Goal: Task Accomplishment & Management: Use online tool/utility

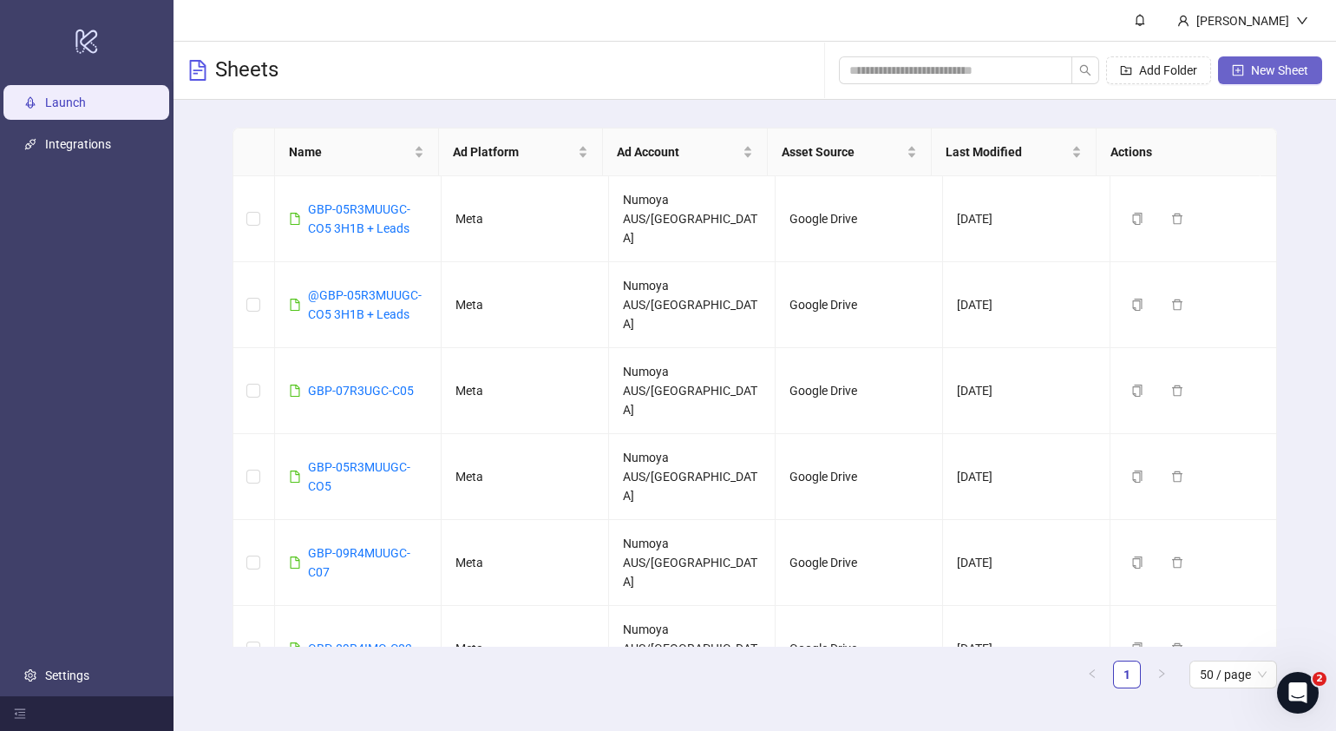
click at [1290, 74] on span "New Sheet" at bounding box center [1279, 70] width 57 height 14
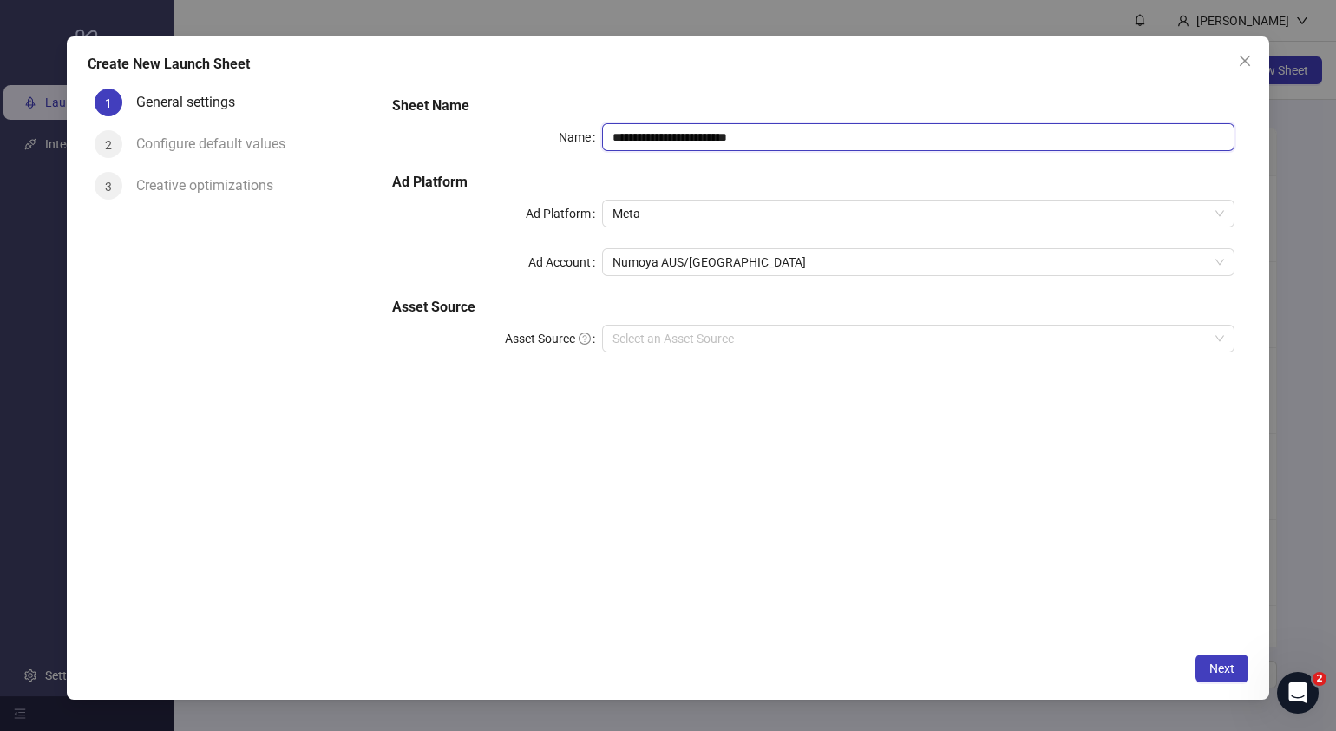
drag, startPoint x: 833, startPoint y: 135, endPoint x: 601, endPoint y: 130, distance: 231.7
click at [514, 140] on div "**********" at bounding box center [813, 137] width 843 height 28
paste input "text"
type input "**********"
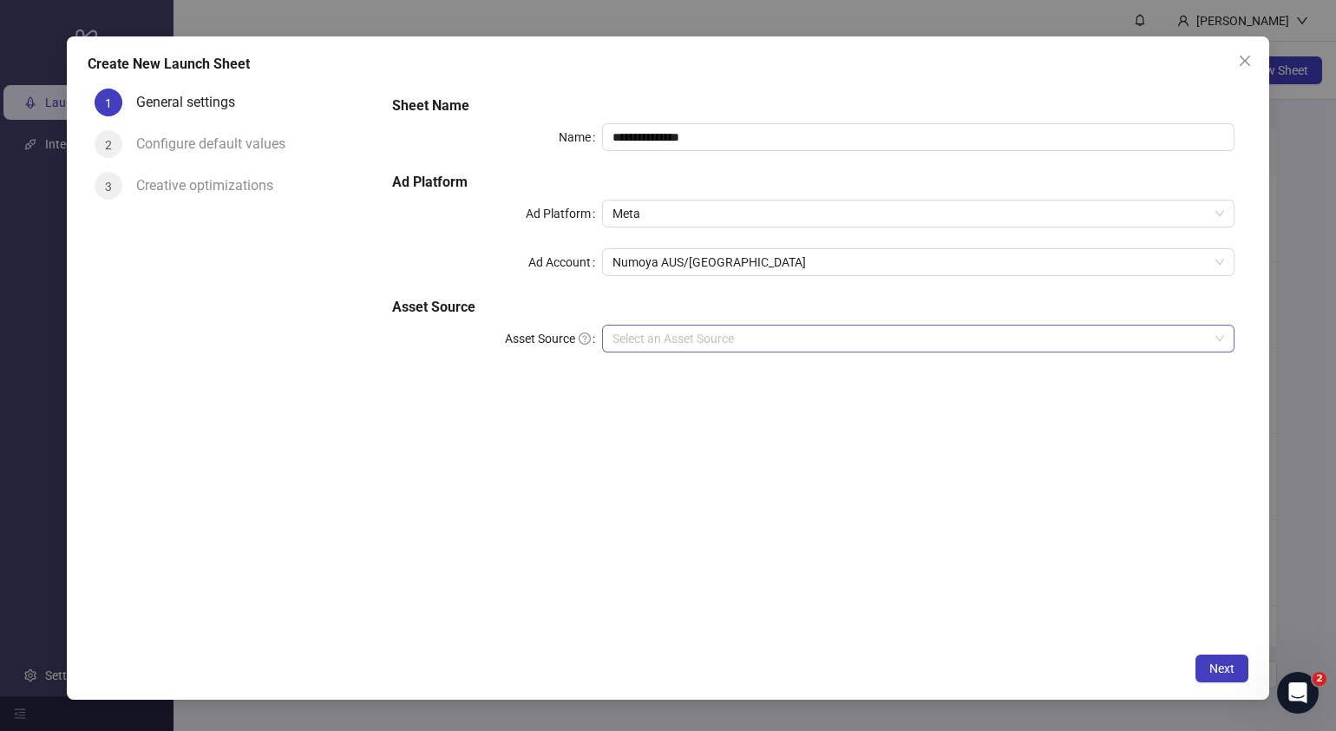
click at [738, 333] on input "Asset Source" at bounding box center [911, 338] width 596 height 26
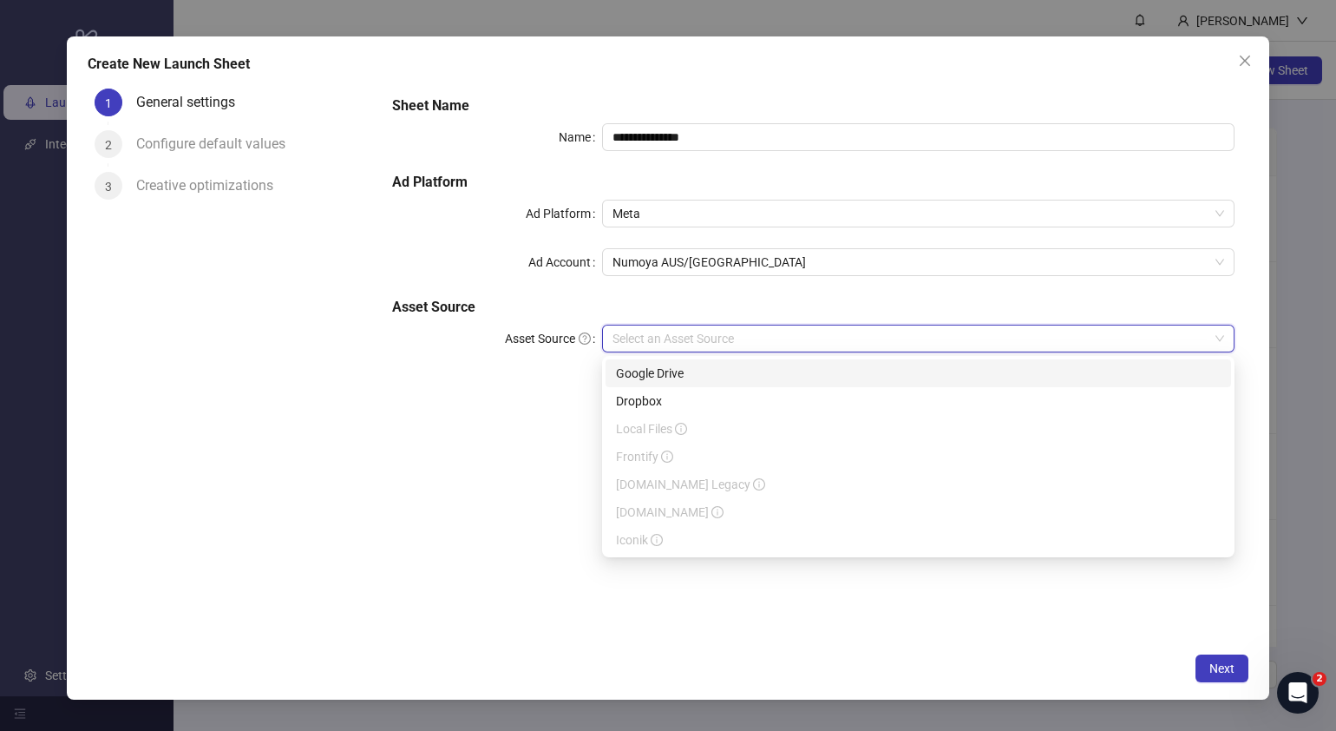
click at [751, 332] on input "Asset Source" at bounding box center [911, 338] width 596 height 26
click at [686, 334] on input "Asset Source" at bounding box center [911, 338] width 596 height 26
click at [651, 365] on div "Google Drive" at bounding box center [918, 373] width 605 height 19
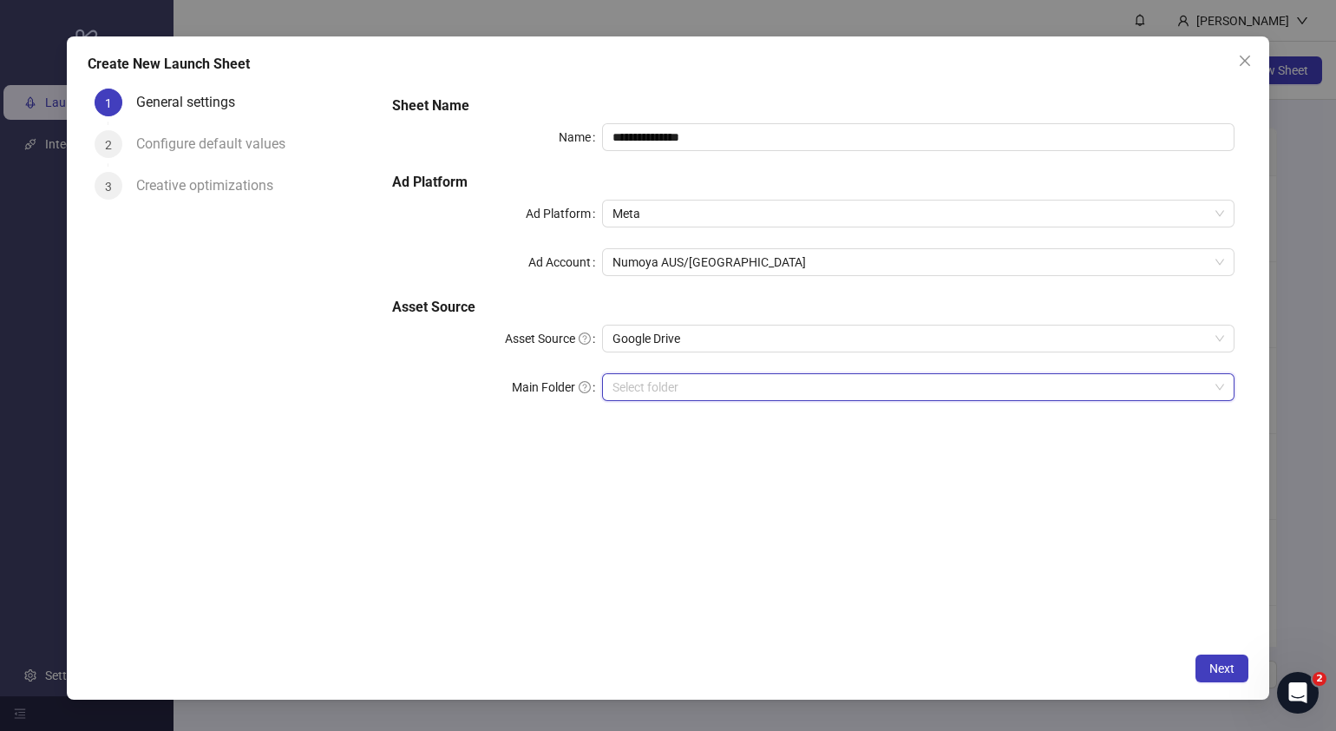
click at [817, 378] on input "Main Folder" at bounding box center [911, 387] width 596 height 26
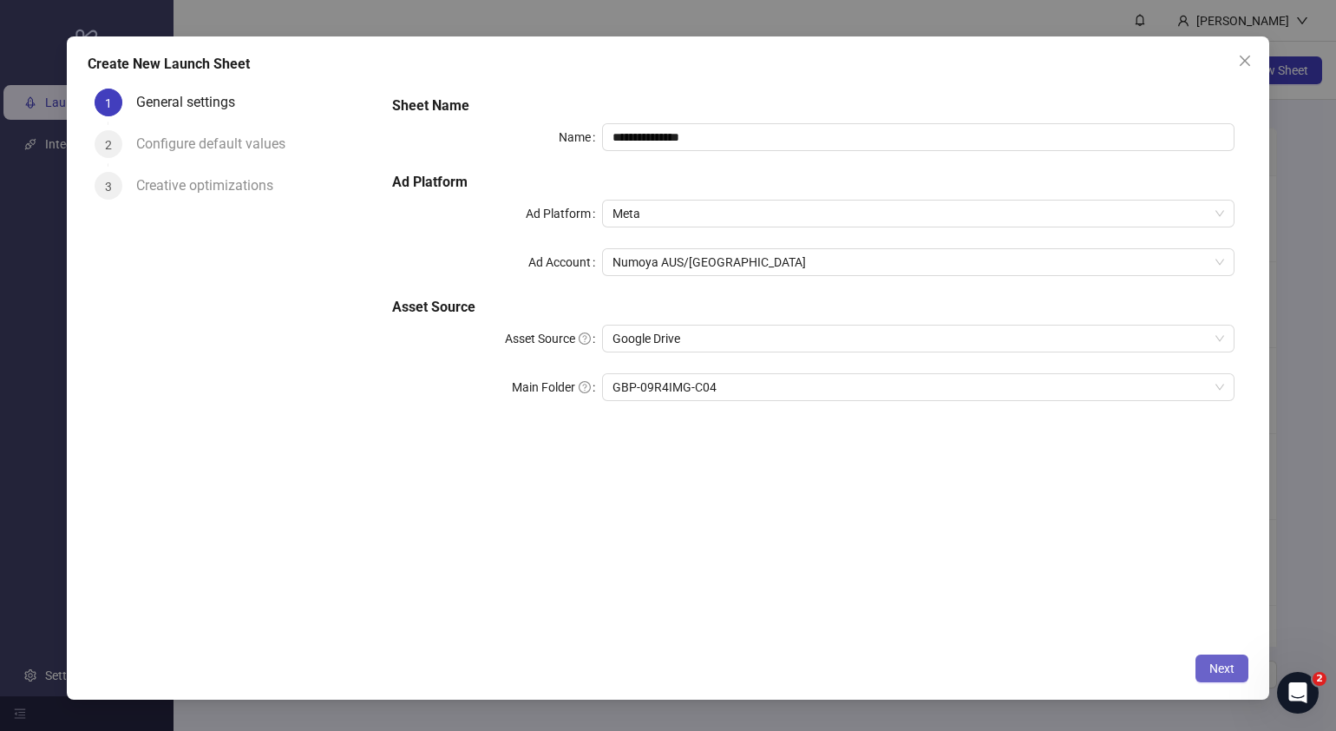
click at [1234, 662] on span "Next" at bounding box center [1222, 668] width 25 height 14
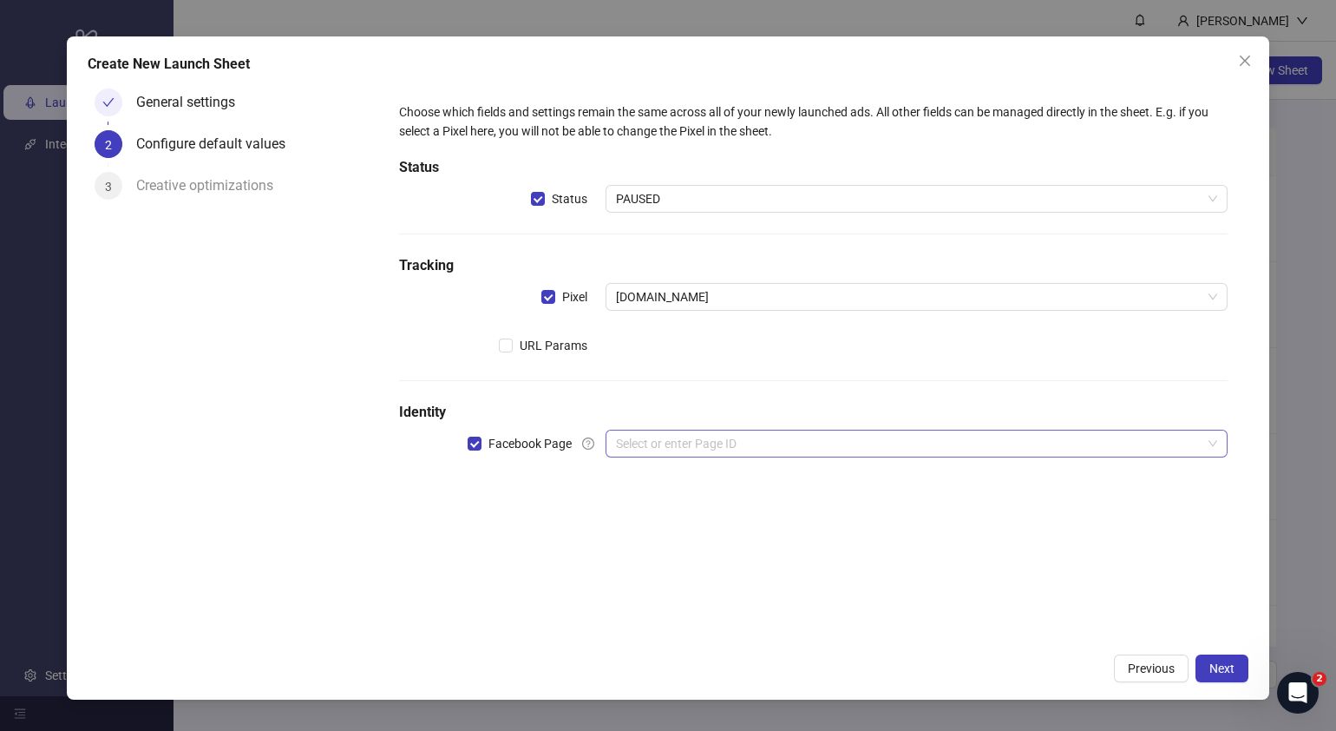
click at [668, 451] on input "search" at bounding box center [909, 443] width 586 height 26
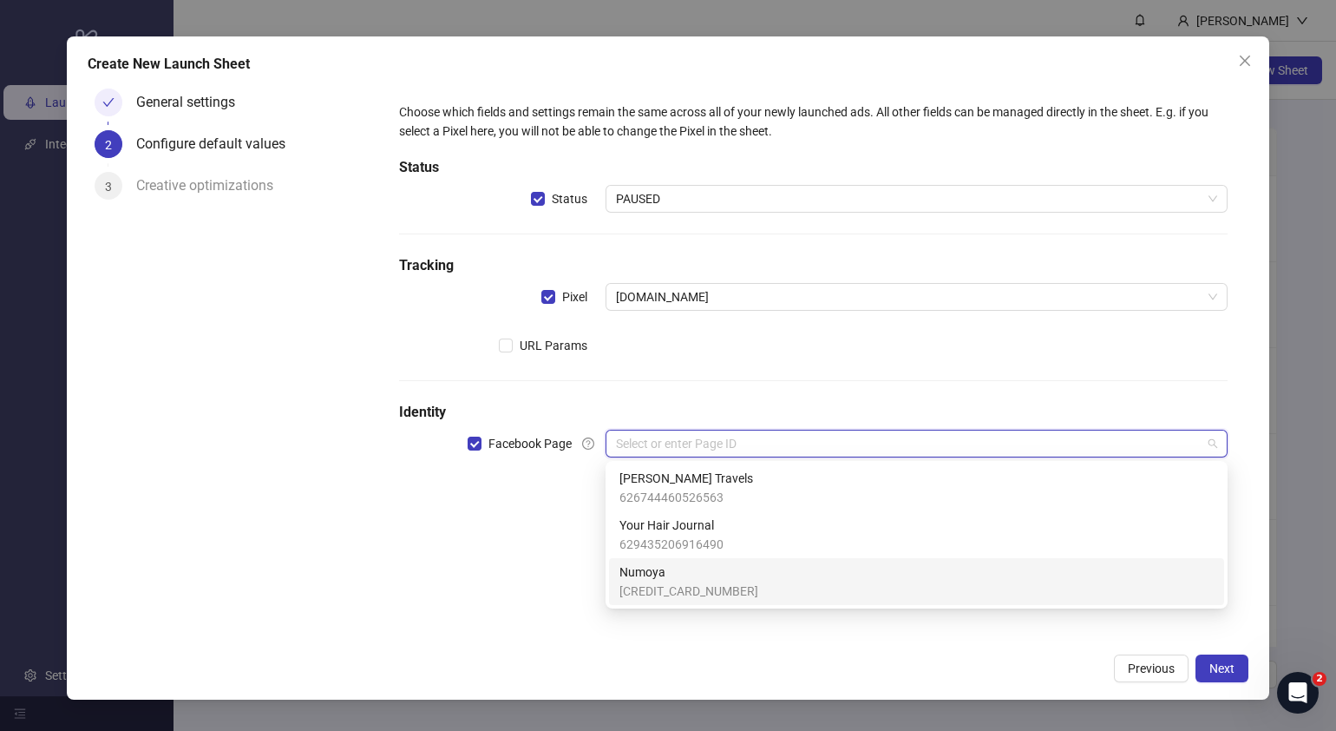
click at [689, 577] on span "Numoya" at bounding box center [689, 571] width 139 height 19
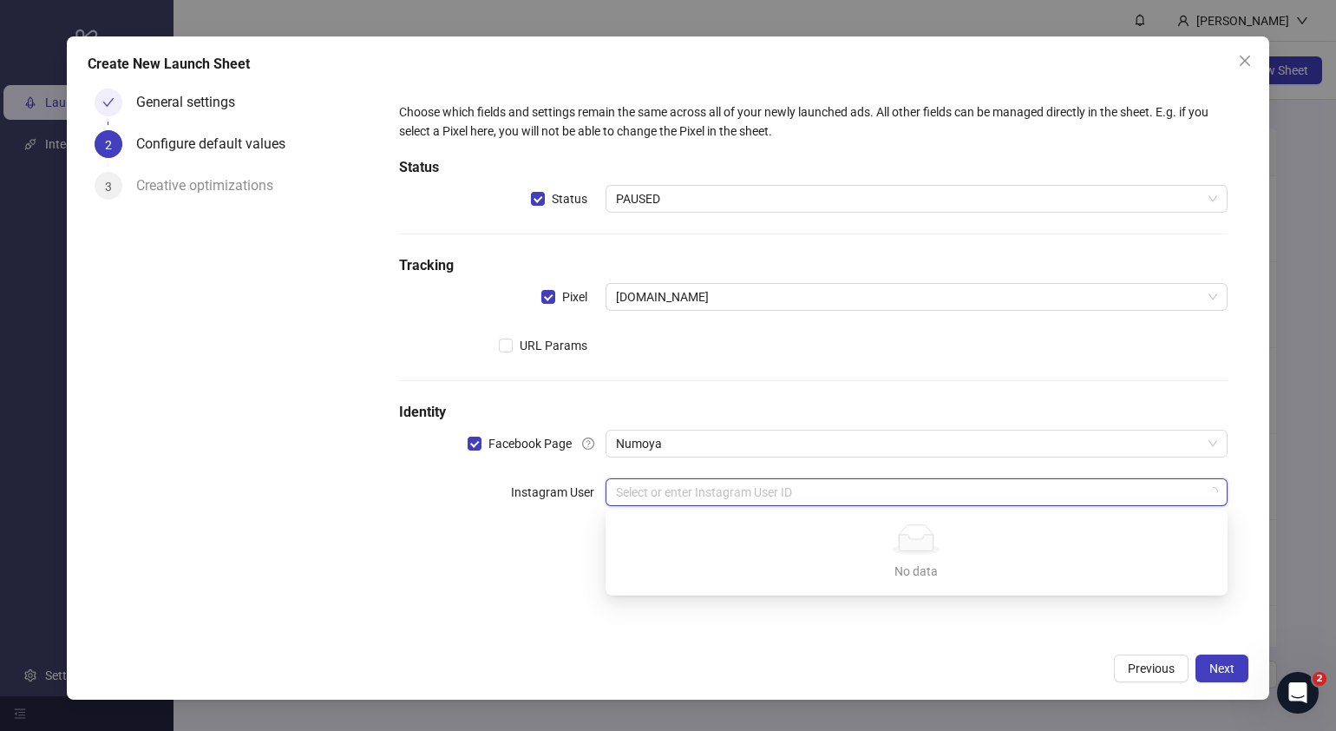
click at [712, 487] on input "search" at bounding box center [909, 492] width 586 height 26
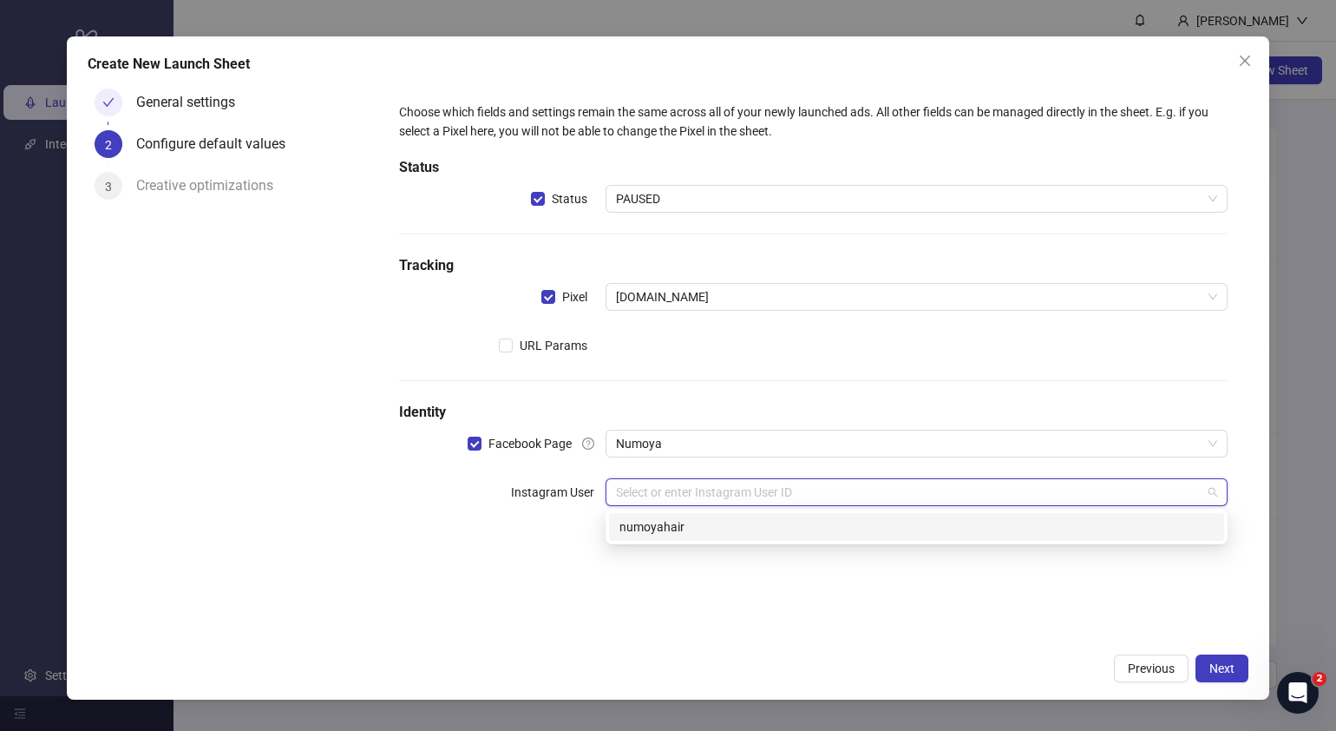
click at [784, 525] on div "numoyahair" at bounding box center [917, 526] width 594 height 19
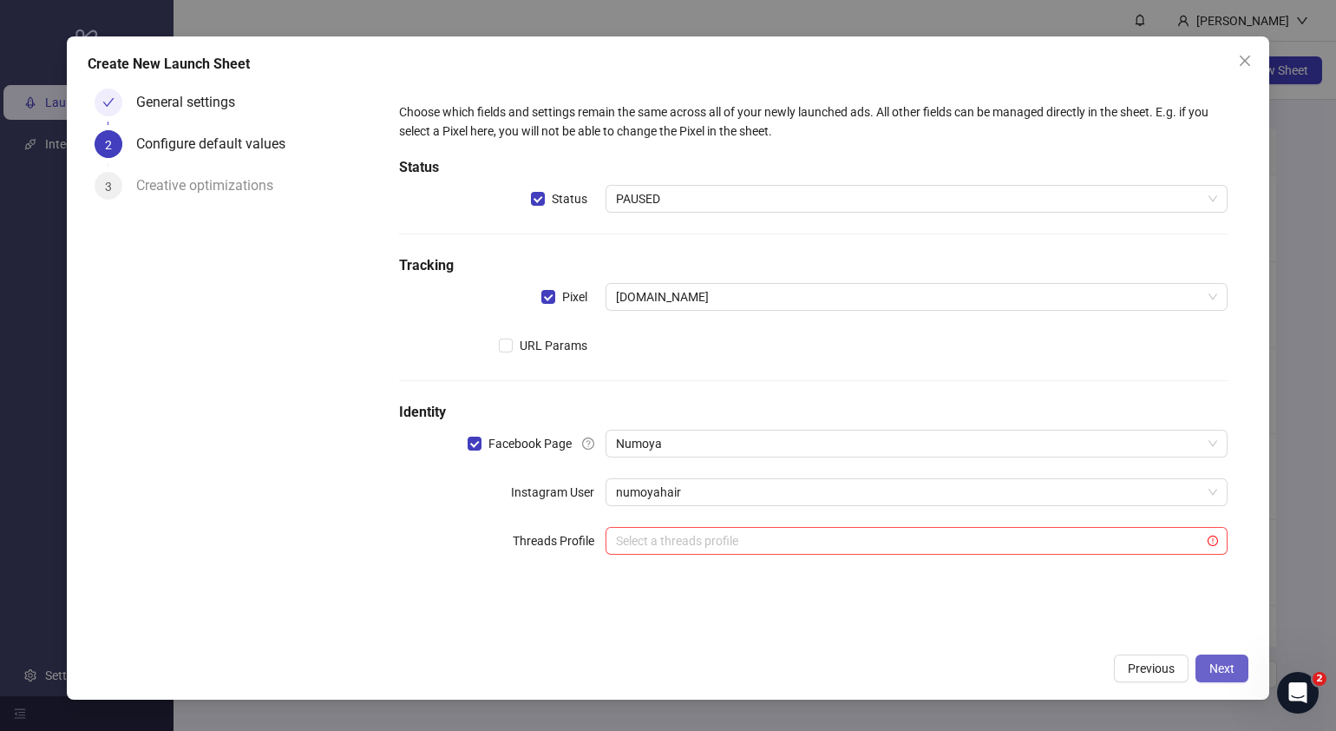
click at [1233, 673] on span "Next" at bounding box center [1222, 668] width 25 height 14
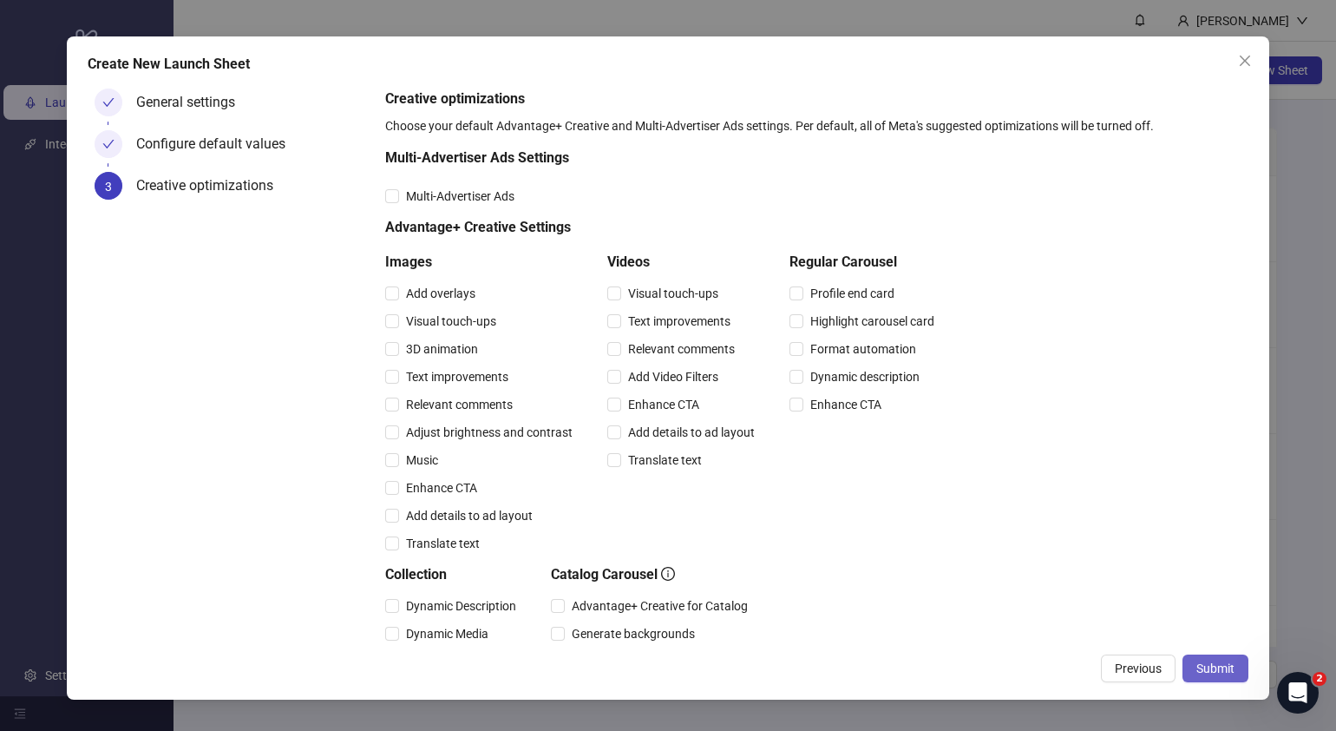
click at [1214, 658] on button "Submit" at bounding box center [1216, 668] width 66 height 28
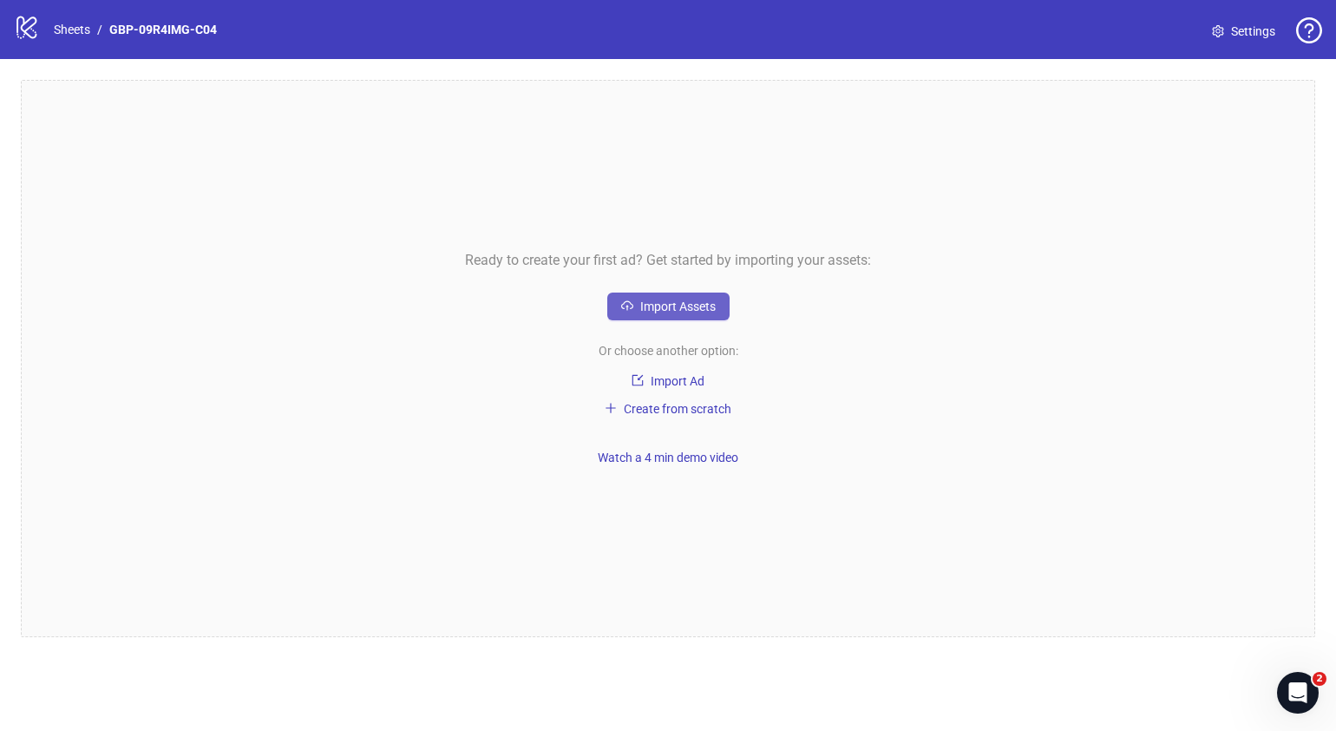
click at [716, 312] on button "Import Assets" at bounding box center [668, 306] width 122 height 28
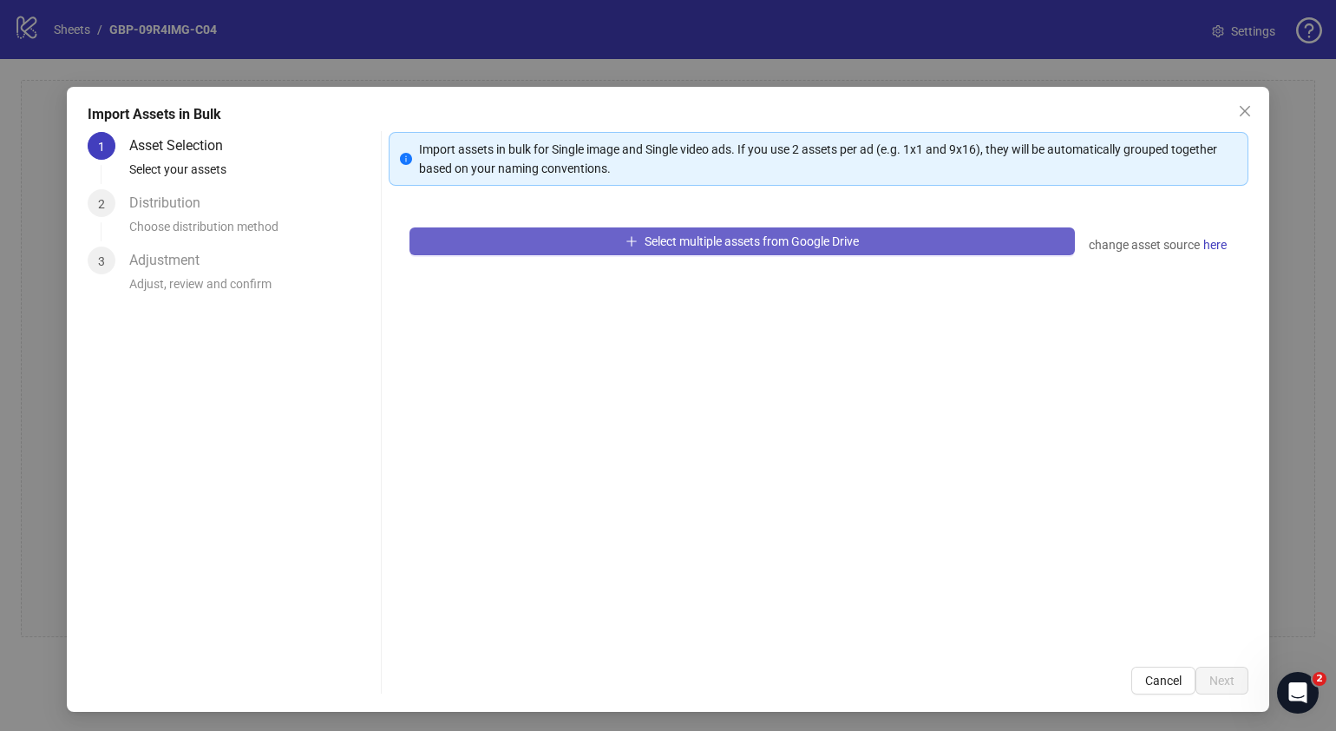
click at [820, 246] on span "Select multiple assets from Google Drive" at bounding box center [752, 241] width 214 height 14
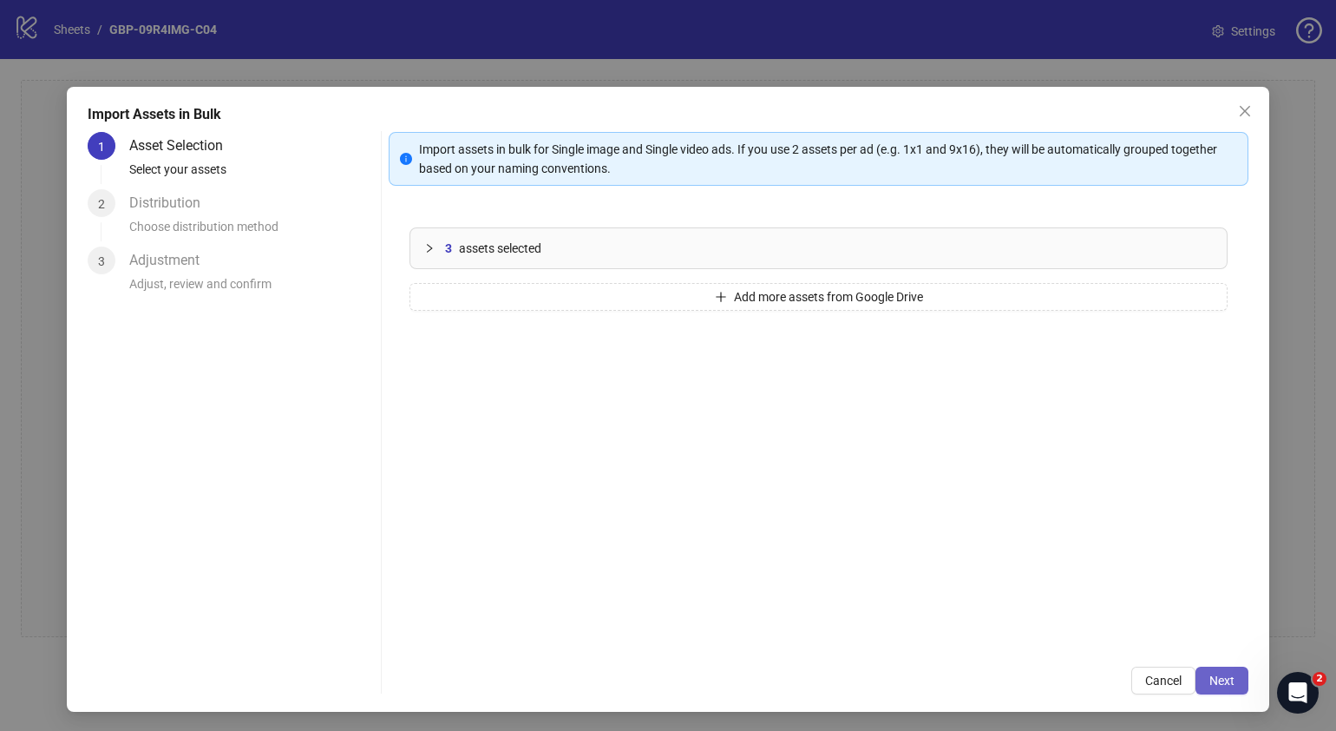
click at [1196, 679] on button "Next" at bounding box center [1222, 680] width 53 height 28
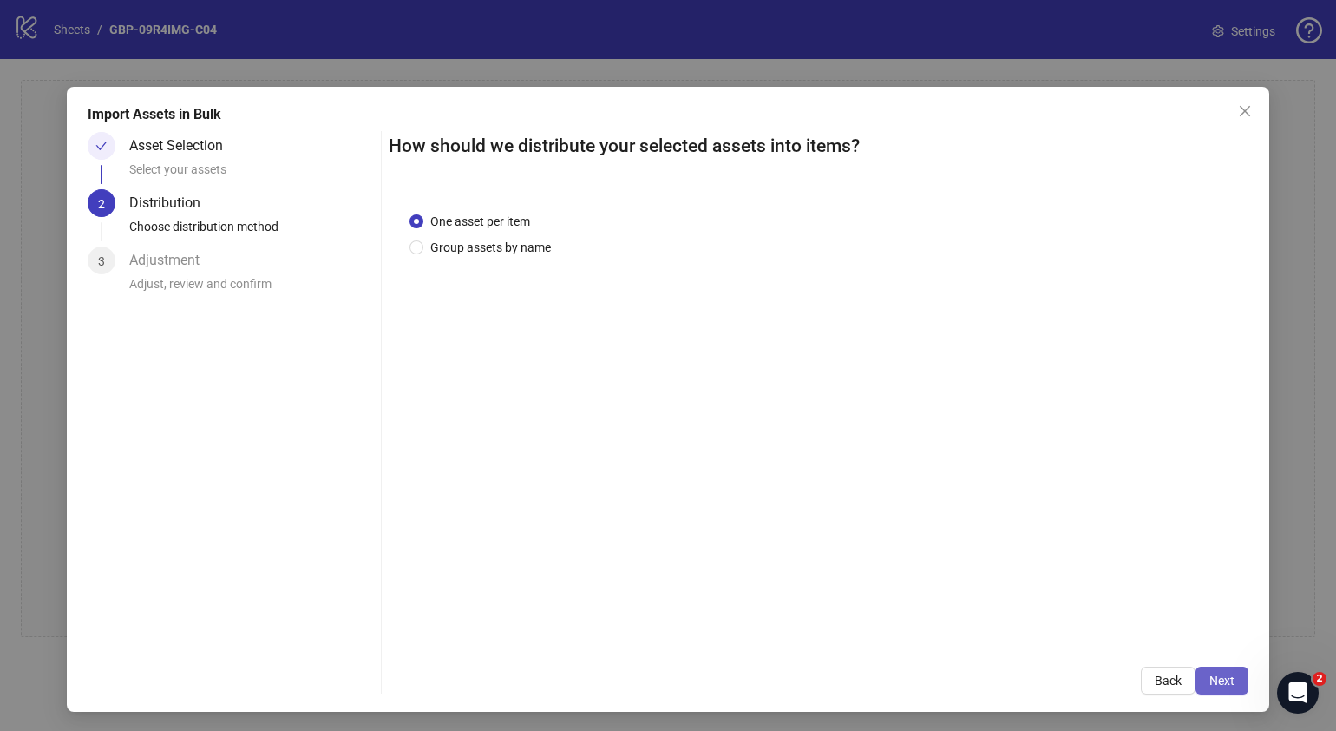
click at [1214, 682] on span "Next" at bounding box center [1222, 680] width 25 height 14
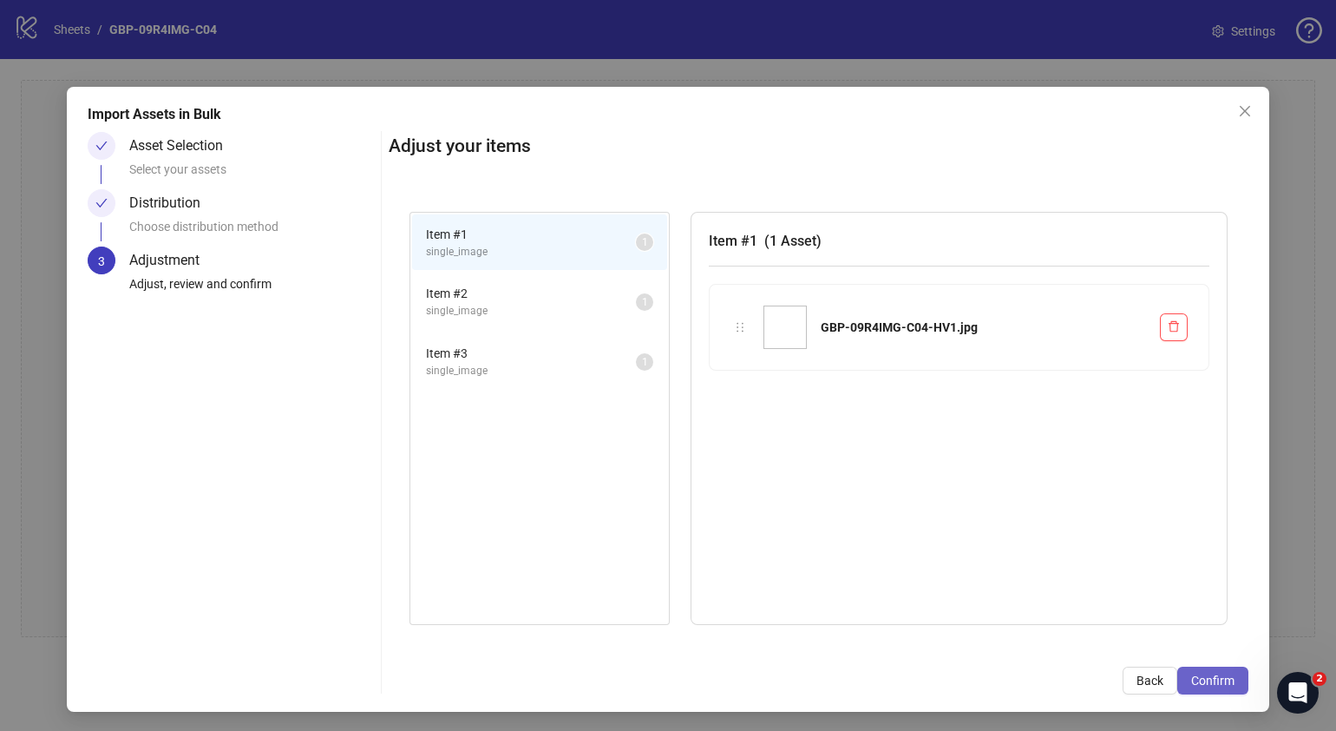
click at [1204, 673] on span "Confirm" at bounding box center [1212, 680] width 43 height 14
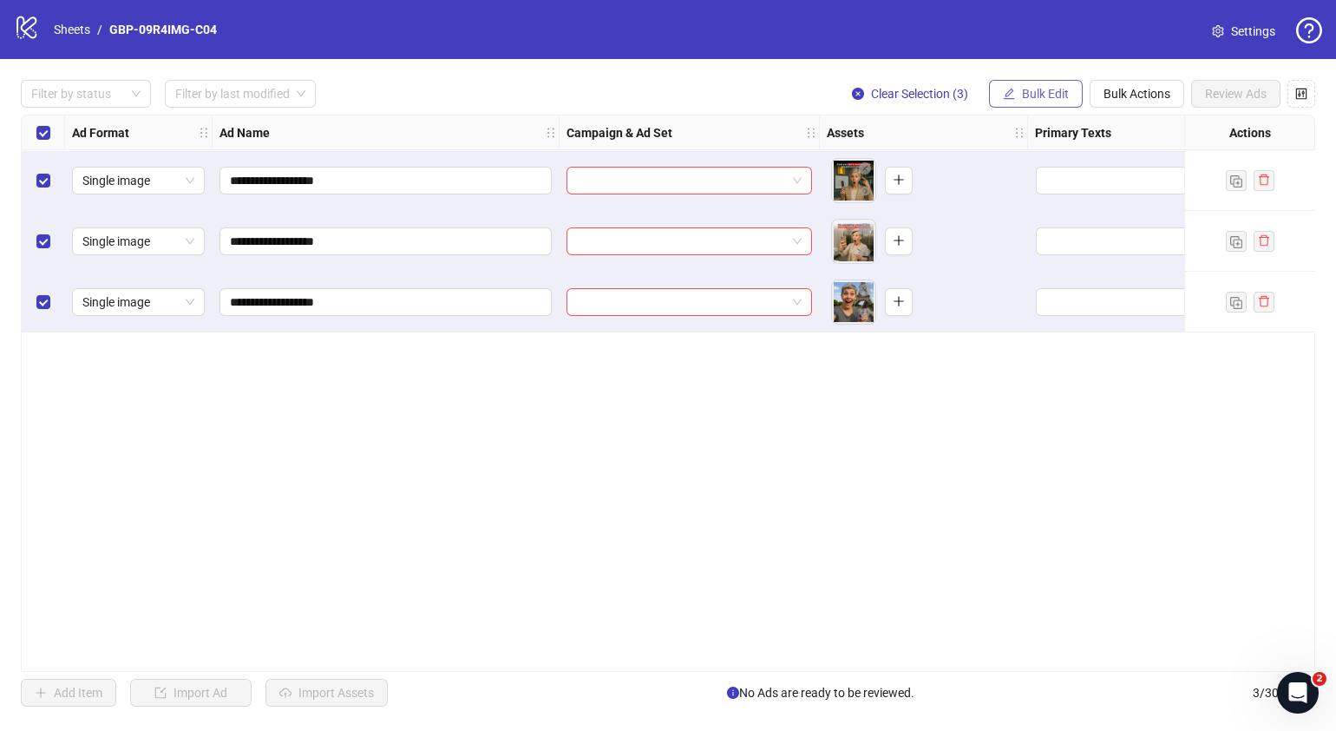
click at [1023, 93] on span "Bulk Edit" at bounding box center [1045, 94] width 47 height 14
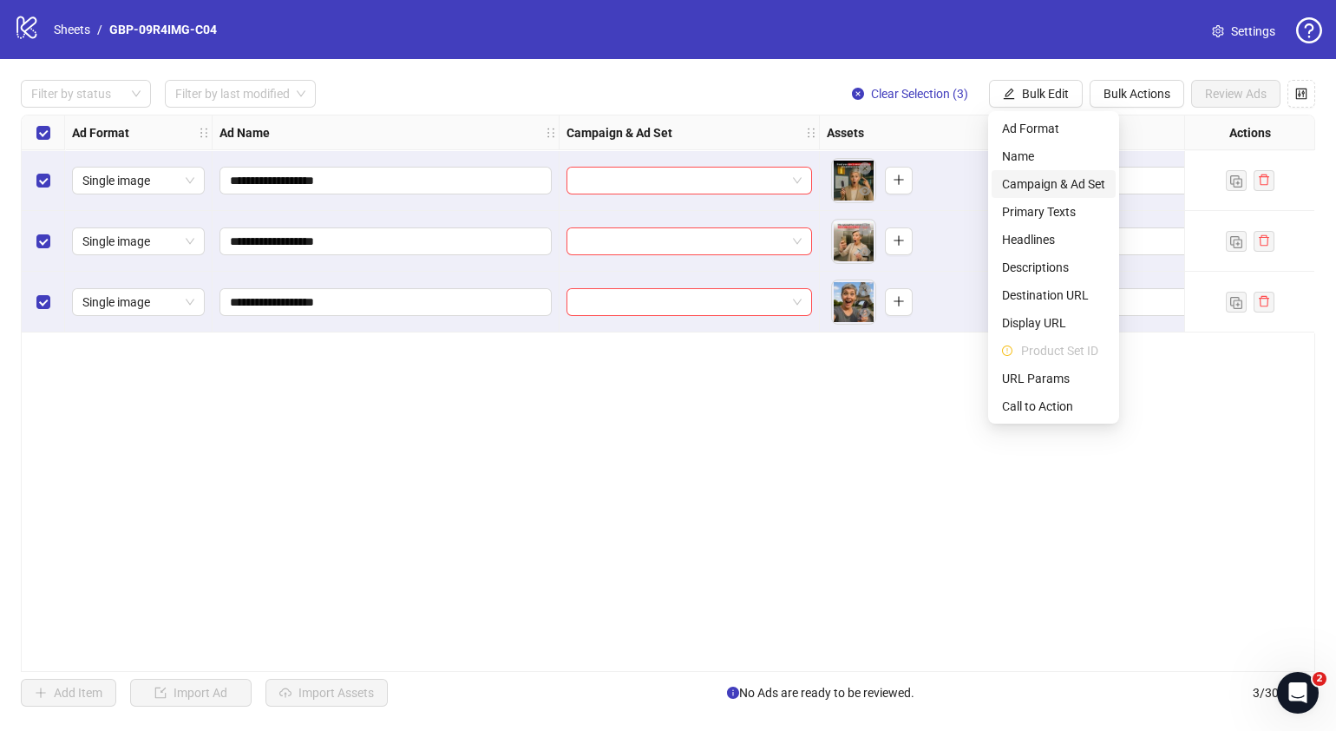
click at [1066, 180] on span "Campaign & Ad Set" at bounding box center [1053, 183] width 103 height 19
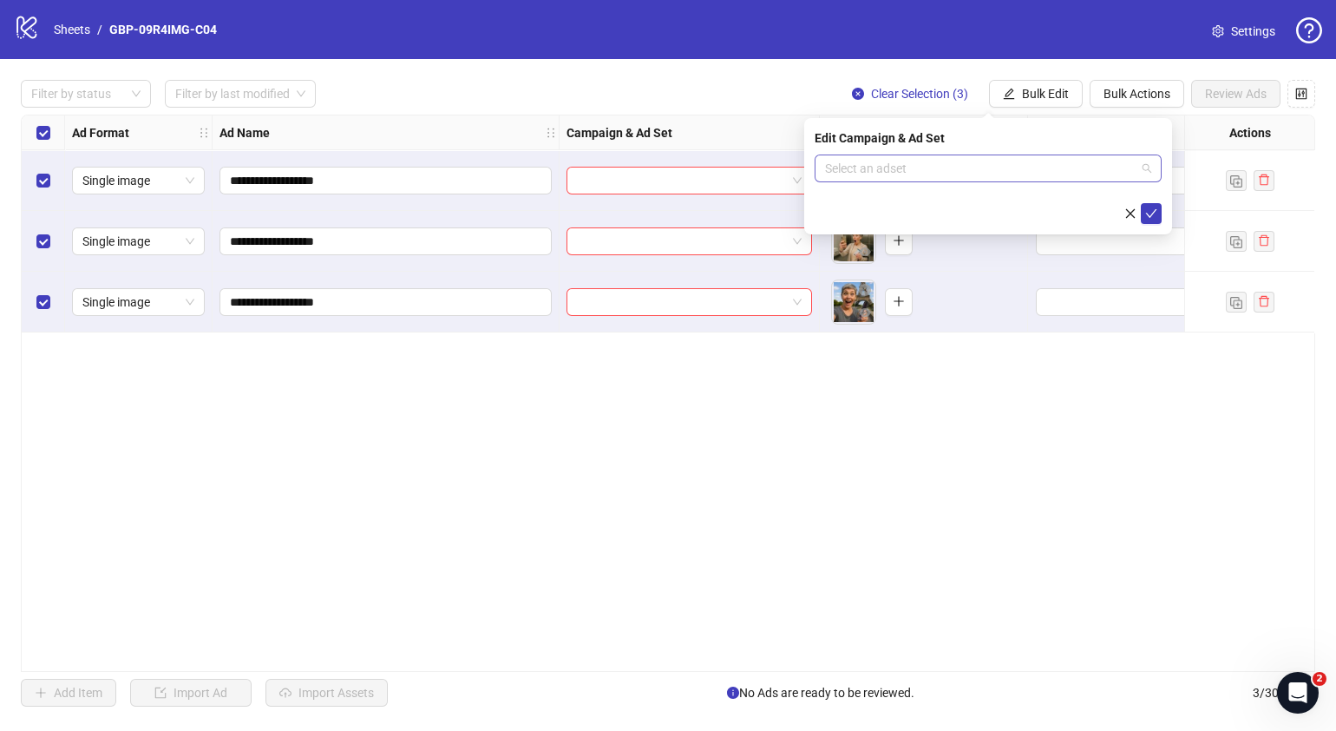
click at [1144, 167] on span at bounding box center [988, 168] width 326 height 26
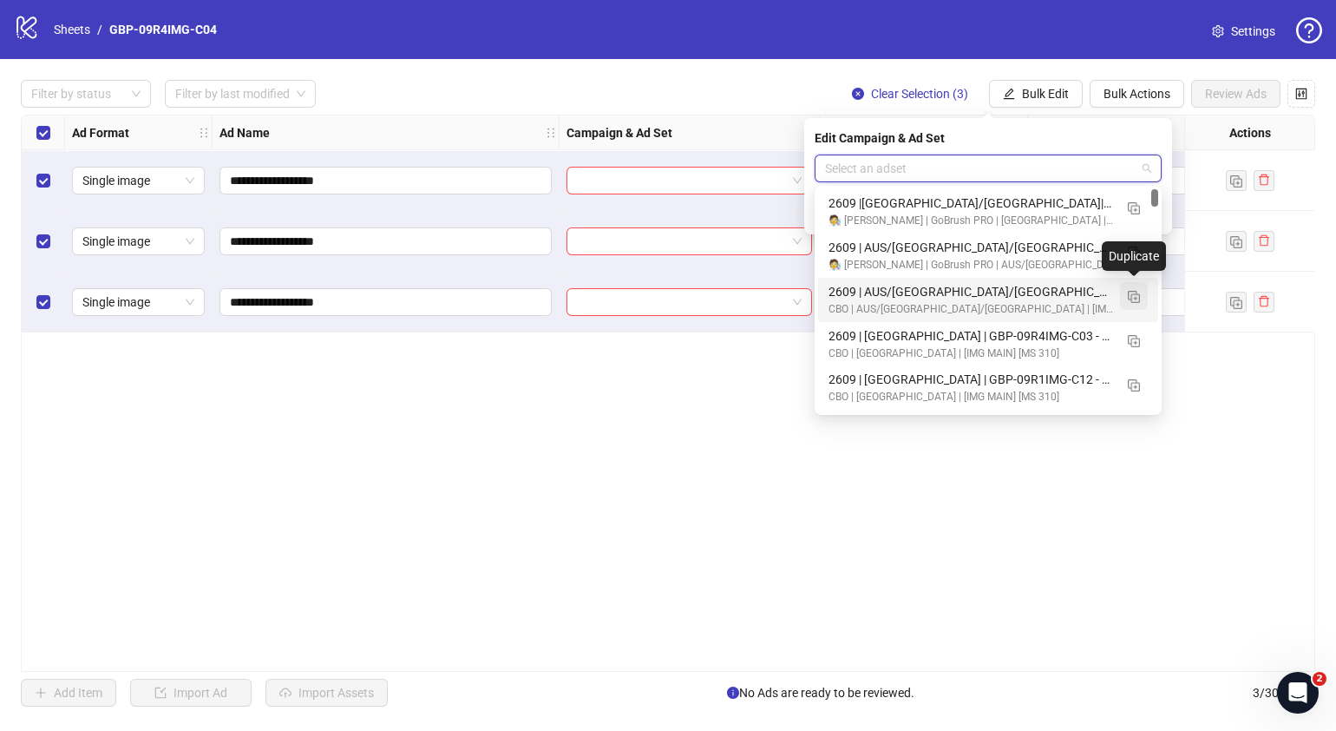
click at [1132, 295] on img "button" at bounding box center [1134, 297] width 12 height 12
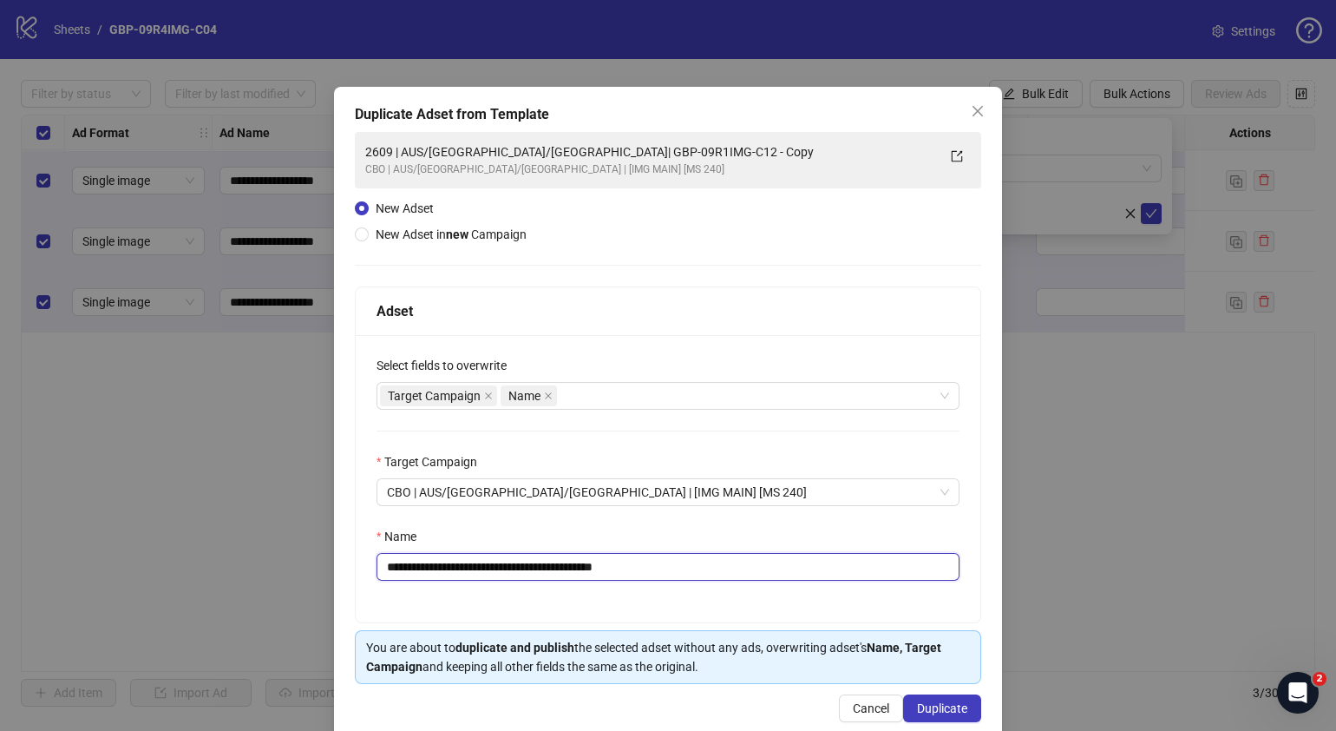
drag, startPoint x: 650, startPoint y: 568, endPoint x: 491, endPoint y: 577, distance: 159.1
click at [491, 577] on input "**********" at bounding box center [668, 567] width 583 height 28
paste input "text"
click at [395, 569] on input "**********" at bounding box center [668, 567] width 583 height 28
type input "**********"
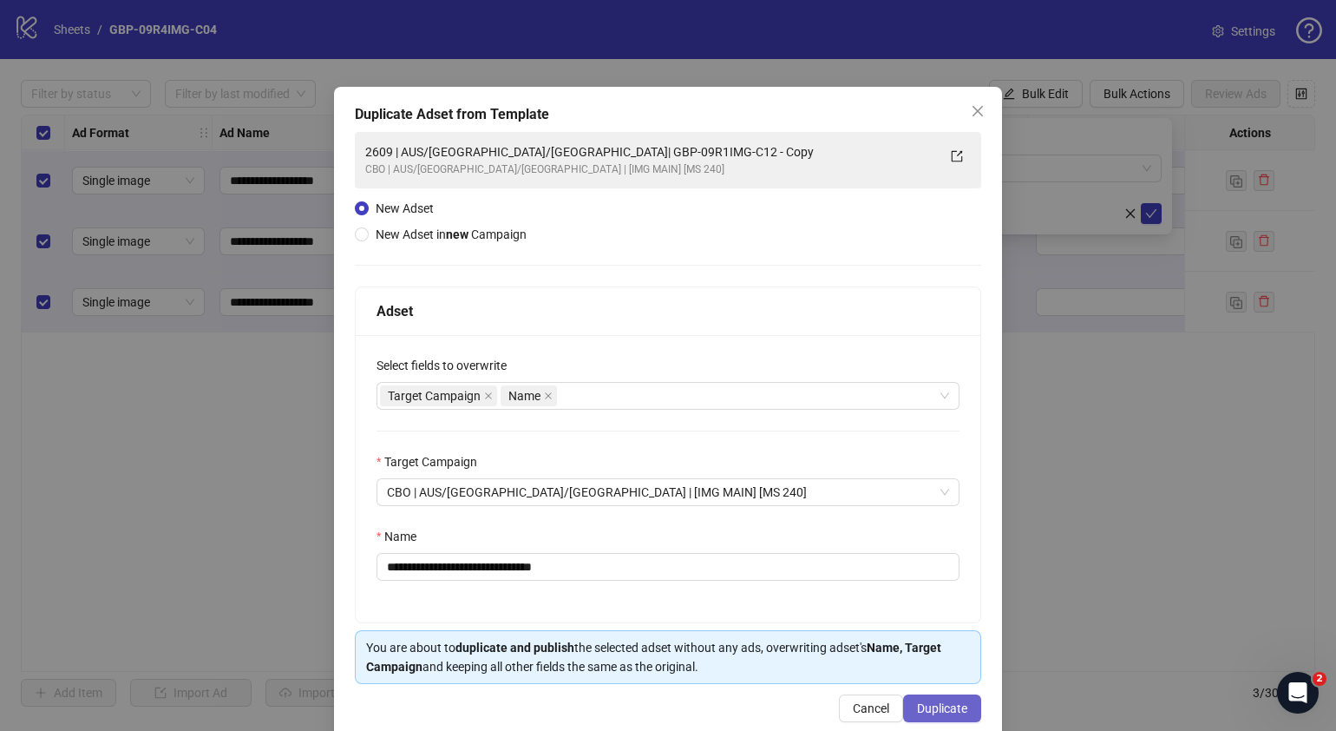
click at [937, 701] on span "Duplicate" at bounding box center [942, 708] width 50 height 14
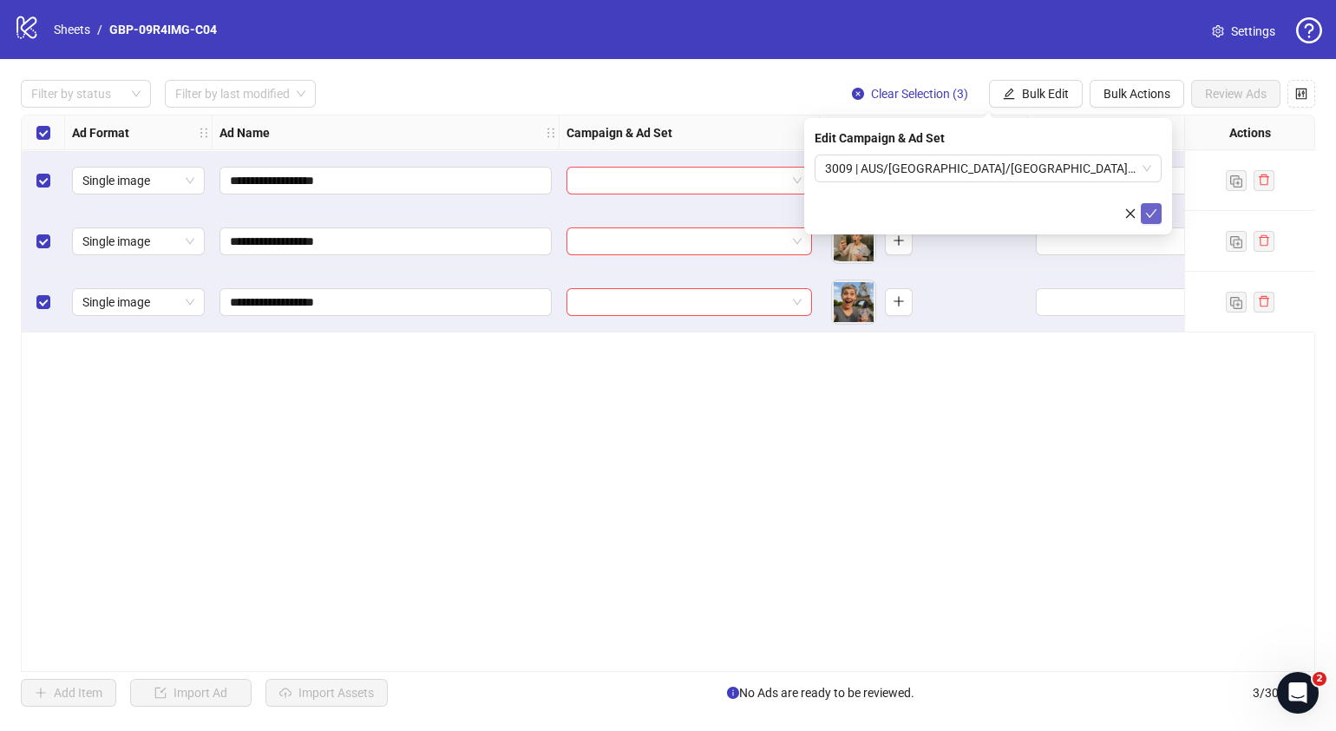
click at [1150, 214] on icon "check" at bounding box center [1151, 213] width 12 height 12
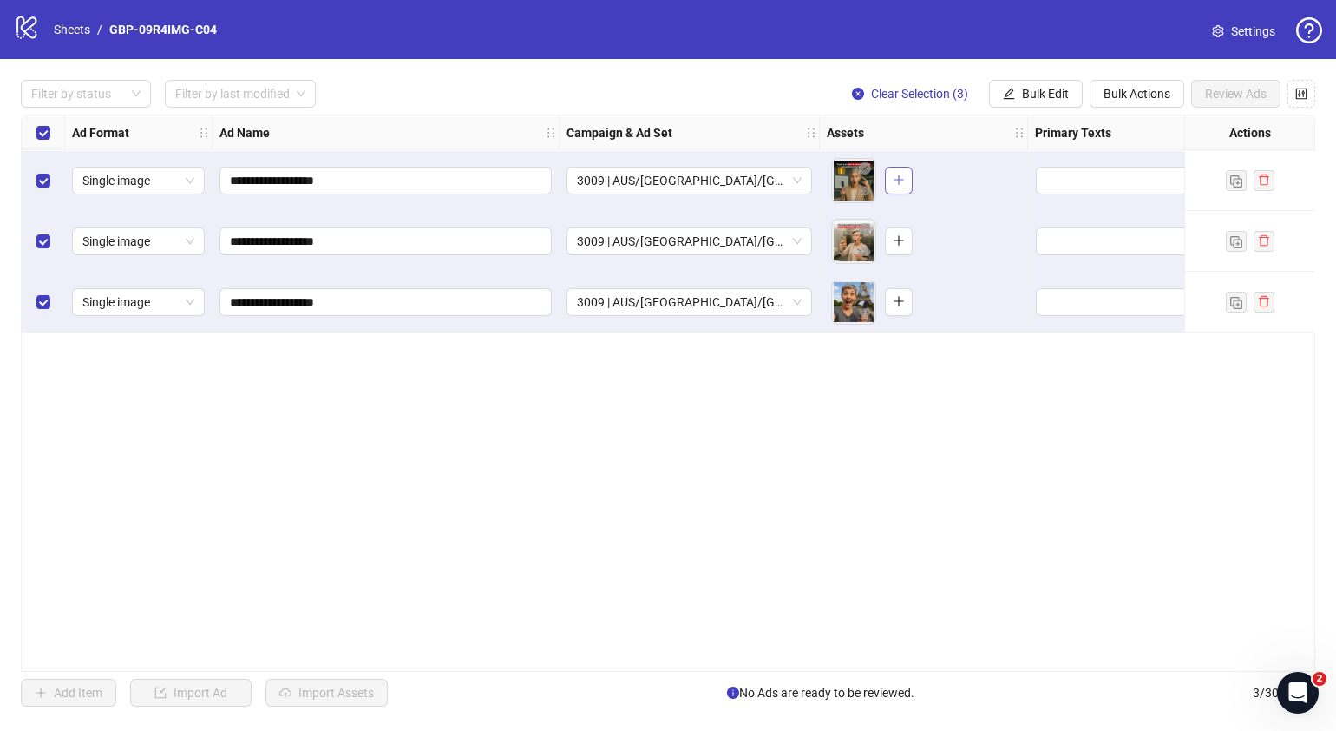
click at [898, 180] on icon "plus" at bounding box center [899, 180] width 10 height 1
click at [898, 239] on icon "plus" at bounding box center [898, 241] width 1 height 10
click at [899, 297] on icon "plus" at bounding box center [899, 301] width 12 height 12
click at [910, 167] on icon "close-circle" at bounding box center [912, 168] width 12 height 12
click at [897, 181] on icon "plus" at bounding box center [899, 180] width 12 height 12
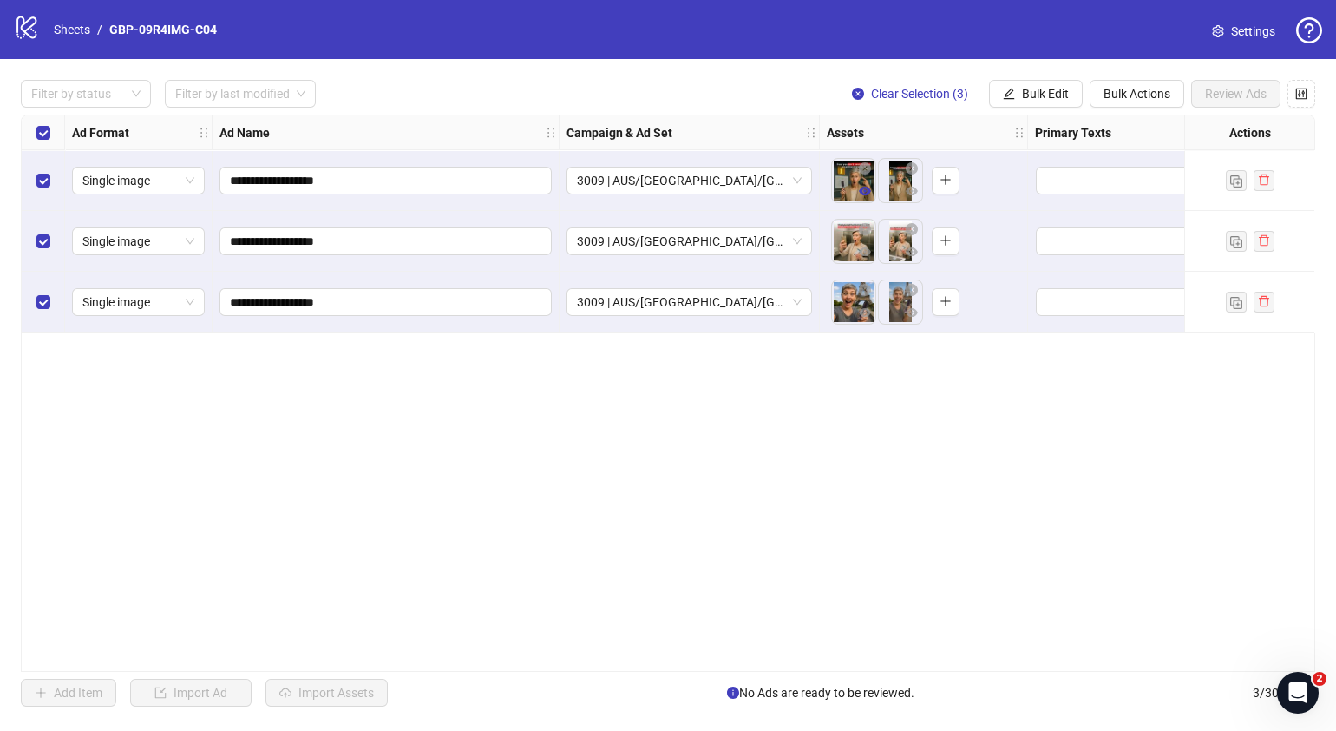
click at [863, 194] on icon "eye" at bounding box center [865, 191] width 12 height 9
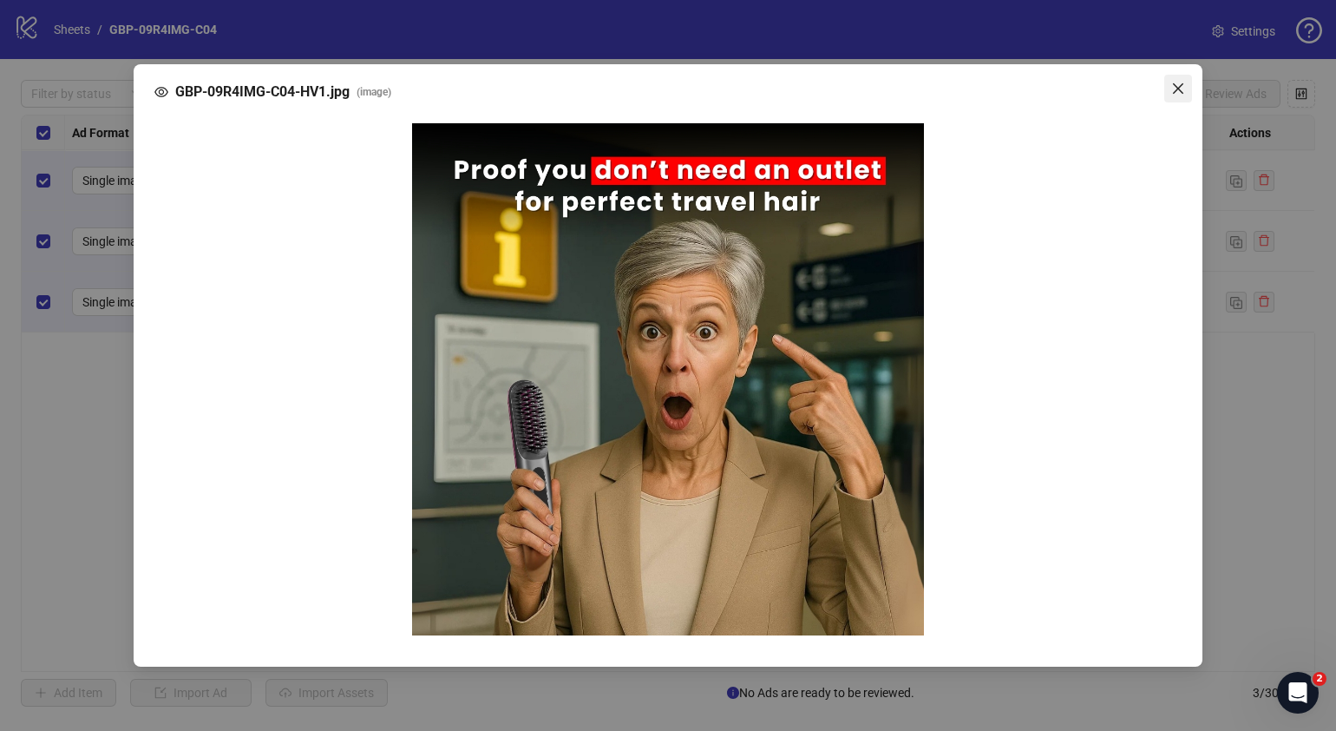
click at [1180, 82] on icon "close" at bounding box center [1178, 89] width 14 height 14
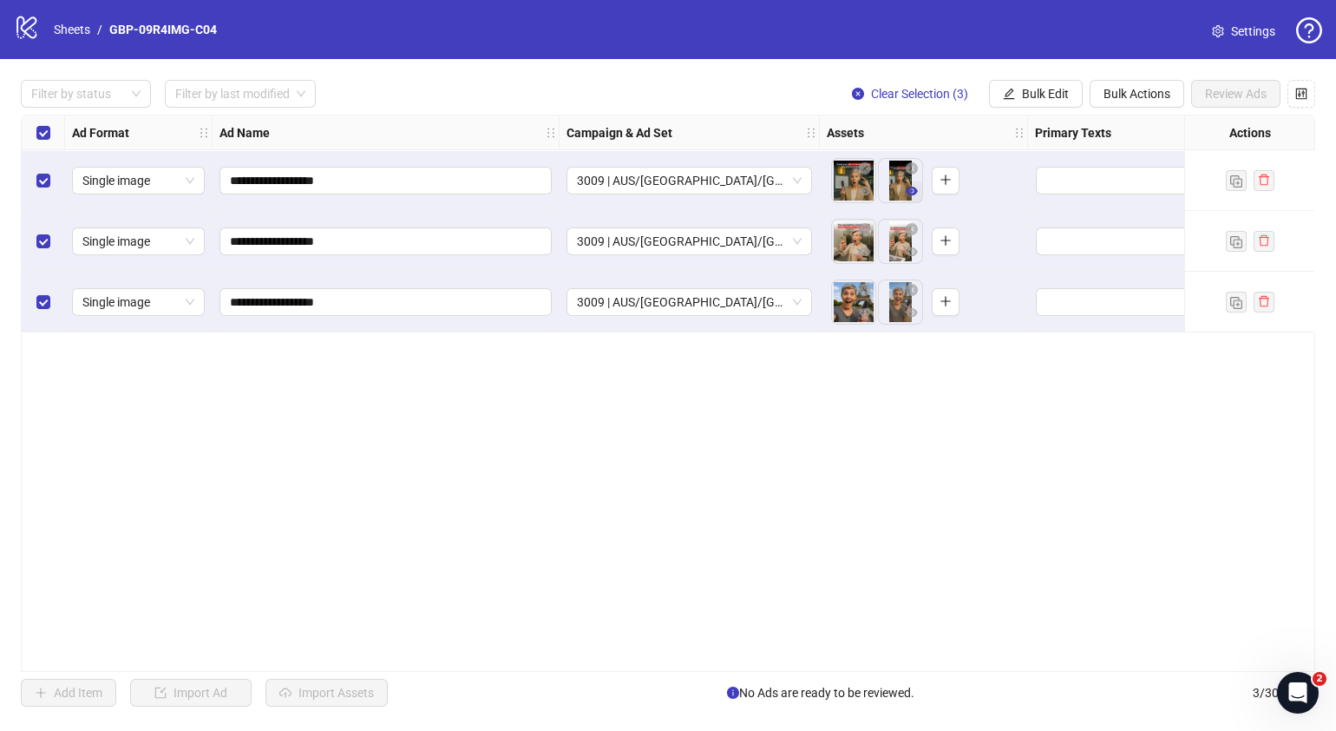
click at [909, 189] on icon "eye" at bounding box center [912, 191] width 12 height 9
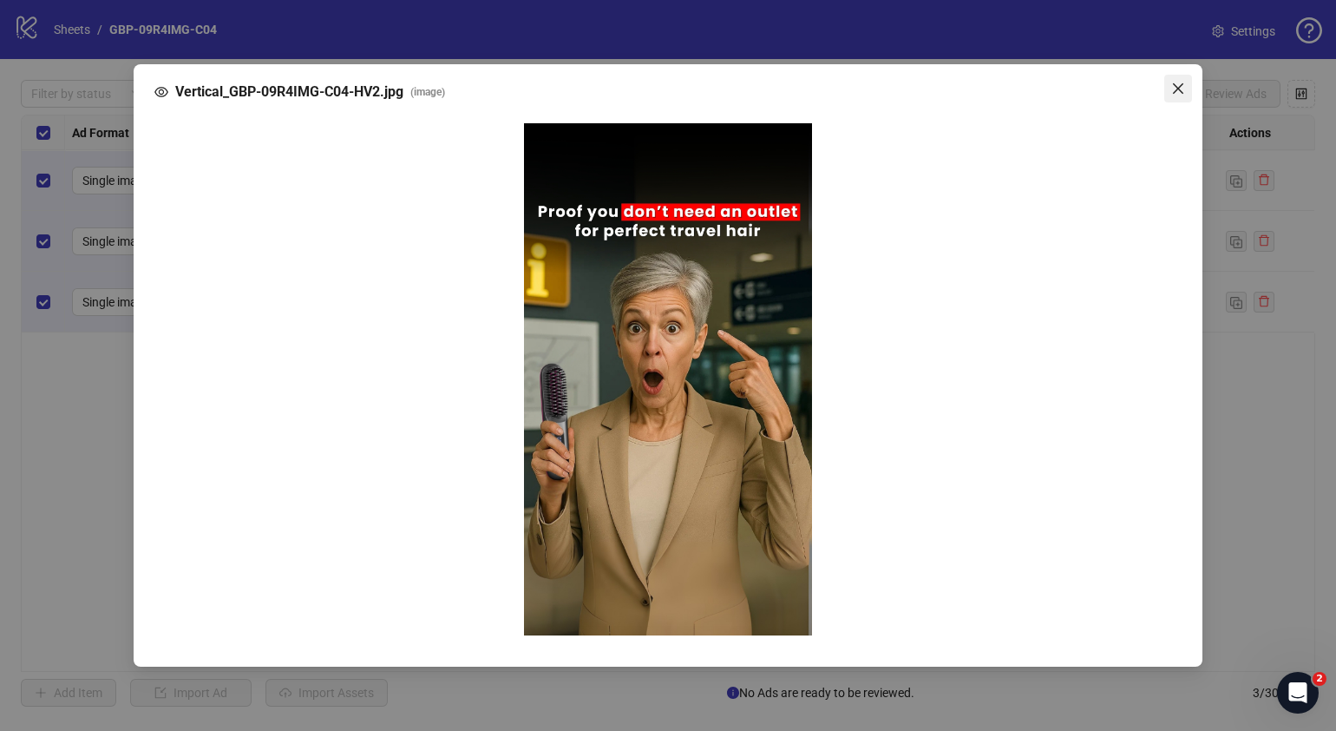
click at [1177, 84] on icon "close" at bounding box center [1178, 89] width 14 height 14
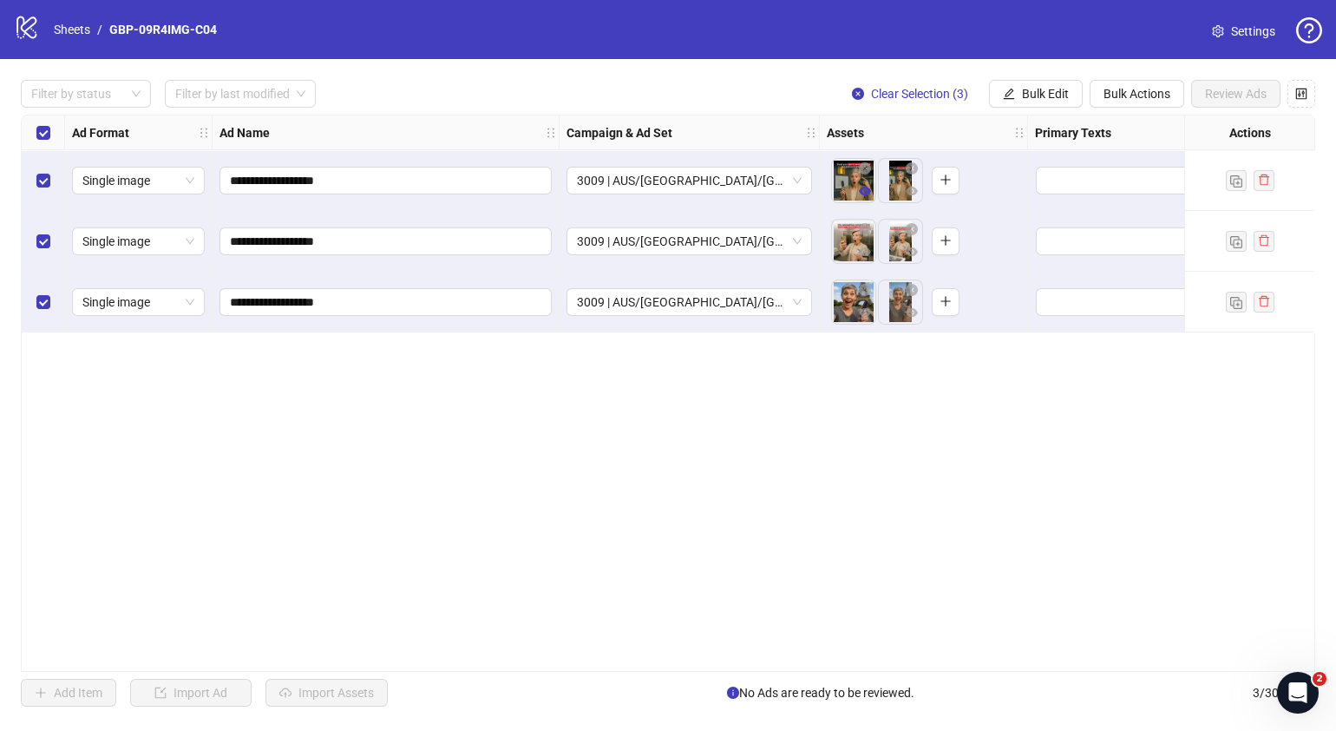
click at [868, 196] on icon "eye" at bounding box center [865, 191] width 12 height 12
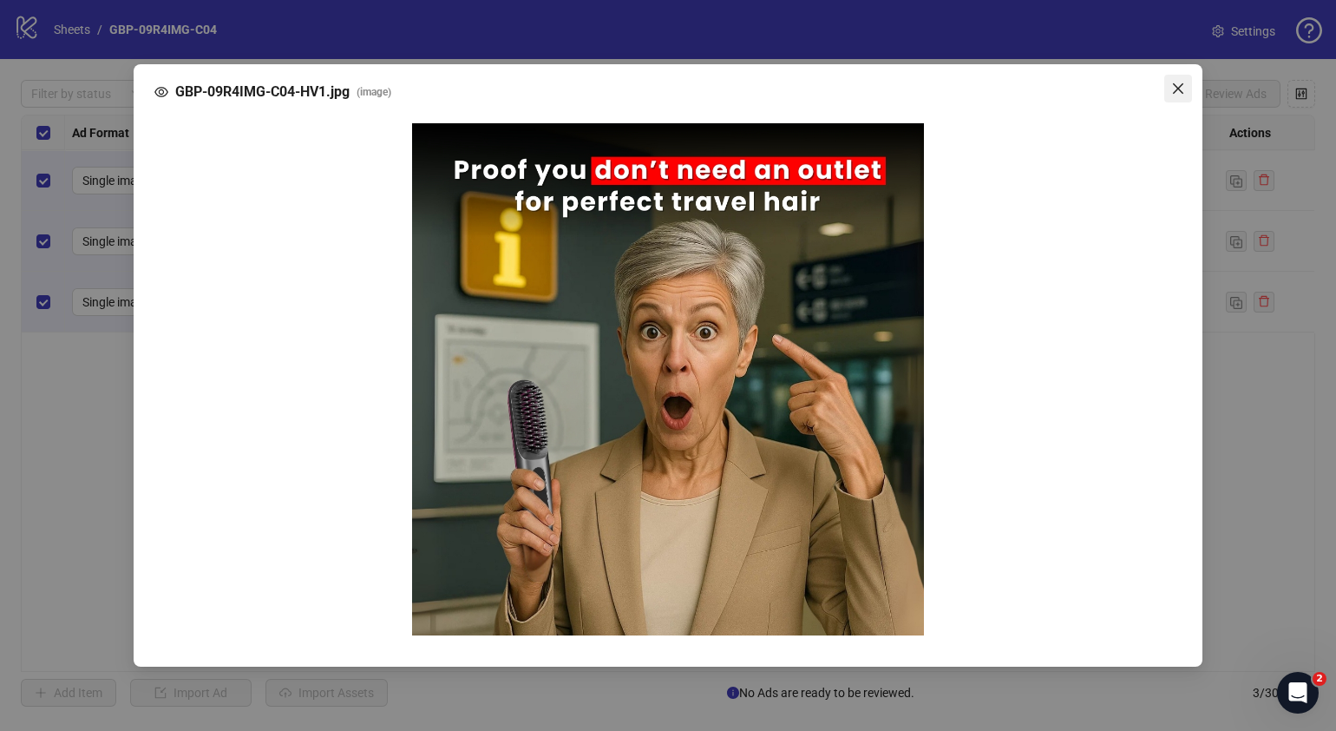
click at [1178, 89] on icon "close" at bounding box center [1178, 88] width 10 height 10
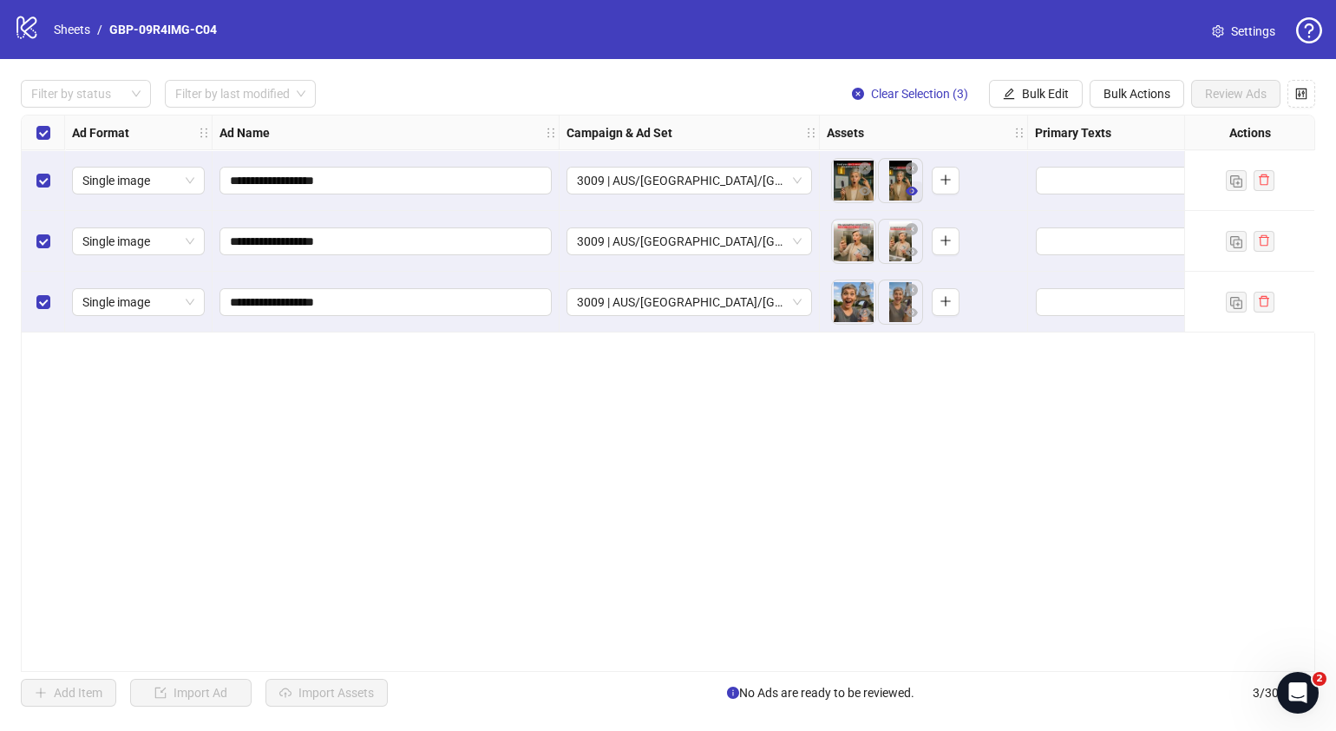
click at [909, 194] on icon "eye" at bounding box center [912, 191] width 12 height 9
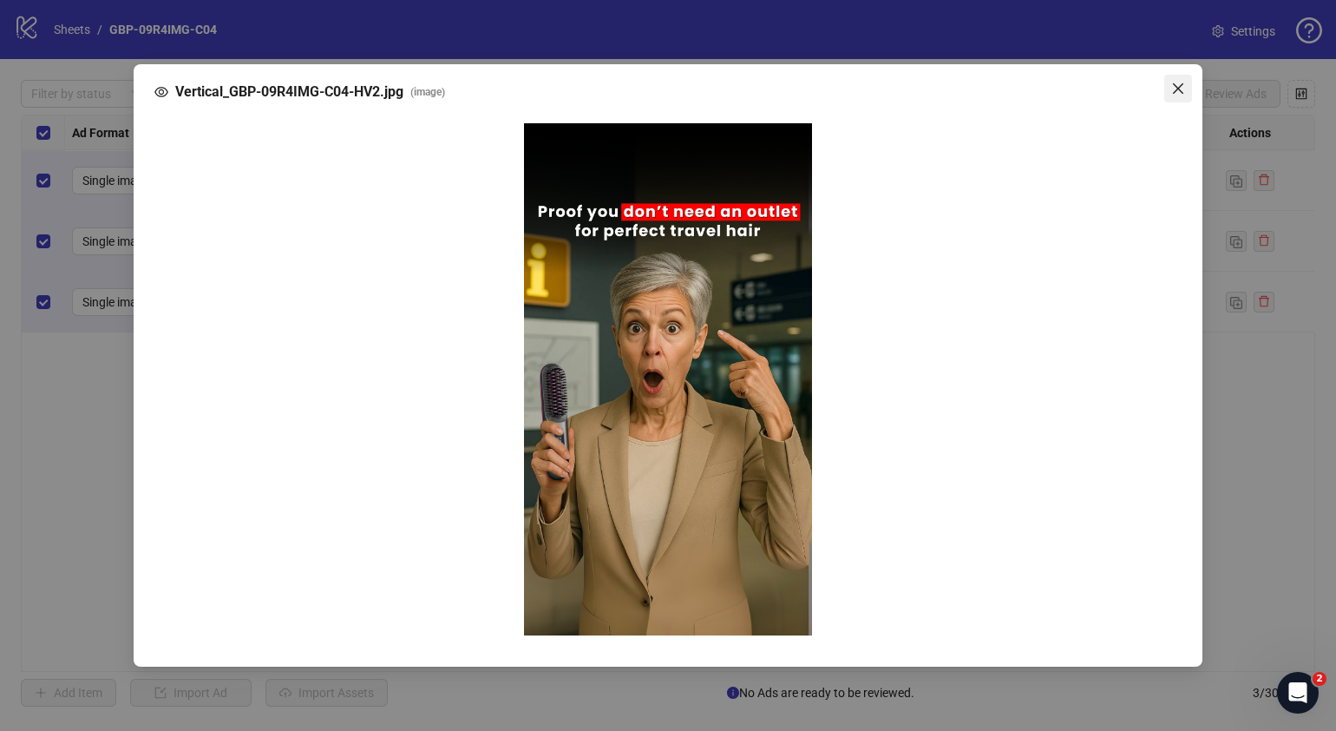
click at [1178, 90] on icon "close" at bounding box center [1178, 89] width 14 height 14
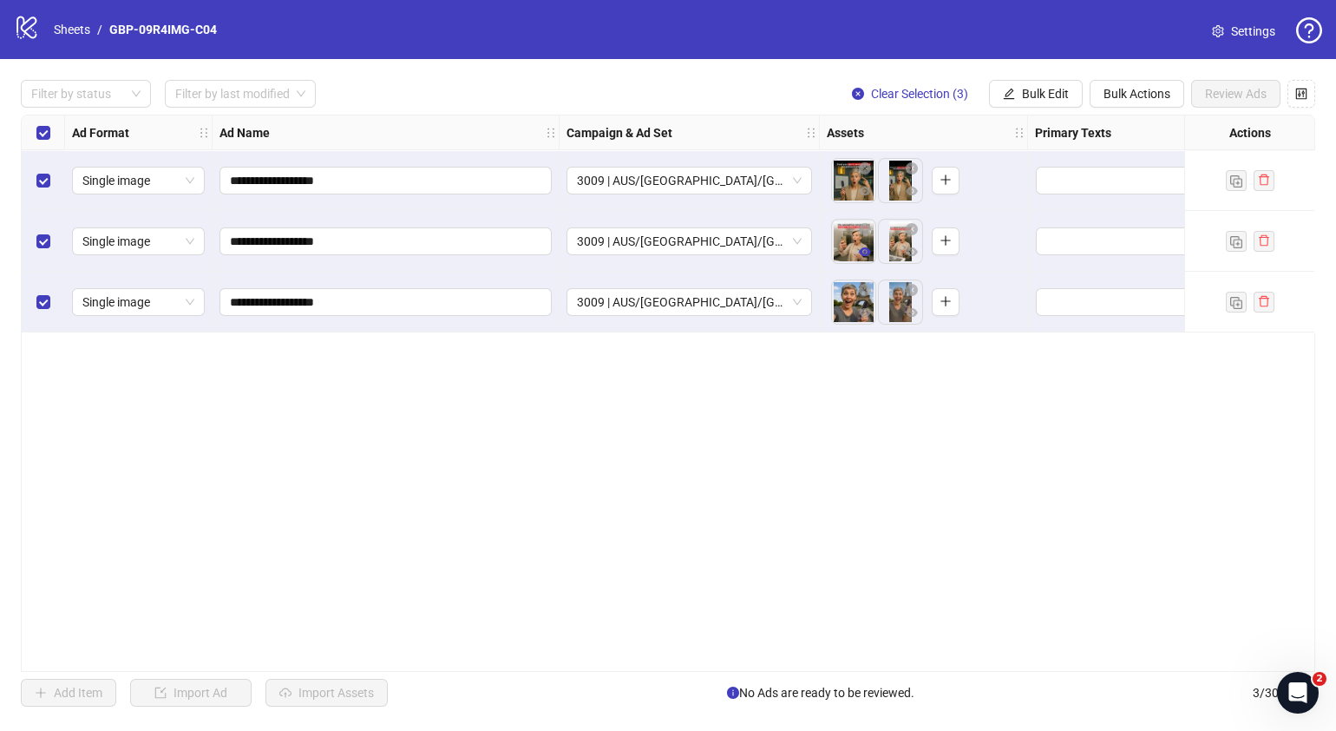
click at [868, 254] on icon "eye" at bounding box center [865, 251] width 12 height 9
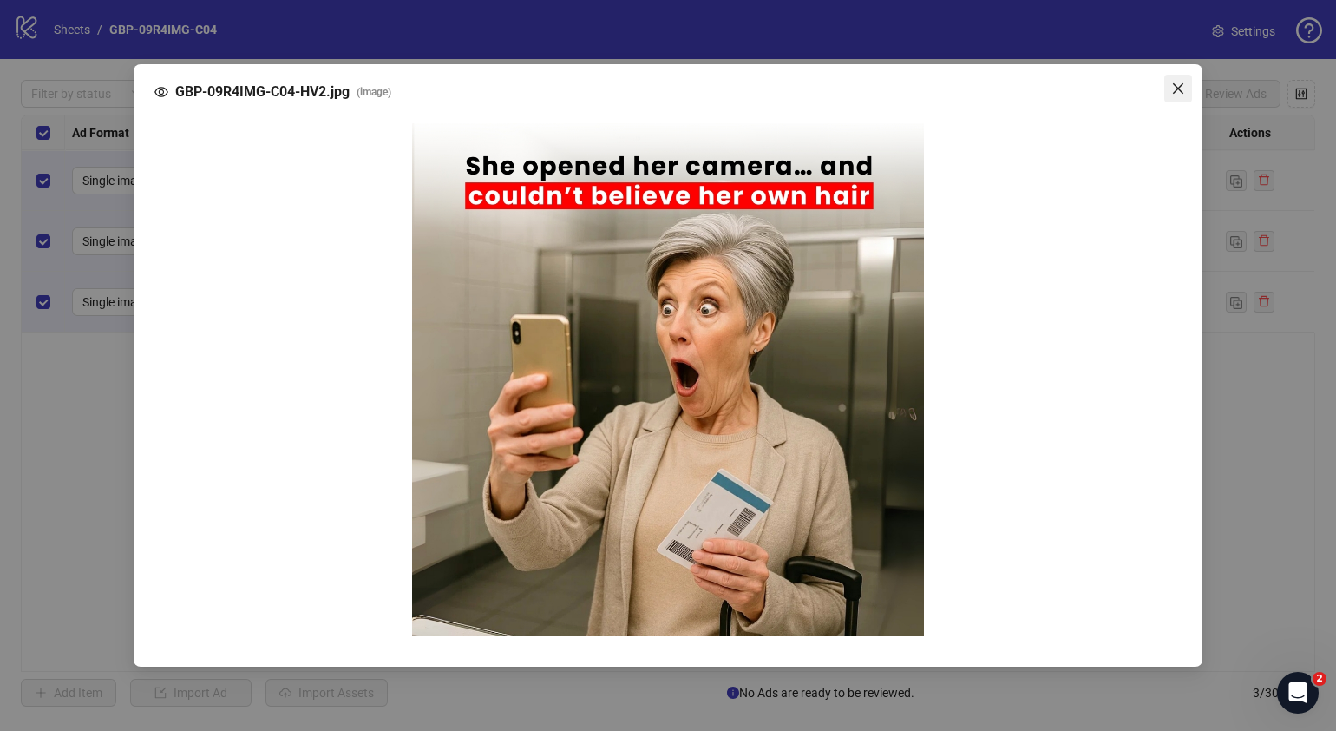
click at [1183, 95] on icon "close" at bounding box center [1178, 89] width 14 height 14
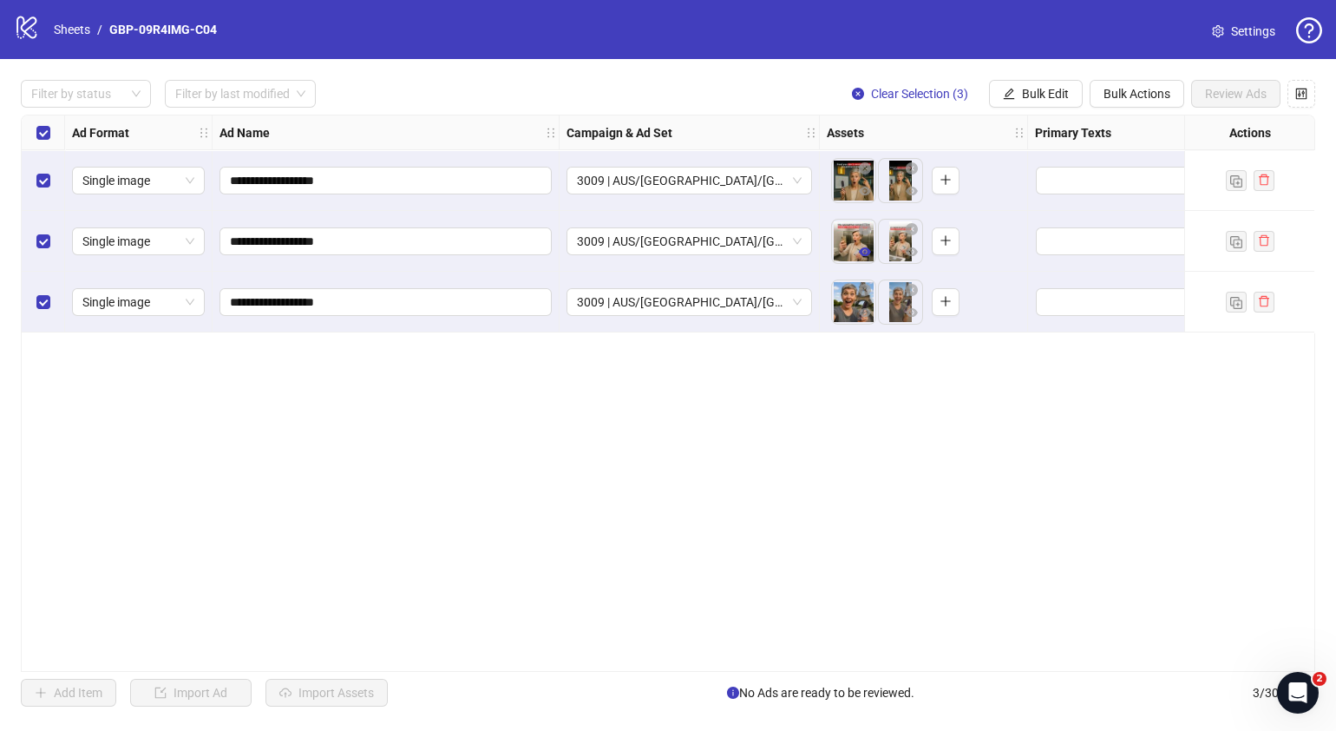
click at [863, 253] on icon "eye" at bounding box center [865, 252] width 12 height 12
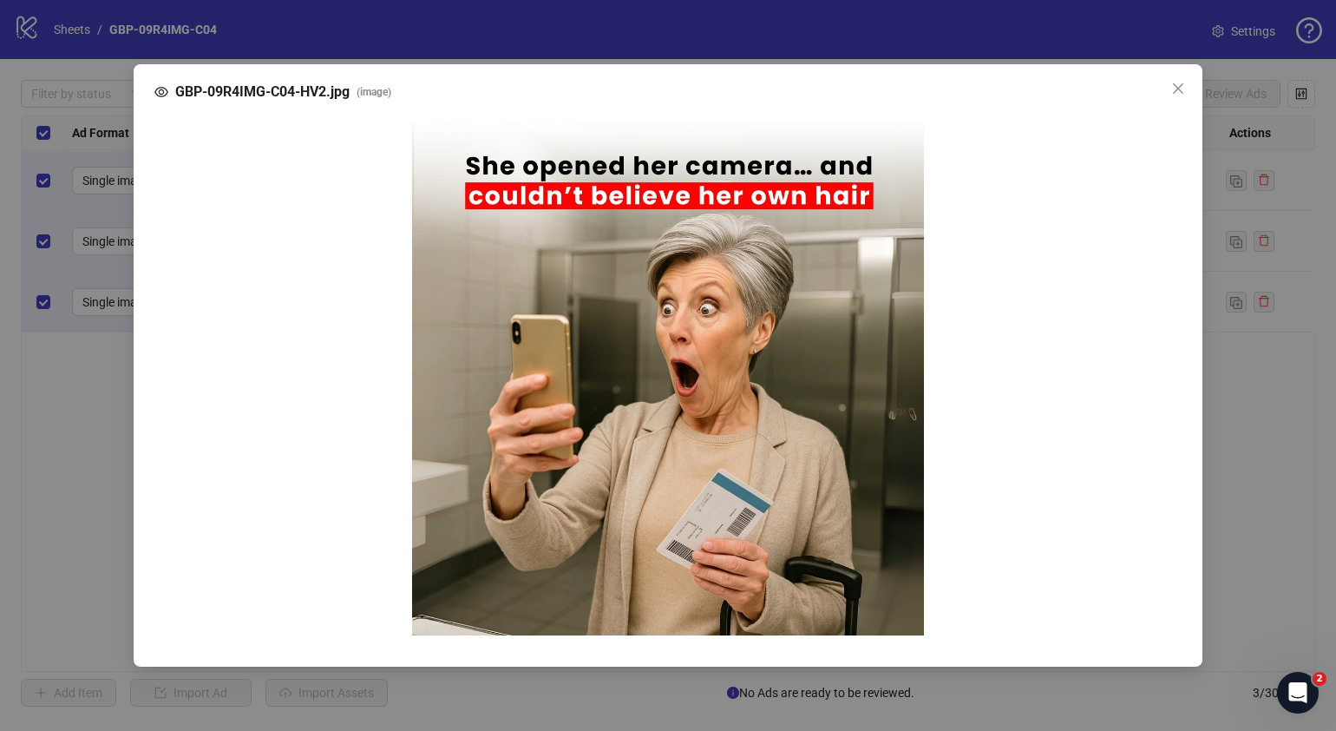
drag, startPoint x: 1179, startPoint y: 91, endPoint x: 1150, endPoint y: 113, distance: 36.6
click at [1179, 90] on icon "close" at bounding box center [1178, 89] width 14 height 14
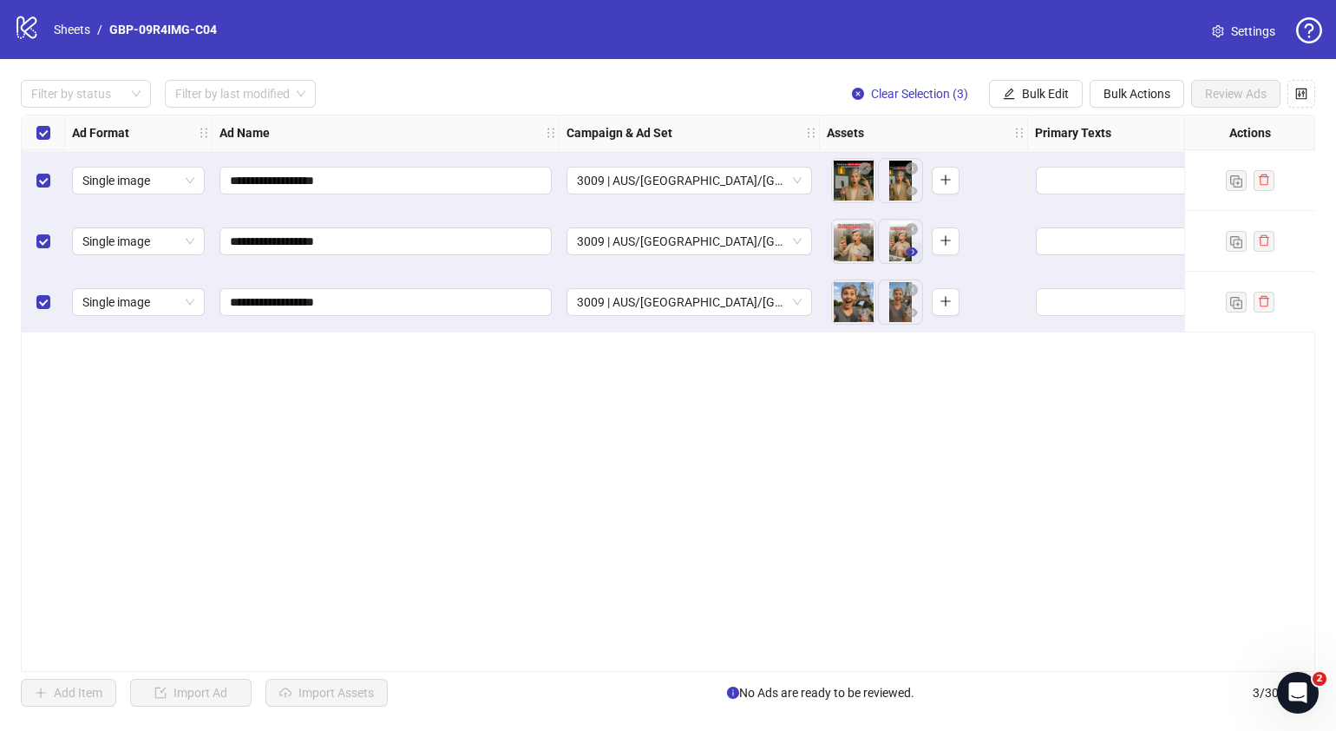
click at [910, 251] on icon "eye" at bounding box center [912, 251] width 12 height 9
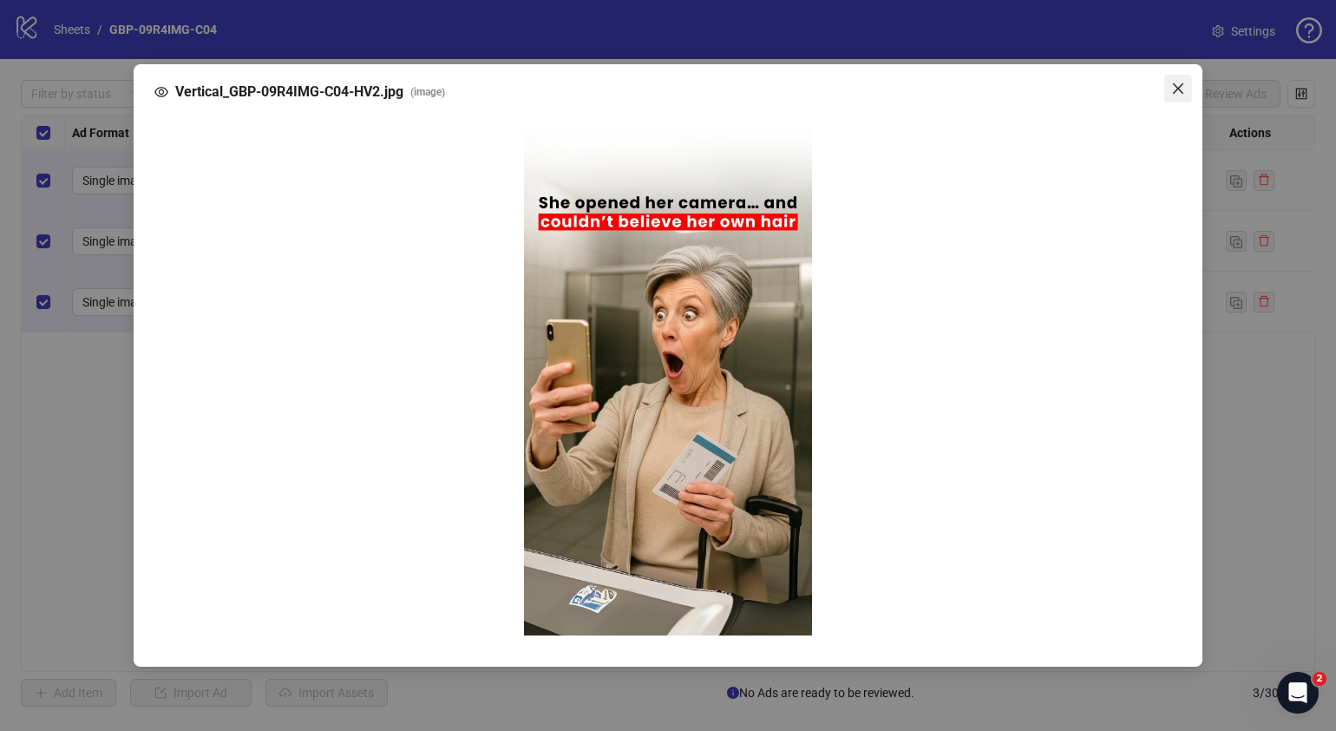
click at [1173, 86] on icon "close" at bounding box center [1178, 89] width 14 height 14
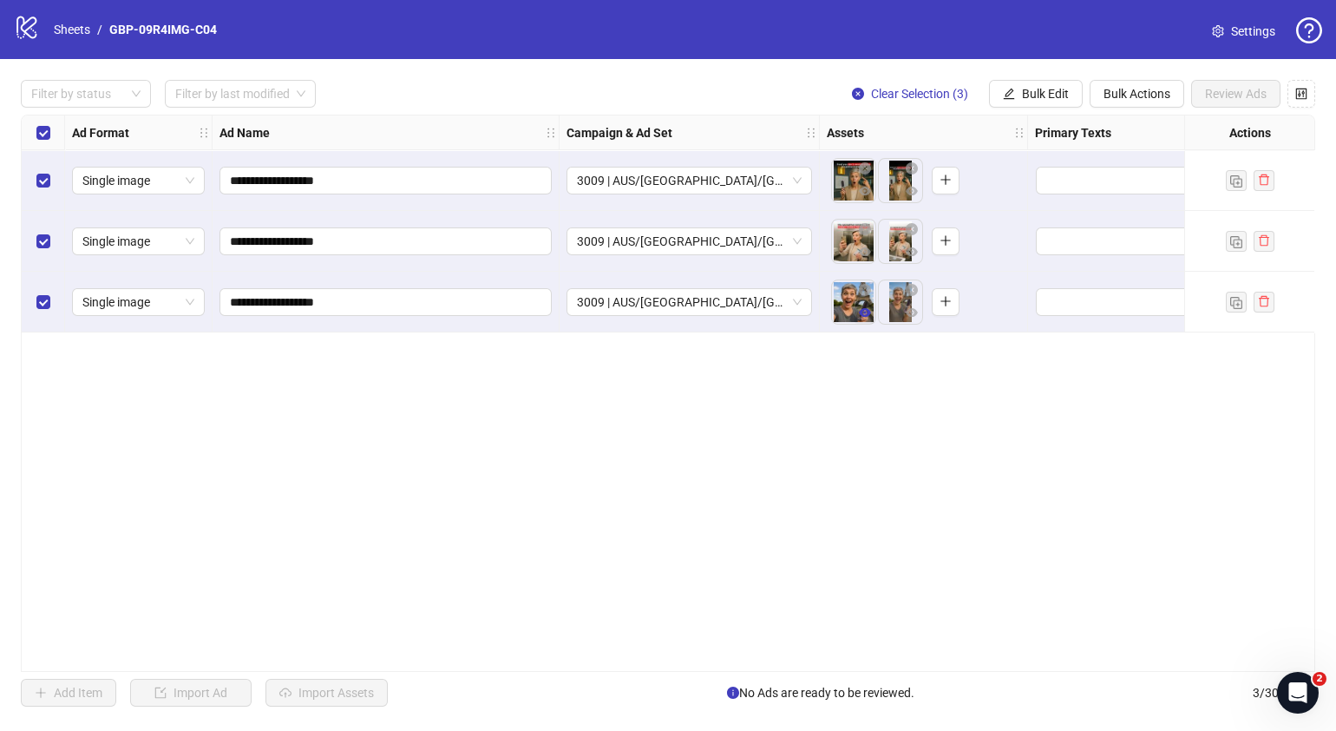
click at [870, 312] on icon "eye" at bounding box center [865, 312] width 12 height 9
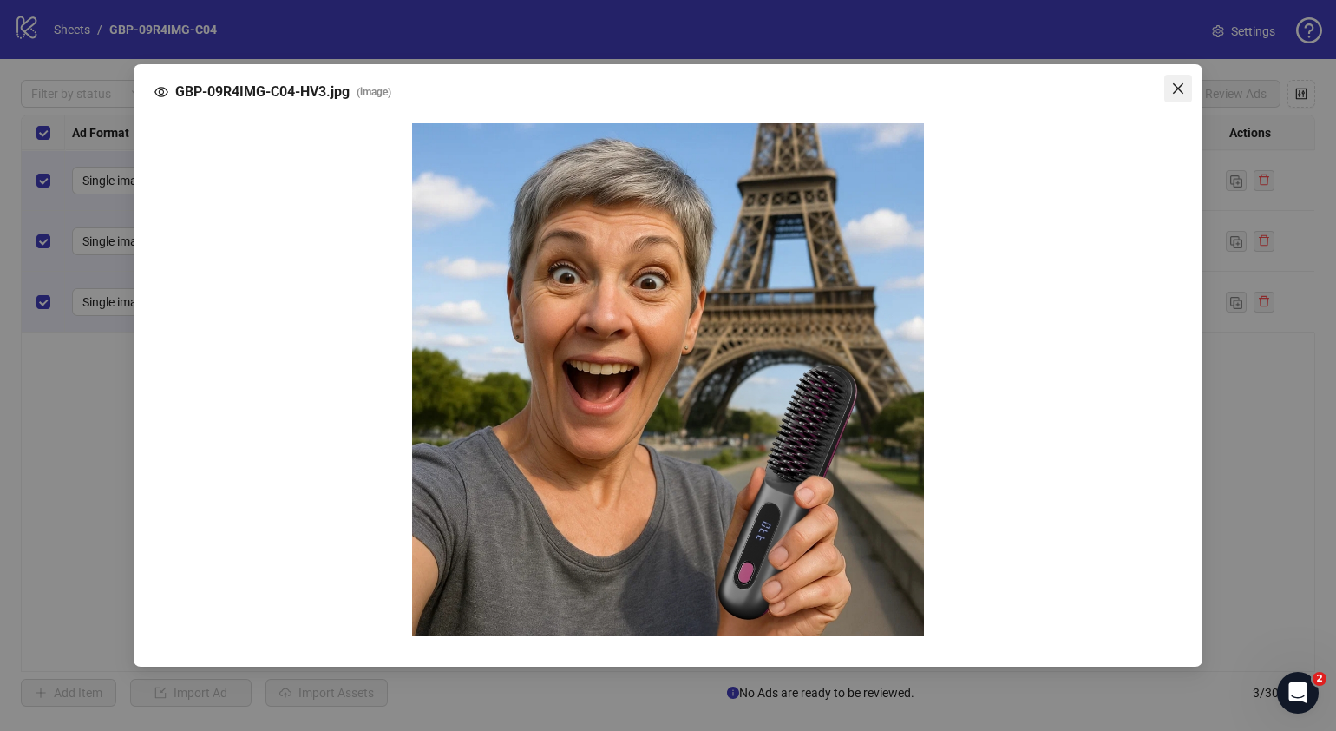
click at [1175, 91] on icon "close" at bounding box center [1178, 88] width 10 height 10
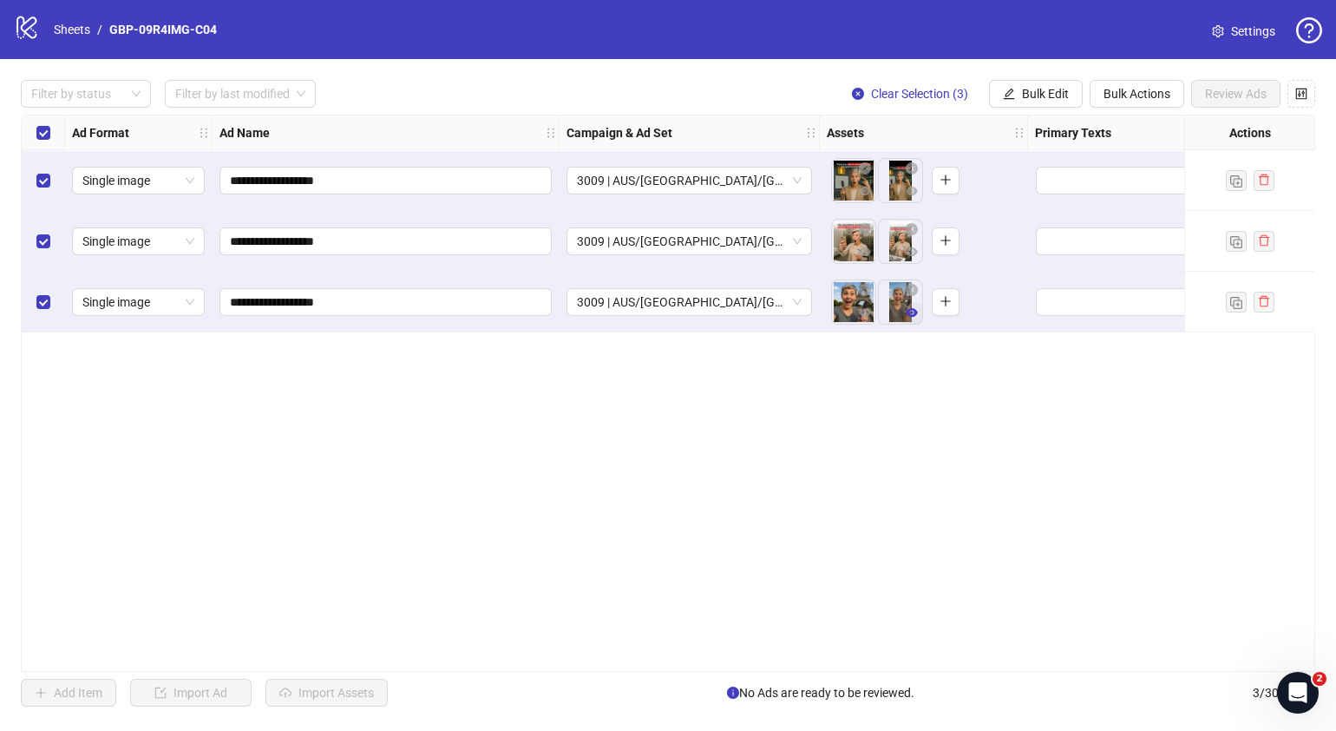
click at [903, 312] on button "button" at bounding box center [912, 313] width 21 height 21
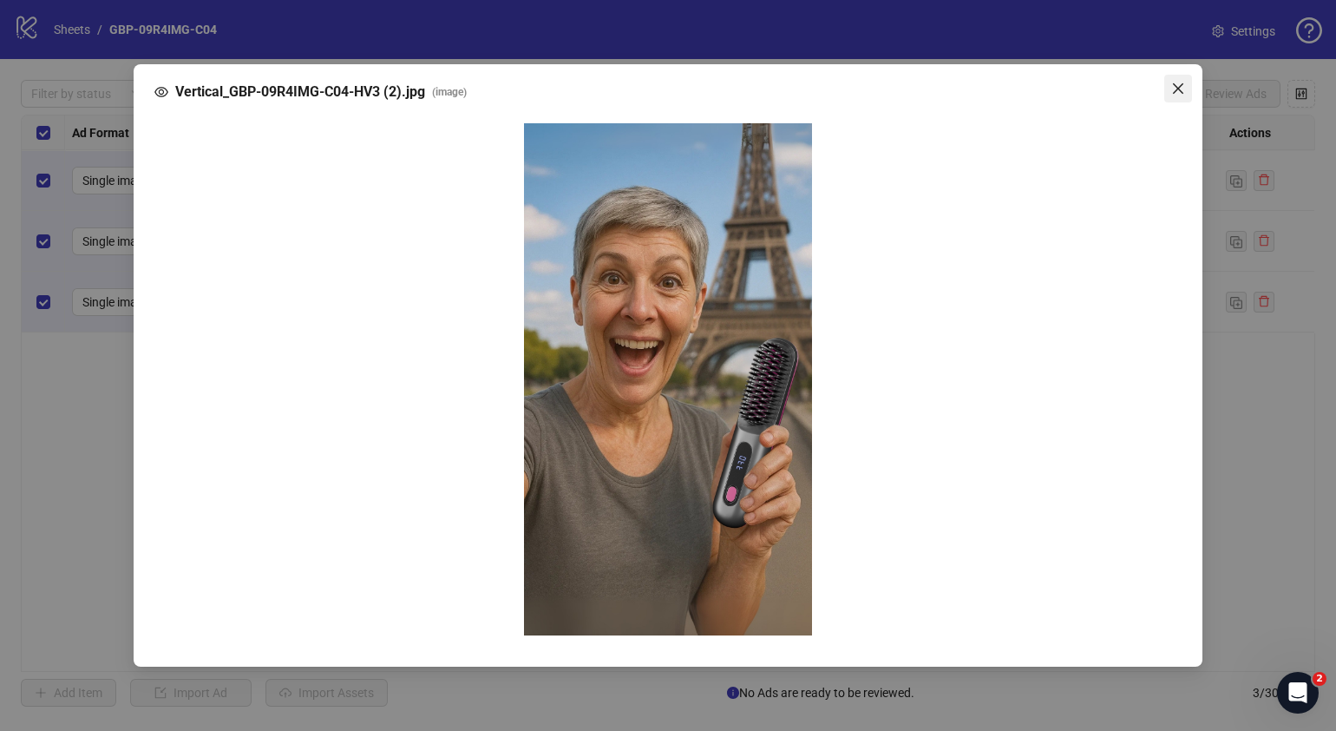
click at [1179, 86] on icon "close" at bounding box center [1178, 89] width 14 height 14
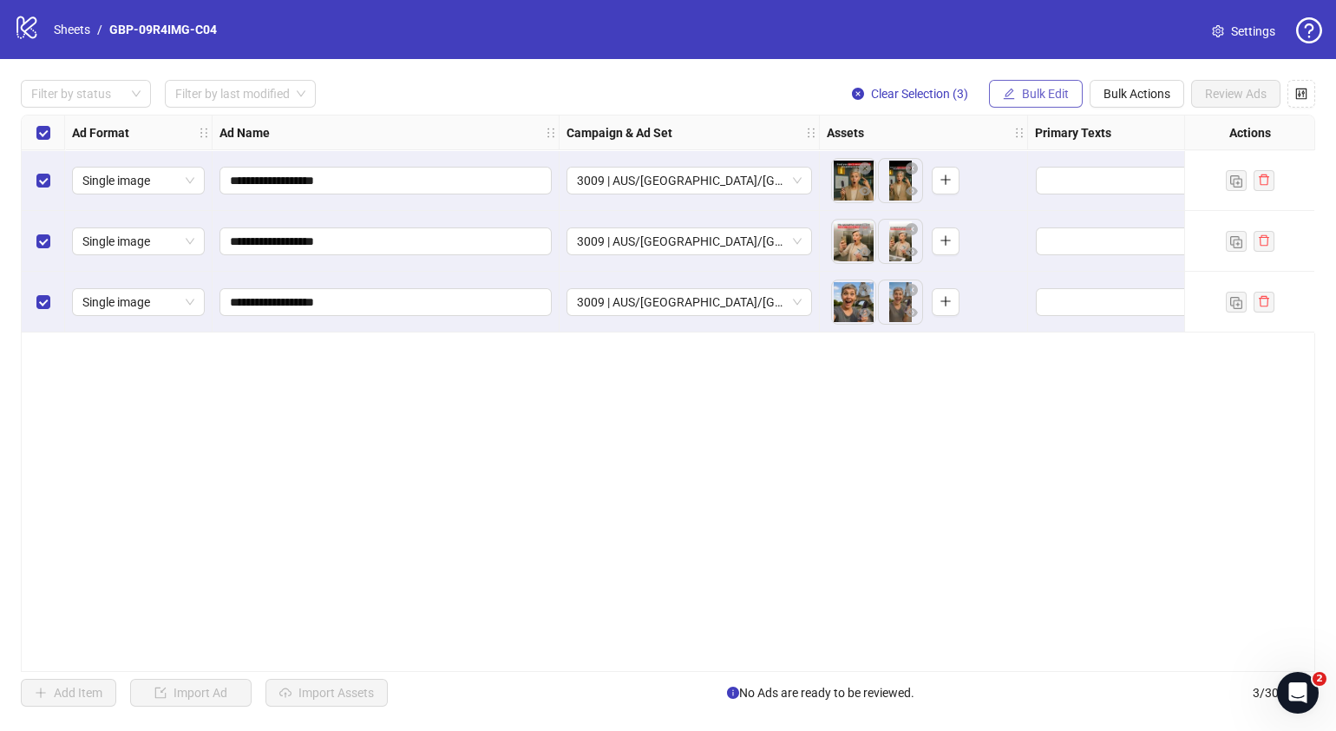
click at [1026, 90] on span "Bulk Edit" at bounding box center [1045, 94] width 47 height 14
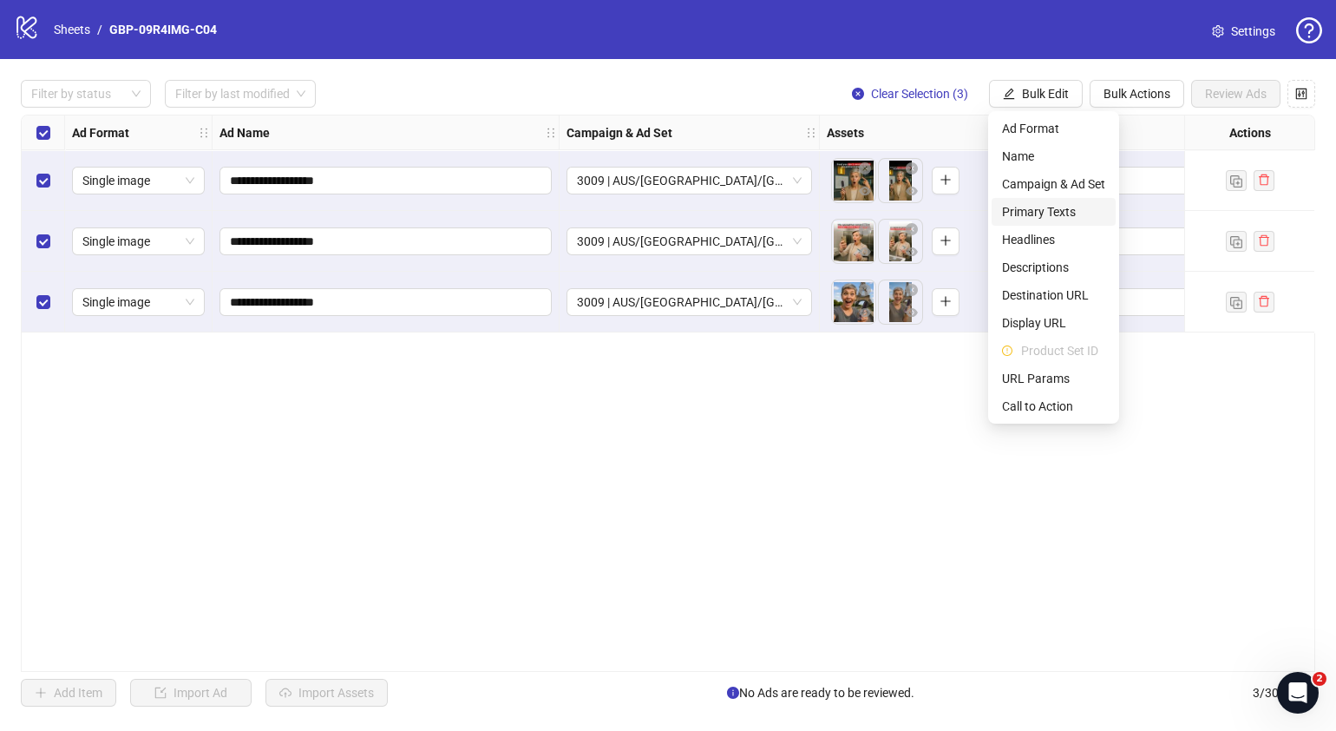
click at [1048, 208] on span "Primary Texts" at bounding box center [1053, 211] width 103 height 19
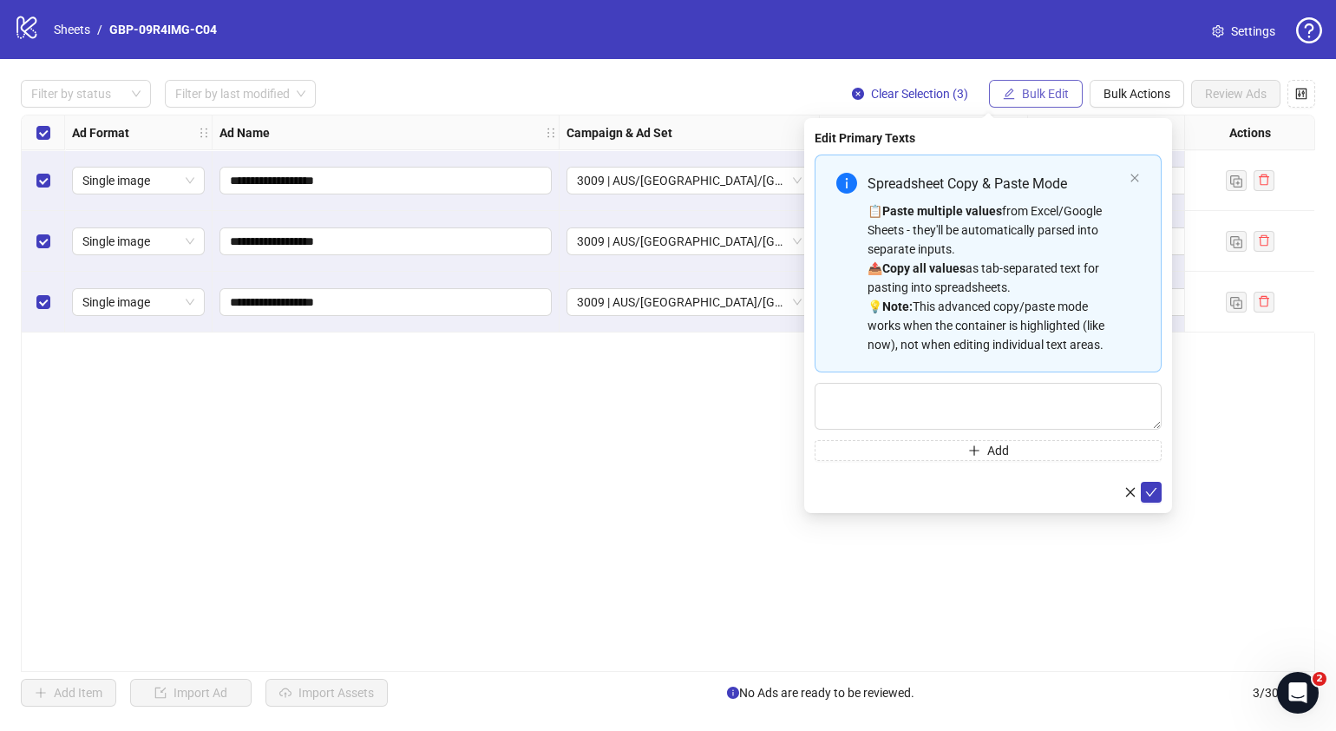
click at [1047, 104] on button "Bulk Edit" at bounding box center [1036, 94] width 94 height 28
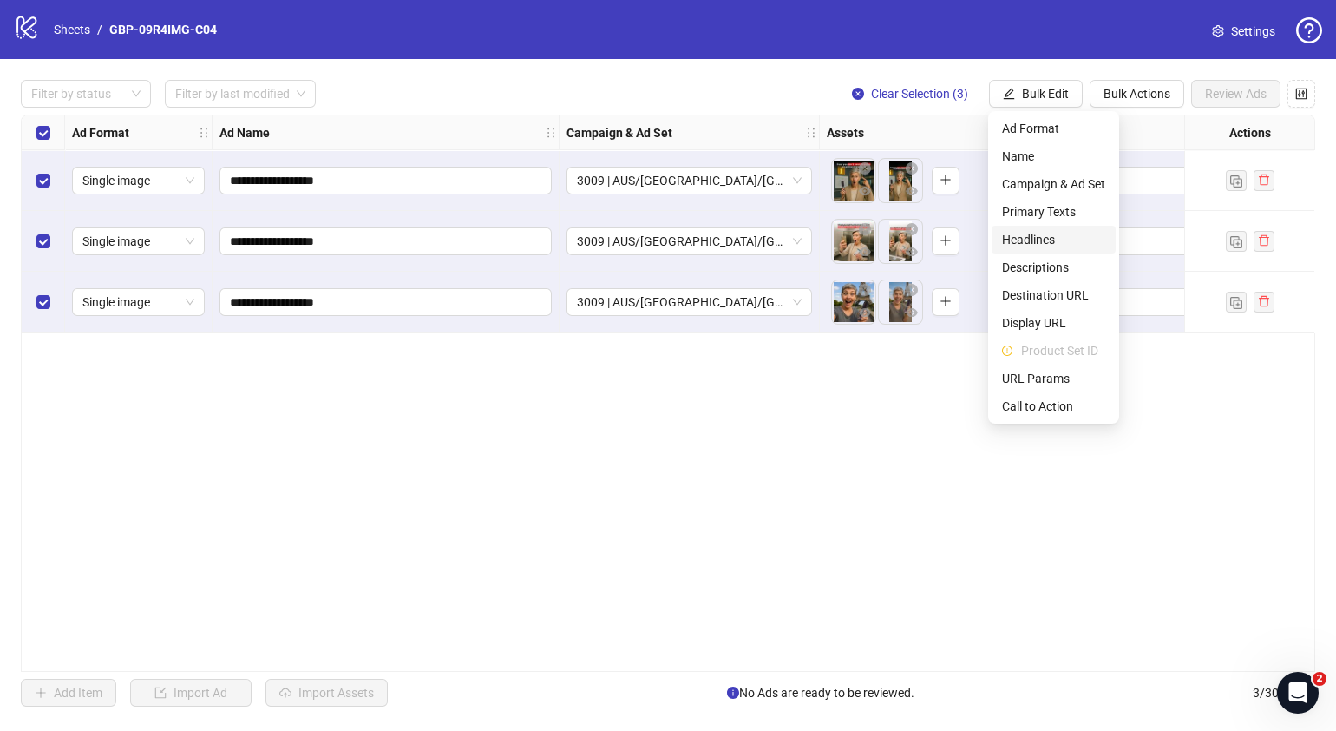
click at [1048, 230] on span "Headlines" at bounding box center [1053, 239] width 103 height 19
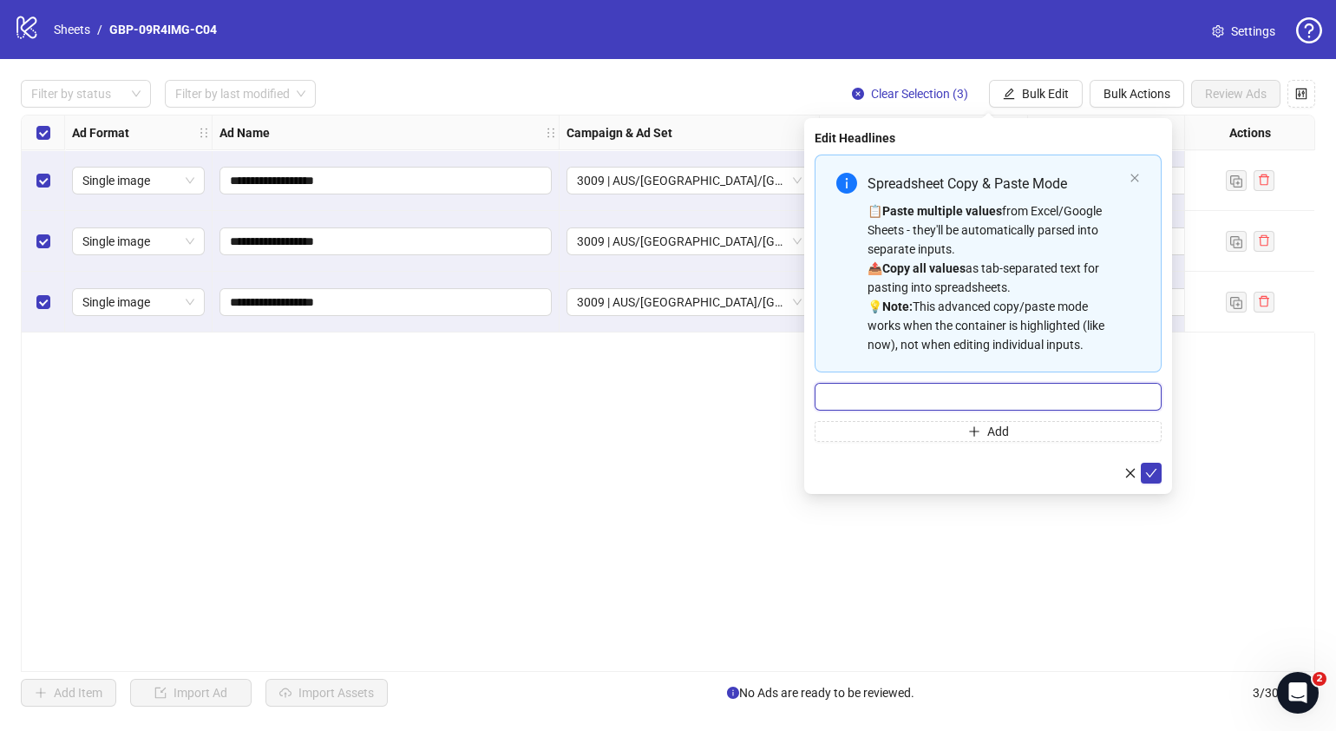
click at [946, 397] on input "Multi-input container - paste or copy values" at bounding box center [988, 397] width 347 height 28
paste input "*******"
type input "*******"
click at [890, 423] on button "Add" at bounding box center [988, 431] width 347 height 21
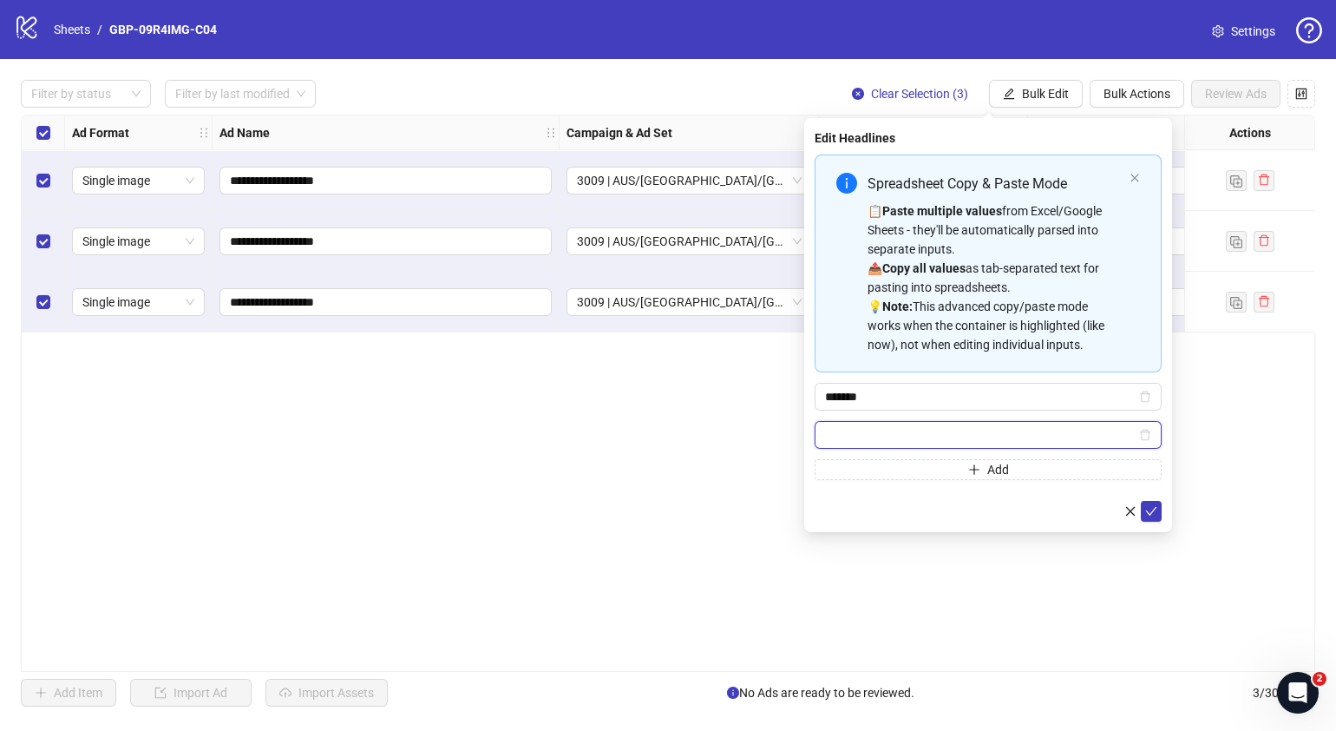
click at [989, 437] on input "Multi-input container - paste or copy values" at bounding box center [980, 434] width 311 height 19
paste input "**********"
type input "**********"
click at [1164, 511] on div "**********" at bounding box center [988, 325] width 368 height 414
click at [1156, 509] on icon "check" at bounding box center [1151, 511] width 12 height 12
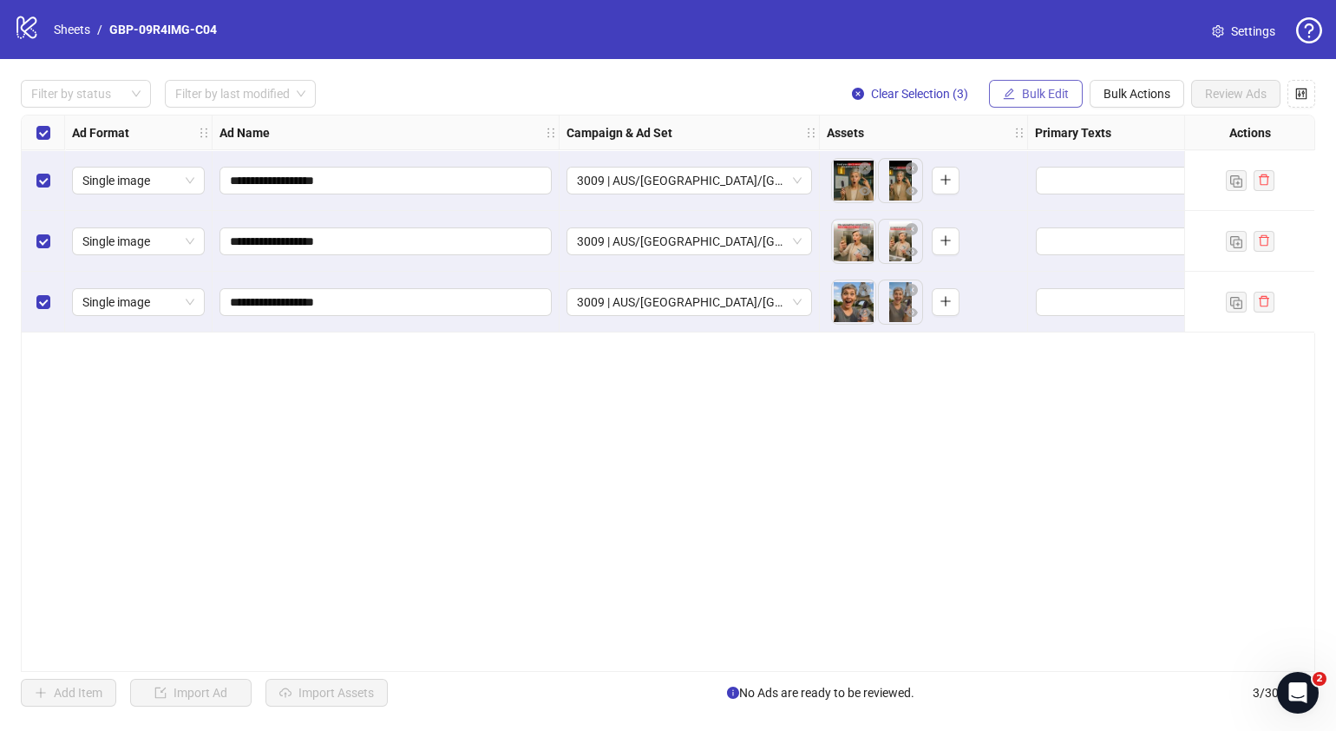
click at [1022, 91] on span "Bulk Edit" at bounding box center [1045, 94] width 47 height 14
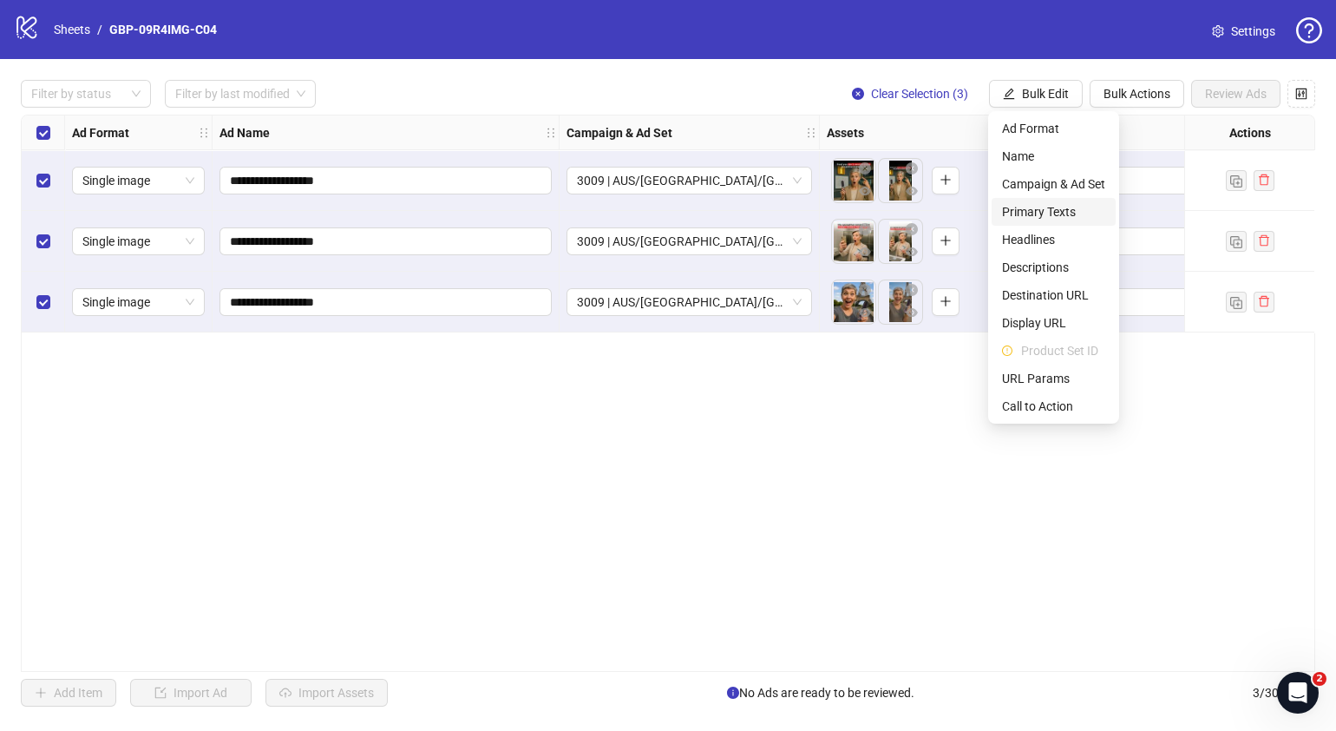
click at [1054, 213] on span "Primary Texts" at bounding box center [1053, 211] width 103 height 19
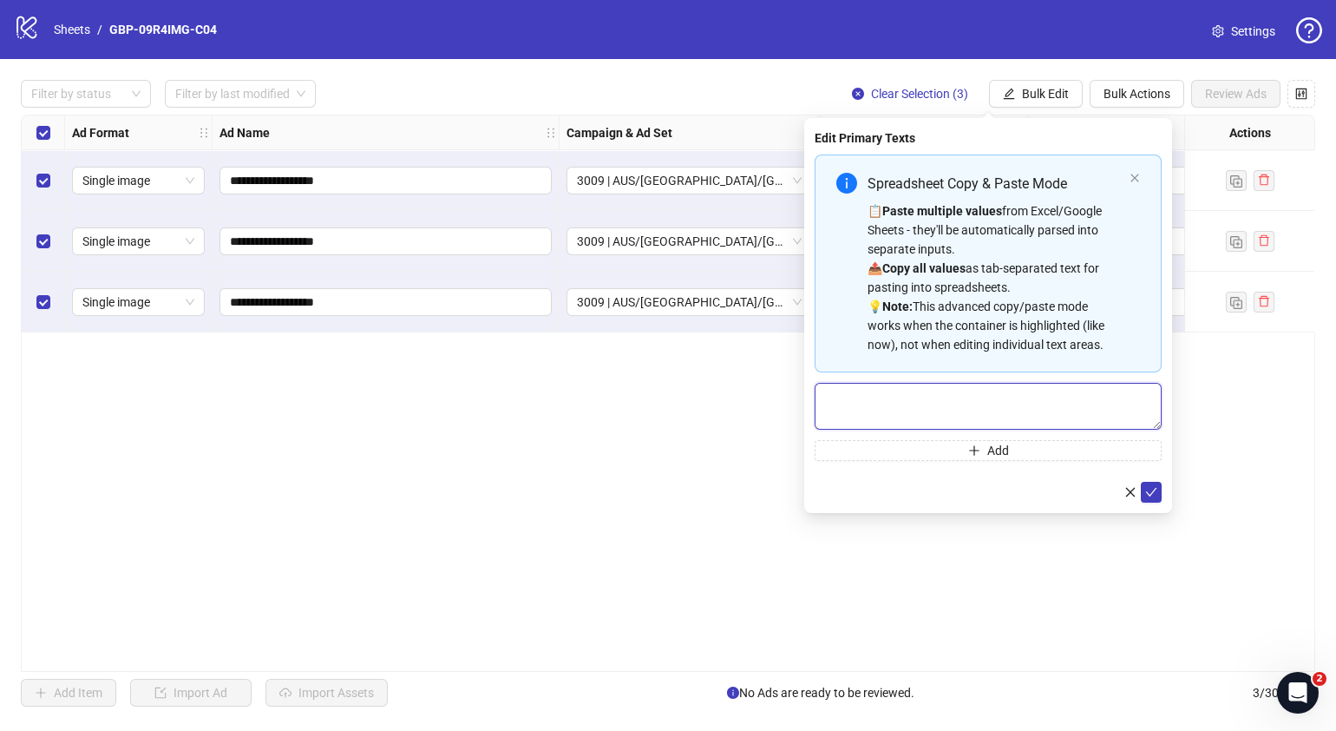
click at [1015, 399] on textarea "Multi-text input container - paste or copy values" at bounding box center [988, 406] width 347 height 47
paste textarea "**********"
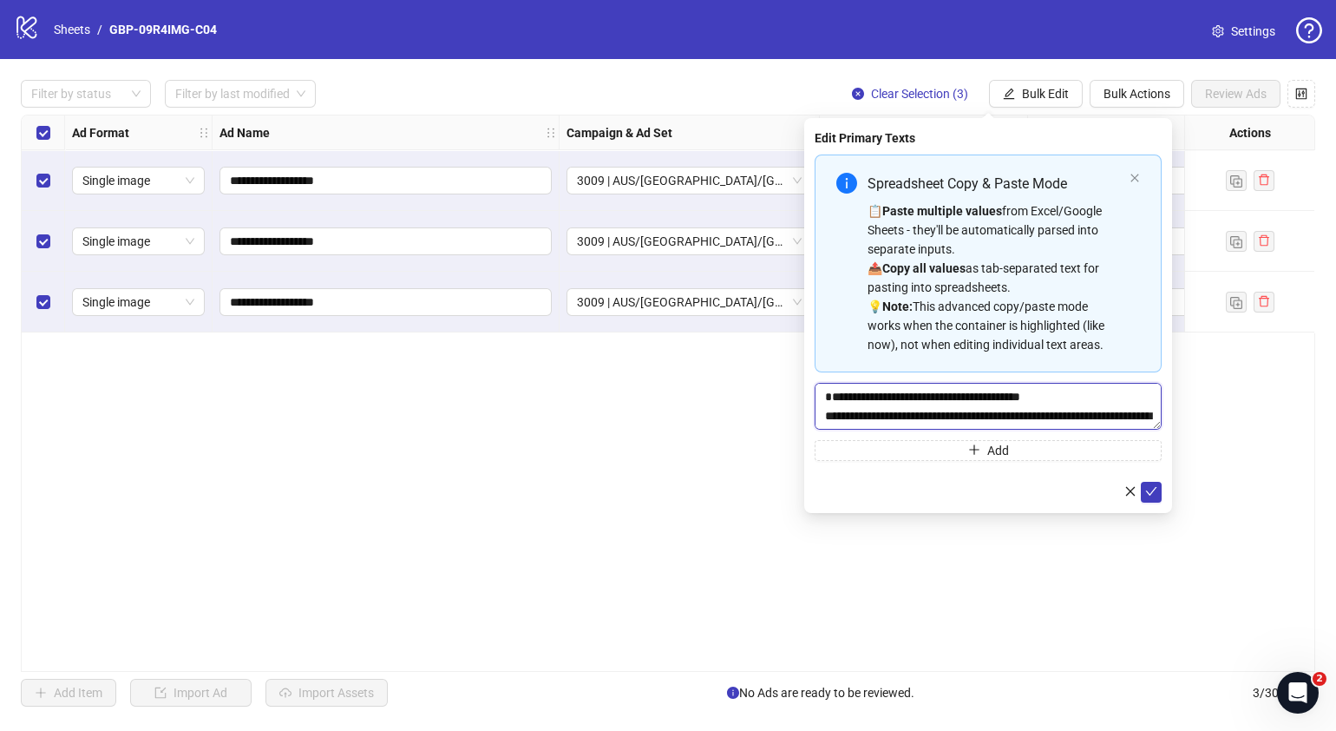
scroll to position [51, 0]
type textarea "**********"
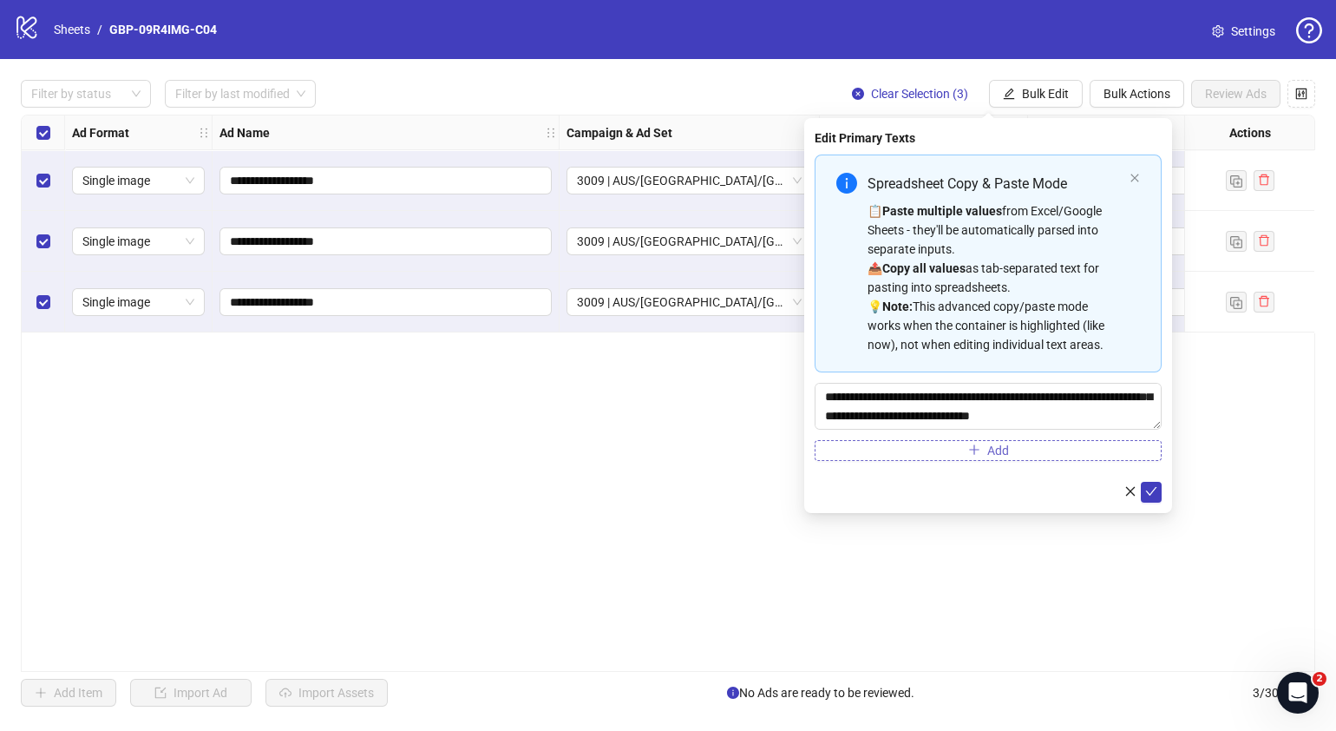
click at [989, 446] on span "Add" at bounding box center [999, 450] width 22 height 14
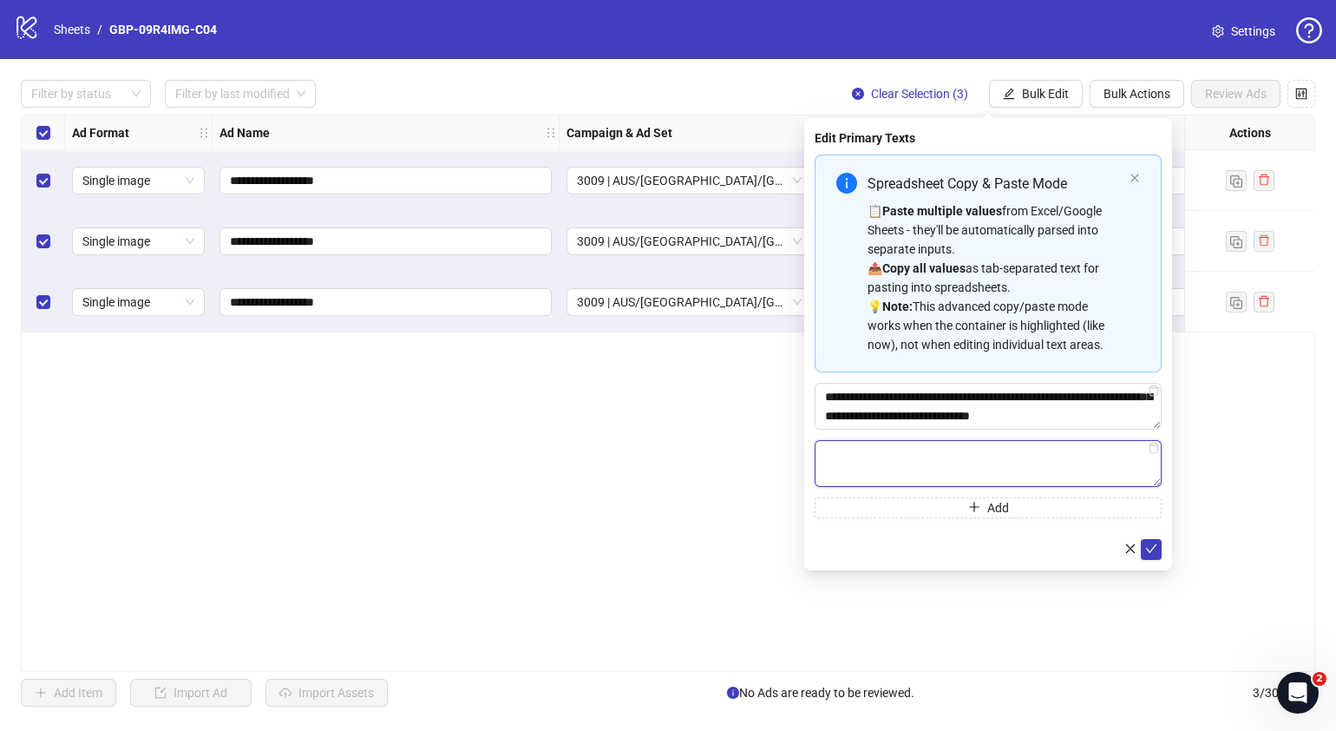
click at [1007, 458] on textarea "Multi-text input container - paste or copy values" at bounding box center [988, 463] width 347 height 47
paste textarea "**********"
type textarea "**********"
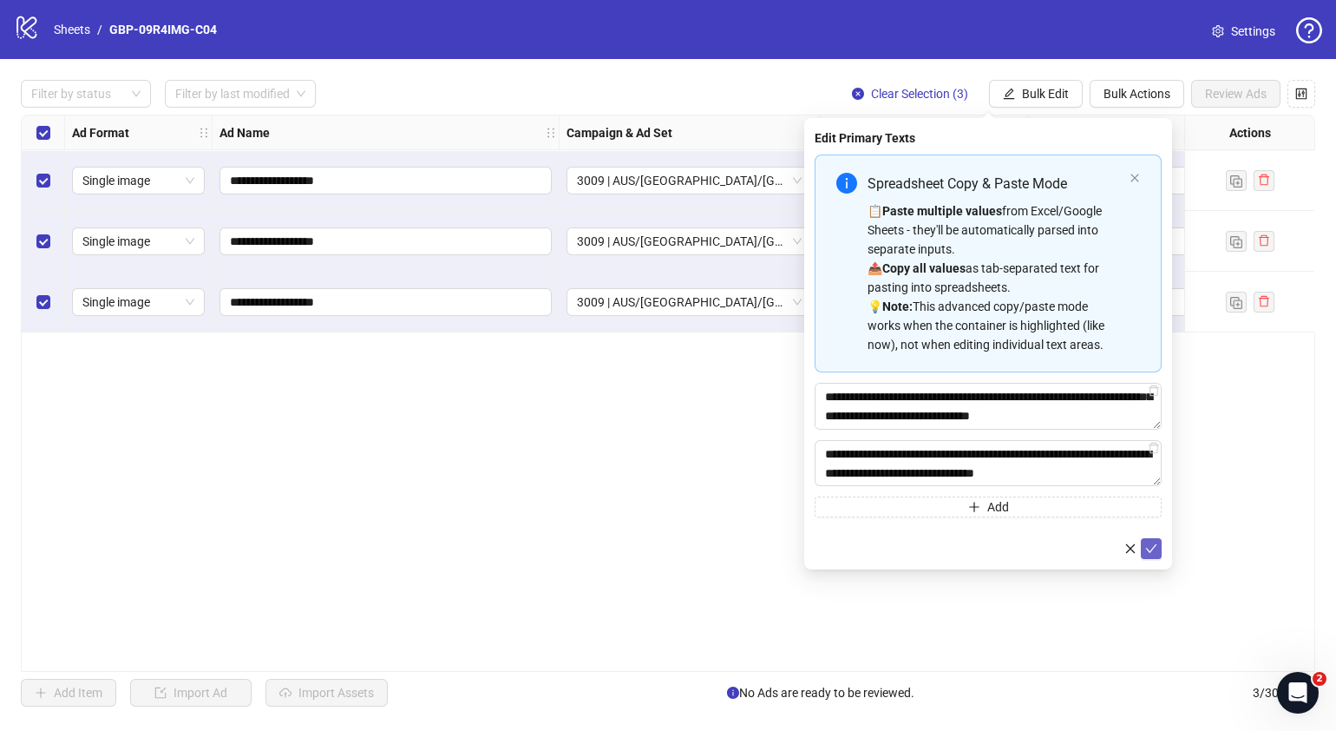
click at [1158, 548] on button "submit" at bounding box center [1151, 548] width 21 height 21
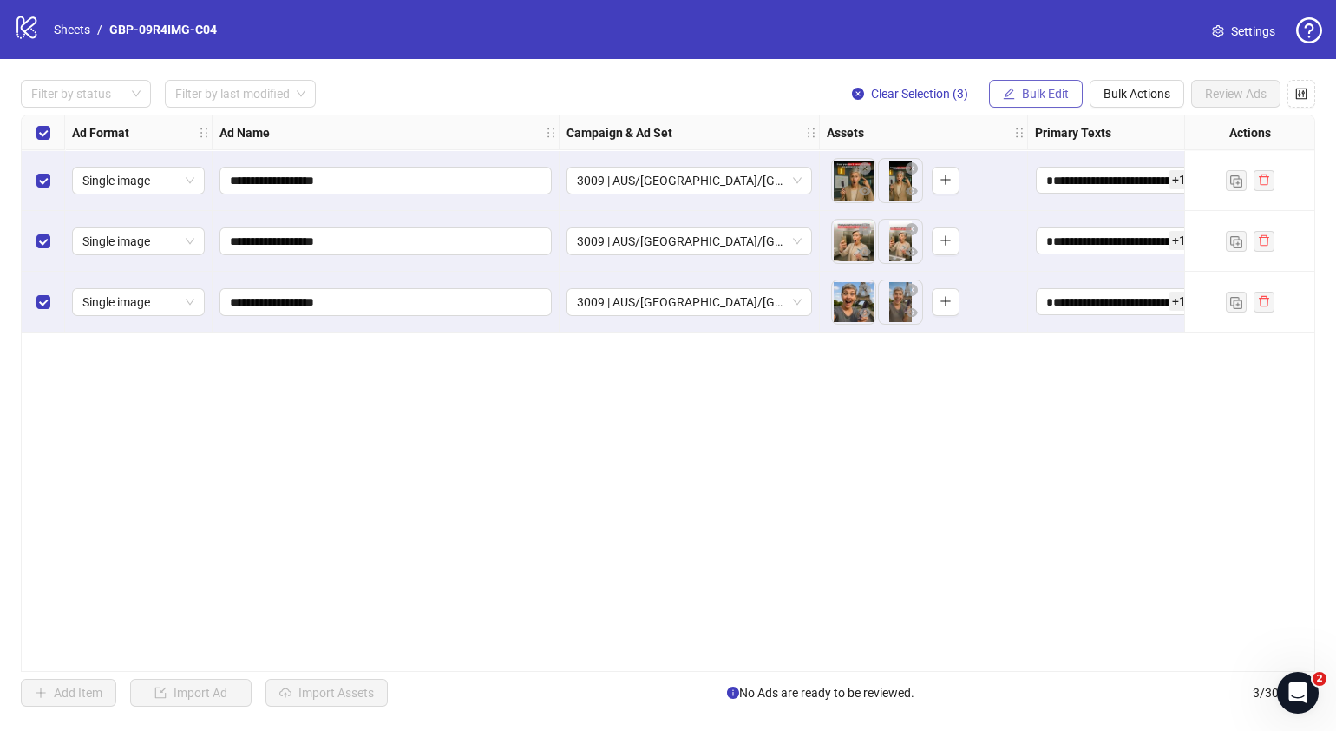
click at [1040, 83] on button "Bulk Edit" at bounding box center [1036, 94] width 94 height 28
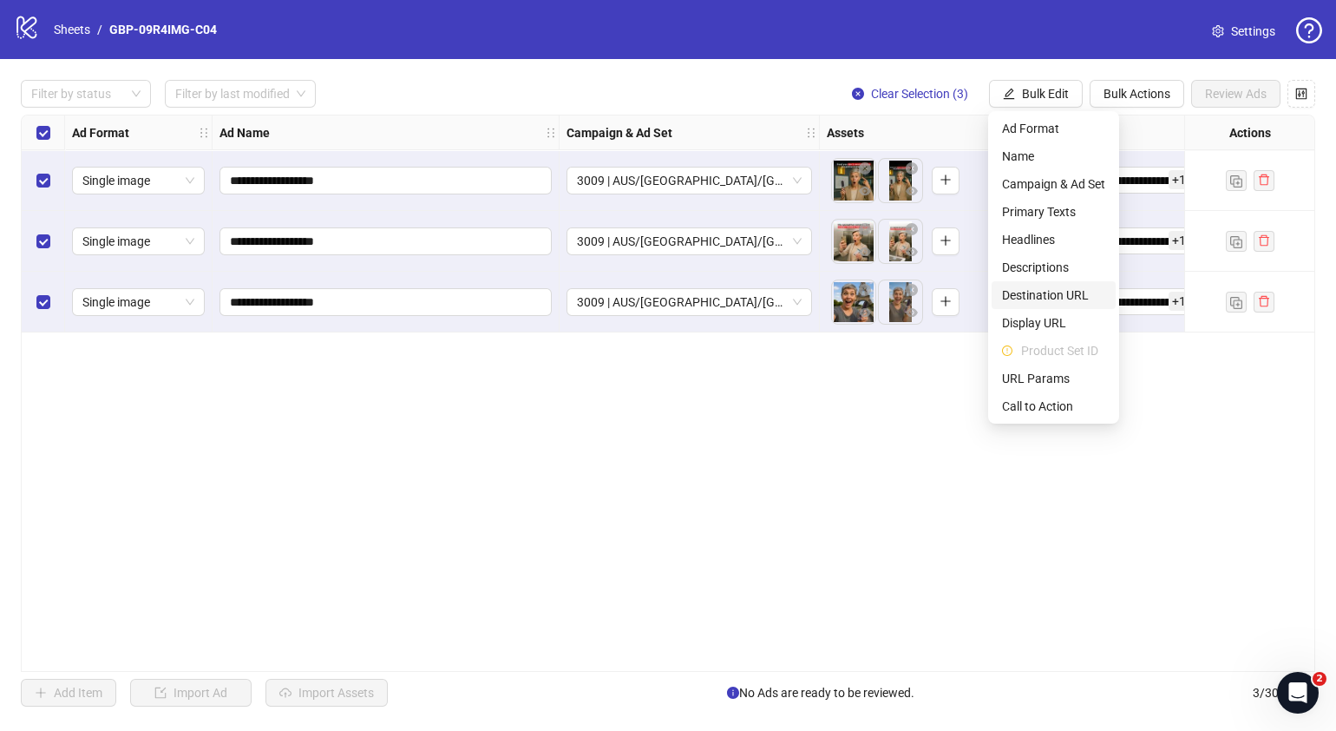
click at [1094, 291] on span "Destination URL" at bounding box center [1053, 294] width 103 height 19
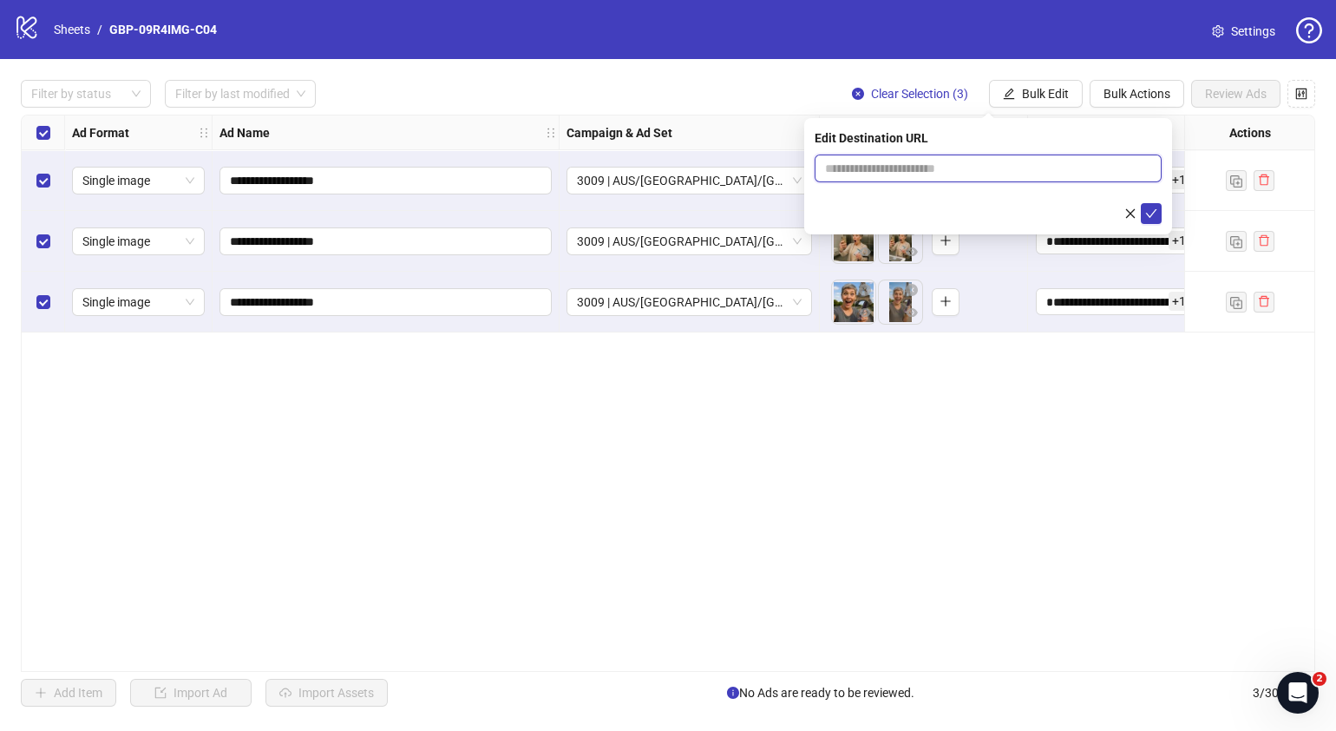
click at [1007, 174] on input "text" at bounding box center [981, 168] width 312 height 19
paste input "**********"
type input "**********"
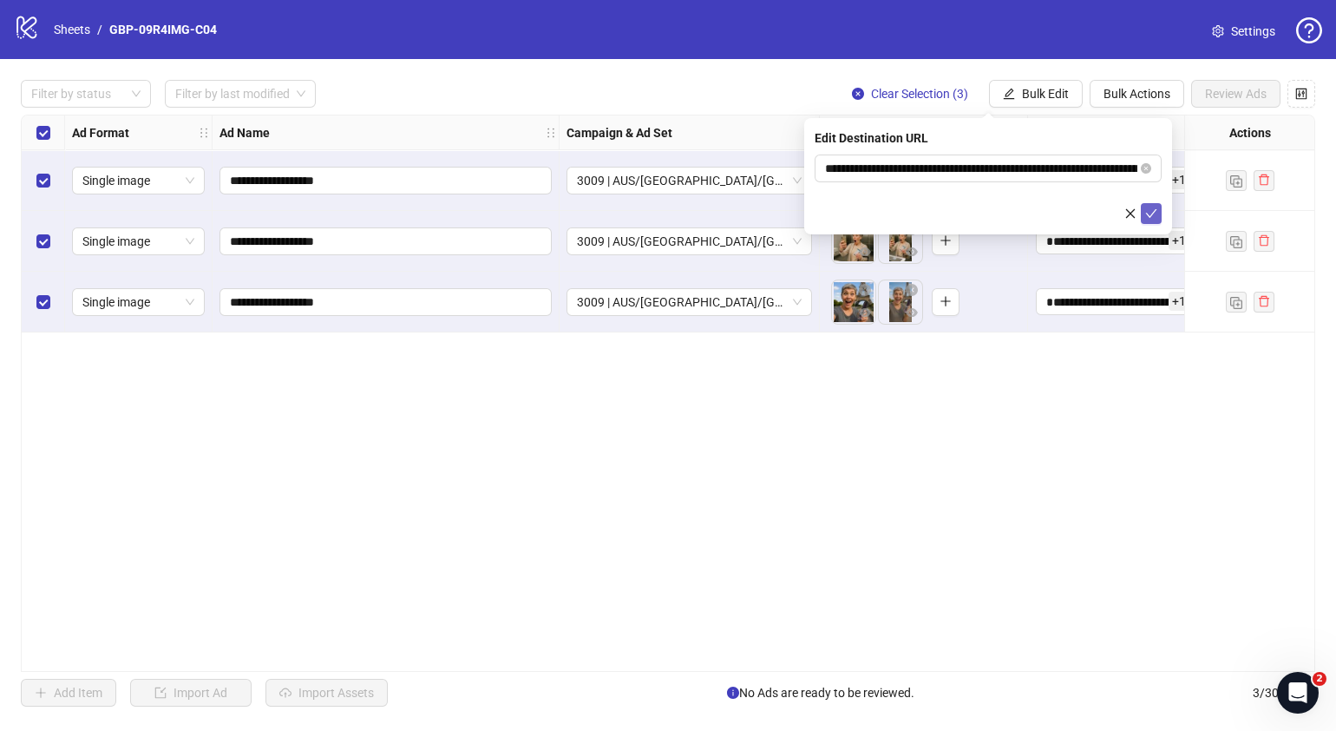
click at [1143, 220] on button "submit" at bounding box center [1151, 213] width 21 height 21
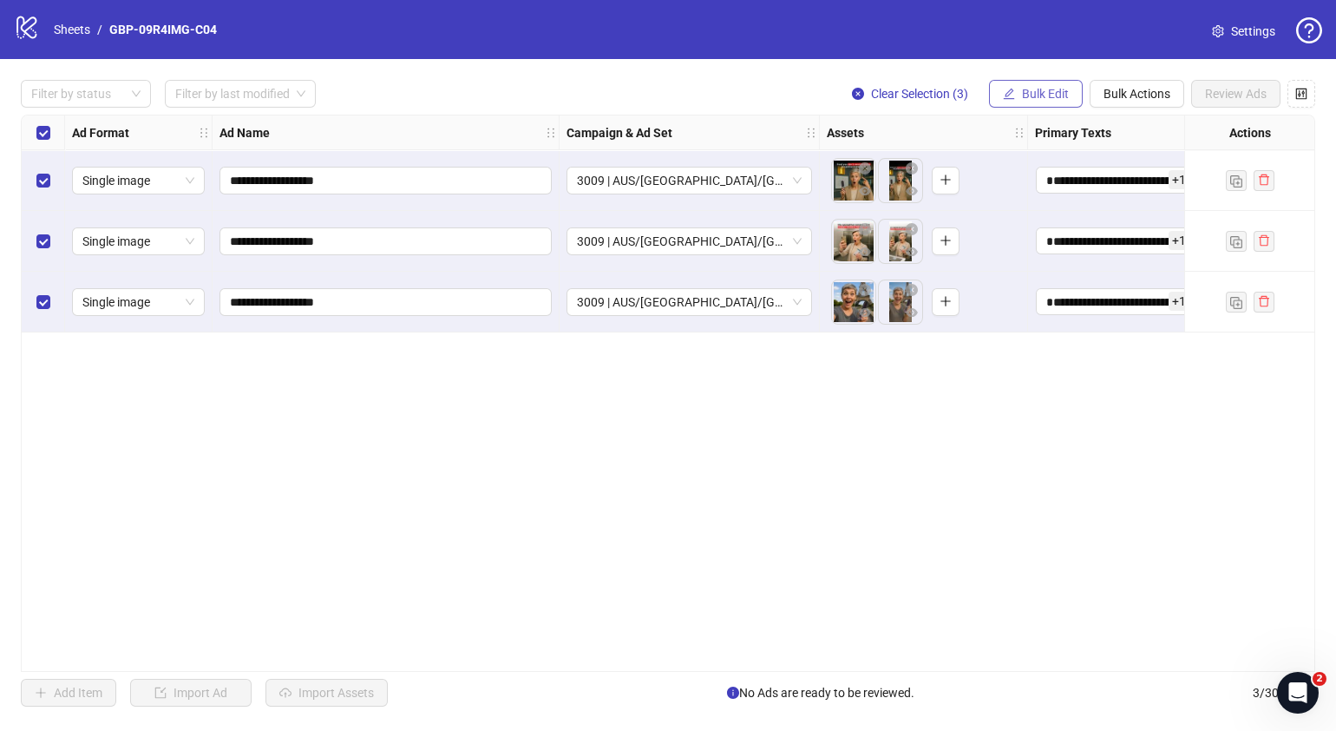
click at [1045, 96] on span "Bulk Edit" at bounding box center [1045, 94] width 47 height 14
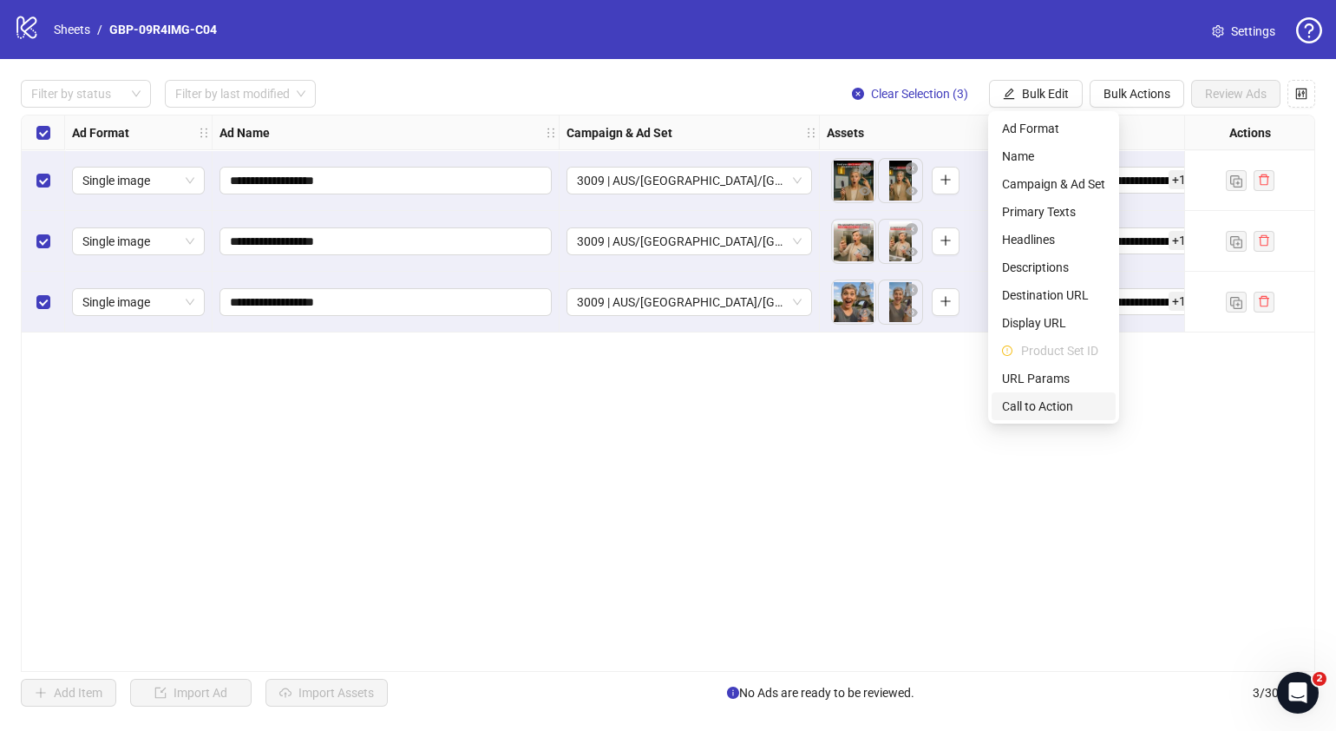
click at [1055, 397] on span "Call to Action" at bounding box center [1053, 406] width 103 height 19
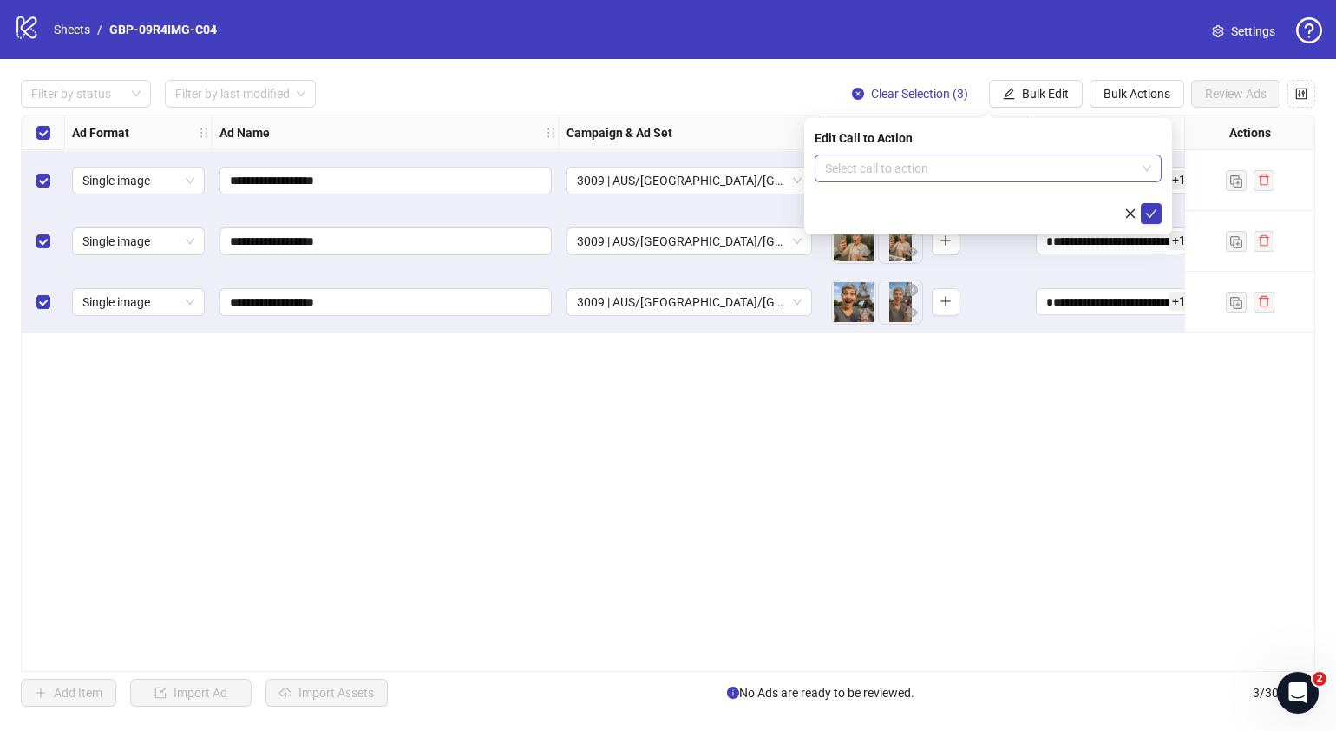
click at [936, 173] on input "search" at bounding box center [980, 168] width 311 height 26
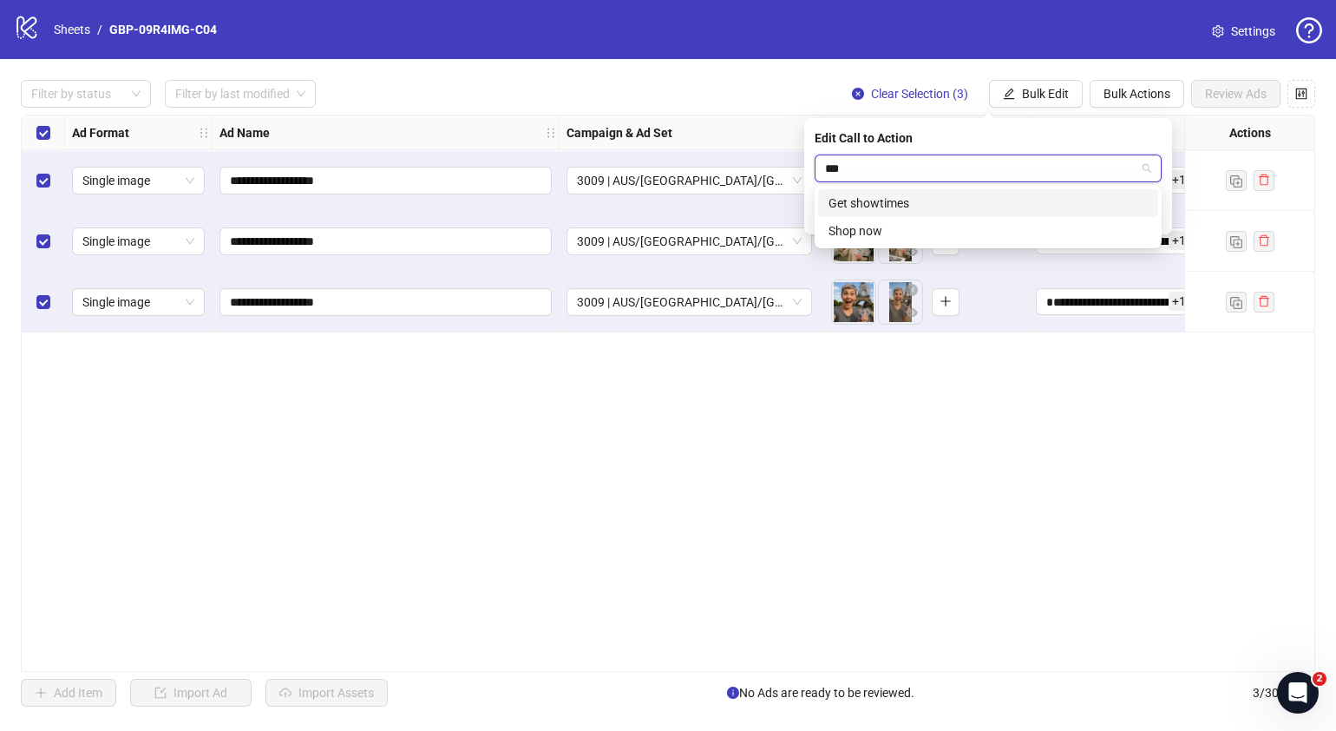
type input "****"
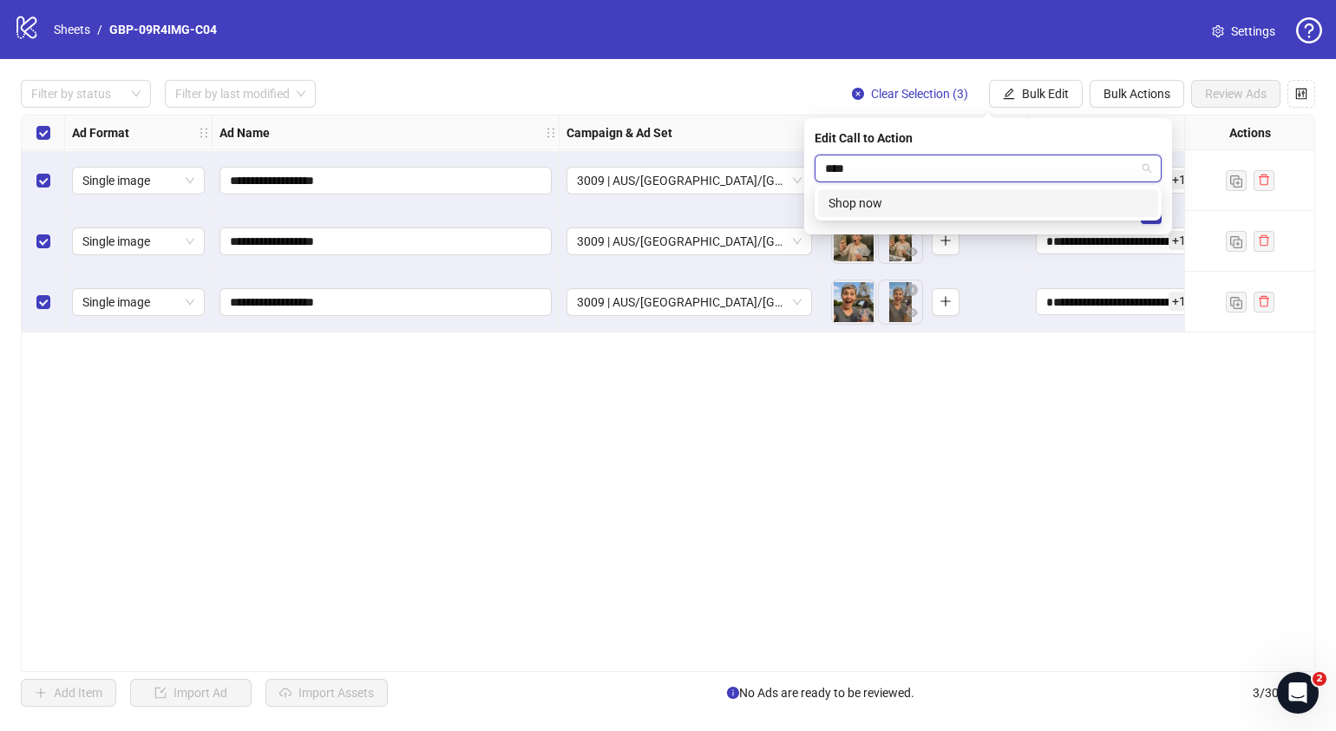
click at [940, 195] on div "Shop now" at bounding box center [988, 203] width 319 height 19
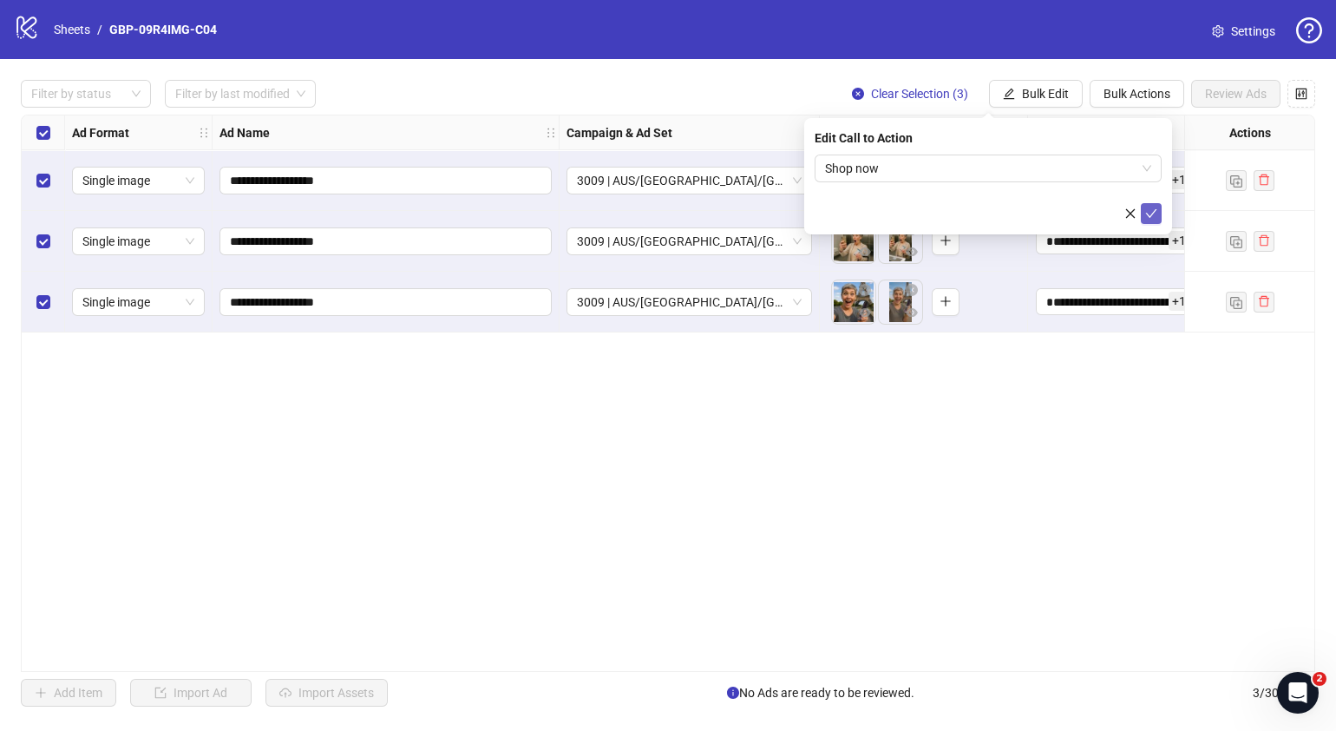
click at [1150, 212] on icon "check" at bounding box center [1151, 213] width 12 height 12
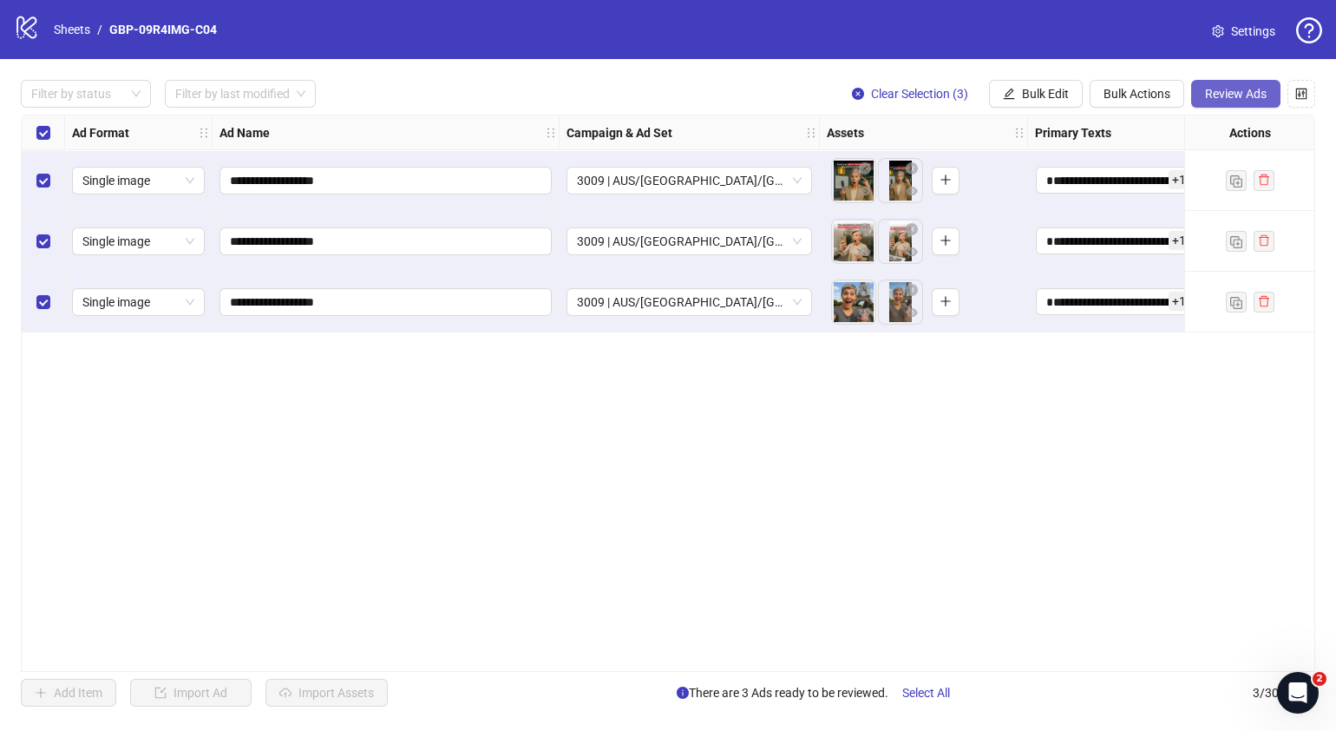
click at [1230, 97] on span "Review Ads" at bounding box center [1236, 94] width 62 height 14
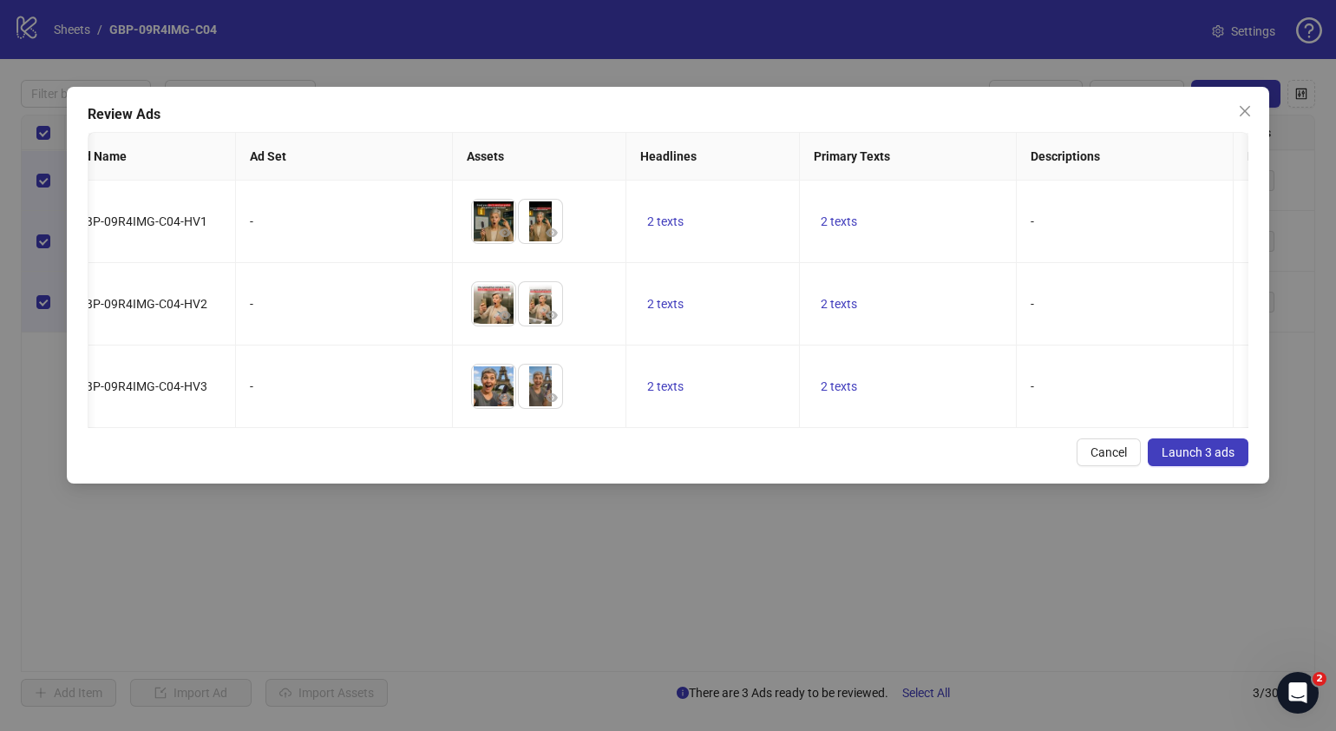
scroll to position [0, 108]
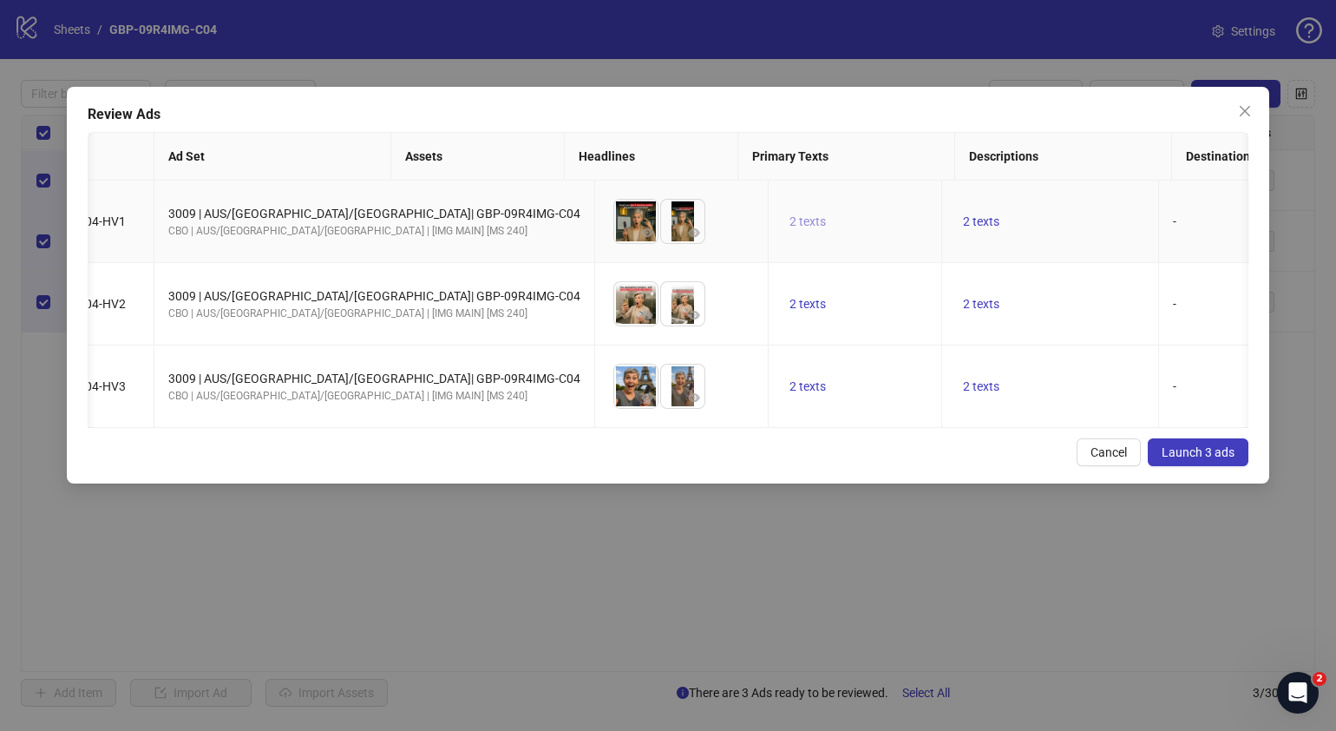
click at [790, 217] on span "2 texts" at bounding box center [808, 221] width 36 height 14
click at [790, 220] on span "2 texts" at bounding box center [808, 221] width 36 height 14
click at [877, 207] on icon "caret-right" at bounding box center [874, 209] width 12 height 12
click at [753, 466] on div "Cancel Launch 3 ads" at bounding box center [668, 452] width 1161 height 28
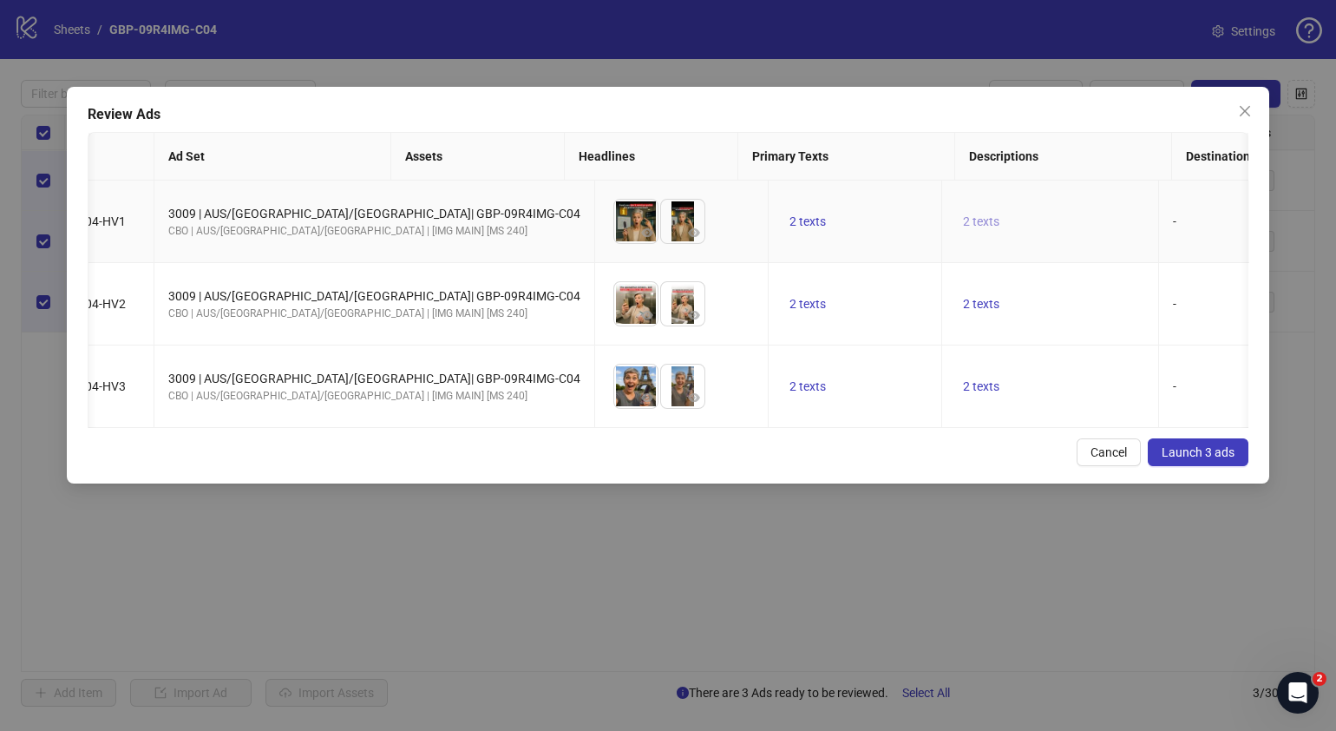
click at [963, 223] on span "2 texts" at bounding box center [981, 221] width 36 height 14
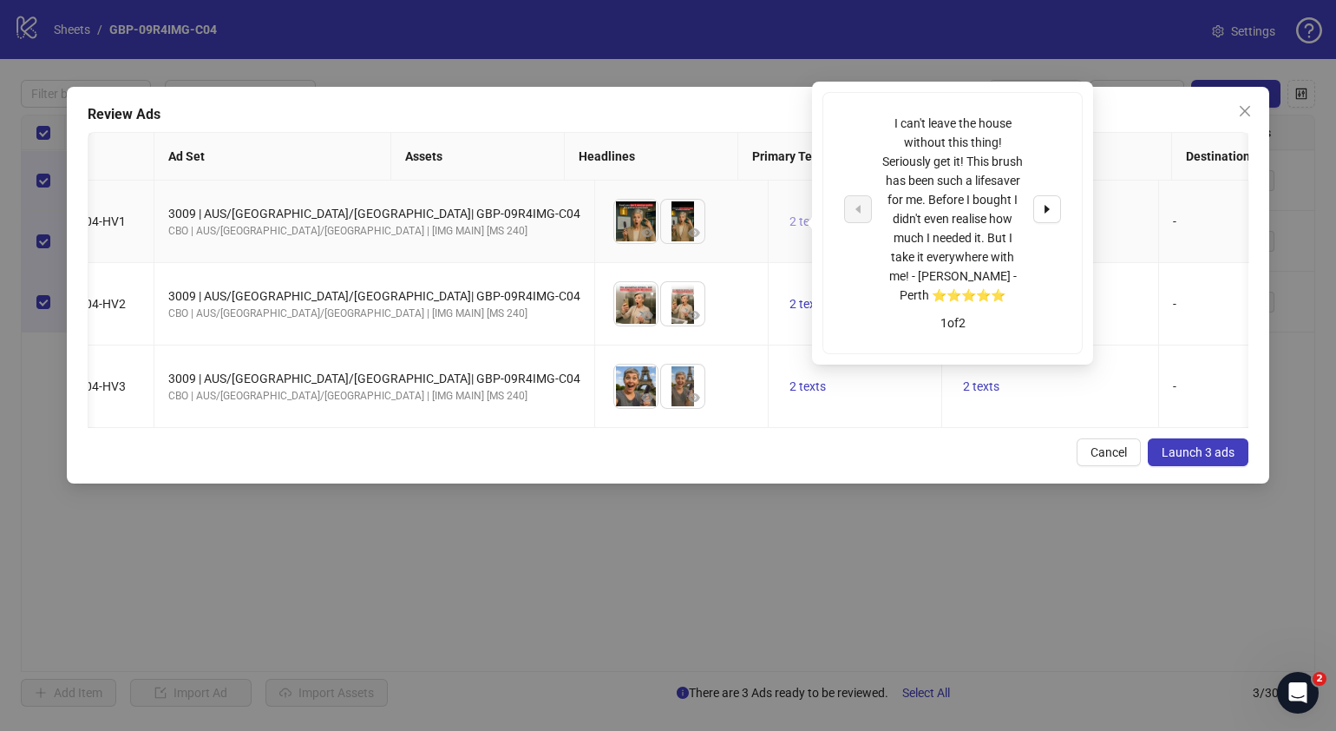
click at [790, 216] on span "2 texts" at bounding box center [808, 221] width 36 height 14
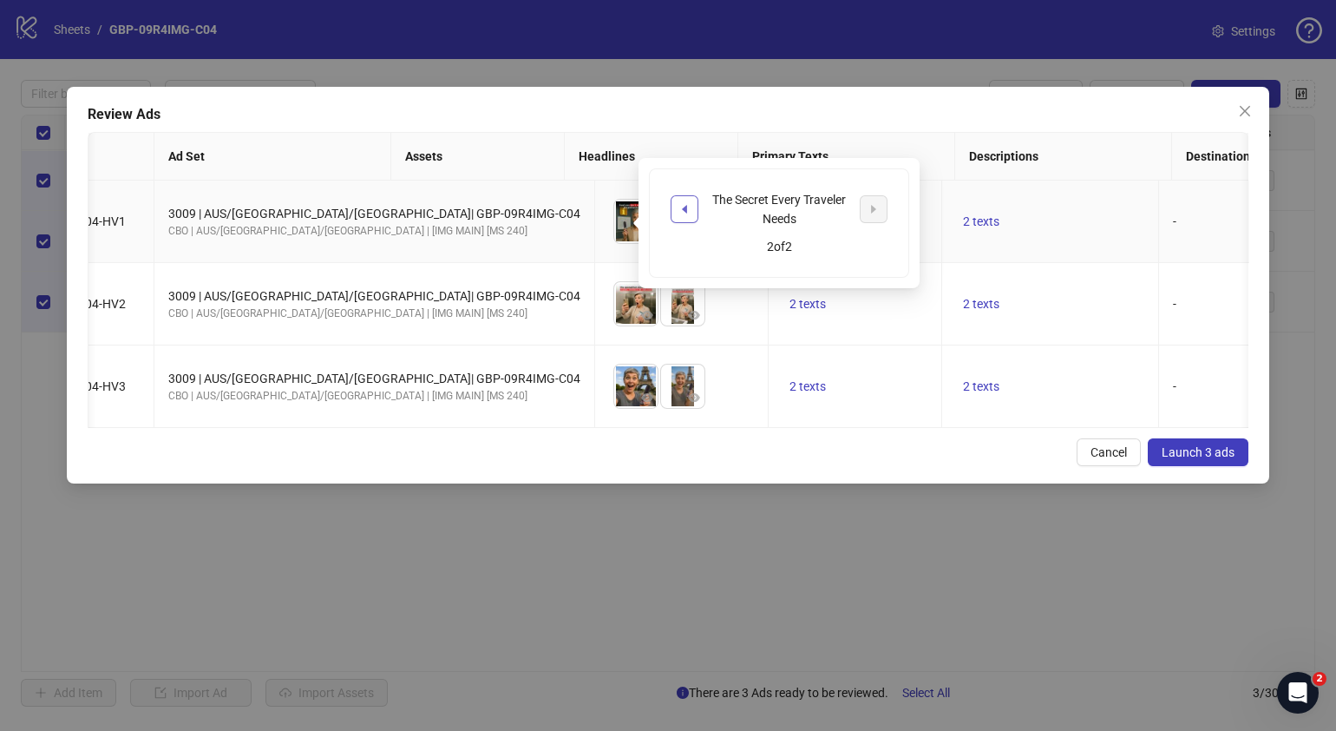
click at [687, 212] on icon "caret-left" at bounding box center [685, 209] width 12 height 12
click at [863, 466] on div "Cancel Launch 3 ads" at bounding box center [668, 452] width 1161 height 28
click at [963, 217] on span "2 texts" at bounding box center [981, 221] width 36 height 14
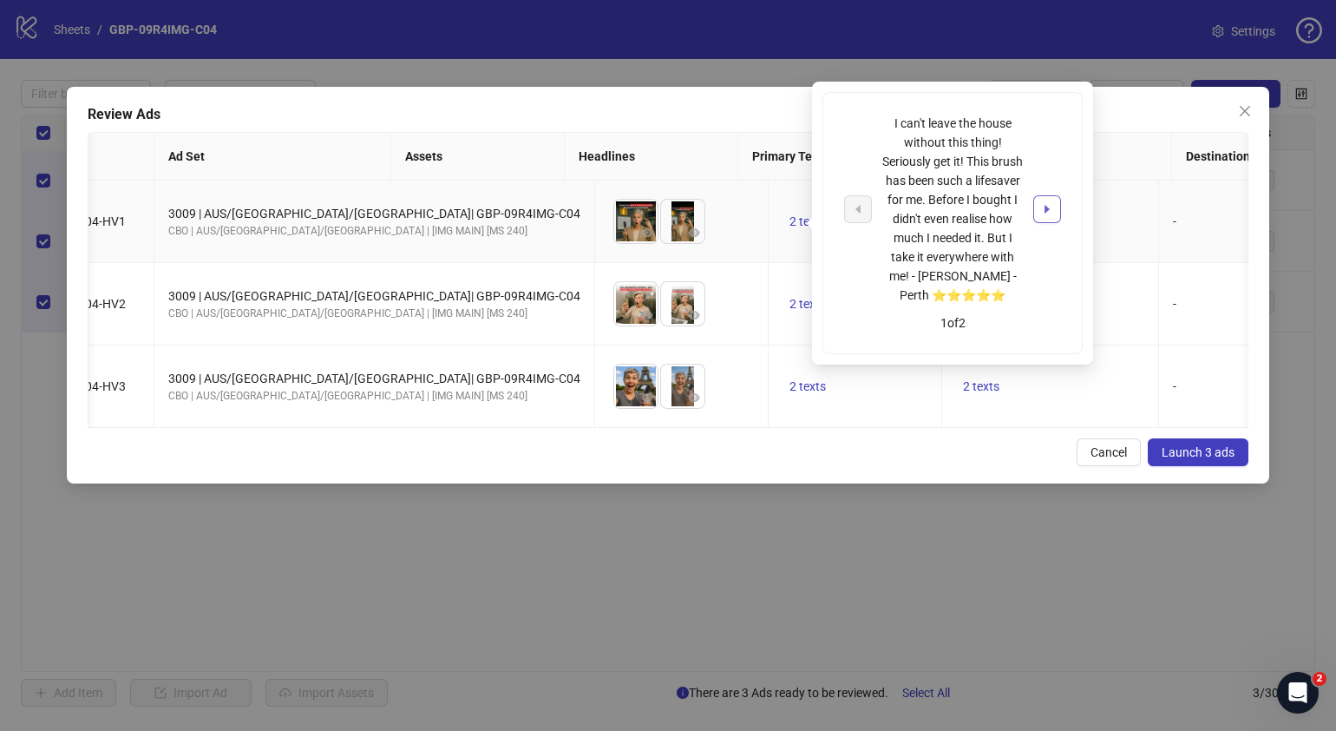
click at [1051, 203] on icon "caret-right" at bounding box center [1047, 209] width 12 height 12
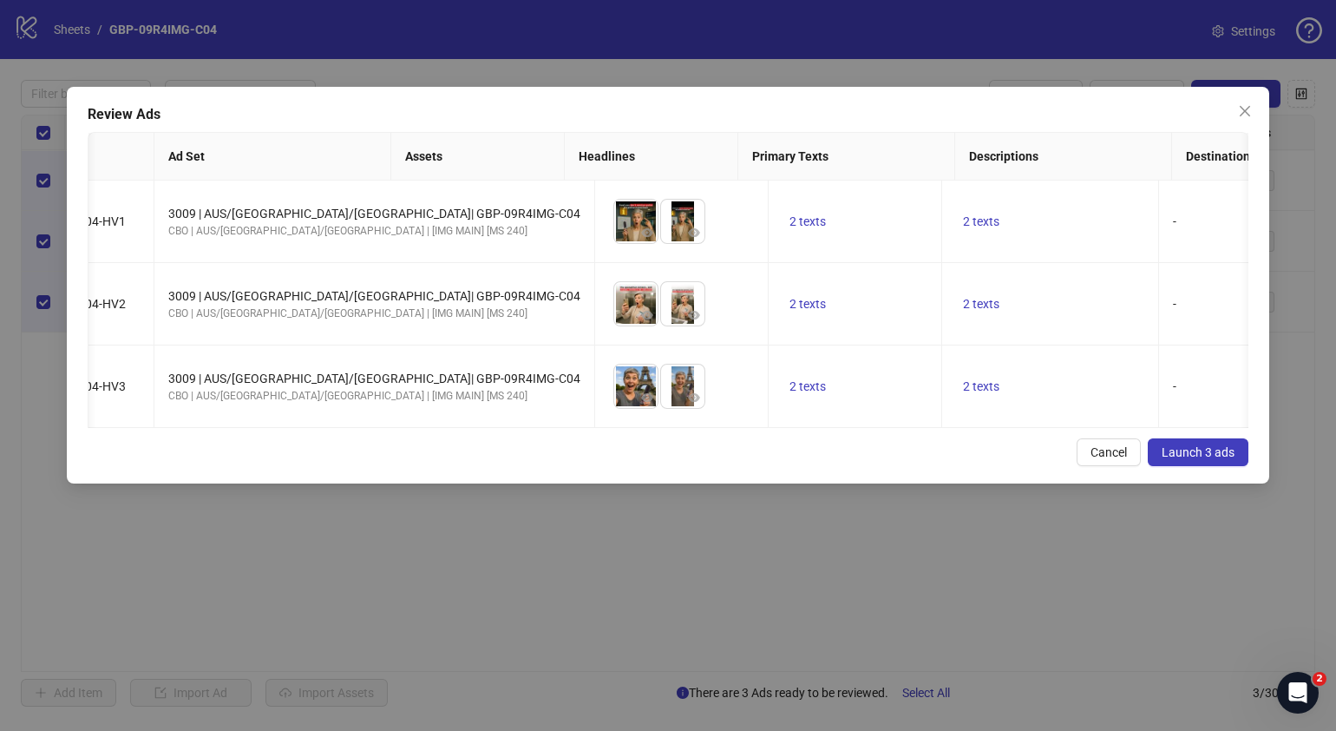
click at [922, 466] on div "Cancel Launch 3 ads" at bounding box center [668, 452] width 1161 height 28
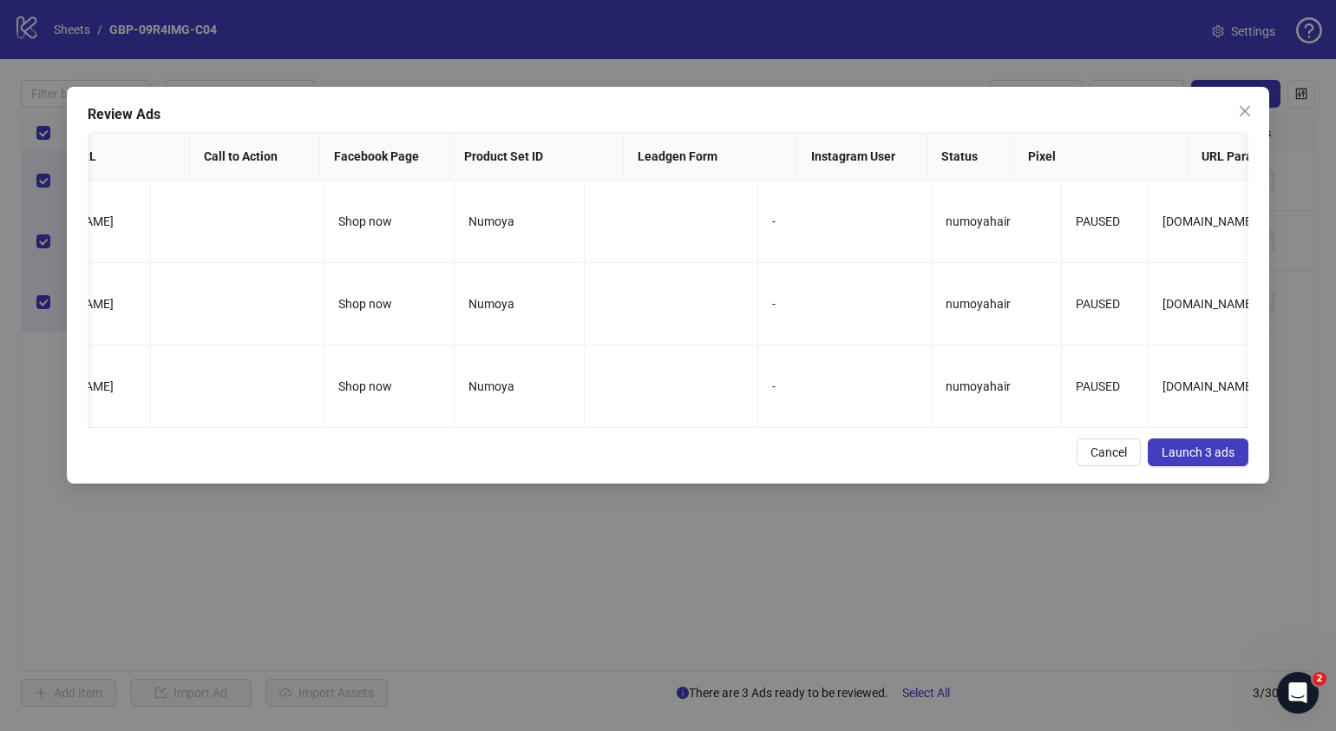
scroll to position [0, 0]
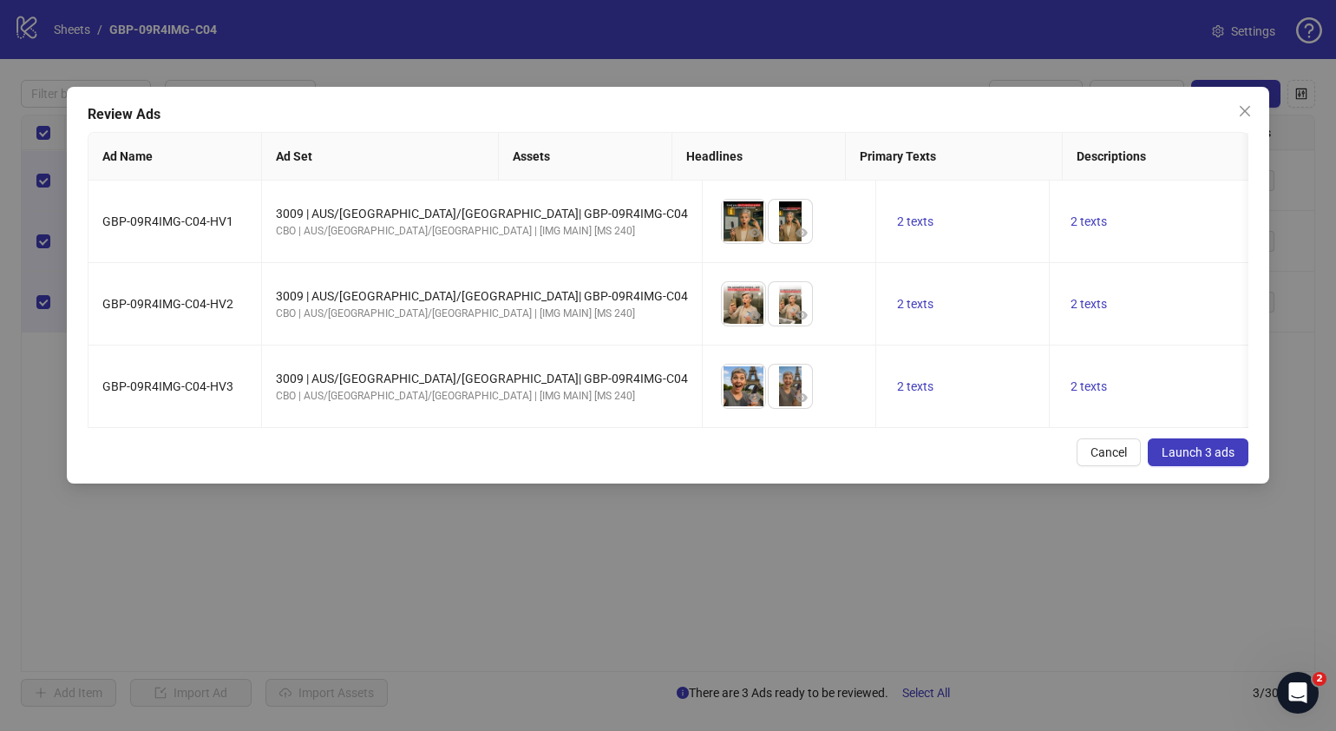
click at [1172, 459] on span "Launch 3 ads" at bounding box center [1198, 452] width 73 height 14
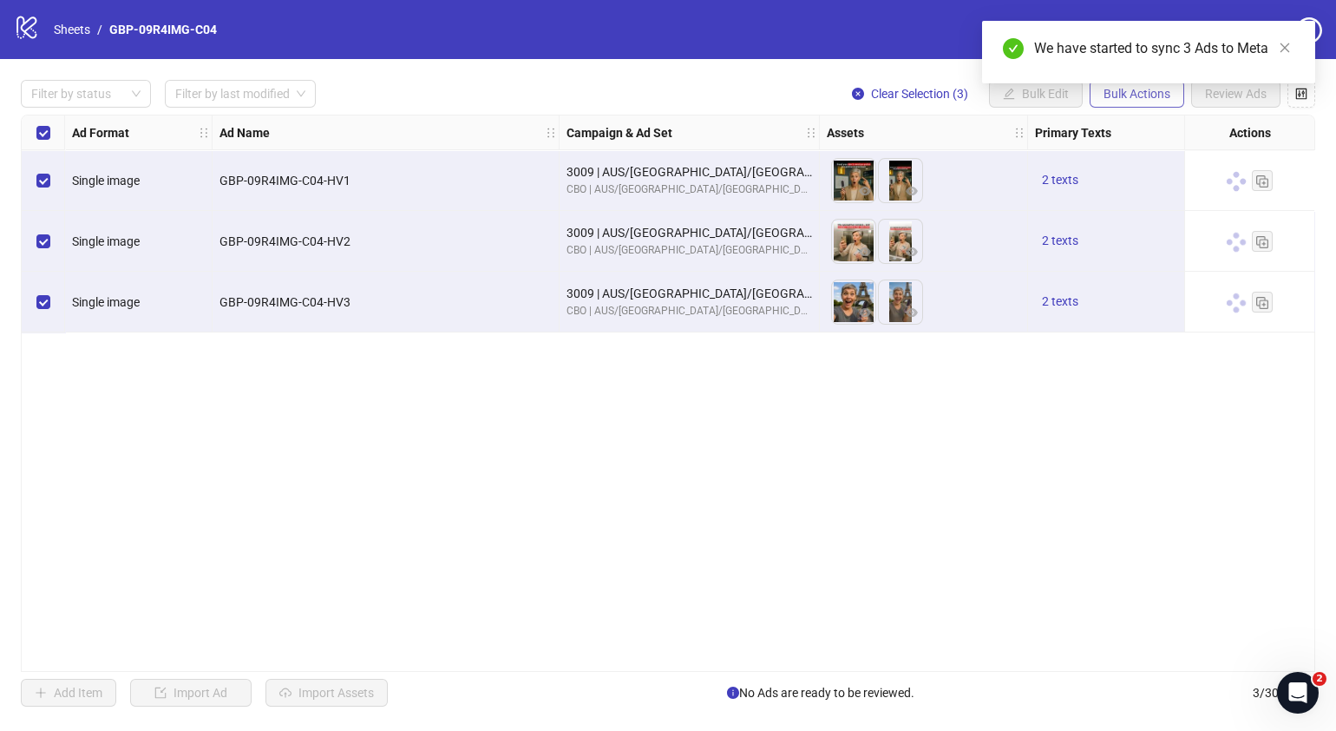
click at [1158, 102] on button "Bulk Actions" at bounding box center [1137, 94] width 95 height 28
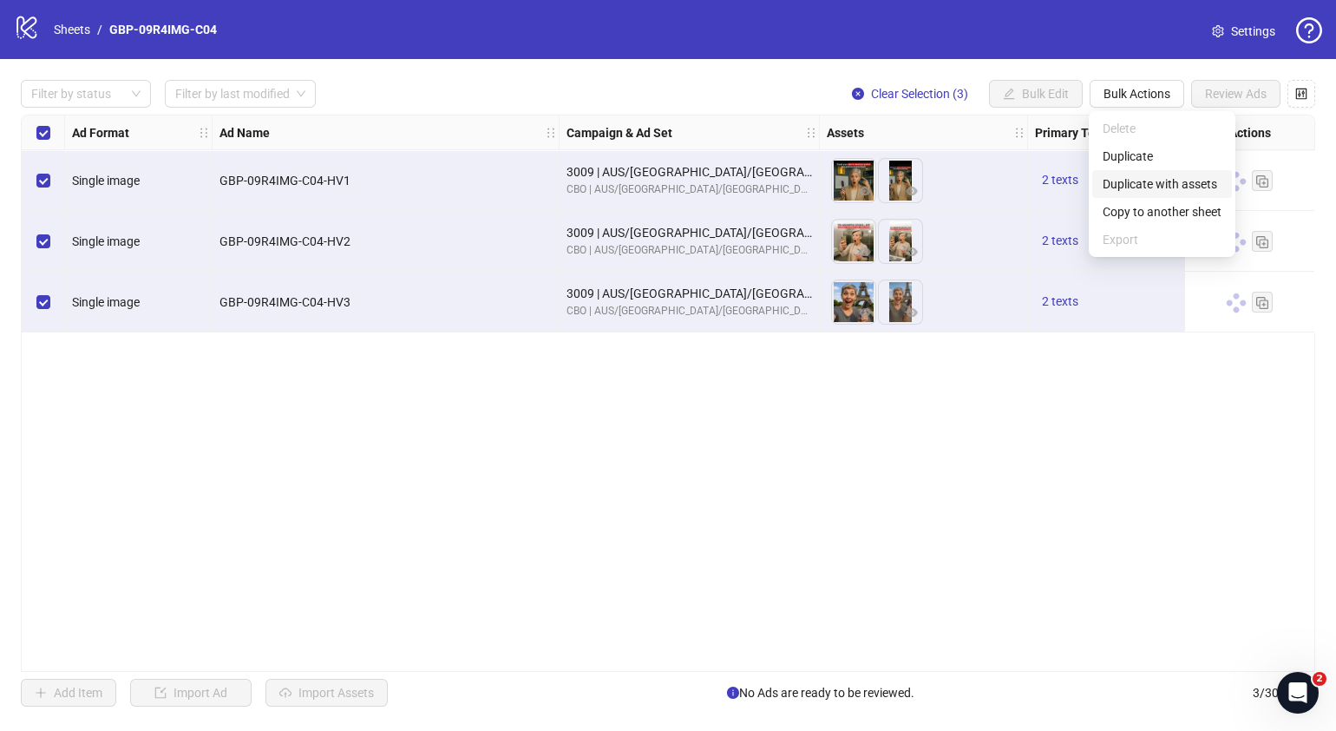
click at [1158, 182] on span "Duplicate with assets" at bounding box center [1162, 183] width 119 height 19
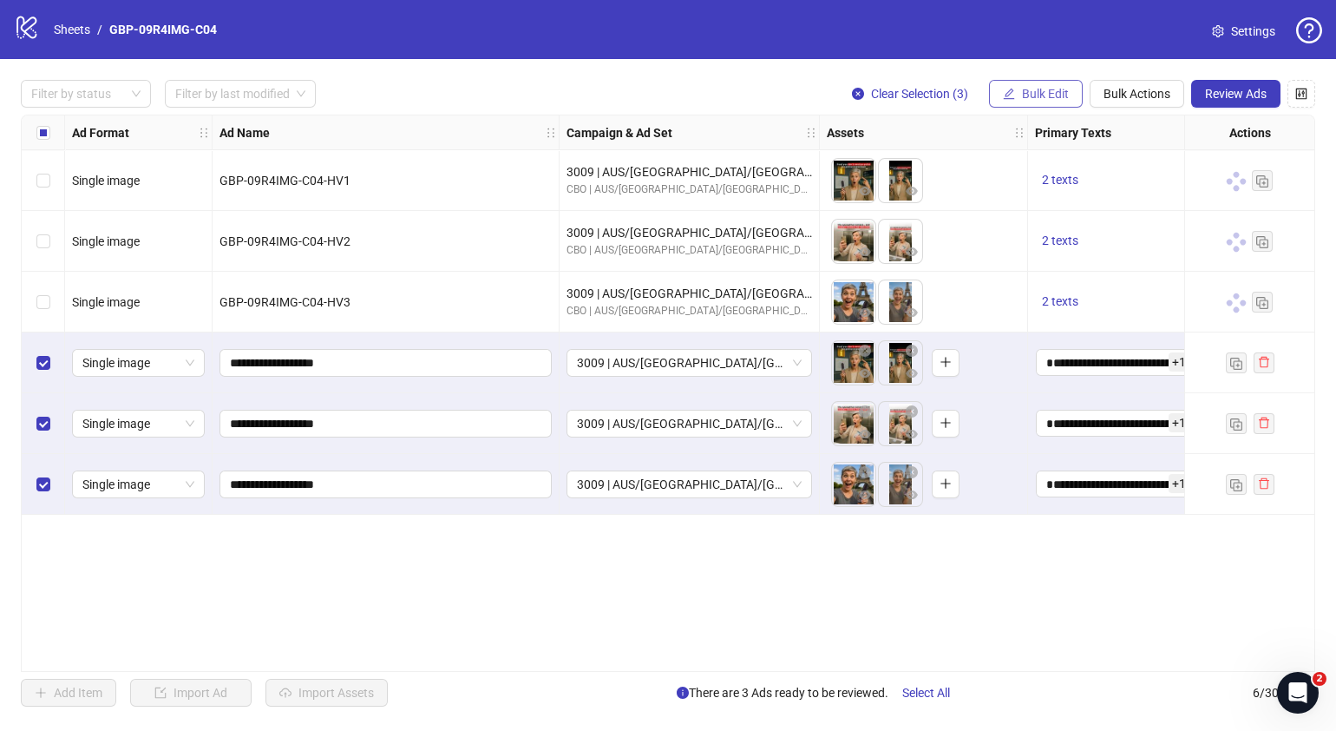
click at [1060, 95] on span "Bulk Edit" at bounding box center [1045, 94] width 47 height 14
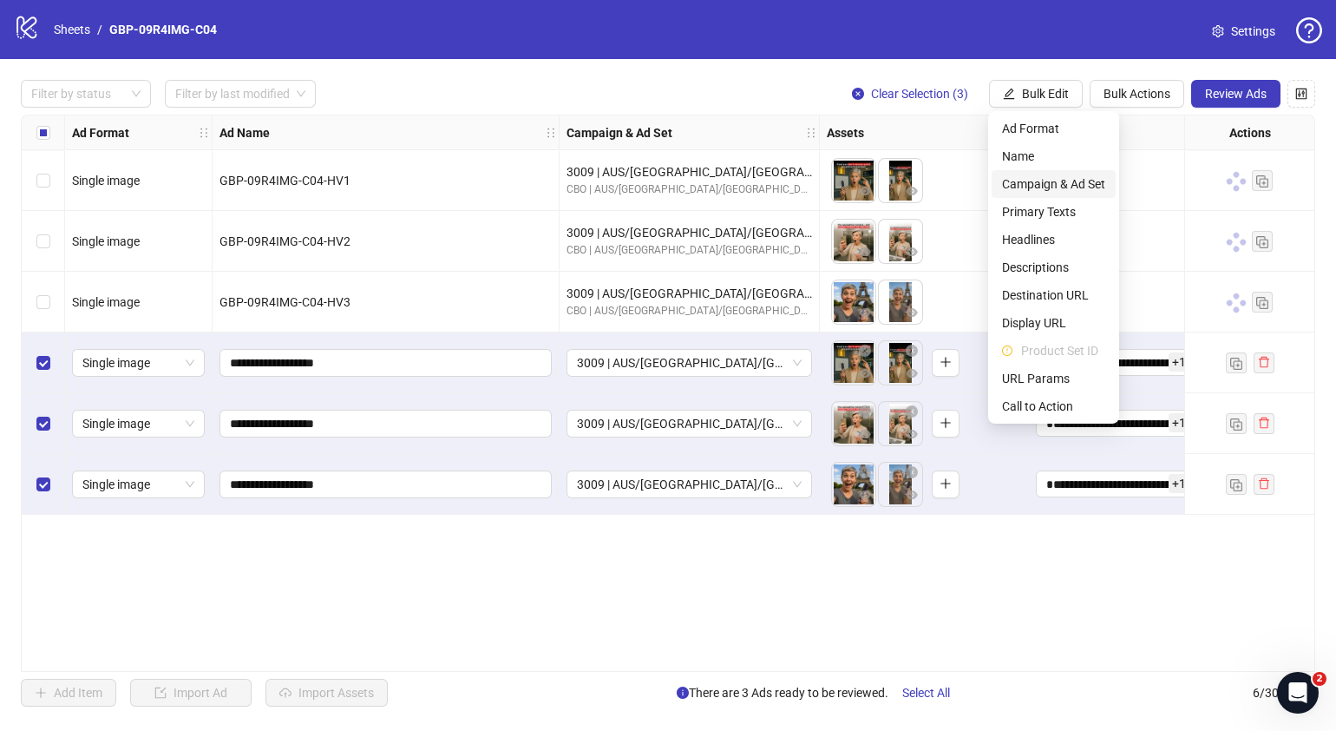
click at [1063, 178] on span "Campaign & Ad Set" at bounding box center [1053, 183] width 103 height 19
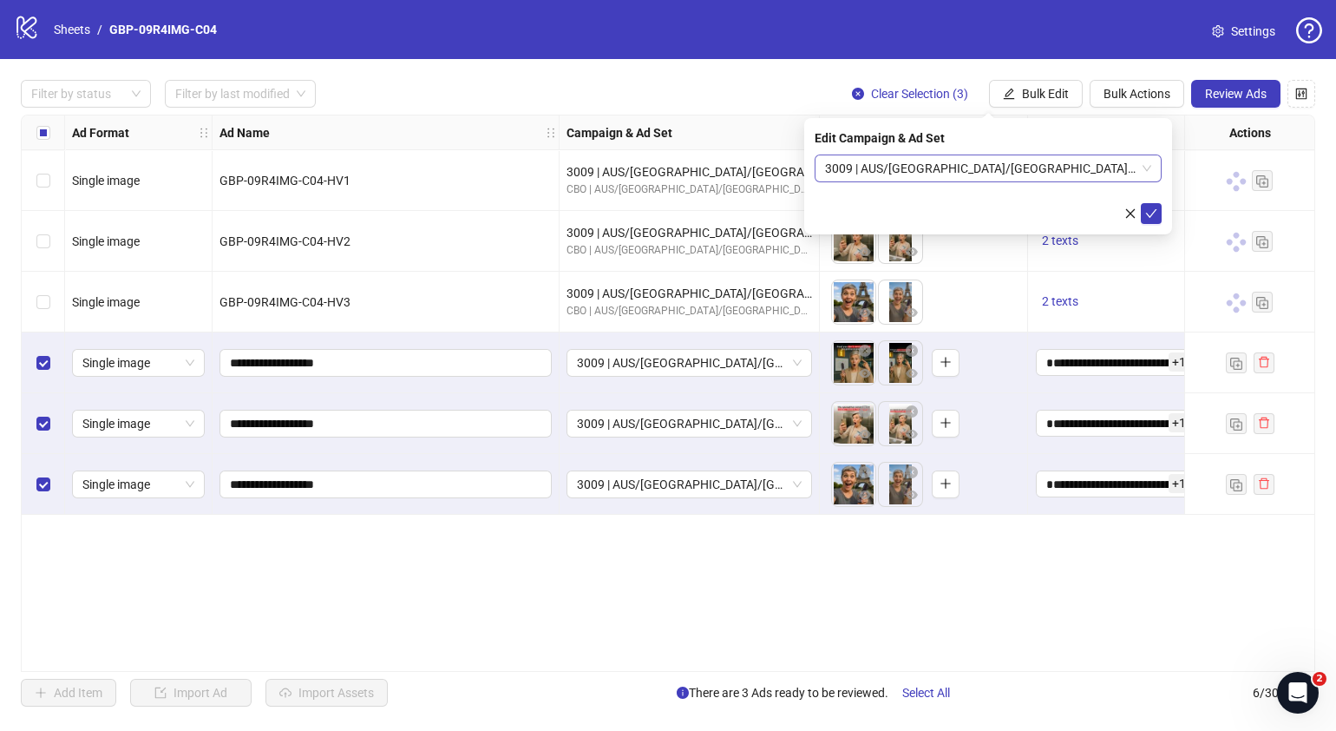
click at [1152, 165] on div "3009 | AUS/NZ/UK| GBP-09R4IMG-C04" at bounding box center [988, 168] width 347 height 28
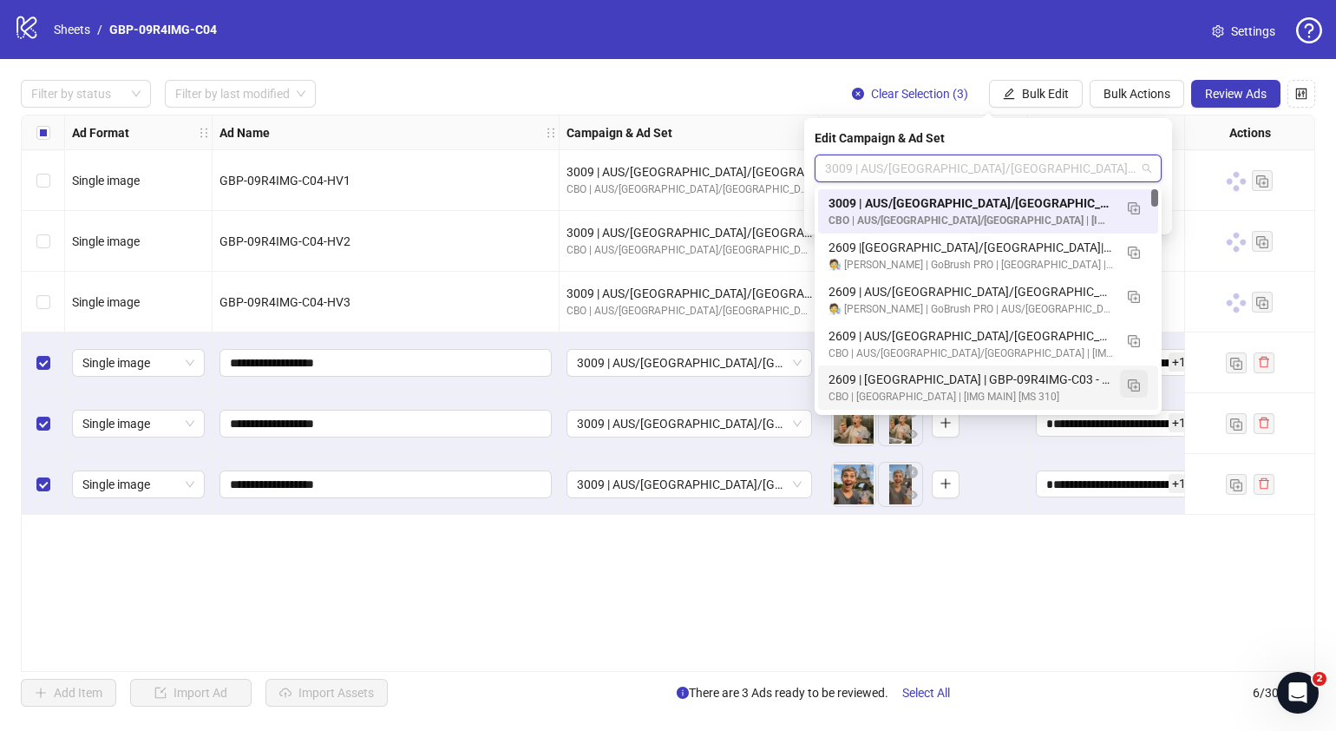
click at [1133, 386] on img "button" at bounding box center [1134, 385] width 12 height 12
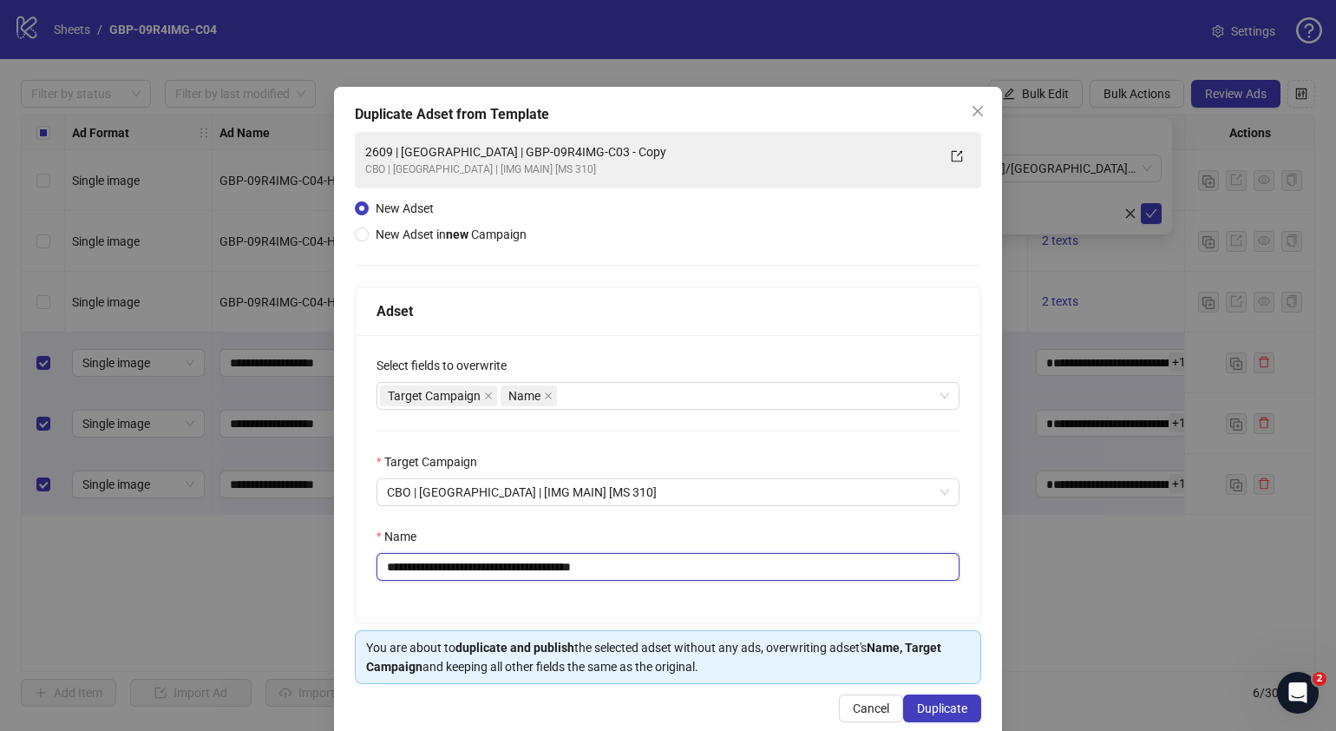
drag, startPoint x: 668, startPoint y: 564, endPoint x: 454, endPoint y: 574, distance: 214.6
click at [454, 574] on input "**********" at bounding box center [668, 567] width 583 height 28
paste input "**********"
click at [393, 568] on input "**********" at bounding box center [668, 567] width 583 height 28
type input "**********"
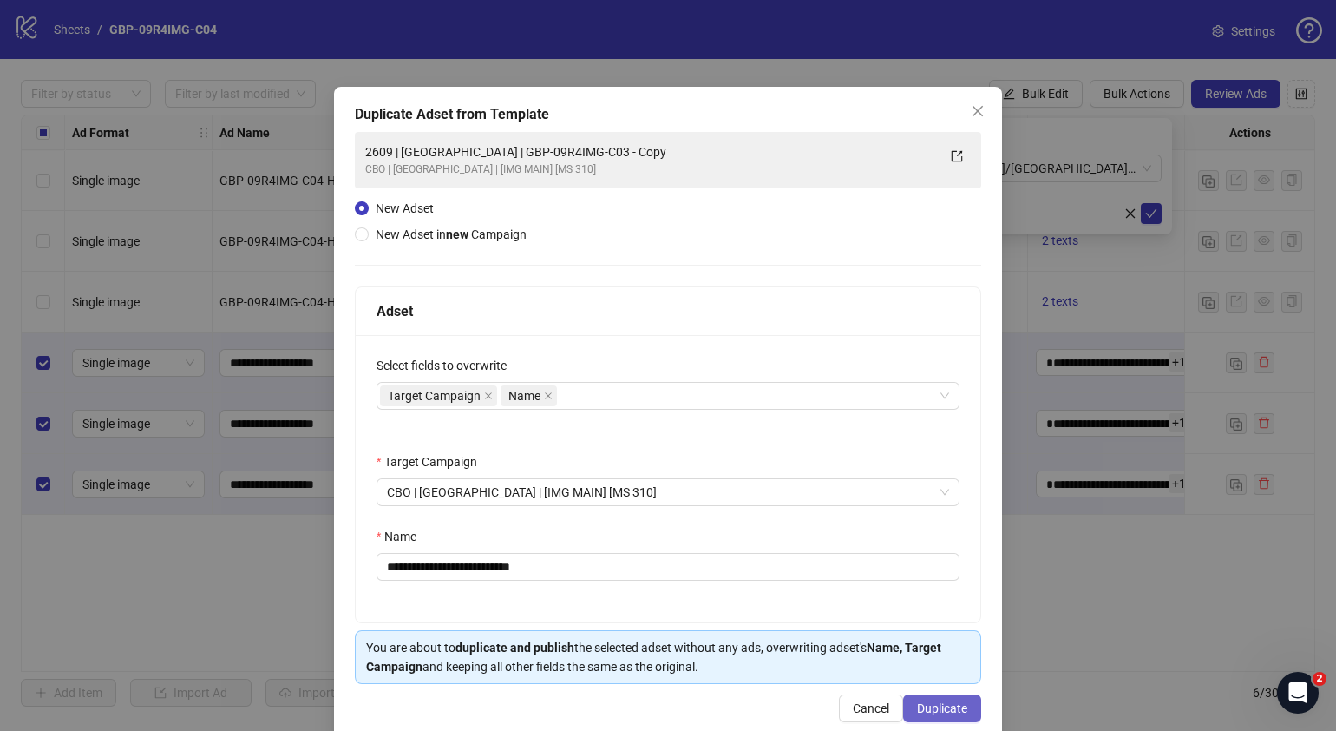
click at [942, 702] on span "Duplicate" at bounding box center [942, 708] width 50 height 14
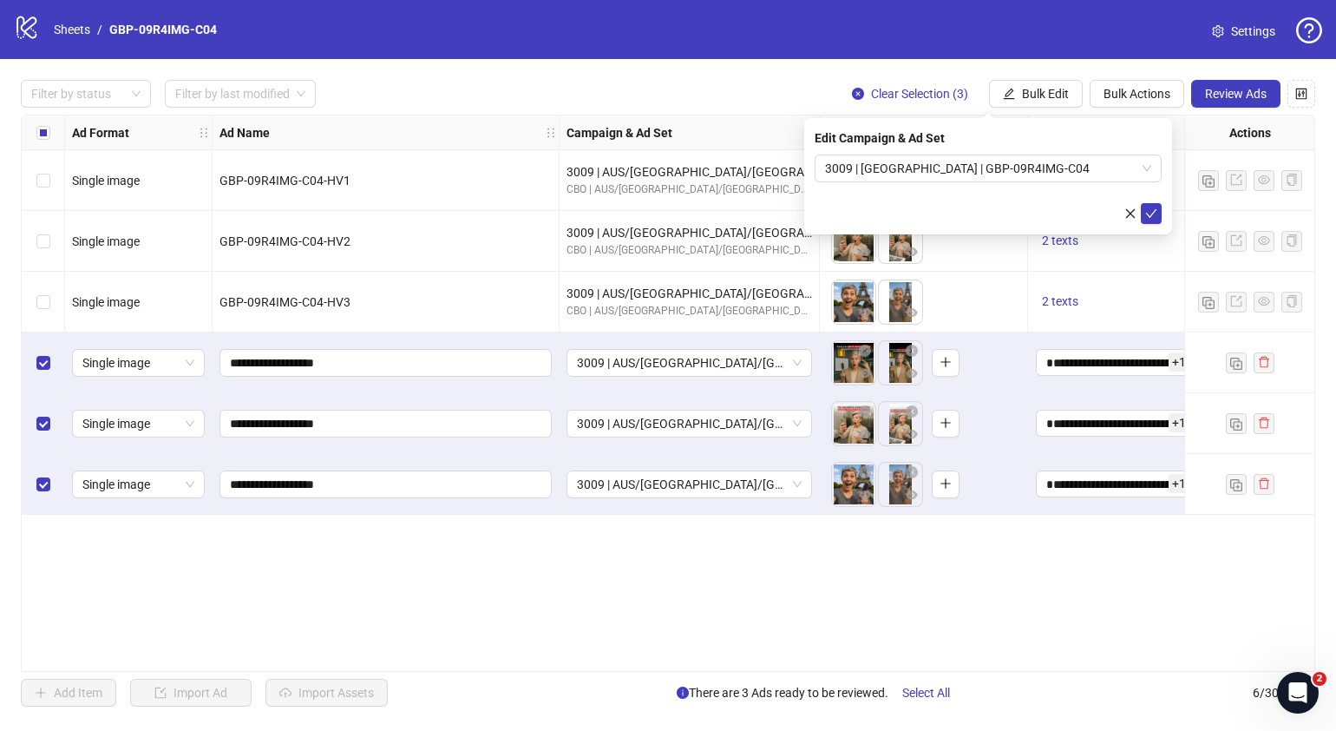
click at [1154, 217] on icon "check" at bounding box center [1151, 213] width 12 height 12
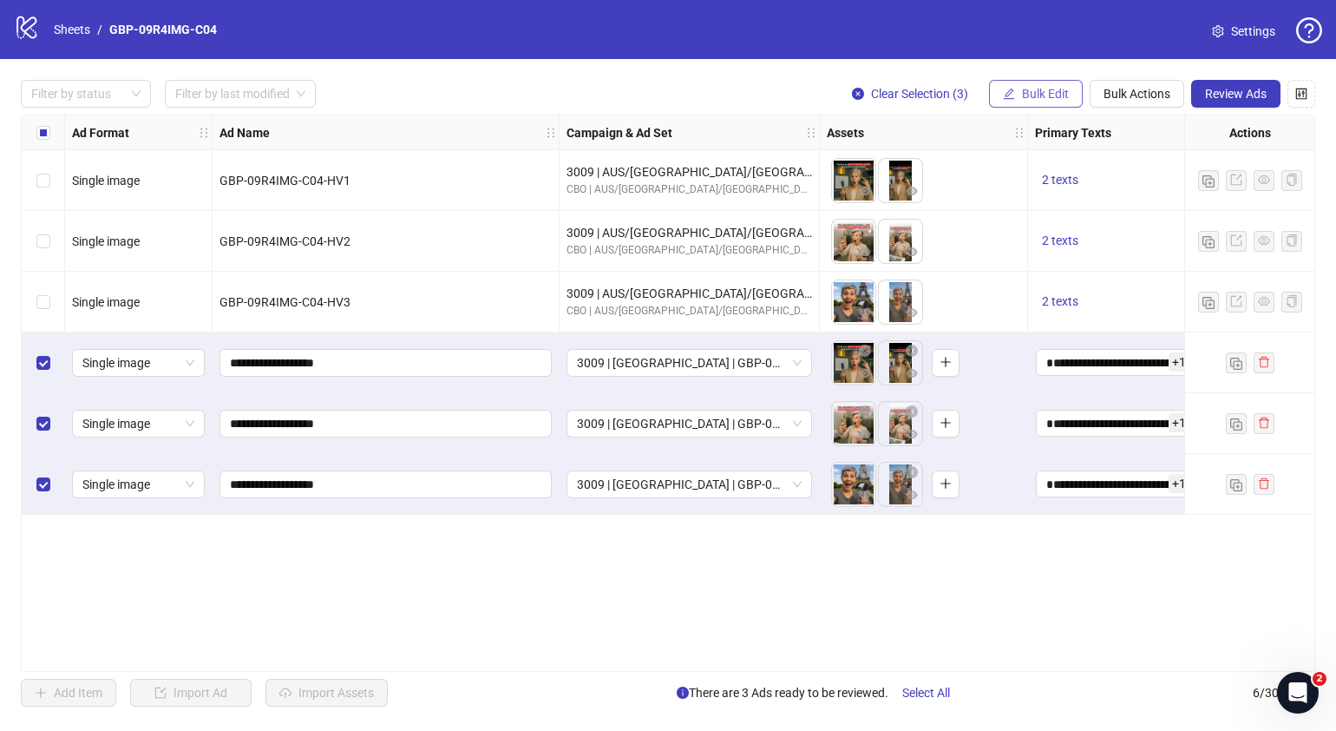
click at [1063, 85] on button "Bulk Edit" at bounding box center [1036, 94] width 94 height 28
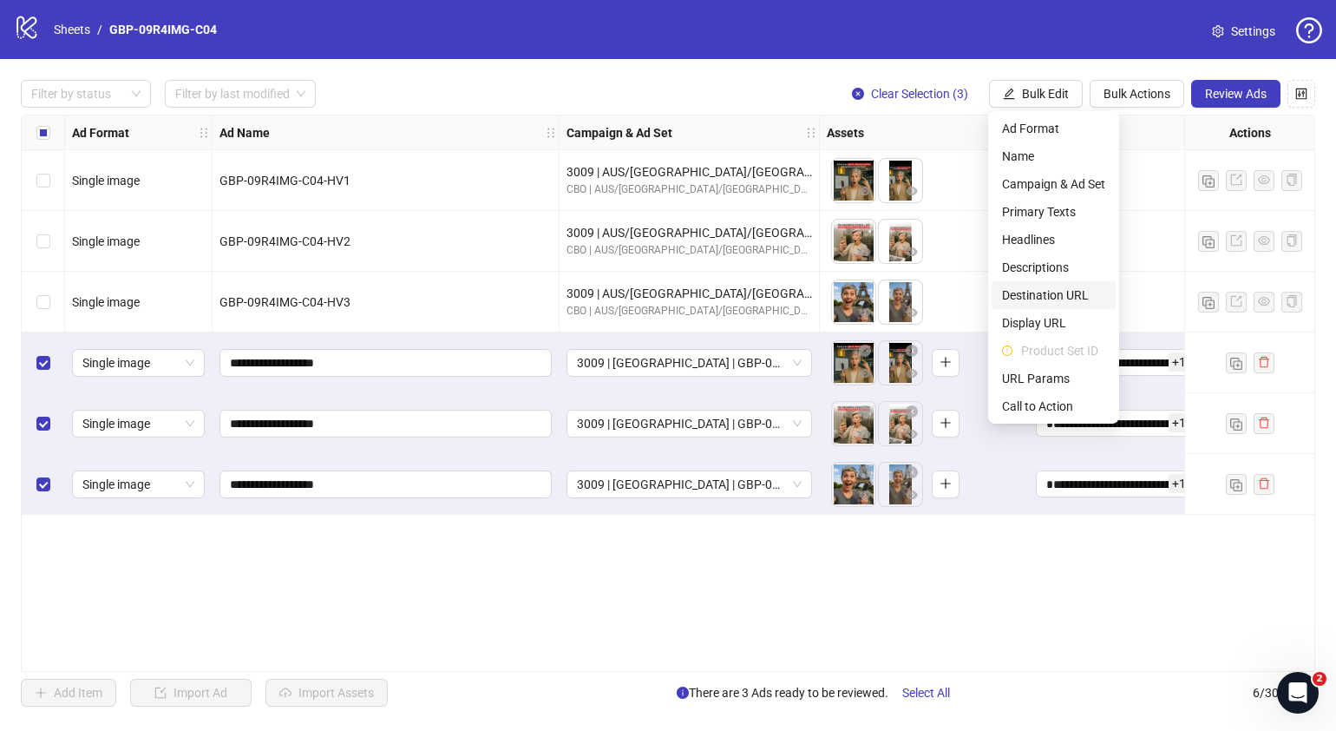
click at [1072, 292] on span "Destination URL" at bounding box center [1053, 294] width 103 height 19
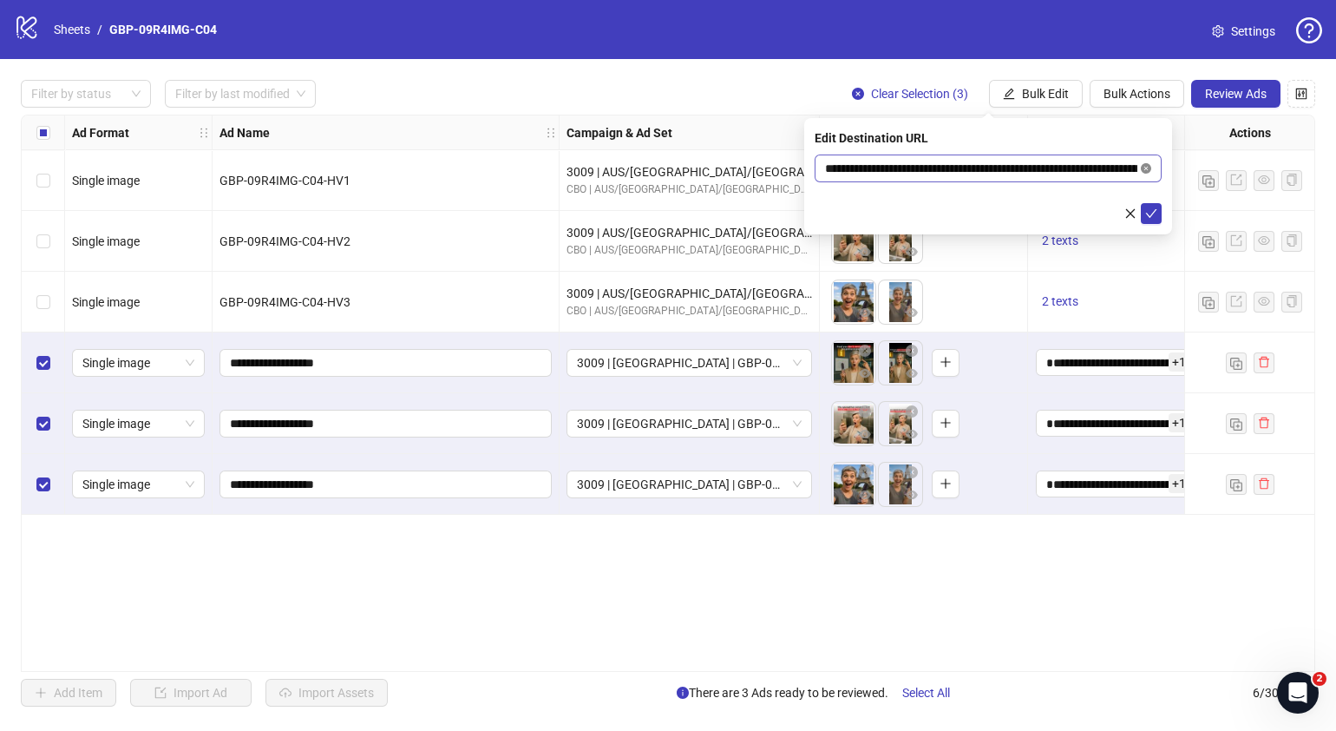
click at [1148, 169] on icon "close-circle" at bounding box center [1146, 168] width 10 height 10
paste input "**********"
type input "**********"
click at [1154, 207] on icon "check" at bounding box center [1151, 213] width 12 height 12
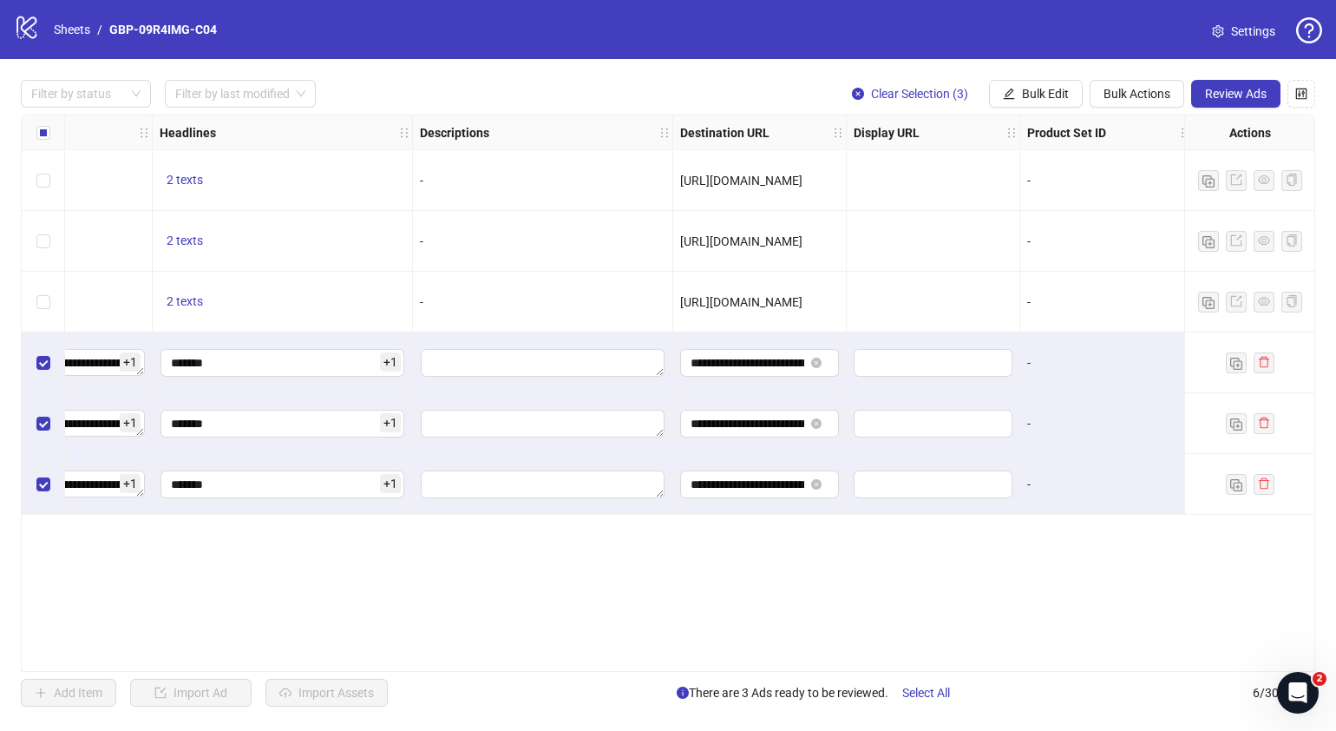
scroll to position [0, 1057]
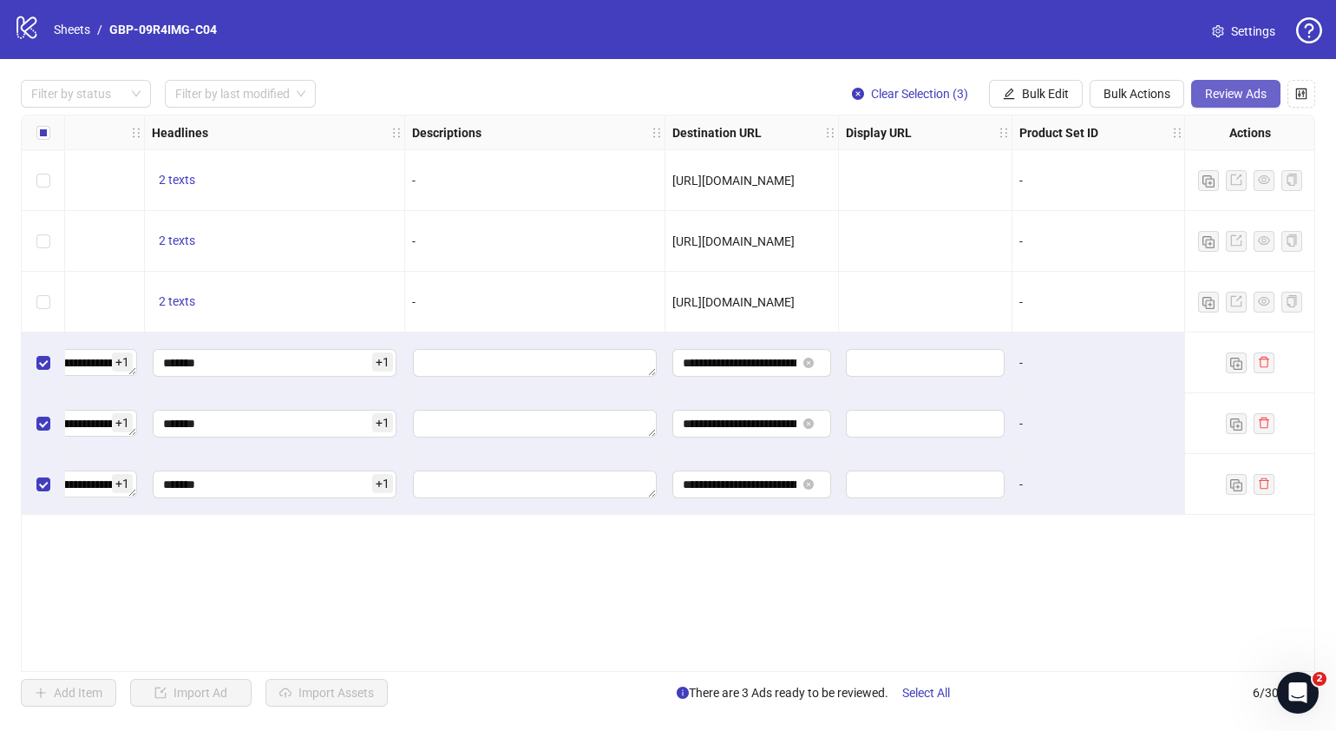
click at [1241, 93] on span "Review Ads" at bounding box center [1236, 94] width 62 height 14
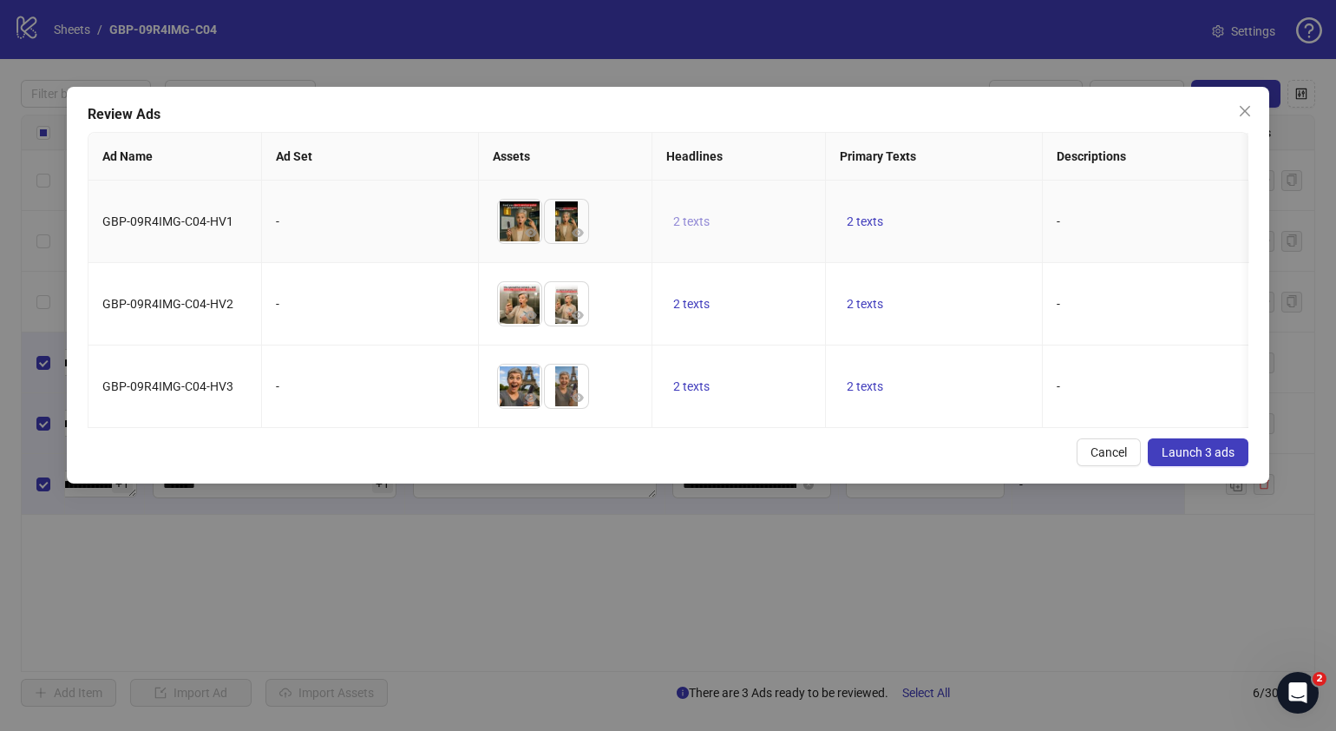
click at [696, 218] on span "2 texts" at bounding box center [691, 221] width 36 height 14
click at [967, 213] on span "button" at bounding box center [962, 207] width 12 height 14
drag, startPoint x: 833, startPoint y: 465, endPoint x: 840, endPoint y: 440, distance: 26.1
click at [833, 463] on div "Cancel Launch 3 ads" at bounding box center [668, 452] width 1161 height 28
click at [862, 386] on span "2 texts" at bounding box center [865, 386] width 36 height 14
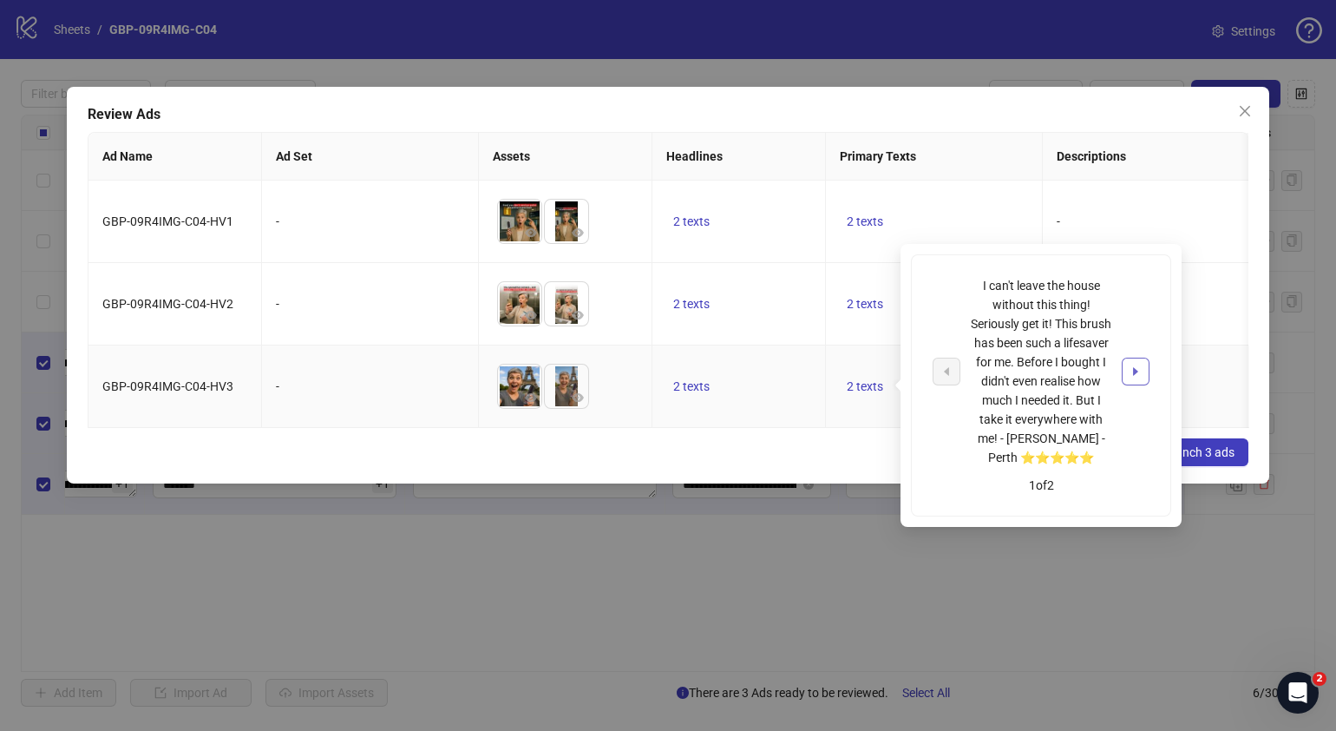
click at [1132, 368] on icon "caret-right" at bounding box center [1136, 371] width 12 height 12
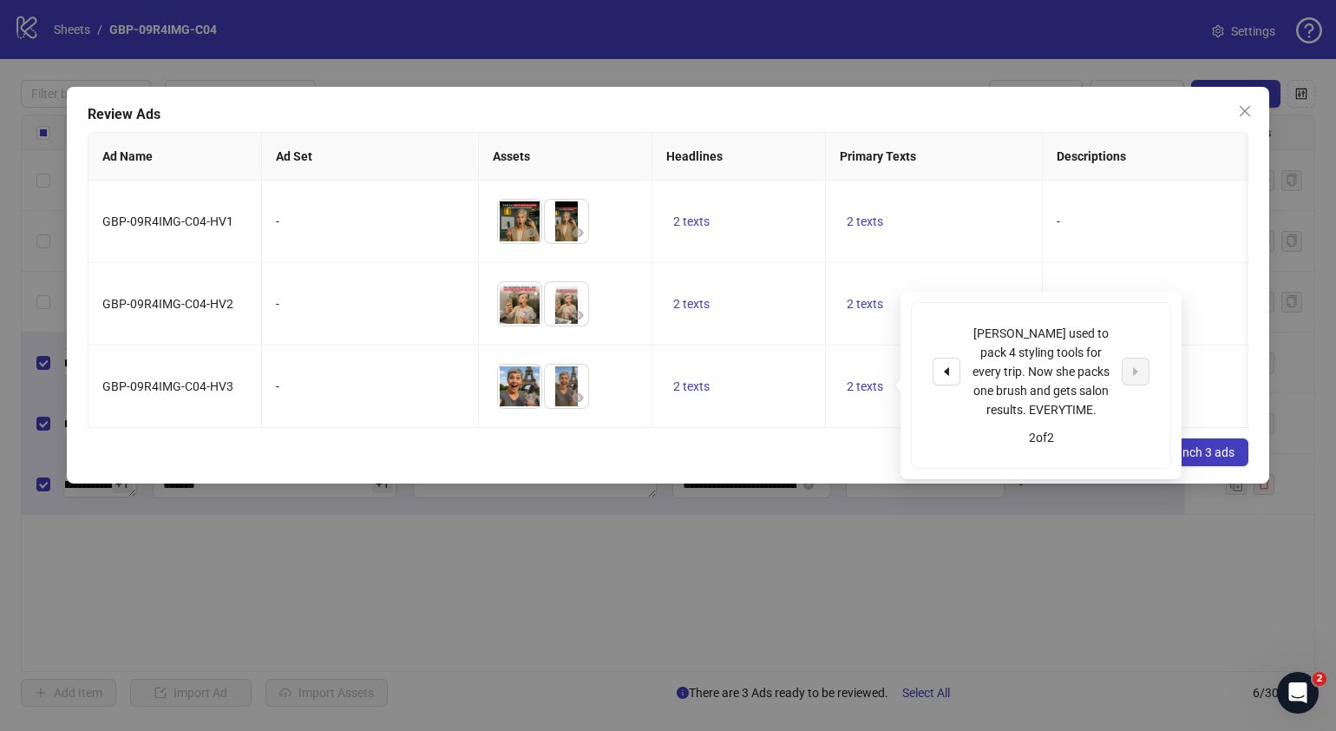
drag, startPoint x: 706, startPoint y: 473, endPoint x: 508, endPoint y: 452, distance: 199.8
click at [705, 466] on div "Cancel Launch 3 ads" at bounding box center [668, 452] width 1161 height 28
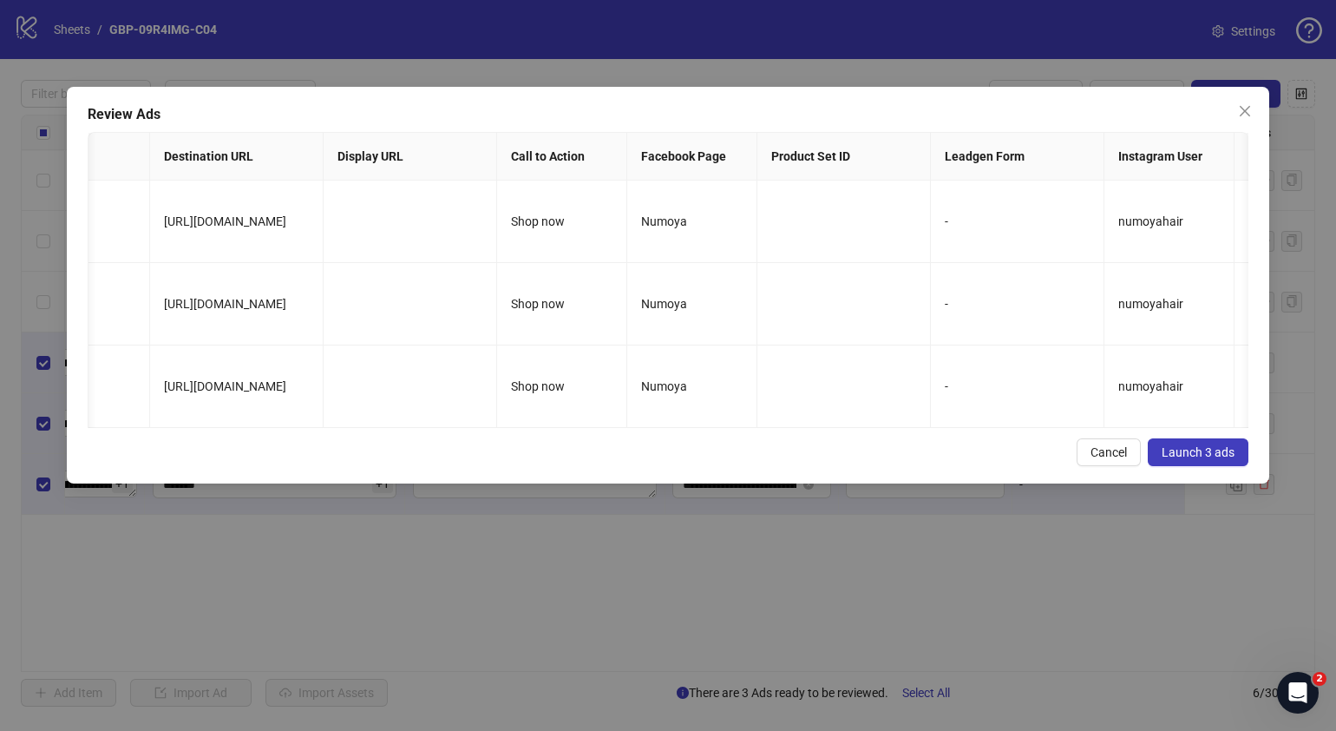
scroll to position [0, 1236]
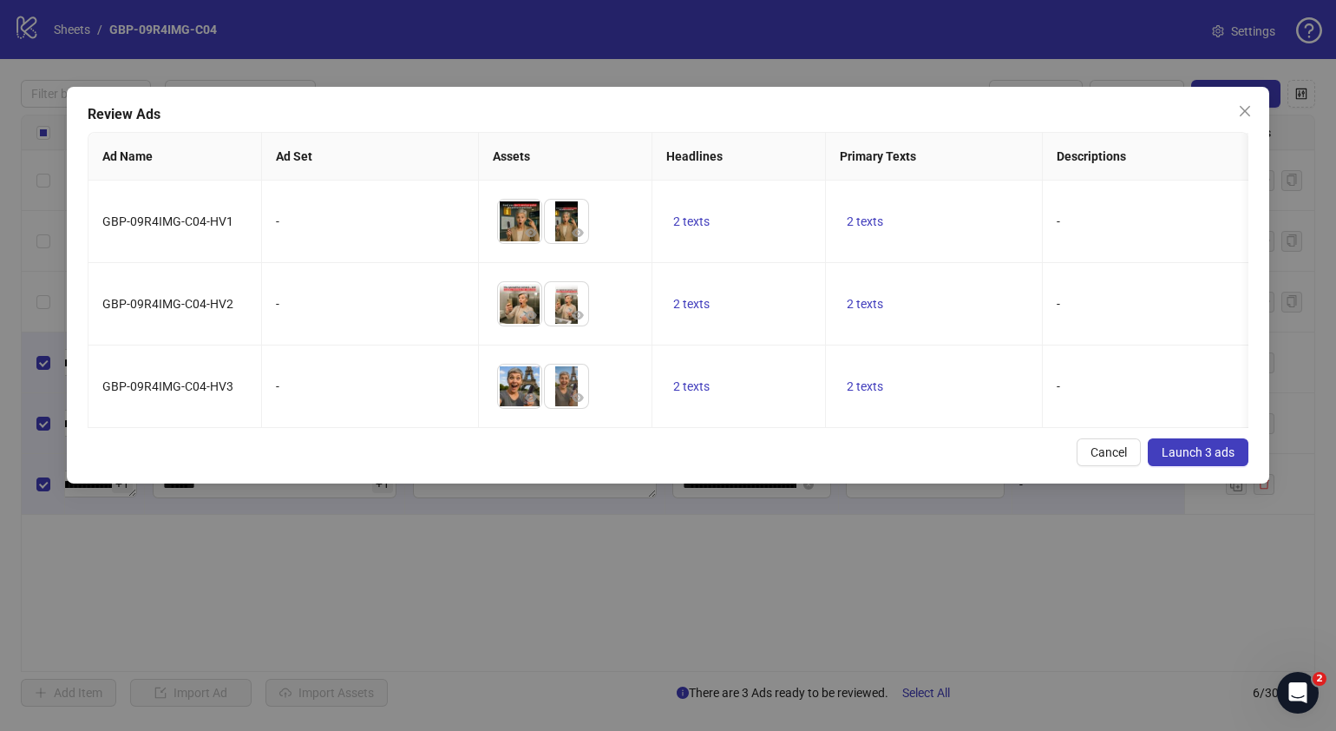
click at [1197, 459] on span "Launch 3 ads" at bounding box center [1198, 452] width 73 height 14
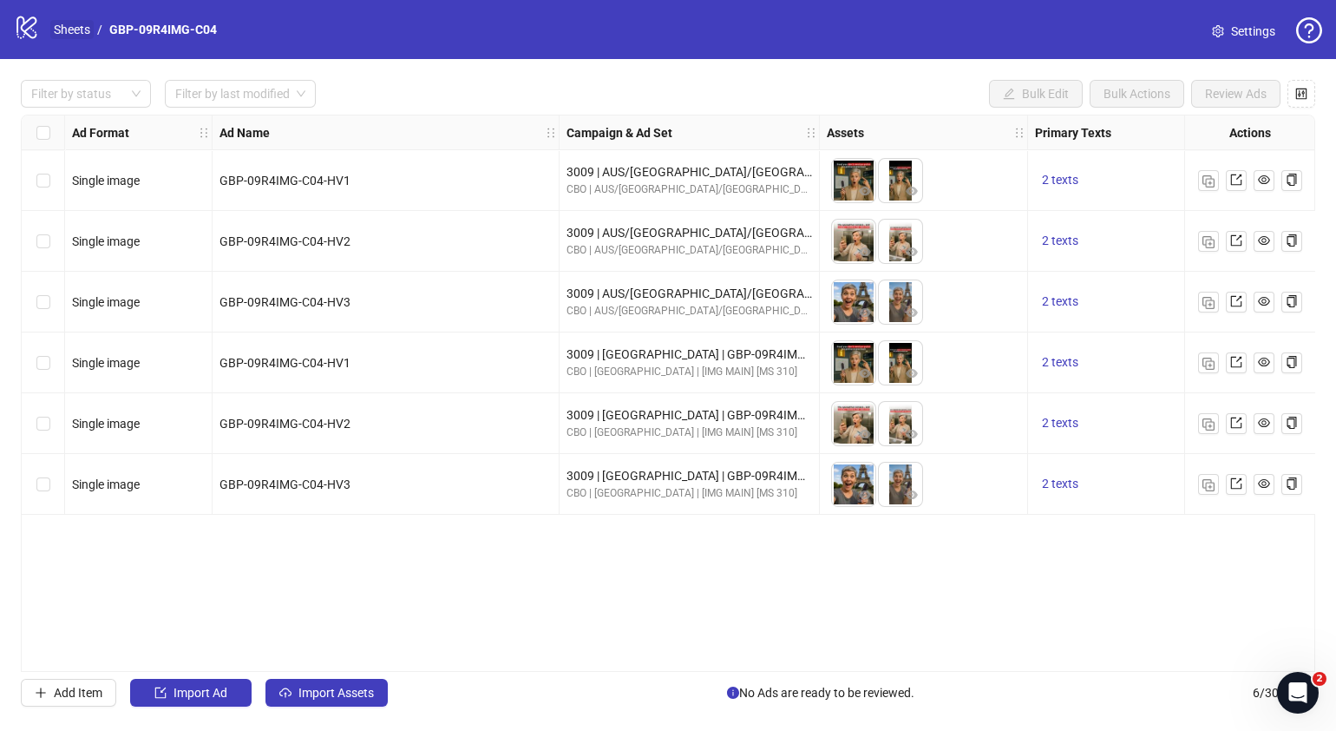
click at [73, 23] on link "Sheets" at bounding box center [71, 29] width 43 height 19
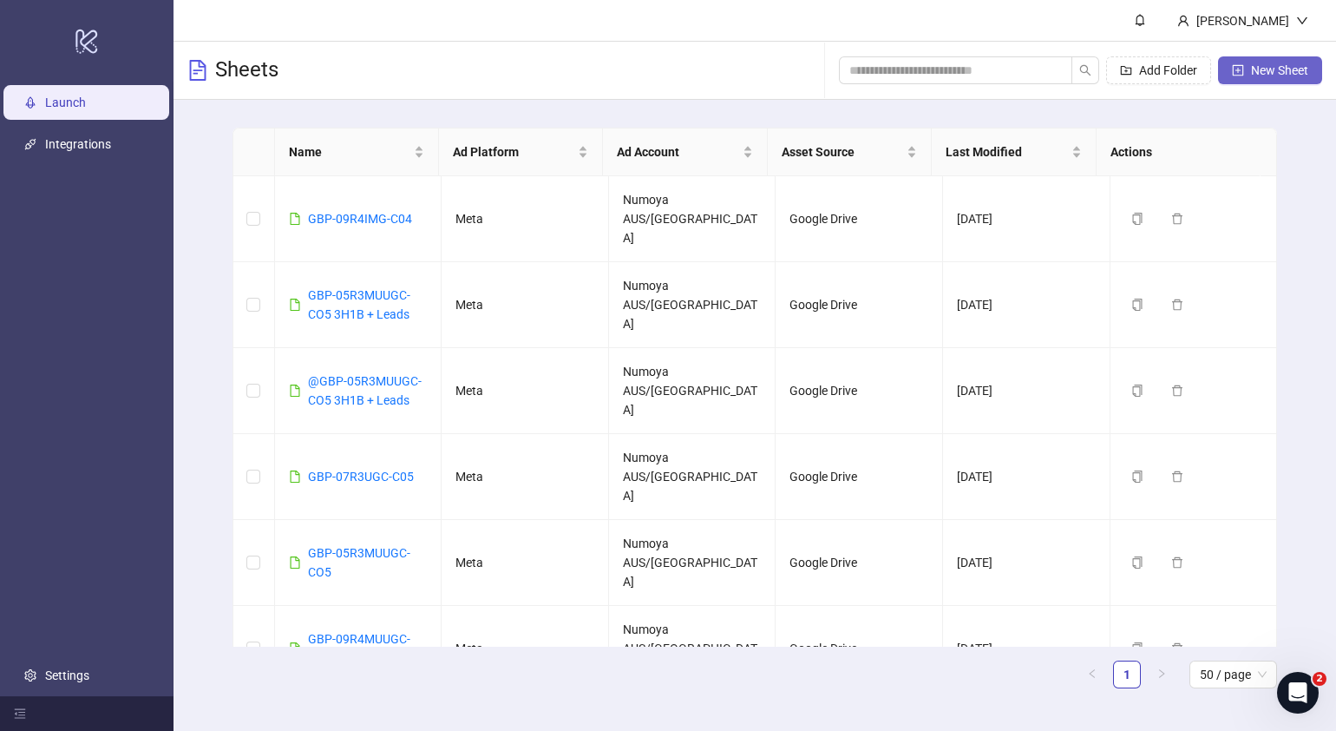
click at [1262, 79] on button "New Sheet" at bounding box center [1270, 70] width 104 height 28
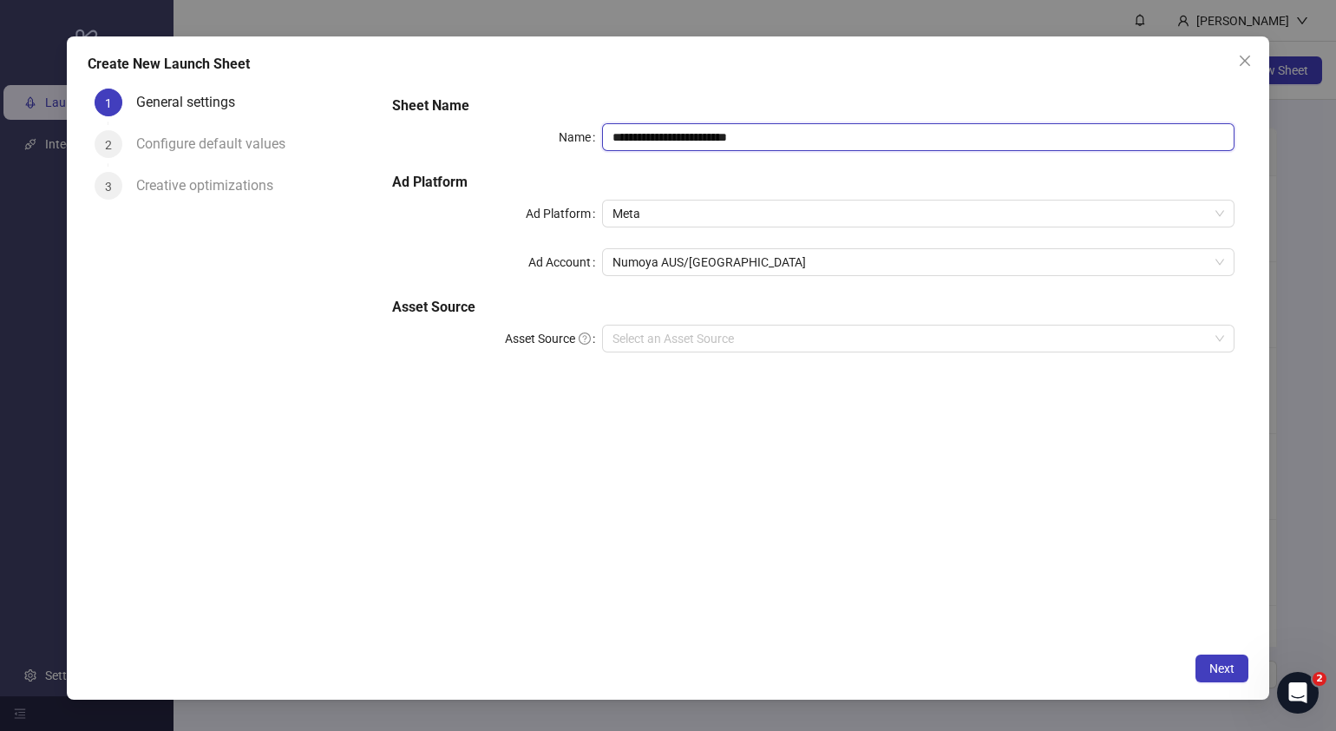
drag, startPoint x: 857, startPoint y: 135, endPoint x: 329, endPoint y: 171, distance: 529.7
click at [338, 169] on div "**********" at bounding box center [668, 363] width 1161 height 562
paste input "text"
type input "**********"
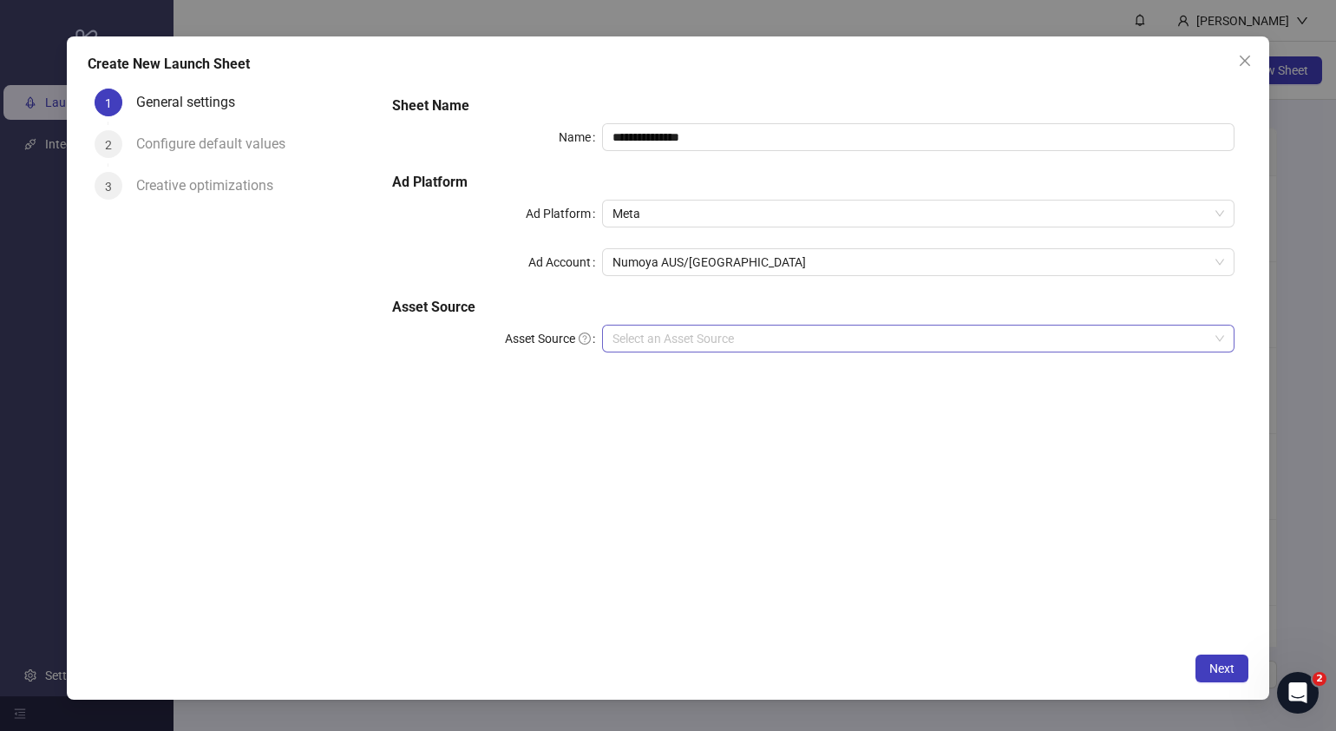
click at [690, 338] on input "Asset Source" at bounding box center [911, 338] width 596 height 26
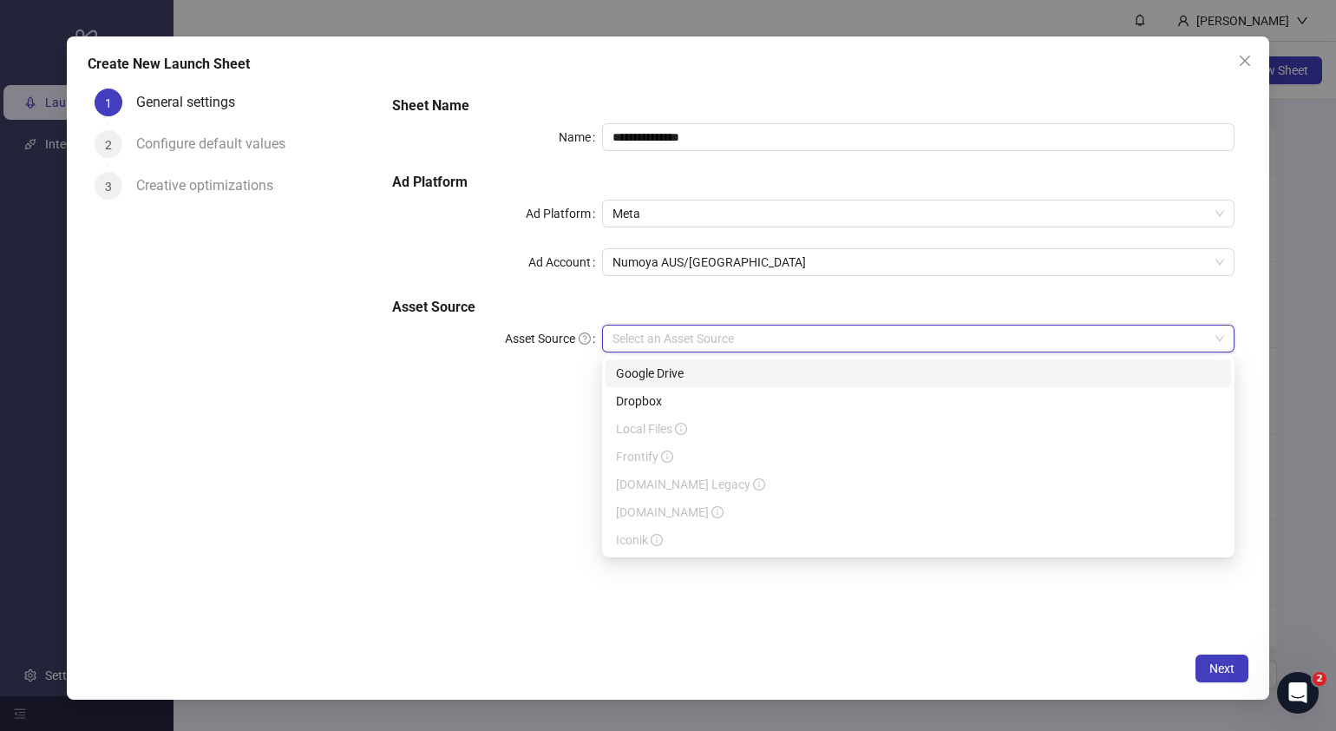
click at [703, 369] on div "Google Drive" at bounding box center [918, 373] width 605 height 19
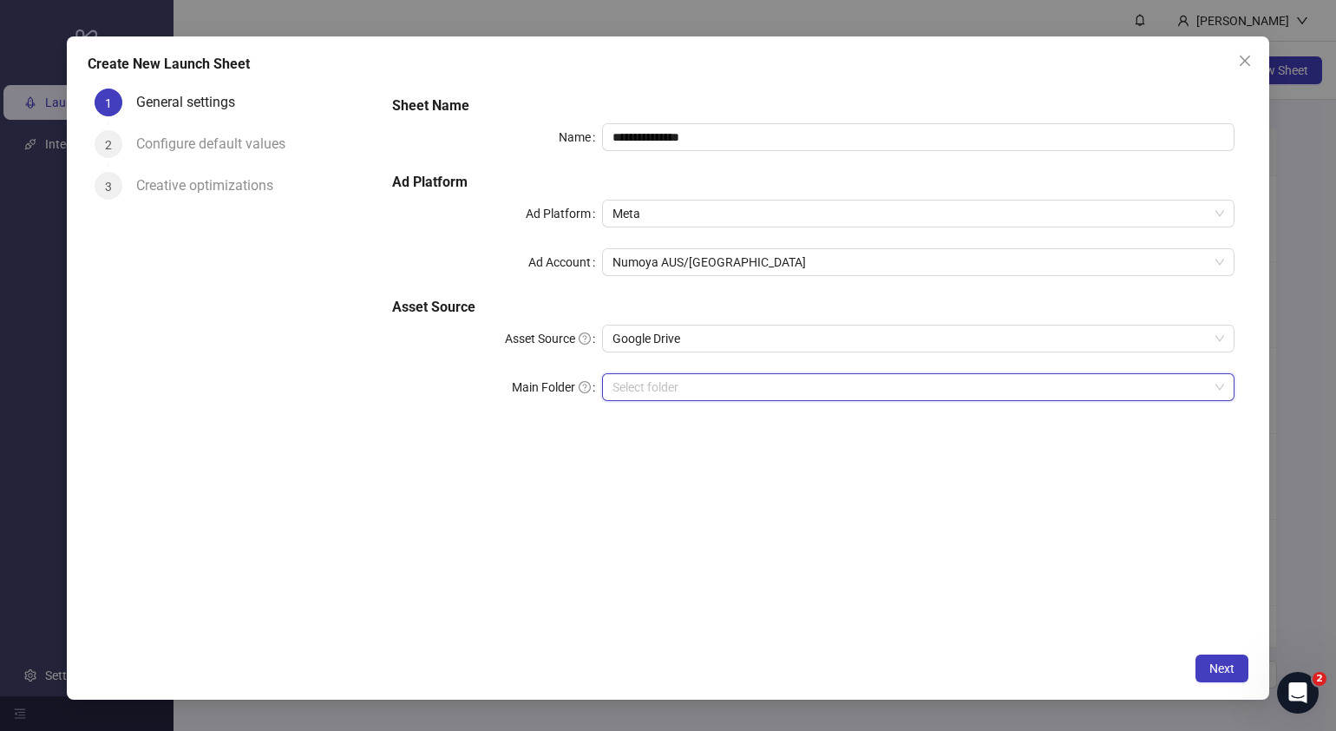
click at [686, 386] on input "Main Folder" at bounding box center [911, 387] width 596 height 26
click at [670, 392] on input "Main Folder" at bounding box center [911, 387] width 596 height 26
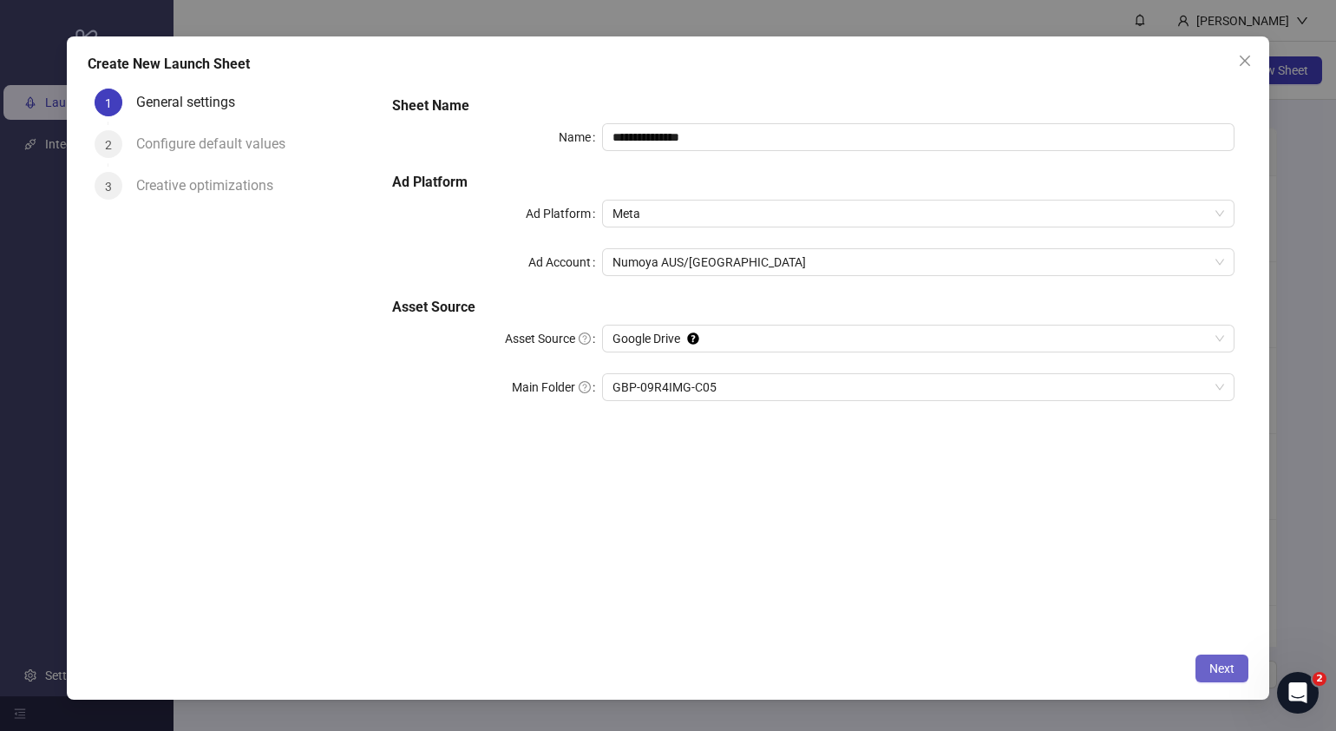
click at [1211, 662] on span "Next" at bounding box center [1222, 668] width 25 height 14
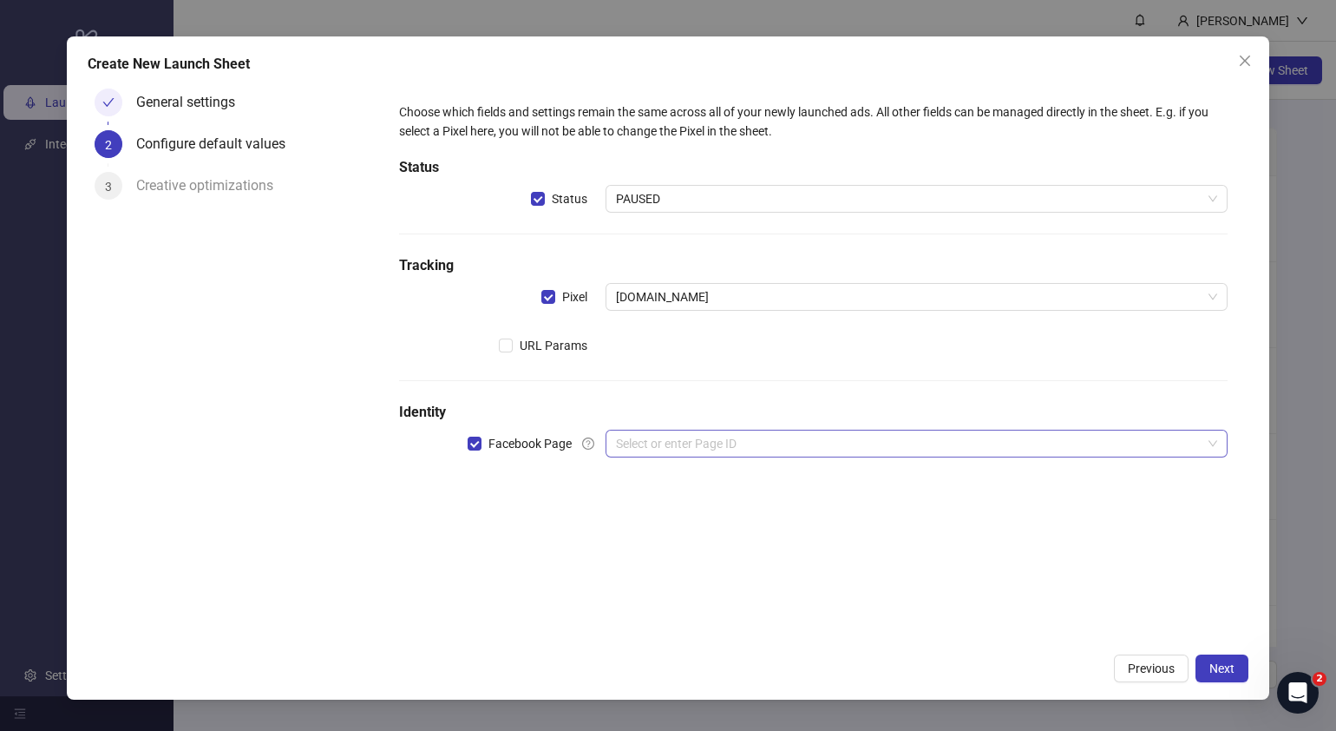
click at [688, 451] on input "search" at bounding box center [909, 443] width 586 height 26
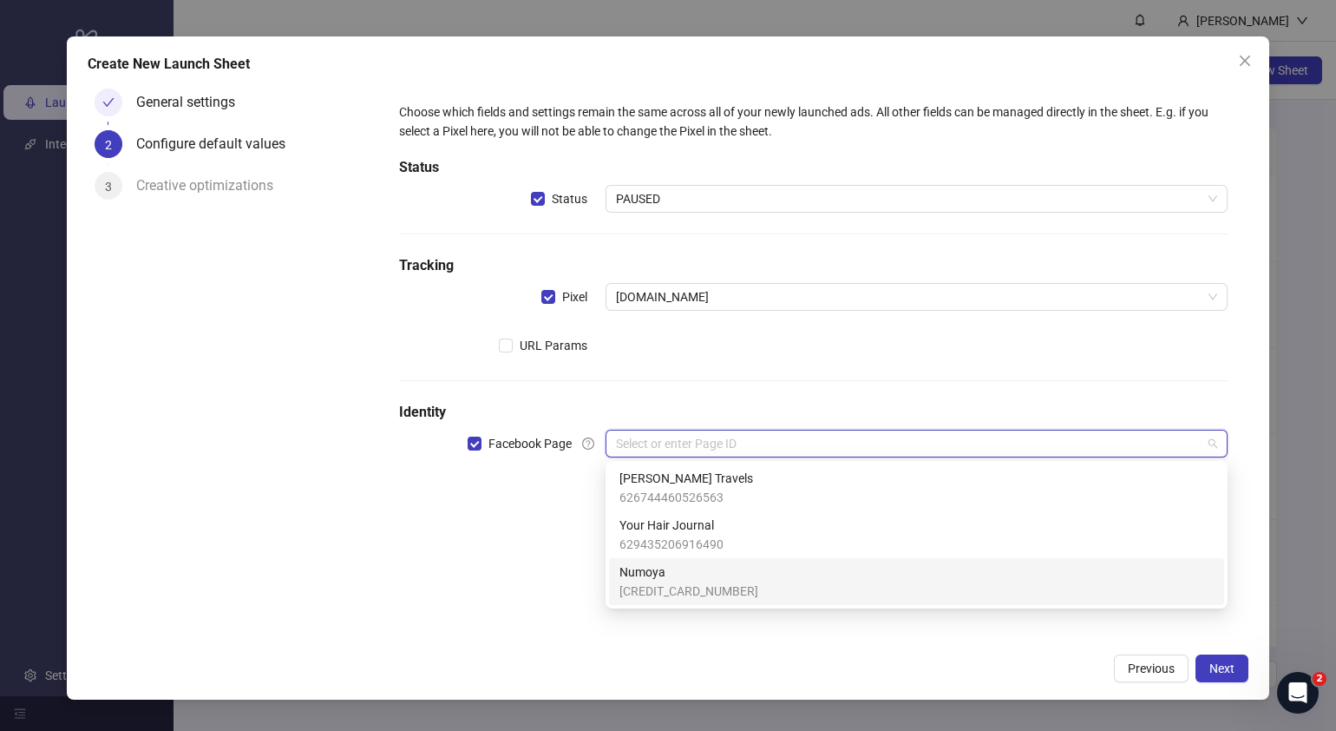
click at [674, 583] on span "[CREDIT_CARD_NUMBER]" at bounding box center [689, 590] width 139 height 19
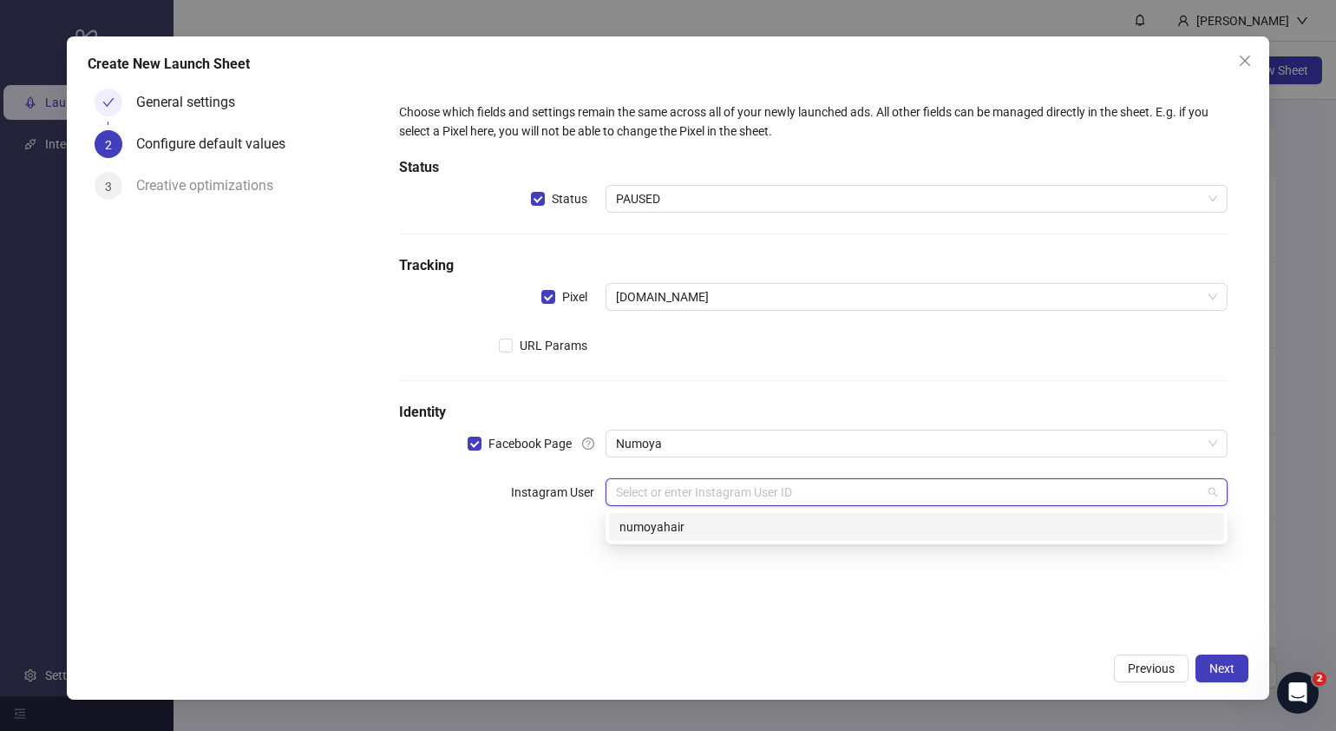
click at [686, 490] on input "search" at bounding box center [909, 492] width 586 height 26
click at [681, 522] on div "numoyahair" at bounding box center [917, 526] width 594 height 19
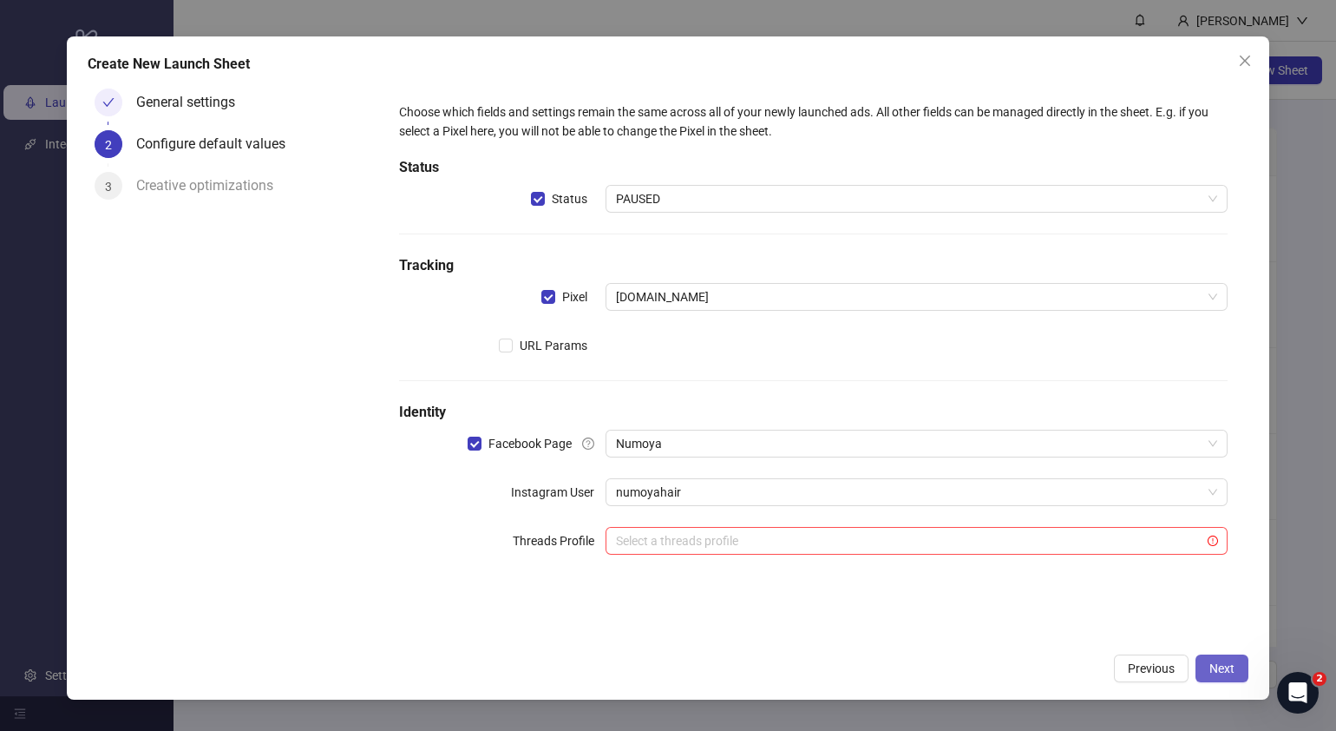
click at [1217, 665] on span "Next" at bounding box center [1222, 668] width 25 height 14
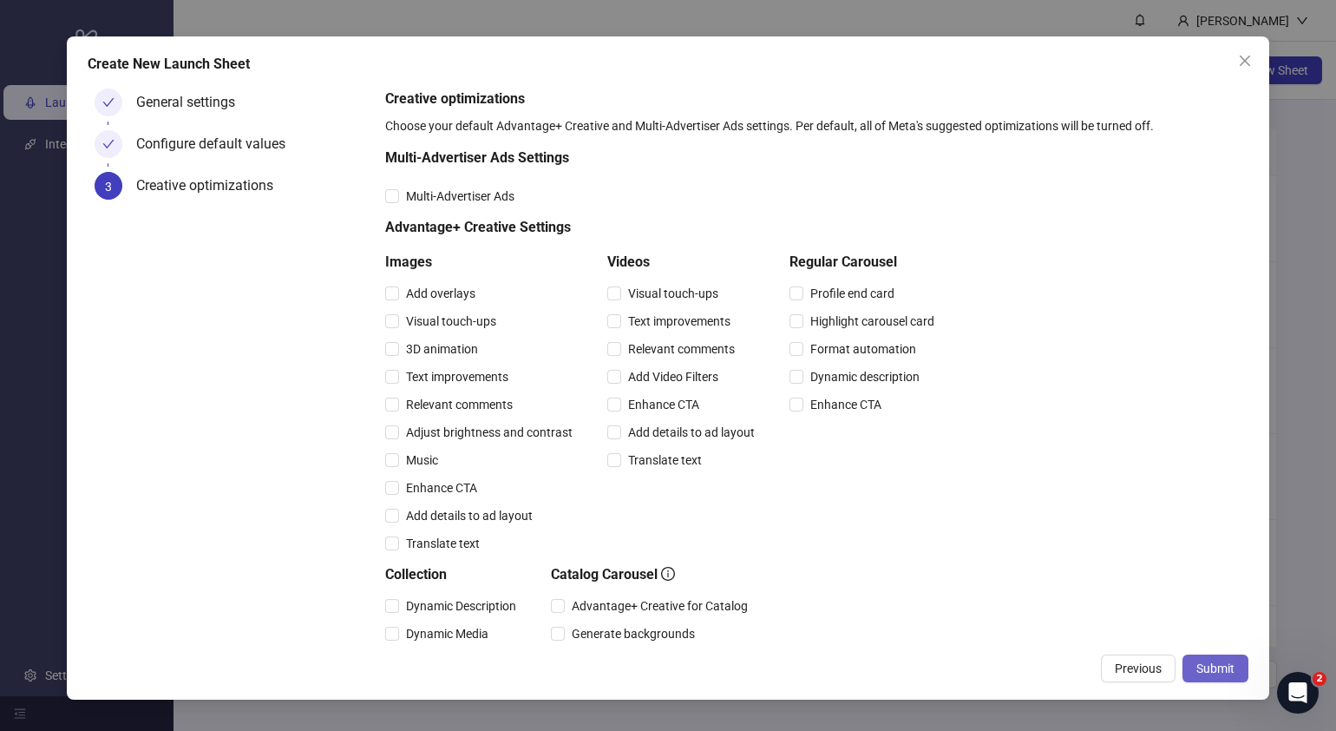
click at [1220, 661] on span "Submit" at bounding box center [1216, 668] width 38 height 14
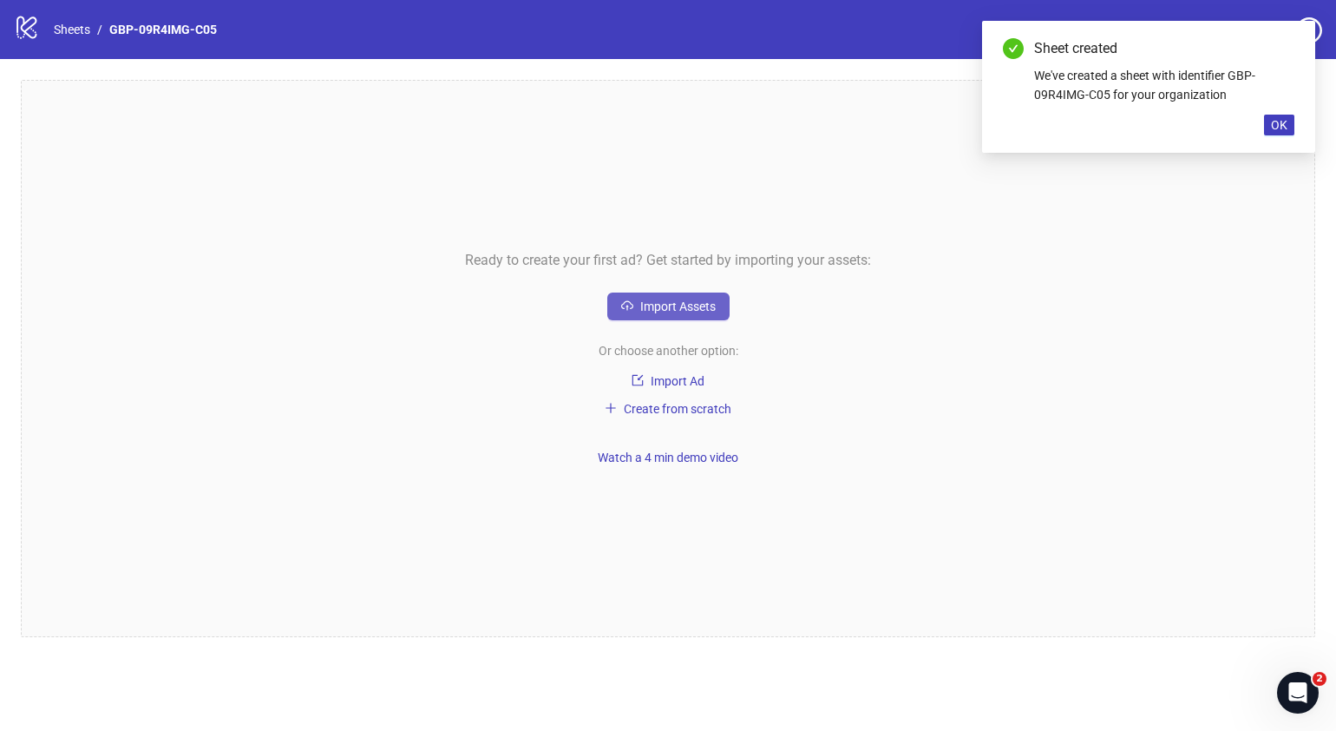
click at [627, 310] on icon "cloud-upload" at bounding box center [627, 307] width 3 height 5
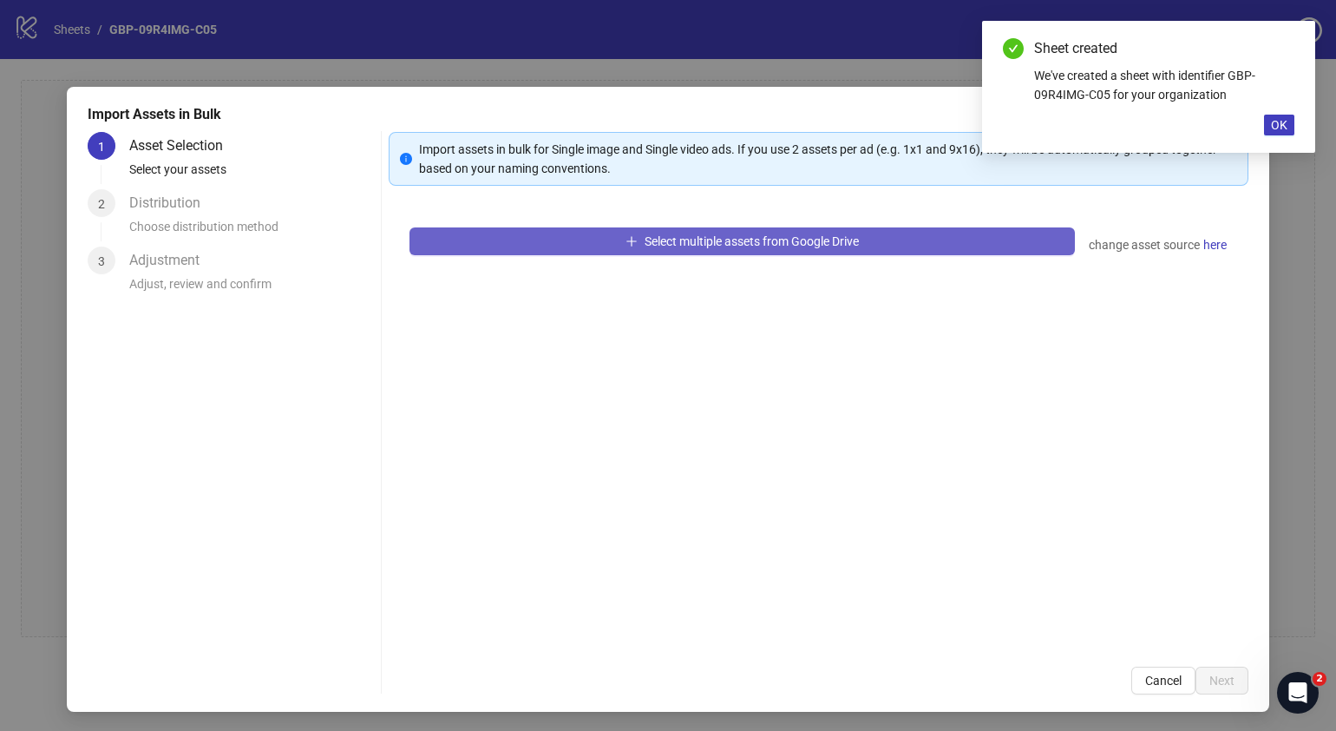
click at [705, 241] on span "Select multiple assets from Google Drive" at bounding box center [752, 241] width 214 height 14
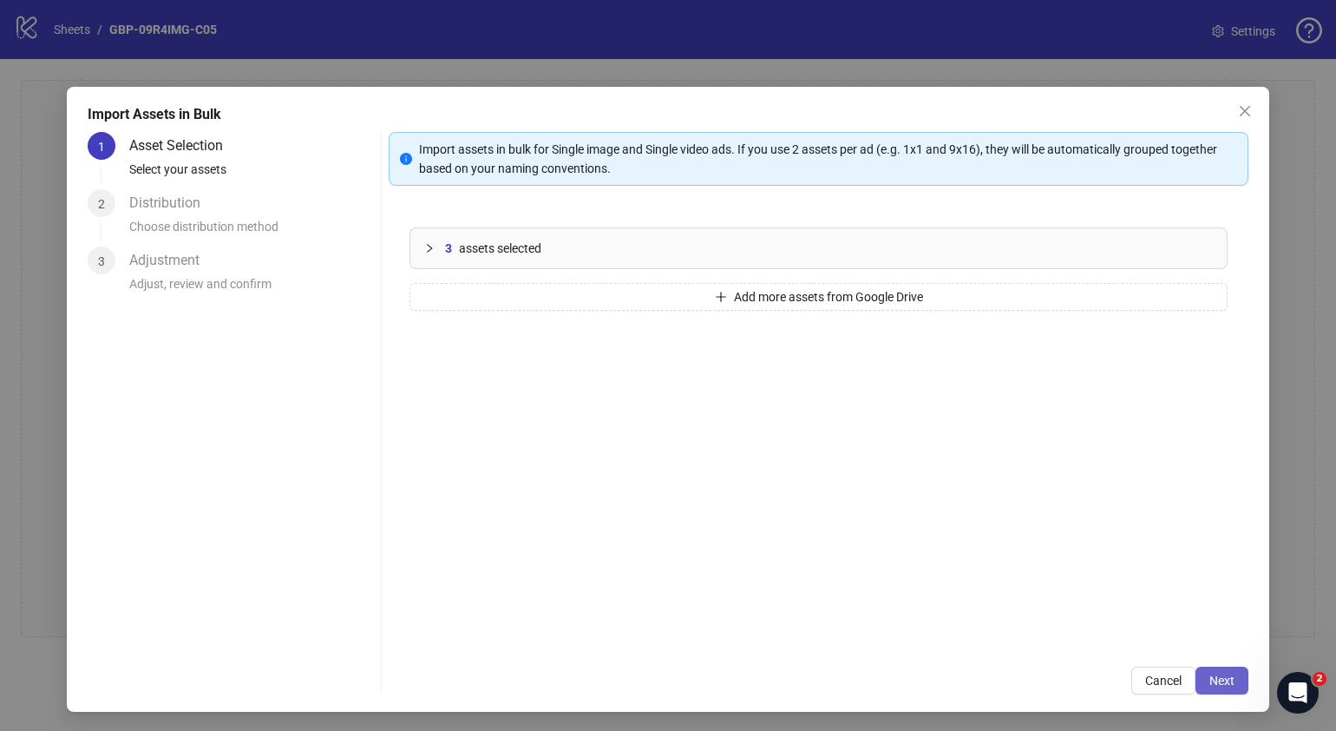
click at [1215, 685] on span "Next" at bounding box center [1222, 680] width 25 height 14
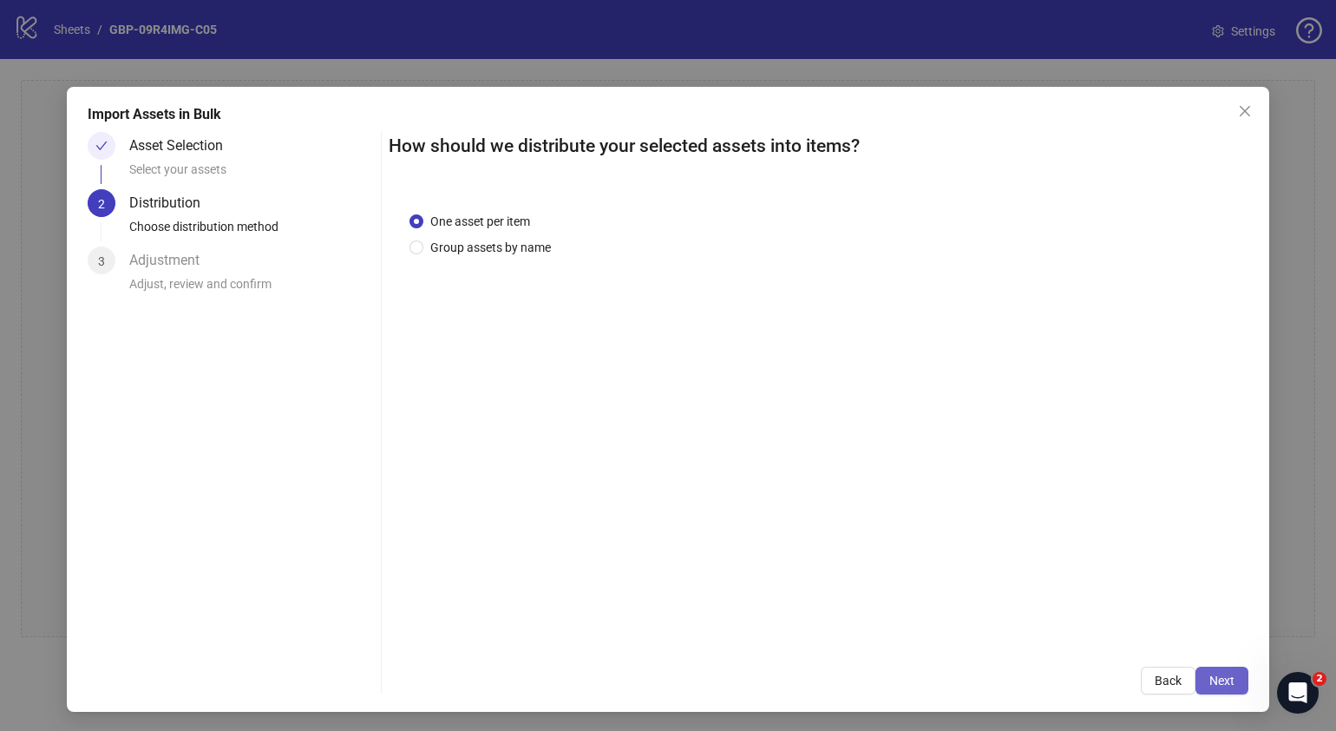
click at [1221, 674] on button "Next" at bounding box center [1222, 680] width 53 height 28
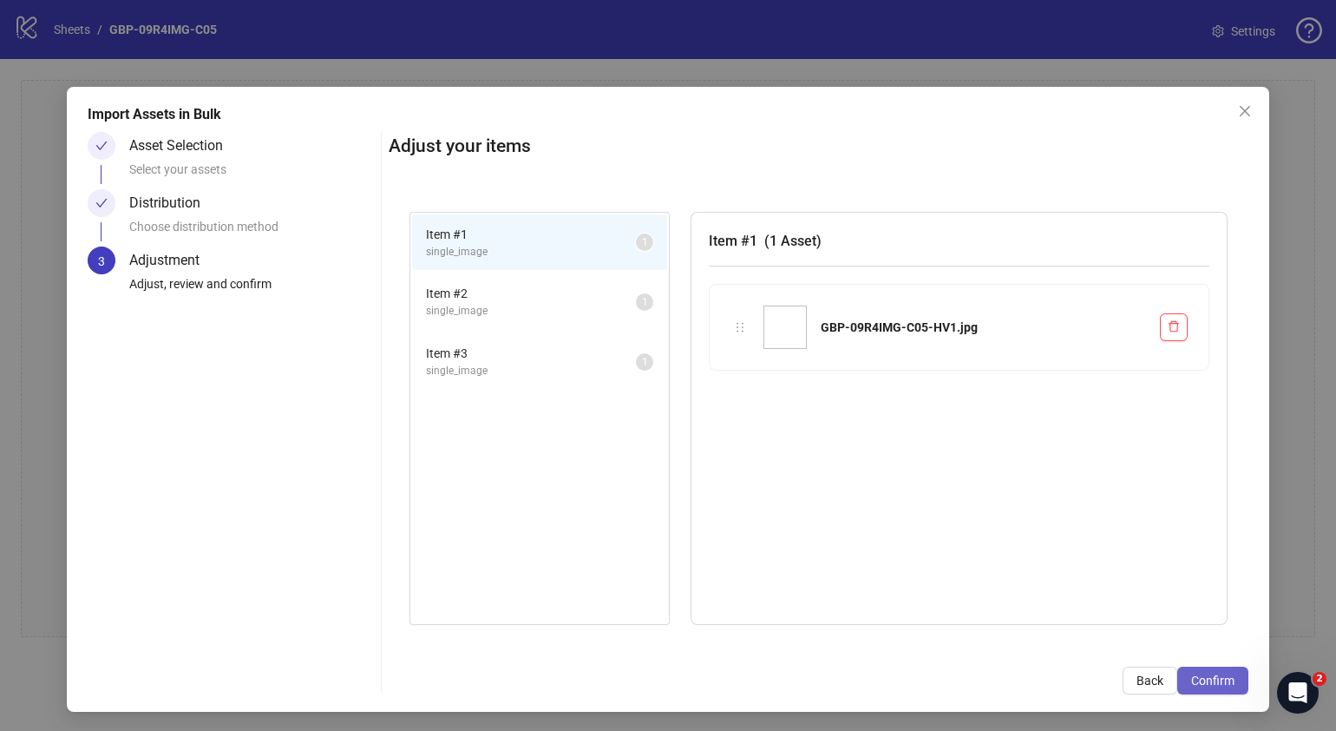
click at [1191, 686] on span "Confirm" at bounding box center [1212, 680] width 43 height 14
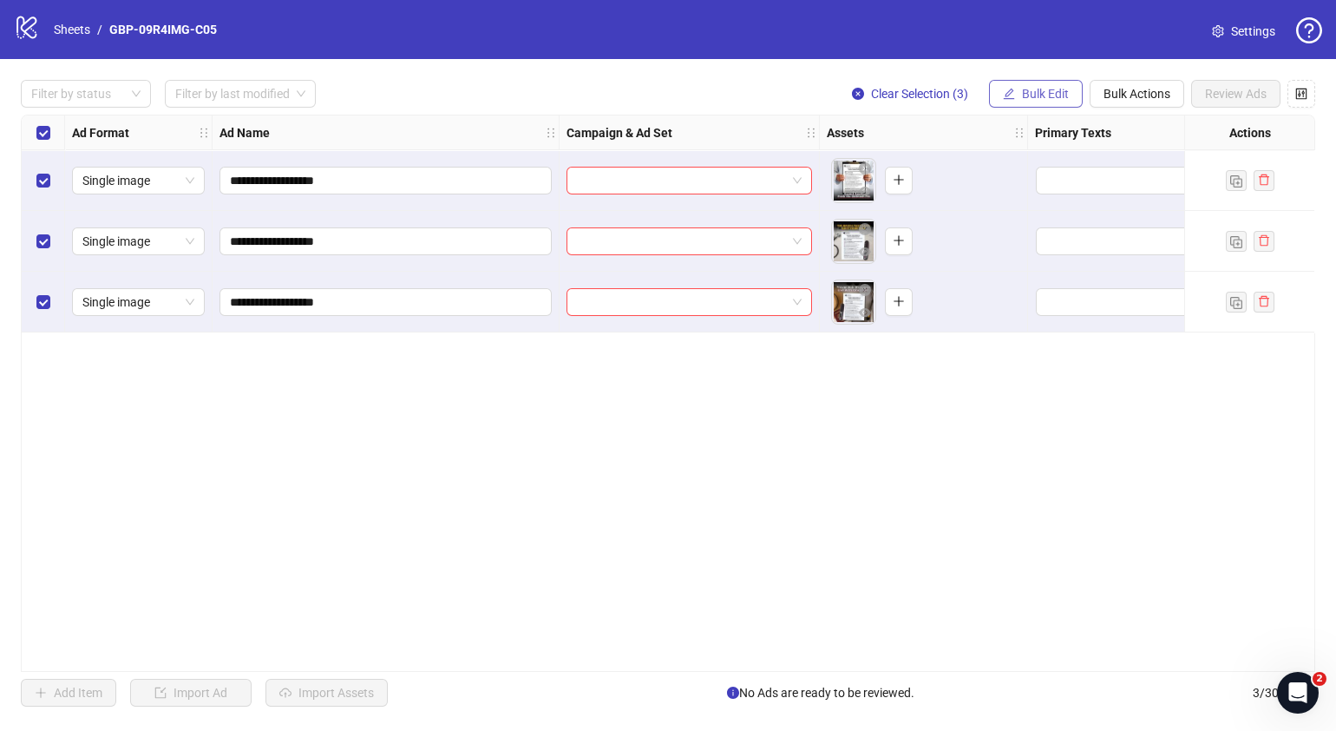
click at [1020, 92] on button "Bulk Edit" at bounding box center [1036, 94] width 94 height 28
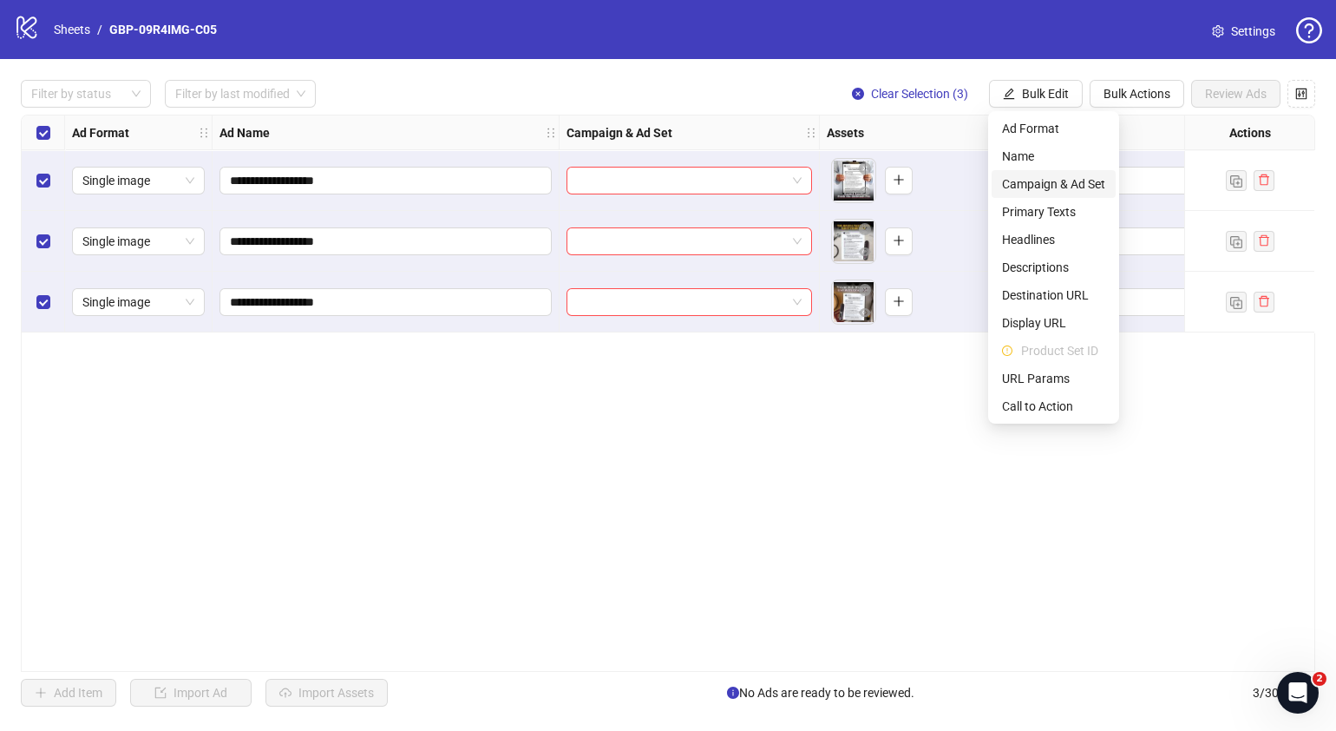
click at [1066, 175] on span "Campaign & Ad Set" at bounding box center [1053, 183] width 103 height 19
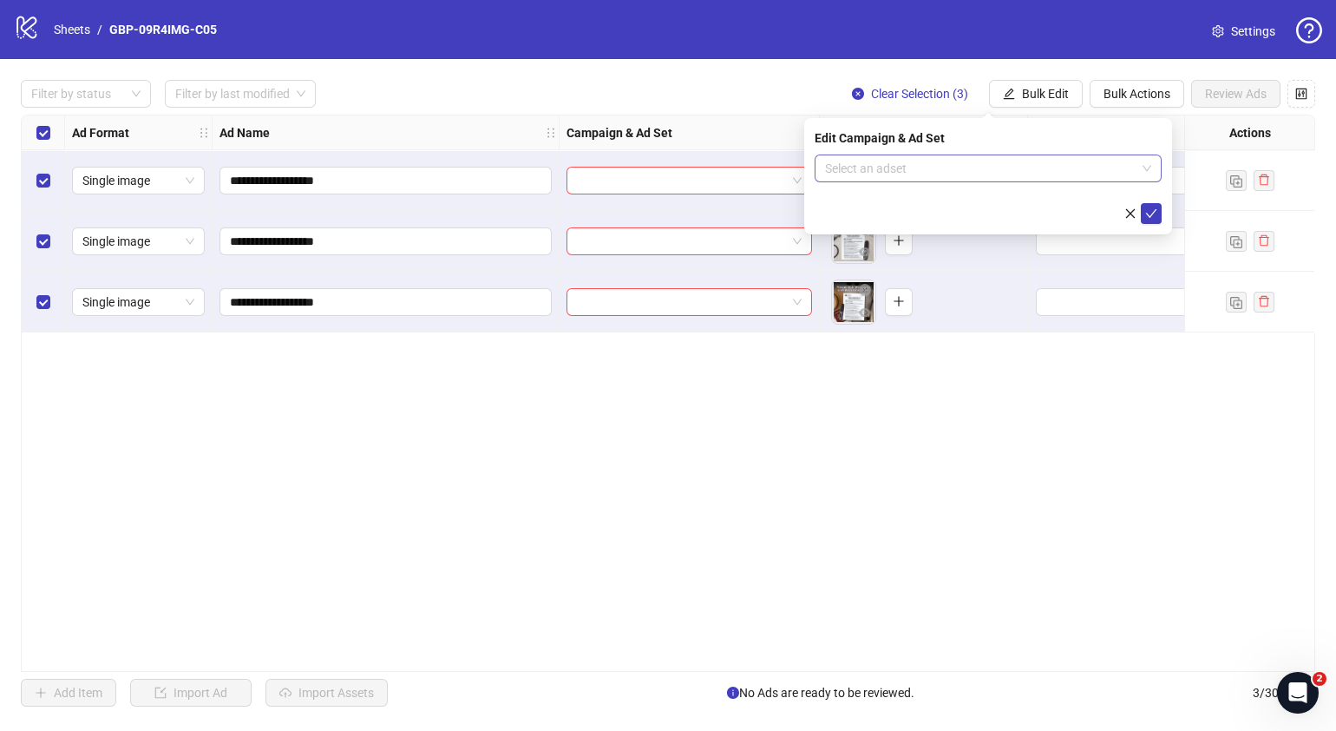
click at [1145, 169] on span at bounding box center [988, 168] width 326 height 26
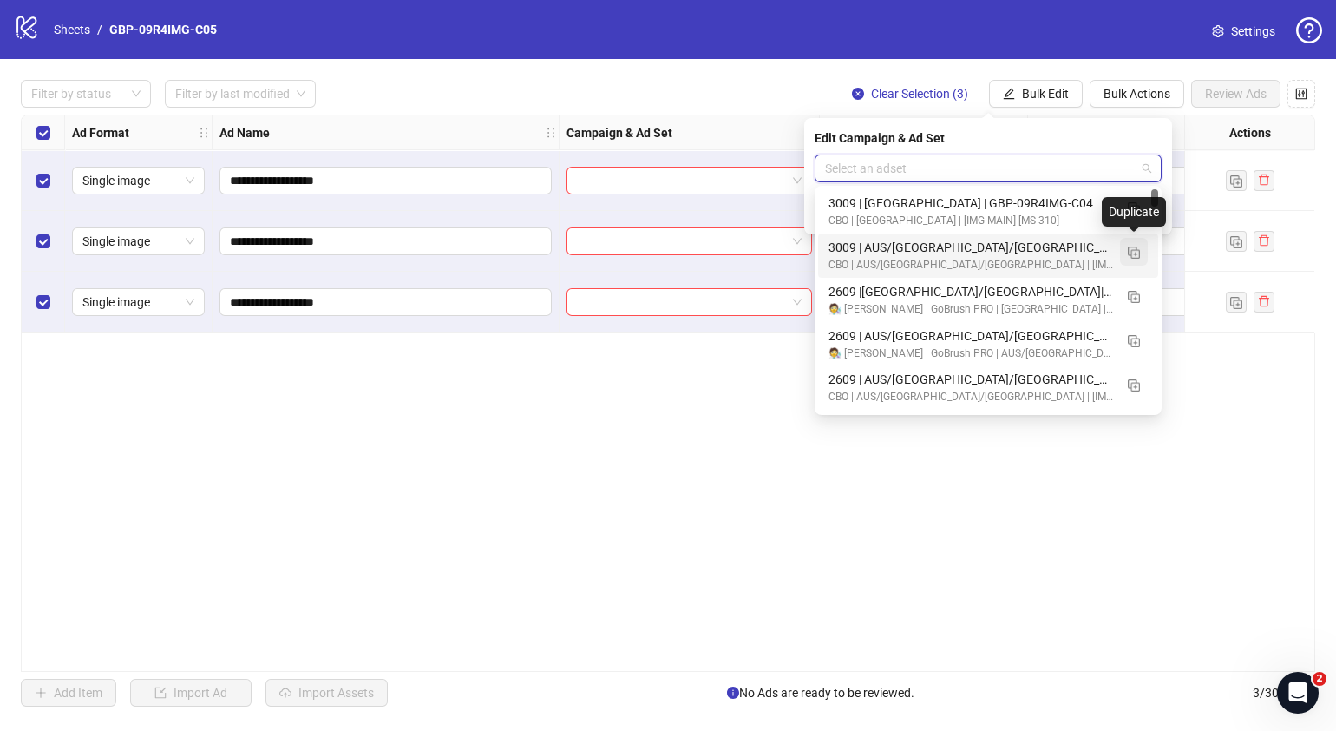
click at [1138, 255] on img "button" at bounding box center [1134, 252] width 12 height 12
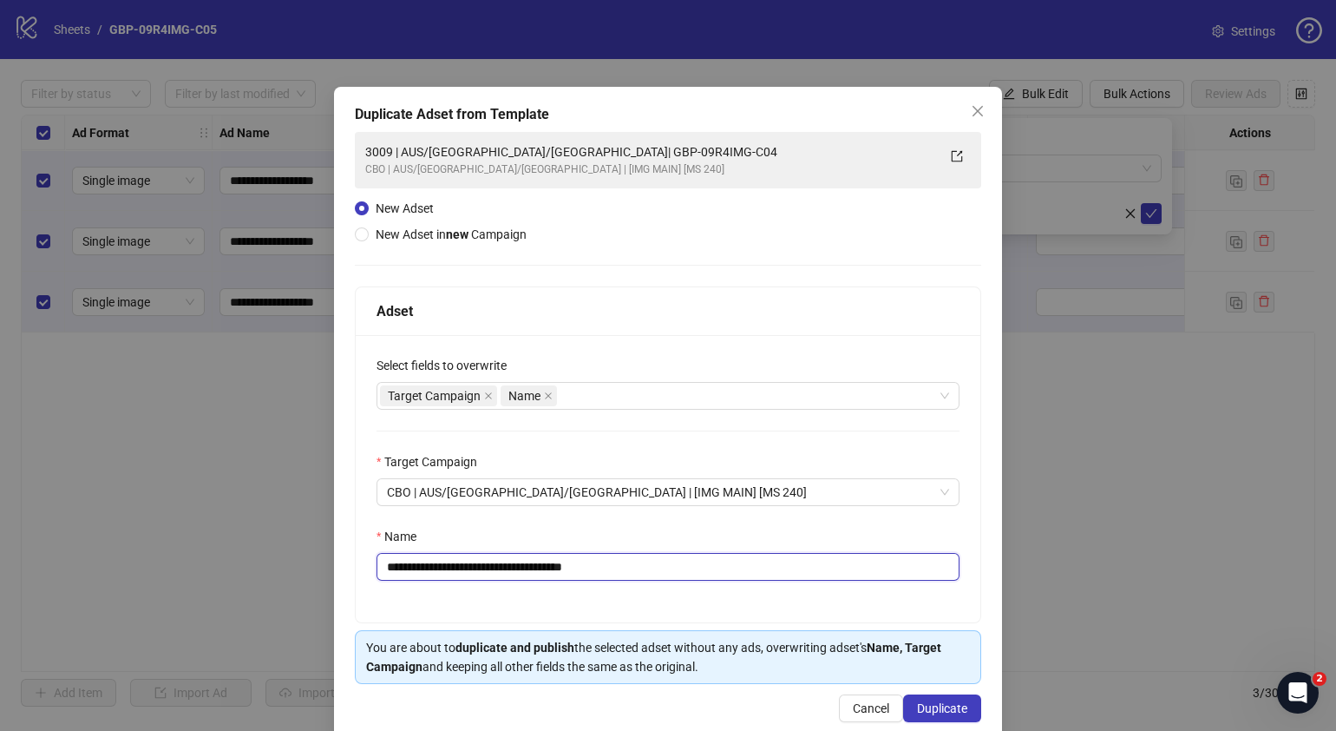
drag, startPoint x: 619, startPoint y: 567, endPoint x: 490, endPoint y: 573, distance: 128.6
click at [490, 573] on input "**********" at bounding box center [668, 567] width 583 height 28
paste input "text"
type input "**********"
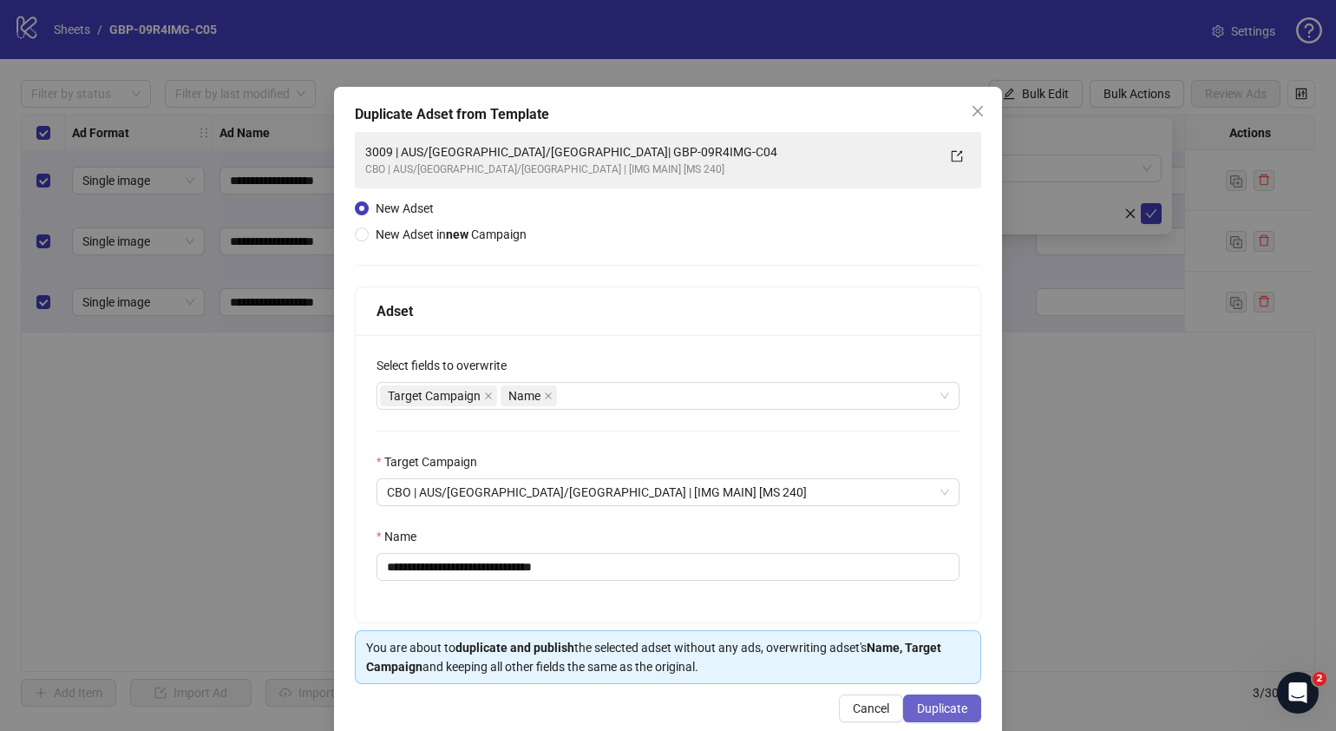
click at [939, 701] on span "Duplicate" at bounding box center [942, 708] width 50 height 14
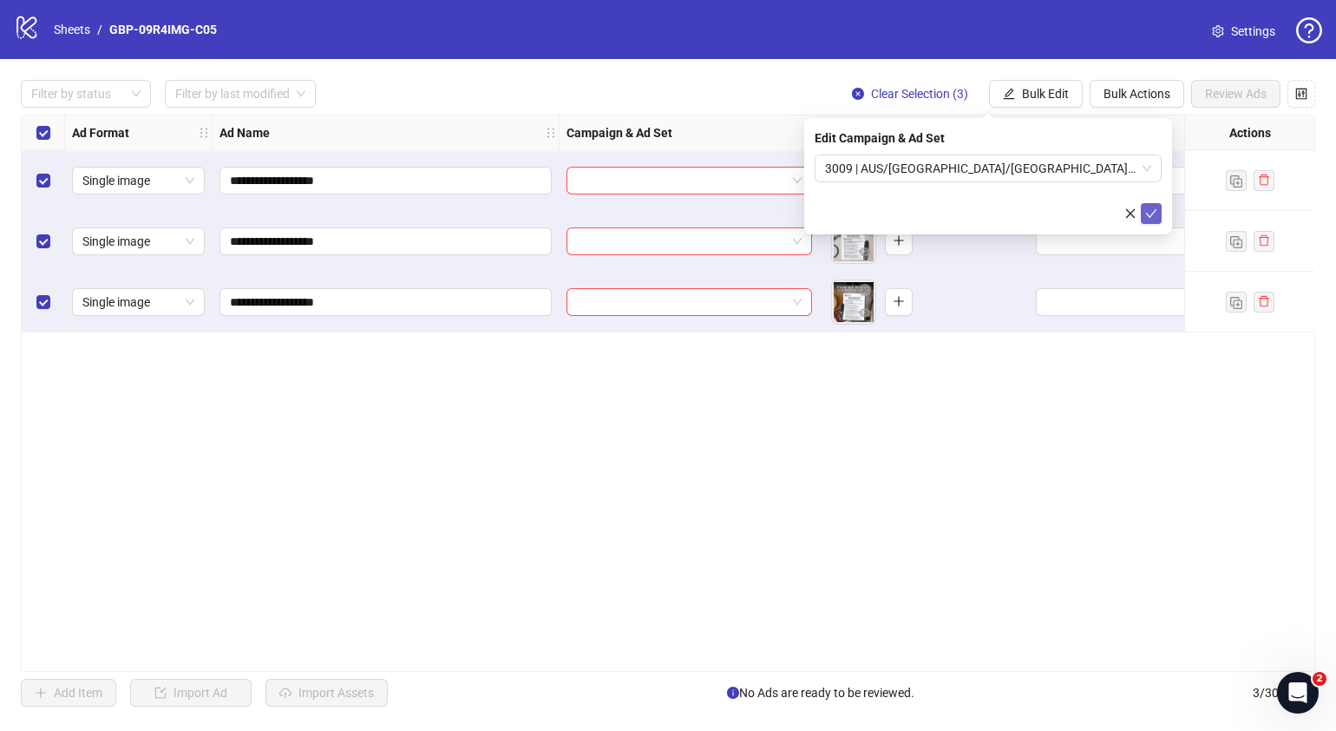
click at [1144, 214] on button "submit" at bounding box center [1151, 213] width 21 height 21
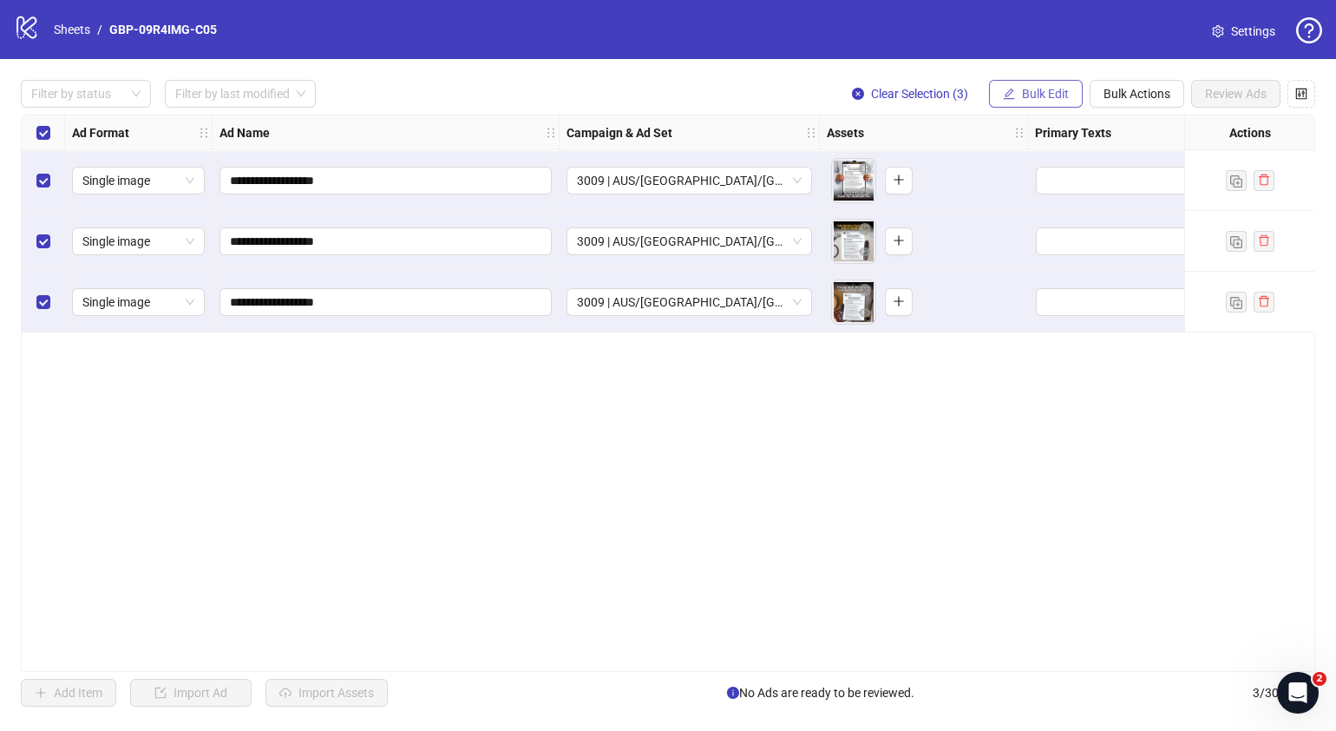
click at [1059, 91] on span "Bulk Edit" at bounding box center [1045, 94] width 47 height 14
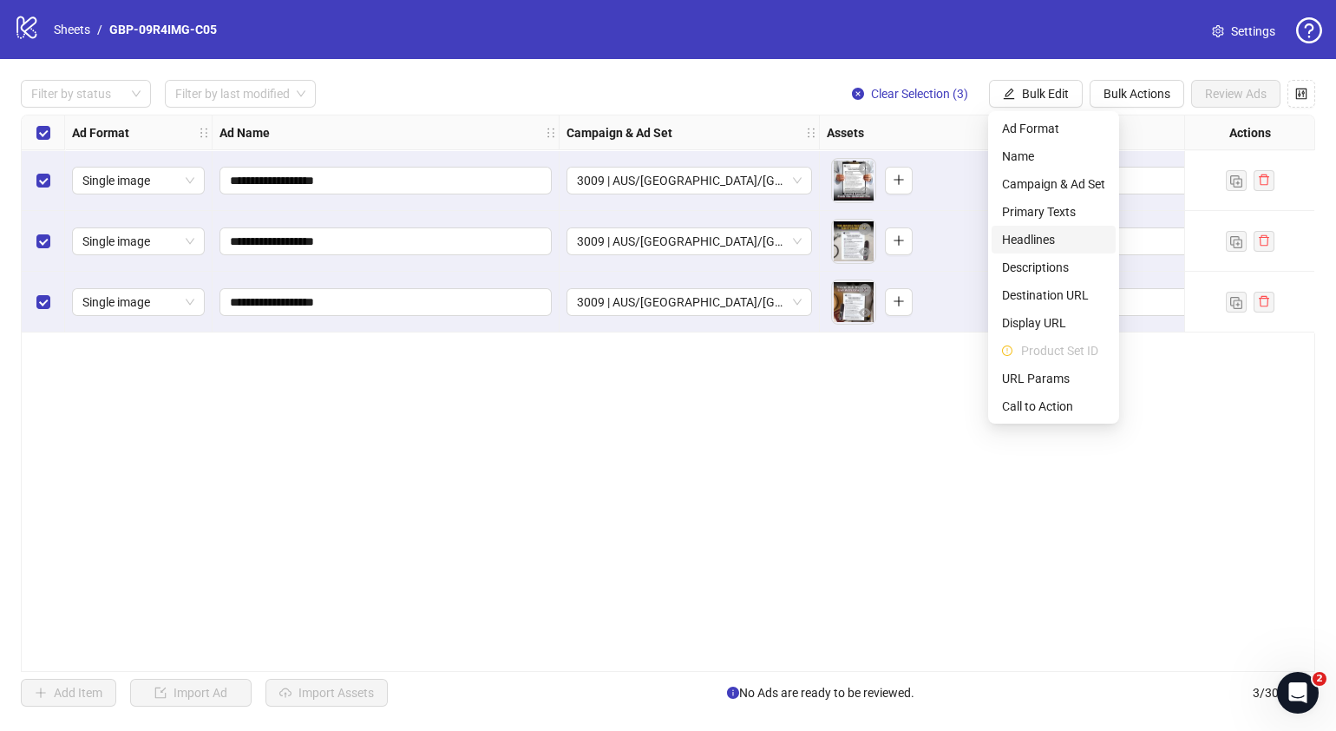
click at [1060, 228] on li "Headlines" at bounding box center [1054, 240] width 124 height 28
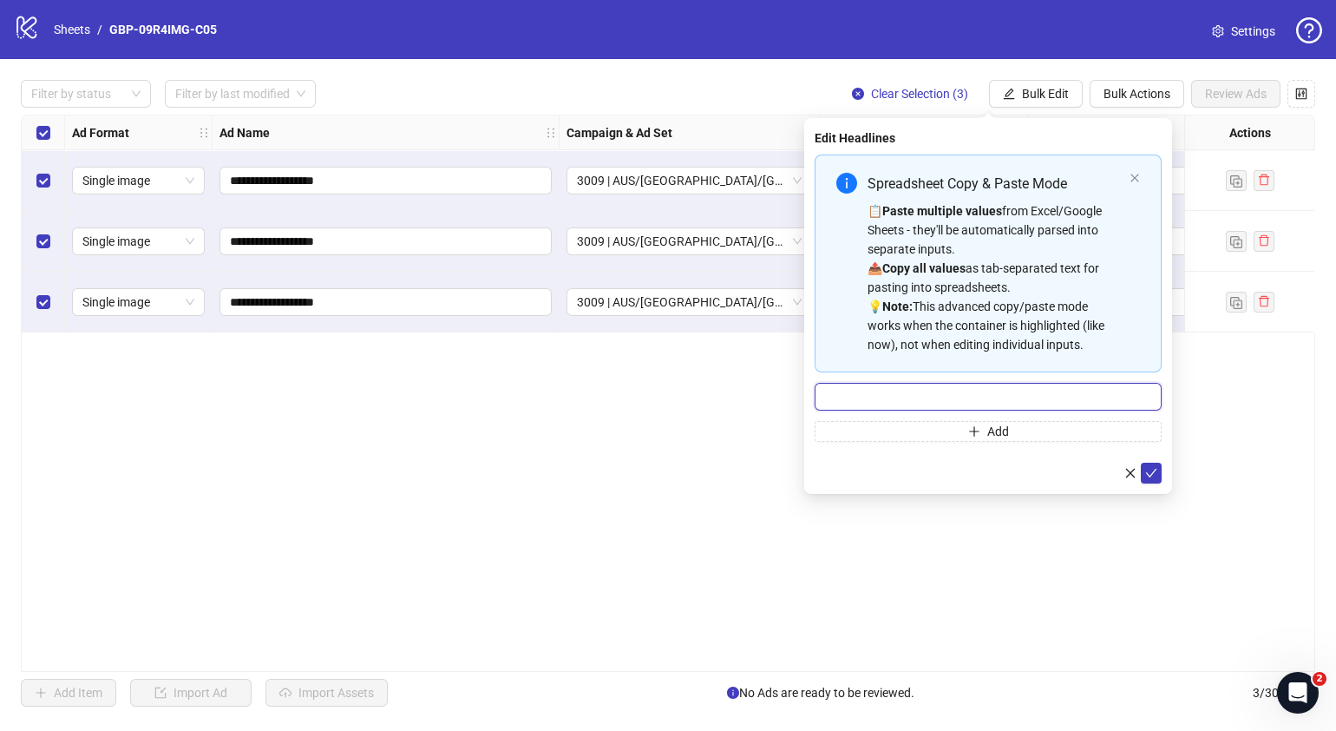
click at [1001, 399] on input "Multi-input container - paste or copy values" at bounding box center [988, 397] width 347 height 28
paste input "*******"
type input "*******"
click at [909, 425] on button "Add" at bounding box center [988, 431] width 347 height 21
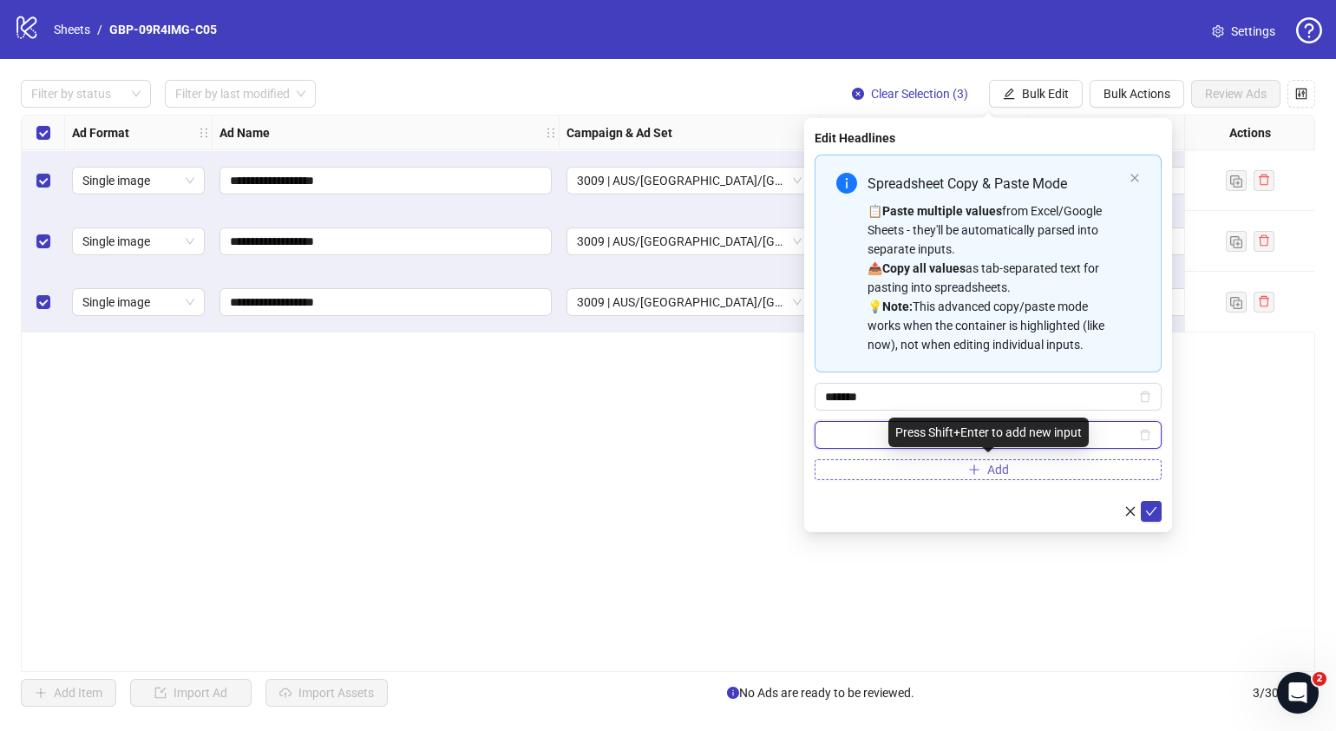
paste input "**********"
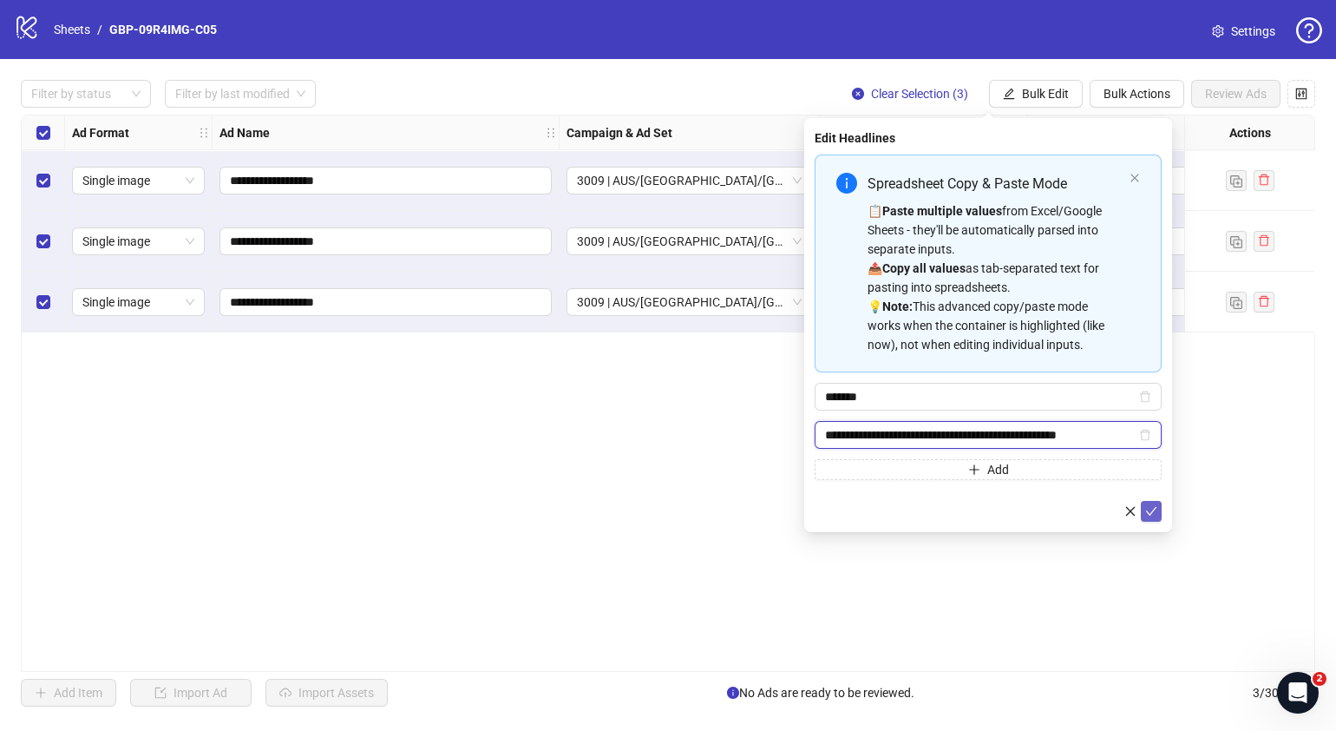
type input "**********"
click at [1149, 508] on icon "check" at bounding box center [1151, 511] width 12 height 12
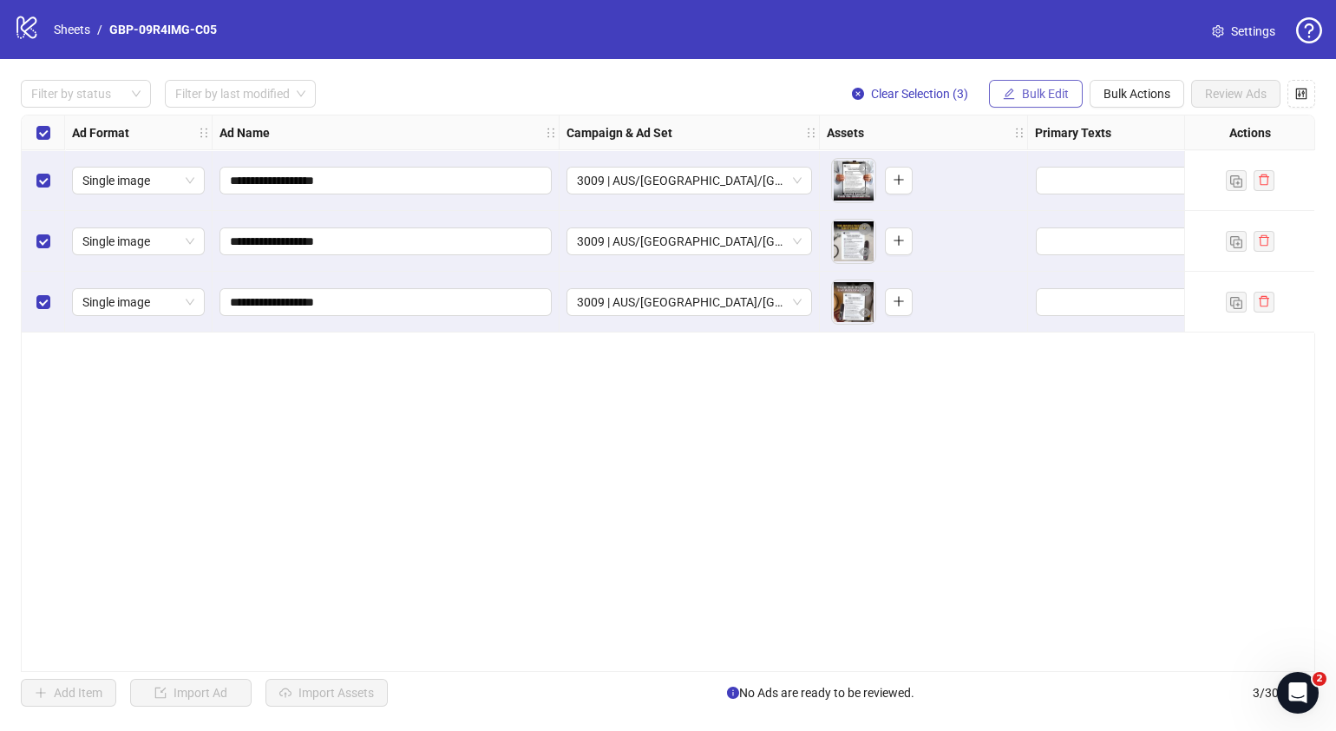
click at [1046, 87] on span "Bulk Edit" at bounding box center [1045, 94] width 47 height 14
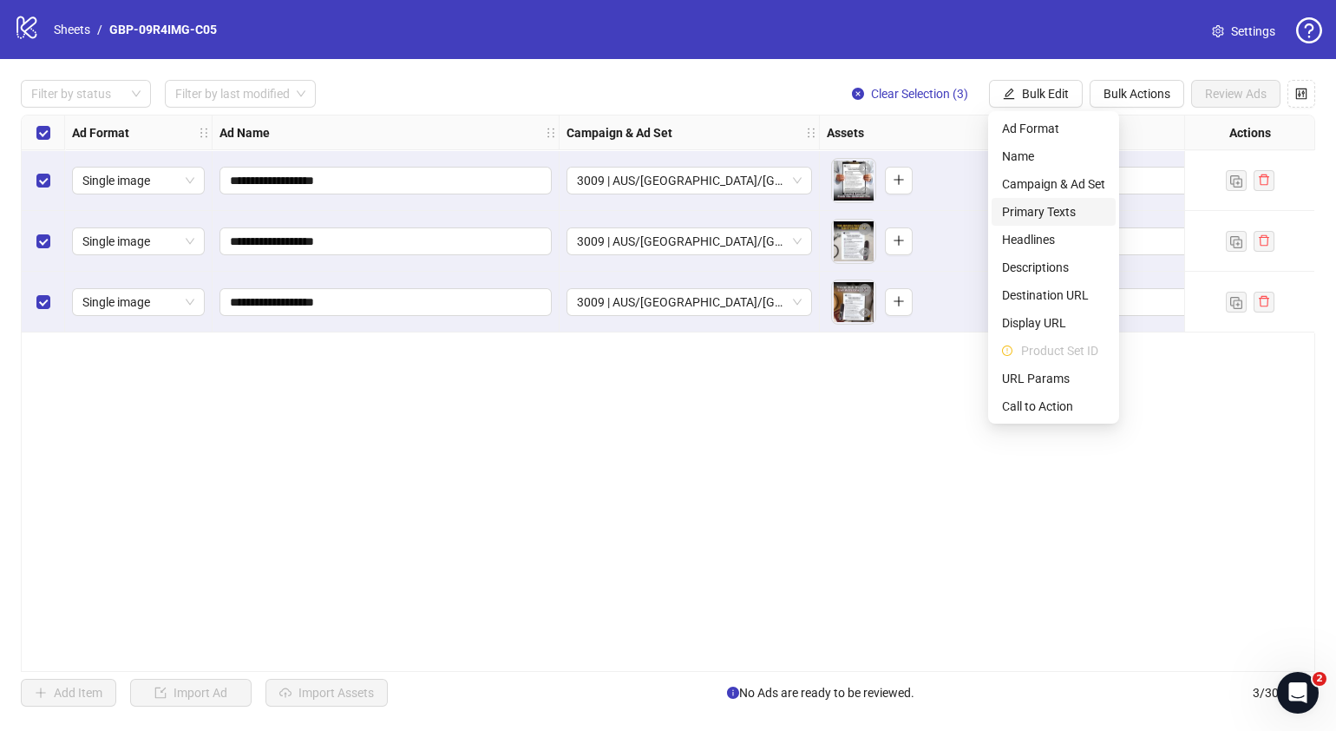
click at [1039, 212] on span "Primary Texts" at bounding box center [1053, 211] width 103 height 19
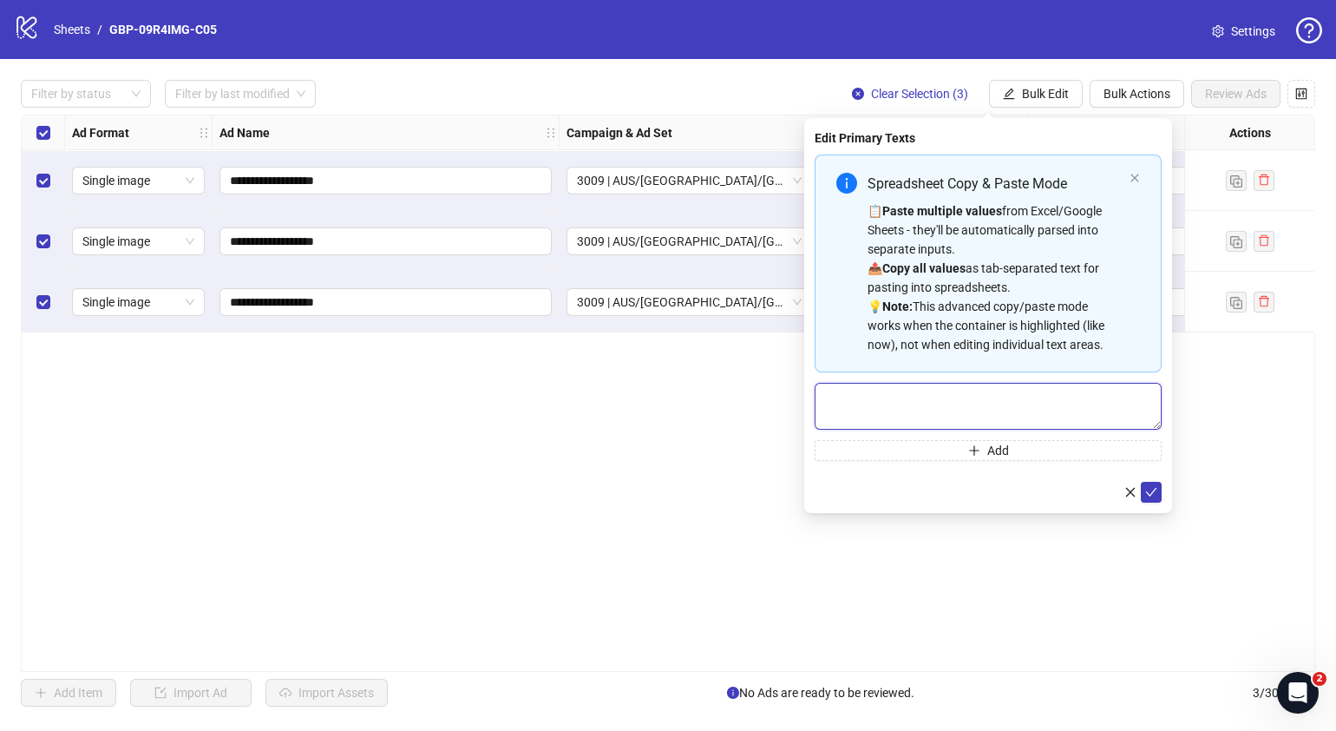
click at [924, 395] on textarea "Multi-text input container - paste or copy values" at bounding box center [988, 406] width 347 height 47
paste textarea "**********"
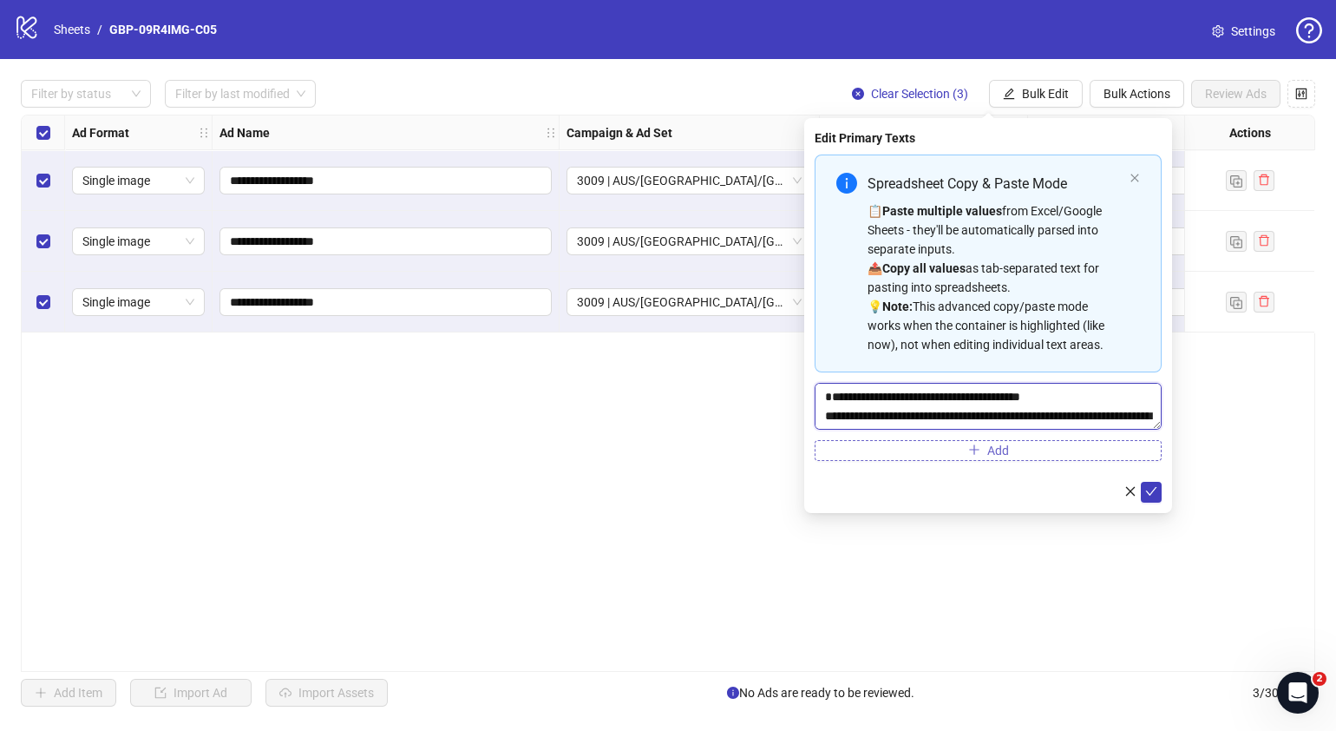
scroll to position [51, 0]
type textarea "**********"
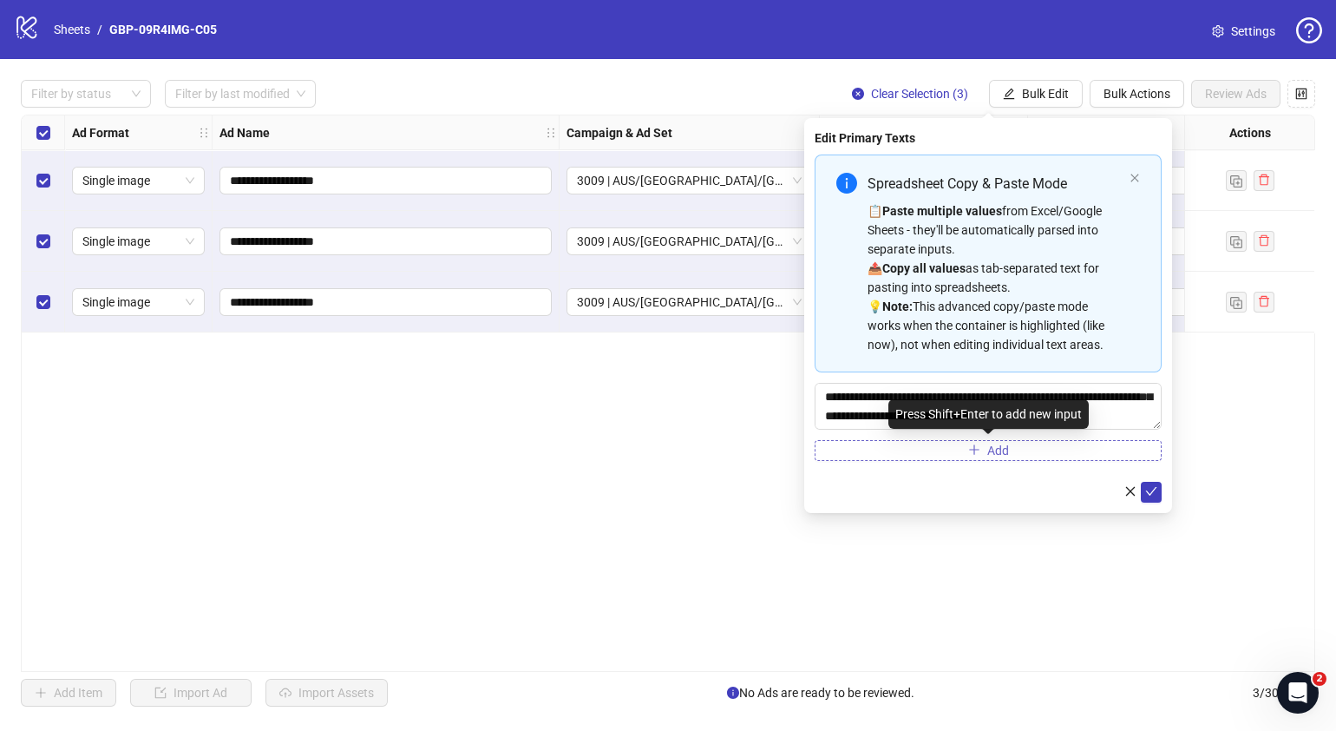
click at [950, 451] on button "Add" at bounding box center [988, 450] width 347 height 21
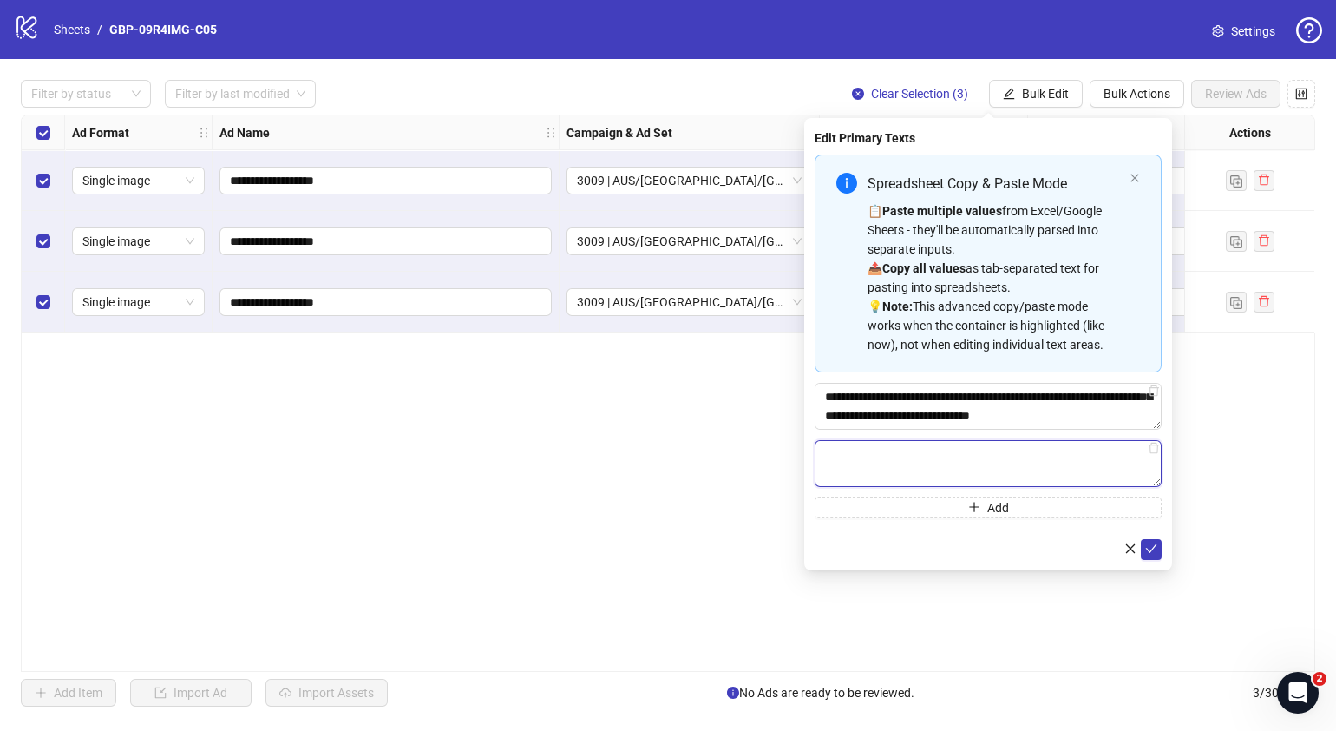
click at [972, 463] on textarea "Multi-text input container - paste or copy values" at bounding box center [988, 463] width 347 height 47
paste textarea "**********"
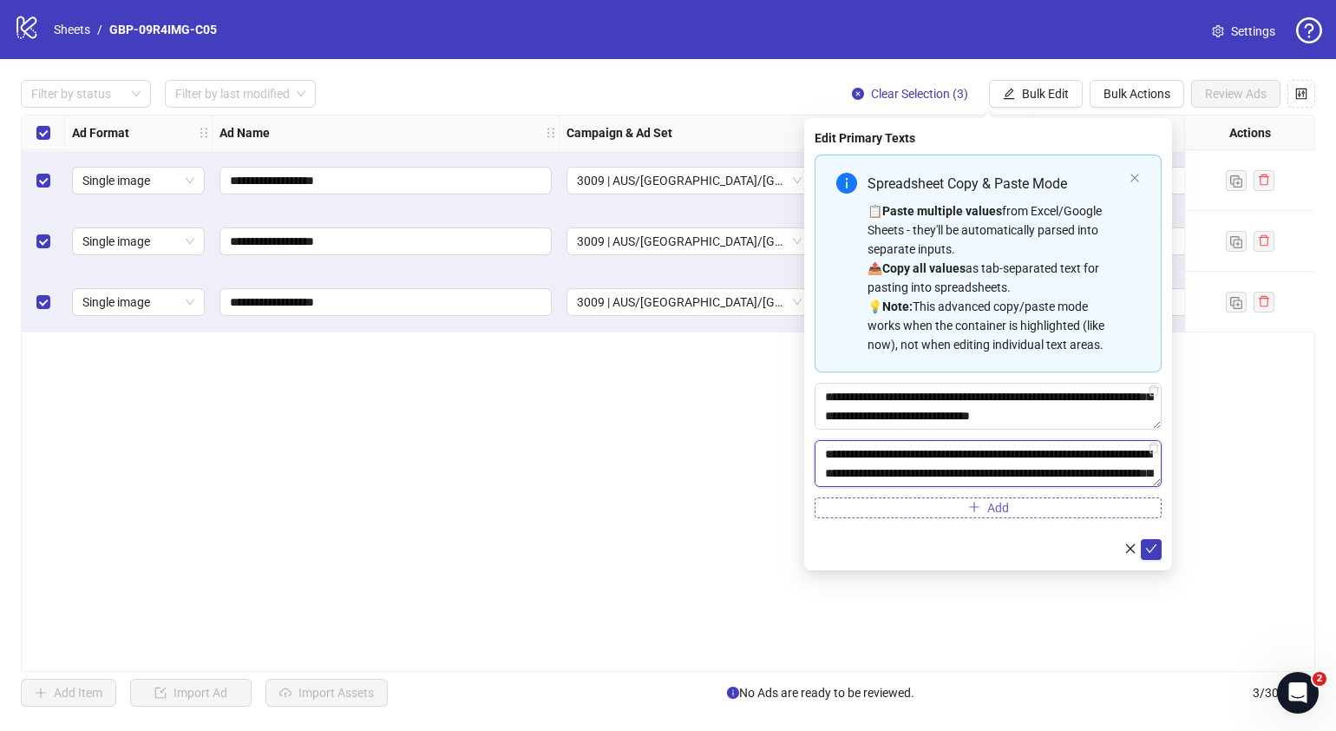
scroll to position [185, 0]
type textarea "**********"
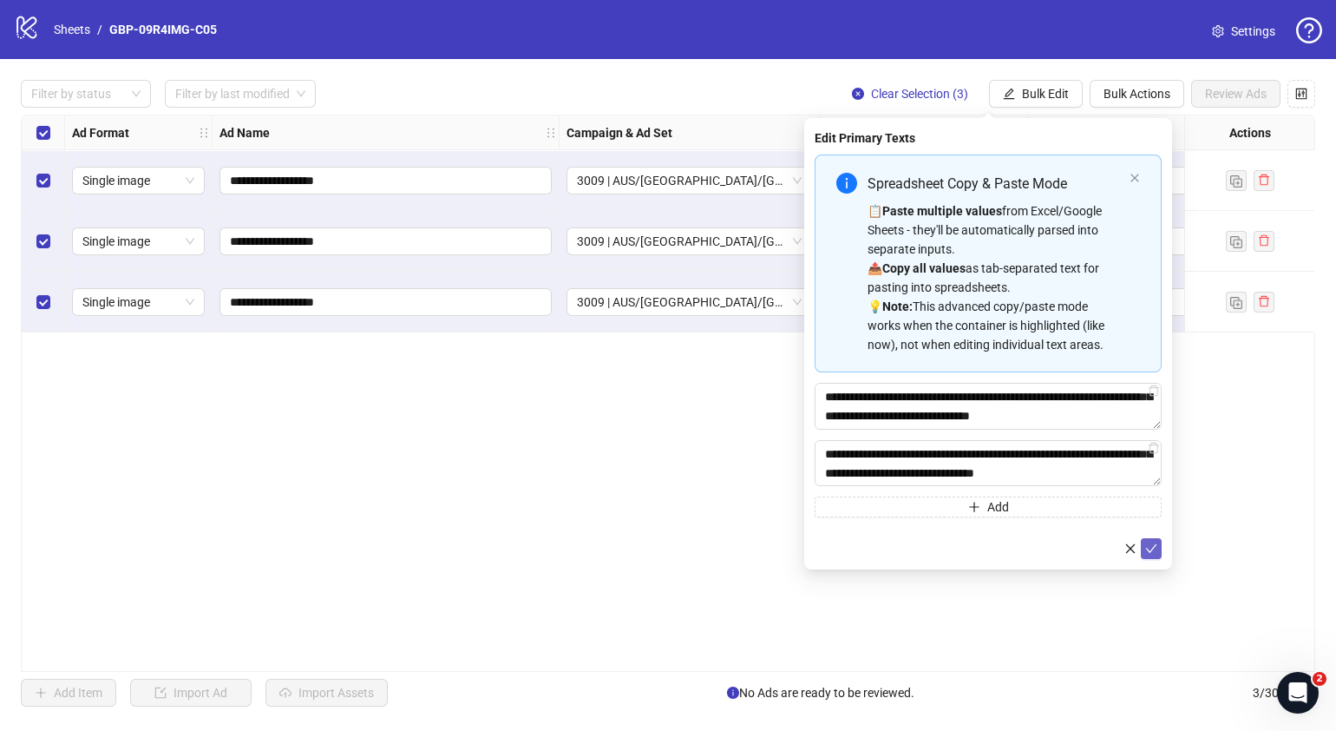
click at [1153, 547] on icon "check" at bounding box center [1151, 548] width 11 height 9
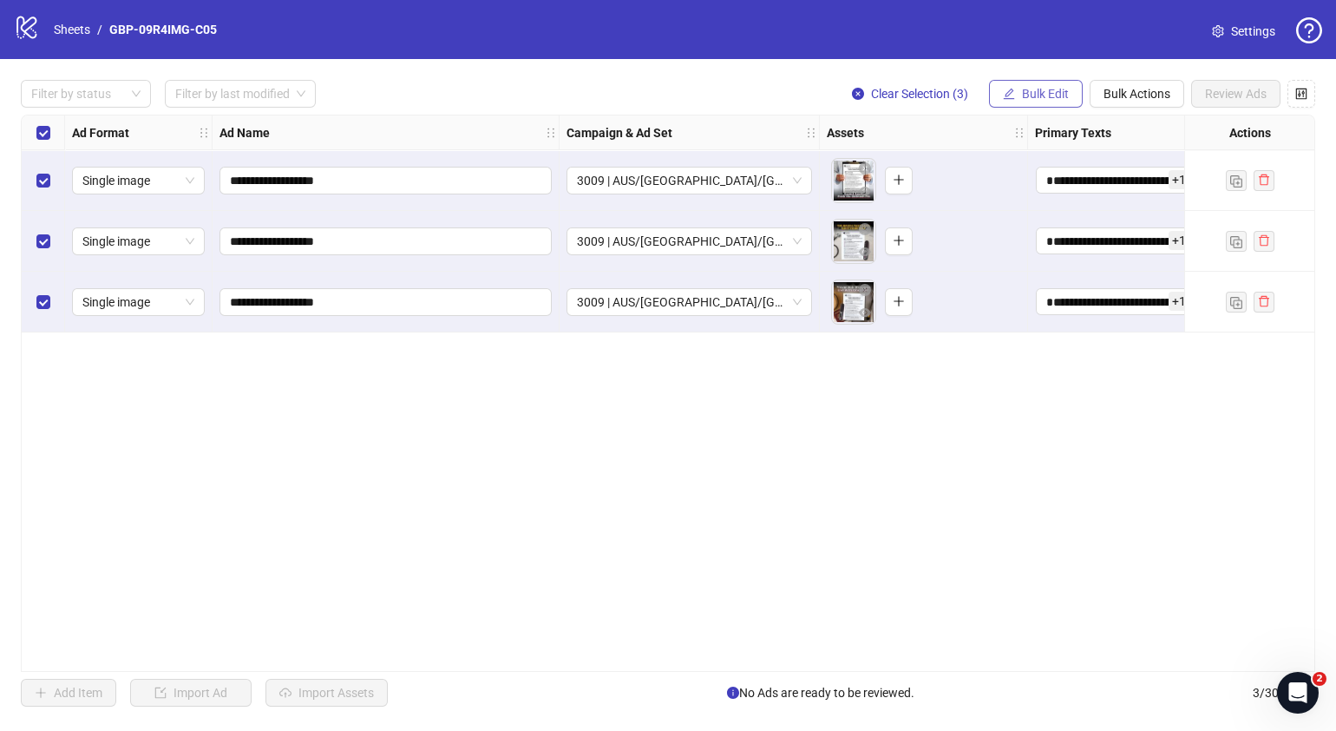
click at [1055, 95] on span "Bulk Edit" at bounding box center [1045, 94] width 47 height 14
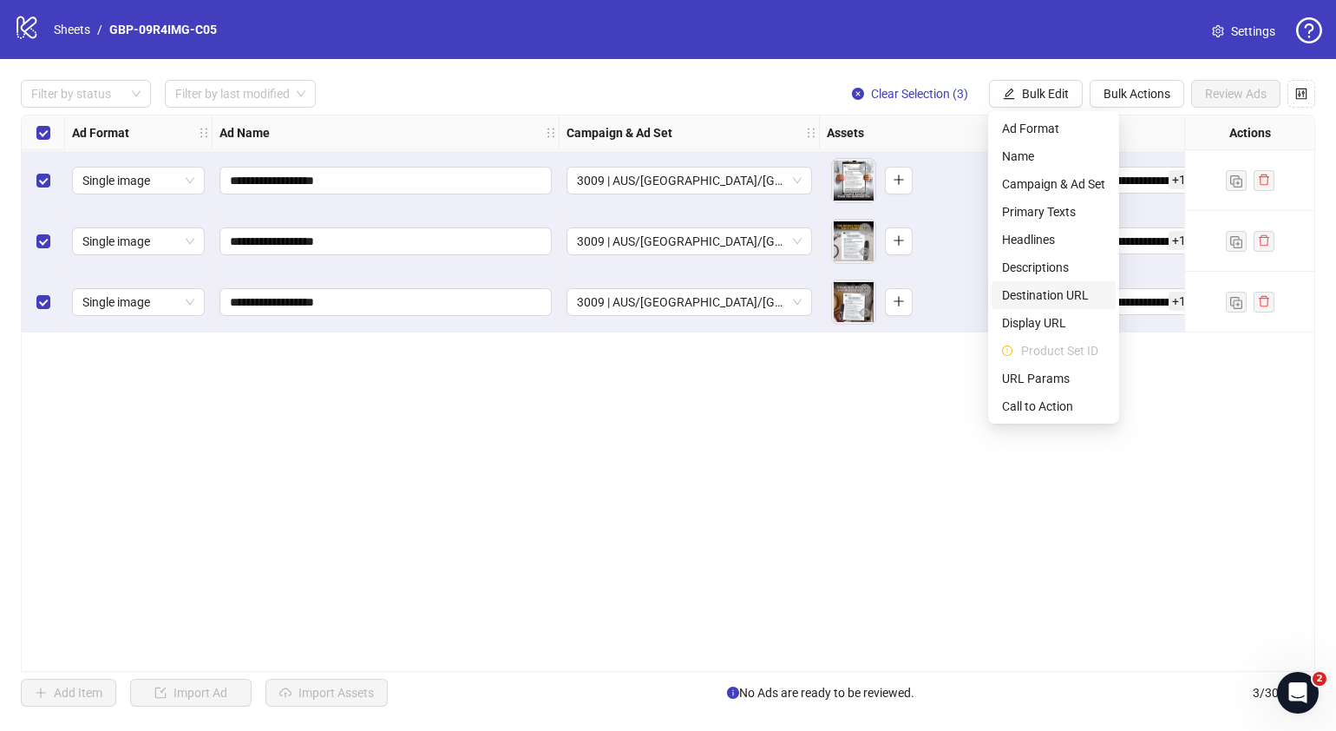
click at [1050, 292] on span "Destination URL" at bounding box center [1053, 294] width 103 height 19
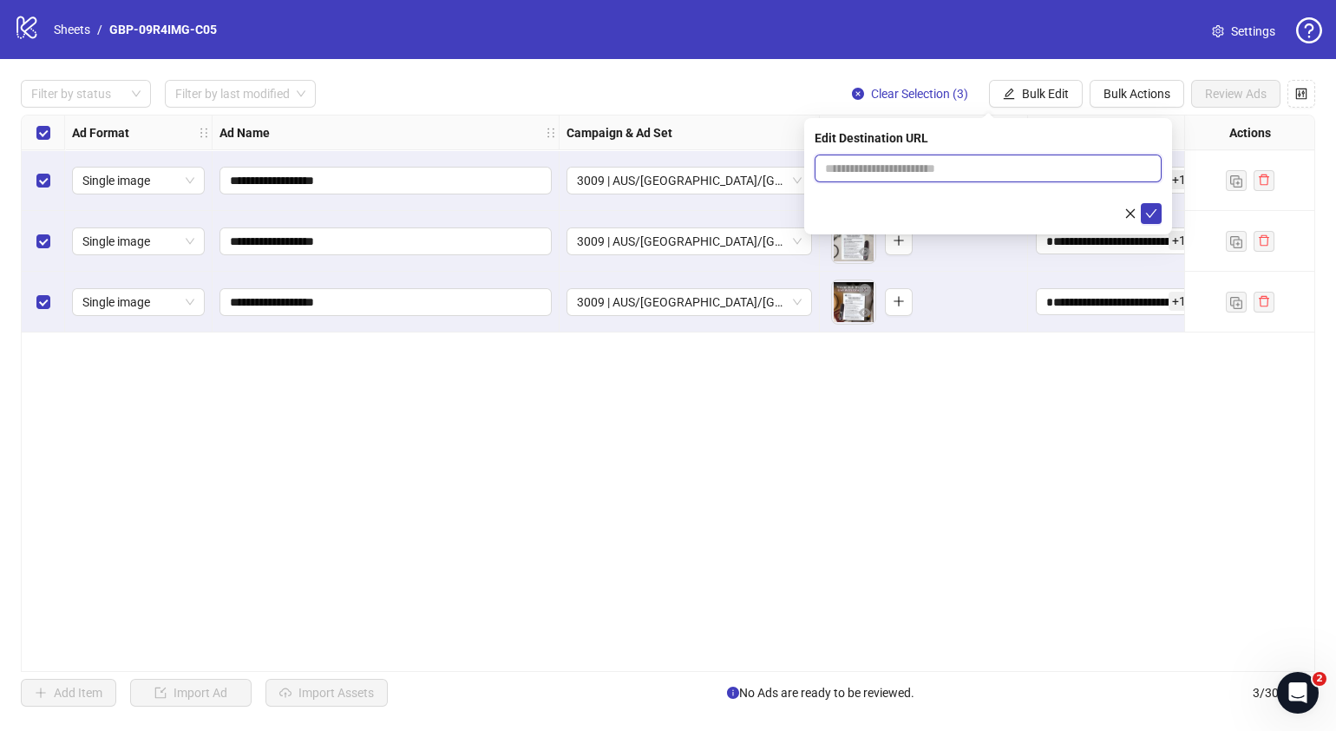
click at [1033, 170] on input "text" at bounding box center [981, 168] width 312 height 19
paste input "**********"
type input "**********"
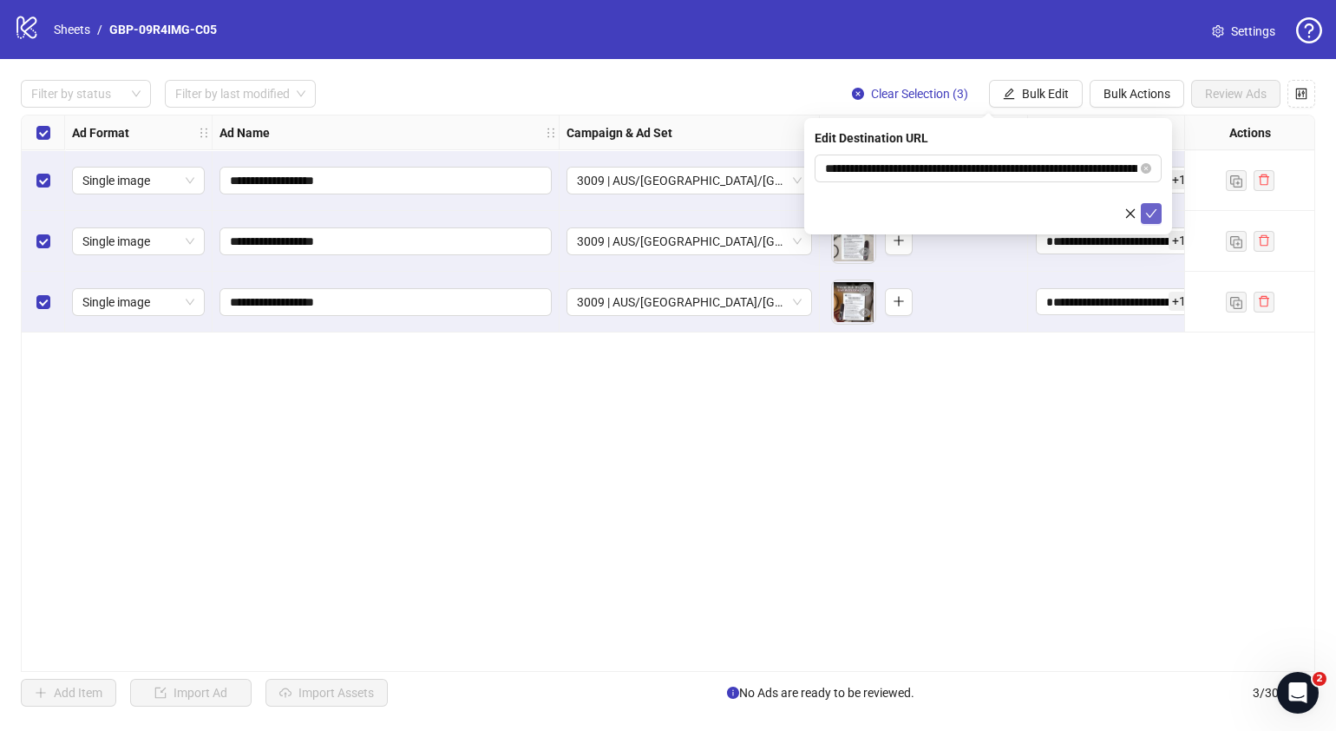
click at [1149, 211] on icon "check" at bounding box center [1151, 213] width 12 height 12
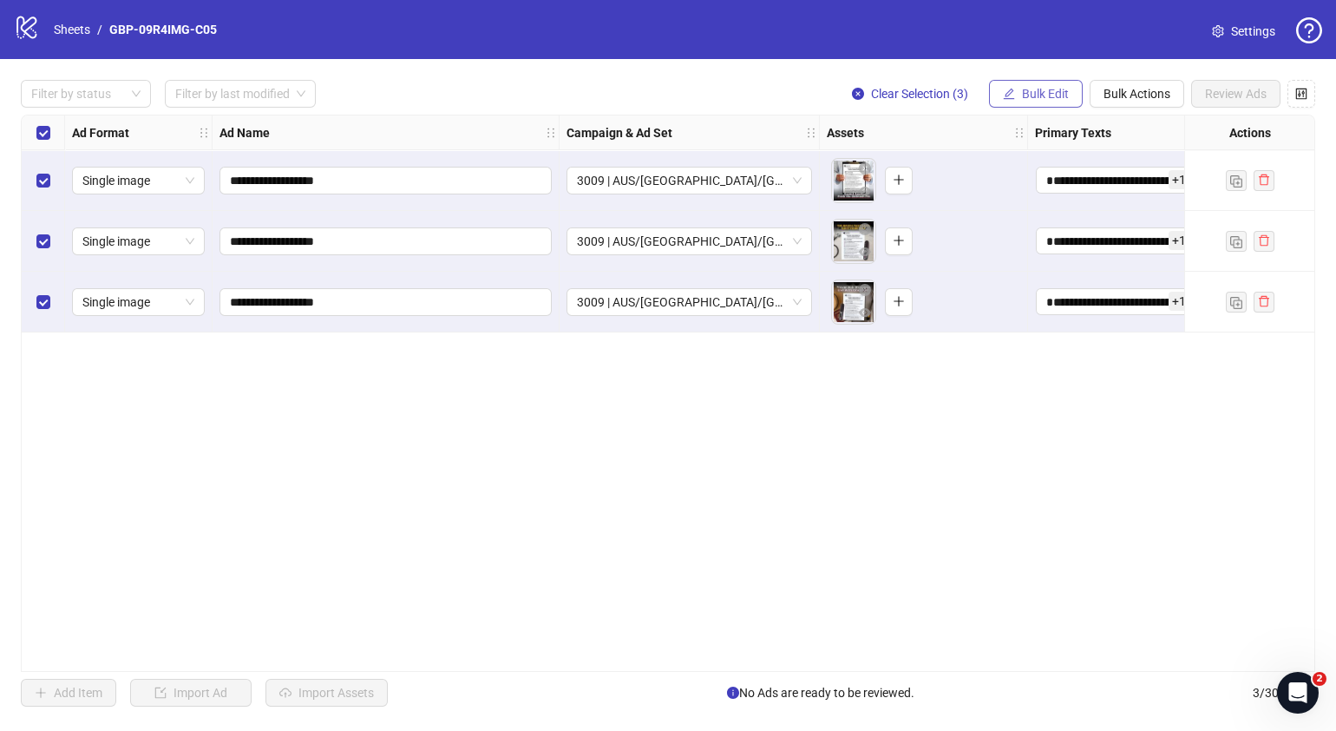
click at [1064, 87] on span "Bulk Edit" at bounding box center [1045, 94] width 47 height 14
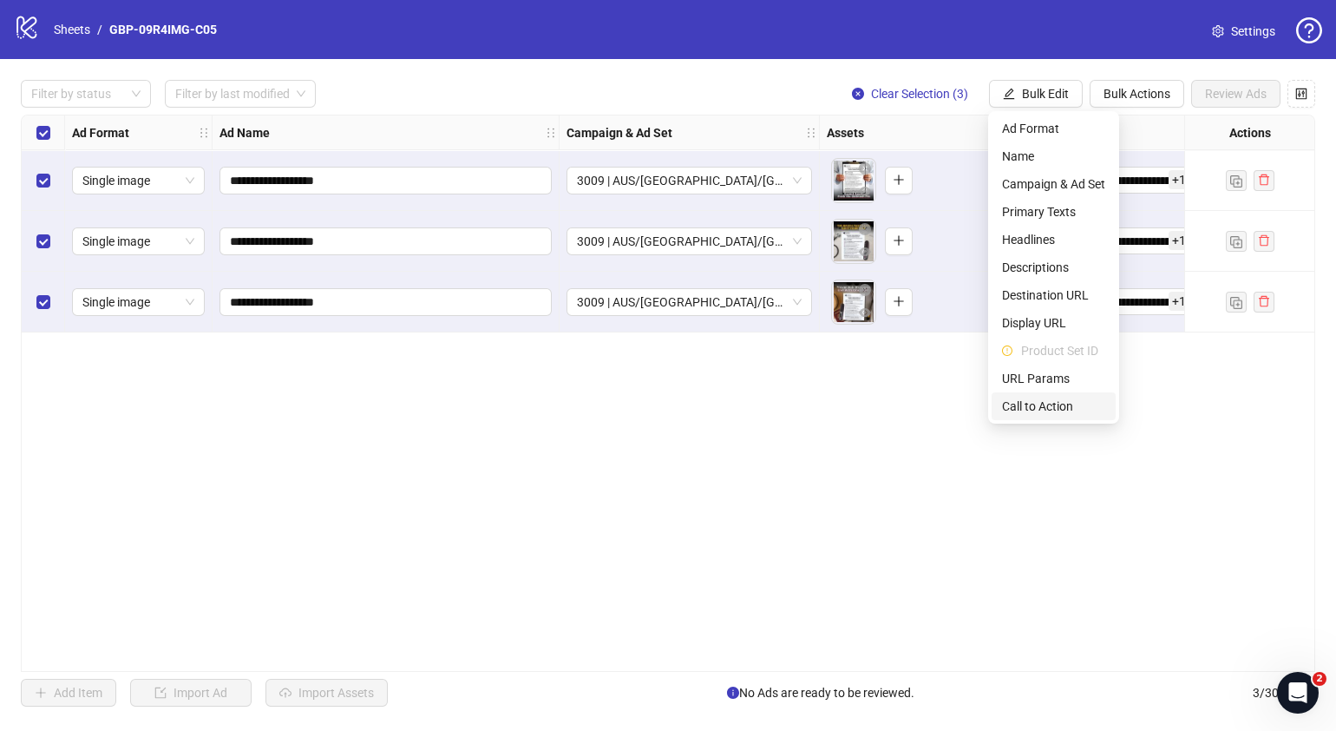
click at [1047, 406] on span "Call to Action" at bounding box center [1053, 406] width 103 height 19
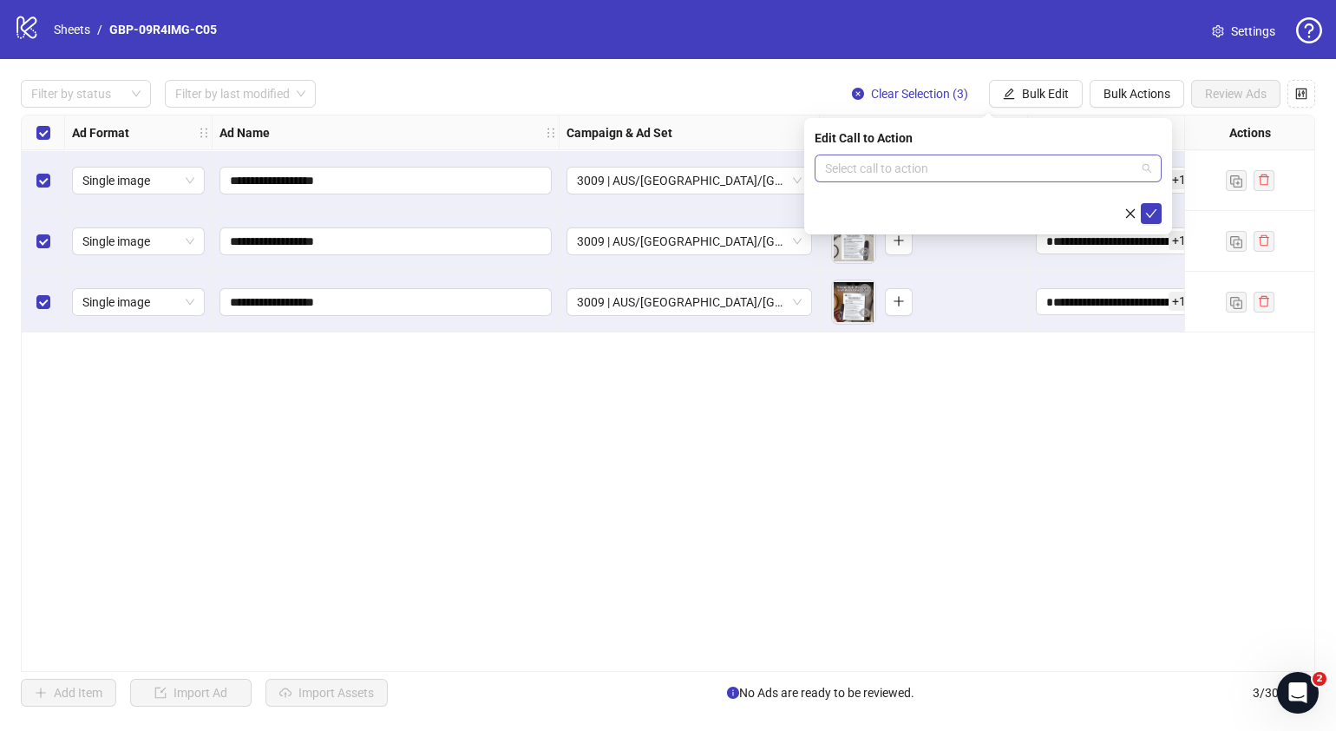
click at [1010, 159] on input "search" at bounding box center [980, 168] width 311 height 26
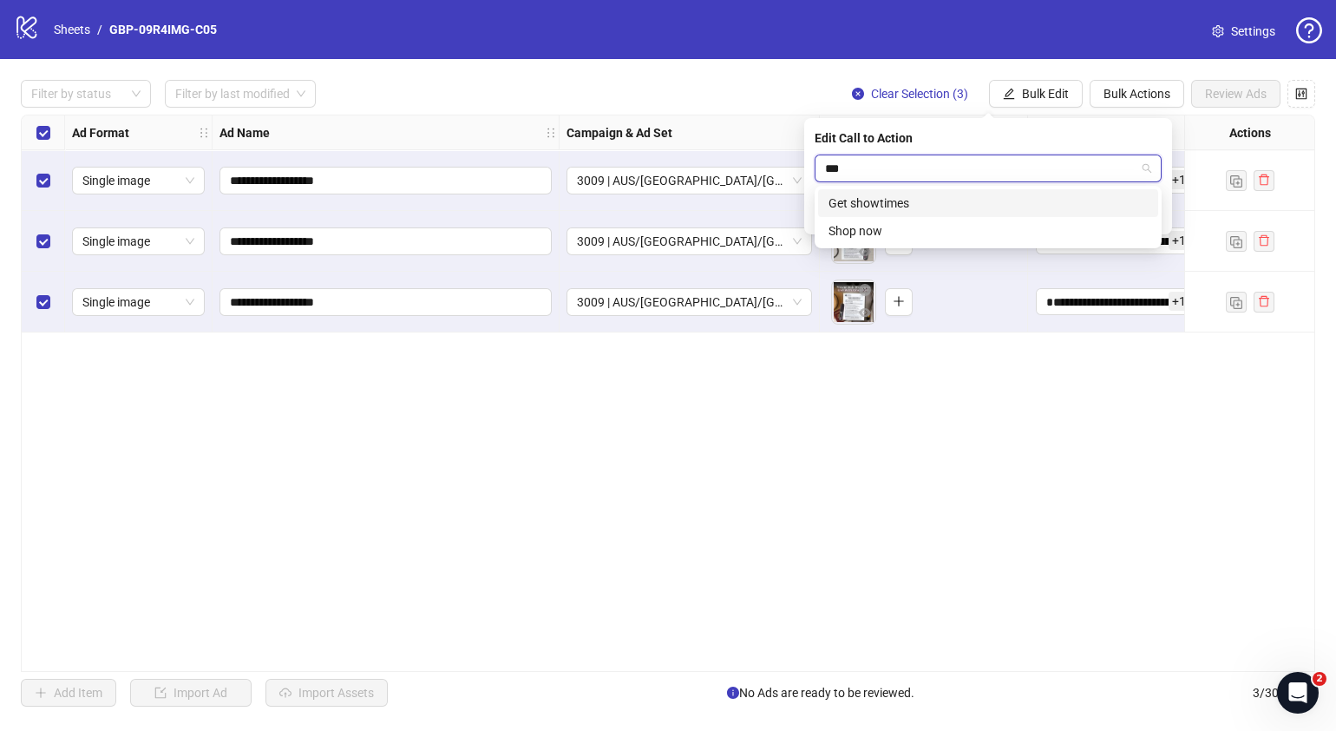
type input "****"
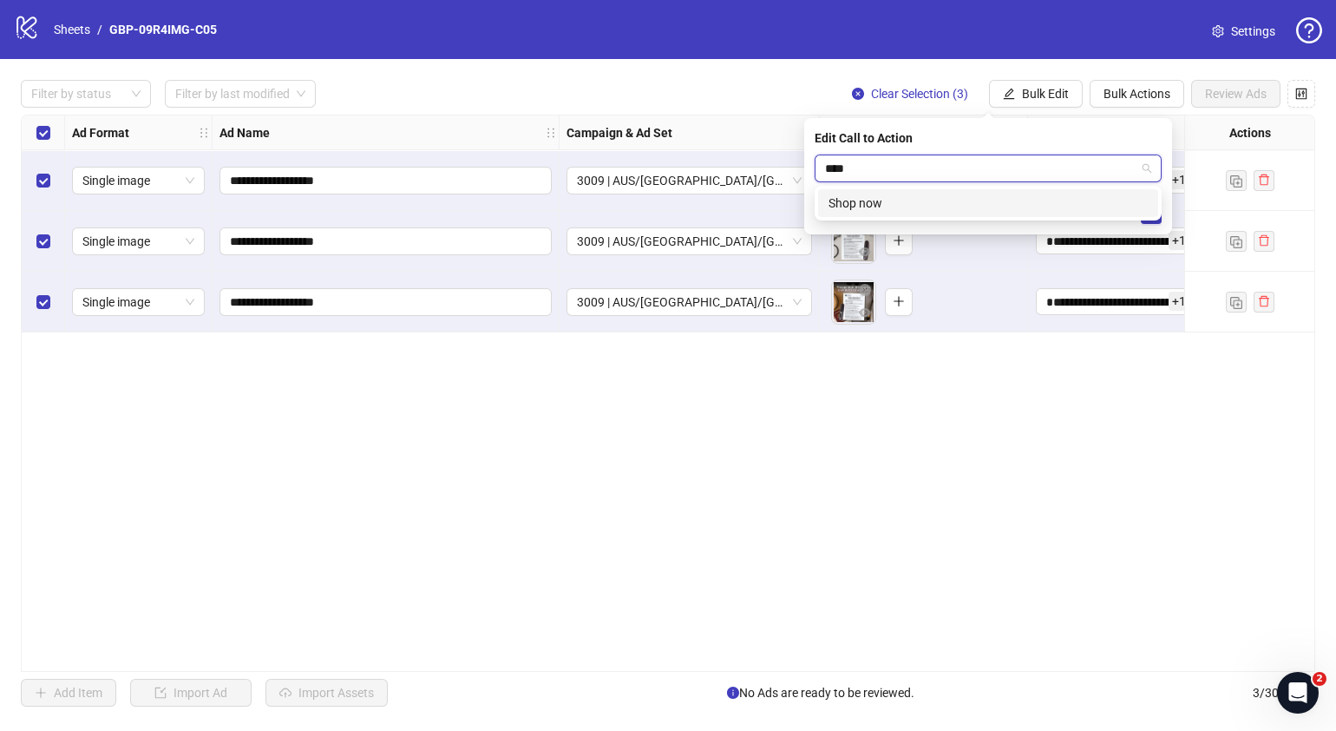
click at [1013, 194] on div "Shop now" at bounding box center [988, 203] width 319 height 19
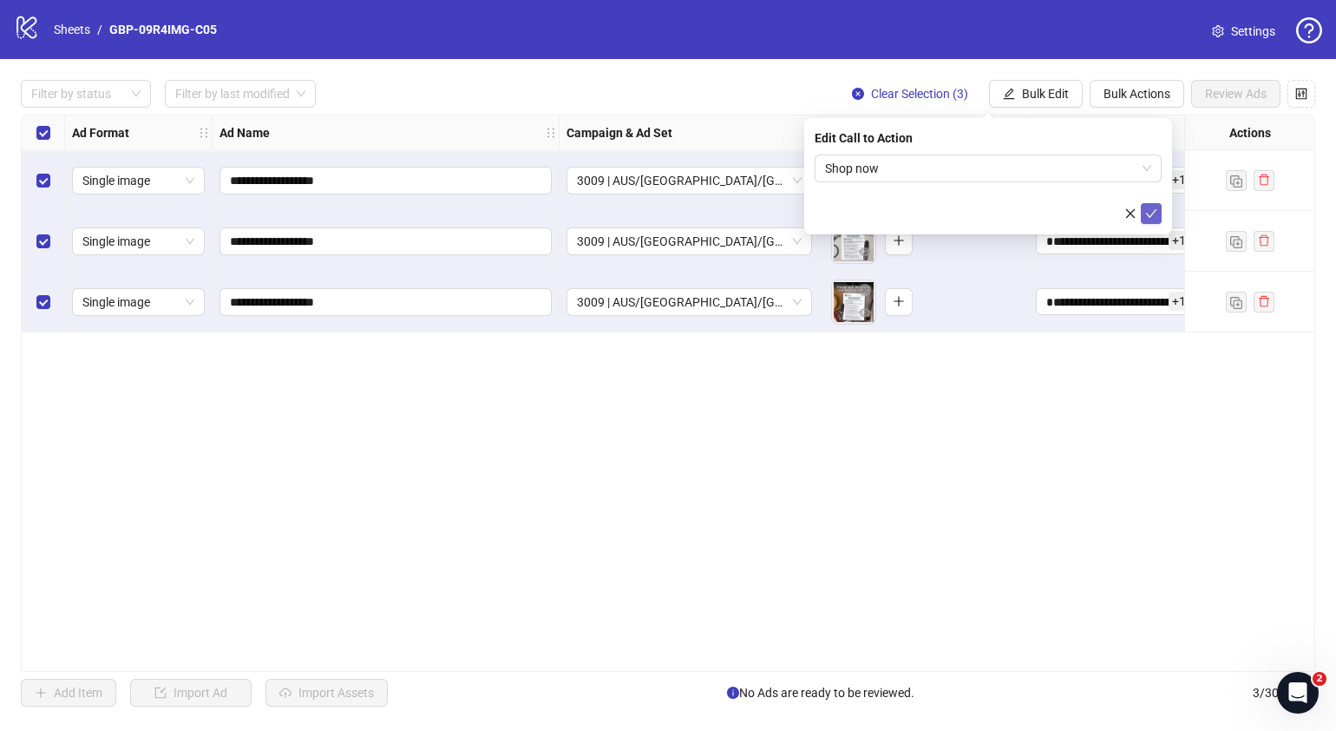
click at [1150, 220] on span "submit" at bounding box center [1151, 214] width 12 height 14
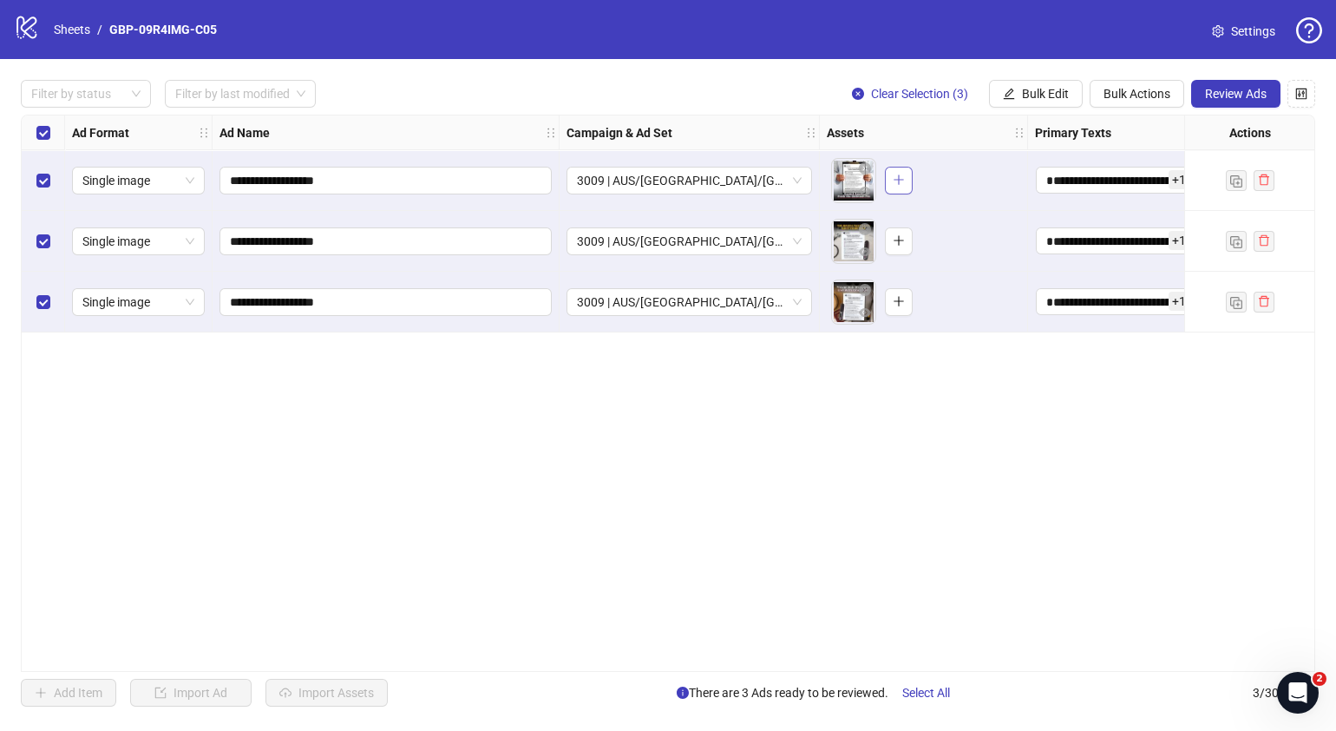
click at [896, 174] on button "button" at bounding box center [899, 181] width 28 height 28
click at [911, 228] on div "To pick up a draggable item, press the space bar. While dragging, use the arrow…" at bounding box center [872, 241] width 82 height 45
click at [909, 232] on button "button" at bounding box center [899, 241] width 28 height 28
click at [908, 300] on button "button" at bounding box center [899, 302] width 28 height 28
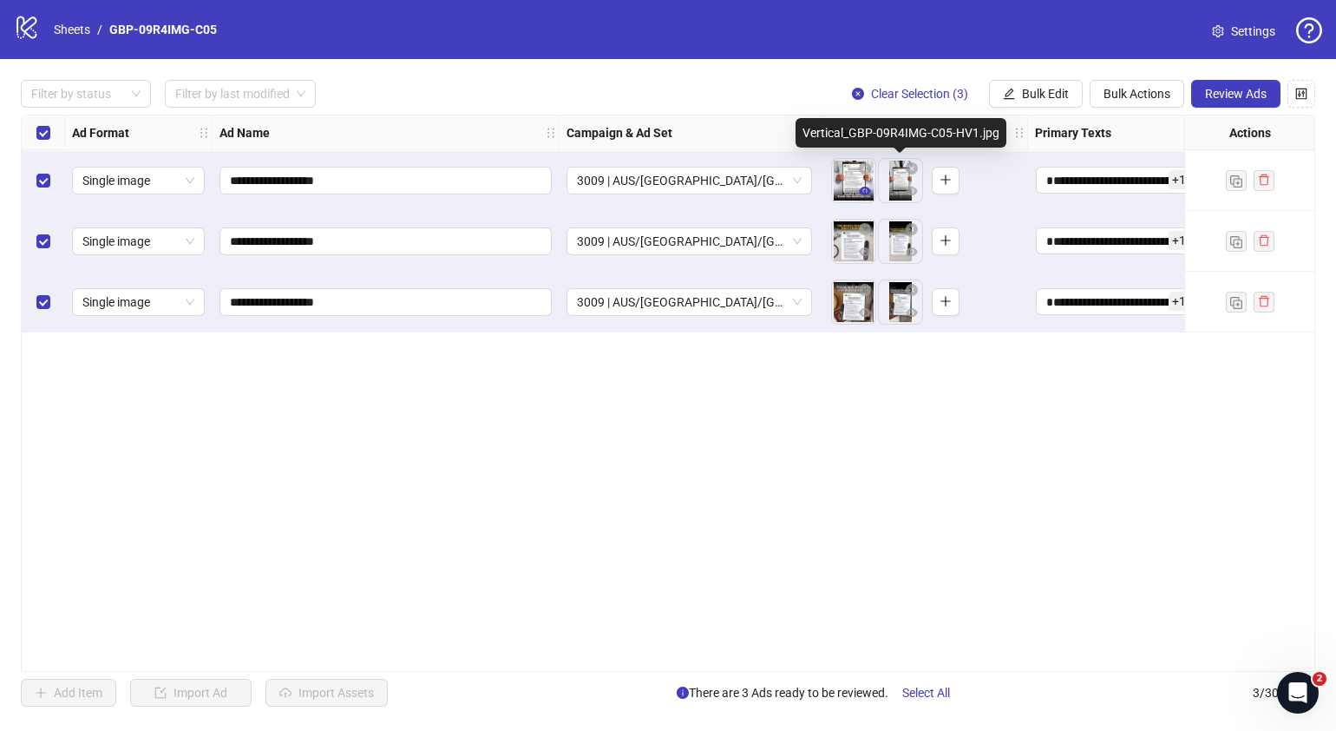
click at [867, 195] on icon "eye" at bounding box center [865, 191] width 12 height 12
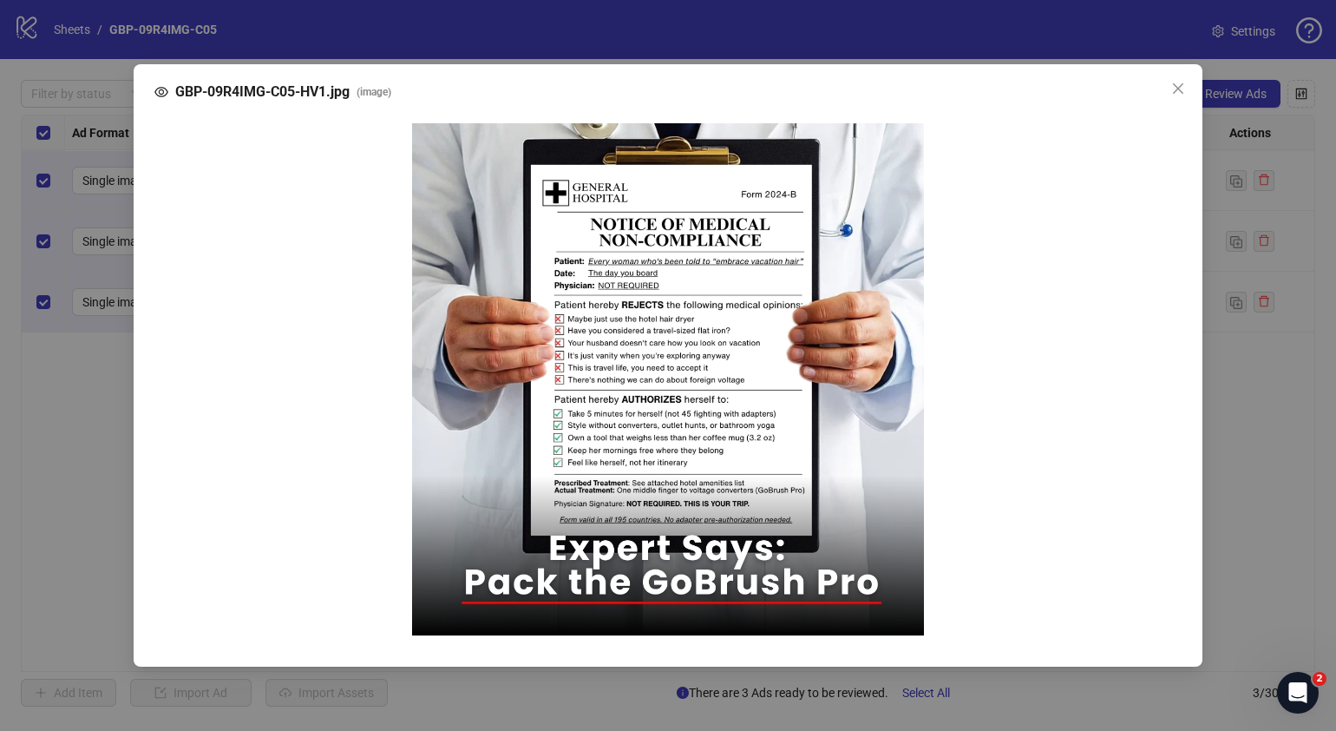
drag, startPoint x: 1184, startPoint y: 90, endPoint x: 1176, endPoint y: 95, distance: 9.4
click at [1183, 90] on icon "close" at bounding box center [1178, 89] width 14 height 14
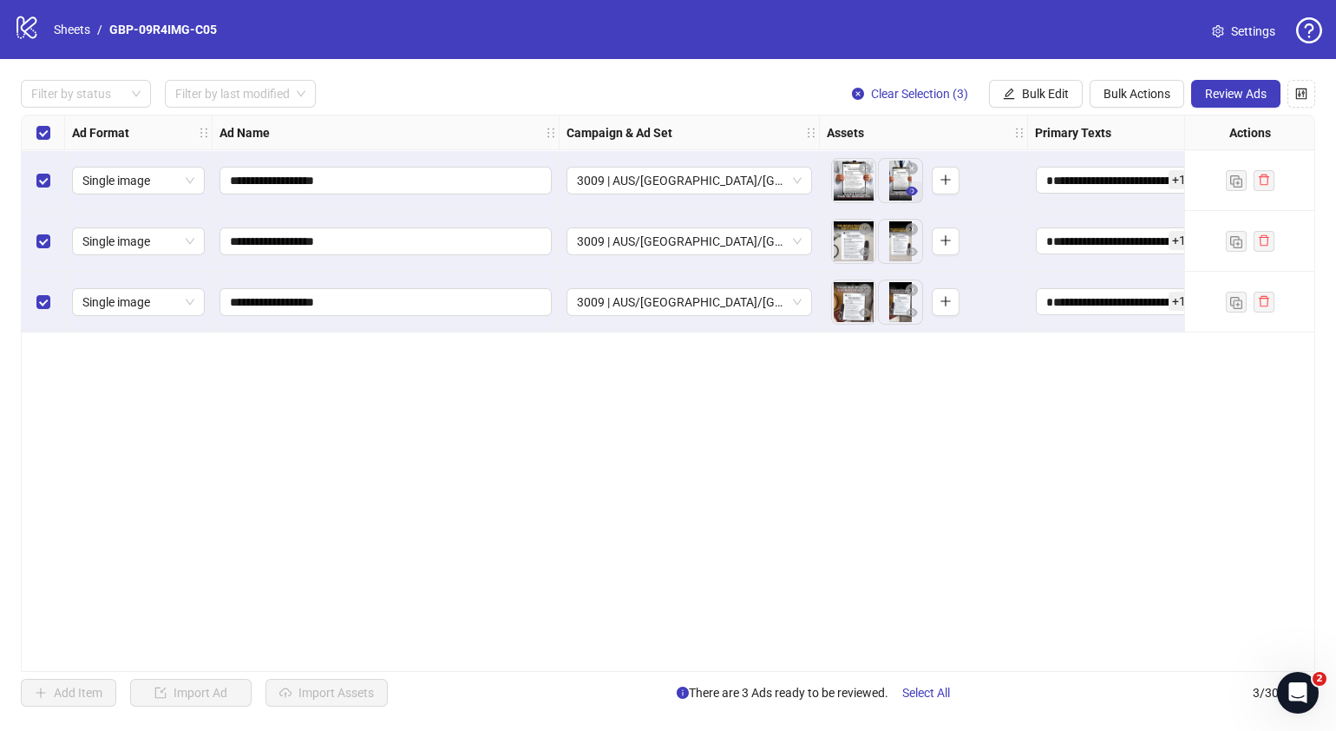
click at [915, 194] on icon "eye" at bounding box center [912, 191] width 12 height 12
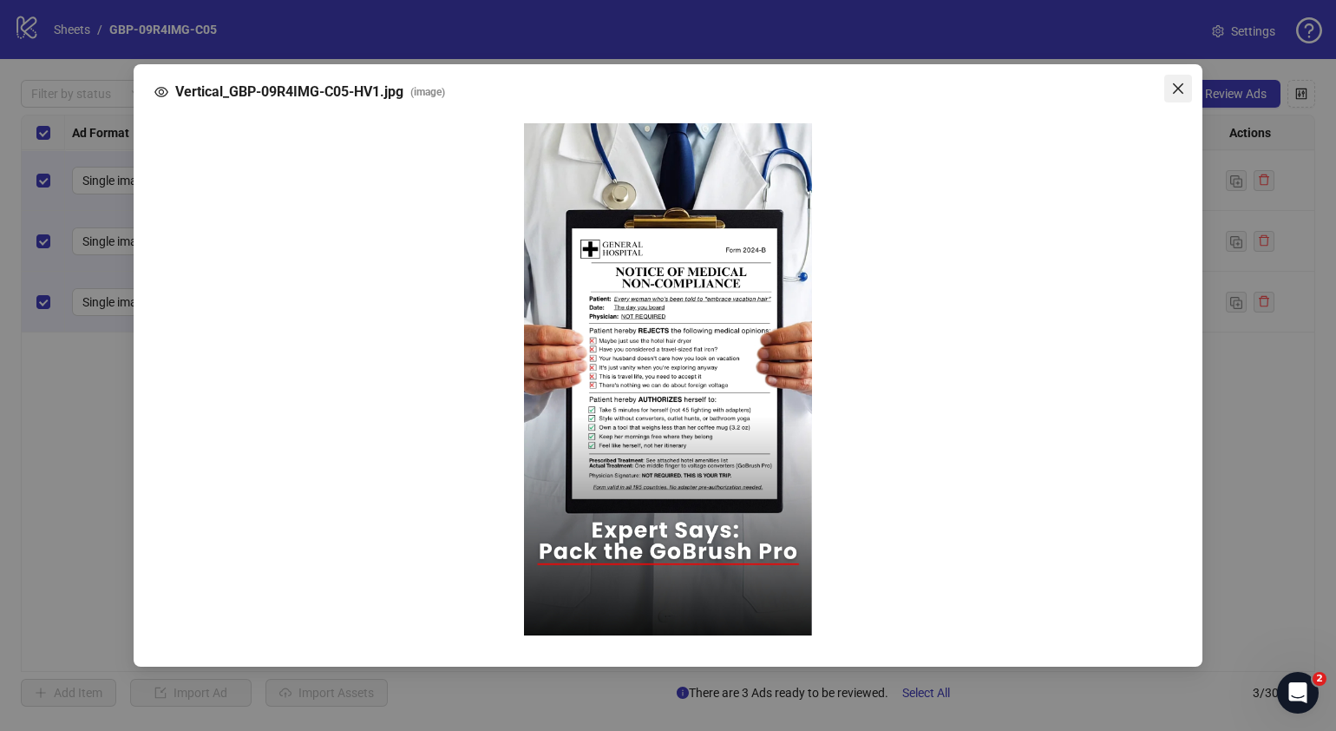
click at [1184, 87] on icon "close" at bounding box center [1178, 89] width 14 height 14
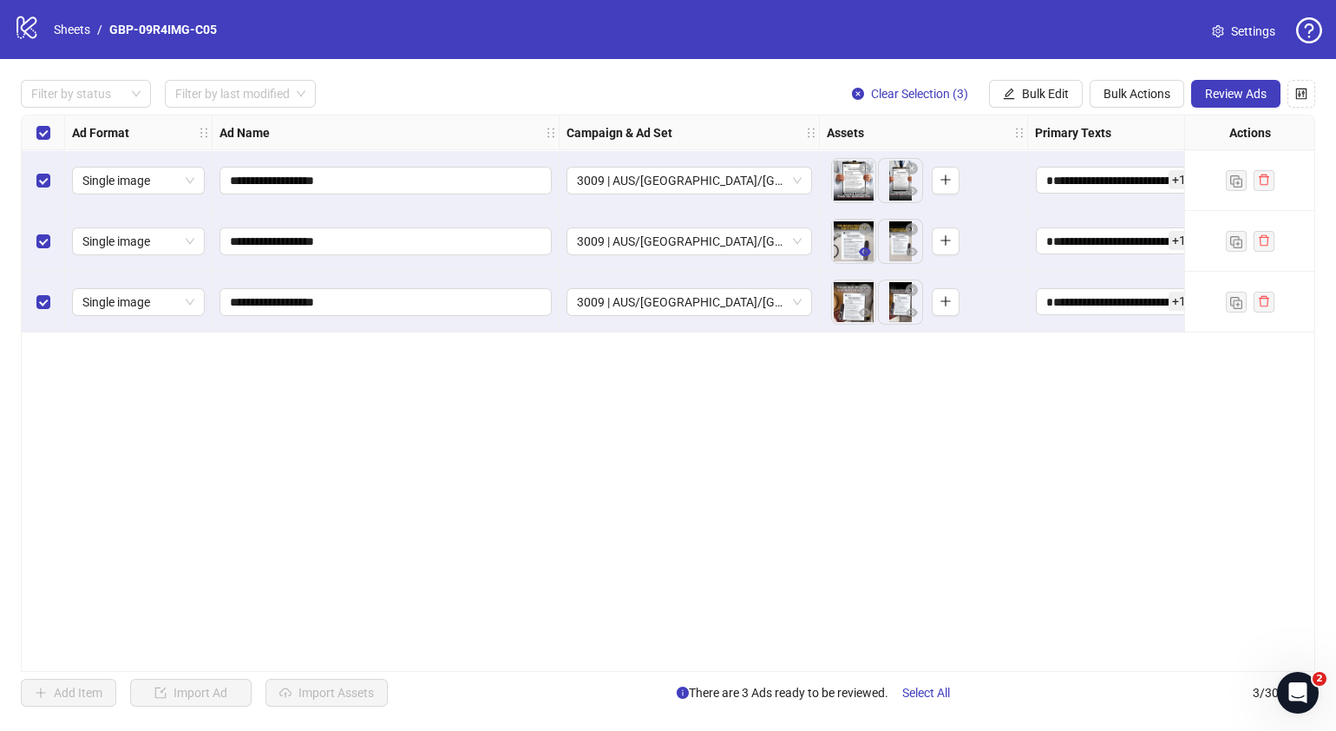
click at [869, 260] on button "button" at bounding box center [865, 252] width 21 height 21
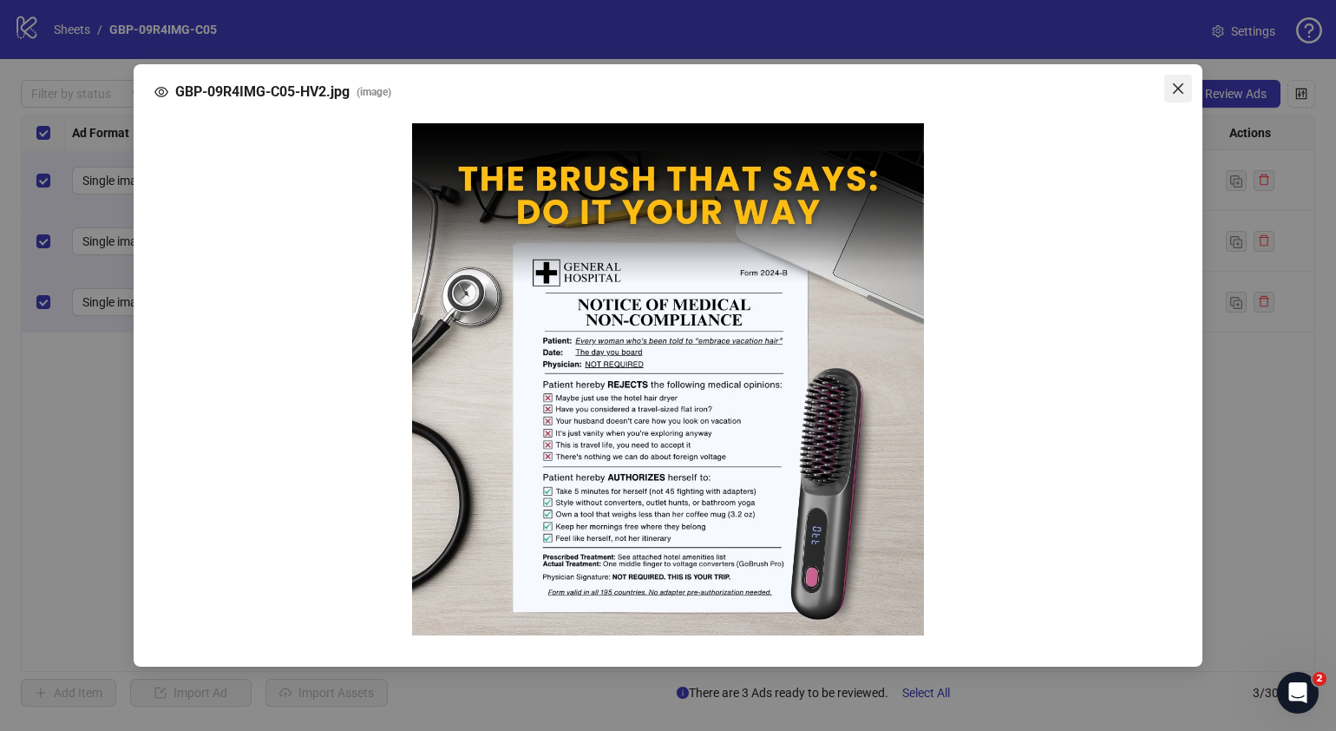
click at [1179, 92] on icon "close" at bounding box center [1178, 89] width 14 height 14
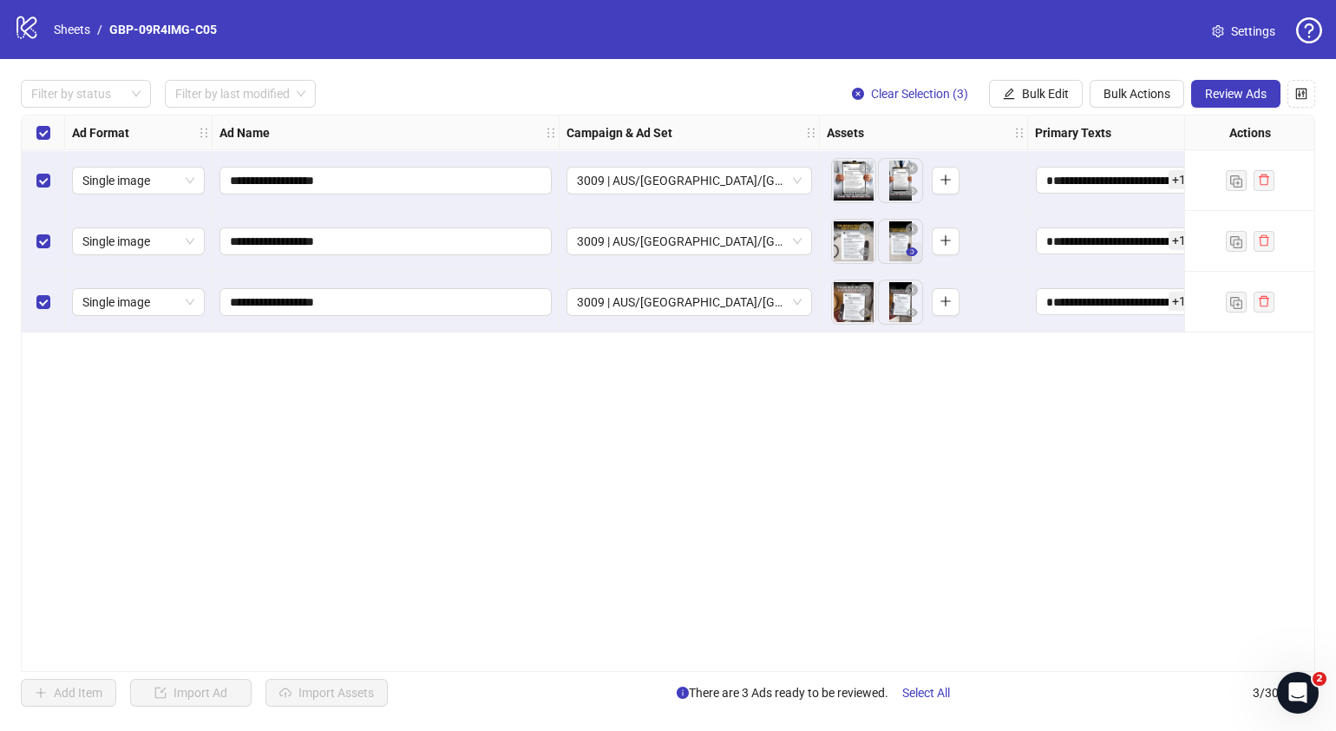
click at [912, 252] on icon "eye" at bounding box center [912, 251] width 12 height 9
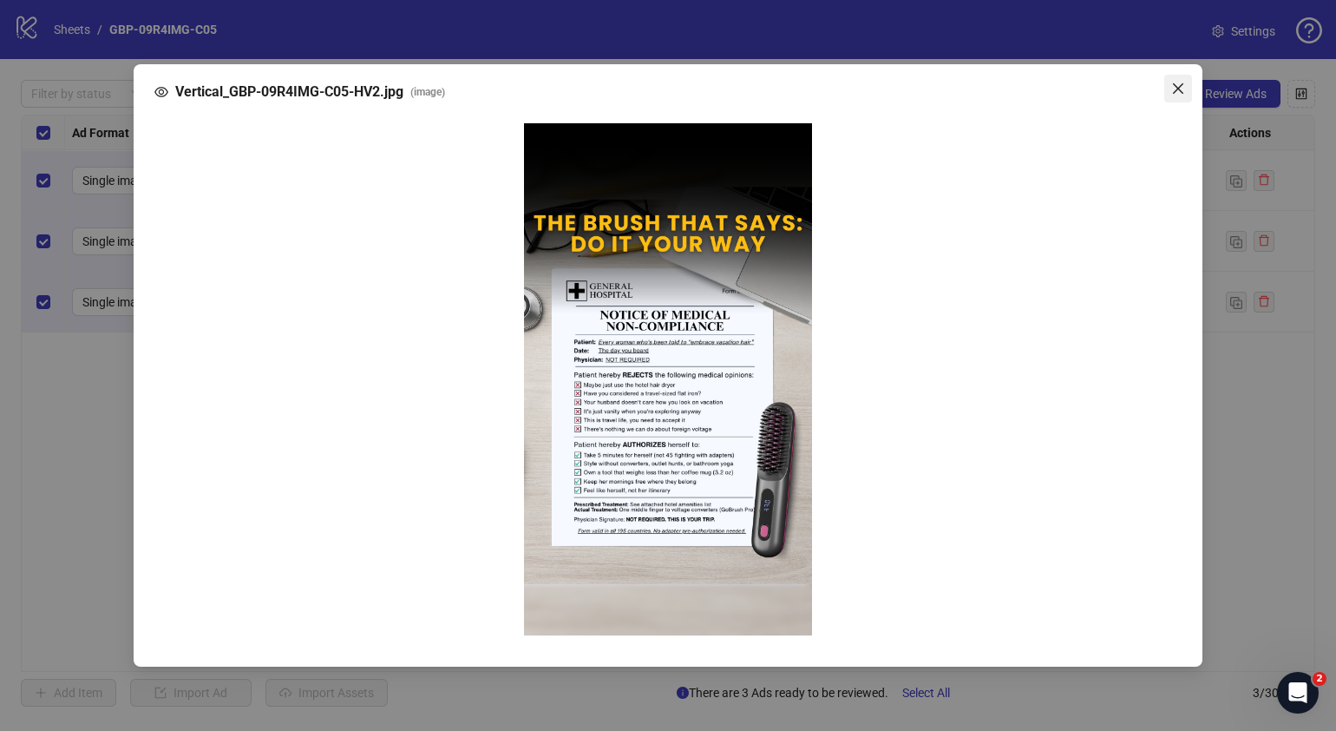
click at [1177, 90] on icon "close" at bounding box center [1178, 88] width 10 height 10
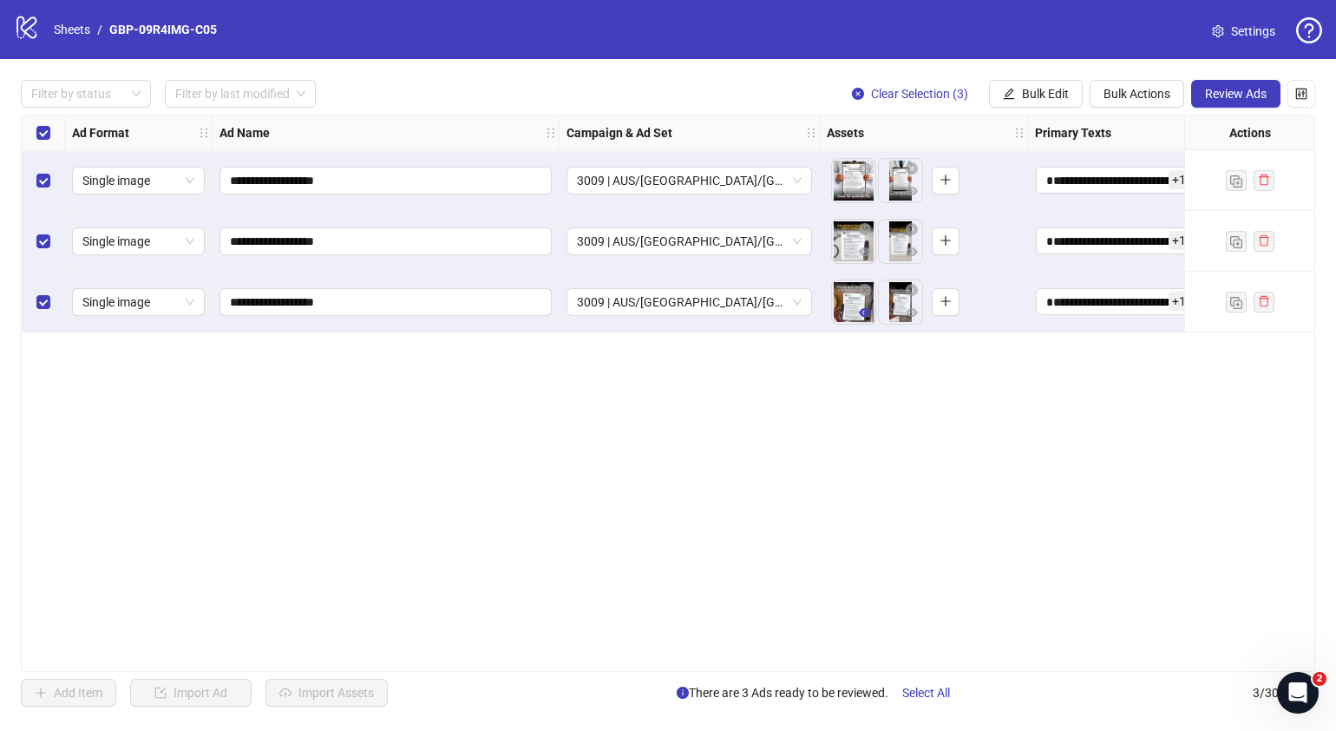
click at [869, 313] on icon "eye" at bounding box center [865, 312] width 12 height 9
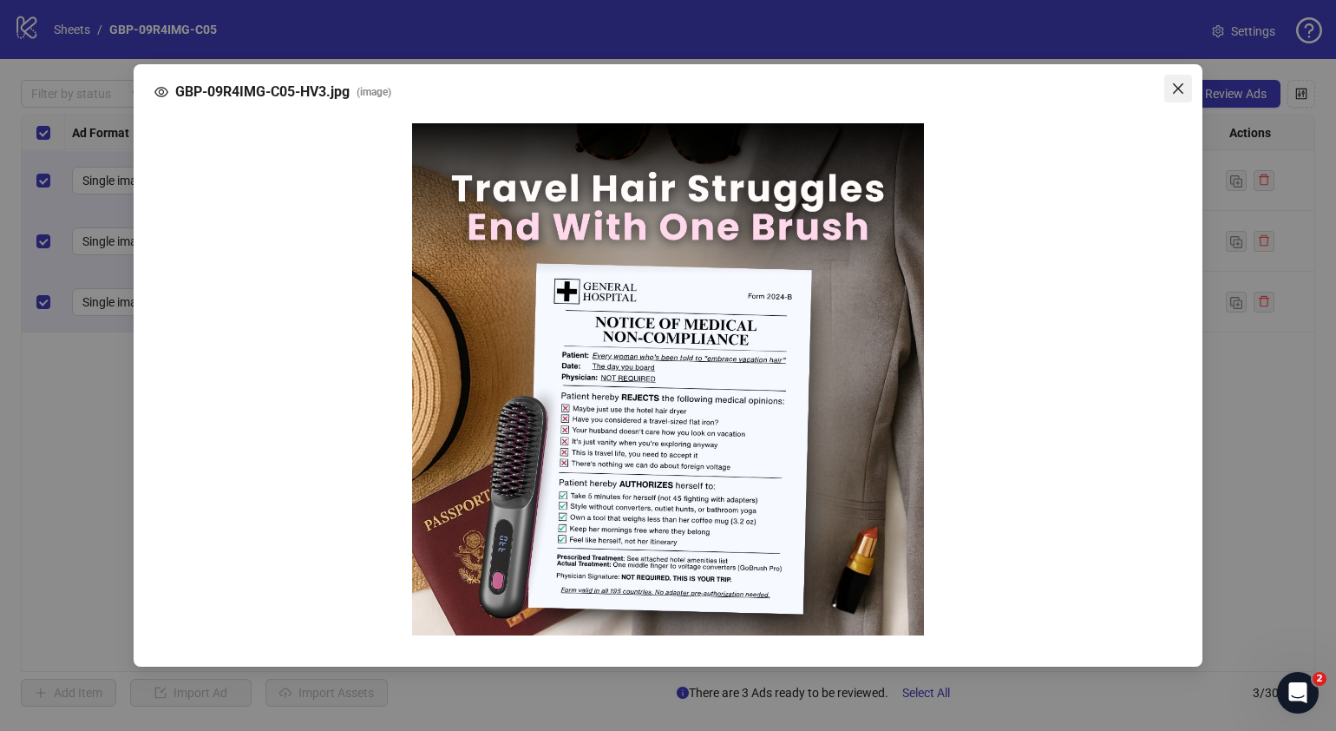
click at [1188, 82] on span "Close" at bounding box center [1179, 89] width 28 height 14
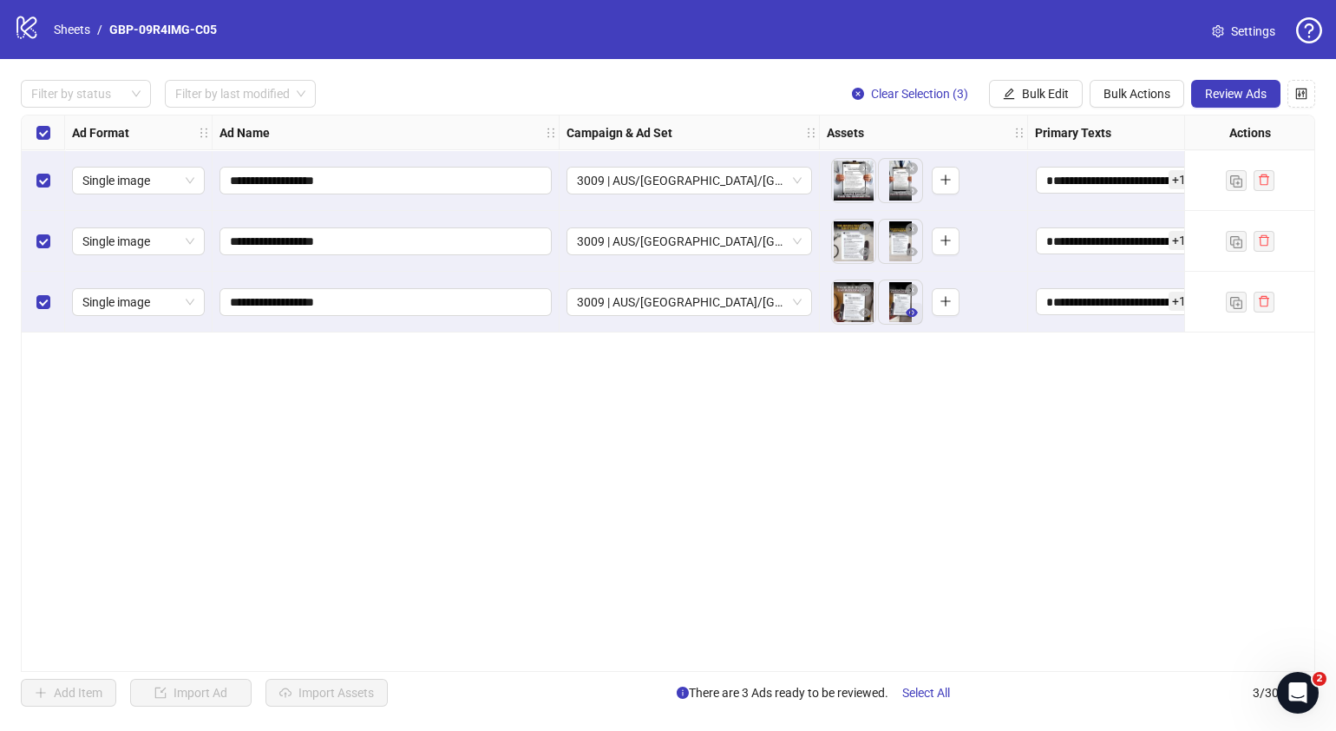
click at [912, 311] on icon "eye" at bounding box center [912, 312] width 12 height 12
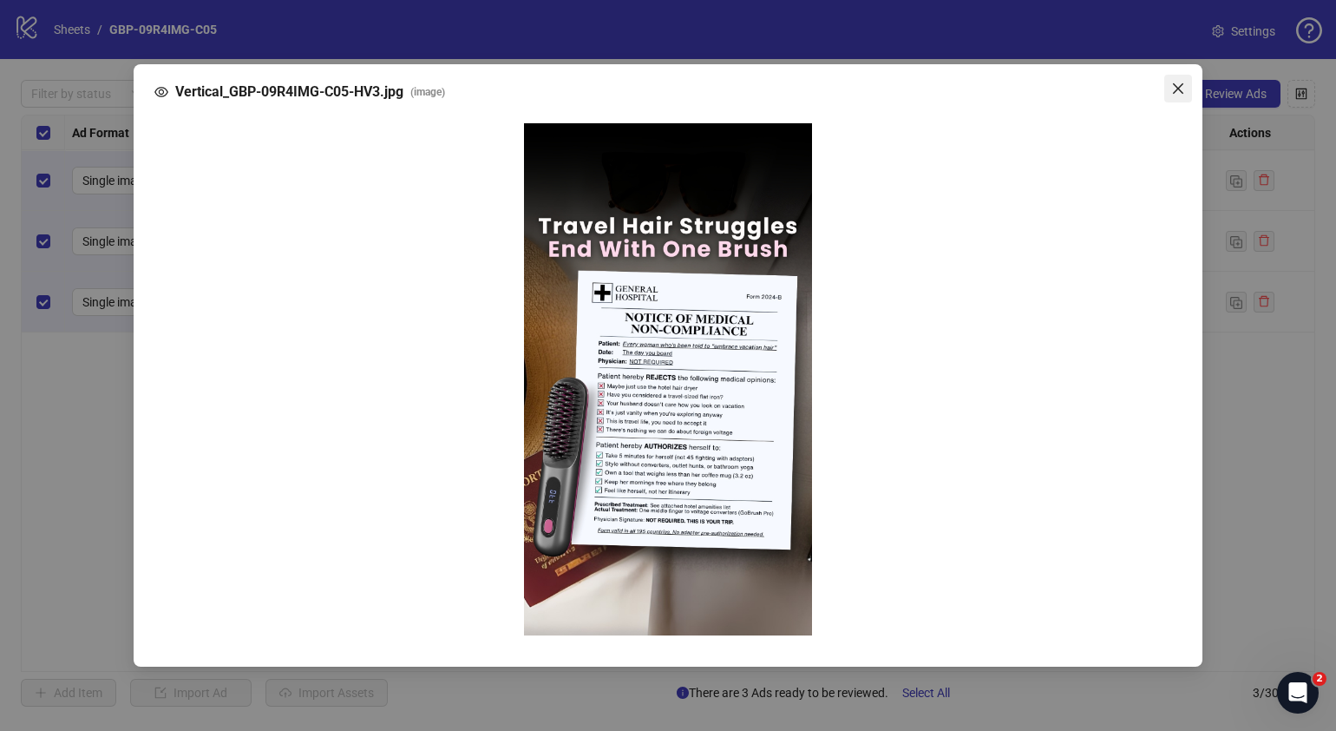
click at [1177, 87] on icon "close" at bounding box center [1178, 88] width 10 height 10
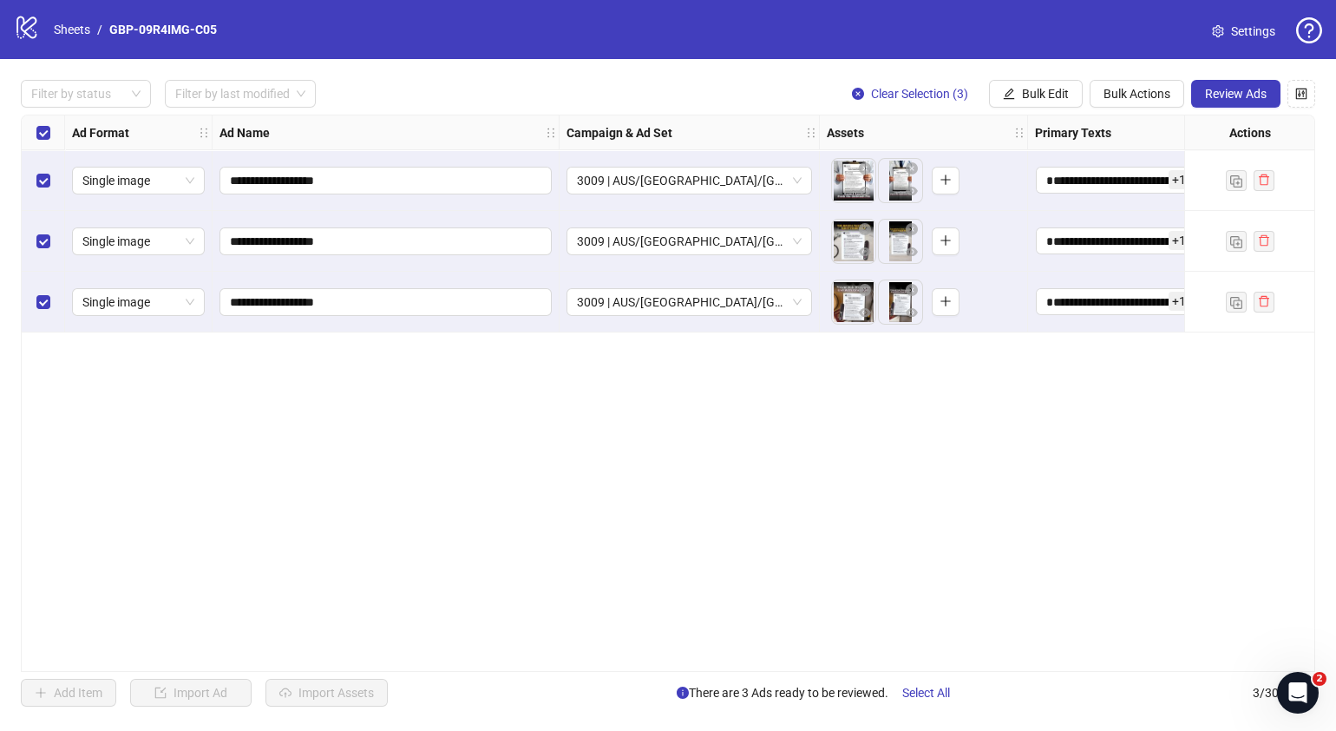
drag, startPoint x: 588, startPoint y: 663, endPoint x: 606, endPoint y: 659, distance: 17.7
click at [606, 659] on div "**********" at bounding box center [668, 393] width 1295 height 557
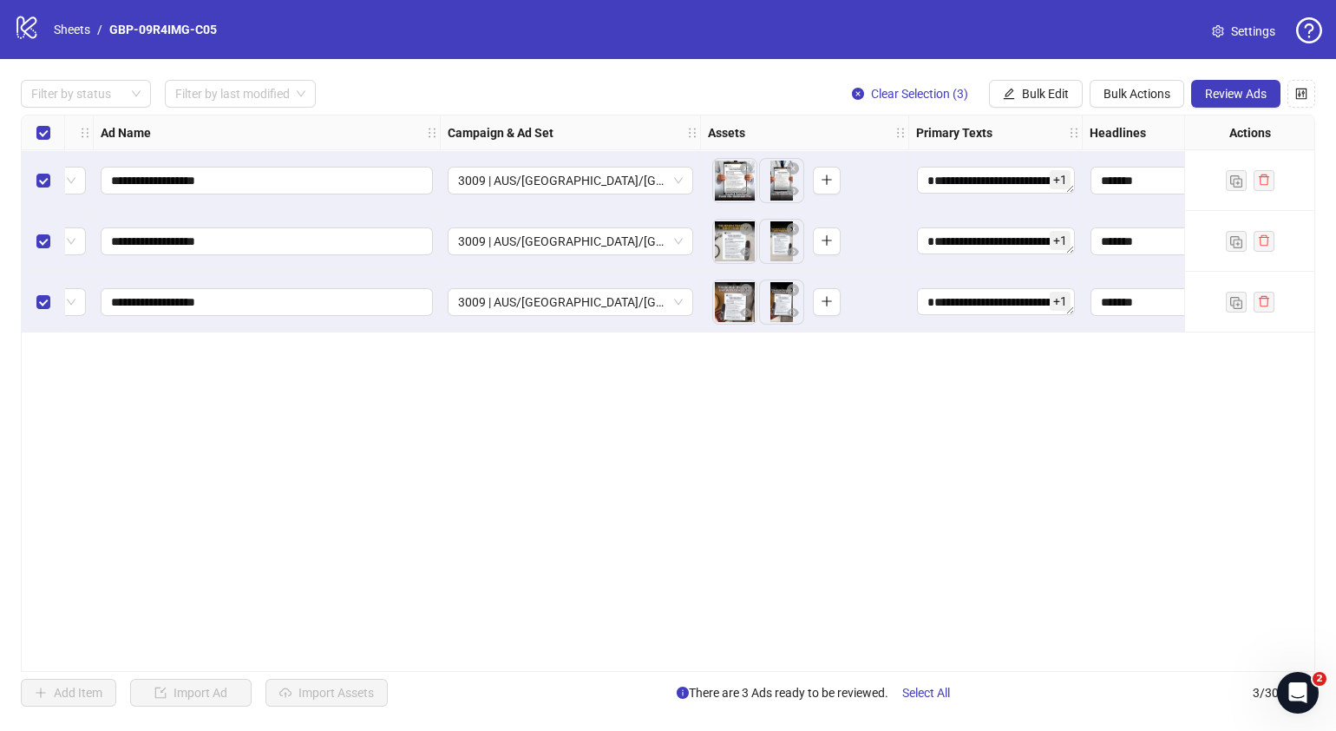
scroll to position [0, 469]
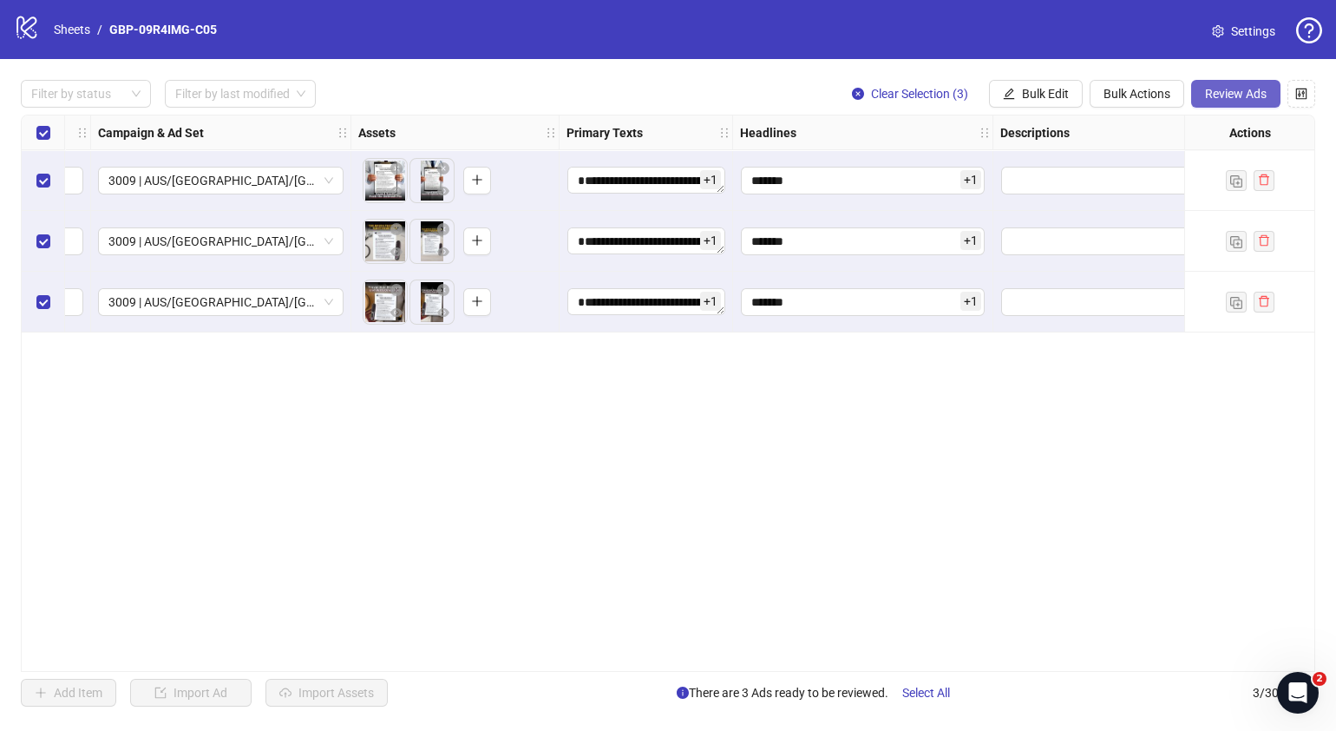
click at [1223, 93] on span "Review Ads" at bounding box center [1236, 94] width 62 height 14
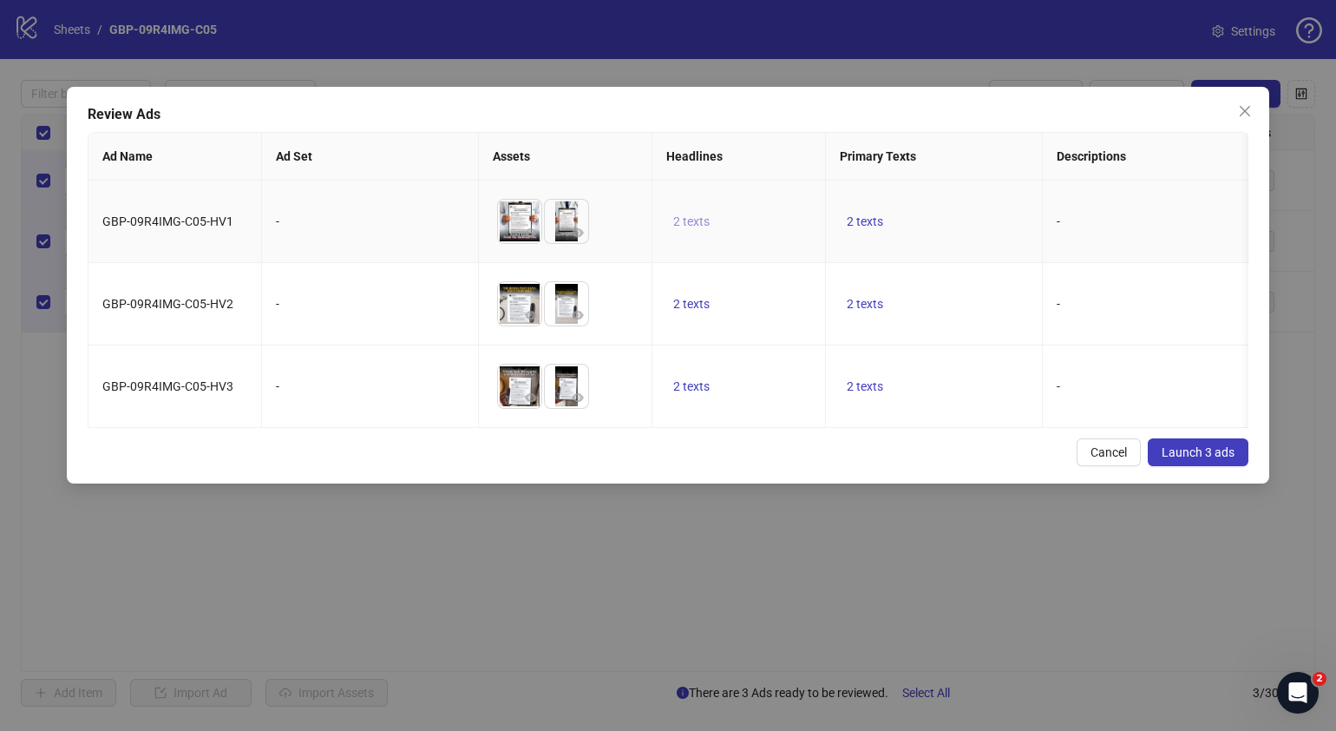
click at [694, 228] on span "2 texts" at bounding box center [691, 221] width 36 height 14
click at [959, 207] on icon "caret-right" at bounding box center [962, 209] width 12 height 12
click at [901, 483] on div "Review Ads Ad Name Ad Set Assets Headlines Primary Texts Descriptions Destinati…" at bounding box center [668, 285] width 1203 height 397
click at [875, 221] on span "2 texts" at bounding box center [865, 221] width 36 height 14
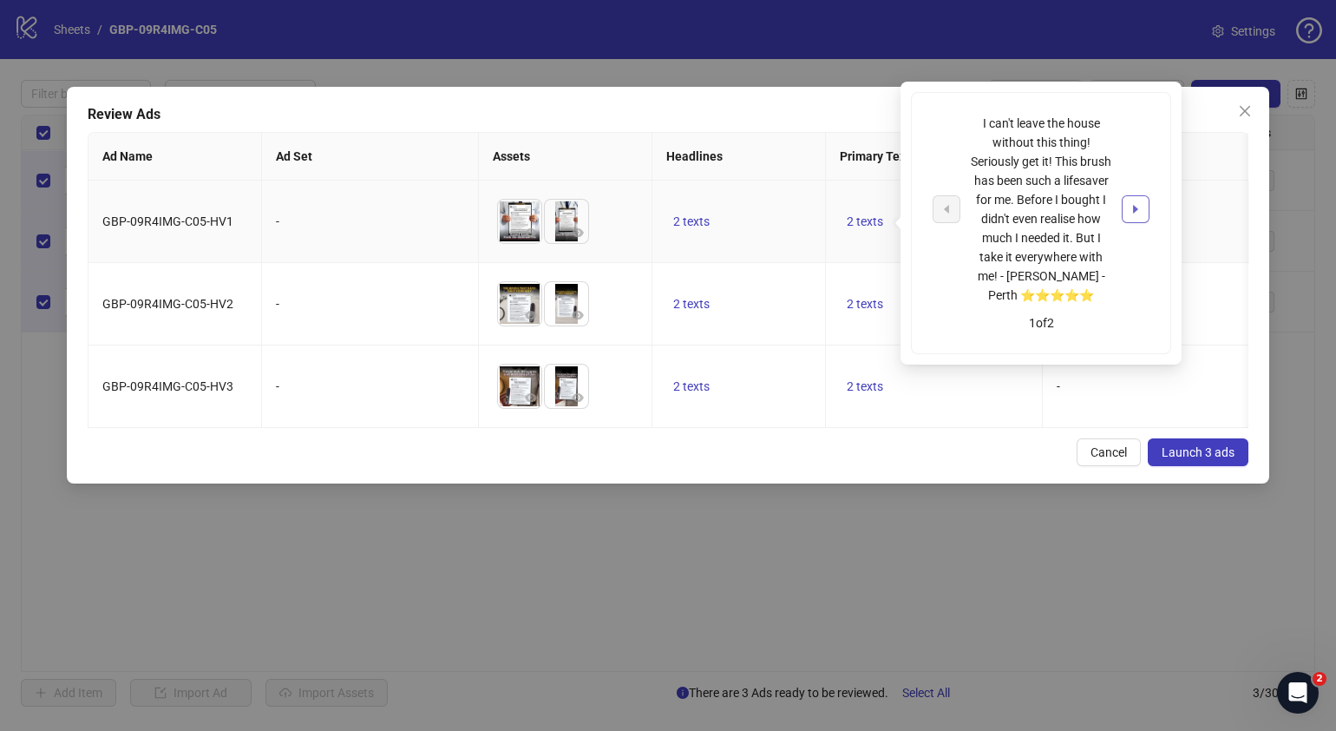
click at [1133, 207] on icon "caret-right" at bounding box center [1135, 209] width 5 height 9
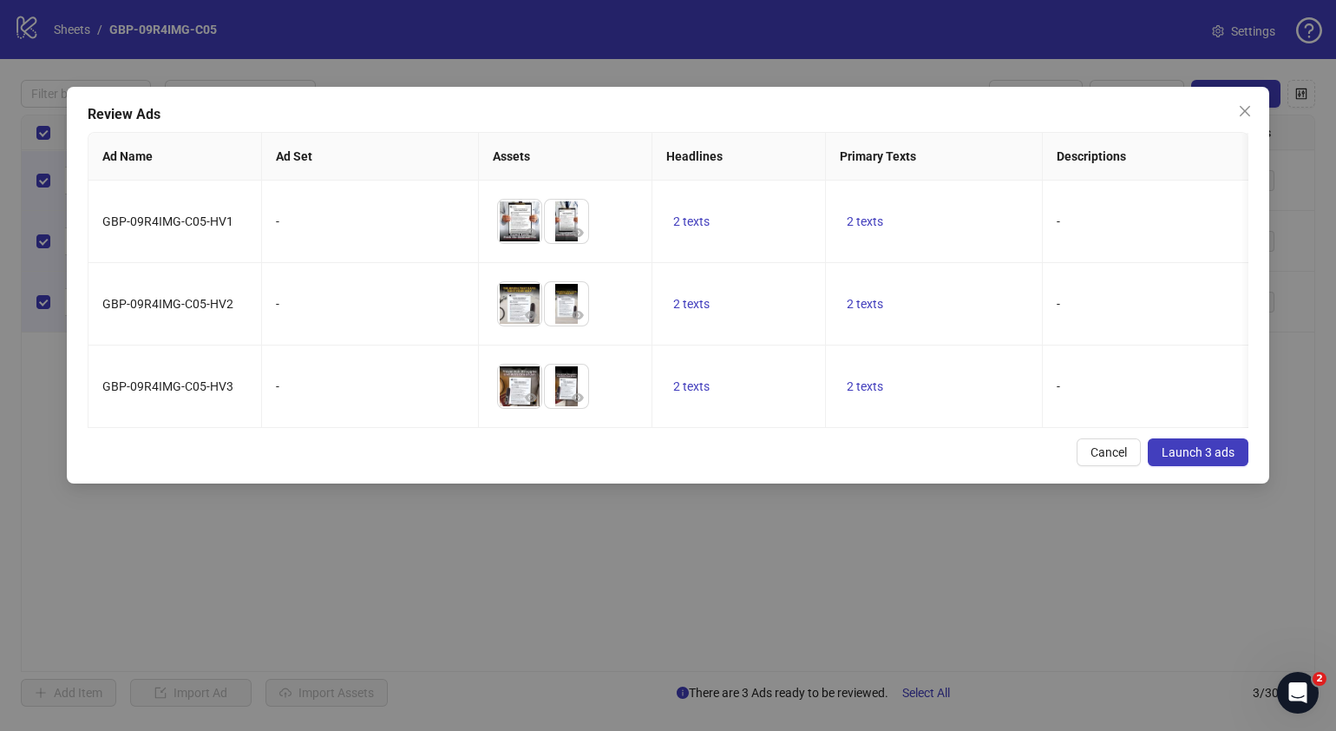
drag, startPoint x: 737, startPoint y: 490, endPoint x: 747, endPoint y: 473, distance: 20.2
click at [737, 466] on div "Cancel Launch 3 ads" at bounding box center [668, 452] width 1161 height 28
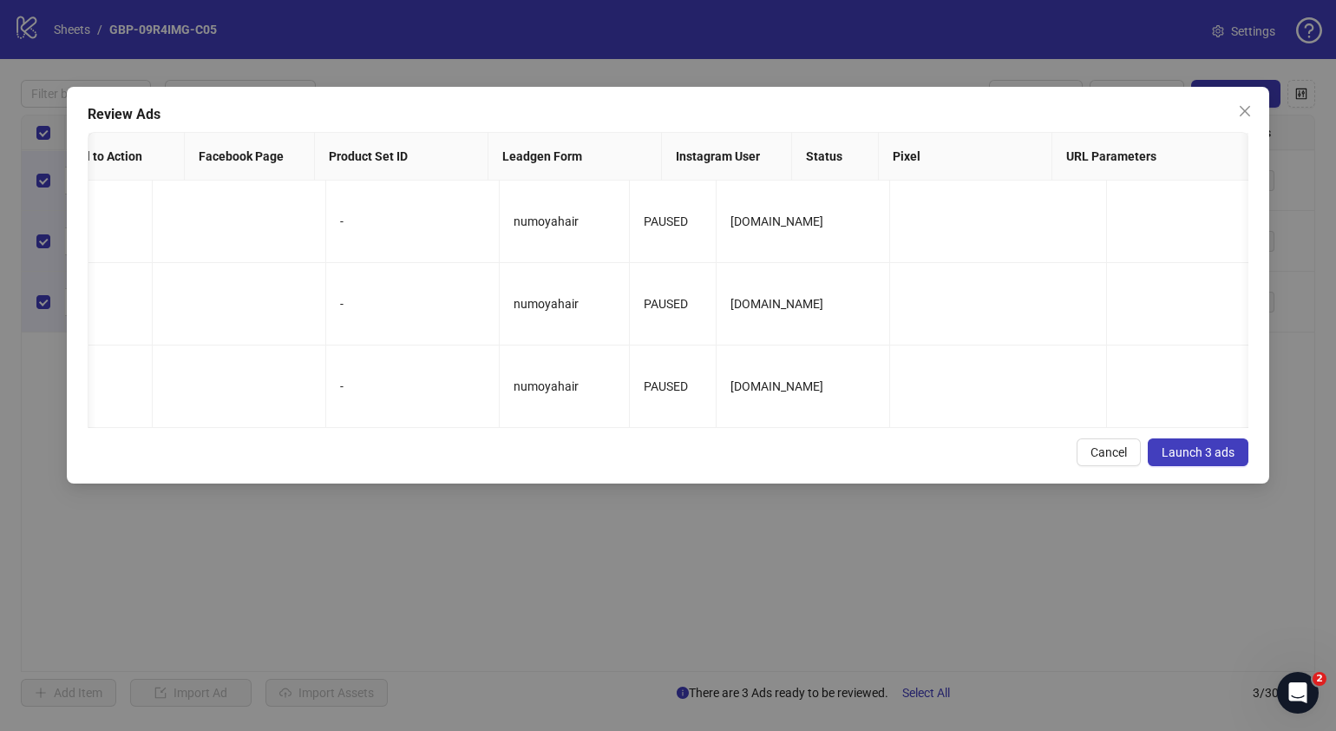
scroll to position [0, 1715]
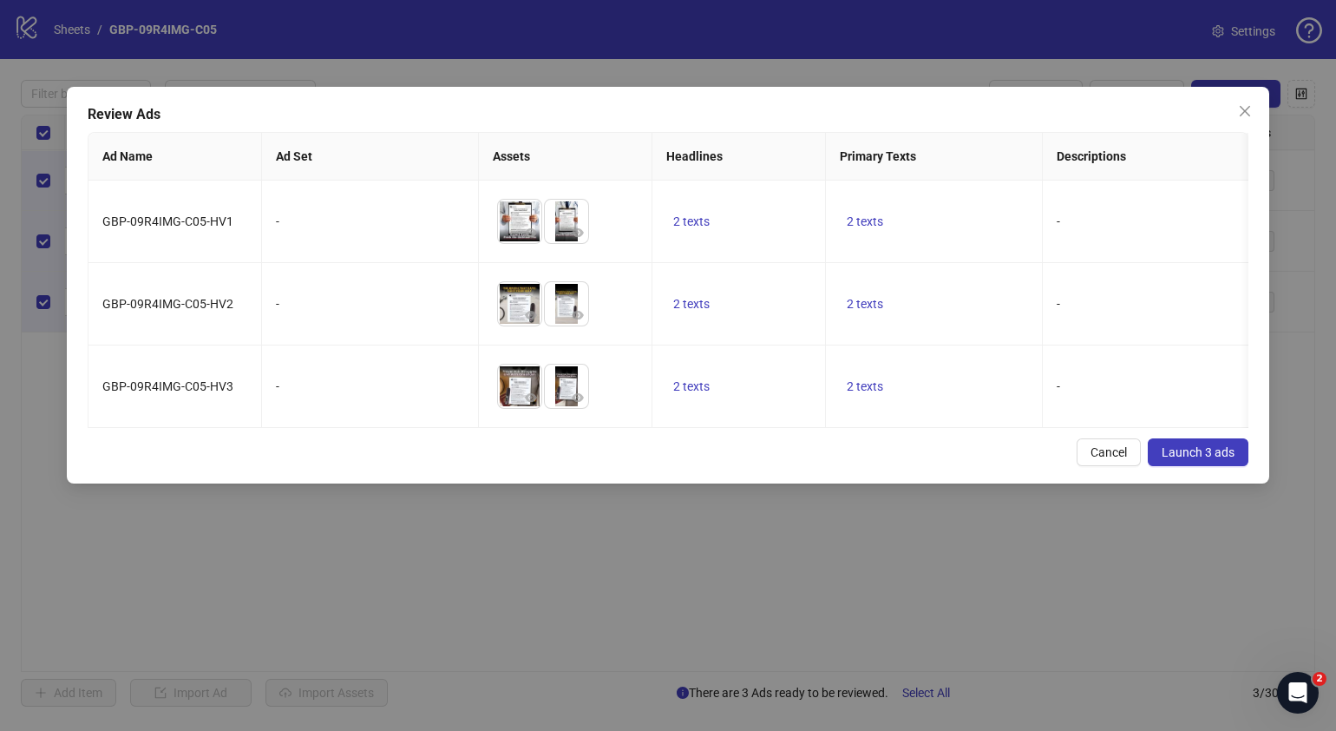
click at [1187, 459] on span "Launch 3 ads" at bounding box center [1198, 452] width 73 height 14
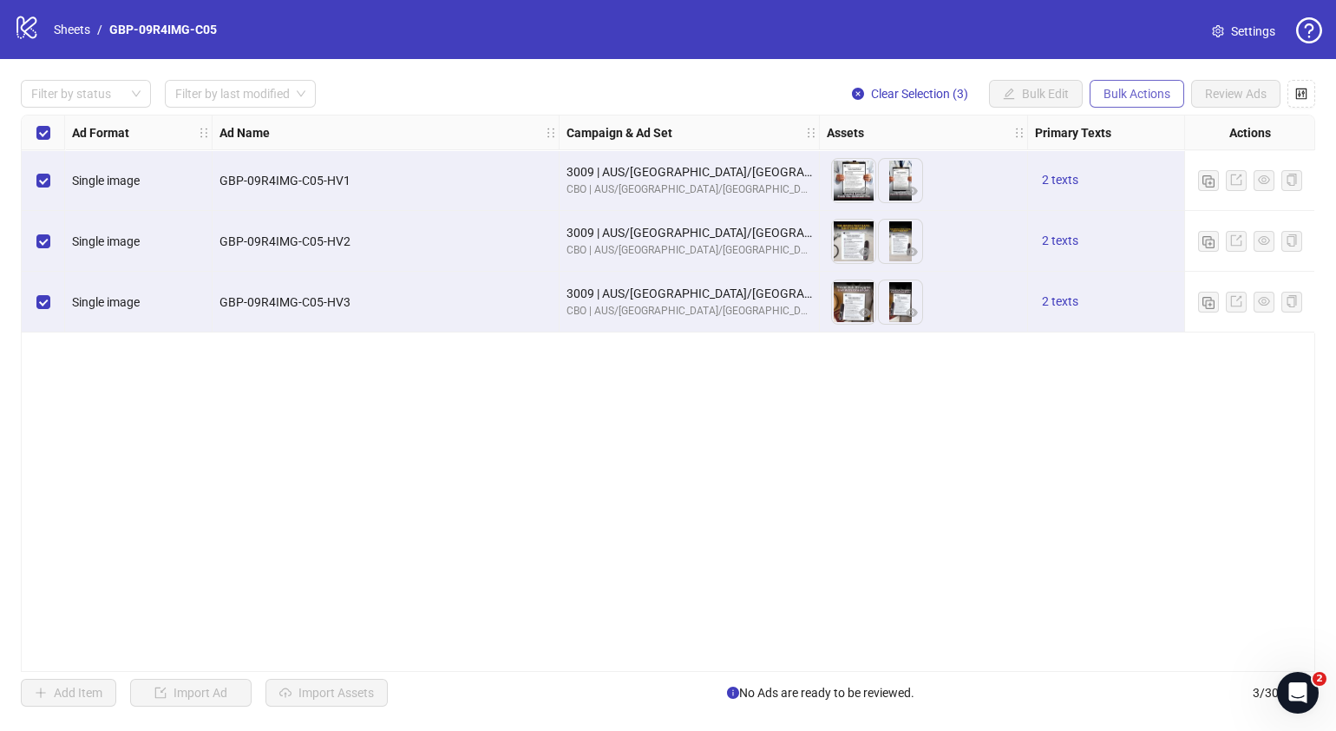
click at [1150, 89] on span "Bulk Actions" at bounding box center [1137, 94] width 67 height 14
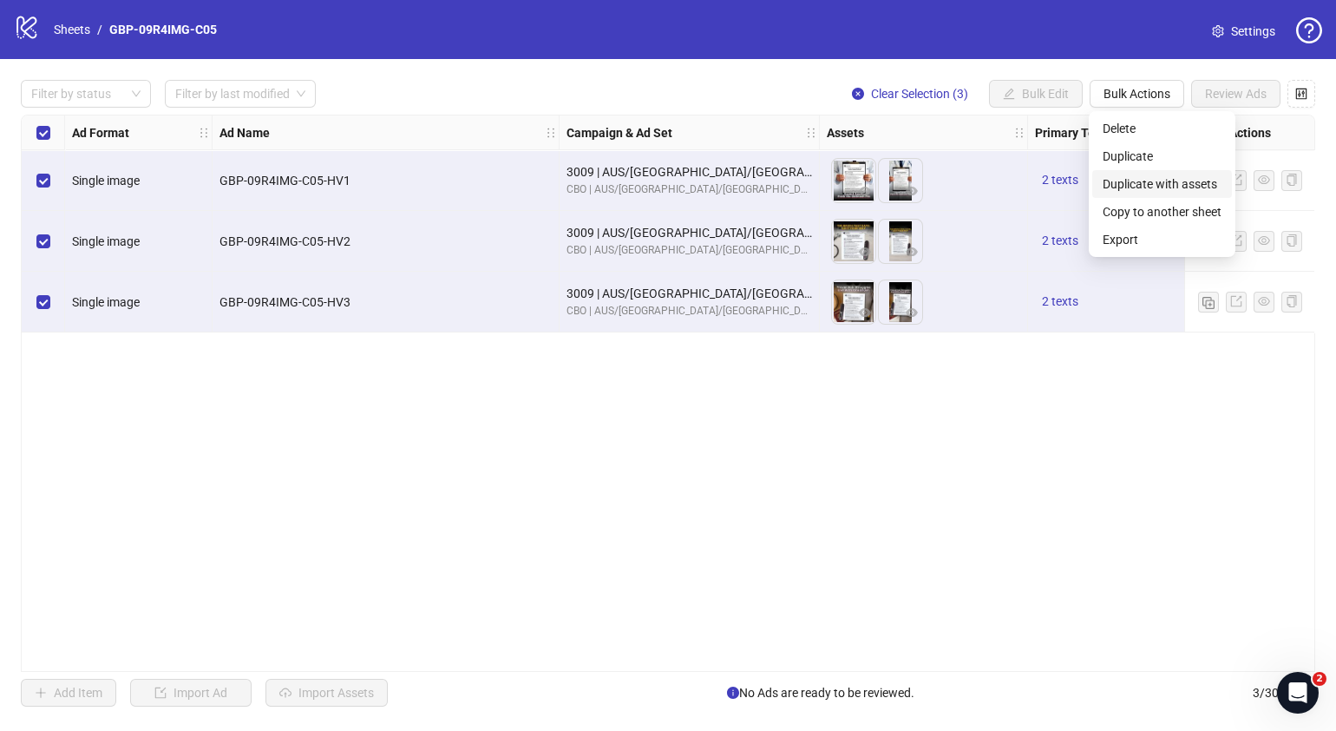
click at [1176, 188] on span "Duplicate with assets" at bounding box center [1162, 183] width 119 height 19
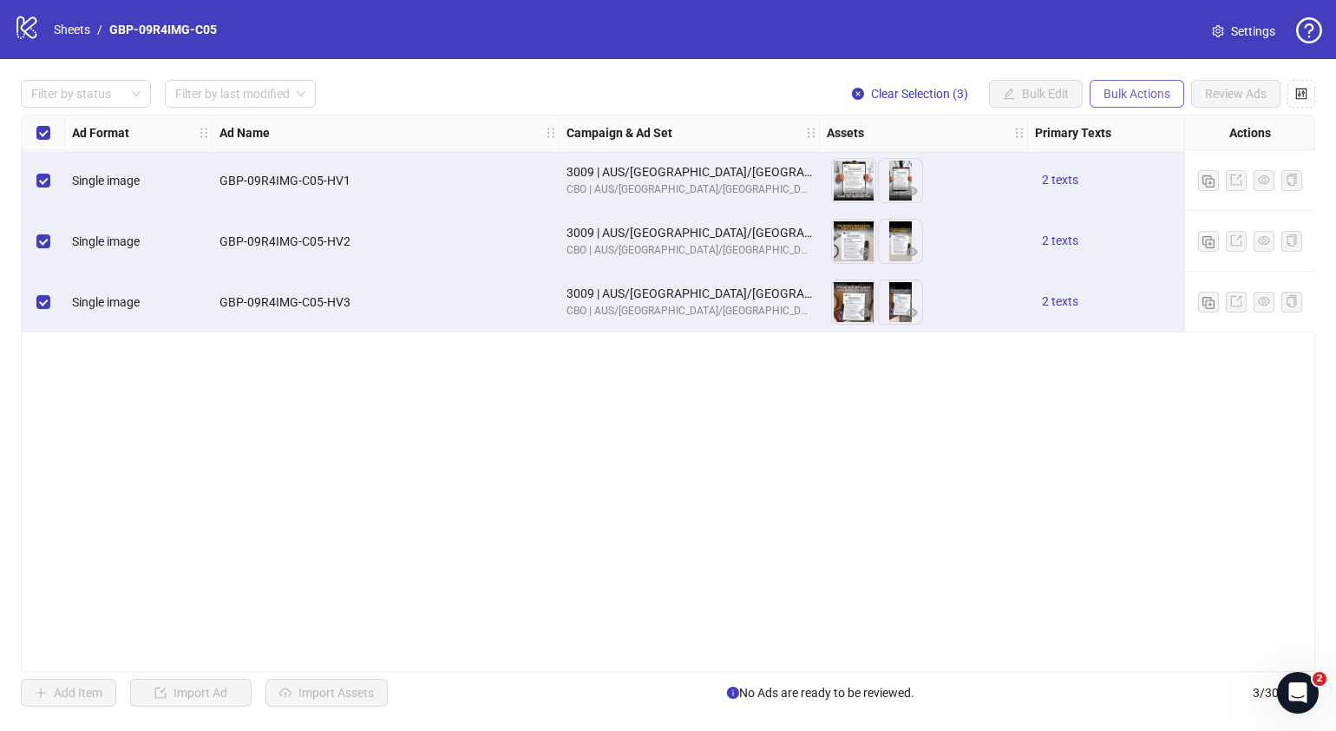
click at [1112, 100] on span "Bulk Actions" at bounding box center [1137, 94] width 67 height 14
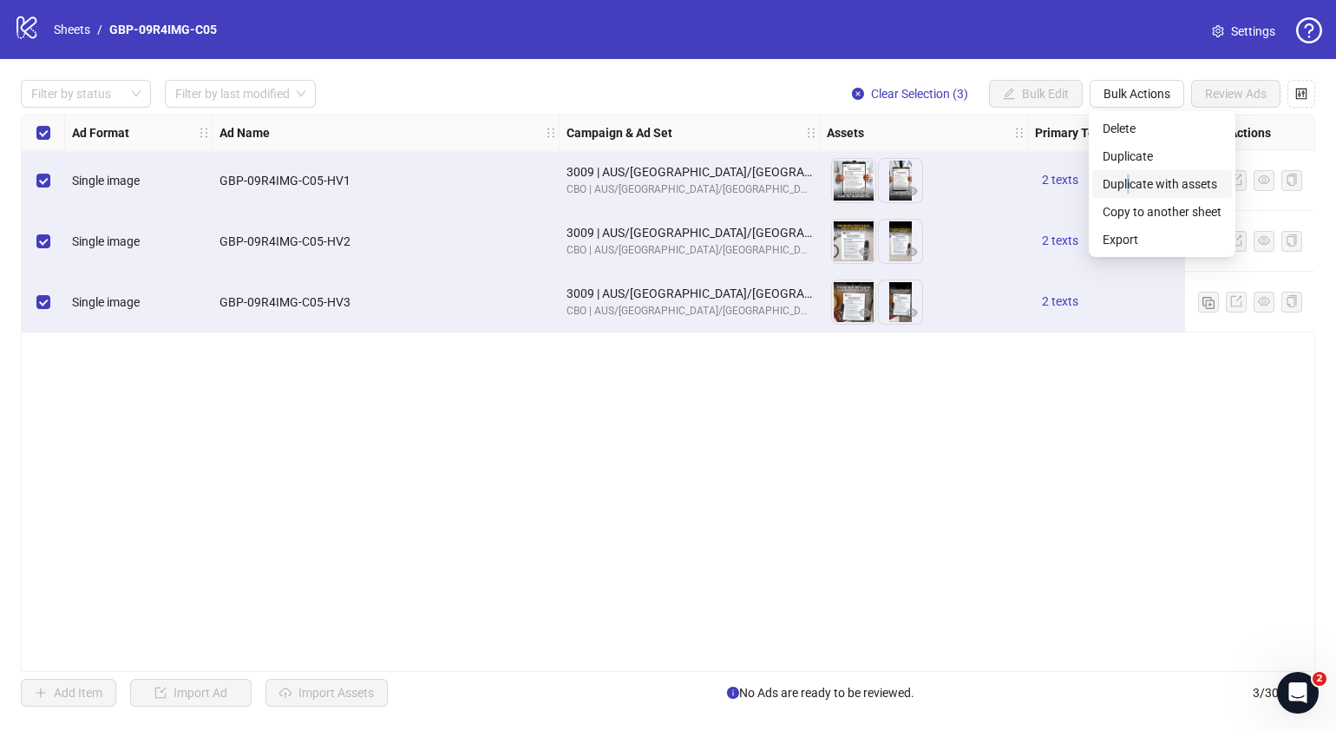
click at [1129, 179] on span "Duplicate with assets" at bounding box center [1162, 183] width 119 height 19
click at [849, 425] on div "Ad Format Ad Name Campaign & Ad Set Assets Primary Texts Headlines Descriptions…" at bounding box center [668, 393] width 1295 height 557
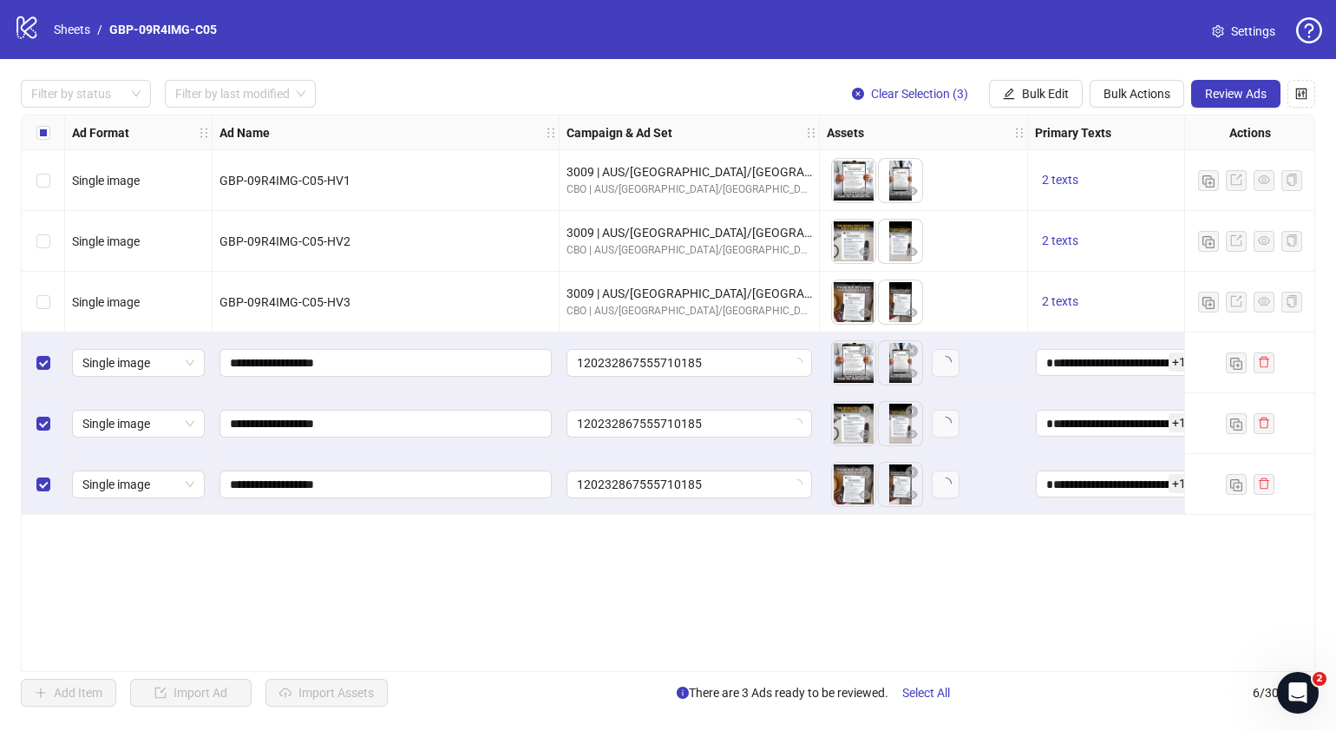
click at [549, 604] on div "**********" at bounding box center [668, 393] width 1295 height 557
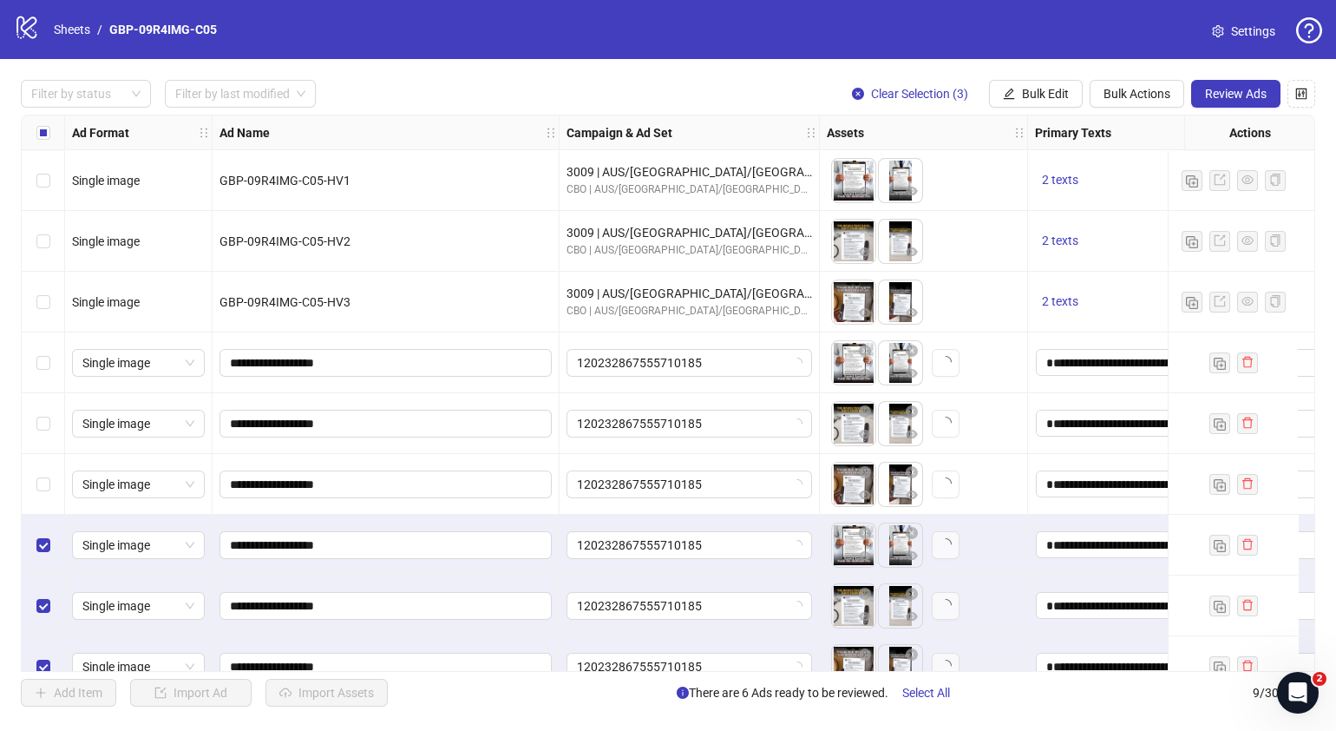
scroll to position [32, 0]
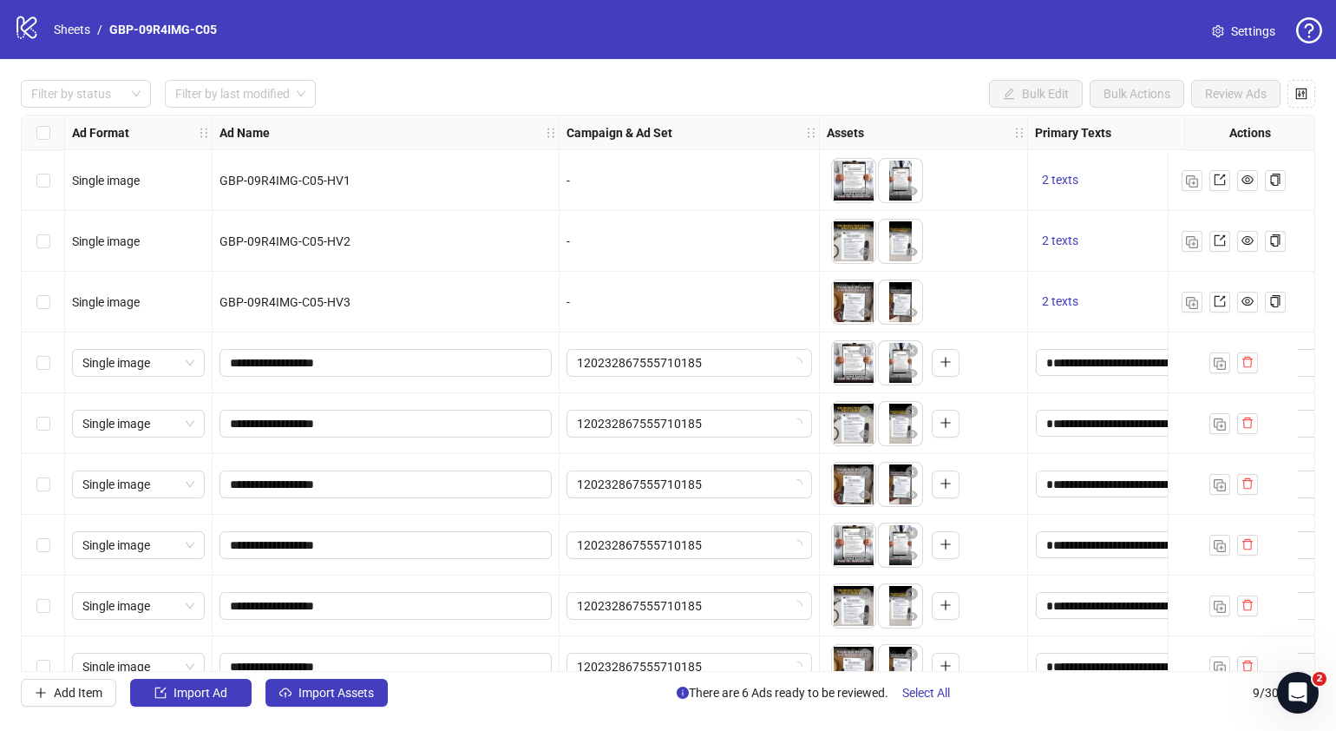
scroll to position [32, 0]
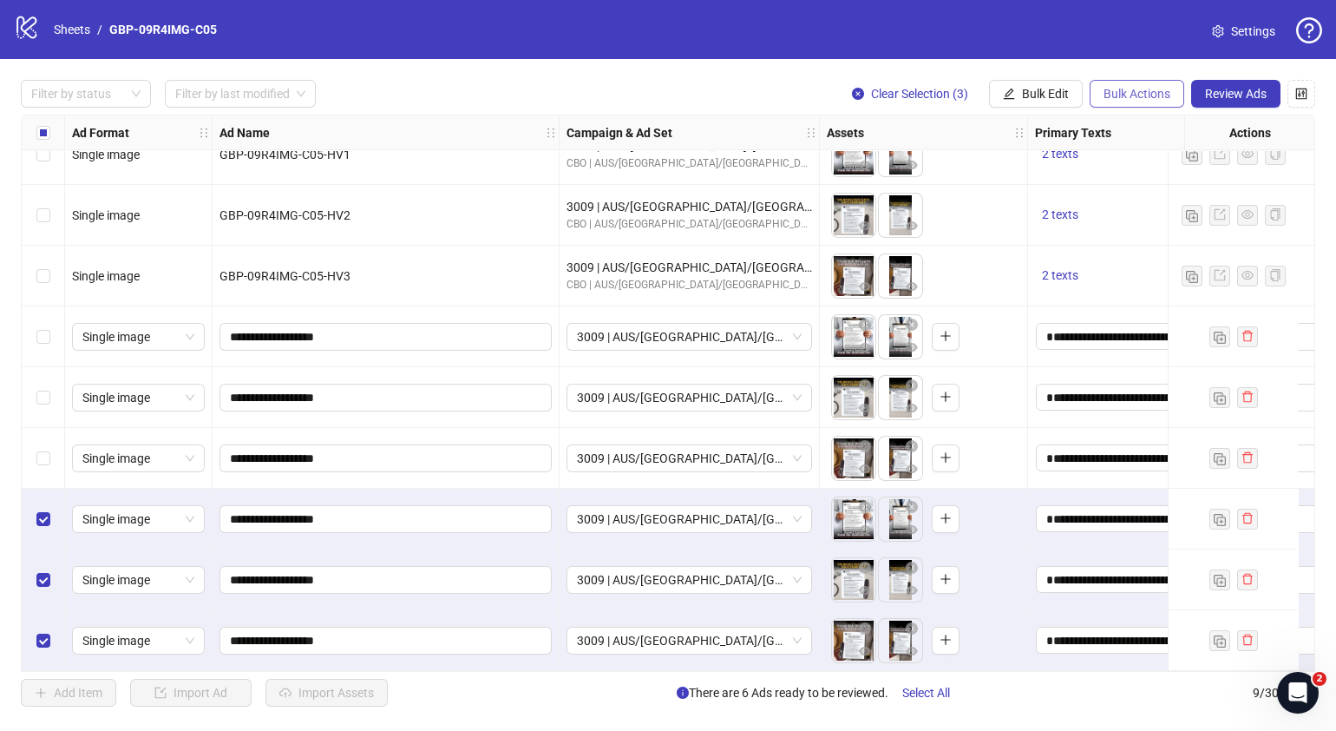
click at [1156, 95] on span "Bulk Actions" at bounding box center [1137, 94] width 67 height 14
click at [1131, 122] on span "Delete" at bounding box center [1162, 128] width 119 height 19
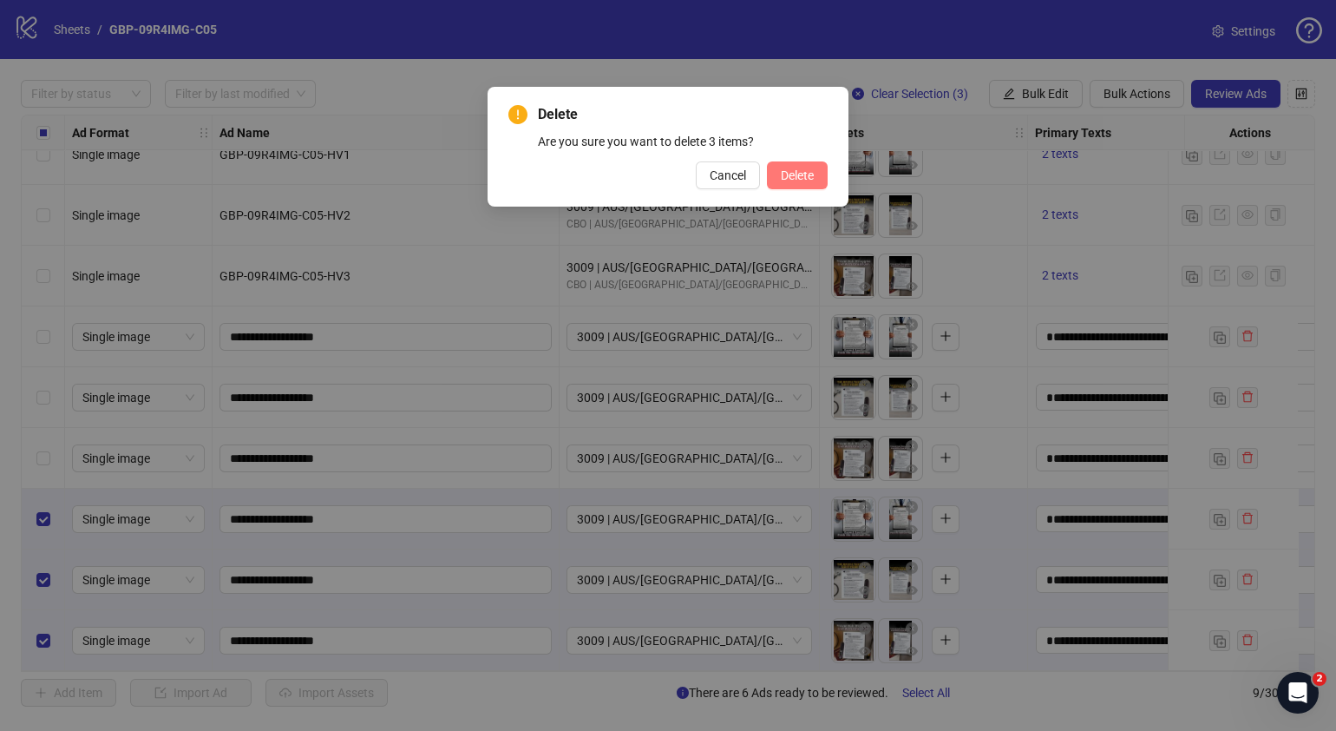
click at [820, 187] on button "Delete" at bounding box center [797, 175] width 61 height 28
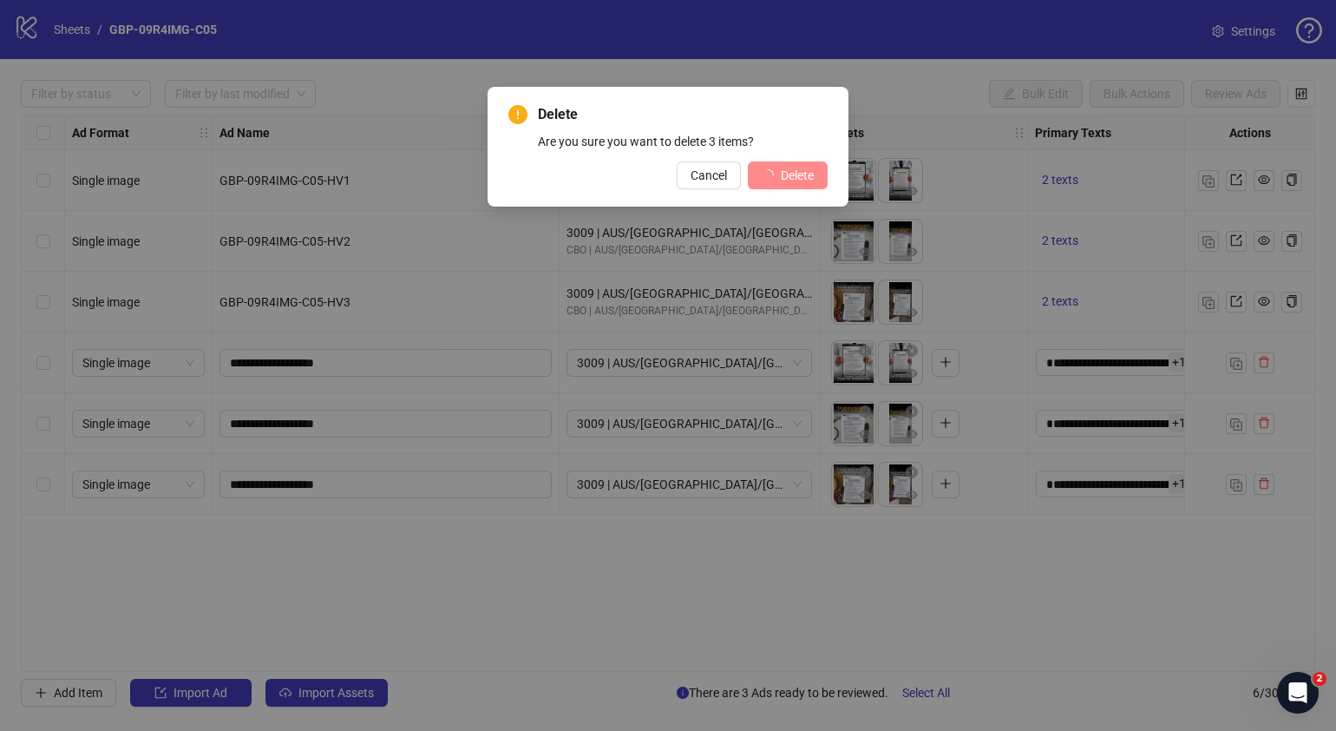
scroll to position [0, 0]
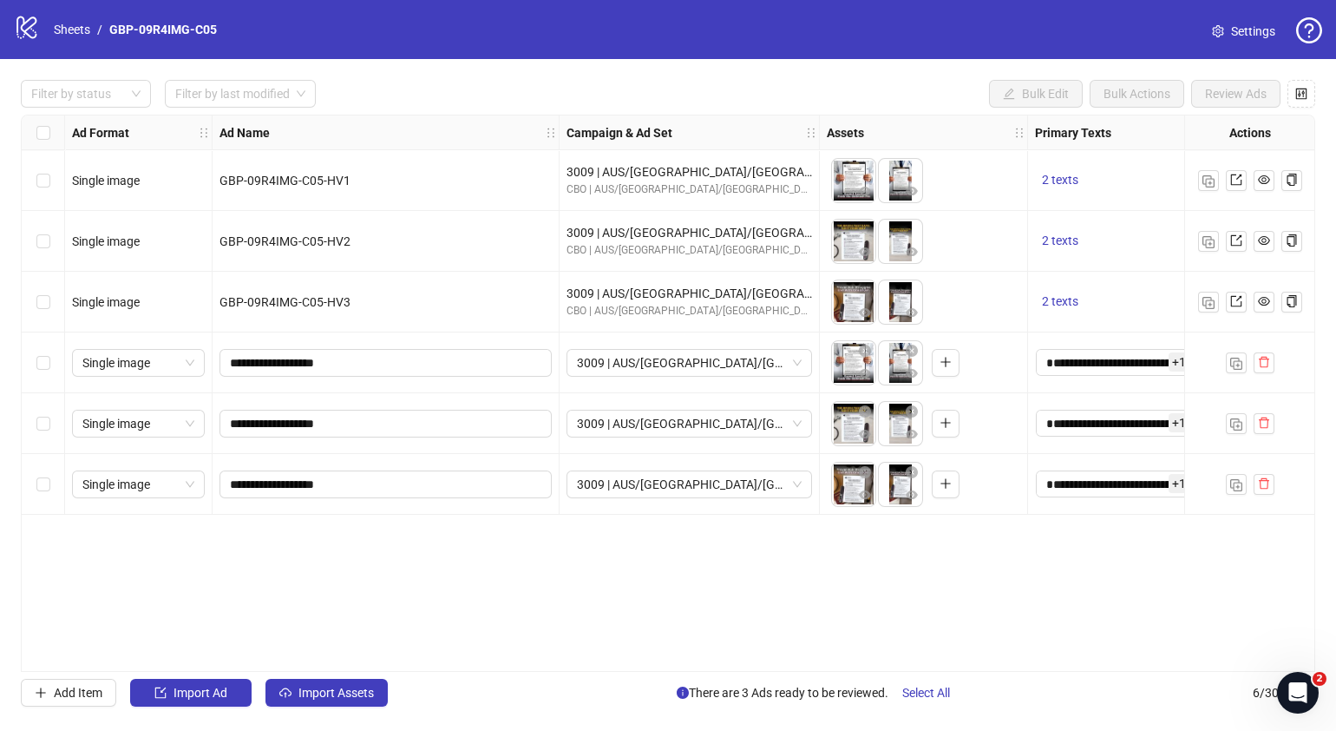
click at [451, 578] on div "**********" at bounding box center [668, 393] width 1295 height 557
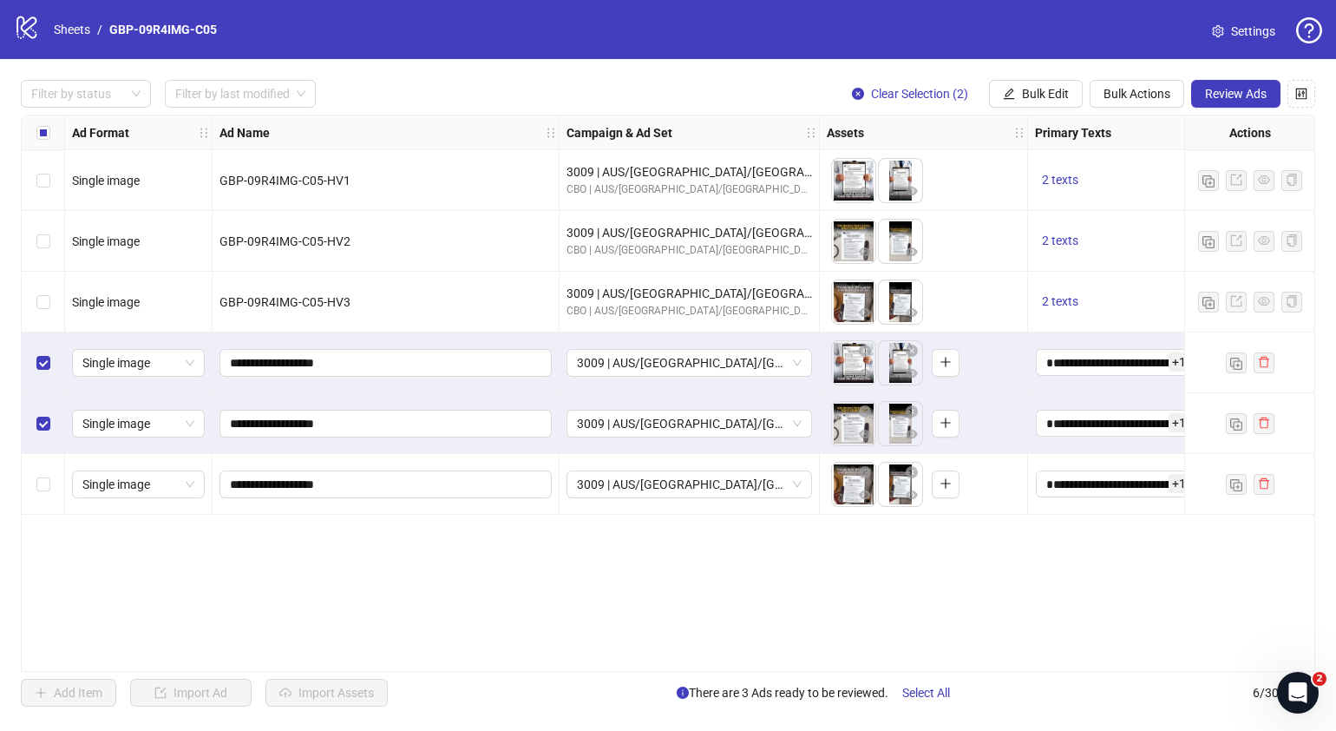
drag, startPoint x: 48, startPoint y: 473, endPoint x: 63, endPoint y: 473, distance: 15.6
click at [49, 473] on div "Select row 6" at bounding box center [43, 484] width 43 height 61
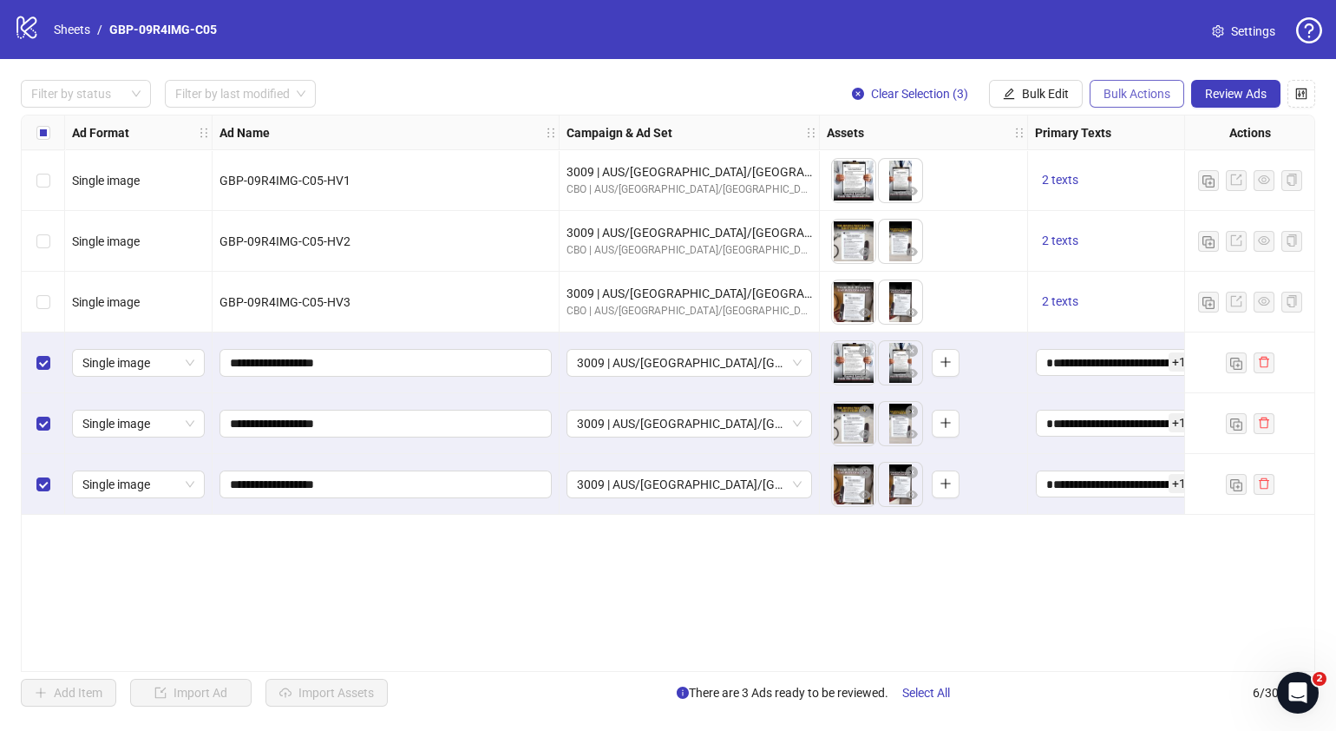
click at [1130, 82] on button "Bulk Actions" at bounding box center [1137, 94] width 95 height 28
click at [1059, 91] on span "Bulk Edit" at bounding box center [1045, 94] width 47 height 14
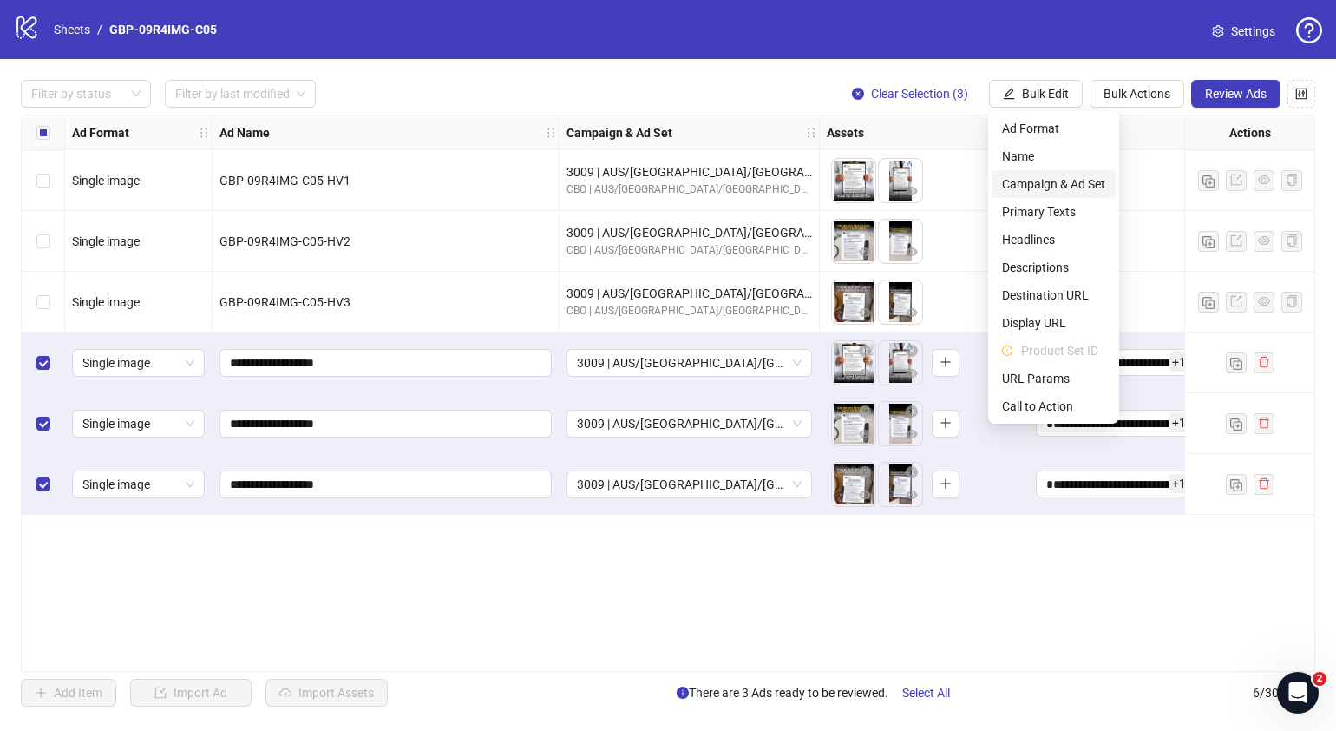
click at [1066, 178] on span "Campaign & Ad Set" at bounding box center [1053, 183] width 103 height 19
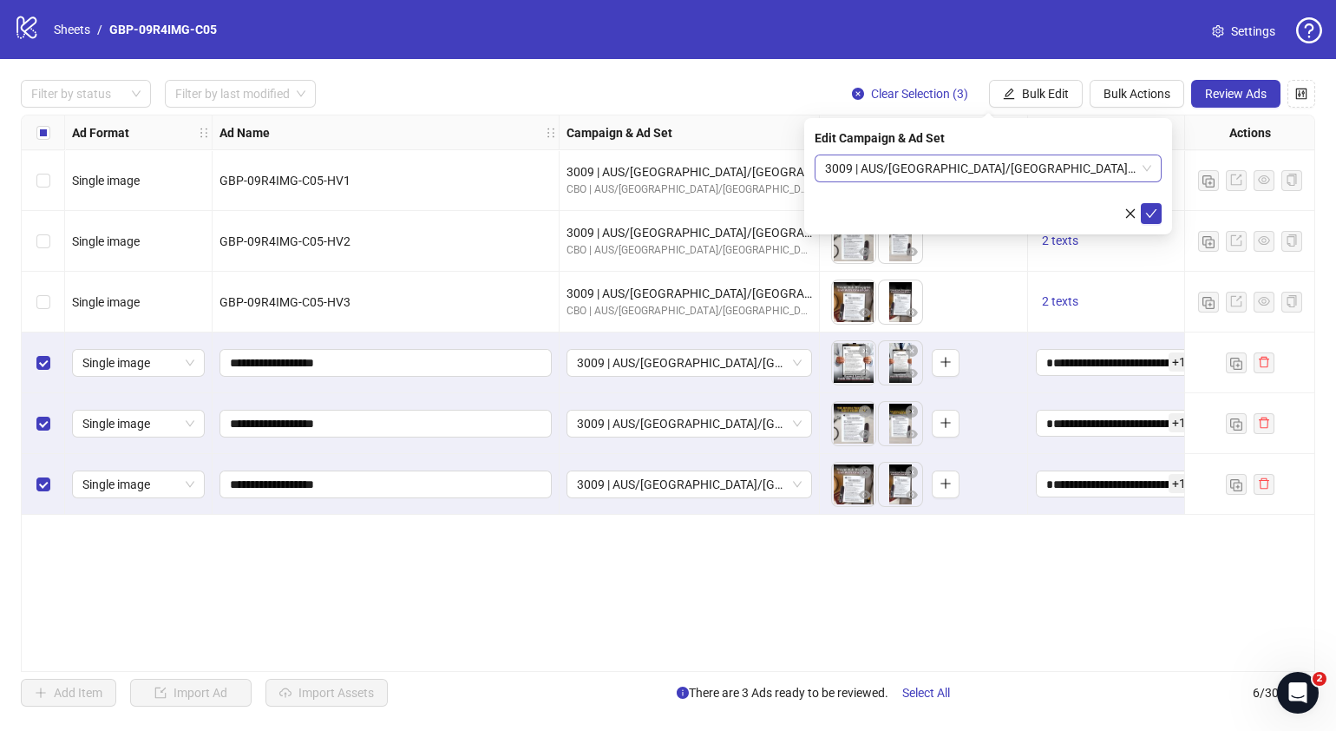
click at [1158, 170] on div "3009 | AUS/[GEOGRAPHIC_DATA]/[GEOGRAPHIC_DATA]| GBP-09R4IMG-C05" at bounding box center [988, 168] width 347 height 28
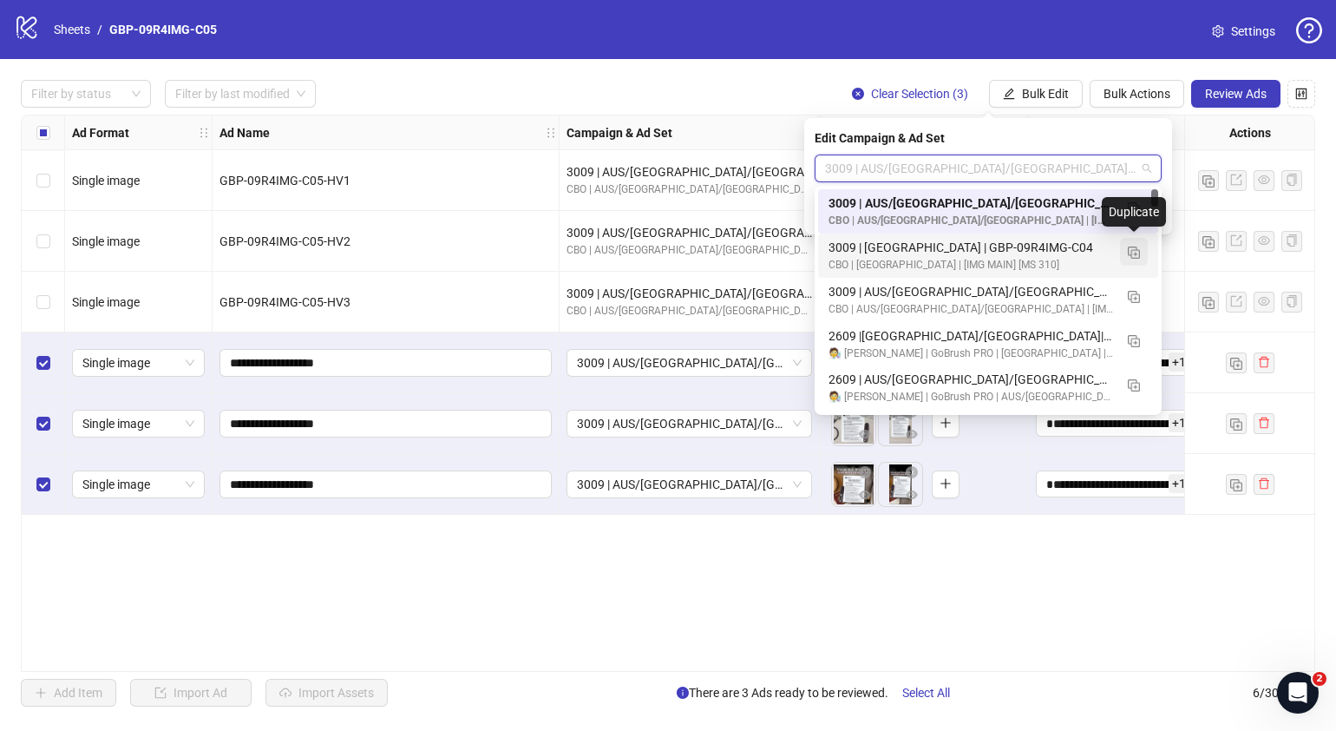
click at [1138, 252] on img "button" at bounding box center [1134, 252] width 12 height 12
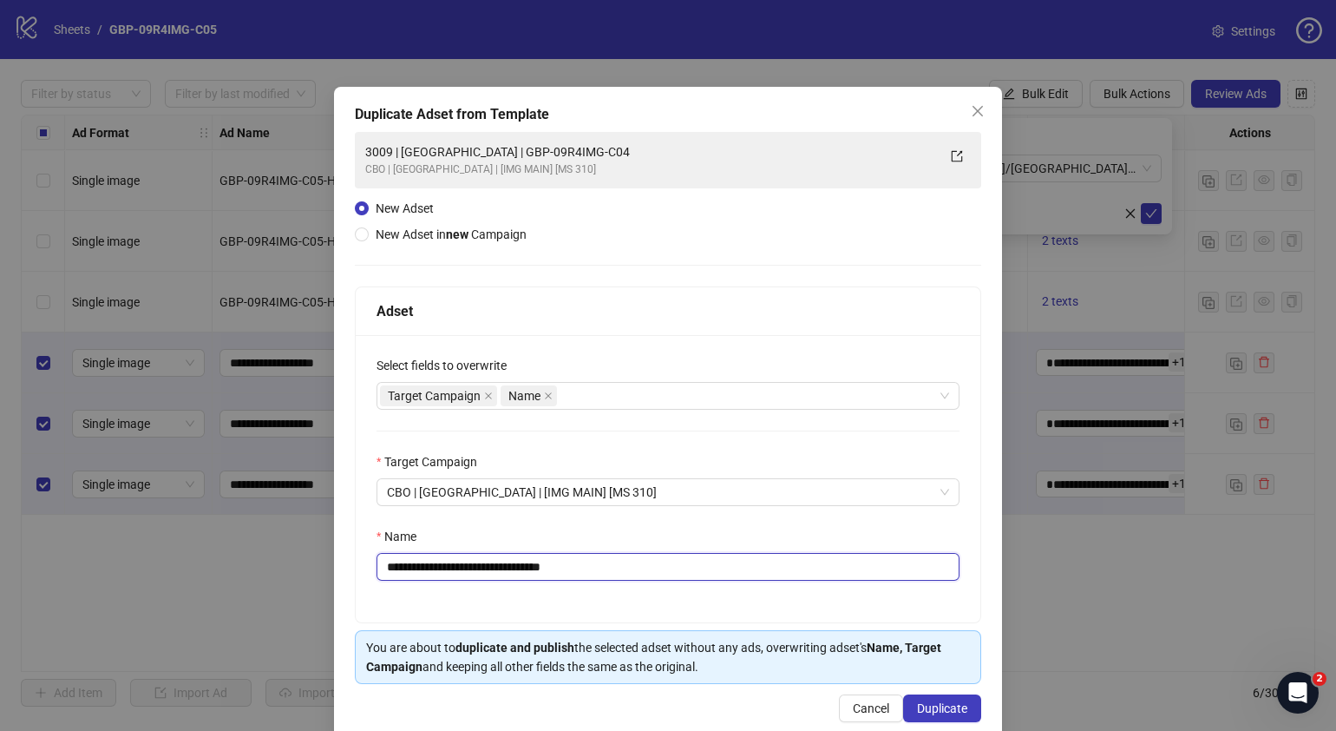
drag, startPoint x: 609, startPoint y: 568, endPoint x: 463, endPoint y: 571, distance: 146.7
click at [453, 574] on input "**********" at bounding box center [668, 567] width 583 height 28
paste input "text"
type input "**********"
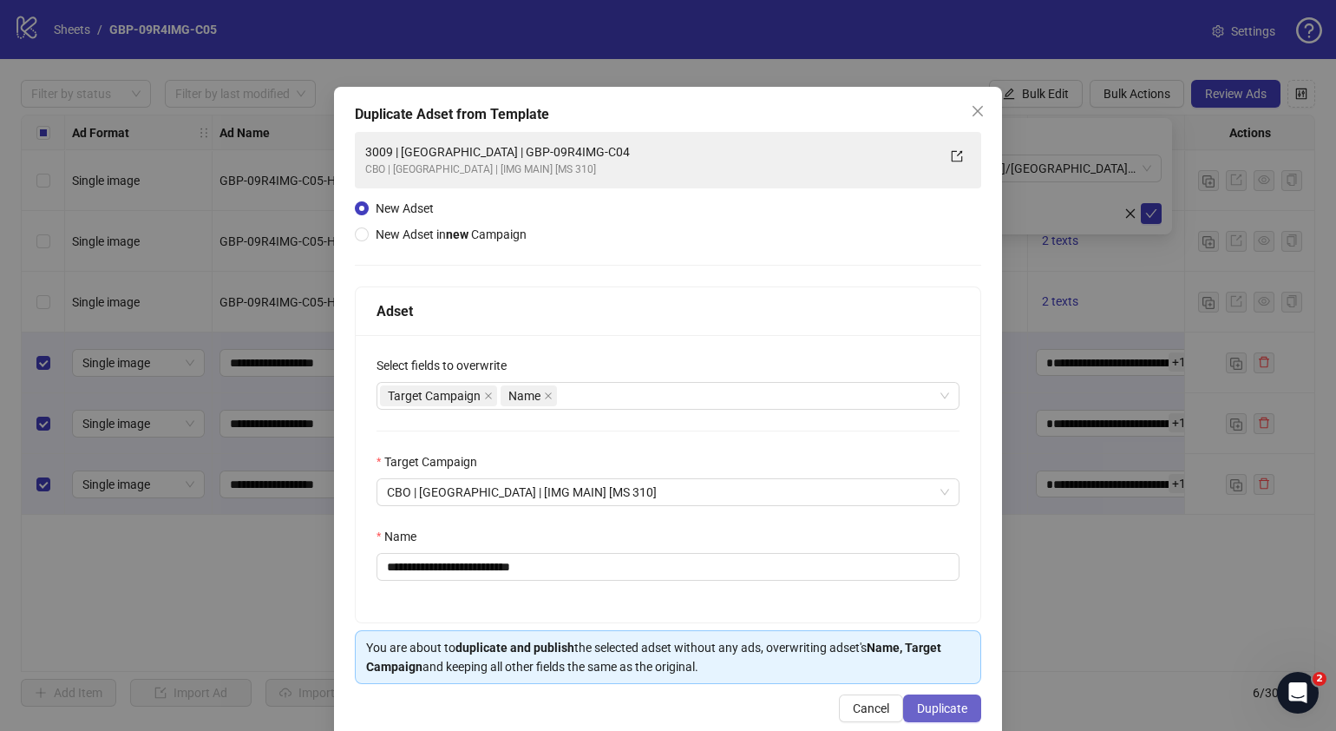
click at [948, 705] on span "Duplicate" at bounding box center [942, 708] width 50 height 14
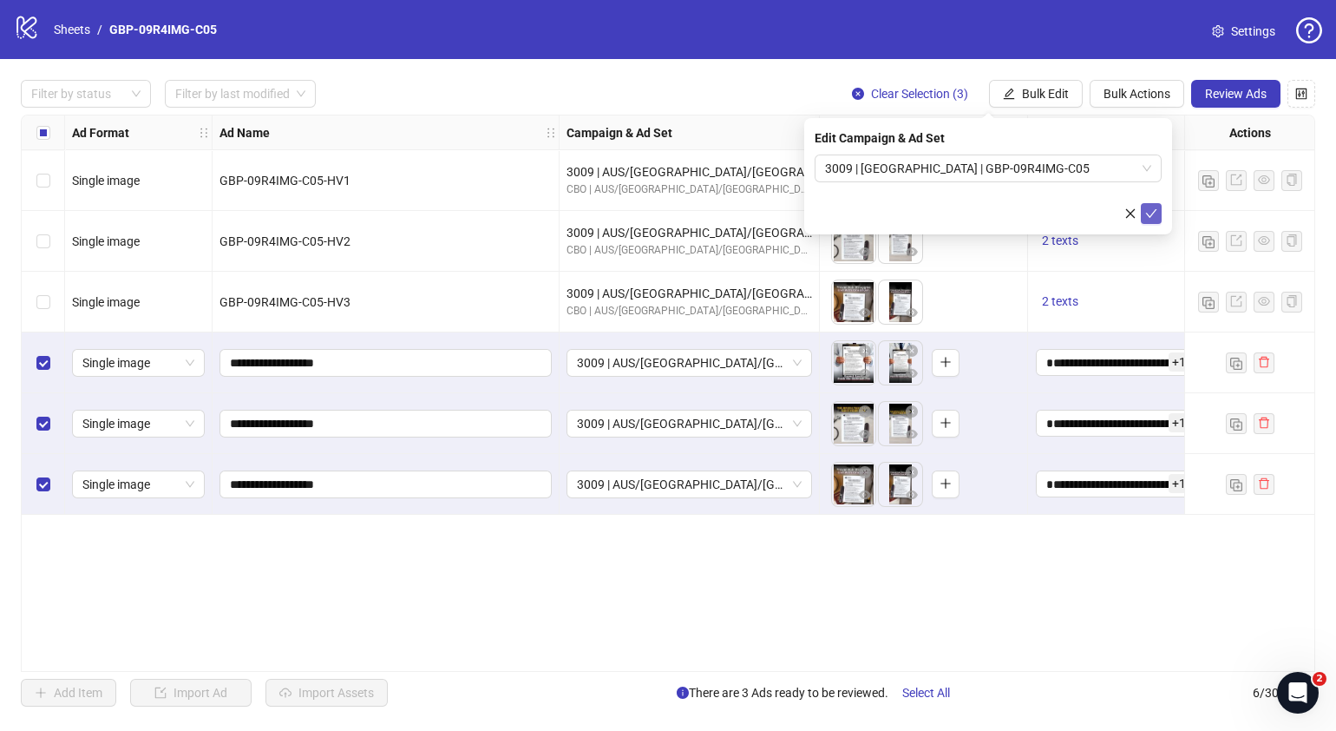
click at [1150, 211] on icon "check" at bounding box center [1151, 213] width 12 height 12
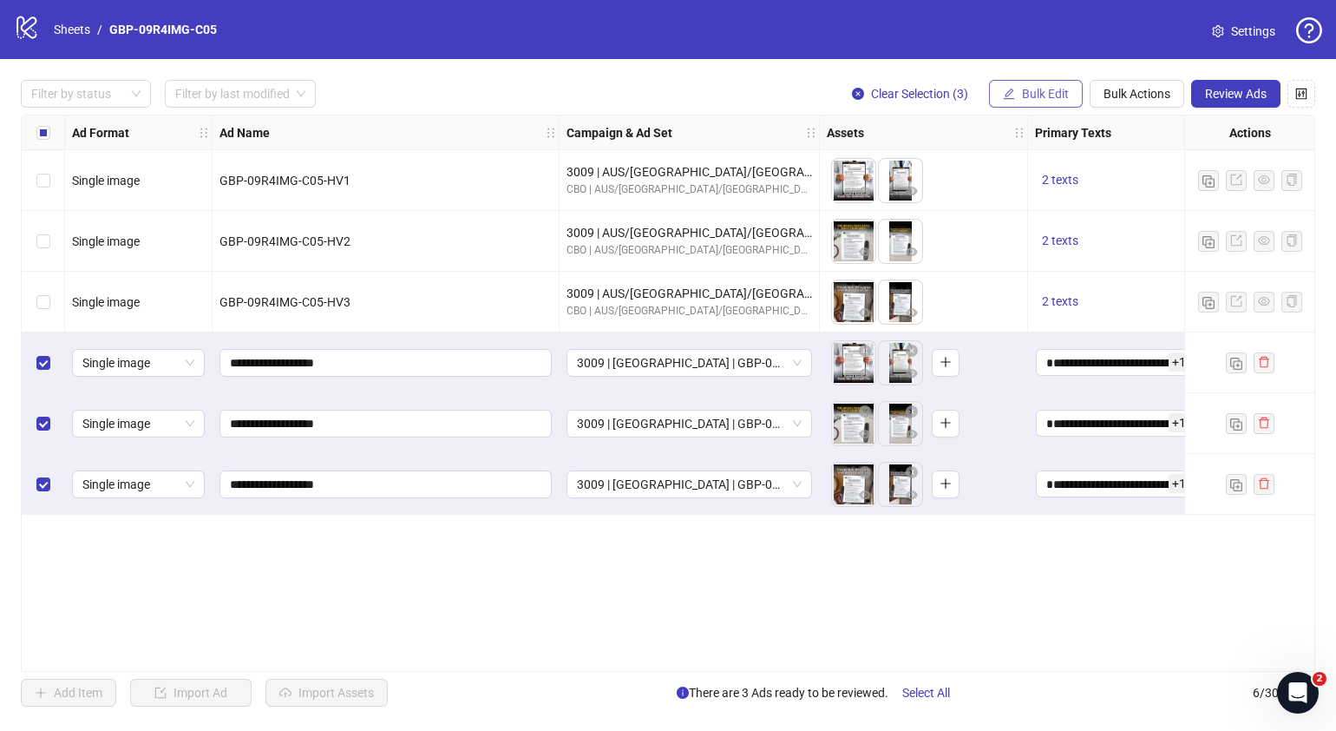
click at [1055, 100] on span "Bulk Edit" at bounding box center [1045, 94] width 47 height 14
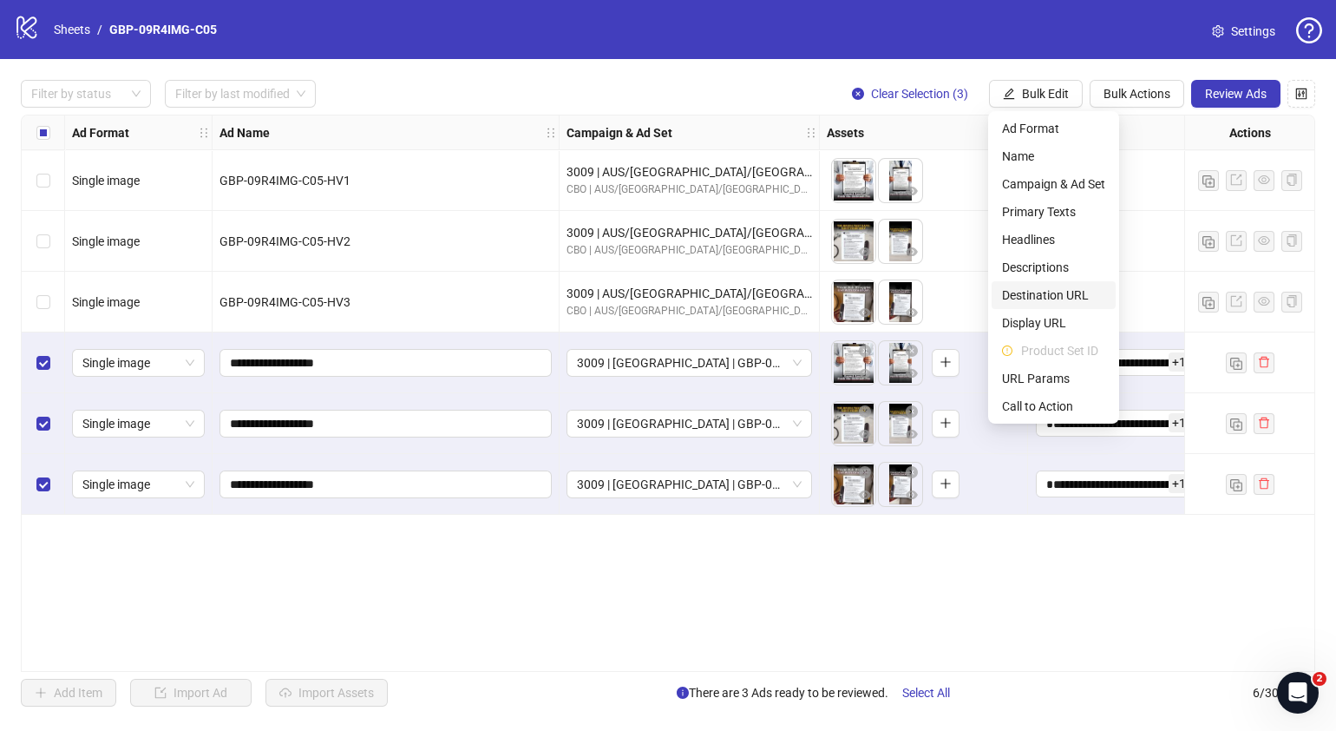
click at [1058, 296] on span "Destination URL" at bounding box center [1053, 294] width 103 height 19
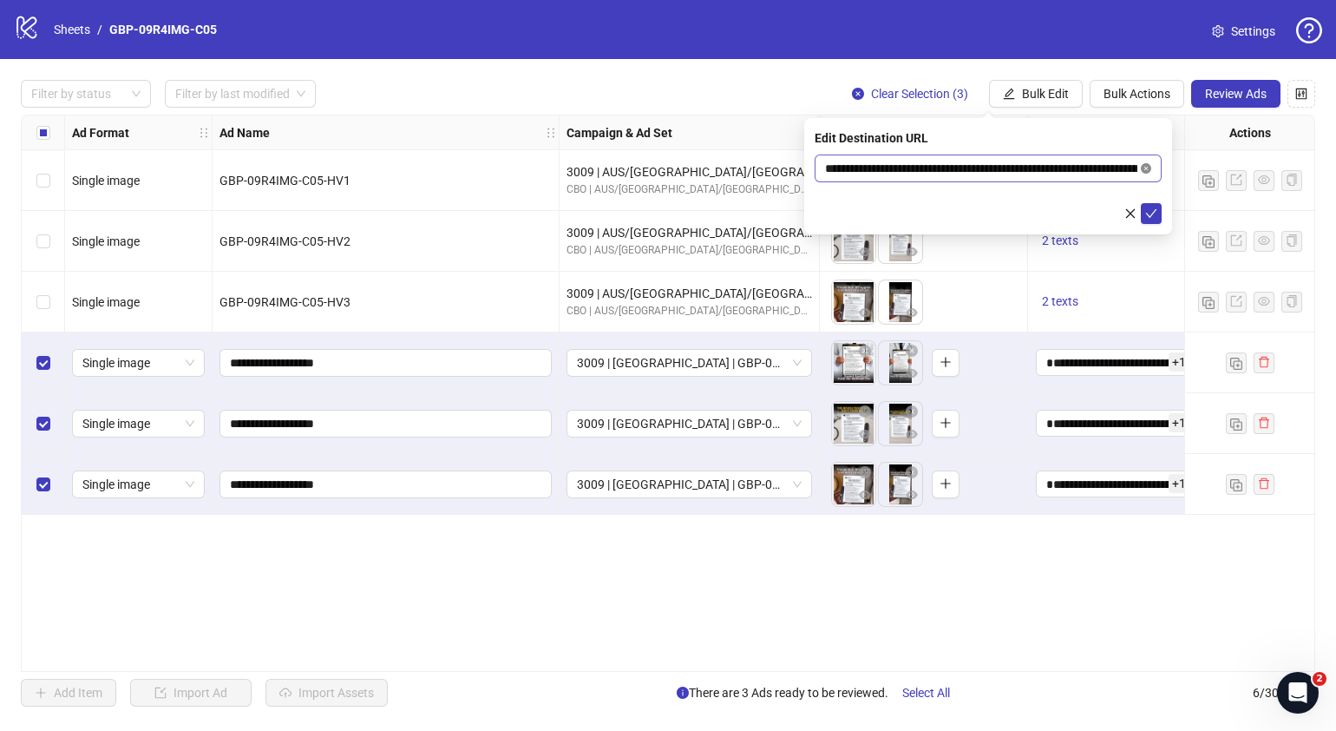
click at [1146, 169] on icon "close-circle" at bounding box center [1146, 168] width 10 height 10
paste input "**********"
type input "**********"
click at [1145, 208] on icon "check" at bounding box center [1151, 213] width 12 height 12
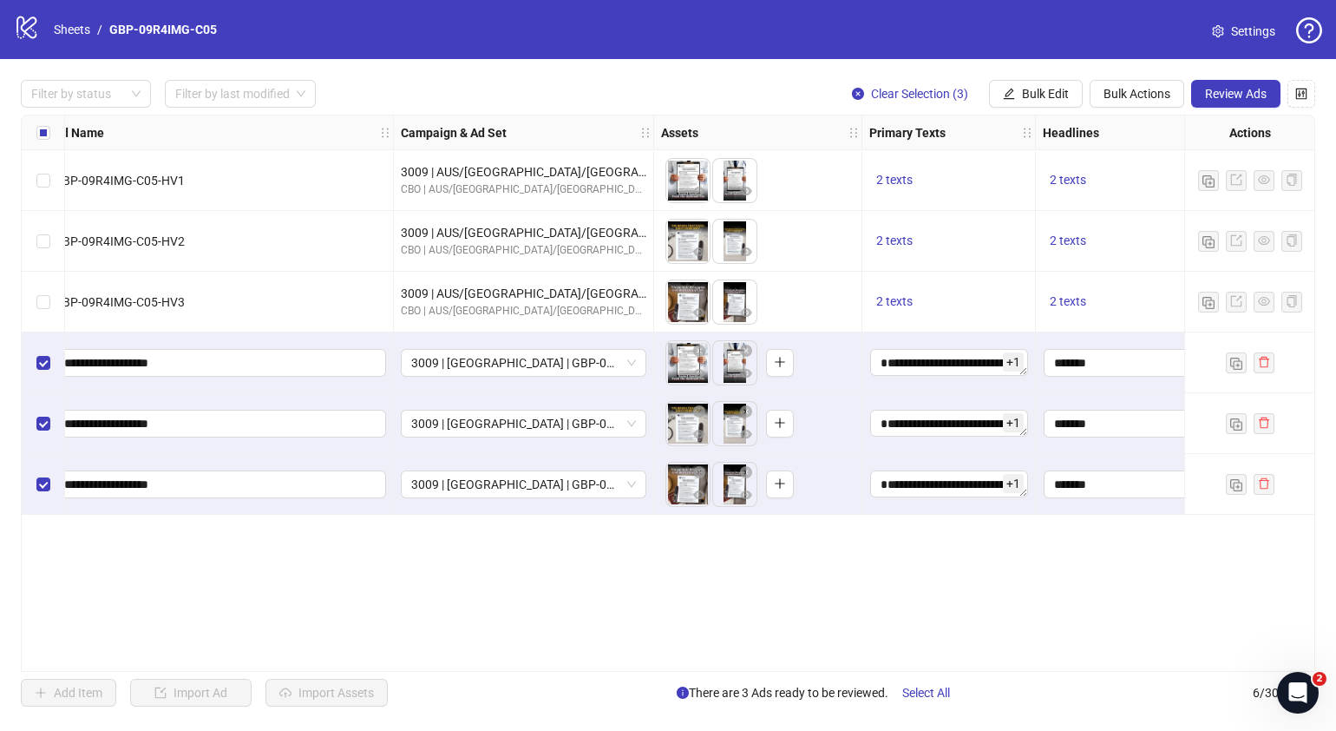
scroll to position [0, 168]
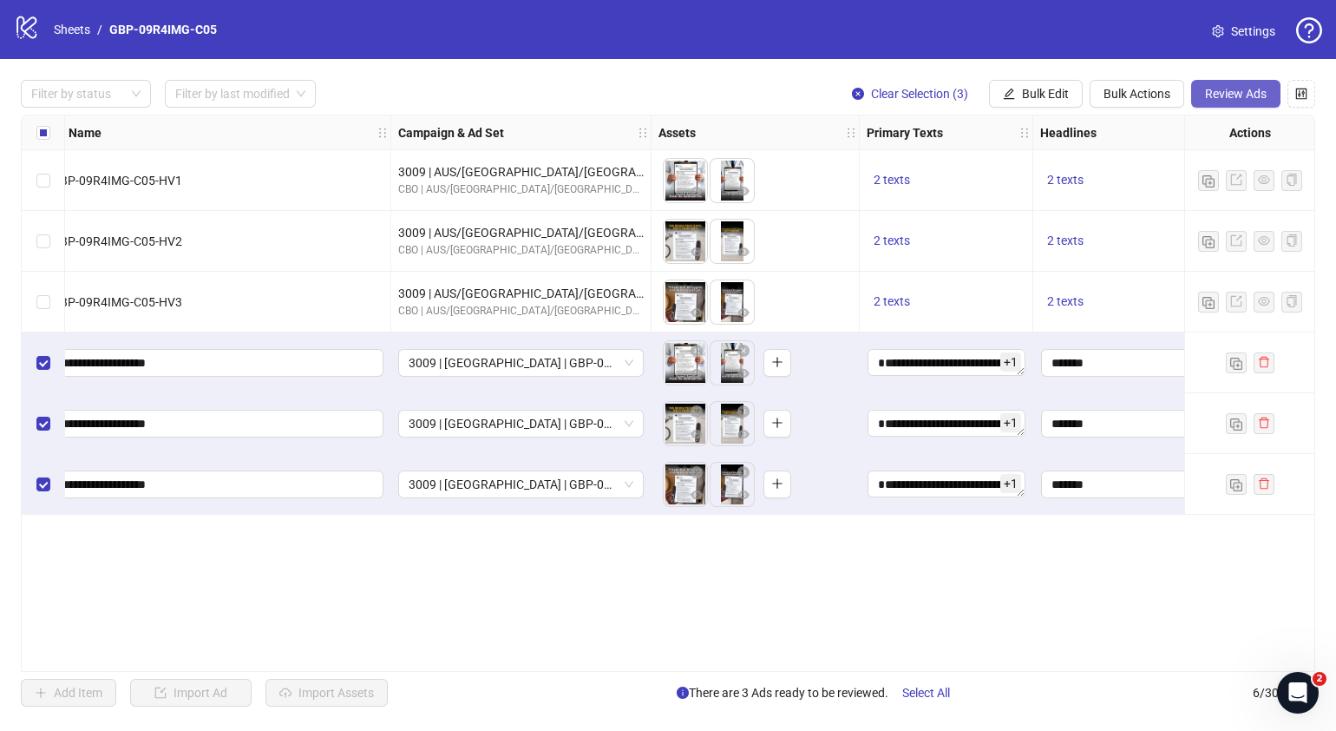
click at [1235, 84] on button "Review Ads" at bounding box center [1235, 94] width 89 height 28
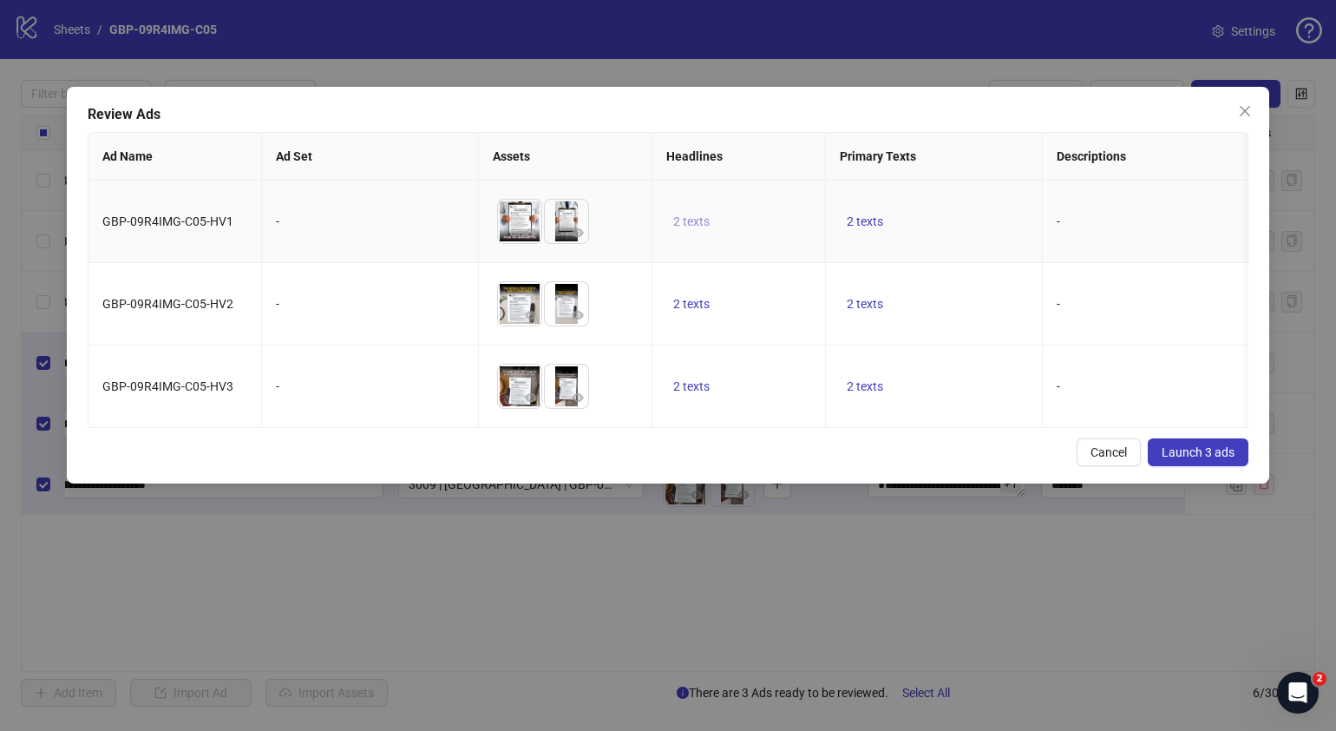
click at [703, 214] on span "2 texts" at bounding box center [691, 221] width 36 height 14
click at [970, 201] on button "button" at bounding box center [962, 208] width 28 height 28
click at [902, 466] on div "Cancel Launch 3 ads" at bounding box center [668, 452] width 1161 height 28
click at [867, 384] on span "2 texts" at bounding box center [865, 386] width 36 height 14
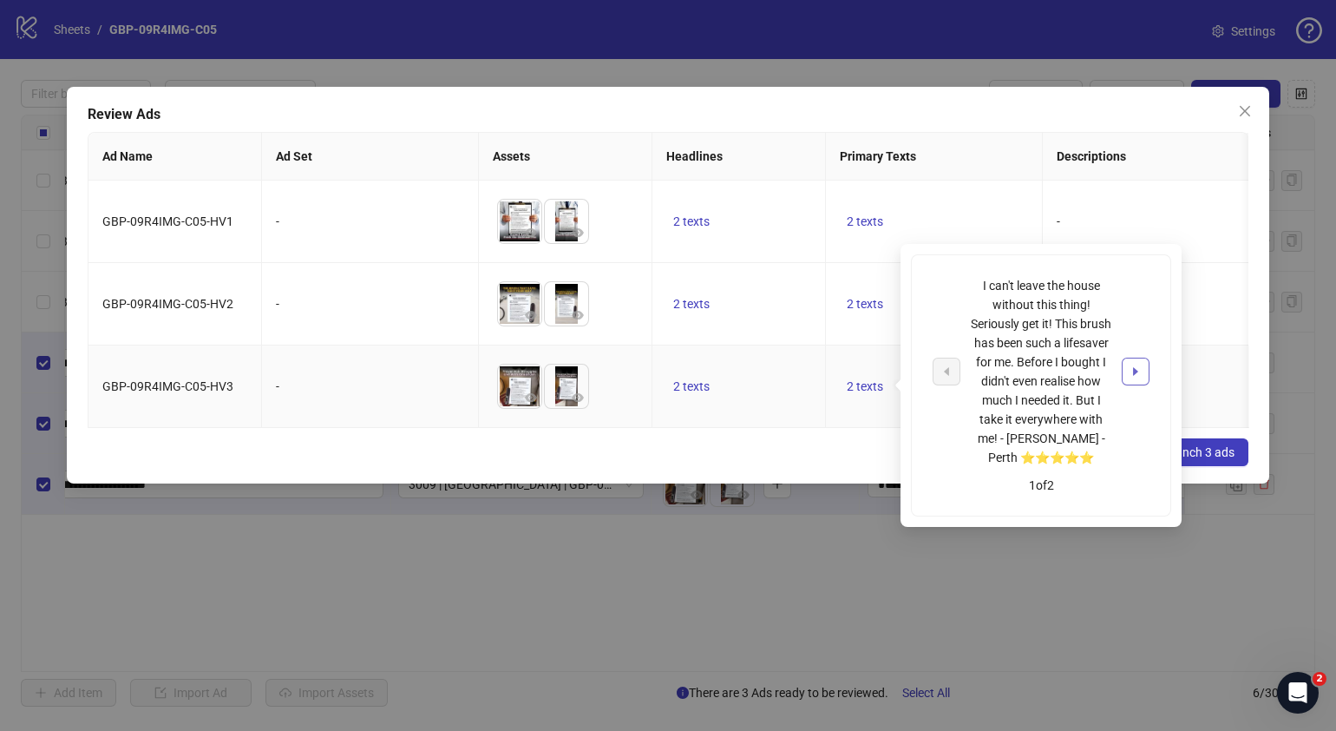
click at [1135, 369] on icon "caret-right" at bounding box center [1135, 371] width 5 height 9
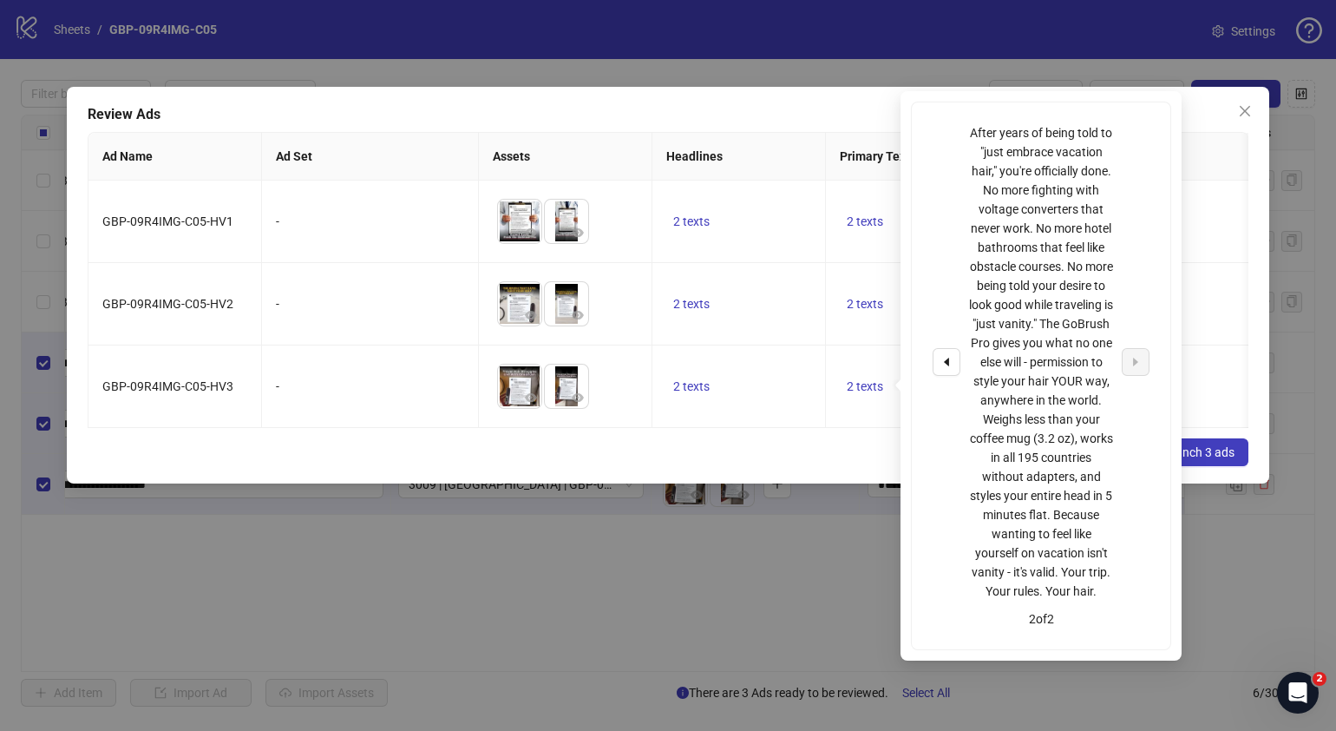
click at [743, 466] on div "Cancel Launch 3 ads" at bounding box center [668, 452] width 1161 height 28
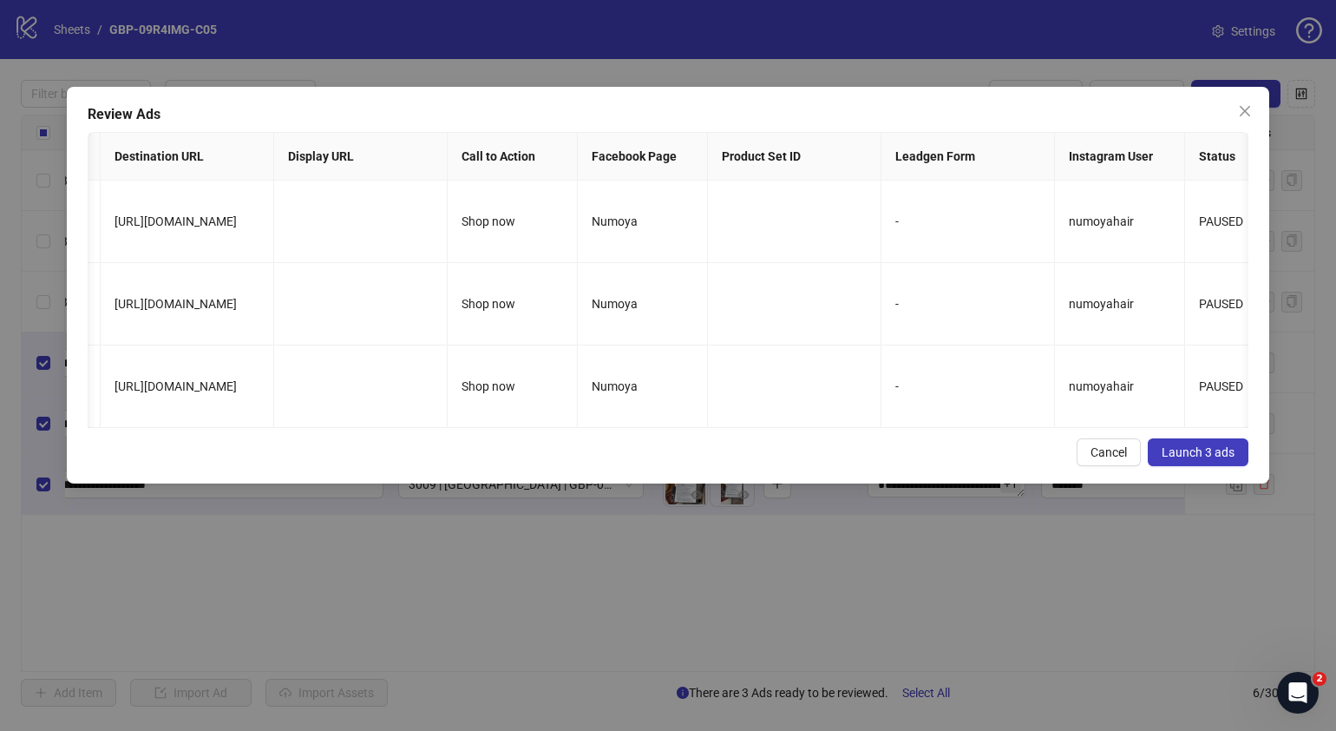
scroll to position [0, 0]
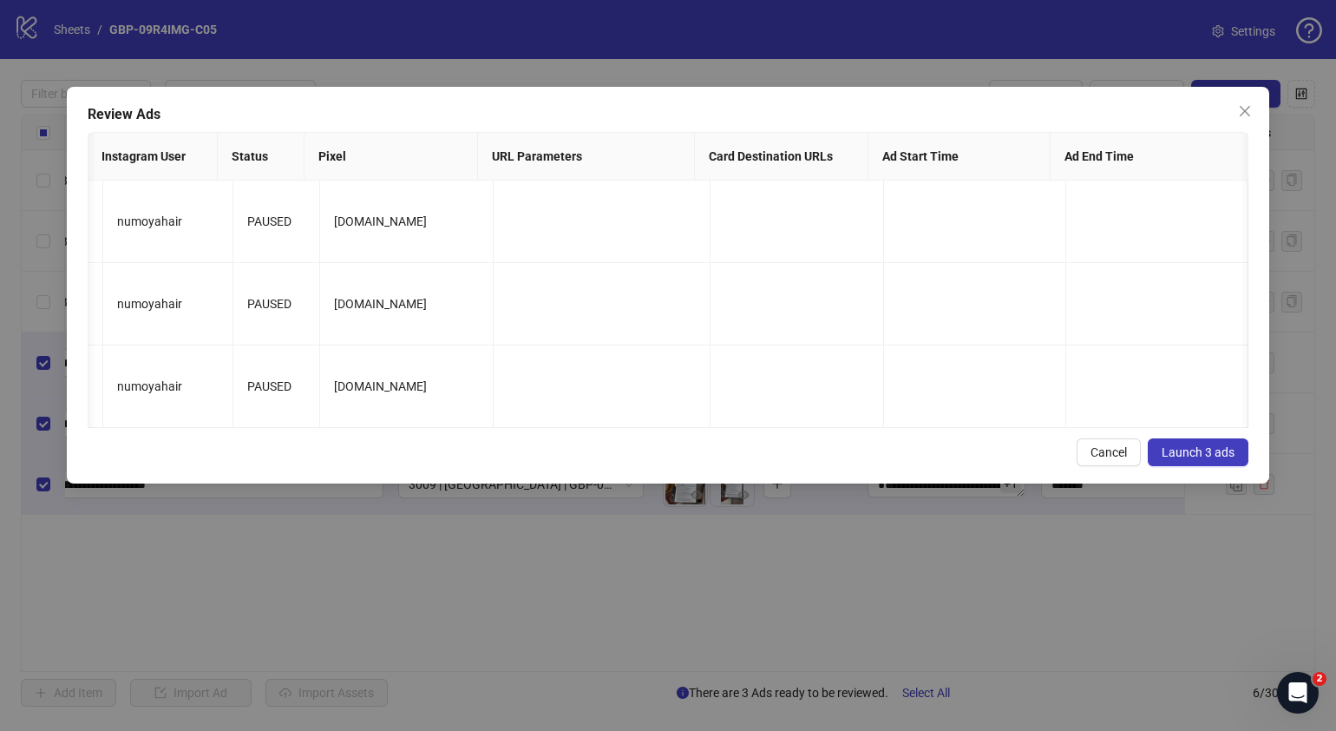
click at [1206, 459] on span "Launch 3 ads" at bounding box center [1198, 452] width 73 height 14
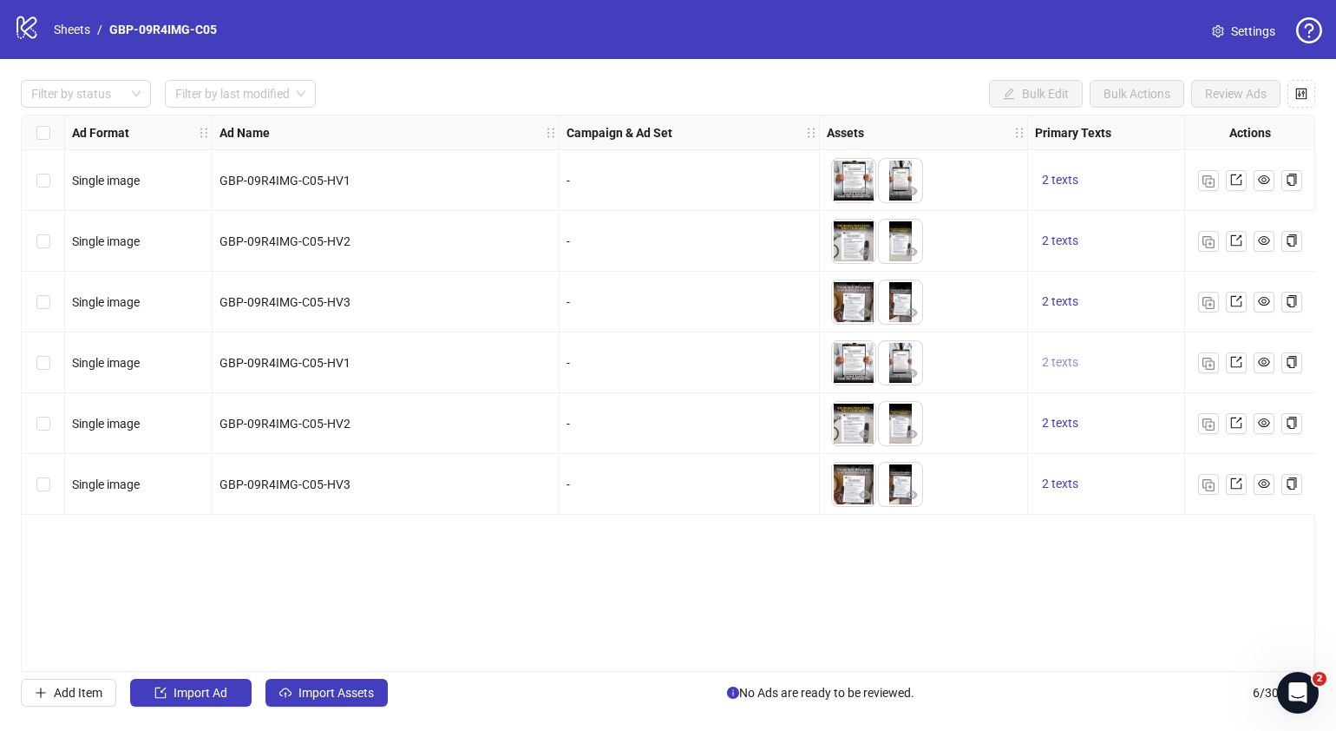
click at [1055, 364] on span "2 texts" at bounding box center [1060, 362] width 36 height 14
click at [1060, 404] on div "2 texts" at bounding box center [1115, 423] width 174 height 61
click at [1066, 425] on span "2 texts" at bounding box center [1060, 423] width 36 height 14
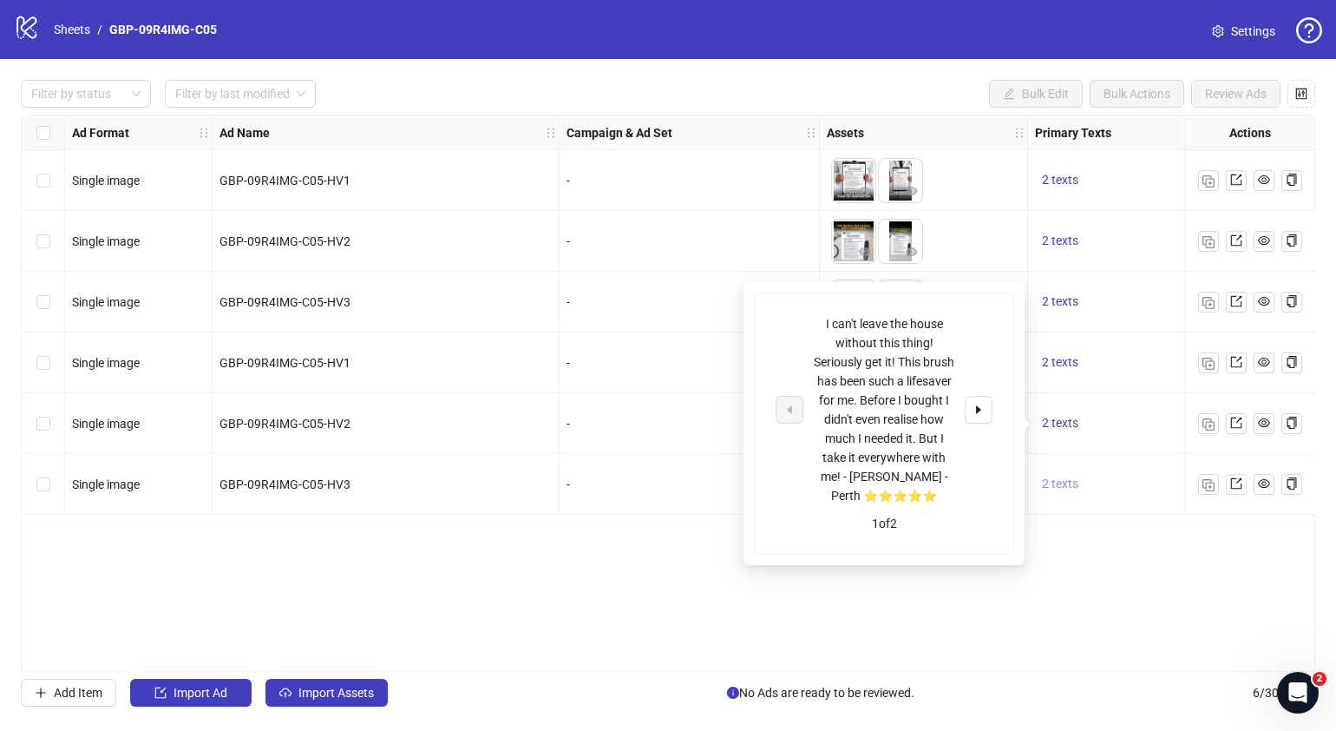
click at [1065, 482] on span "2 texts" at bounding box center [1060, 483] width 36 height 14
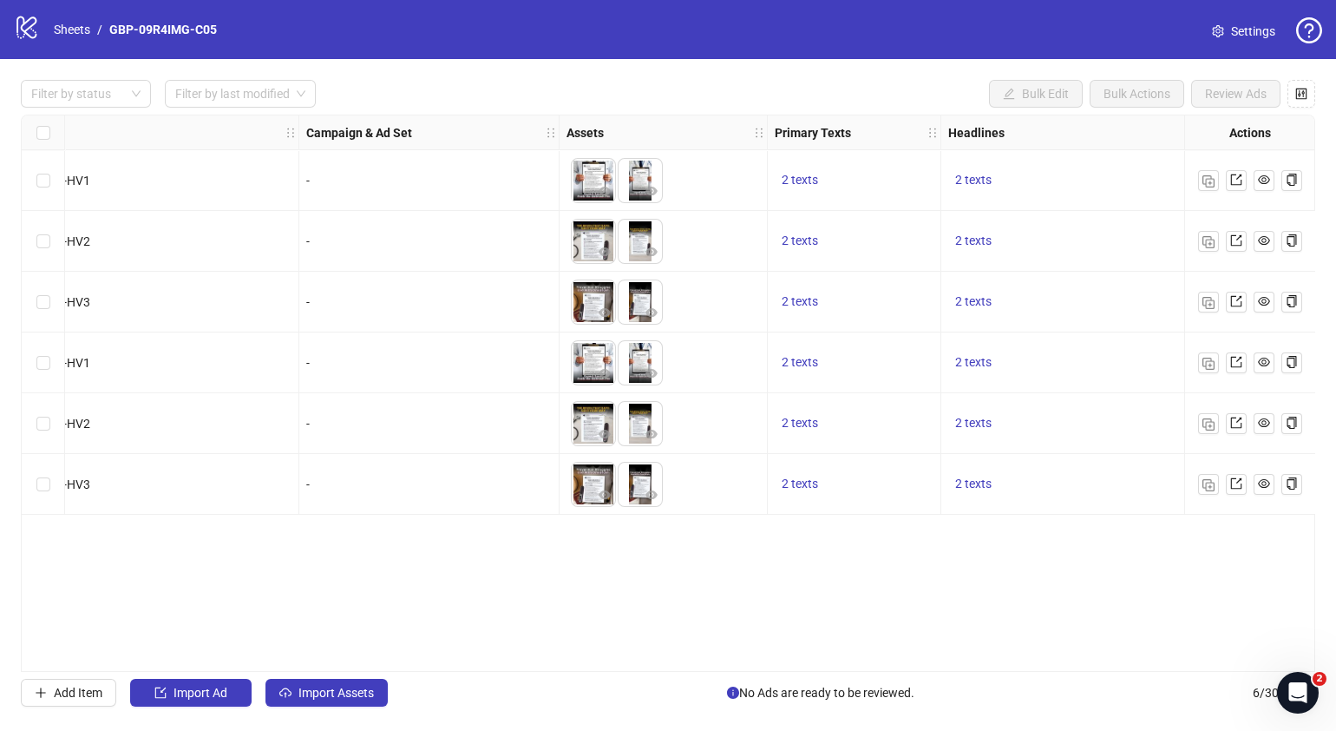
scroll to position [0, 266]
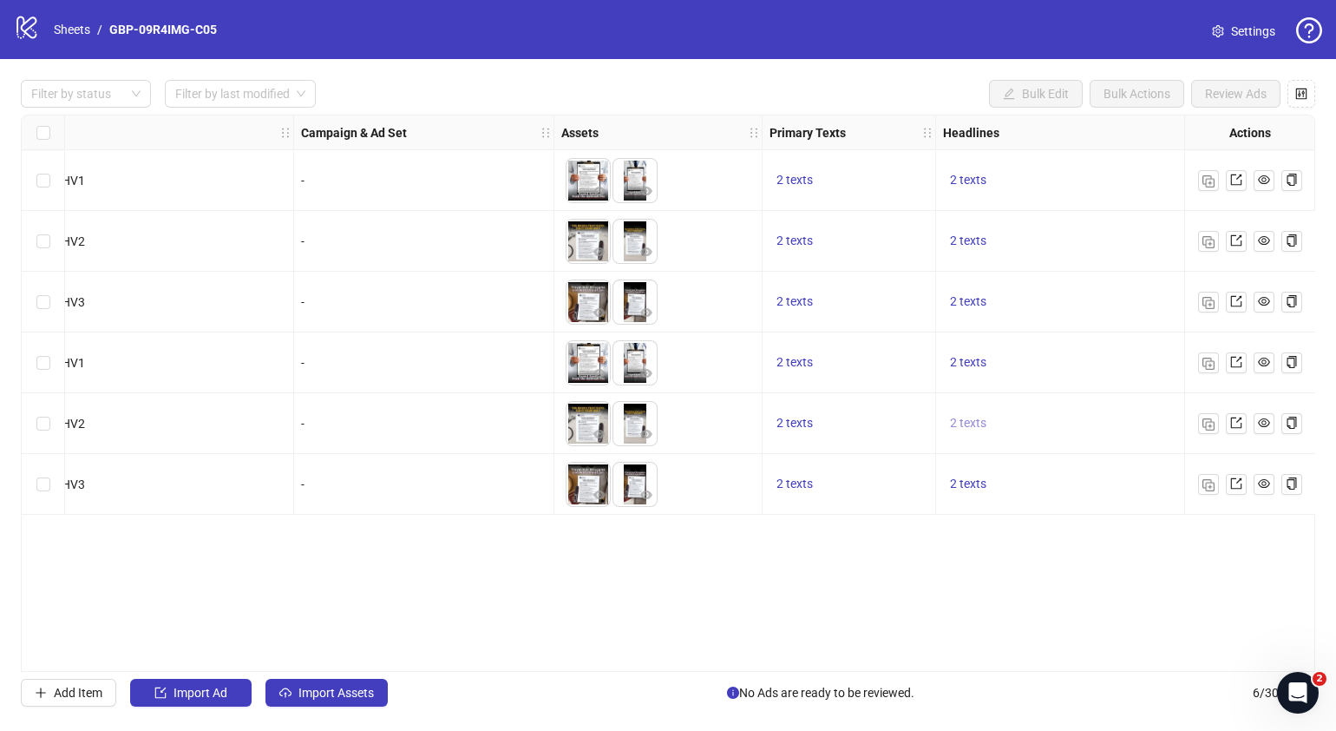
click at [956, 421] on span "2 texts" at bounding box center [968, 423] width 36 height 14
click at [1237, 412] on icon "caret-right" at bounding box center [1238, 410] width 12 height 12
drag, startPoint x: 946, startPoint y: 592, endPoint x: 927, endPoint y: 591, distance: 19.1
click at [945, 592] on div "Ad Format Ad Name Campaign & Ad Set Assets Primary Texts Headlines Descriptions…" at bounding box center [668, 393] width 1295 height 557
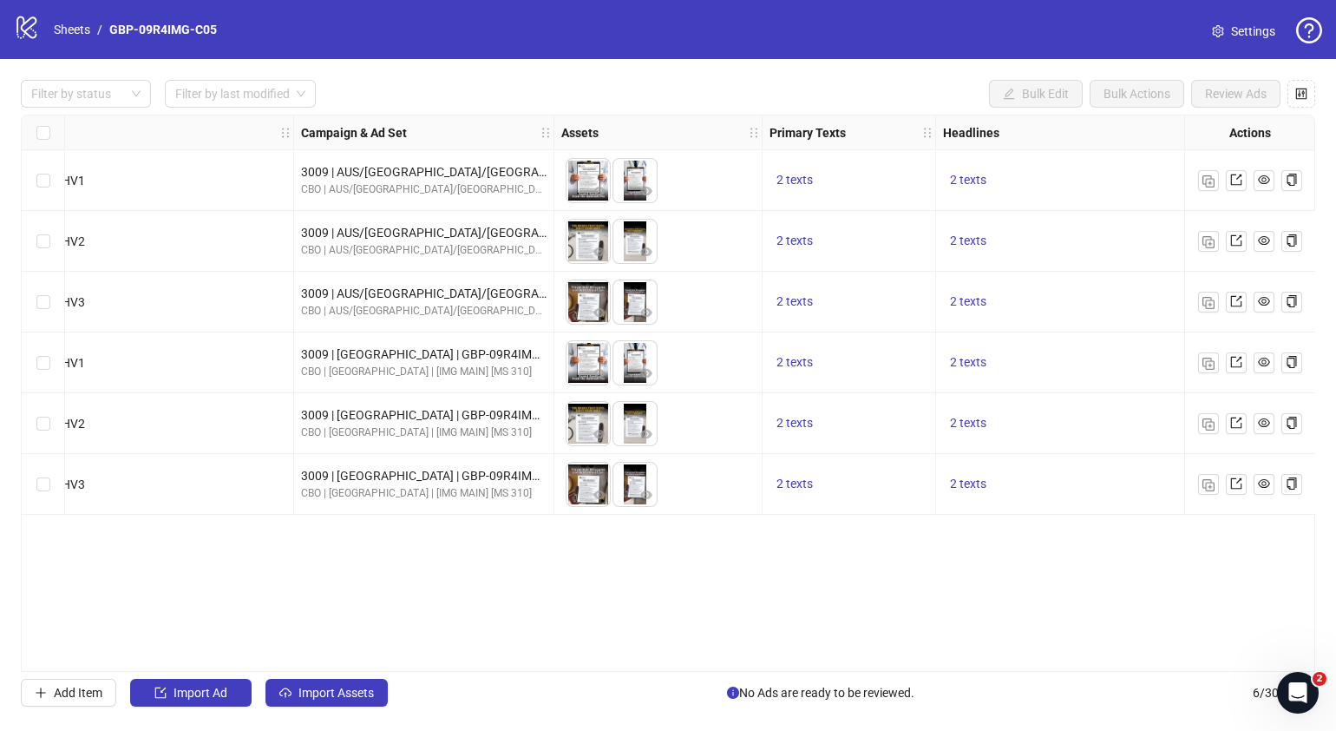
drag, startPoint x: 570, startPoint y: 664, endPoint x: 721, endPoint y: 661, distance: 151.0
click at [721, 661] on div "Ad Format Ad Name Campaign & Ad Set Assets Primary Texts Headlines Descriptions…" at bounding box center [668, 393] width 1295 height 557
drag, startPoint x: 698, startPoint y: 670, endPoint x: 747, endPoint y: 661, distance: 50.2
click at [755, 661] on div "Ad Format Ad Name Campaign & Ad Set Assets Primary Texts Headlines Descriptions…" at bounding box center [668, 393] width 1295 height 557
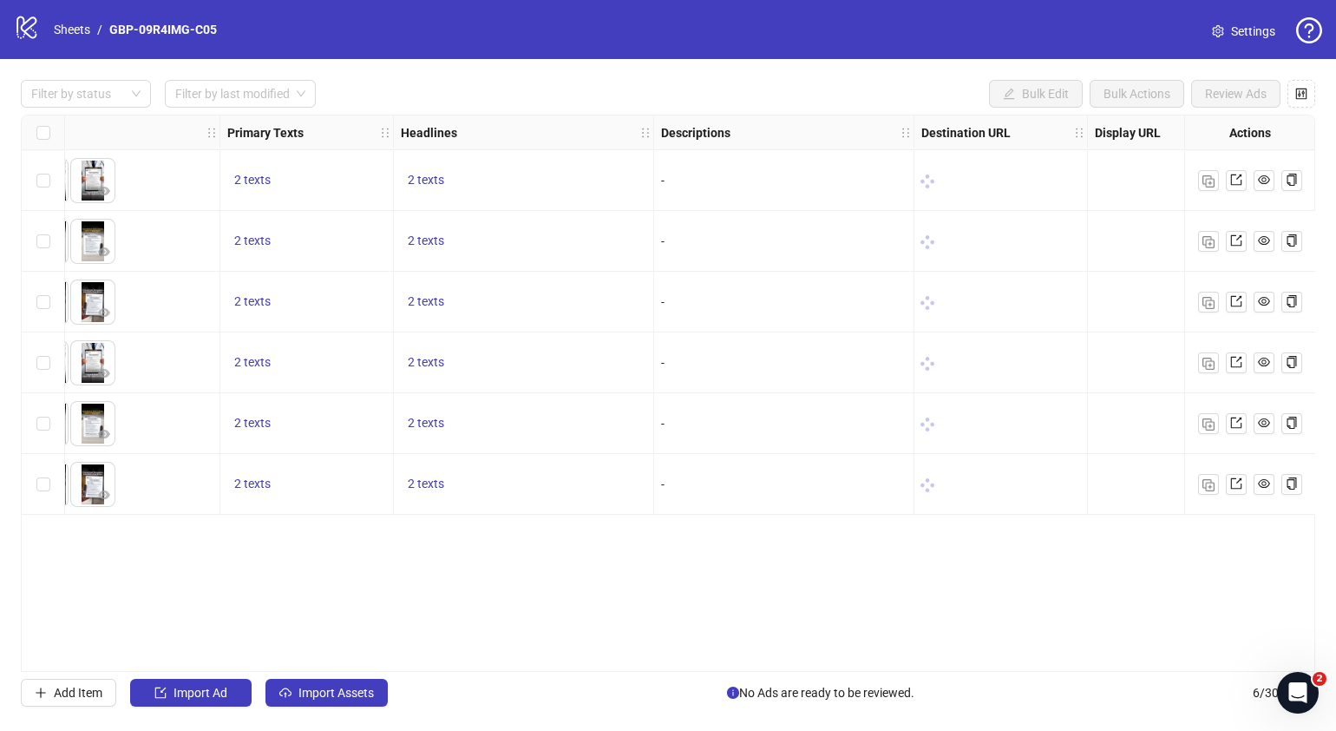
scroll to position [0, 810]
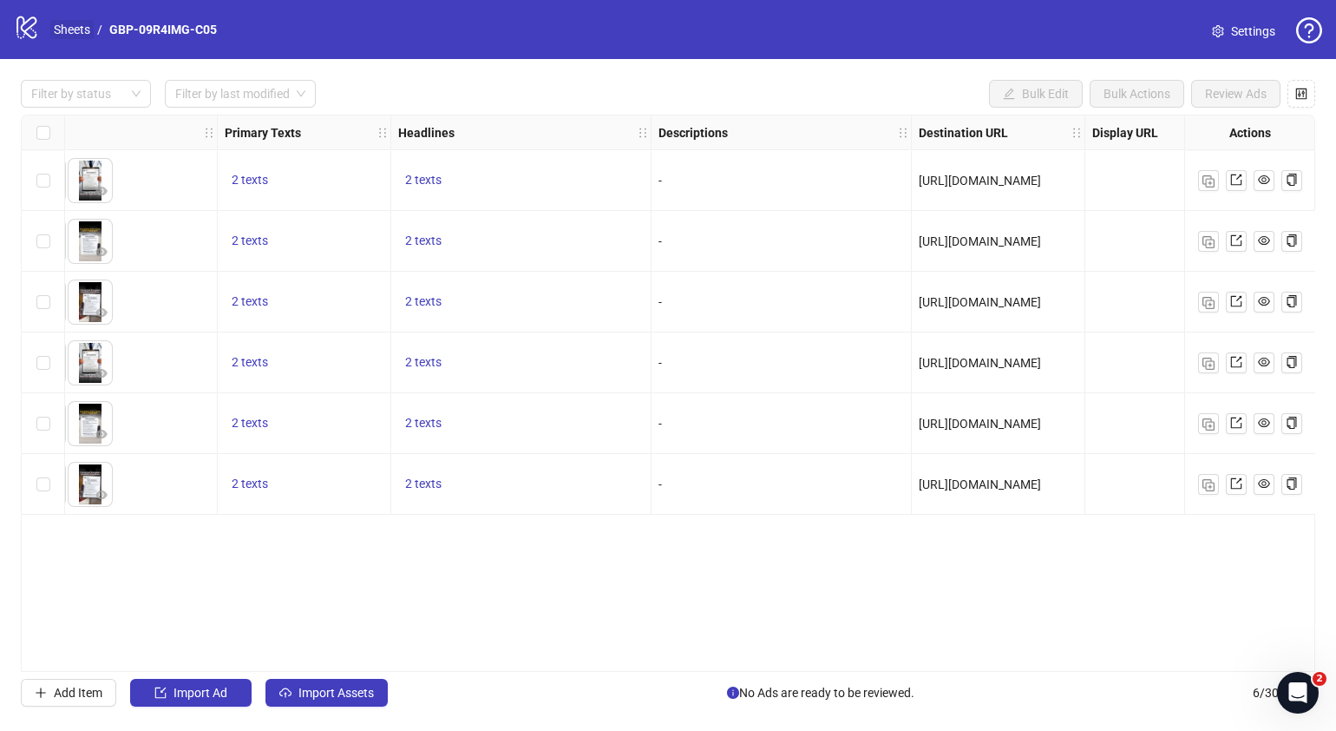
click at [71, 21] on link "Sheets" at bounding box center [71, 29] width 43 height 19
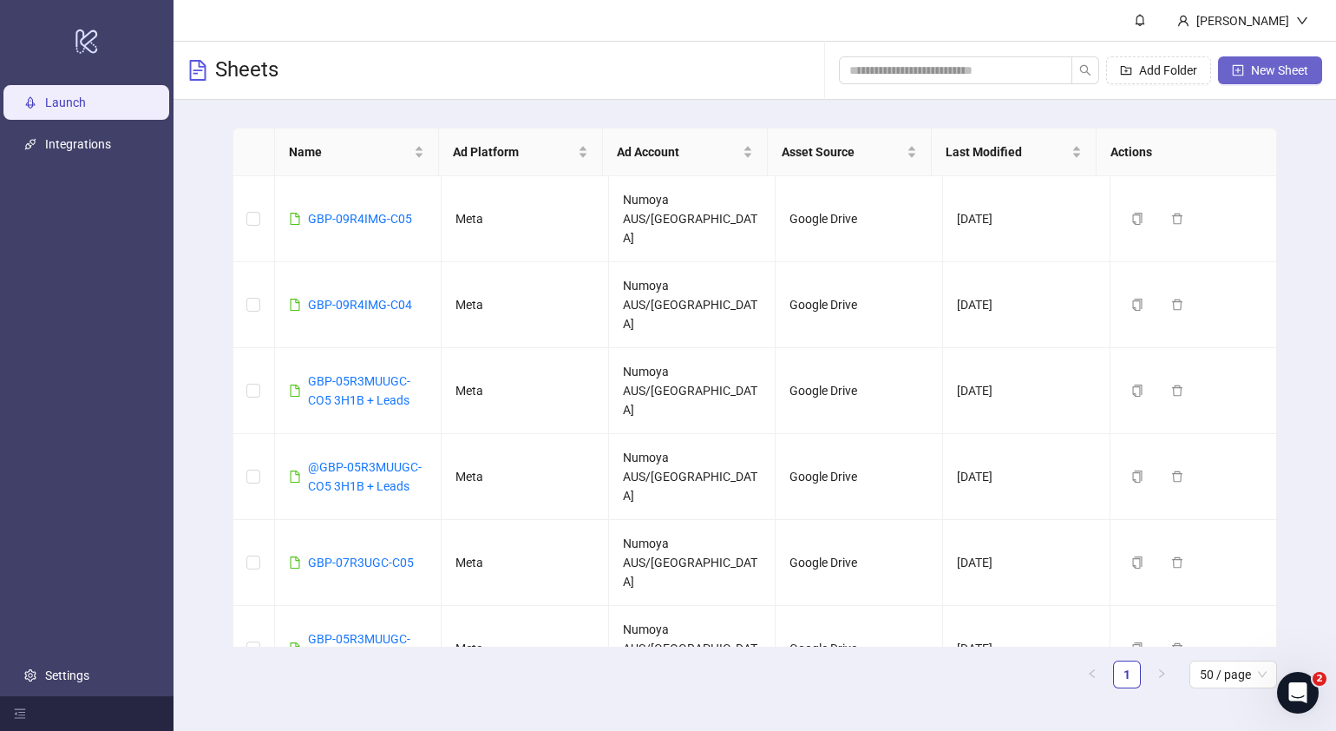
click at [1256, 60] on button "New Sheet" at bounding box center [1270, 70] width 104 height 28
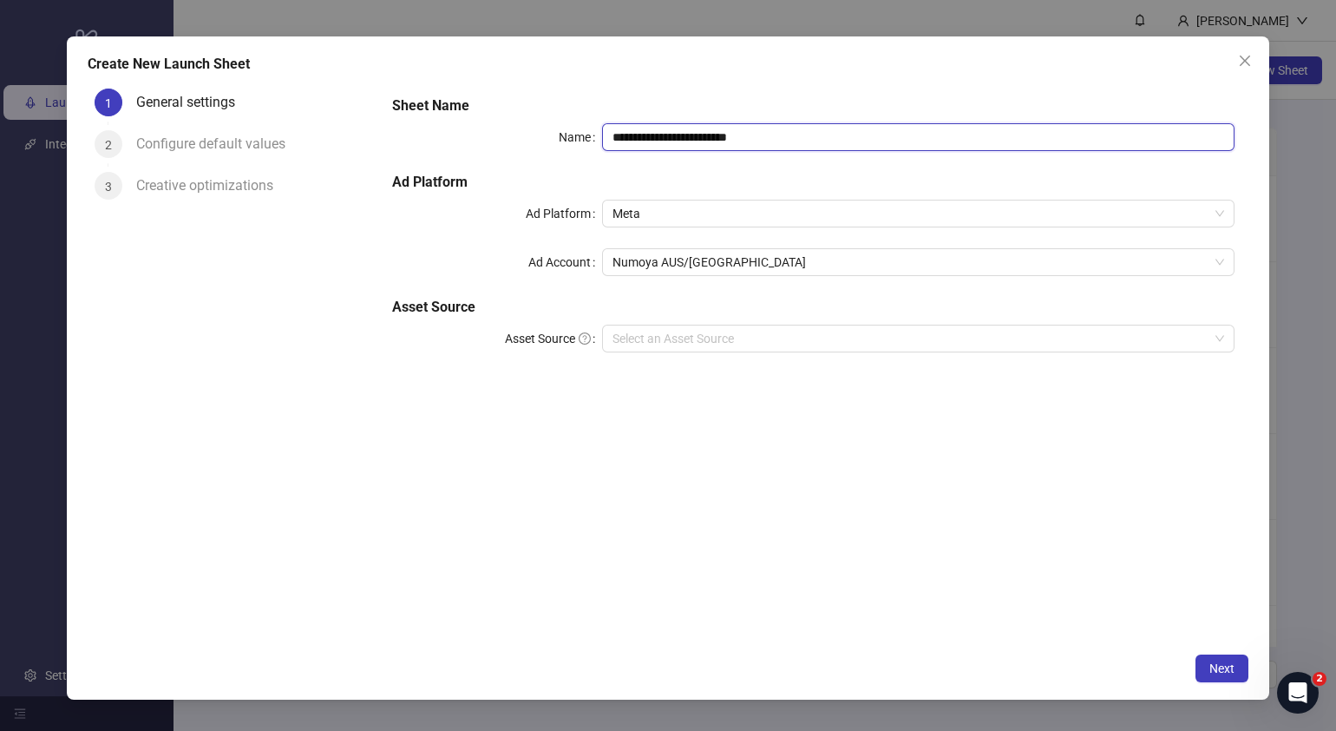
drag, startPoint x: 837, startPoint y: 126, endPoint x: 327, endPoint y: 167, distance: 511.0
click at [334, 167] on div "**********" at bounding box center [668, 363] width 1161 height 562
paste input "text"
type input "**********"
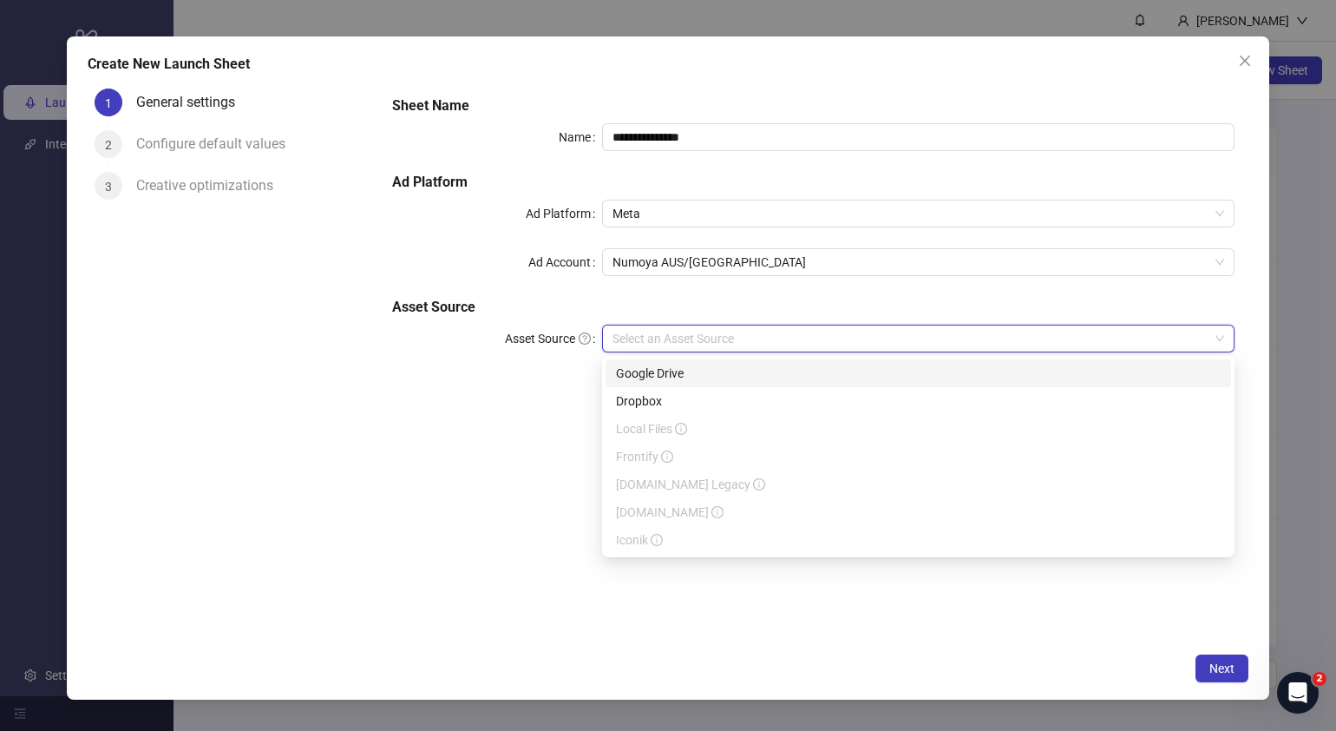
click at [731, 331] on input "Asset Source" at bounding box center [911, 338] width 596 height 26
click at [708, 374] on div "Google Drive" at bounding box center [918, 373] width 605 height 19
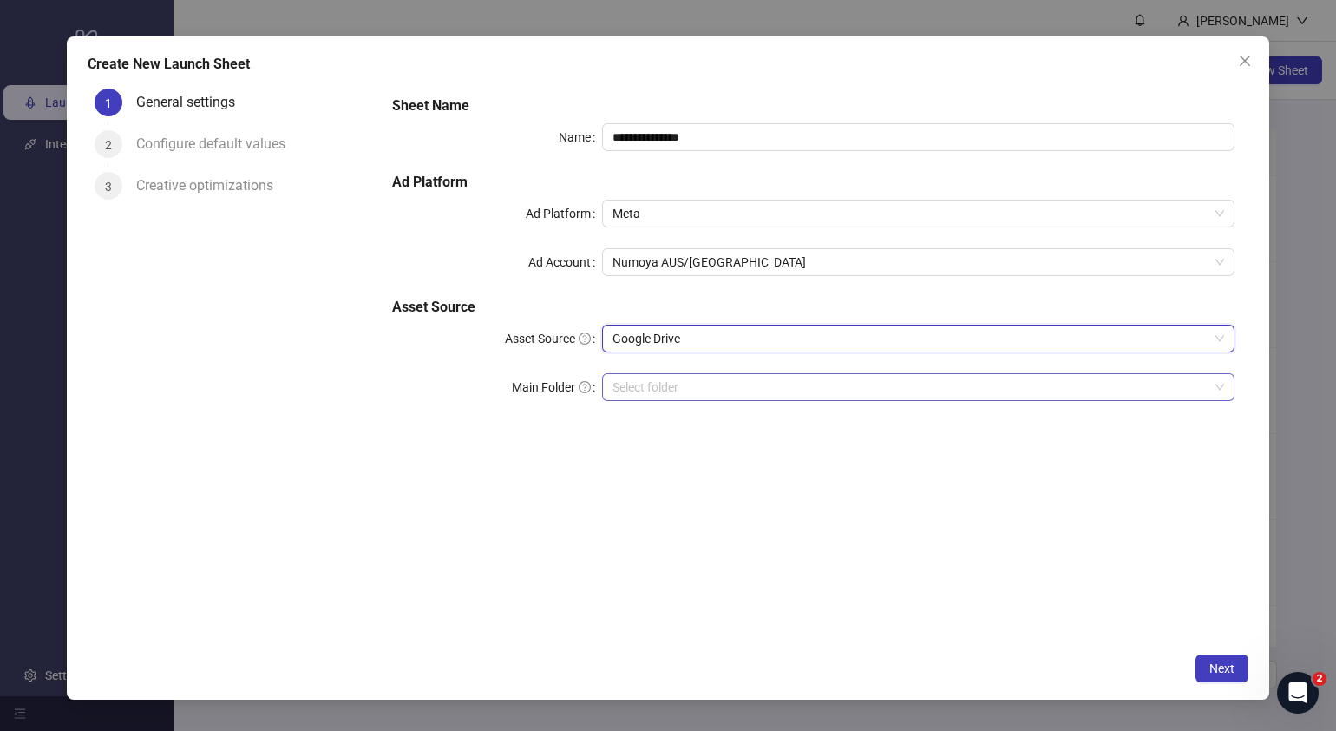
click at [699, 383] on input "Main Folder" at bounding box center [911, 387] width 596 height 26
click at [672, 393] on input "Main Folder" at bounding box center [911, 387] width 596 height 26
click at [1237, 669] on button "Next" at bounding box center [1222, 668] width 53 height 28
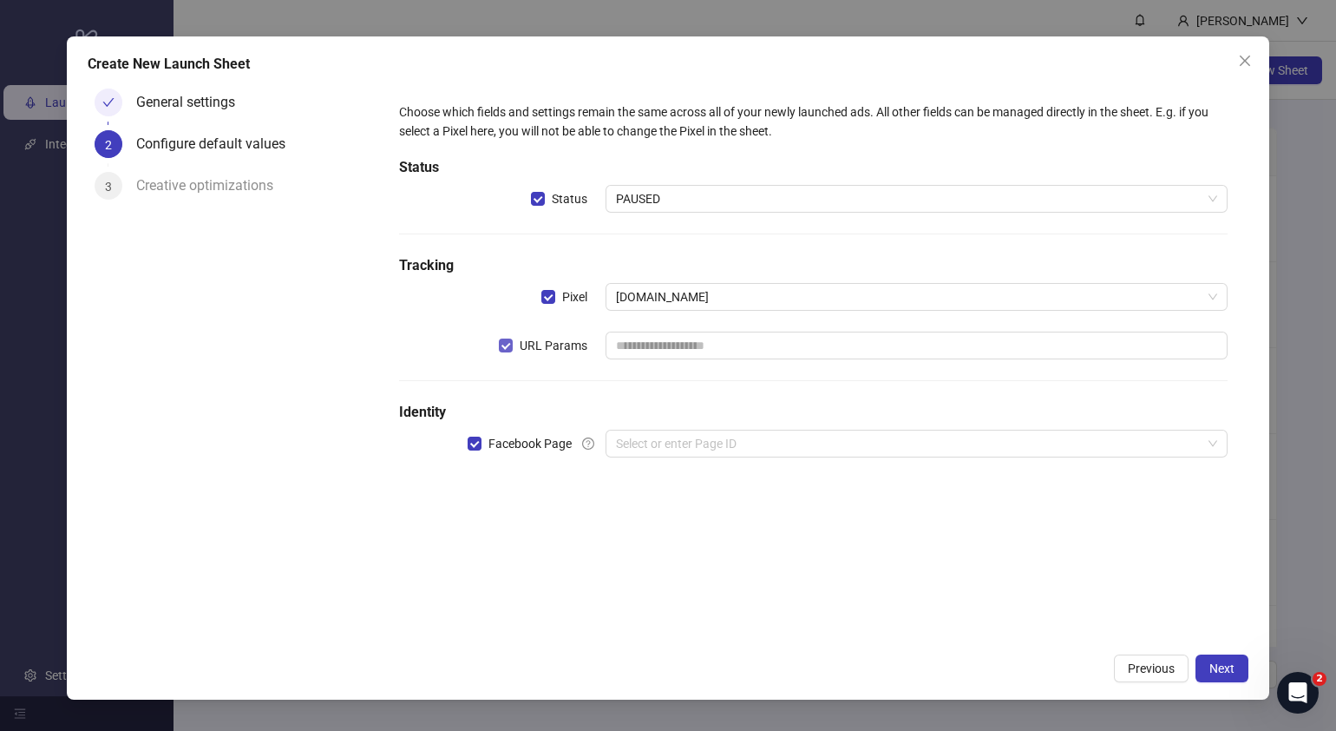
click at [504, 352] on label "URL Params" at bounding box center [546, 345] width 95 height 19
click at [669, 446] on input "search" at bounding box center [909, 443] width 586 height 26
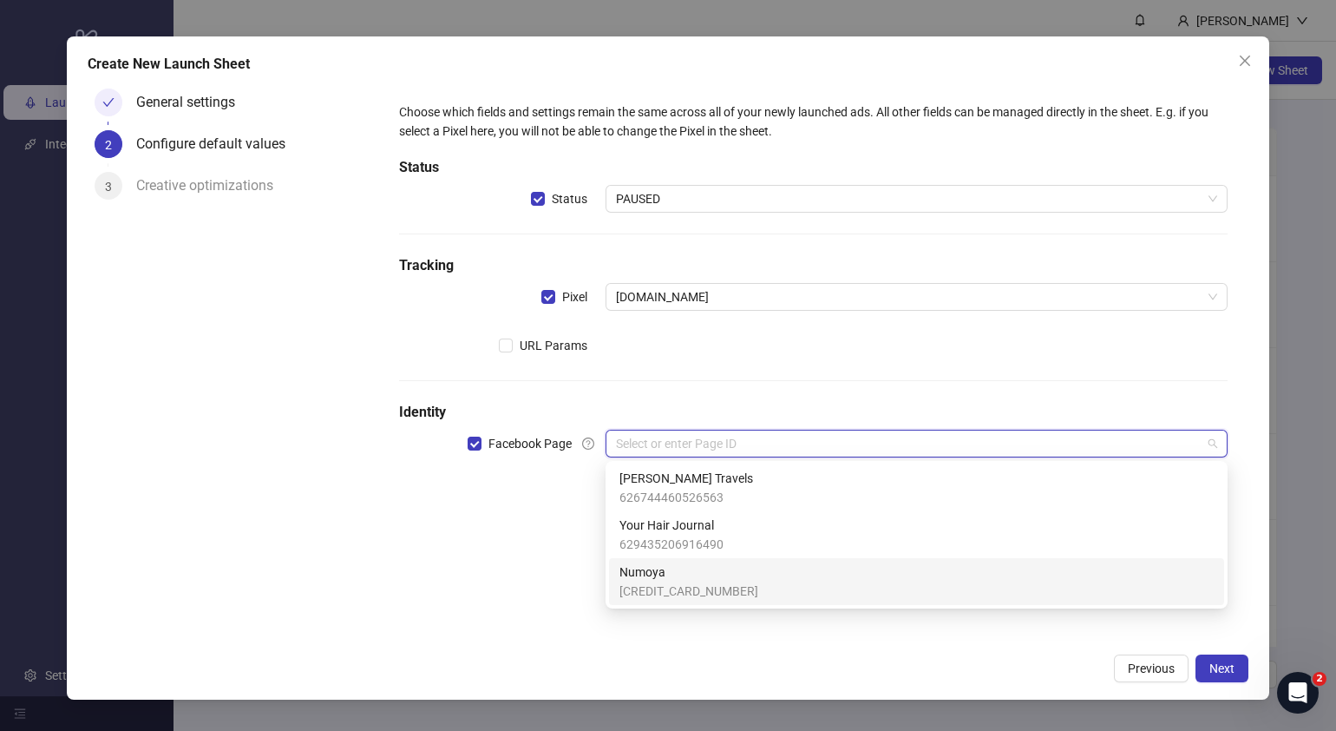
click at [664, 584] on span "[CREDIT_CARD_NUMBER]" at bounding box center [689, 590] width 139 height 19
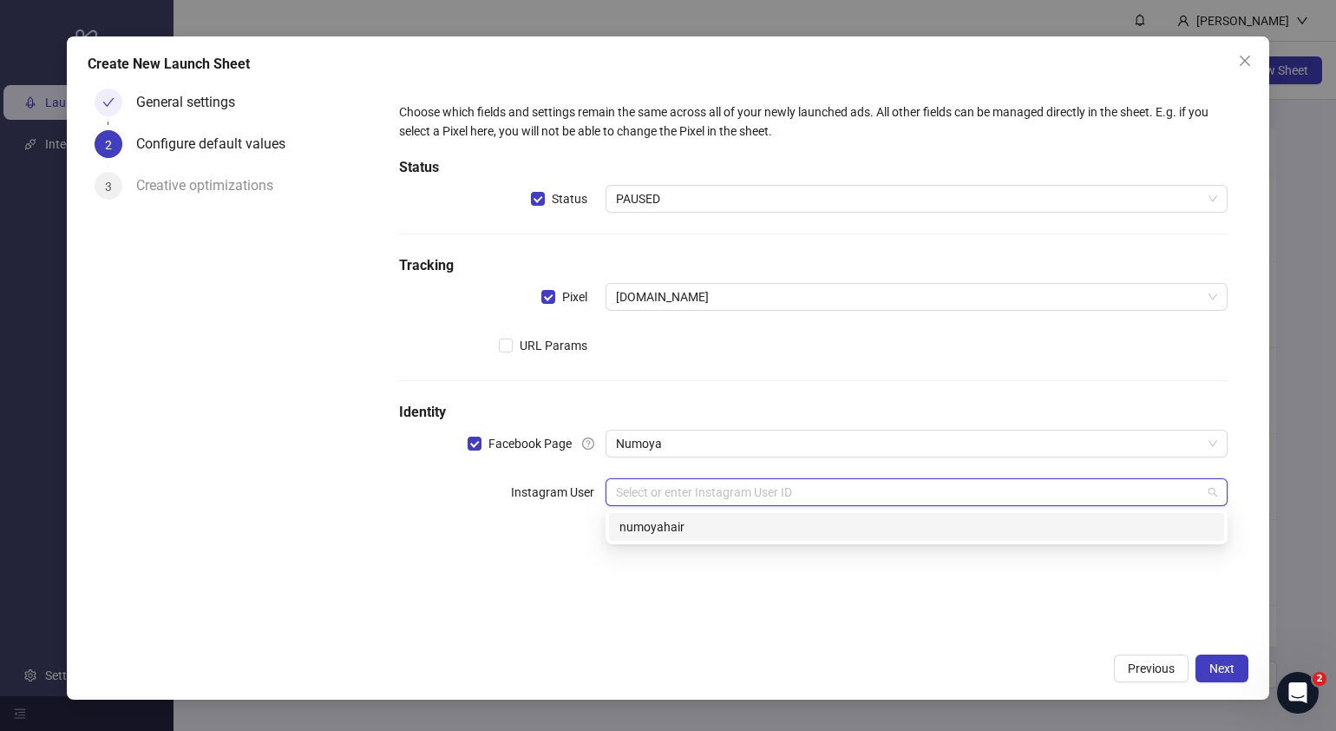
click at [666, 495] on input "search" at bounding box center [909, 492] width 586 height 26
click at [669, 534] on div "numoyahair" at bounding box center [917, 526] width 594 height 19
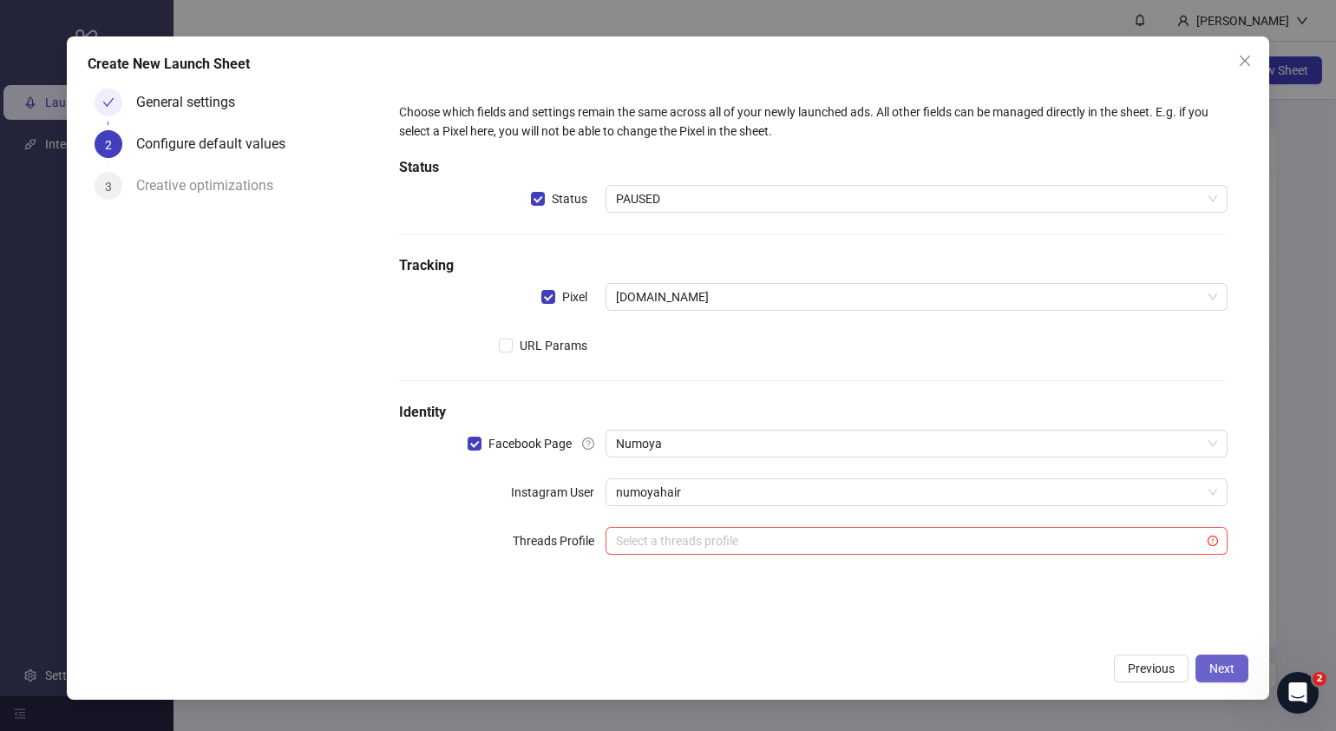
click at [1237, 660] on button "Next" at bounding box center [1222, 668] width 53 height 28
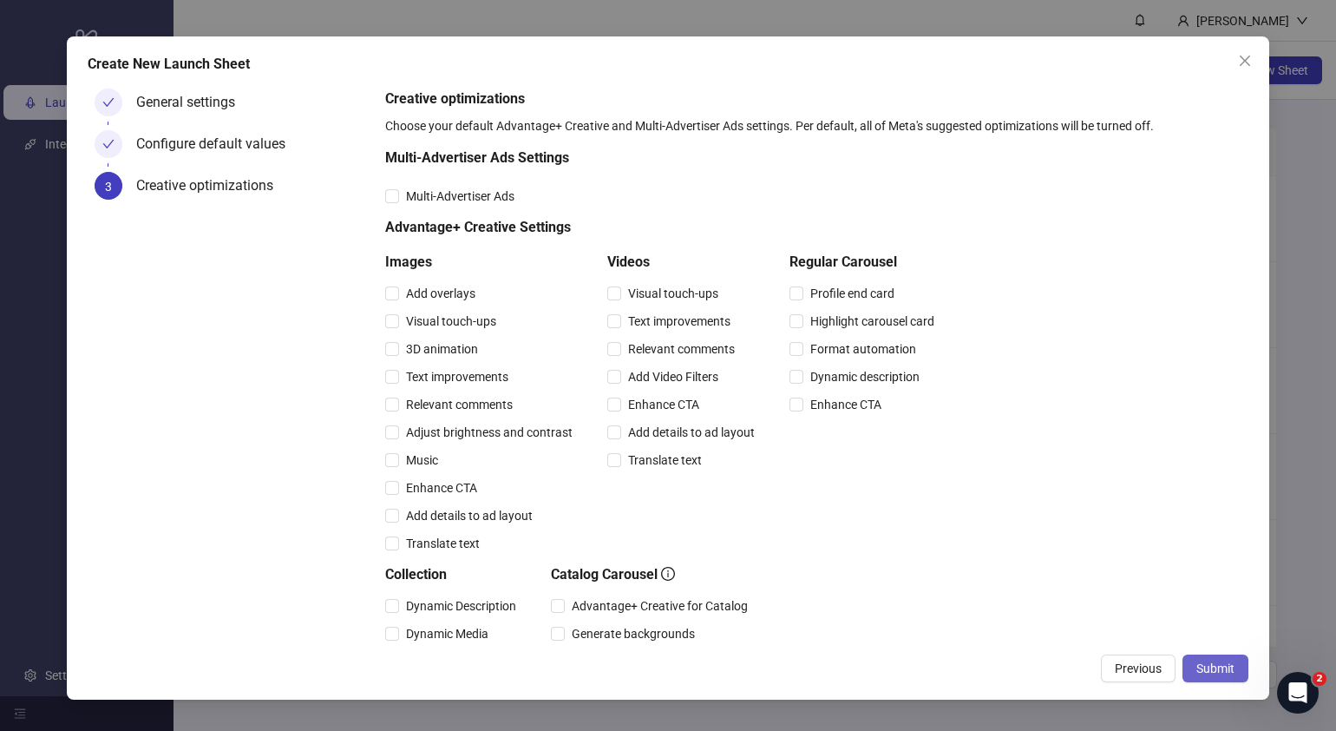
click at [1237, 668] on button "Submit" at bounding box center [1216, 668] width 66 height 28
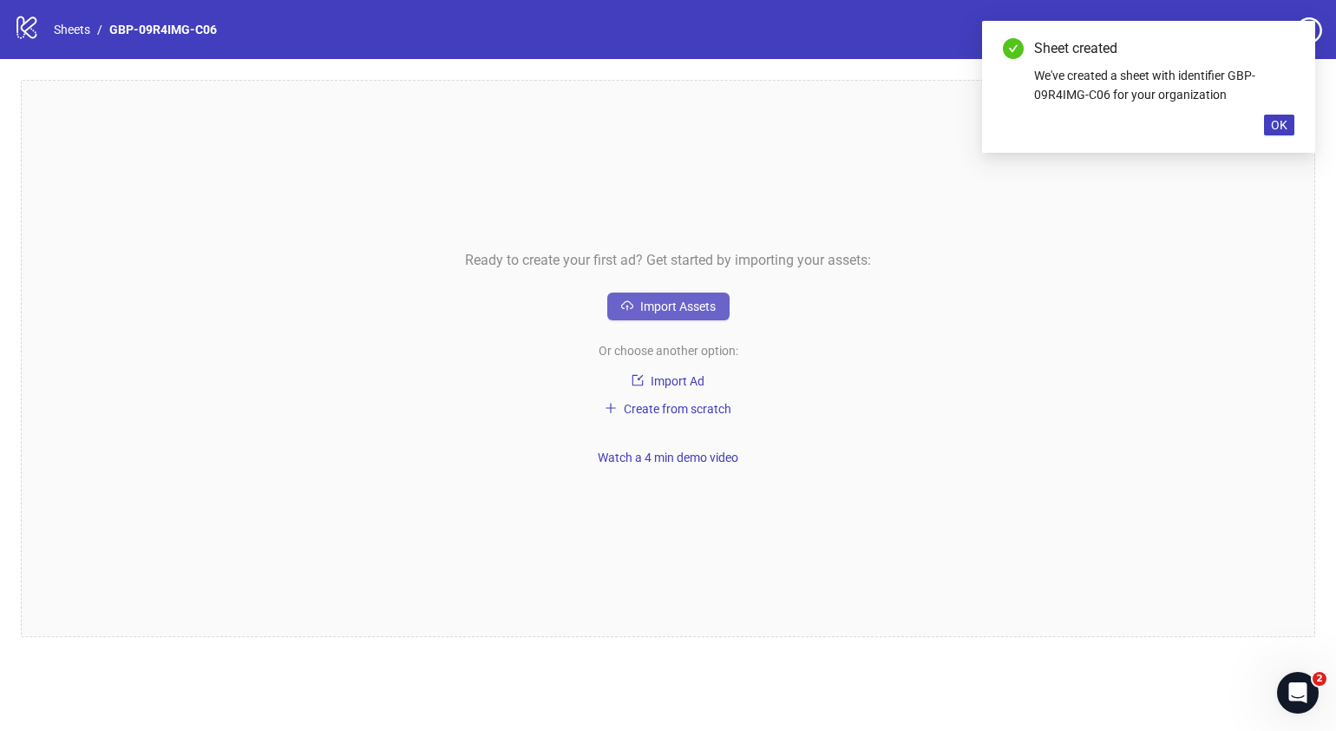
click at [707, 307] on span "Import Assets" at bounding box center [677, 306] width 75 height 14
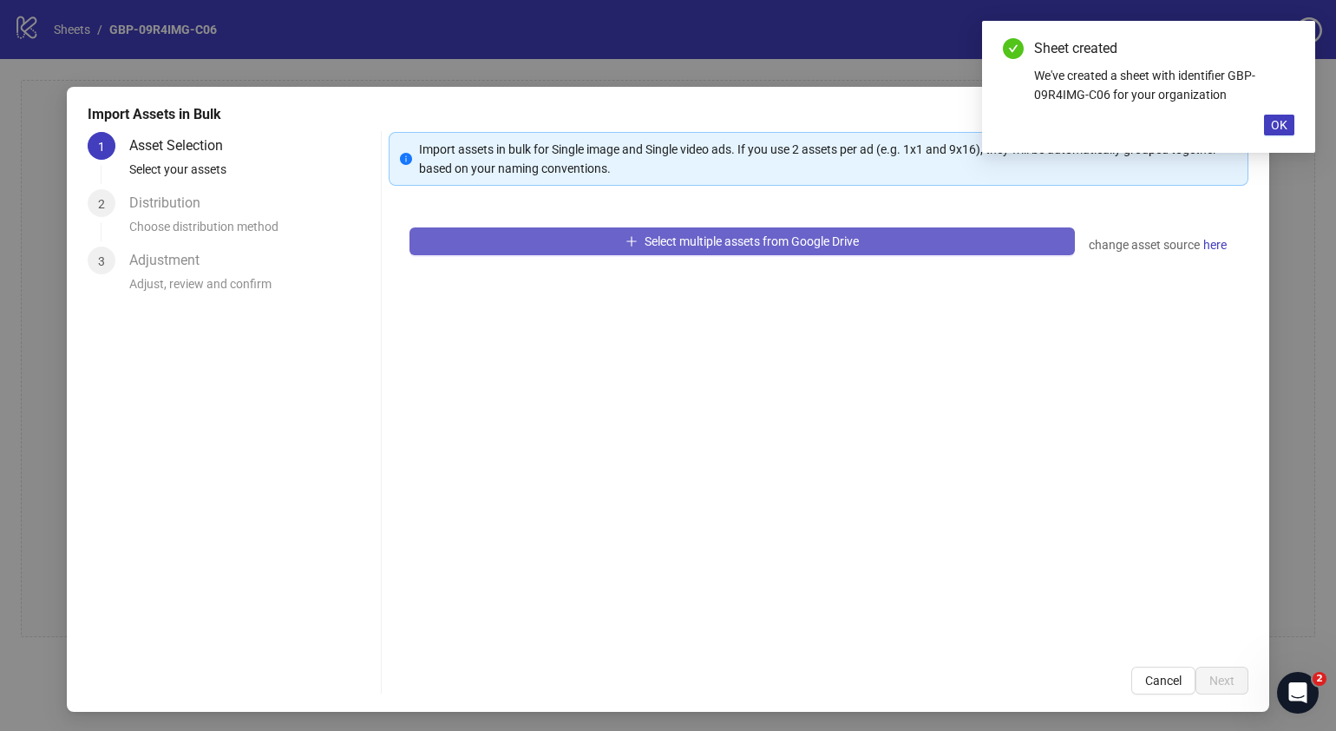
click at [758, 245] on span "Select multiple assets from Google Drive" at bounding box center [752, 241] width 214 height 14
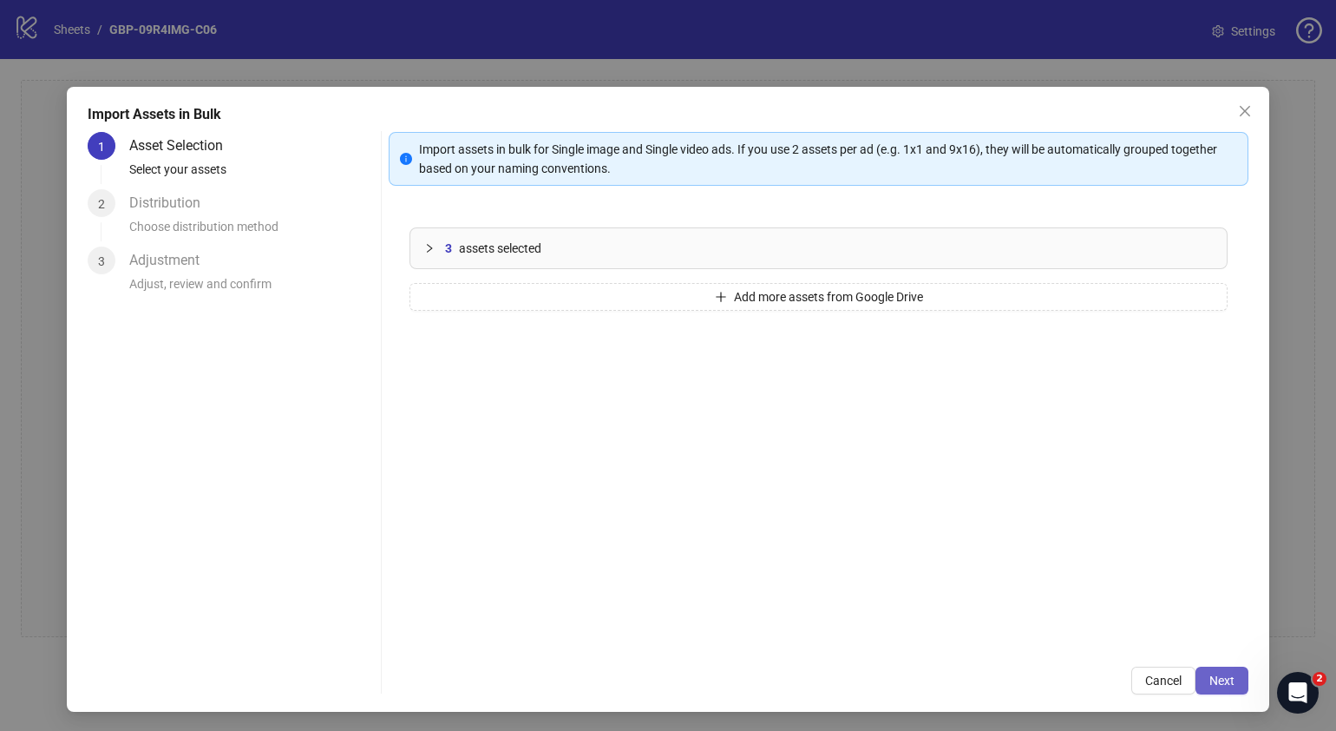
click at [1210, 680] on span "Next" at bounding box center [1222, 680] width 25 height 14
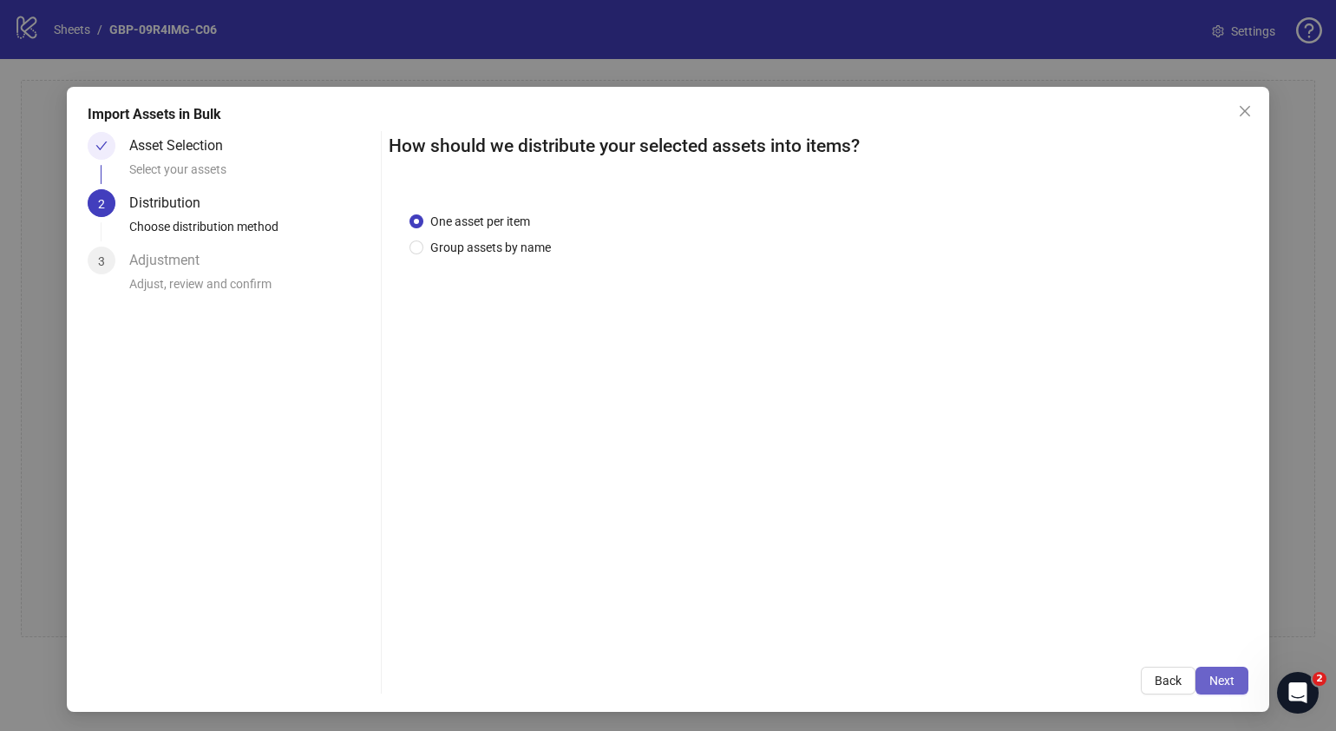
click at [1210, 674] on span "Next" at bounding box center [1222, 680] width 25 height 14
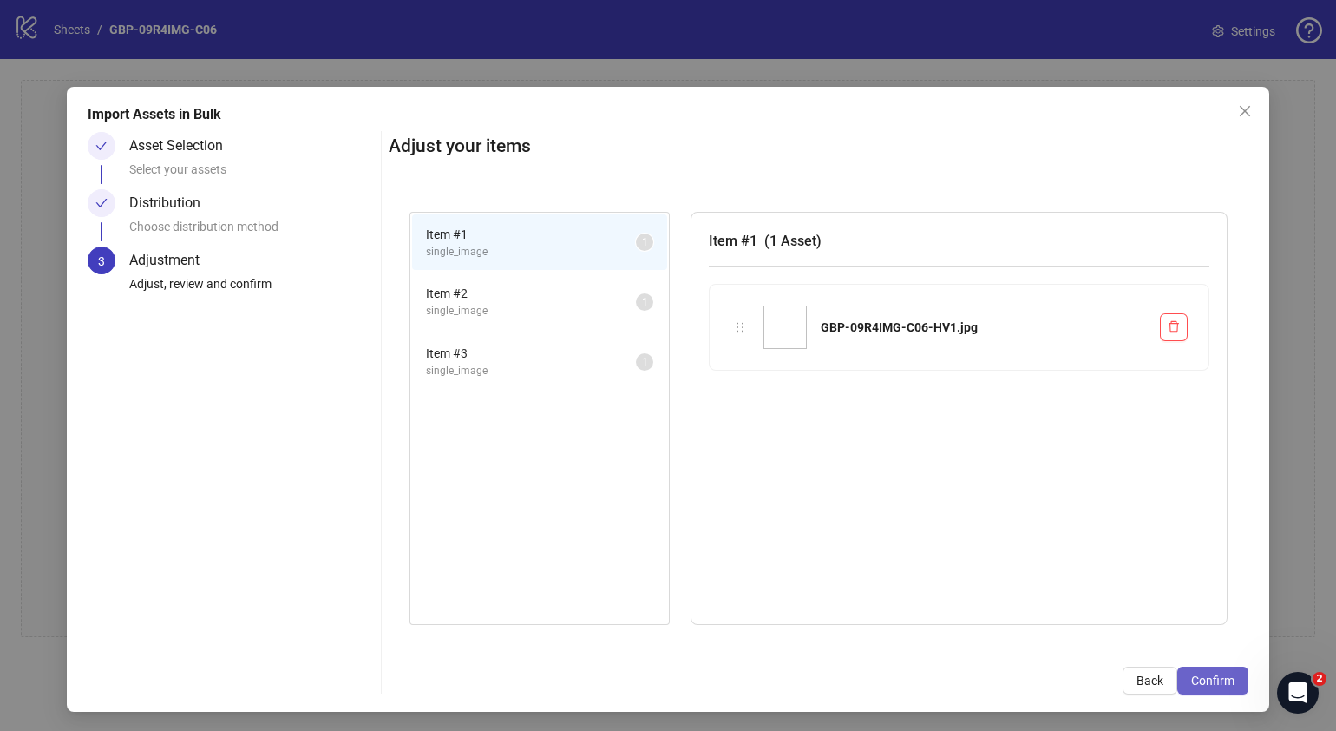
click at [1201, 676] on span "Confirm" at bounding box center [1212, 680] width 43 height 14
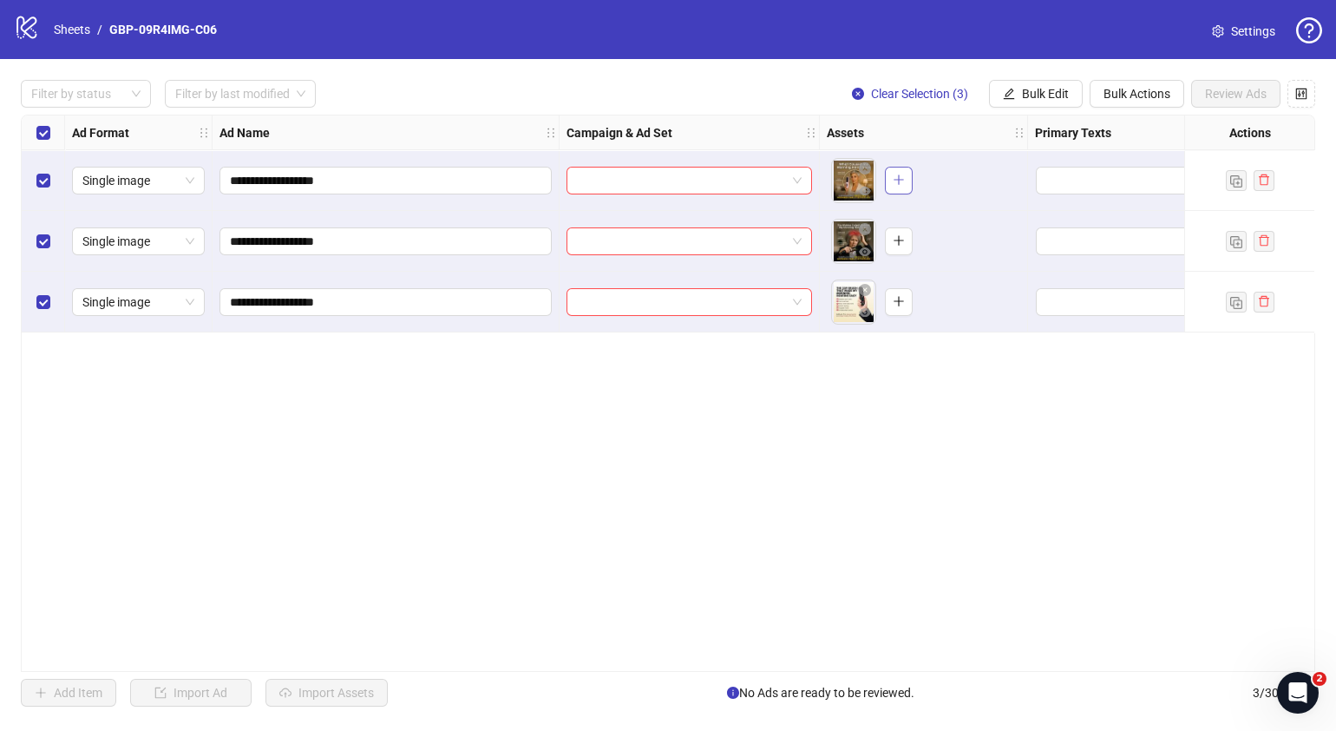
click at [909, 174] on button "button" at bounding box center [899, 181] width 28 height 28
click at [896, 240] on icon "plus" at bounding box center [899, 240] width 10 height 1
click at [903, 308] on span "button" at bounding box center [899, 301] width 12 height 14
click at [1060, 89] on span "Bulk Edit" at bounding box center [1045, 94] width 47 height 14
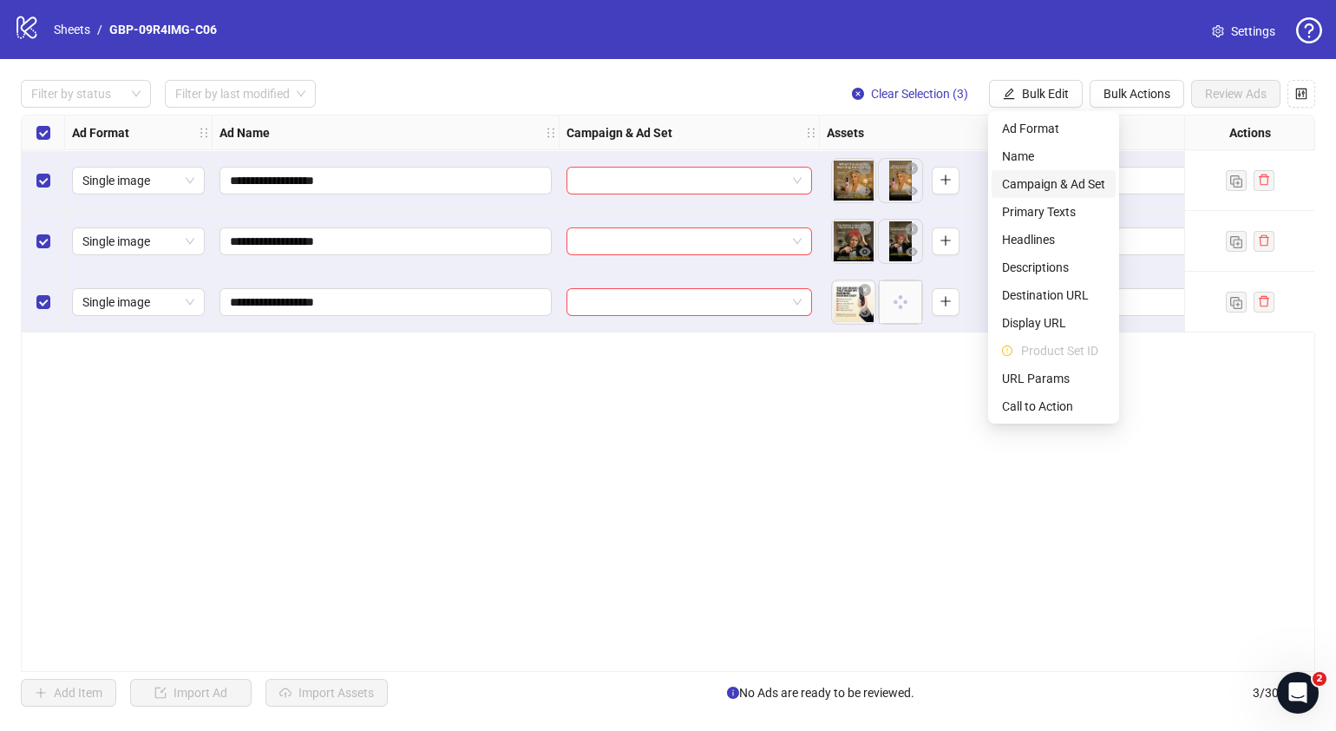
click at [1060, 182] on span "Campaign & Ad Set" at bounding box center [1053, 183] width 103 height 19
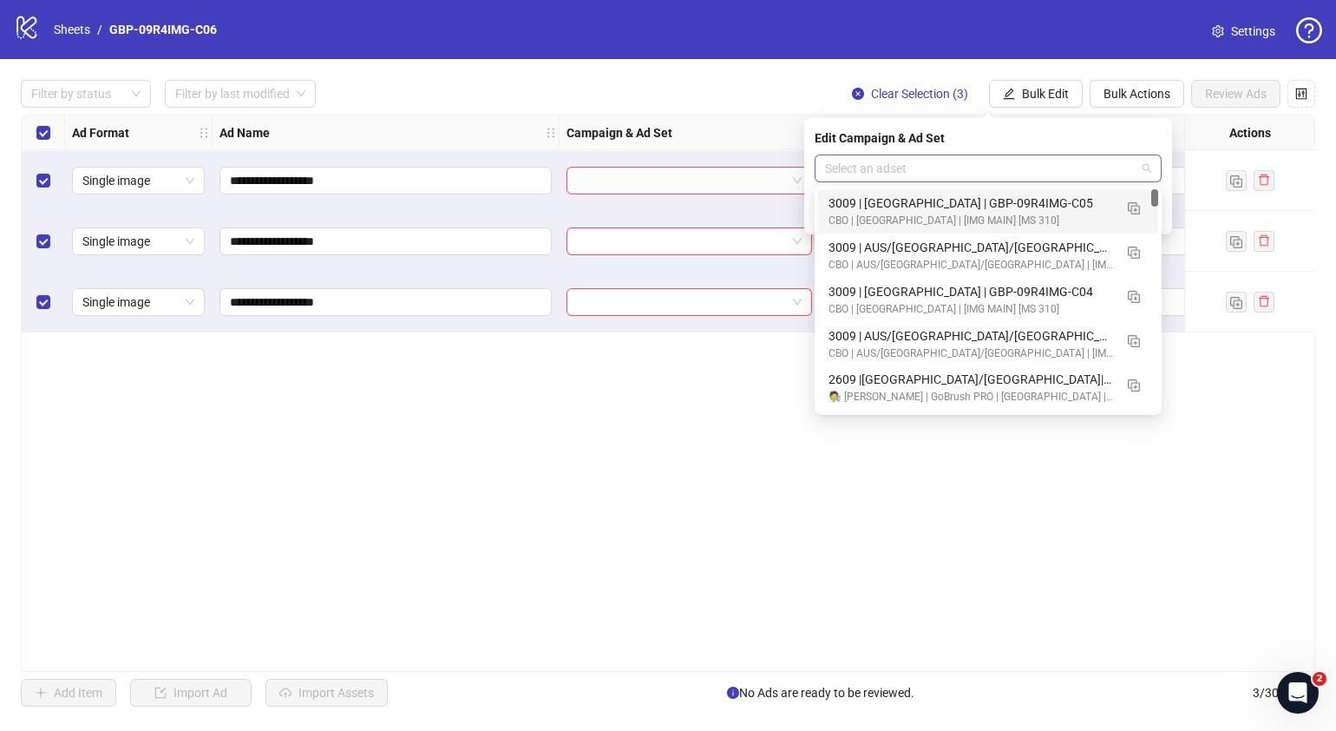
click at [1156, 169] on div "Select an adset" at bounding box center [988, 168] width 347 height 28
click at [1132, 253] on img "button" at bounding box center [1134, 252] width 12 height 12
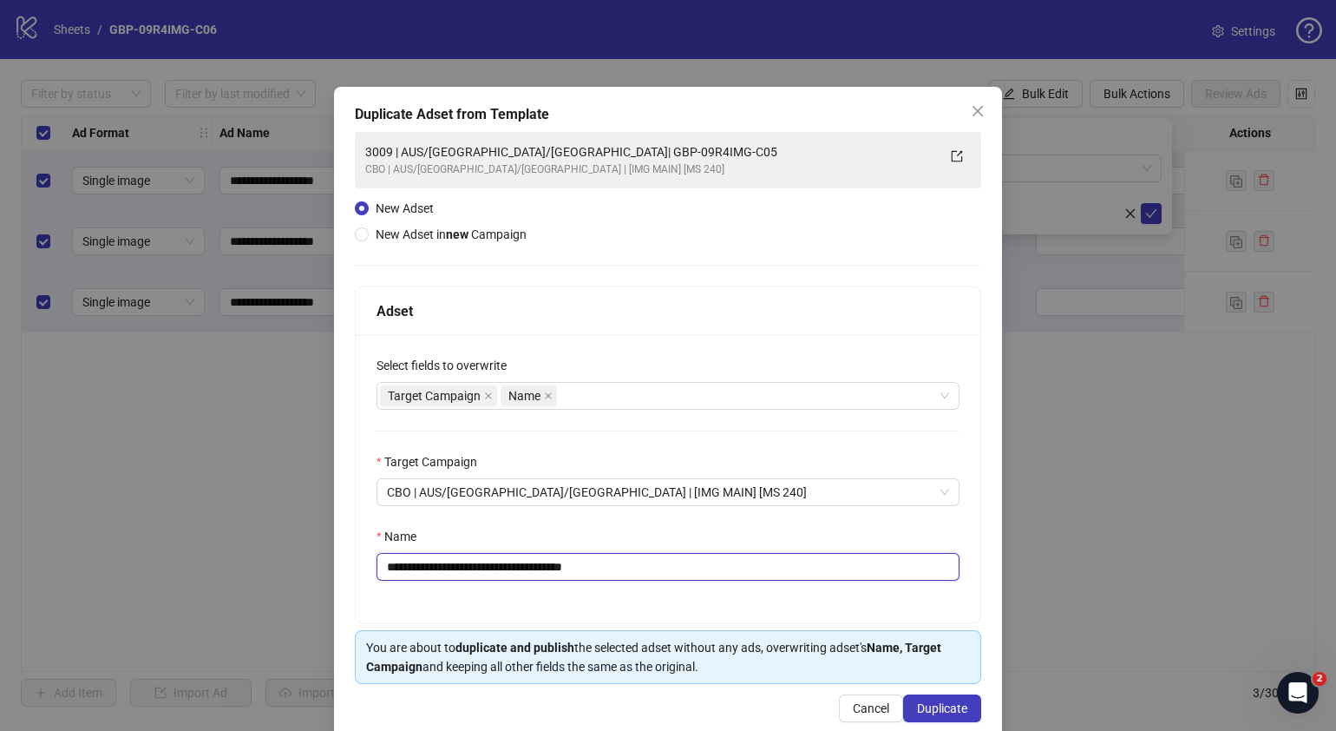
drag, startPoint x: 646, startPoint y: 572, endPoint x: 493, endPoint y: 574, distance: 152.7
click at [493, 574] on input "**********" at bounding box center [668, 567] width 583 height 28
paste input "text"
type input "**********"
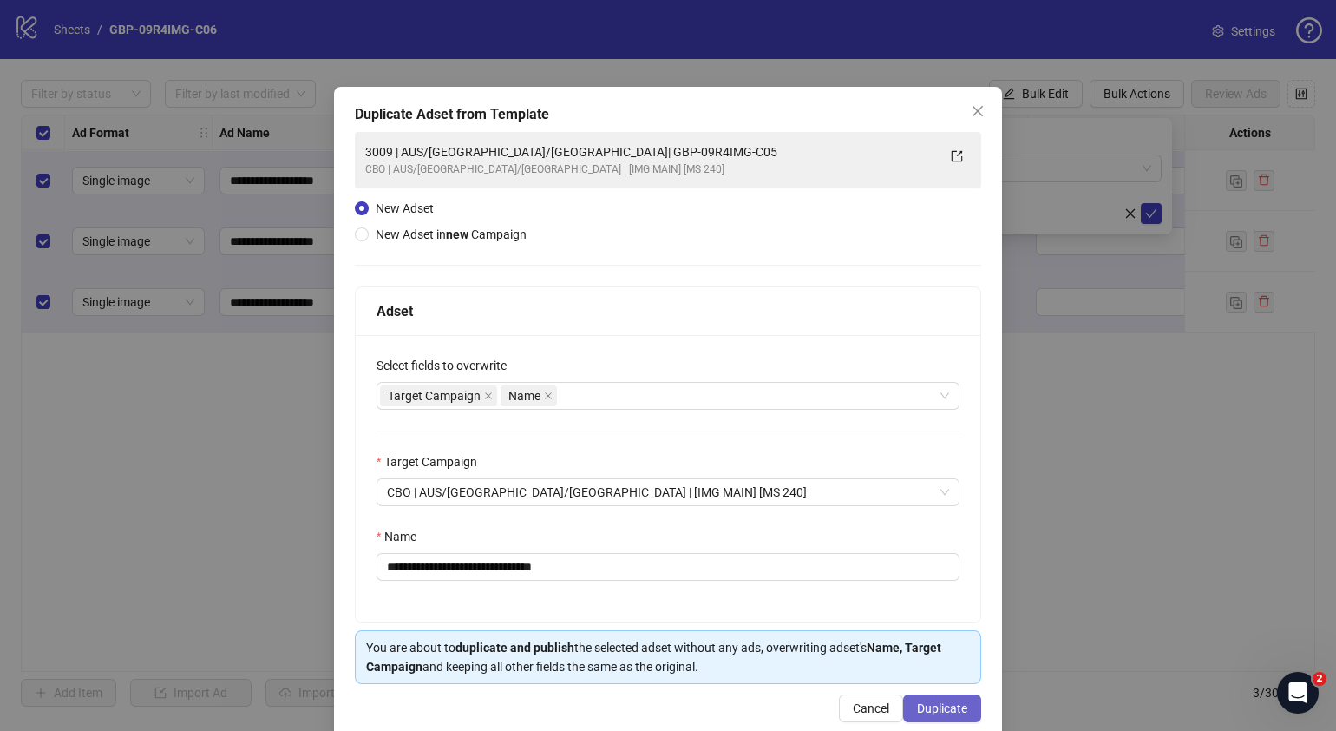
click at [937, 707] on span "Duplicate" at bounding box center [942, 708] width 50 height 14
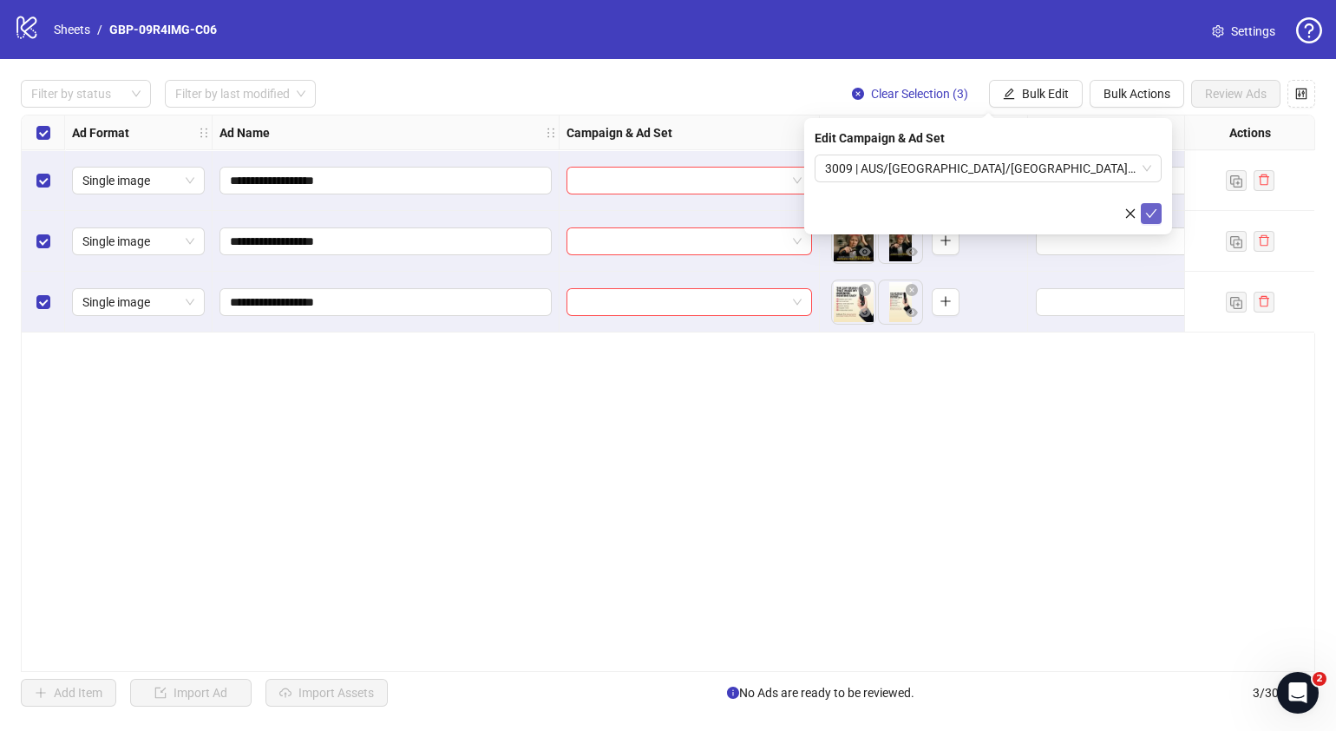
click at [1152, 213] on icon "check" at bounding box center [1151, 213] width 11 height 9
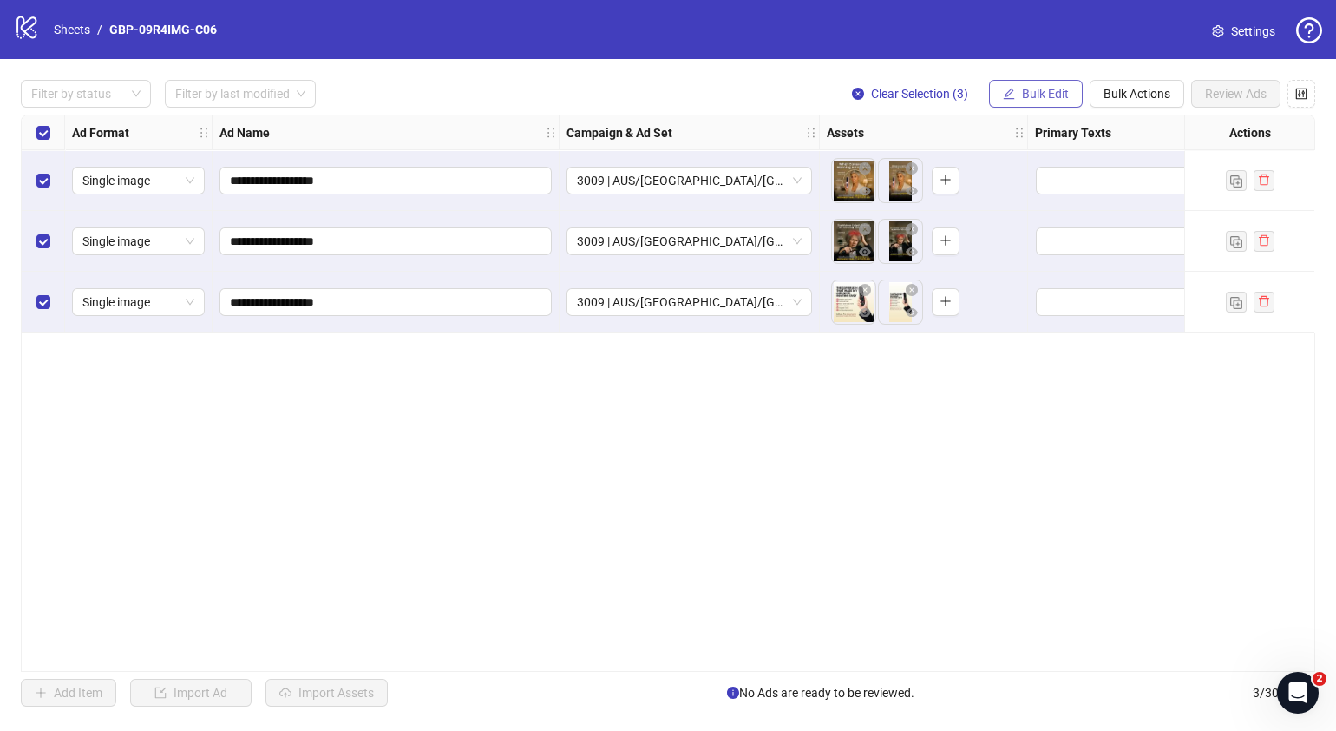
click at [1060, 96] on span "Bulk Edit" at bounding box center [1045, 94] width 47 height 14
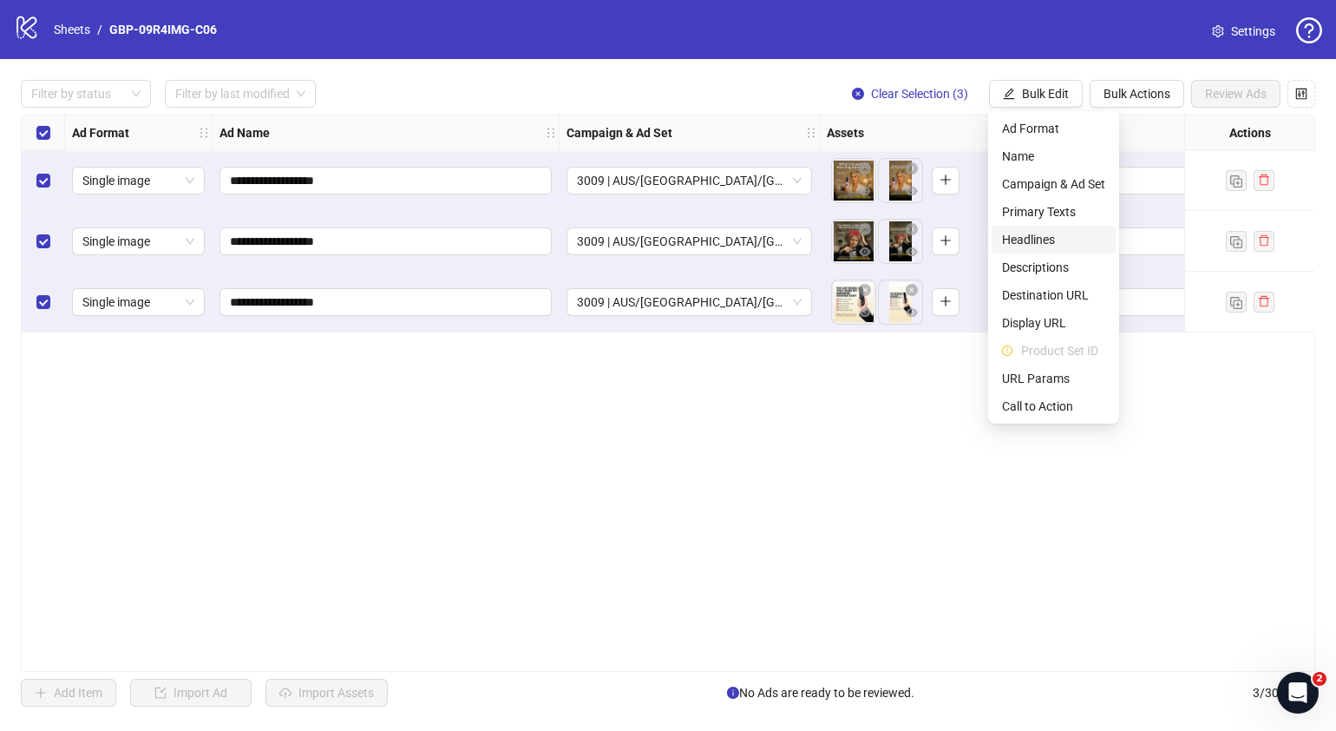
click at [1059, 234] on span "Headlines" at bounding box center [1053, 239] width 103 height 19
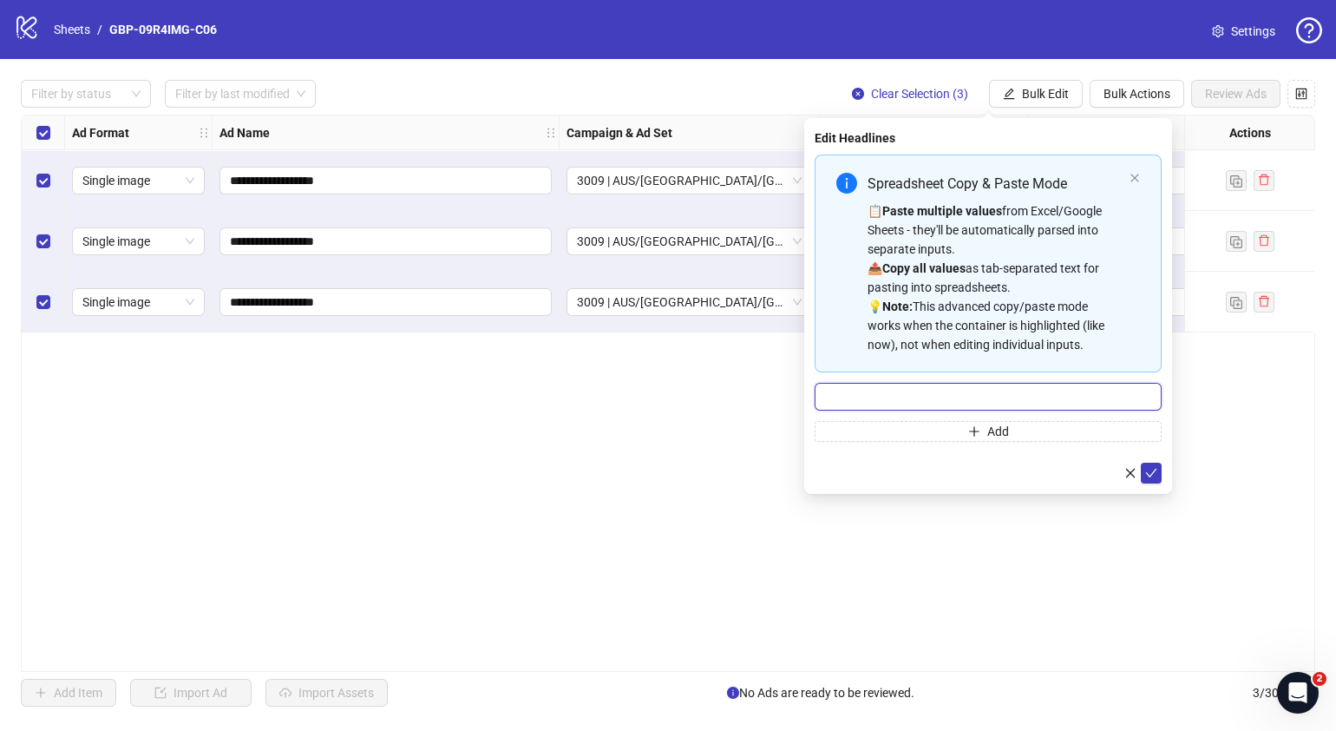
click at [989, 403] on input "Multi-input container - paste or copy values" at bounding box center [988, 397] width 347 height 28
paste input "*******"
type input "*******"
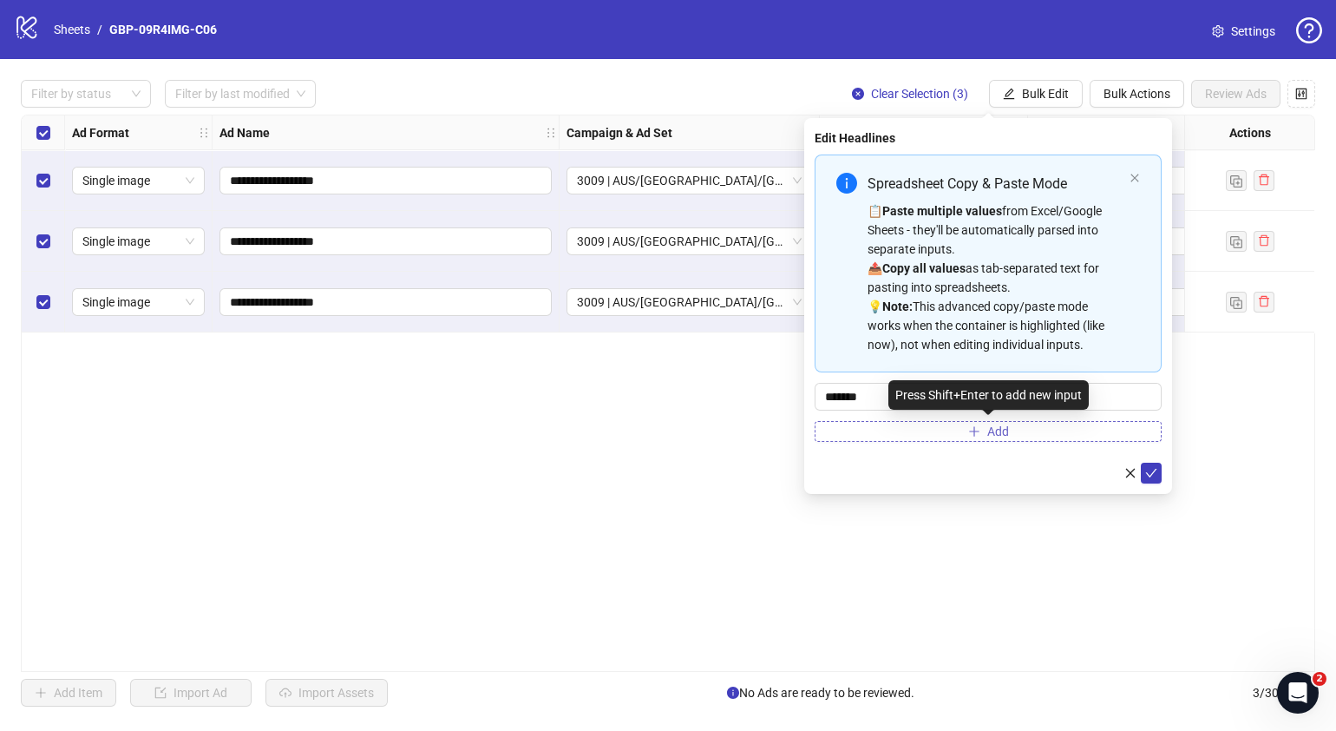
click at [978, 435] on icon "plus" at bounding box center [974, 431] width 12 height 12
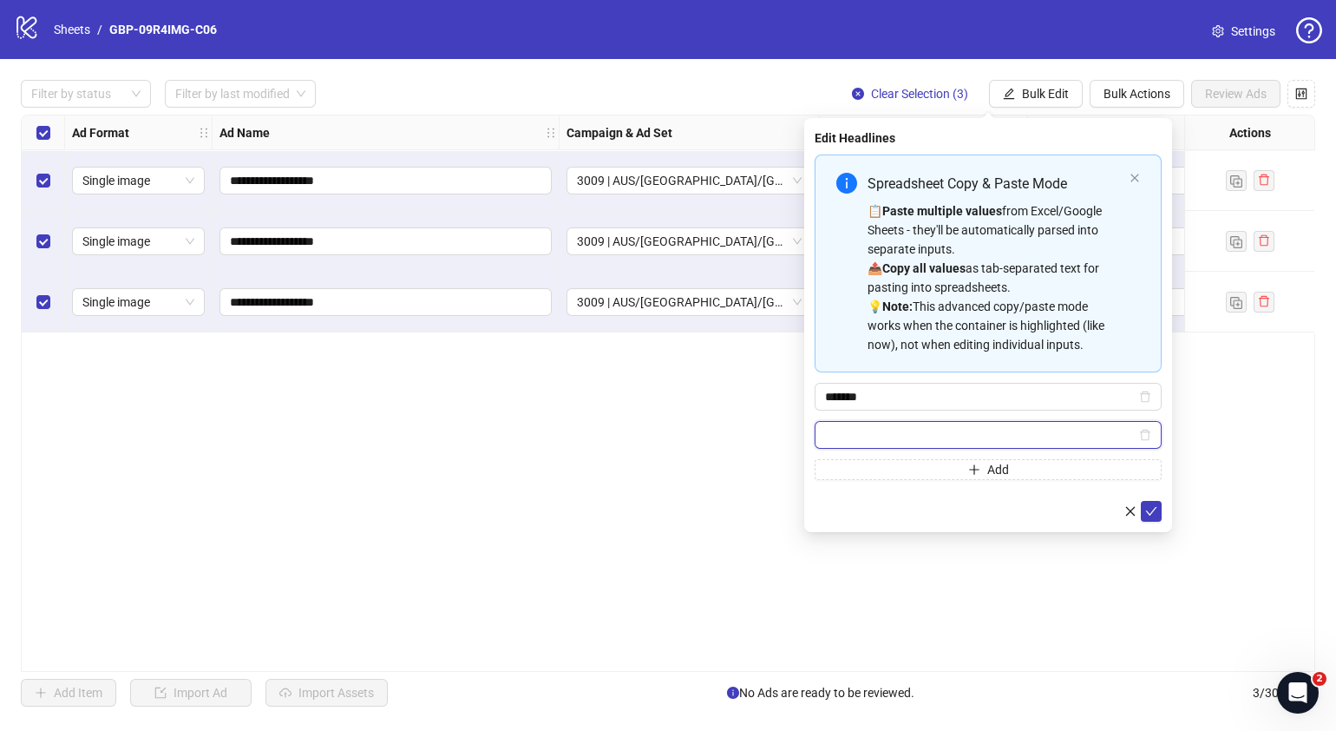
paste input "**********"
type input "**********"
click at [1152, 505] on icon "check" at bounding box center [1151, 511] width 12 height 12
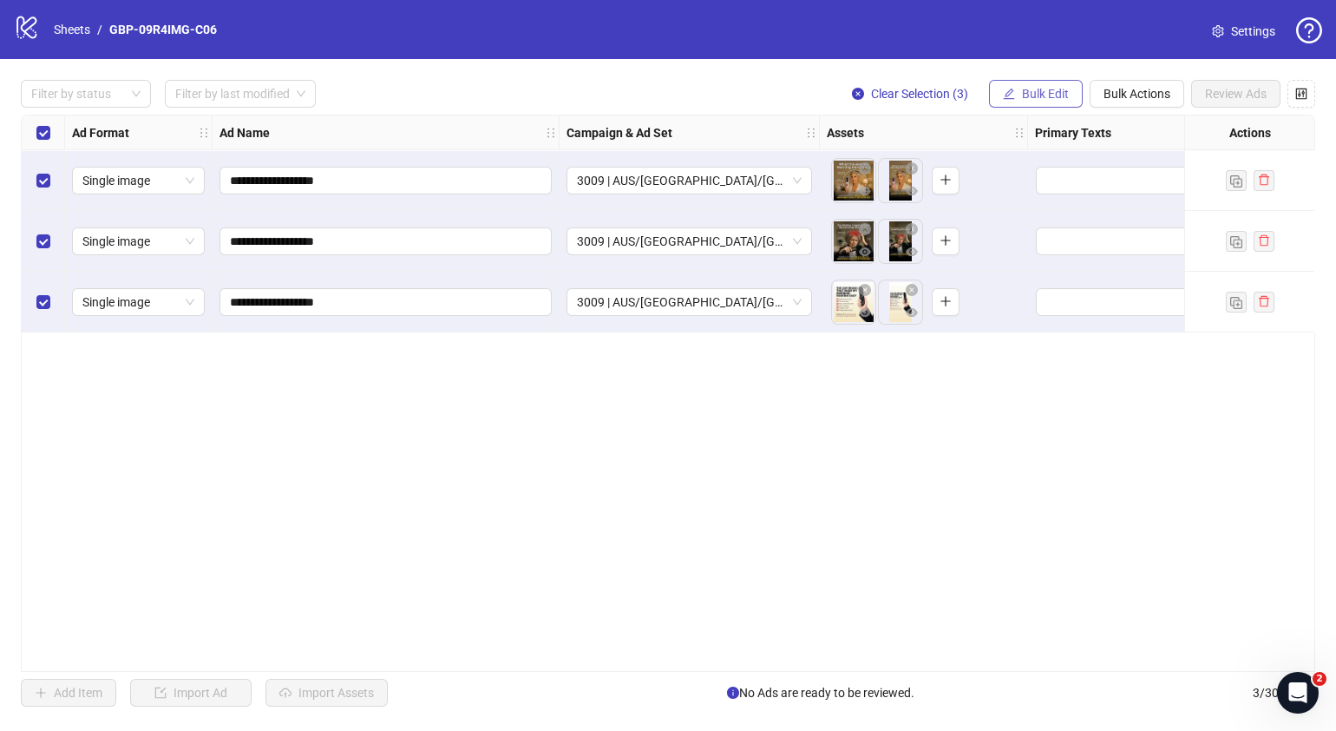
click at [1043, 90] on span "Bulk Edit" at bounding box center [1045, 94] width 47 height 14
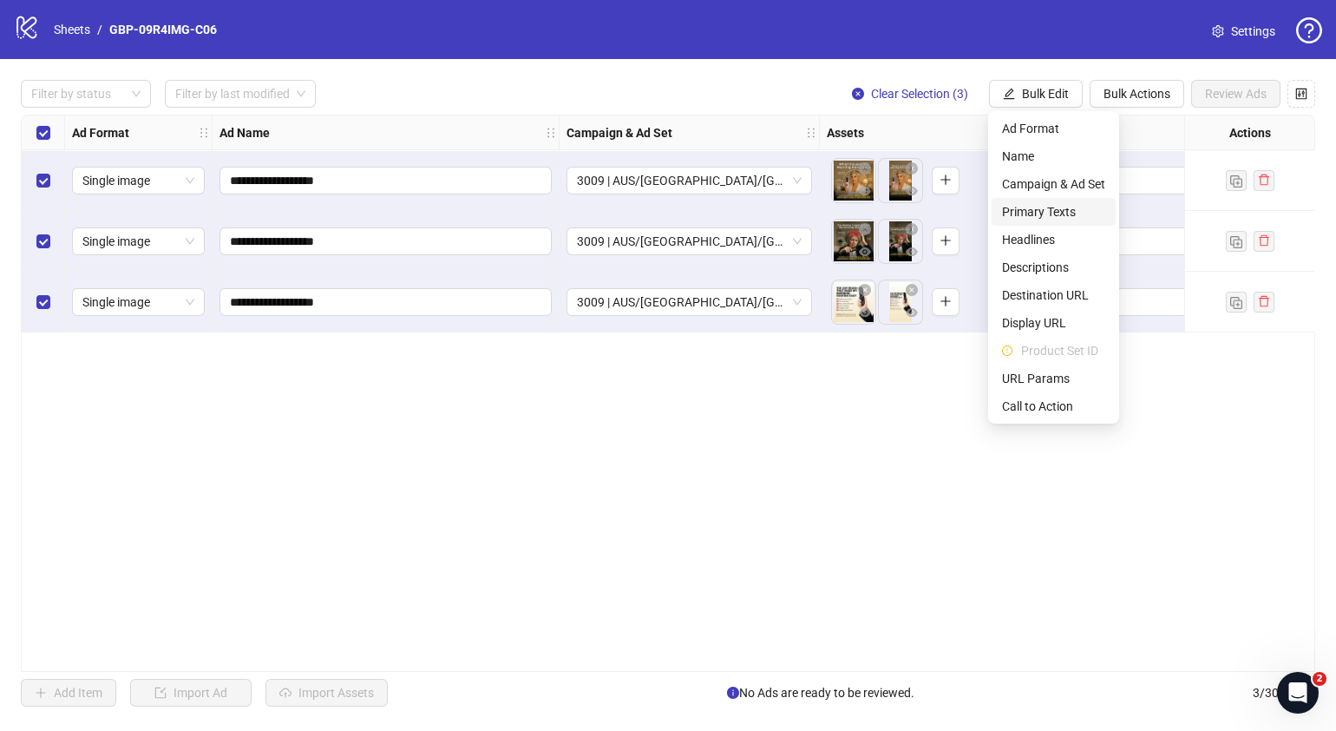
click at [1035, 218] on span "Primary Texts" at bounding box center [1053, 211] width 103 height 19
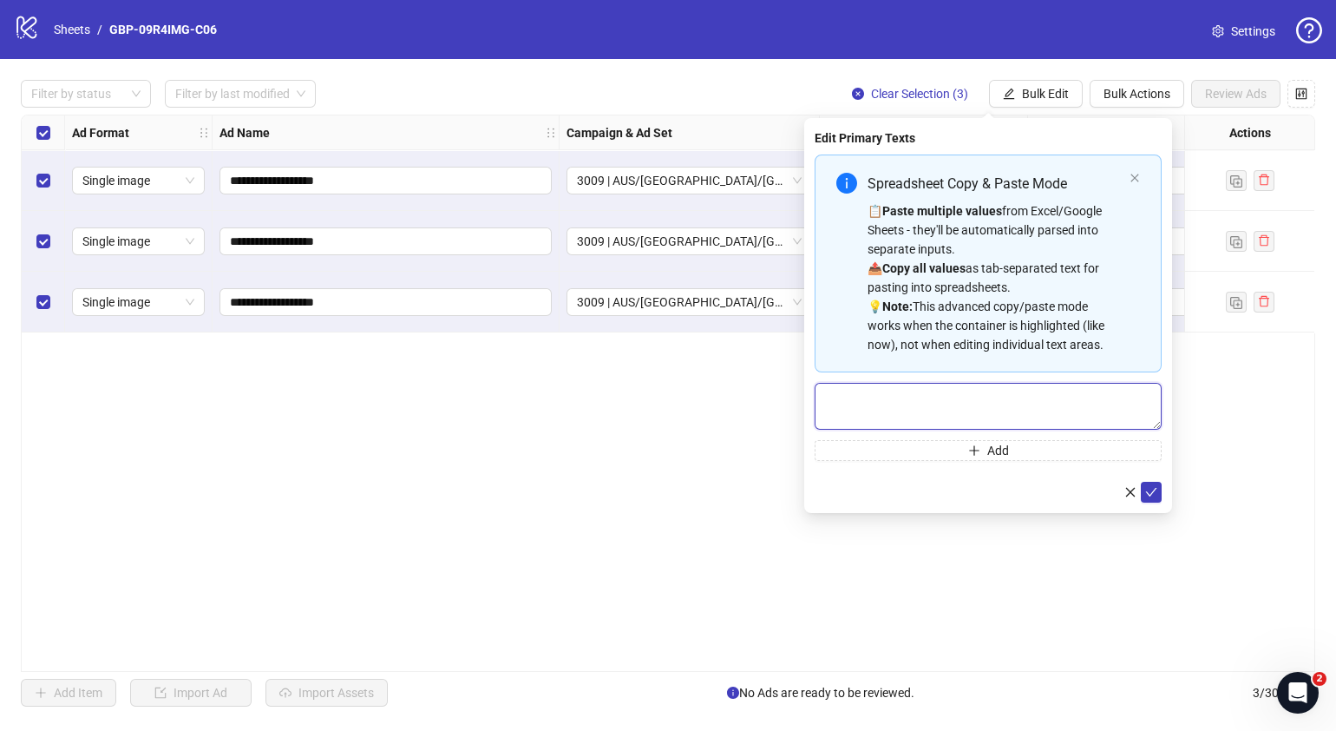
click at [926, 392] on textarea "Multi-text input container - paste or copy values" at bounding box center [988, 406] width 347 height 47
paste textarea "**********"
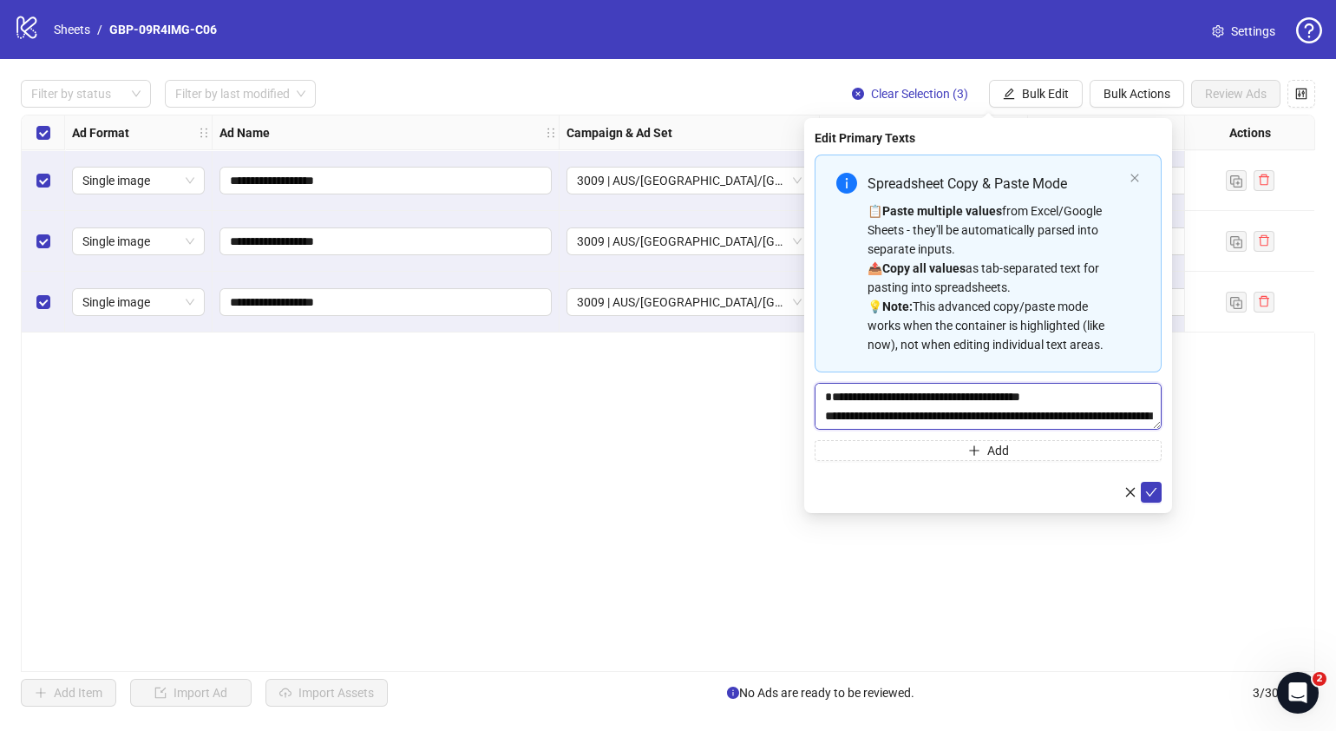
scroll to position [51, 0]
type textarea "**********"
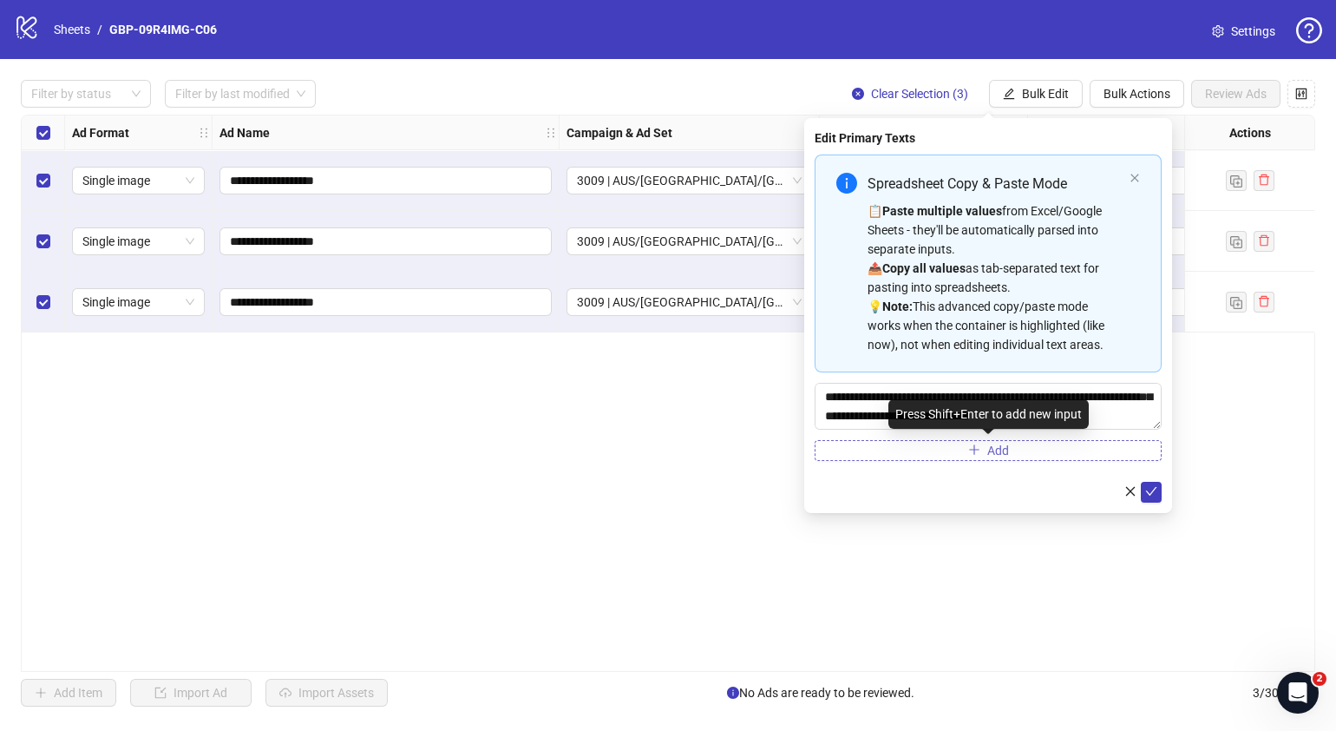
click at [966, 447] on button "Add" at bounding box center [988, 450] width 347 height 21
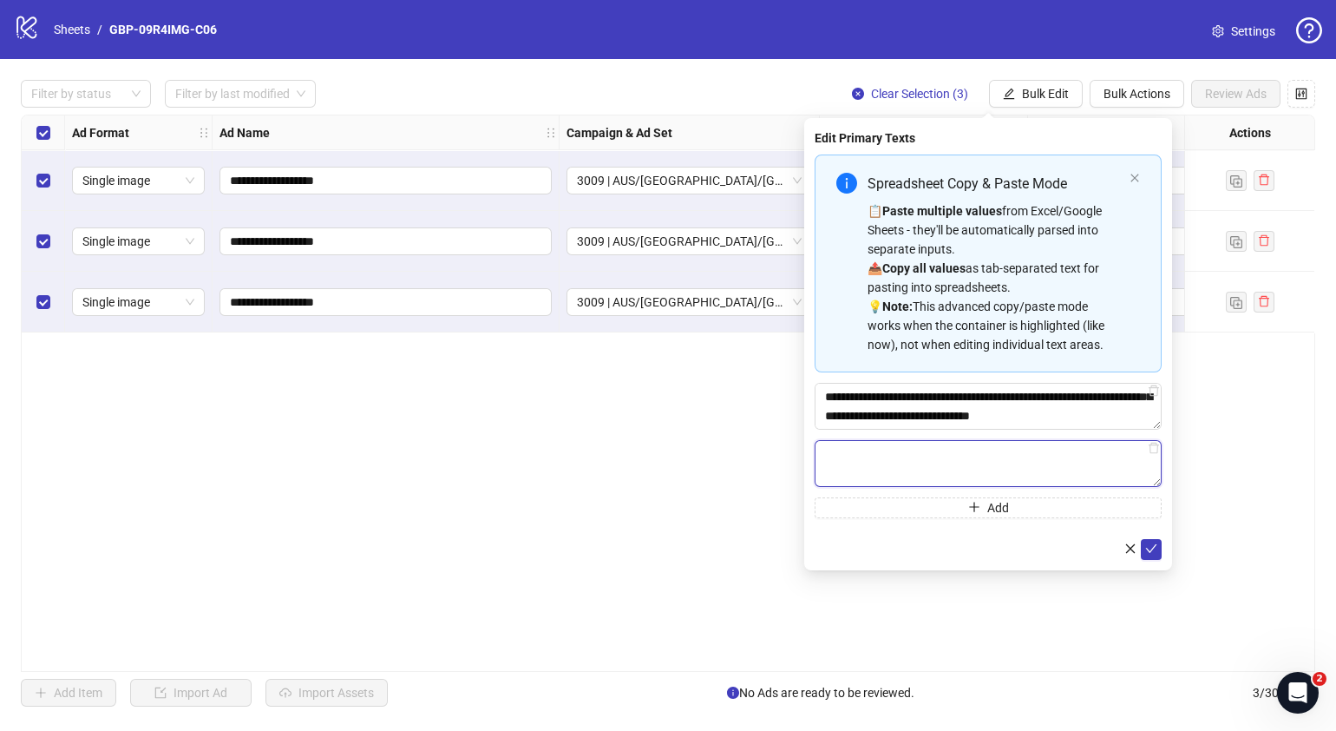
click at [918, 460] on textarea "Multi-text input container - paste or copy values" at bounding box center [988, 463] width 347 height 47
paste textarea "**********"
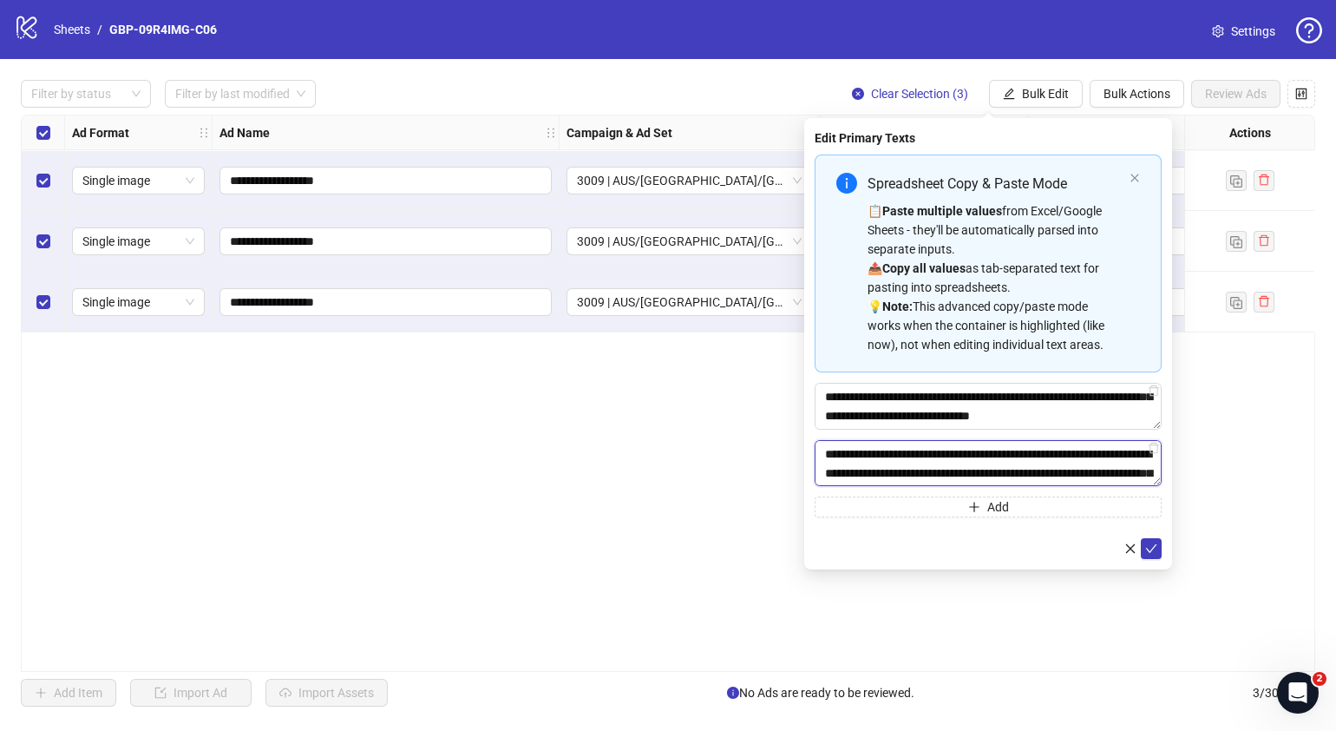
scroll to position [32, 0]
type textarea "**********"
click at [1150, 548] on icon "check" at bounding box center [1151, 548] width 12 height 12
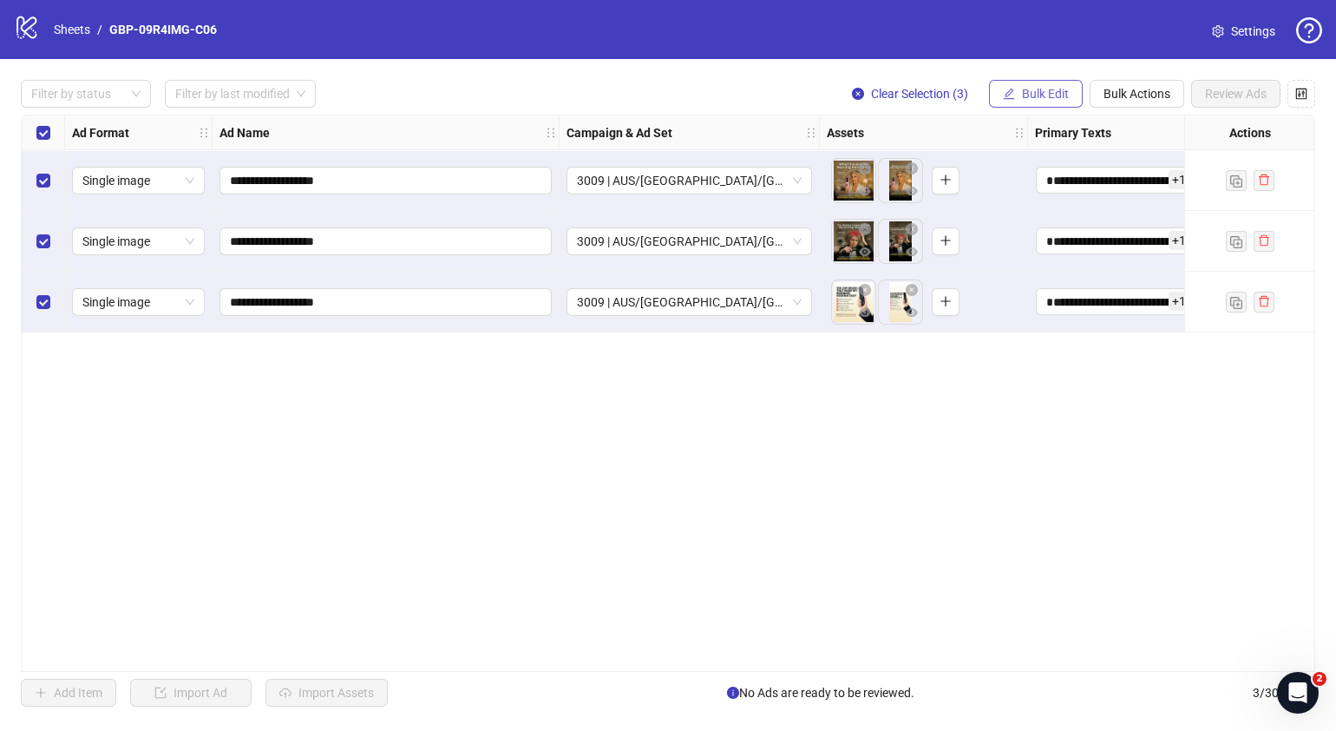
click at [1050, 94] on span "Bulk Edit" at bounding box center [1045, 94] width 47 height 14
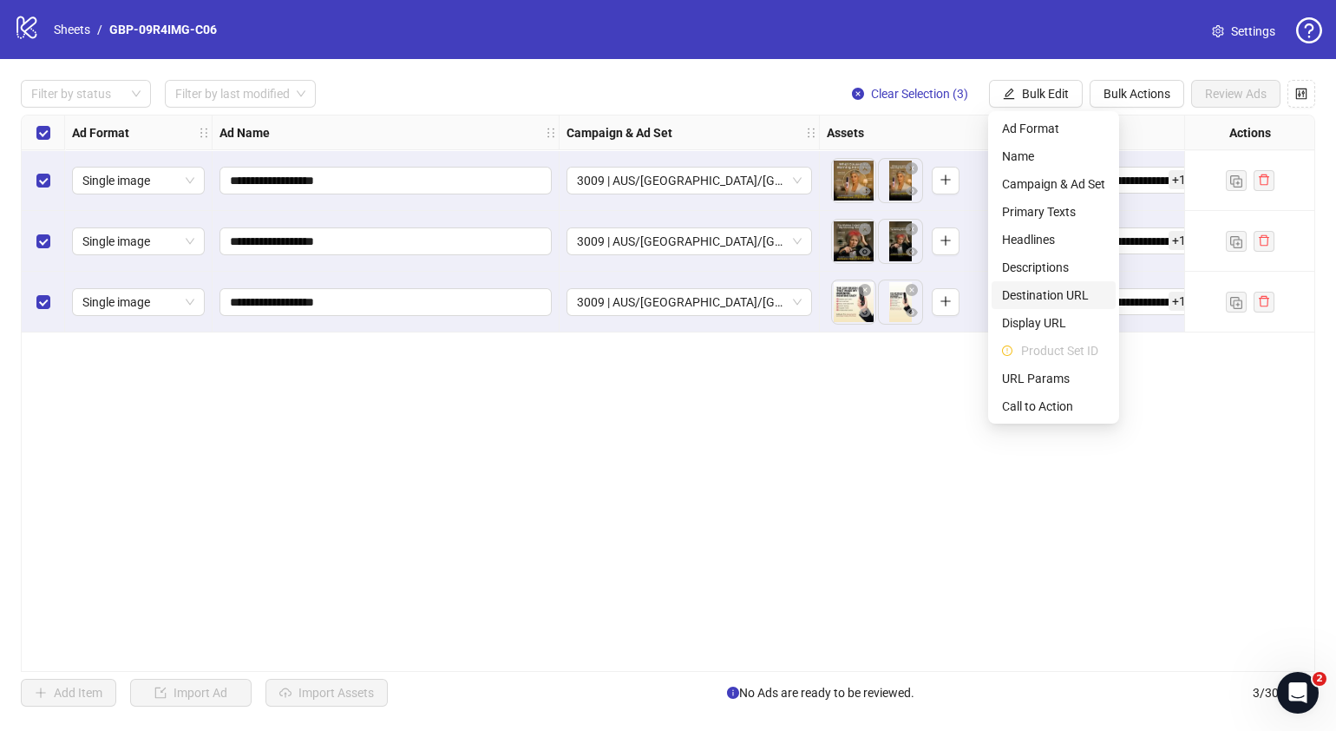
click at [1041, 294] on span "Destination URL" at bounding box center [1053, 294] width 103 height 19
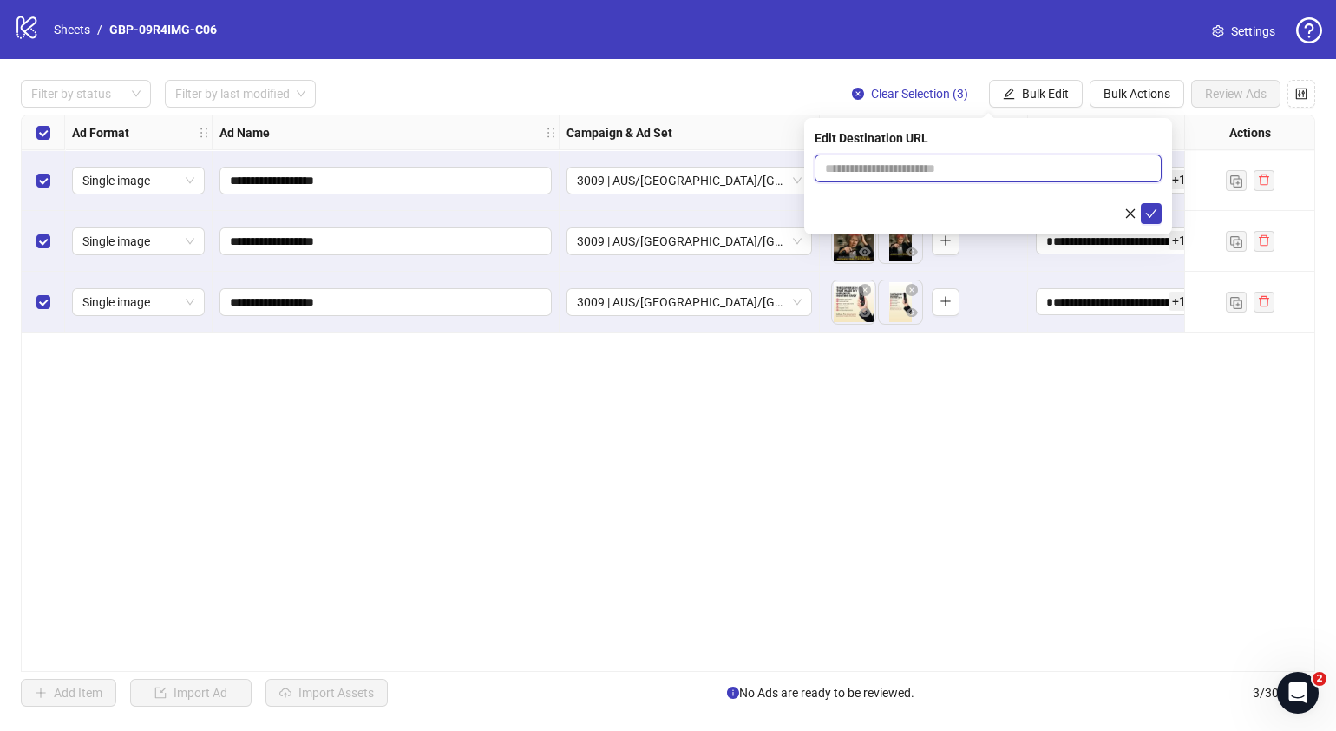
click at [1042, 169] on input "text" at bounding box center [981, 168] width 312 height 19
paste input "**********"
type input "**********"
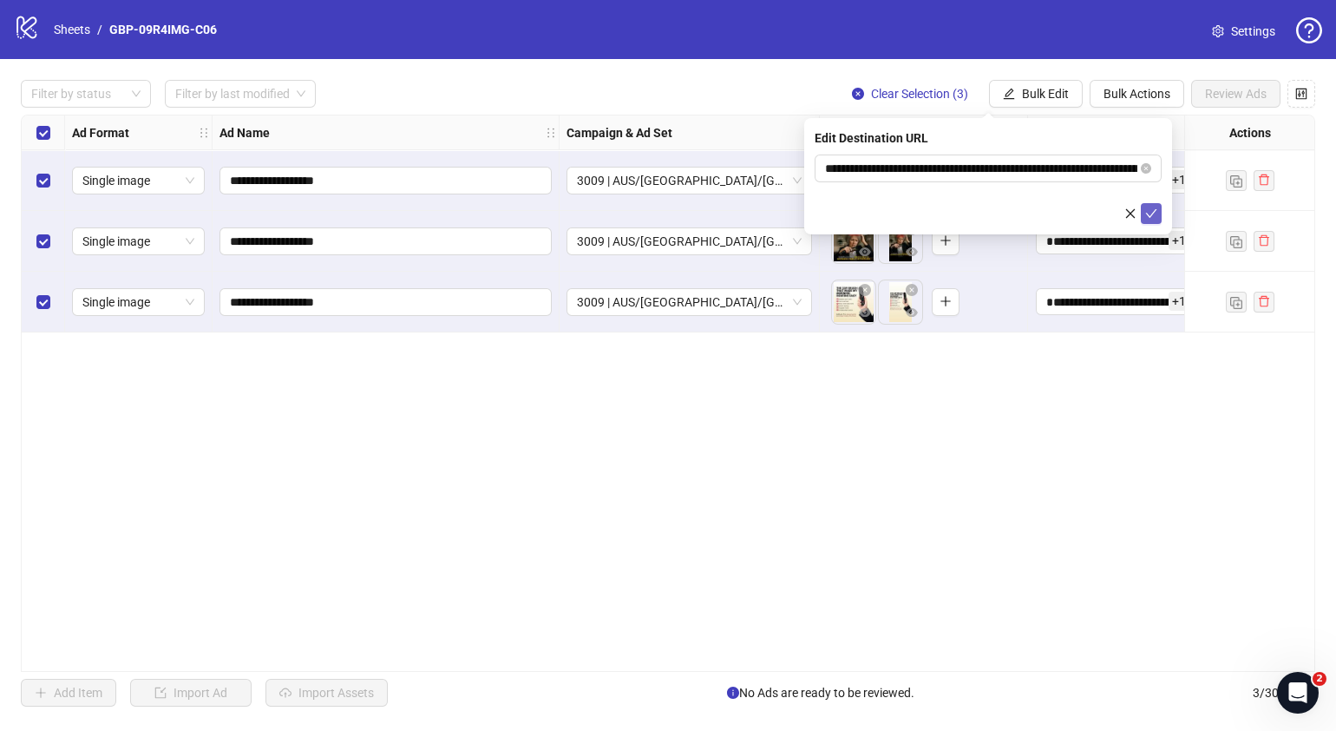
click at [1158, 208] on button "submit" at bounding box center [1151, 213] width 21 height 21
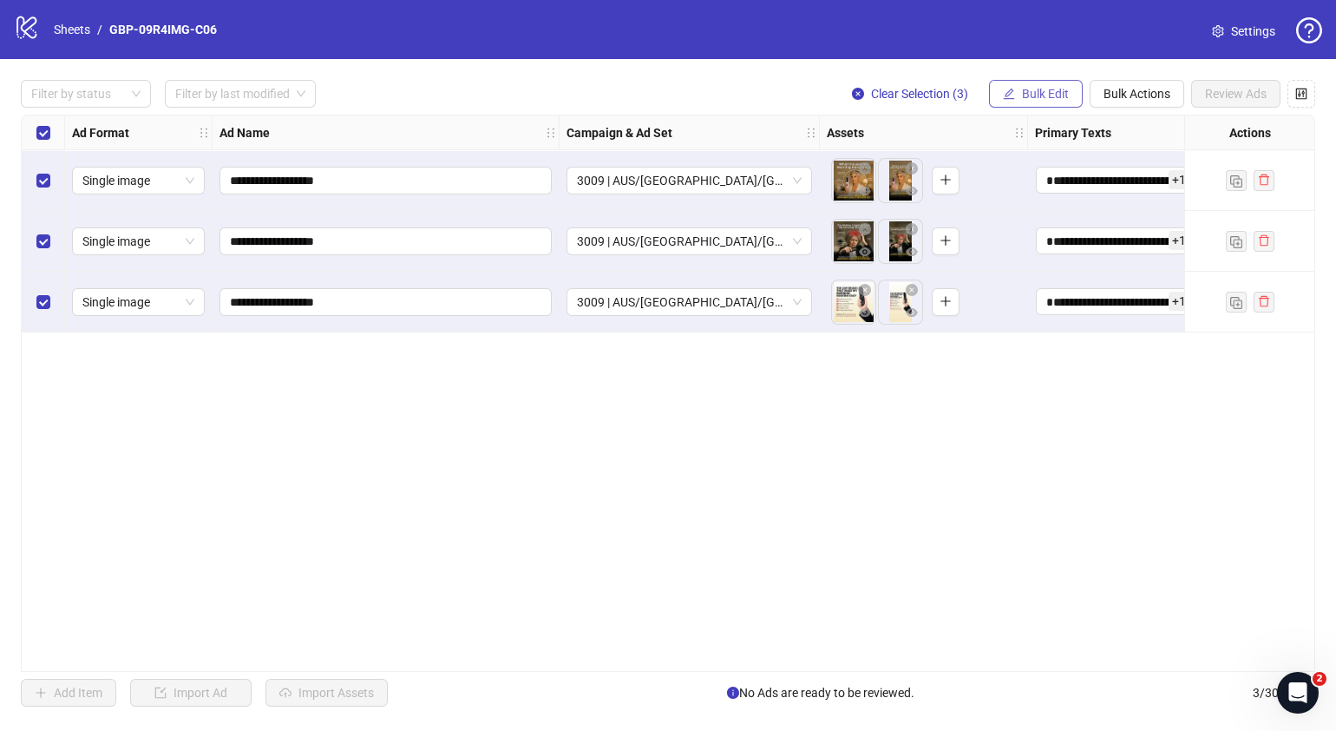
click at [1053, 88] on span "Bulk Edit" at bounding box center [1045, 94] width 47 height 14
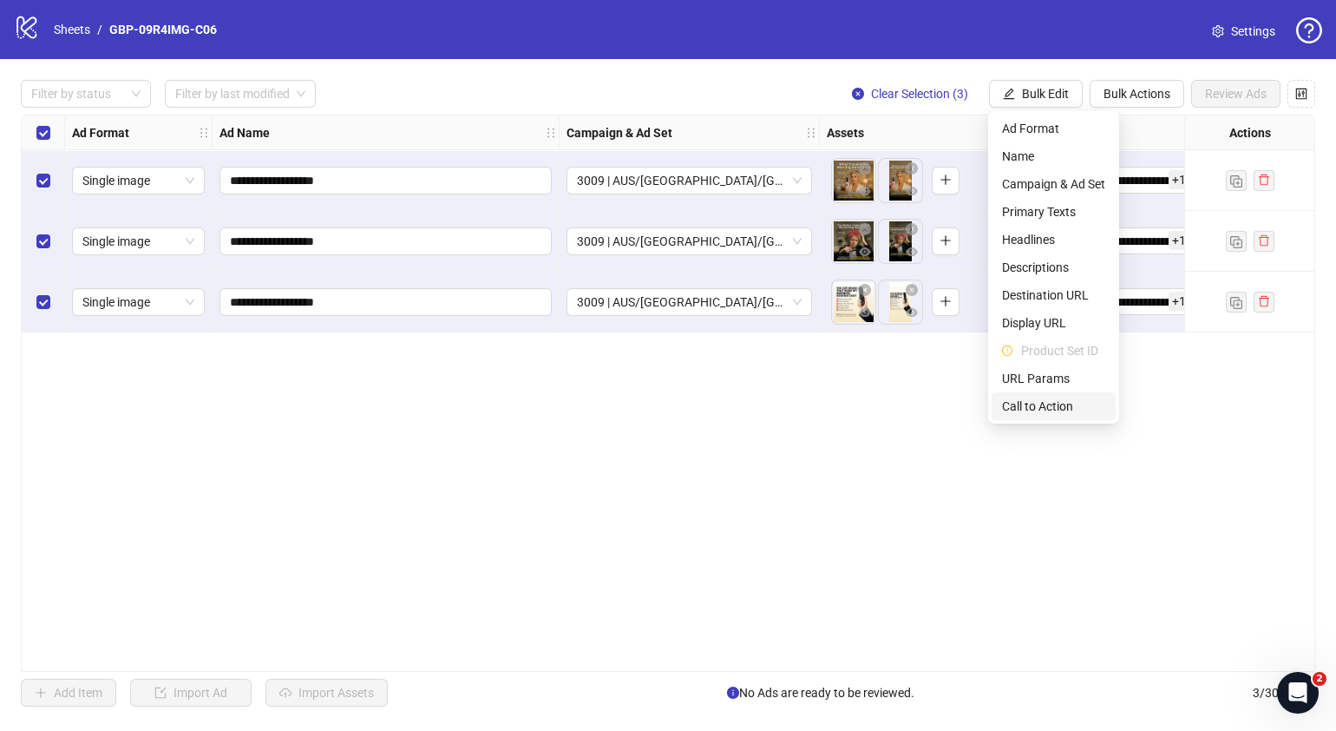
click at [1048, 408] on span "Call to Action" at bounding box center [1053, 406] width 103 height 19
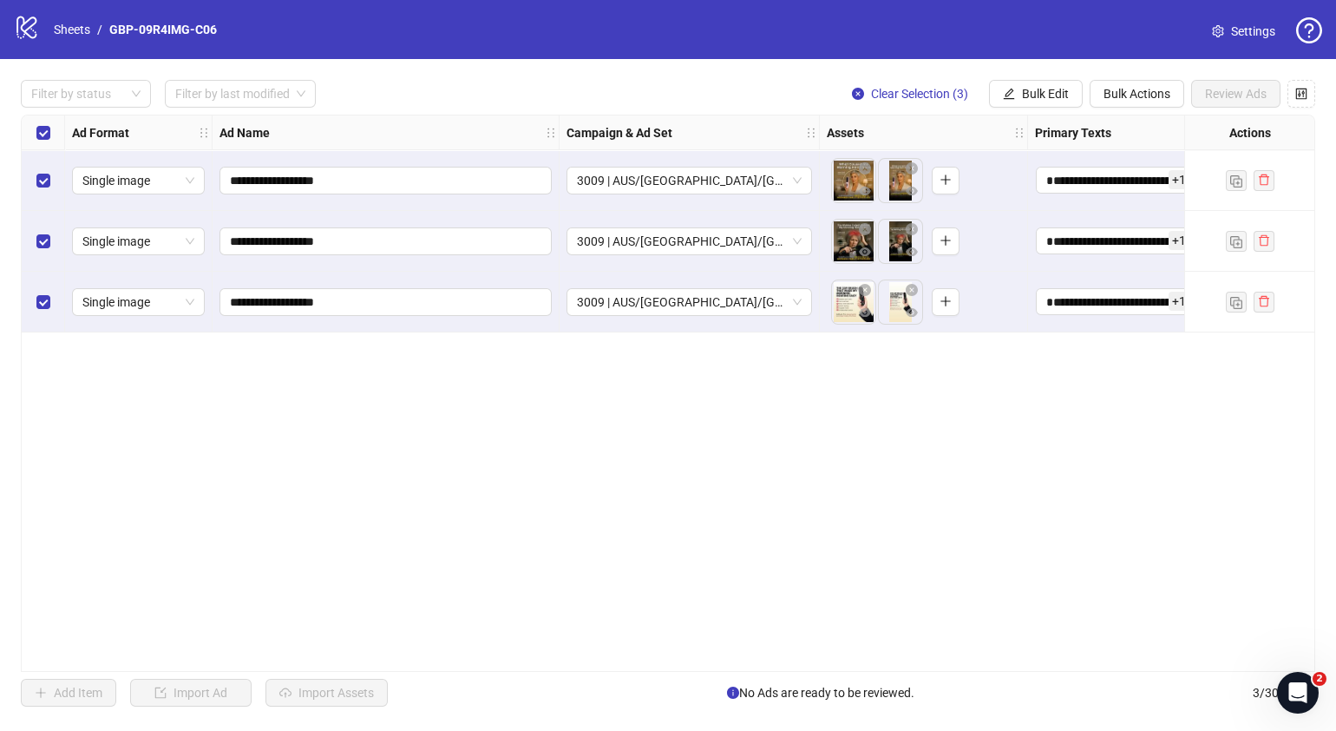
click at [1058, 481] on div "**********" at bounding box center [668, 393] width 1295 height 557
click at [1033, 95] on span "Bulk Edit" at bounding box center [1045, 94] width 47 height 14
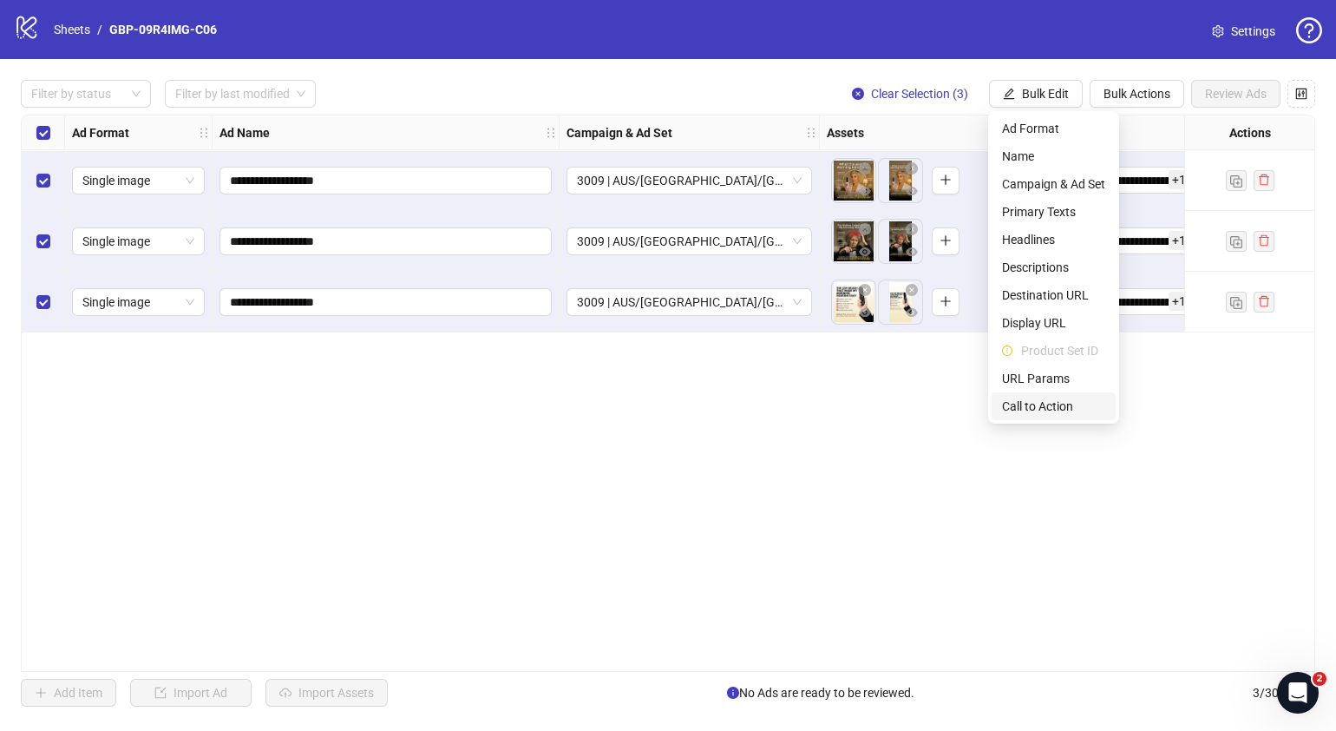
click at [1040, 402] on span "Call to Action" at bounding box center [1053, 406] width 103 height 19
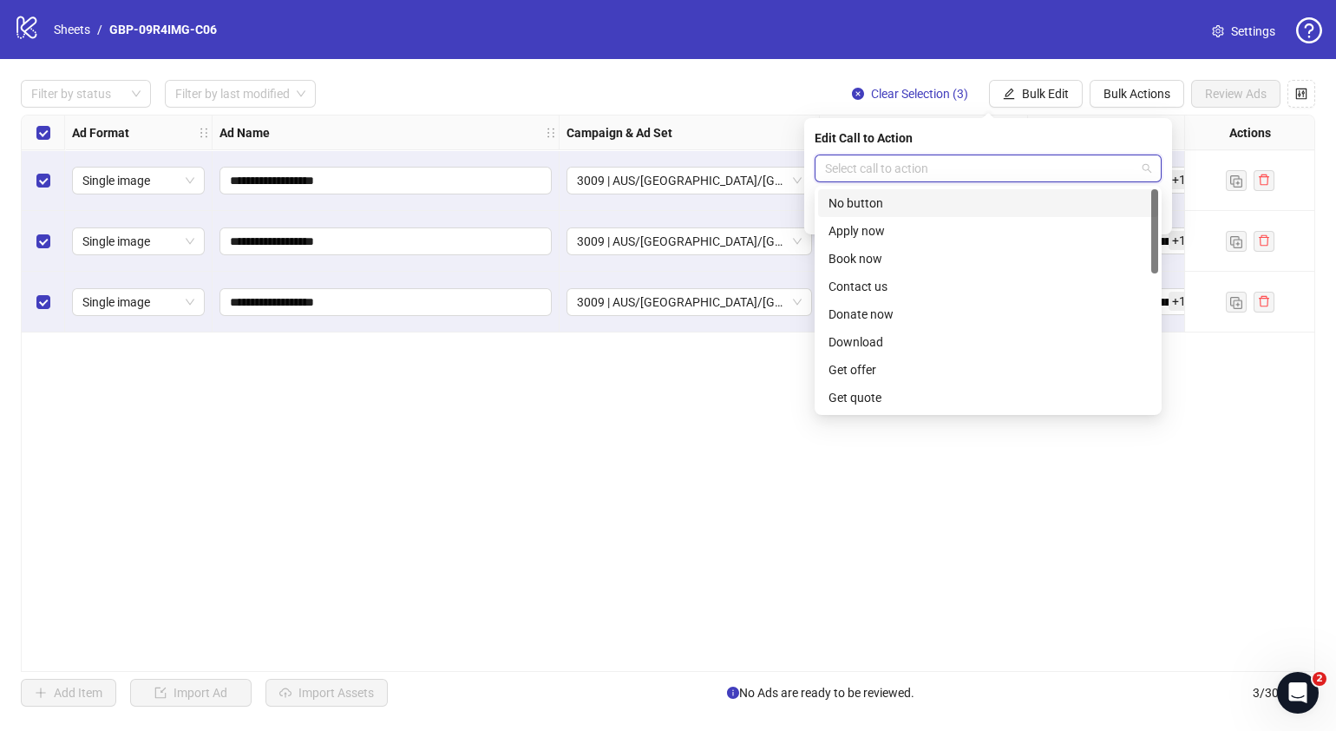
click at [1041, 167] on input "search" at bounding box center [980, 168] width 311 height 26
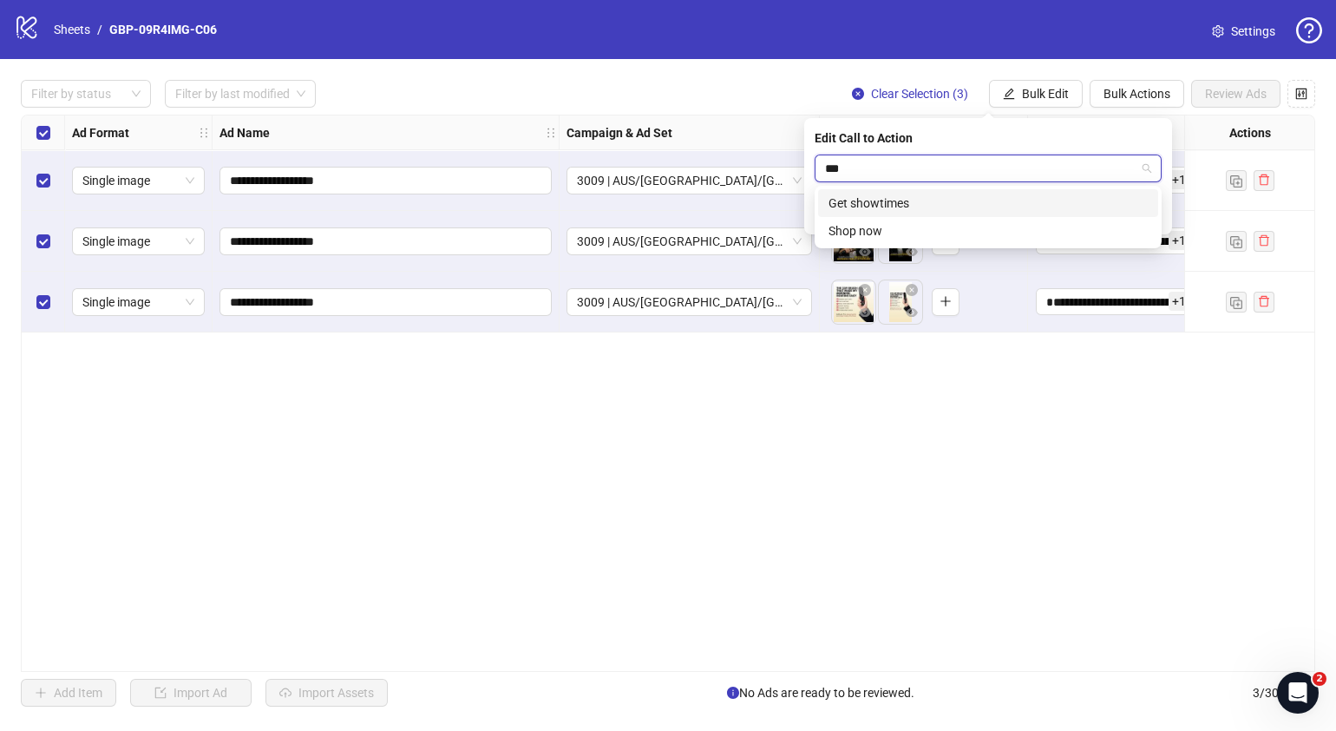
type input "****"
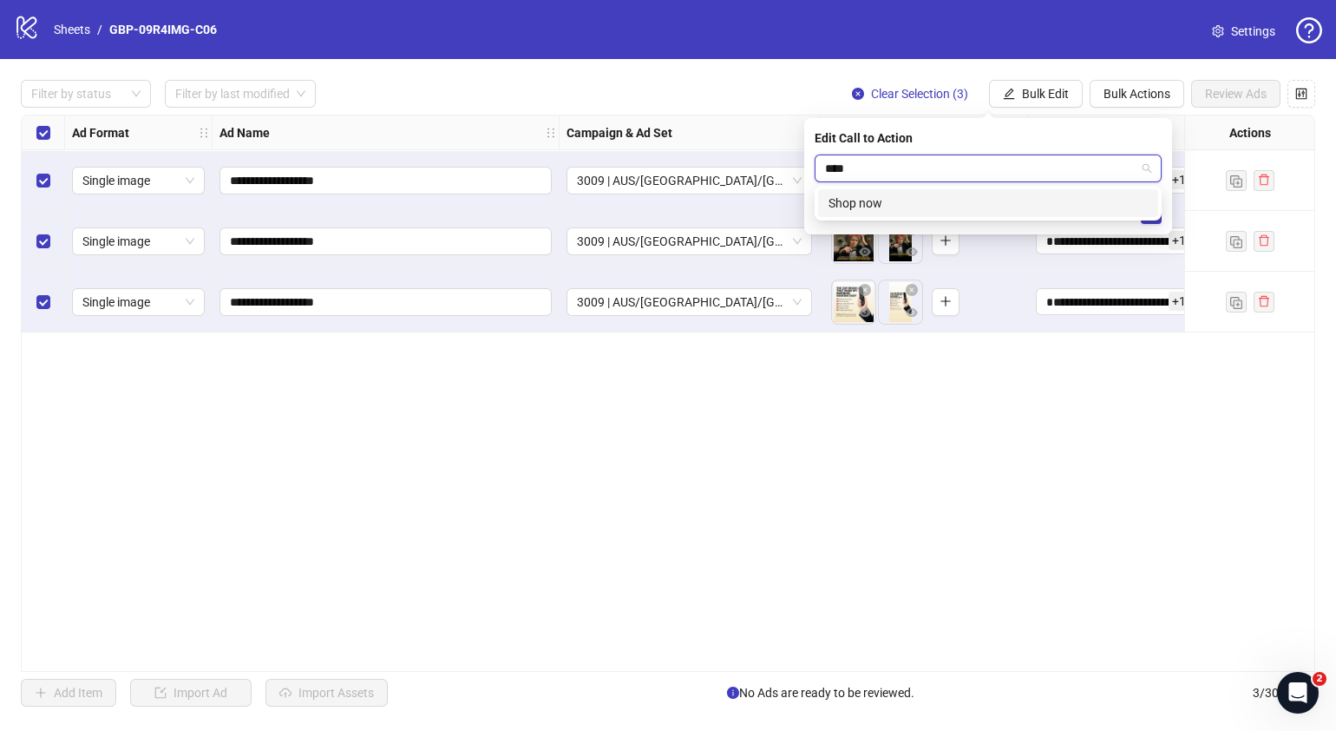
click at [996, 213] on div "Shop now" at bounding box center [988, 203] width 340 height 28
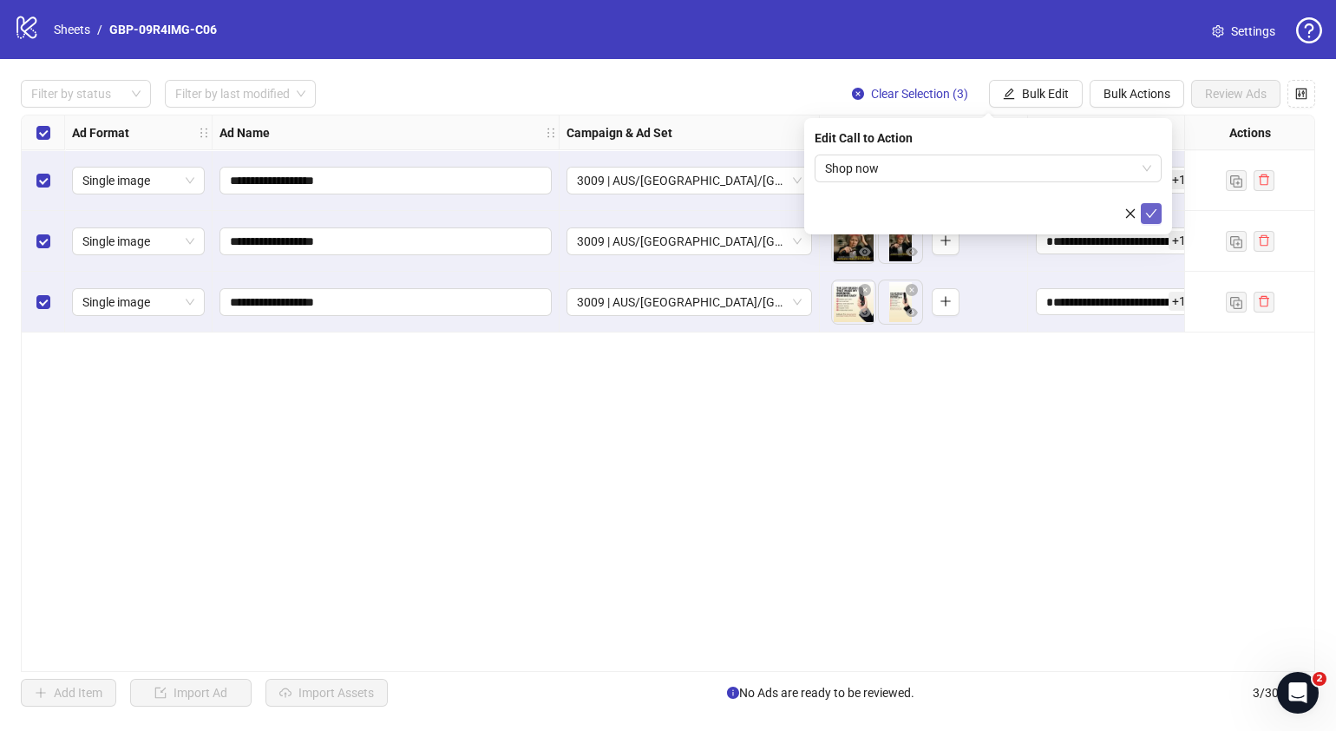
click at [1145, 204] on button "submit" at bounding box center [1151, 213] width 21 height 21
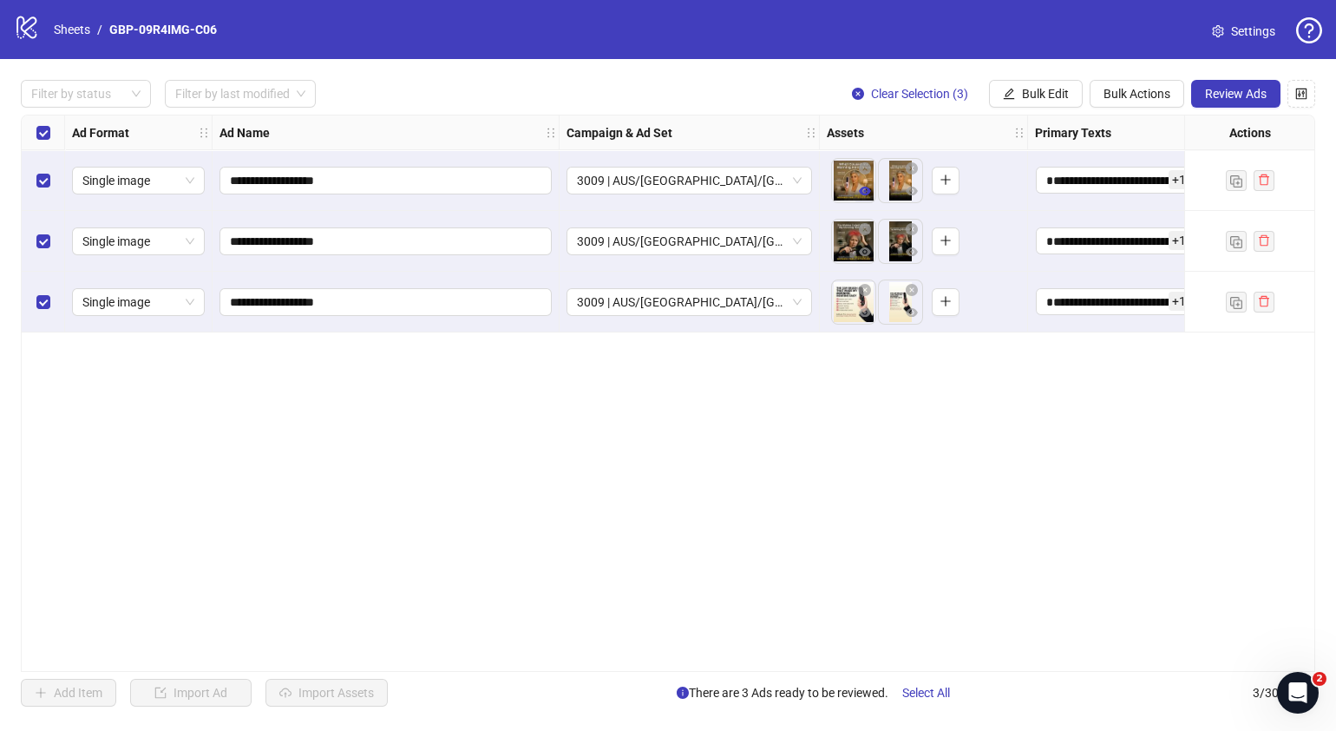
click at [867, 197] on span "button" at bounding box center [865, 191] width 12 height 14
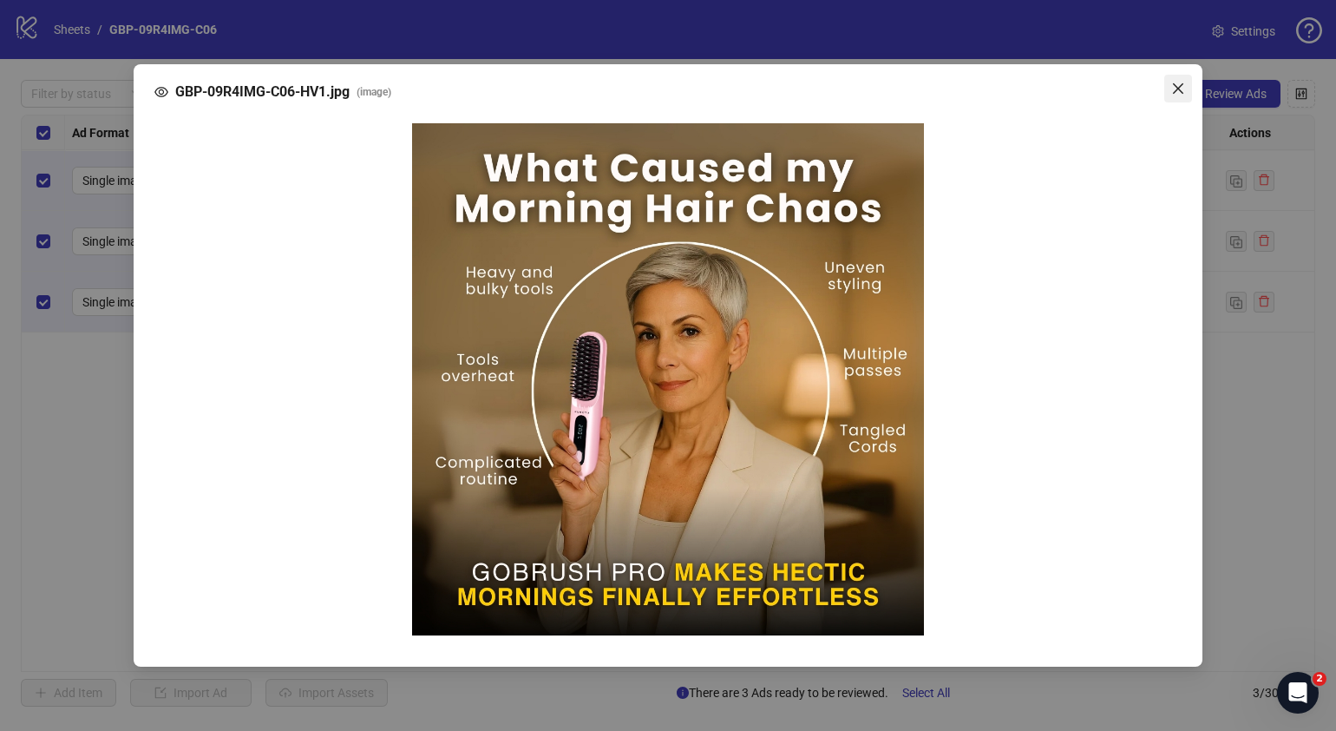
click at [1178, 89] on icon "close" at bounding box center [1178, 88] width 10 height 10
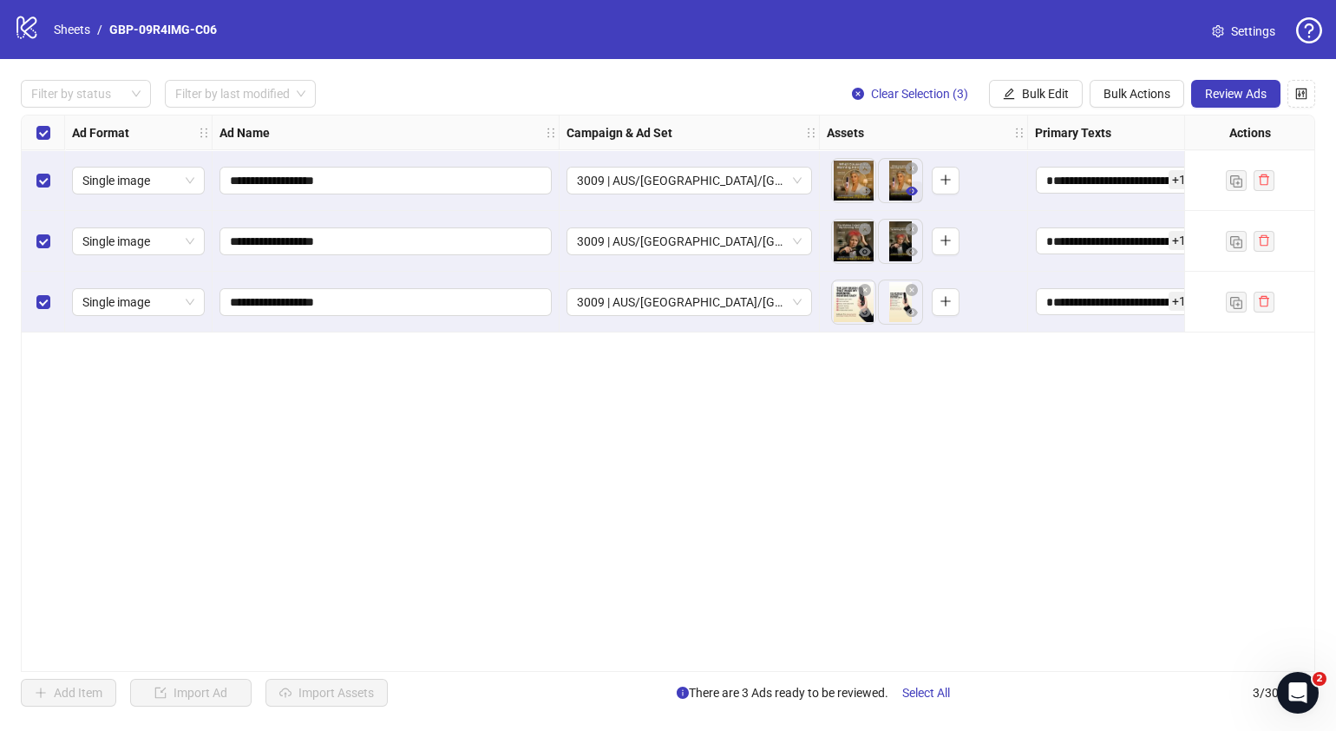
click at [910, 195] on icon "eye" at bounding box center [912, 191] width 12 height 12
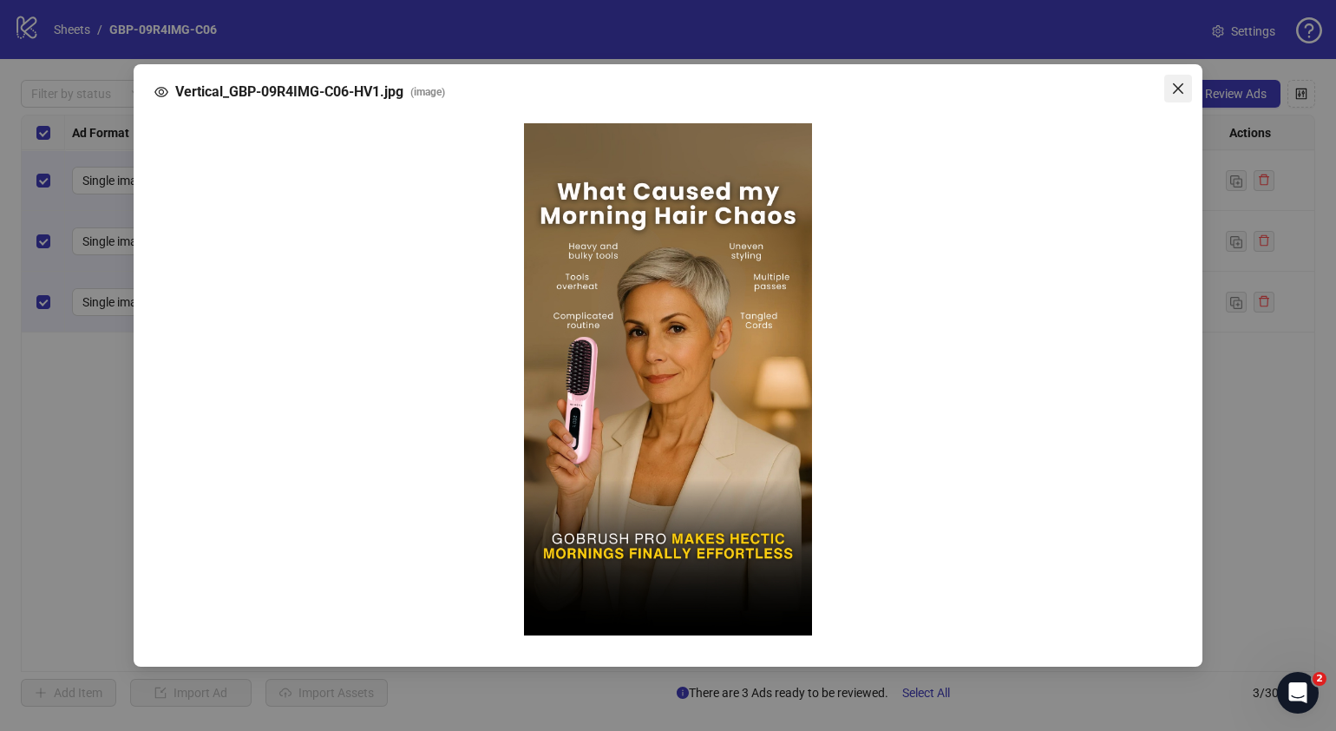
click at [1183, 93] on icon "close" at bounding box center [1178, 88] width 10 height 10
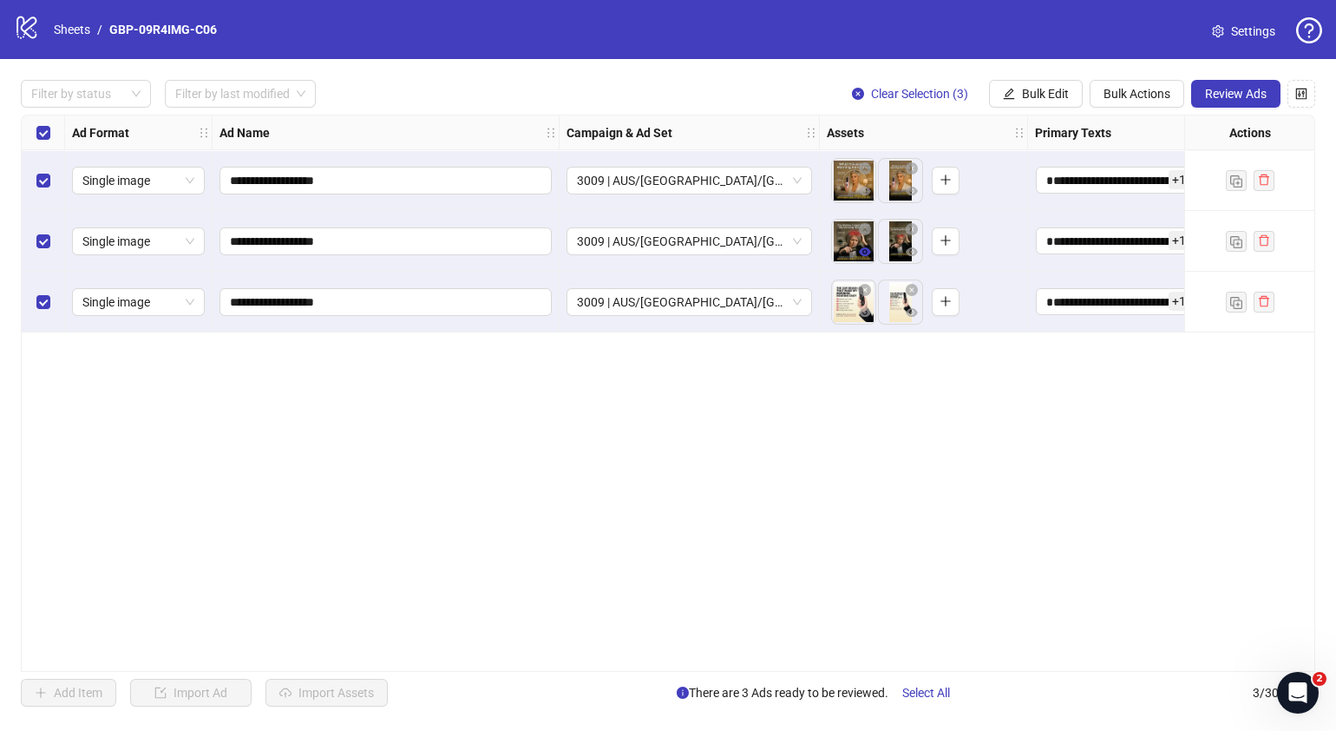
click at [871, 258] on button "button" at bounding box center [865, 252] width 21 height 21
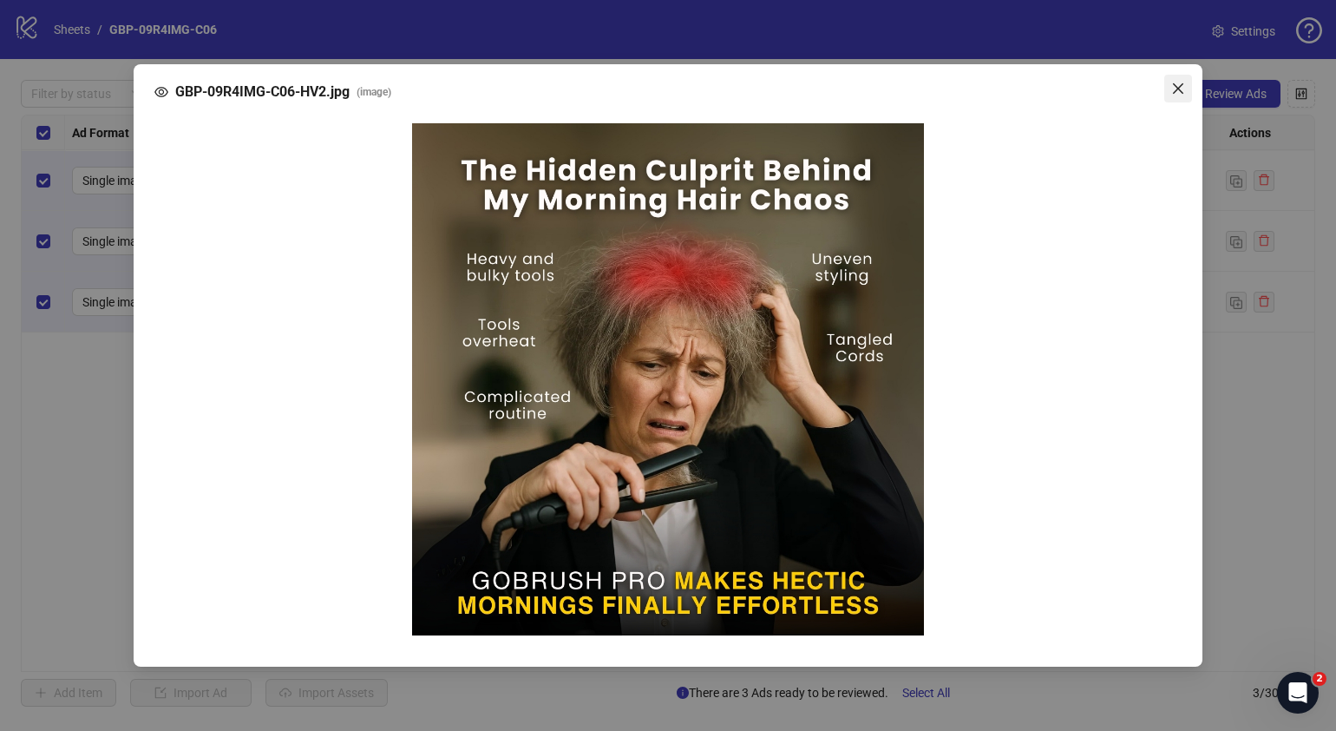
click at [1185, 88] on span "Close" at bounding box center [1179, 89] width 28 height 14
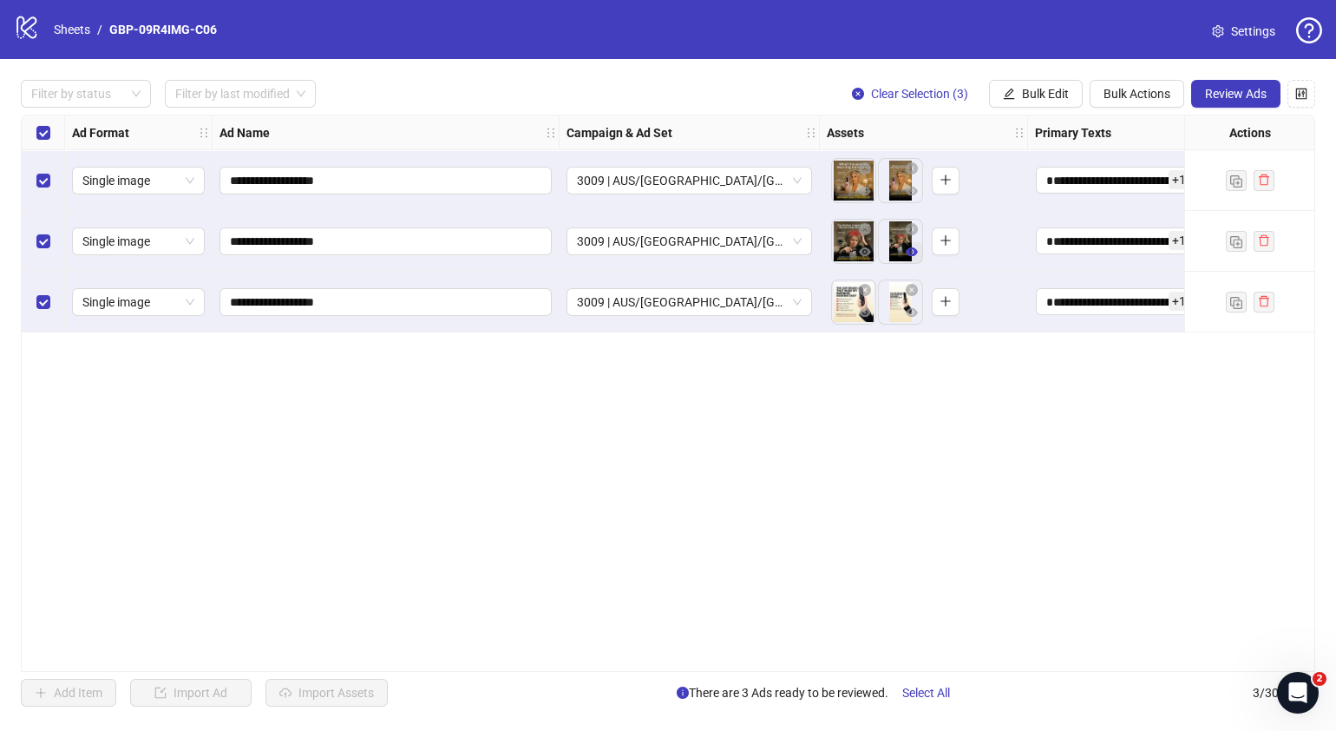
click at [914, 250] on icon "eye" at bounding box center [912, 251] width 12 height 9
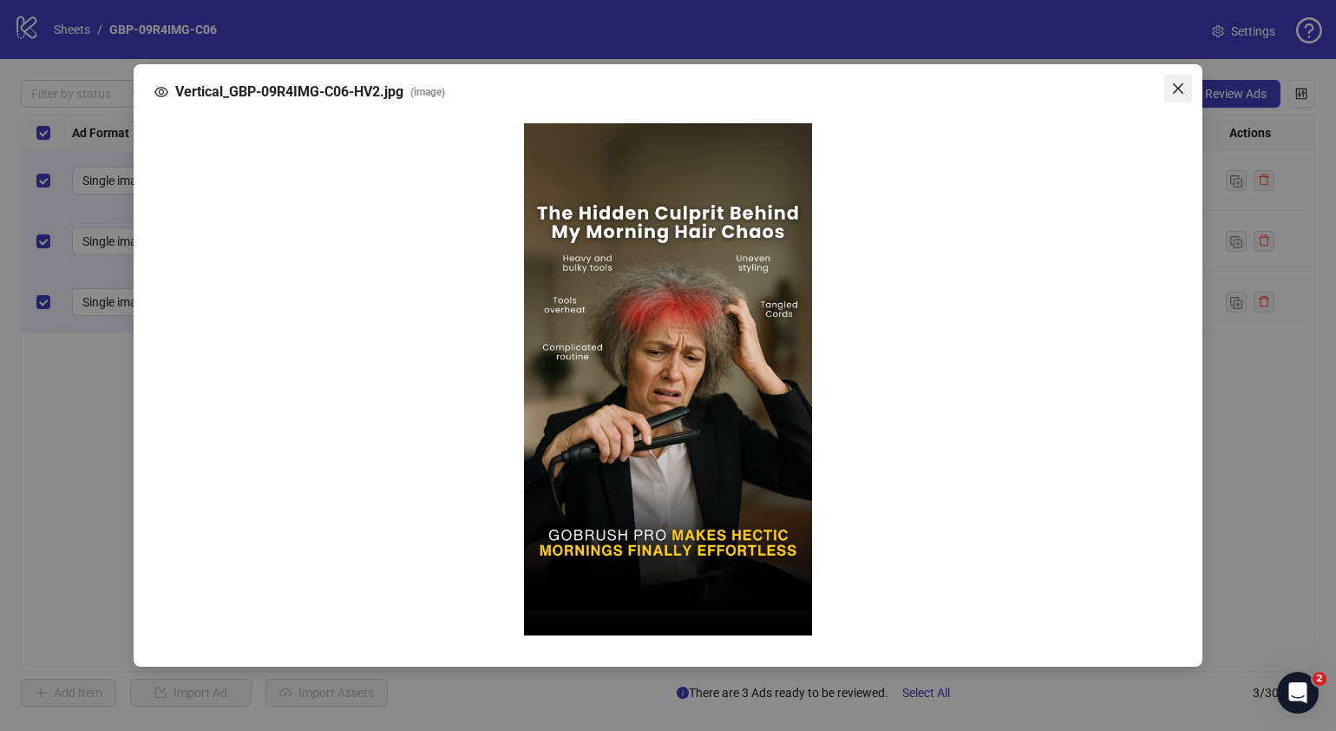
click at [1180, 84] on icon "close" at bounding box center [1178, 89] width 14 height 14
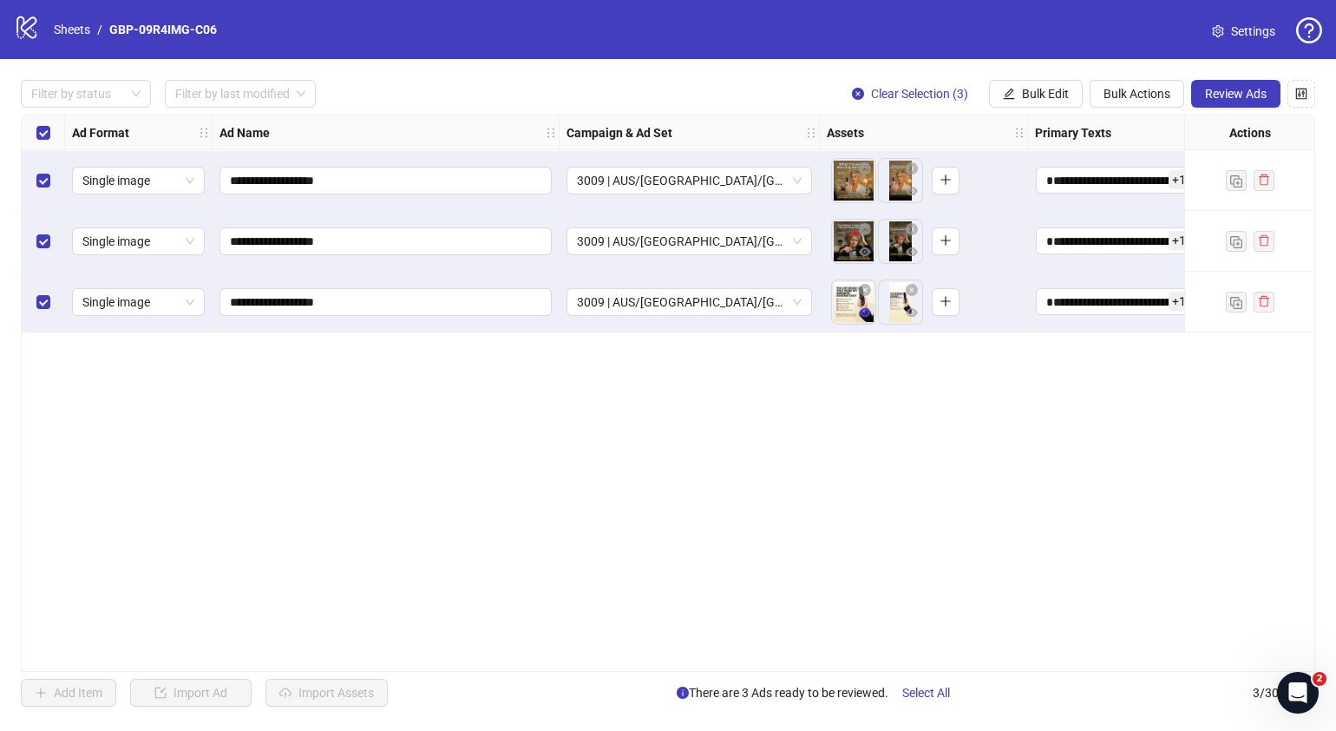
click at [873, 320] on button "button" at bounding box center [865, 313] width 21 height 21
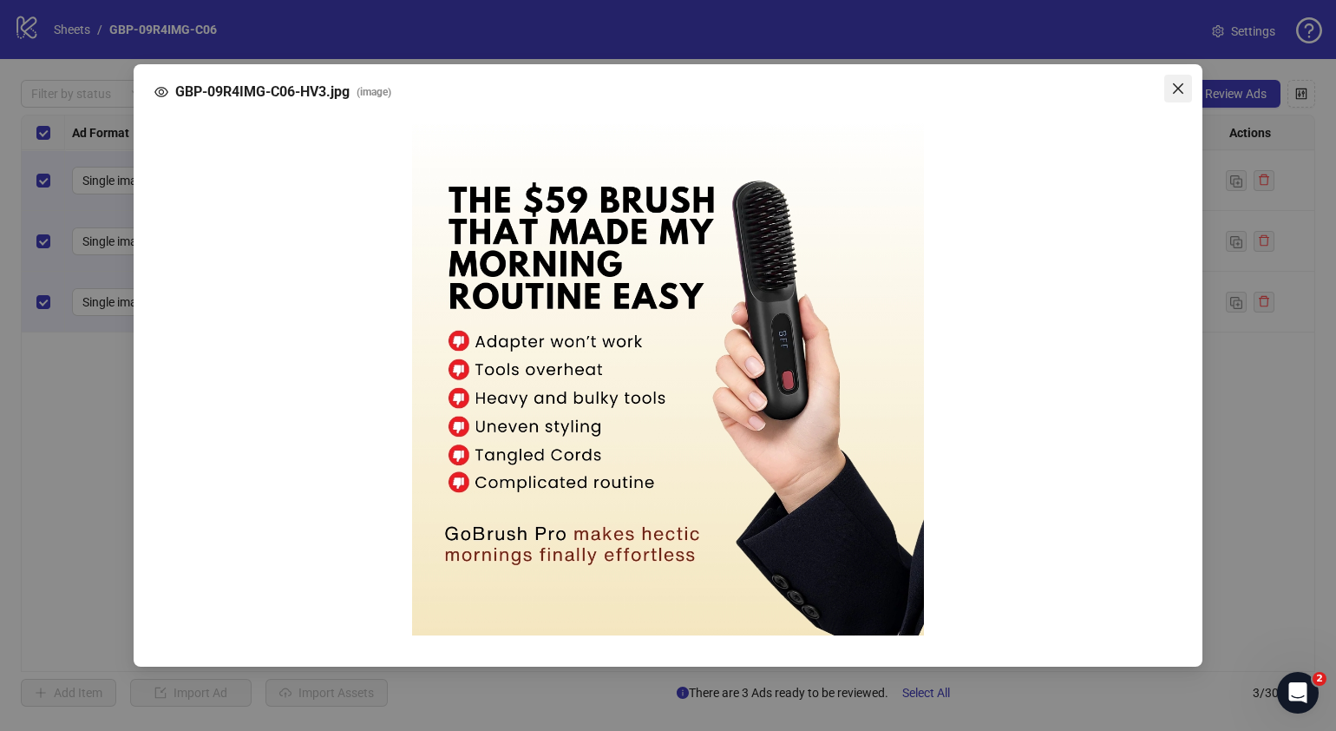
click at [1173, 85] on icon "close" at bounding box center [1178, 89] width 14 height 14
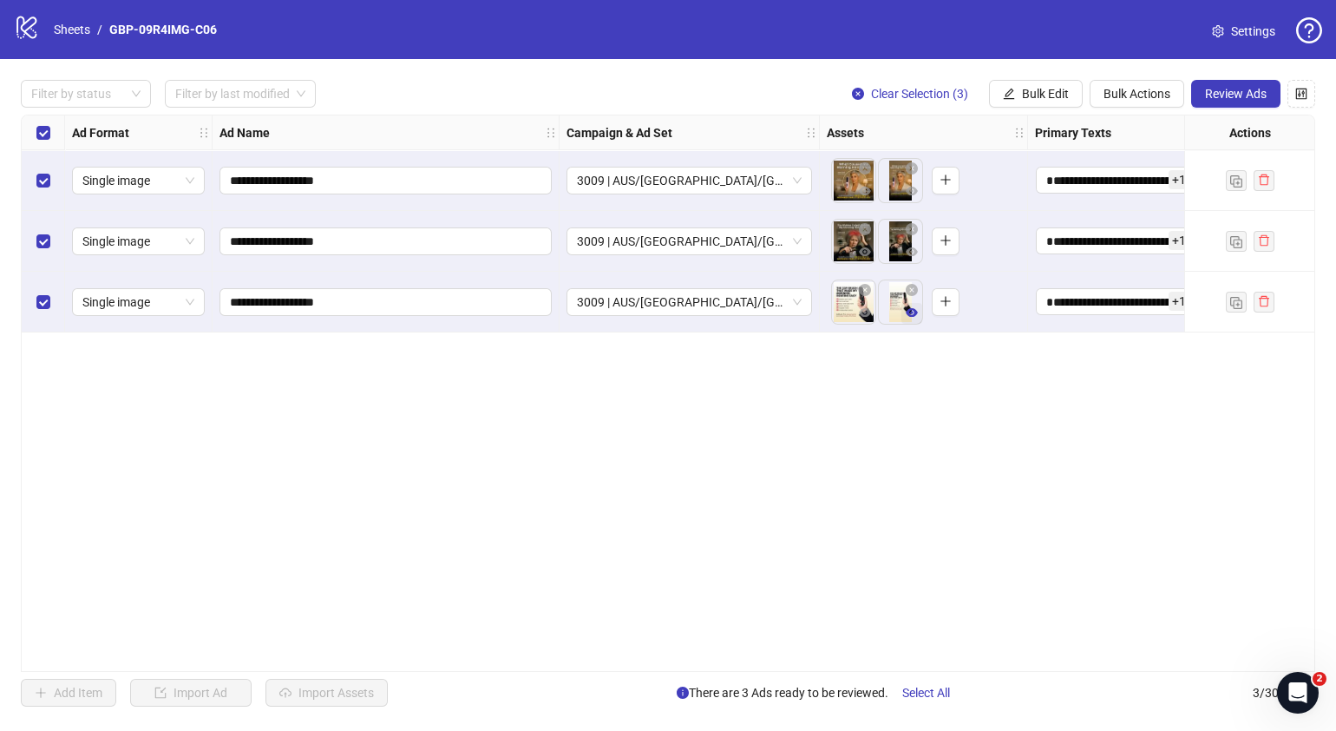
click at [902, 308] on button "button" at bounding box center [912, 313] width 21 height 21
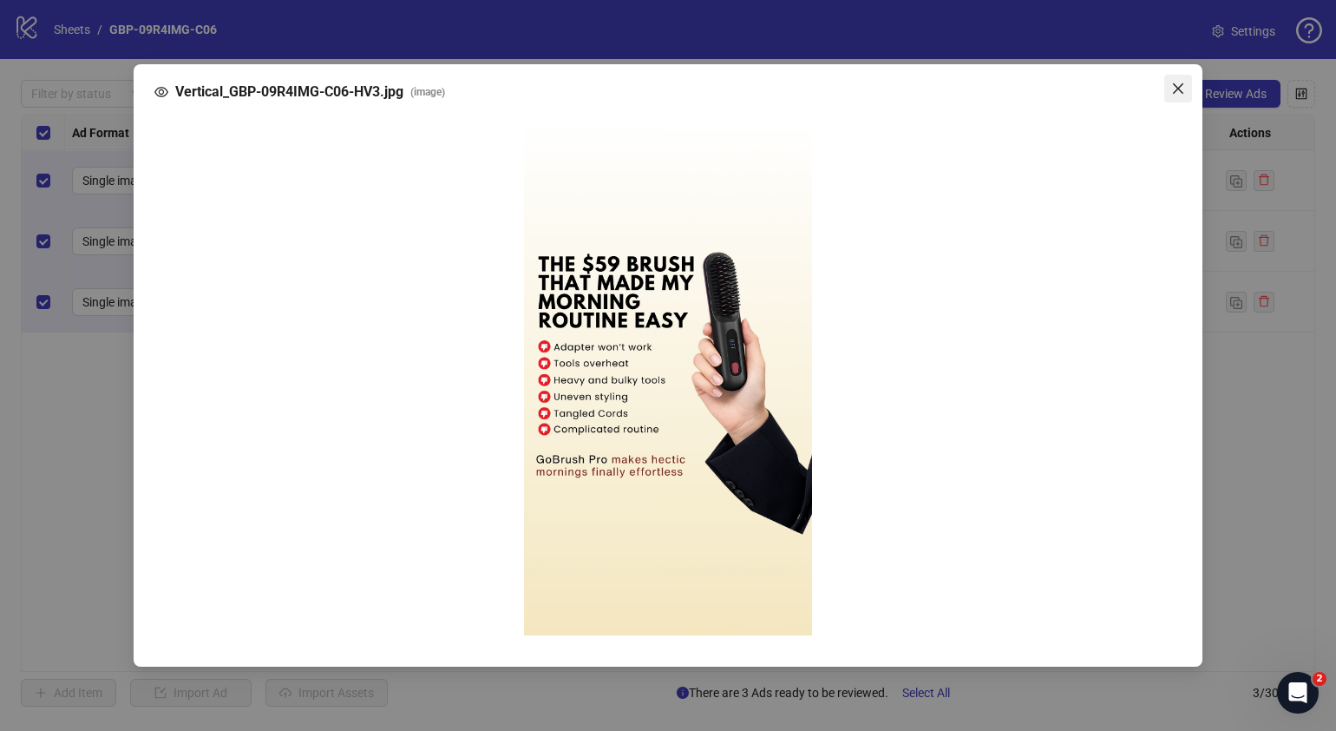
click at [1172, 85] on icon "close" at bounding box center [1178, 89] width 14 height 14
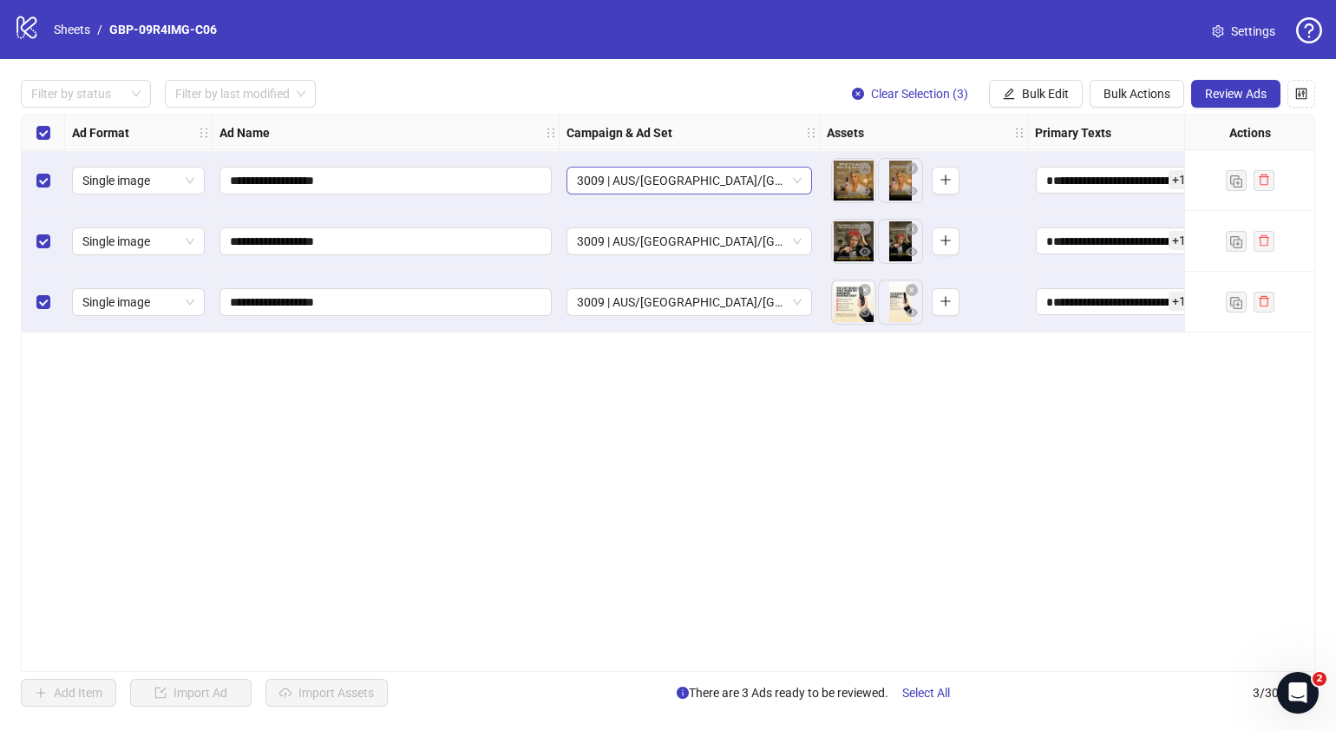
click at [798, 184] on span "3009 | AUS/[GEOGRAPHIC_DATA]/[GEOGRAPHIC_DATA]| GBP-09R4IMG-C06" at bounding box center [689, 180] width 225 height 26
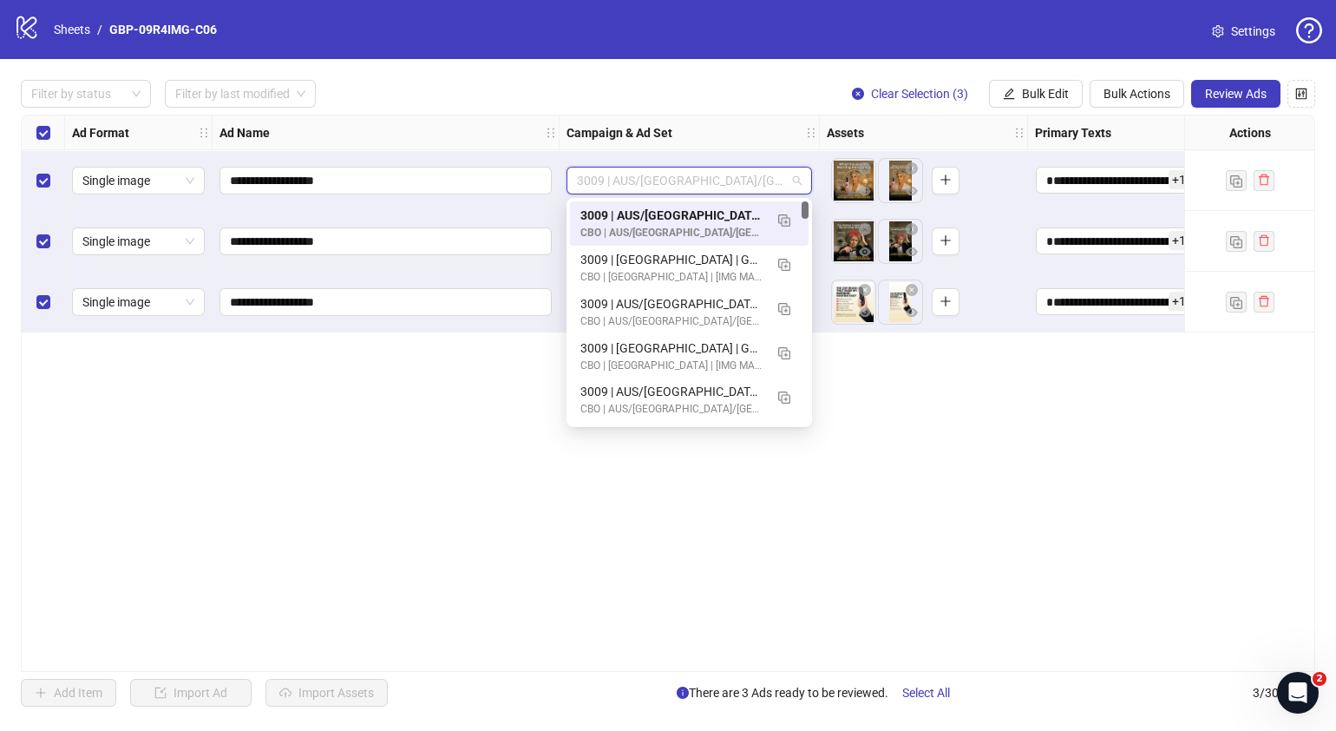
click at [798, 181] on span "3009 | AUS/[GEOGRAPHIC_DATA]/[GEOGRAPHIC_DATA]| GBP-09R4IMG-C06" at bounding box center [689, 180] width 225 height 26
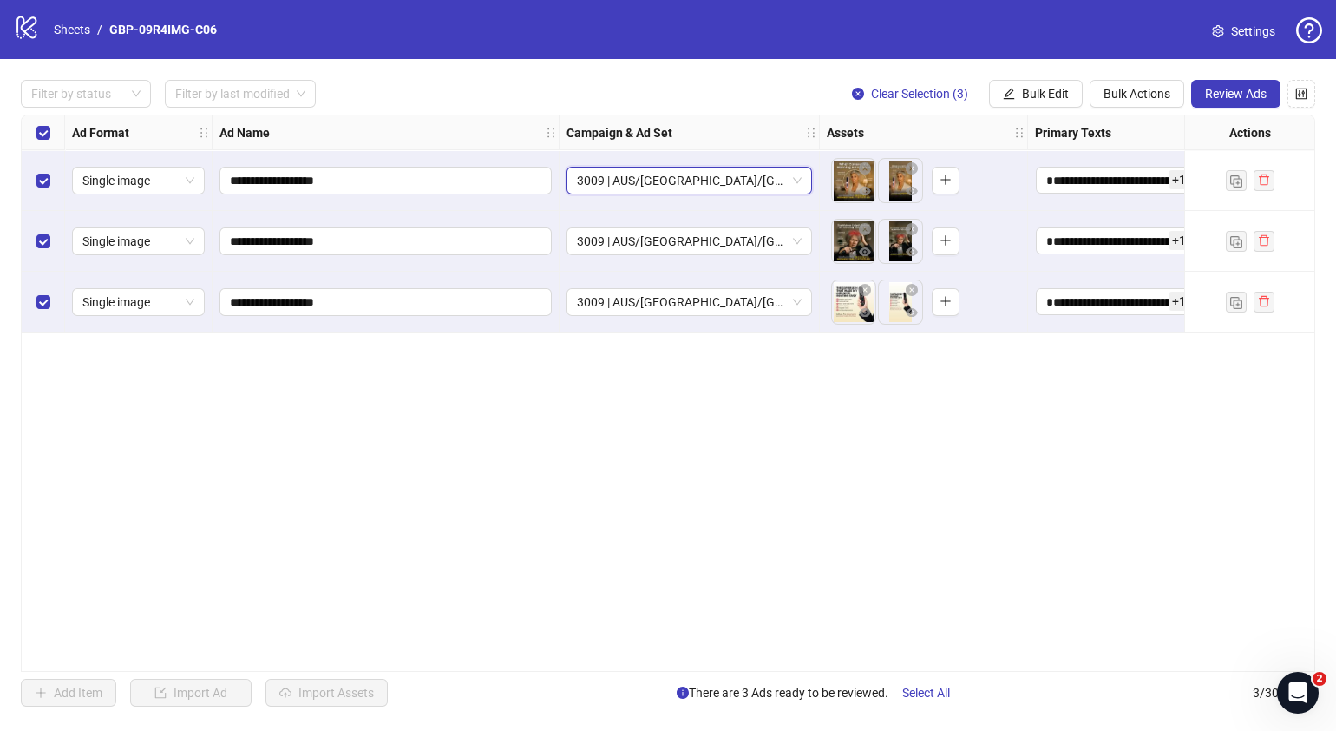
click at [909, 495] on div "**********" at bounding box center [668, 393] width 1295 height 557
drag, startPoint x: 542, startPoint y: 662, endPoint x: 606, endPoint y: 655, distance: 63.7
click at [607, 653] on div "**********" at bounding box center [668, 393] width 1295 height 557
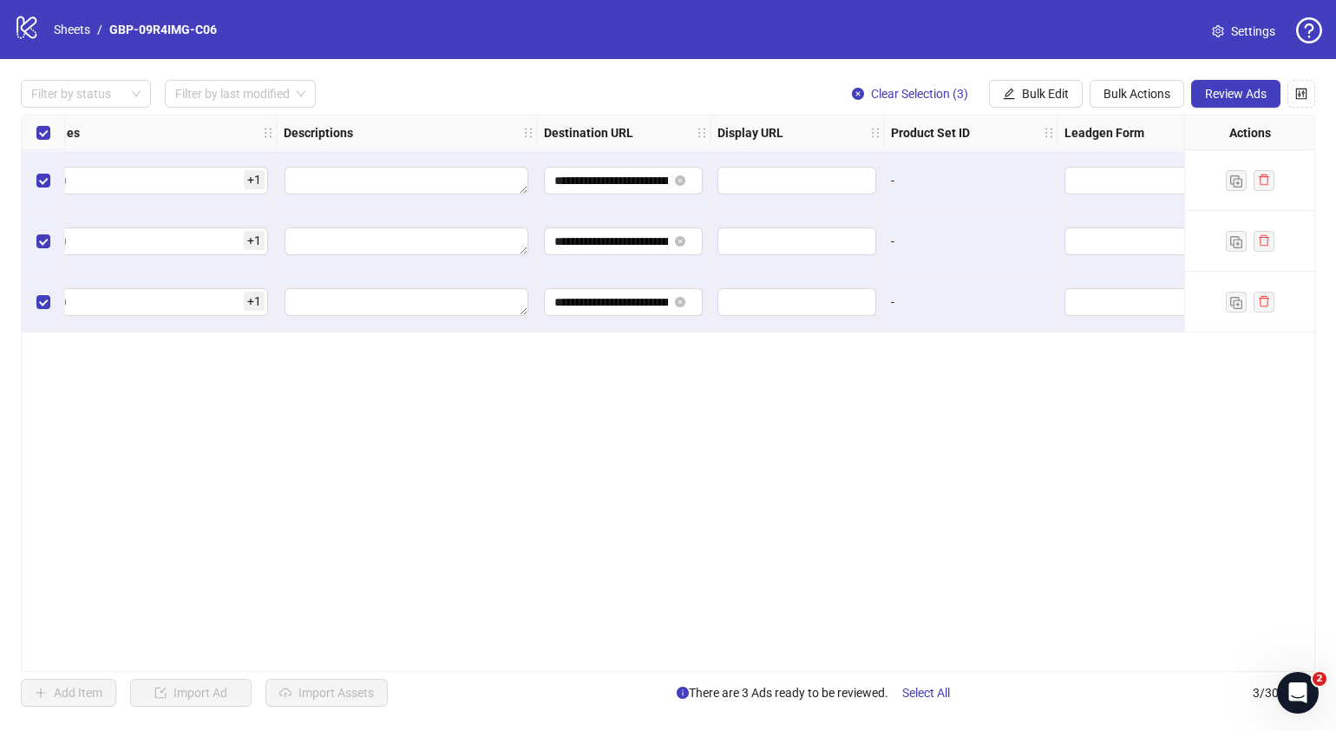
scroll to position [0, 1197]
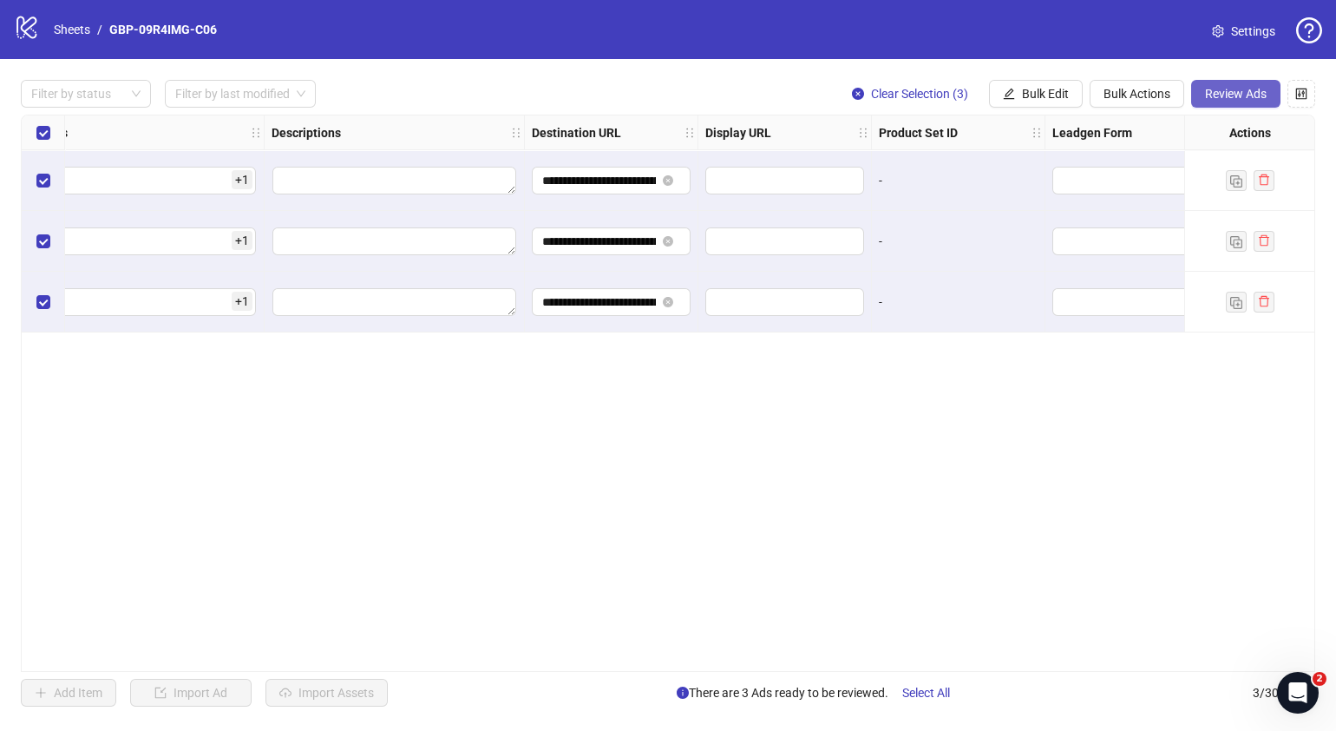
click at [1235, 88] on span "Review Ads" at bounding box center [1236, 94] width 62 height 14
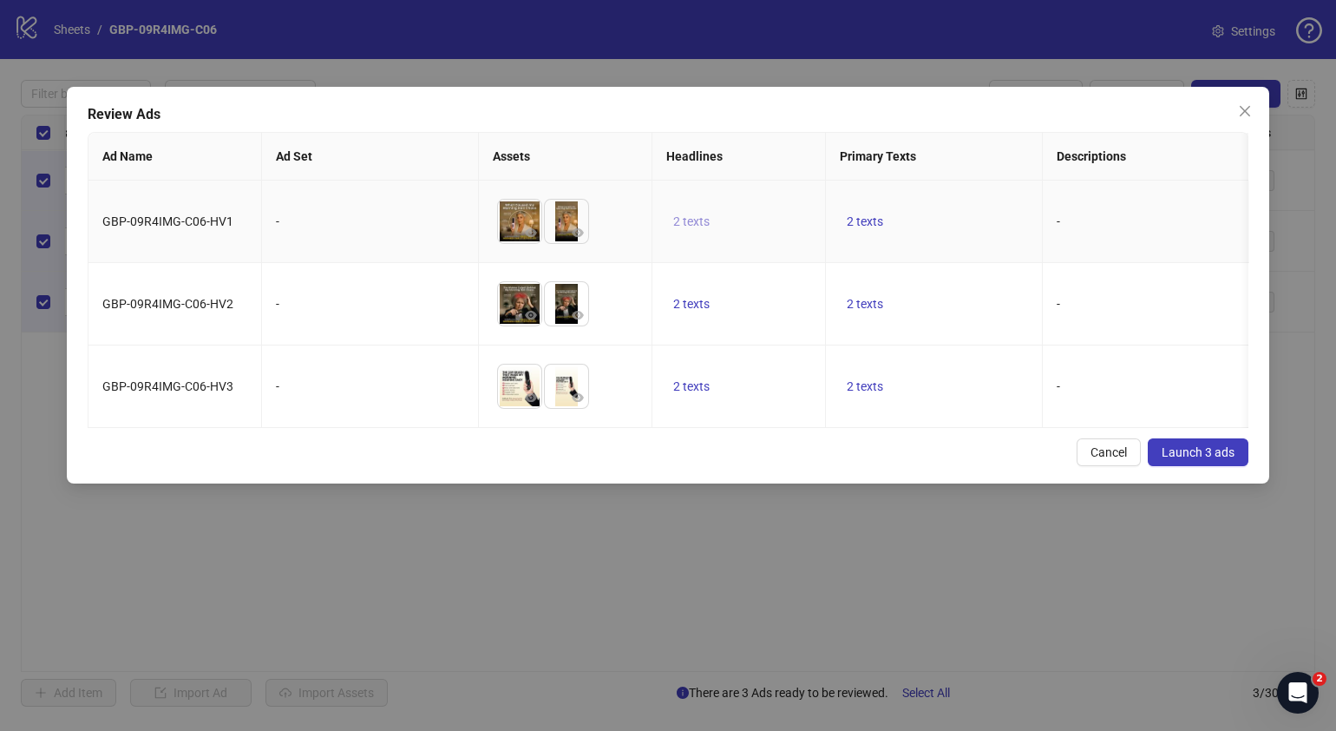
click at [707, 223] on span "2 texts" at bounding box center [691, 221] width 36 height 14
click at [963, 214] on span "button" at bounding box center [962, 209] width 12 height 14
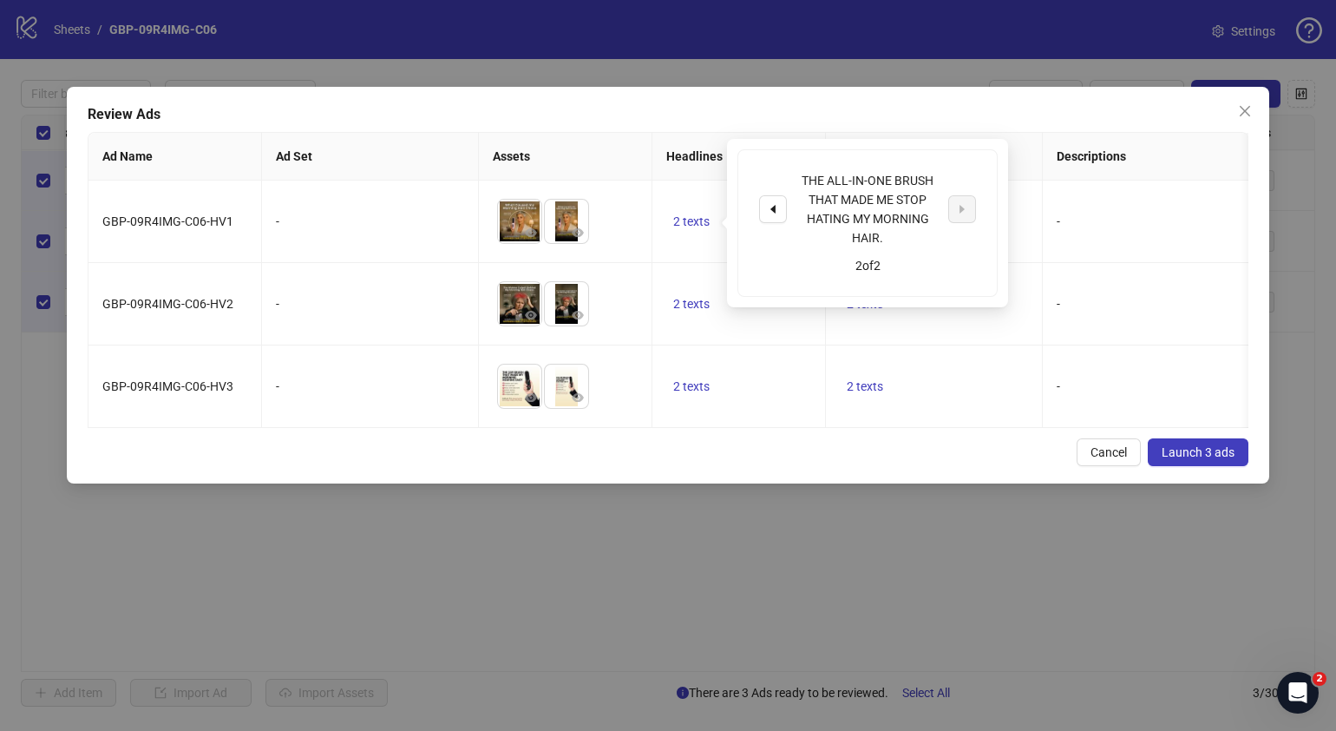
drag, startPoint x: 848, startPoint y: 456, endPoint x: 846, endPoint y: 436, distance: 19.2
click at [848, 456] on div "Review Ads Ad Name Ad Set Assets Headlines Primary Texts Descriptions Destinati…" at bounding box center [668, 285] width 1203 height 397
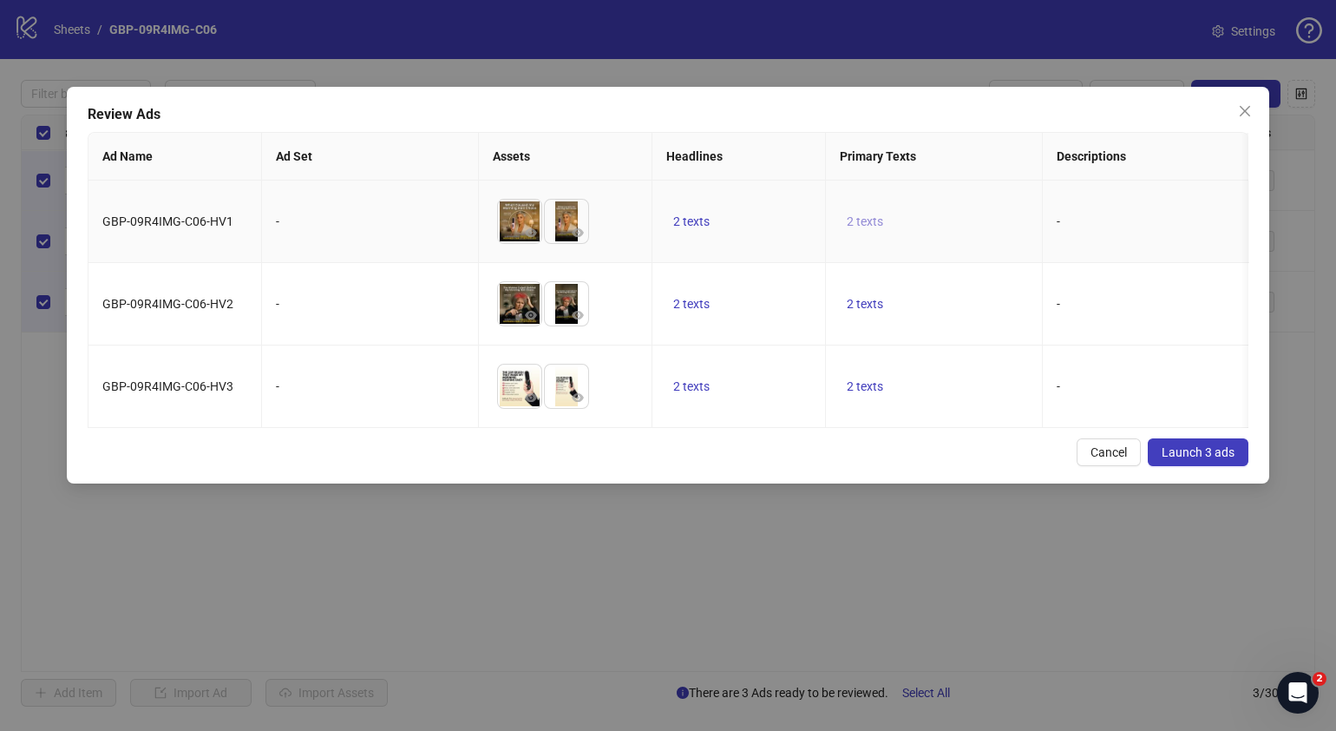
click at [862, 212] on td "2 texts" at bounding box center [934, 221] width 217 height 82
click at [842, 220] on button "2 texts" at bounding box center [865, 221] width 50 height 21
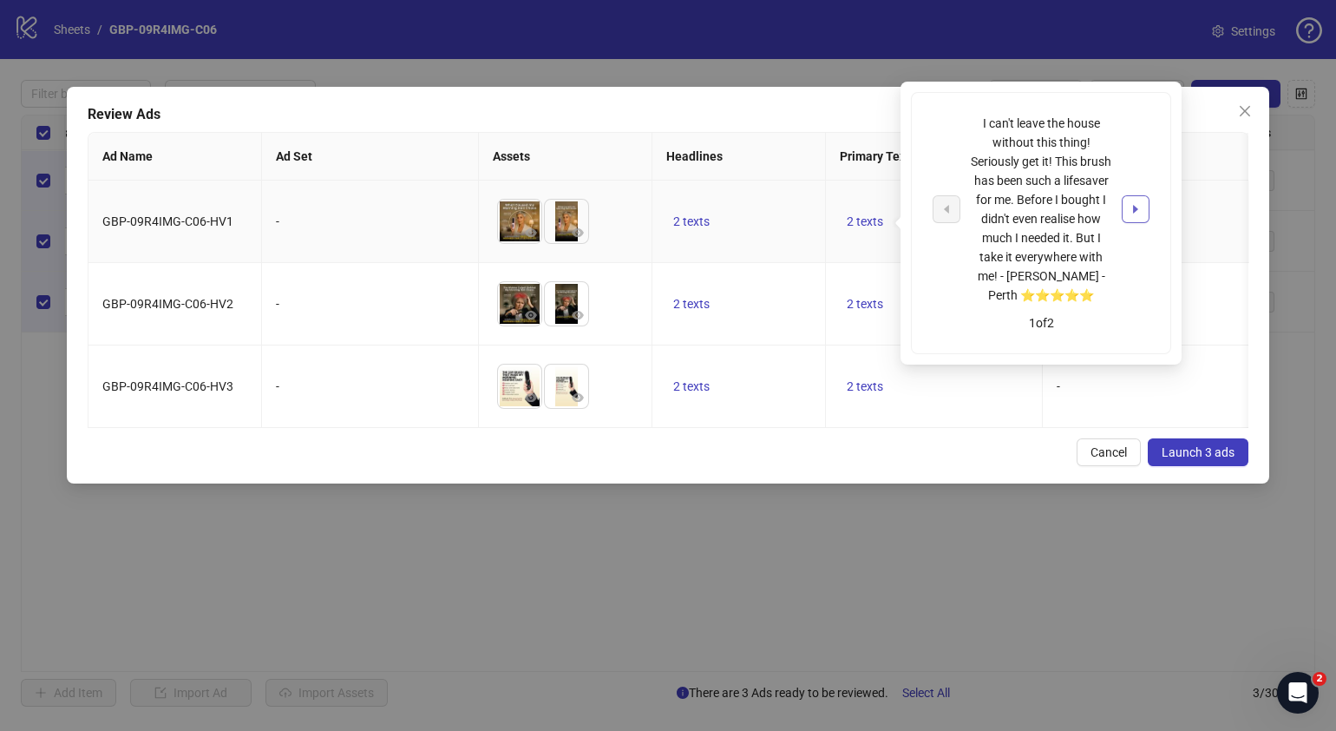
click at [1127, 213] on button "button" at bounding box center [1136, 209] width 28 height 28
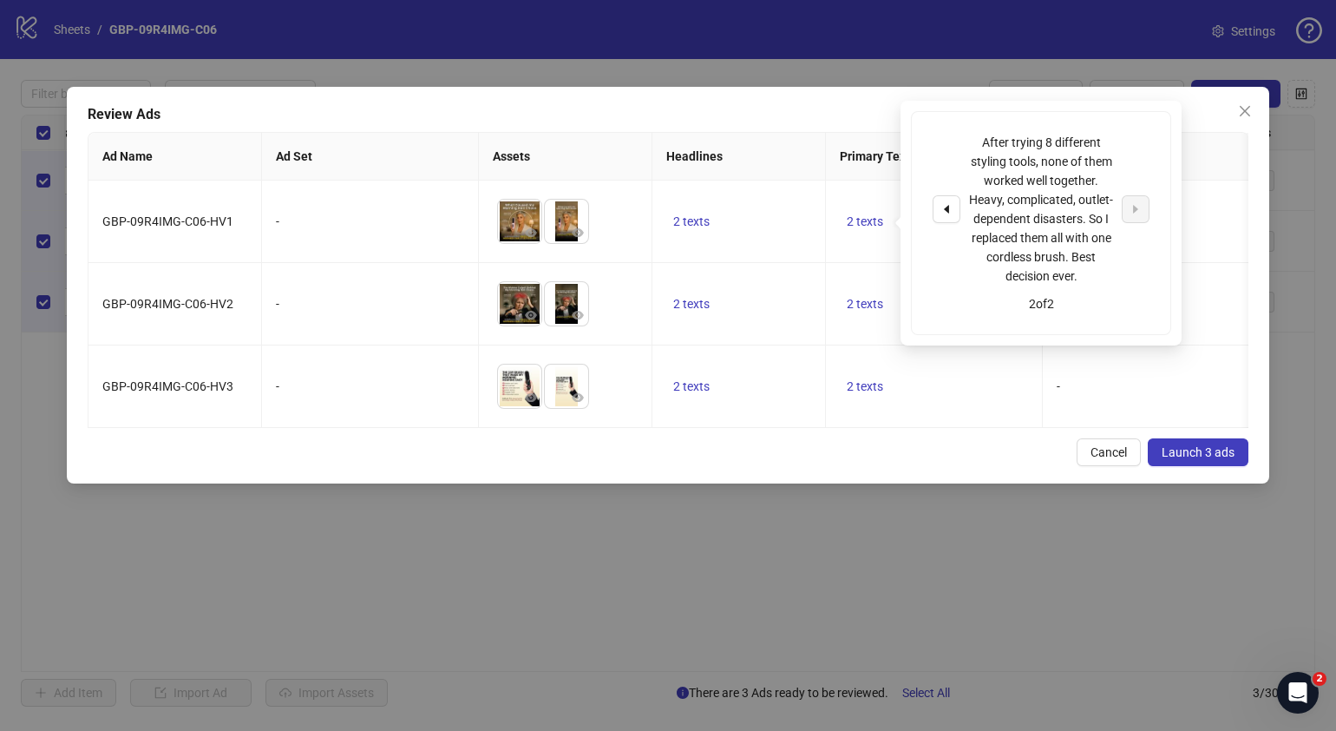
click at [884, 466] on div "Cancel Launch 3 ads" at bounding box center [668, 452] width 1161 height 28
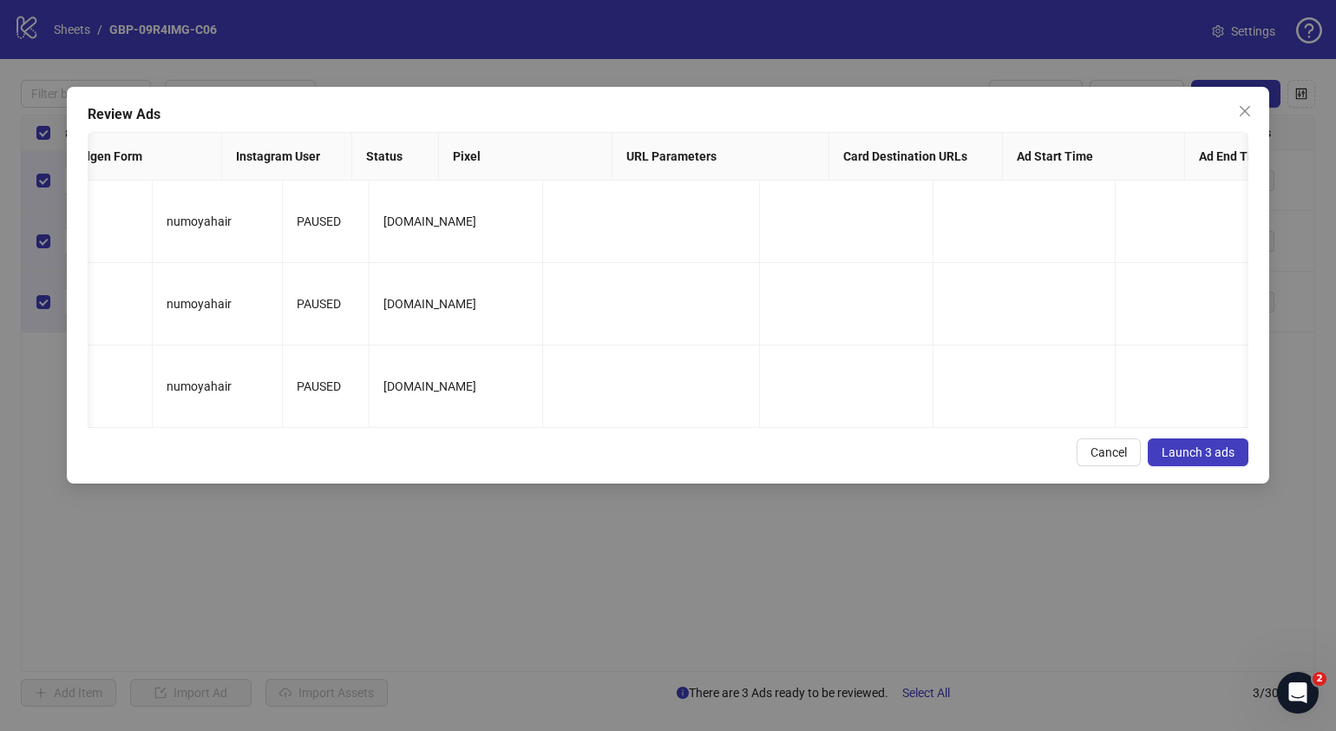
scroll to position [0, 0]
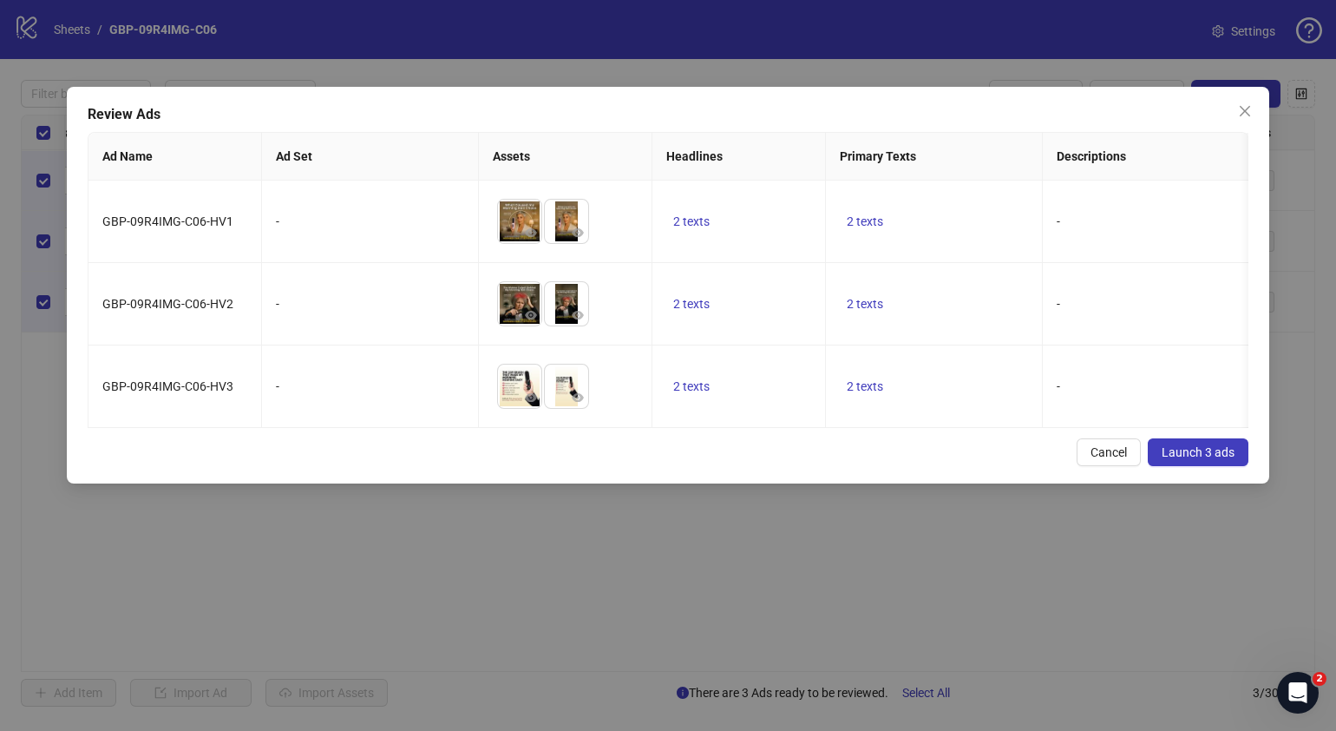
click at [1159, 466] on button "Launch 3 ads" at bounding box center [1198, 452] width 101 height 28
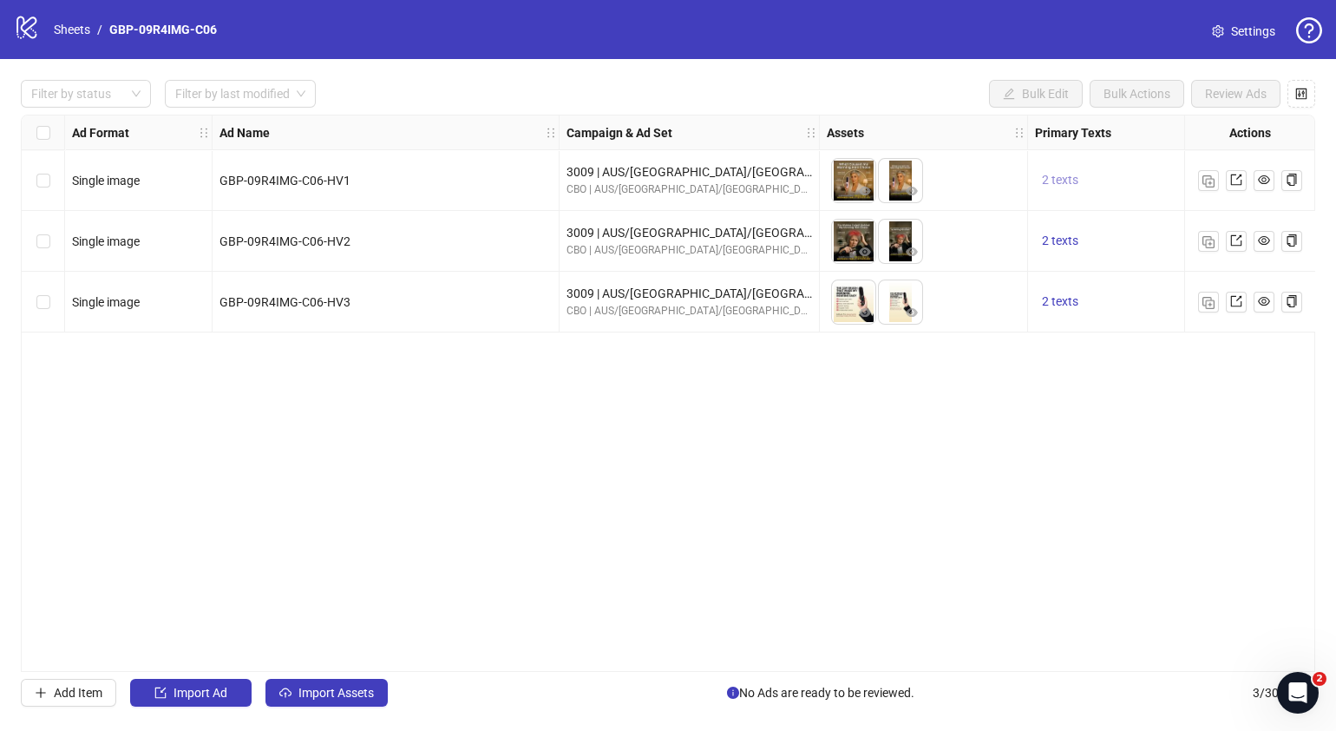
click at [1069, 178] on span "2 texts" at bounding box center [1060, 180] width 36 height 14
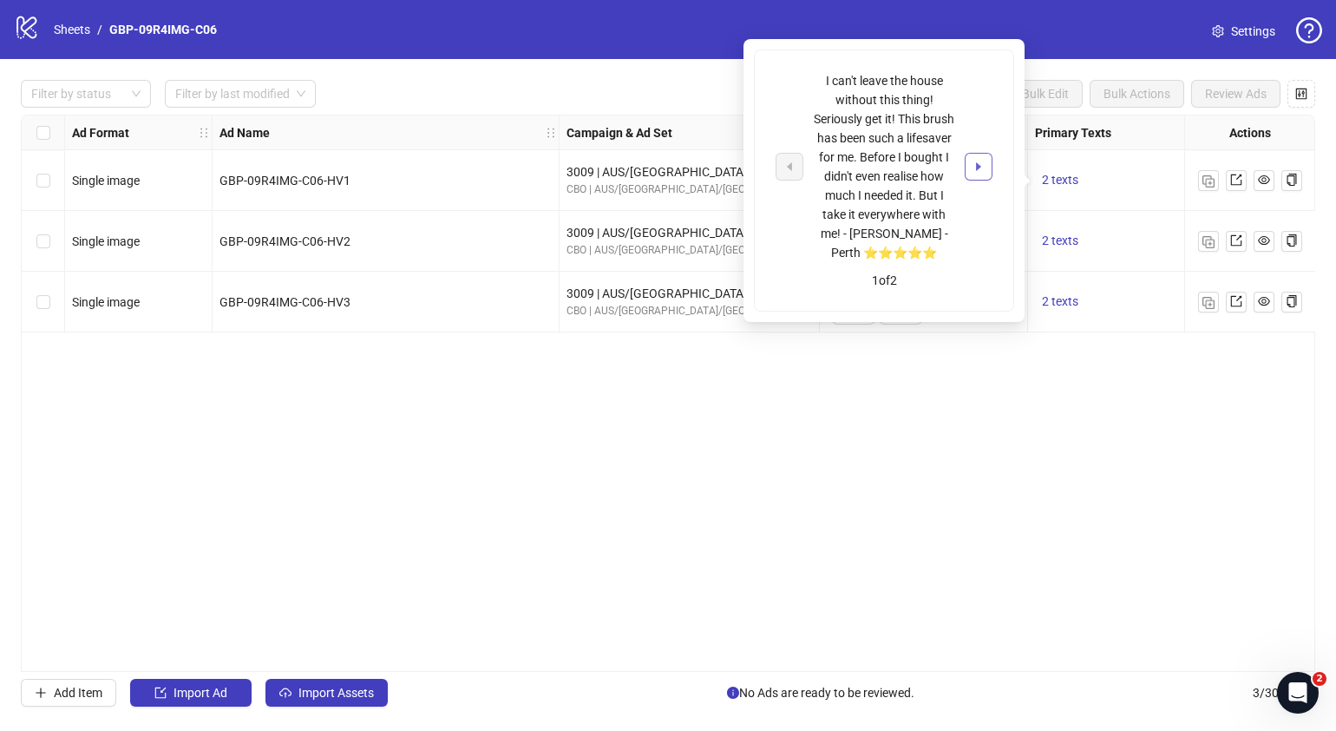
click at [990, 162] on button "button" at bounding box center [979, 167] width 28 height 28
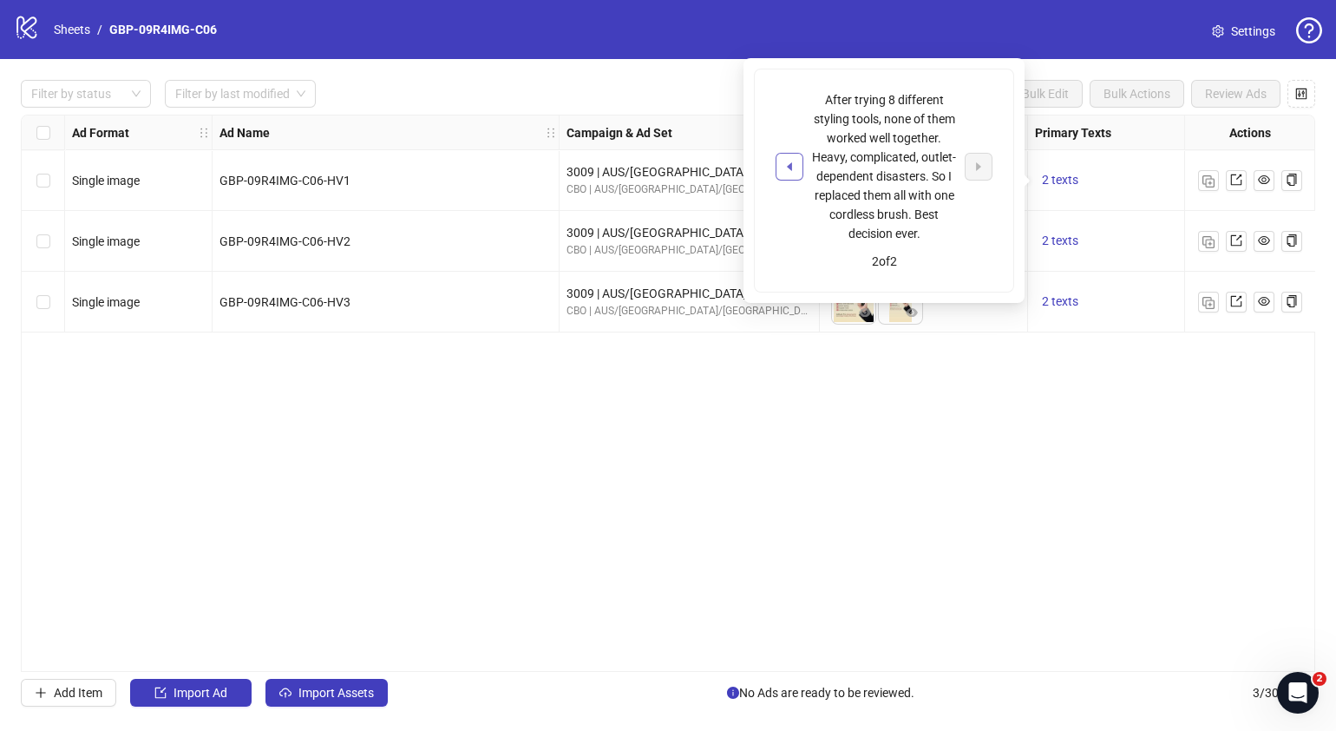
click at [787, 170] on icon "caret-left" at bounding box center [790, 167] width 12 height 12
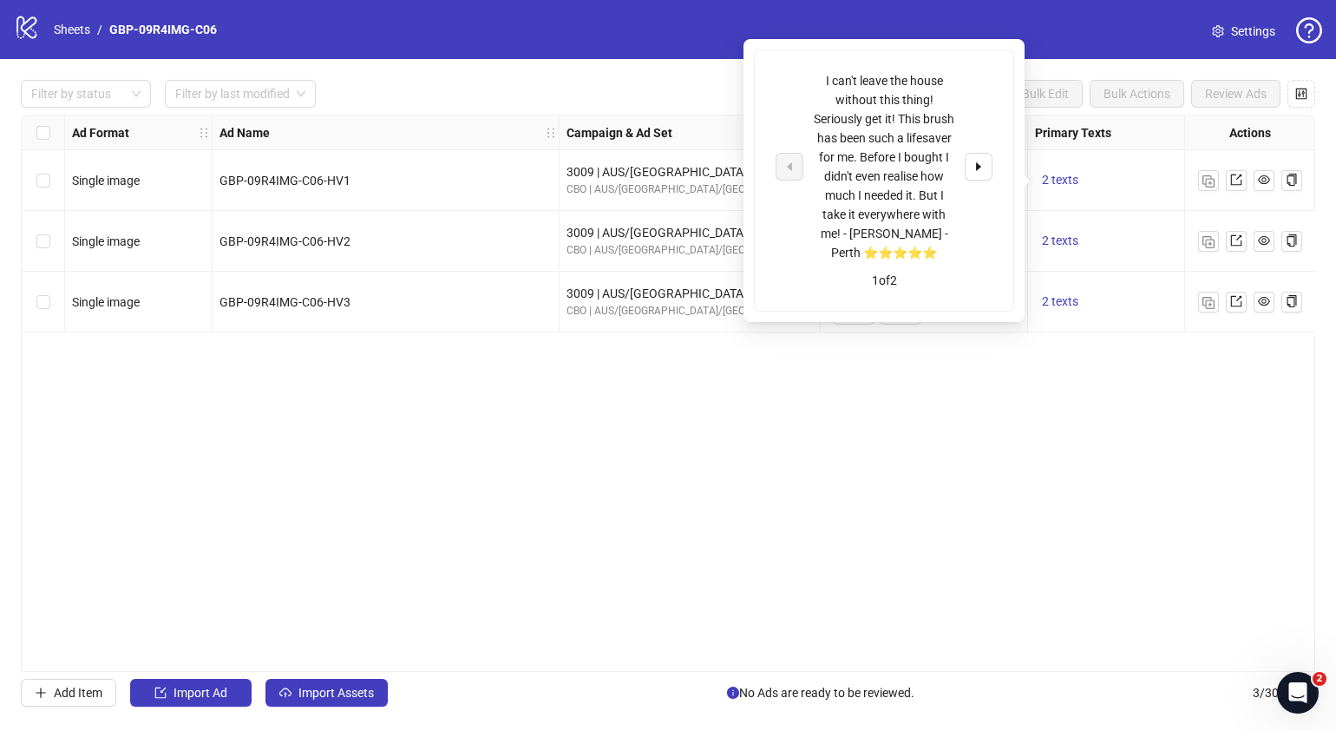
click at [846, 487] on div "Ad Format Ad Name Campaign & Ad Set Assets Primary Texts Headlines Descriptions…" at bounding box center [668, 393] width 1295 height 557
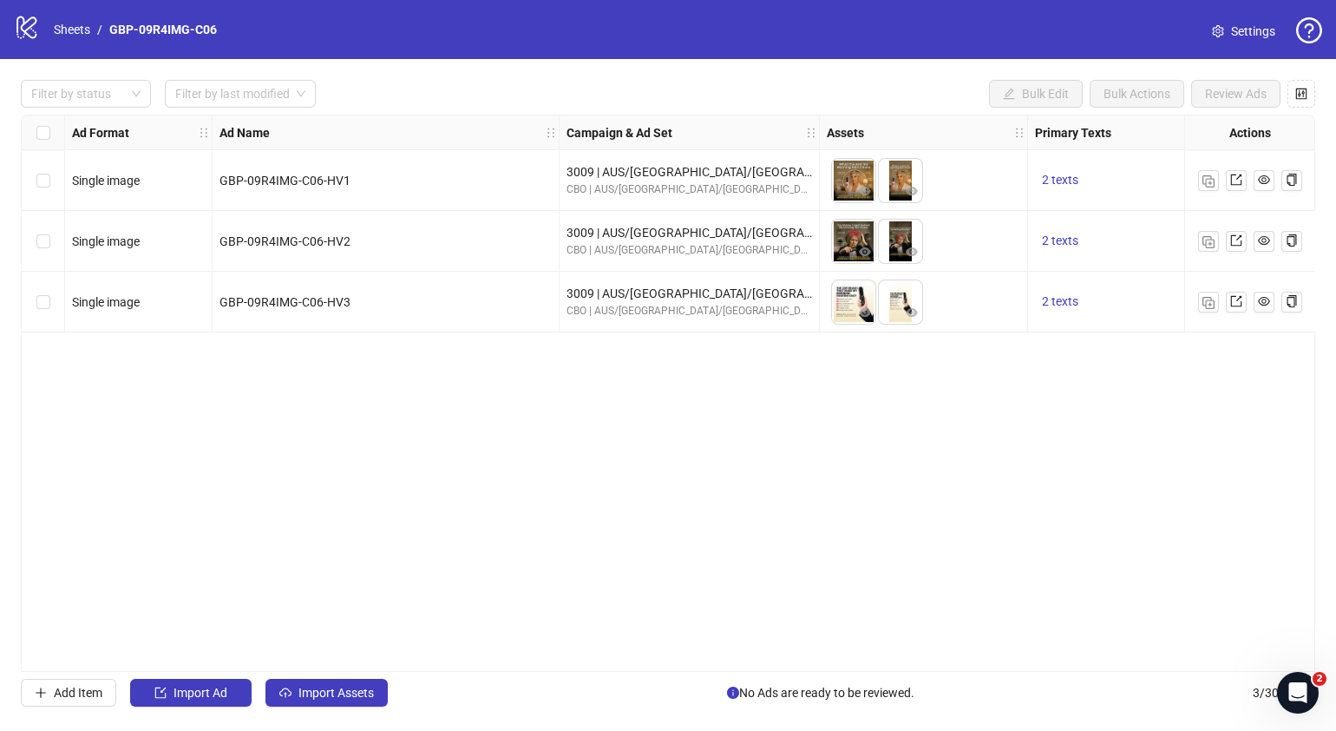
click at [460, 662] on div "Ad Format Ad Name Campaign & Ad Set Assets Primary Texts Headlines Descriptions…" at bounding box center [668, 393] width 1295 height 557
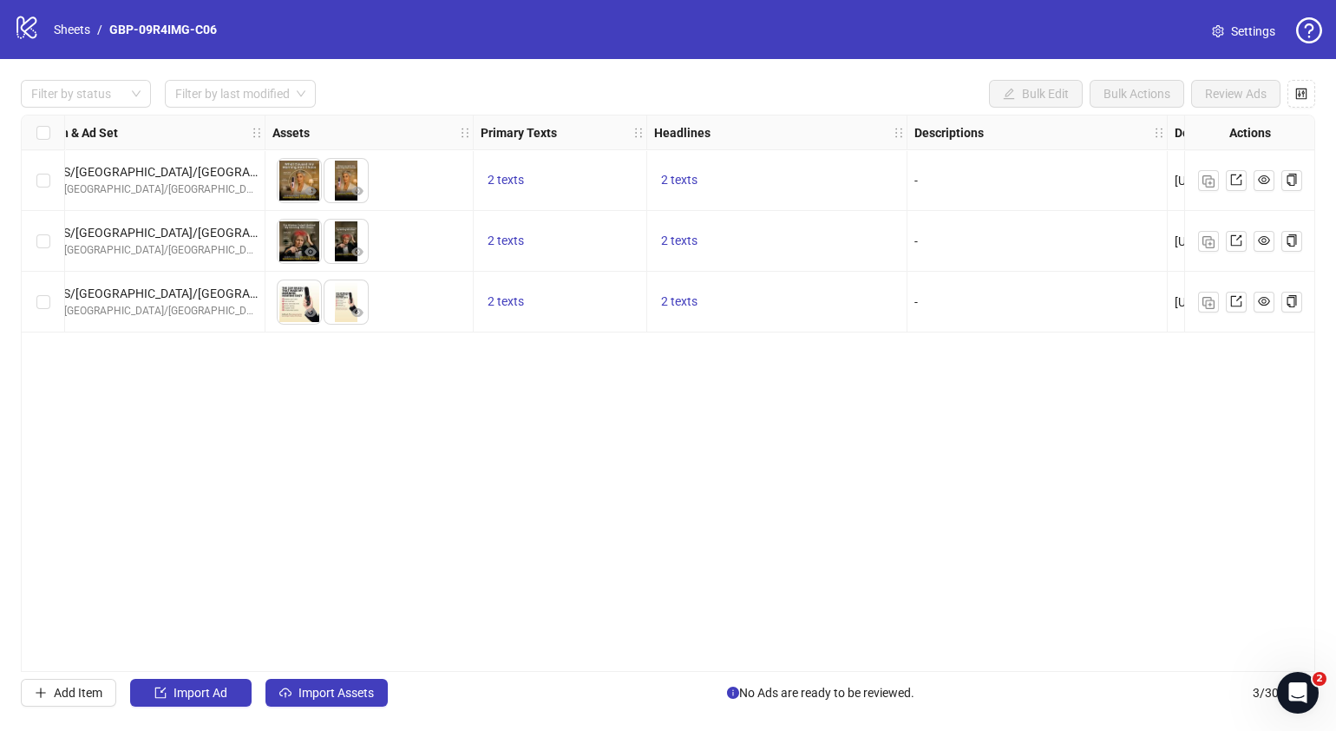
scroll to position [0, 555]
click at [688, 294] on span "2 texts" at bounding box center [678, 301] width 36 height 14
click at [950, 285] on icon "caret-right" at bounding box center [948, 288] width 12 height 12
click at [857, 447] on div "Ad Format Ad Name Campaign & Ad Set Assets Primary Texts Headlines Descriptions…" at bounding box center [668, 393] width 1295 height 557
drag, startPoint x: 778, startPoint y: 664, endPoint x: 854, endPoint y: 653, distance: 76.2
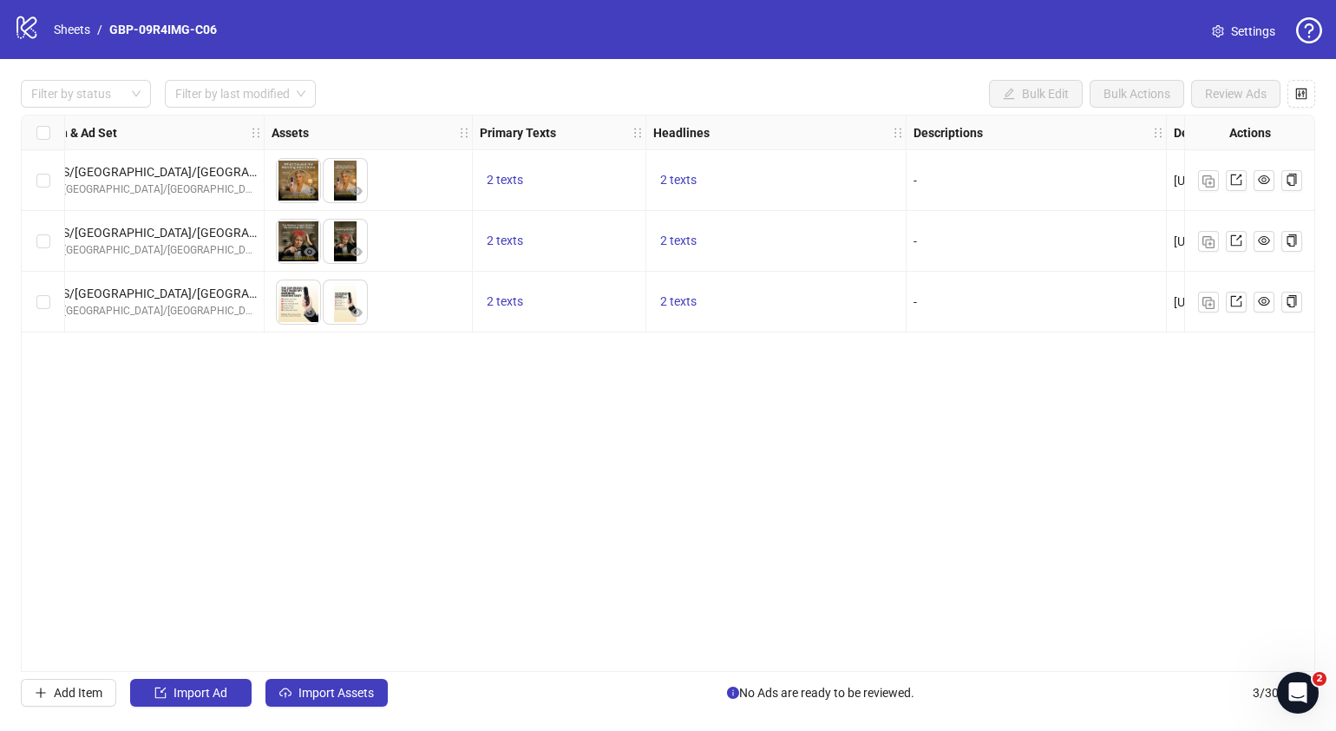
click at [854, 653] on div "Ad Format Ad Name Campaign & Ad Set Assets Primary Texts Headlines Descriptions…" at bounding box center [668, 393] width 1295 height 557
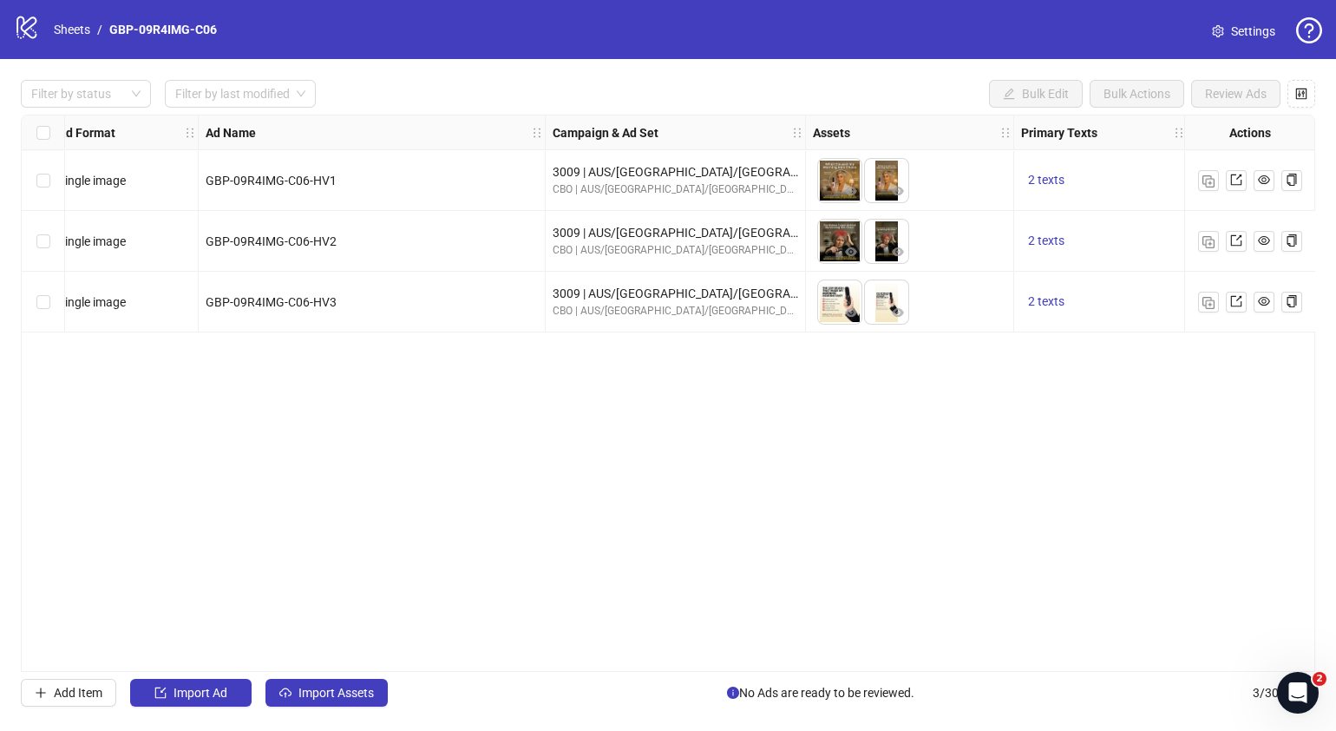
scroll to position [0, 0]
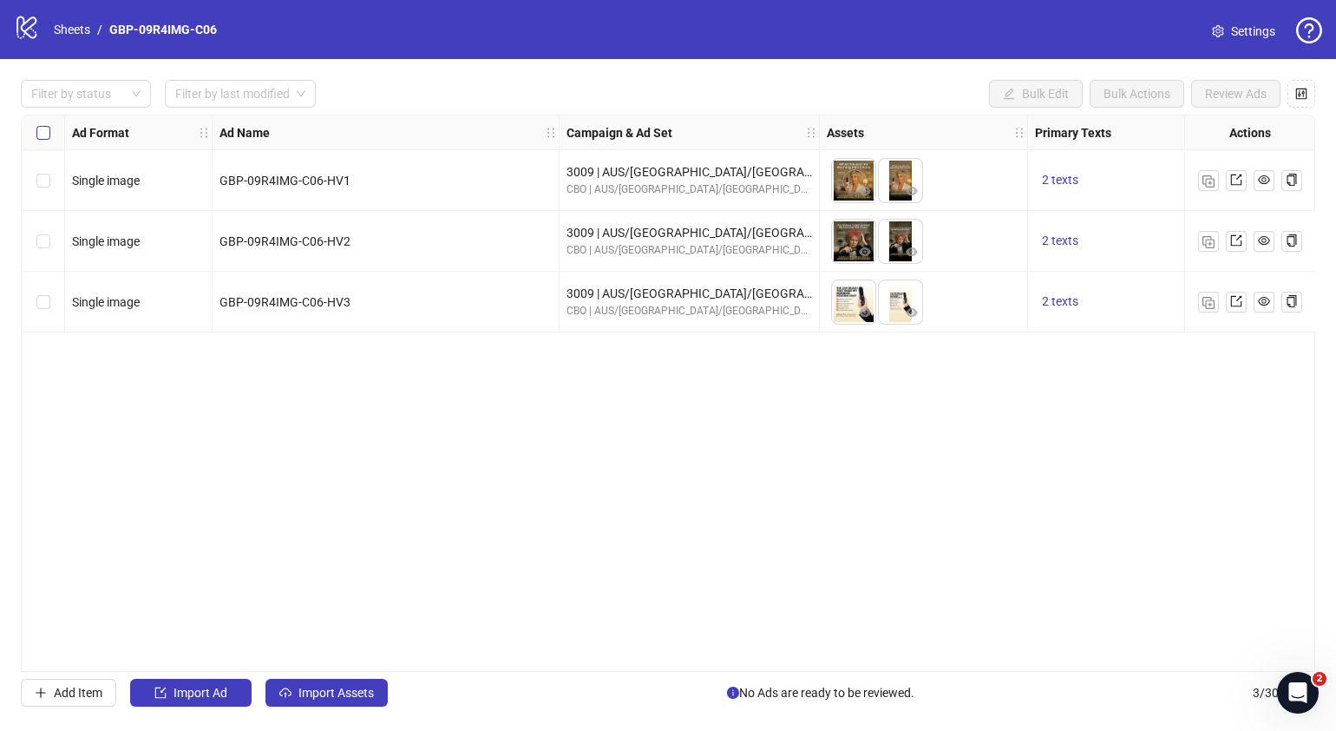
click at [47, 123] on label "Select all rows" at bounding box center [43, 132] width 14 height 19
click at [52, 141] on div "Select all rows" at bounding box center [43, 132] width 43 height 35
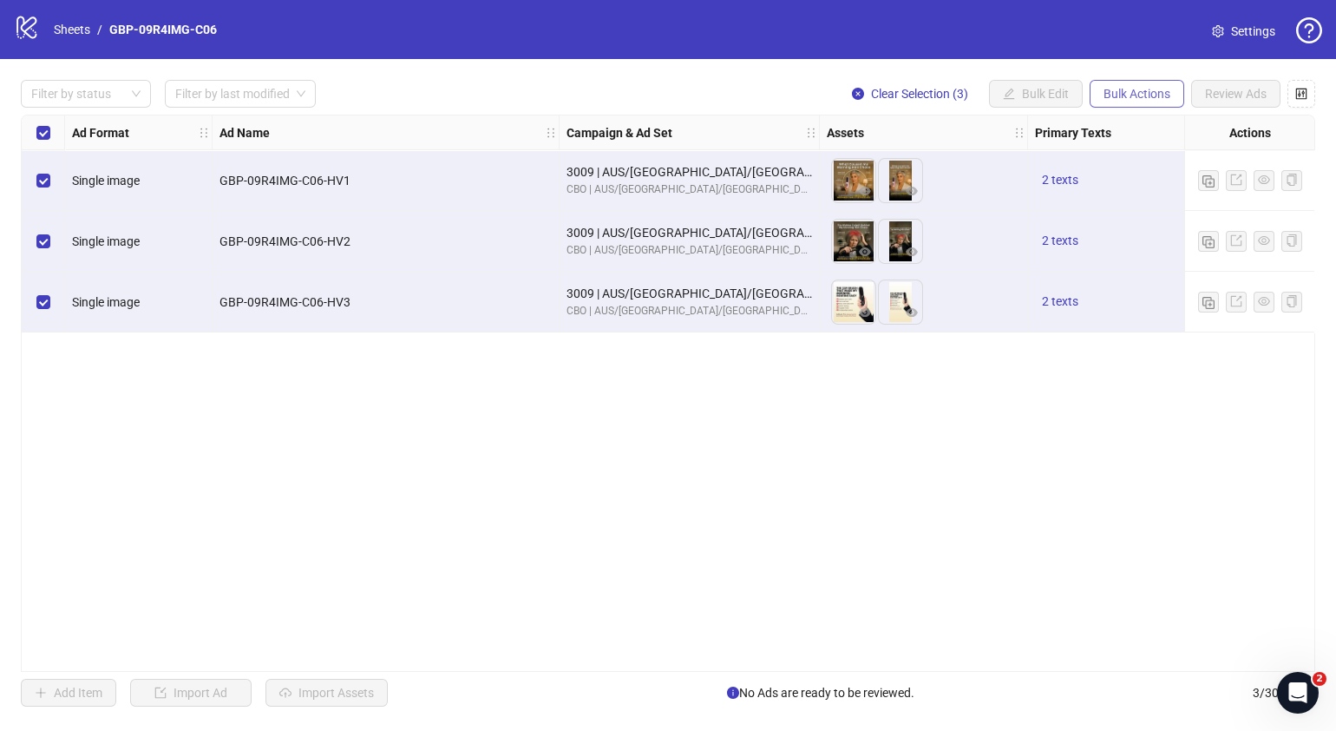
click at [1150, 98] on span "Bulk Actions" at bounding box center [1137, 94] width 67 height 14
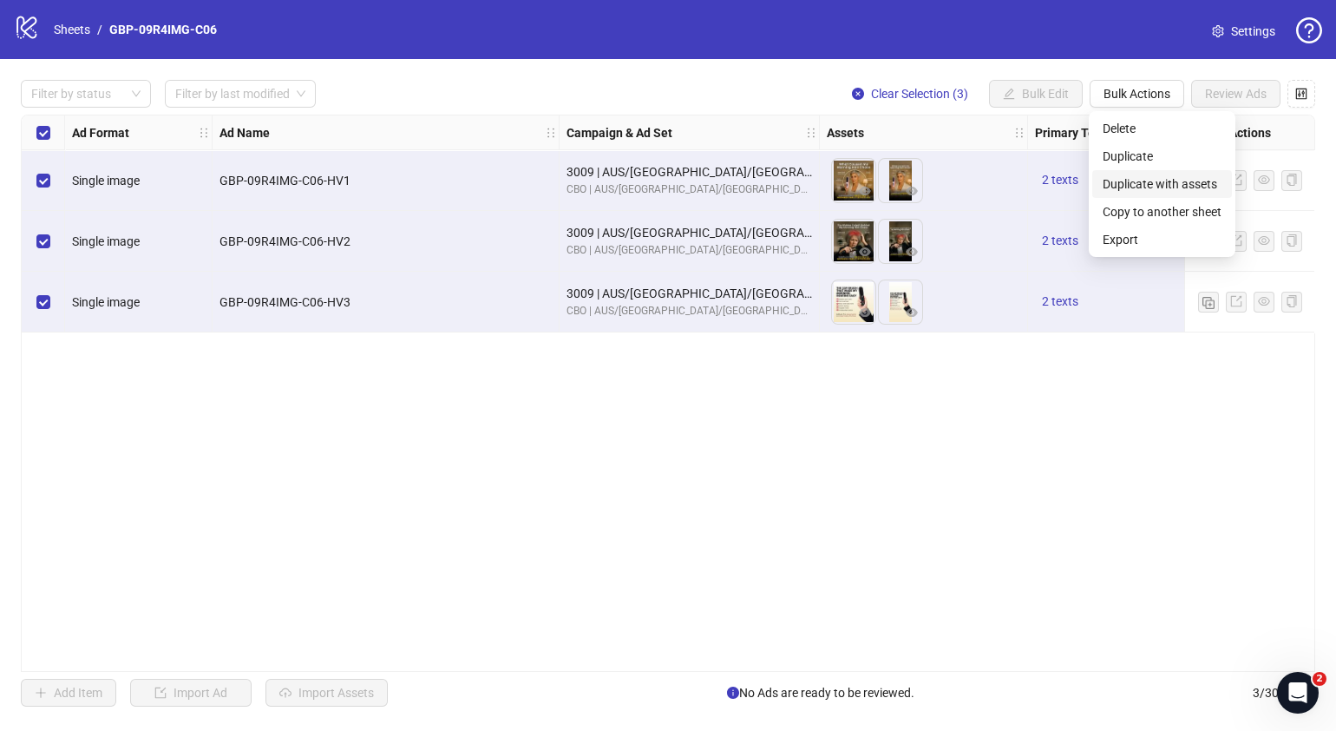
click at [1173, 178] on span "Duplicate with assets" at bounding box center [1162, 183] width 119 height 19
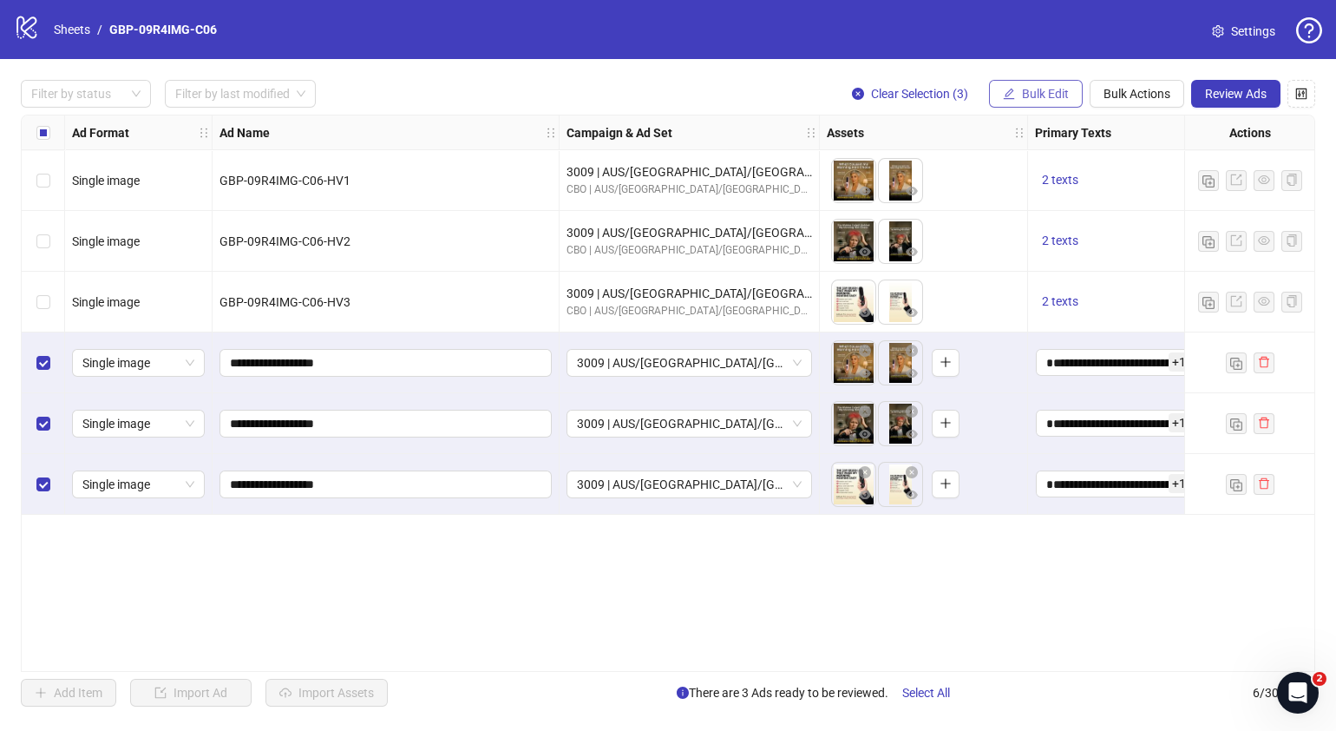
click at [1042, 93] on span "Bulk Edit" at bounding box center [1045, 94] width 47 height 14
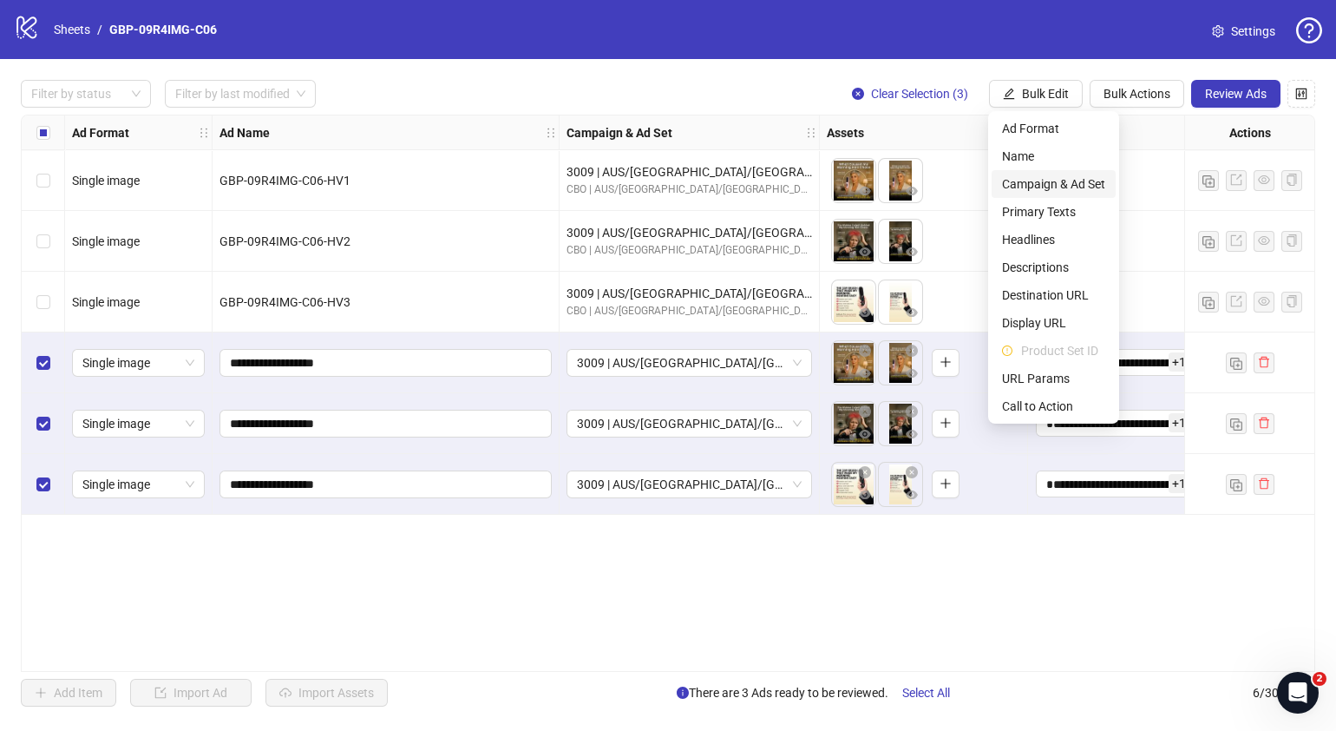
click at [1047, 184] on span "Campaign & Ad Set" at bounding box center [1053, 183] width 103 height 19
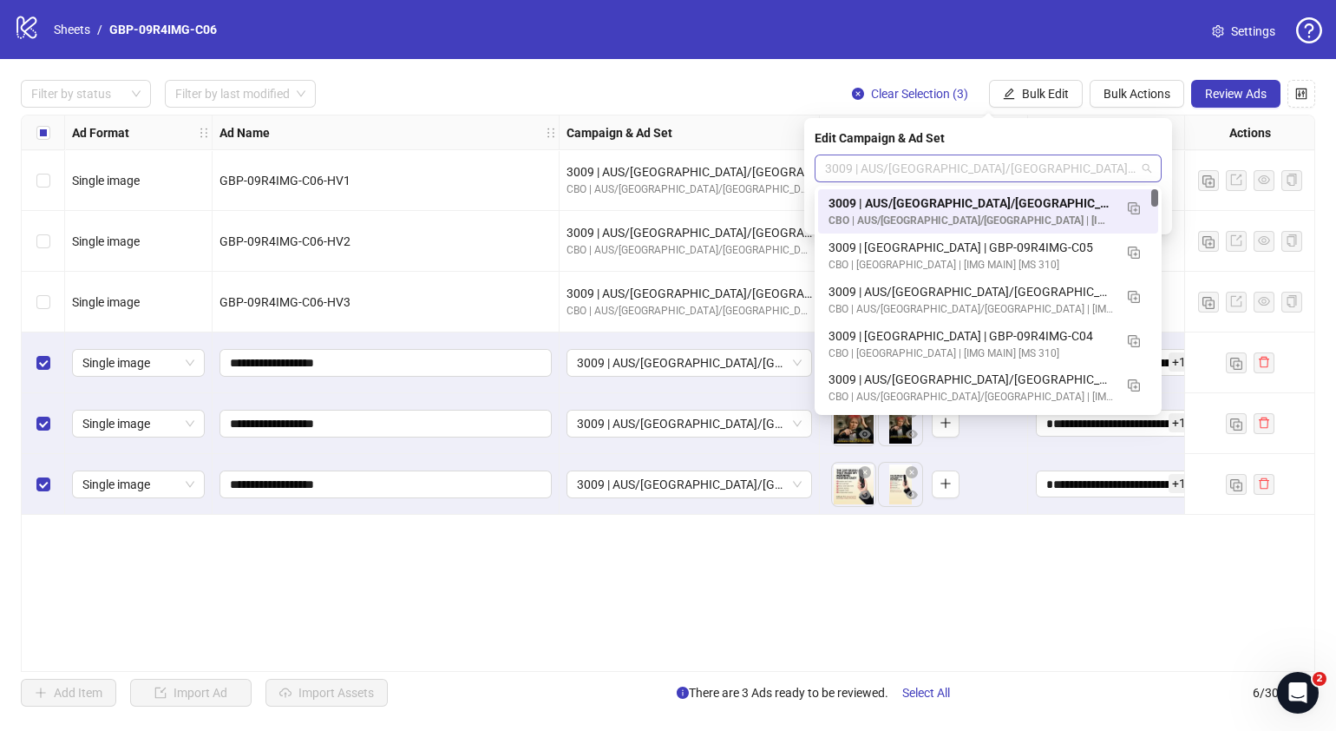
click at [1146, 170] on span "3009 | AUS/[GEOGRAPHIC_DATA]/[GEOGRAPHIC_DATA]| GBP-09R4IMG-C06" at bounding box center [988, 168] width 326 height 26
click at [1131, 253] on img "button" at bounding box center [1134, 252] width 12 height 12
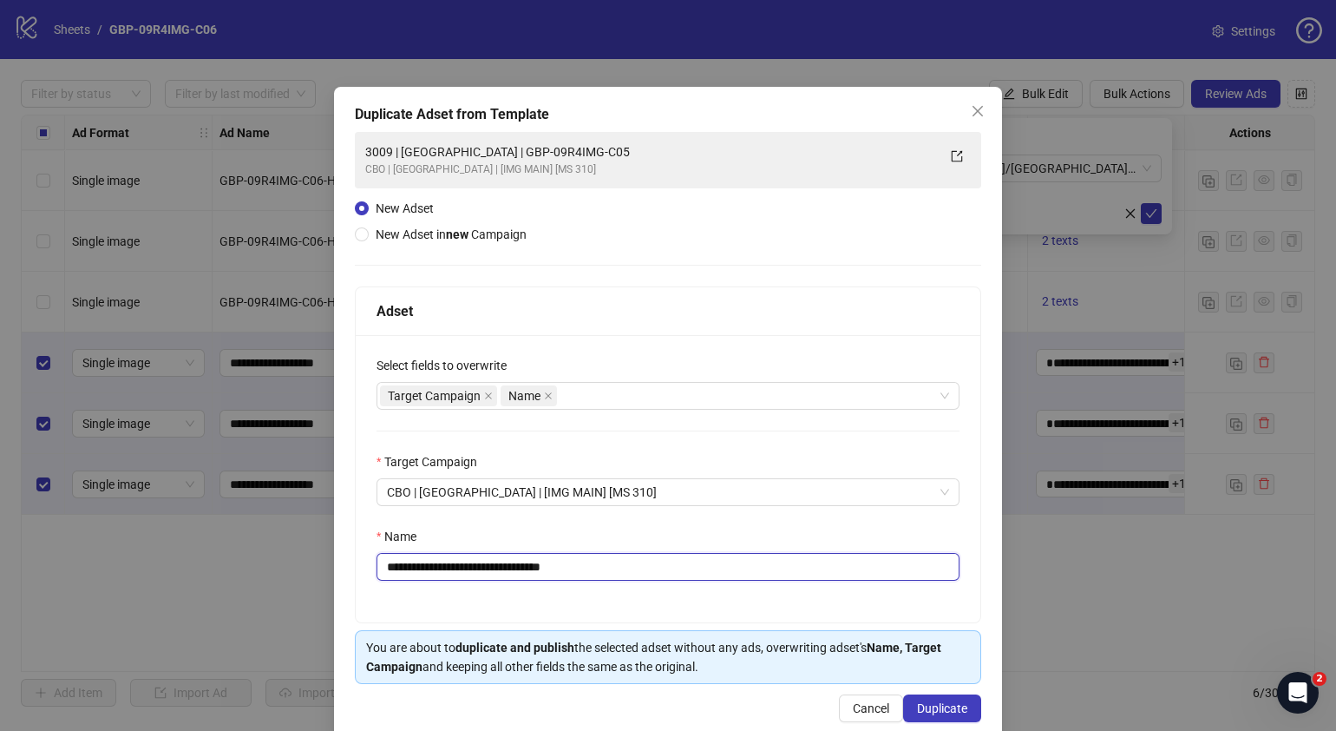
drag, startPoint x: 600, startPoint y: 563, endPoint x: 453, endPoint y: 577, distance: 147.3
click at [453, 577] on input "**********" at bounding box center [668, 567] width 583 height 28
paste input "text"
type input "**********"
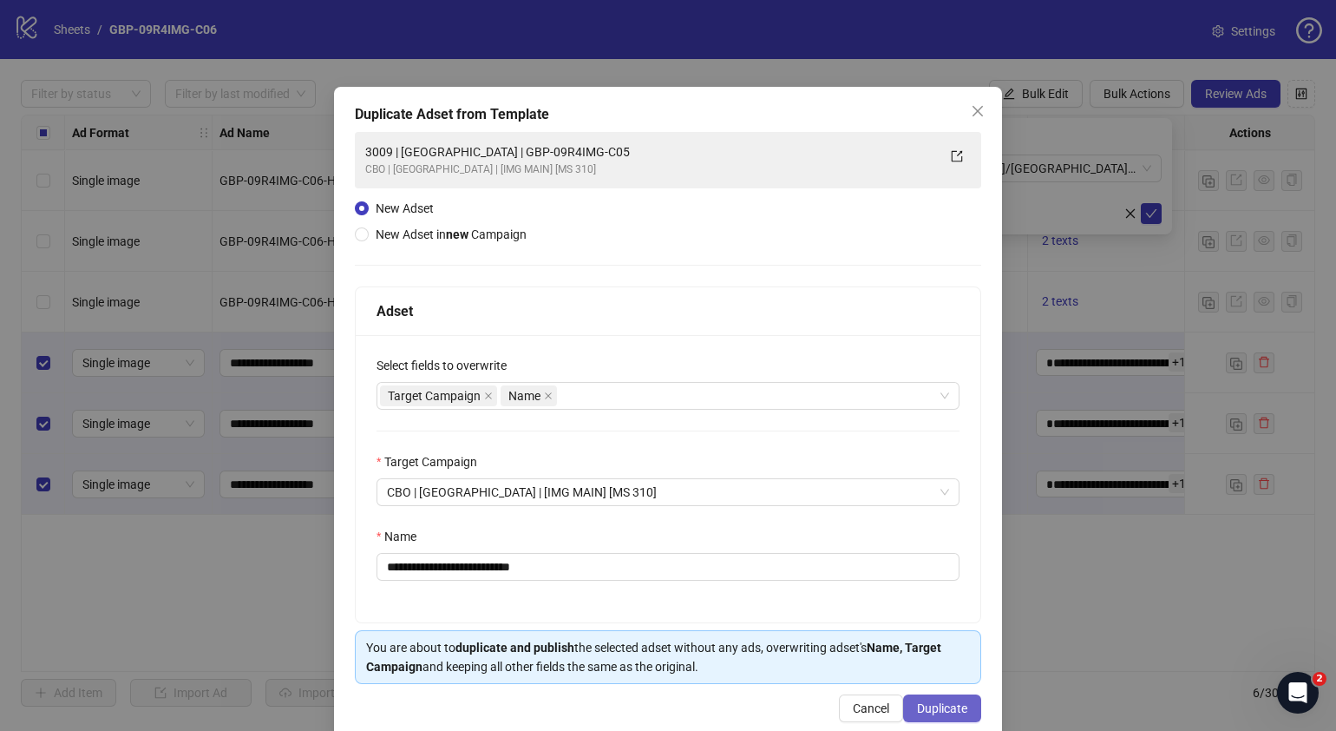
click at [917, 706] on span "Duplicate" at bounding box center [942, 708] width 50 height 14
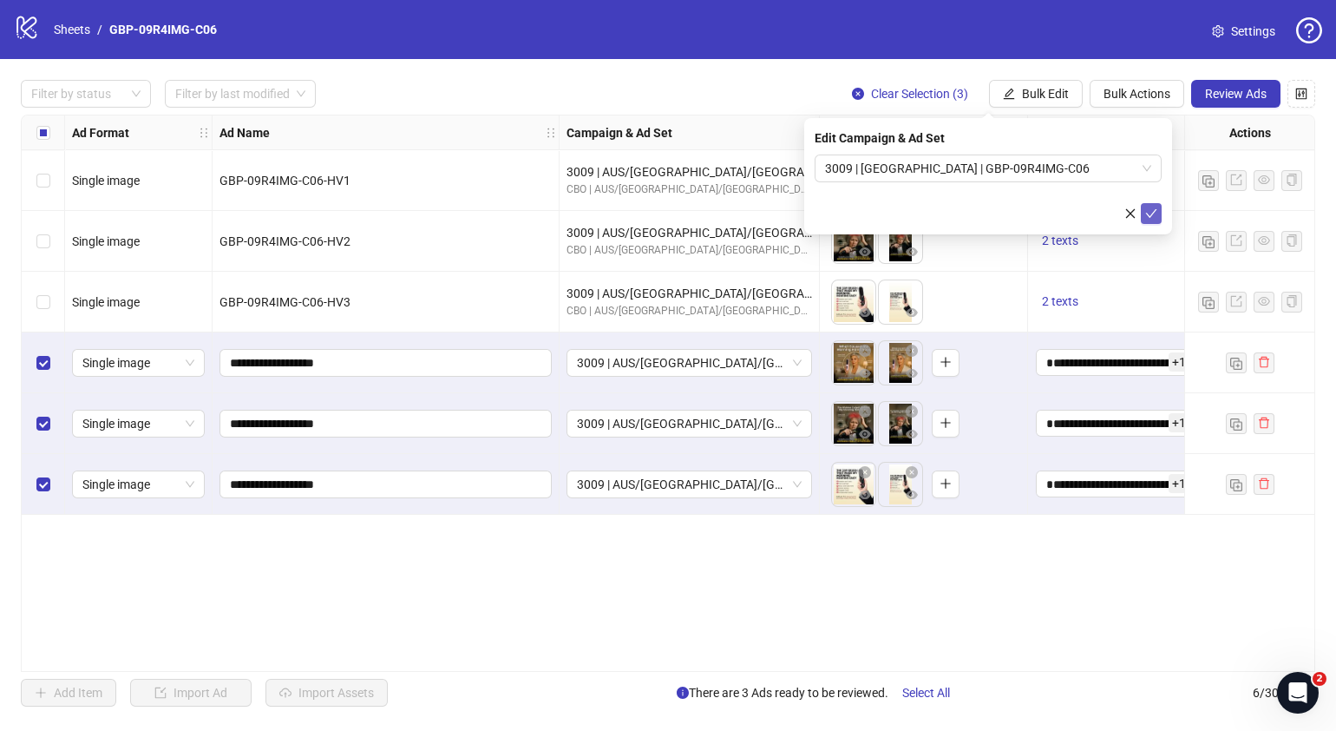
click at [1146, 213] on icon "check" at bounding box center [1151, 213] width 12 height 12
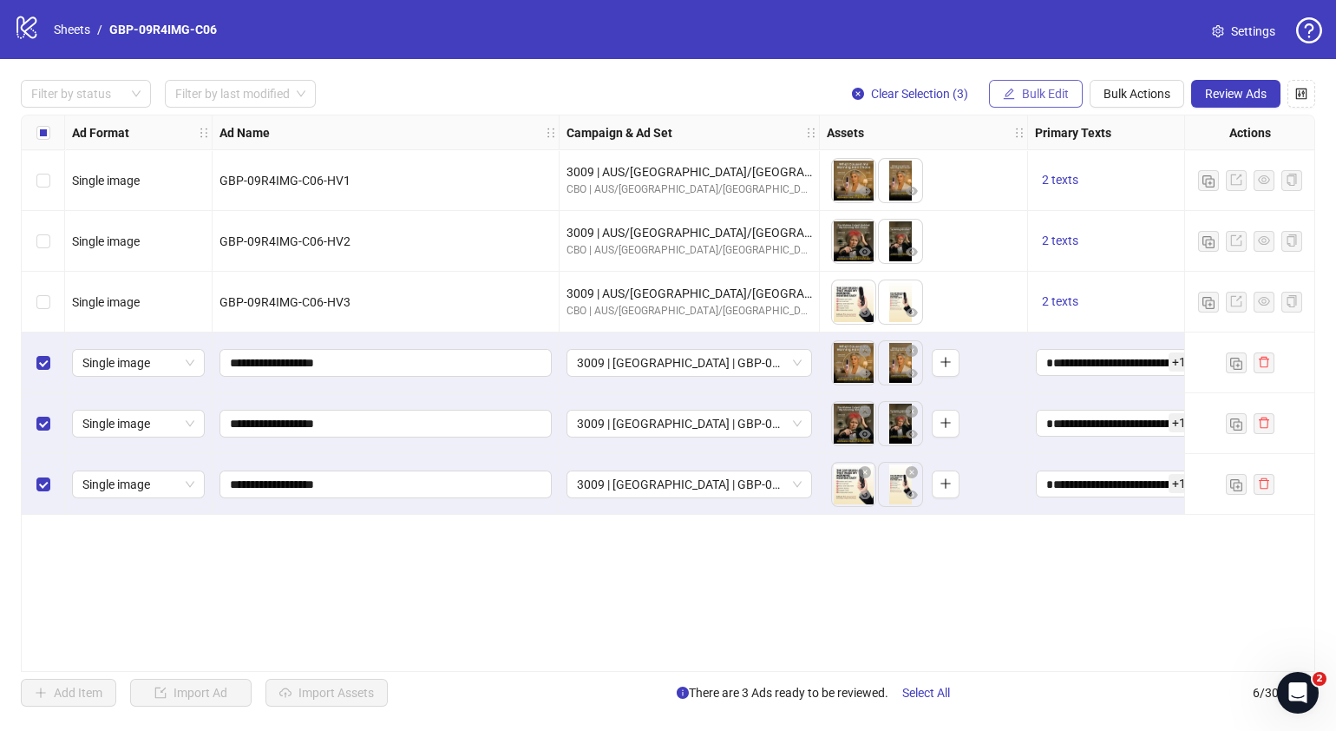
click at [1042, 92] on span "Bulk Edit" at bounding box center [1045, 94] width 47 height 14
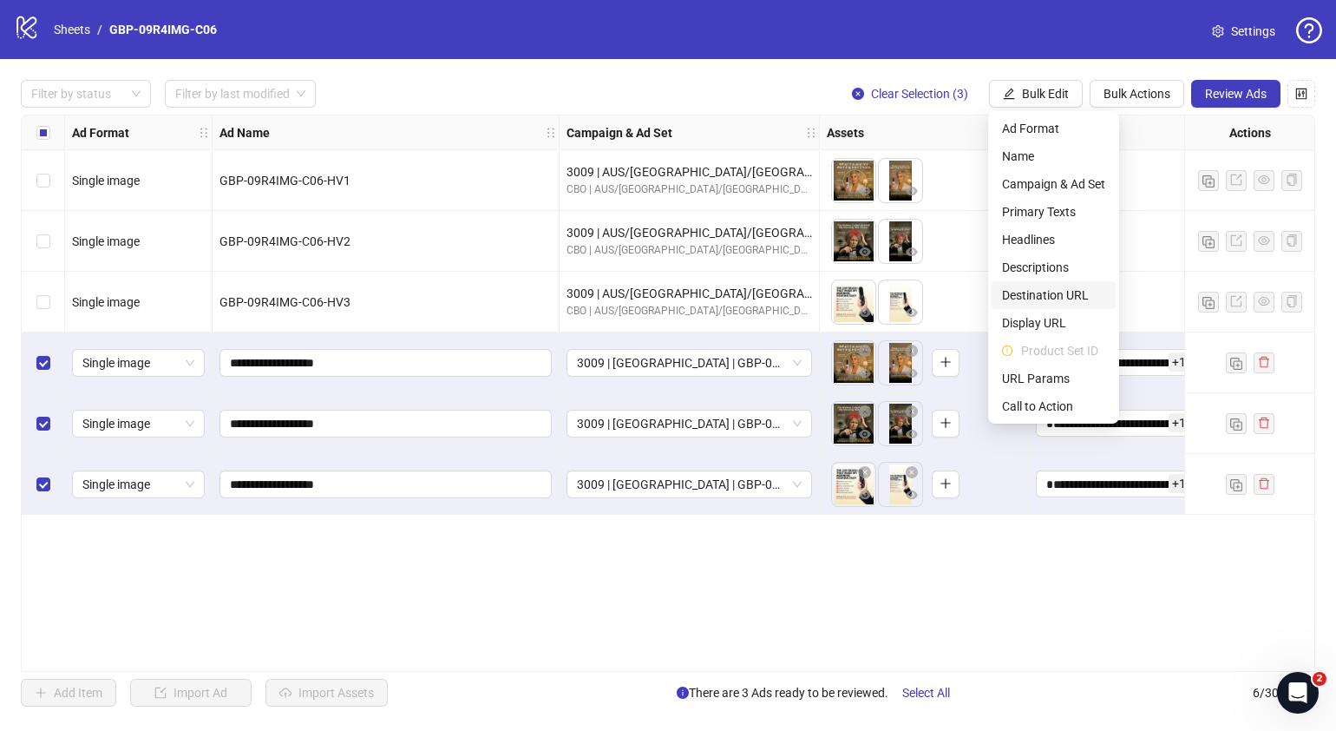
click at [1054, 292] on span "Destination URL" at bounding box center [1053, 294] width 103 height 19
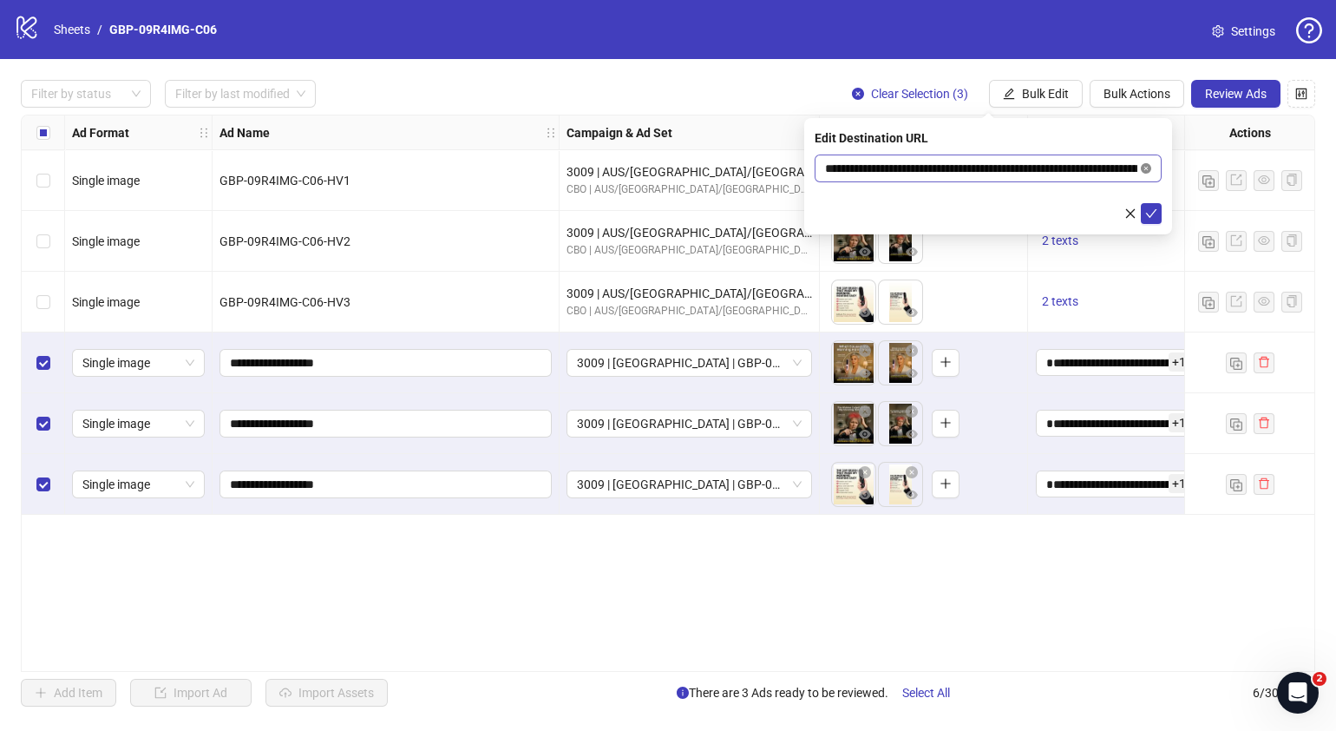
click at [1145, 167] on icon "close-circle" at bounding box center [1146, 168] width 10 height 10
paste input "**********"
type input "**********"
click at [1145, 215] on icon "check" at bounding box center [1151, 213] width 12 height 12
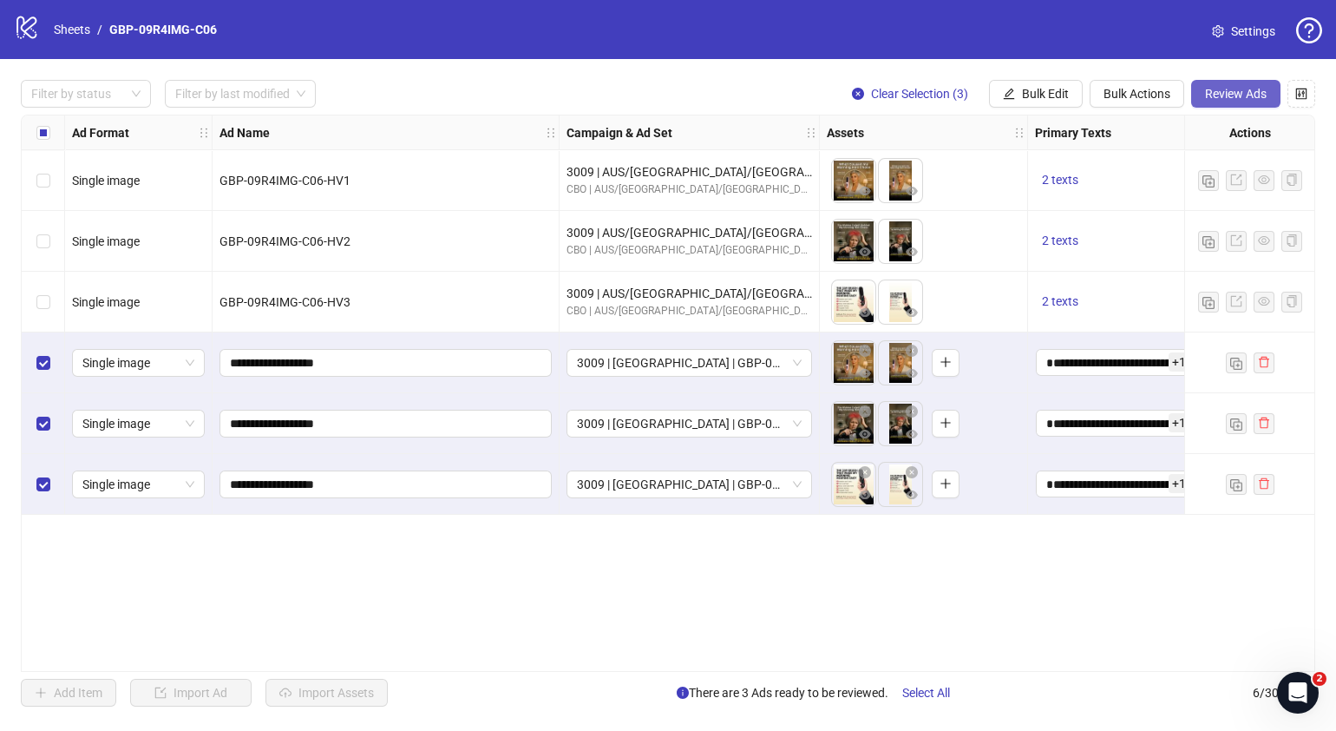
click at [1224, 91] on span "Review Ads" at bounding box center [1236, 94] width 62 height 14
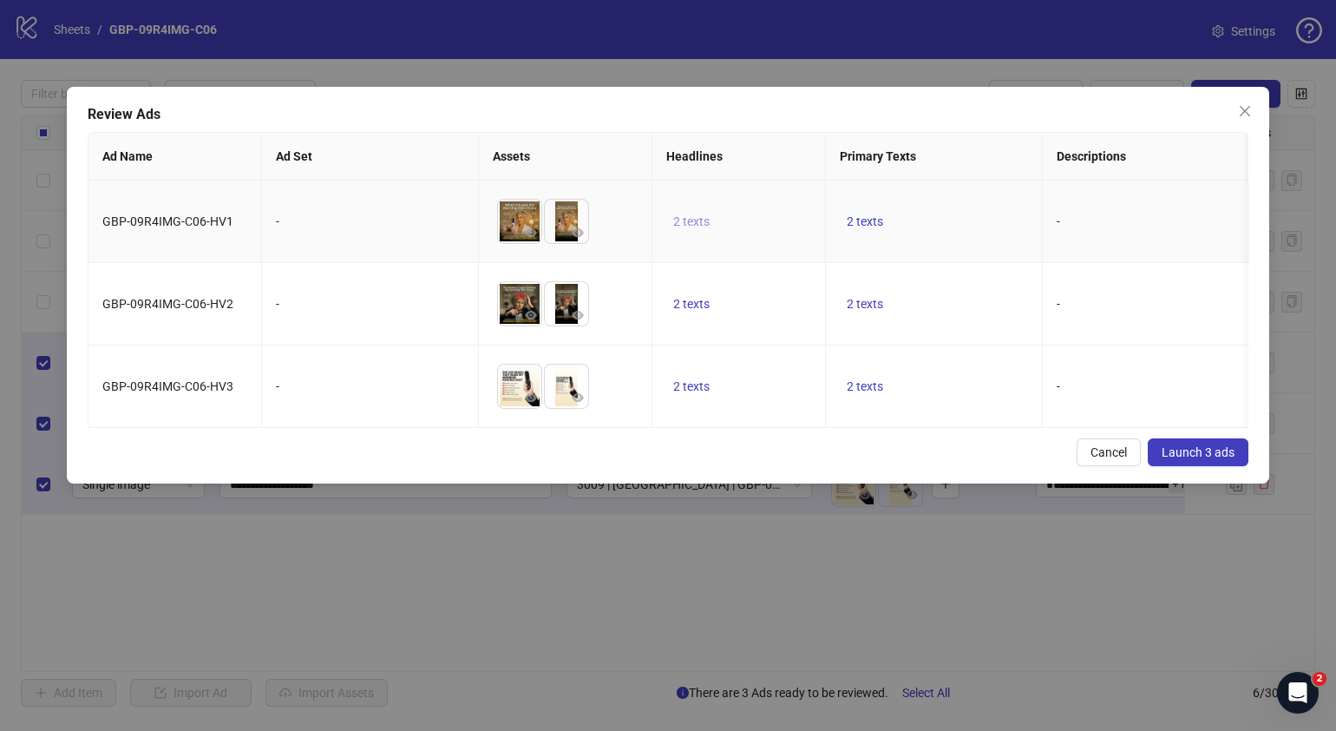
click at [686, 213] on button "2 texts" at bounding box center [691, 221] width 50 height 21
click at [965, 208] on icon "caret-right" at bounding box center [962, 207] width 12 height 12
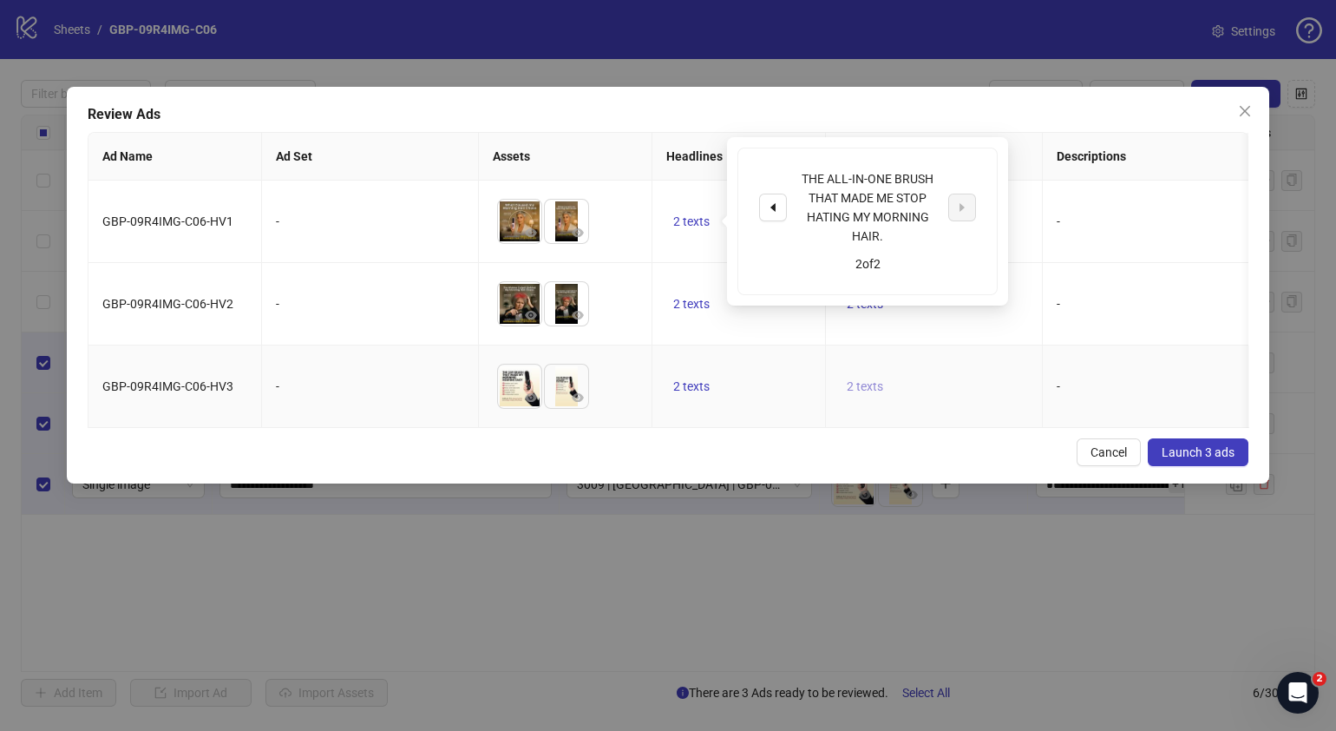
click at [863, 379] on span "2 texts" at bounding box center [865, 386] width 36 height 14
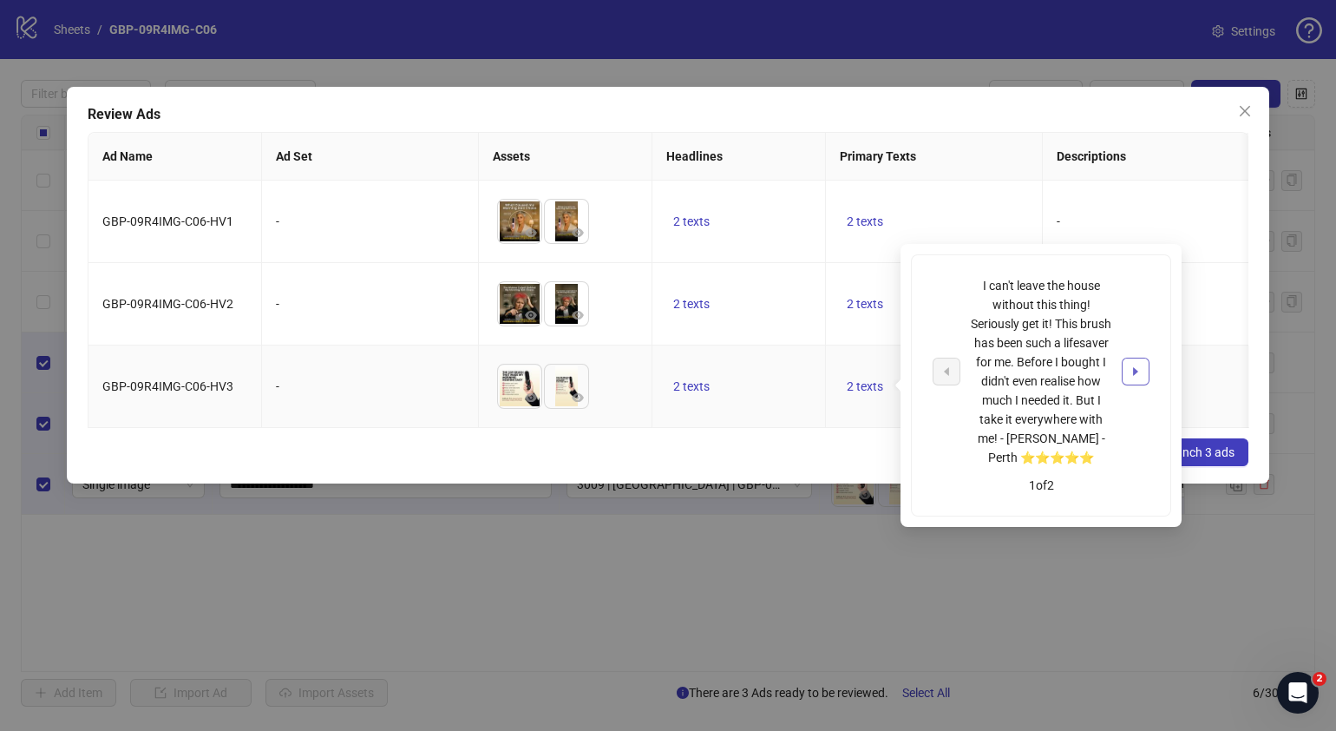
click at [1127, 369] on button "button" at bounding box center [1136, 372] width 28 height 28
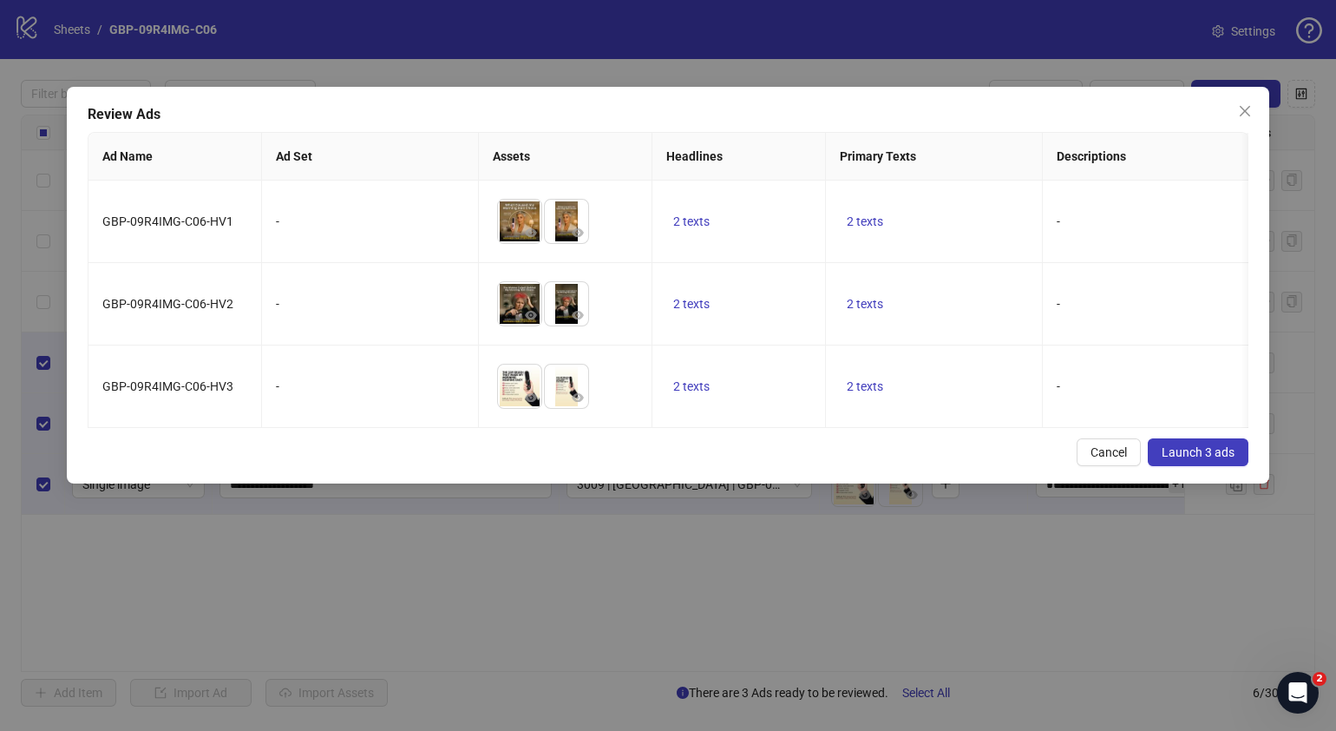
click at [828, 466] on div "Cancel Launch 3 ads" at bounding box center [668, 452] width 1161 height 28
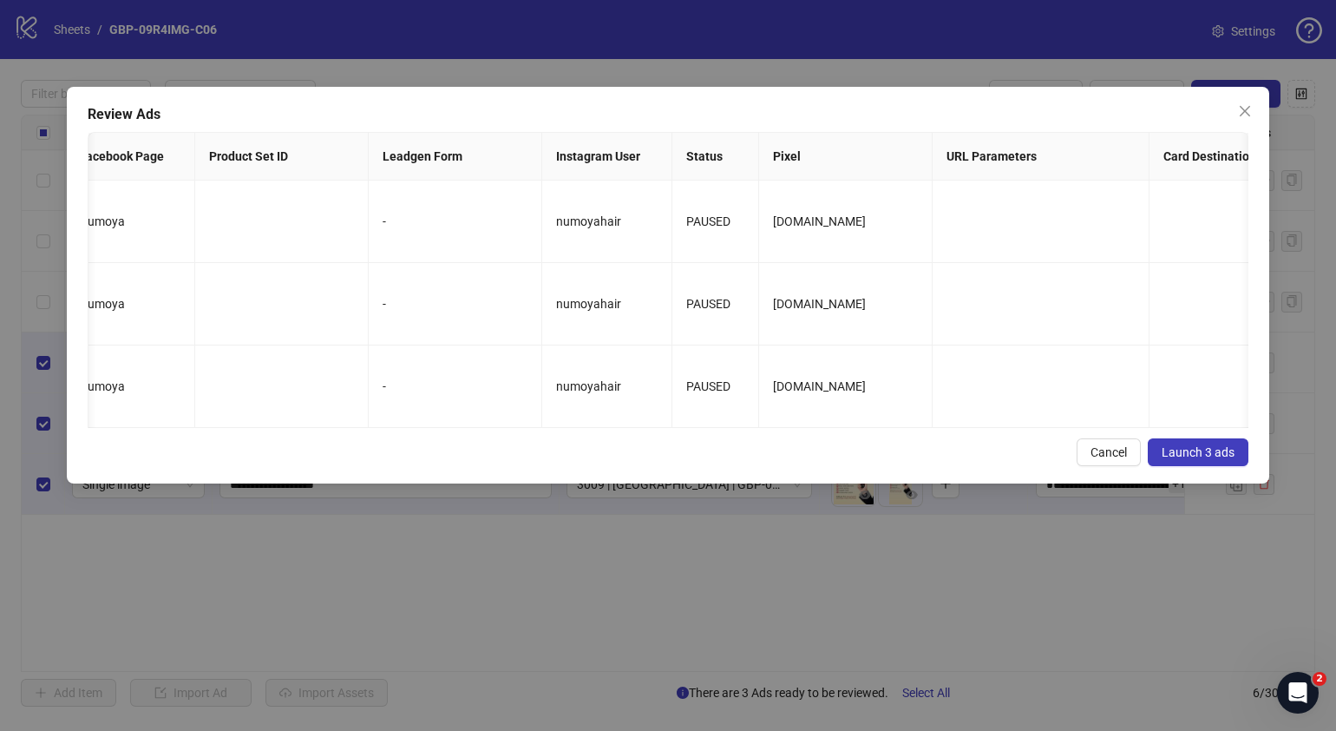
scroll to position [0, 2127]
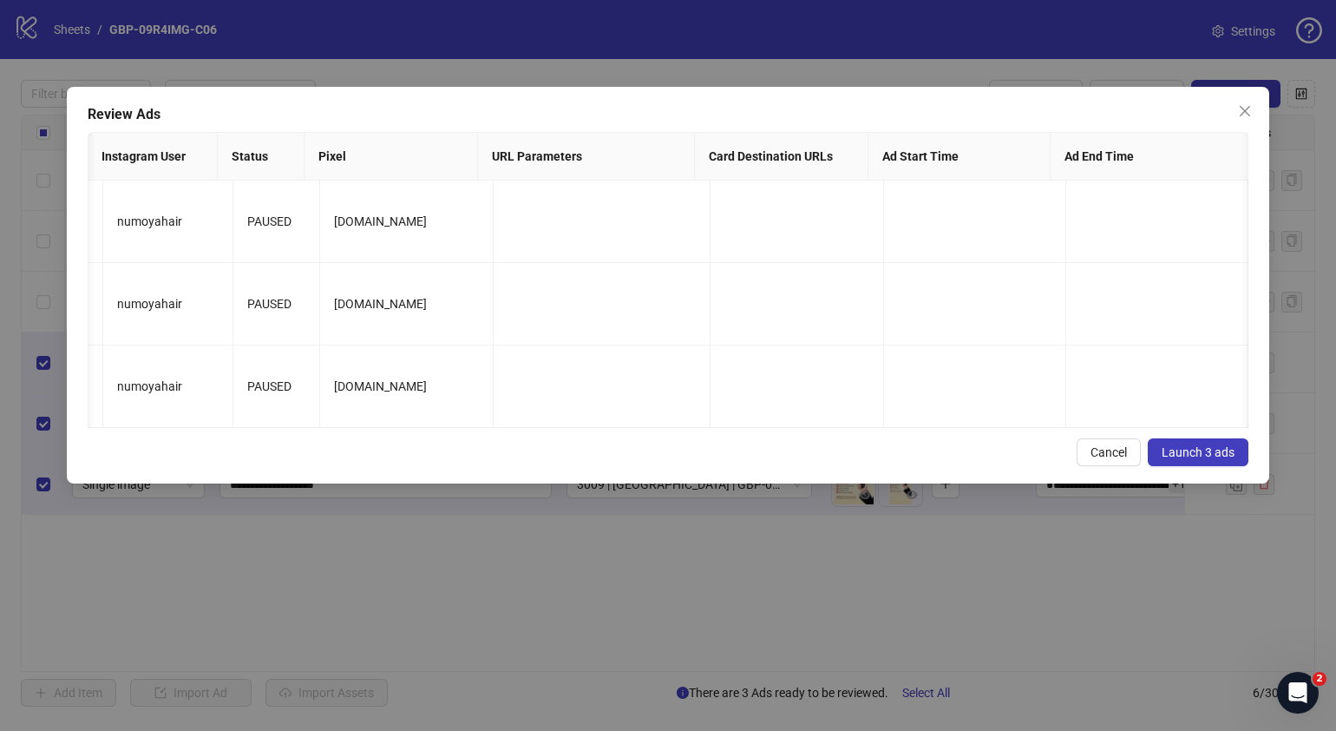
click at [1183, 459] on span "Launch 3 ads" at bounding box center [1198, 452] width 73 height 14
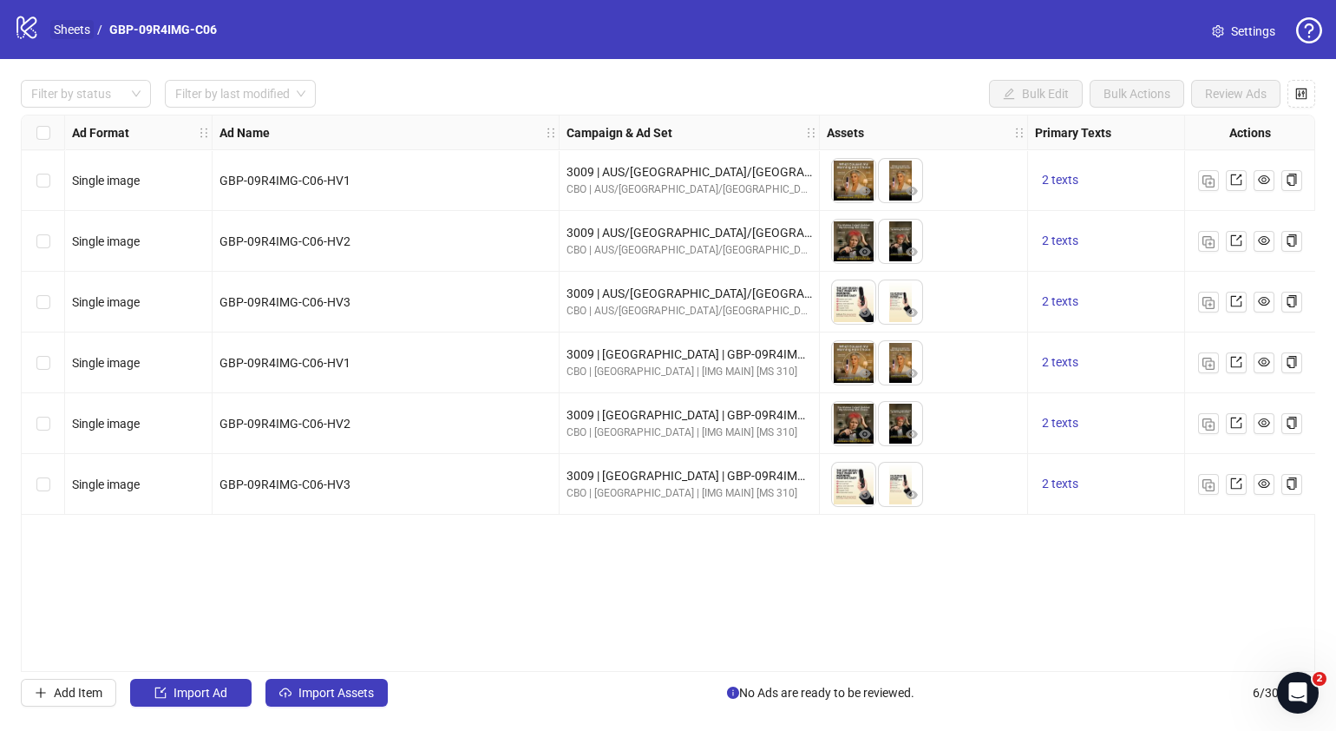
click at [86, 23] on link "Sheets" at bounding box center [71, 29] width 43 height 19
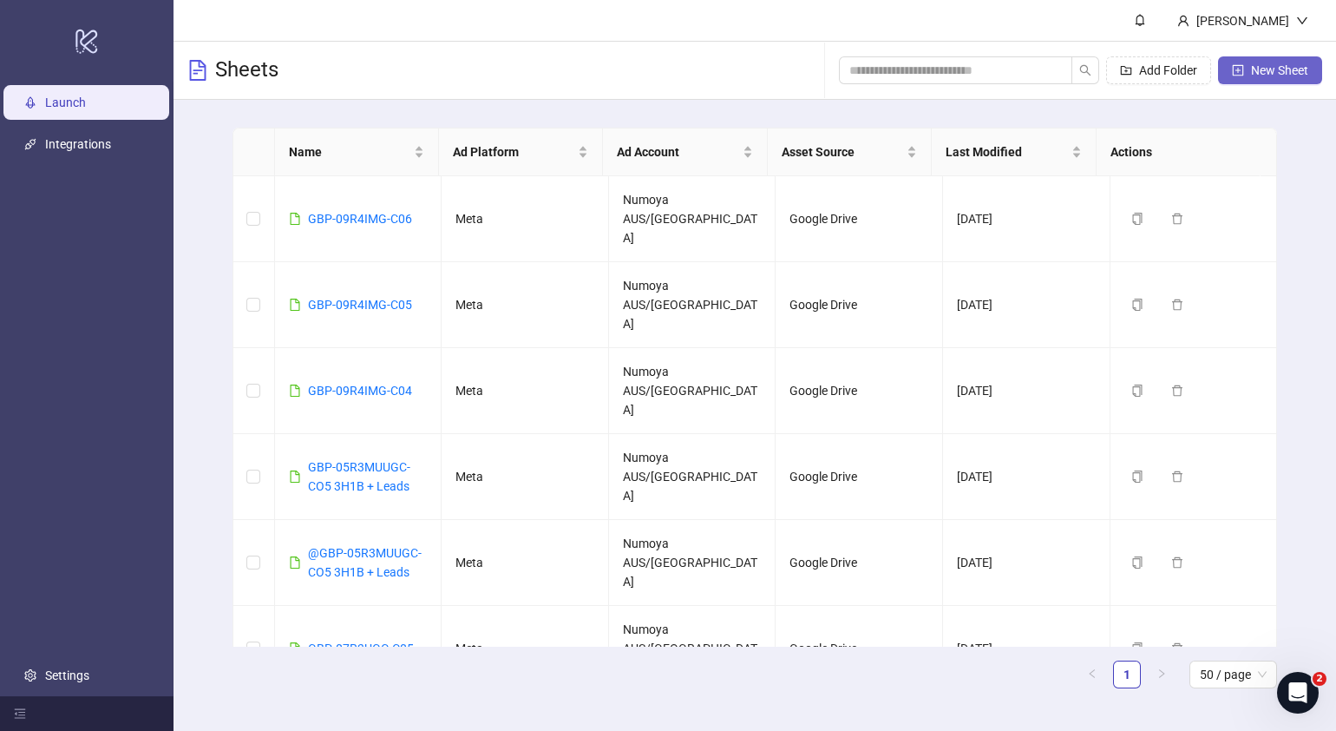
click at [1244, 72] on button "New Sheet" at bounding box center [1270, 70] width 104 height 28
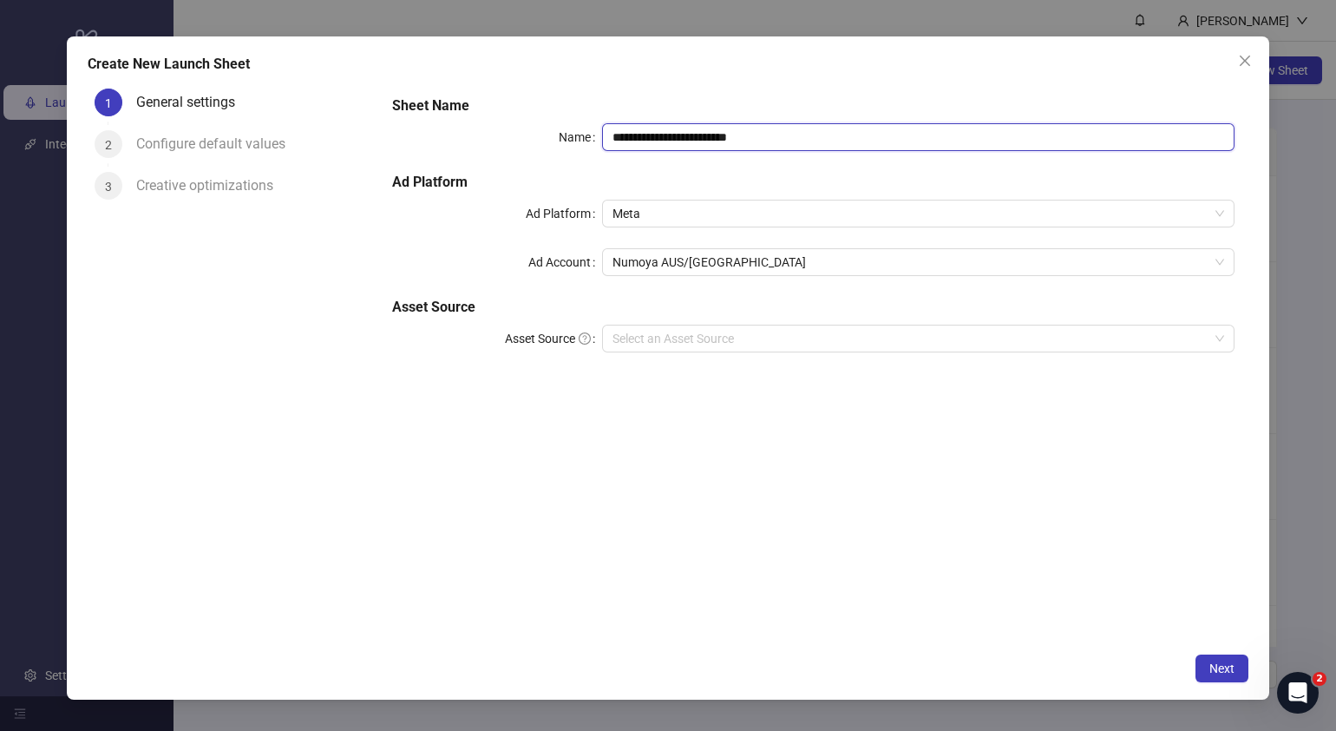
drag, startPoint x: 621, startPoint y: 163, endPoint x: 321, endPoint y: 197, distance: 302.1
click at [323, 196] on div "**********" at bounding box center [668, 363] width 1161 height 562
paste input "text"
type input "**********"
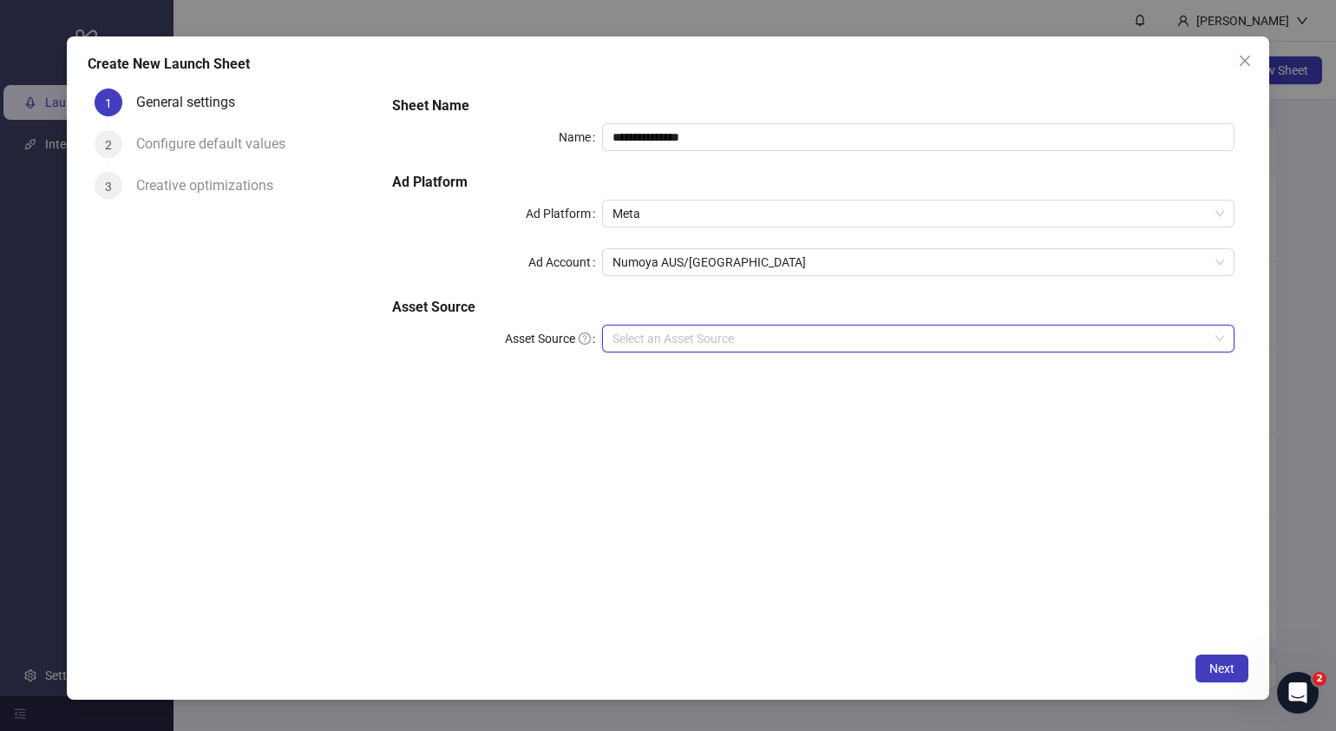
click at [740, 338] on input "Asset Source" at bounding box center [911, 338] width 596 height 26
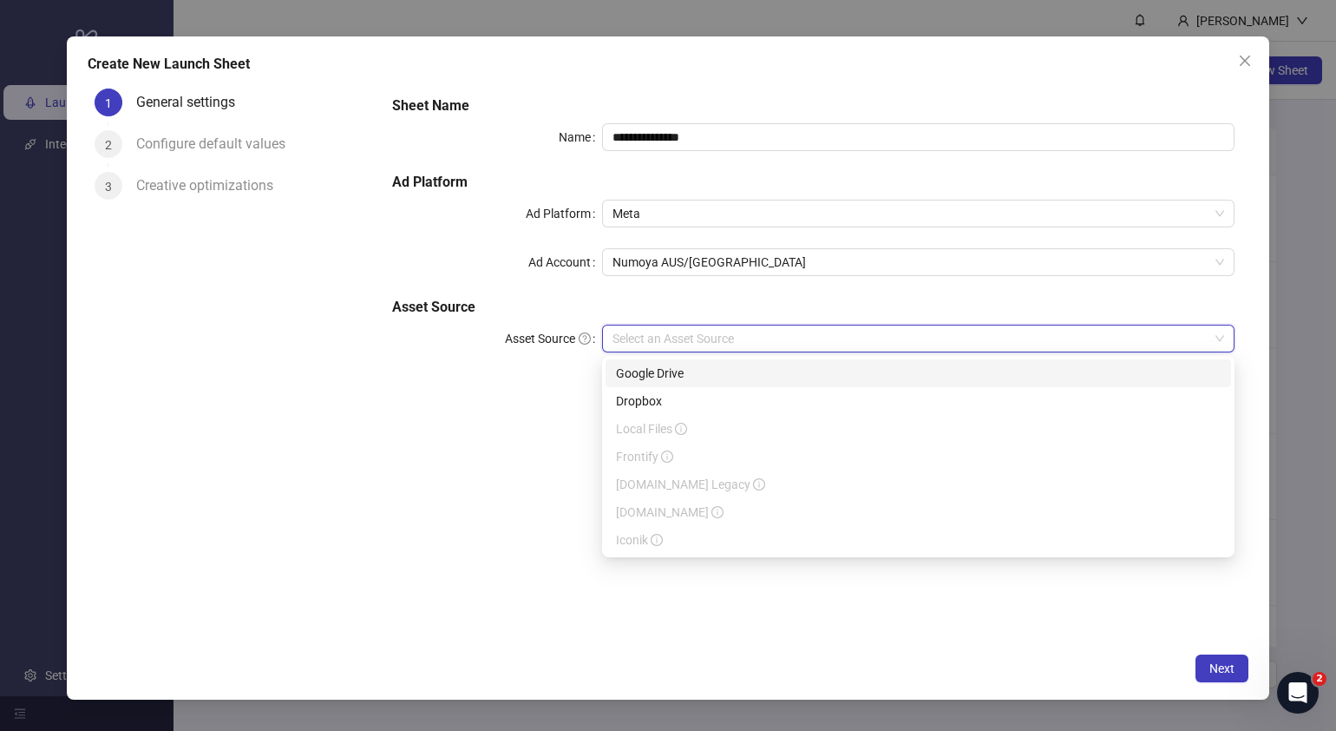
click at [686, 372] on div "Google Drive" at bounding box center [918, 373] width 605 height 19
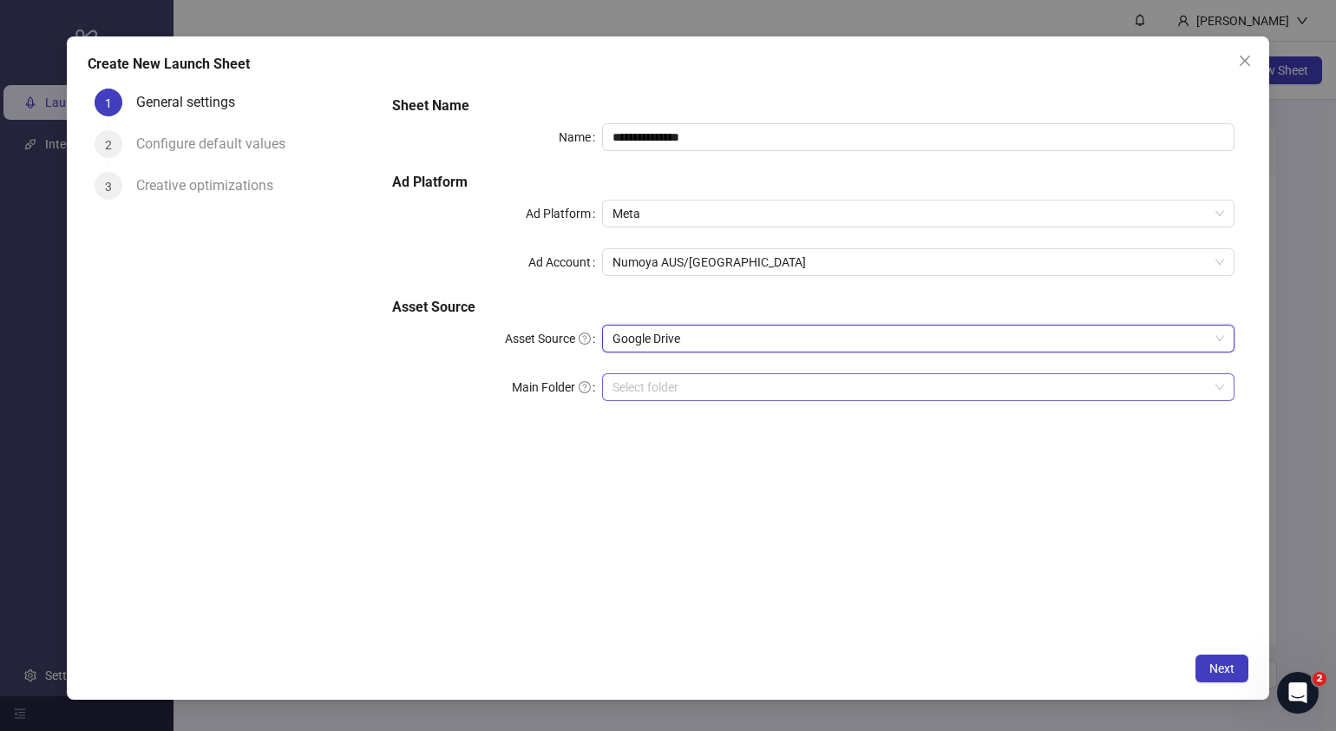
click at [682, 374] on input "Main Folder" at bounding box center [911, 387] width 596 height 26
click at [681, 383] on input "Main Folder" at bounding box center [911, 387] width 596 height 26
click at [1224, 670] on span "Next" at bounding box center [1222, 668] width 25 height 14
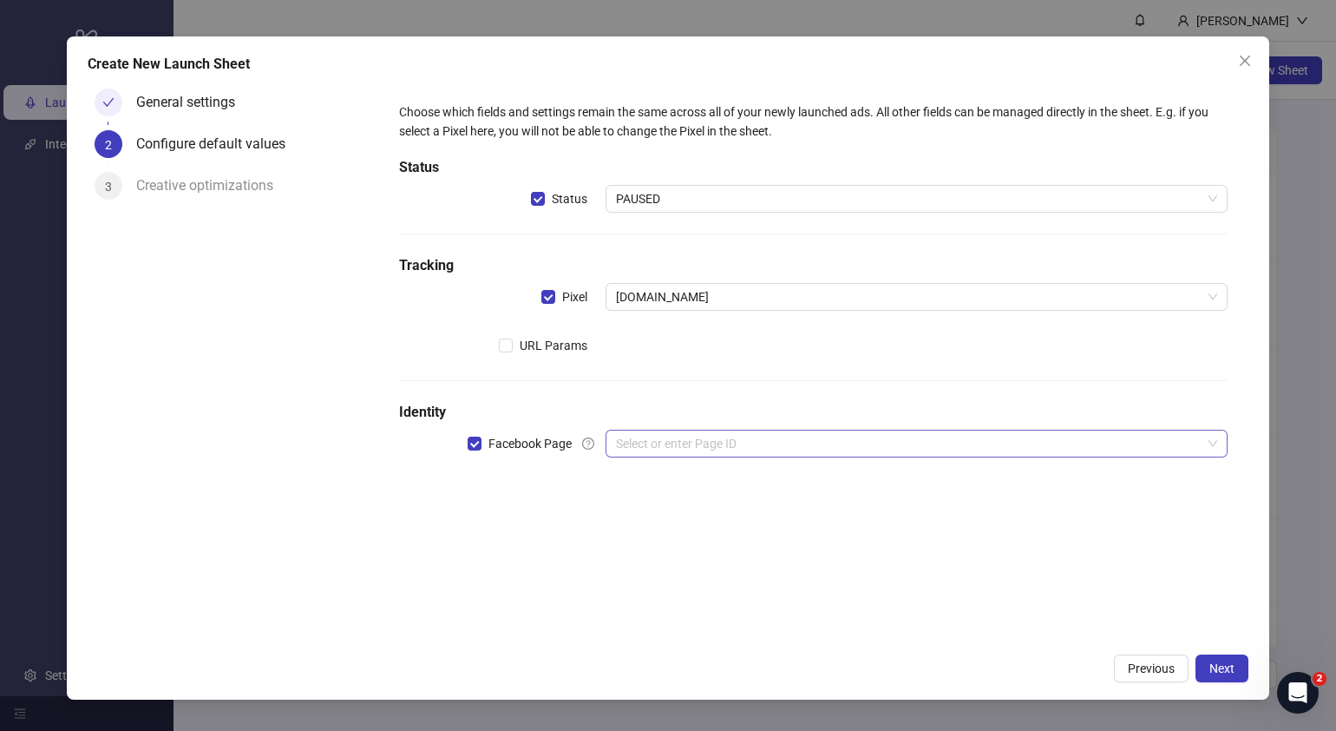
click at [752, 447] on input "search" at bounding box center [909, 443] width 586 height 26
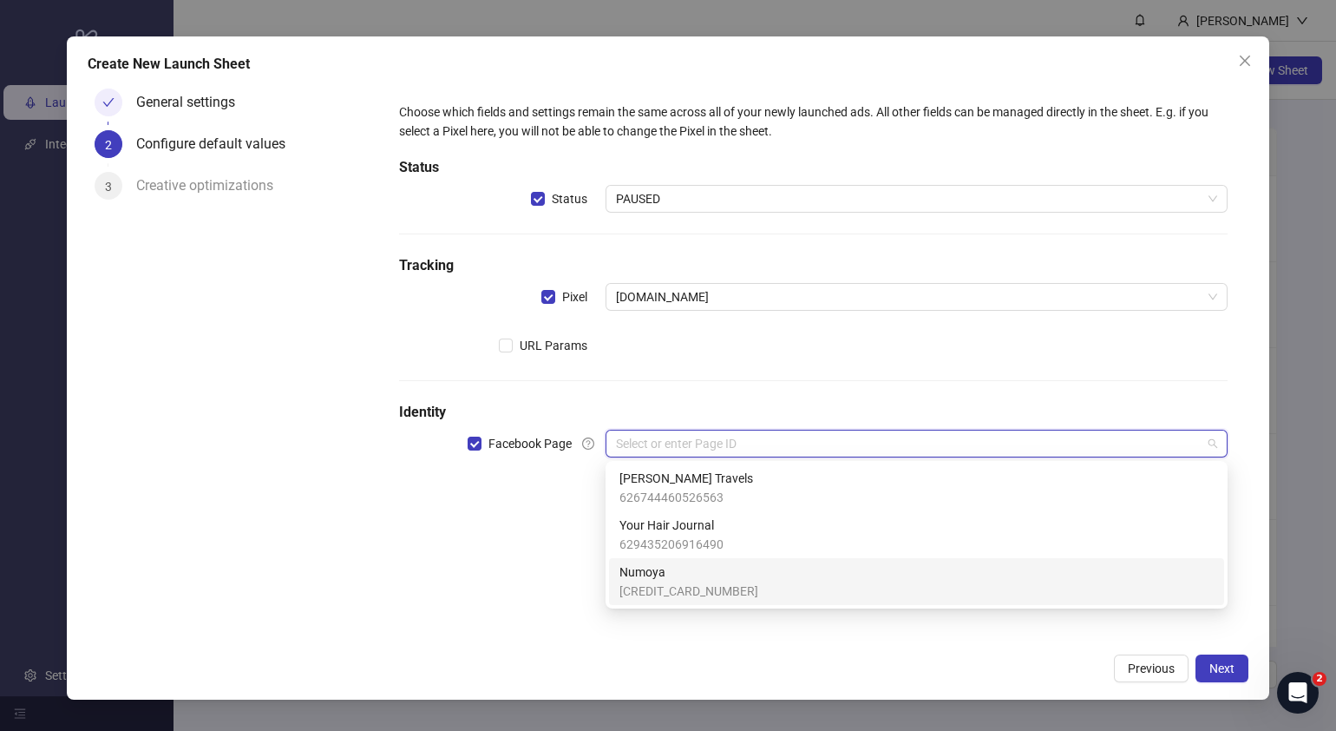
click at [720, 568] on span "Numoya" at bounding box center [689, 571] width 139 height 19
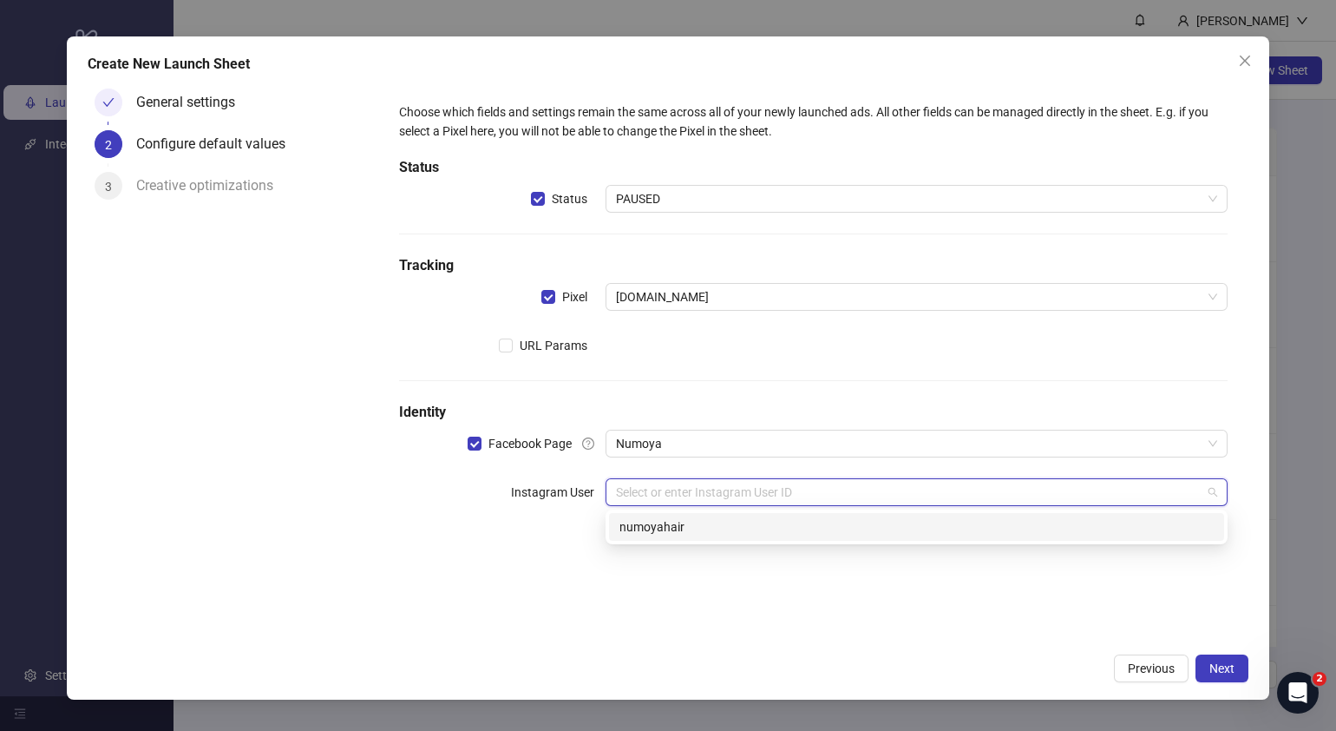
click at [784, 495] on input "search" at bounding box center [909, 492] width 586 height 26
click at [417, 557] on div "Choose which fields and settings remain the same across all of your newly launc…" at bounding box center [813, 363] width 871 height 562
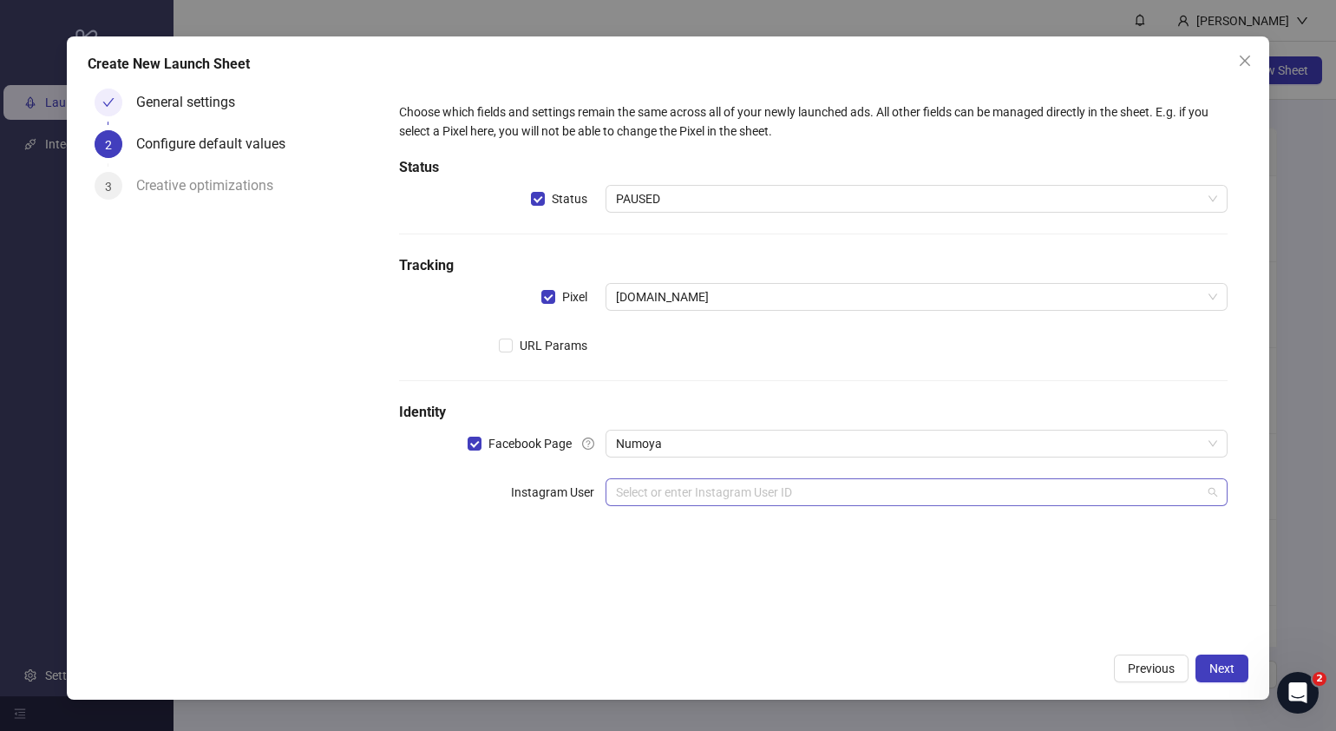
click at [643, 495] on input "search" at bounding box center [909, 492] width 586 height 26
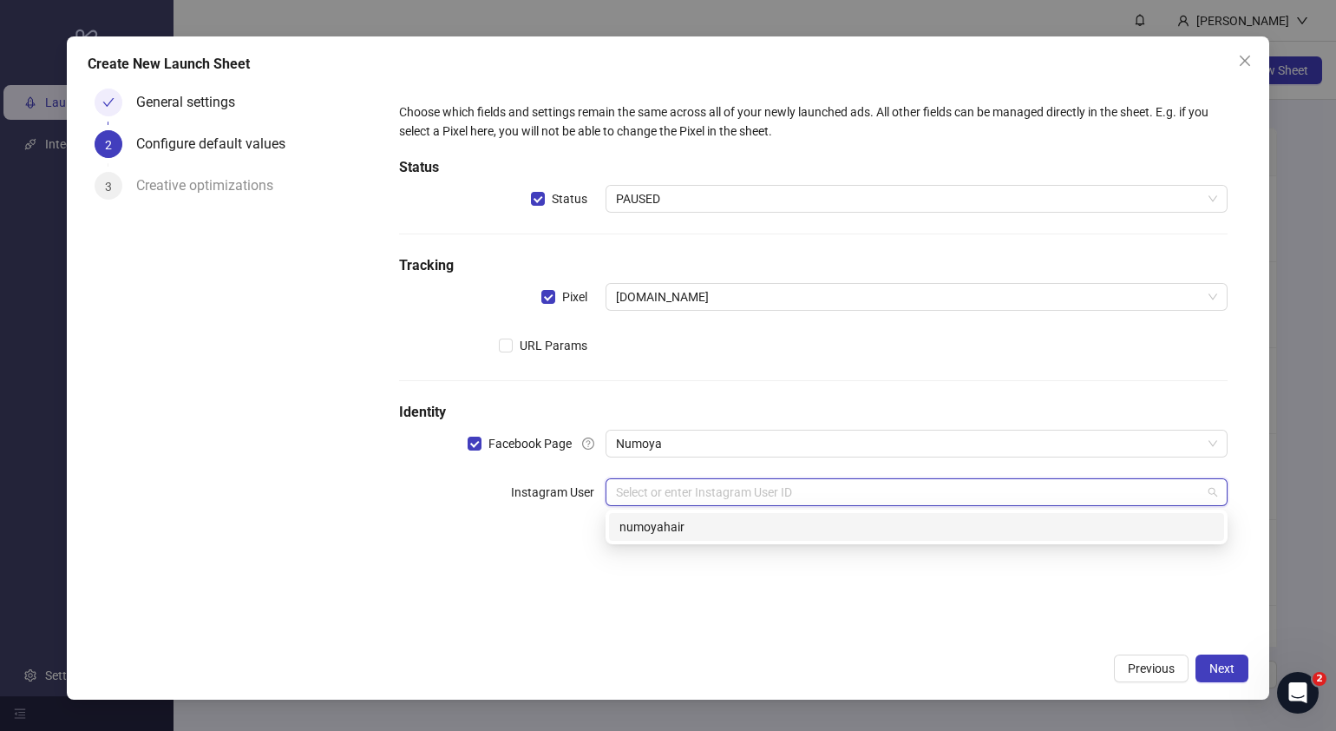
click at [521, 577] on div "Choose which fields and settings remain the same across all of your newly launc…" at bounding box center [813, 363] width 871 height 562
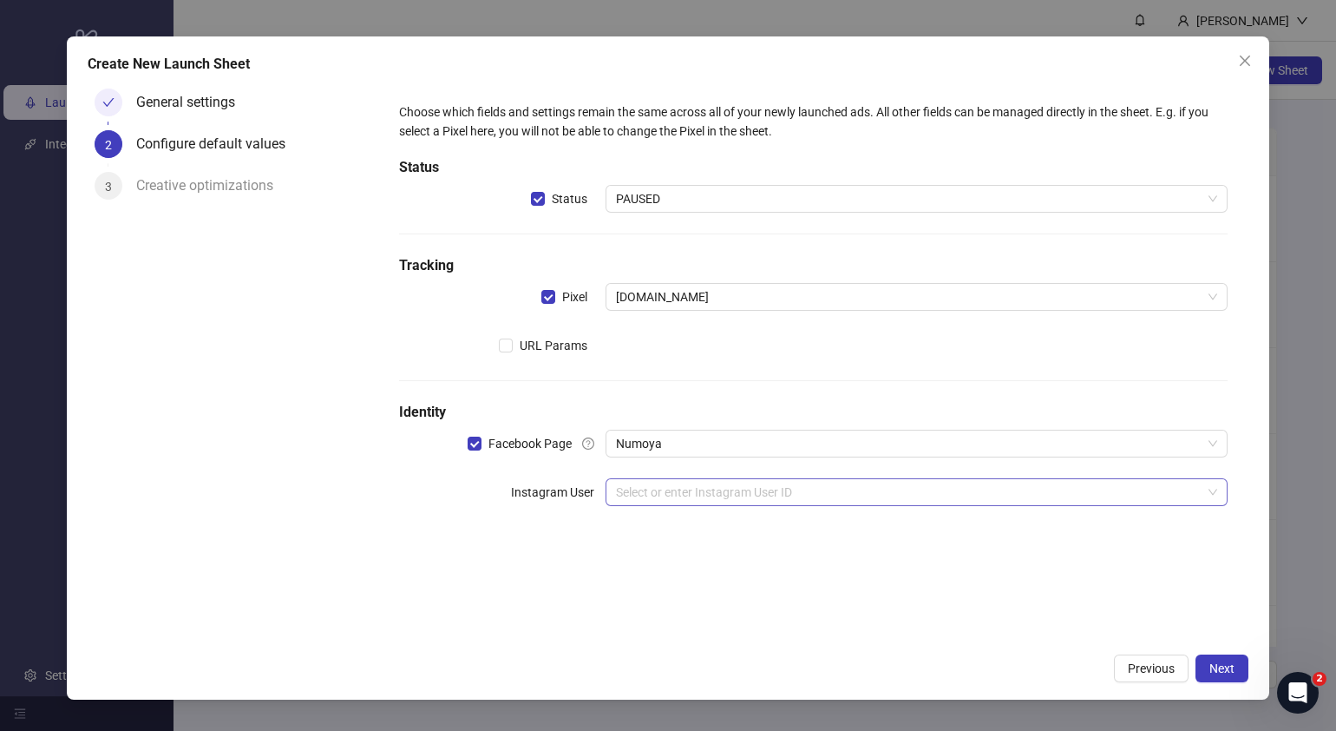
click at [683, 489] on input "search" at bounding box center [909, 492] width 586 height 26
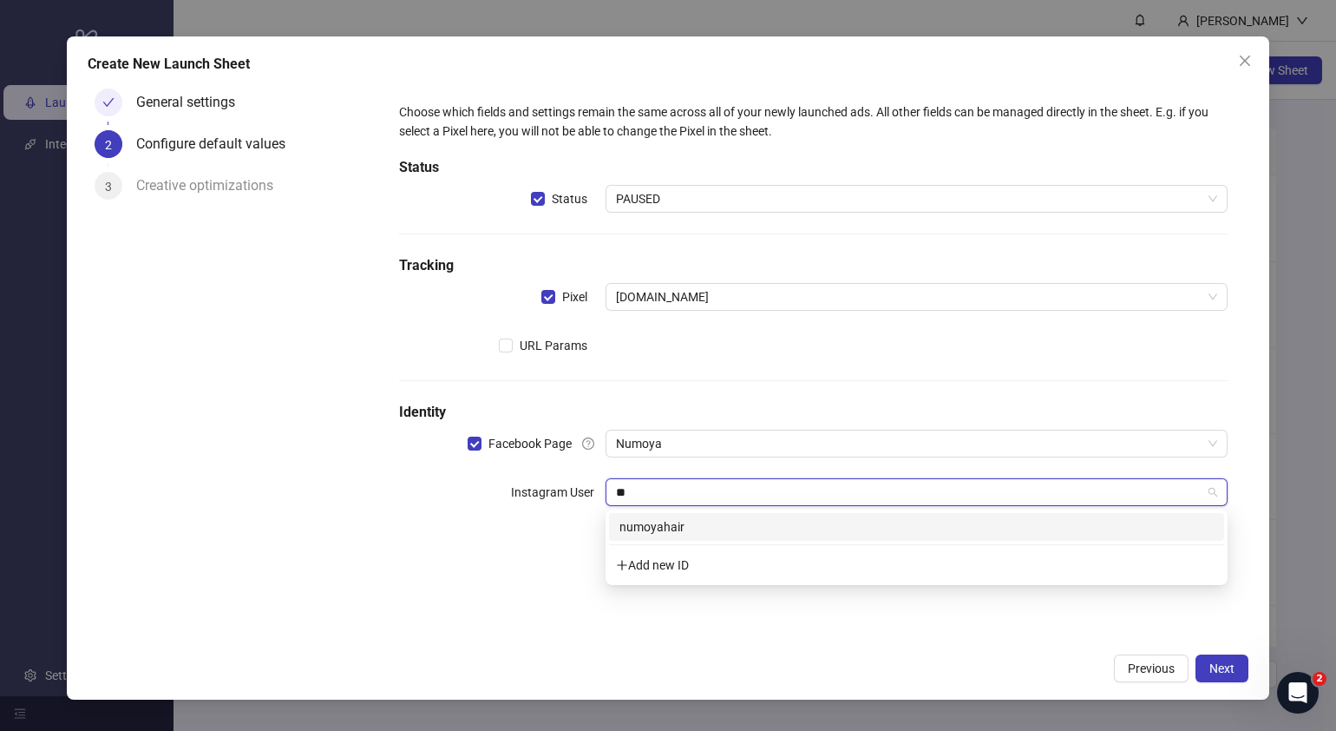
type input "***"
click at [683, 523] on div "numoyahair" at bounding box center [917, 526] width 594 height 19
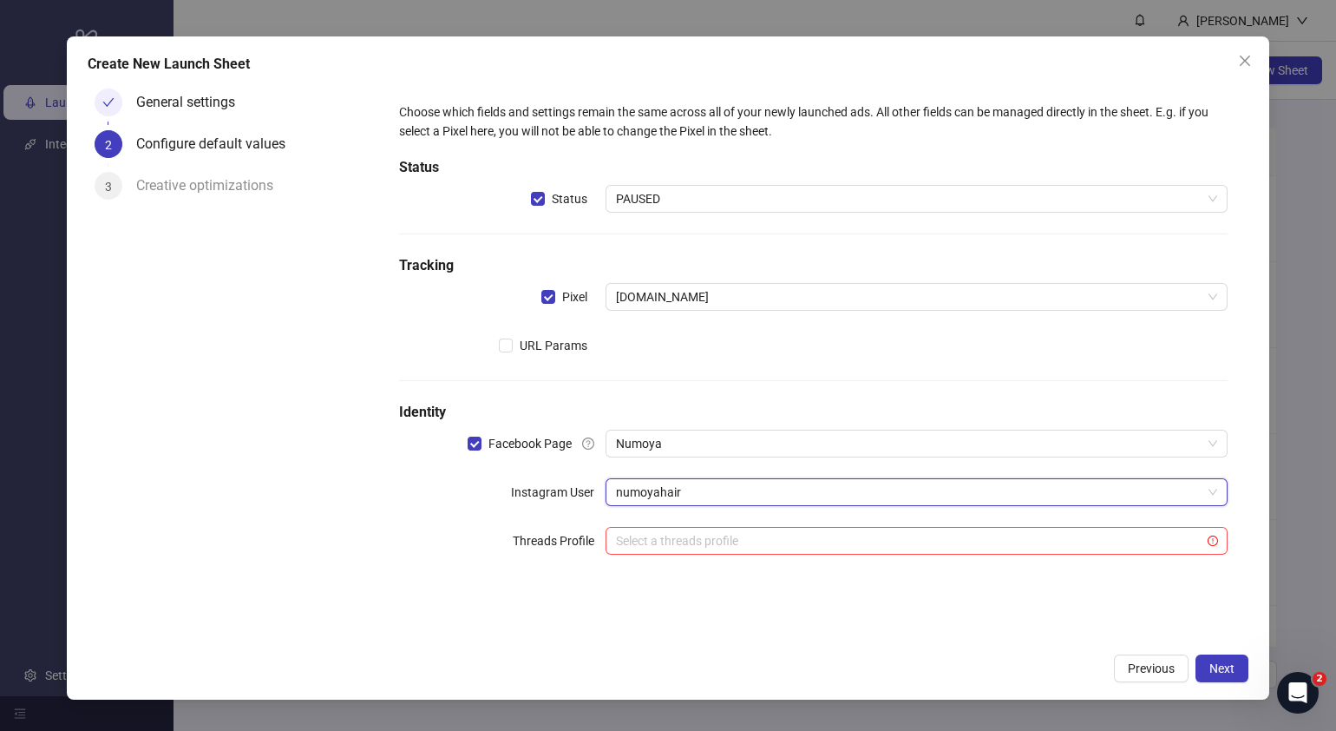
click at [580, 620] on div "Choose which fields and settings remain the same across all of your newly launc…" at bounding box center [813, 363] width 871 height 562
click at [1211, 673] on span "Next" at bounding box center [1222, 668] width 25 height 14
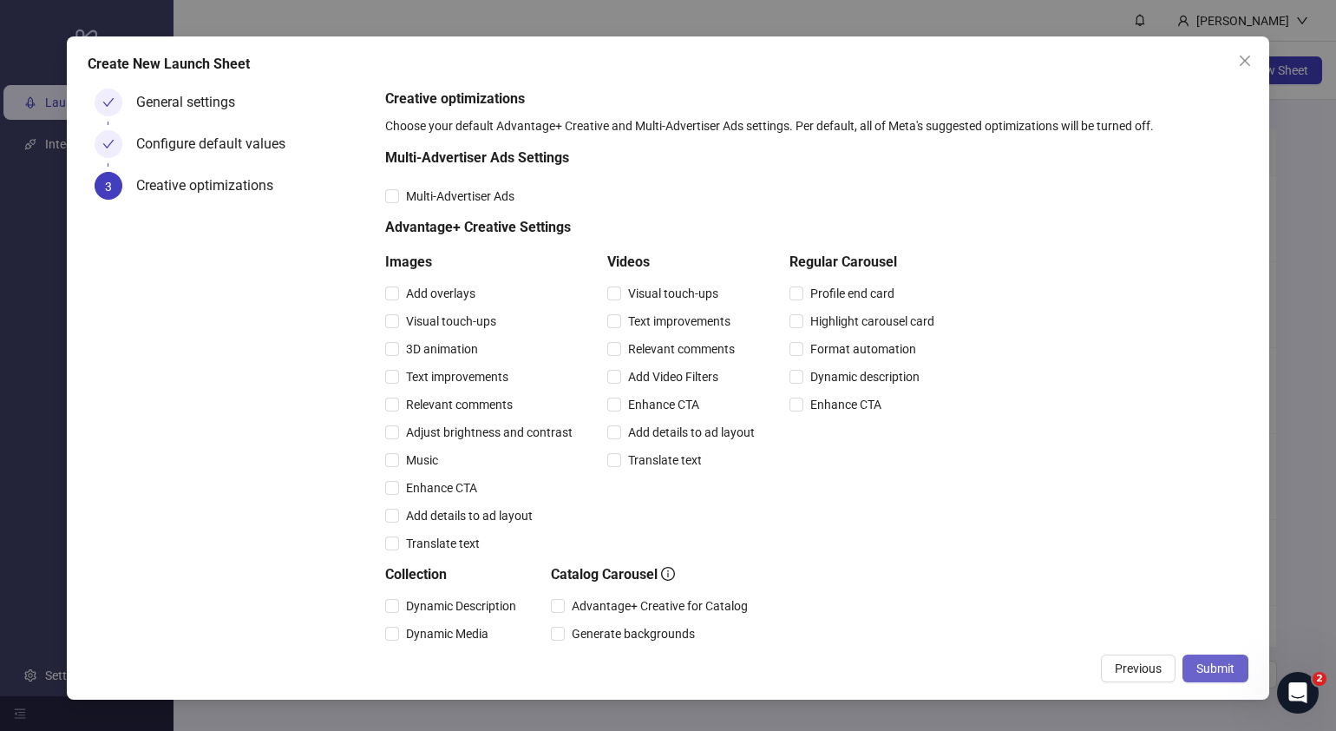
click at [1202, 666] on span "Submit" at bounding box center [1216, 668] width 38 height 14
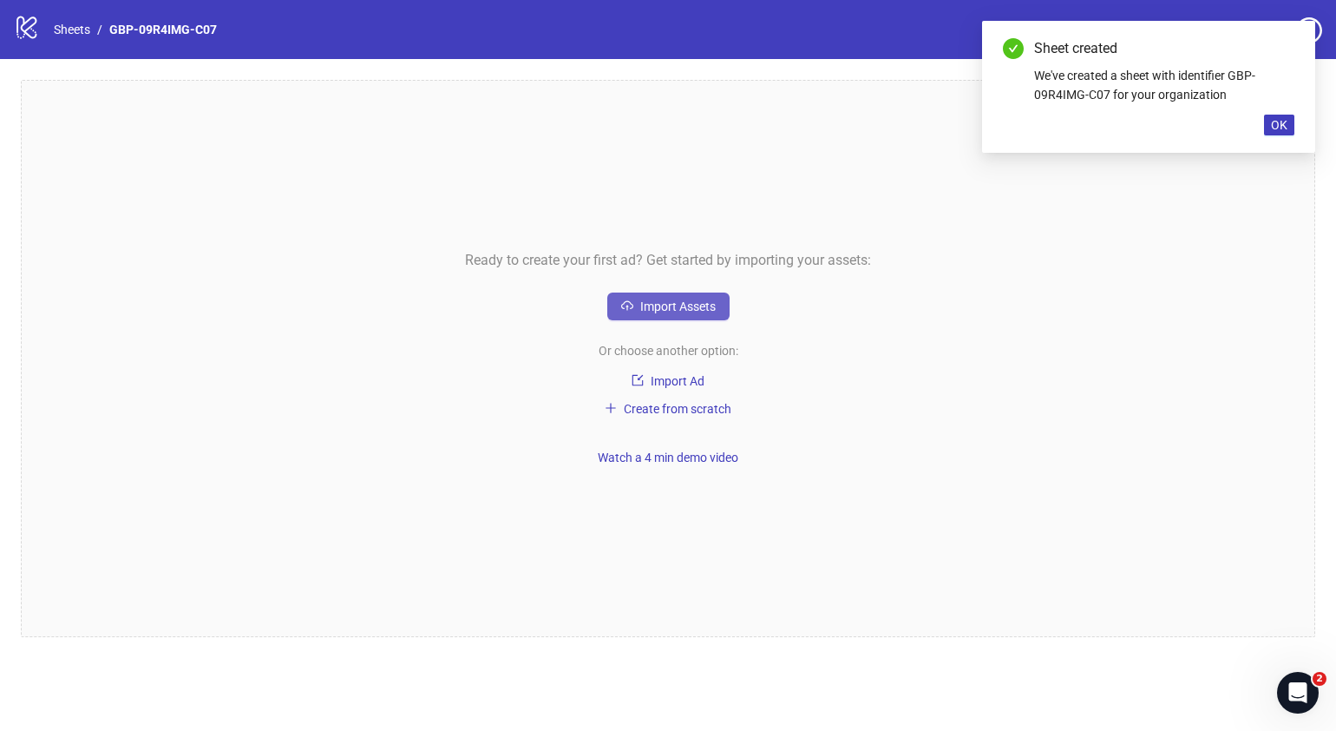
click at [697, 304] on span "Import Assets" at bounding box center [677, 306] width 75 height 14
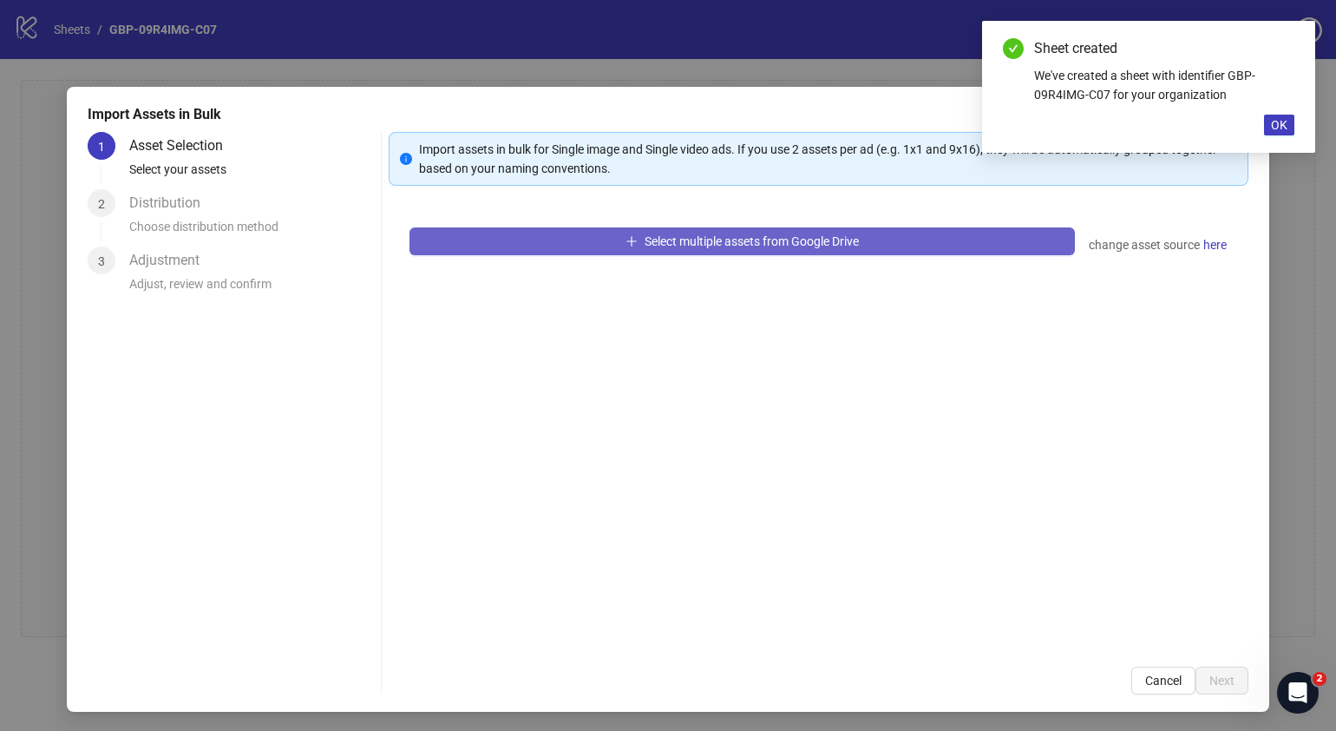
click at [989, 243] on button "Select multiple assets from Google Drive" at bounding box center [743, 241] width 666 height 28
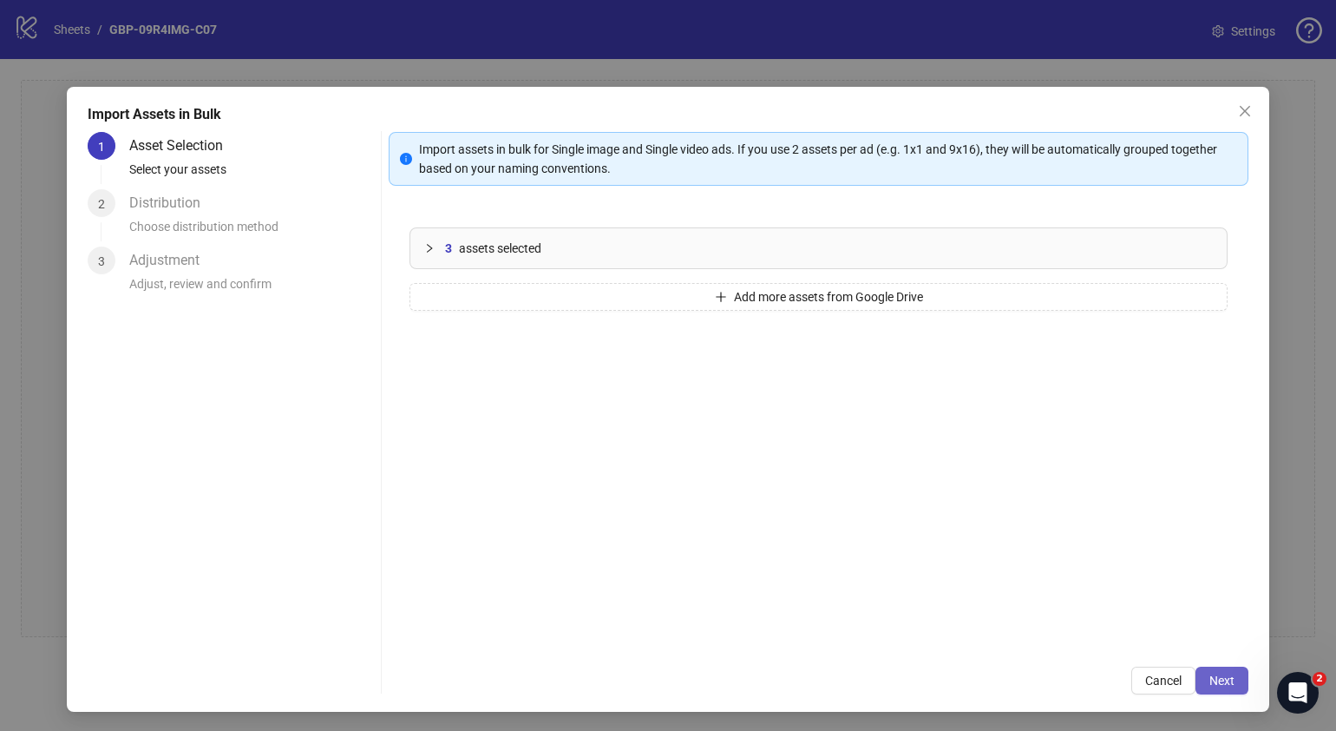
click at [1211, 671] on button "Next" at bounding box center [1222, 680] width 53 height 28
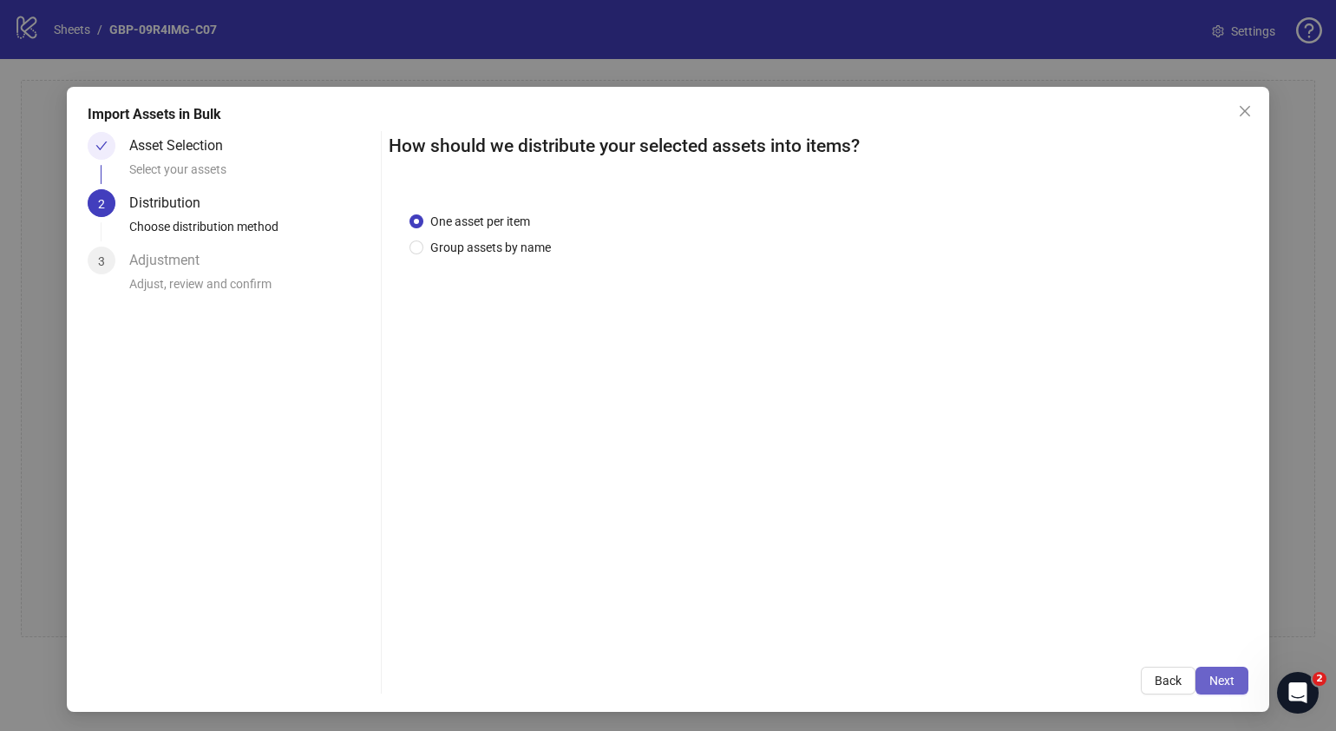
click at [1220, 684] on button "Next" at bounding box center [1222, 680] width 53 height 28
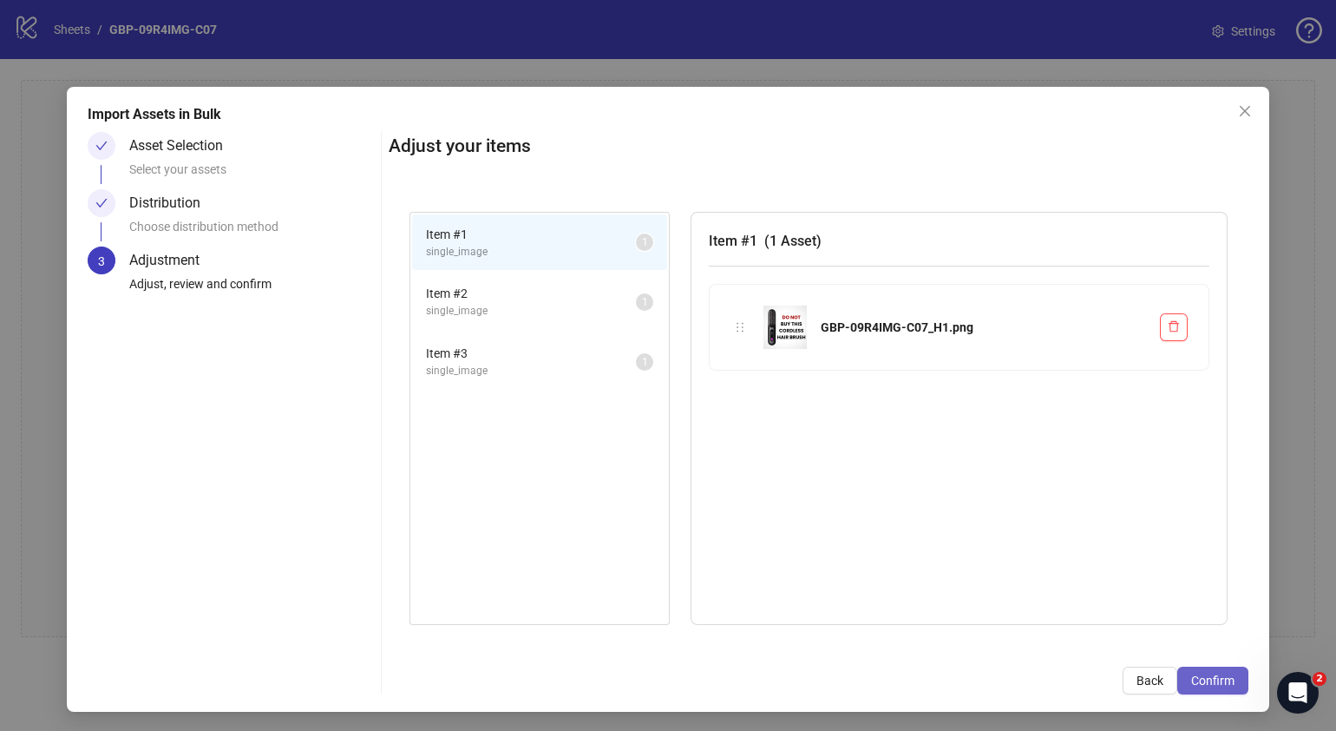
click at [1202, 684] on span "Confirm" at bounding box center [1212, 680] width 43 height 14
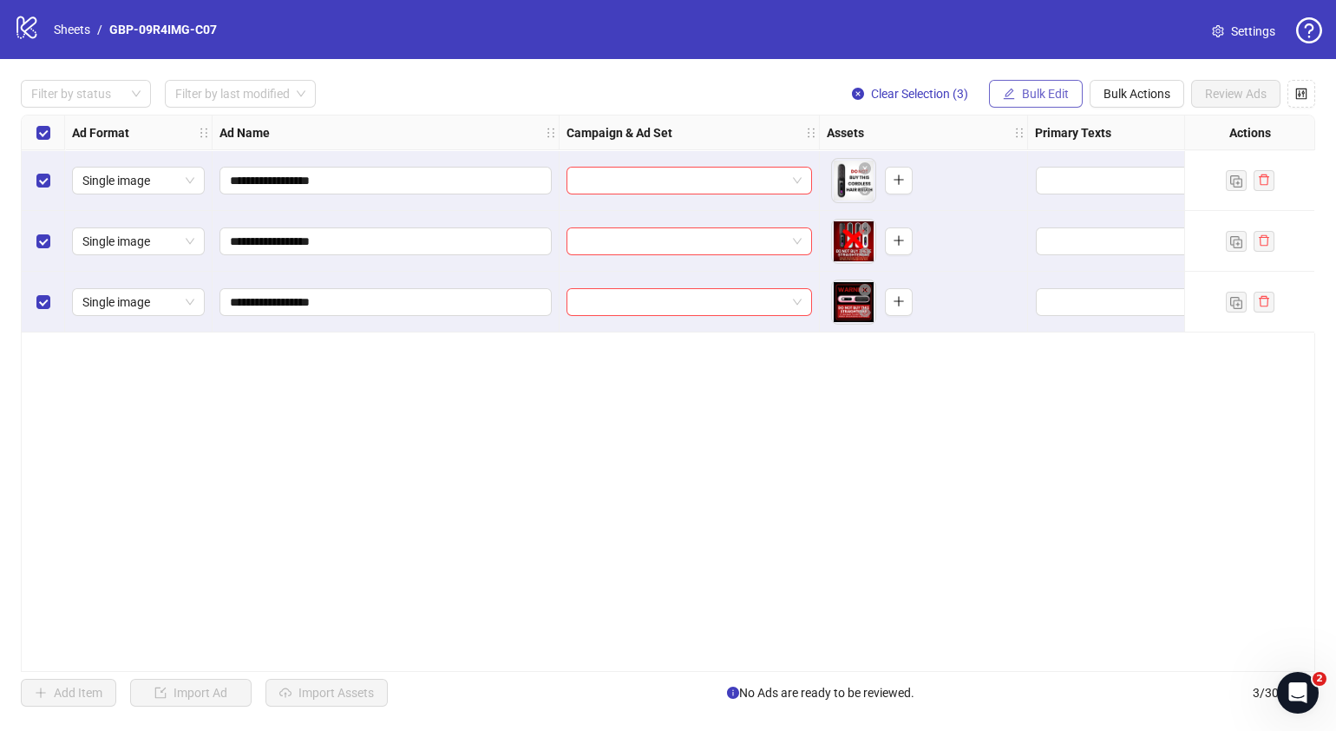
click at [1027, 95] on span "Bulk Edit" at bounding box center [1045, 94] width 47 height 14
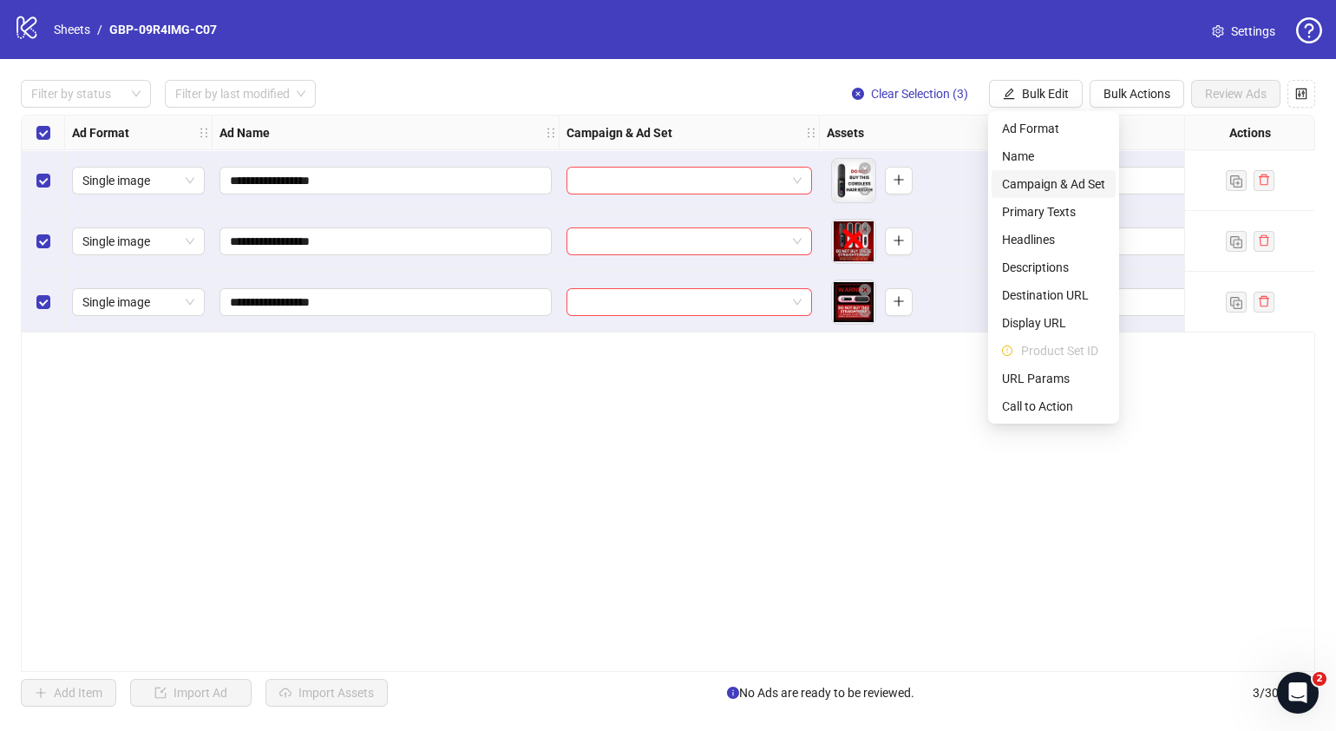
click at [1041, 178] on span "Campaign & Ad Set" at bounding box center [1053, 183] width 103 height 19
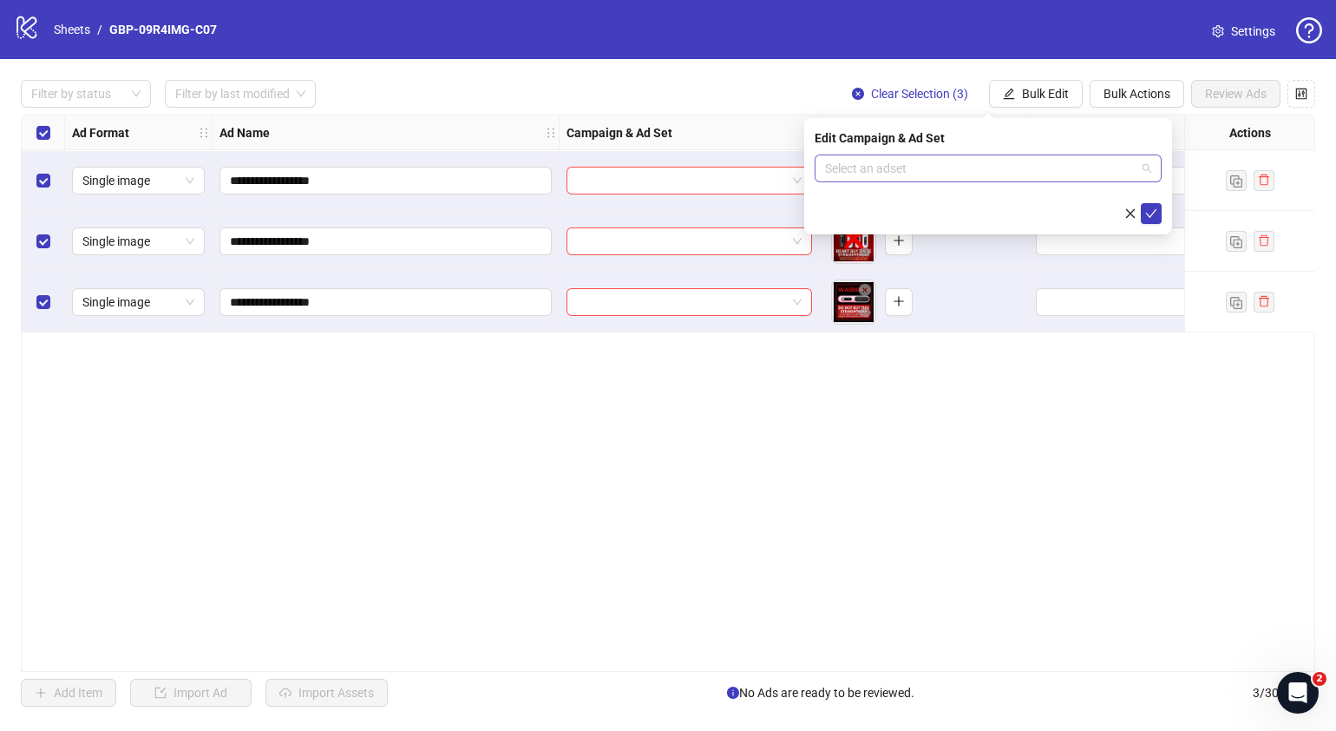
click at [1150, 165] on span at bounding box center [988, 168] width 326 height 26
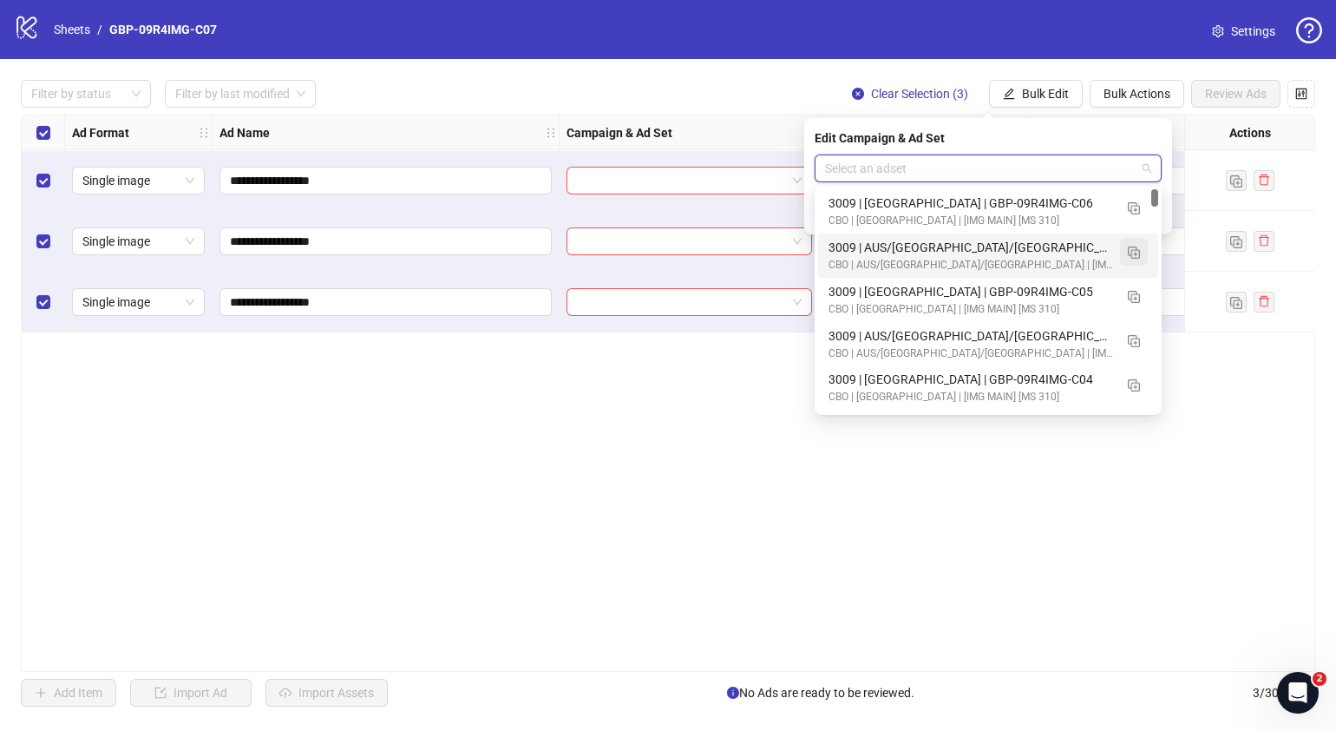
click at [1136, 255] on img "button" at bounding box center [1134, 252] width 12 height 12
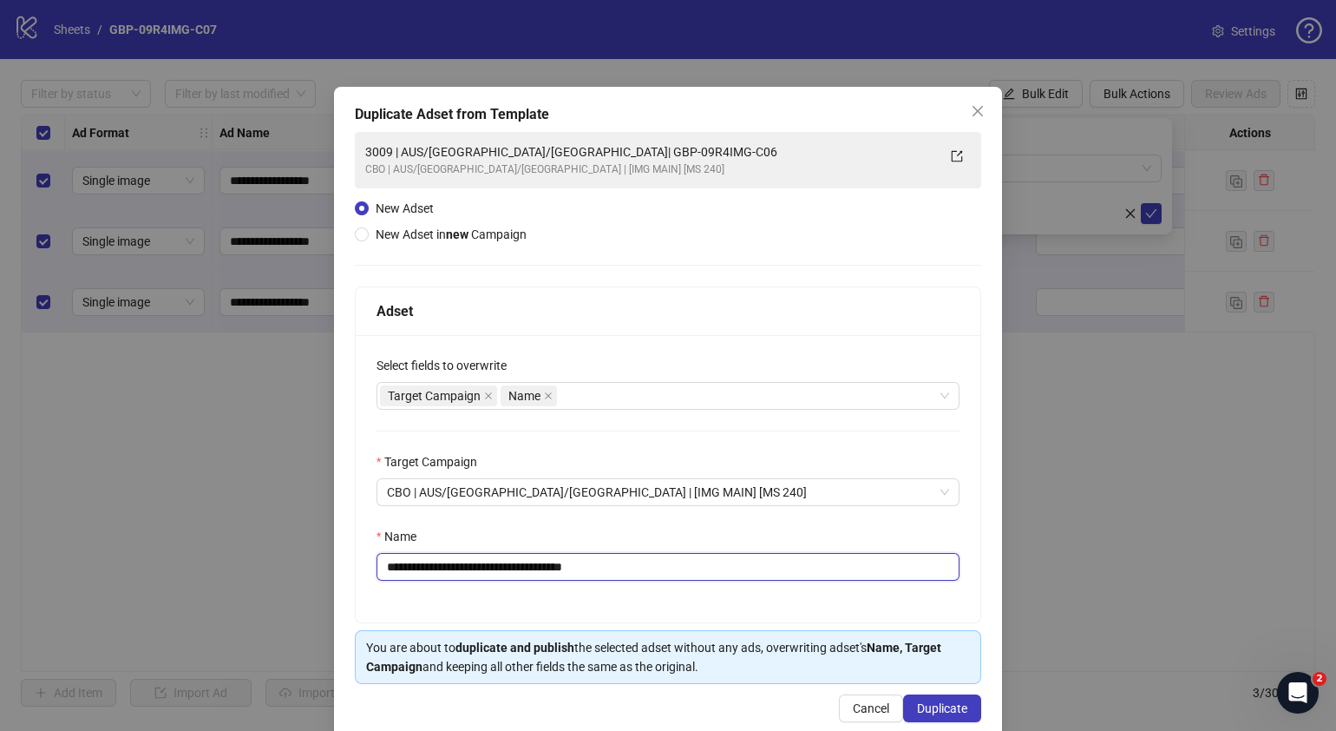
drag, startPoint x: 635, startPoint y: 561, endPoint x: 492, endPoint y: 575, distance: 143.9
click at [490, 574] on input "**********" at bounding box center [668, 567] width 583 height 28
paste input "text"
type input "**********"
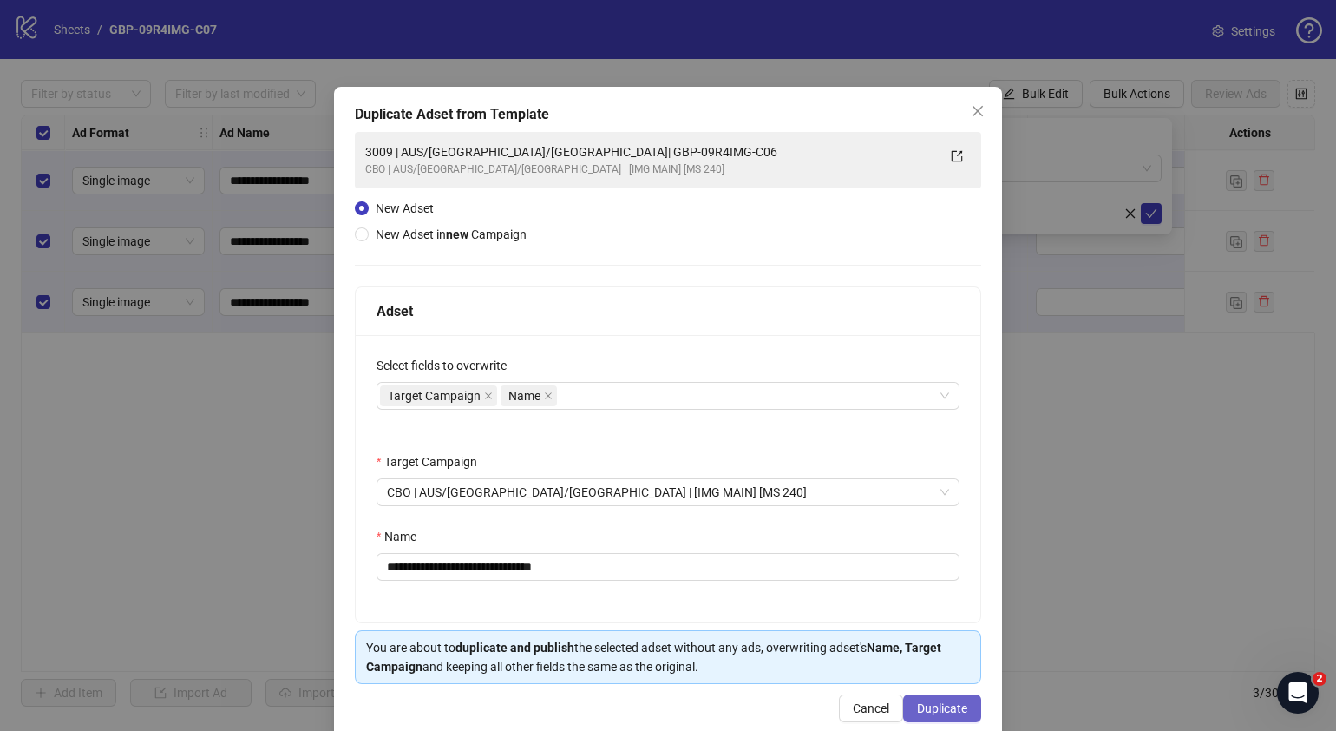
click at [935, 703] on span "Duplicate" at bounding box center [942, 708] width 50 height 14
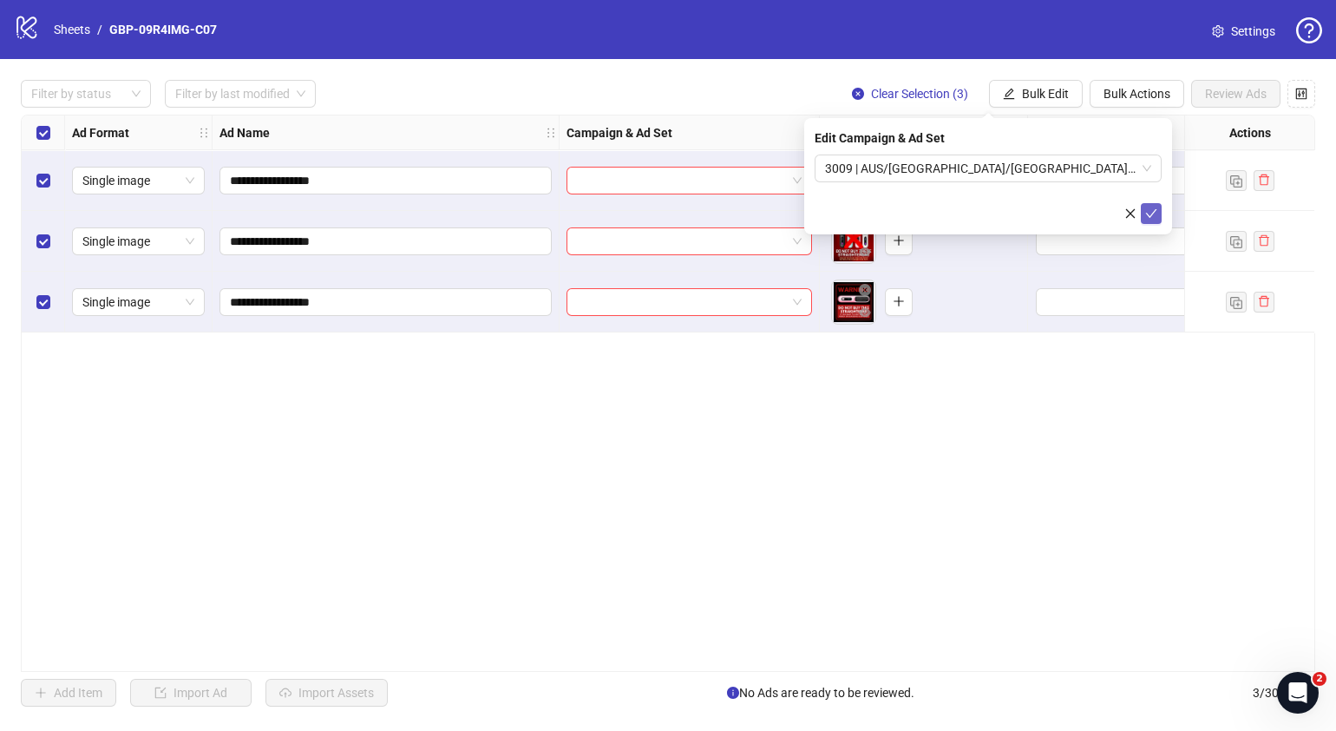
click at [1148, 216] on icon "check" at bounding box center [1151, 213] width 12 height 12
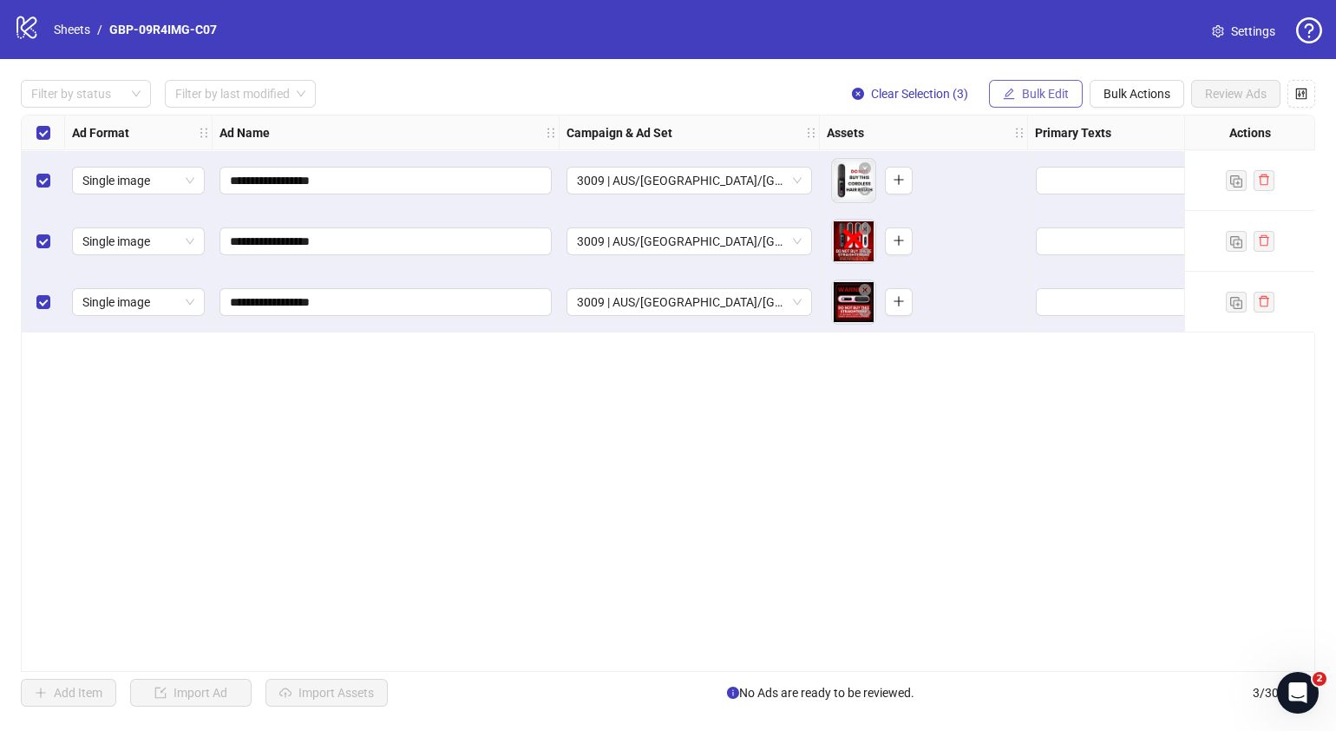
click at [1066, 88] on span "Bulk Edit" at bounding box center [1045, 94] width 47 height 14
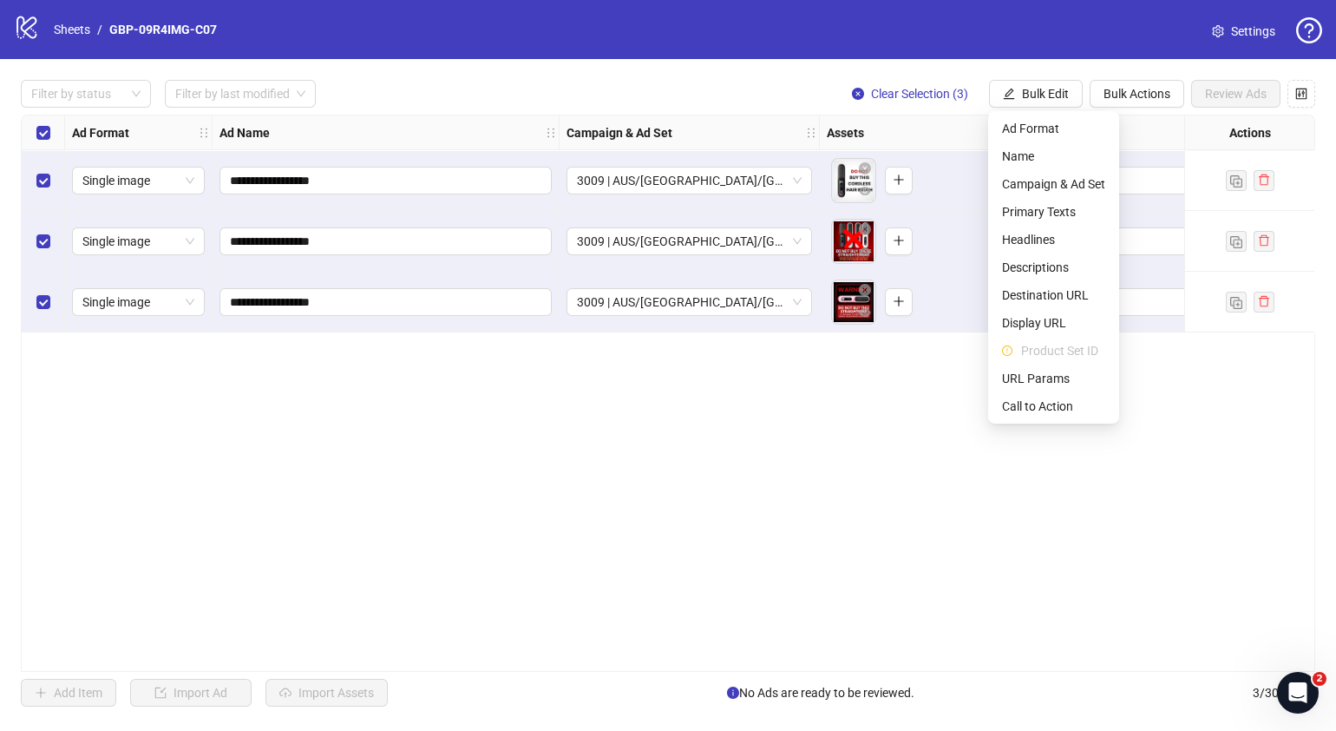
click at [847, 561] on div "**********" at bounding box center [668, 393] width 1295 height 557
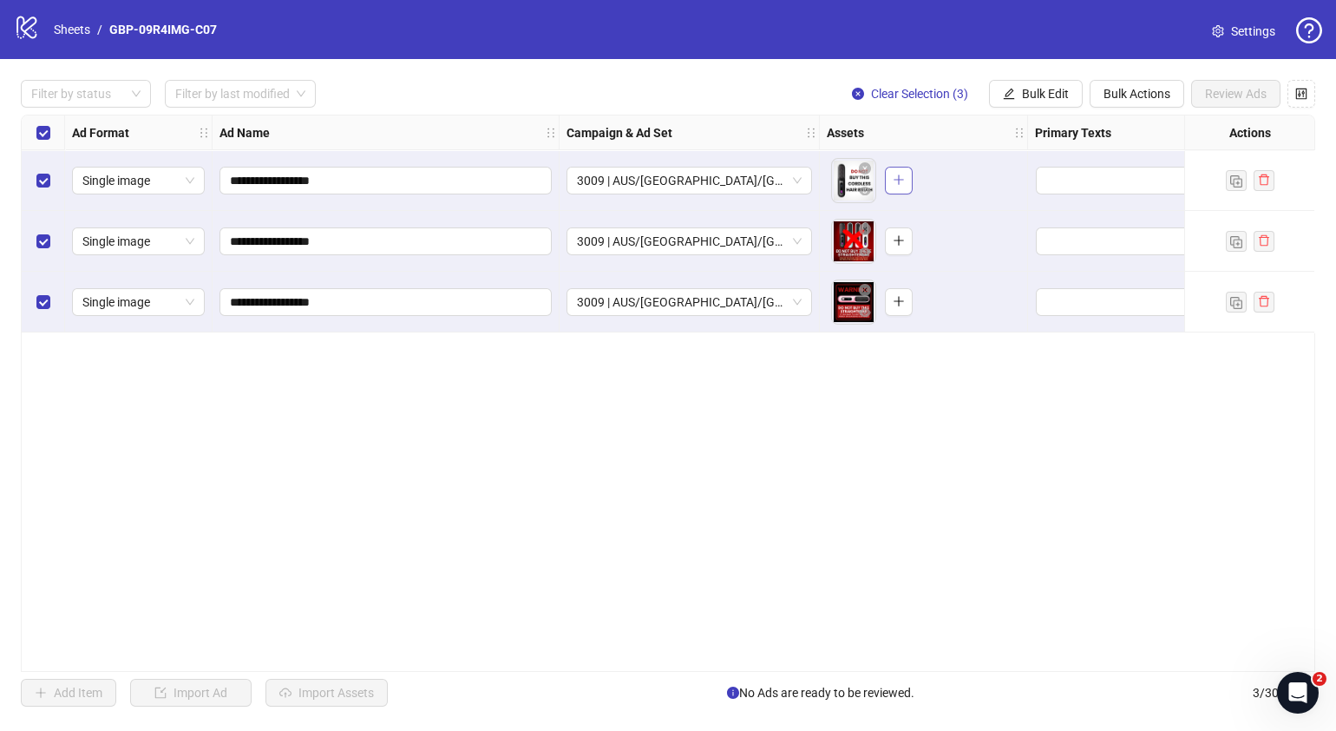
click at [911, 181] on button "button" at bounding box center [899, 181] width 28 height 28
click at [898, 252] on button "button" at bounding box center [899, 241] width 28 height 28
click at [900, 299] on icon "plus" at bounding box center [899, 301] width 12 height 12
click at [1037, 88] on span "Bulk Edit" at bounding box center [1045, 94] width 47 height 14
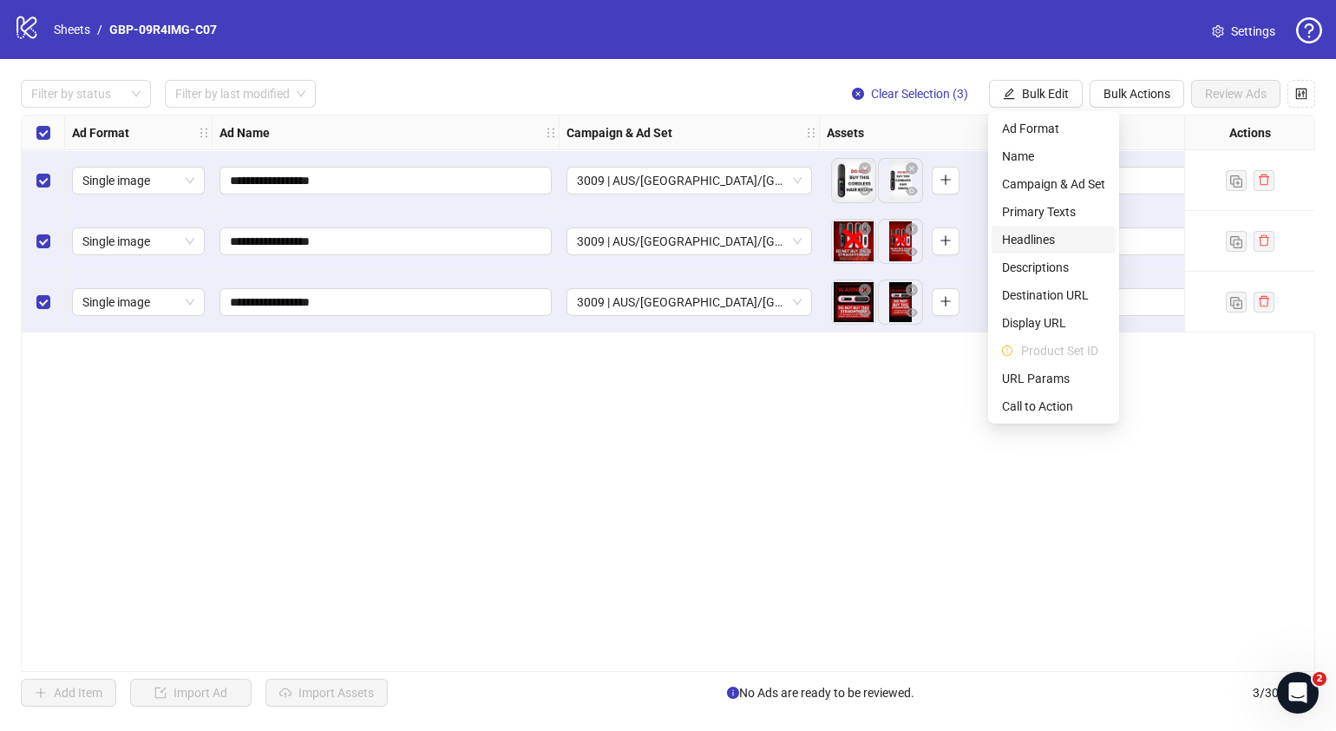
click at [1046, 234] on span "Headlines" at bounding box center [1053, 239] width 103 height 19
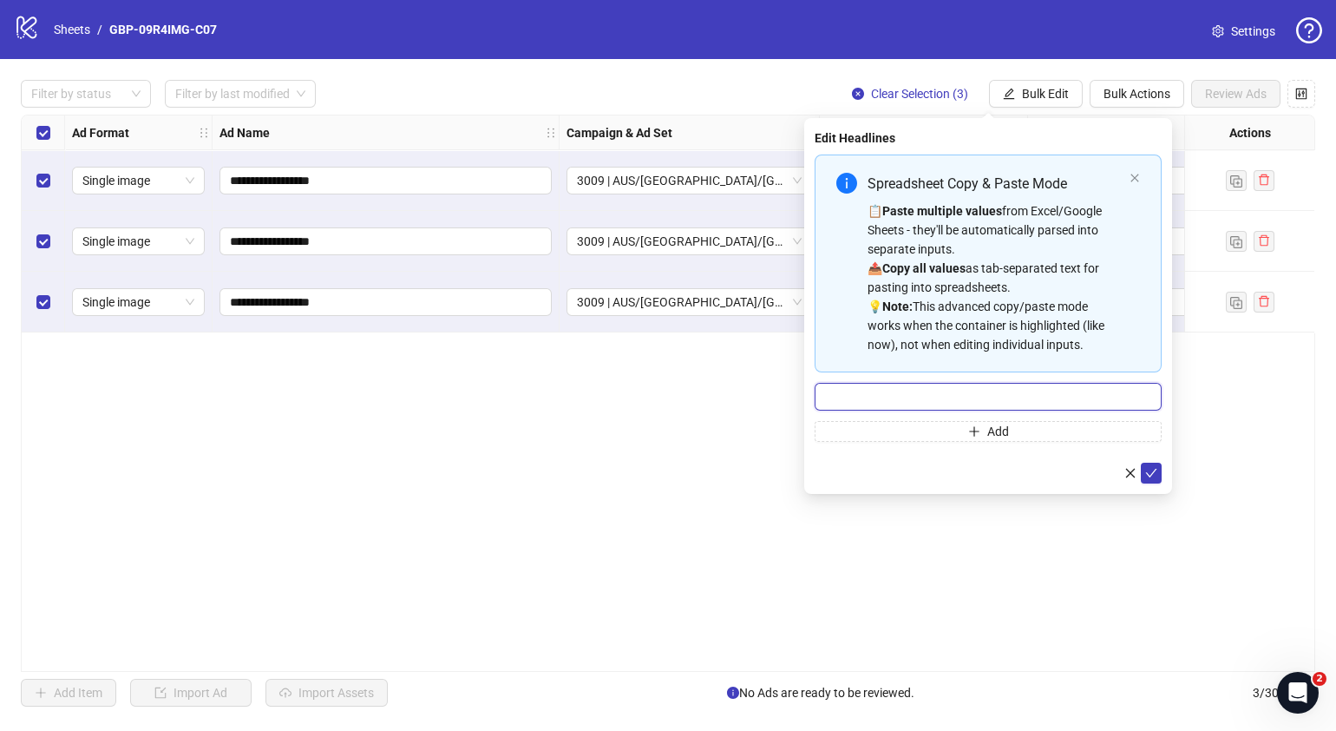
click at [943, 398] on input "Multi-input container - paste or copy values" at bounding box center [988, 397] width 347 height 28
paste input "*******"
type input "*******"
click at [961, 427] on button "Add" at bounding box center [988, 431] width 347 height 21
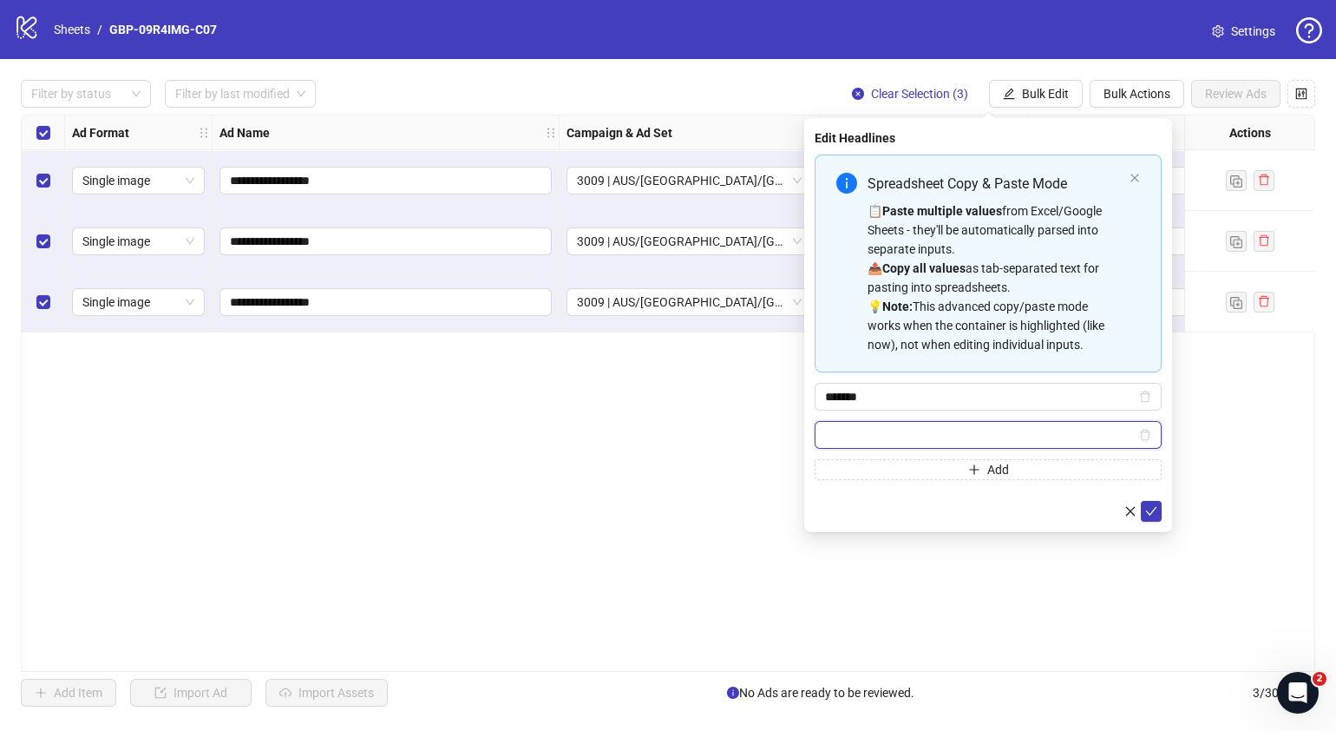
click at [988, 437] on input "Multi-input container - paste or copy values" at bounding box center [980, 434] width 311 height 19
paste input "**********"
type input "**********"
click at [1154, 516] on span "submit" at bounding box center [1151, 511] width 12 height 14
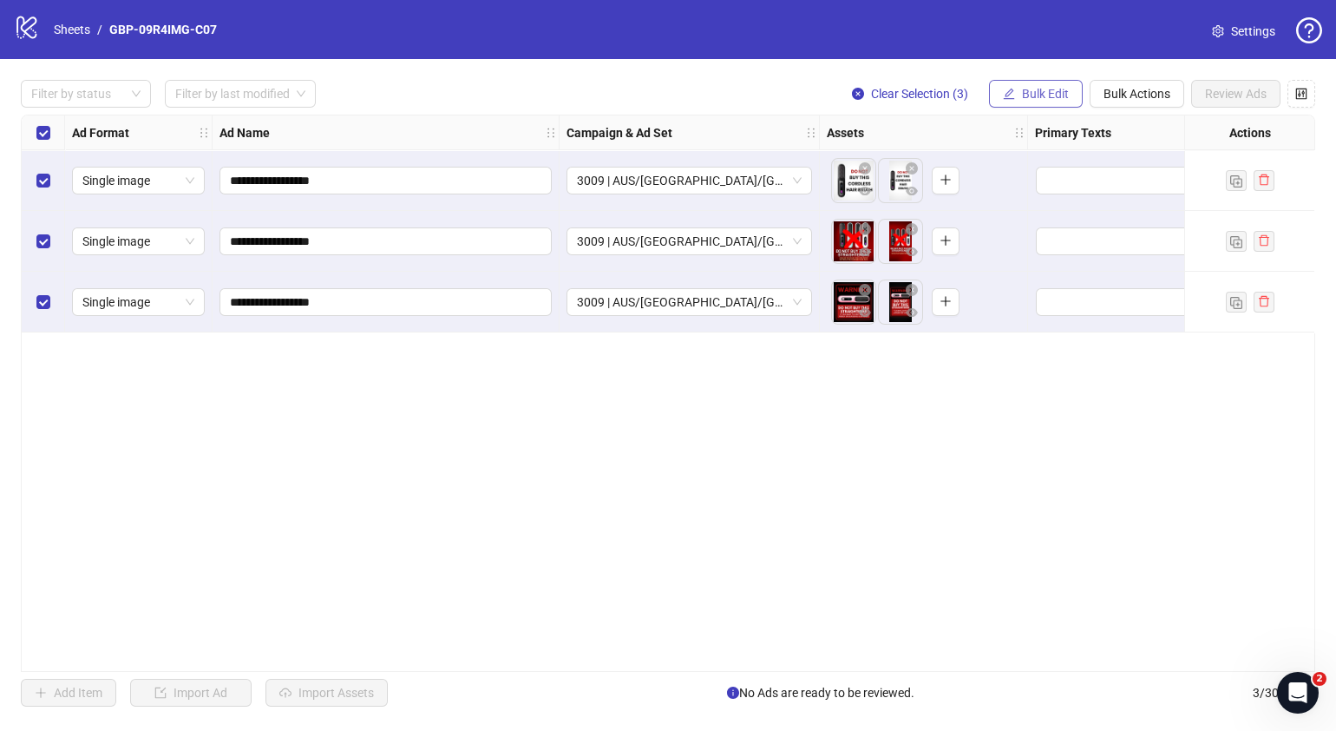
click at [1045, 99] on span "Bulk Edit" at bounding box center [1045, 94] width 47 height 14
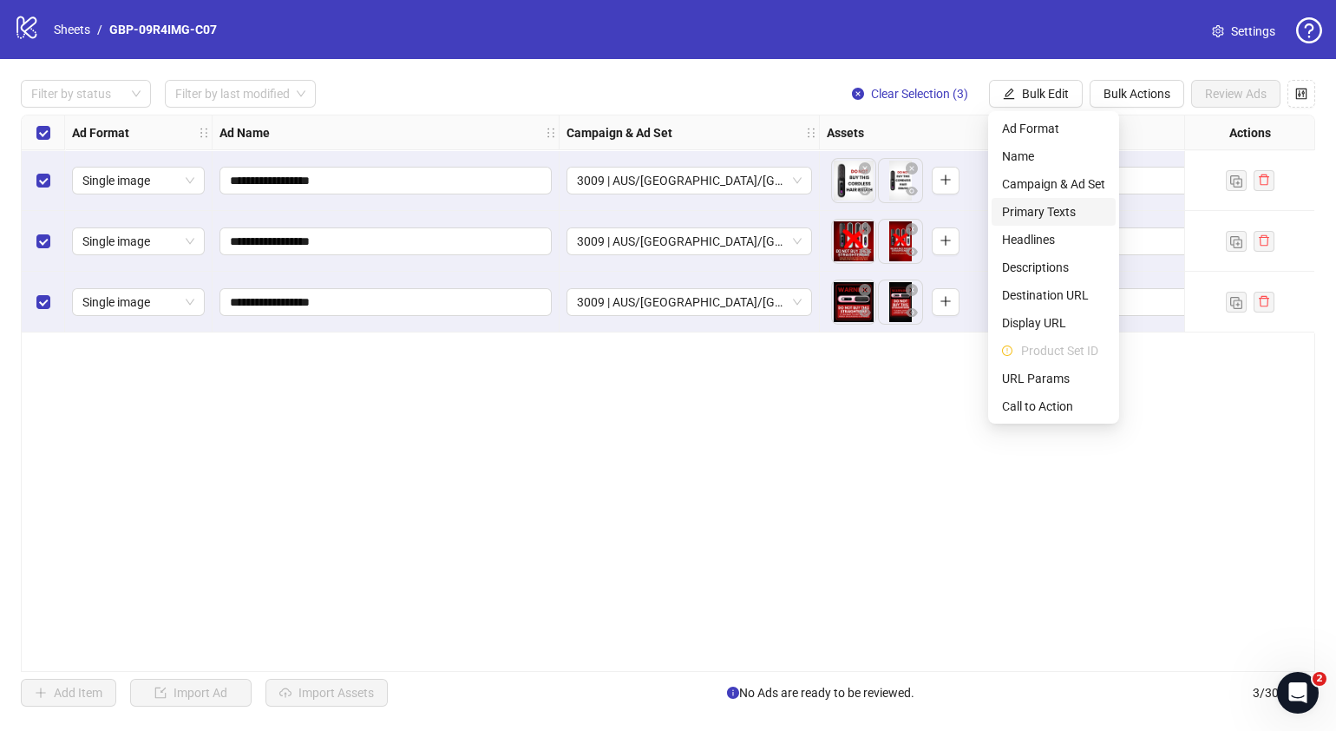
click at [1054, 213] on span "Primary Texts" at bounding box center [1053, 211] width 103 height 19
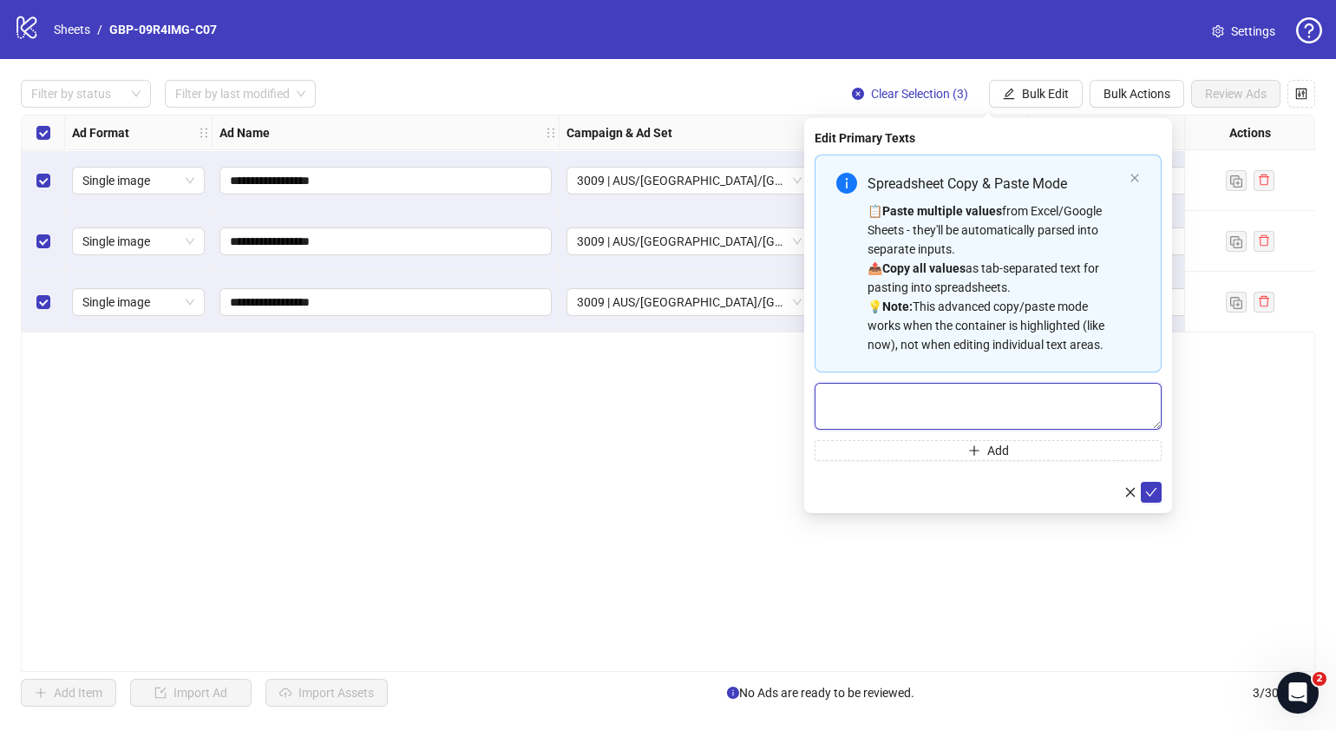
click at [977, 422] on textarea "Multi-text input container - paste or copy values" at bounding box center [988, 406] width 347 height 47
paste textarea "**********"
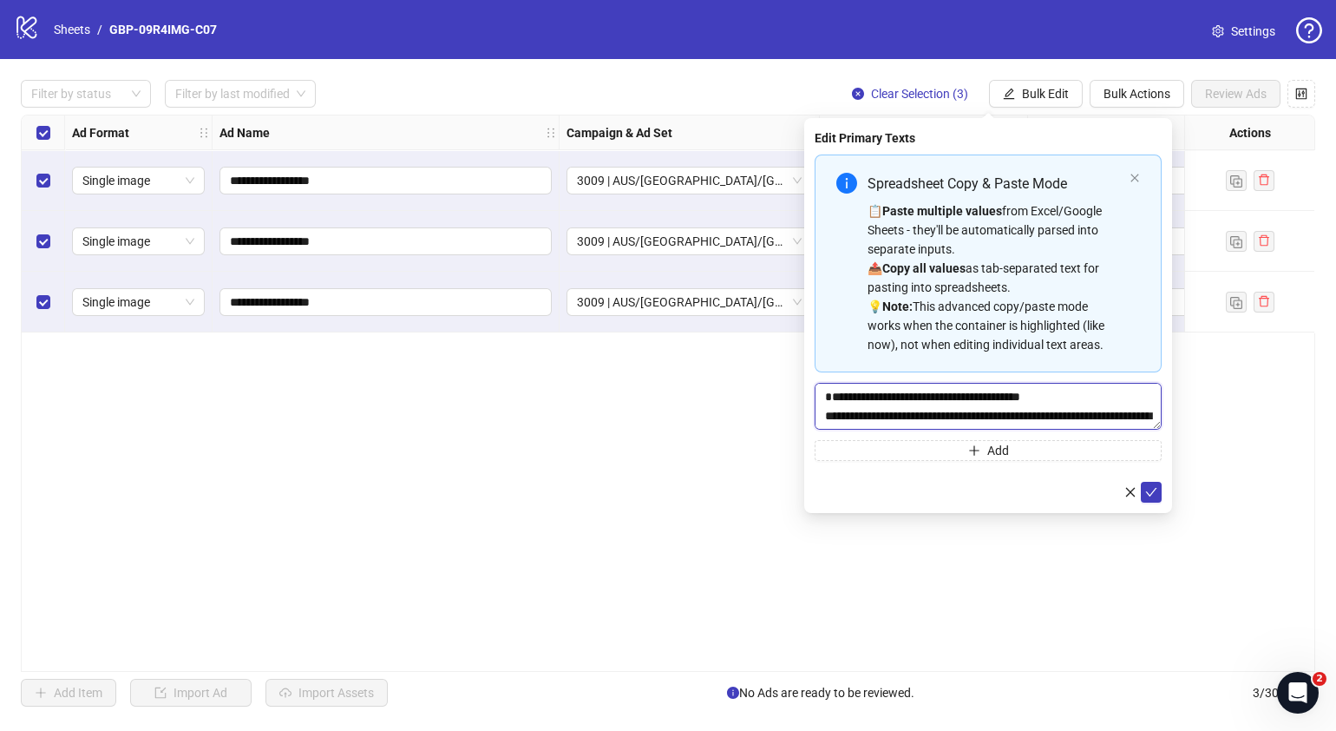
scroll to position [51, 0]
type textarea "**********"
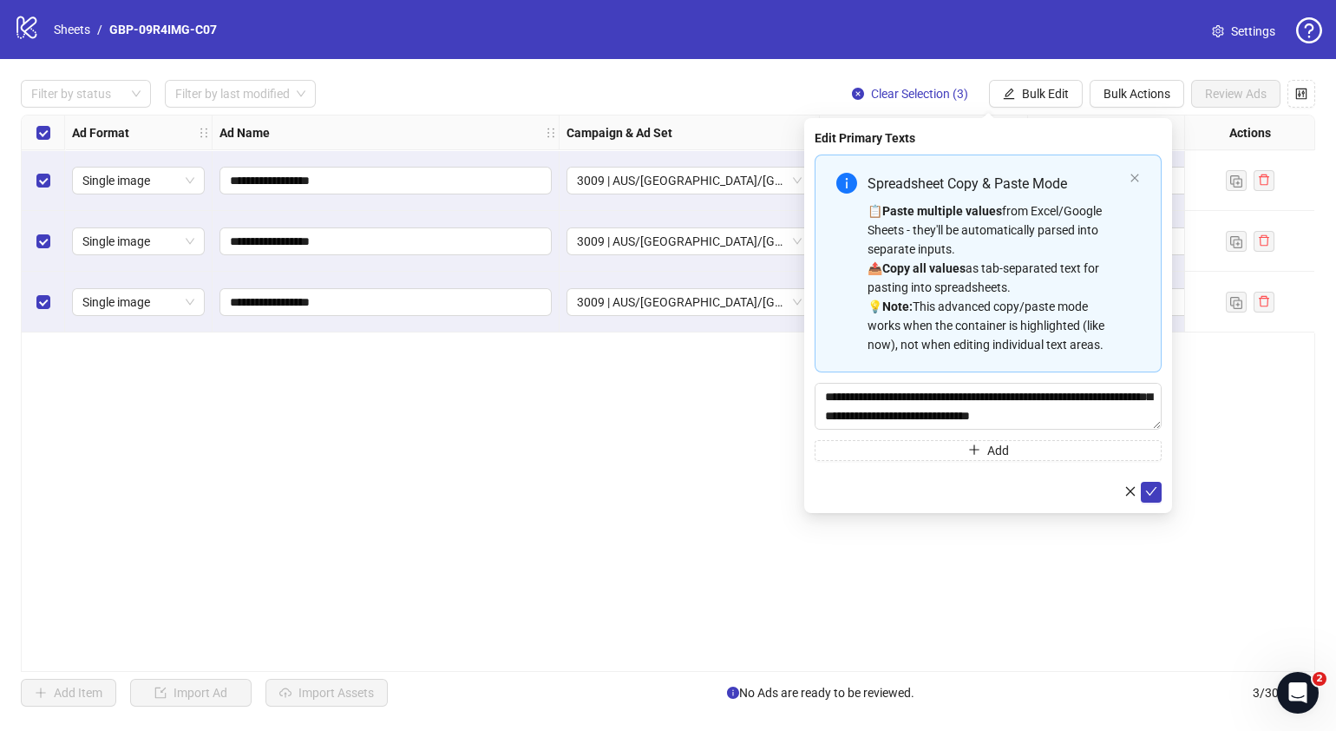
drag, startPoint x: 986, startPoint y: 451, endPoint x: 989, endPoint y: 438, distance: 13.5
click at [987, 451] on button "Add" at bounding box center [988, 450] width 347 height 21
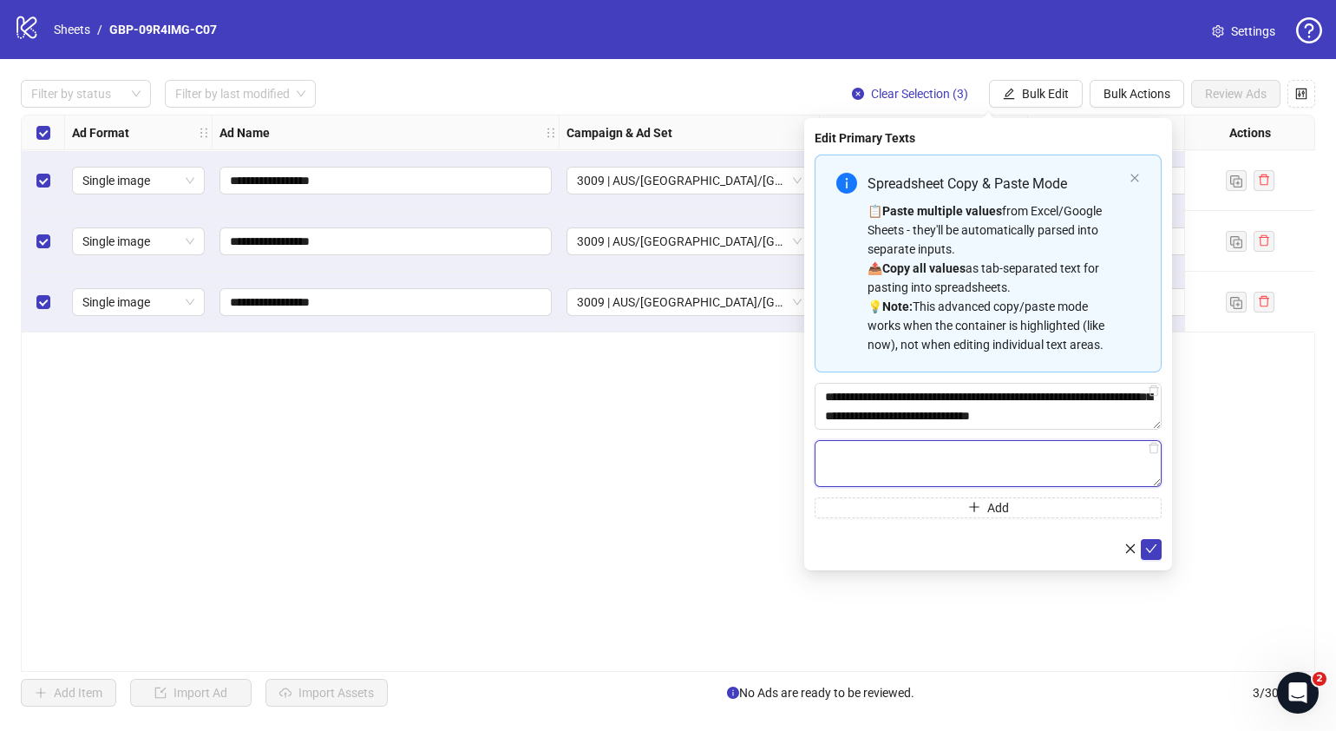
click at [968, 464] on textarea "Multi-text input container - paste or copy values" at bounding box center [988, 463] width 347 height 47
paste textarea "**********"
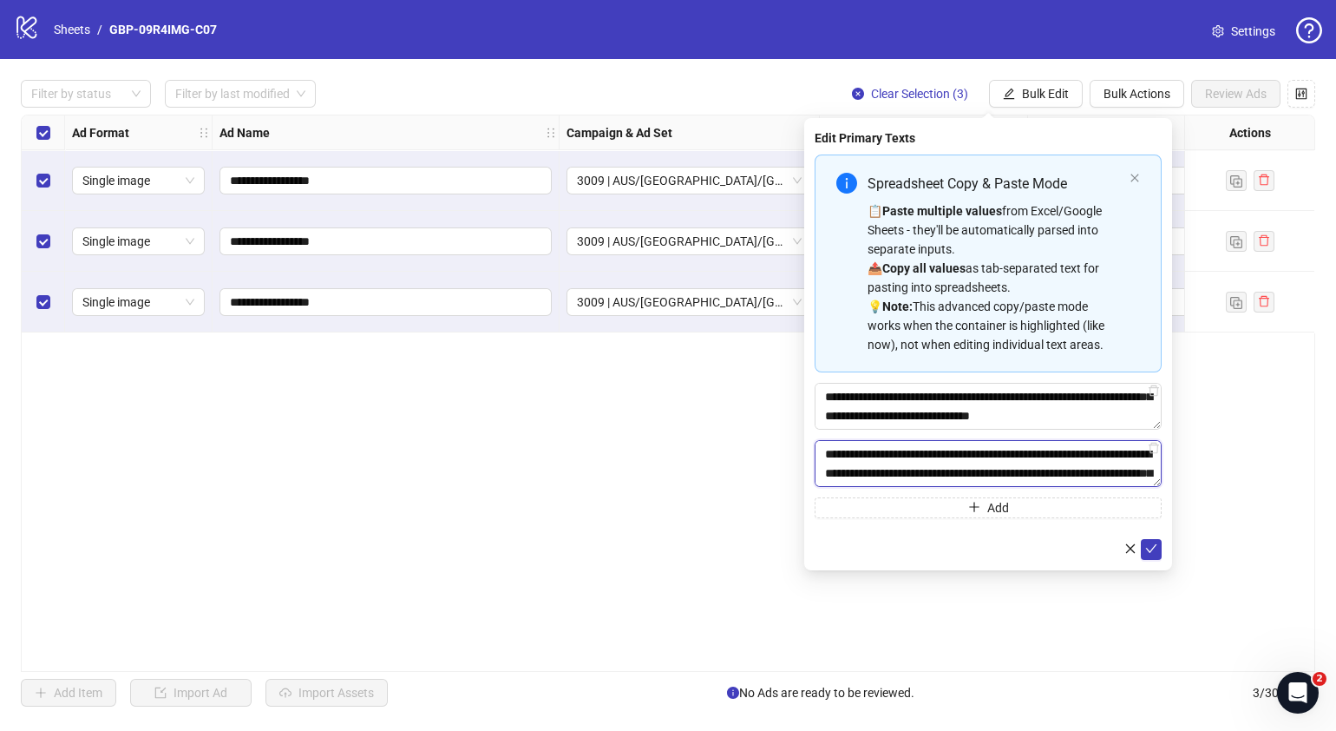
scroll to position [261, 0]
type textarea "**********"
click at [1145, 545] on icon "check" at bounding box center [1151, 548] width 12 height 12
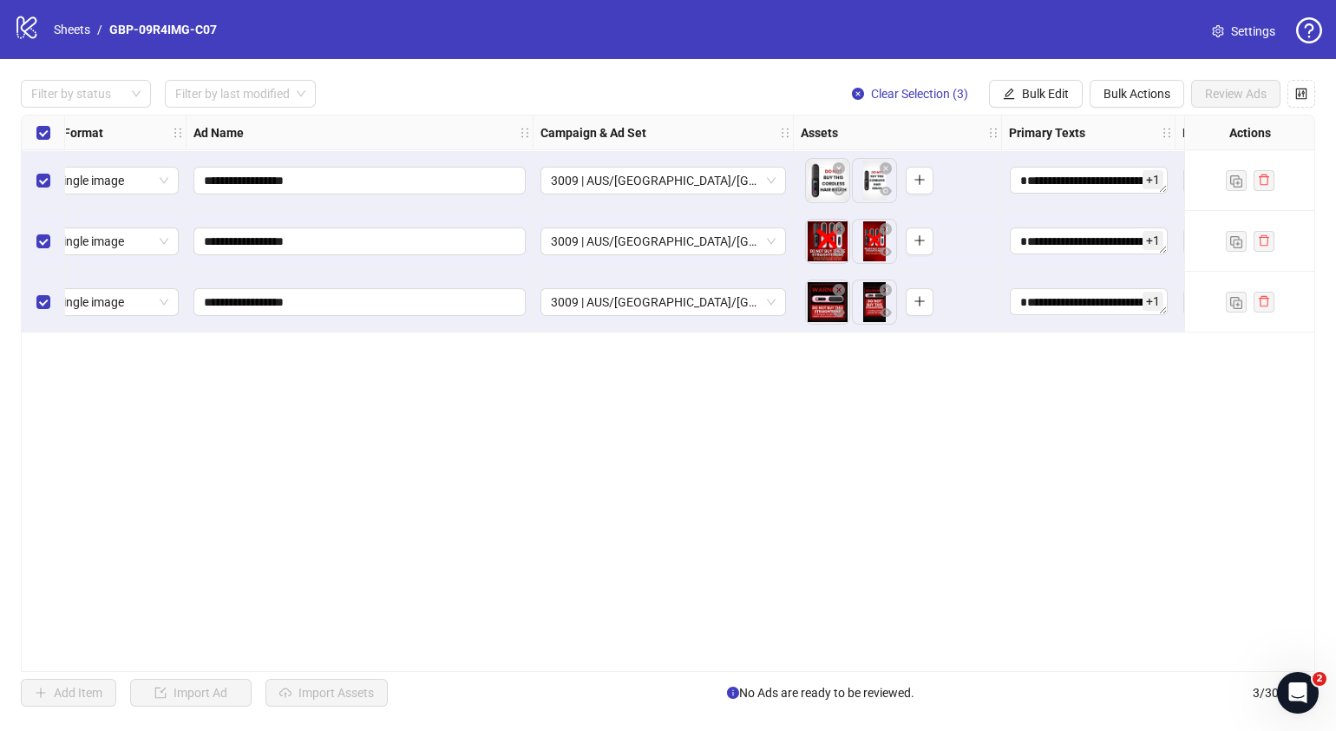
scroll to position [0, 11]
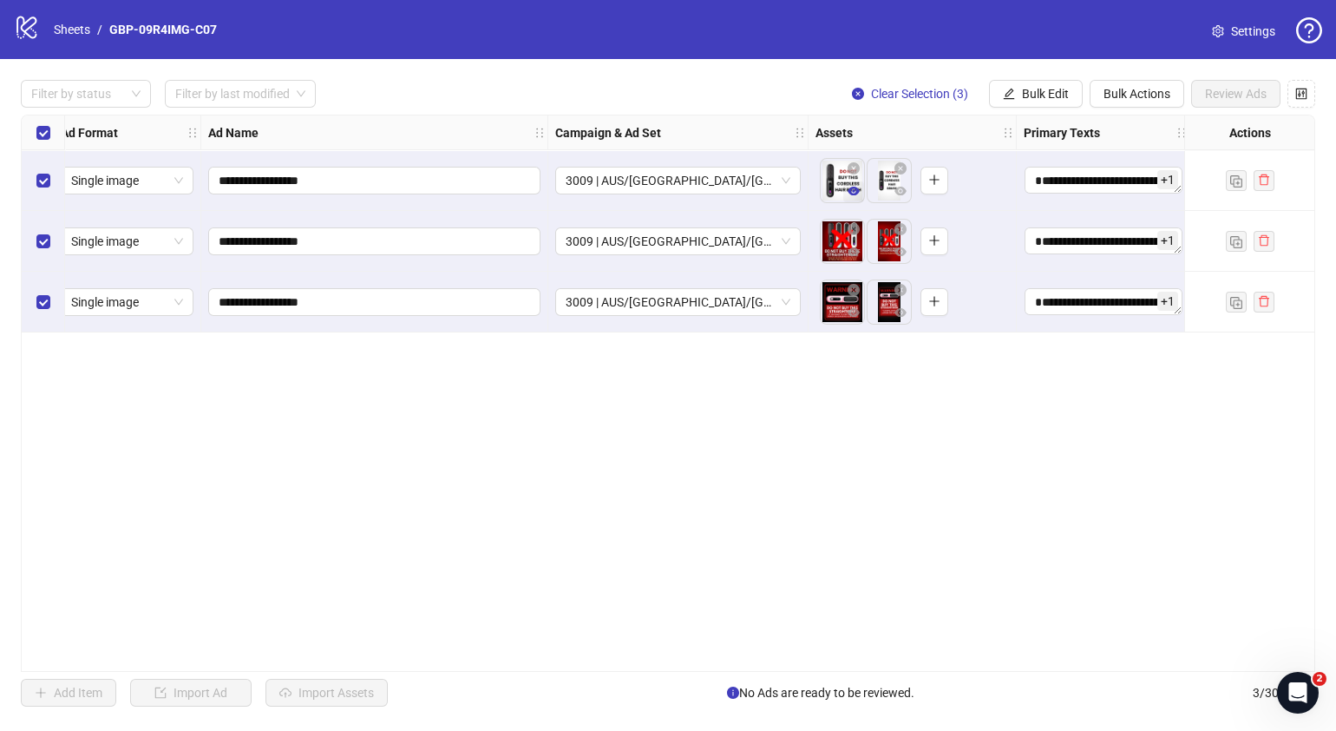
click at [856, 190] on icon "eye" at bounding box center [854, 191] width 12 height 9
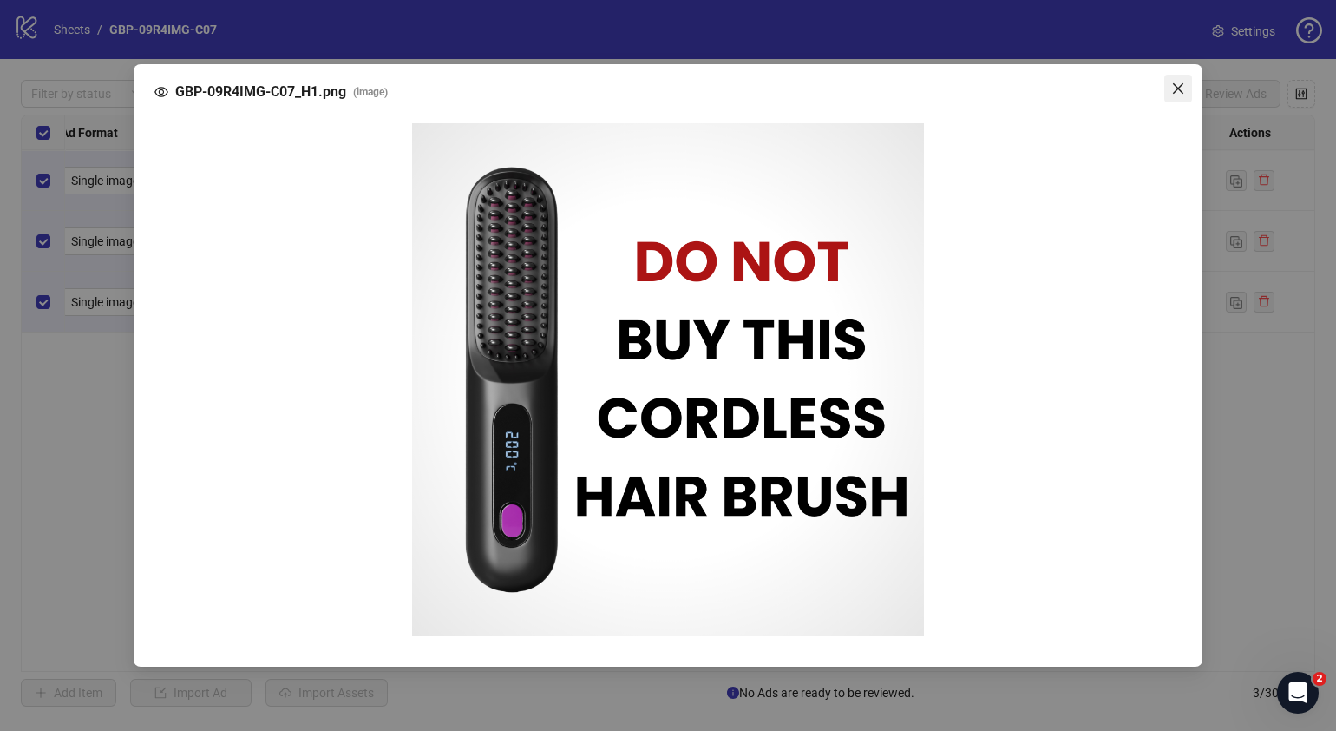
click at [1180, 89] on icon "close" at bounding box center [1178, 89] width 14 height 14
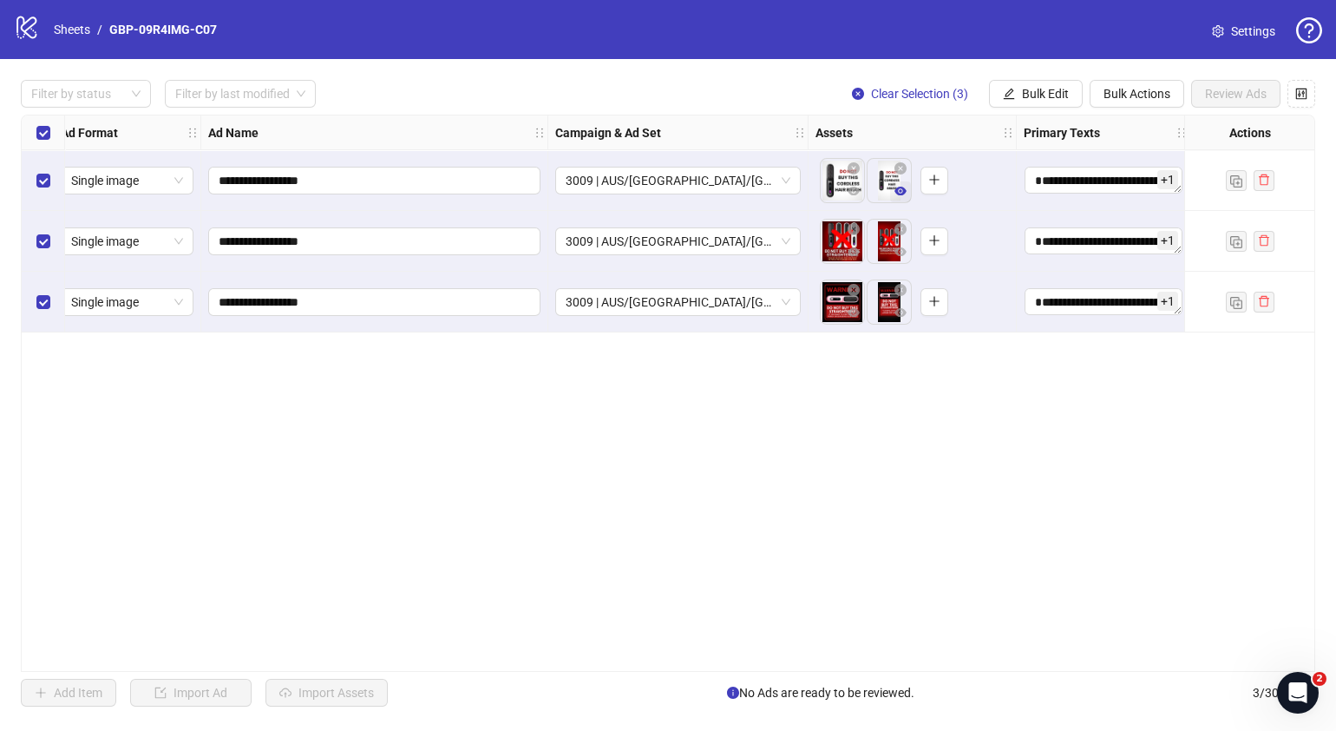
click at [898, 193] on icon "eye" at bounding box center [901, 191] width 12 height 9
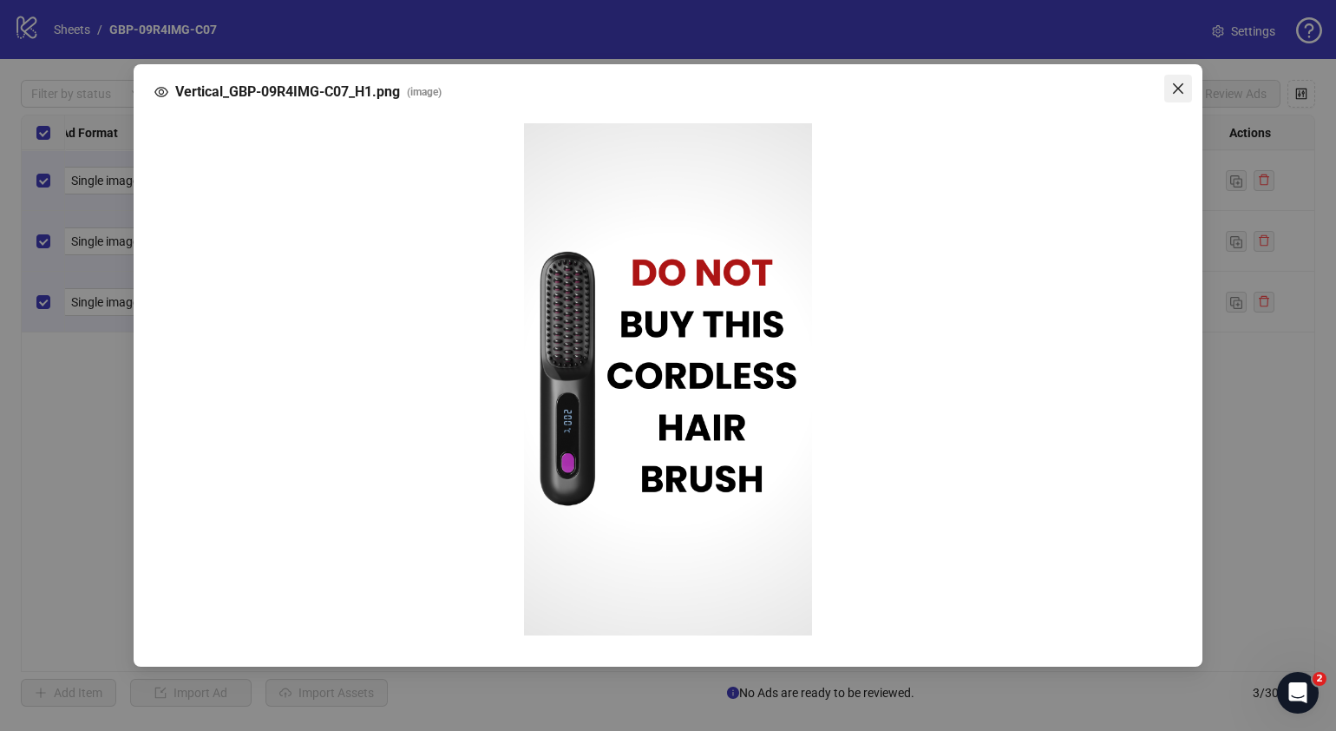
click at [1172, 90] on icon "close" at bounding box center [1178, 89] width 14 height 14
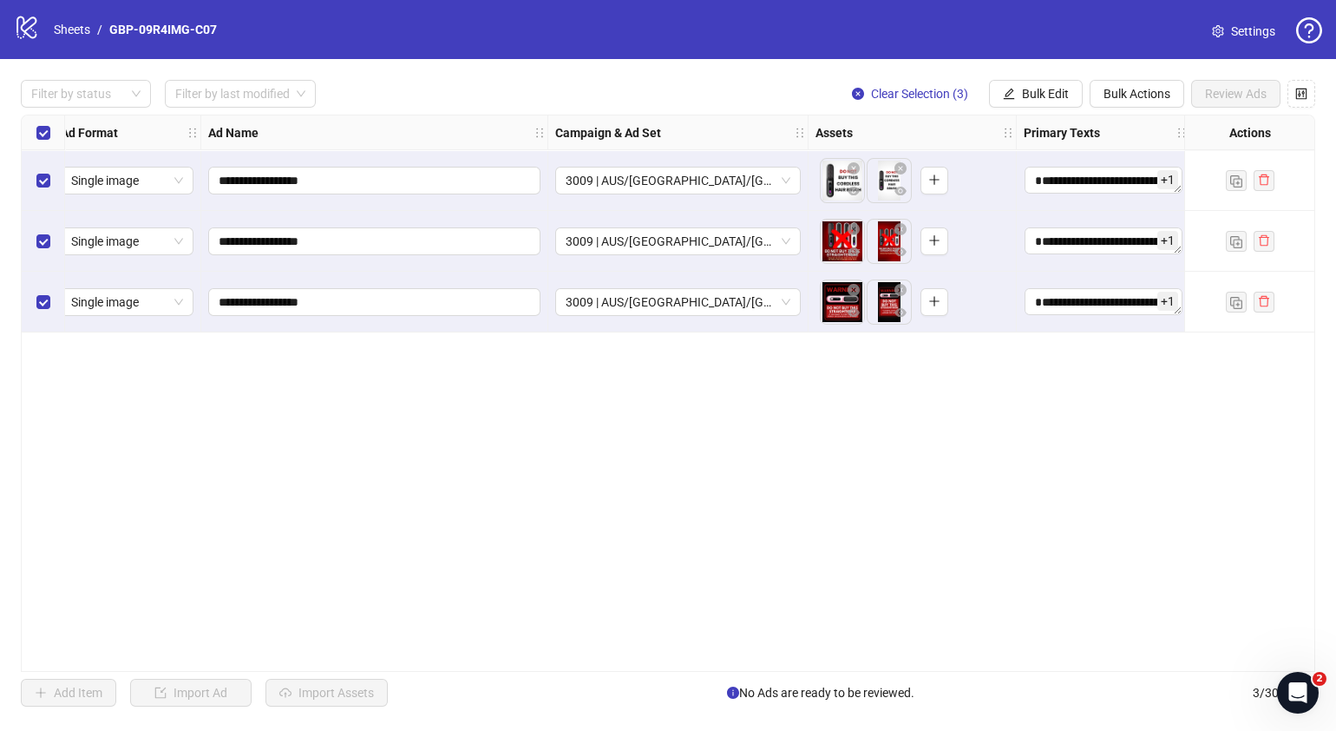
click at [852, 264] on div "To pick up a draggable item, press the space bar. While dragging, use the arrow…" at bounding box center [913, 241] width 194 height 54
click at [854, 255] on icon "eye" at bounding box center [854, 251] width 12 height 9
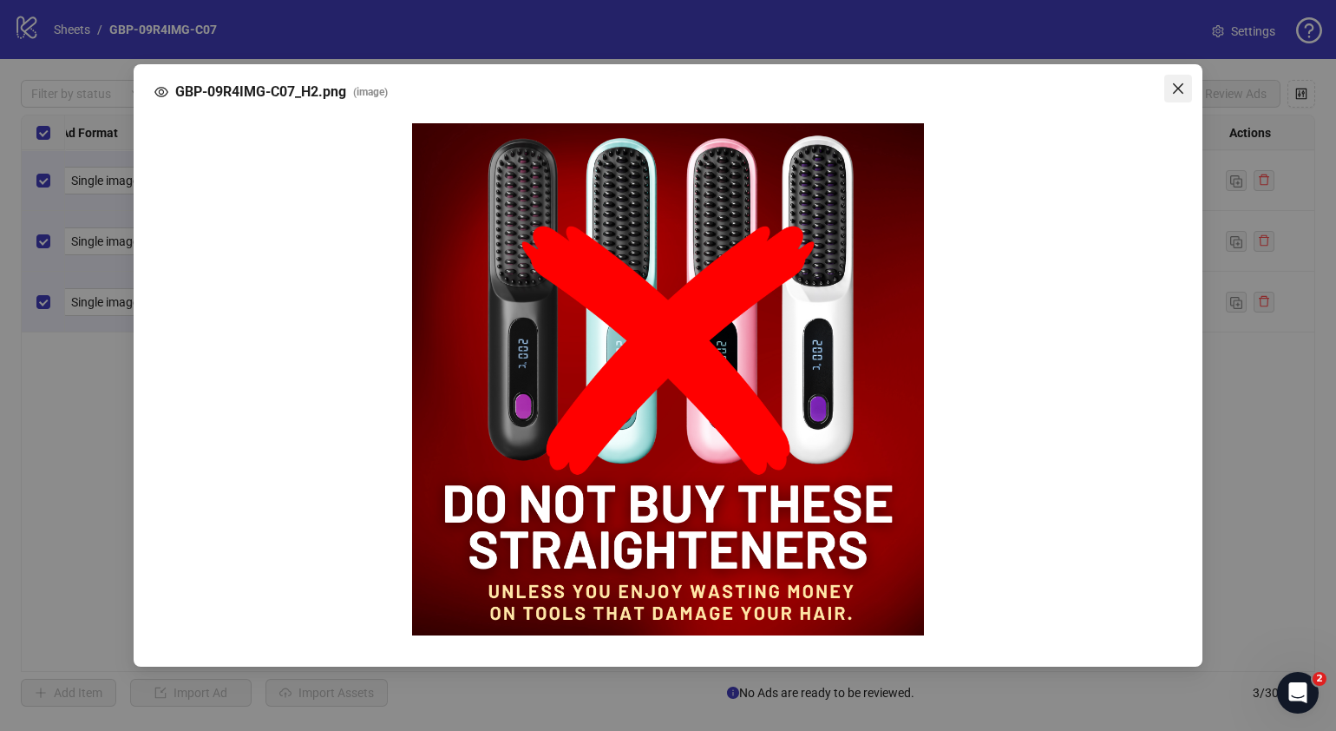
click at [1182, 91] on icon "close" at bounding box center [1178, 89] width 14 height 14
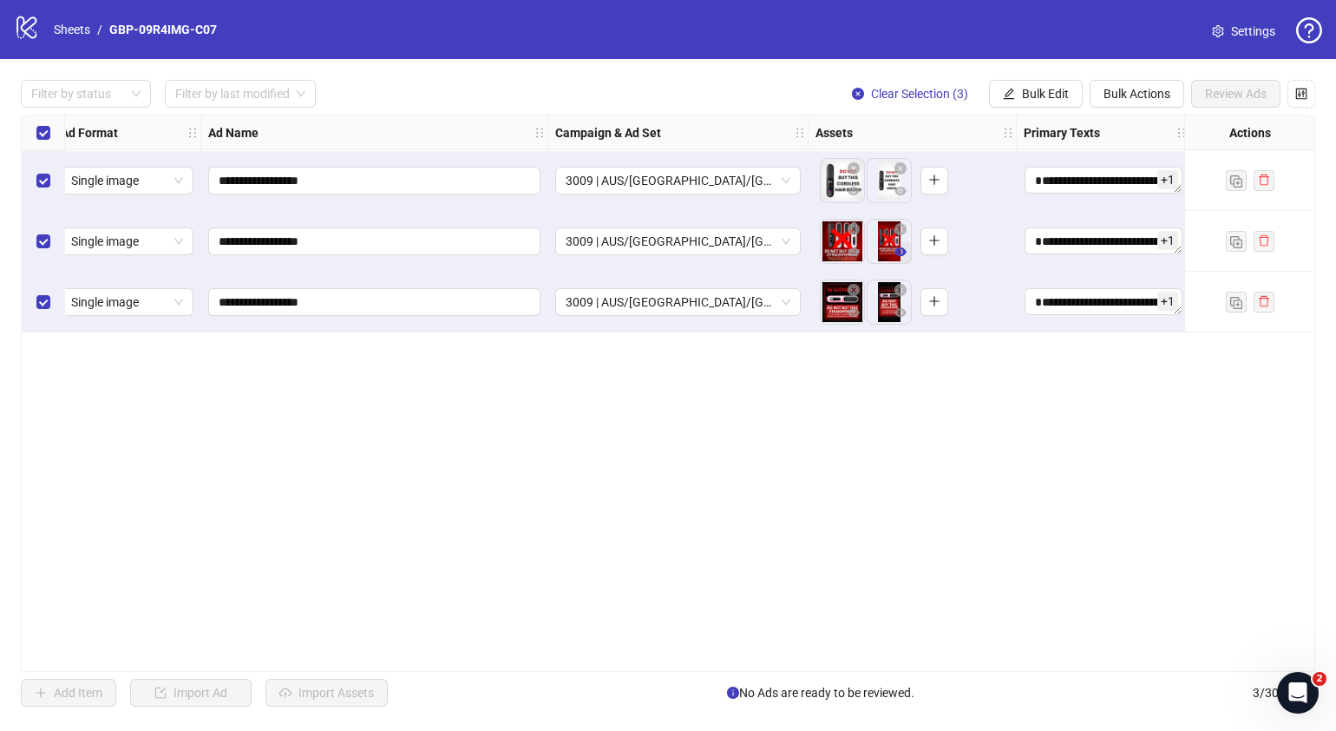
click at [900, 252] on icon "eye" at bounding box center [901, 251] width 12 height 9
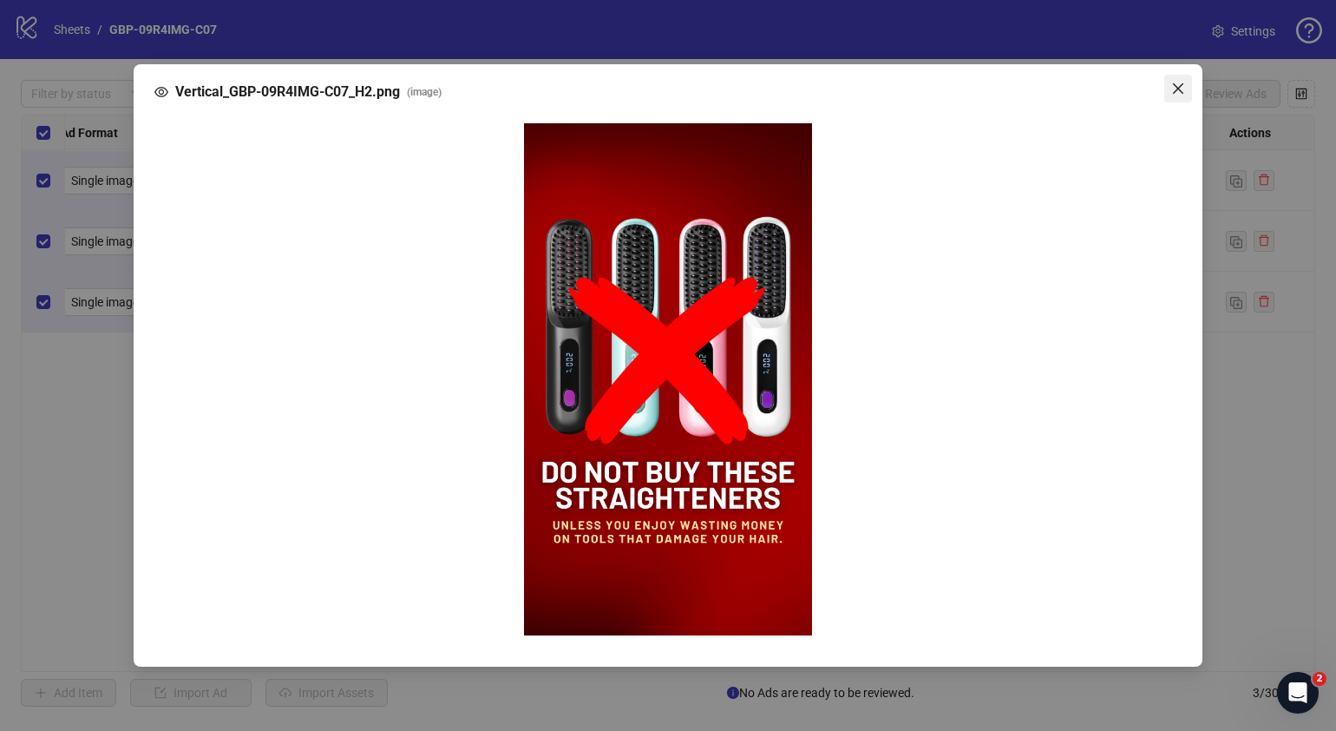
click at [1173, 92] on icon "close" at bounding box center [1178, 89] width 14 height 14
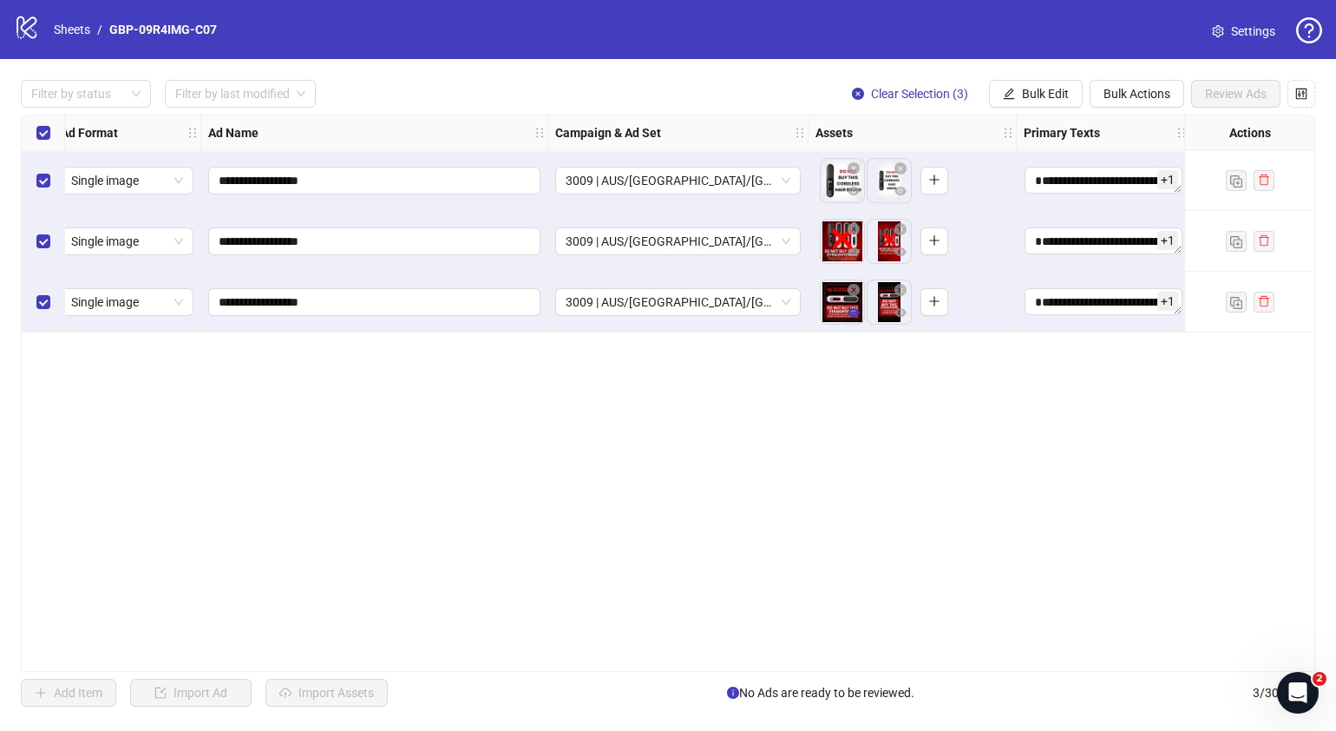
click at [861, 316] on button "button" at bounding box center [853, 313] width 21 height 21
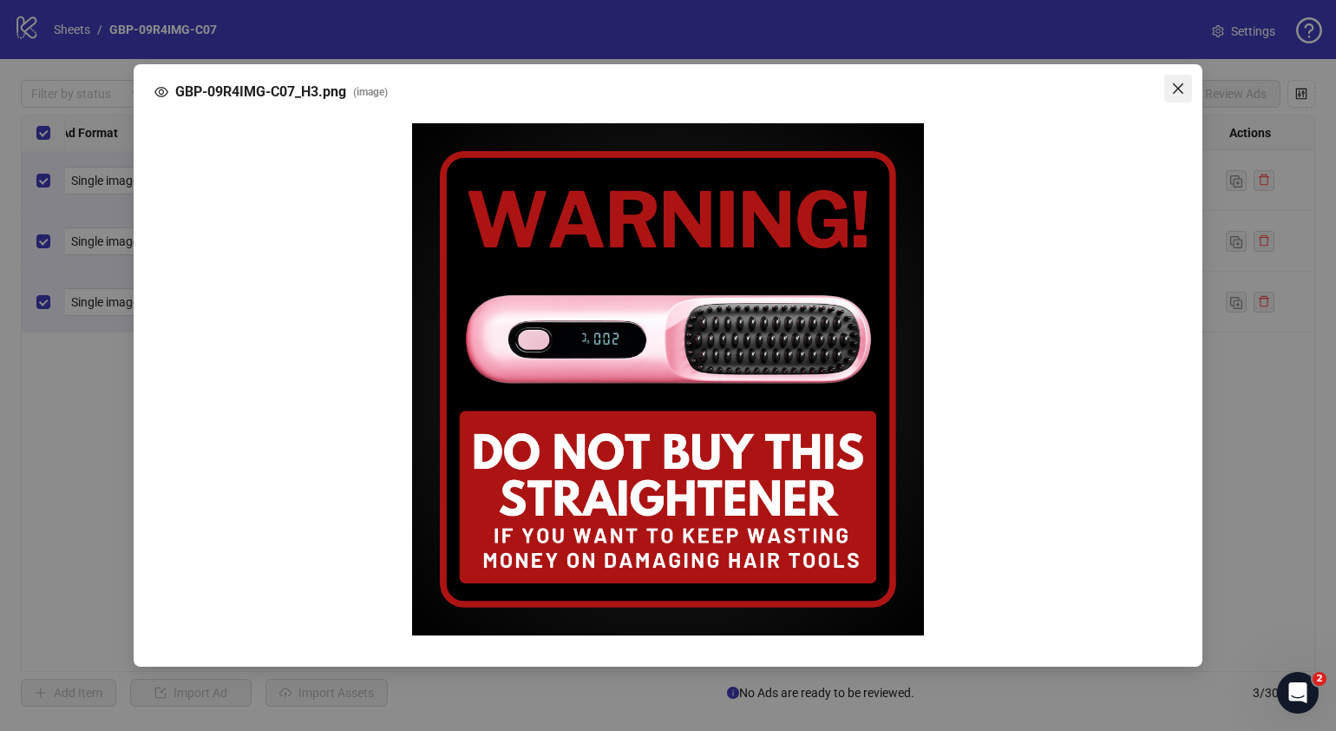
click at [1184, 87] on icon "close" at bounding box center [1178, 89] width 14 height 14
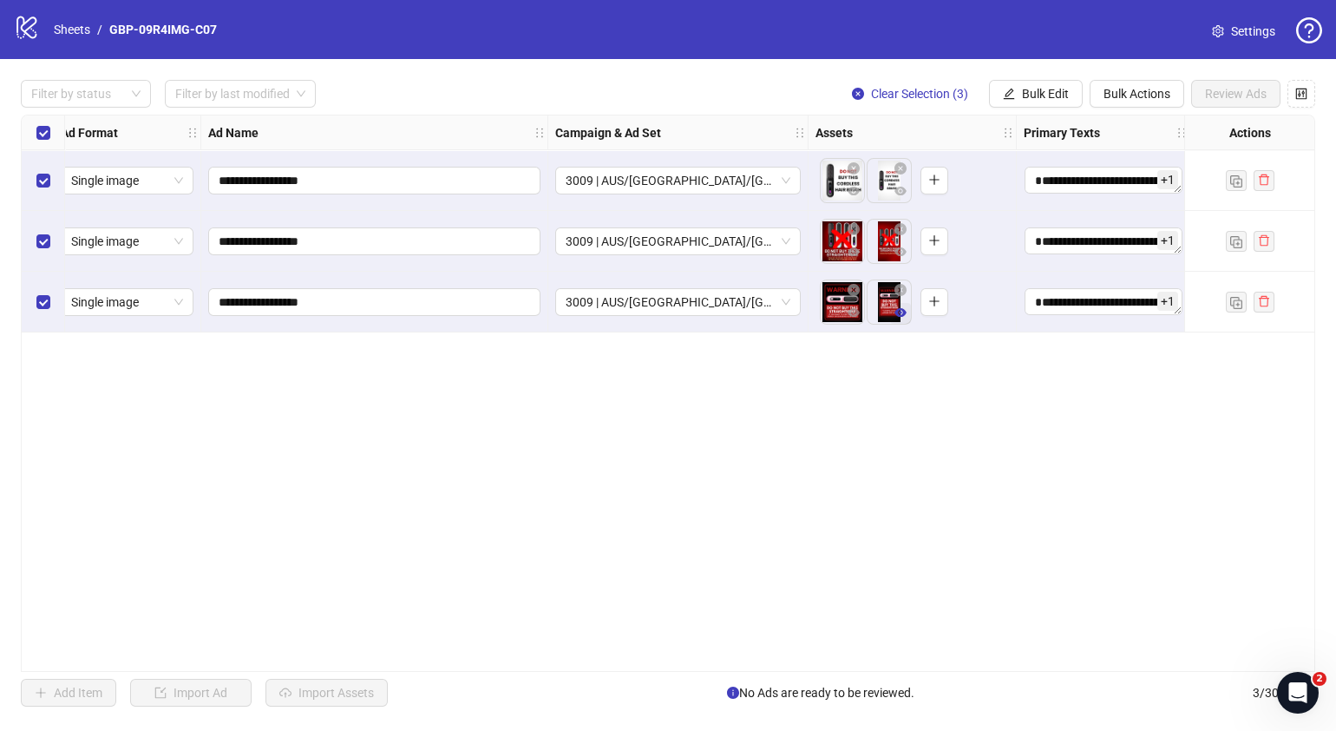
click at [899, 316] on icon "eye" at bounding box center [901, 312] width 12 height 9
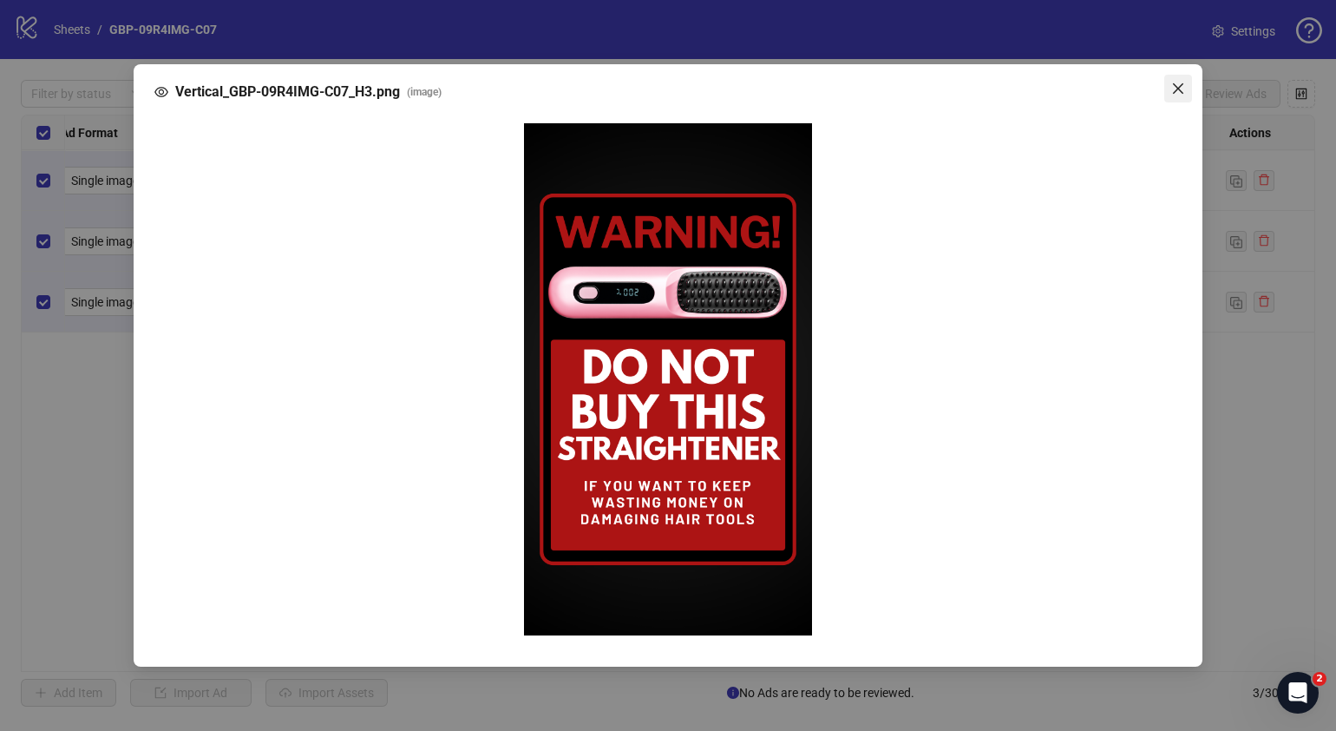
click at [1184, 89] on icon "close" at bounding box center [1178, 89] width 14 height 14
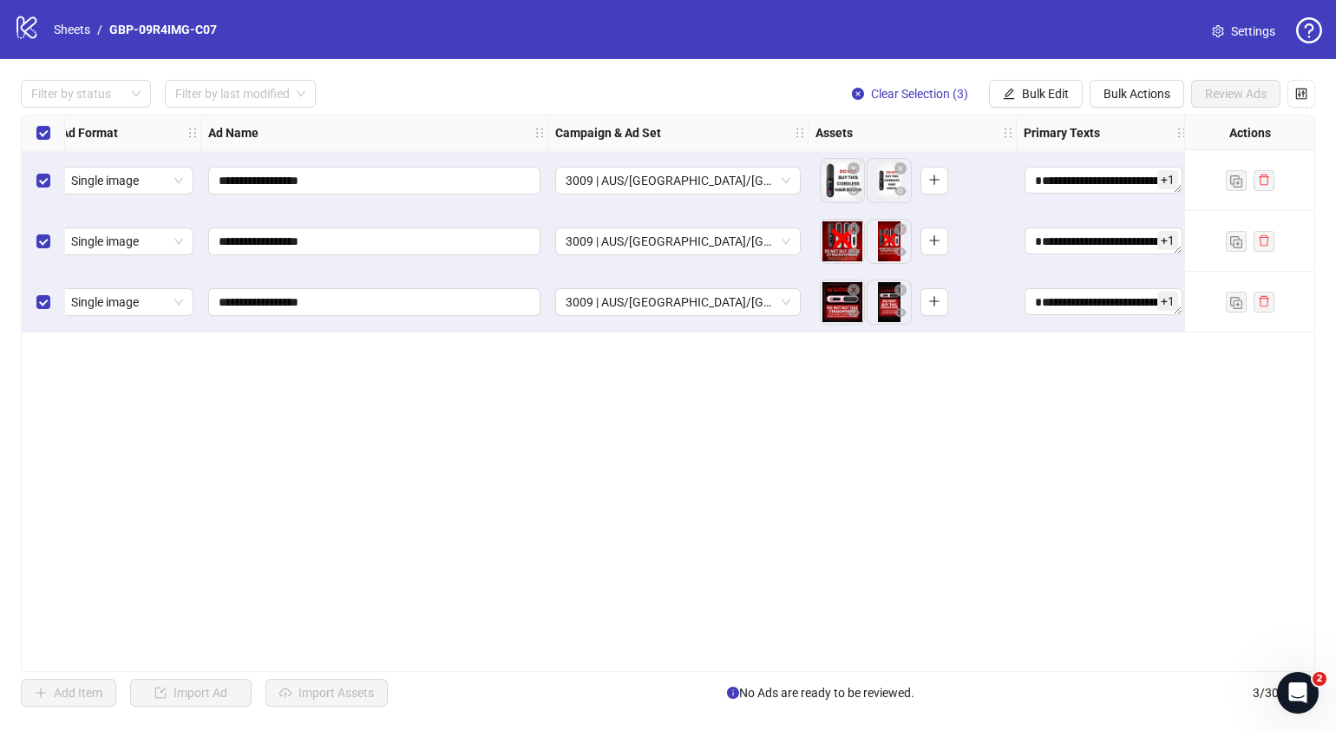
drag, startPoint x: 586, startPoint y: 663, endPoint x: 663, endPoint y: 659, distance: 77.3
click at [663, 659] on div "**********" at bounding box center [668, 393] width 1295 height 557
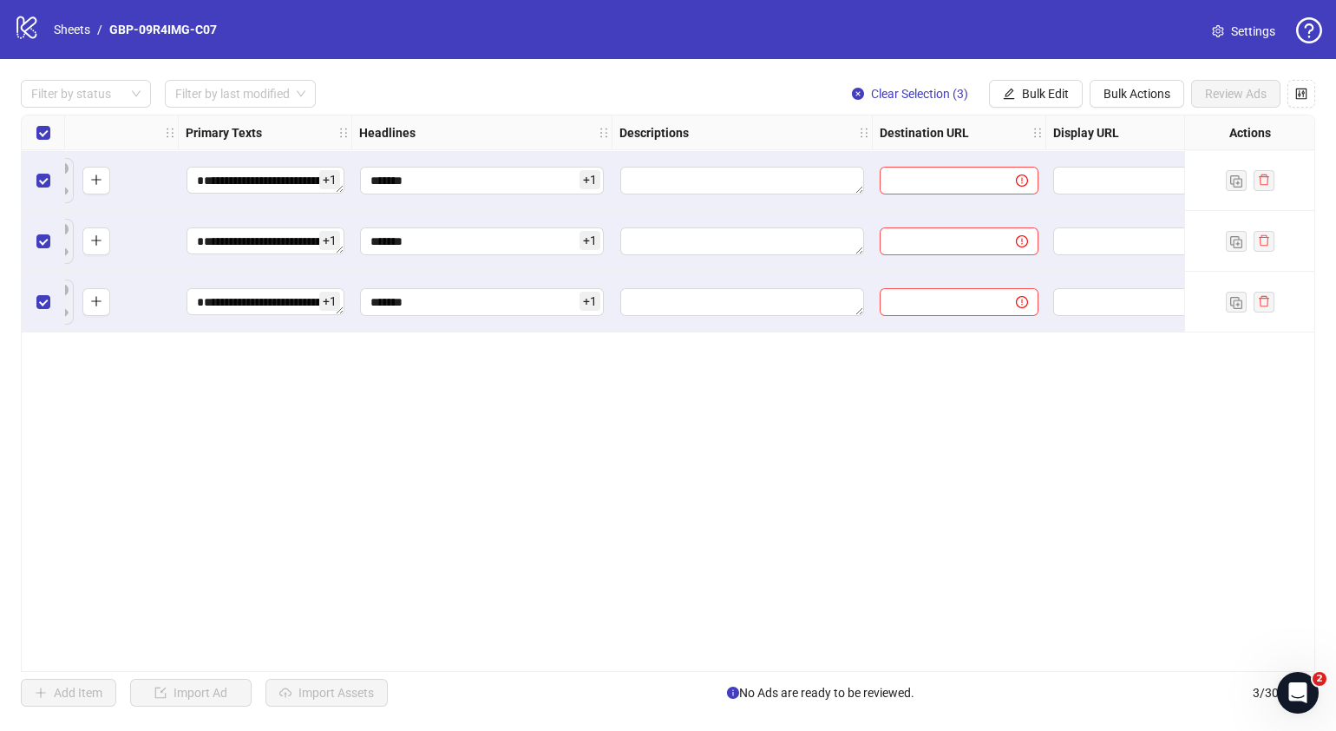
scroll to position [0, 852]
click at [1047, 100] on span "Bulk Edit" at bounding box center [1045, 94] width 47 height 14
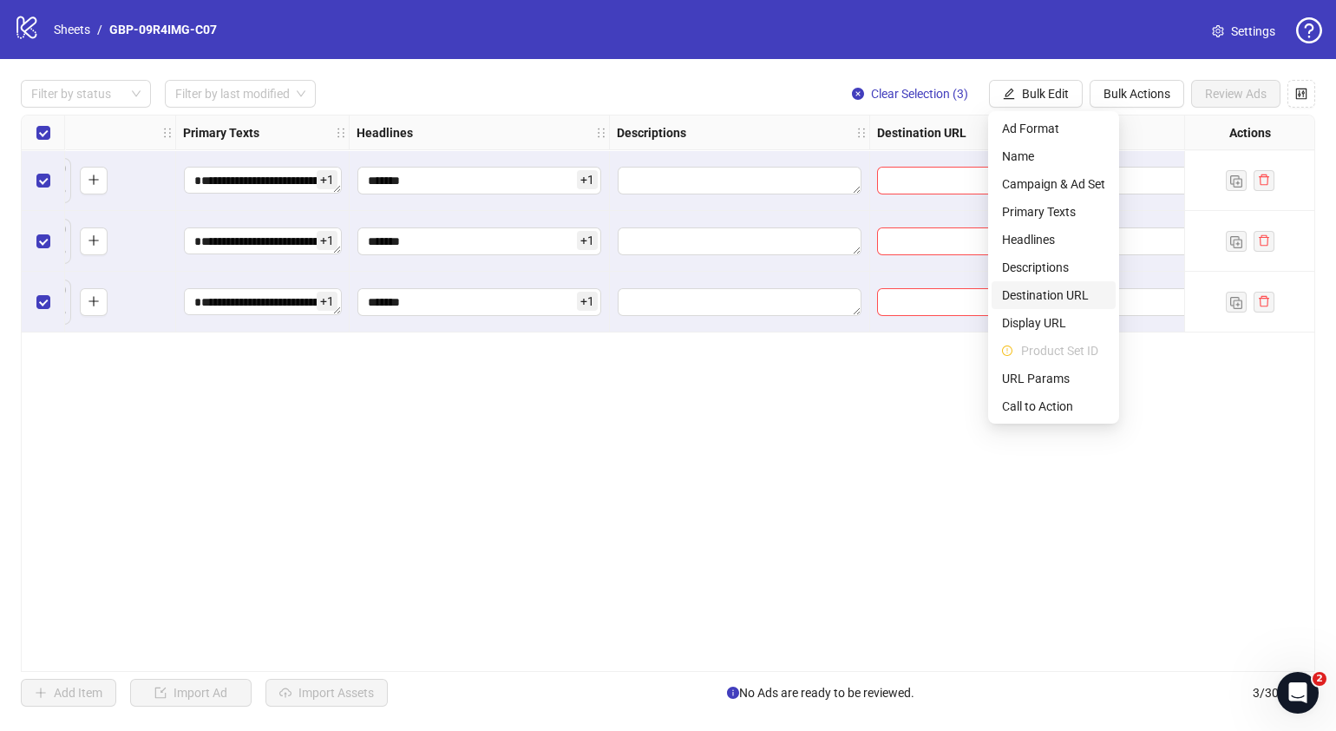
click at [1065, 284] on li "Destination URL" at bounding box center [1054, 295] width 124 height 28
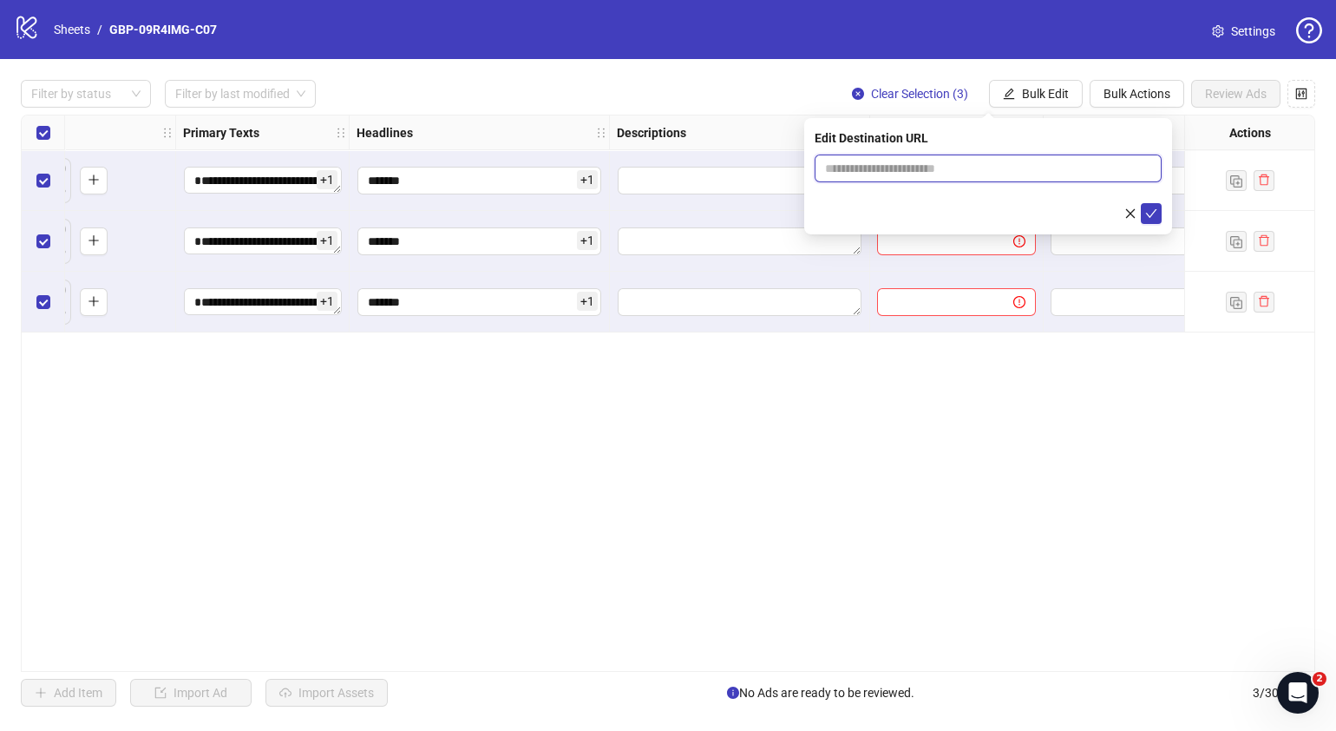
click at [974, 173] on input "text" at bounding box center [981, 168] width 312 height 19
paste input "**********"
type input "**********"
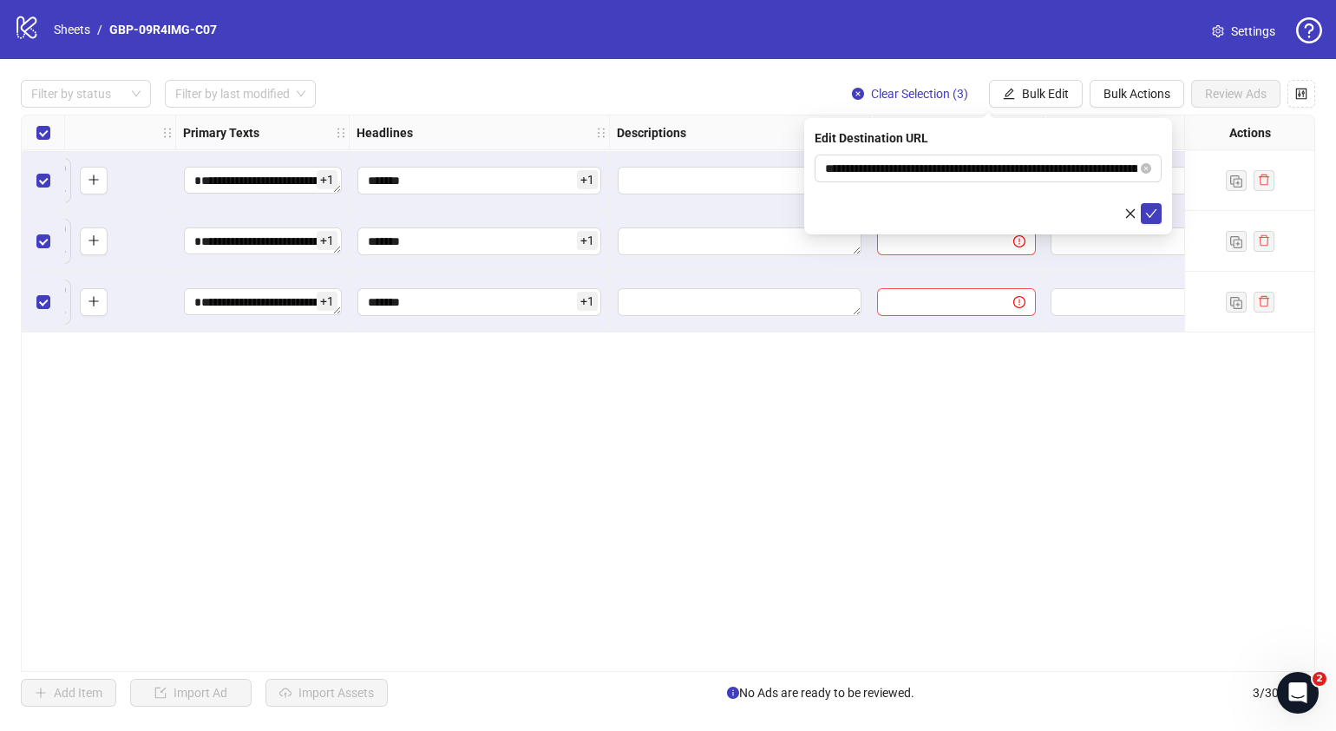
click at [1158, 226] on div "**********" at bounding box center [988, 176] width 368 height 116
click at [1156, 219] on span "submit" at bounding box center [1151, 214] width 12 height 14
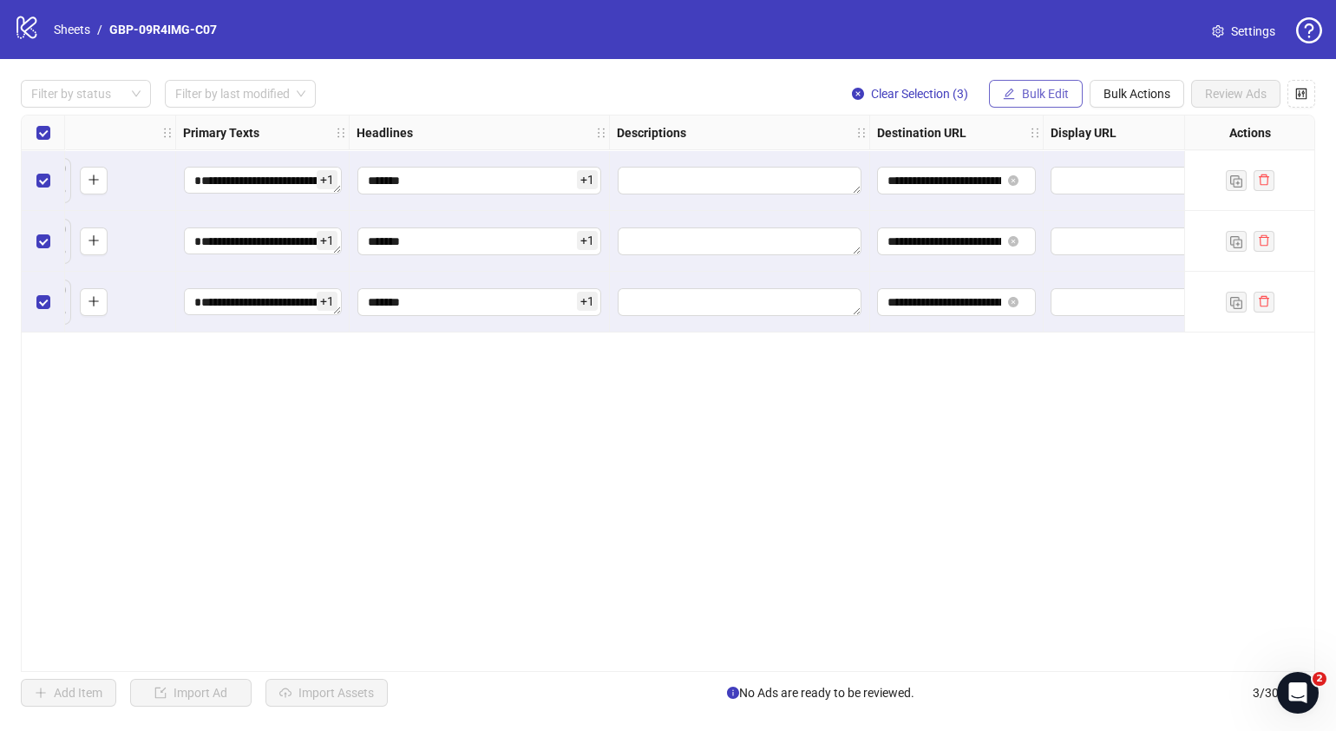
click at [1033, 88] on span "Bulk Edit" at bounding box center [1045, 94] width 47 height 14
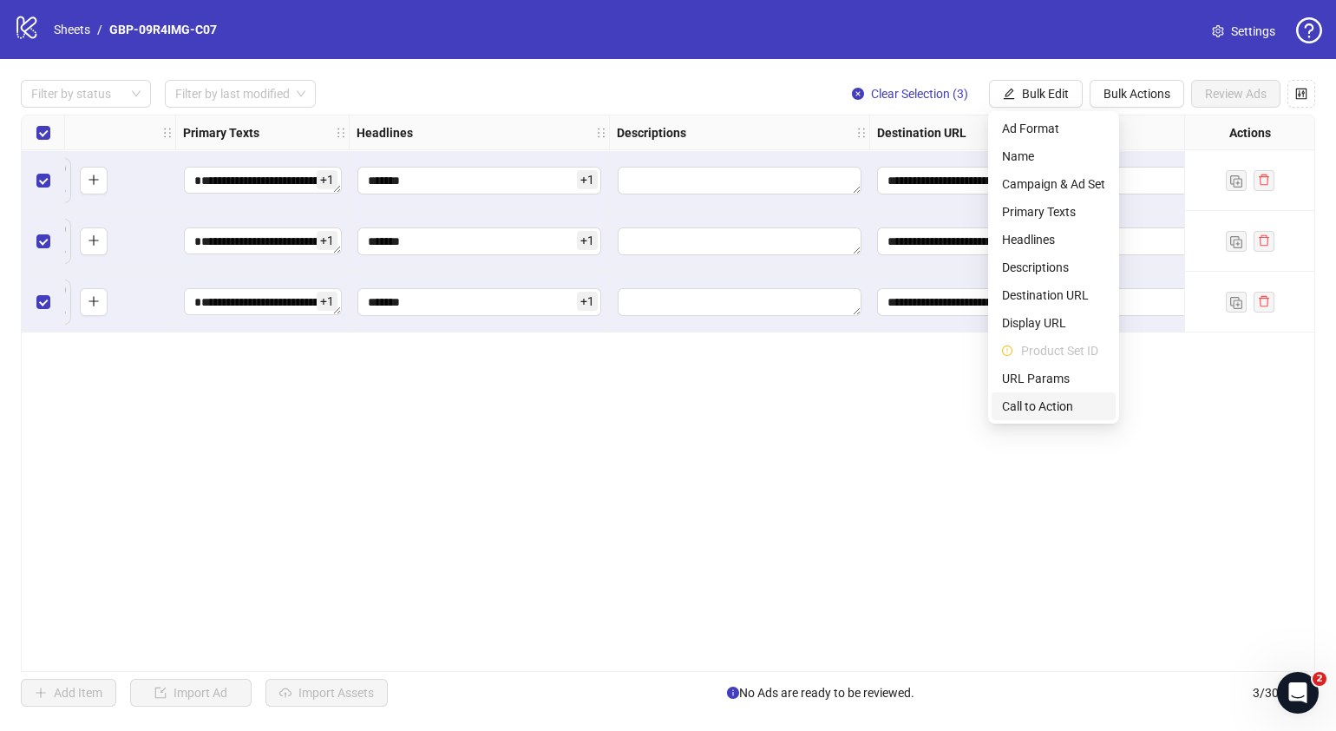
drag, startPoint x: 1059, startPoint y: 405, endPoint x: 1047, endPoint y: 390, distance: 19.8
click at [1059, 404] on span "Call to Action" at bounding box center [1053, 406] width 103 height 19
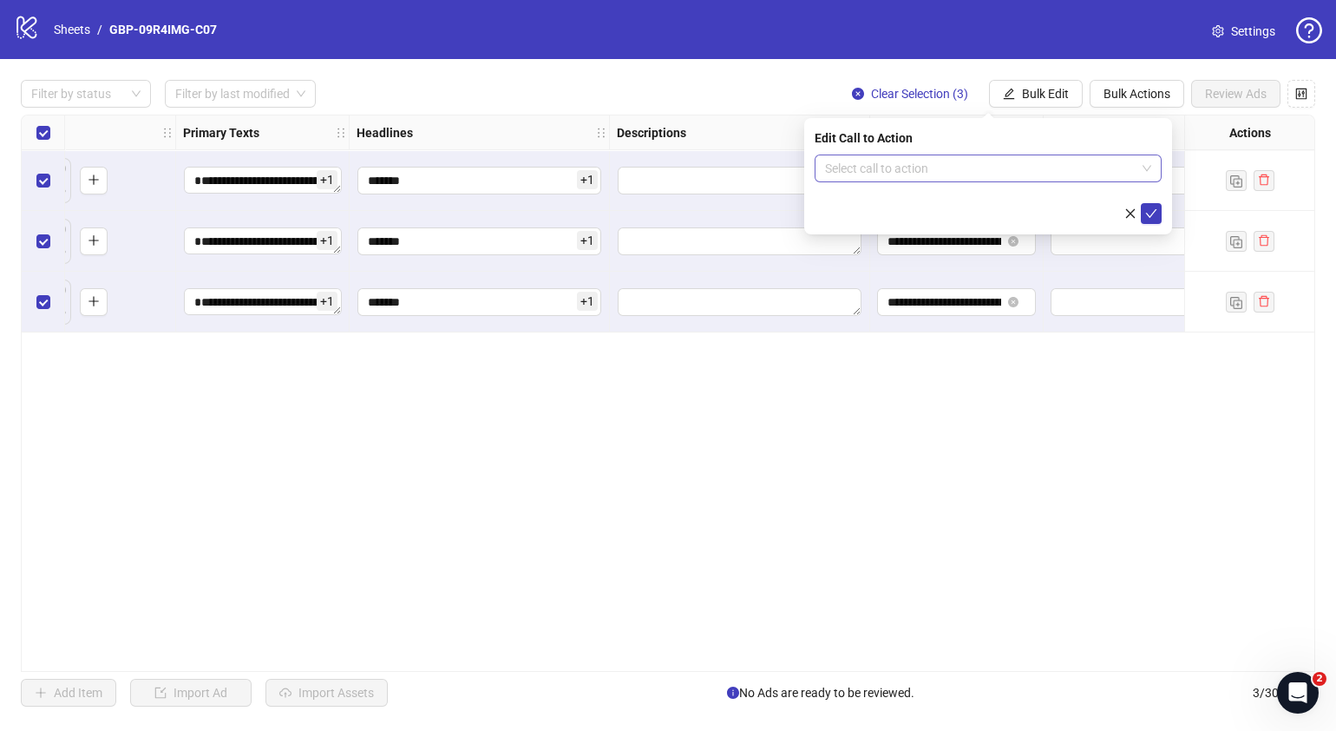
click at [963, 172] on input "search" at bounding box center [980, 168] width 311 height 26
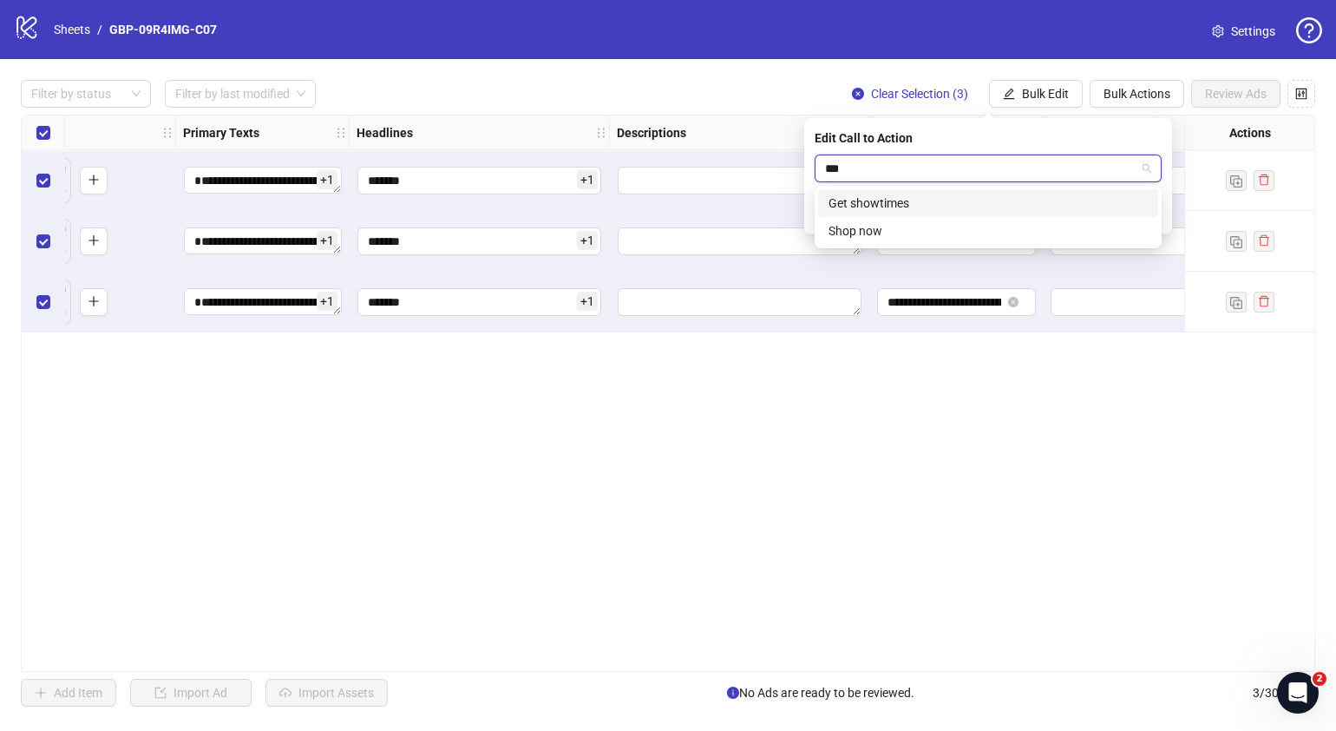
type input "****"
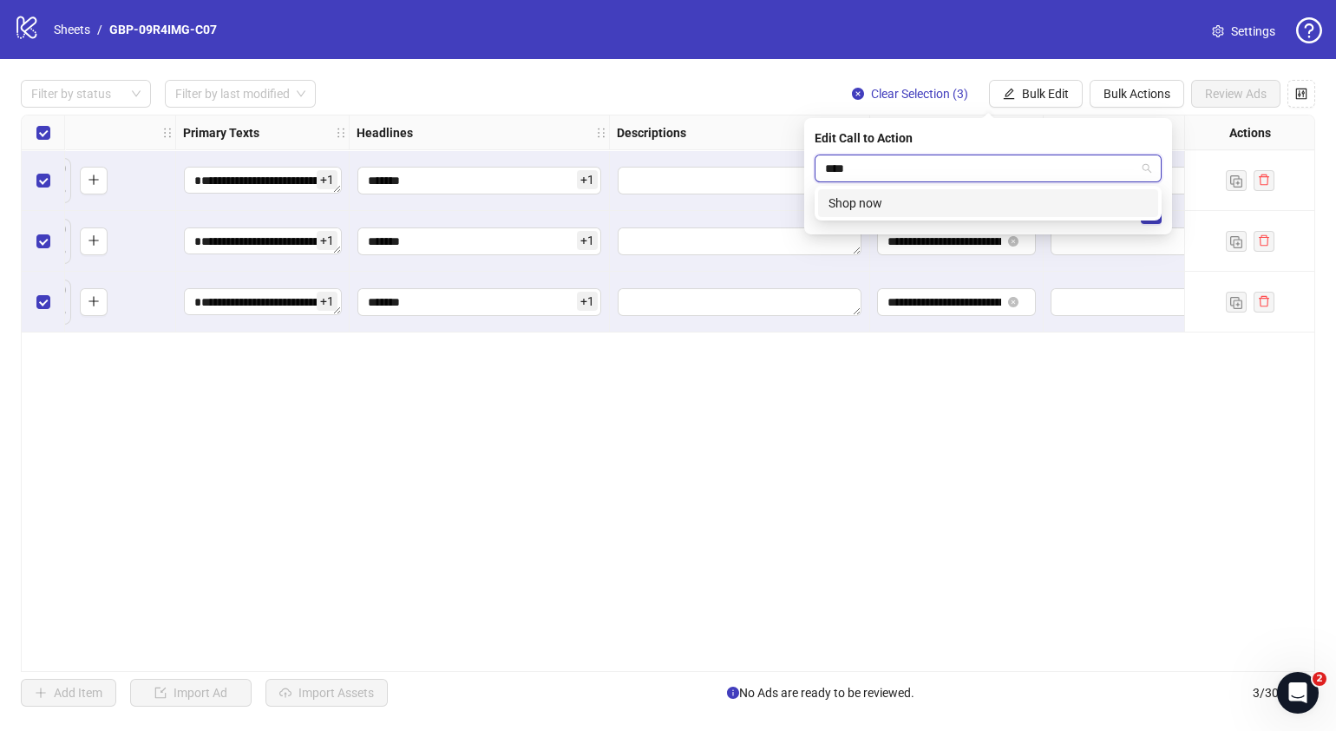
drag, startPoint x: 942, startPoint y: 208, endPoint x: 961, endPoint y: 205, distance: 18.6
click at [942, 207] on div "Shop now" at bounding box center [988, 203] width 319 height 19
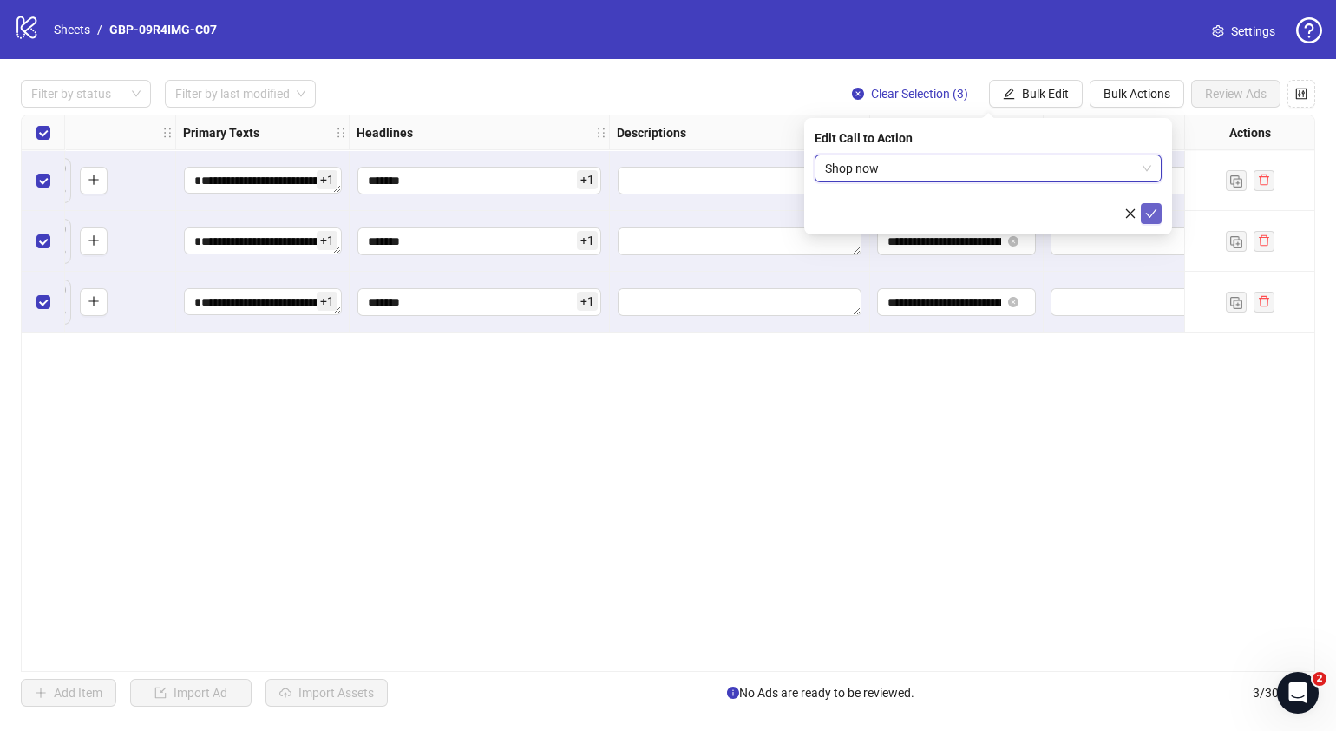
click at [1158, 208] on button "submit" at bounding box center [1151, 213] width 21 height 21
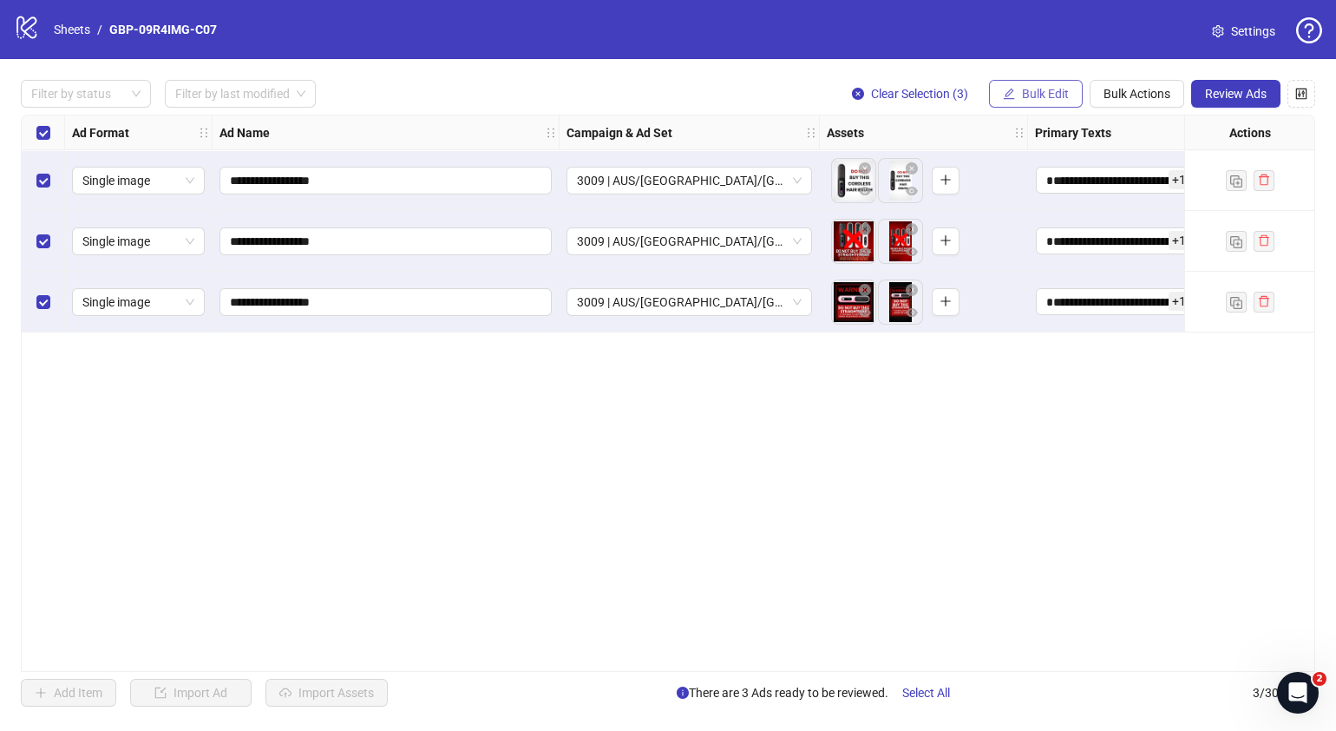
click at [1028, 87] on span "Bulk Edit" at bounding box center [1045, 94] width 47 height 14
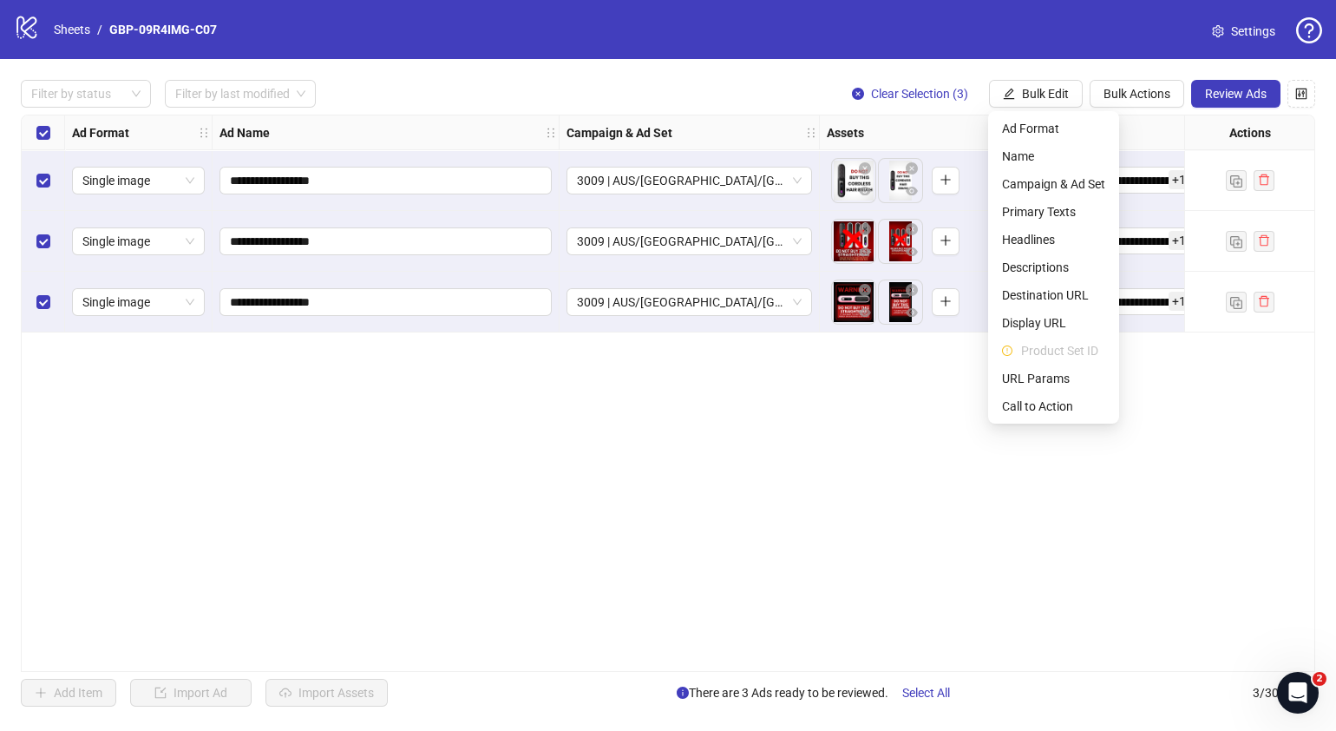
click at [794, 480] on div "**********" at bounding box center [668, 393] width 1295 height 557
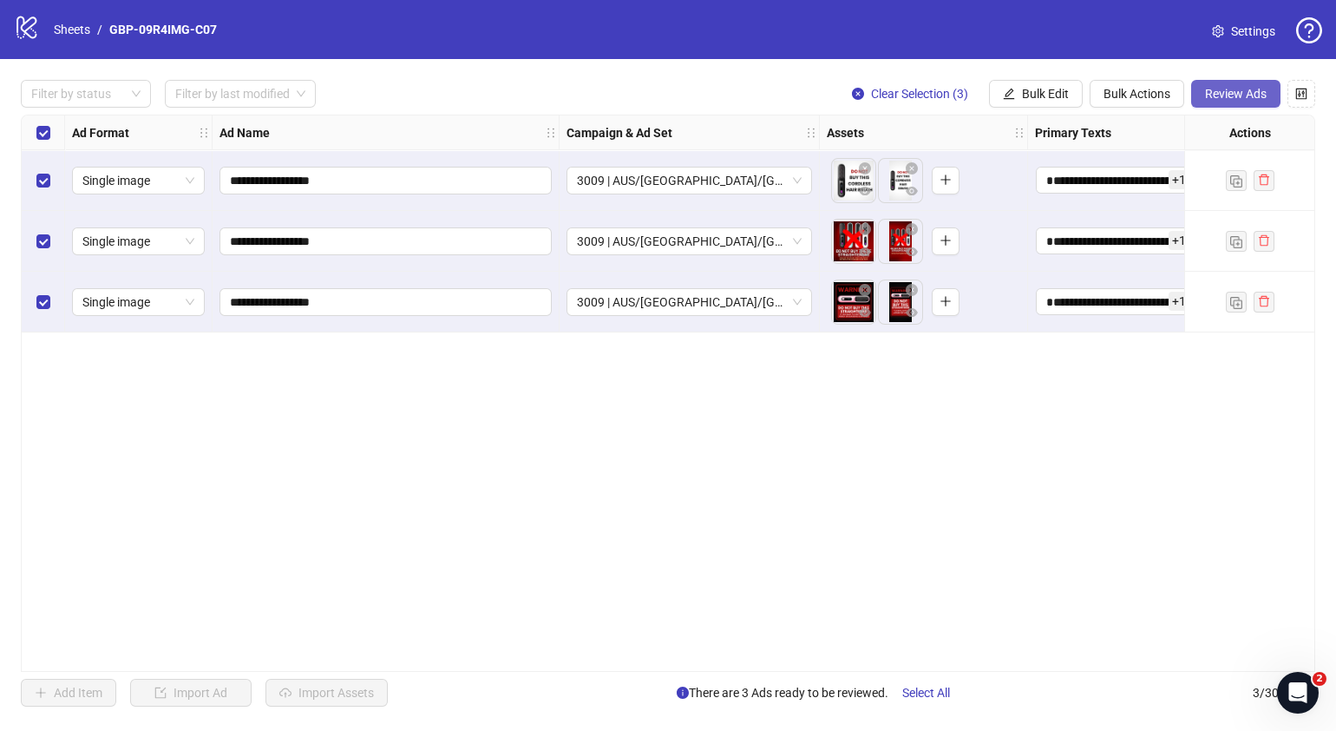
click at [1232, 95] on span "Review Ads" at bounding box center [1236, 94] width 62 height 14
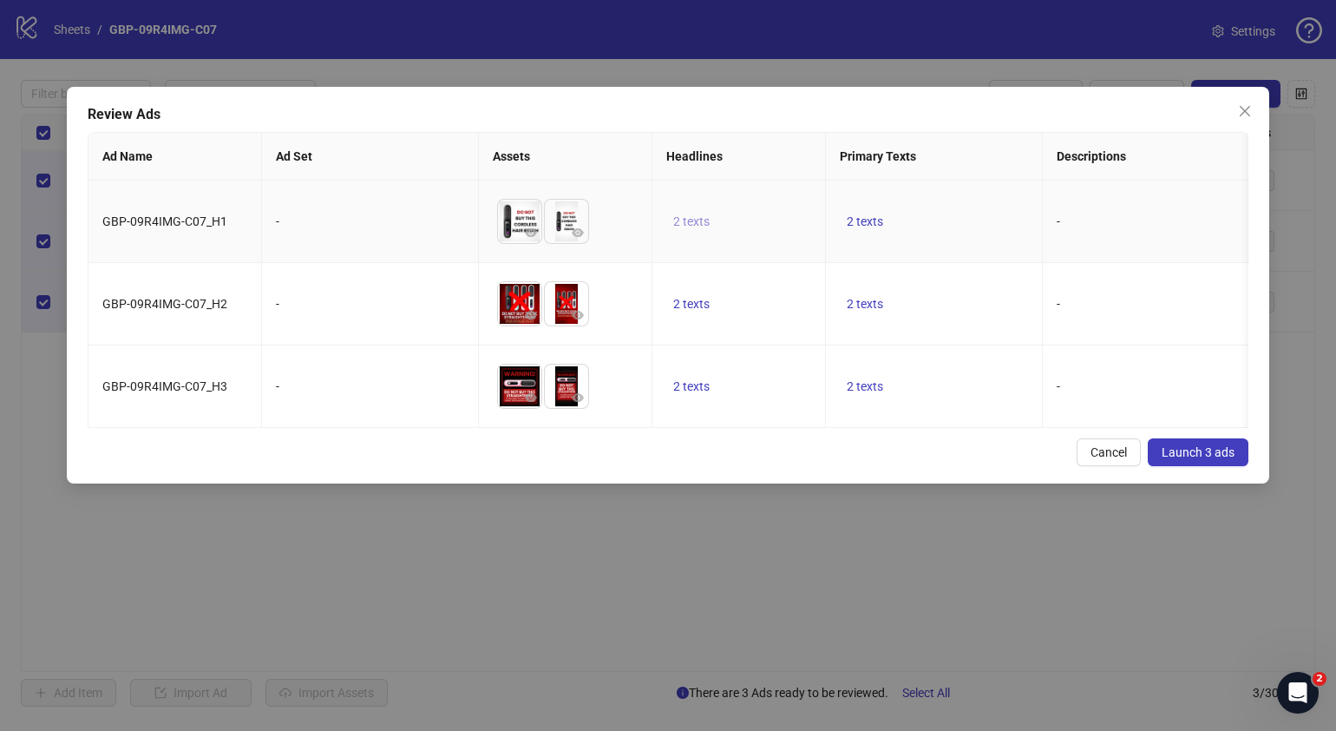
click at [694, 223] on span "2 texts" at bounding box center [691, 221] width 36 height 14
click at [959, 213] on icon "caret-right" at bounding box center [962, 209] width 12 height 12
click at [866, 466] on div "Cancel Launch 3 ads" at bounding box center [668, 452] width 1161 height 28
click at [866, 393] on span "2 texts" at bounding box center [865, 386] width 36 height 14
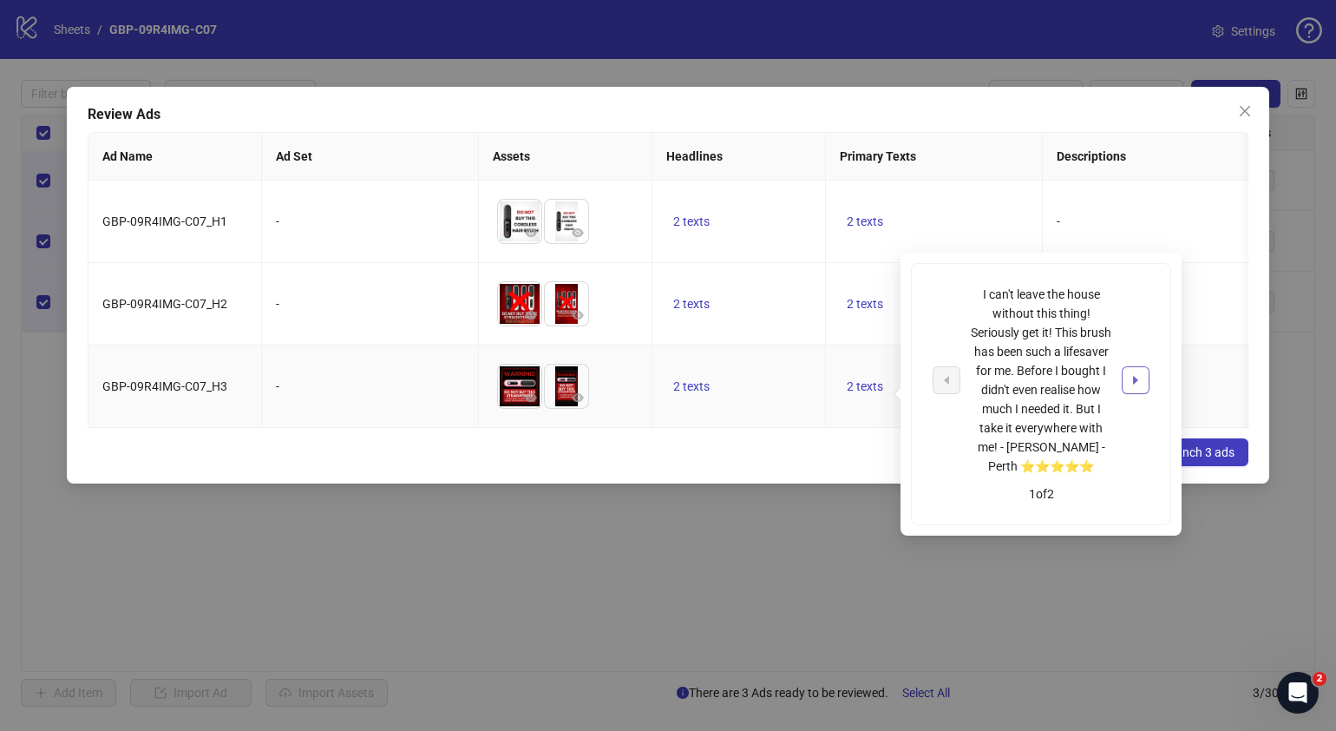
click at [1130, 379] on icon "caret-right" at bounding box center [1136, 380] width 12 height 12
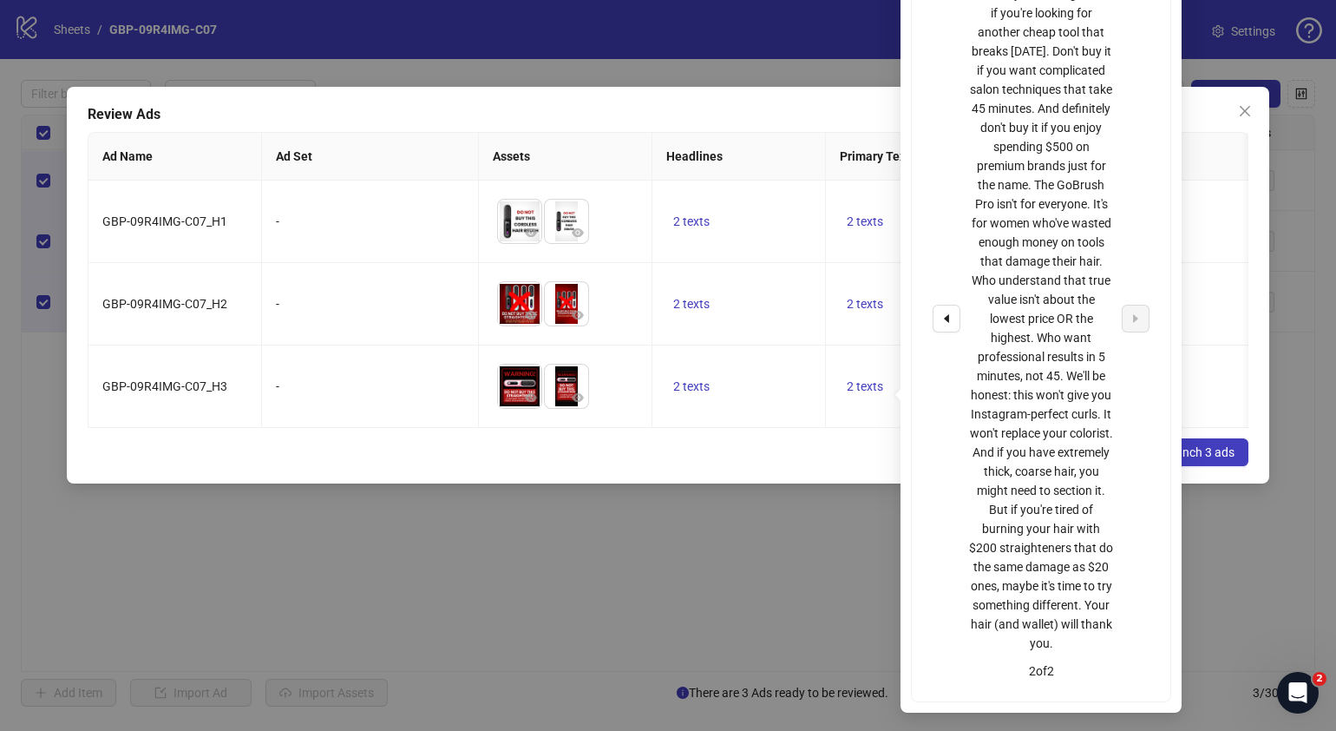
drag, startPoint x: 692, startPoint y: 495, endPoint x: 778, endPoint y: 83, distance: 420.9
click at [692, 483] on div "Review Ads Ad Name Ad Set Assets Headlines Primary Texts Descriptions Destinati…" at bounding box center [668, 285] width 1203 height 397
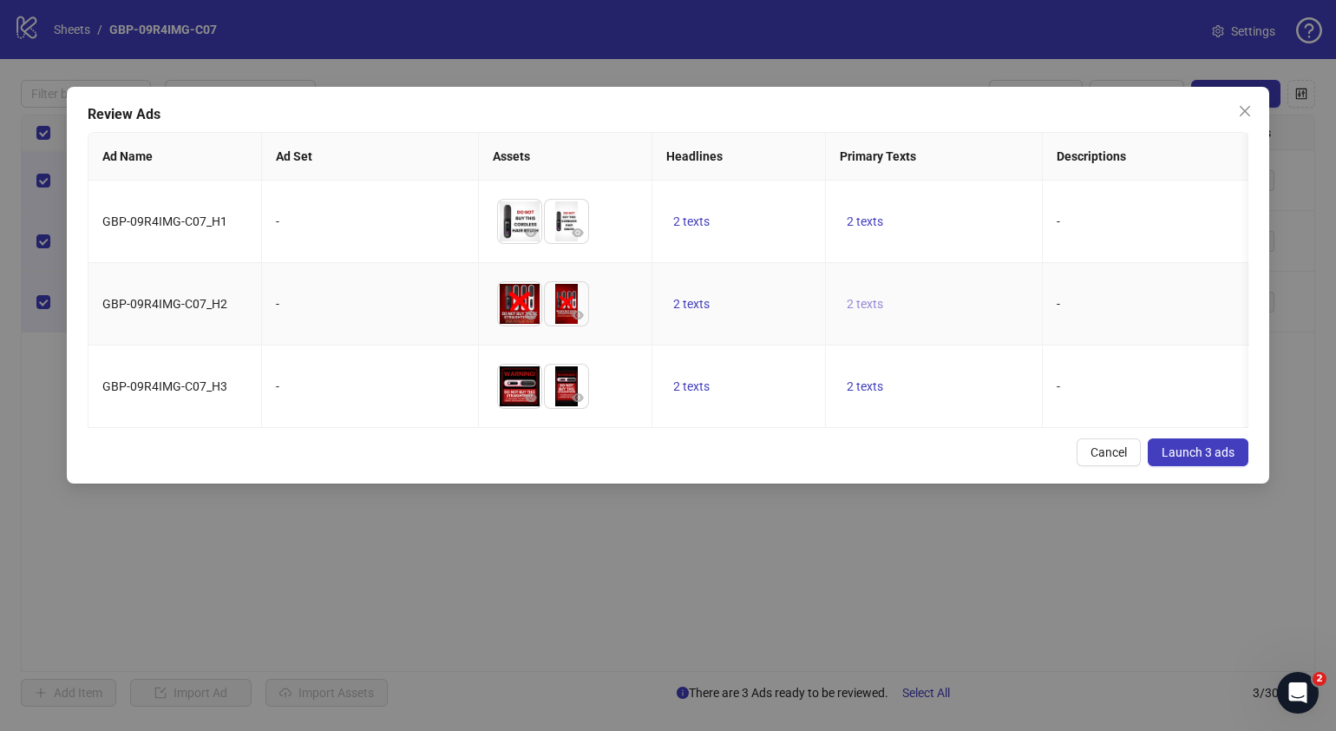
click at [875, 310] on span "2 texts" at bounding box center [865, 304] width 36 height 14
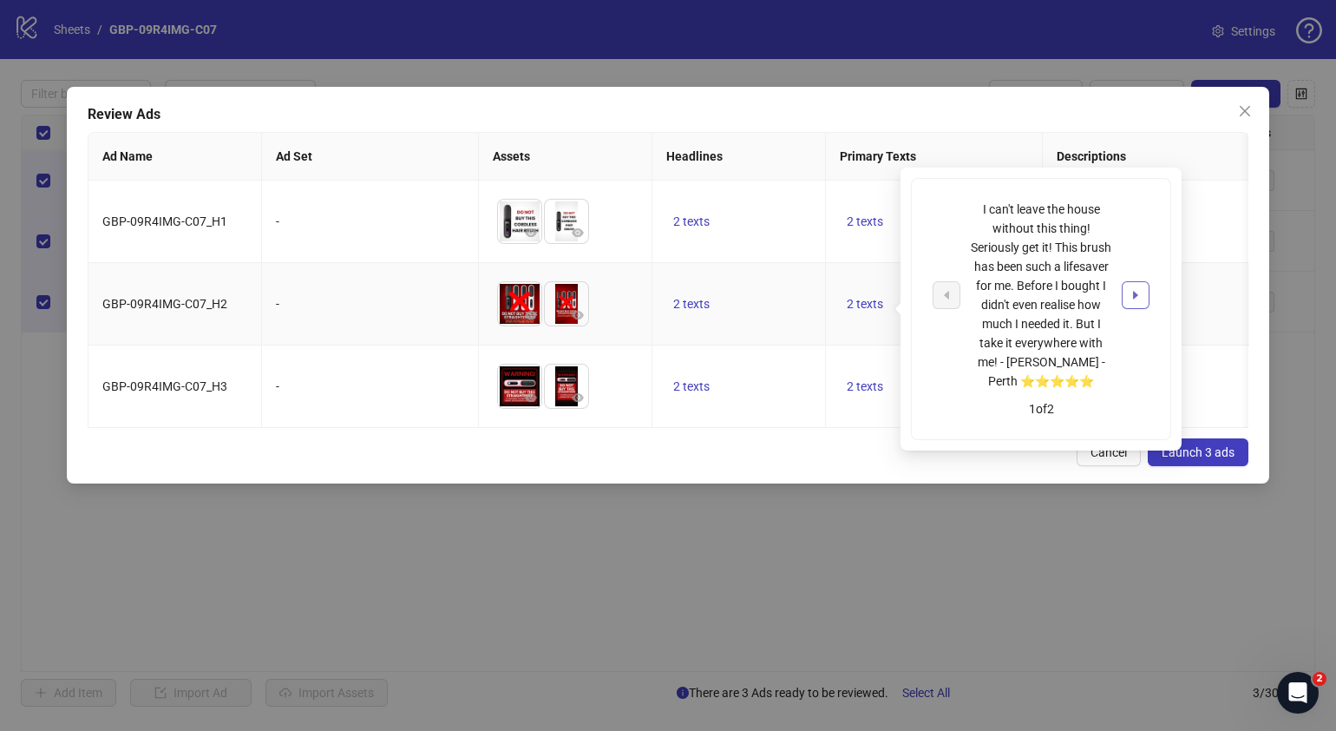
click at [1140, 295] on icon "caret-right" at bounding box center [1136, 295] width 12 height 12
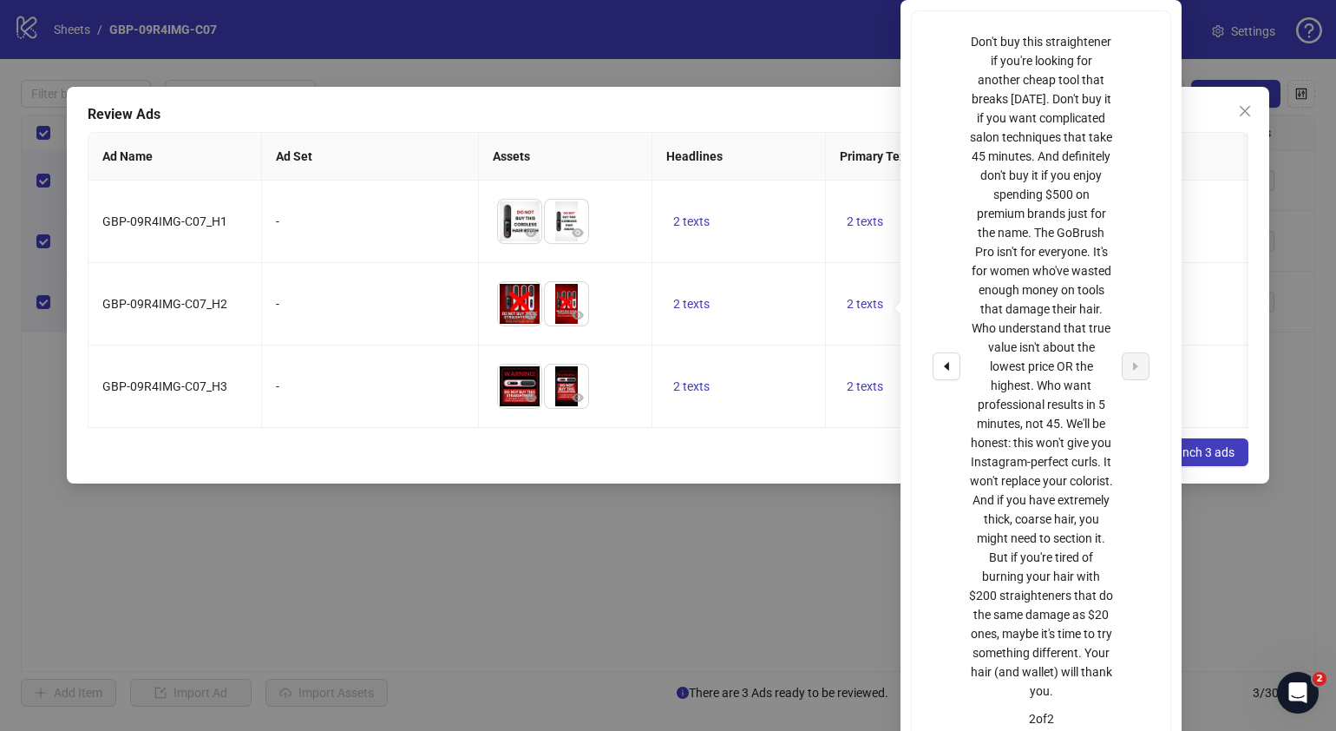
click at [772, 466] on div "Cancel Launch 3 ads" at bounding box center [668, 452] width 1161 height 28
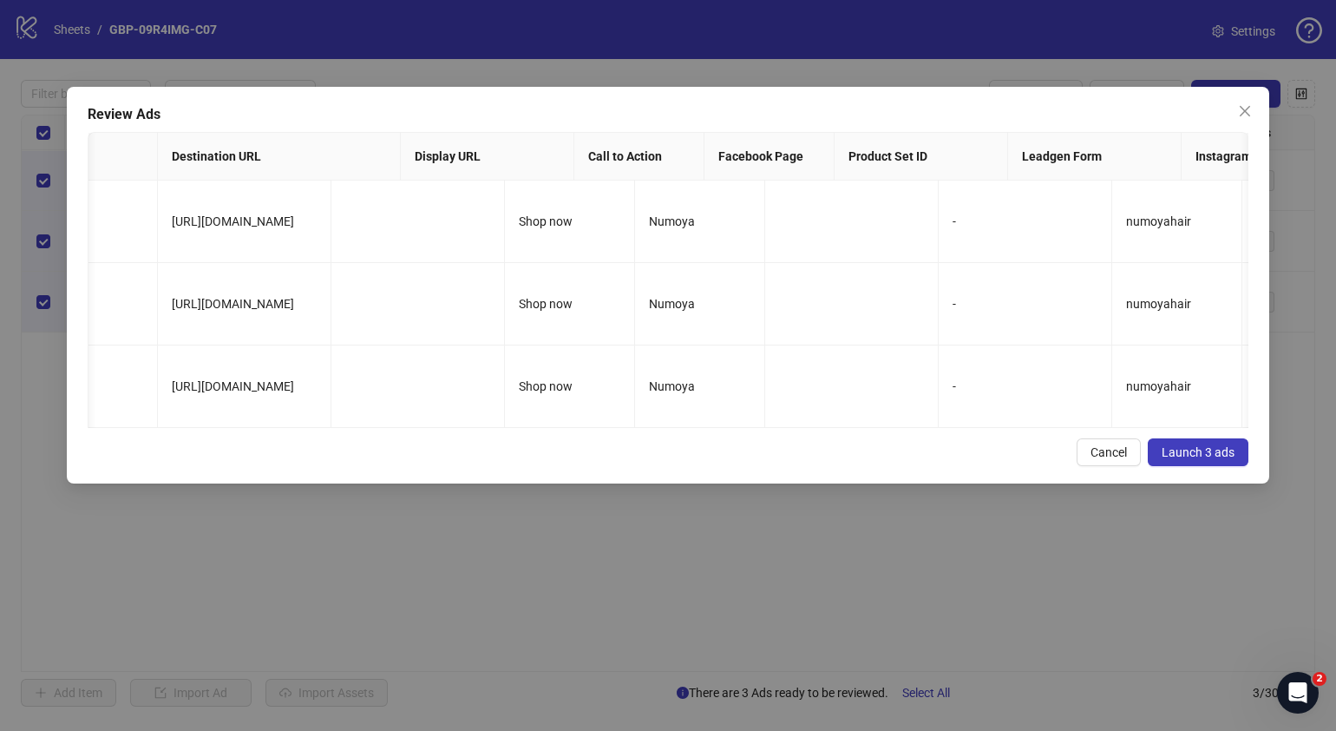
scroll to position [0, 1286]
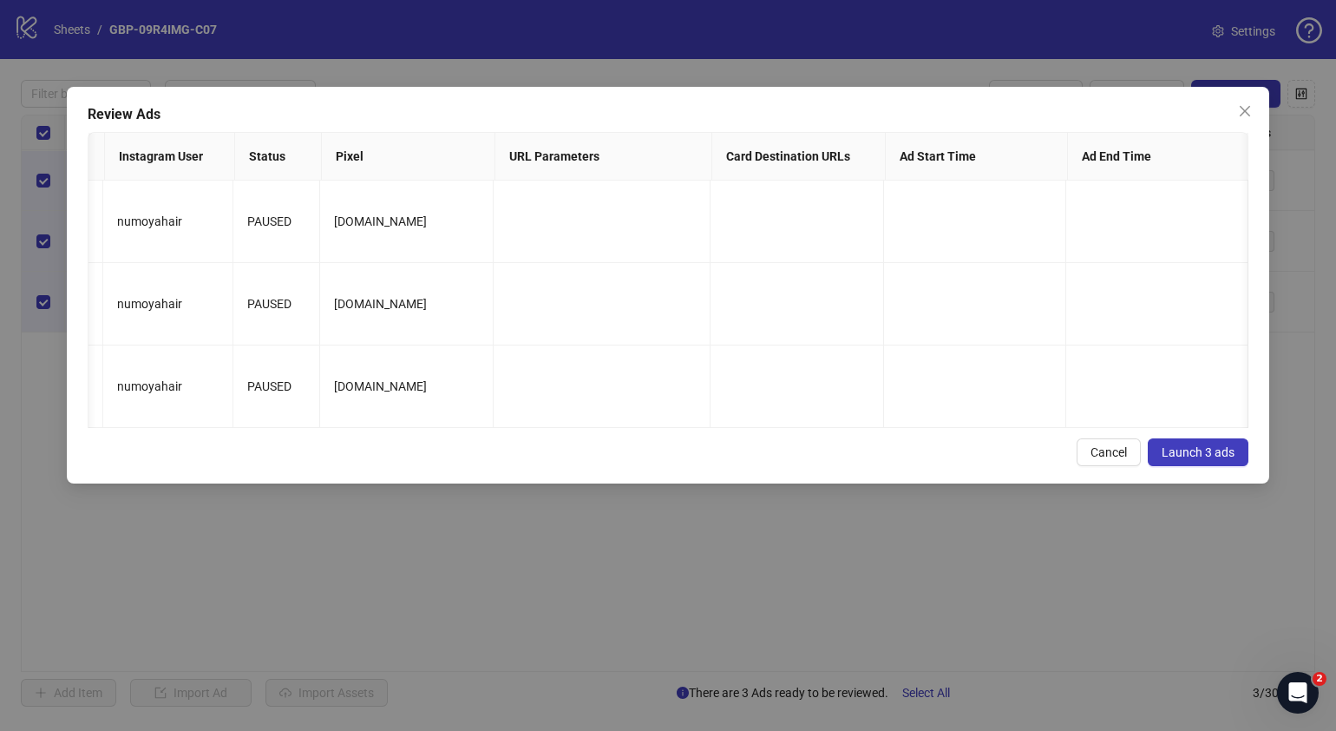
click at [1183, 459] on span "Launch 3 ads" at bounding box center [1198, 452] width 73 height 14
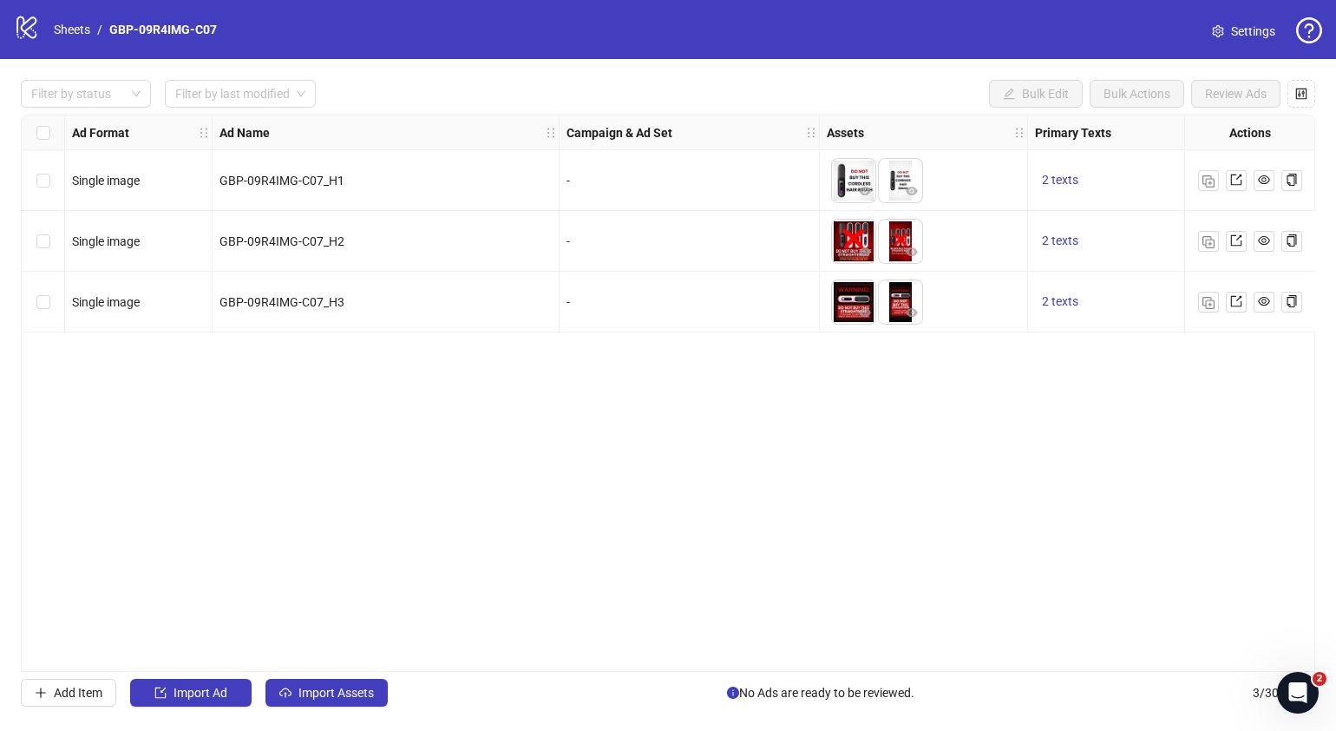
click at [703, 488] on div "Ad Format Ad Name Campaign & Ad Set Assets Primary Texts Headlines Descriptions…" at bounding box center [668, 393] width 1295 height 557
drag, startPoint x: 603, startPoint y: 664, endPoint x: 1229, endPoint y: 582, distance: 630.9
click at [1229, 582] on div "Ad Format Ad Name Campaign & Ad Set Assets Primary Texts Headlines Descriptions…" at bounding box center [668, 393] width 1295 height 557
click at [599, 504] on div "Ad Format Ad Name Campaign & Ad Set Assets Primary Texts Headlines Descriptions…" at bounding box center [668, 393] width 1295 height 557
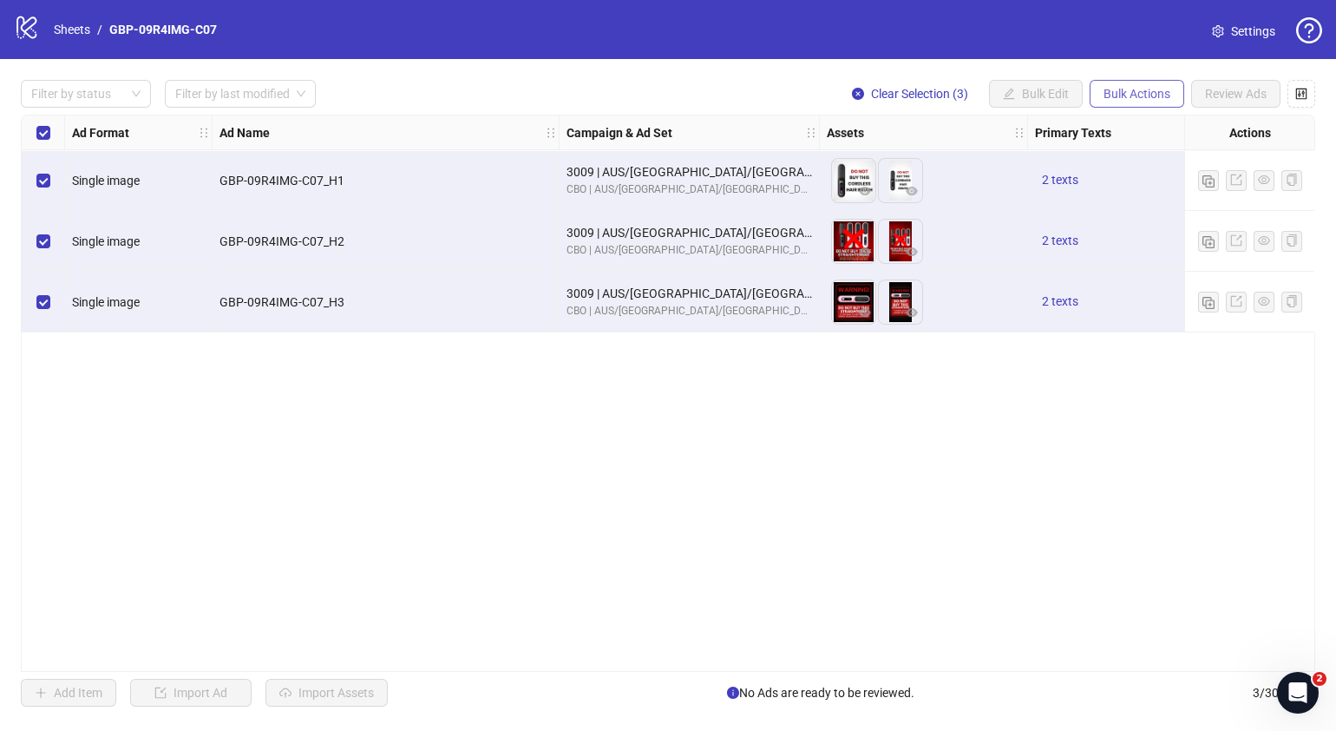
click at [1136, 87] on span "Bulk Actions" at bounding box center [1137, 94] width 67 height 14
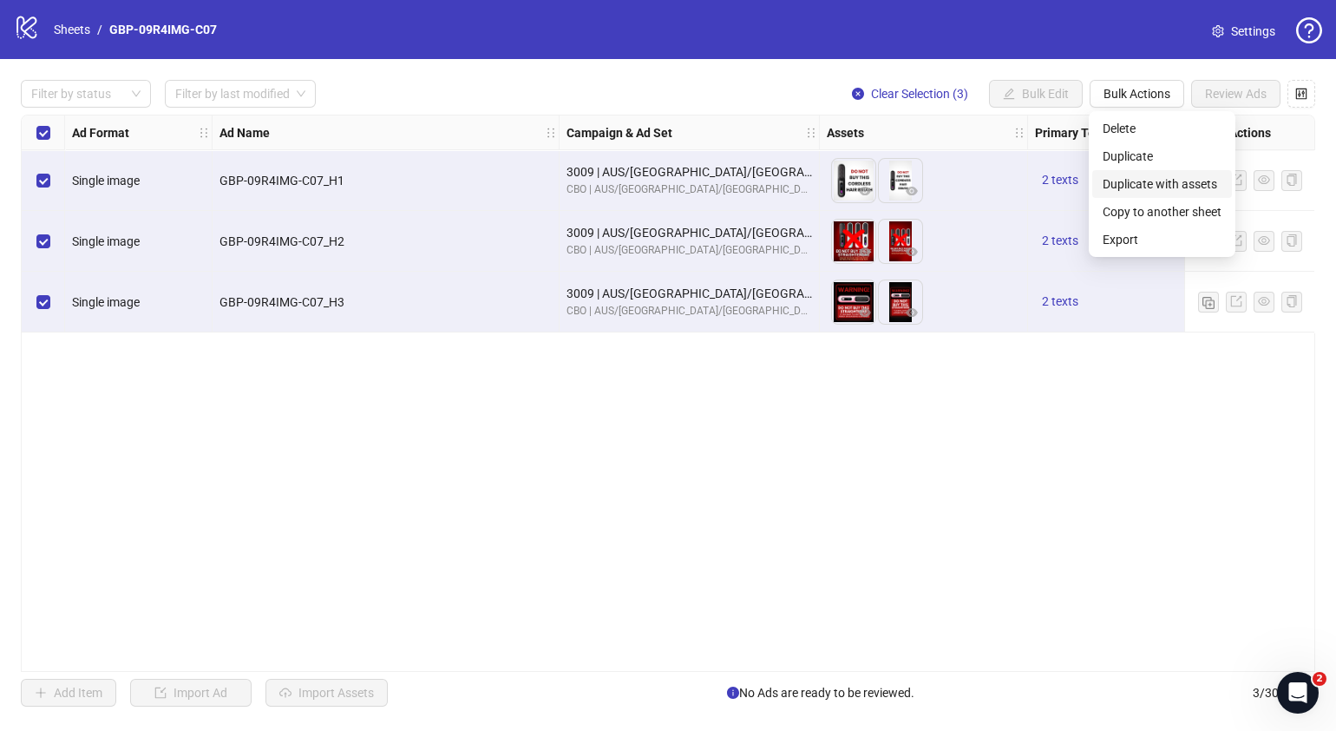
click at [1158, 173] on li "Duplicate with assets" at bounding box center [1163, 184] width 140 height 28
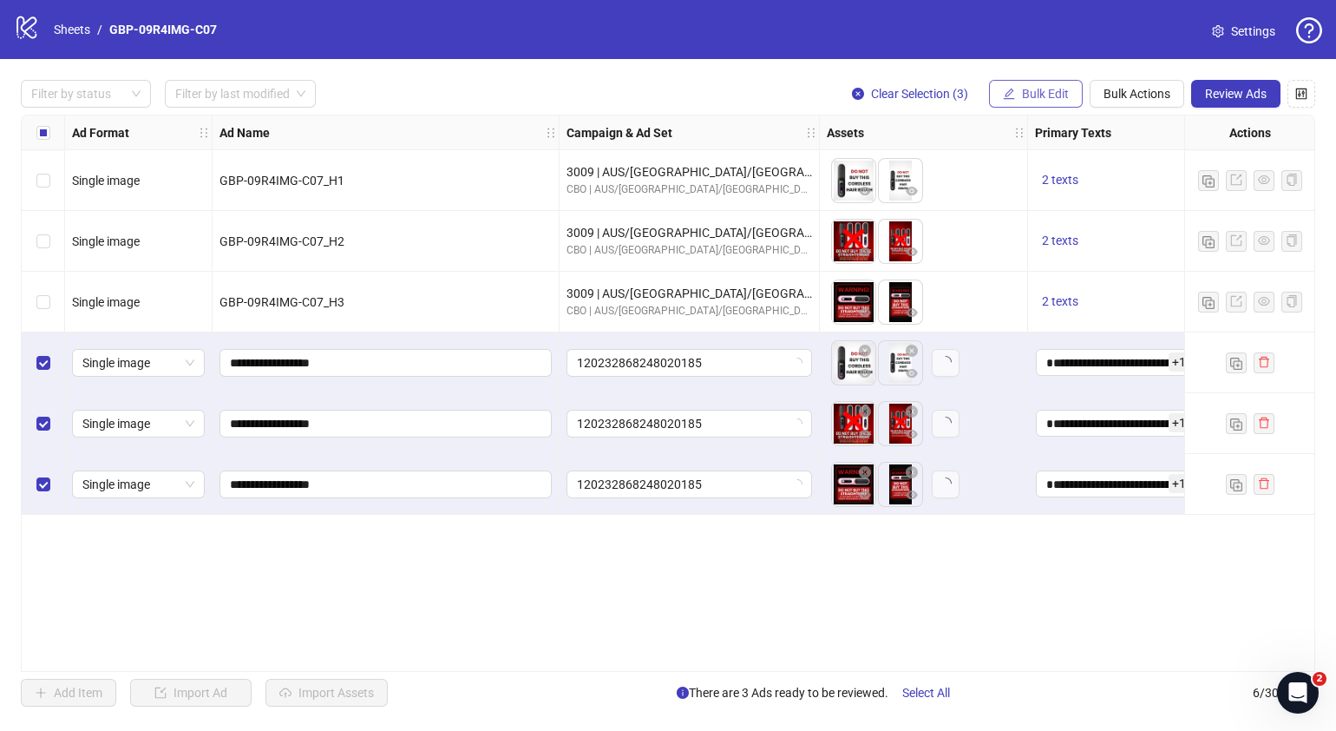
click at [1022, 95] on span "Bulk Edit" at bounding box center [1045, 94] width 47 height 14
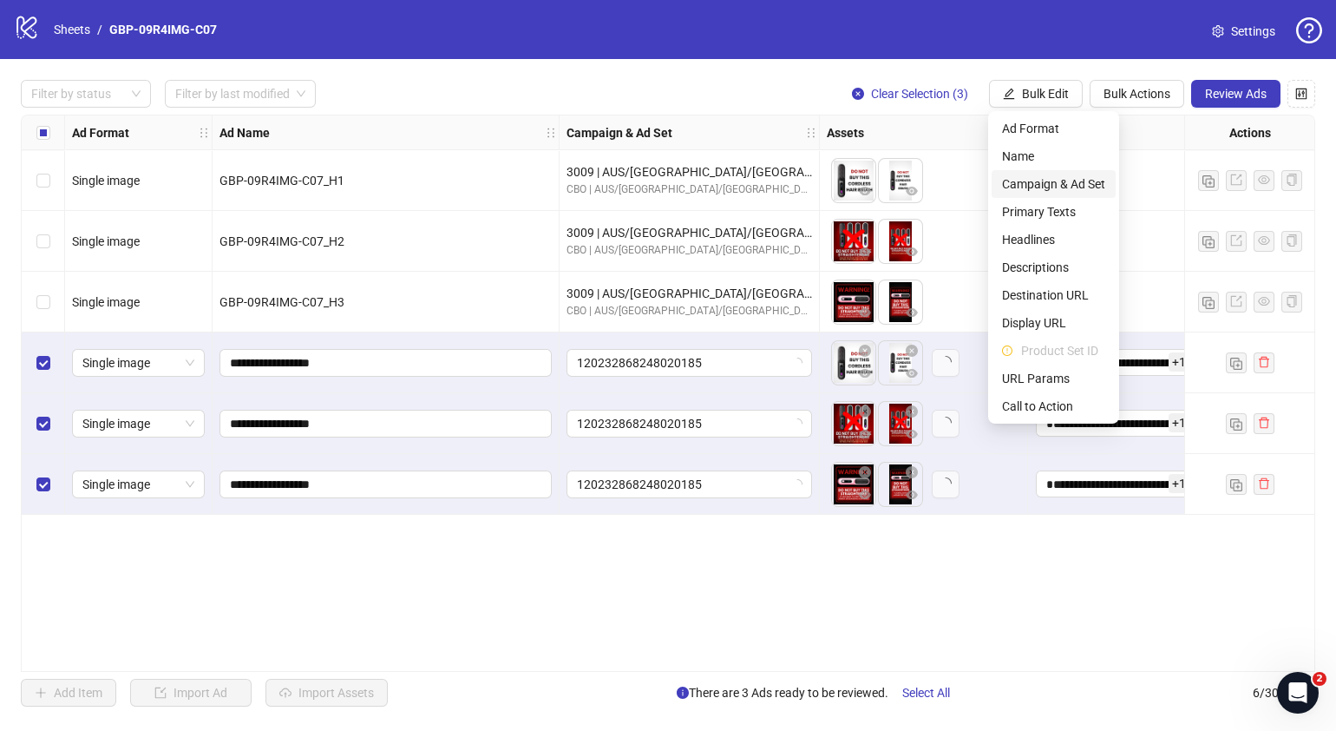
click at [1060, 180] on span "Campaign & Ad Set" at bounding box center [1053, 183] width 103 height 19
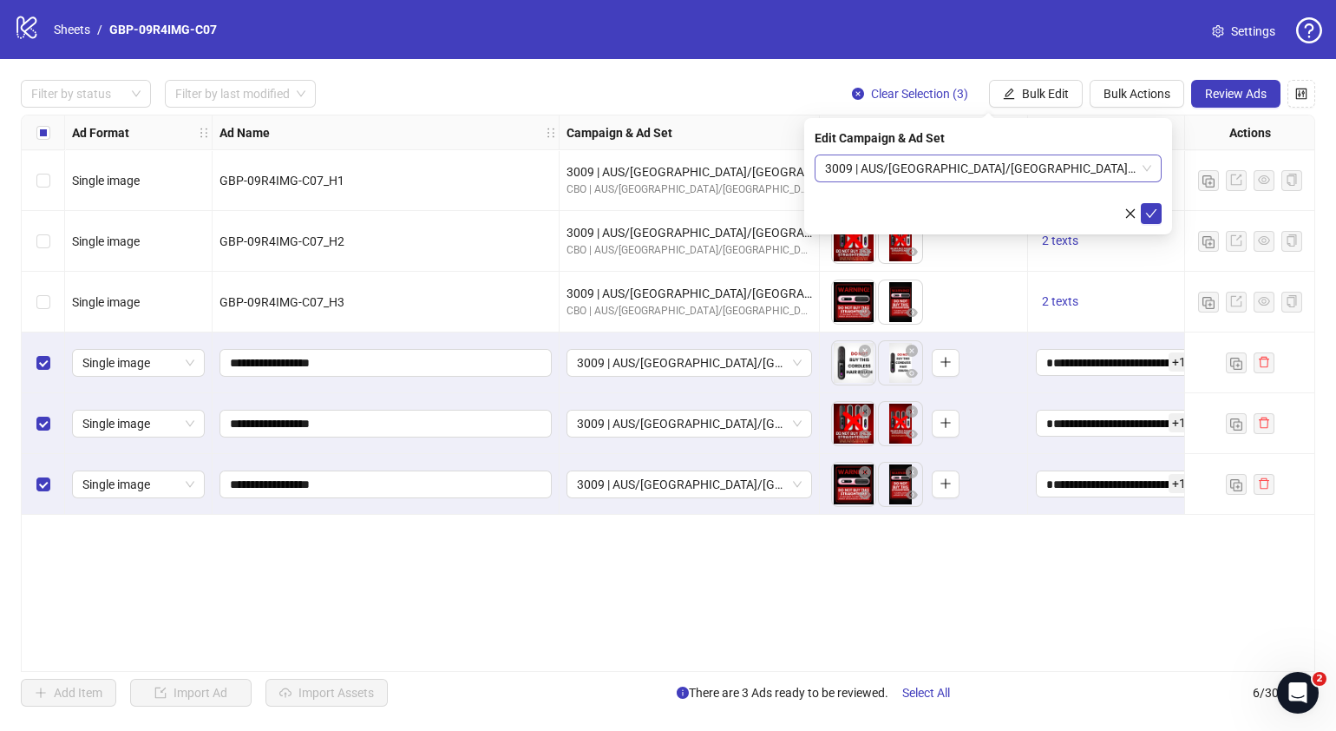
click at [1152, 165] on div "3009 | AUS/[GEOGRAPHIC_DATA]/[GEOGRAPHIC_DATA]| GBP-09R4IMG-C07" at bounding box center [988, 168] width 347 height 28
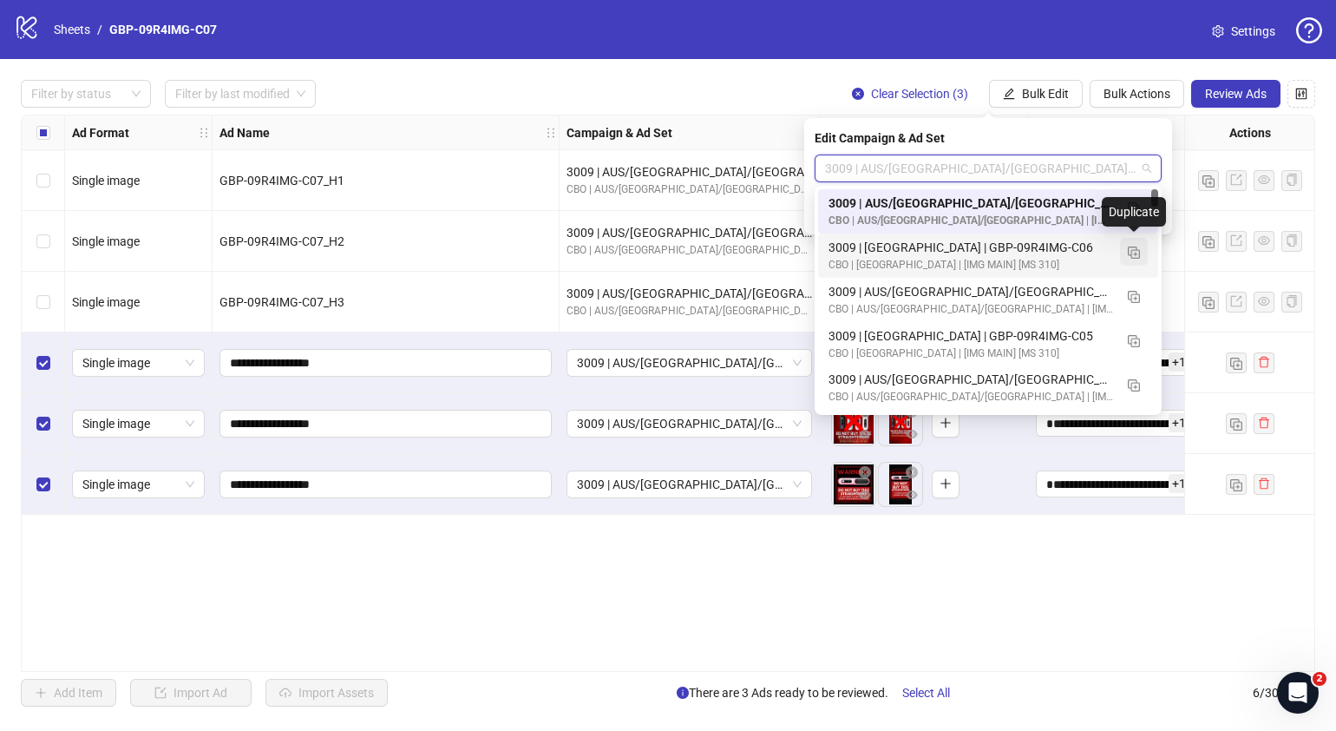
click at [1134, 252] on img "button" at bounding box center [1134, 252] width 12 height 12
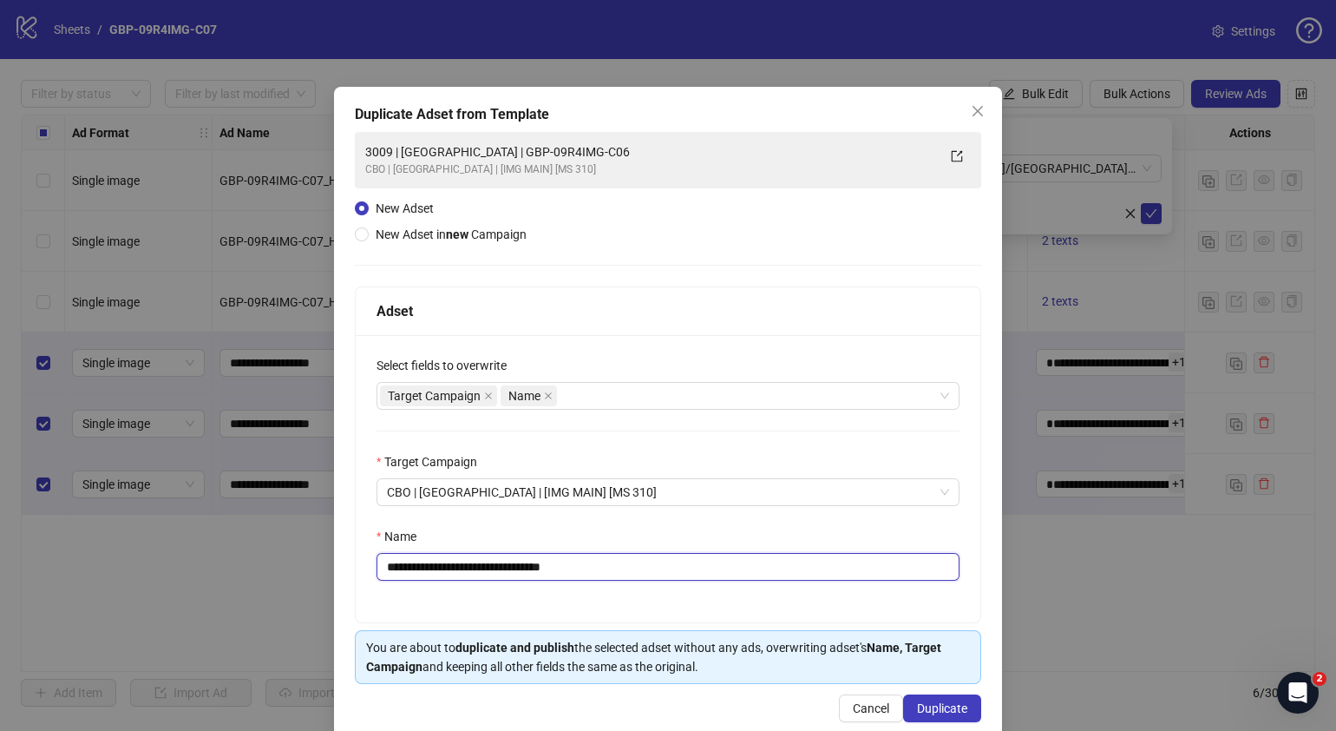
drag, startPoint x: 635, startPoint y: 573, endPoint x: 455, endPoint y: 577, distance: 180.5
click at [455, 577] on input "**********" at bounding box center [668, 567] width 583 height 28
paste input "**********"
type input "**********"
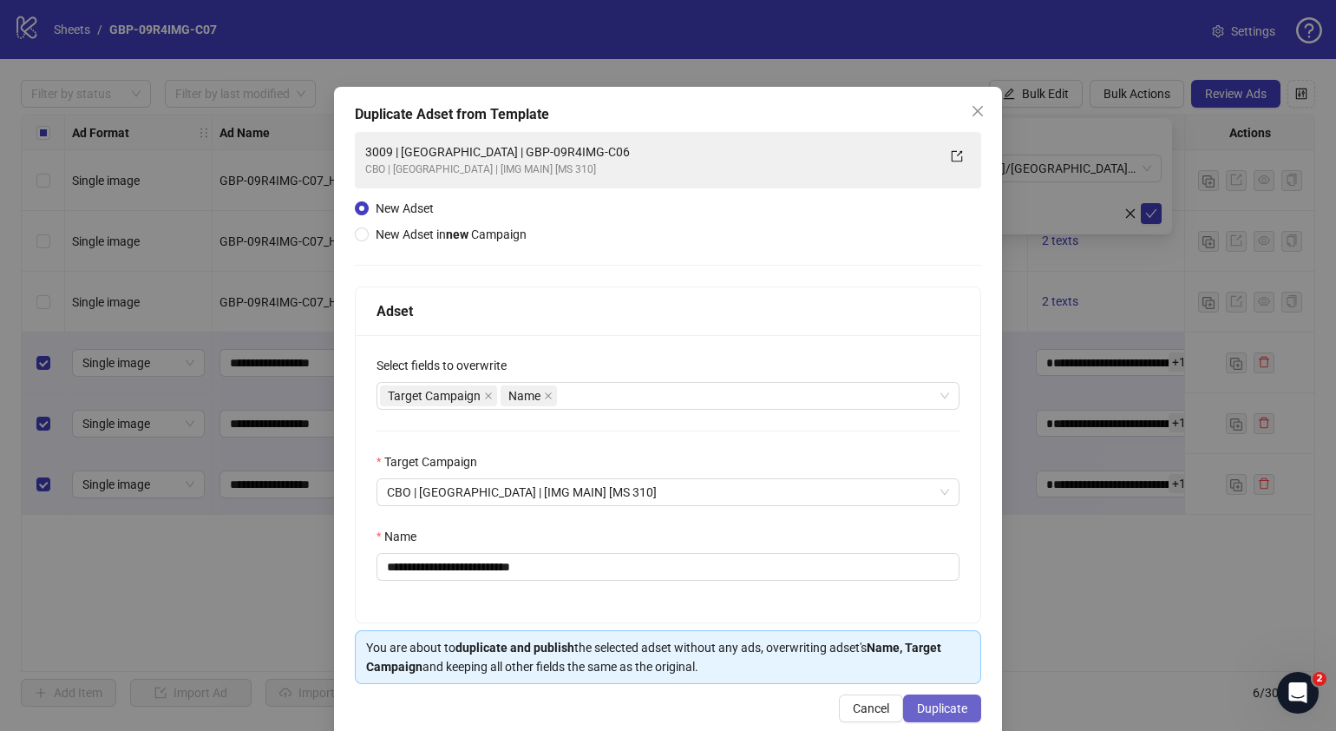
click at [929, 711] on span "Duplicate" at bounding box center [942, 708] width 50 height 14
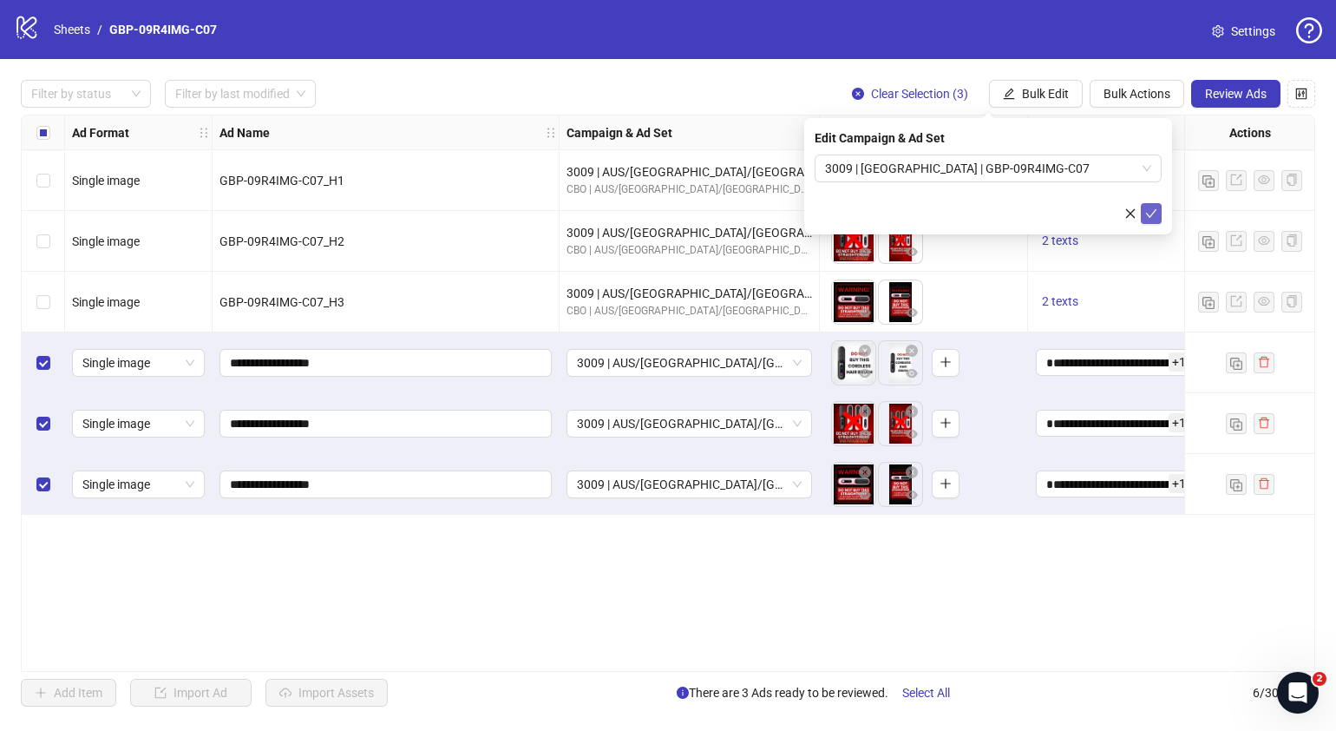
click at [1144, 209] on button "submit" at bounding box center [1151, 213] width 21 height 21
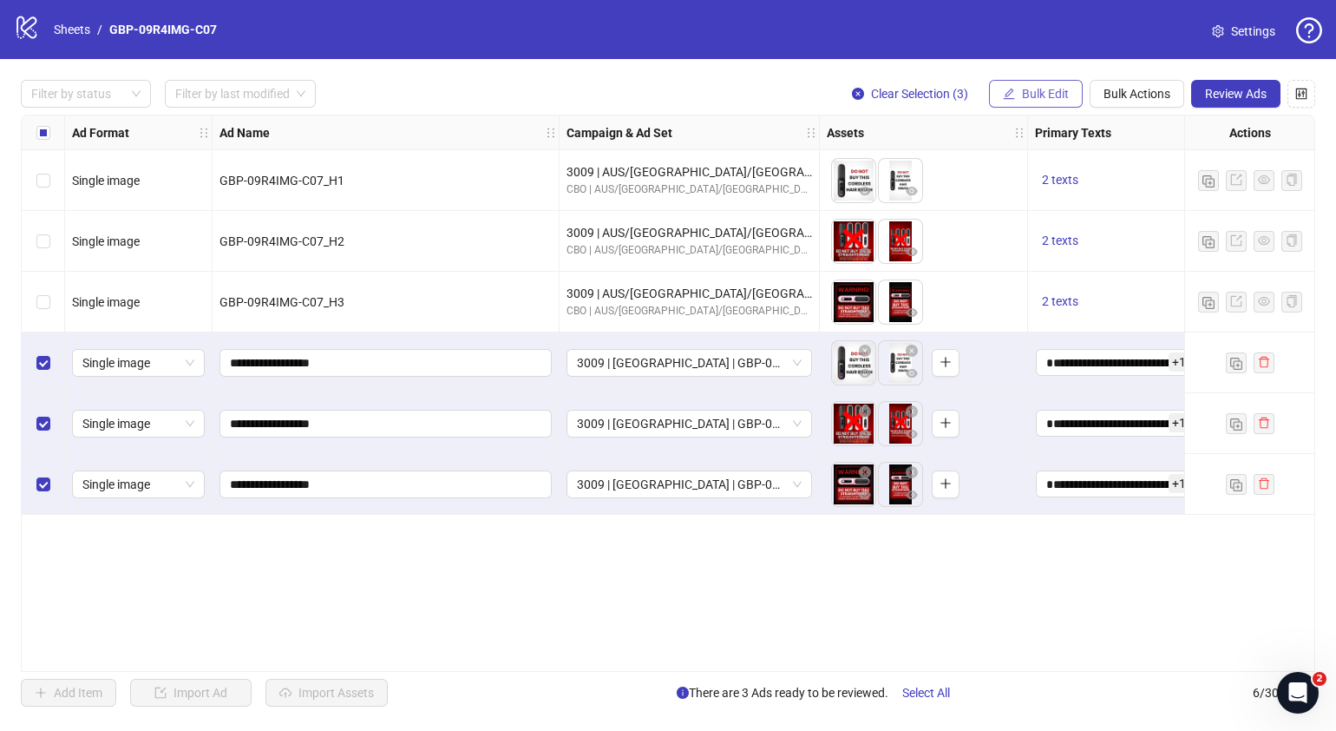
click at [1046, 96] on span "Bulk Edit" at bounding box center [1045, 94] width 47 height 14
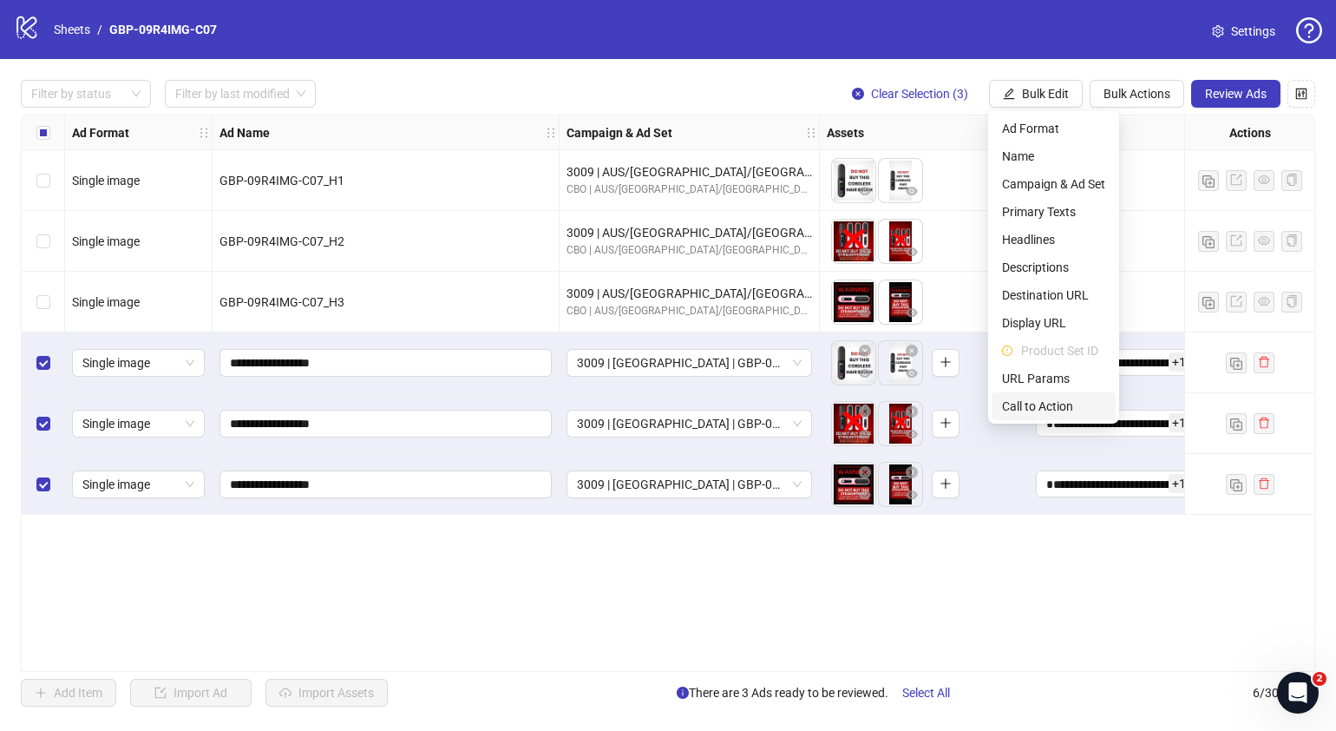
click at [1048, 401] on span "Call to Action" at bounding box center [1053, 406] width 103 height 19
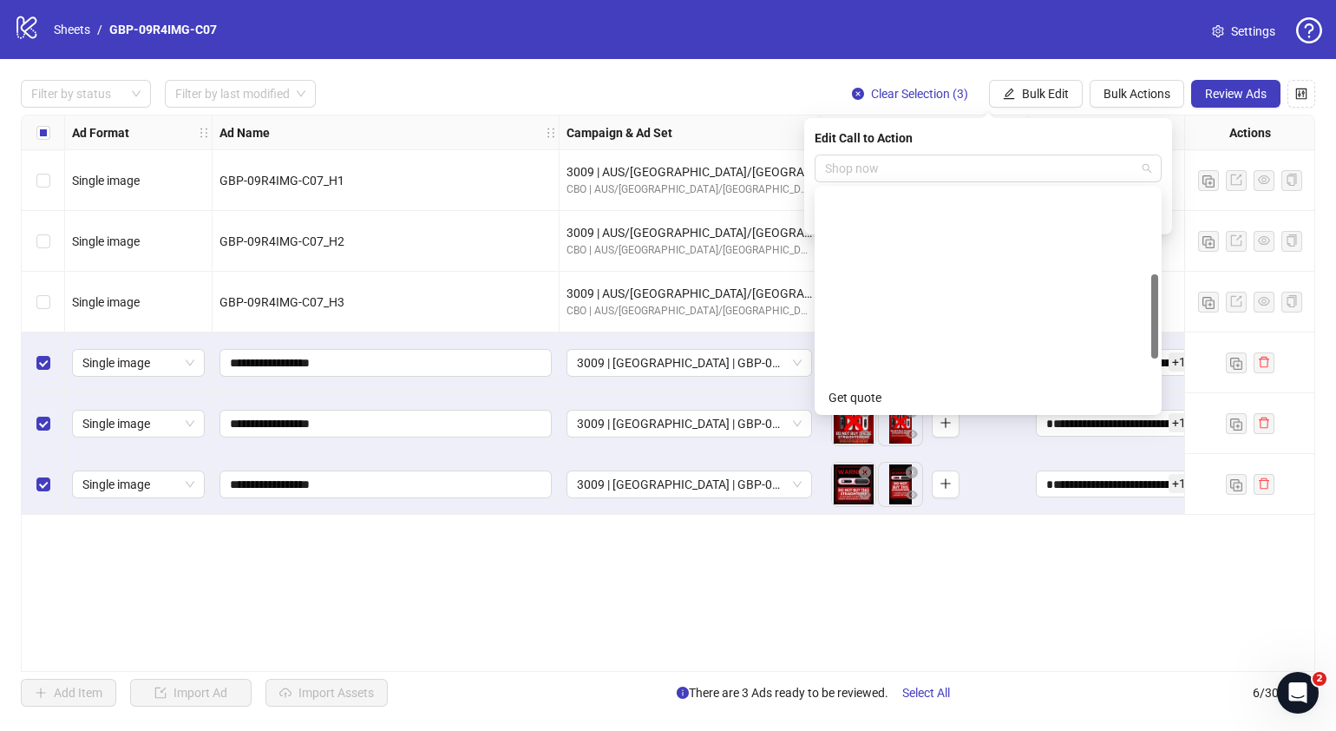
scroll to position [221, 0]
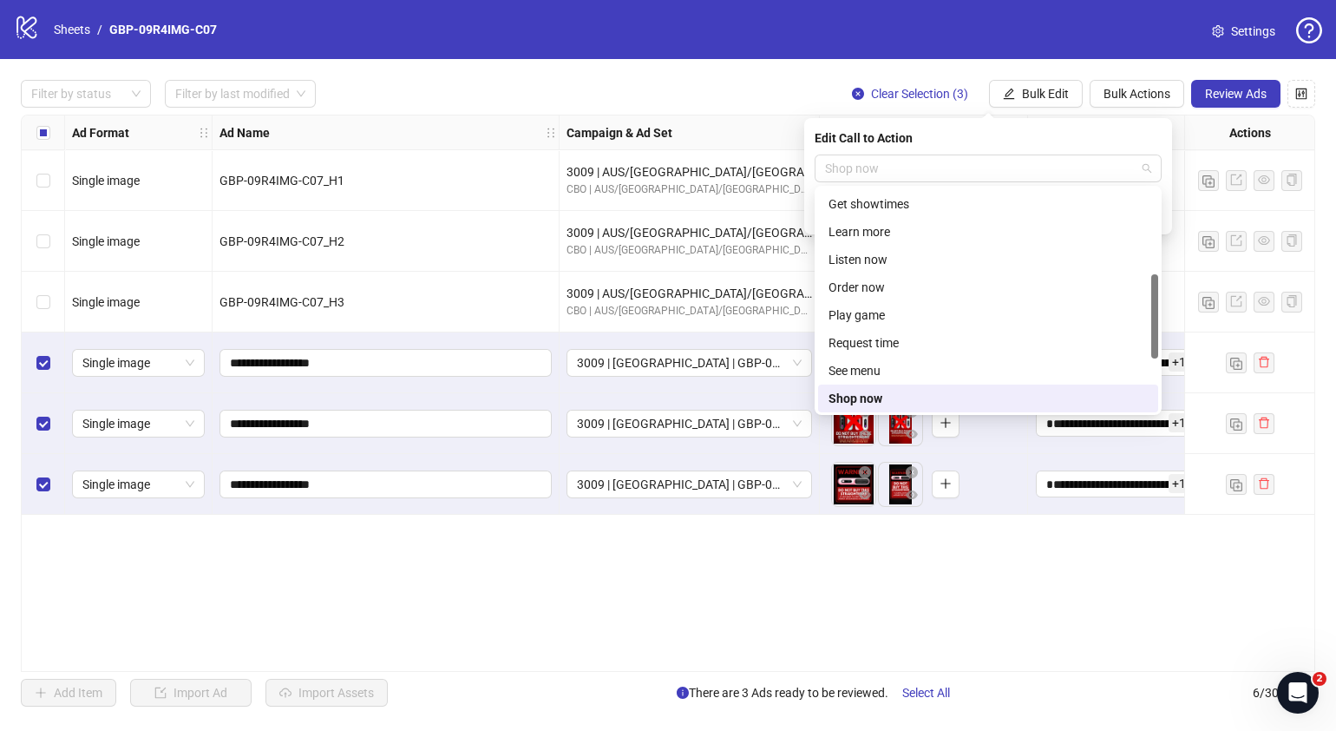
drag, startPoint x: 967, startPoint y: 165, endPoint x: 730, endPoint y: 191, distance: 238.3
click at [730, 191] on body "logo/logo-mobile Sheets / GBP-09R4IMG-C07 Settings Filter by status Filter by l…" at bounding box center [668, 365] width 1336 height 731
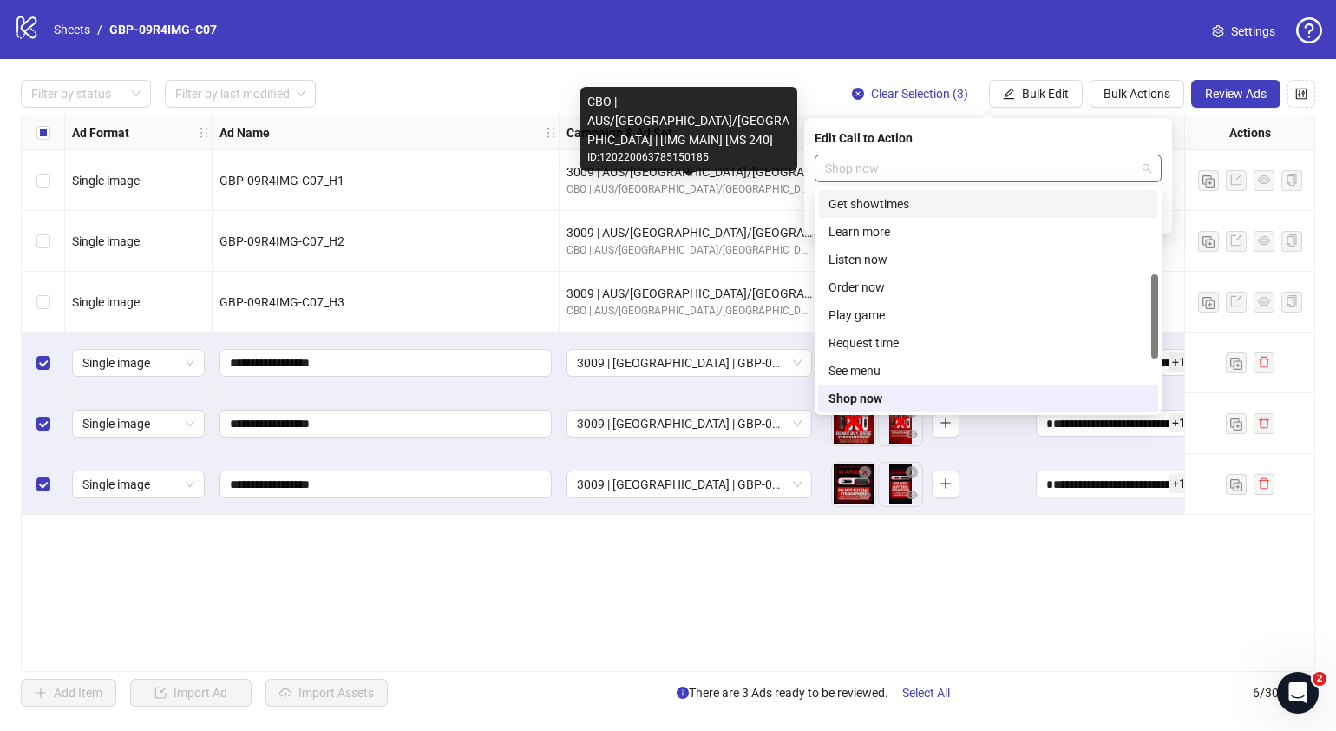
click at [894, 173] on span "Shop now" at bounding box center [988, 168] width 326 height 26
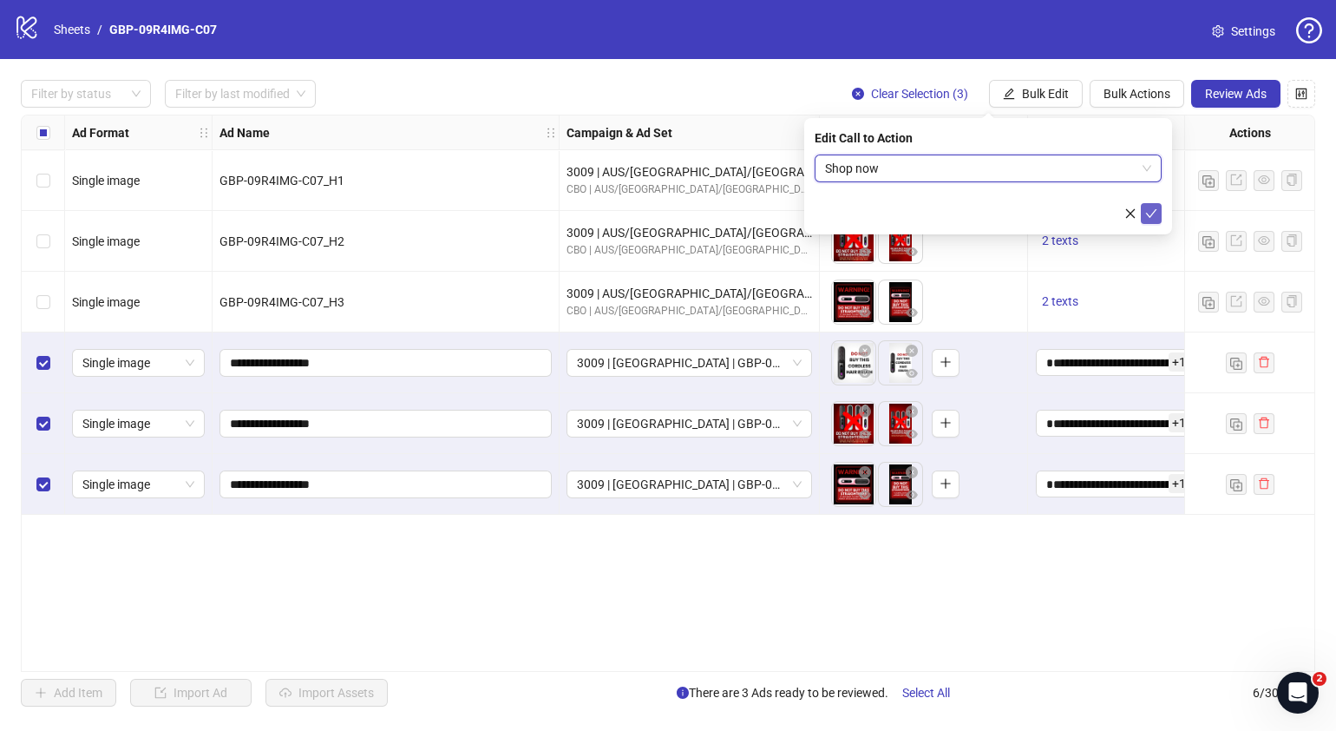
click at [1153, 205] on button "submit" at bounding box center [1151, 213] width 21 height 21
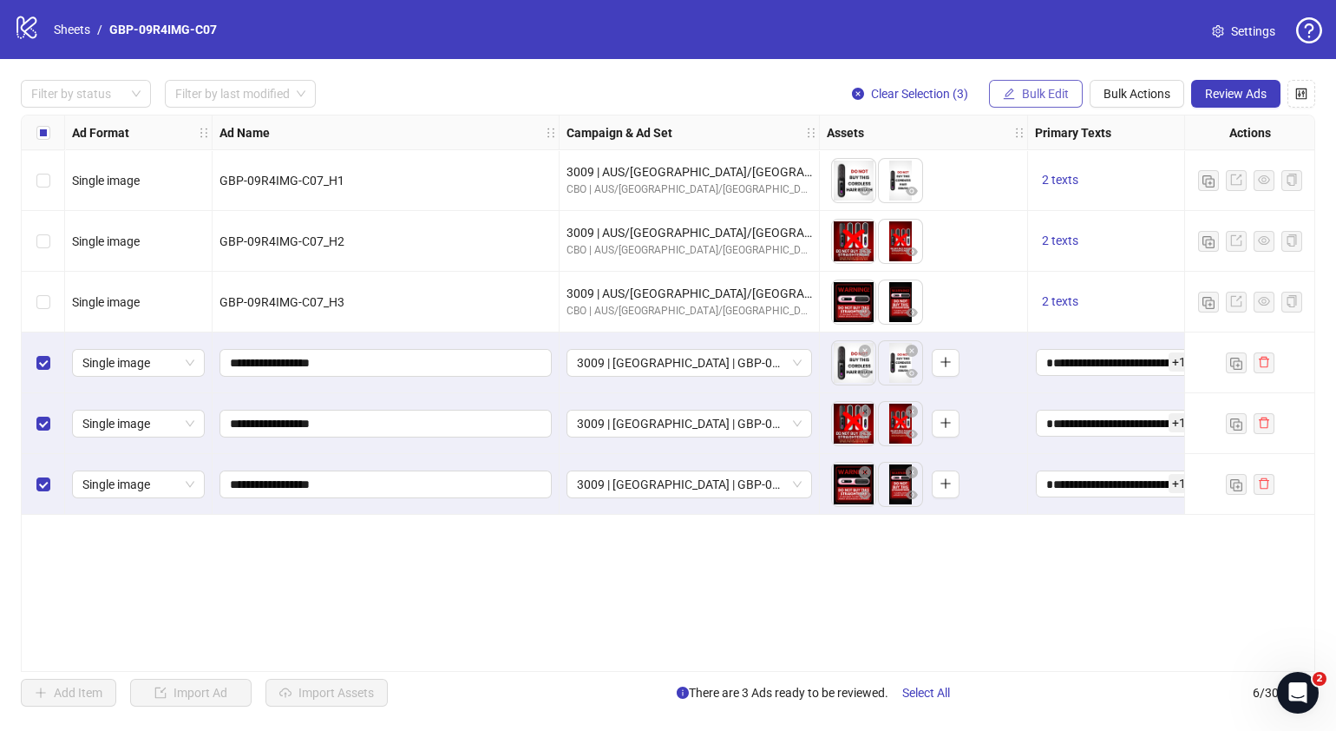
click at [1054, 87] on span "Bulk Edit" at bounding box center [1045, 94] width 47 height 14
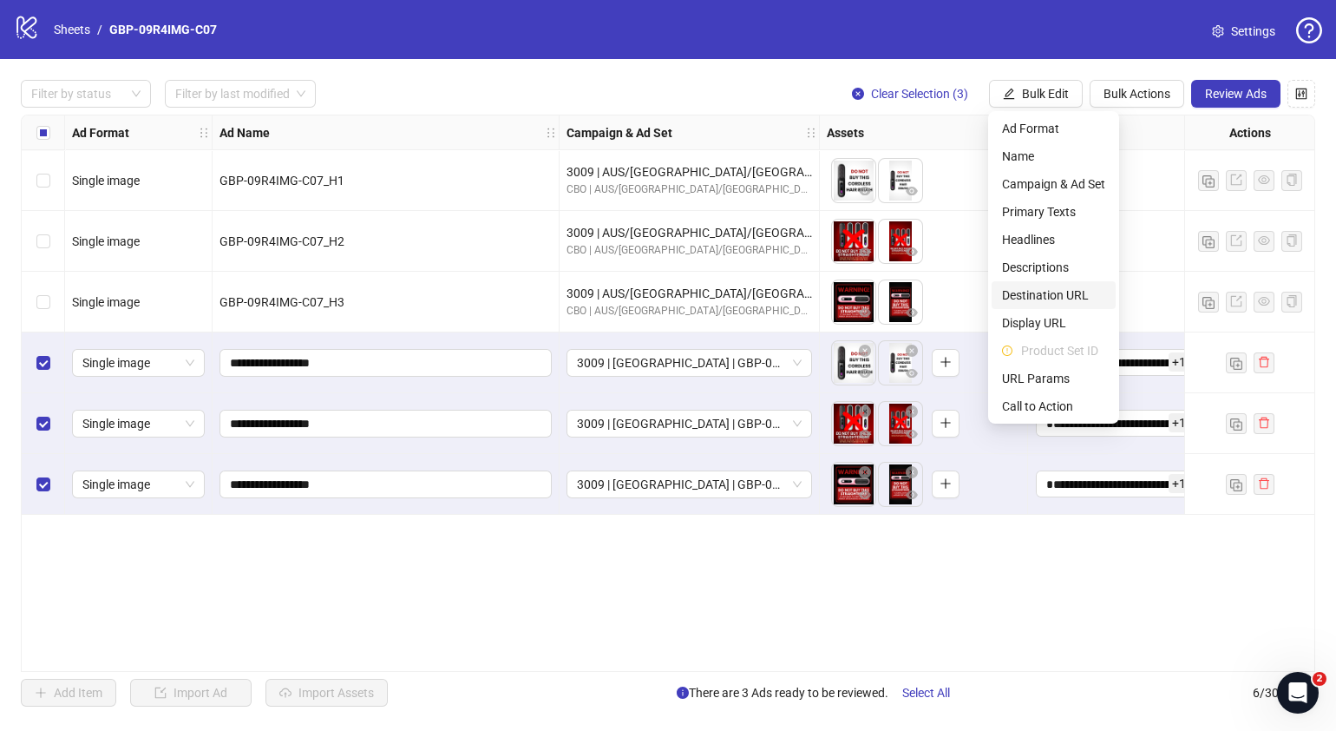
click at [1063, 293] on span "Destination URL" at bounding box center [1053, 294] width 103 height 19
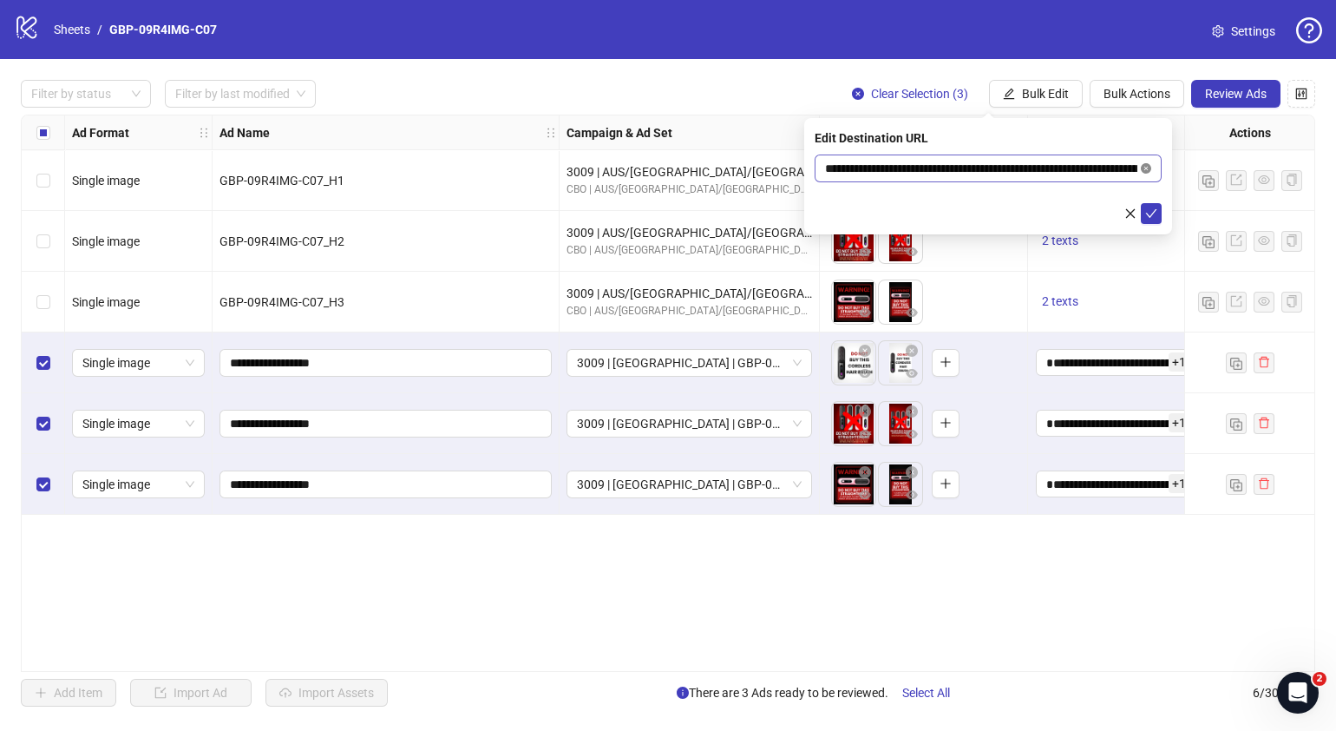
click at [1147, 169] on icon "close-circle" at bounding box center [1146, 168] width 10 height 10
click at [1033, 171] on input "text" at bounding box center [981, 168] width 312 height 19
paste input "**********"
type input "**********"
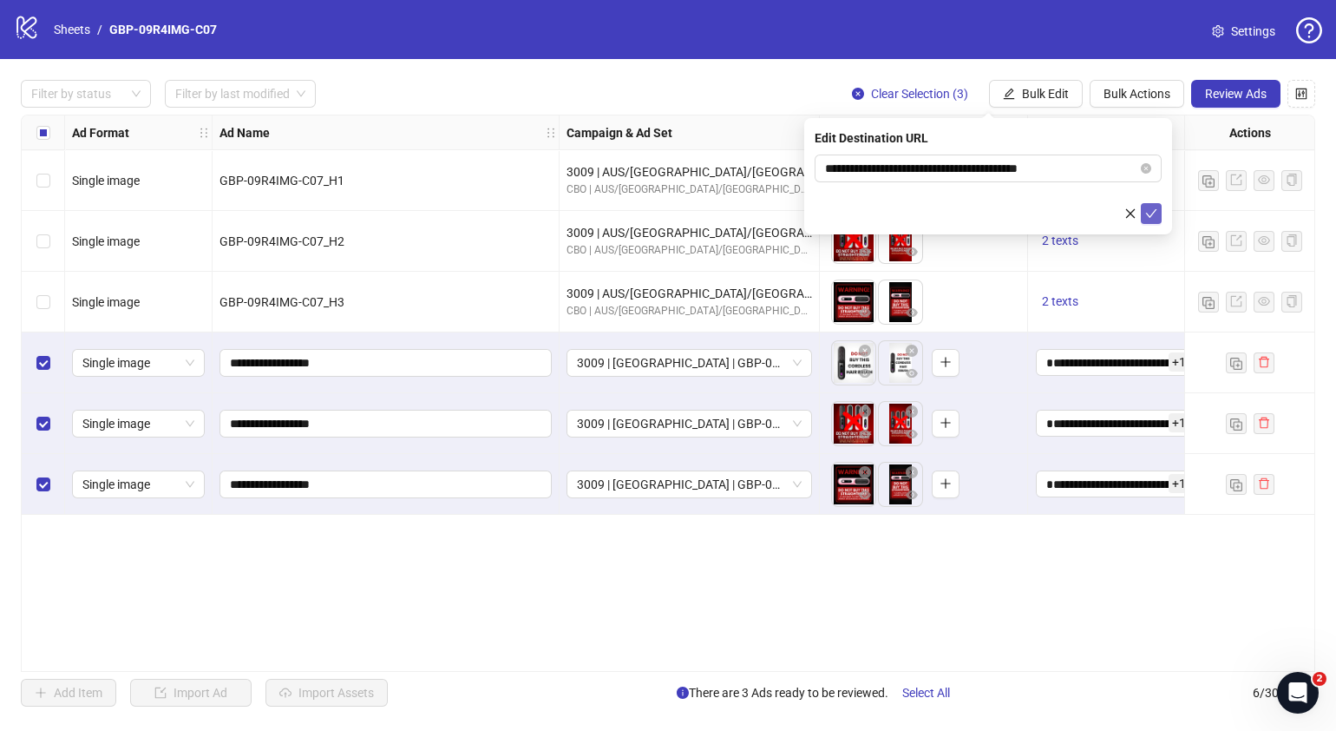
click at [1145, 208] on icon "check" at bounding box center [1151, 213] width 12 height 12
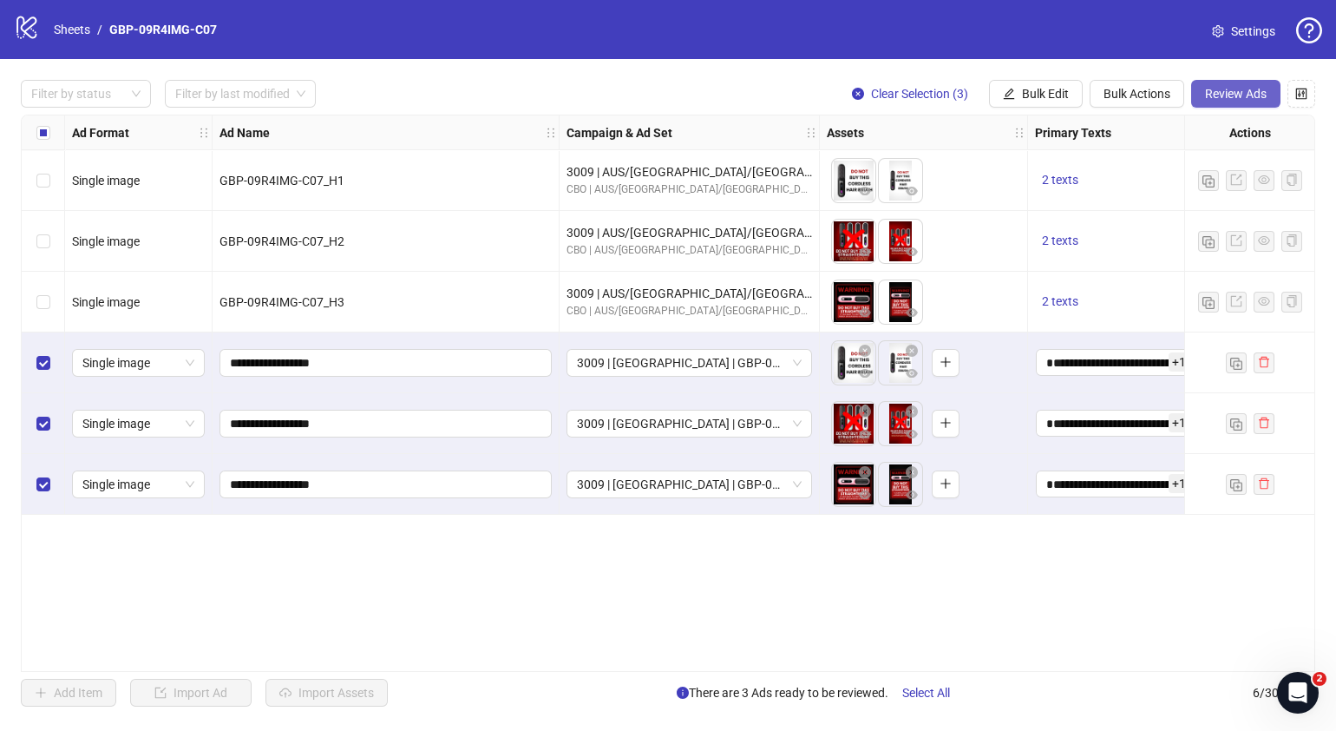
click at [1219, 95] on span "Review Ads" at bounding box center [1236, 94] width 62 height 14
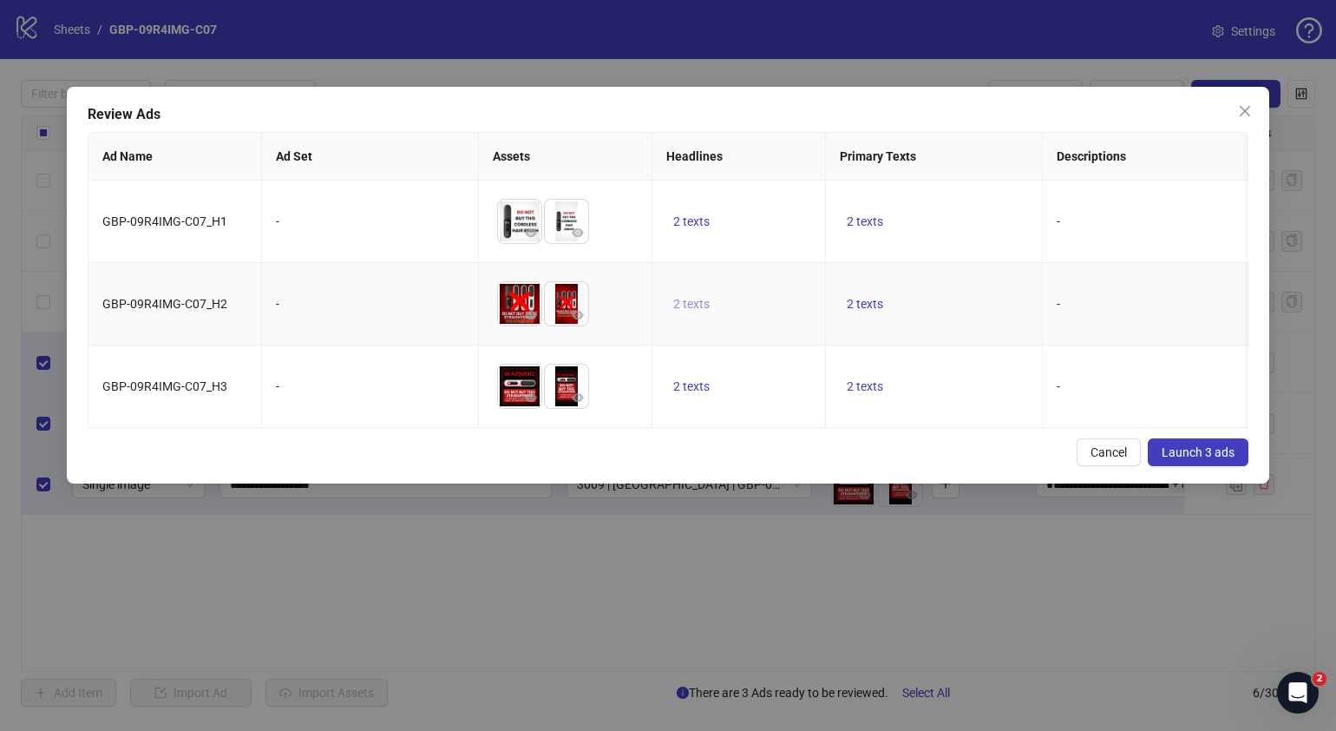
click at [689, 294] on button "2 texts" at bounding box center [691, 303] width 50 height 21
click at [968, 295] on span "button" at bounding box center [962, 289] width 12 height 14
click at [878, 456] on div "Cancel Launch 3 ads" at bounding box center [668, 452] width 1161 height 28
click at [850, 384] on span "2 texts" at bounding box center [865, 386] width 36 height 14
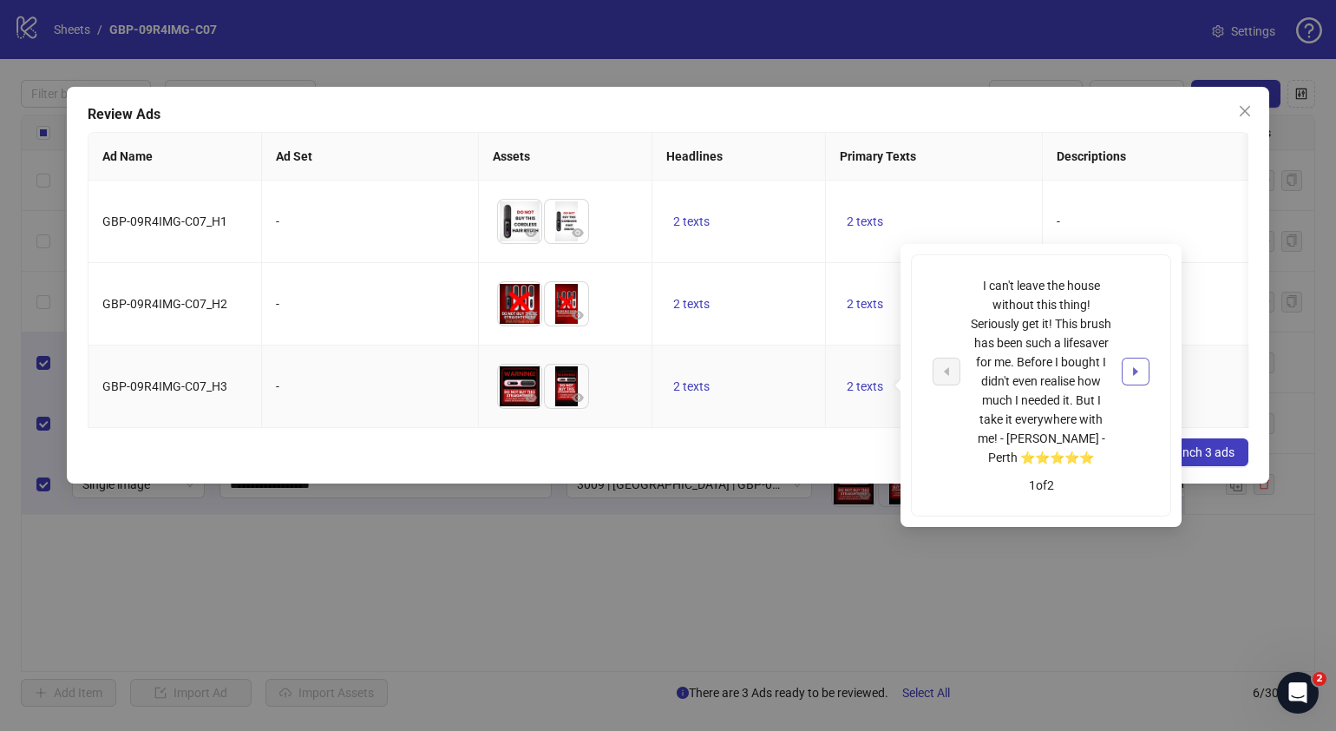
click at [1128, 372] on button "button" at bounding box center [1136, 372] width 28 height 28
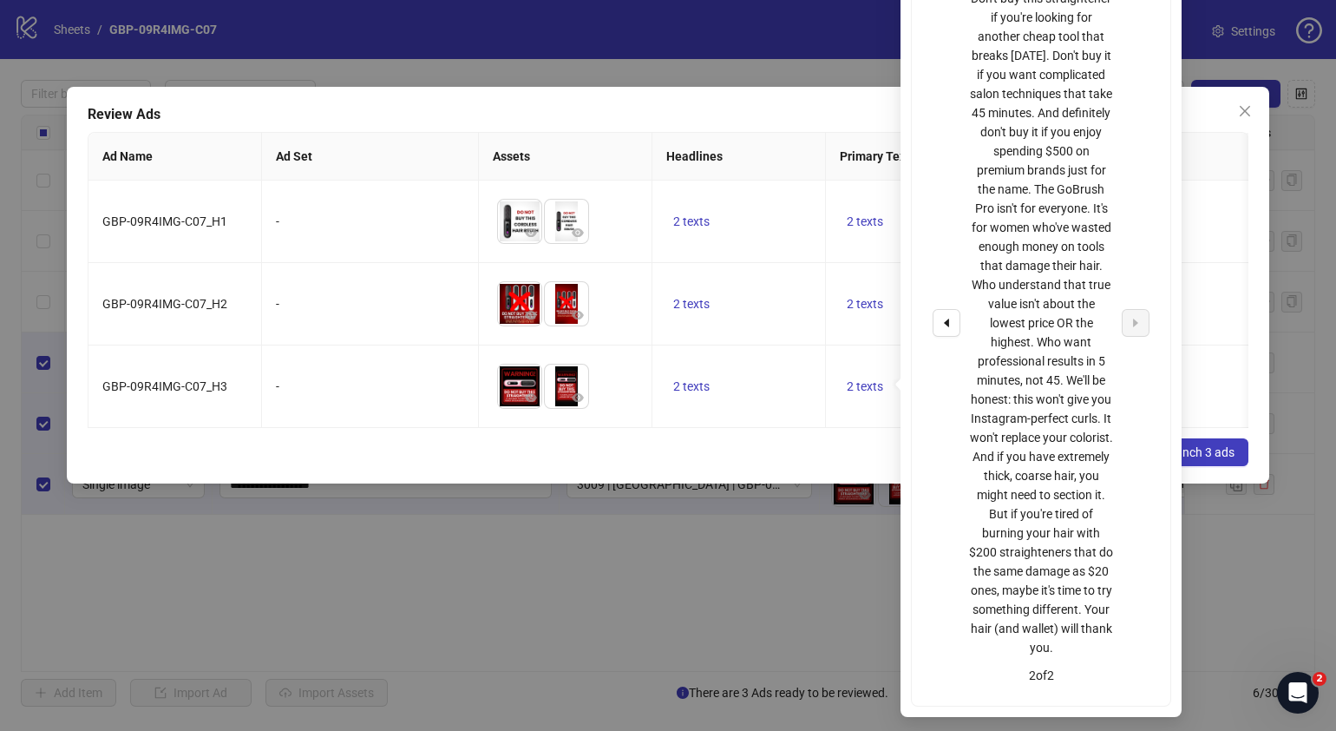
click at [772, 466] on div "Cancel Launch 3 ads" at bounding box center [668, 452] width 1161 height 28
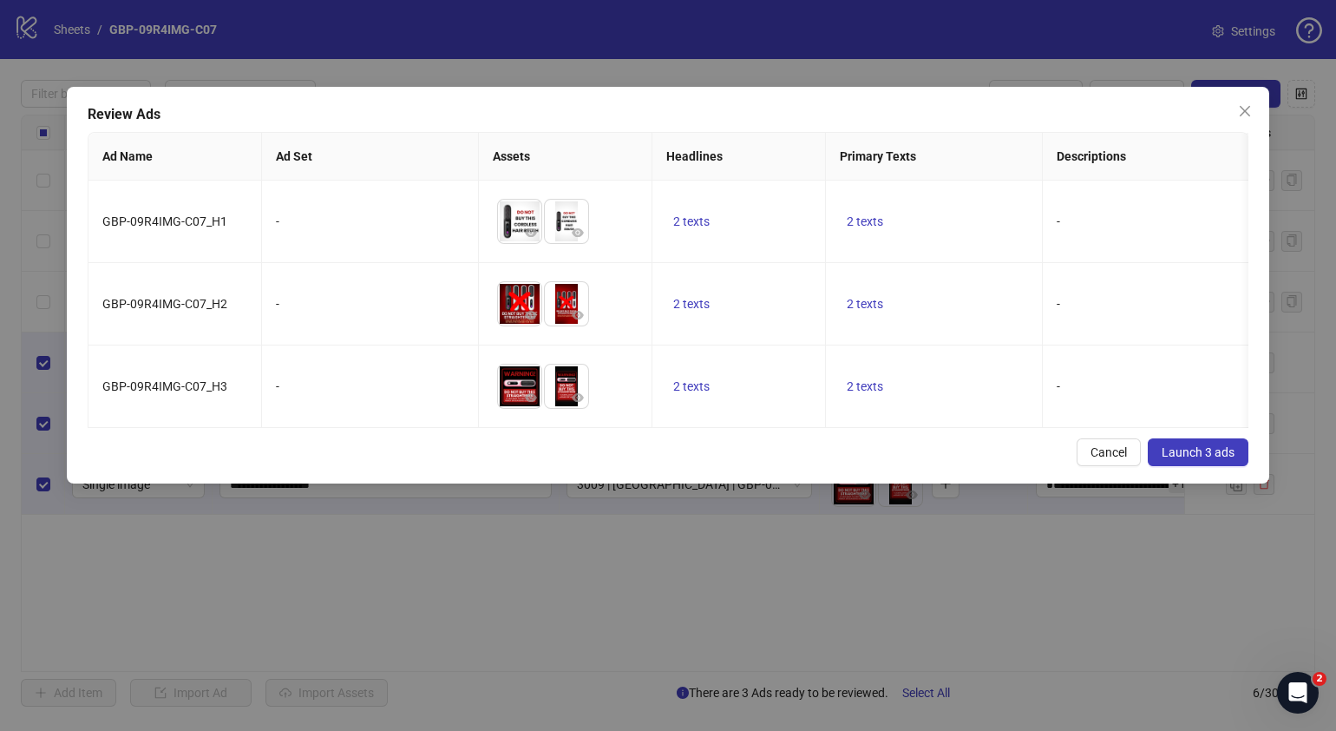
click at [1190, 459] on span "Launch 3 ads" at bounding box center [1198, 452] width 73 height 14
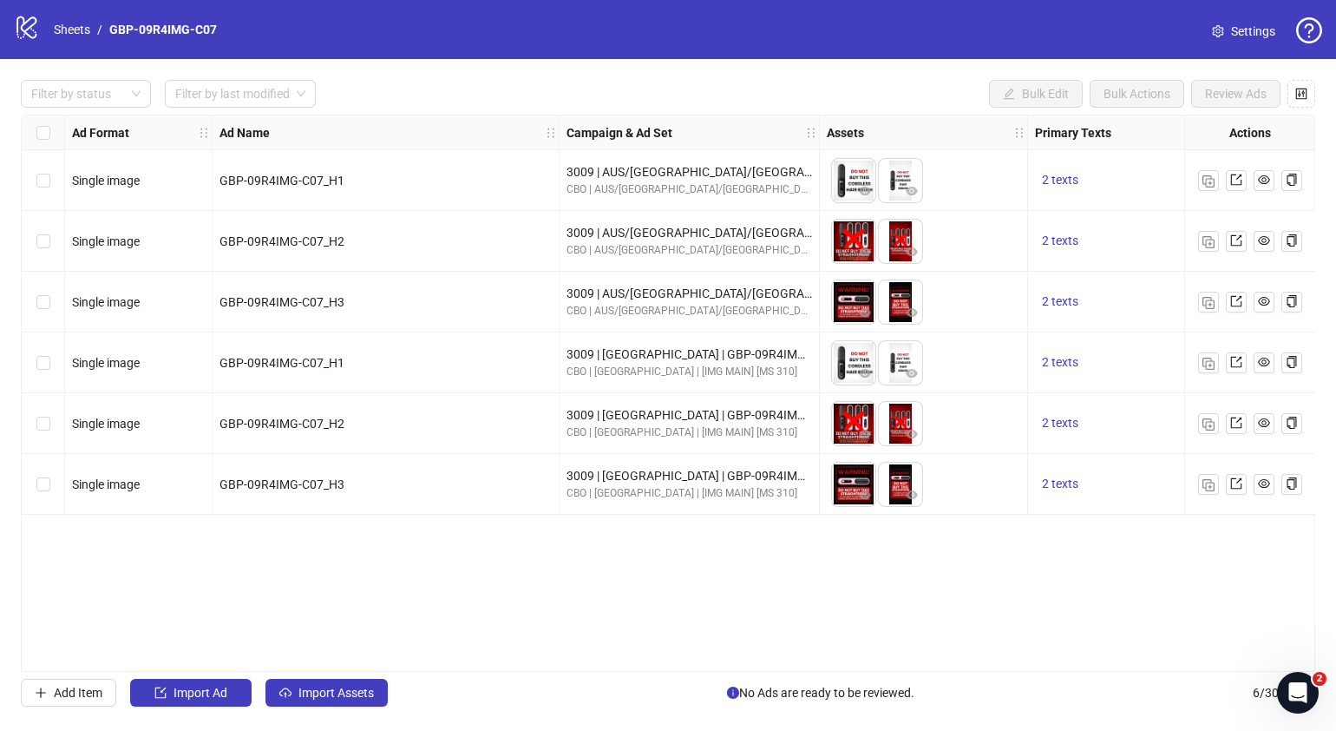
drag, startPoint x: 599, startPoint y: 663, endPoint x: 615, endPoint y: 659, distance: 16.8
click at [615, 659] on div "Ad Format Ad Name Campaign & Ad Set Assets Primary Texts Headlines Descriptions…" at bounding box center [668, 393] width 1295 height 557
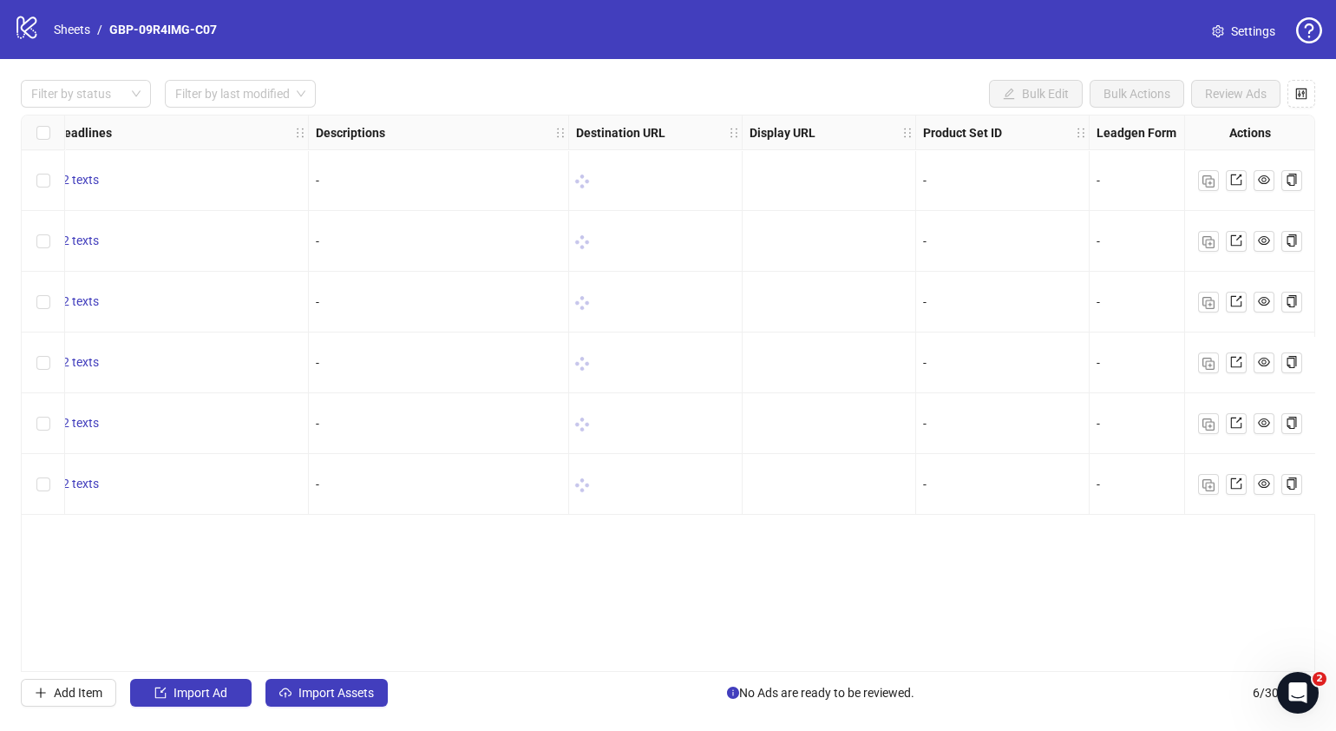
scroll to position [0, 1176]
drag, startPoint x: 839, startPoint y: 663, endPoint x: 1024, endPoint y: 633, distance: 187.2
click at [1024, 633] on div "Ad Format Ad Name Campaign & Ad Set Assets Primary Texts Headlines Descriptions…" at bounding box center [668, 393] width 1295 height 557
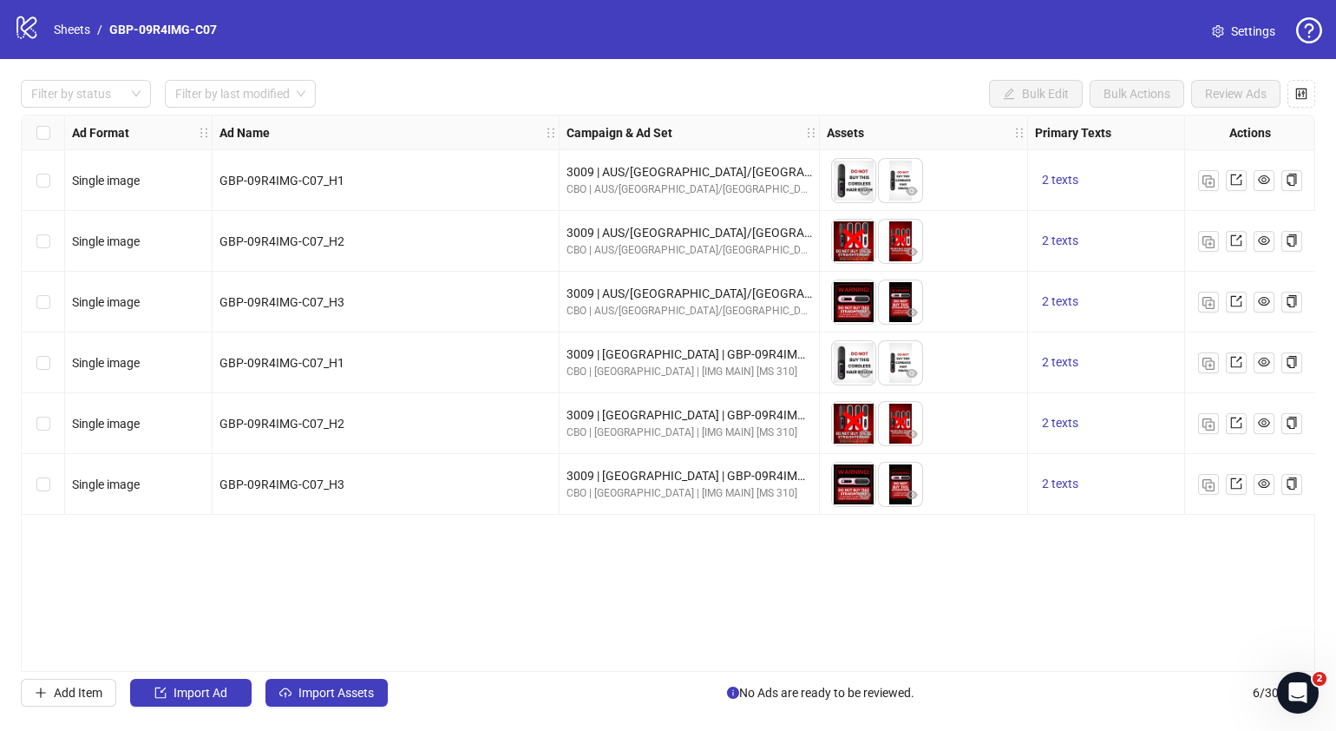
scroll to position [0, 339]
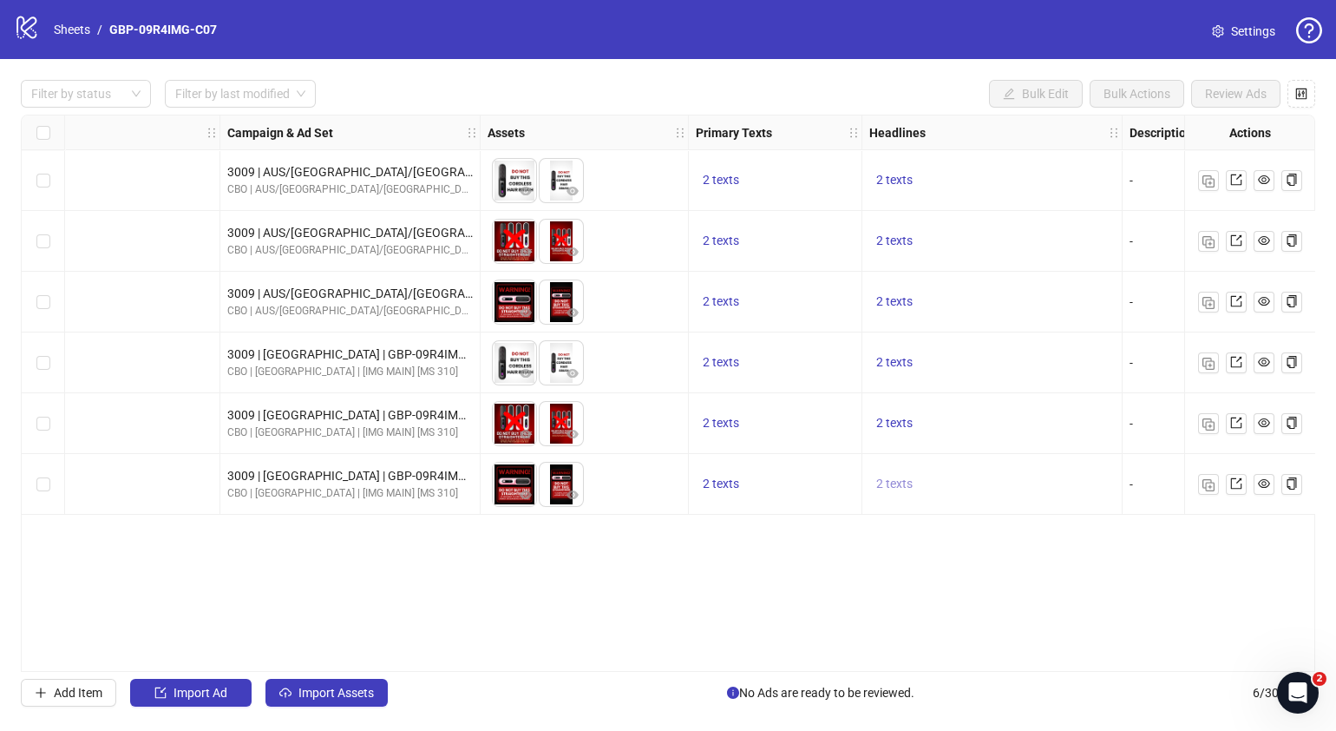
click at [894, 477] on span "2 texts" at bounding box center [894, 483] width 36 height 14
click at [814, 554] on div "Ad Format Ad Name Campaign & Ad Set Assets Primary Texts Headlines Descriptions…" at bounding box center [668, 393] width 1295 height 557
click at [729, 367] on span "2 texts" at bounding box center [721, 362] width 36 height 14
click at [743, 587] on div "Ad Format Ad Name Campaign & Ad Set Assets Primary Texts Headlines Descriptions…" at bounding box center [668, 393] width 1295 height 557
drag, startPoint x: 626, startPoint y: 664, endPoint x: 779, endPoint y: 648, distance: 154.4
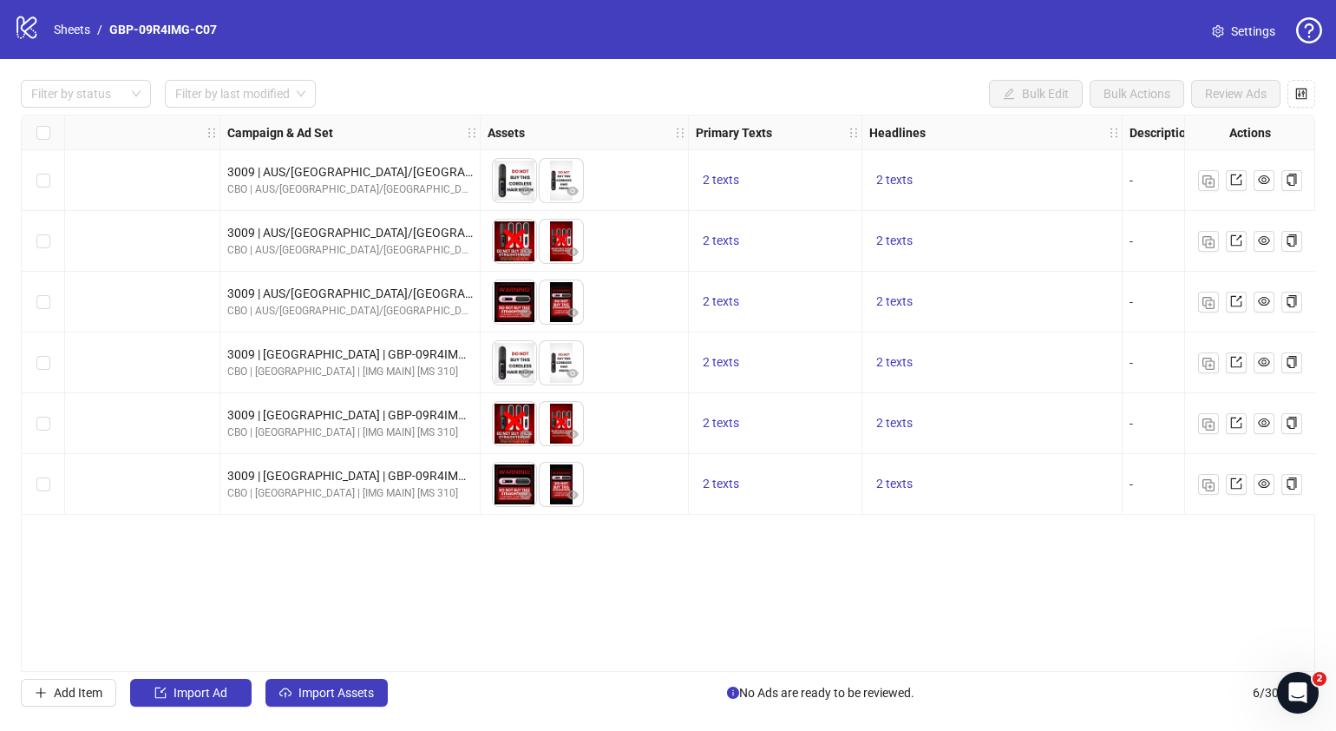
click at [779, 648] on div "Ad Format Ad Name Campaign & Ad Set Assets Primary Texts Headlines Descriptions…" at bounding box center [668, 393] width 1295 height 557
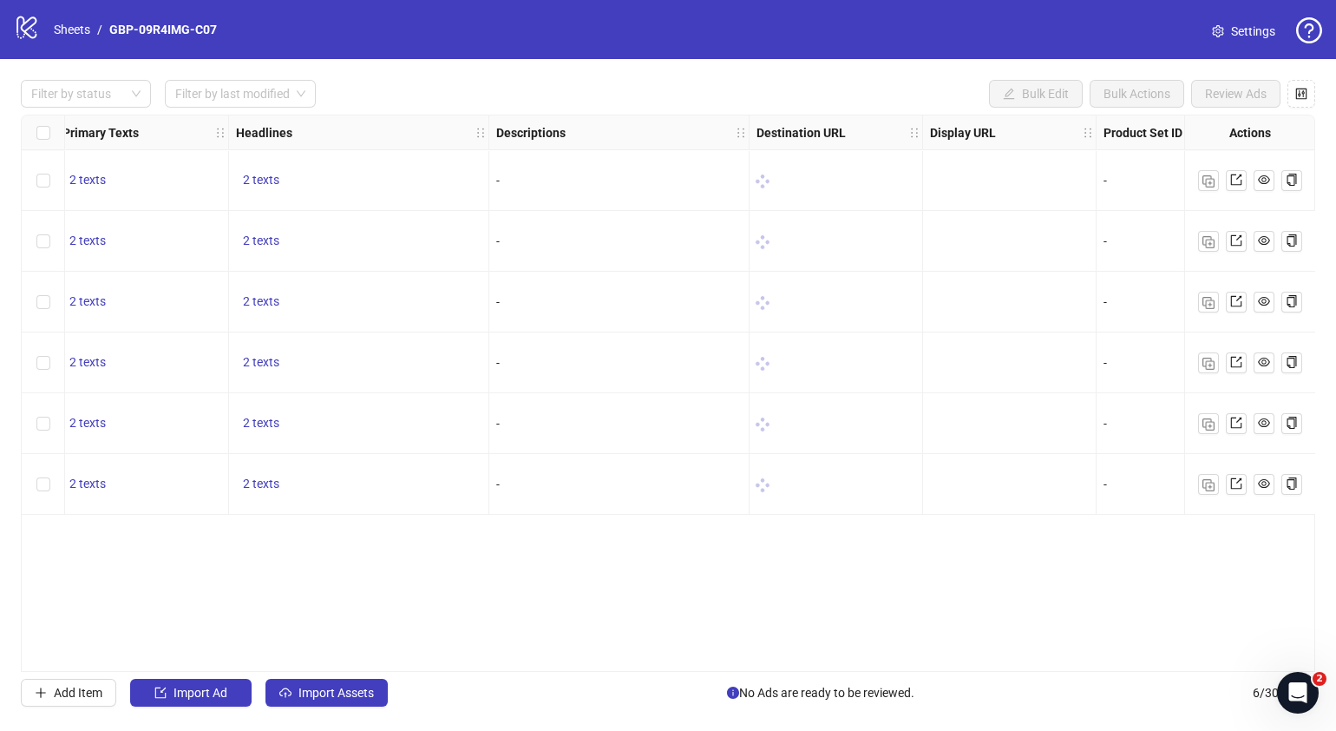
scroll to position [0, 987]
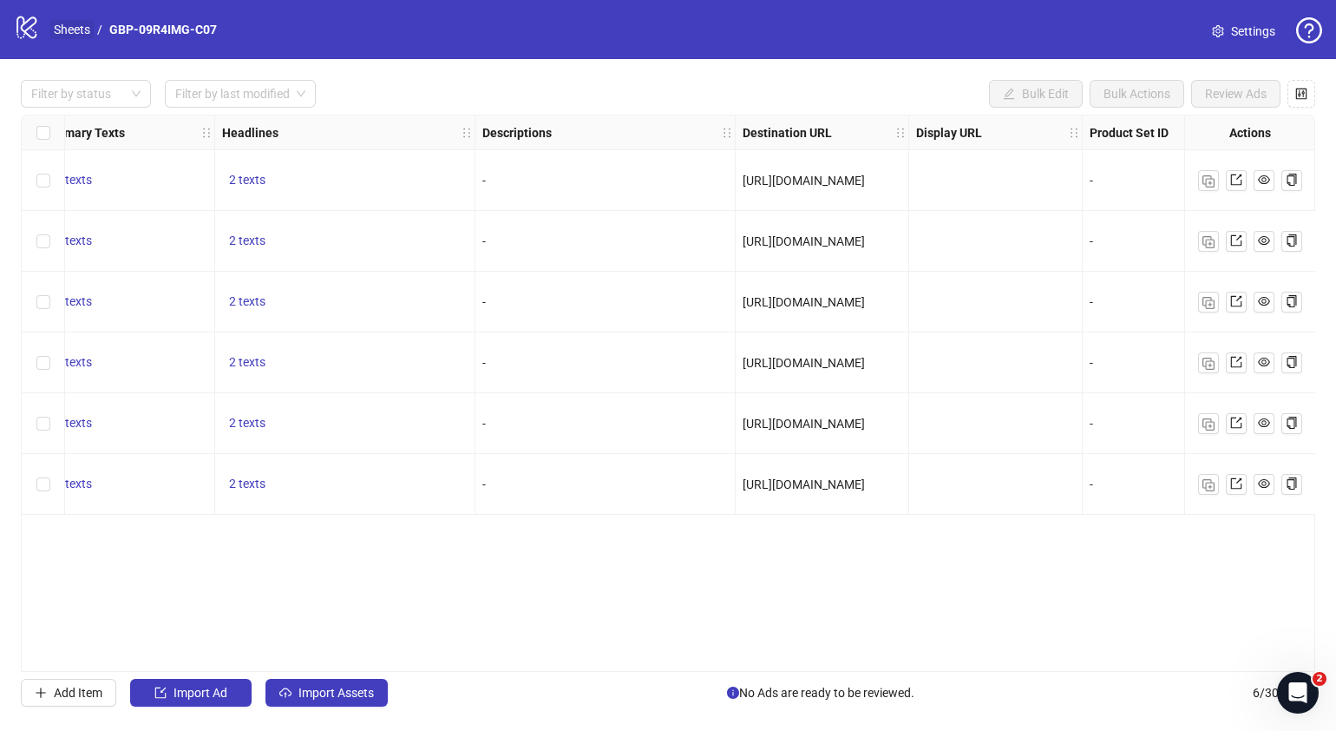
click at [68, 26] on link "Sheets" at bounding box center [71, 29] width 43 height 19
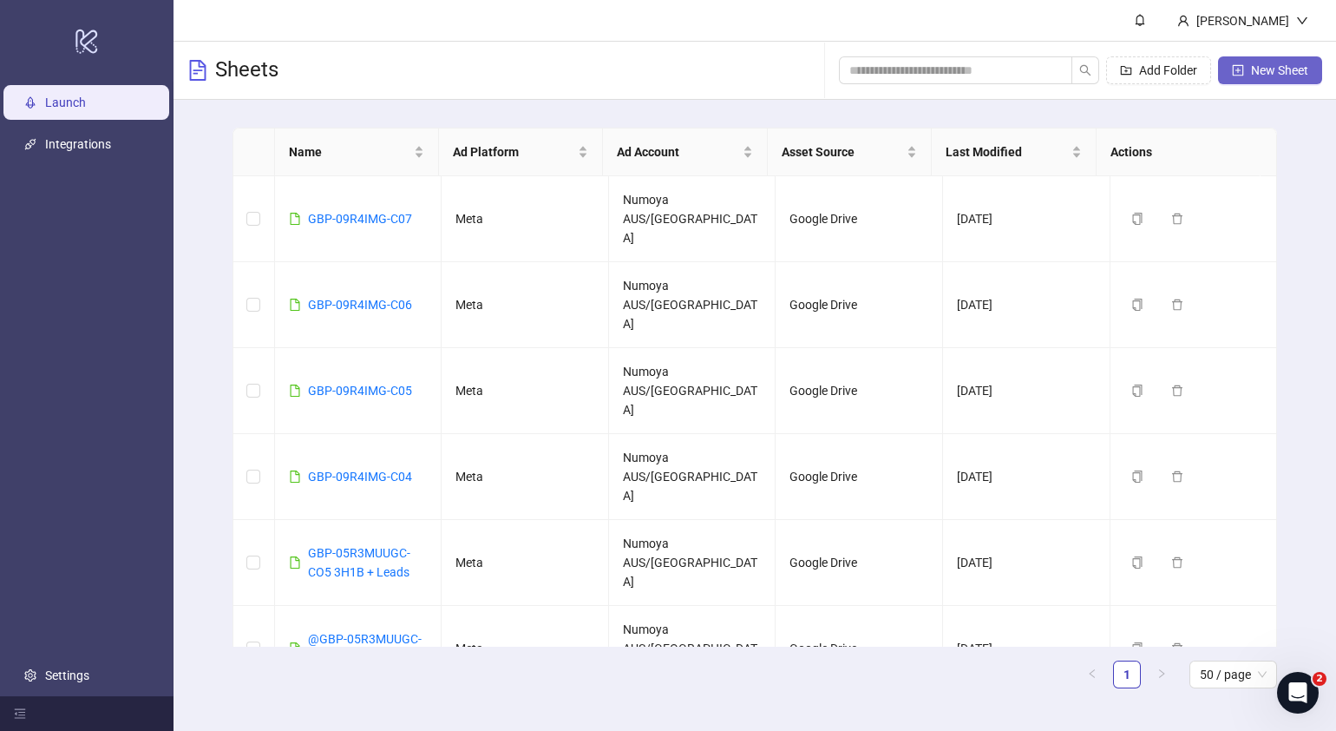
click at [1263, 70] on span "New Sheet" at bounding box center [1279, 70] width 57 height 14
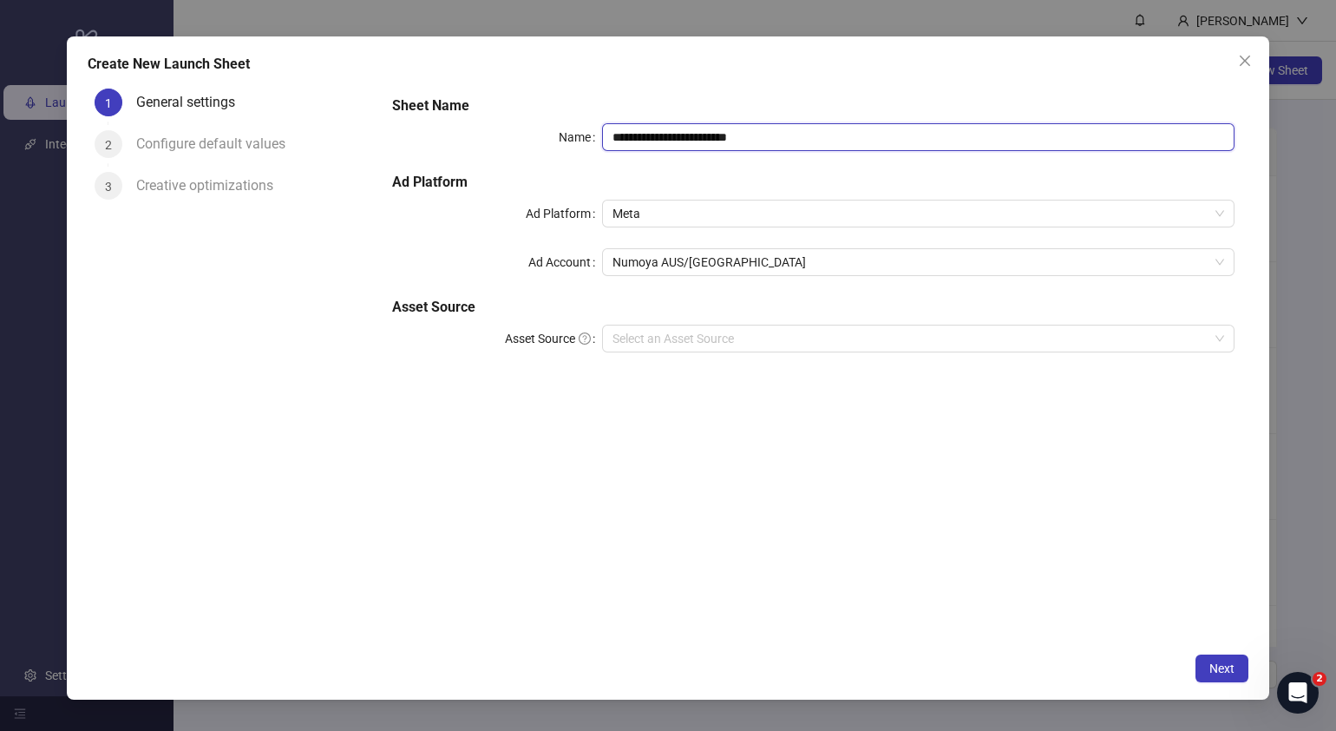
drag, startPoint x: 781, startPoint y: 148, endPoint x: 220, endPoint y: 153, distance: 560.6
click at [220, 153] on div "**********" at bounding box center [668, 363] width 1161 height 562
paste input "text"
type input "**********"
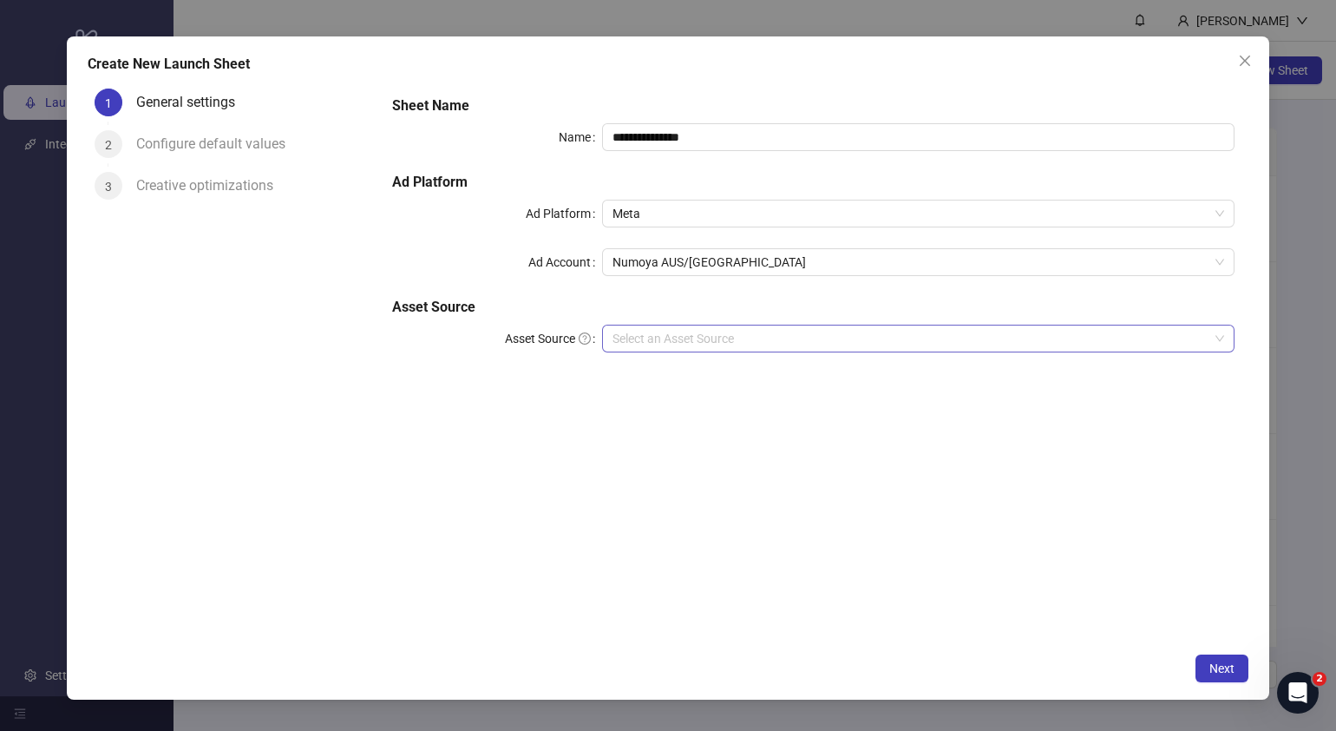
click at [746, 333] on input "Asset Source" at bounding box center [911, 338] width 596 height 26
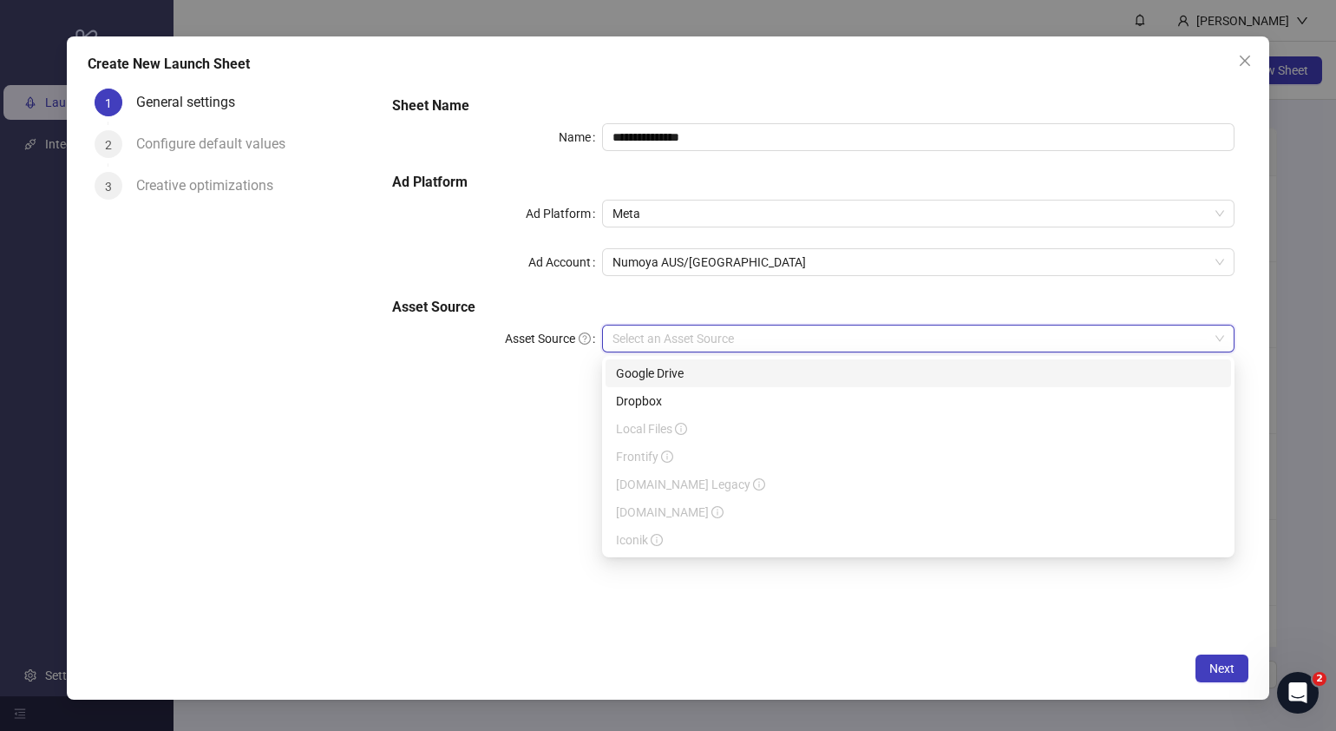
click at [713, 376] on div "Google Drive" at bounding box center [918, 373] width 605 height 19
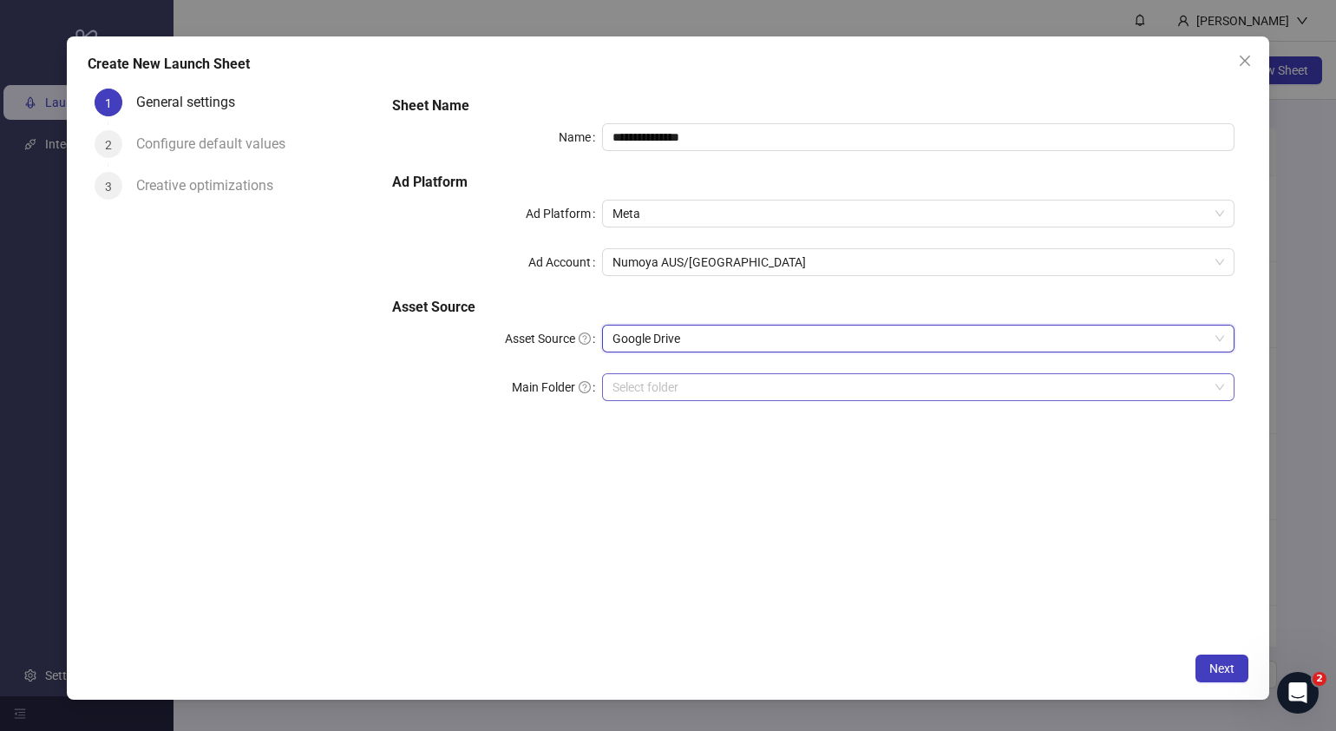
click at [728, 386] on input "Main Folder" at bounding box center [911, 387] width 596 height 26
click at [1235, 662] on button "Next" at bounding box center [1222, 668] width 53 height 28
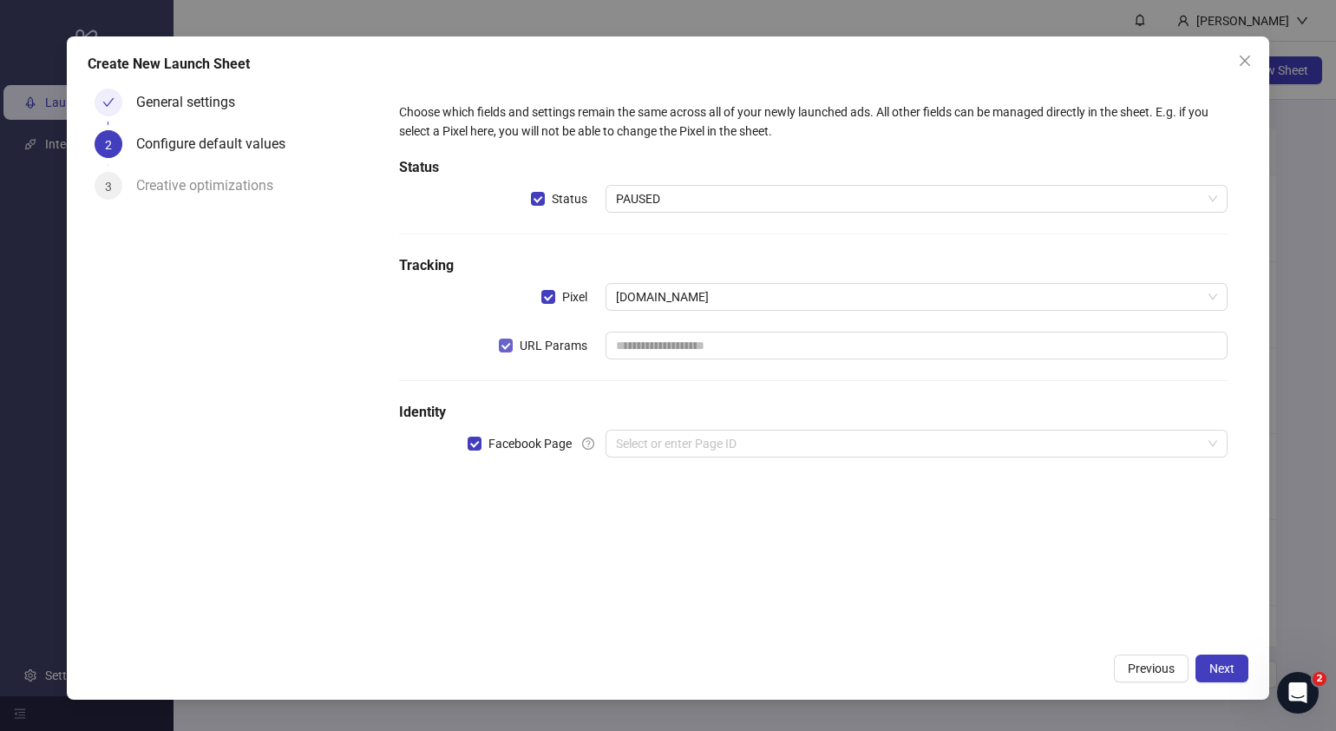
click at [518, 341] on span "URL Params" at bounding box center [554, 345] width 82 height 19
click at [672, 450] on input "search" at bounding box center [909, 443] width 586 height 26
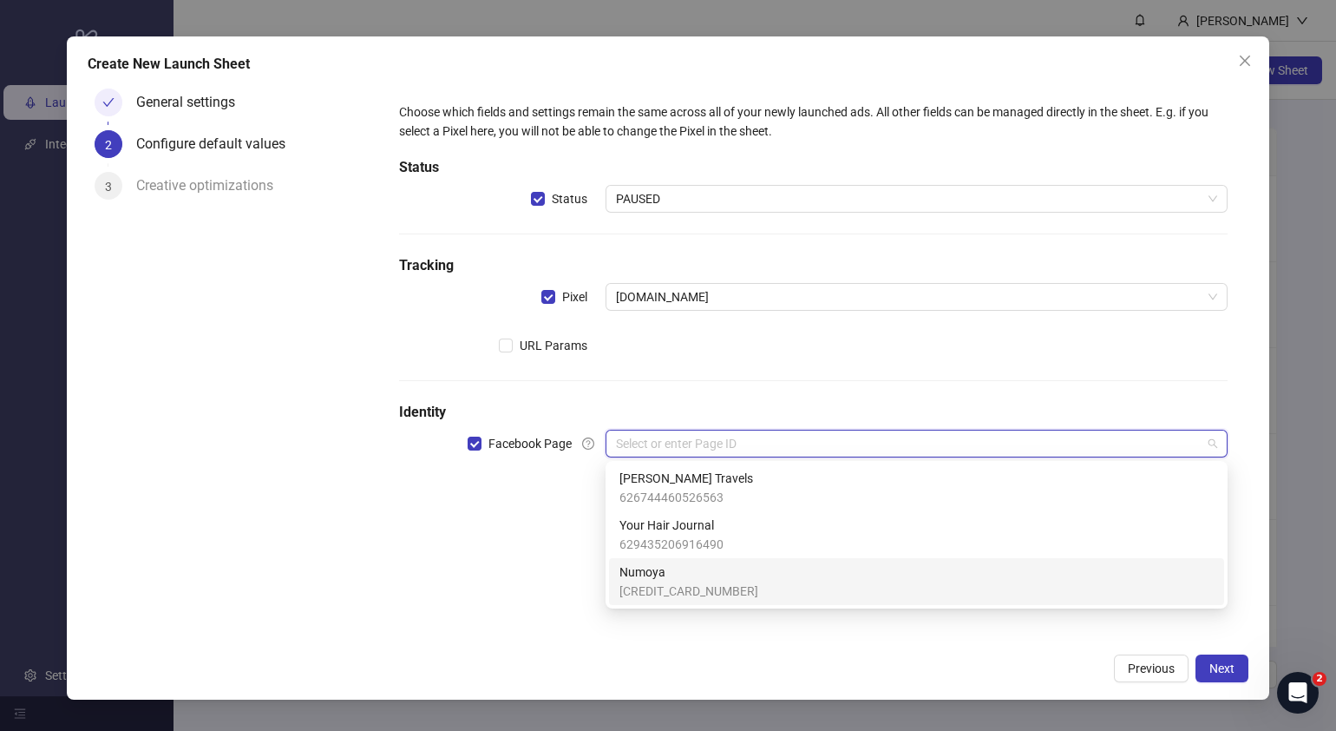
click at [673, 569] on span "Numoya" at bounding box center [689, 571] width 139 height 19
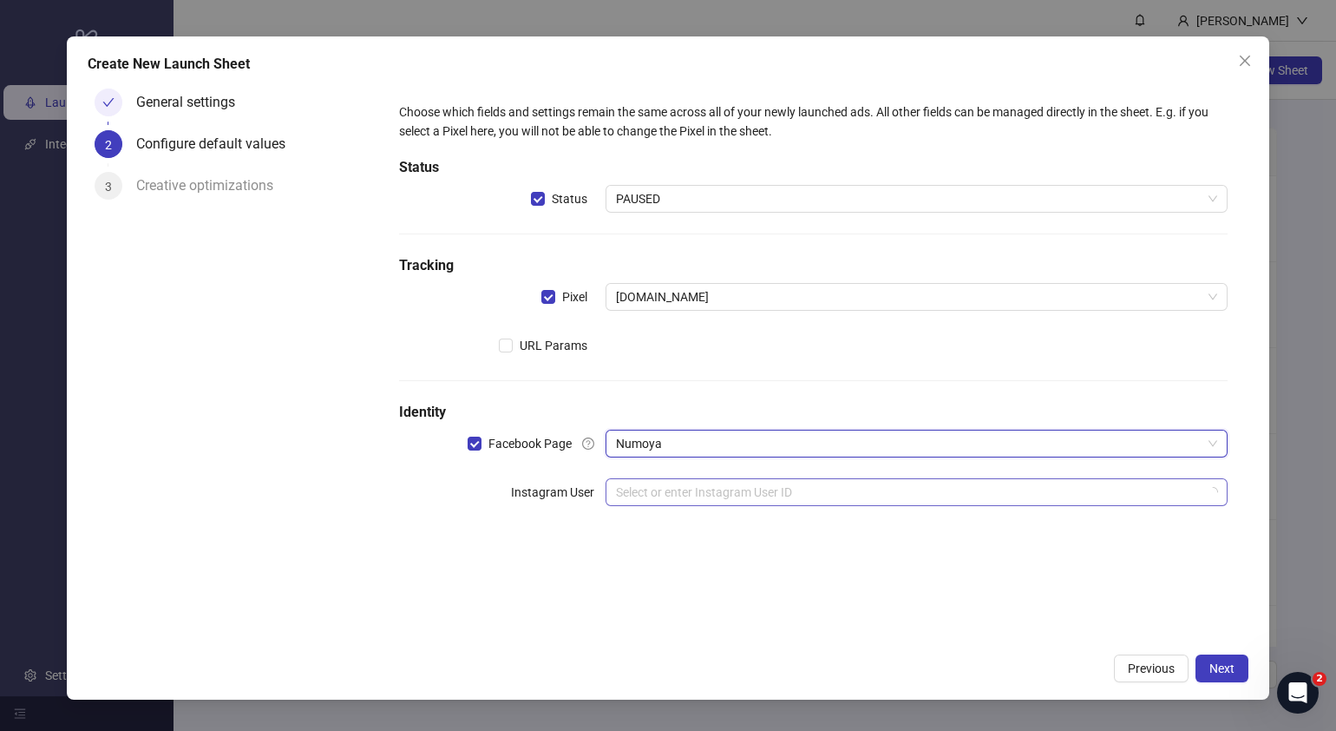
click at [710, 492] on input "search" at bounding box center [909, 492] width 586 height 26
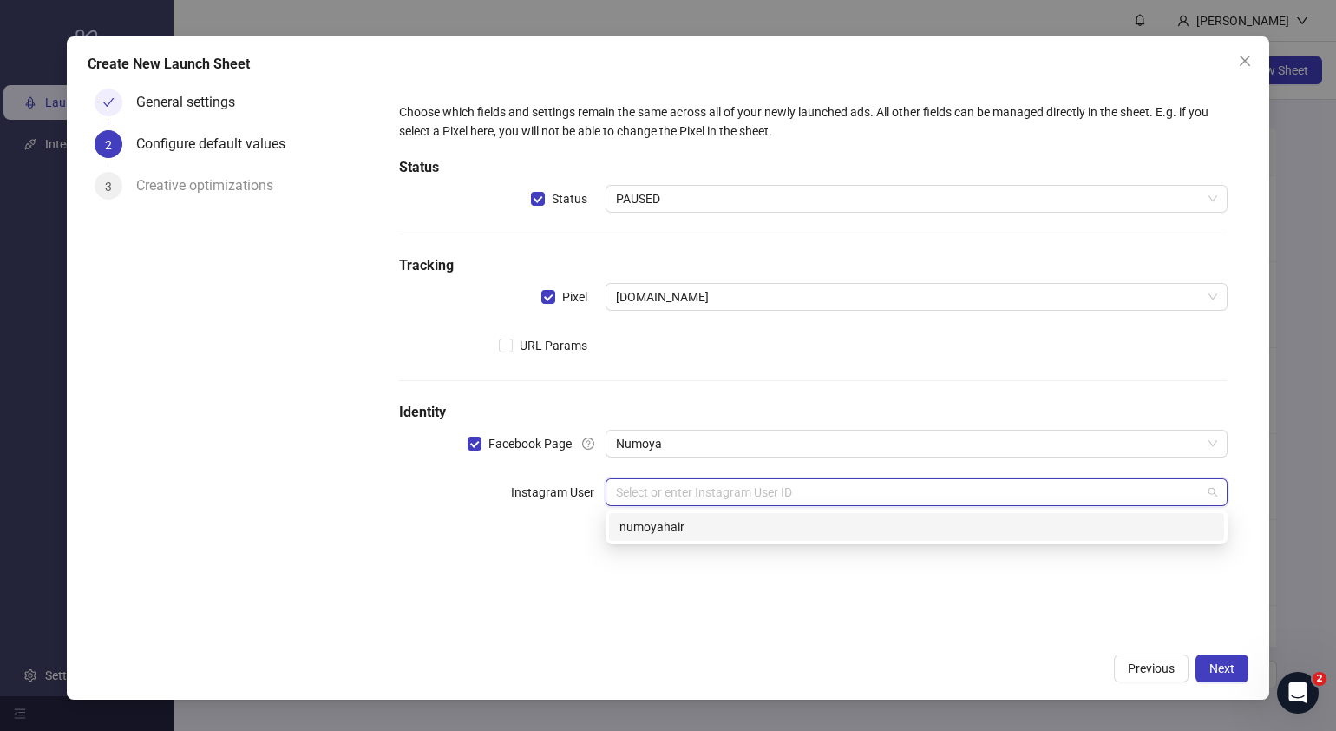
click at [705, 522] on div "numoyahair" at bounding box center [917, 526] width 594 height 19
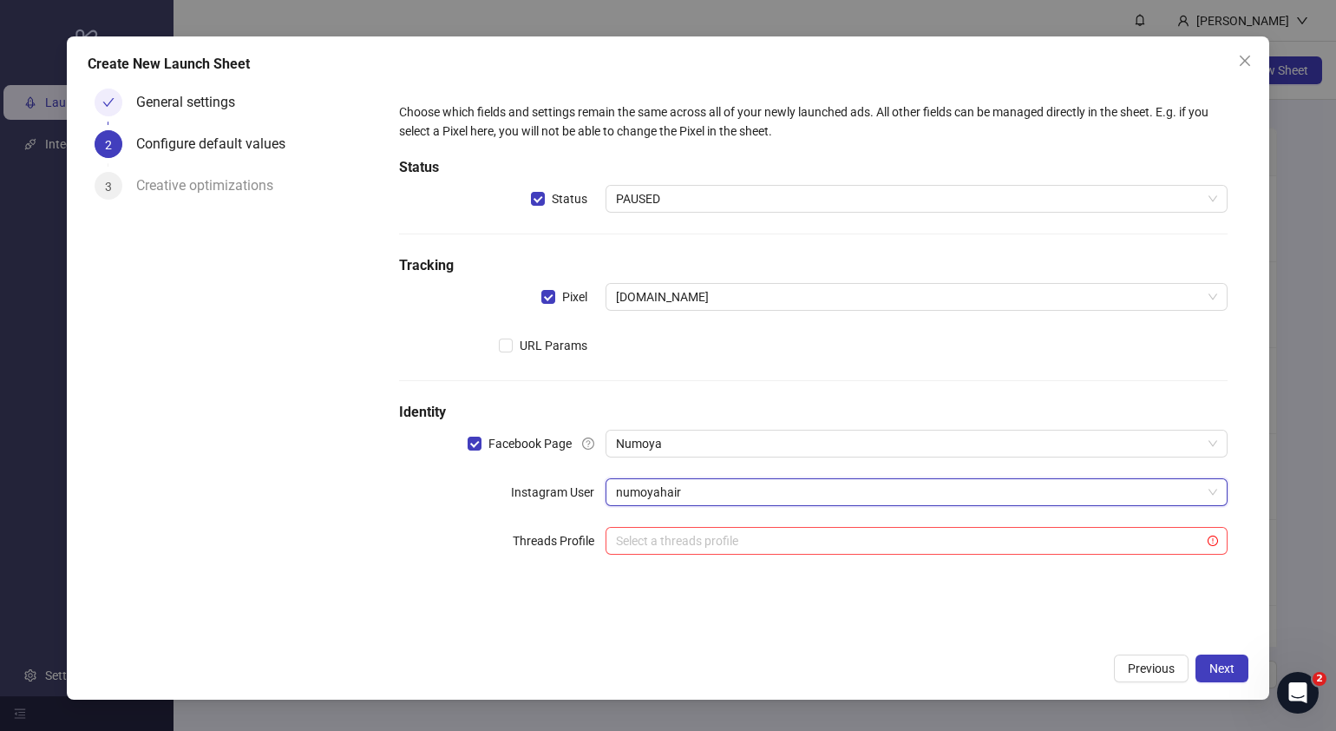
click at [389, 495] on div "Choose which fields and settings remain the same across all of your newly launc…" at bounding box center [813, 339] width 857 height 501
click at [1226, 666] on span "Next" at bounding box center [1222, 668] width 25 height 14
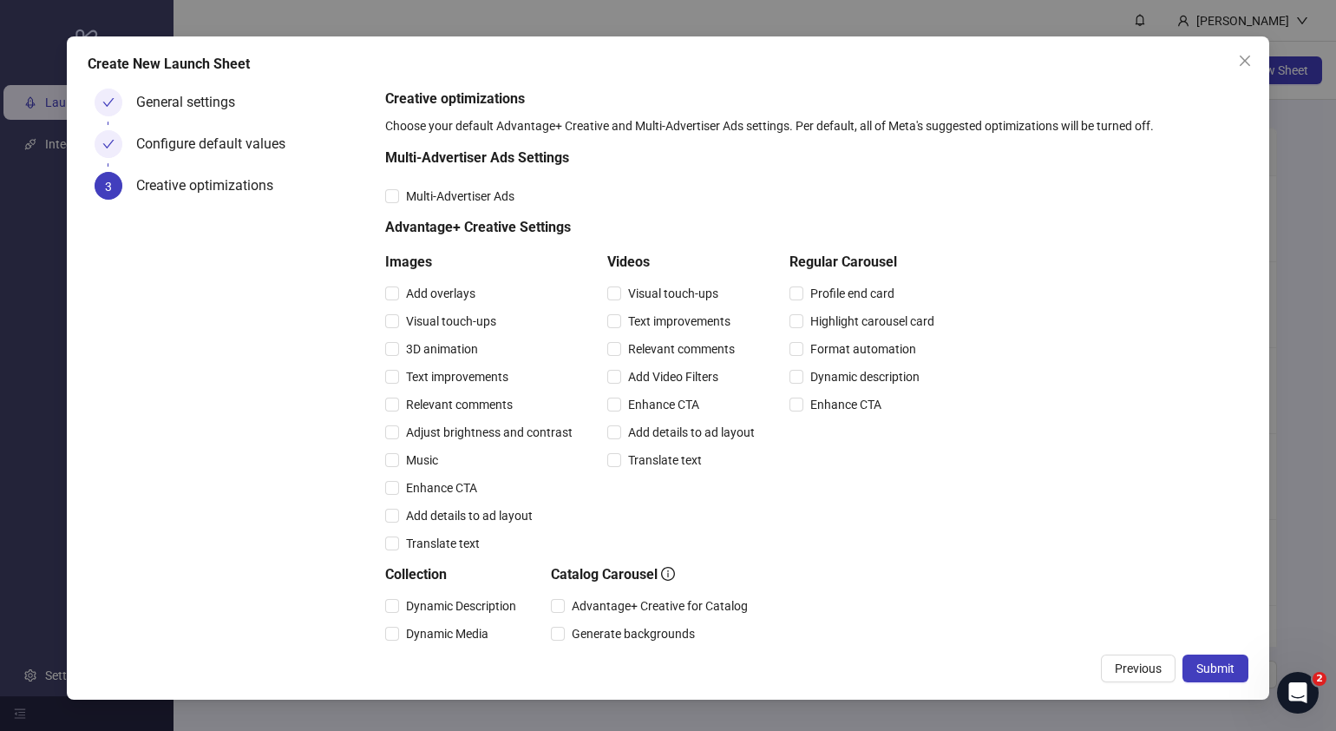
click at [1226, 666] on span "Submit" at bounding box center [1216, 668] width 38 height 14
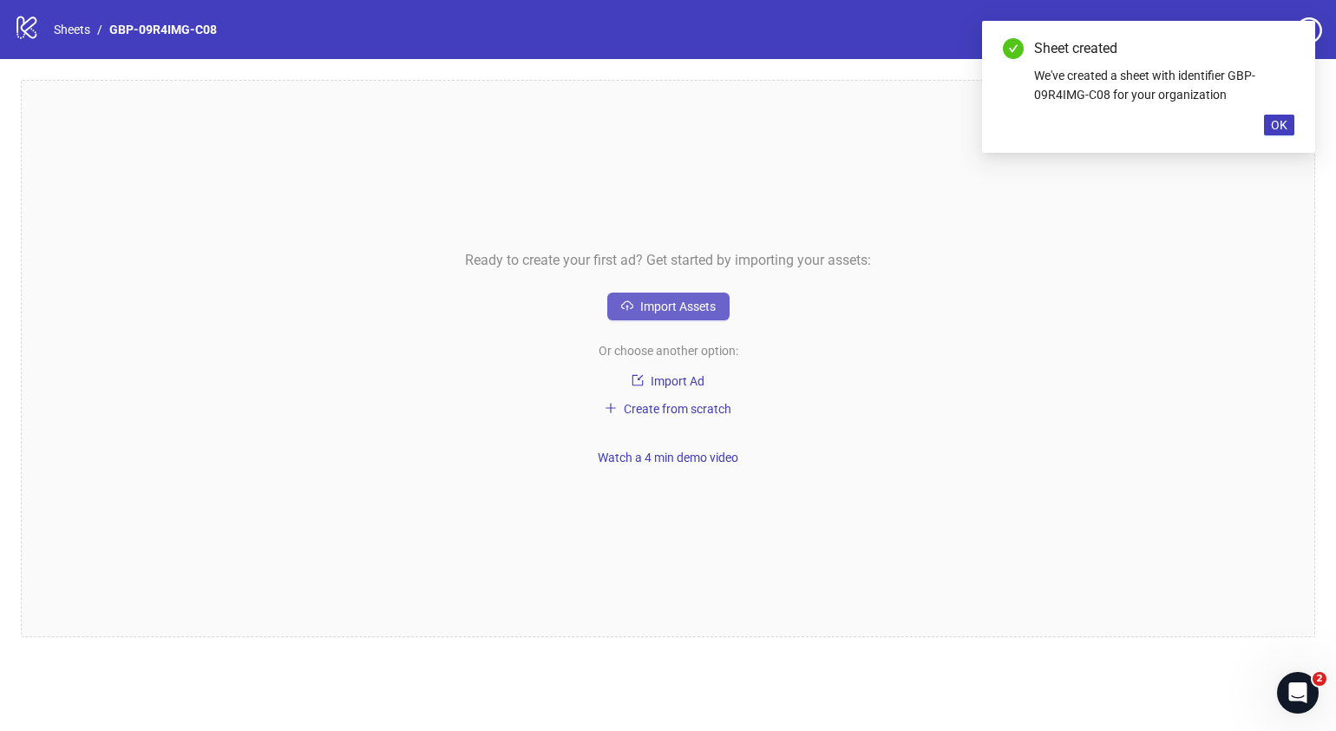
click at [696, 315] on button "Import Assets" at bounding box center [668, 306] width 122 height 28
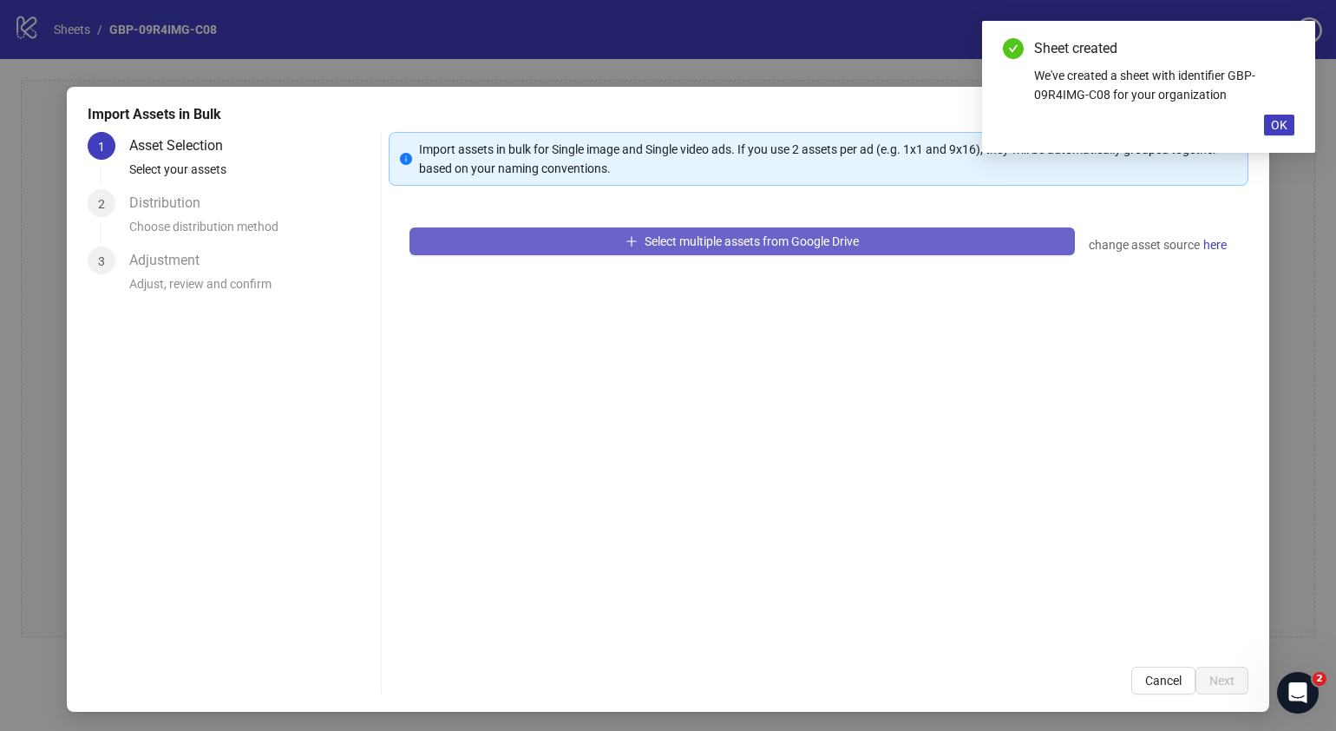
click at [700, 238] on span "Select multiple assets from Google Drive" at bounding box center [752, 241] width 214 height 14
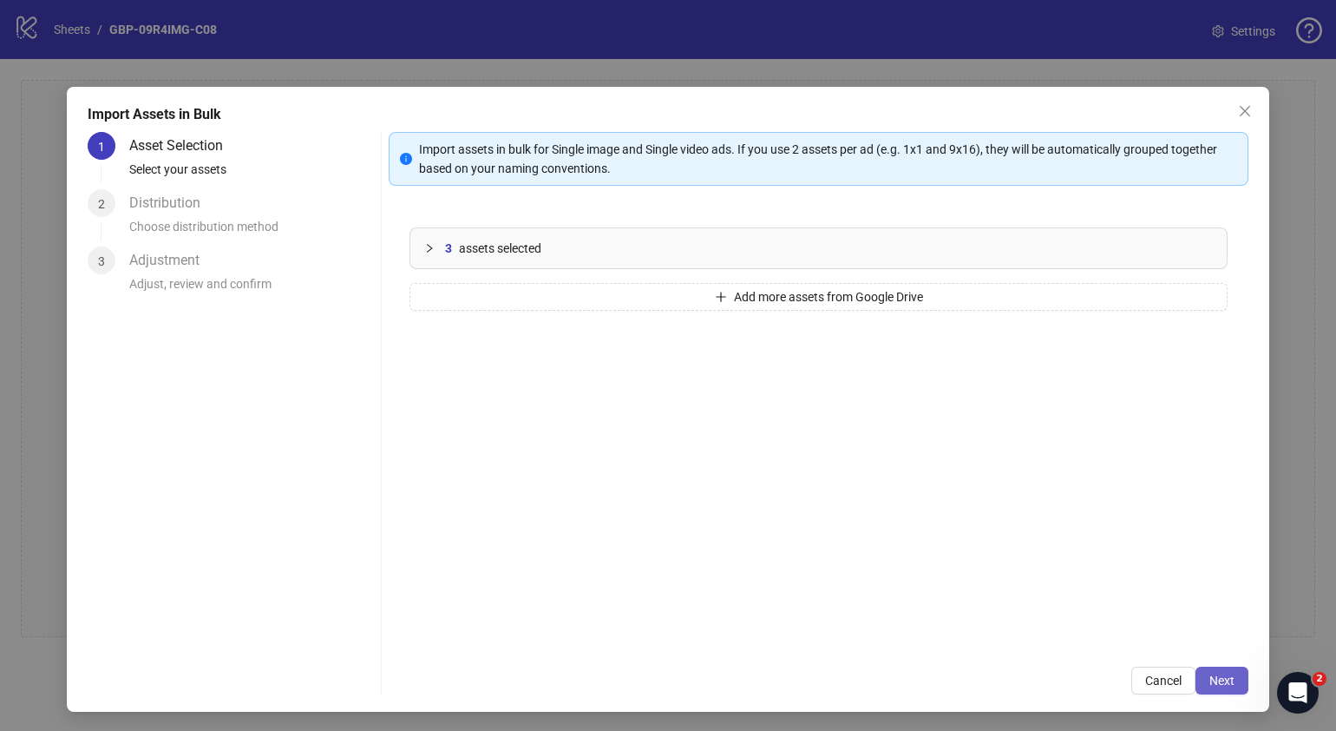
click at [1219, 679] on button "Next" at bounding box center [1222, 680] width 53 height 28
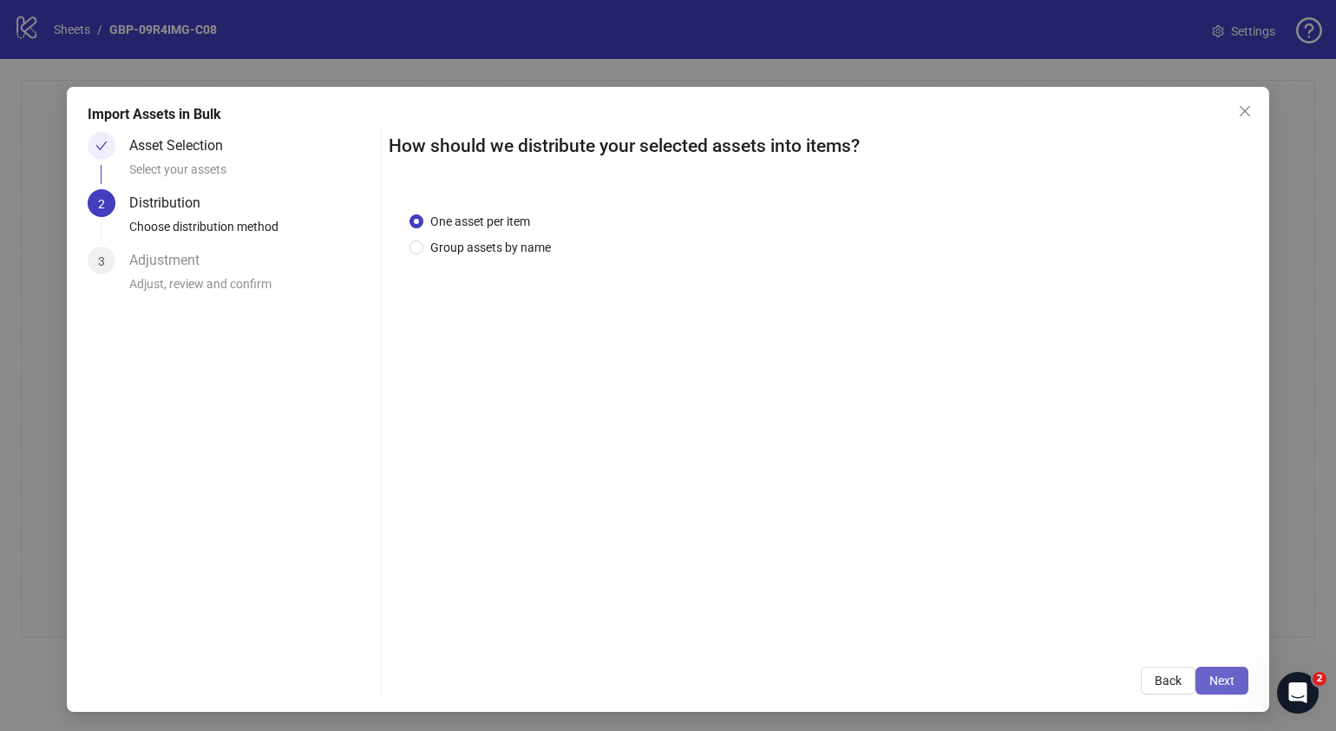
click at [1210, 677] on span "Next" at bounding box center [1222, 680] width 25 height 14
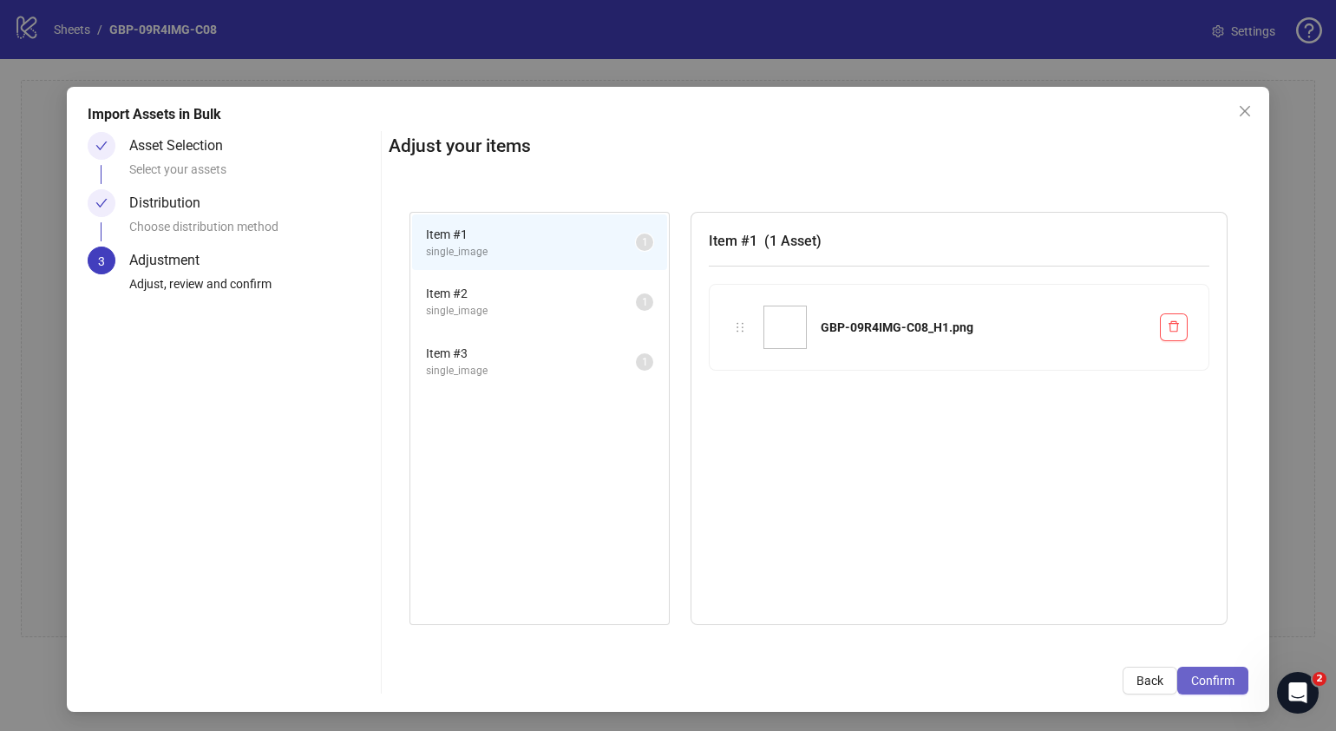
click at [1215, 686] on span "Confirm" at bounding box center [1212, 680] width 43 height 14
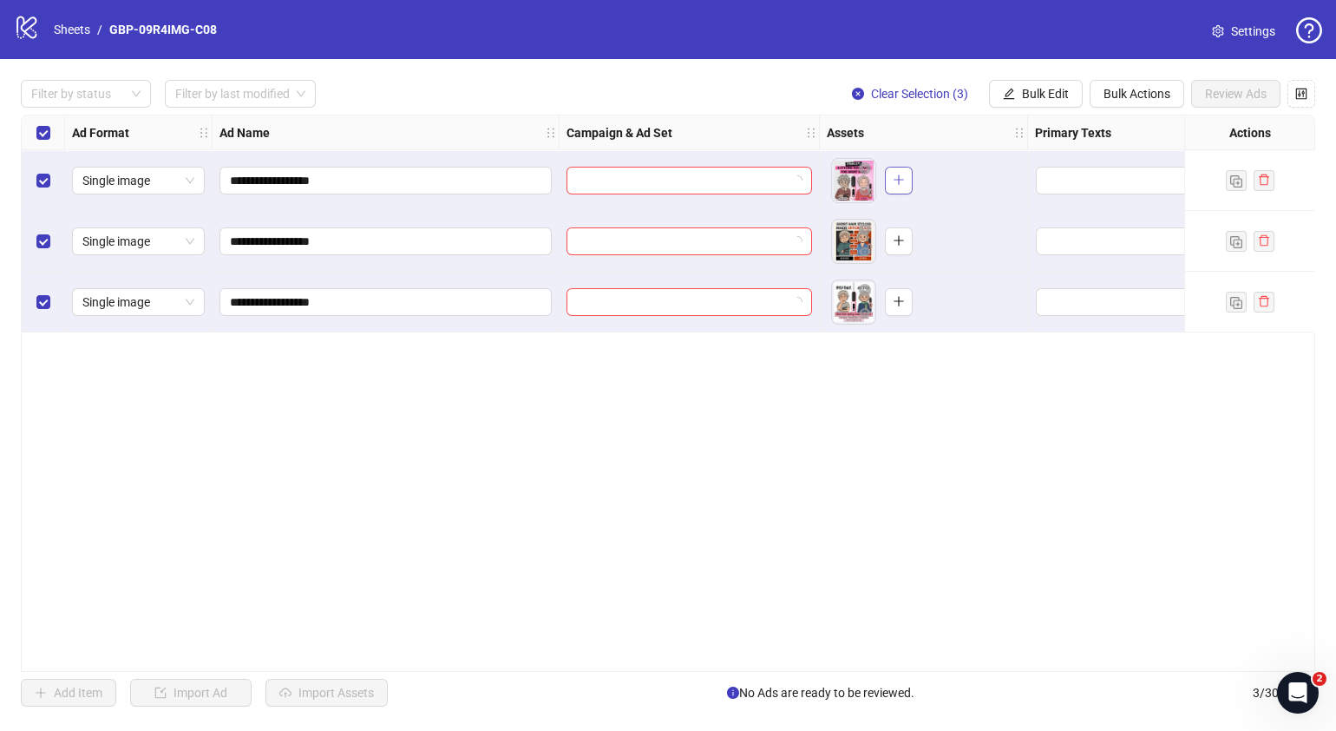
click at [896, 178] on icon "plus" at bounding box center [899, 180] width 12 height 12
click at [899, 241] on icon "plus" at bounding box center [899, 240] width 12 height 12
click at [901, 305] on icon "plus" at bounding box center [899, 301] width 12 height 12
click at [1047, 99] on span "Bulk Edit" at bounding box center [1045, 94] width 47 height 14
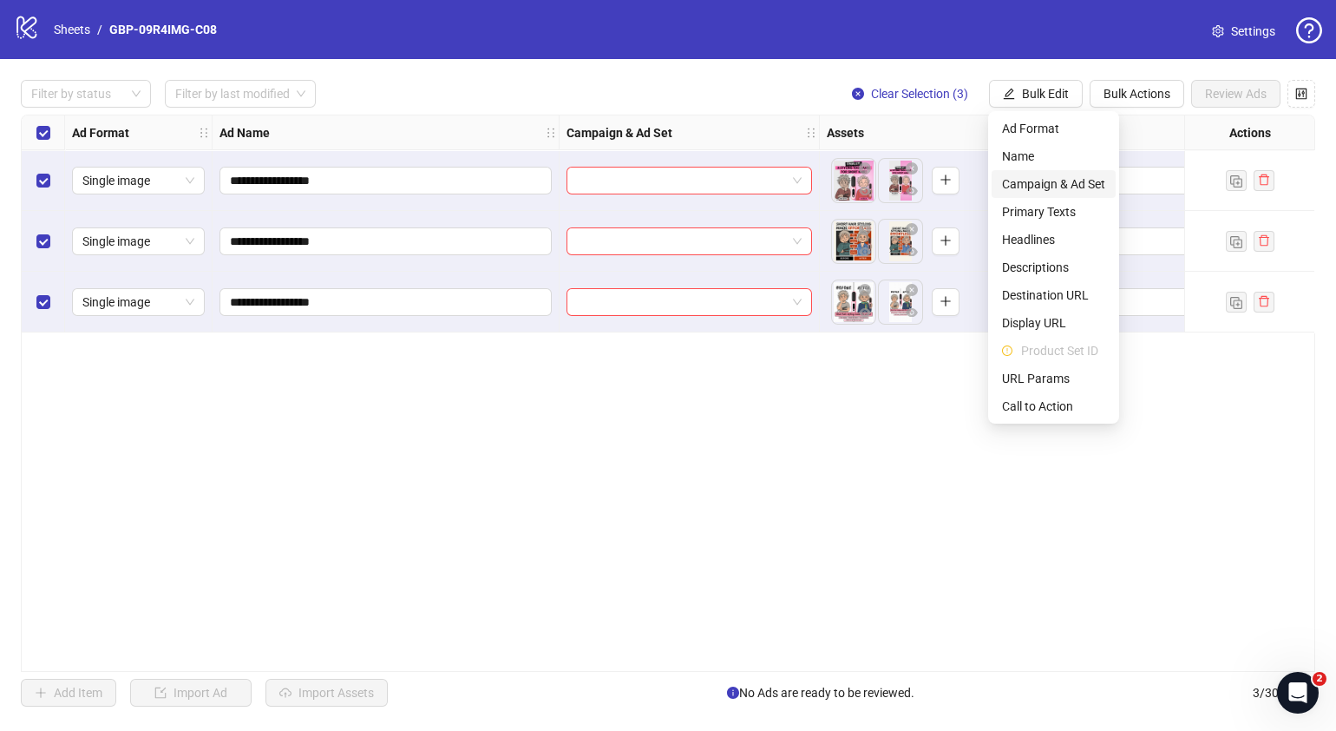
click at [1055, 183] on span "Campaign & Ad Set" at bounding box center [1053, 183] width 103 height 19
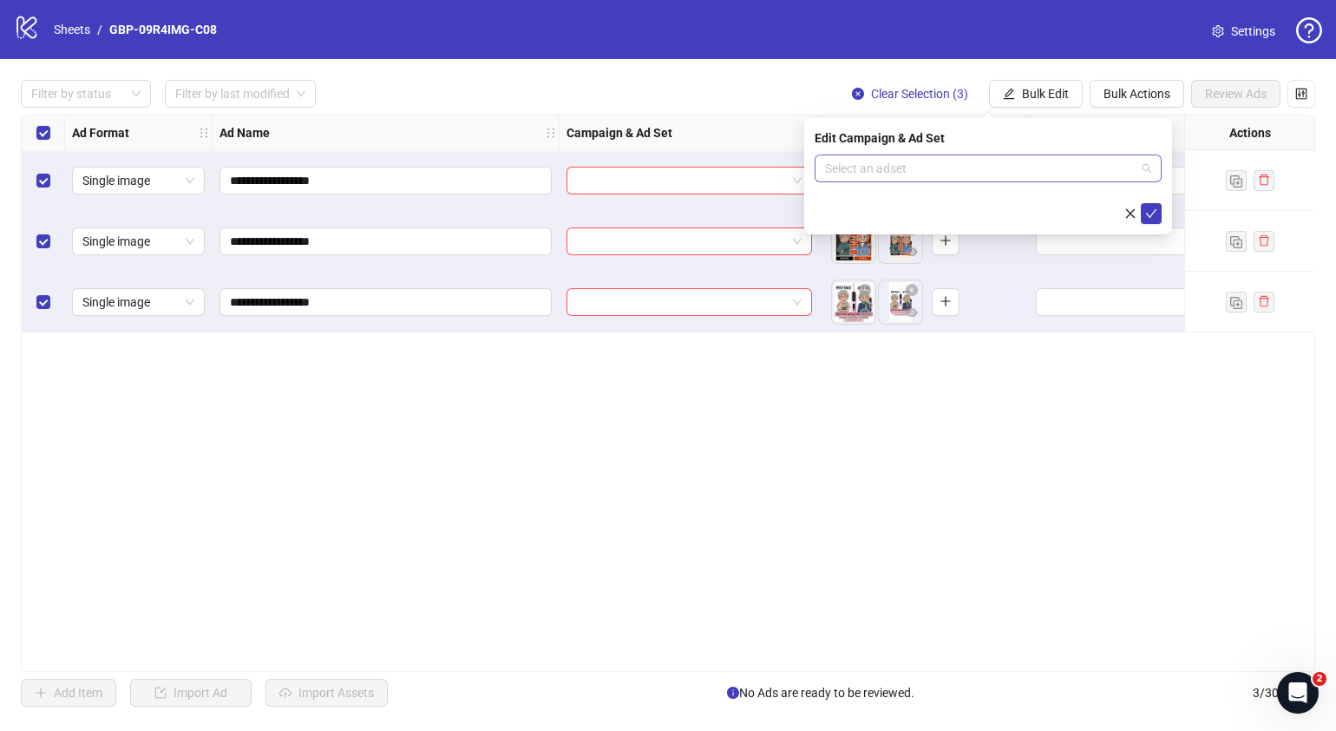
click at [1152, 168] on div "Select an adset" at bounding box center [988, 168] width 347 height 28
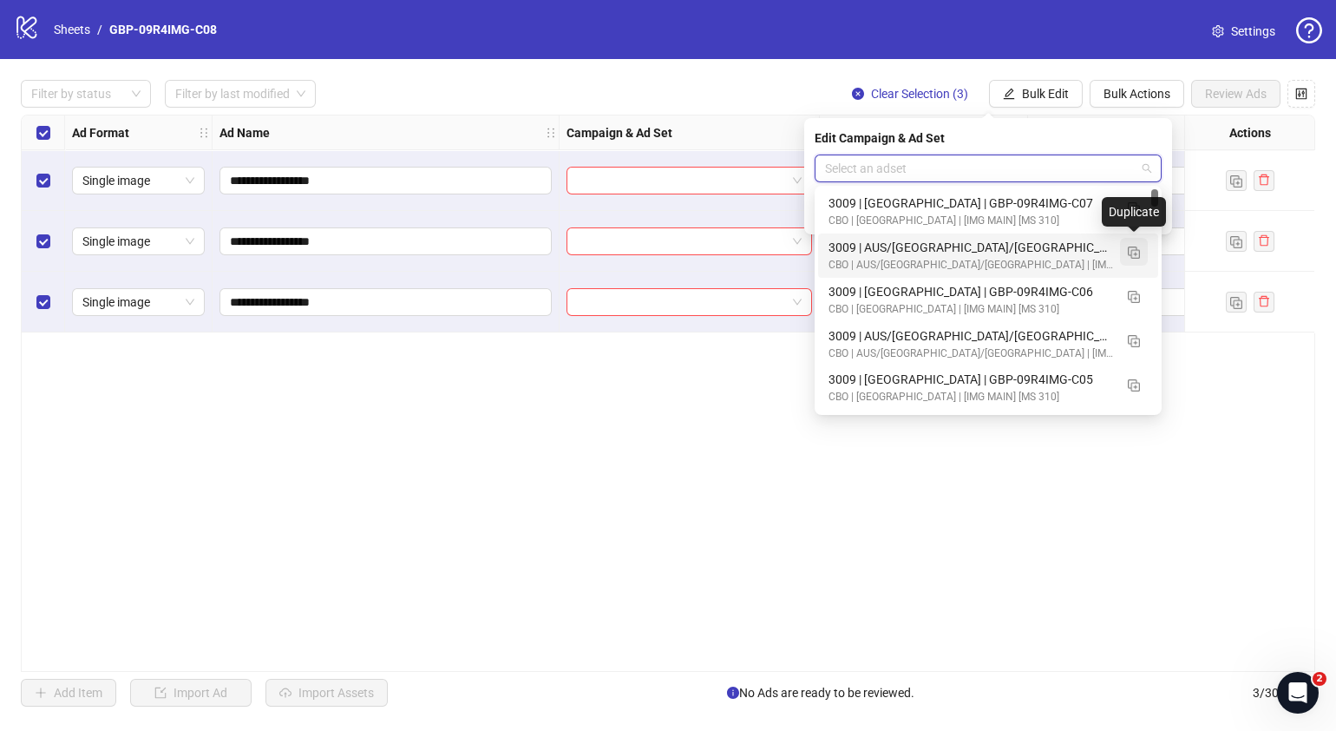
click at [1136, 250] on img "button" at bounding box center [1134, 252] width 12 height 12
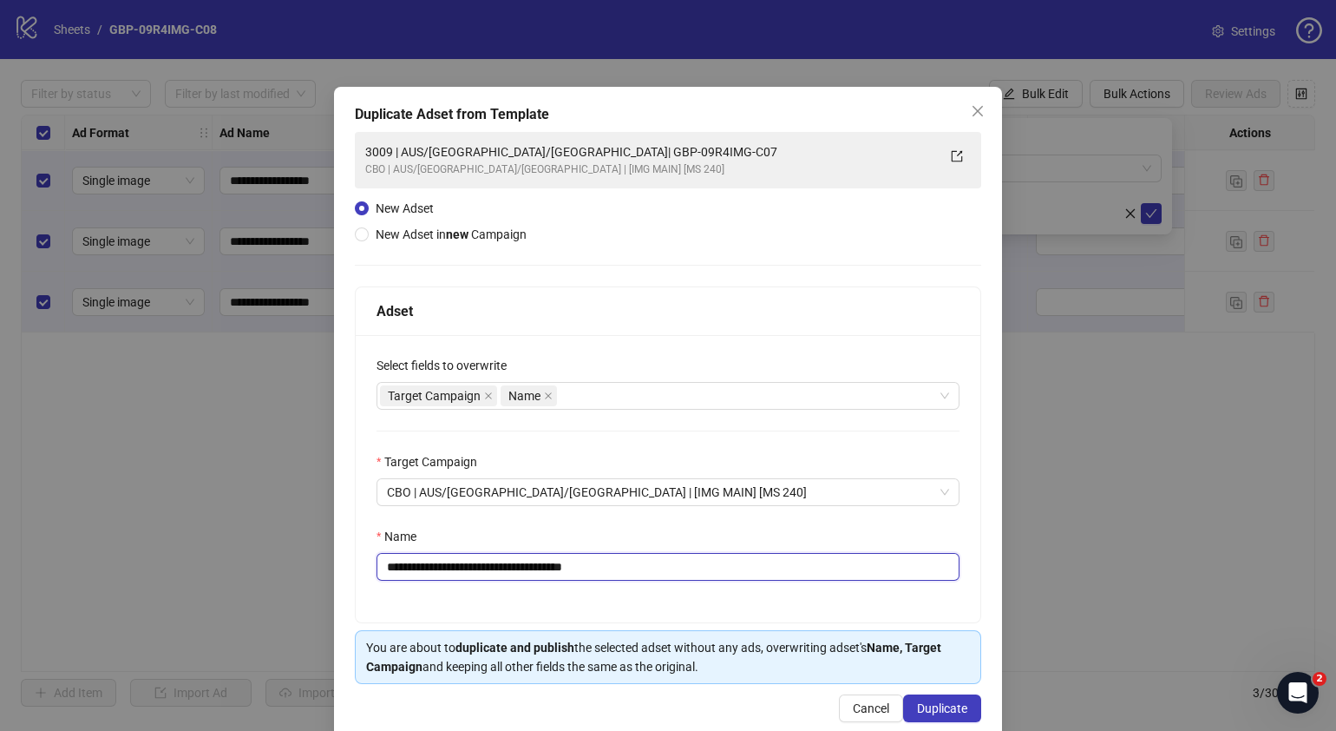
drag, startPoint x: 591, startPoint y: 571, endPoint x: 490, endPoint y: 576, distance: 100.8
click at [490, 576] on input "**********" at bounding box center [668, 567] width 583 height 28
paste input "text"
type input "**********"
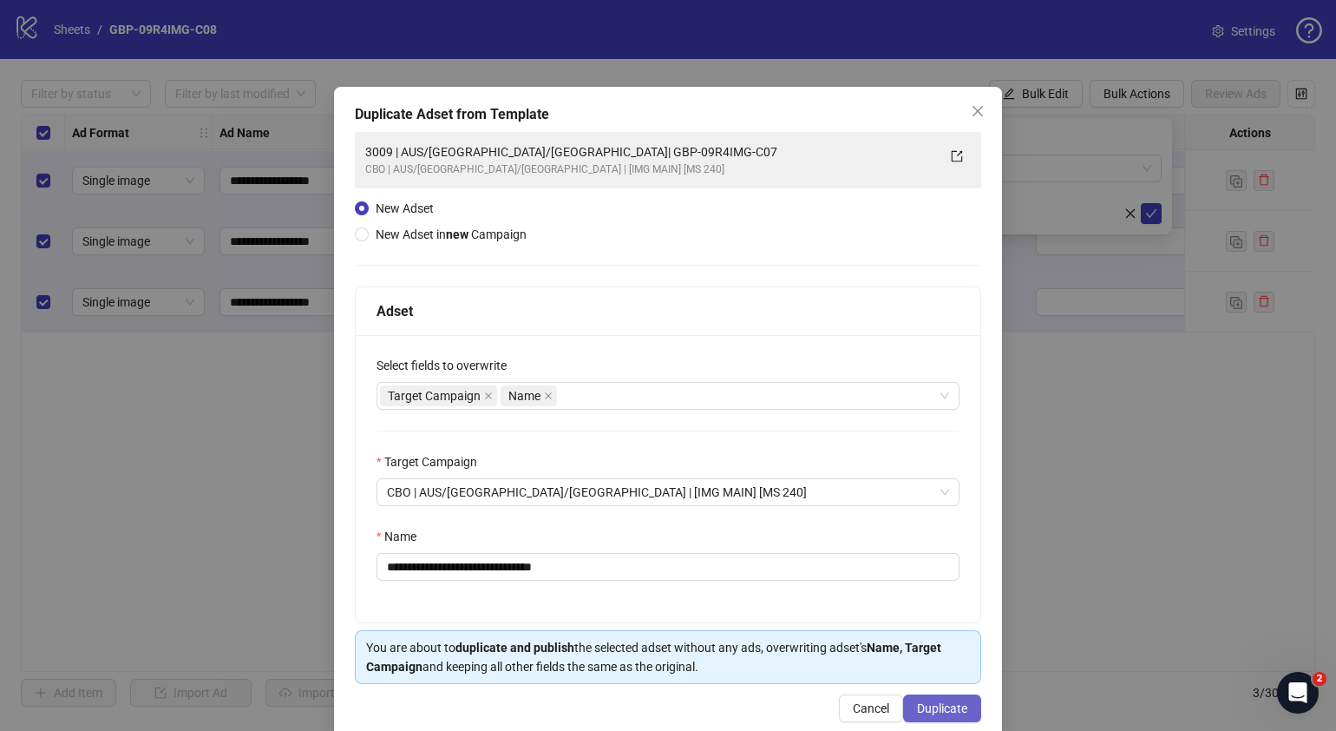
click at [929, 701] on span "Duplicate" at bounding box center [942, 708] width 50 height 14
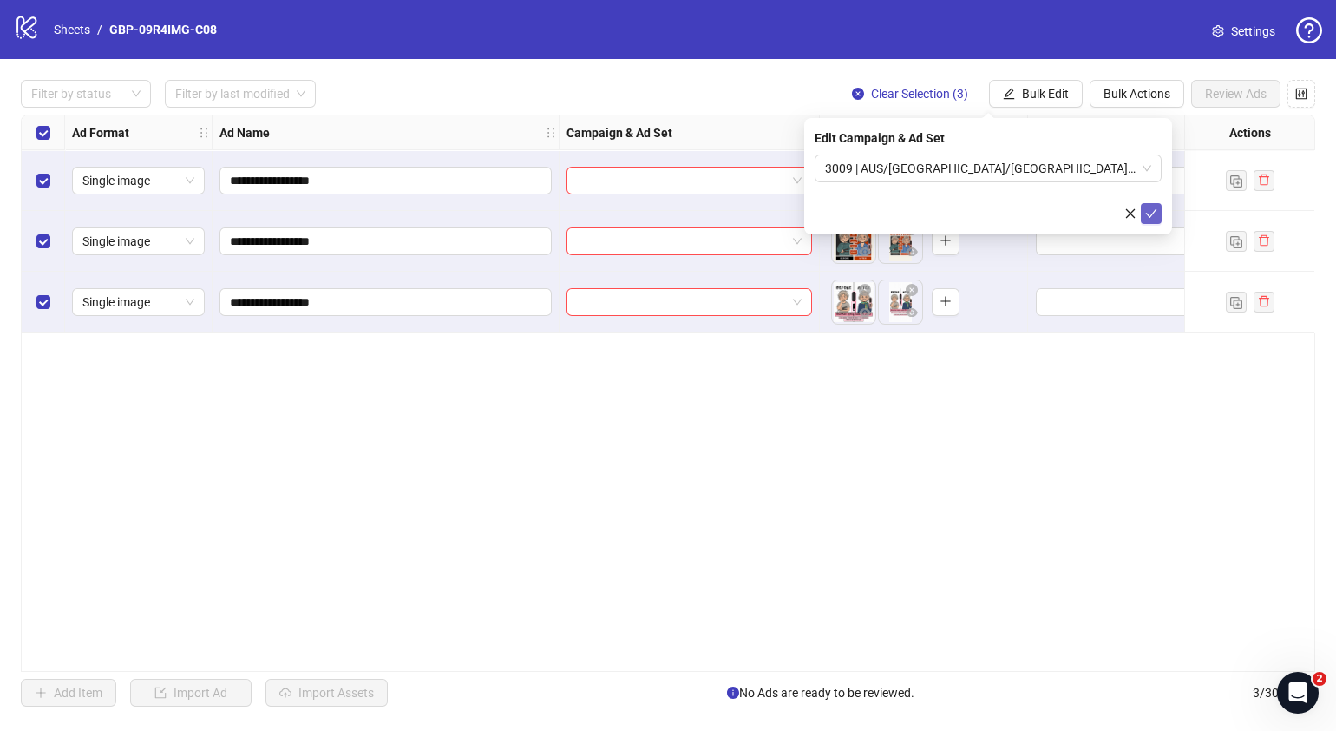
click at [1159, 212] on button "submit" at bounding box center [1151, 213] width 21 height 21
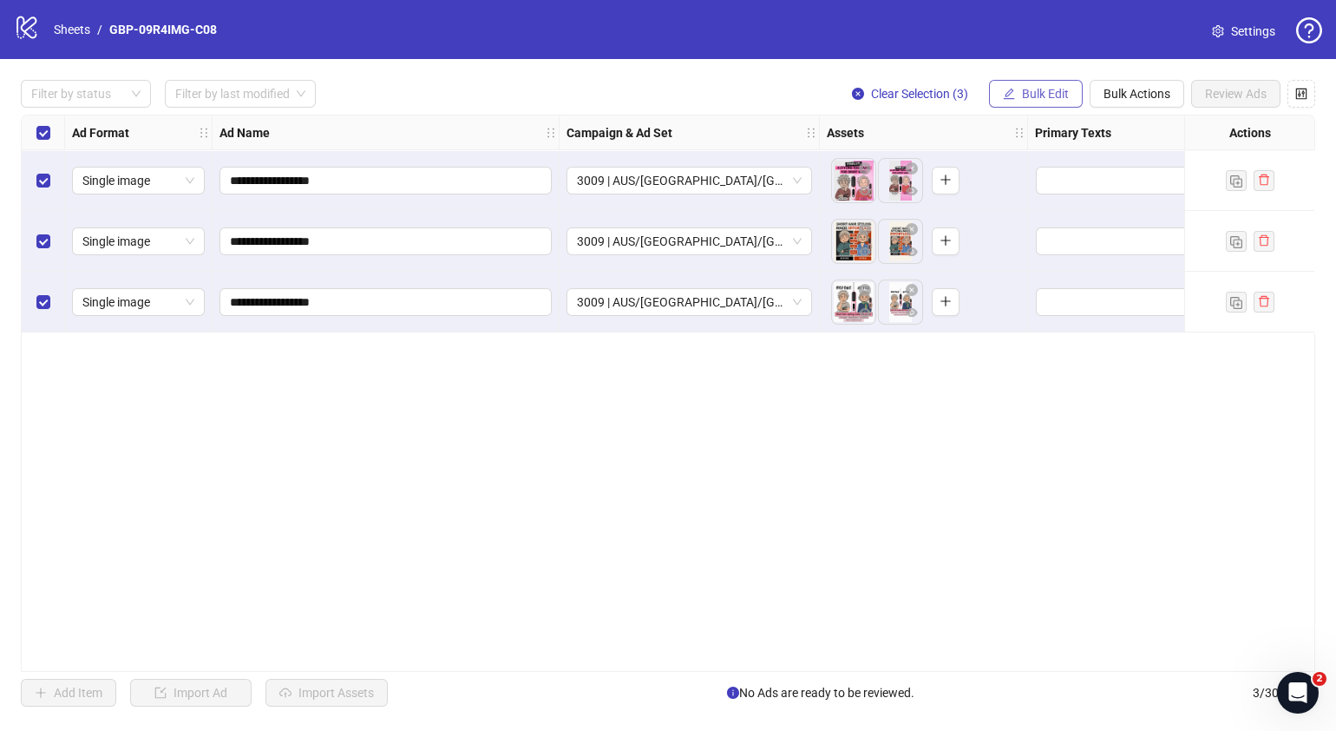
click at [1022, 91] on span "Bulk Edit" at bounding box center [1045, 94] width 47 height 14
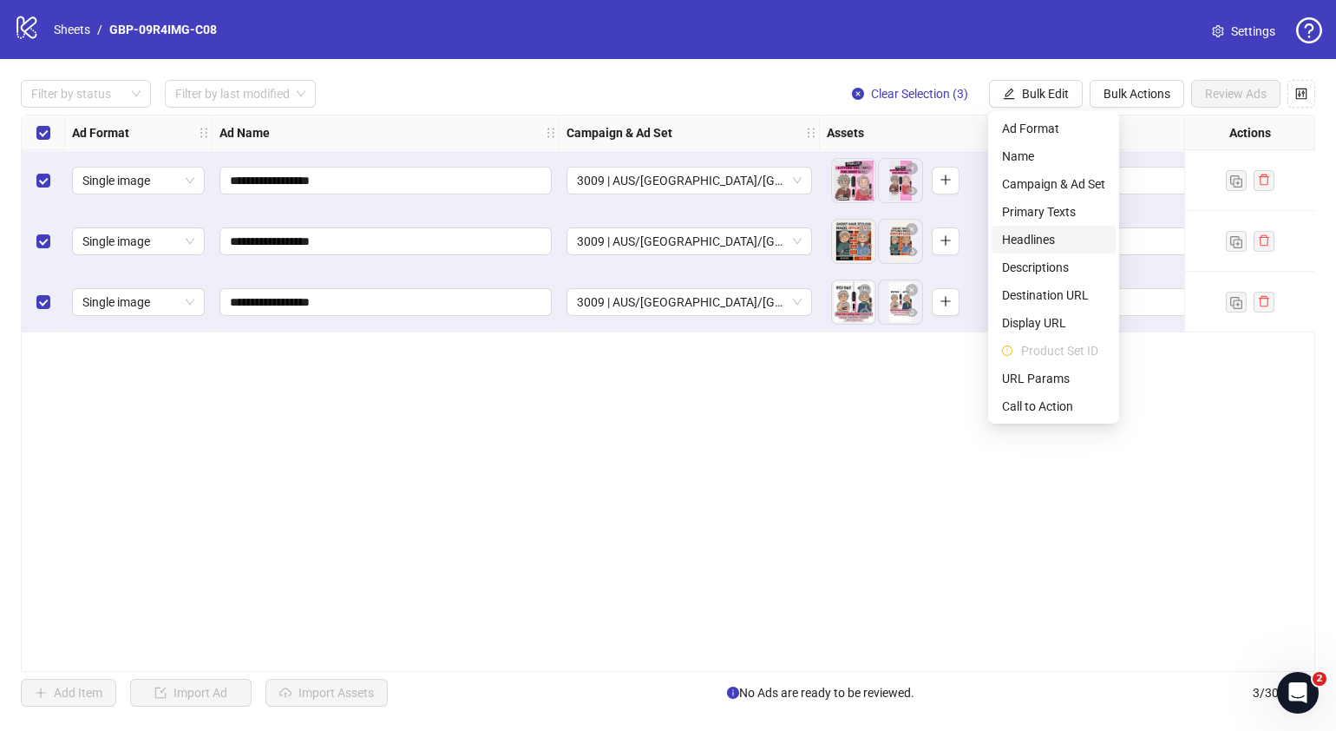
click at [1043, 231] on span "Headlines" at bounding box center [1053, 239] width 103 height 19
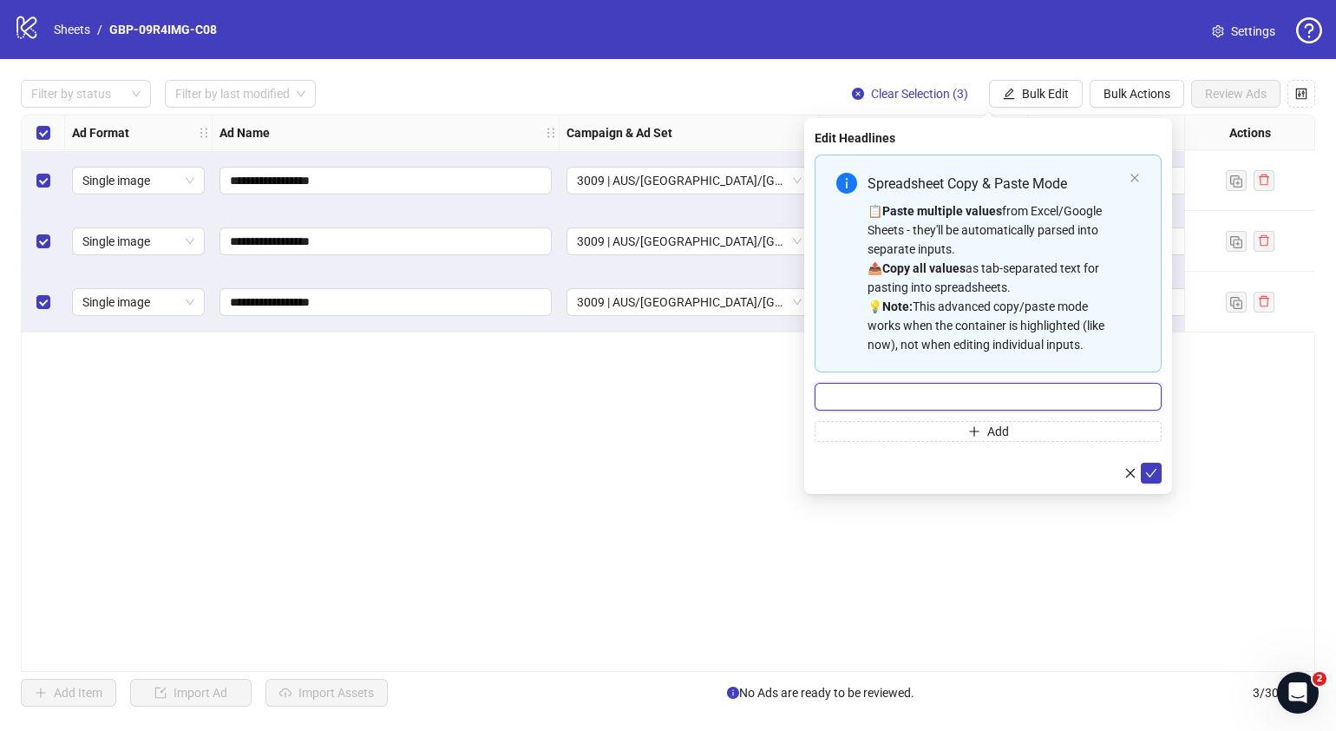
click at [1015, 393] on input "Multi-input container - paste or copy values" at bounding box center [988, 397] width 347 height 28
paste input "*******"
type input "*******"
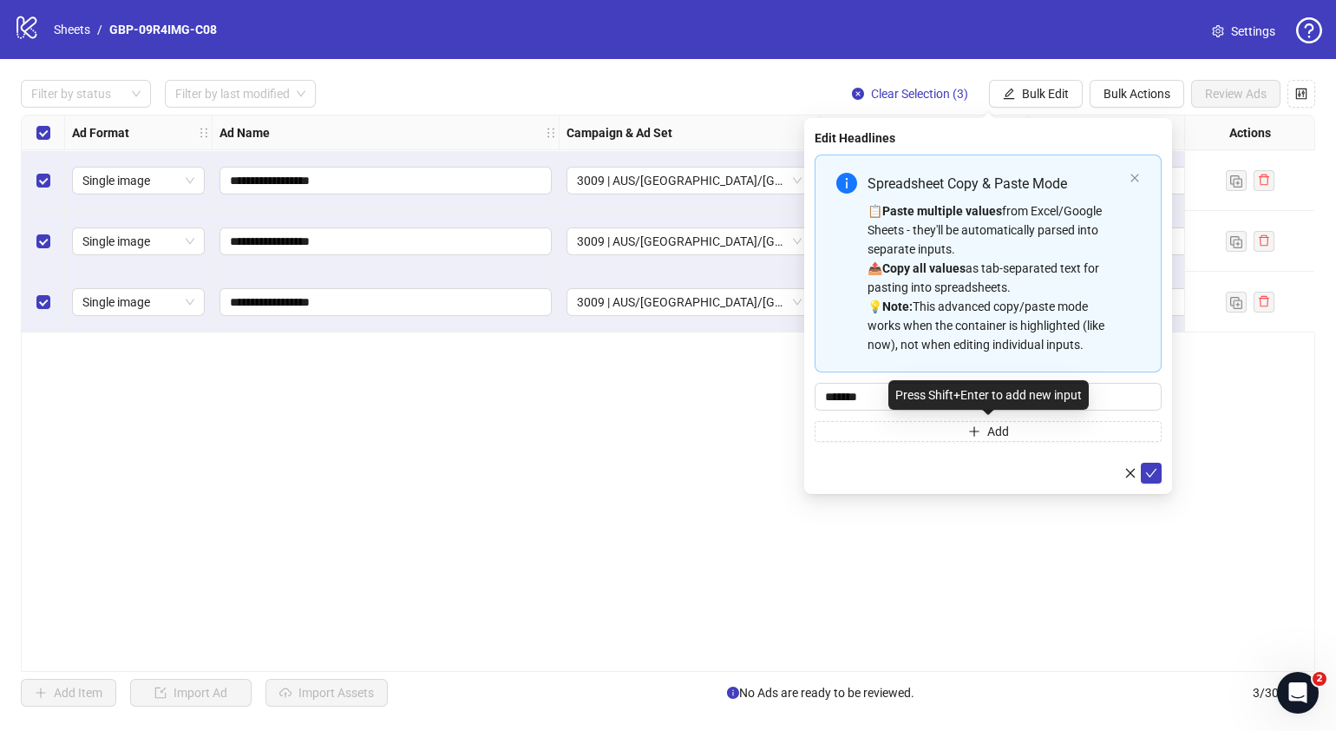
drag, startPoint x: 924, startPoint y: 428, endPoint x: 927, endPoint y: 390, distance: 38.3
click at [924, 429] on button "Add" at bounding box center [988, 431] width 347 height 21
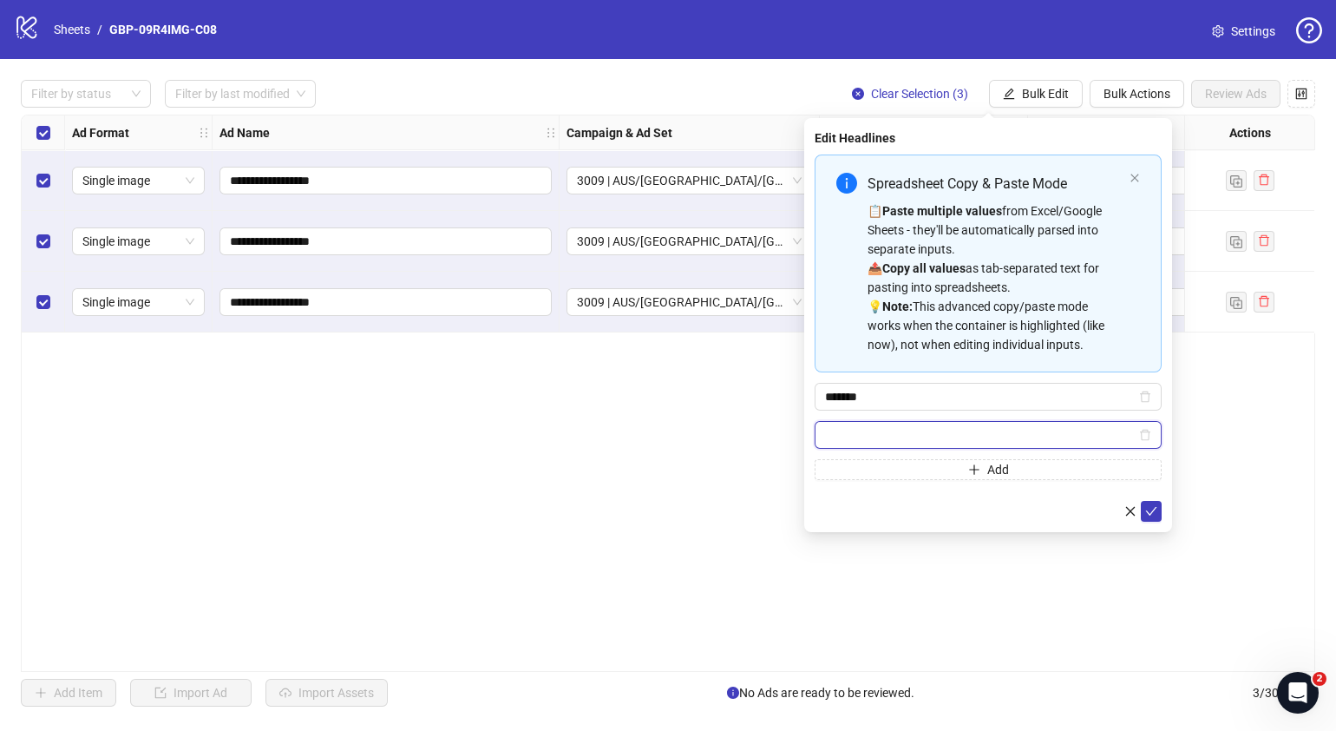
paste input "**********"
type input "**********"
drag, startPoint x: 1158, startPoint y: 512, endPoint x: 1149, endPoint y: 476, distance: 36.8
click at [1158, 512] on button "submit" at bounding box center [1151, 511] width 21 height 21
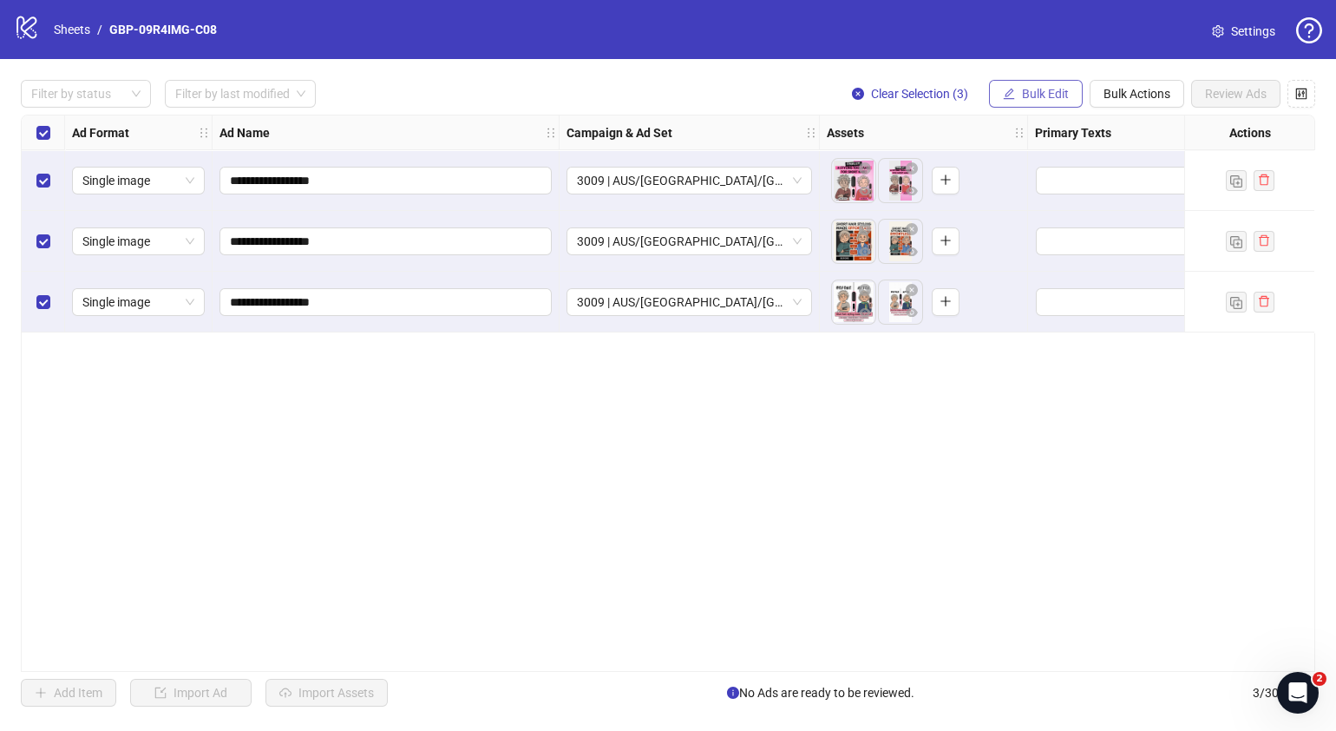
click at [1045, 100] on span "Bulk Edit" at bounding box center [1045, 94] width 47 height 14
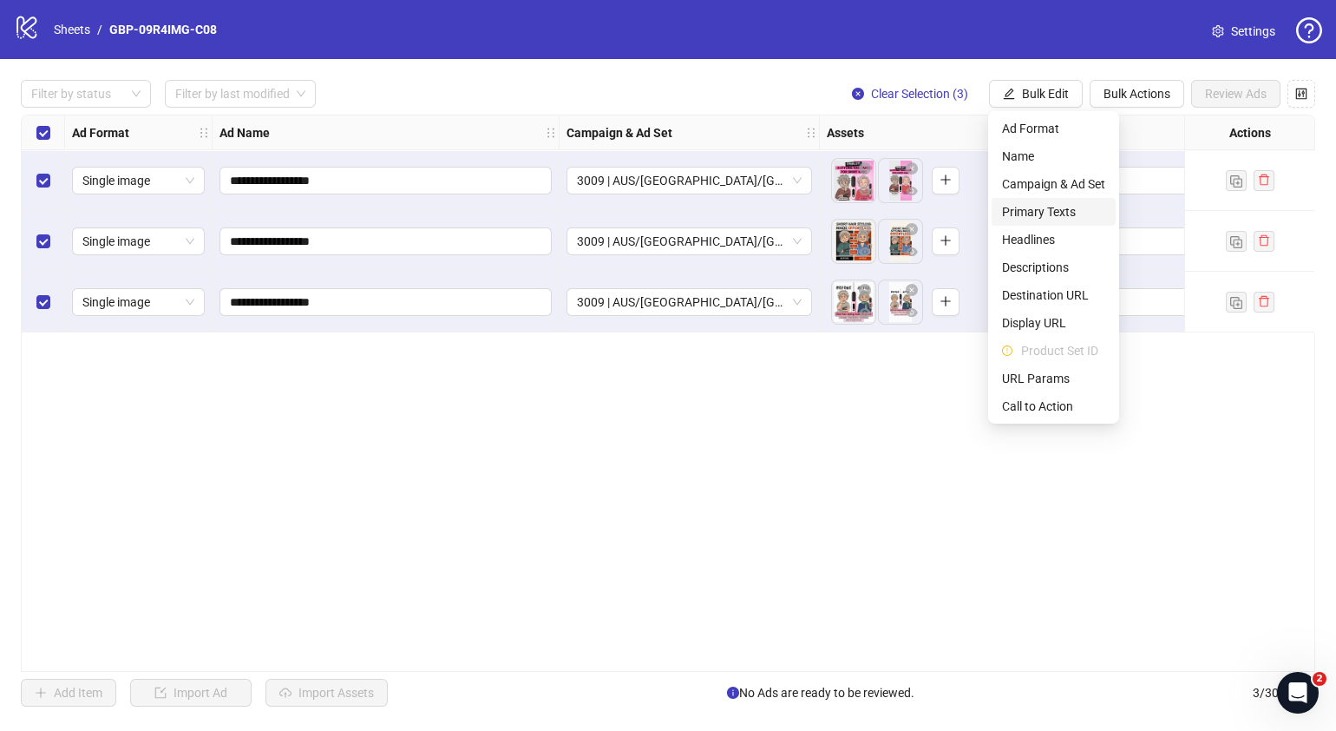
click at [1044, 208] on span "Primary Texts" at bounding box center [1053, 211] width 103 height 19
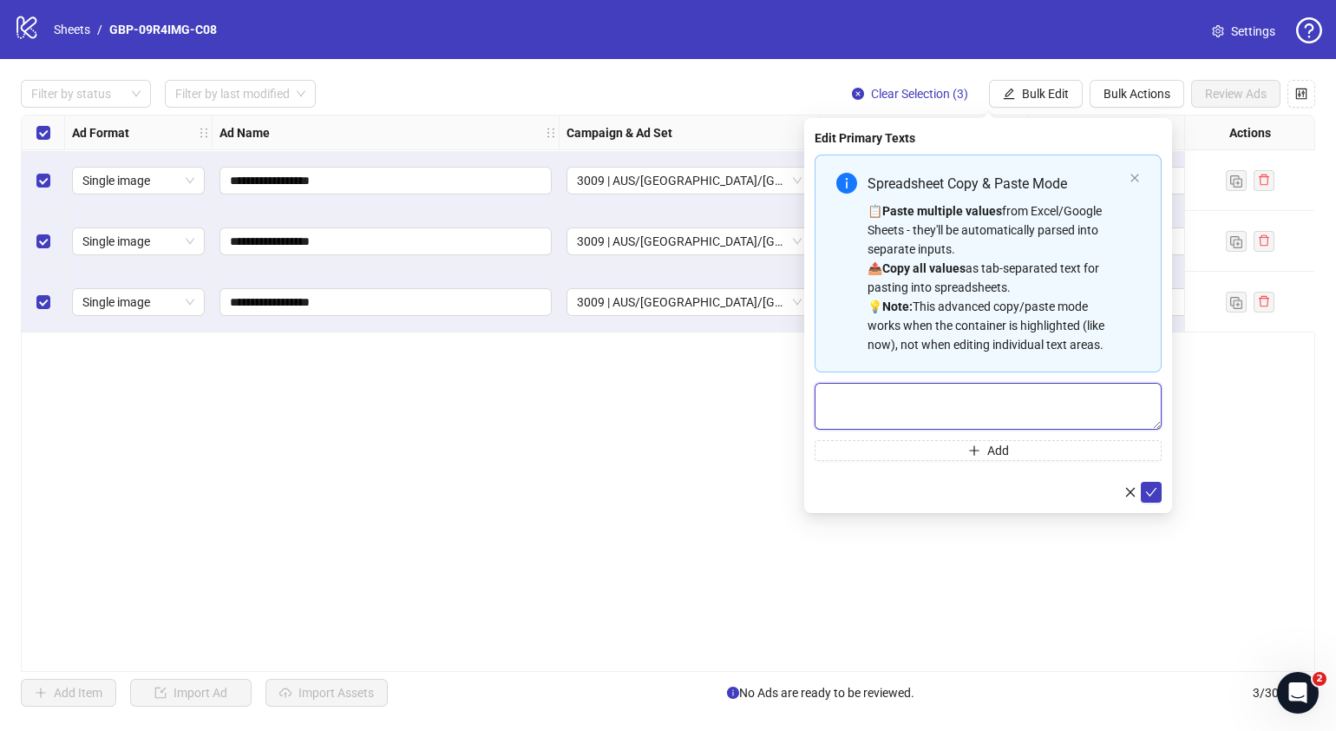
click at [981, 406] on textarea "Multi-text input container - paste or copy values" at bounding box center [988, 406] width 347 height 47
paste textarea "**********"
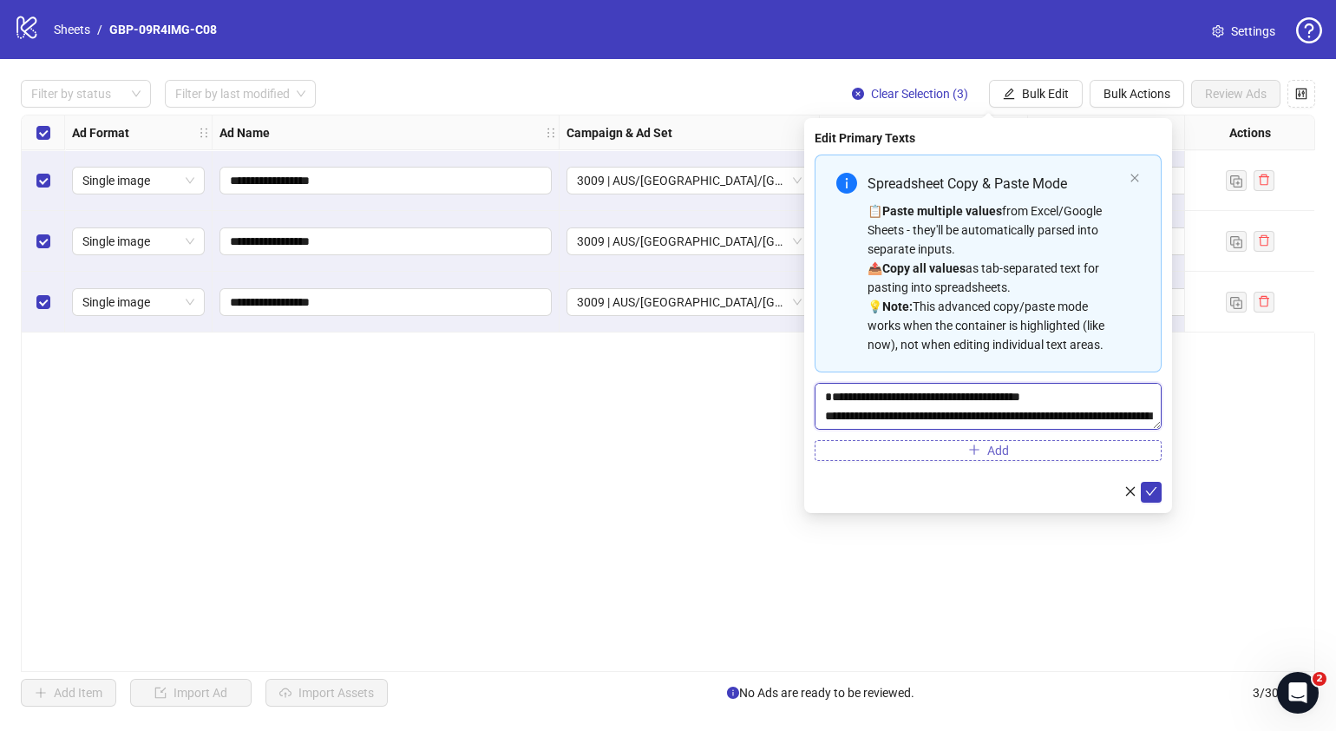
scroll to position [51, 0]
type textarea "**********"
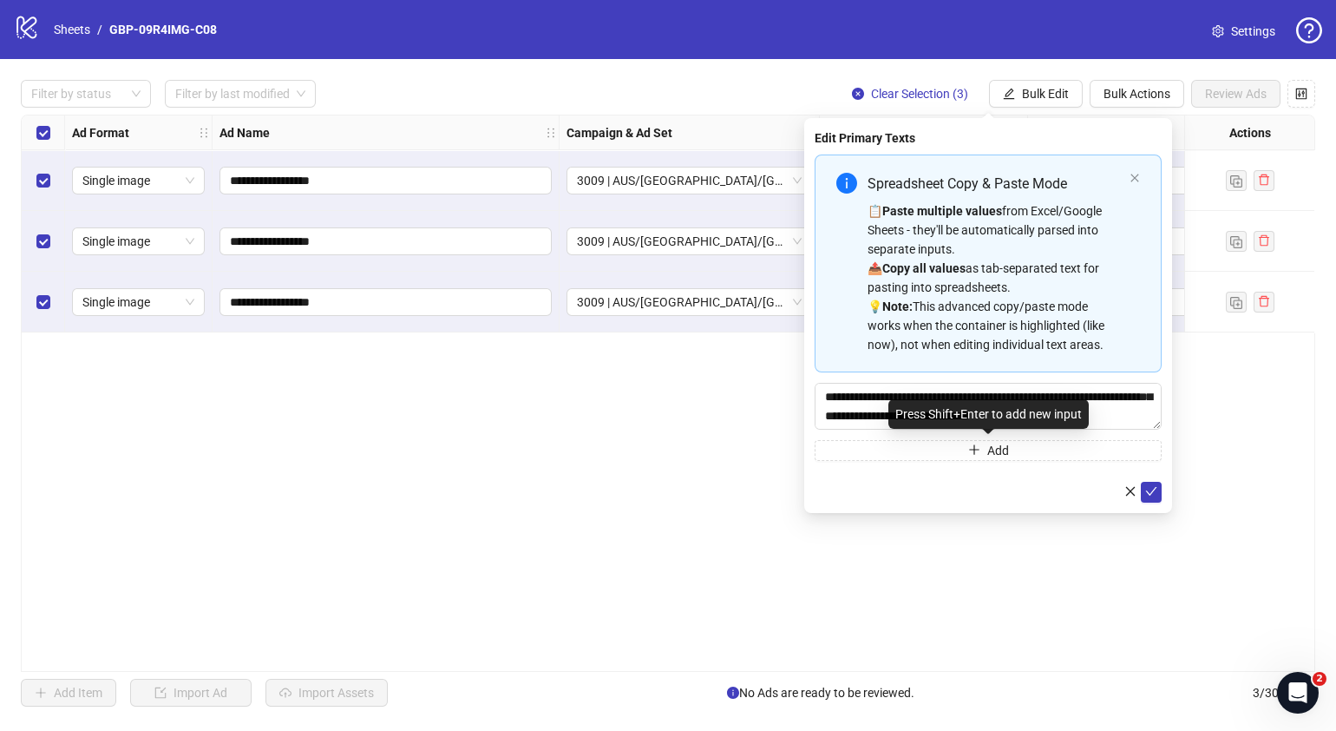
click at [987, 442] on button "Add" at bounding box center [988, 450] width 347 height 21
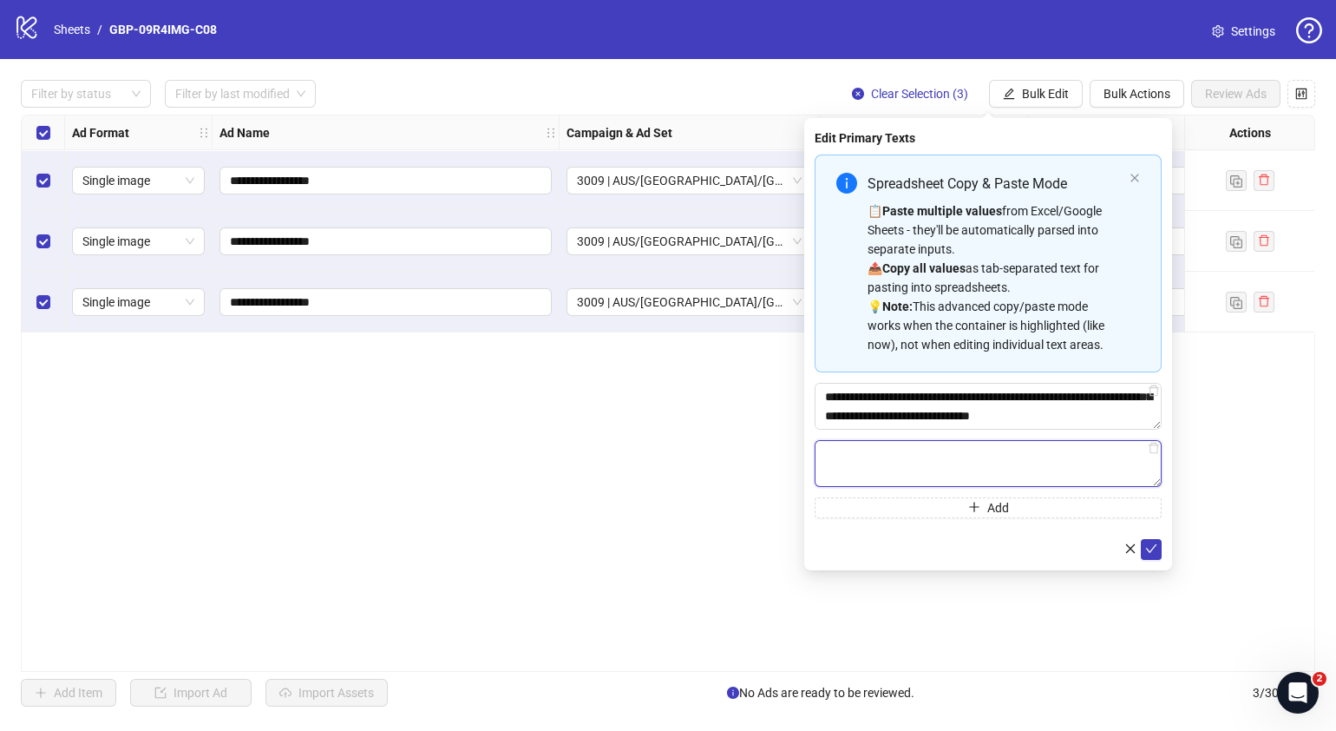
click at [1059, 469] on textarea "Multi-text input container - paste or copy values" at bounding box center [988, 463] width 347 height 47
paste textarea "**********"
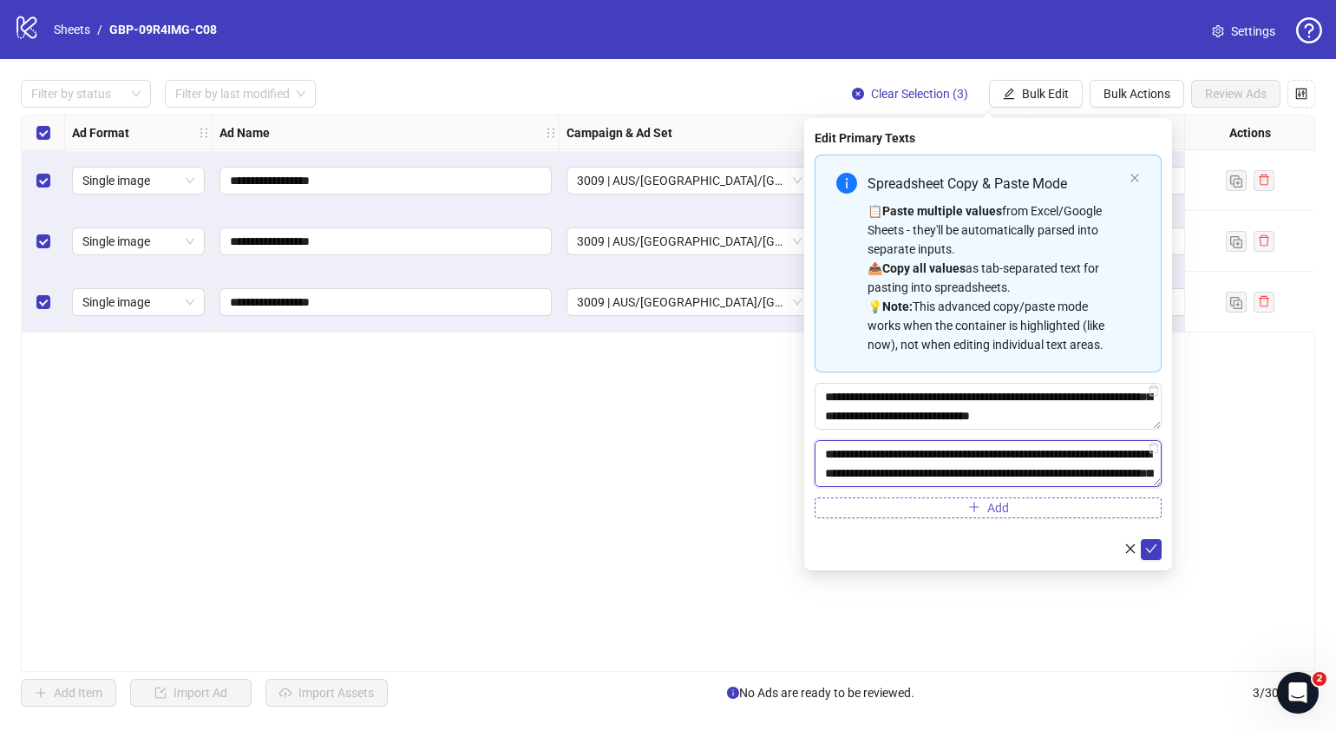
scroll to position [261, 0]
type textarea "**********"
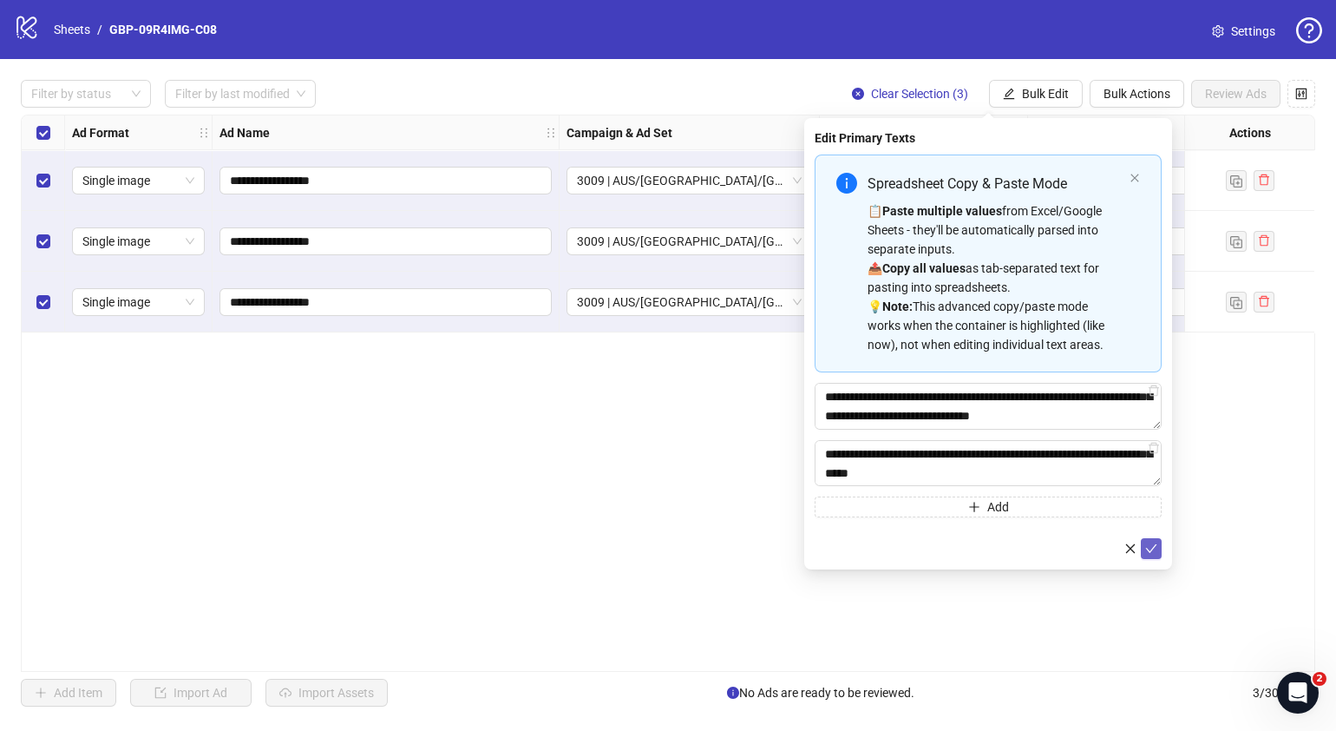
click at [1156, 542] on icon "check" at bounding box center [1151, 548] width 12 height 12
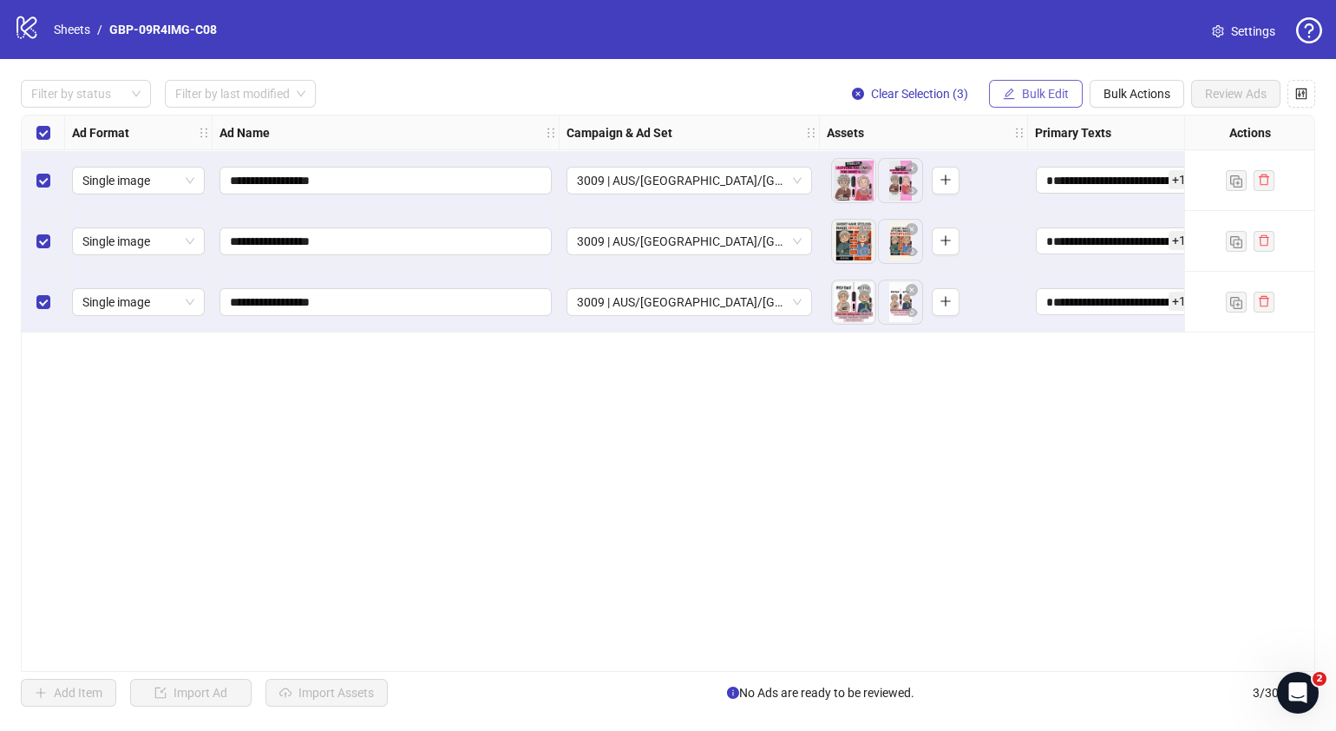
click at [1022, 93] on span "Bulk Edit" at bounding box center [1045, 94] width 47 height 14
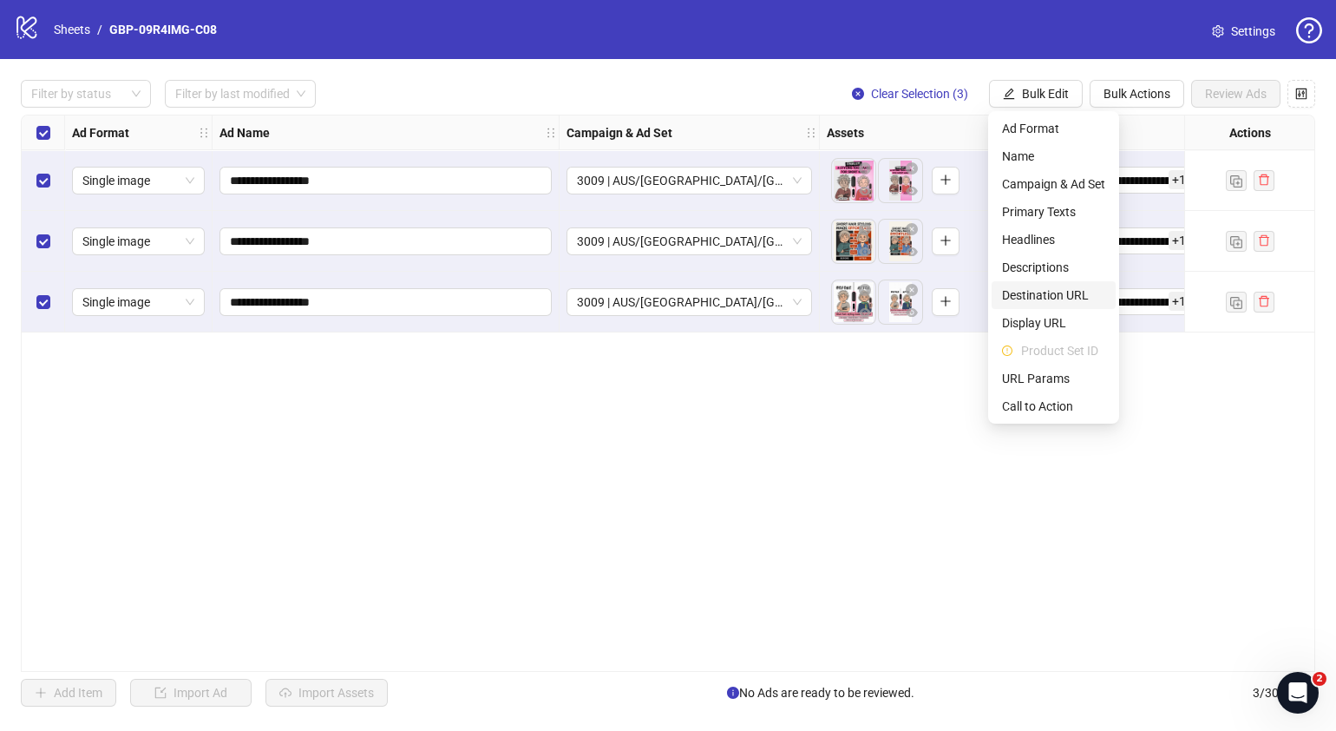
click at [1071, 295] on span "Destination URL" at bounding box center [1053, 294] width 103 height 19
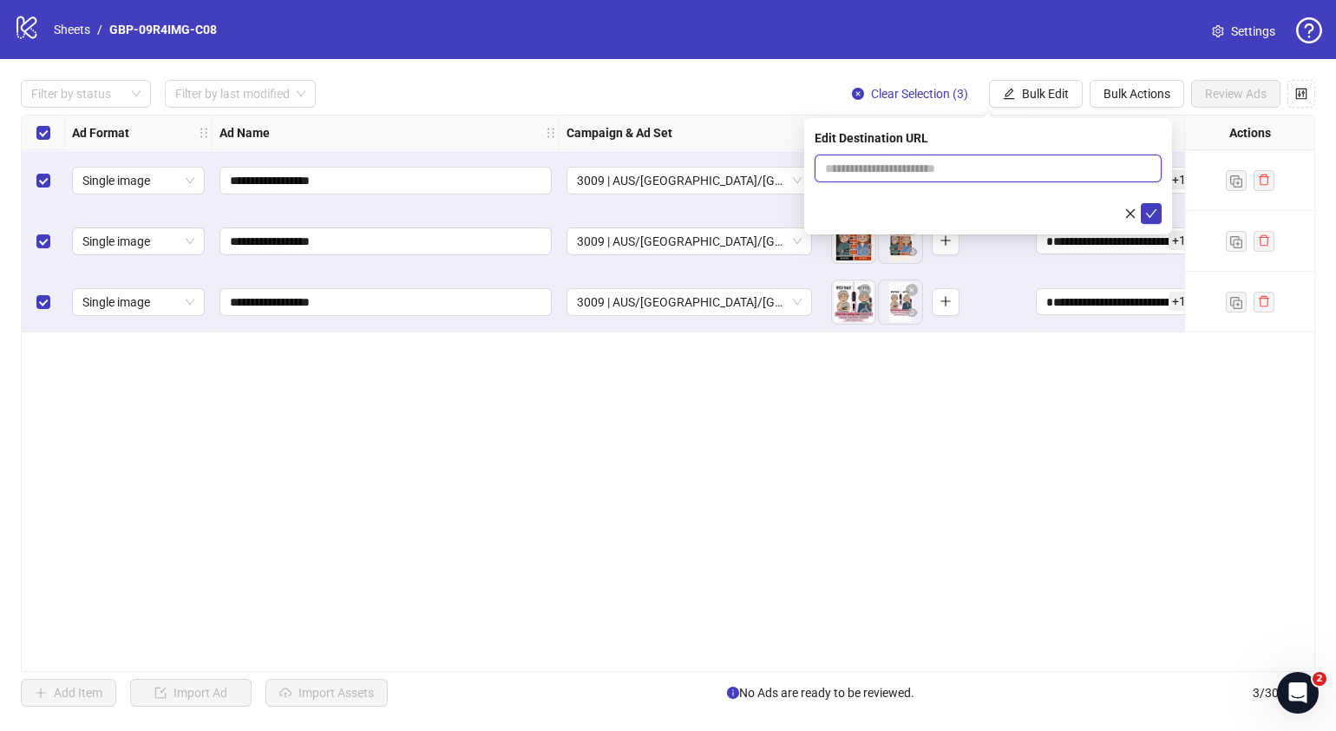
click at [1068, 167] on input "text" at bounding box center [981, 168] width 312 height 19
paste input "**********"
type input "**********"
click at [1156, 212] on icon "check" at bounding box center [1151, 213] width 12 height 12
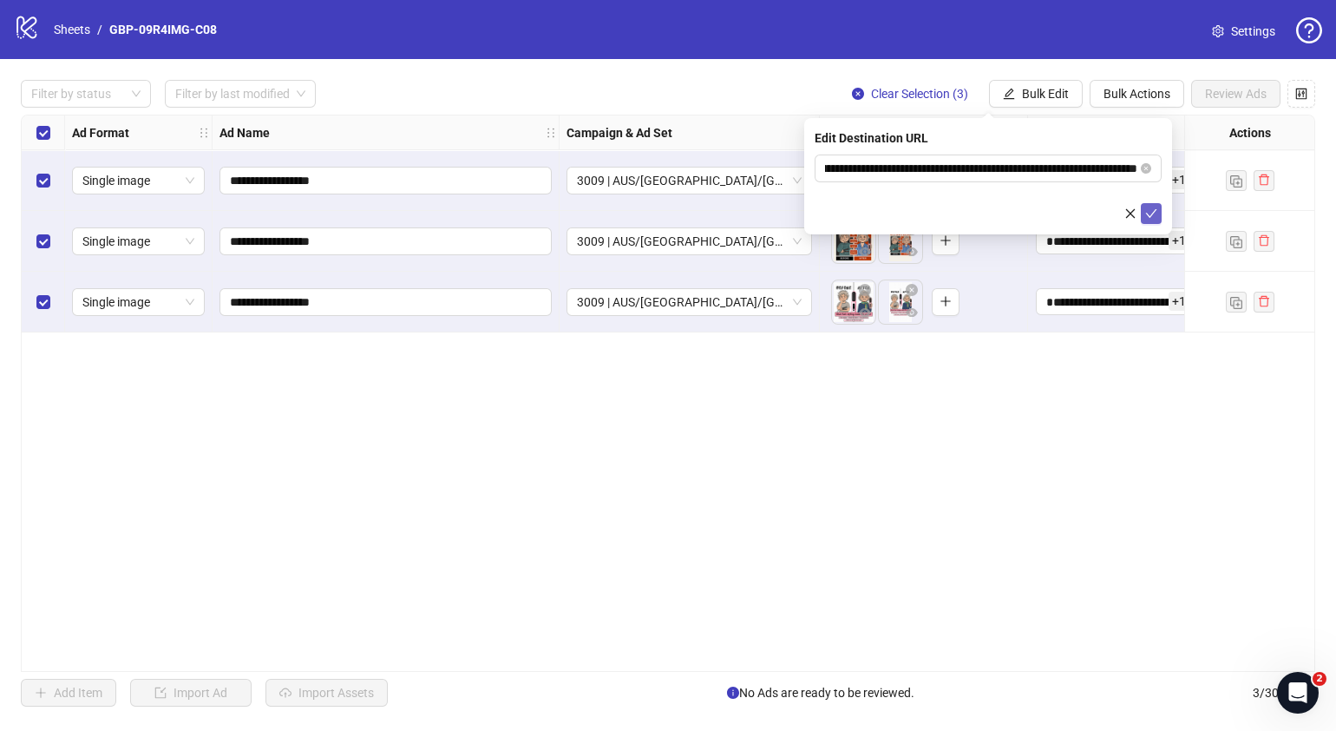
scroll to position [0, 0]
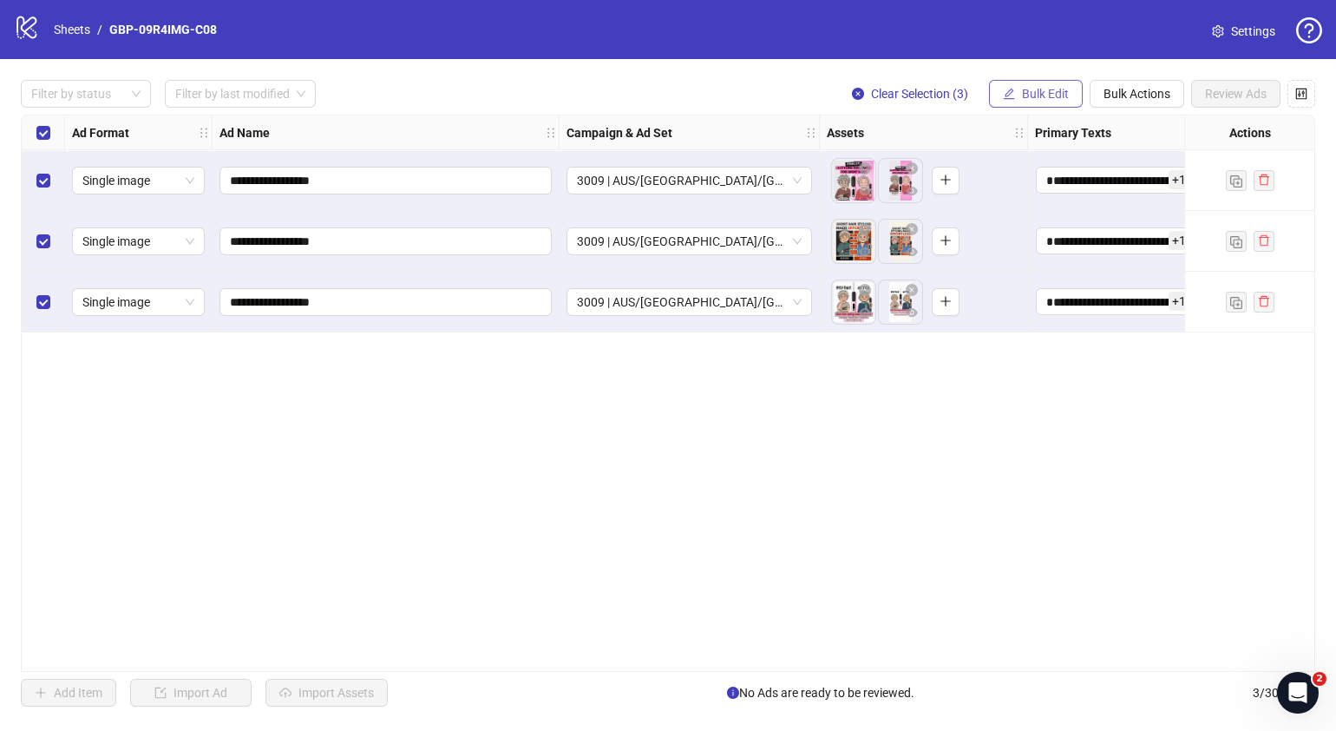
click at [1052, 87] on span "Bulk Edit" at bounding box center [1045, 94] width 47 height 14
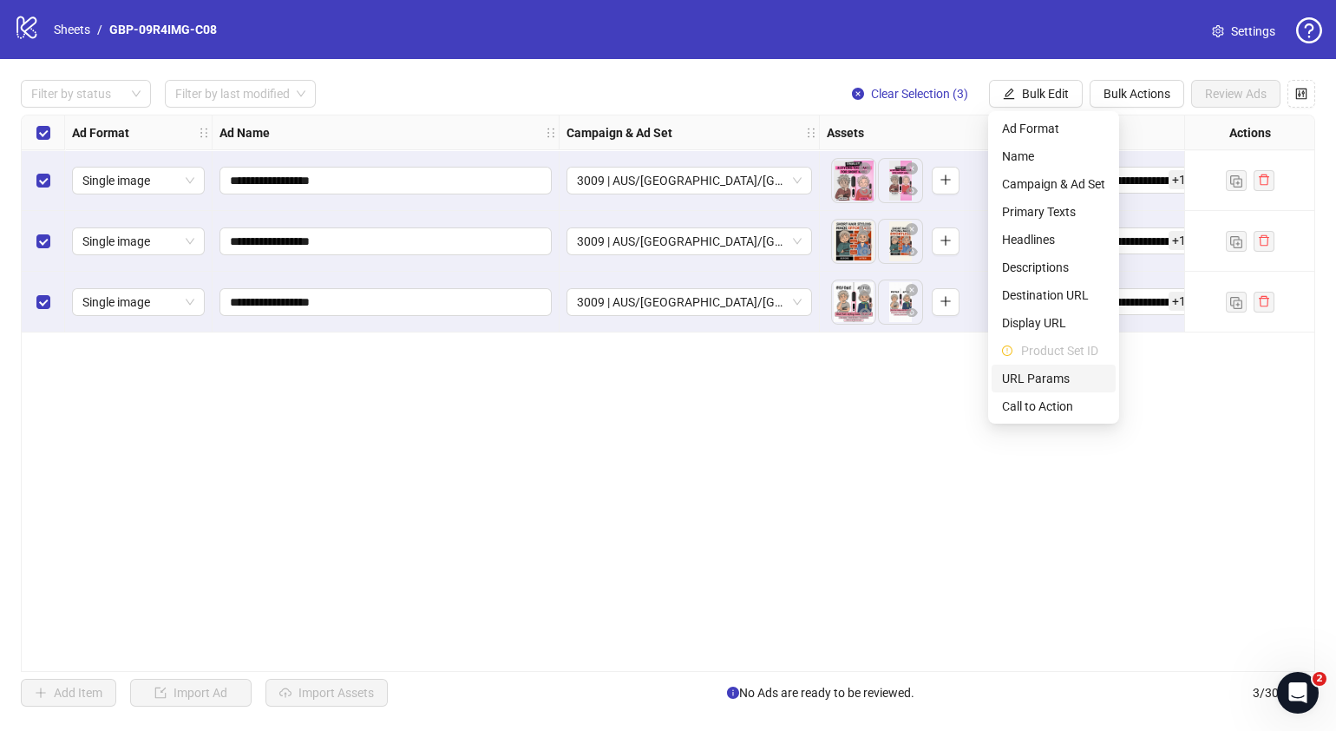
click at [1062, 381] on span "URL Params" at bounding box center [1053, 378] width 103 height 19
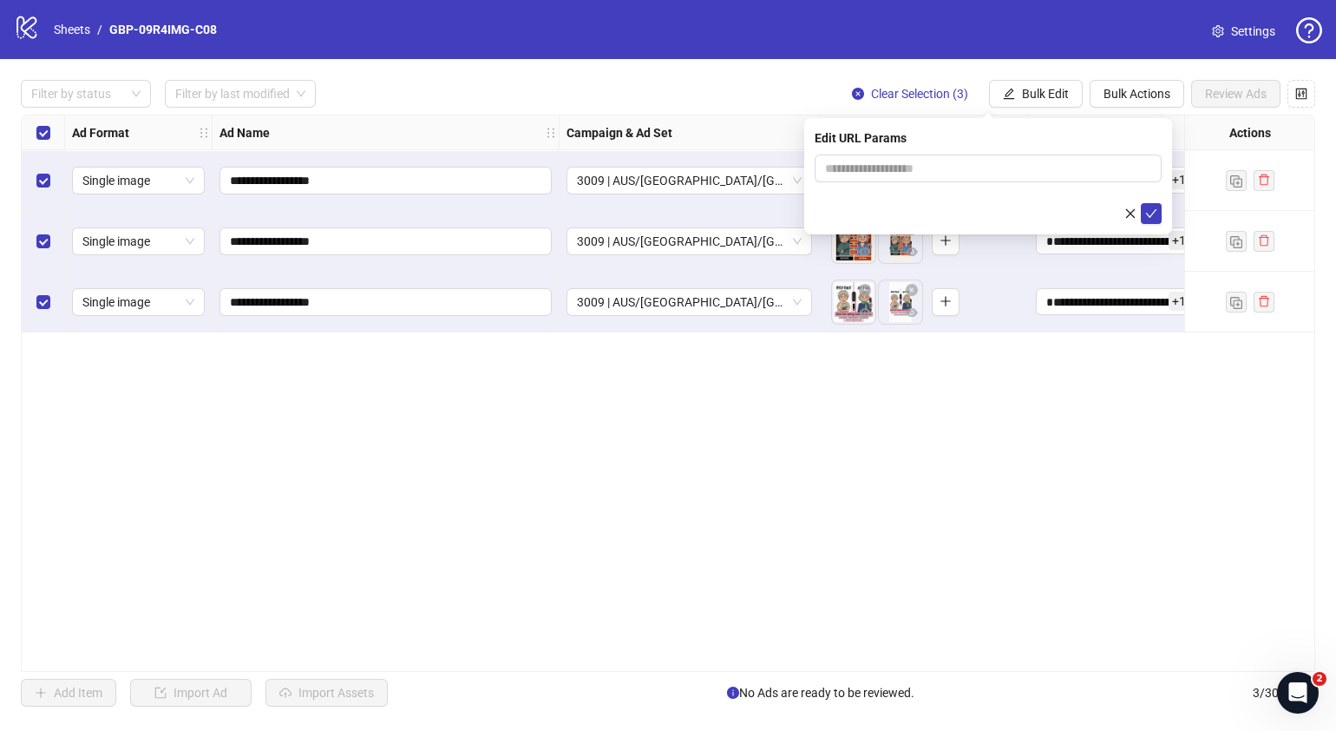
click at [1143, 500] on div "**********" at bounding box center [668, 393] width 1295 height 557
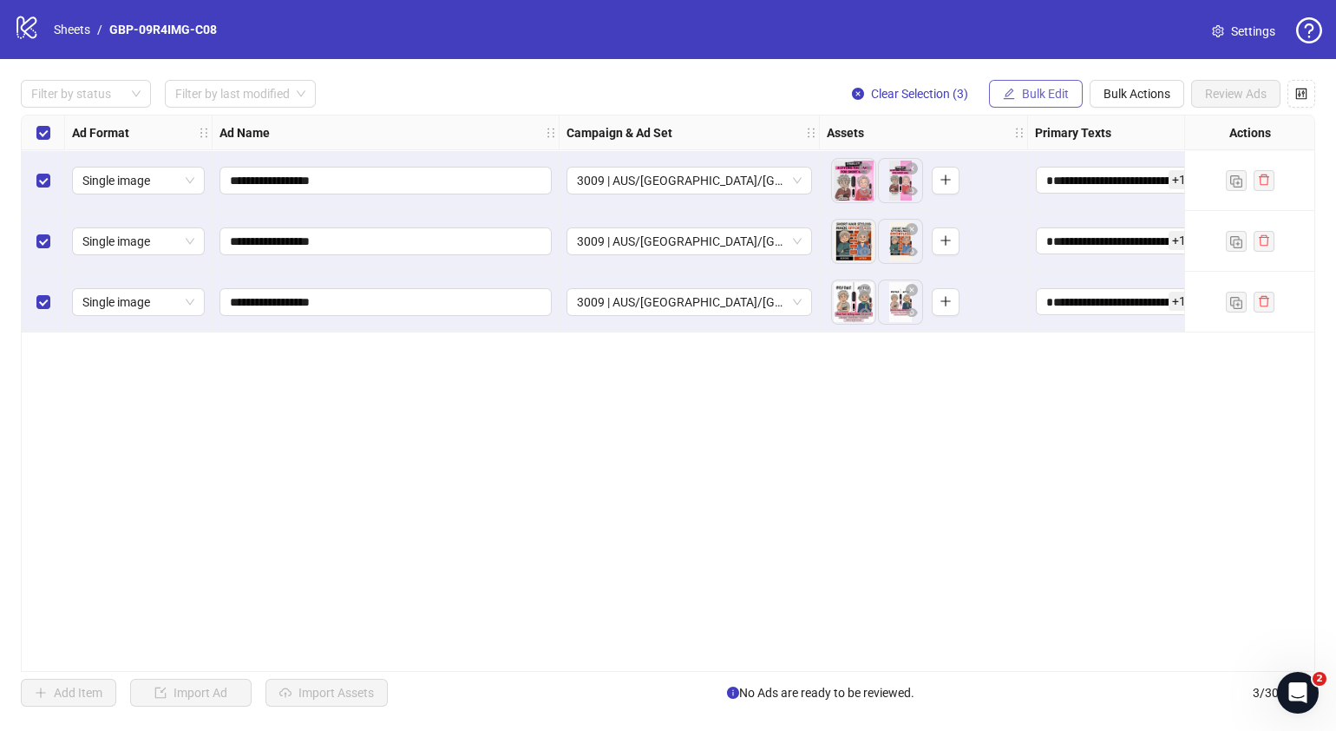
click at [1053, 91] on span "Bulk Edit" at bounding box center [1045, 94] width 47 height 14
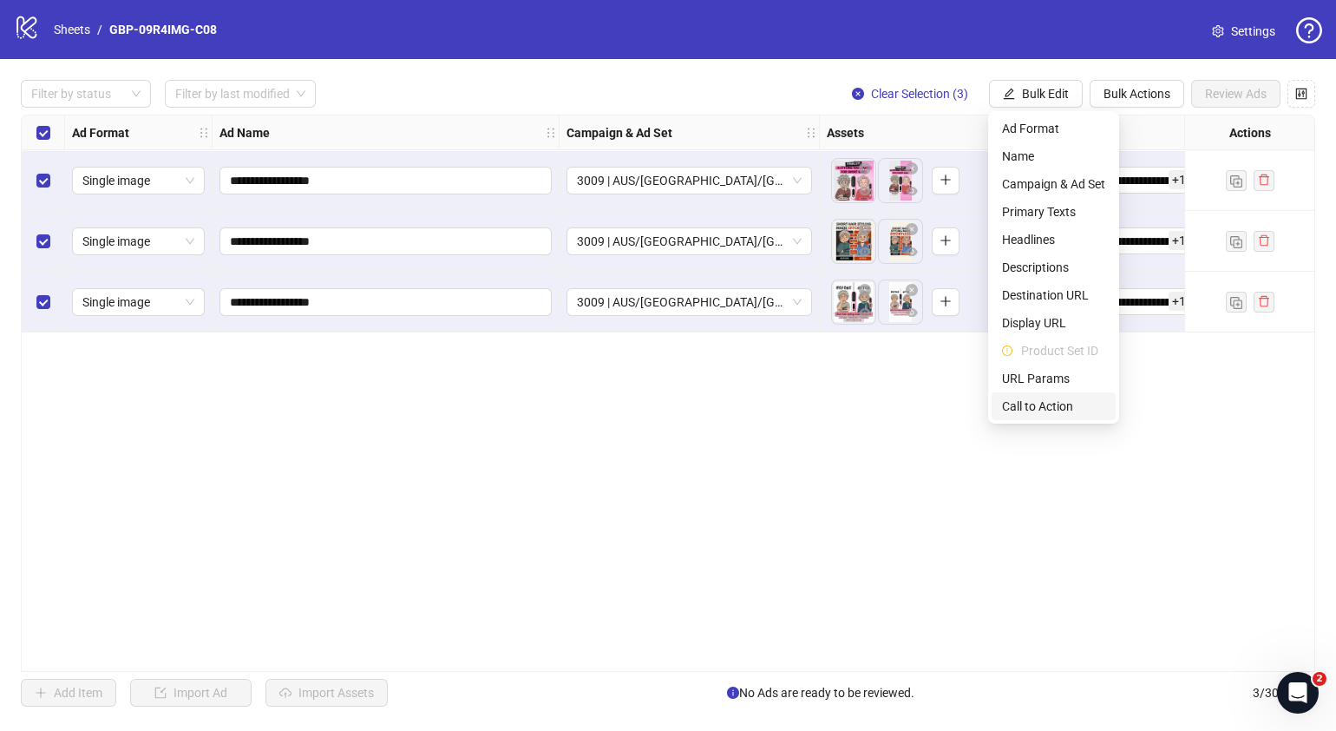
click at [1087, 405] on span "Call to Action" at bounding box center [1053, 406] width 103 height 19
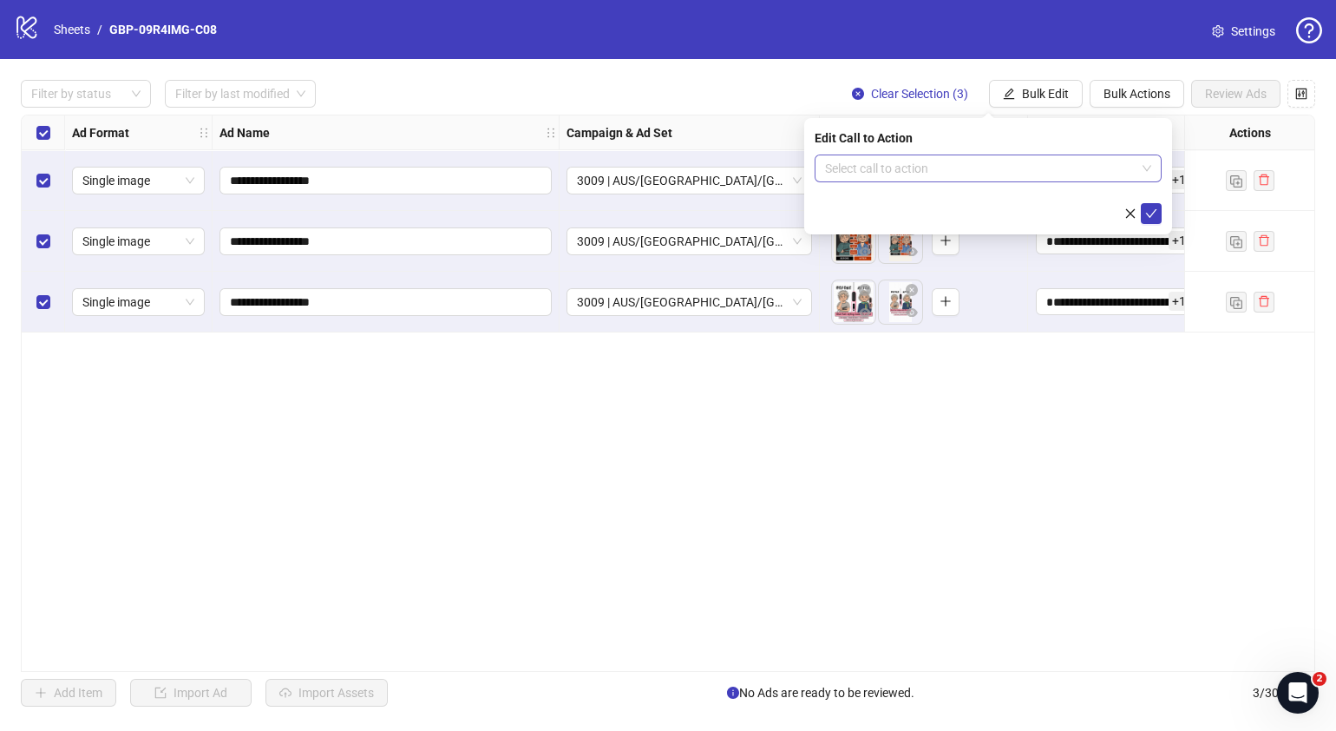
click at [1037, 165] on input "search" at bounding box center [980, 168] width 311 height 26
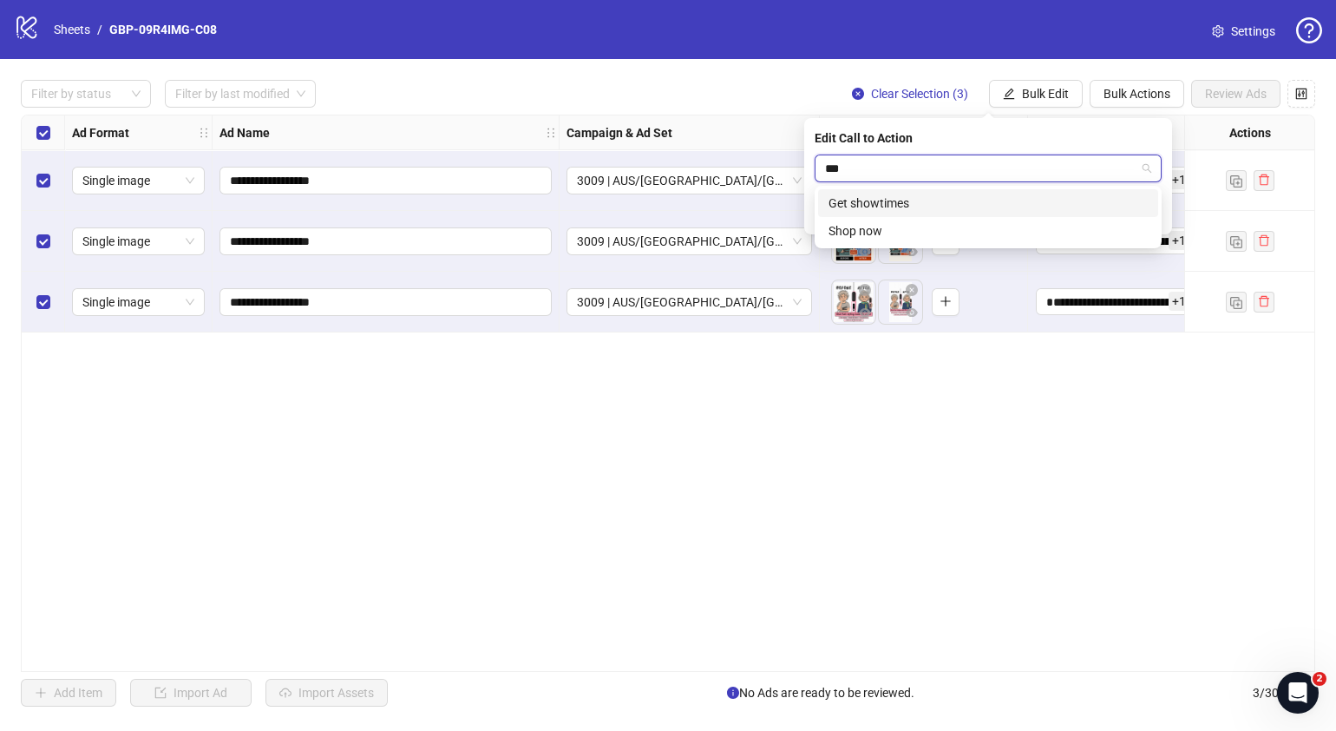
type input "****"
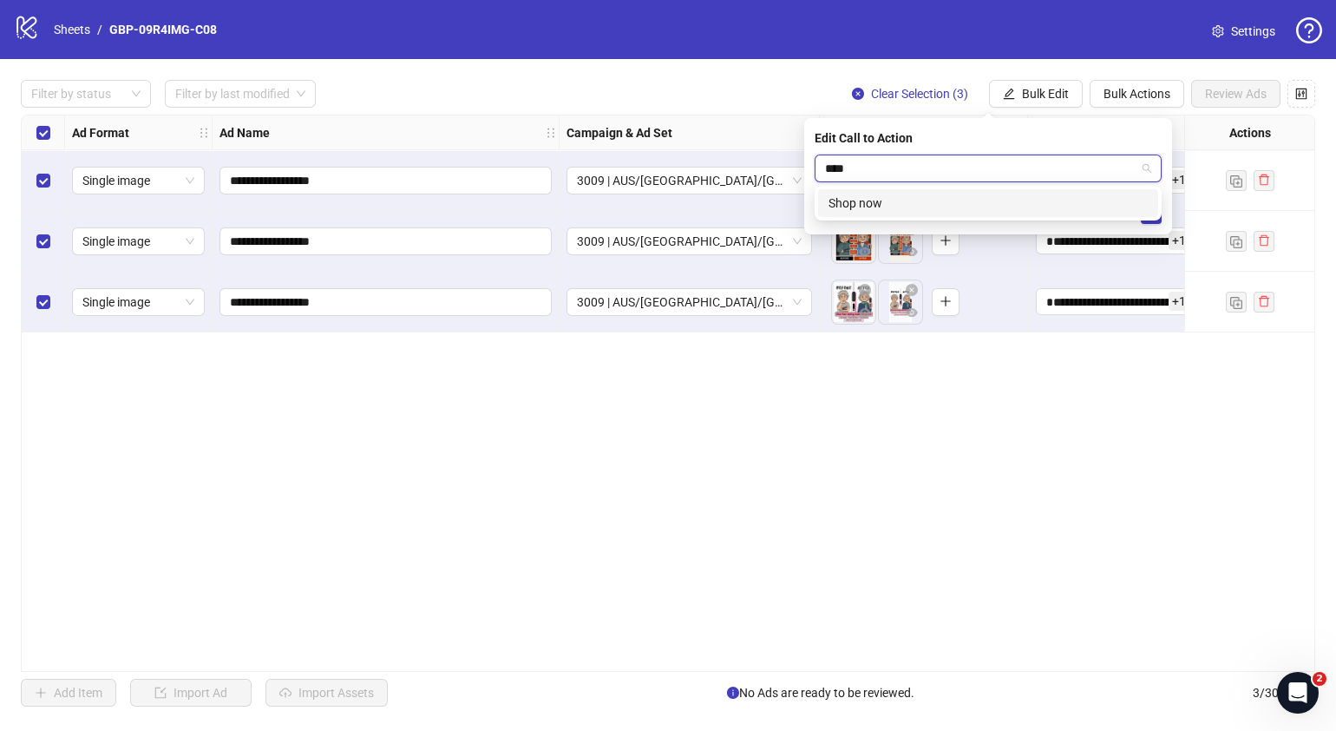
click at [1057, 208] on div "Shop now" at bounding box center [988, 203] width 319 height 19
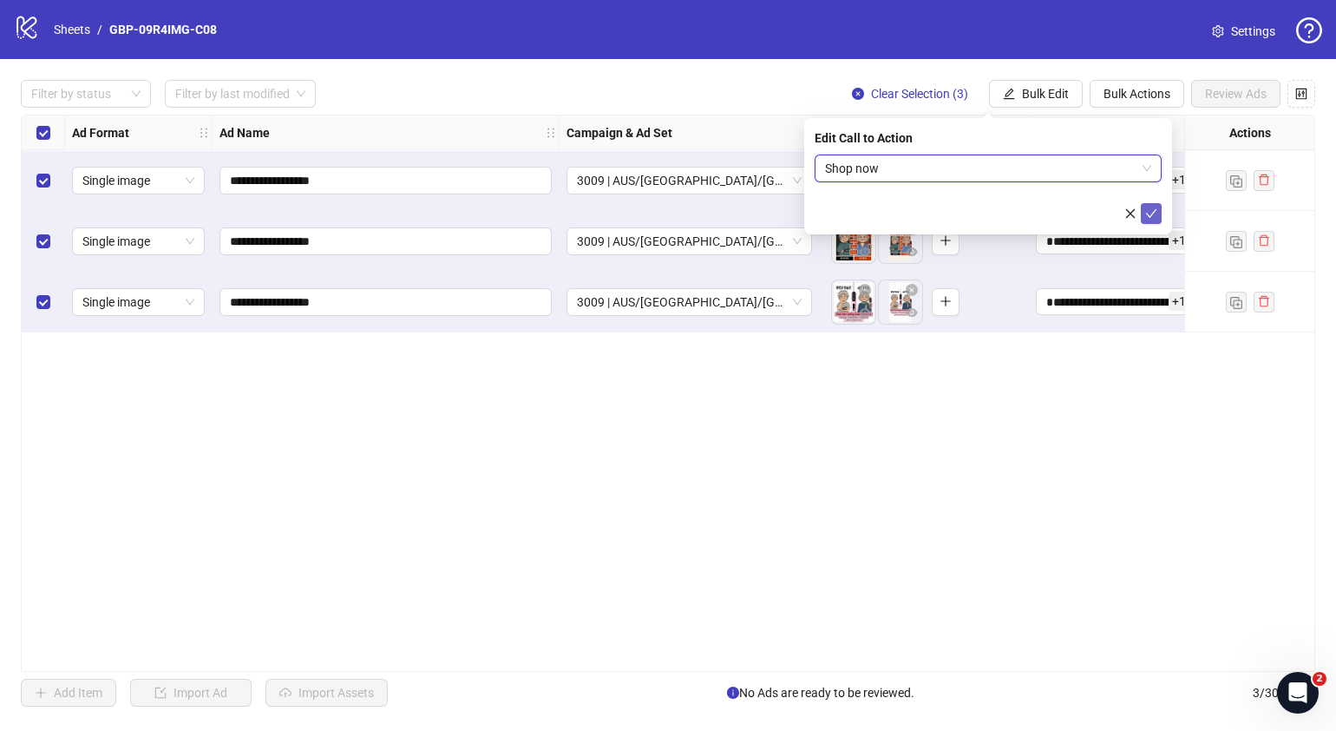
click at [1157, 207] on icon "check" at bounding box center [1151, 213] width 12 height 12
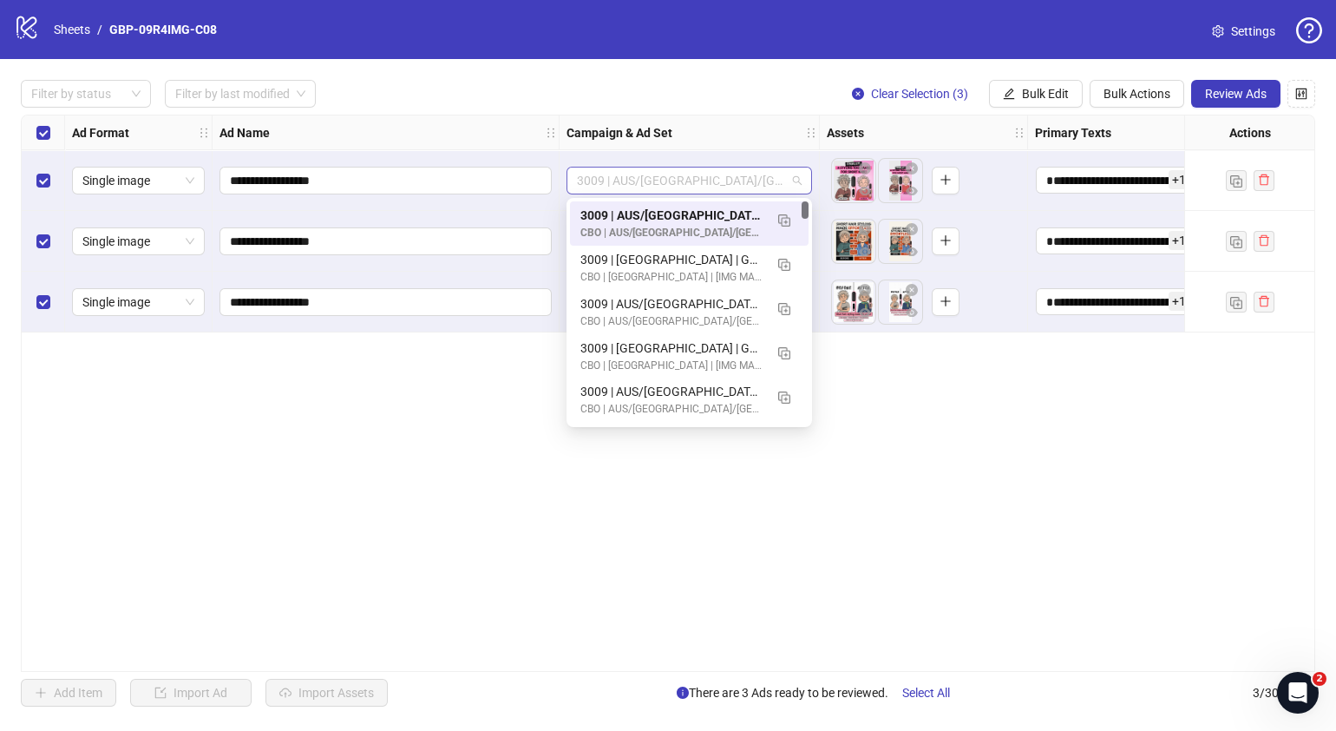
click at [796, 185] on span "3009 | AUS/[GEOGRAPHIC_DATA]/[GEOGRAPHIC_DATA]| GBP-09R4IMG-C08" at bounding box center [689, 180] width 225 height 26
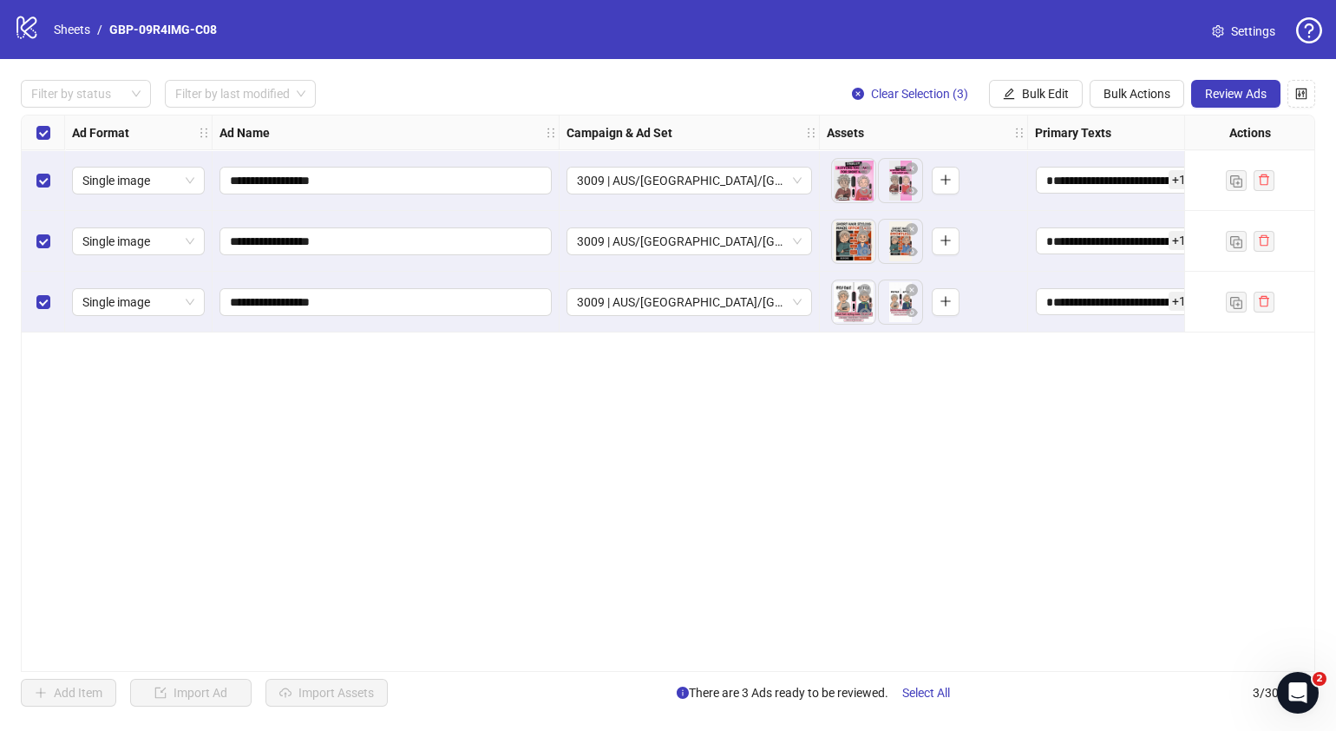
click at [1079, 469] on div "**********" at bounding box center [668, 393] width 1295 height 557
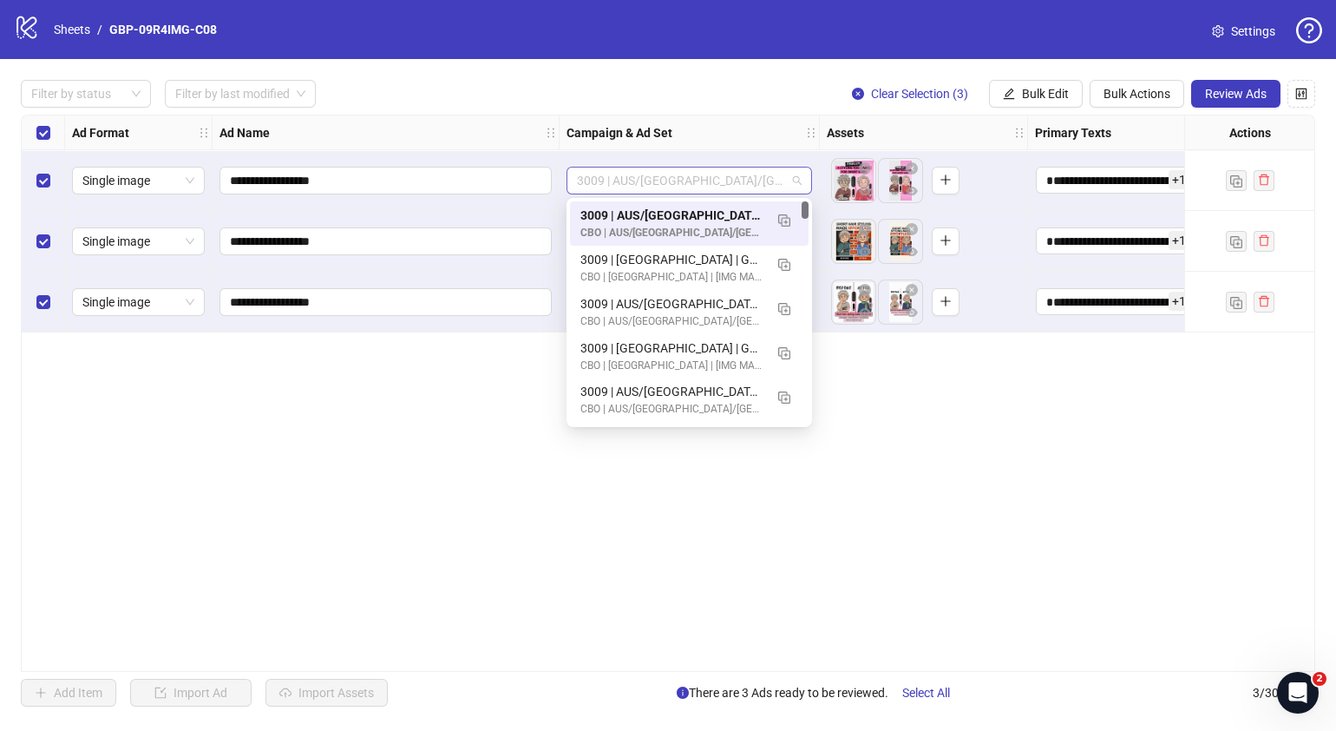
click at [805, 185] on div "3009 | AUS/[GEOGRAPHIC_DATA]/[GEOGRAPHIC_DATA]| GBP-09R4IMG-C08" at bounding box center [690, 181] width 246 height 28
click at [1021, 430] on div "**********" at bounding box center [668, 393] width 1295 height 557
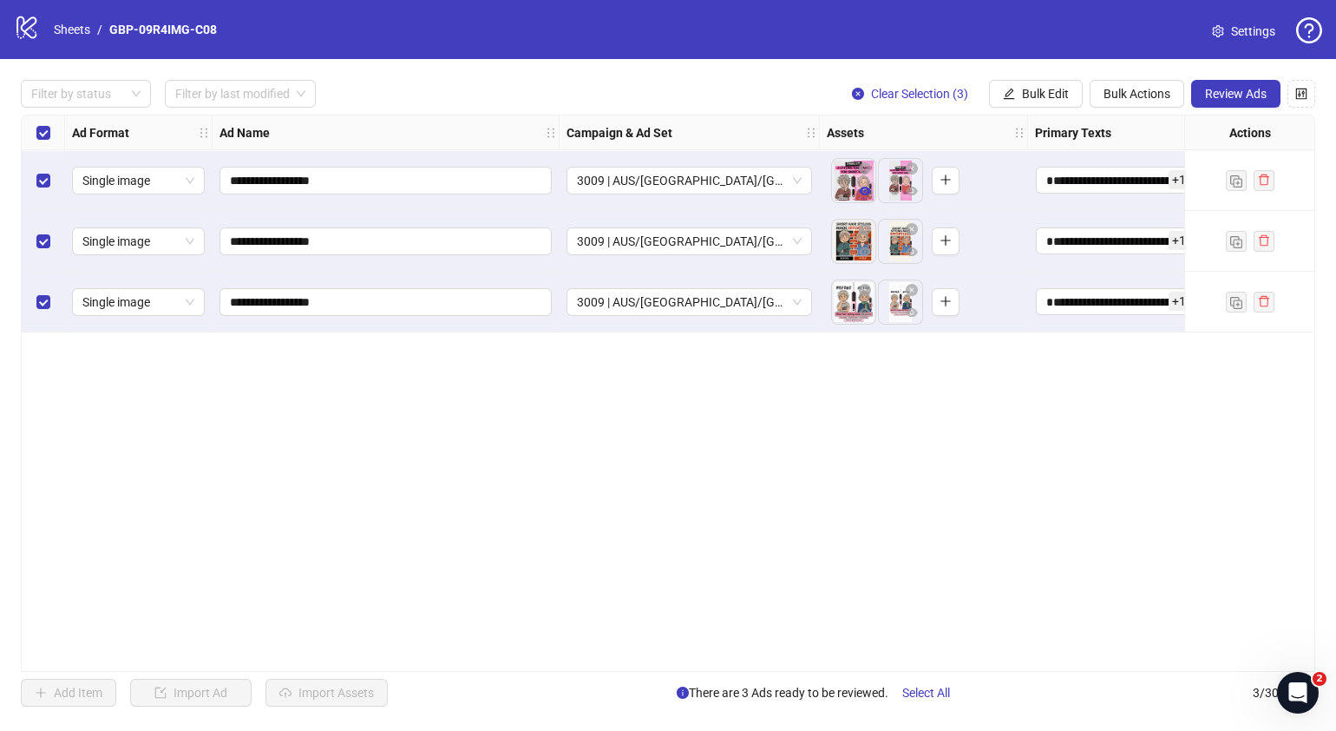
click at [863, 196] on icon "eye" at bounding box center [865, 191] width 12 height 12
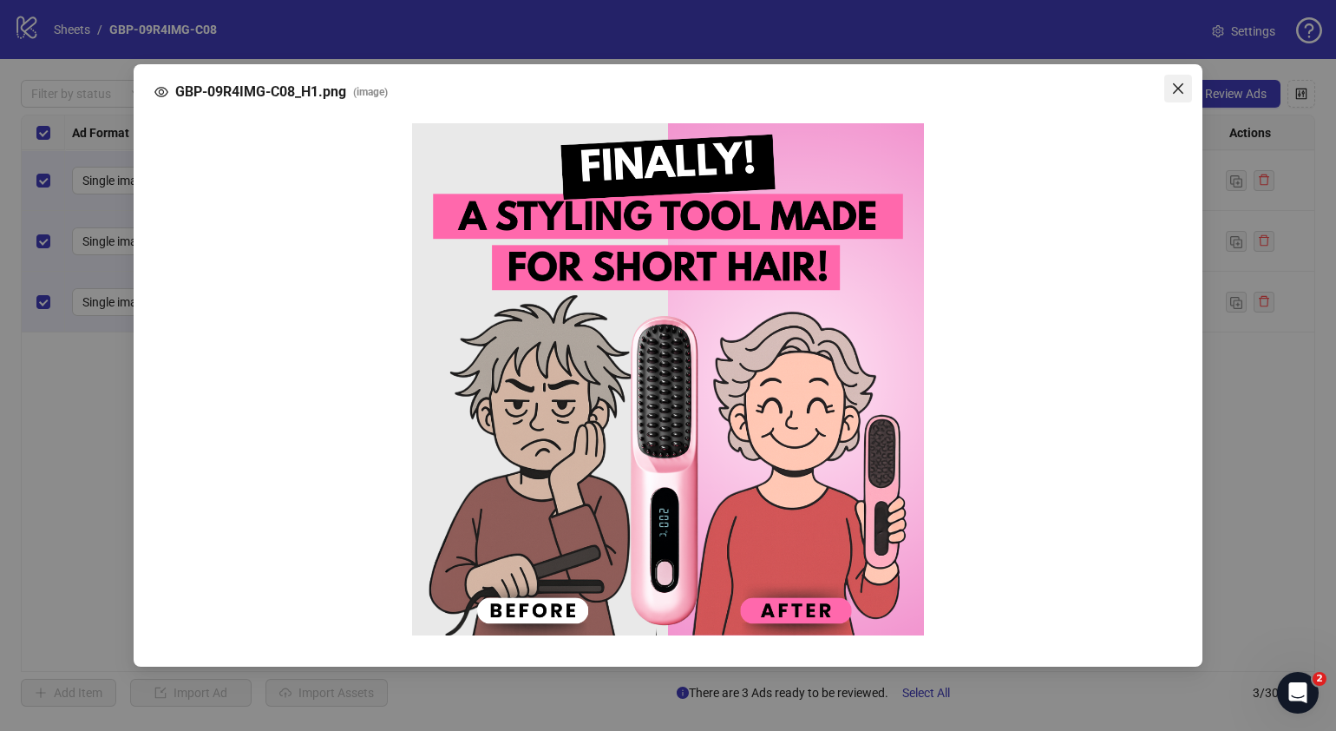
click at [1175, 88] on icon "close" at bounding box center [1178, 89] width 14 height 14
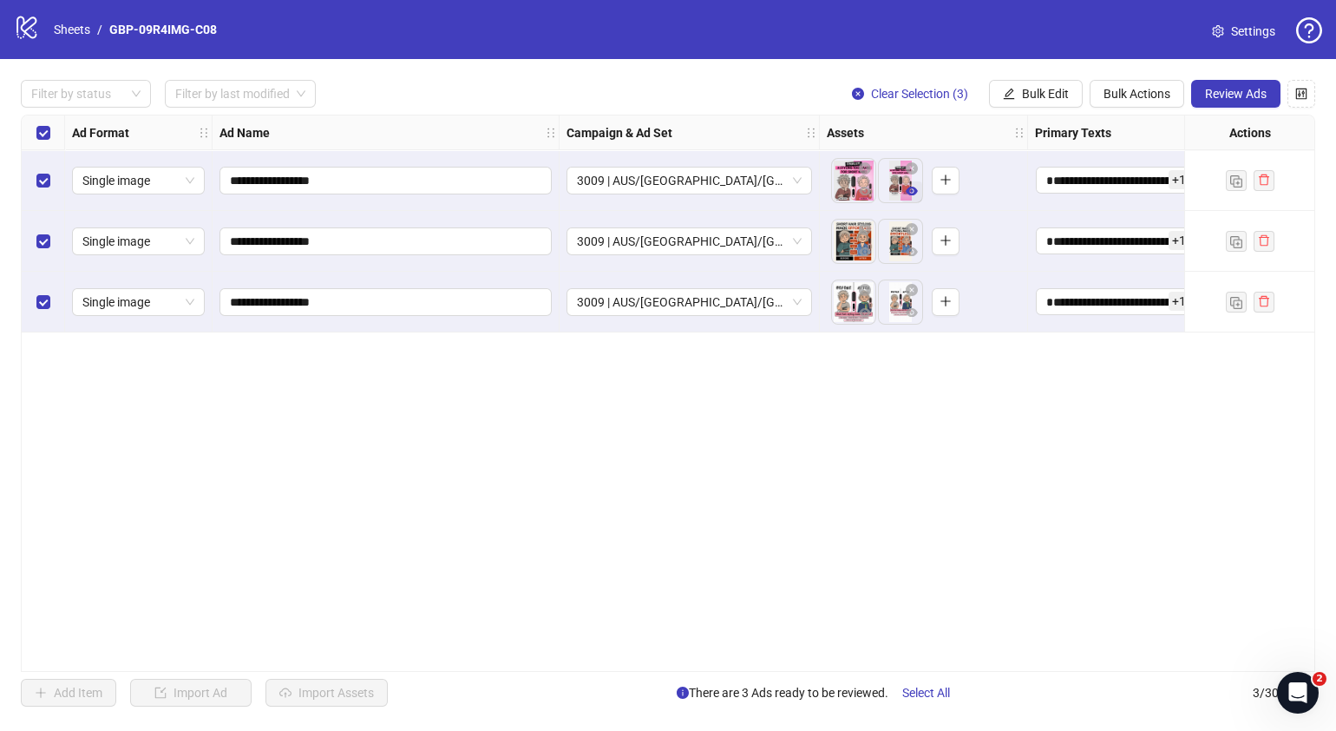
click at [913, 192] on icon "eye" at bounding box center [912, 191] width 12 height 12
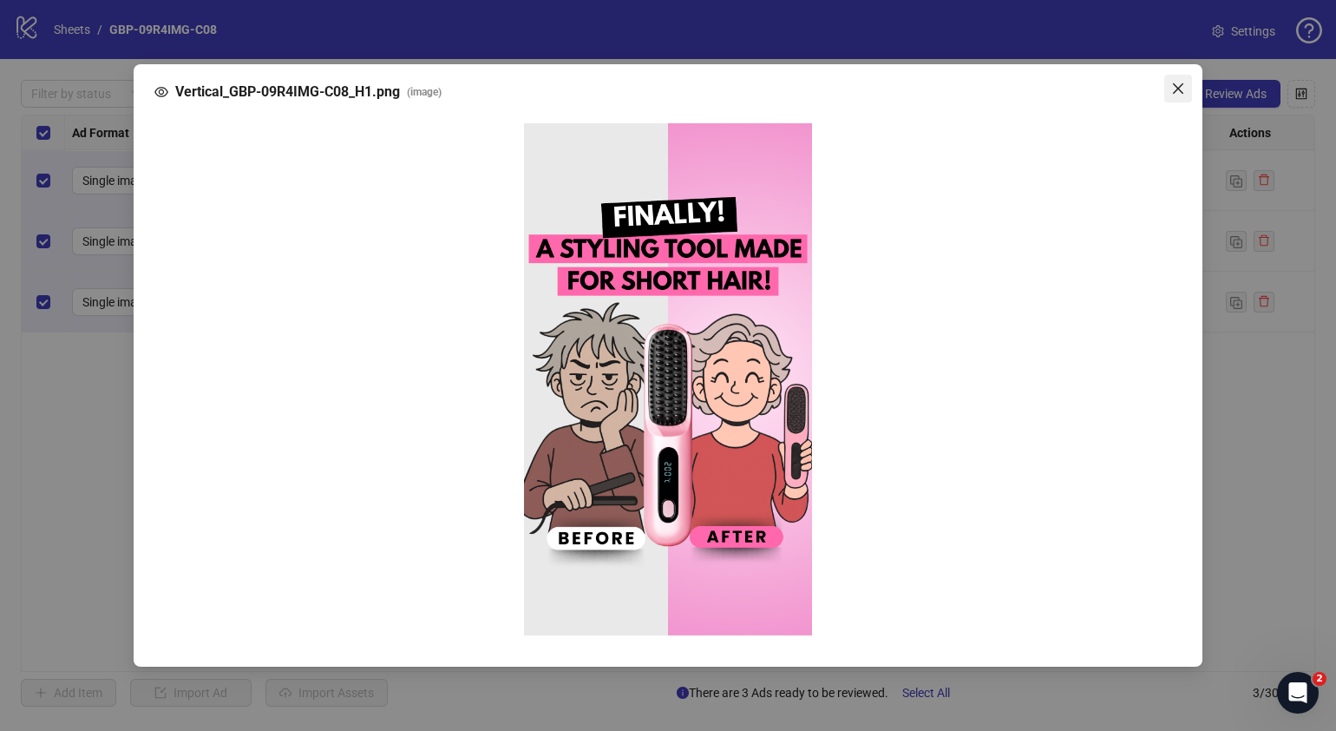
click at [1179, 88] on icon "close" at bounding box center [1178, 88] width 10 height 10
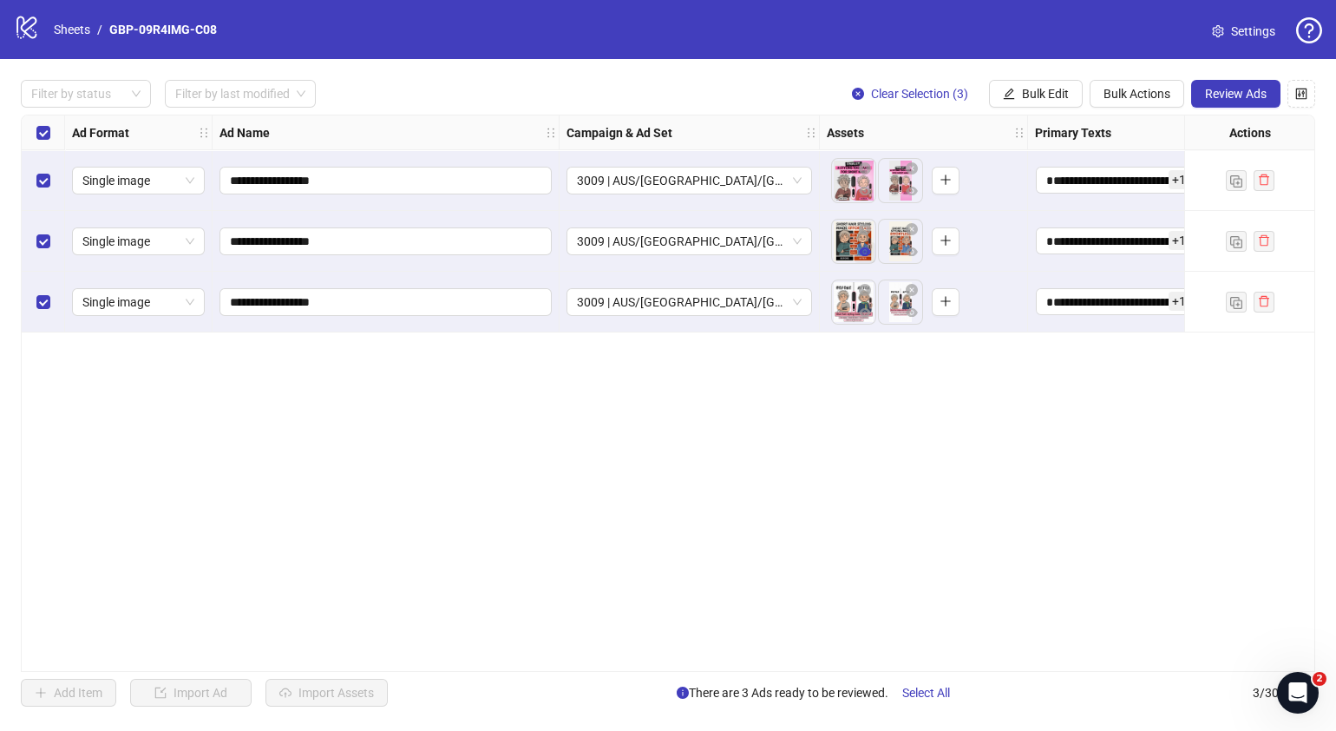
click at [863, 252] on icon "eye" at bounding box center [865, 252] width 12 height 12
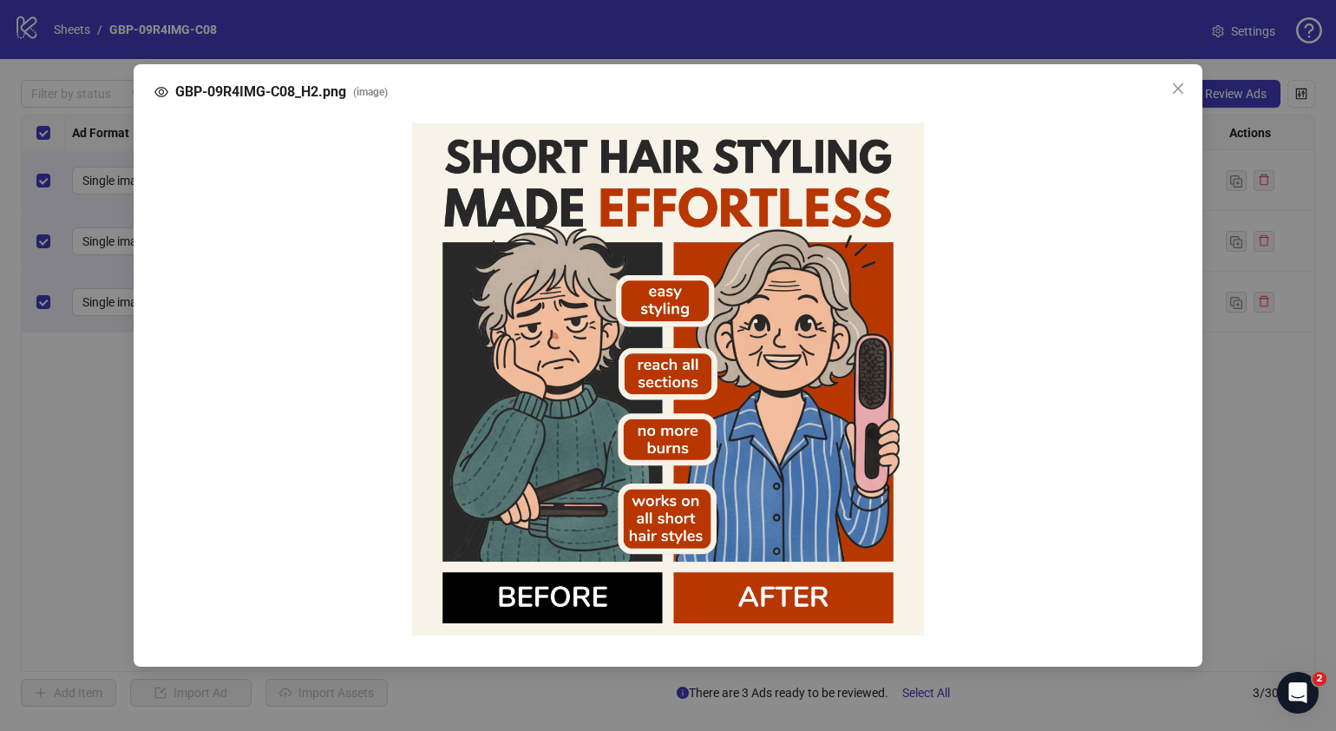
click at [1184, 87] on icon "close" at bounding box center [1178, 89] width 14 height 14
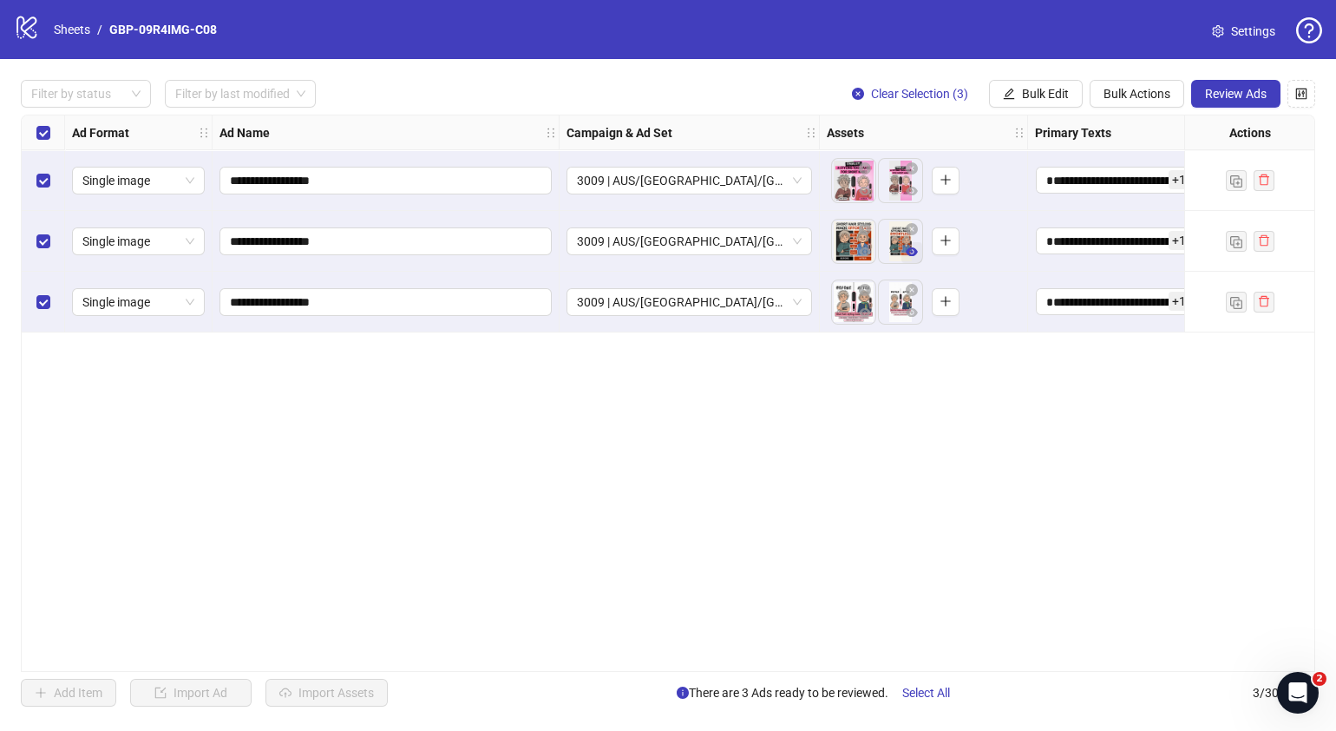
click at [906, 246] on icon "eye" at bounding box center [912, 252] width 12 height 12
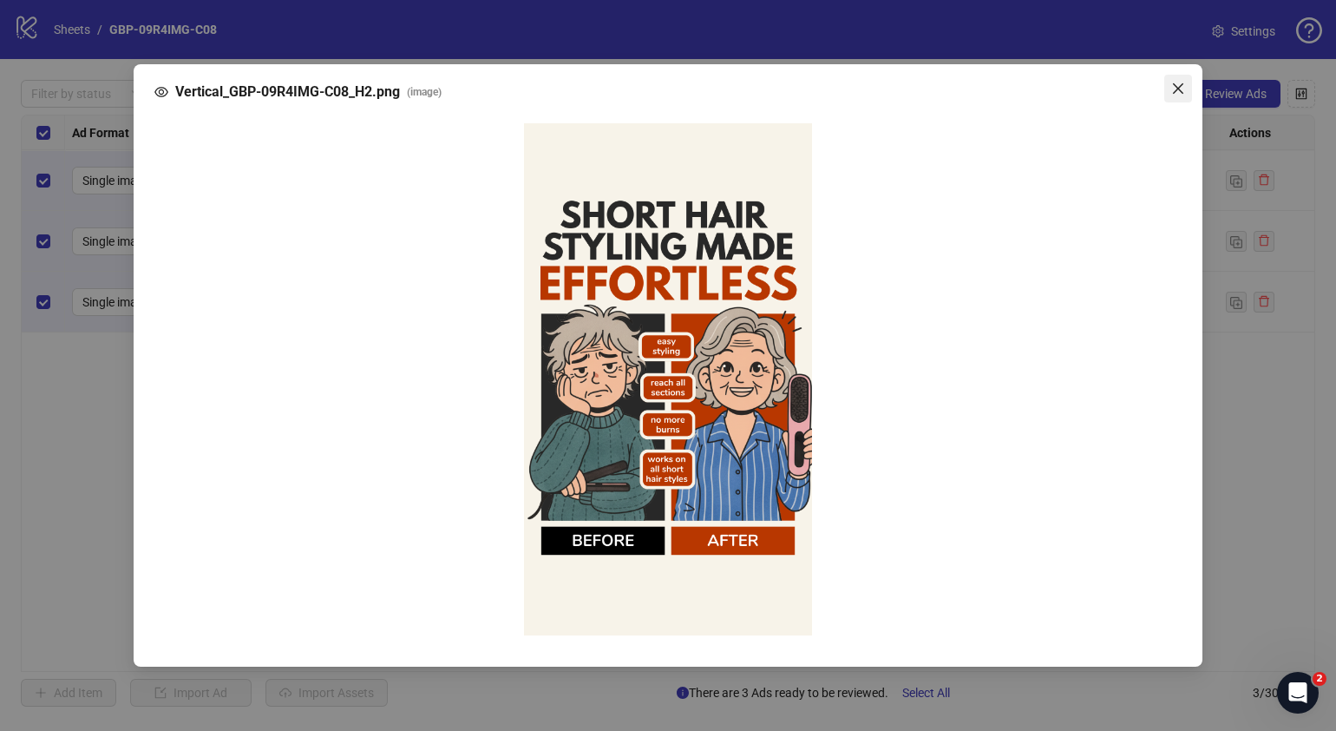
click at [1179, 90] on icon "close" at bounding box center [1178, 88] width 10 height 10
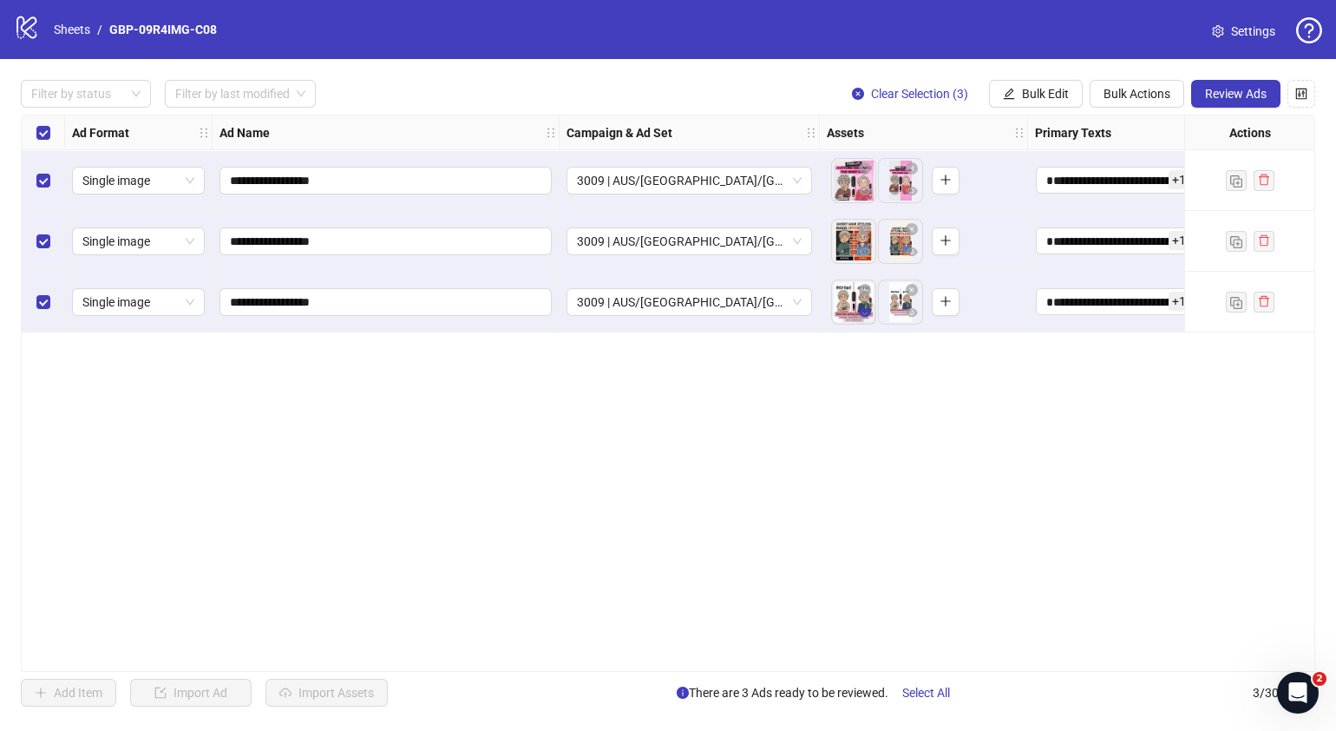
click at [868, 312] on icon "eye" at bounding box center [865, 312] width 12 height 9
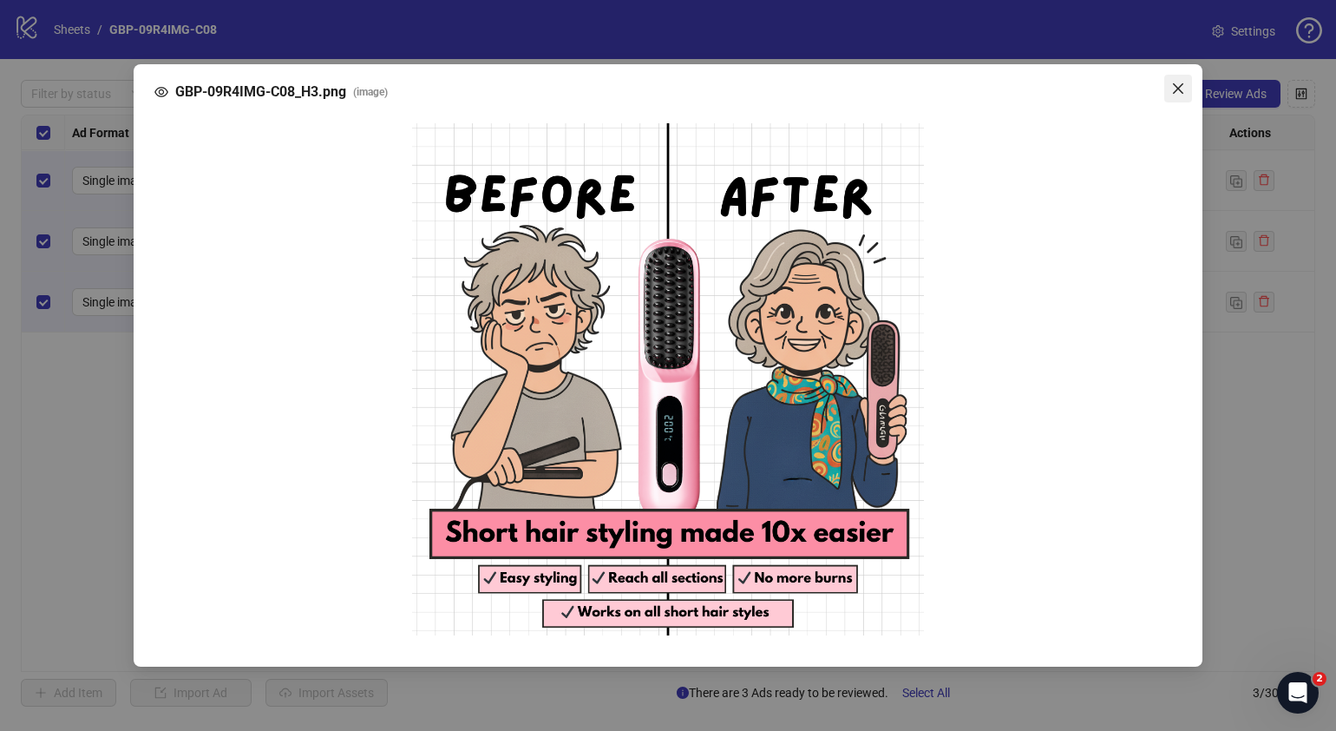
click at [1173, 85] on icon "close" at bounding box center [1178, 89] width 14 height 14
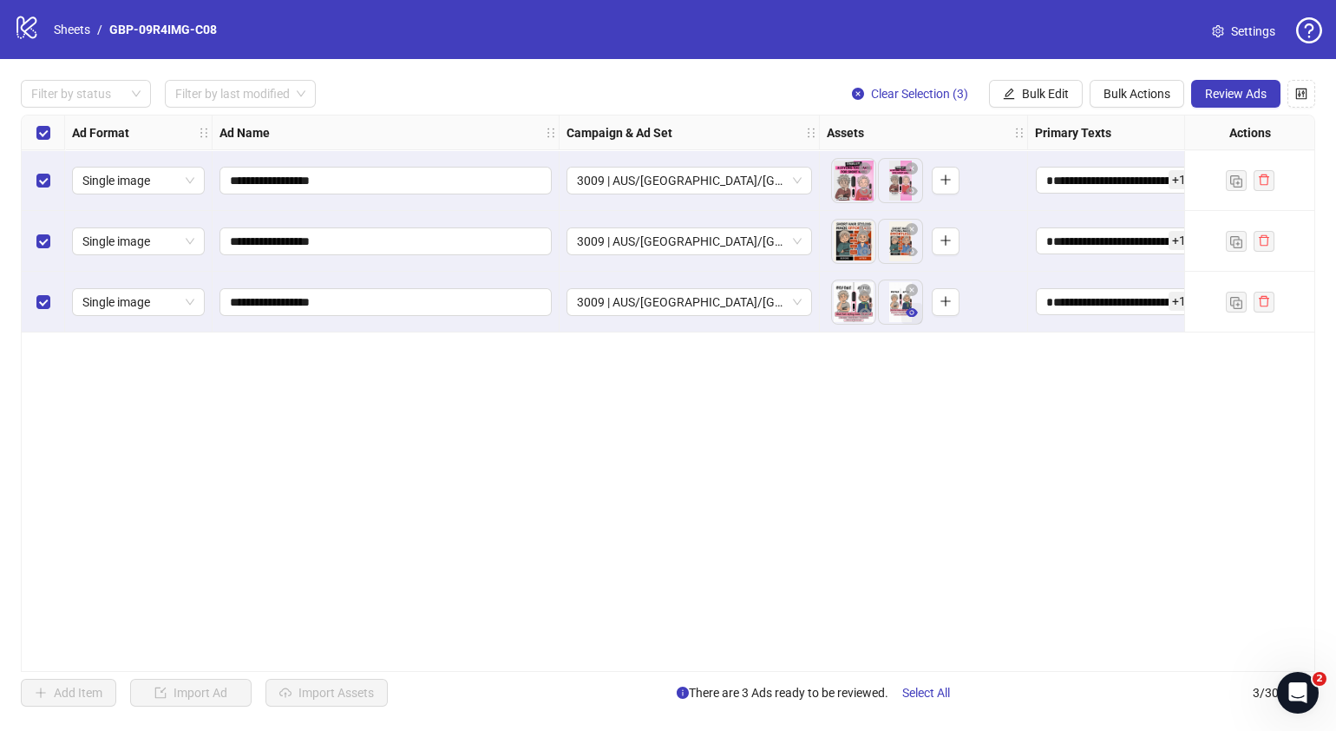
click at [911, 312] on icon "eye" at bounding box center [912, 312] width 12 height 9
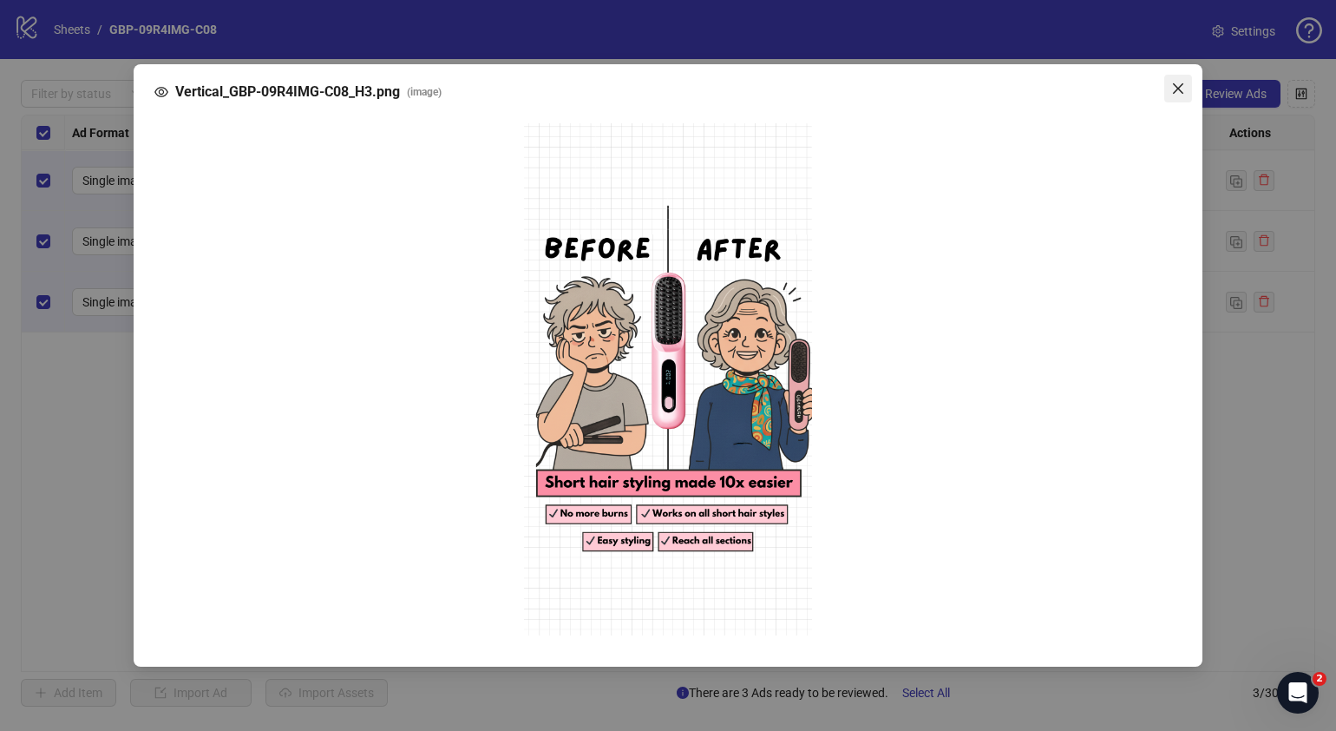
click at [1180, 85] on icon "close" at bounding box center [1178, 89] width 14 height 14
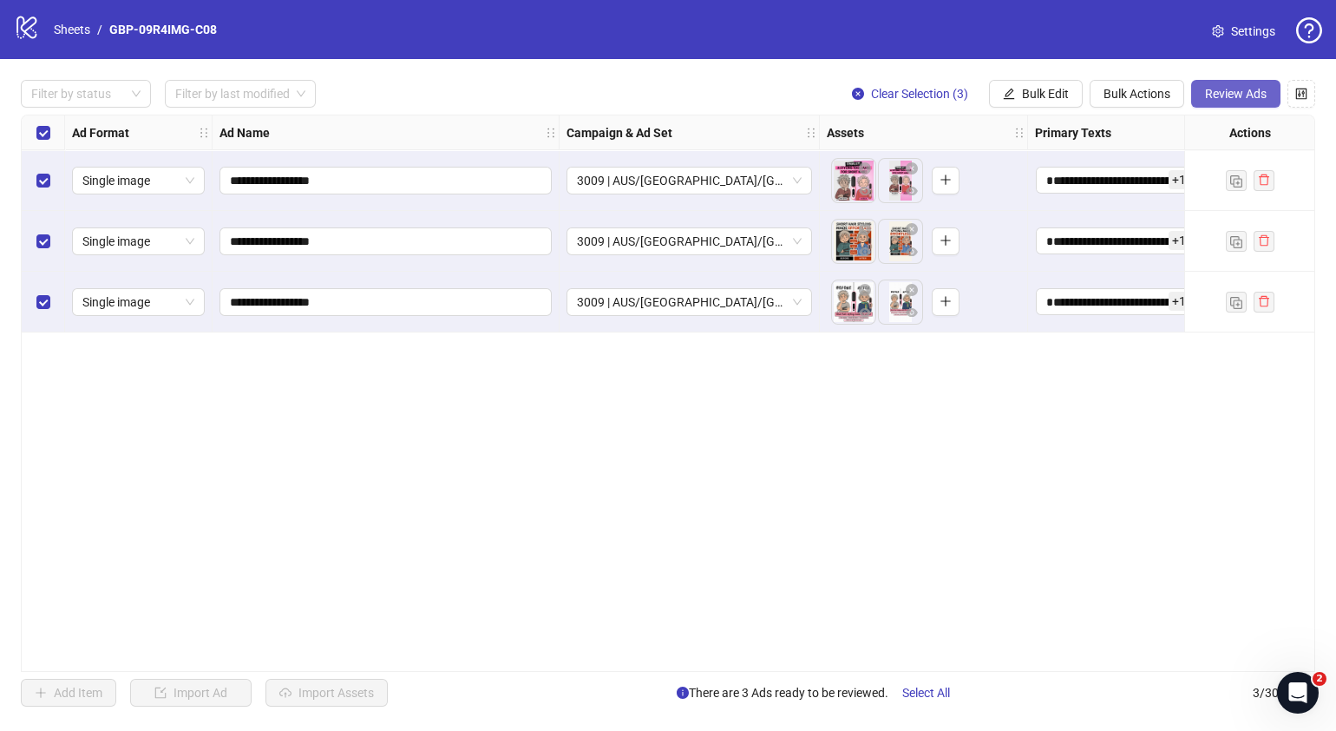
click at [1211, 88] on span "Review Ads" at bounding box center [1236, 94] width 62 height 14
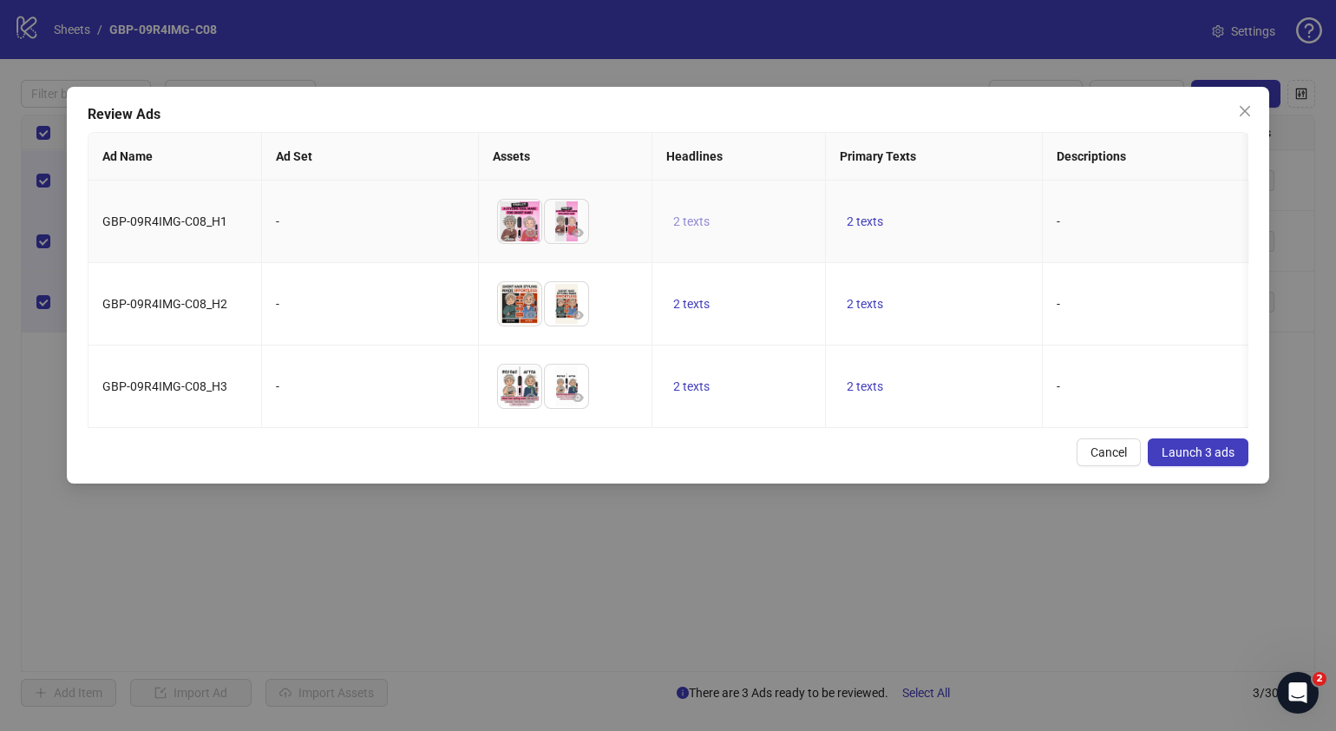
click at [699, 222] on span "2 texts" at bounding box center [691, 221] width 36 height 14
click at [960, 214] on span "button" at bounding box center [962, 209] width 12 height 14
click at [825, 454] on div "Review Ads Ad Name Ad Set Assets Headlines Primary Texts Descriptions Destinati…" at bounding box center [668, 285] width 1203 height 397
click at [859, 303] on span "2 texts" at bounding box center [865, 304] width 36 height 14
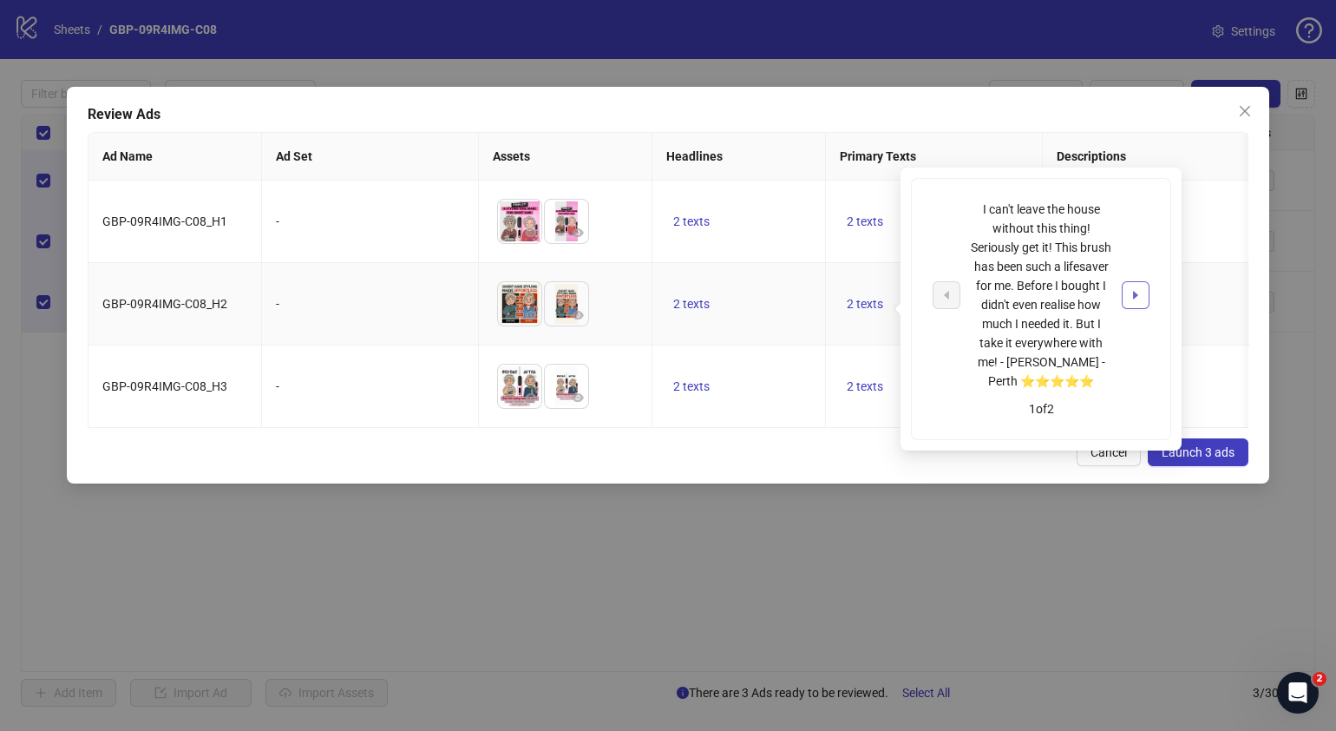
click at [1130, 299] on icon "caret-right" at bounding box center [1136, 295] width 12 height 12
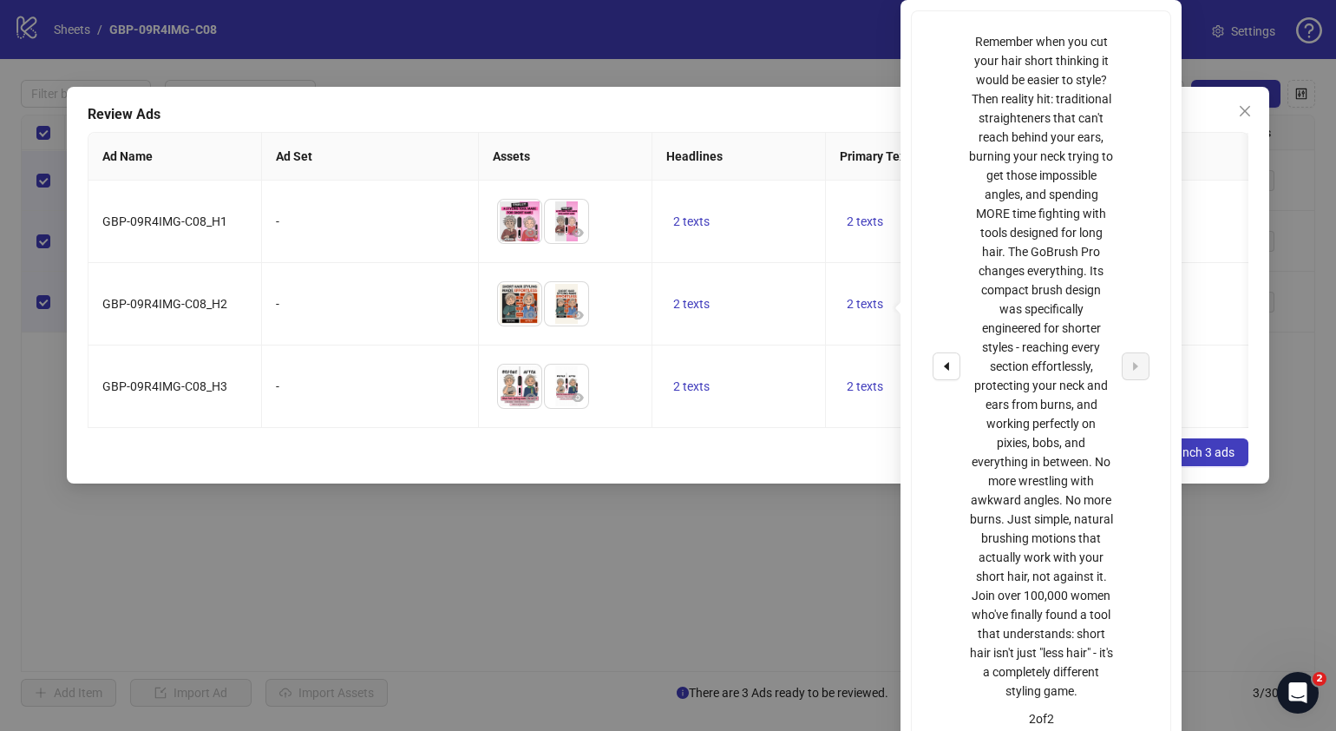
click at [785, 466] on div "Cancel Launch 3 ads" at bounding box center [668, 452] width 1161 height 28
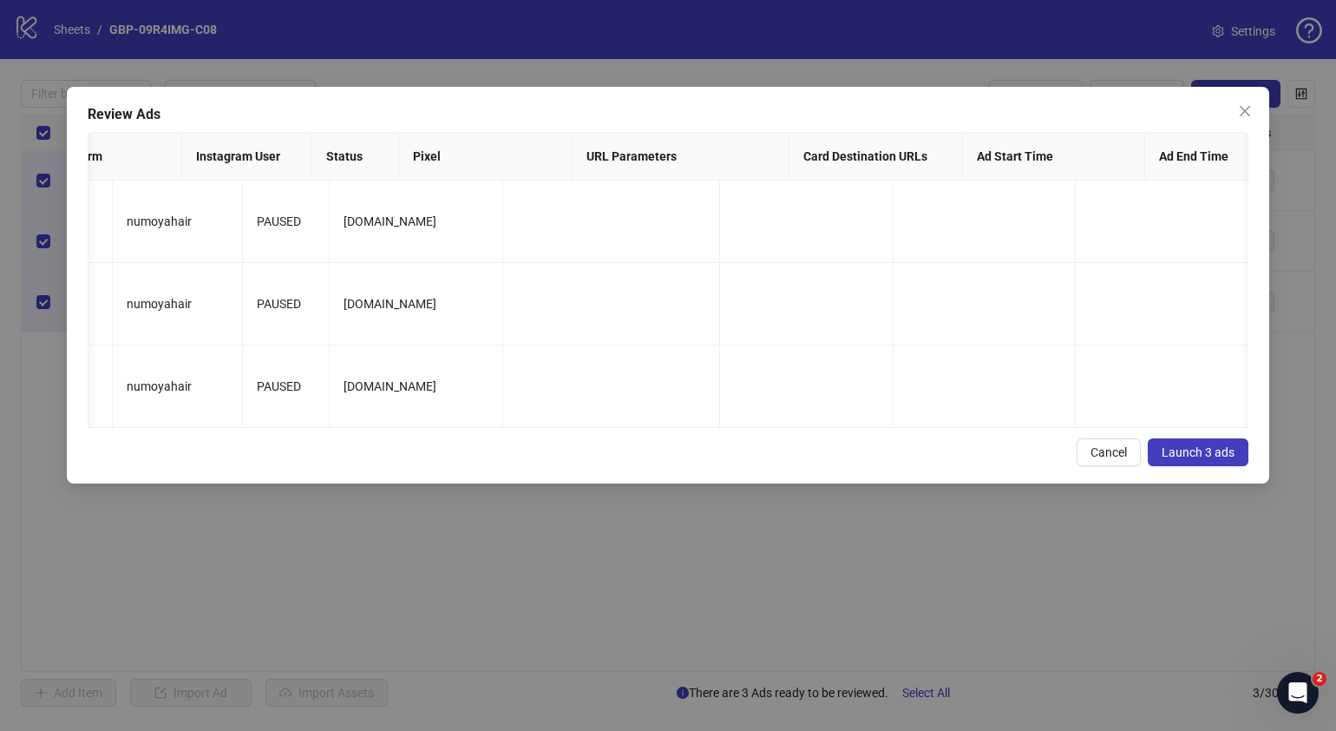
scroll to position [0, 2106]
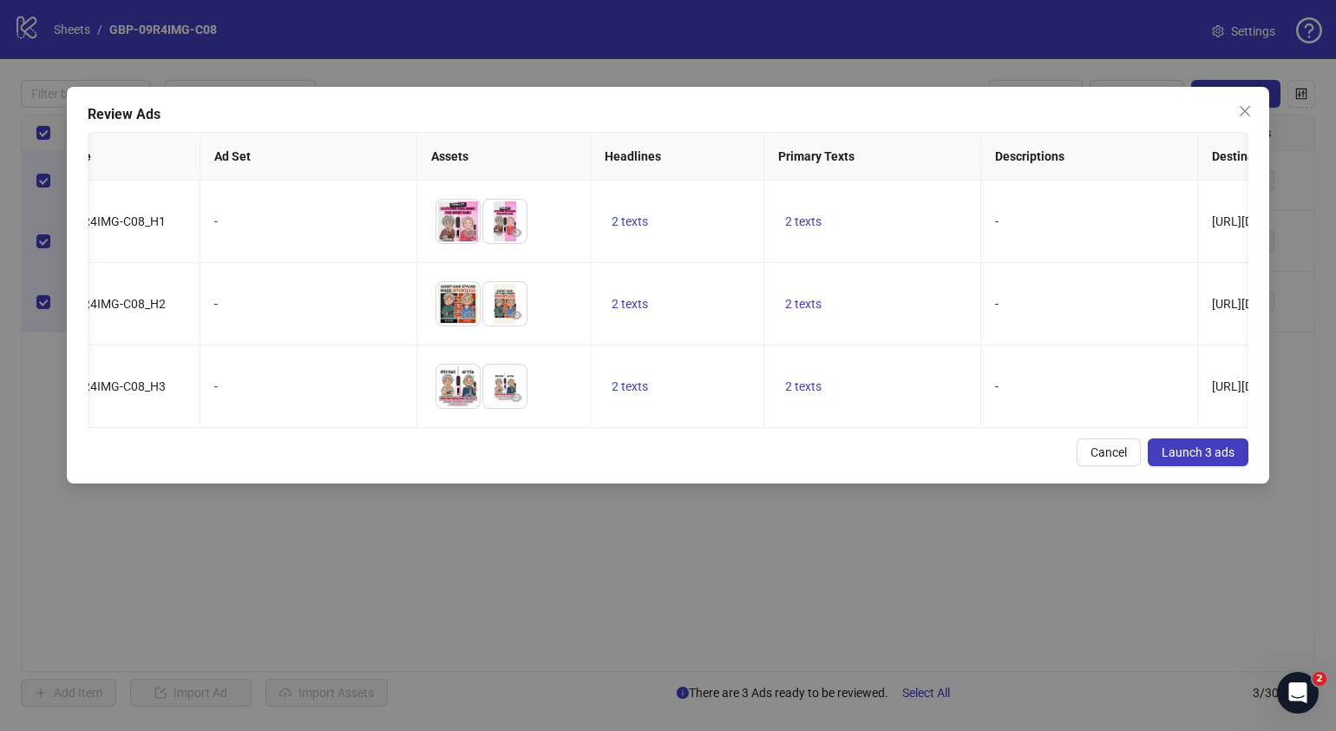
click at [1199, 459] on span "Launch 3 ads" at bounding box center [1198, 452] width 73 height 14
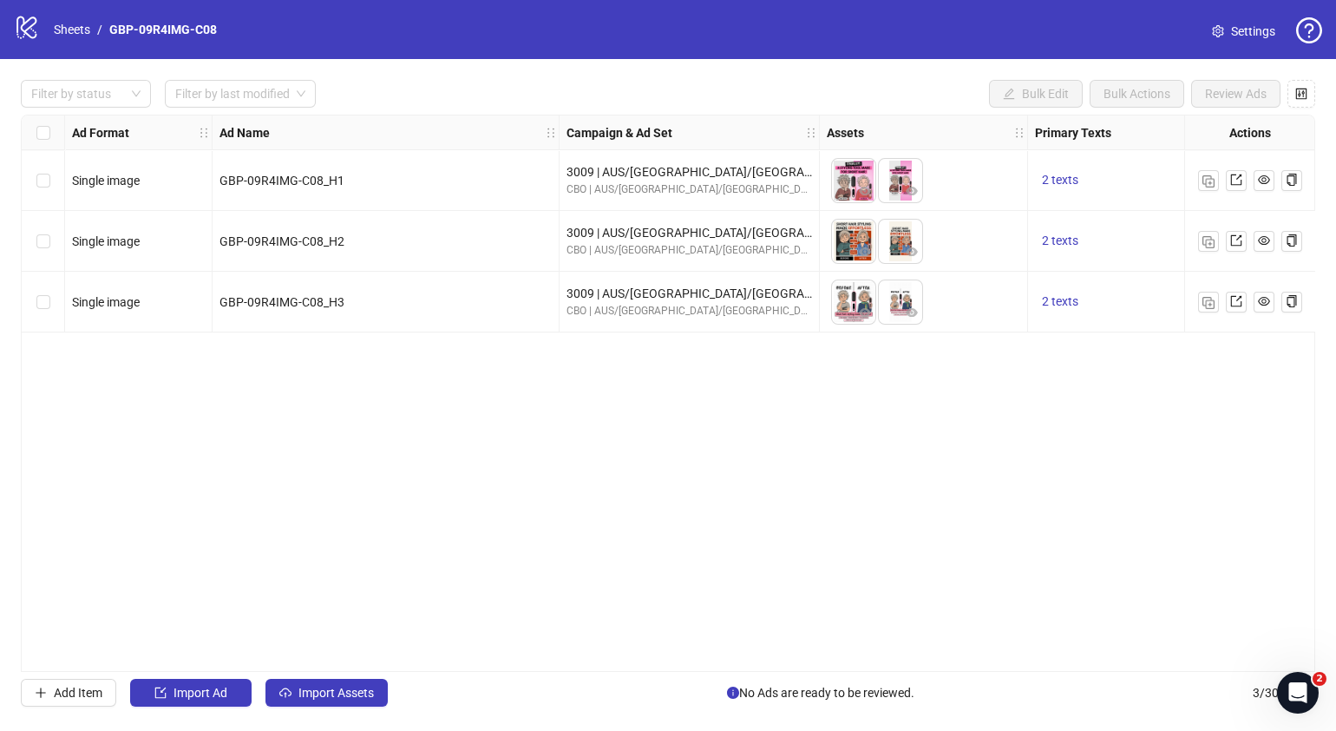
click at [475, 663] on div "Ad Format Ad Name Campaign & Ad Set Assets Primary Texts Headlines Descriptions…" at bounding box center [668, 393] width 1295 height 557
click at [48, 125] on label "Select all rows" at bounding box center [43, 132] width 14 height 19
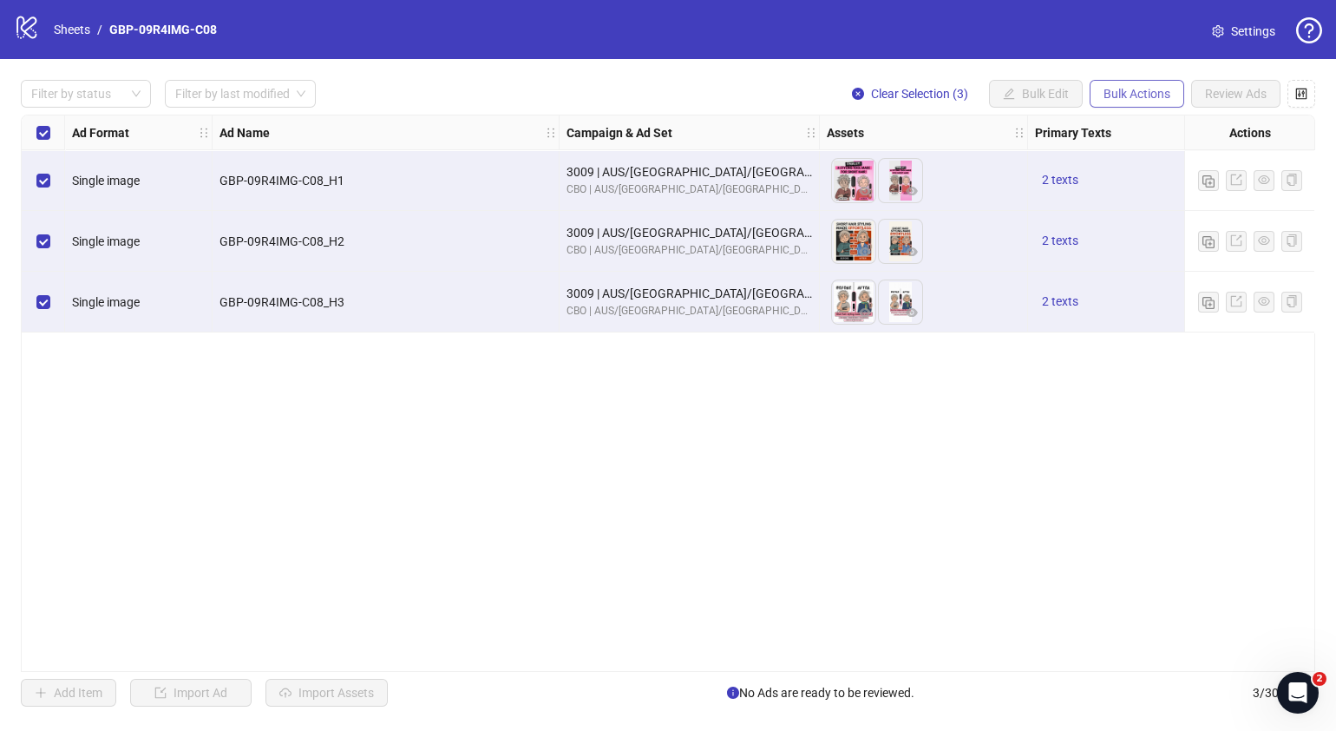
click at [1157, 99] on span "Bulk Actions" at bounding box center [1137, 94] width 67 height 14
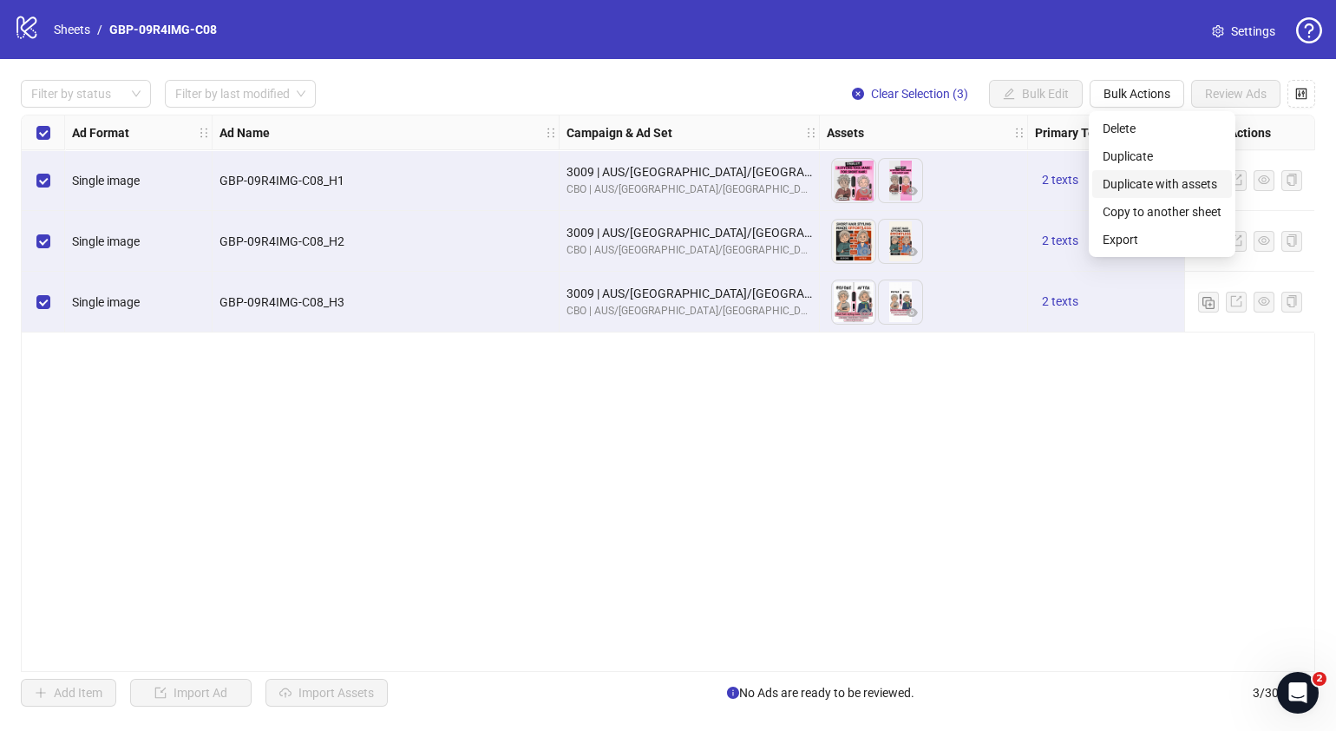
click at [1155, 186] on span "Duplicate with assets" at bounding box center [1162, 183] width 119 height 19
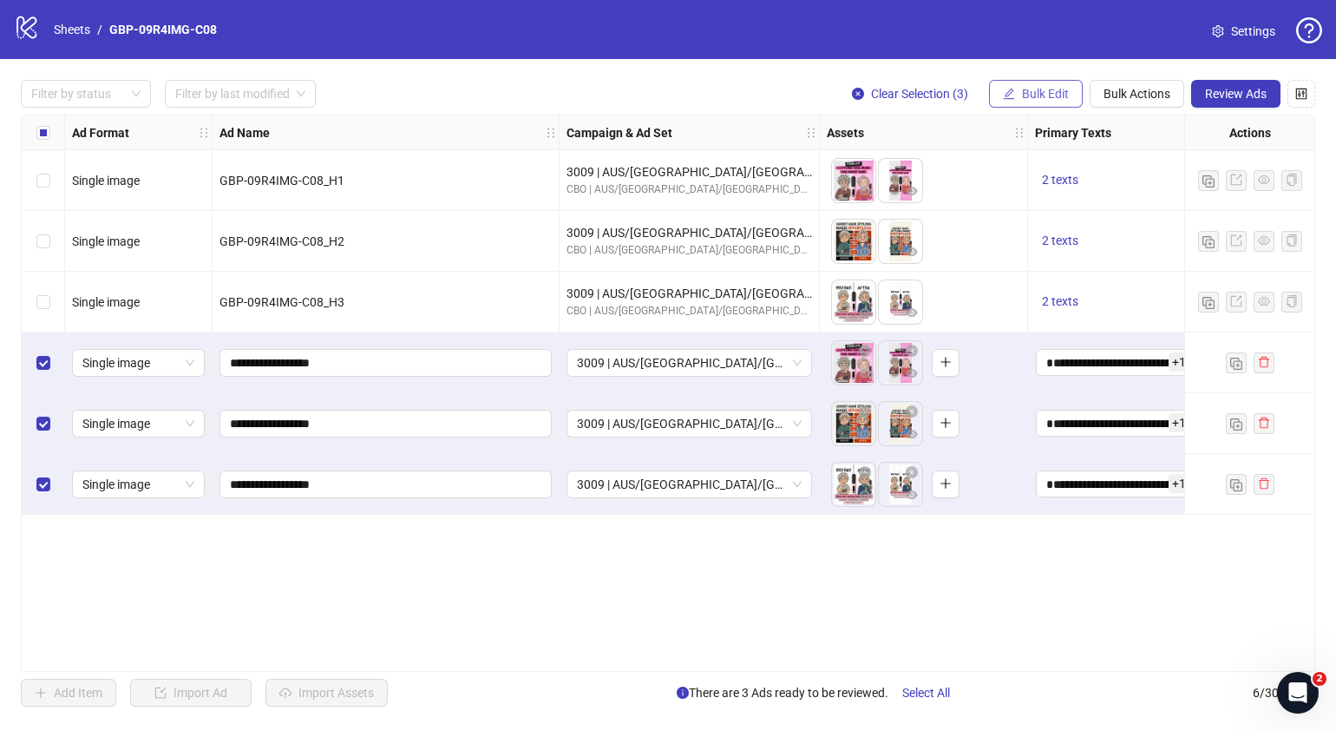
click at [1033, 89] on span "Bulk Edit" at bounding box center [1045, 94] width 47 height 14
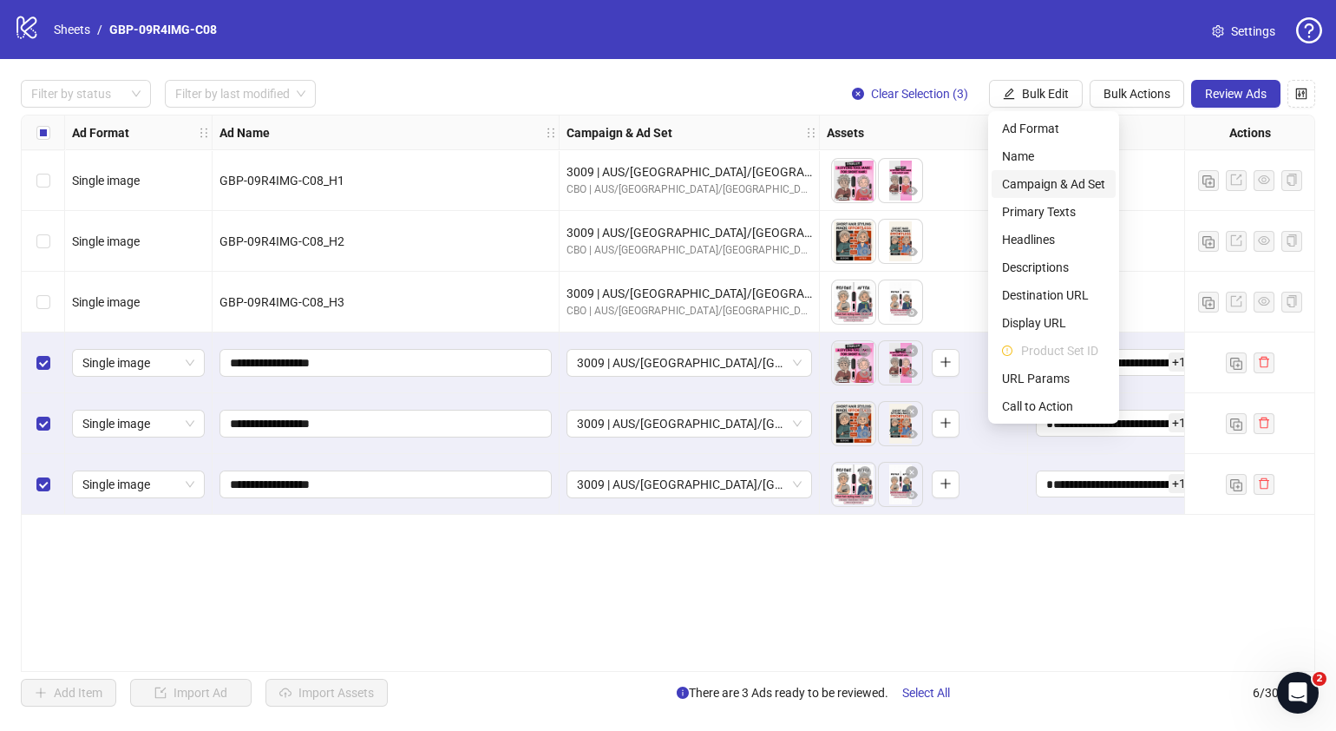
click at [1072, 189] on span "Campaign & Ad Set" at bounding box center [1053, 183] width 103 height 19
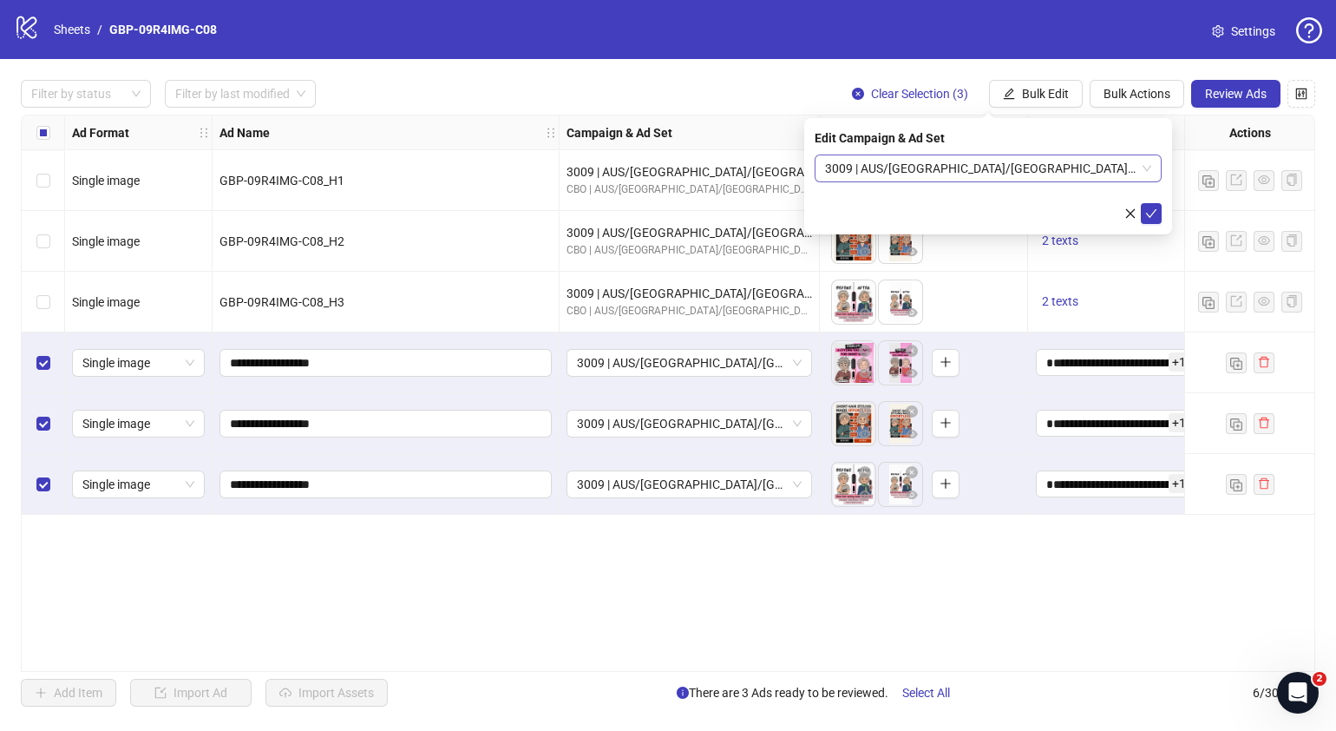
click at [1148, 174] on span "3009 | AUS/[GEOGRAPHIC_DATA]/[GEOGRAPHIC_DATA]| GBP-09R4IMG-C08" at bounding box center [988, 168] width 326 height 26
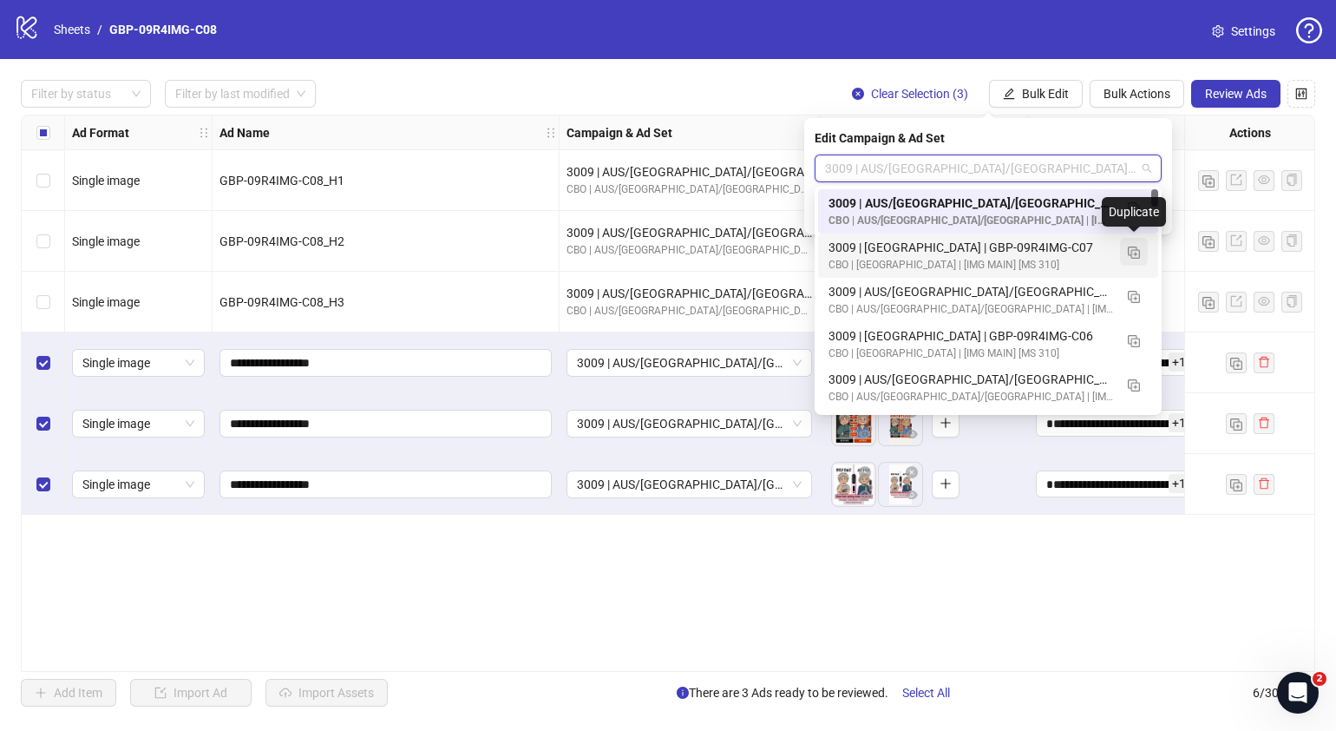
click at [1136, 252] on img "button" at bounding box center [1134, 252] width 12 height 12
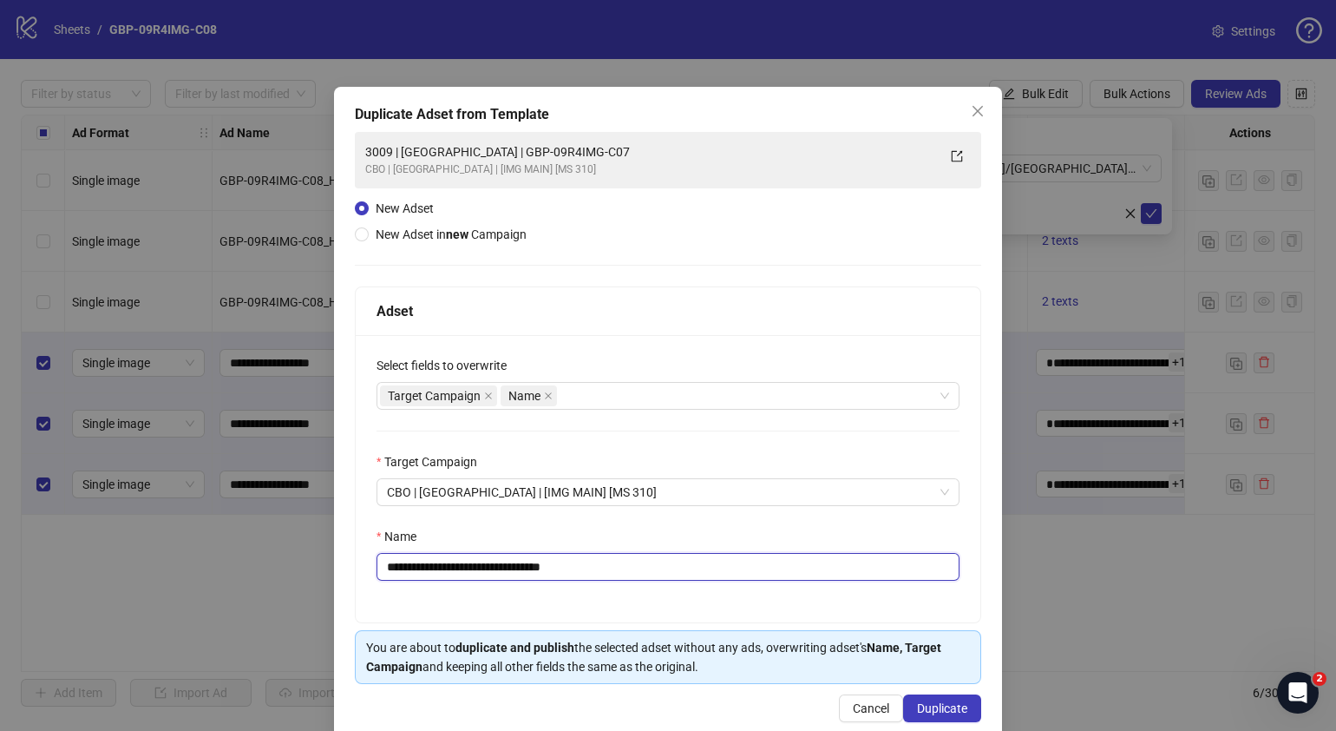
drag, startPoint x: 625, startPoint y: 568, endPoint x: 460, endPoint y: 577, distance: 165.1
click at [453, 579] on input "**********" at bounding box center [668, 567] width 583 height 28
paste input "text"
type input "**********"
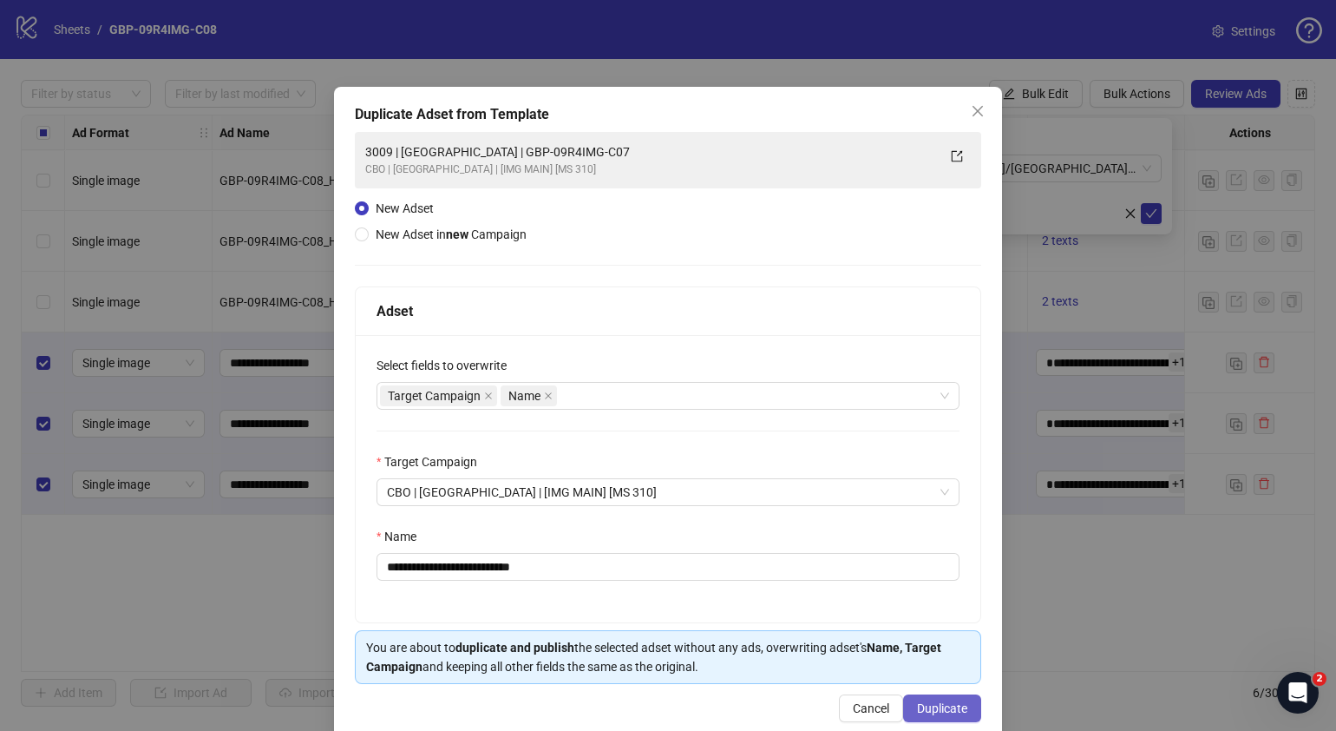
click at [938, 703] on span "Duplicate" at bounding box center [942, 708] width 50 height 14
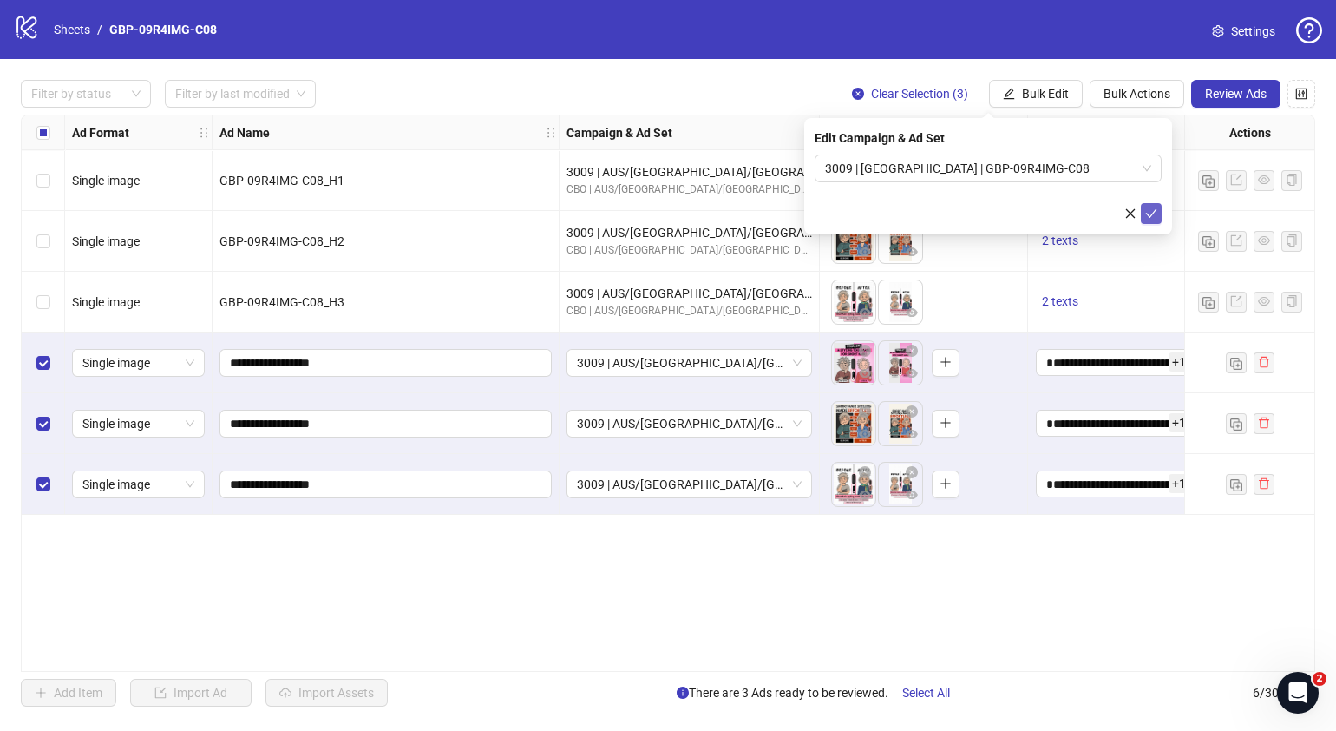
click at [1148, 207] on icon "check" at bounding box center [1151, 213] width 12 height 12
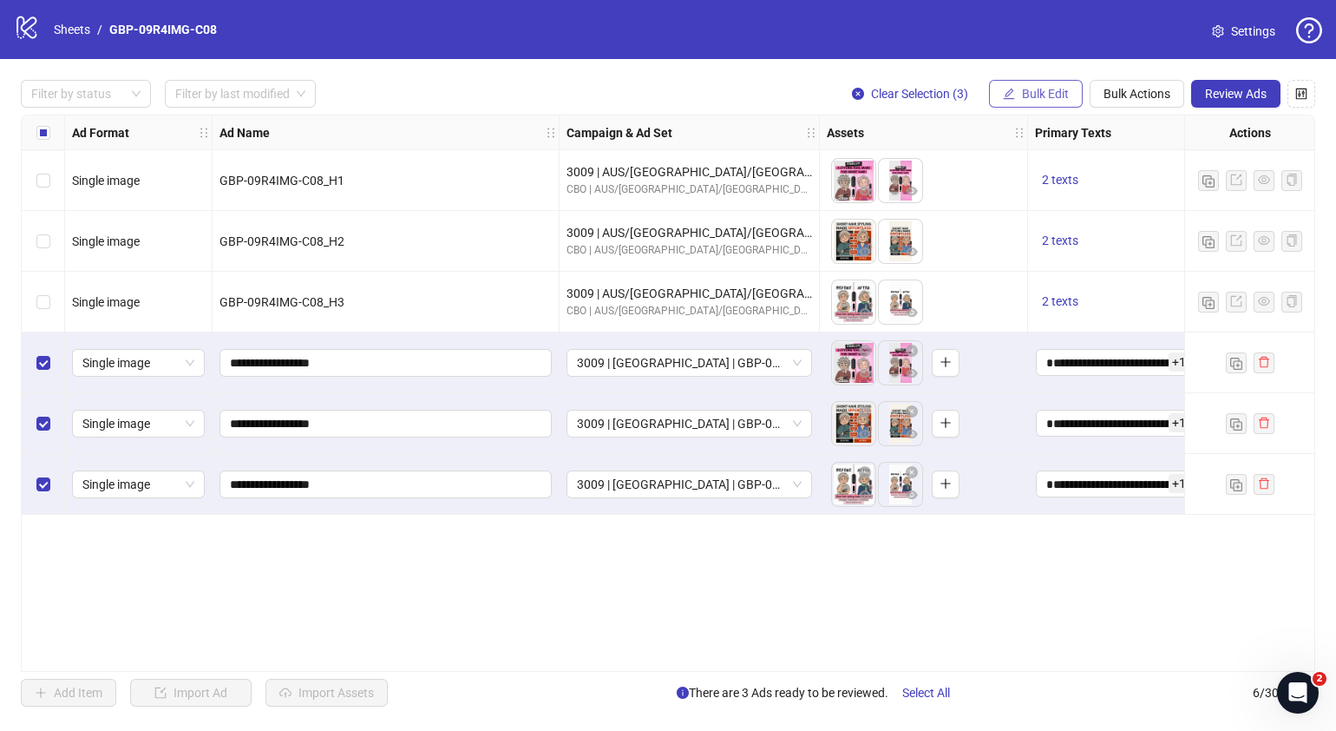
click at [1053, 101] on button "Bulk Edit" at bounding box center [1036, 94] width 94 height 28
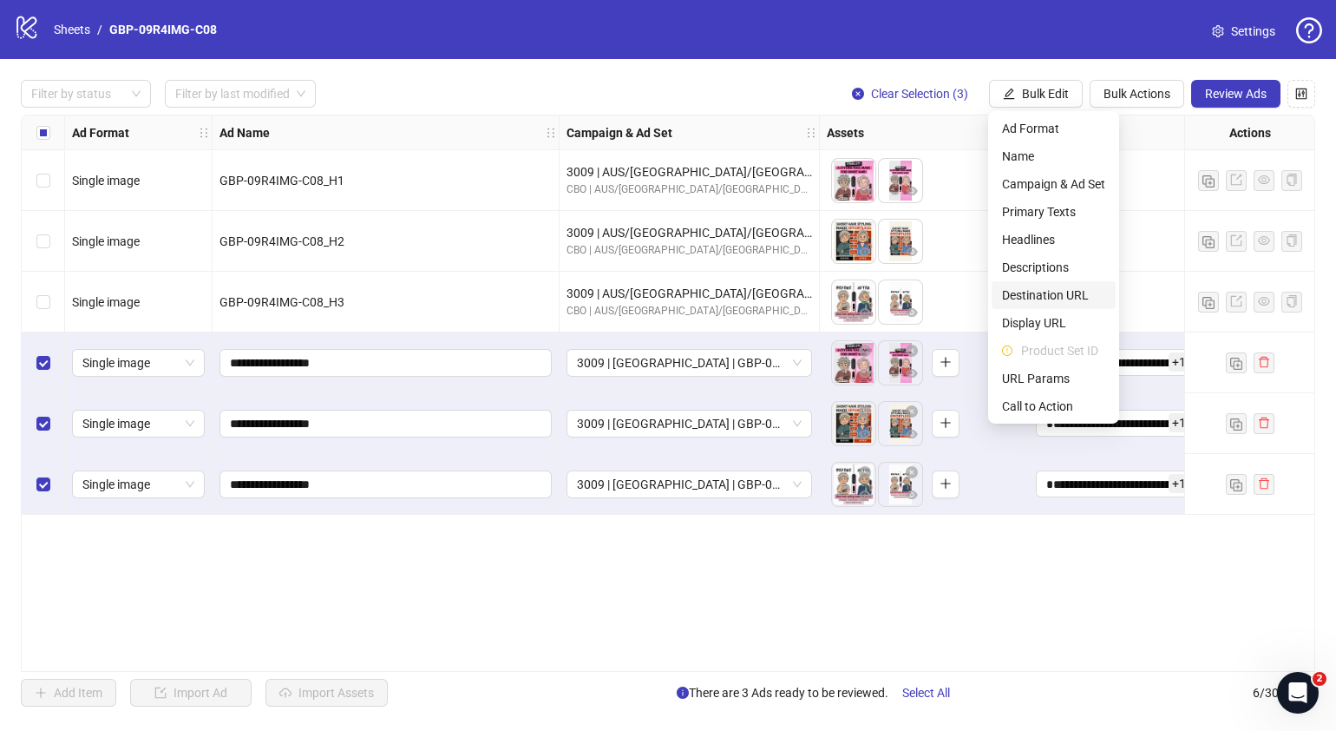
click at [1053, 299] on span "Destination URL" at bounding box center [1053, 294] width 103 height 19
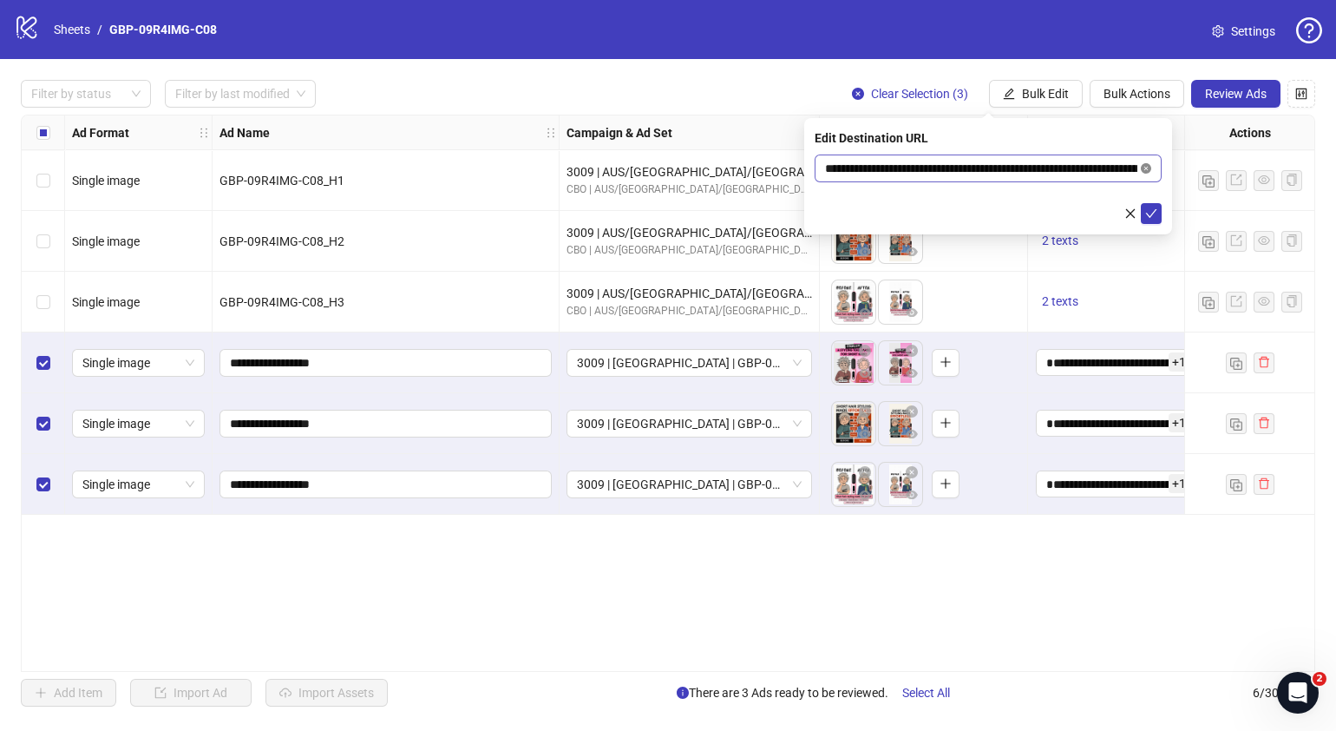
click at [1142, 169] on icon "close-circle" at bounding box center [1146, 168] width 10 height 10
click at [981, 177] on input "text" at bounding box center [981, 168] width 312 height 19
paste input "**********"
type input "**********"
click at [1151, 211] on icon "check" at bounding box center [1151, 213] width 12 height 12
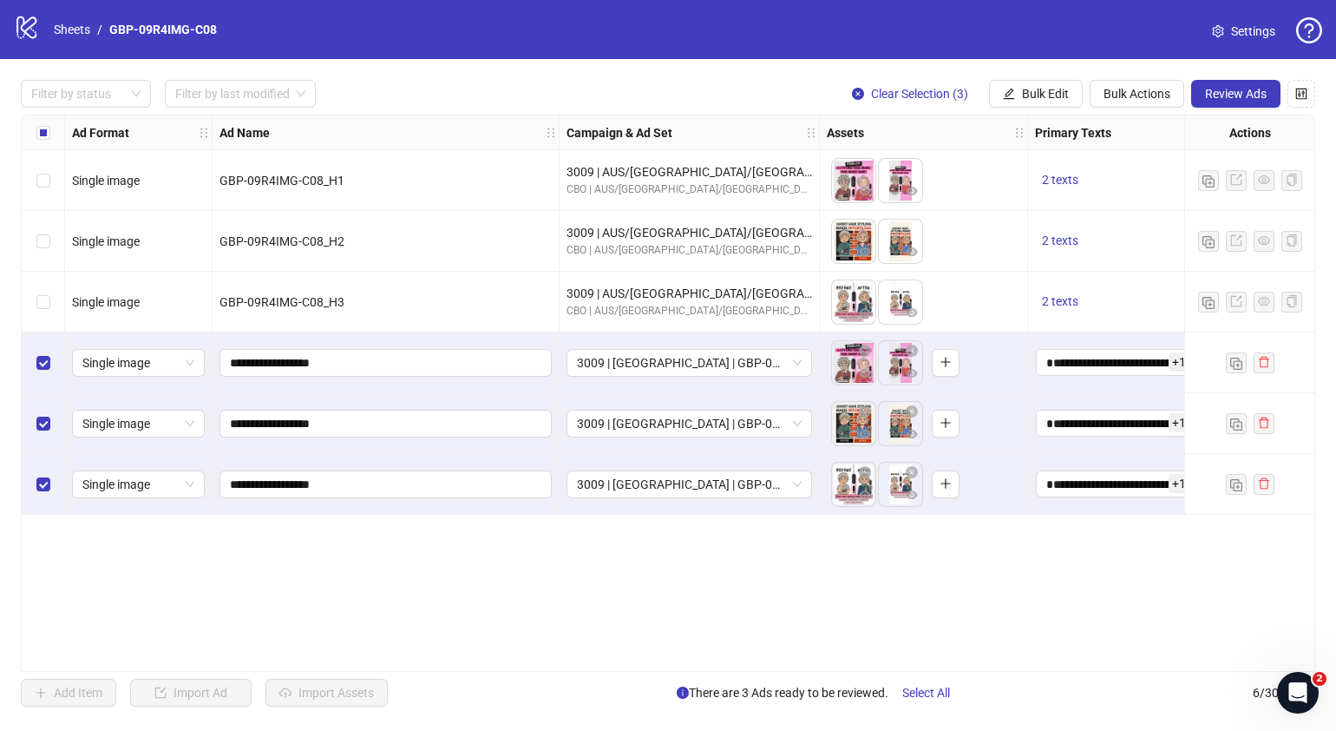
scroll to position [0, 9]
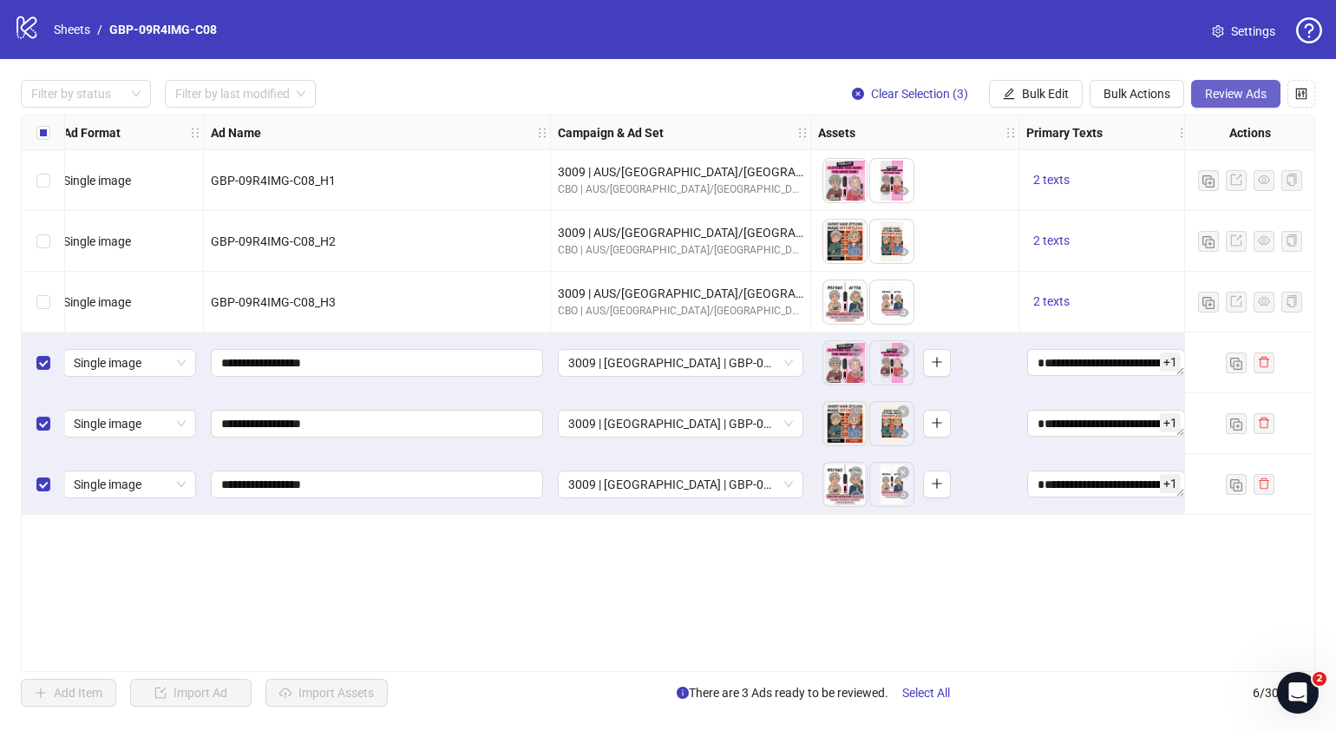
click at [1215, 97] on span "Review Ads" at bounding box center [1236, 94] width 62 height 14
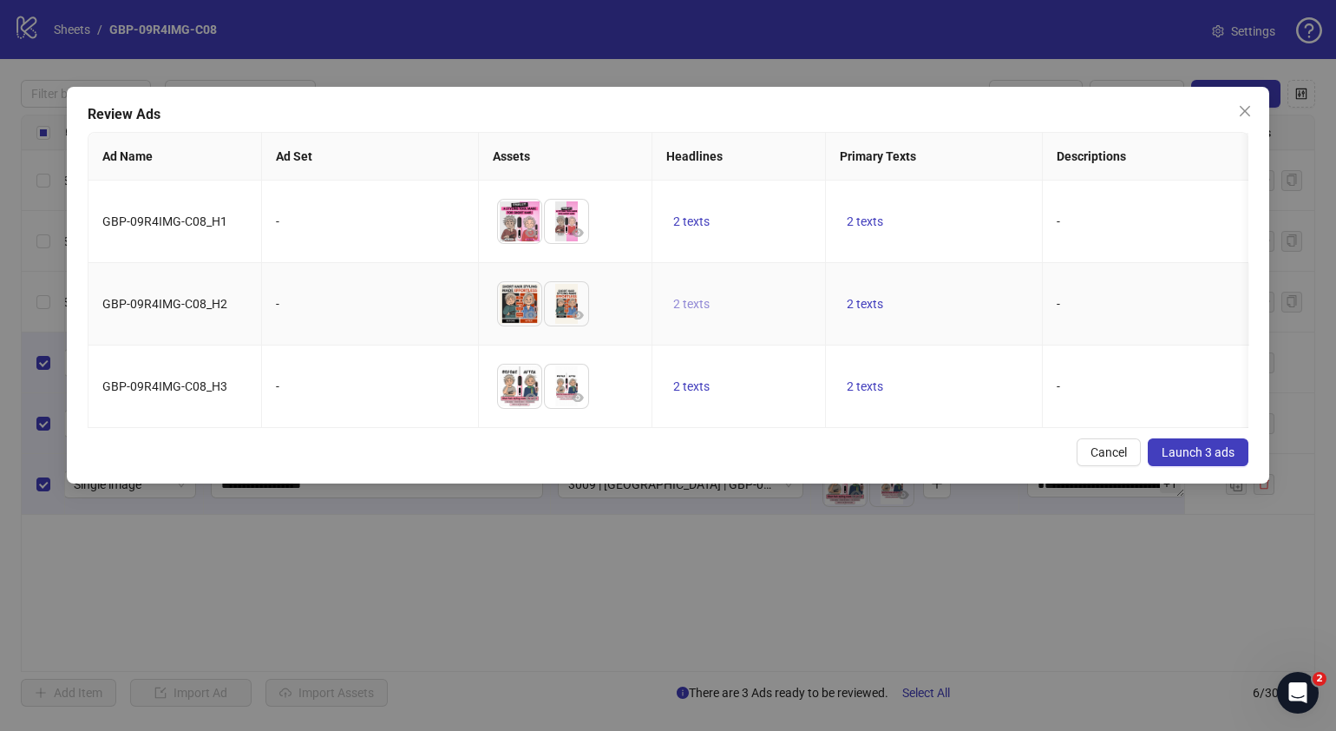
click at [690, 307] on span "2 texts" at bounding box center [691, 304] width 36 height 14
click at [960, 292] on icon "caret-right" at bounding box center [962, 289] width 5 height 9
drag, startPoint x: 827, startPoint y: 450, endPoint x: 839, endPoint y: 429, distance: 24.9
click at [826, 451] on div "Review Ads Ad Name Ad Set Assets Headlines Primary Texts Descriptions Destinati…" at bounding box center [668, 285] width 1203 height 397
click at [863, 226] on span "2 texts" at bounding box center [865, 221] width 36 height 14
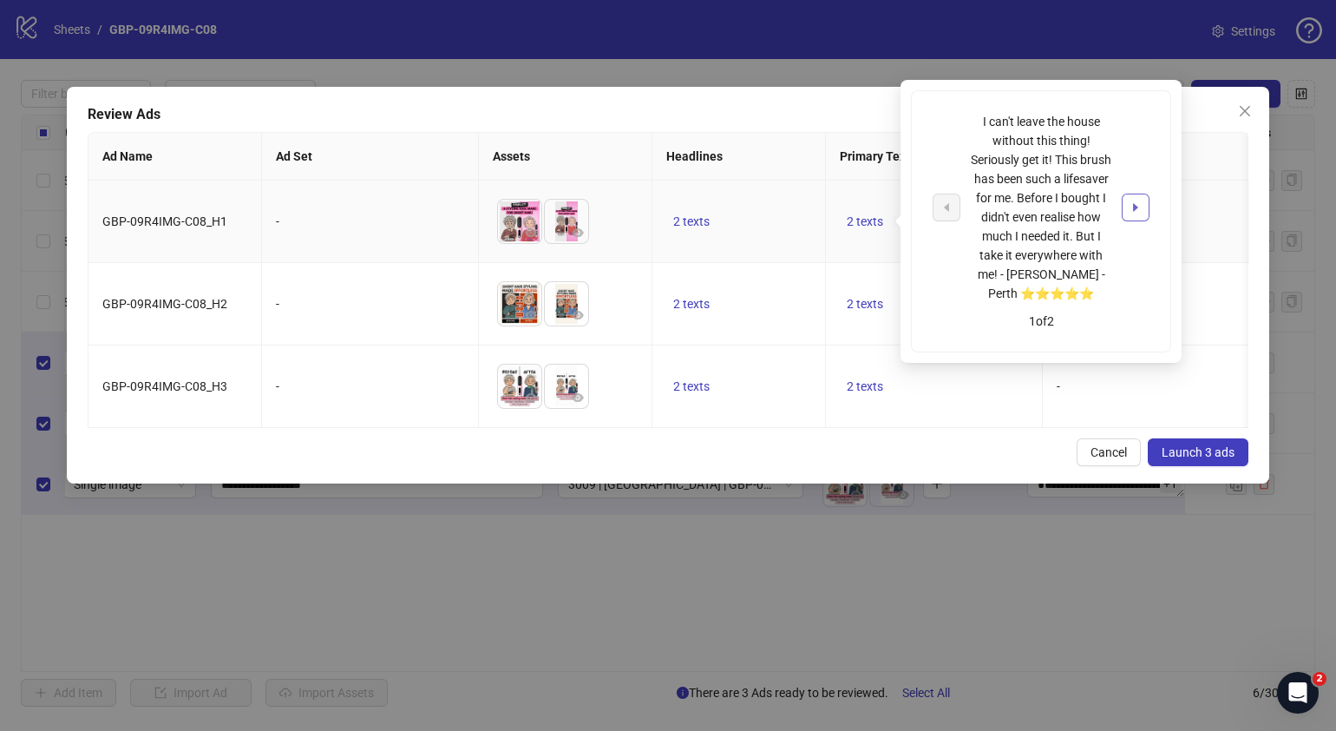
click at [1125, 208] on button "button" at bounding box center [1136, 208] width 28 height 28
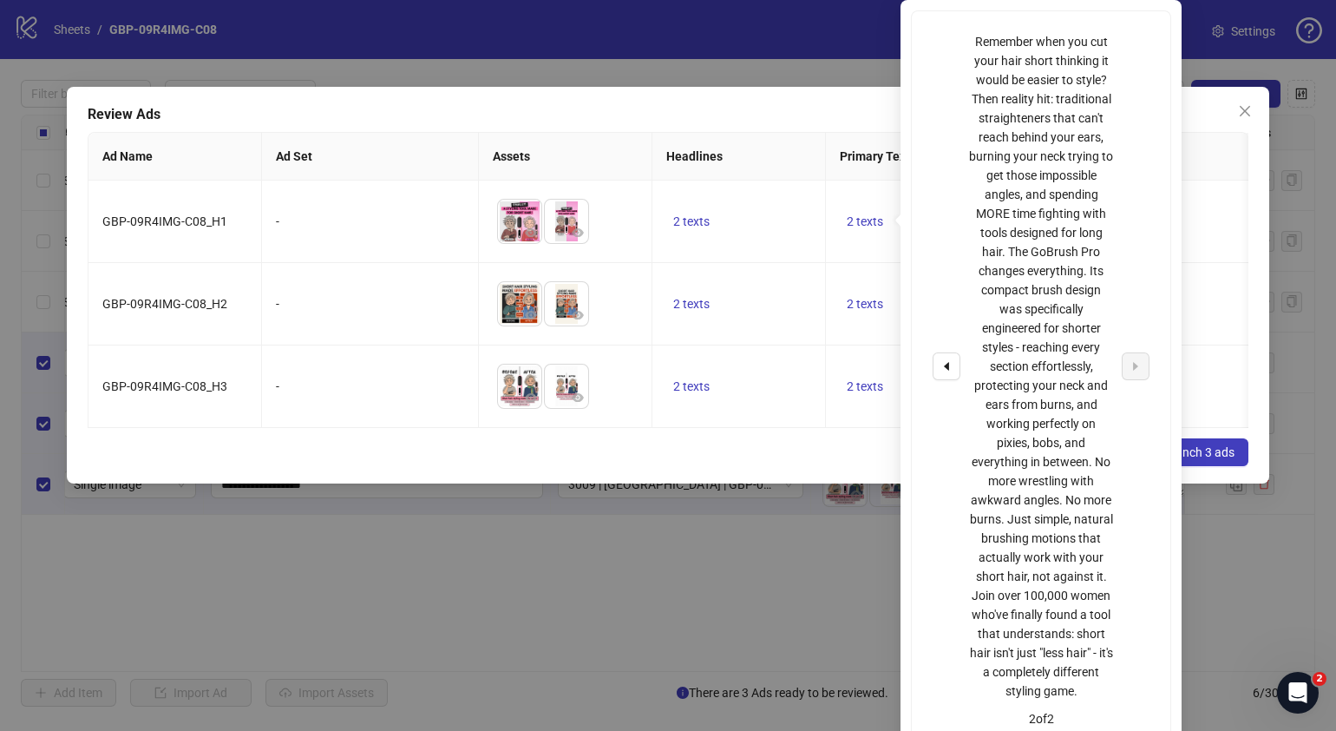
click at [750, 460] on div "Cancel Launch 3 ads" at bounding box center [668, 452] width 1161 height 28
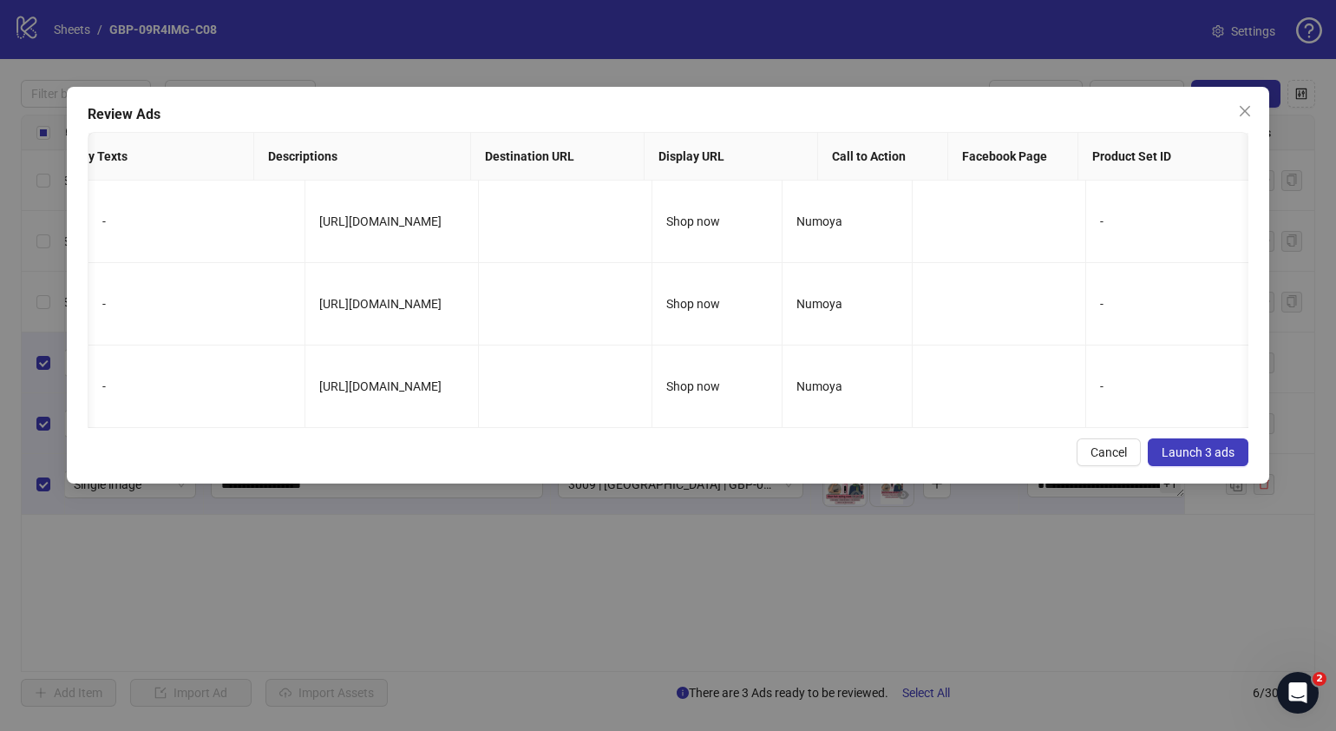
scroll to position [0, 955]
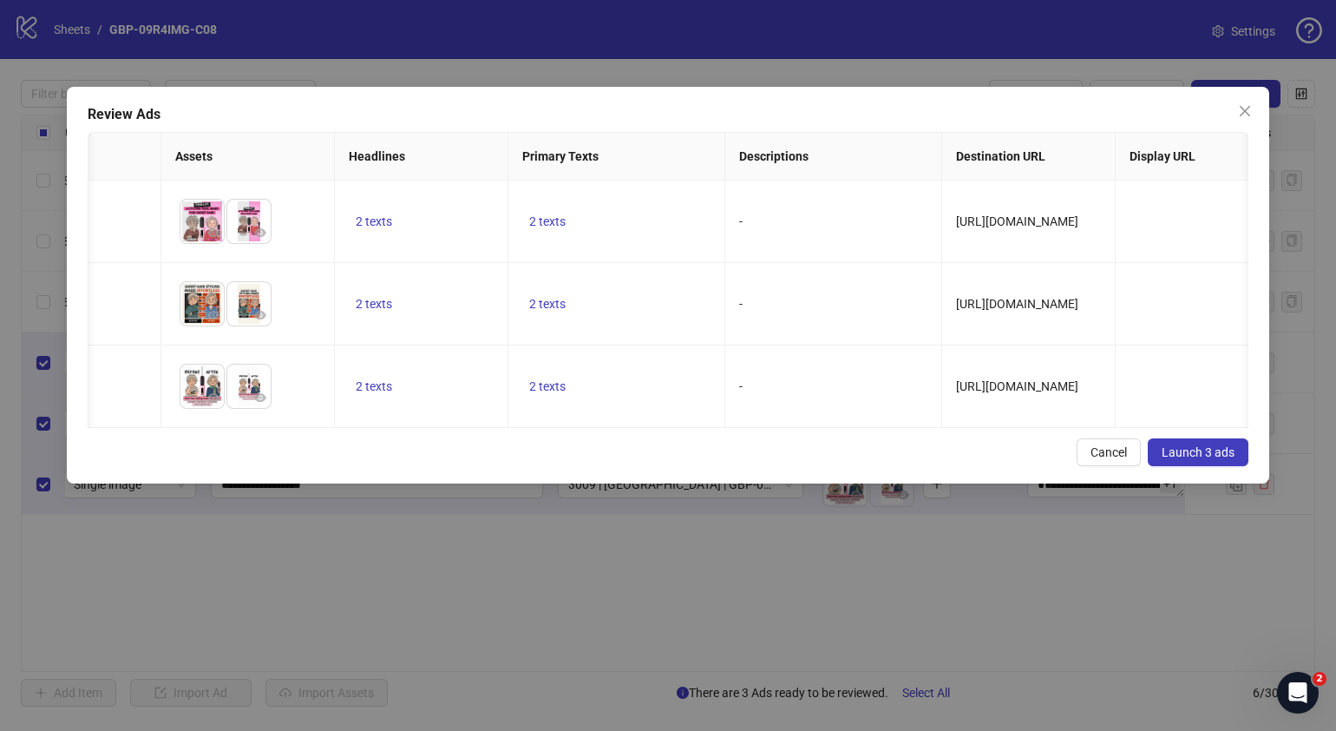
click at [1181, 459] on span "Launch 3 ads" at bounding box center [1198, 452] width 73 height 14
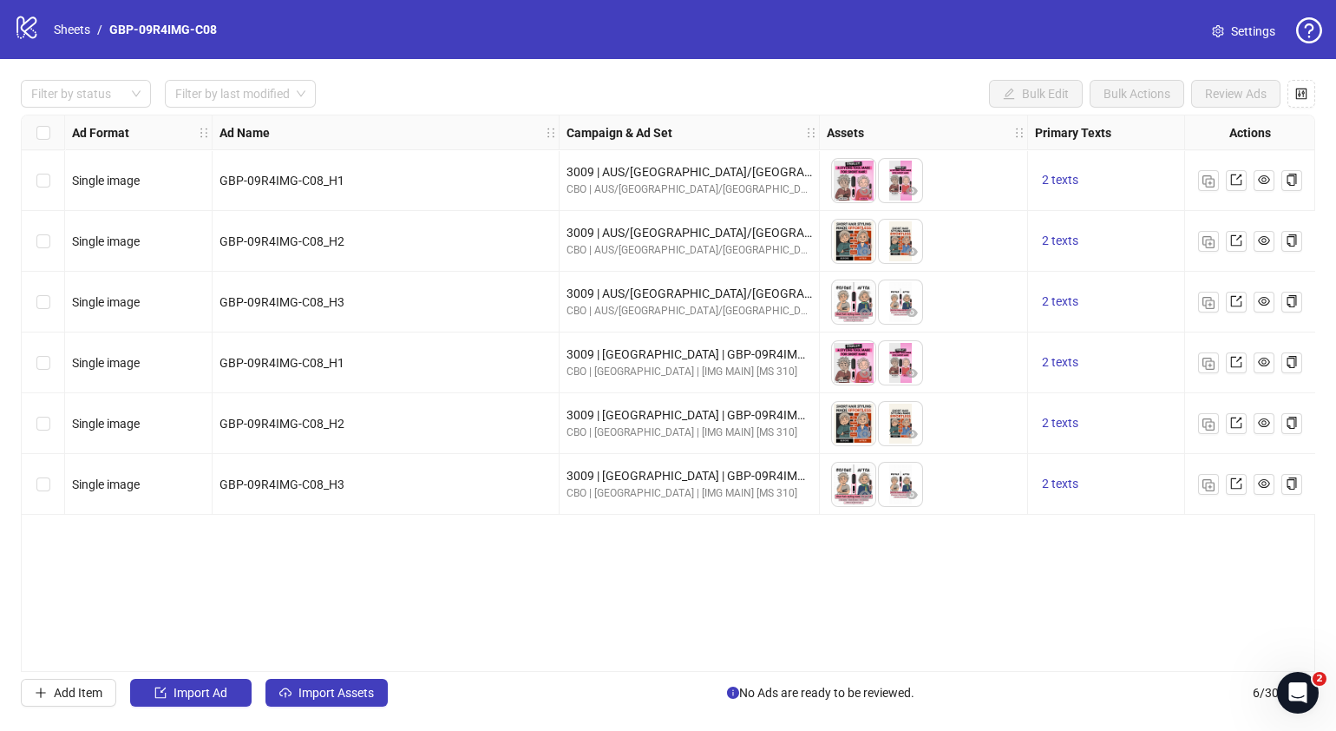
click at [751, 587] on div "Ad Format Ad Name Campaign & Ad Set Assets Primary Texts Headlines Descriptions…" at bounding box center [668, 393] width 1295 height 557
drag, startPoint x: 603, startPoint y: 660, endPoint x: 655, endPoint y: 652, distance: 52.8
click at [655, 652] on div "Ad Format Ad Name Campaign & Ad Set Assets Primary Texts Headlines Descriptions…" at bounding box center [668, 393] width 1295 height 557
click at [82, 26] on link "Sheets" at bounding box center [71, 29] width 43 height 19
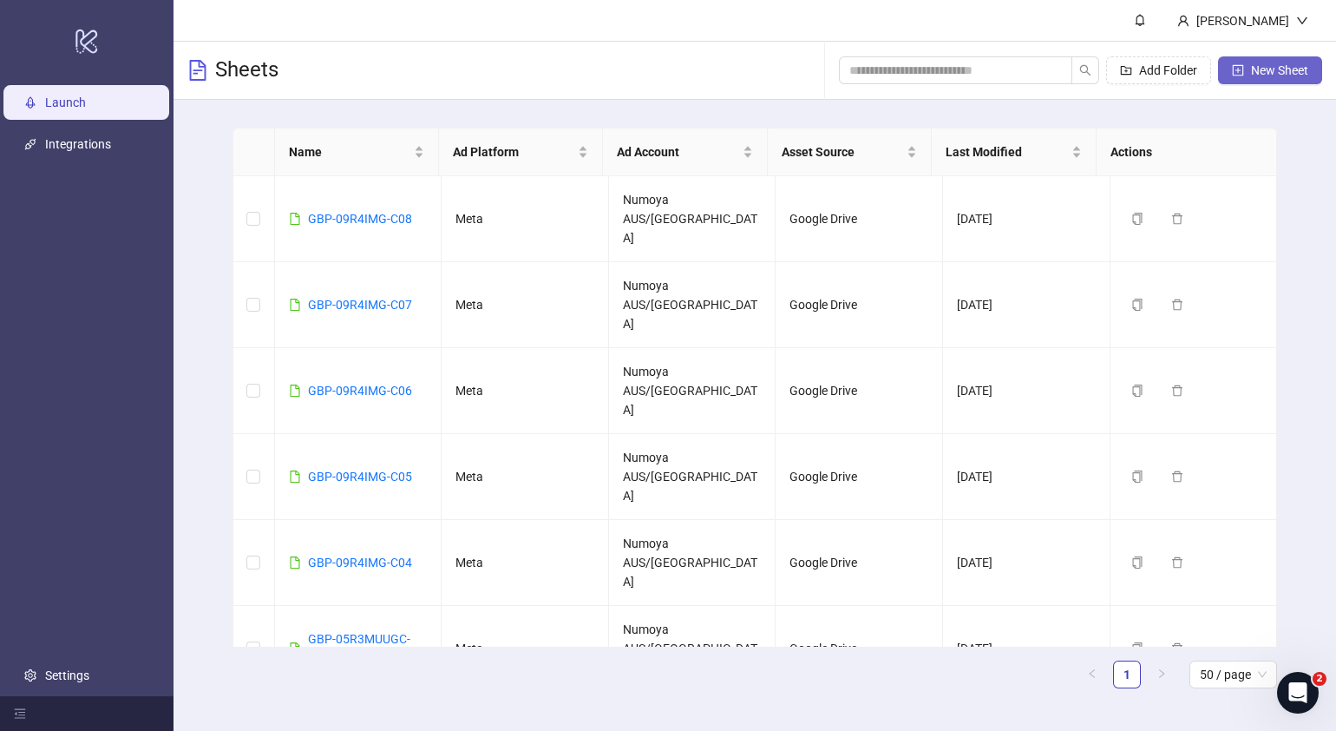
click at [1263, 61] on button "New Sheet" at bounding box center [1270, 70] width 104 height 28
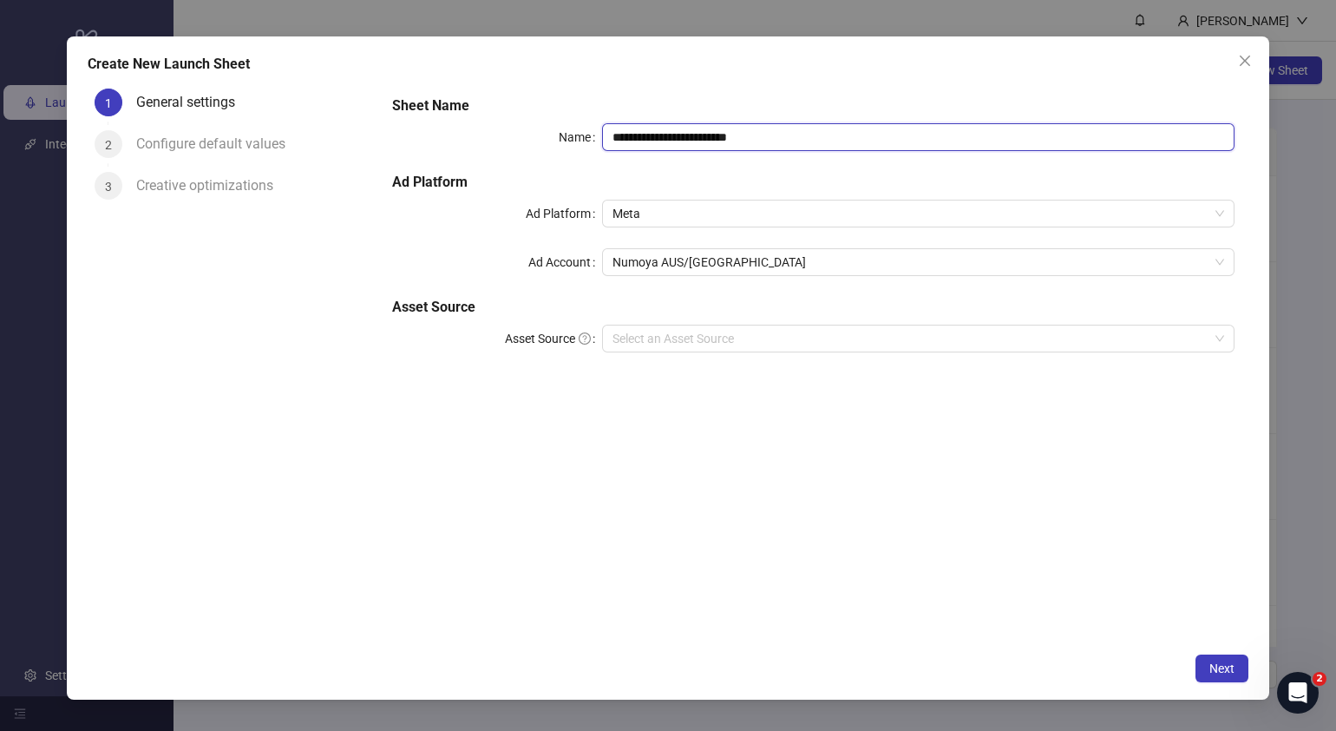
drag, startPoint x: 816, startPoint y: 143, endPoint x: 286, endPoint y: 154, distance: 529.4
click at [298, 154] on div "**********" at bounding box center [668, 363] width 1161 height 562
paste input "text"
type input "**********"
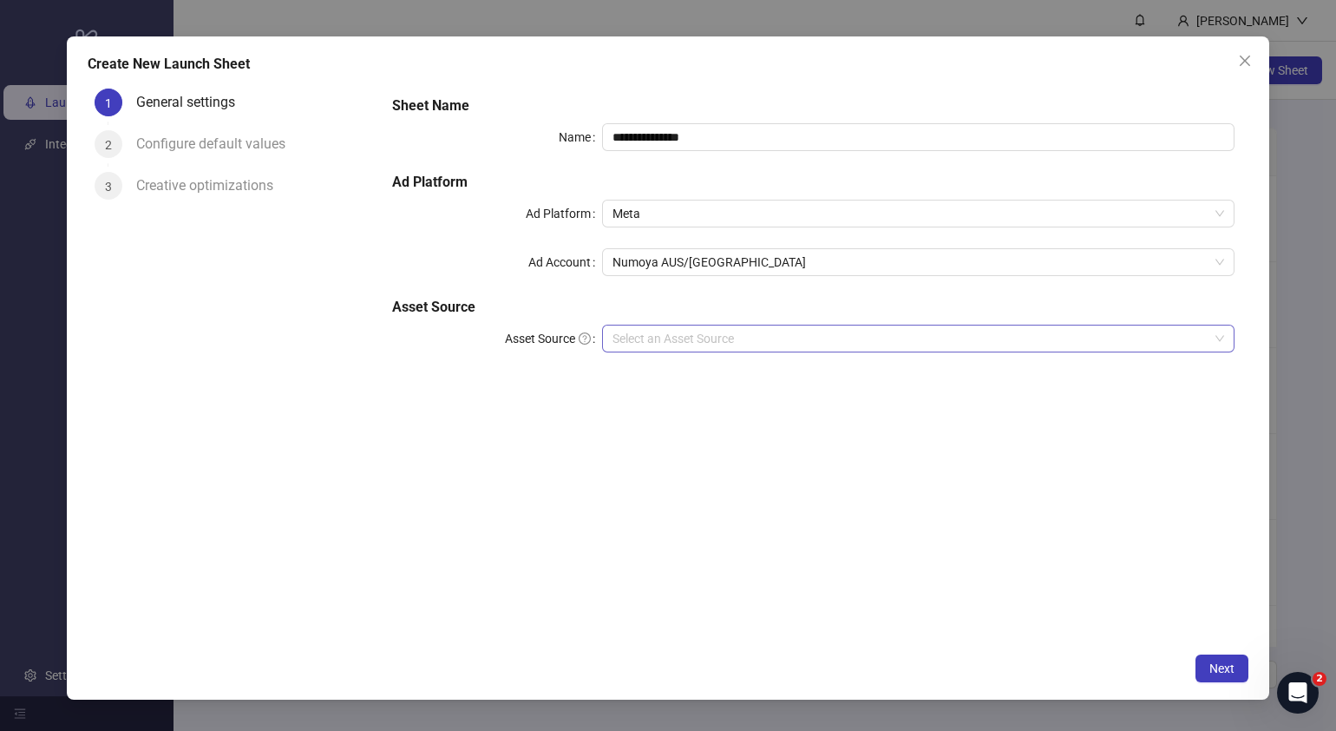
click at [752, 332] on input "Asset Source" at bounding box center [911, 338] width 596 height 26
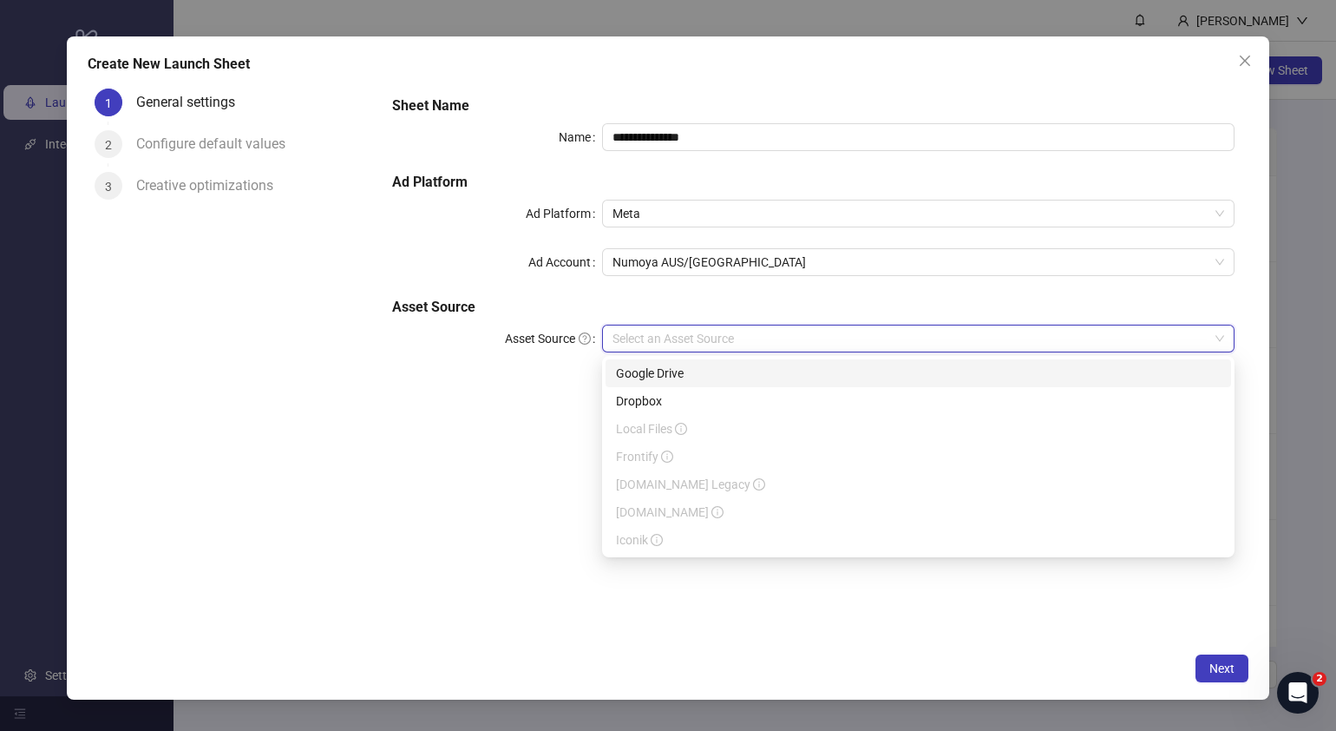
click at [718, 374] on div "Google Drive" at bounding box center [918, 373] width 605 height 19
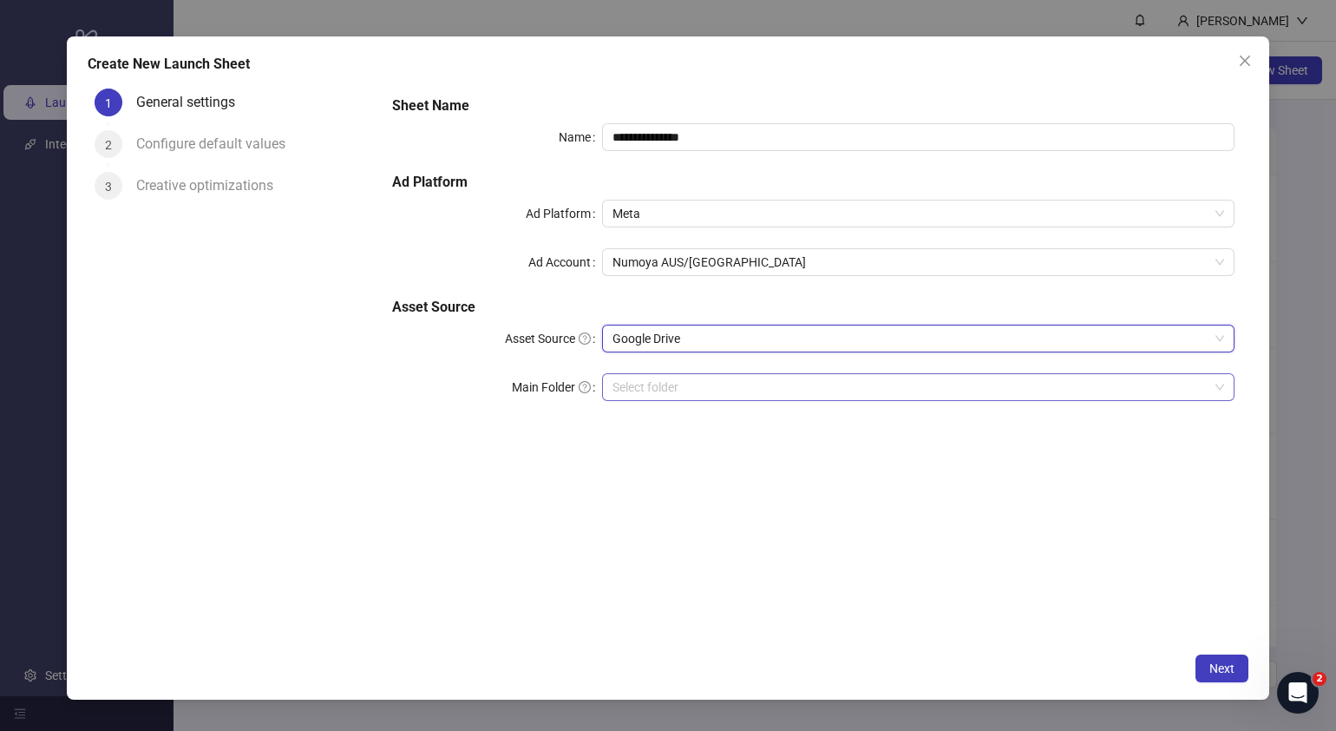
click at [707, 390] on input "Main Folder" at bounding box center [911, 387] width 596 height 26
click at [651, 387] on input "Main Folder" at bounding box center [911, 387] width 596 height 26
click at [1204, 672] on button "Next" at bounding box center [1222, 668] width 53 height 28
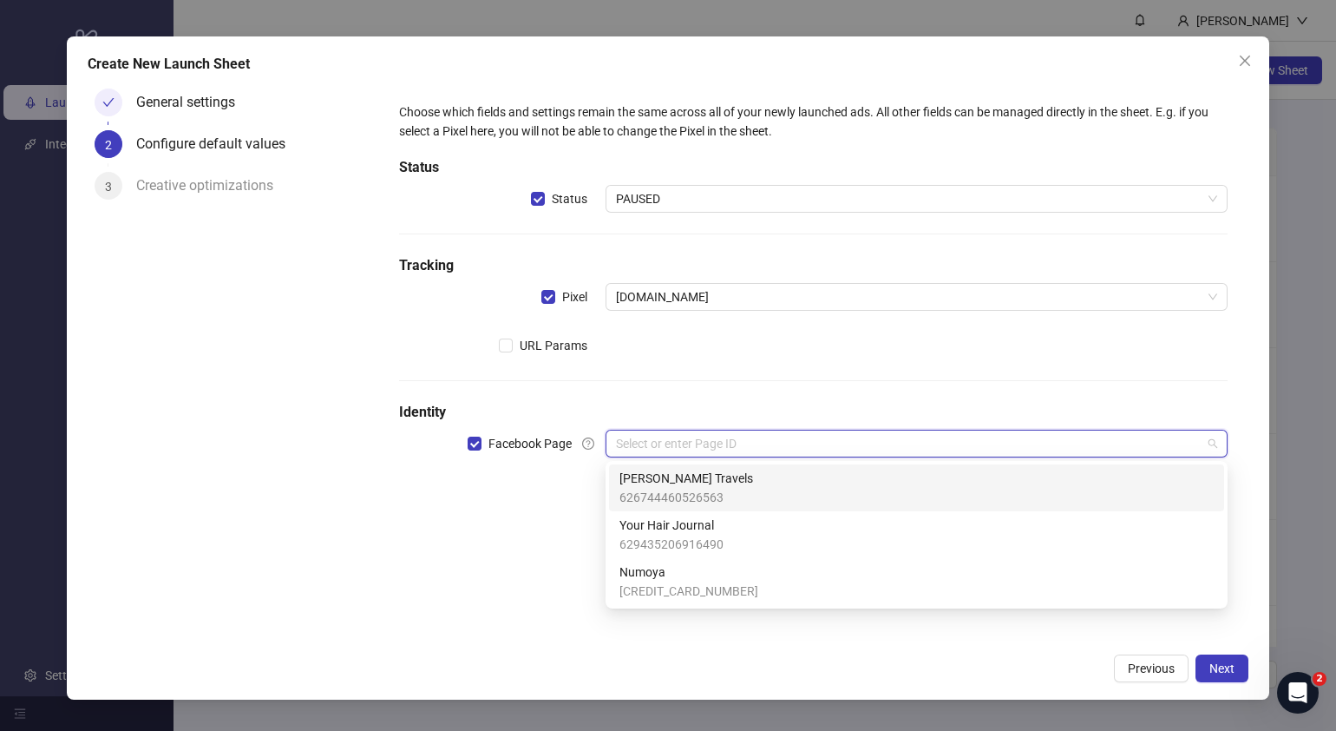
click at [673, 447] on input "search" at bounding box center [909, 443] width 586 height 26
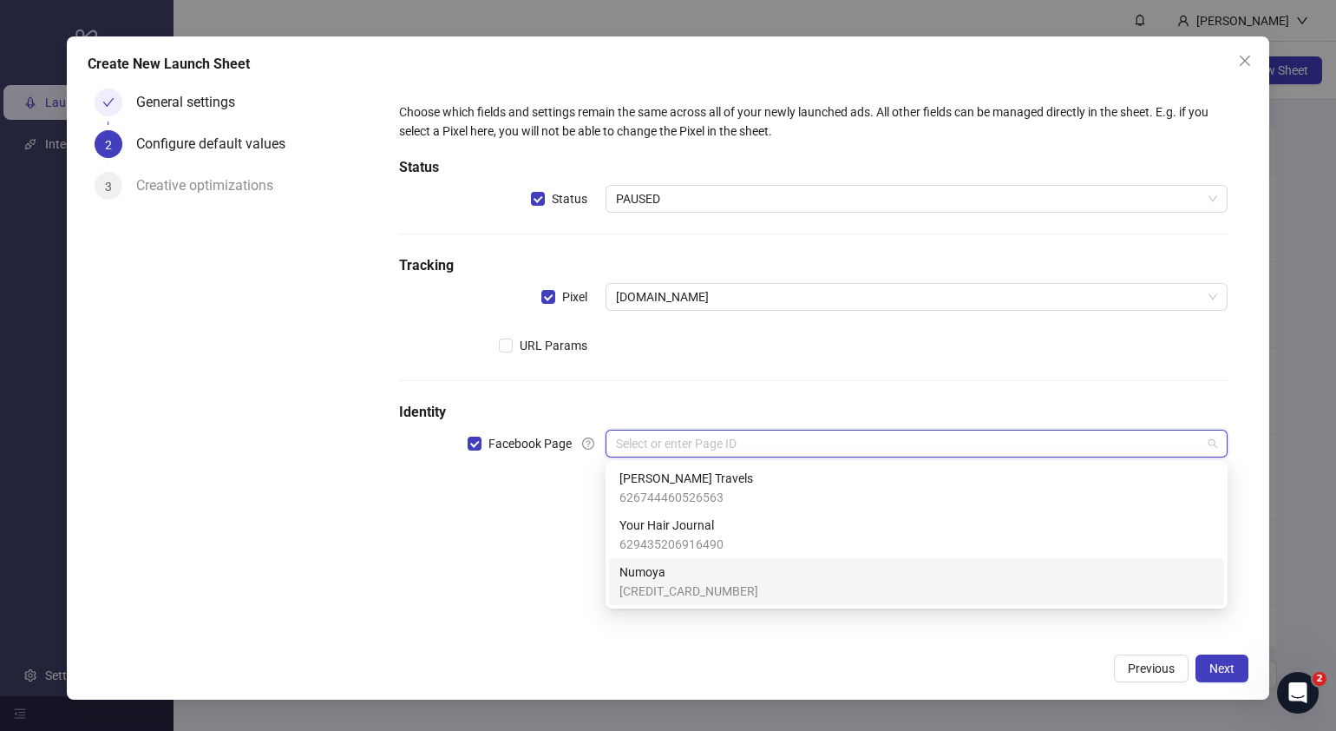
click at [679, 571] on span "Numoya" at bounding box center [689, 571] width 139 height 19
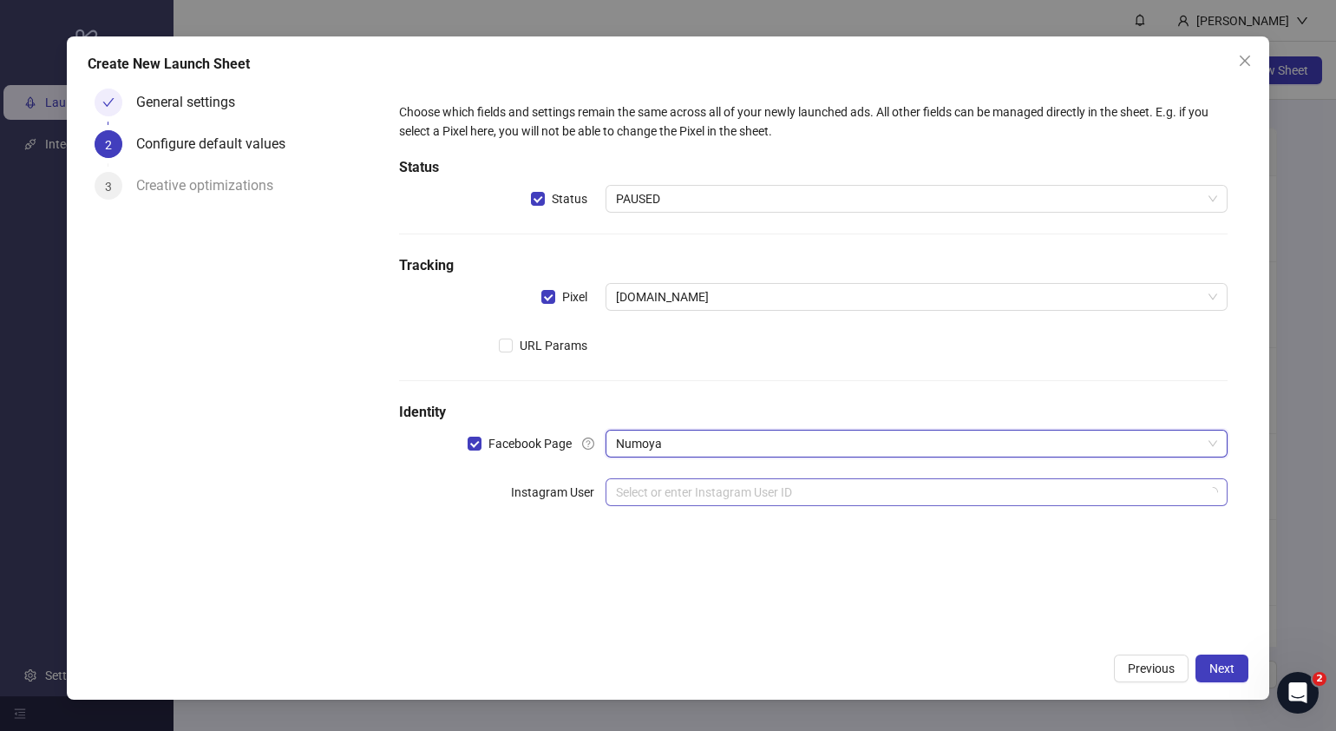
click at [715, 494] on input "search" at bounding box center [909, 492] width 586 height 26
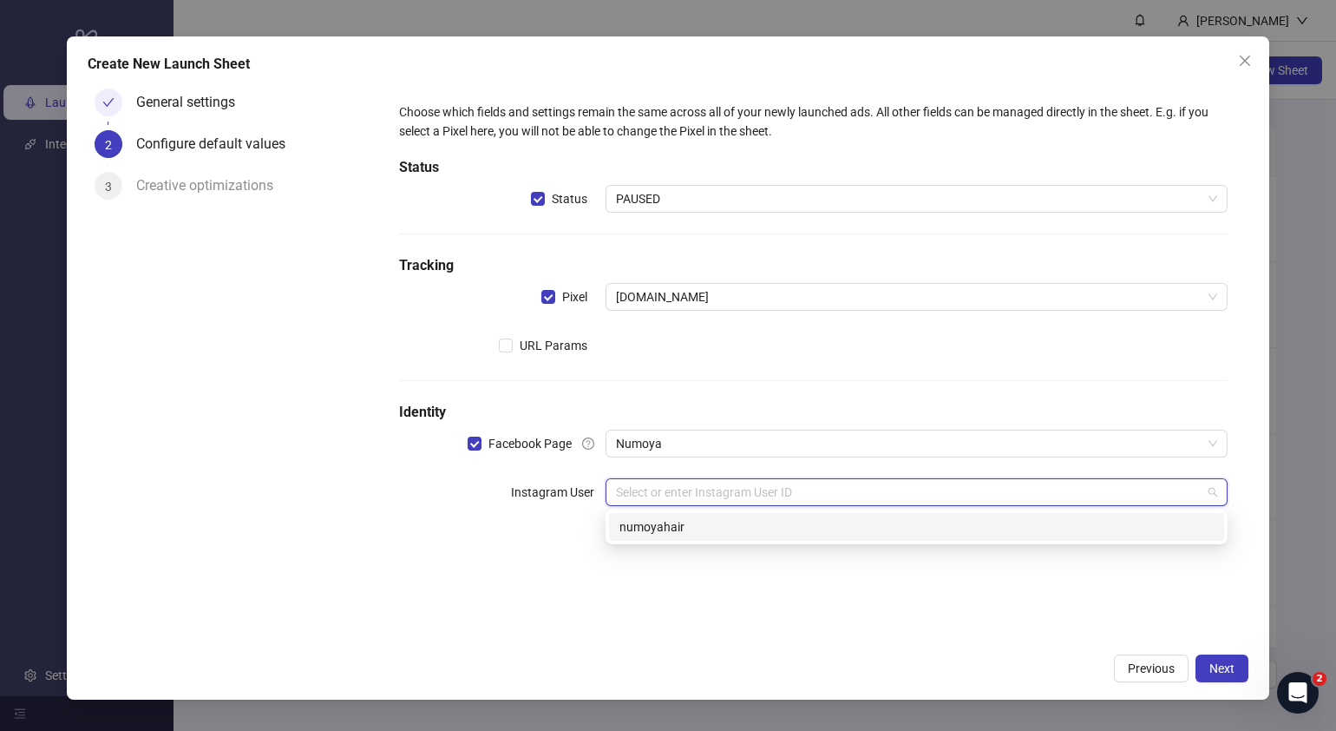
click at [705, 522] on div "numoyahair" at bounding box center [917, 526] width 594 height 19
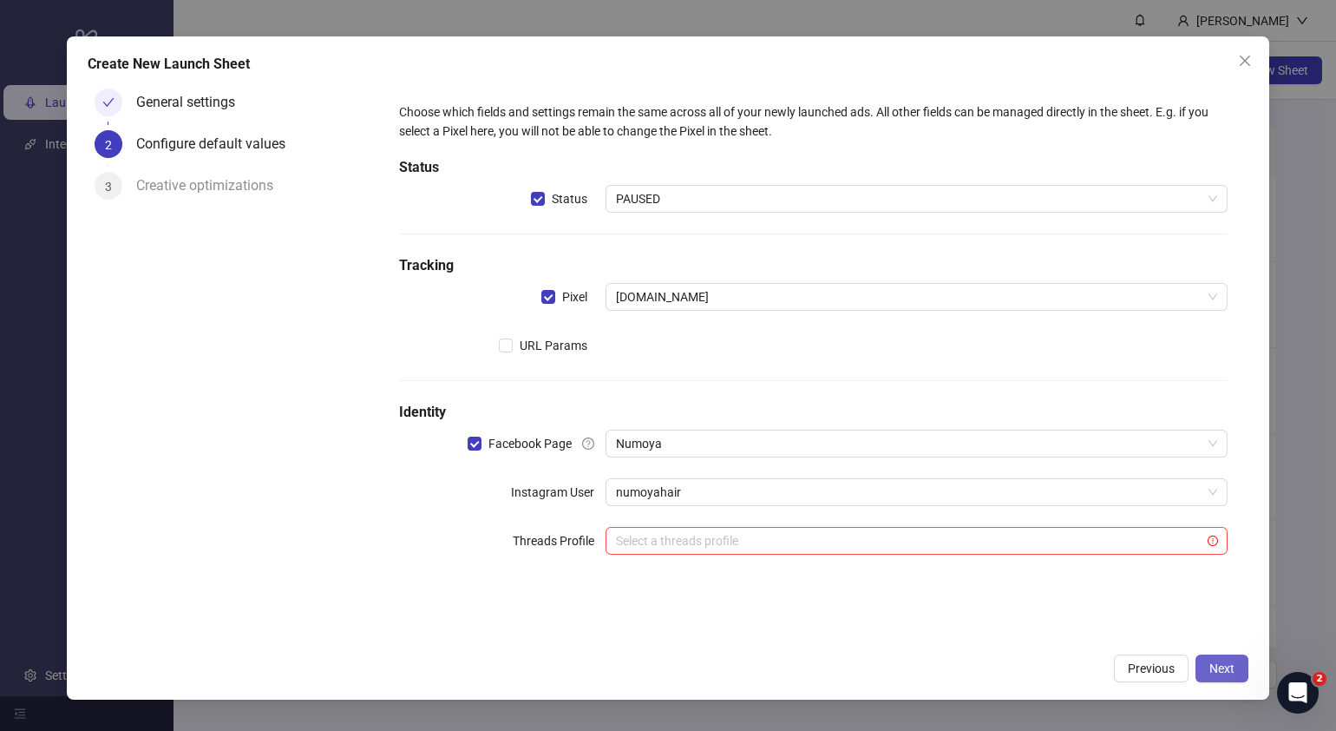
click at [1211, 669] on span "Next" at bounding box center [1222, 668] width 25 height 14
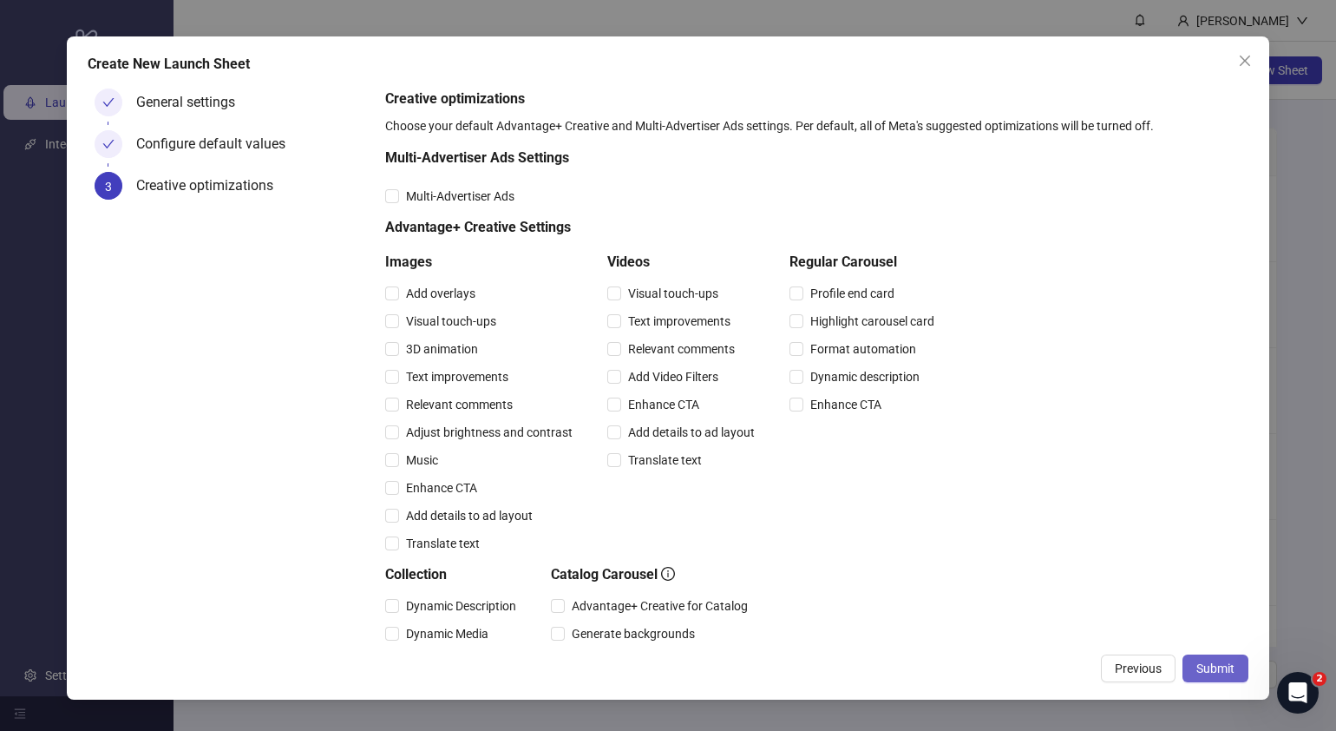
click at [1211, 668] on span "Submit" at bounding box center [1216, 668] width 38 height 14
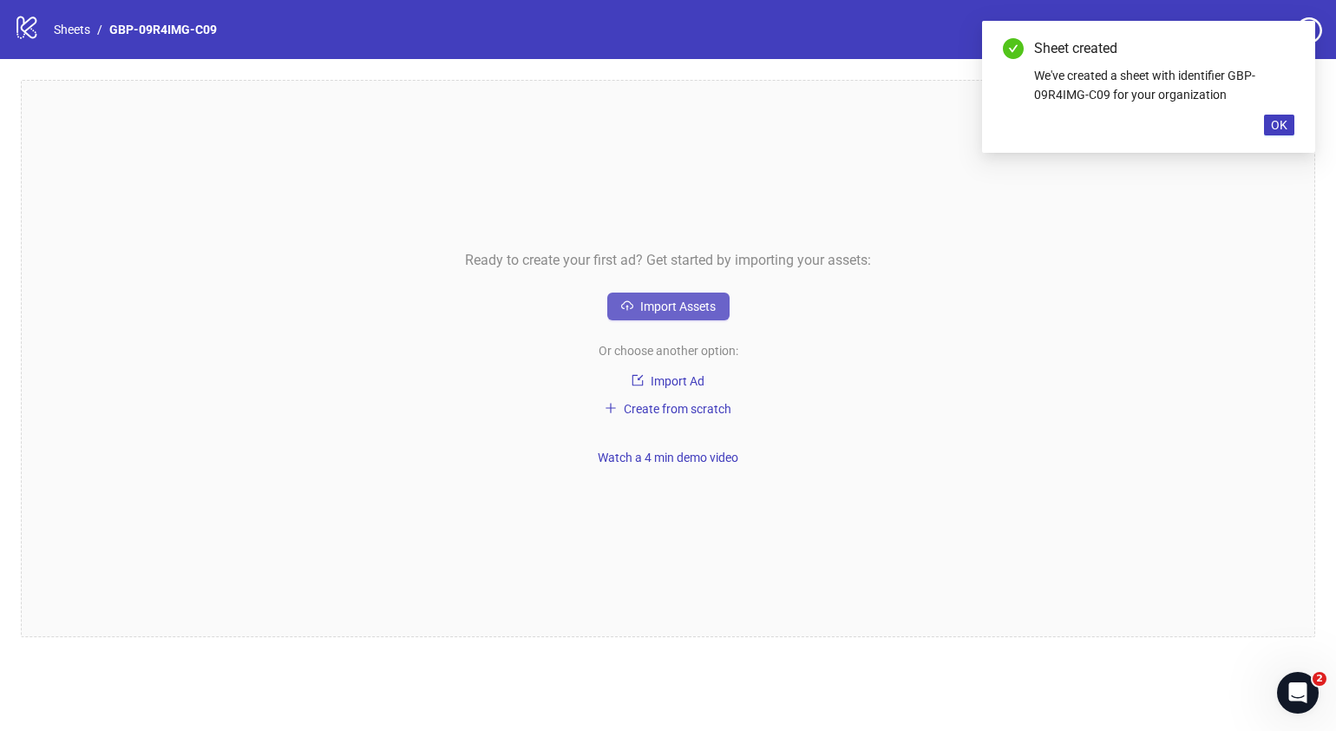
click at [712, 299] on span "Import Assets" at bounding box center [677, 306] width 75 height 14
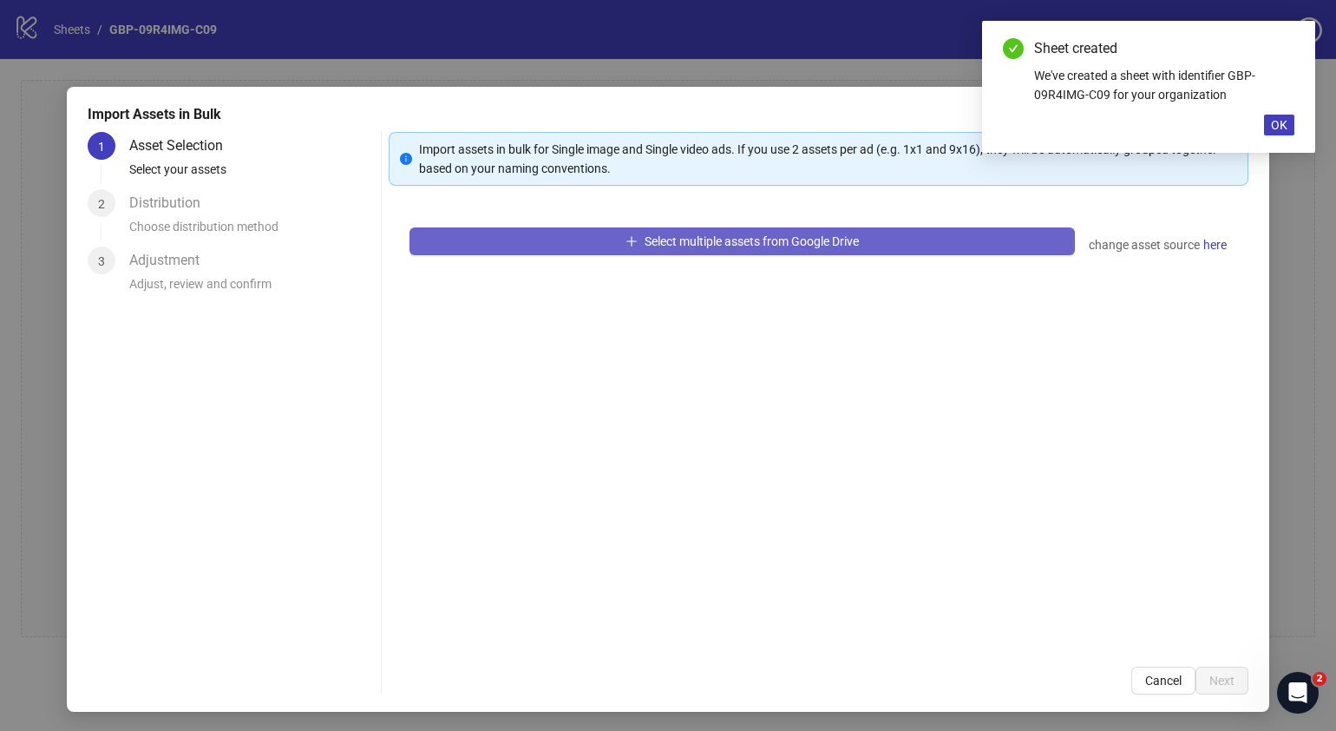
click at [716, 239] on span "Select multiple assets from Google Drive" at bounding box center [752, 241] width 214 height 14
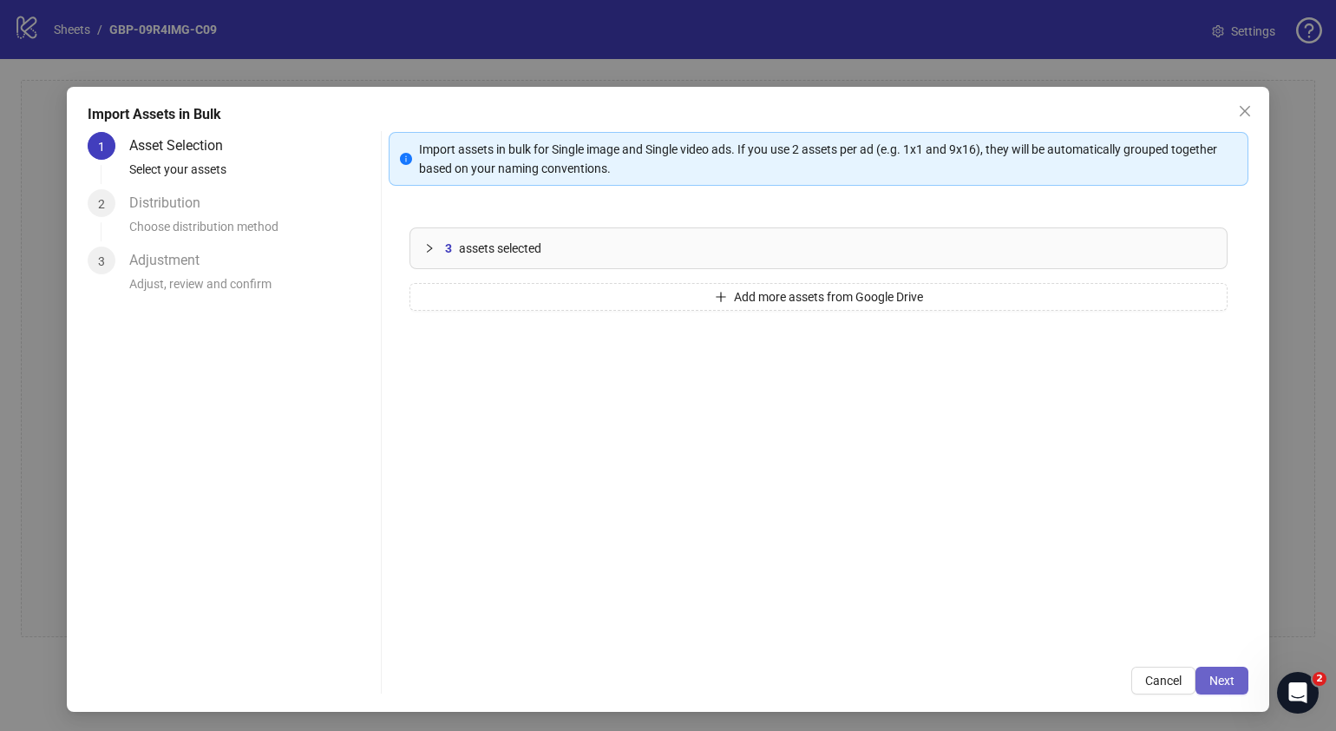
click at [1210, 679] on span "Next" at bounding box center [1222, 680] width 25 height 14
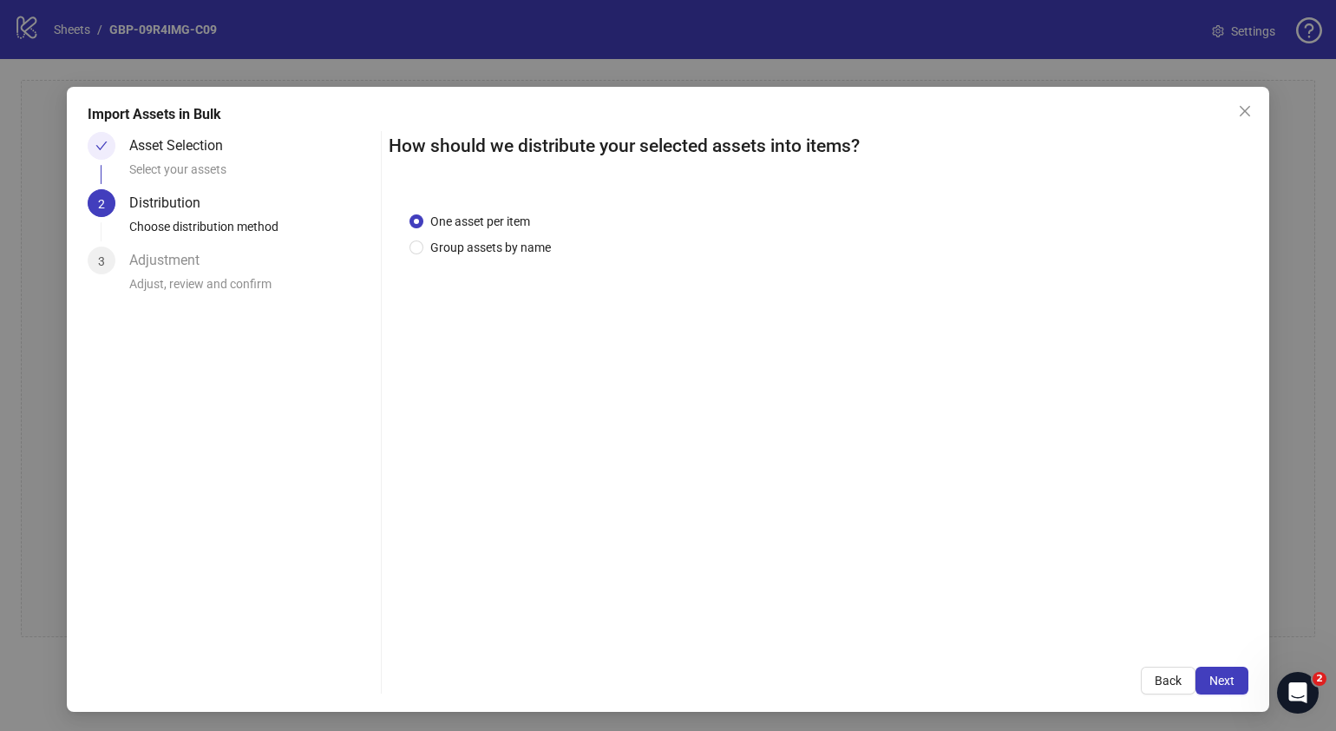
click at [1210, 678] on span "Next" at bounding box center [1222, 680] width 25 height 14
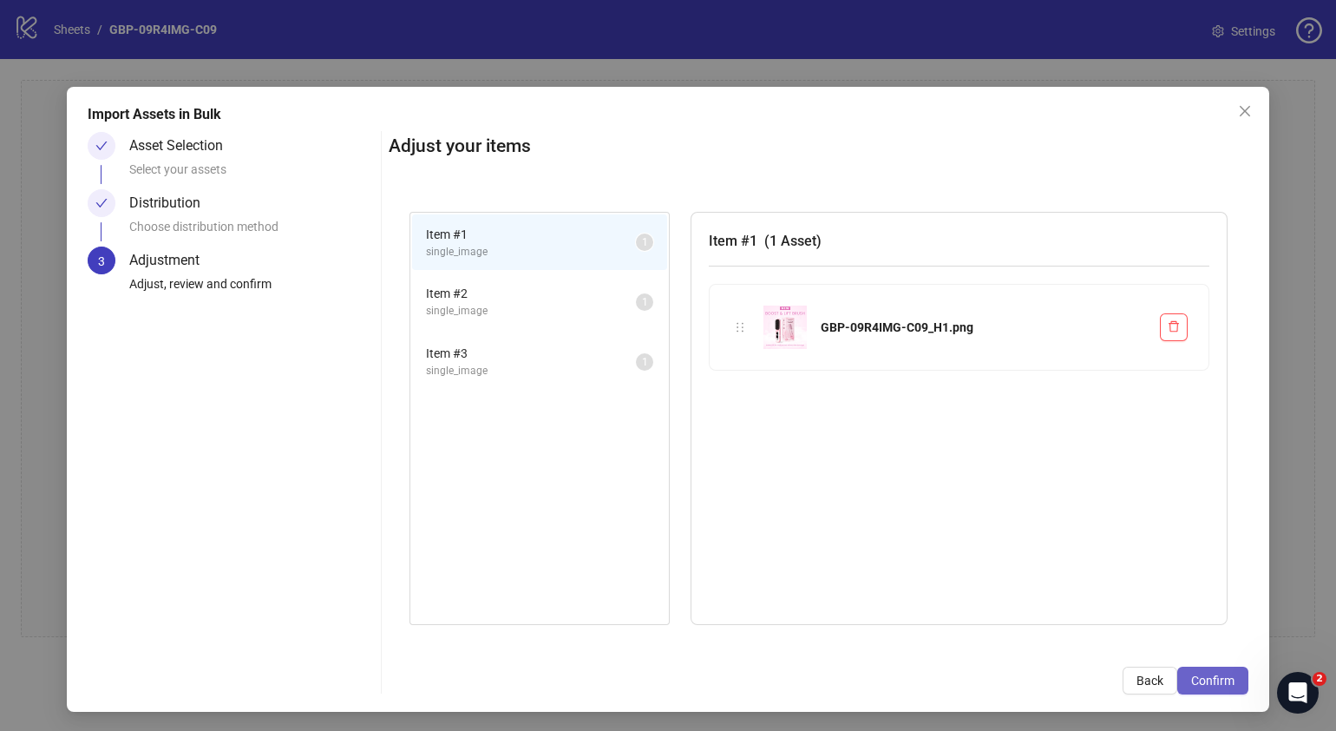
click at [1207, 671] on button "Confirm" at bounding box center [1213, 680] width 71 height 28
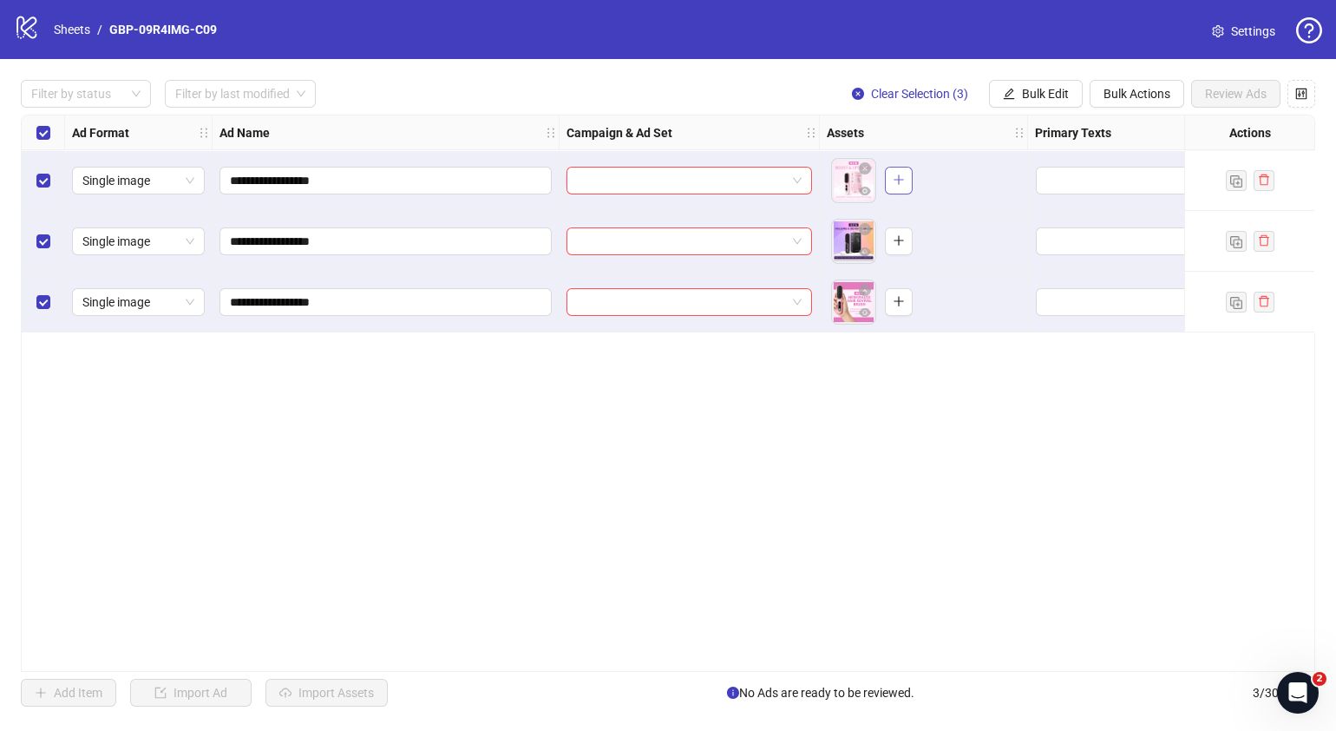
click at [907, 174] on button "button" at bounding box center [899, 181] width 28 height 28
click at [906, 235] on button "button" at bounding box center [899, 241] width 28 height 28
click at [902, 303] on icon "plus" at bounding box center [899, 301] width 12 height 12
click at [1033, 98] on span "Bulk Edit" at bounding box center [1045, 94] width 47 height 14
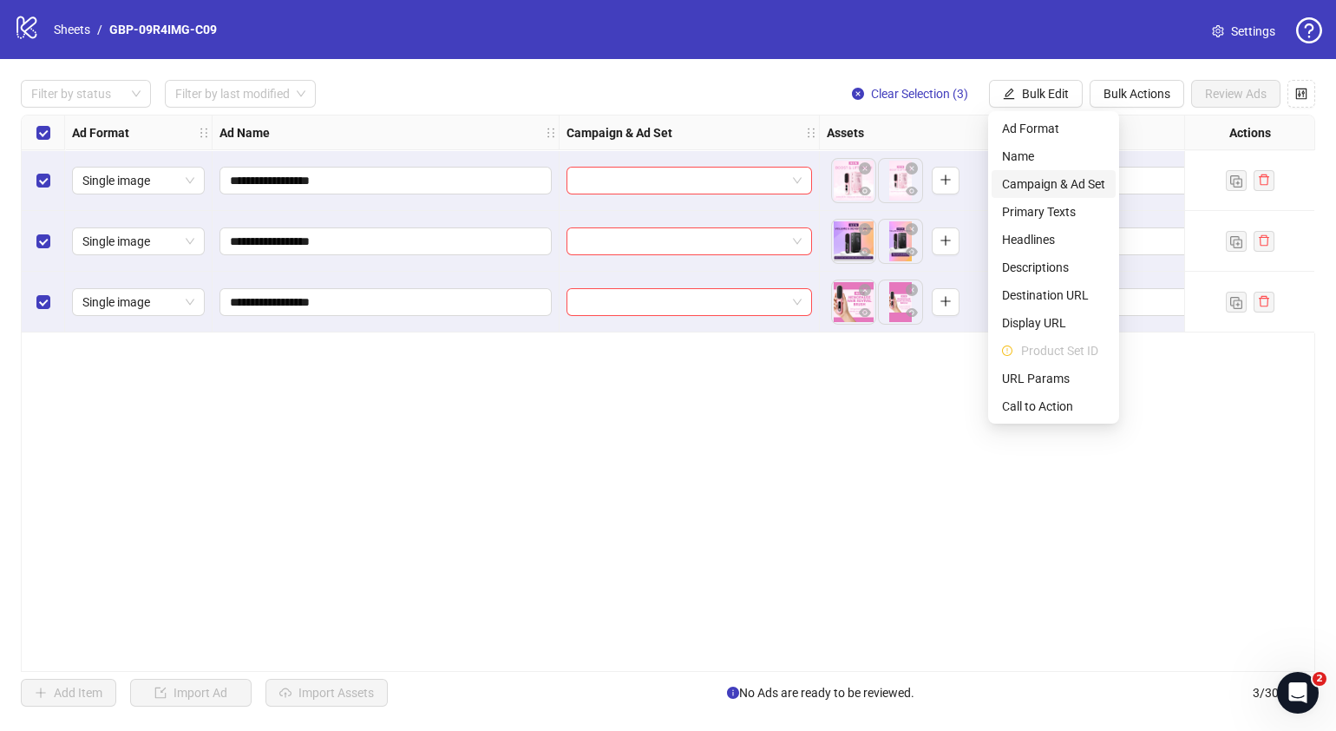
click at [1039, 184] on span "Campaign & Ad Set" at bounding box center [1053, 183] width 103 height 19
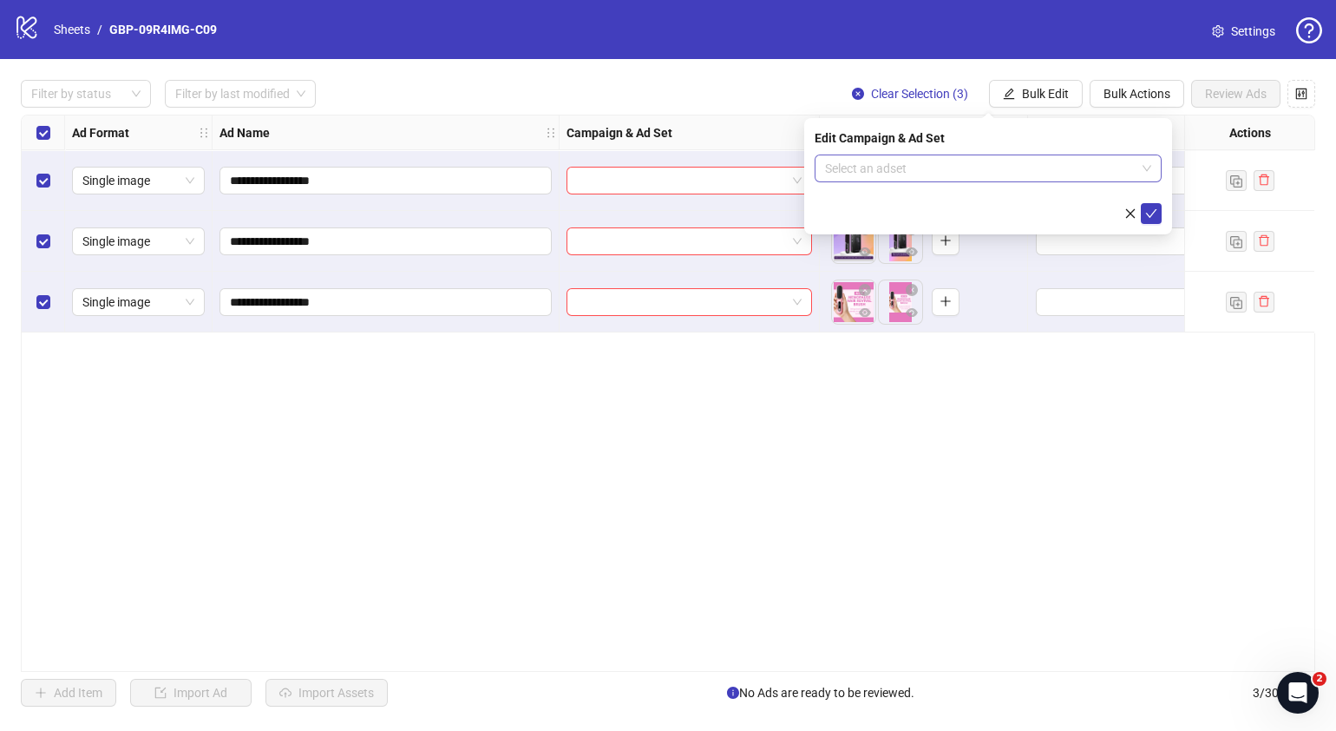
click at [1153, 167] on div "Select an adset" at bounding box center [988, 168] width 347 height 28
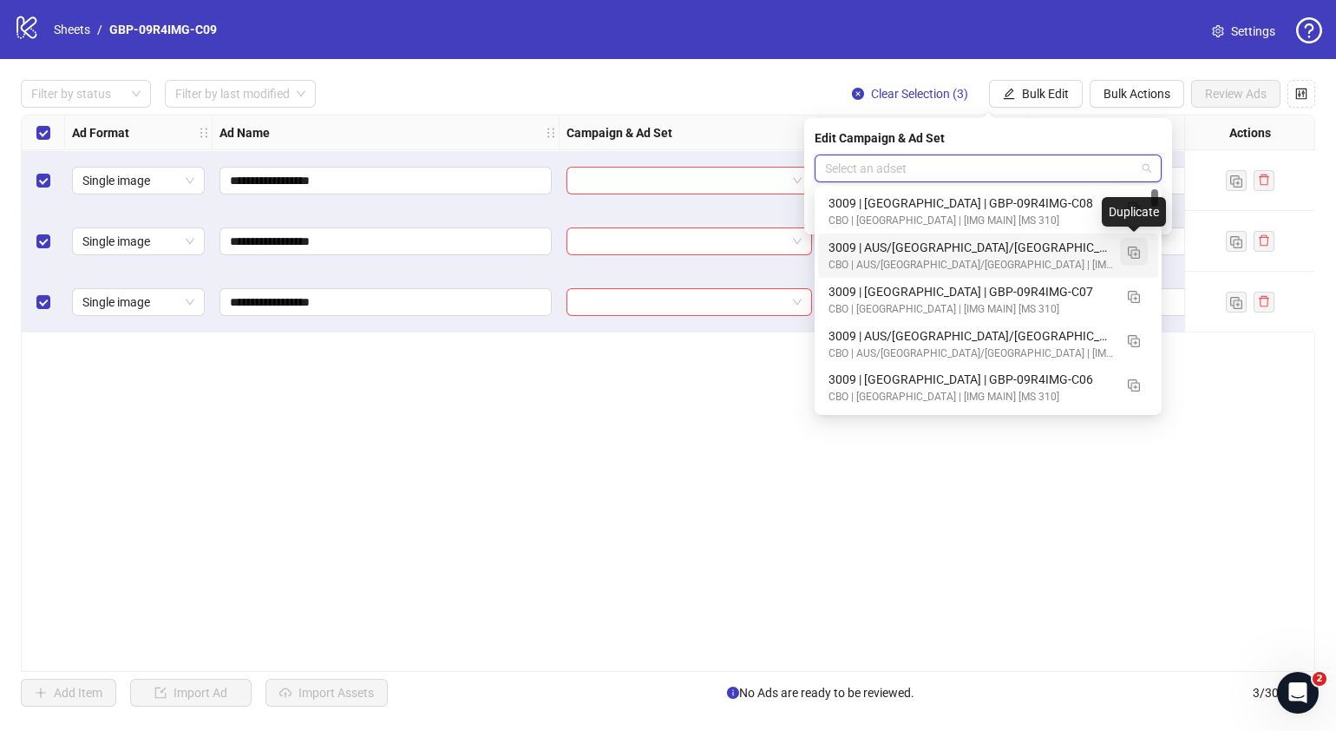
click at [1138, 252] on img "button" at bounding box center [1134, 252] width 12 height 12
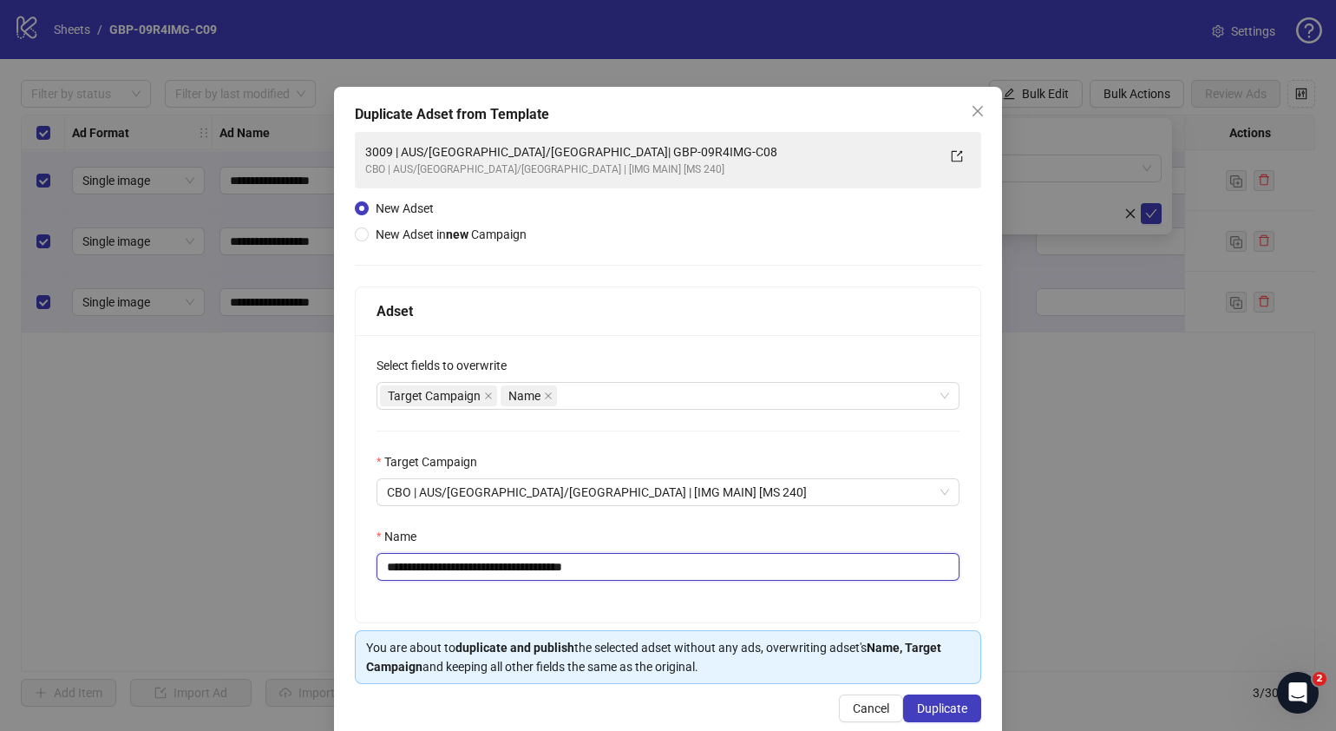
drag, startPoint x: 648, startPoint y: 571, endPoint x: 490, endPoint y: 581, distance: 158.2
click at [490, 581] on div "**********" at bounding box center [668, 478] width 625 height 287
paste input "text"
type input "**********"
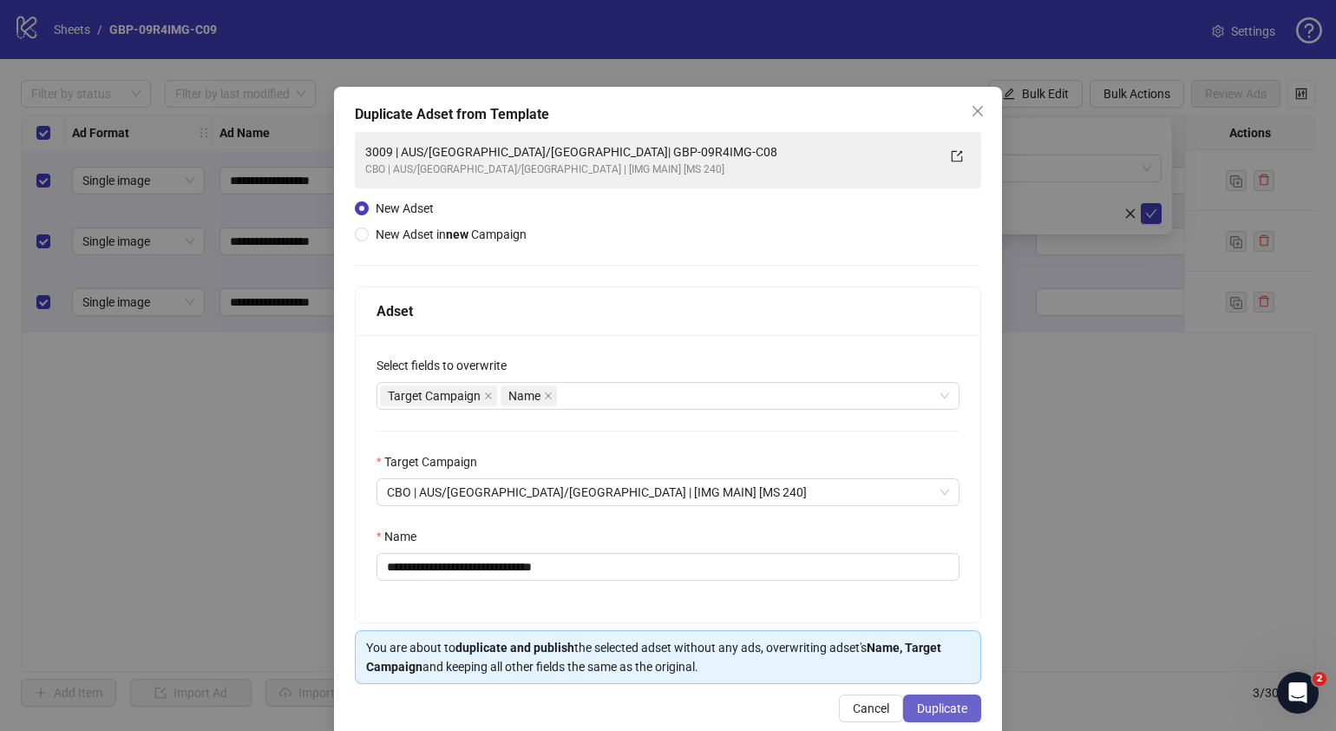
click at [939, 704] on span "Duplicate" at bounding box center [942, 708] width 50 height 14
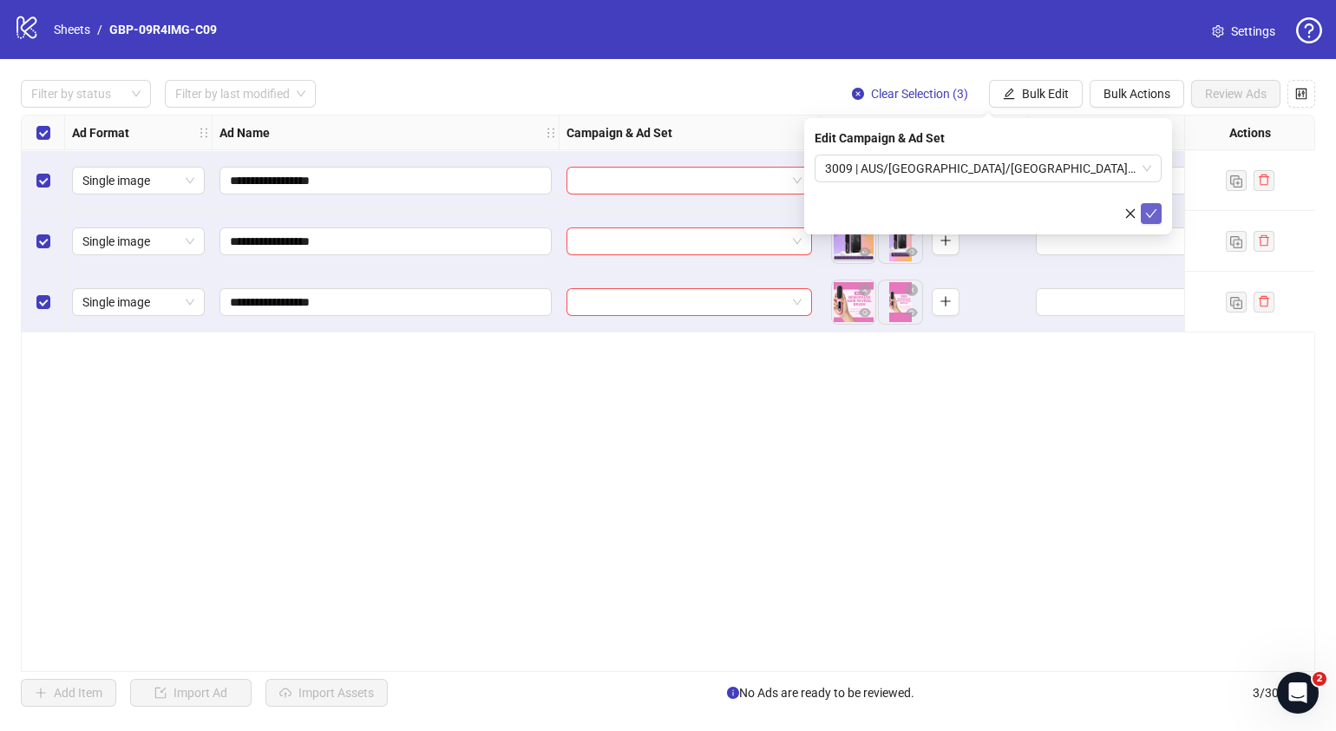
click at [1155, 213] on icon "check" at bounding box center [1151, 213] width 12 height 12
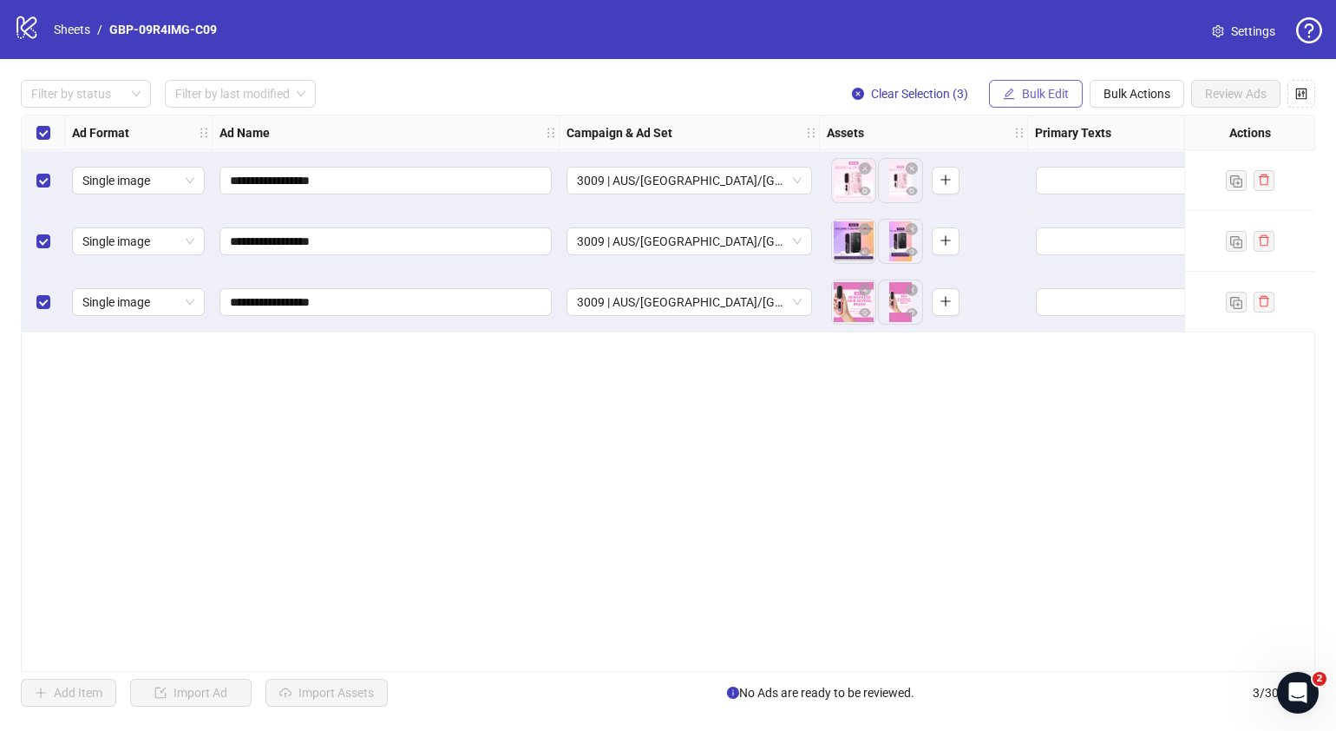
click at [1038, 87] on span "Bulk Edit" at bounding box center [1045, 94] width 47 height 14
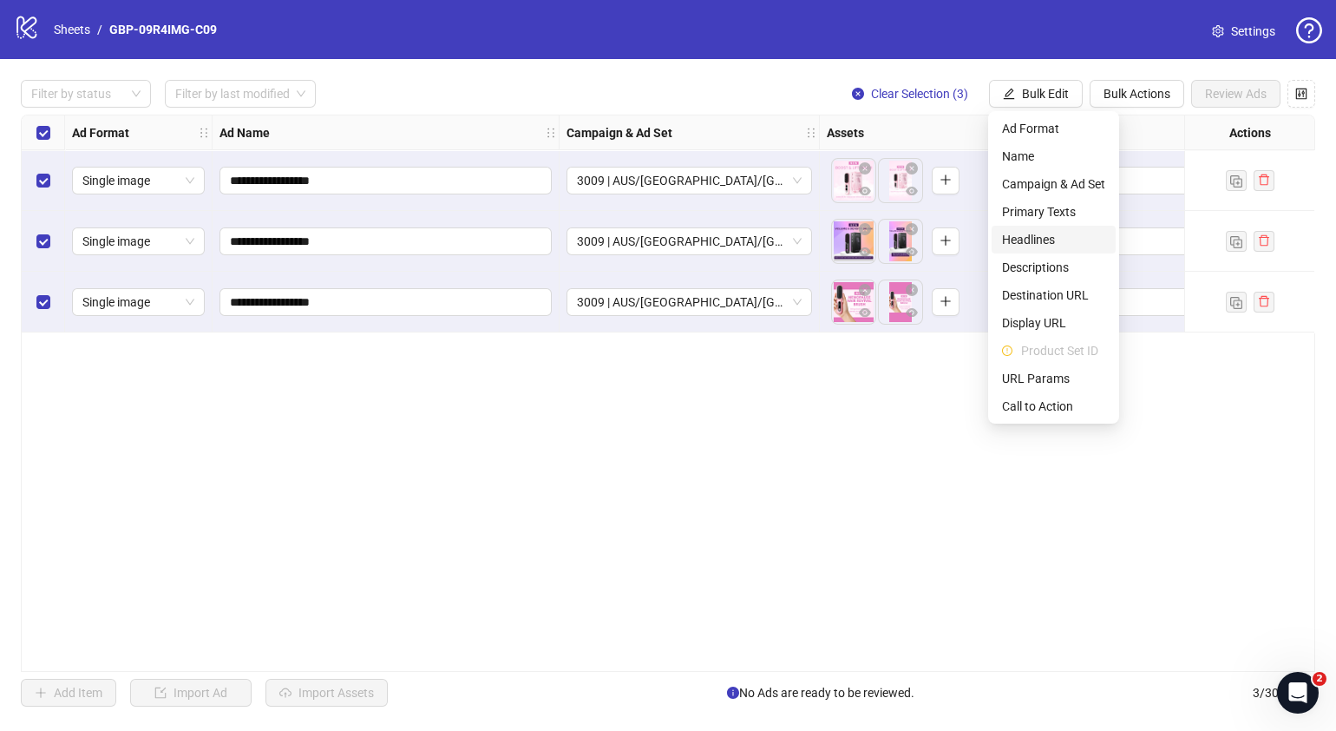
click at [1038, 230] on span "Headlines" at bounding box center [1053, 239] width 103 height 19
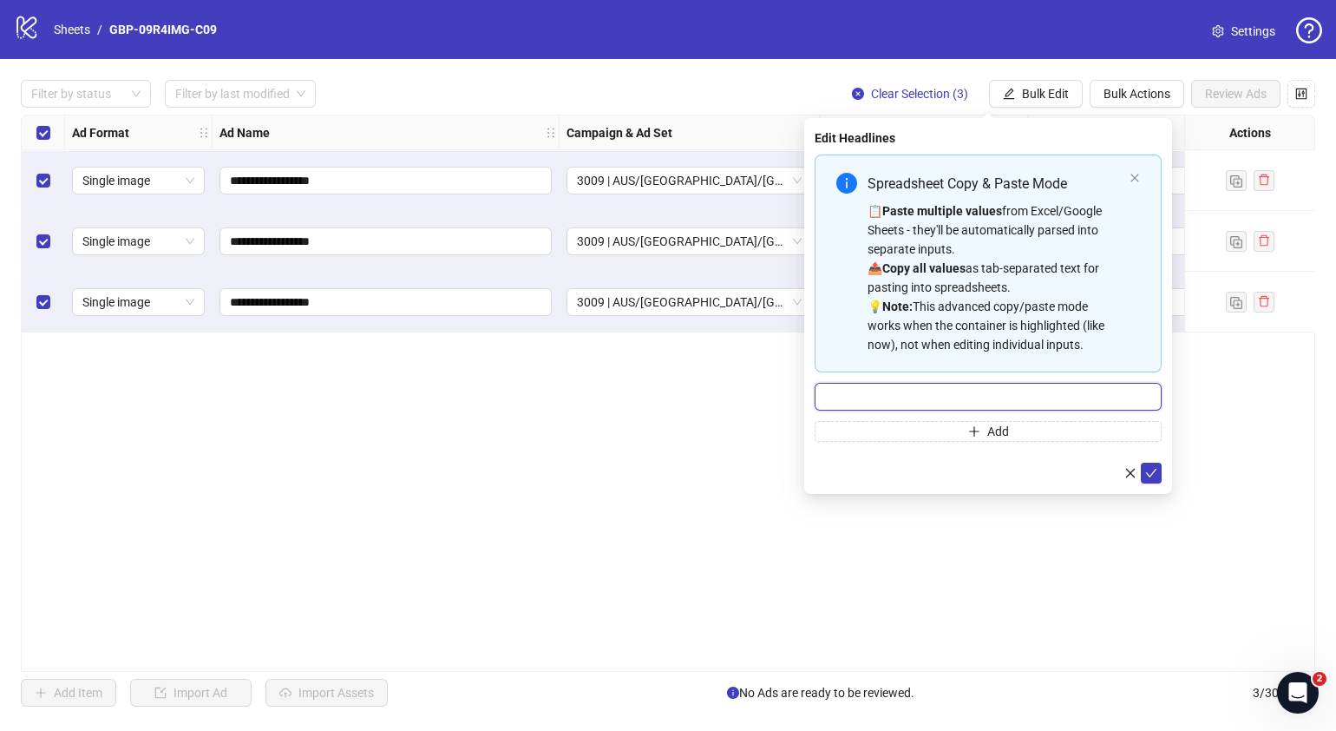
click at [1041, 398] on input "Multi-input container - paste or copy values" at bounding box center [988, 397] width 347 height 28
paste input "*******"
type input "*******"
click at [1027, 430] on button "Add" at bounding box center [988, 431] width 347 height 21
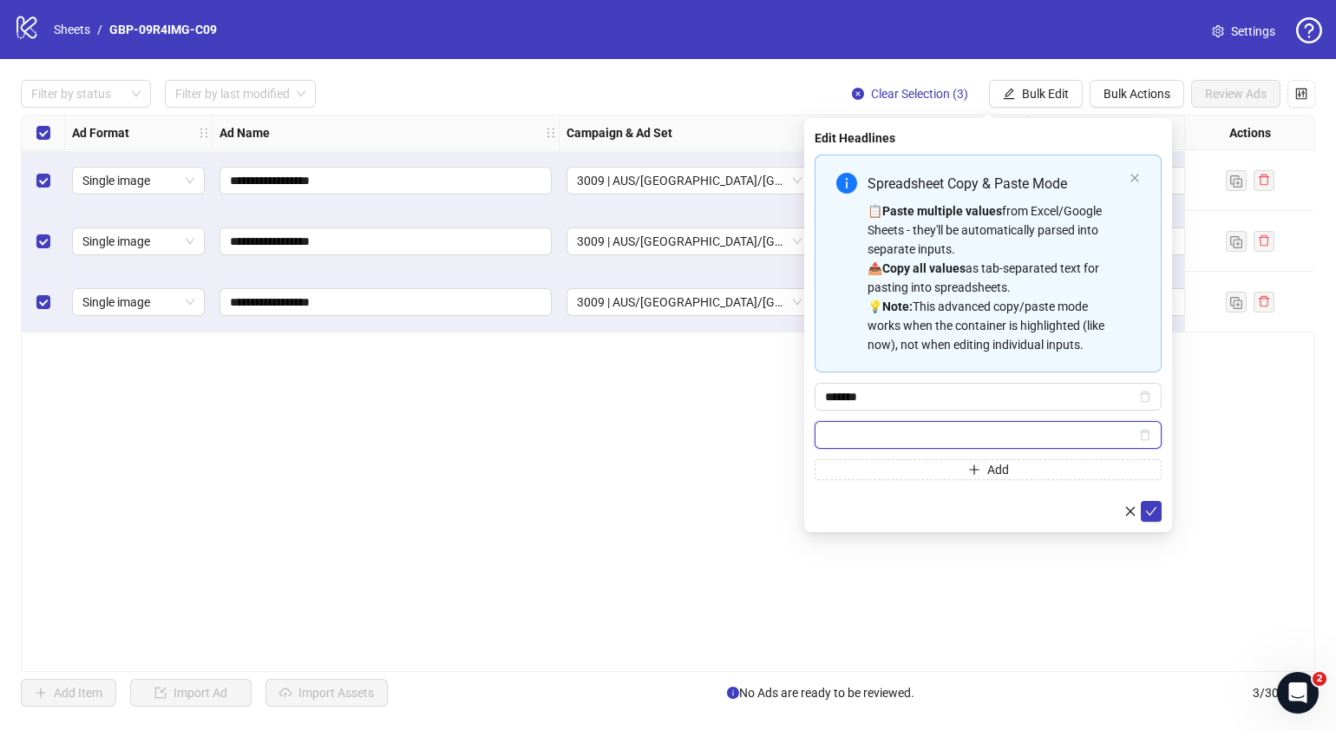
click at [1040, 434] on input "Multi-input container - paste or copy values" at bounding box center [980, 434] width 311 height 19
paste input "**********"
type input "**********"
click at [1152, 508] on icon "check" at bounding box center [1151, 511] width 12 height 12
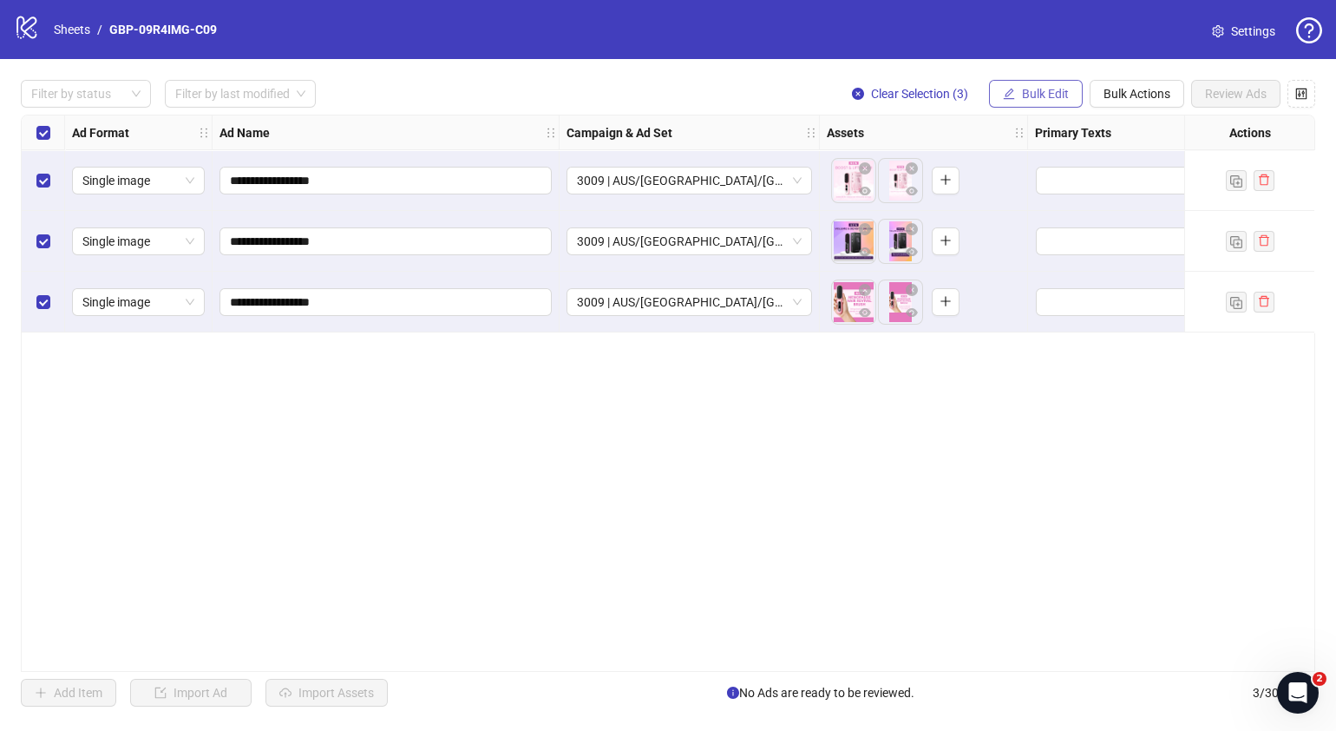
click at [1048, 100] on span "Bulk Edit" at bounding box center [1045, 94] width 47 height 14
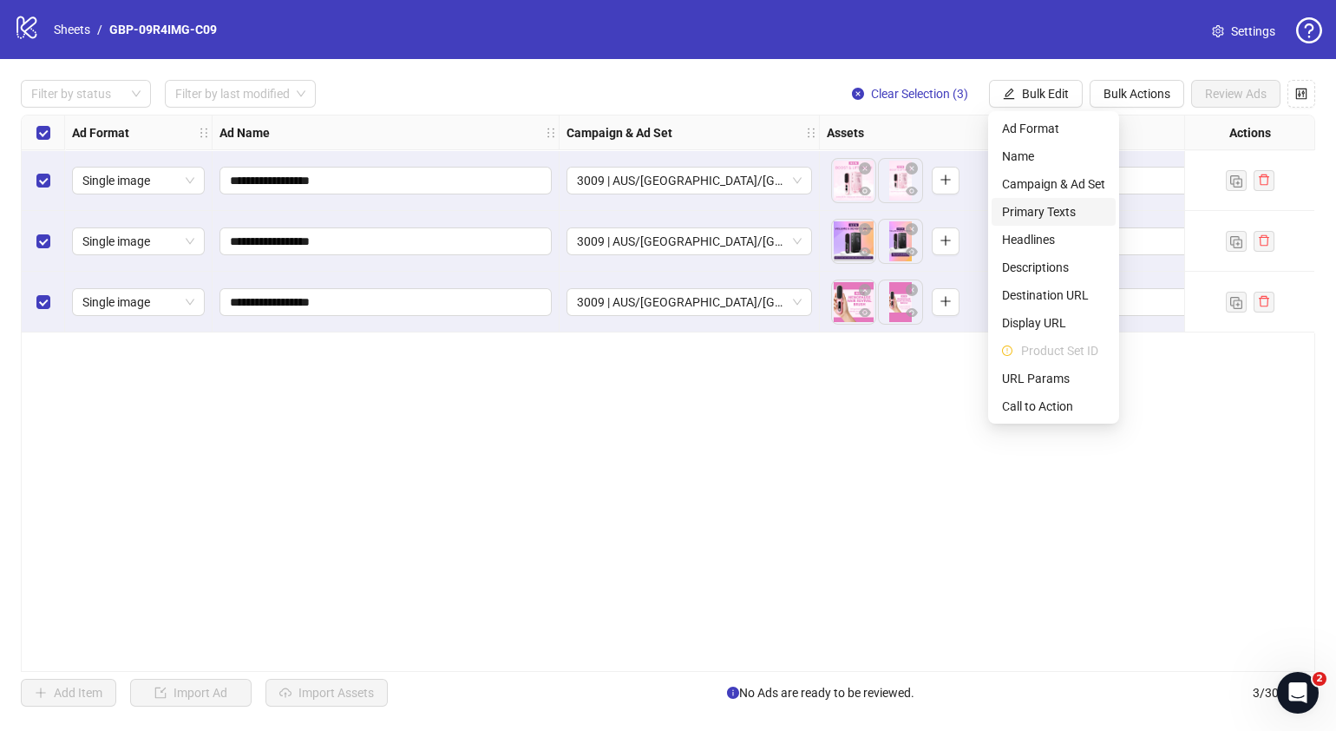
click at [1049, 213] on span "Primary Texts" at bounding box center [1053, 211] width 103 height 19
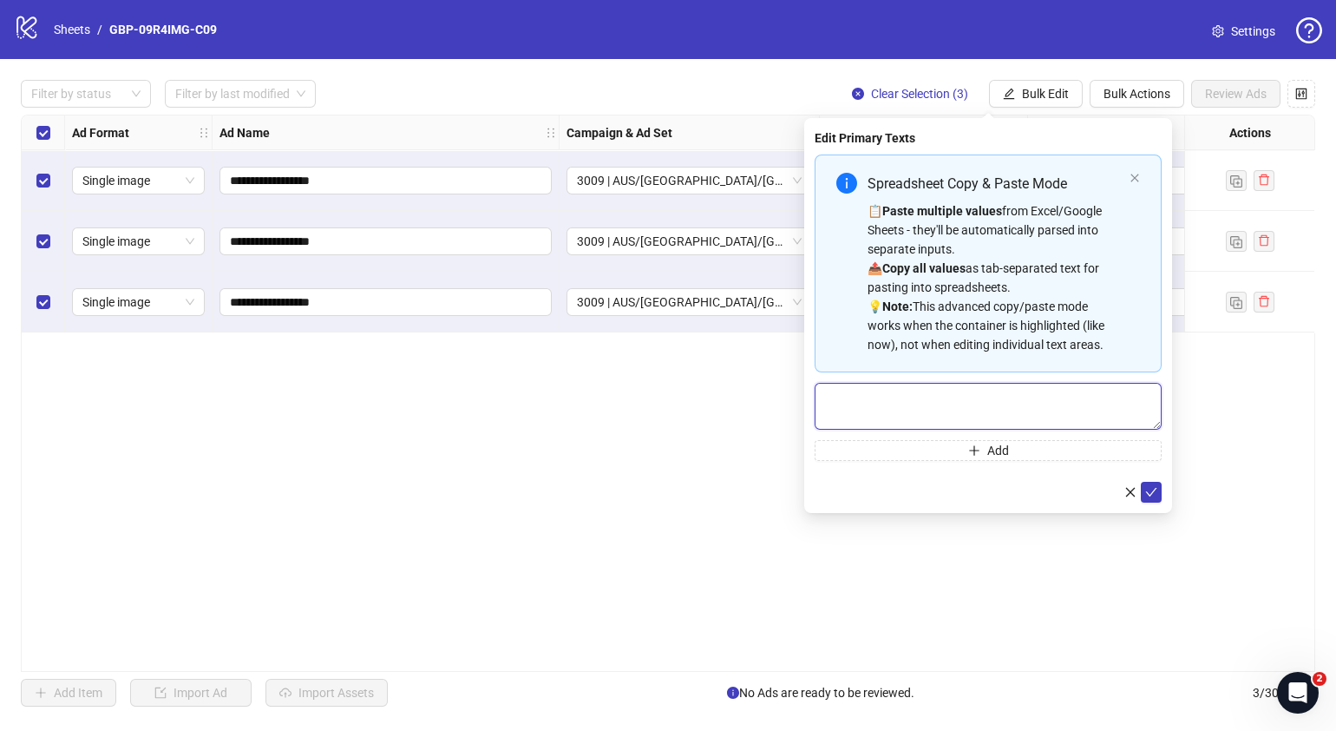
click at [989, 403] on textarea "Multi-text input container - paste or copy values" at bounding box center [988, 406] width 347 height 47
paste textarea "**********"
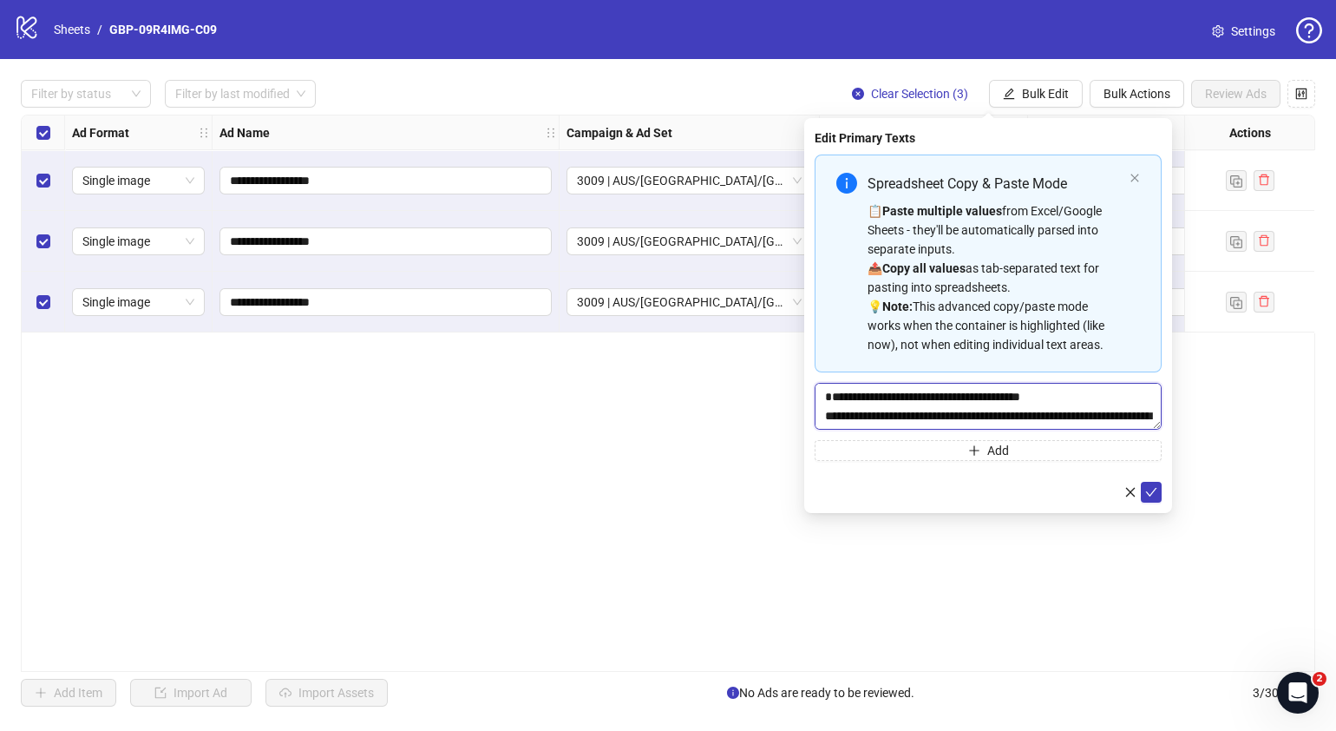
scroll to position [51, 0]
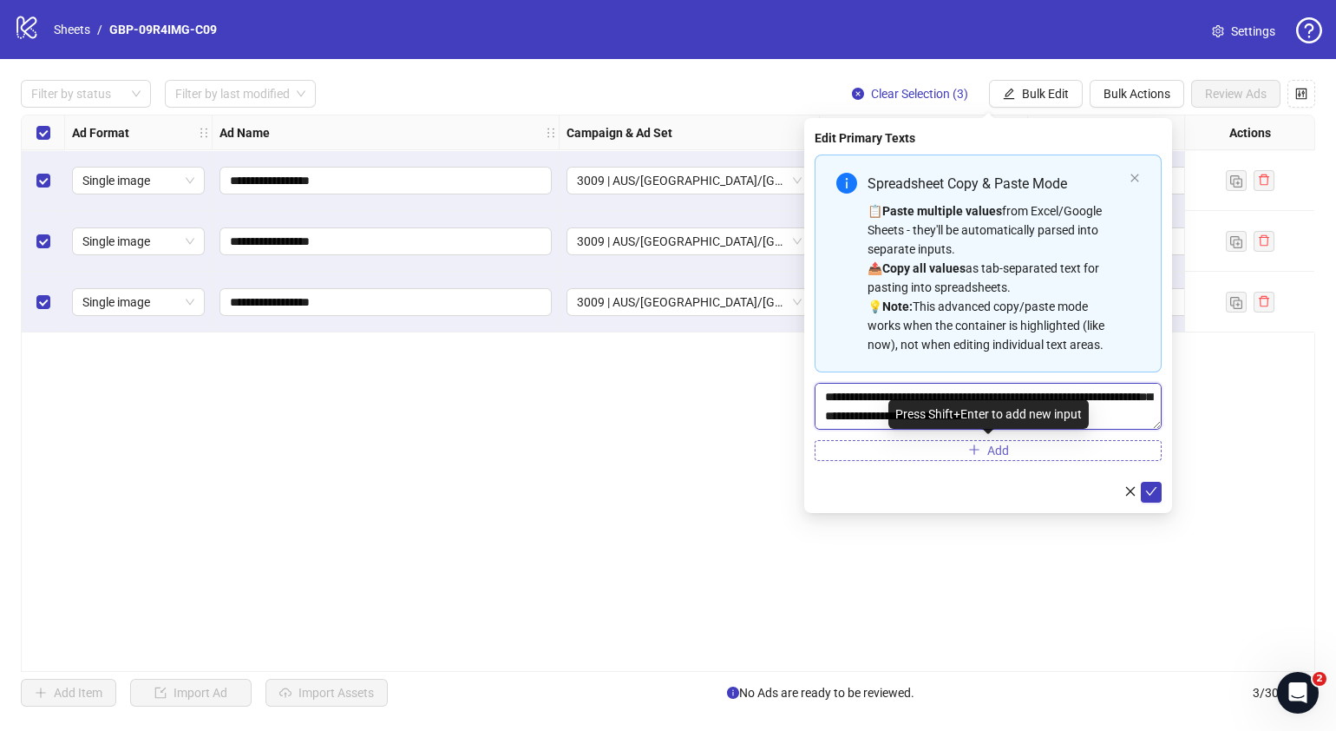
type textarea "**********"
click at [1015, 452] on button "Add" at bounding box center [988, 450] width 347 height 21
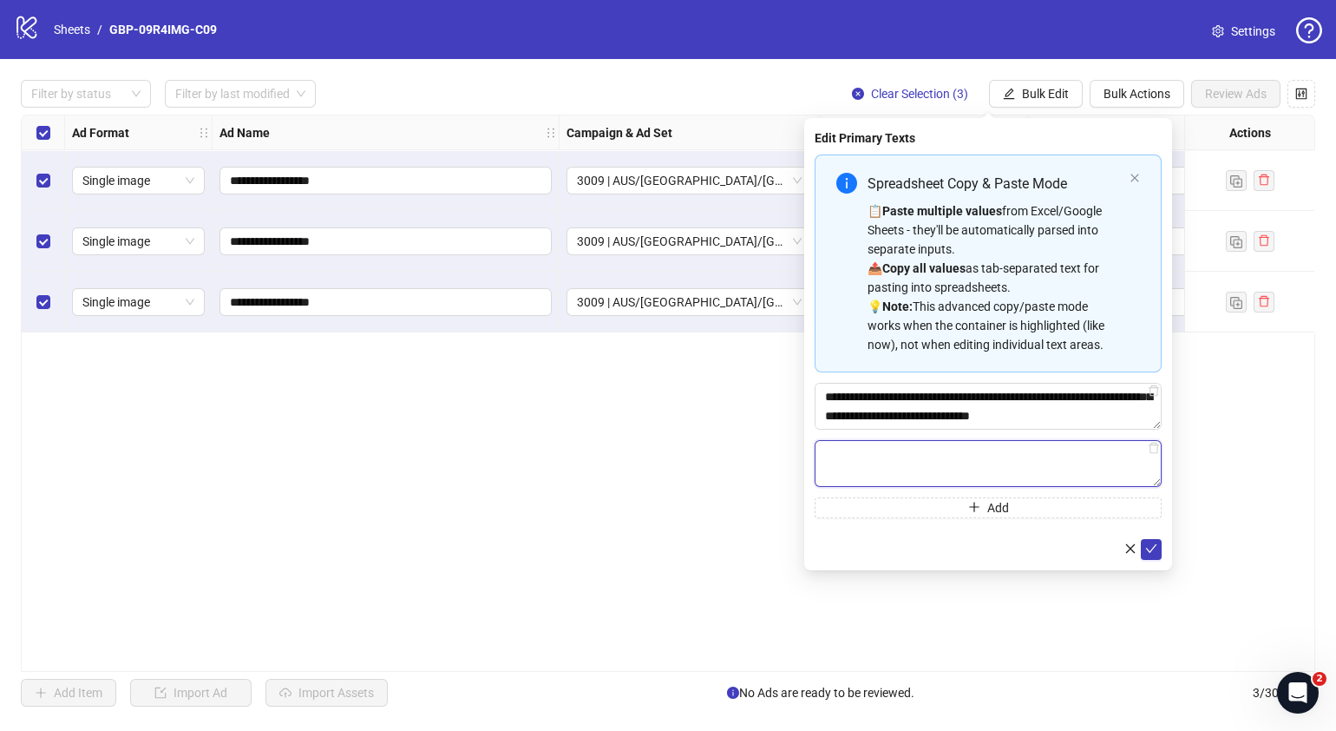
paste textarea "**********"
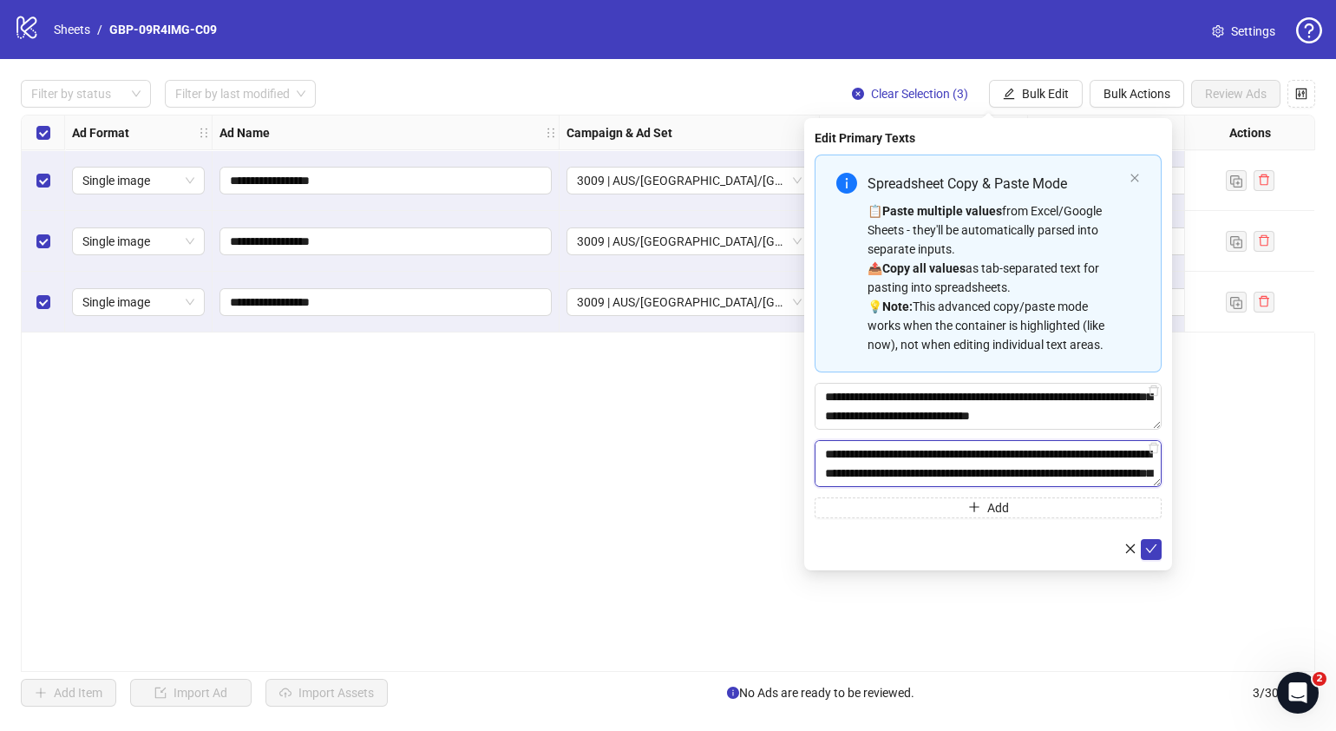
scroll to position [128, 0]
type textarea "**********"
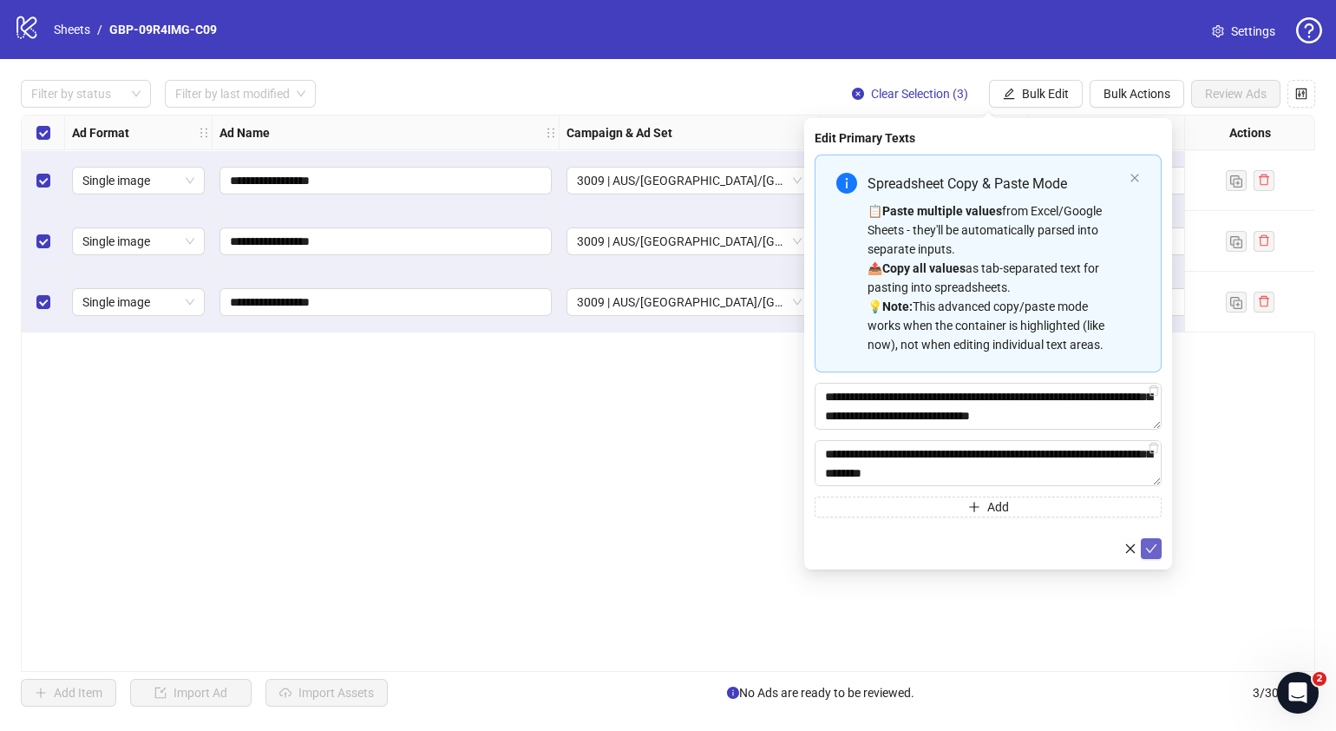
click at [1158, 548] on button "submit" at bounding box center [1151, 548] width 21 height 21
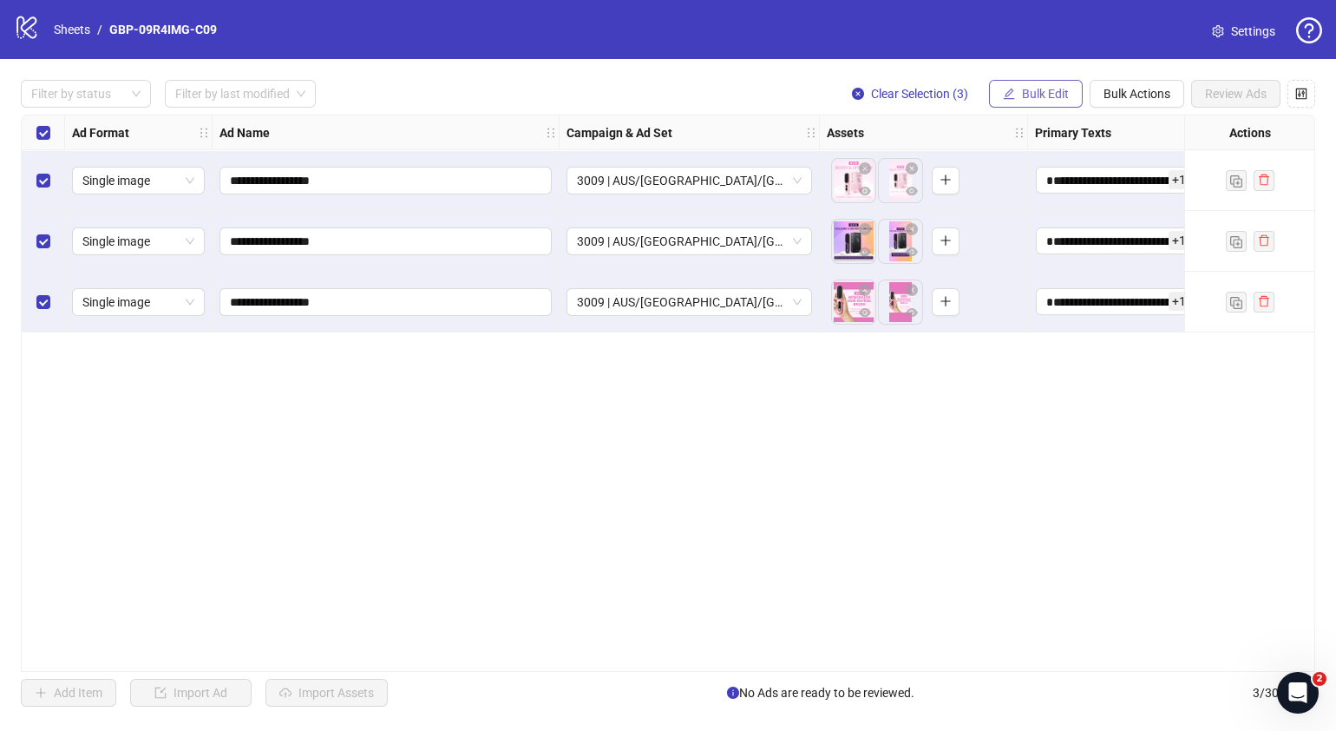
click at [1064, 93] on span "Bulk Edit" at bounding box center [1045, 94] width 47 height 14
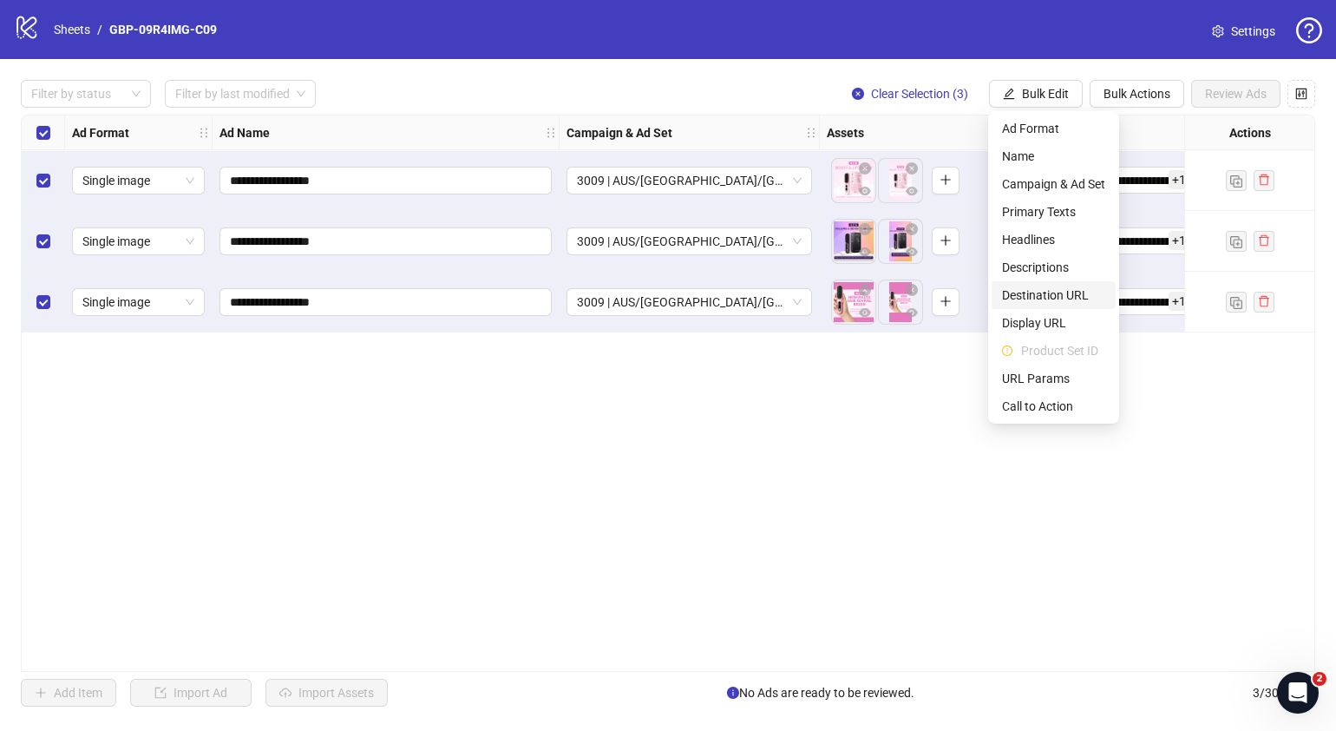
click at [1078, 295] on span "Destination URL" at bounding box center [1053, 294] width 103 height 19
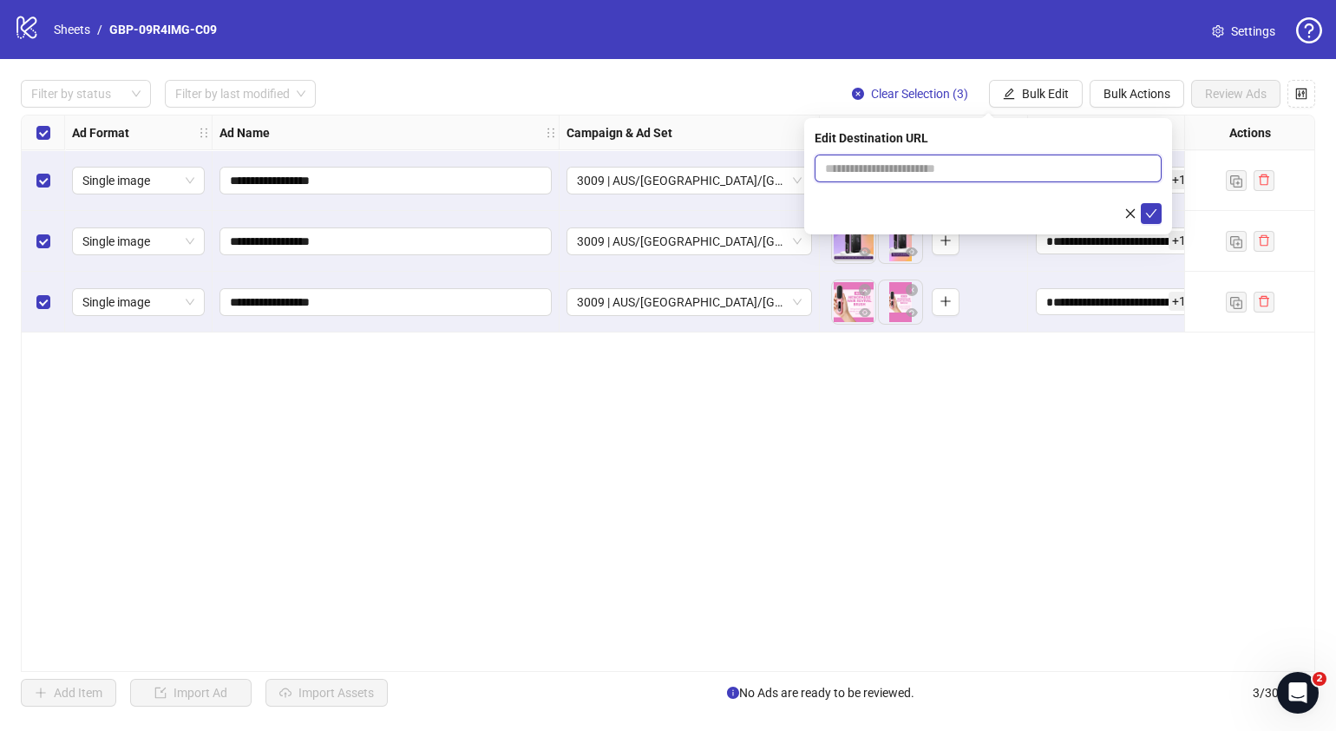
click at [959, 171] on input "text" at bounding box center [981, 168] width 312 height 19
paste input "**********"
type input "**********"
click at [1150, 211] on icon "check" at bounding box center [1151, 213] width 12 height 12
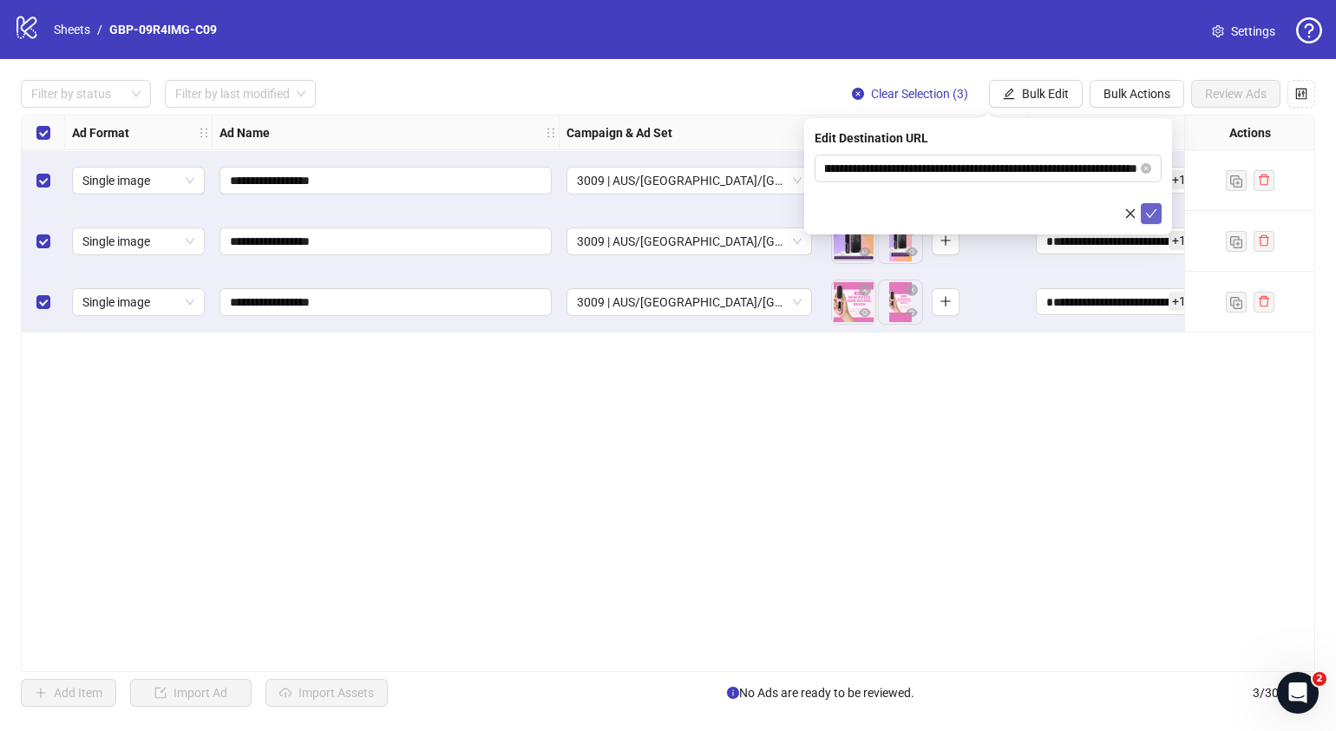
scroll to position [0, 0]
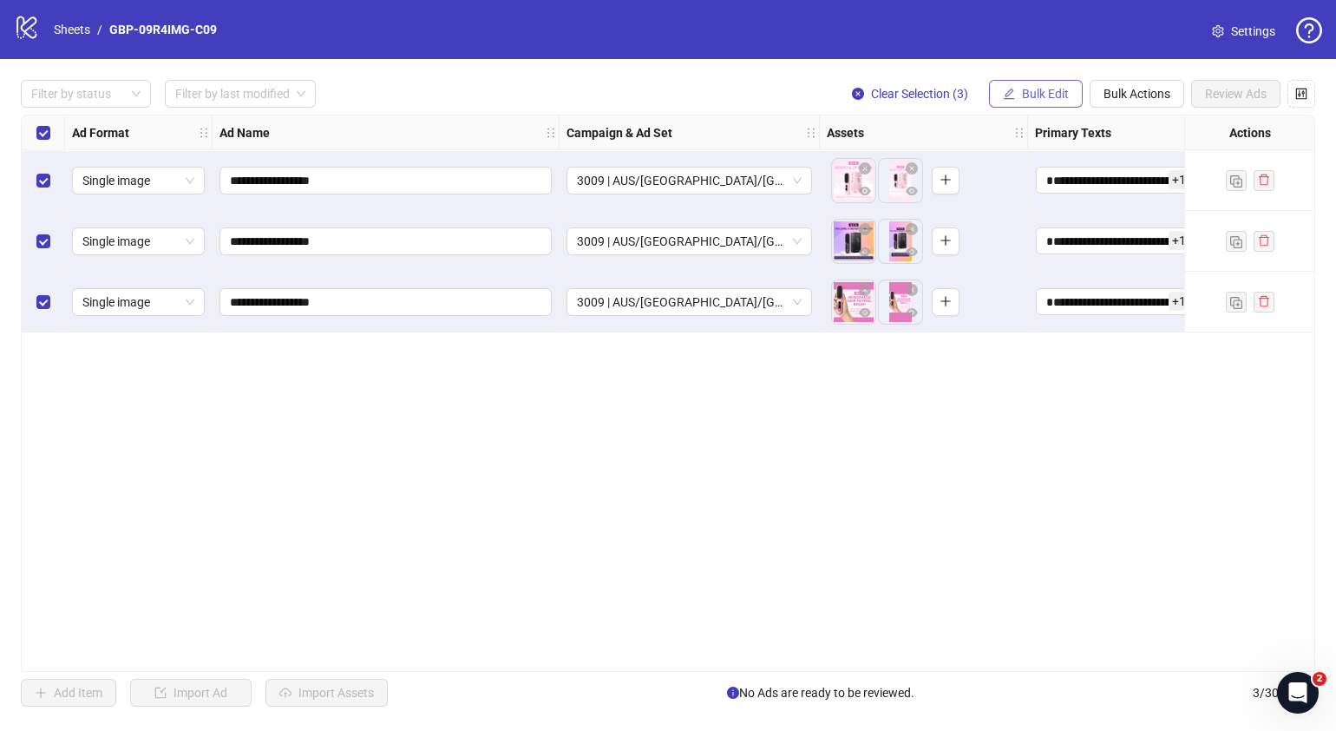
click at [1057, 90] on span "Bulk Edit" at bounding box center [1045, 94] width 47 height 14
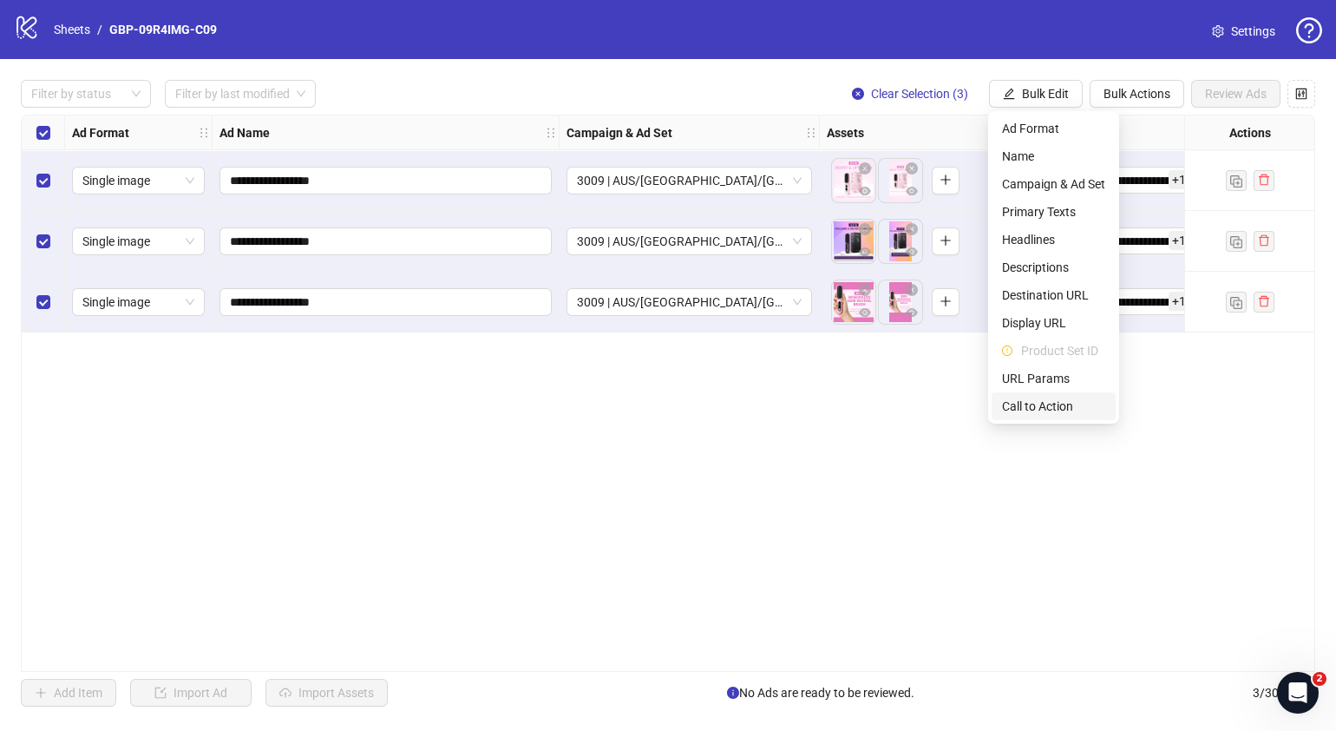
click at [1050, 408] on span "Call to Action" at bounding box center [1053, 406] width 103 height 19
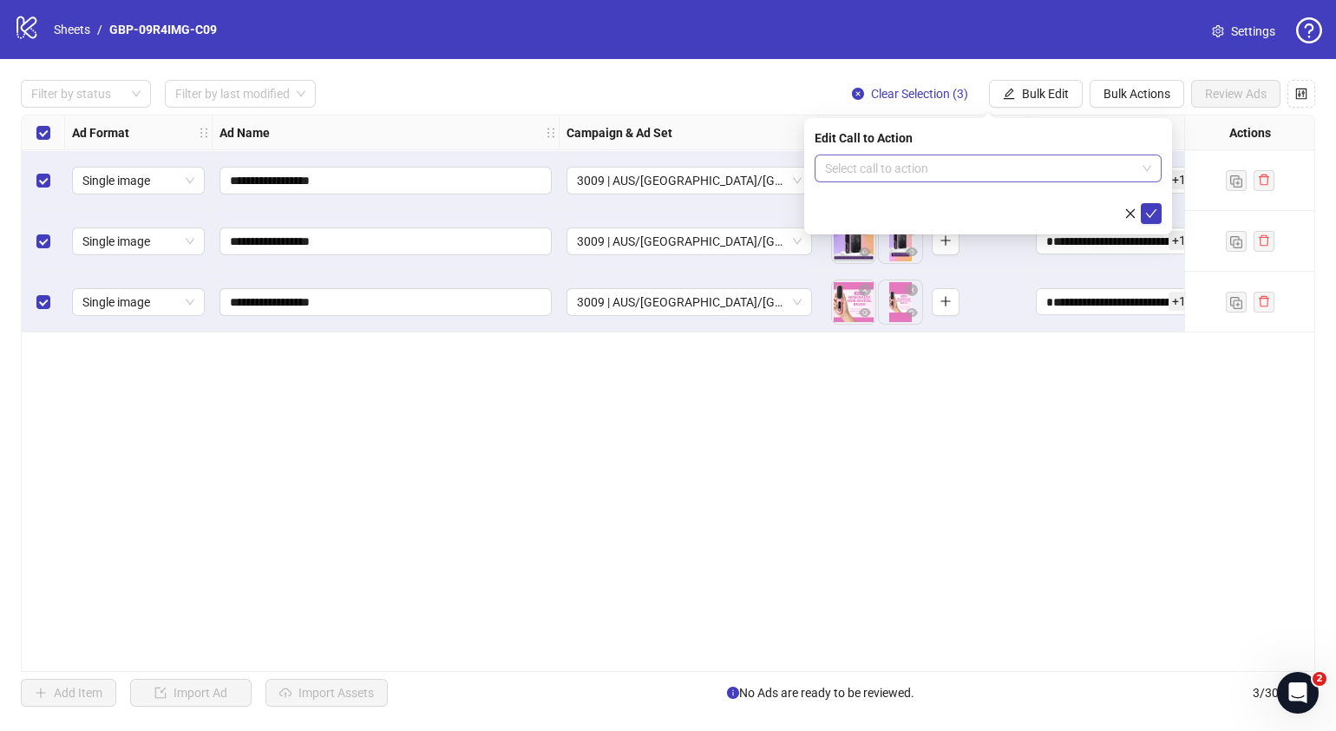
click at [963, 169] on input "search" at bounding box center [980, 168] width 311 height 26
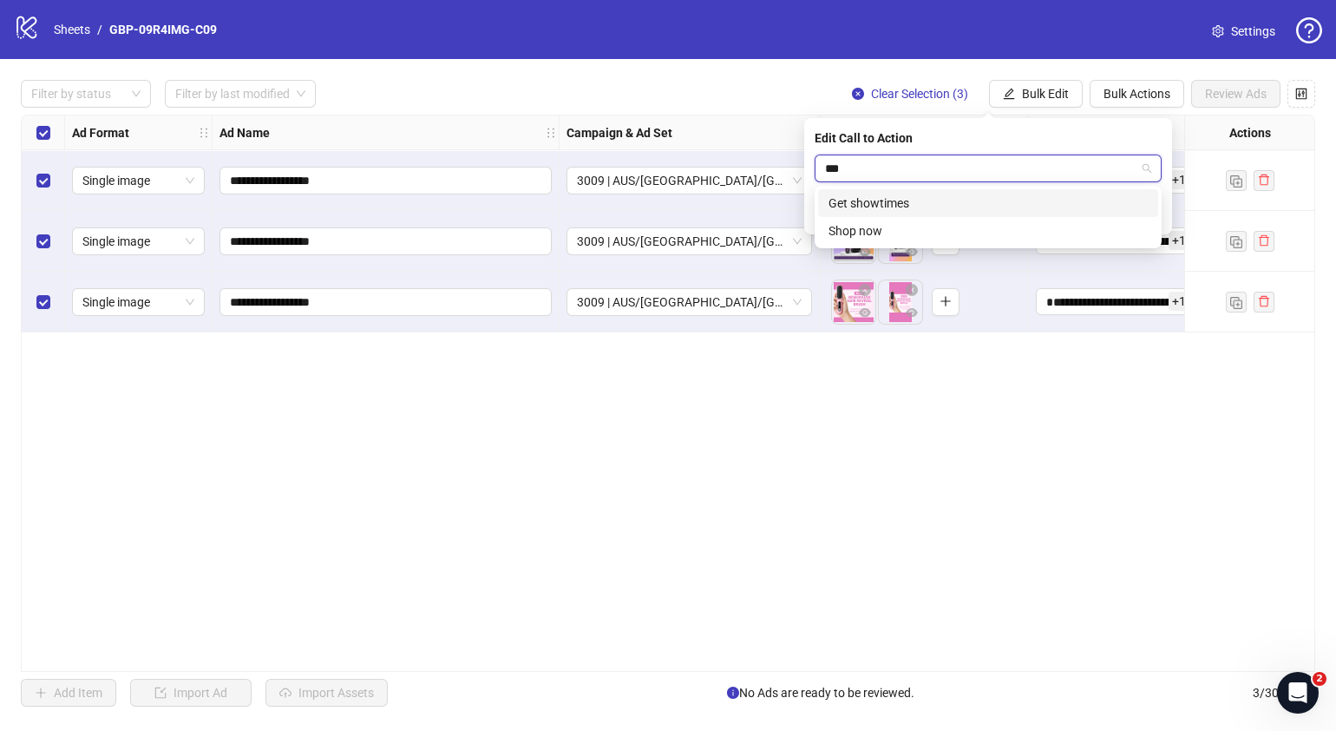
type input "****"
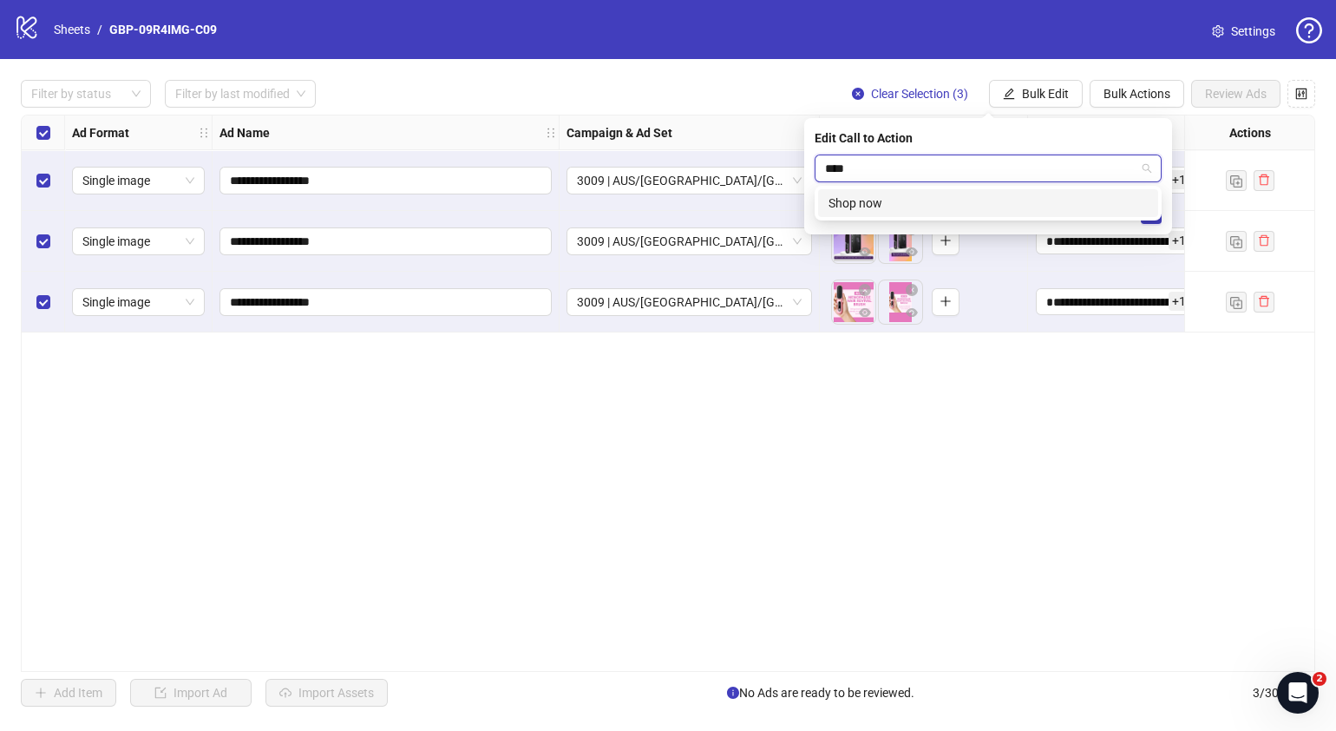
click at [966, 204] on div "Shop now" at bounding box center [988, 203] width 319 height 19
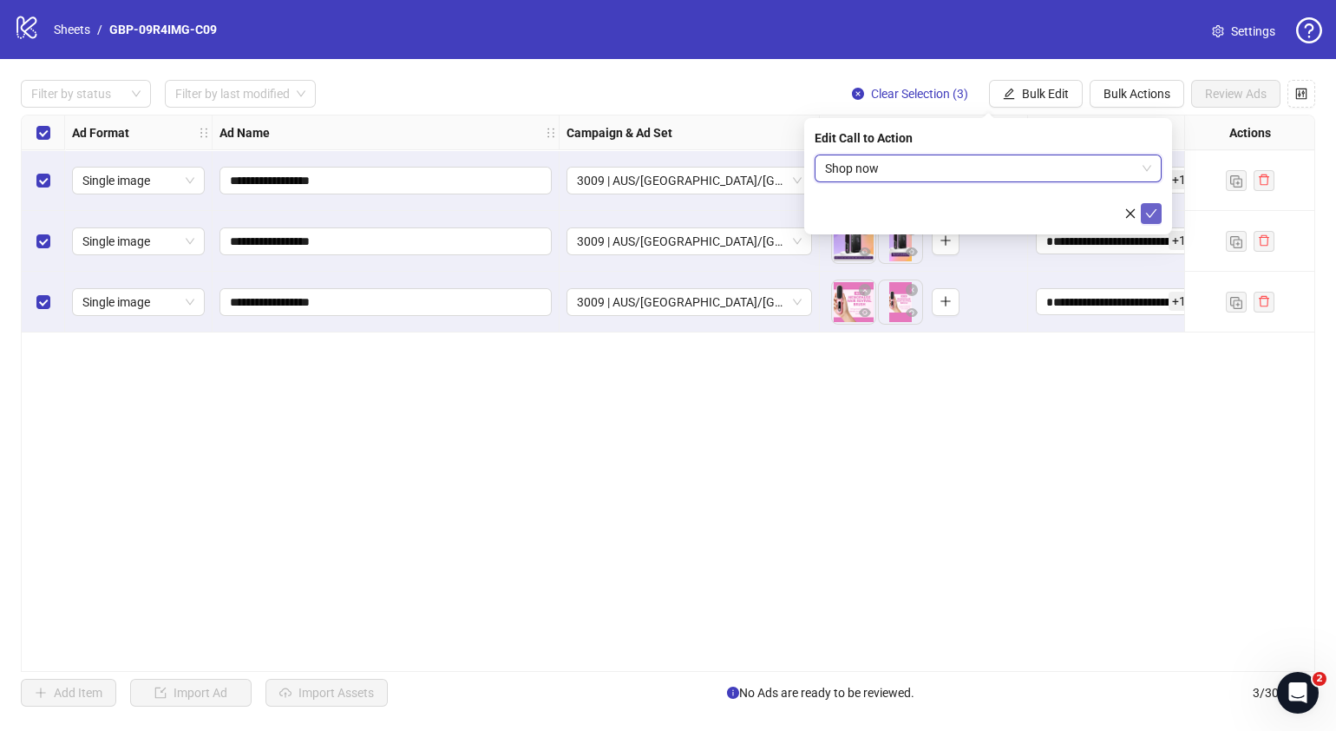
click at [1151, 220] on span "submit" at bounding box center [1151, 214] width 12 height 14
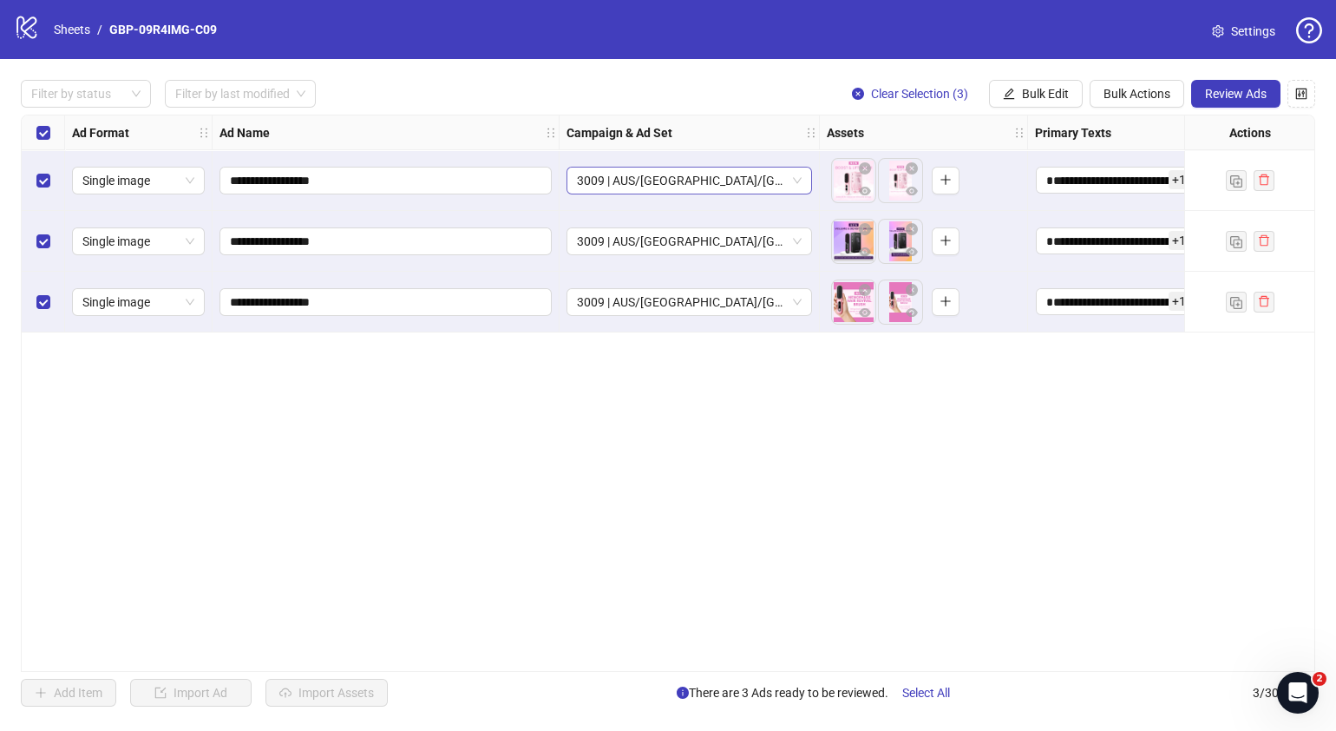
click at [801, 180] on span "3009 | AUS/[GEOGRAPHIC_DATA]/[GEOGRAPHIC_DATA]| GBP-09R4IMG-C09" at bounding box center [689, 180] width 225 height 26
click at [989, 438] on div "**********" at bounding box center [668, 393] width 1295 height 557
click at [1226, 91] on span "Review Ads" at bounding box center [1236, 94] width 62 height 14
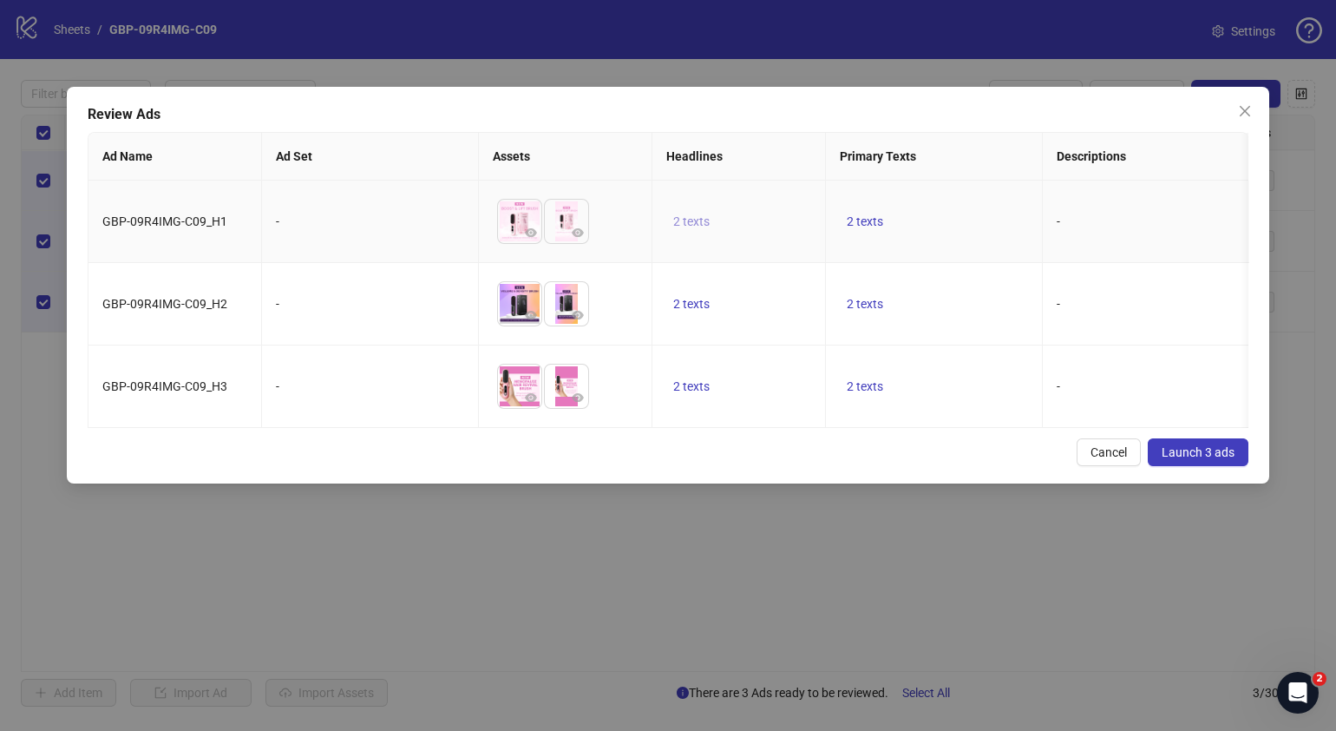
click at [695, 225] on span "2 texts" at bounding box center [691, 221] width 36 height 14
click at [961, 209] on icon "caret-right" at bounding box center [962, 209] width 5 height 9
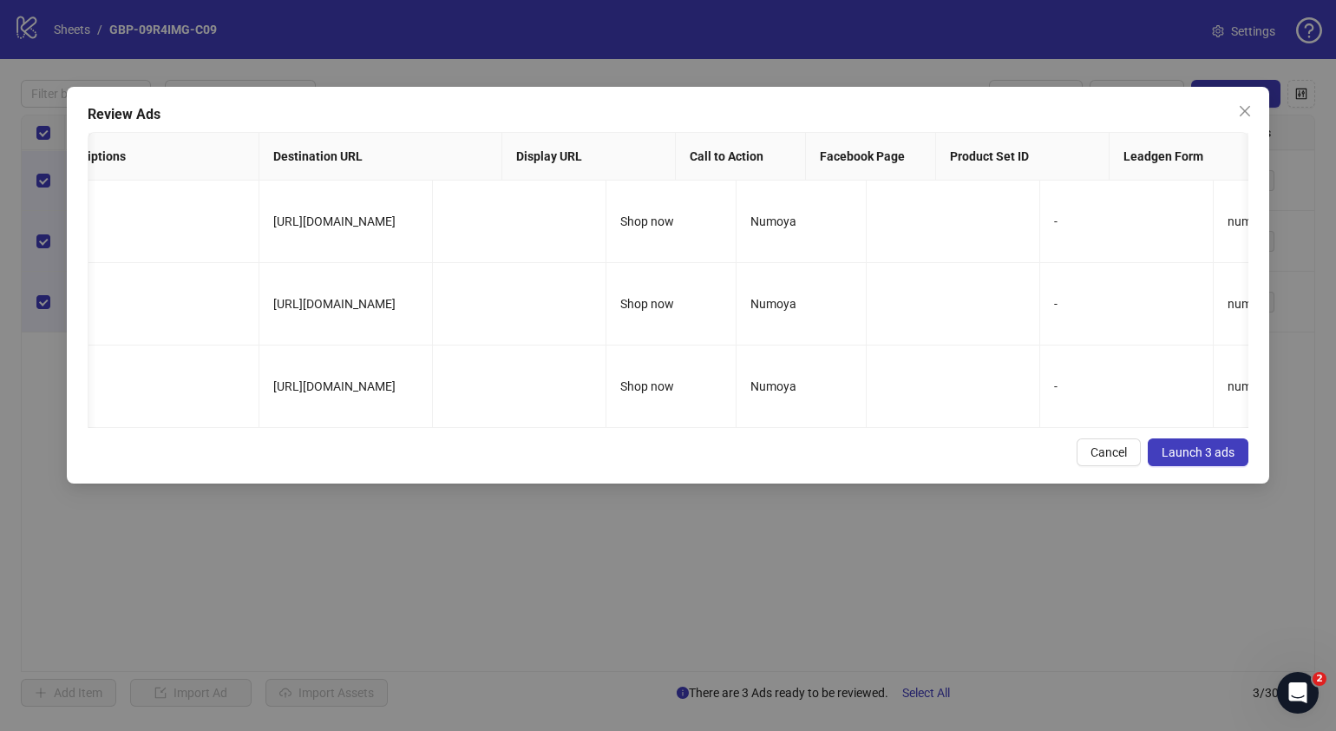
scroll to position [0, 590]
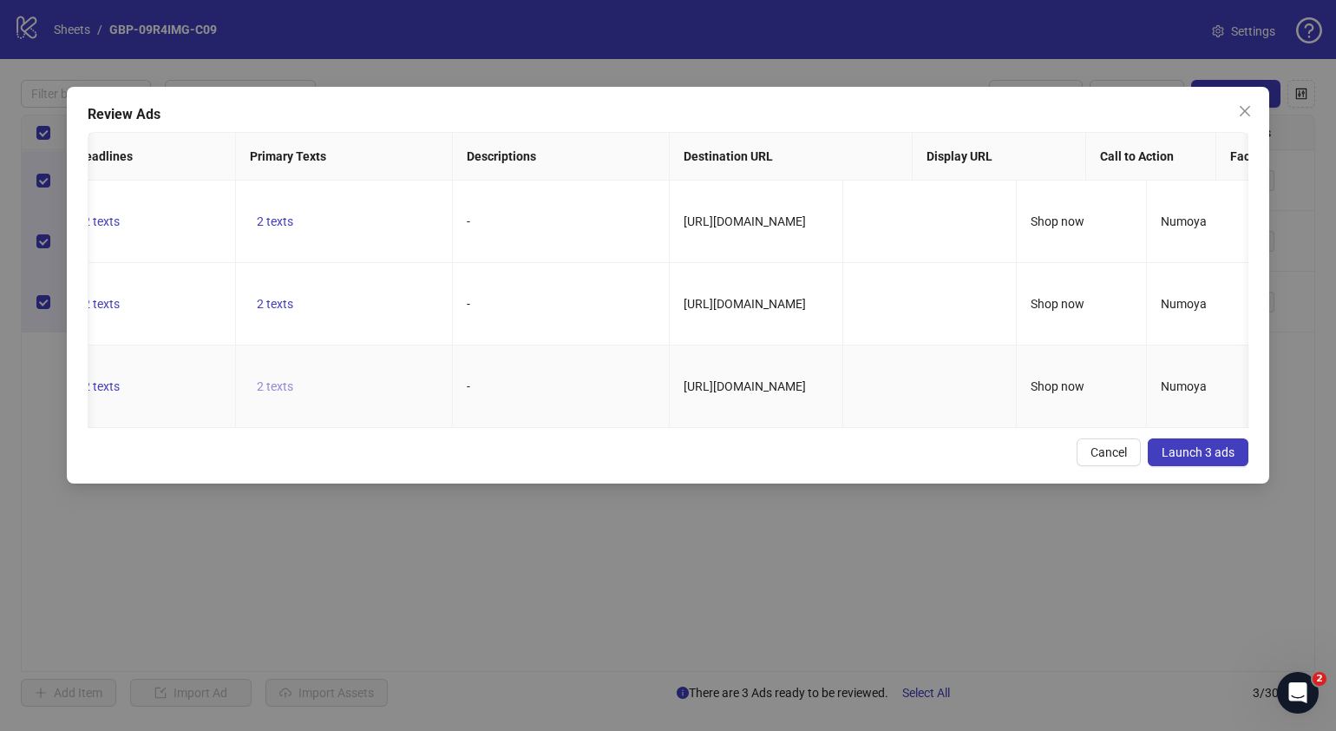
click at [269, 385] on button "2 texts" at bounding box center [275, 386] width 50 height 21
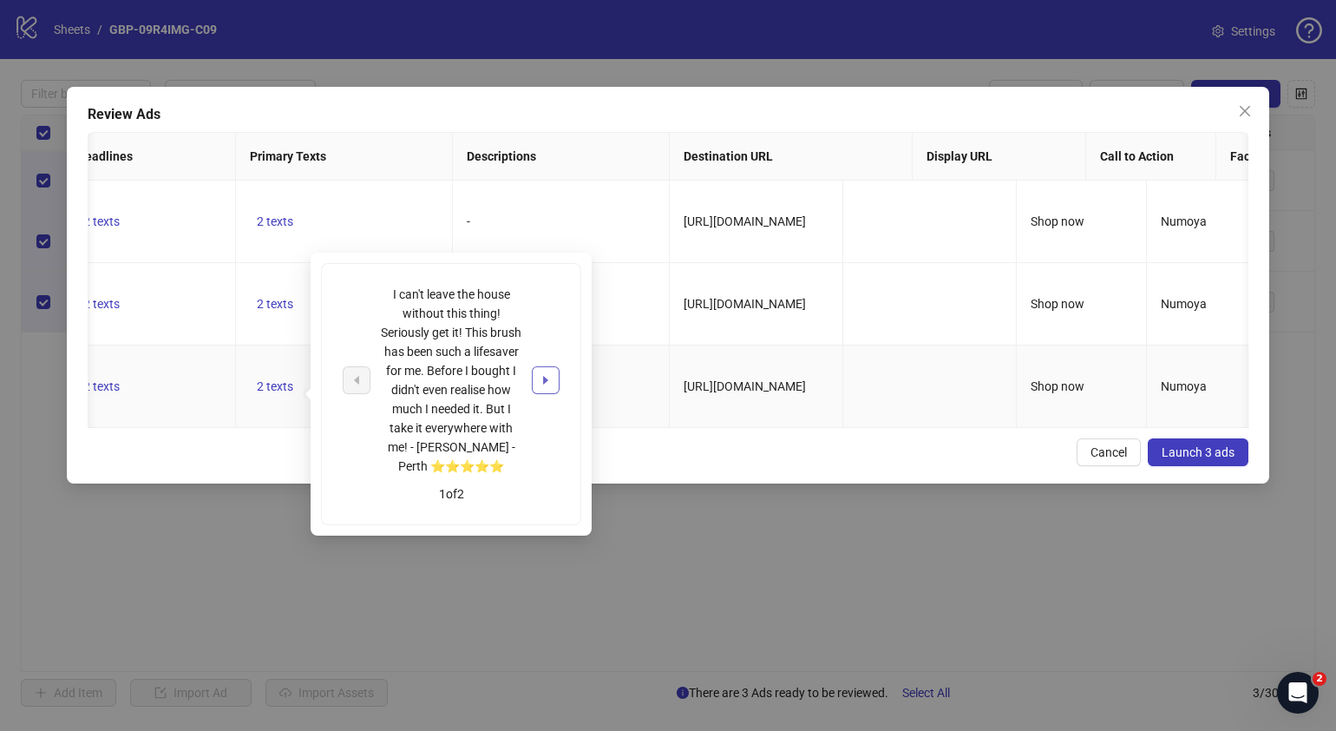
click at [547, 374] on icon "caret-right" at bounding box center [546, 380] width 12 height 12
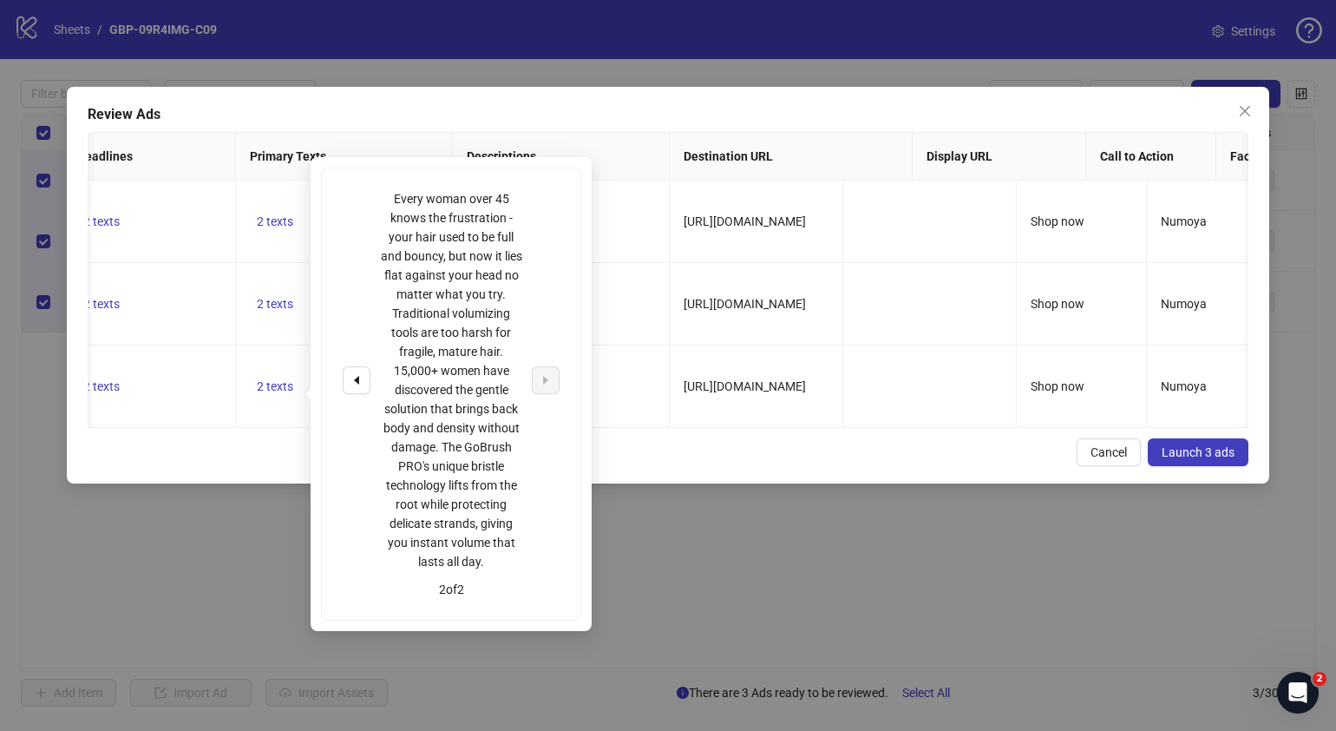
click at [668, 466] on div "Cancel Launch 3 ads" at bounding box center [668, 452] width 1161 height 28
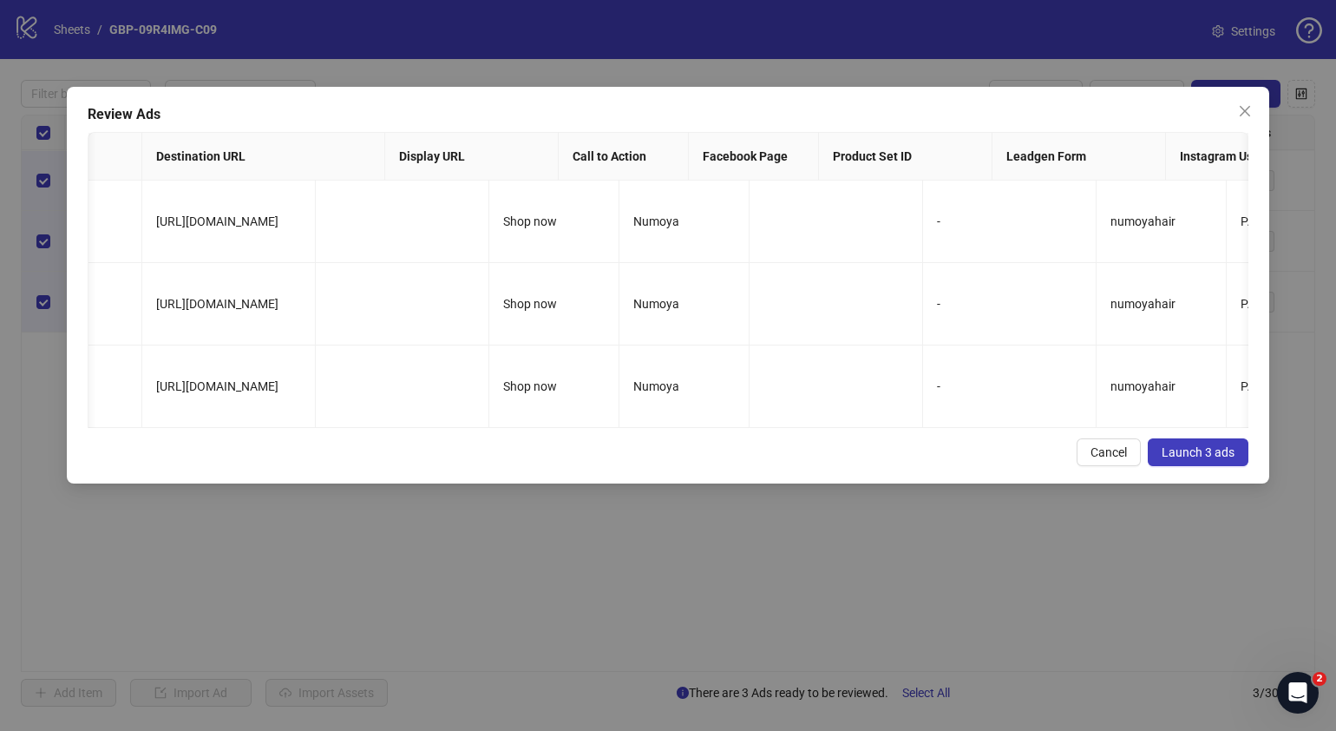
scroll to position [0, 0]
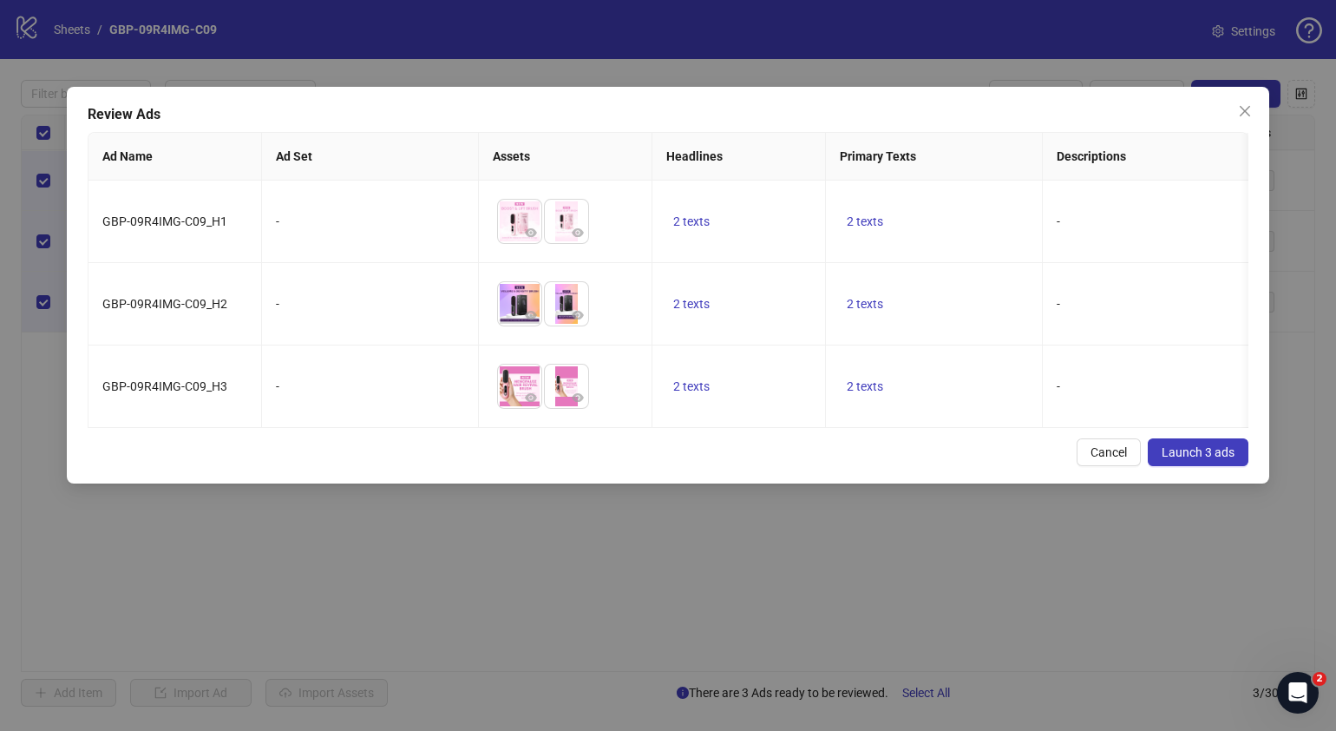
click at [1180, 459] on span "Launch 3 ads" at bounding box center [1198, 452] width 73 height 14
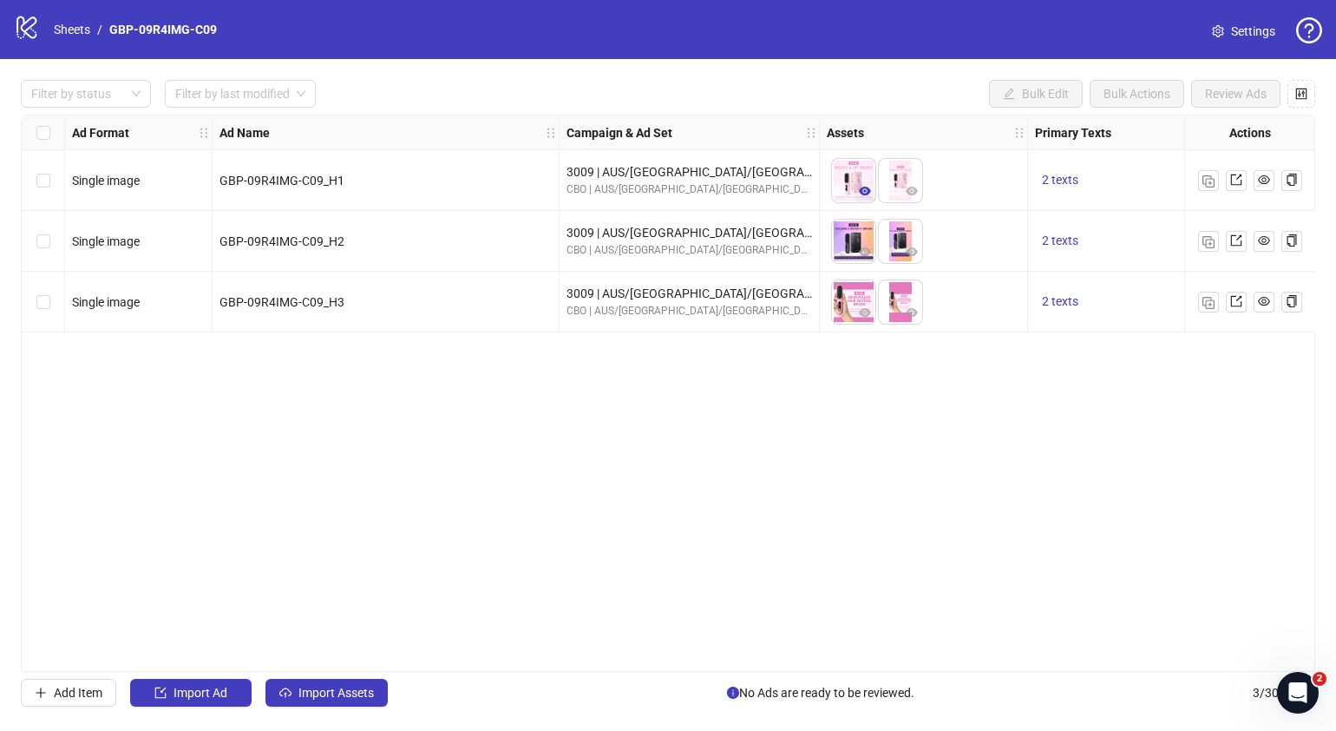
click at [863, 194] on icon "eye" at bounding box center [865, 191] width 12 height 9
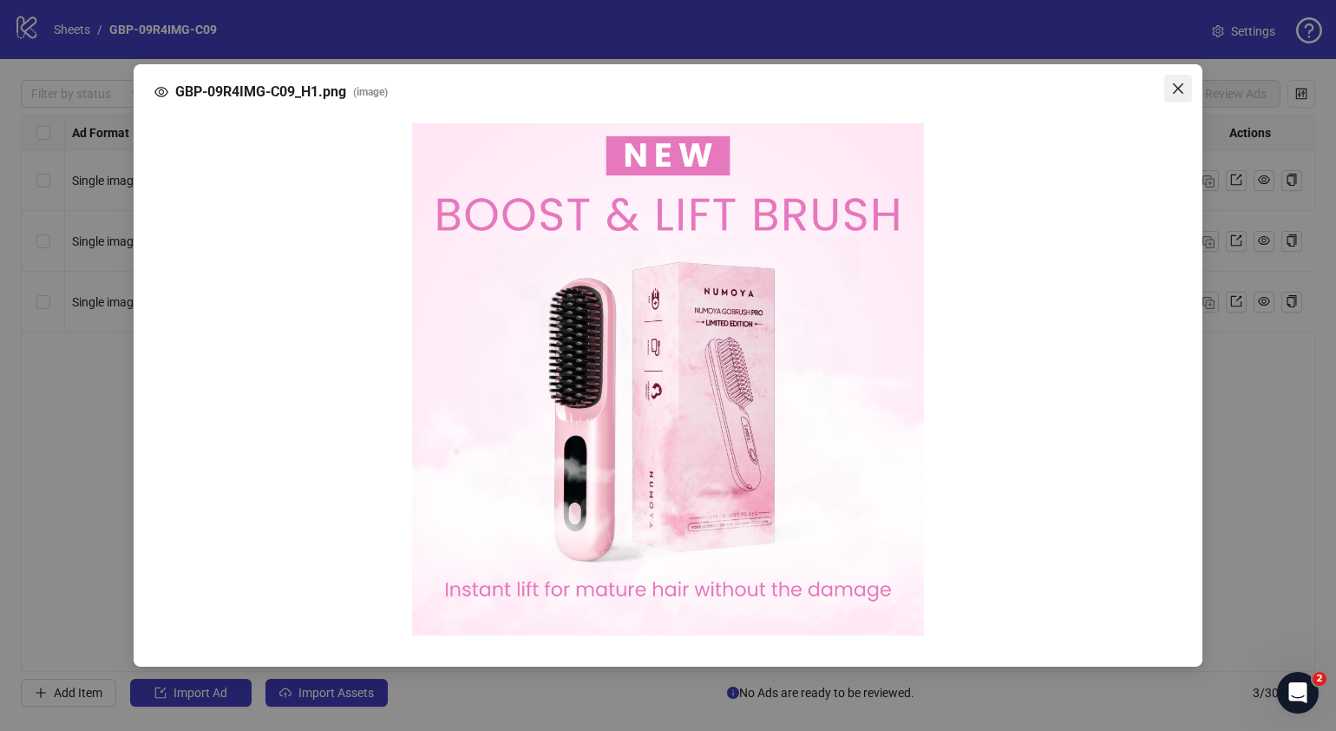
click at [1178, 95] on icon "close" at bounding box center [1178, 89] width 14 height 14
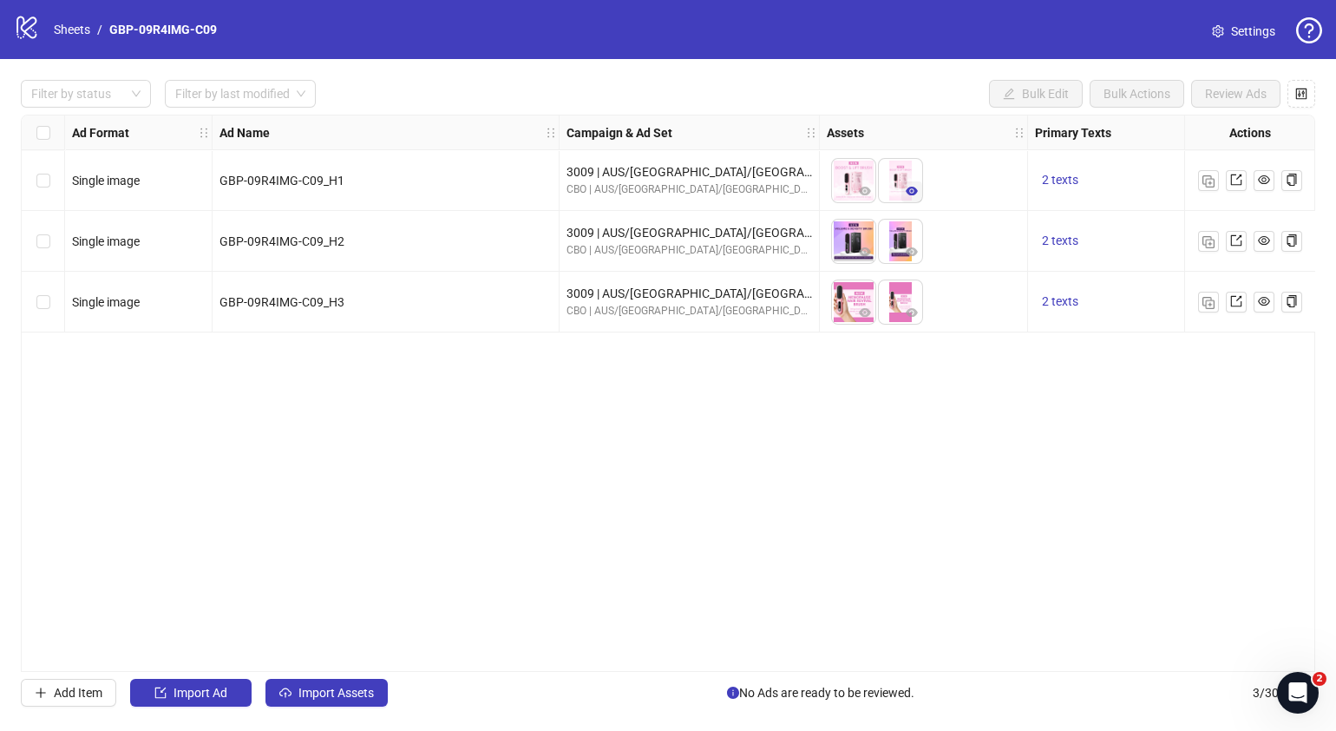
click at [903, 184] on button "button" at bounding box center [912, 191] width 21 height 21
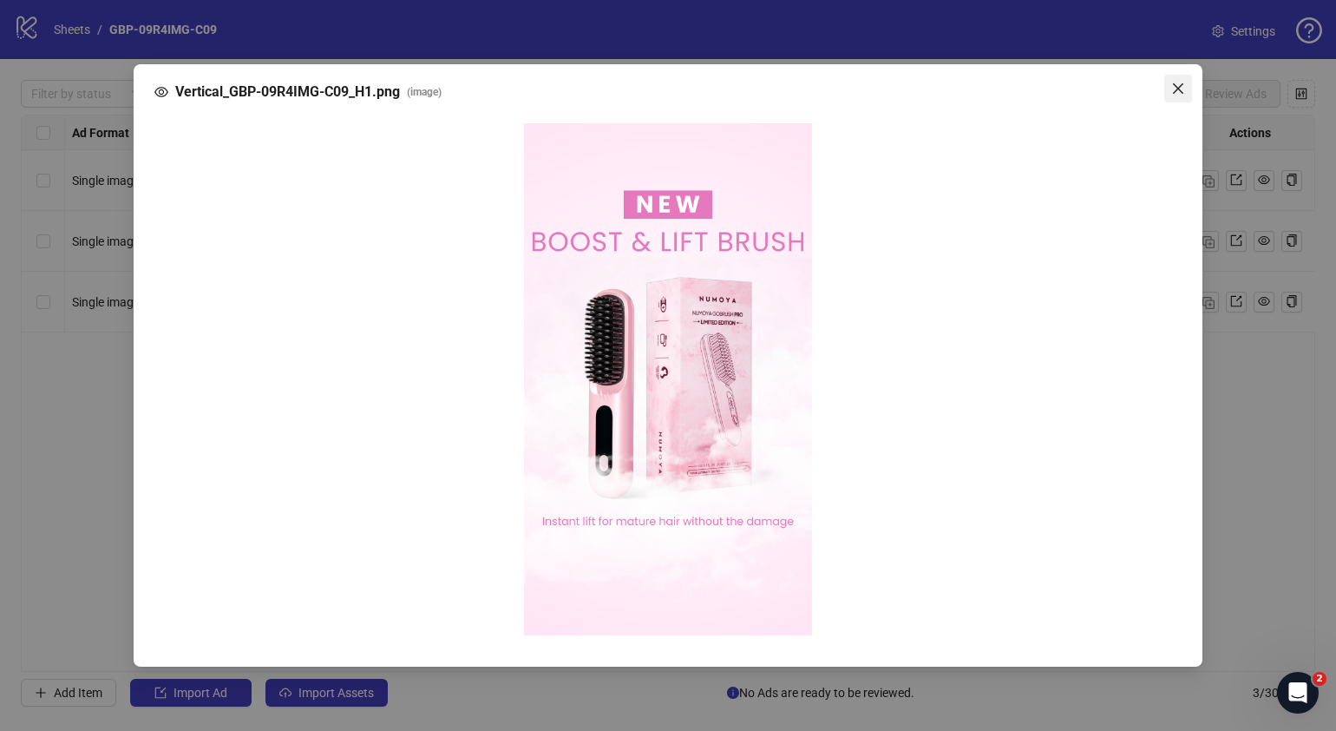
click at [1176, 96] on button "Close" at bounding box center [1179, 89] width 28 height 28
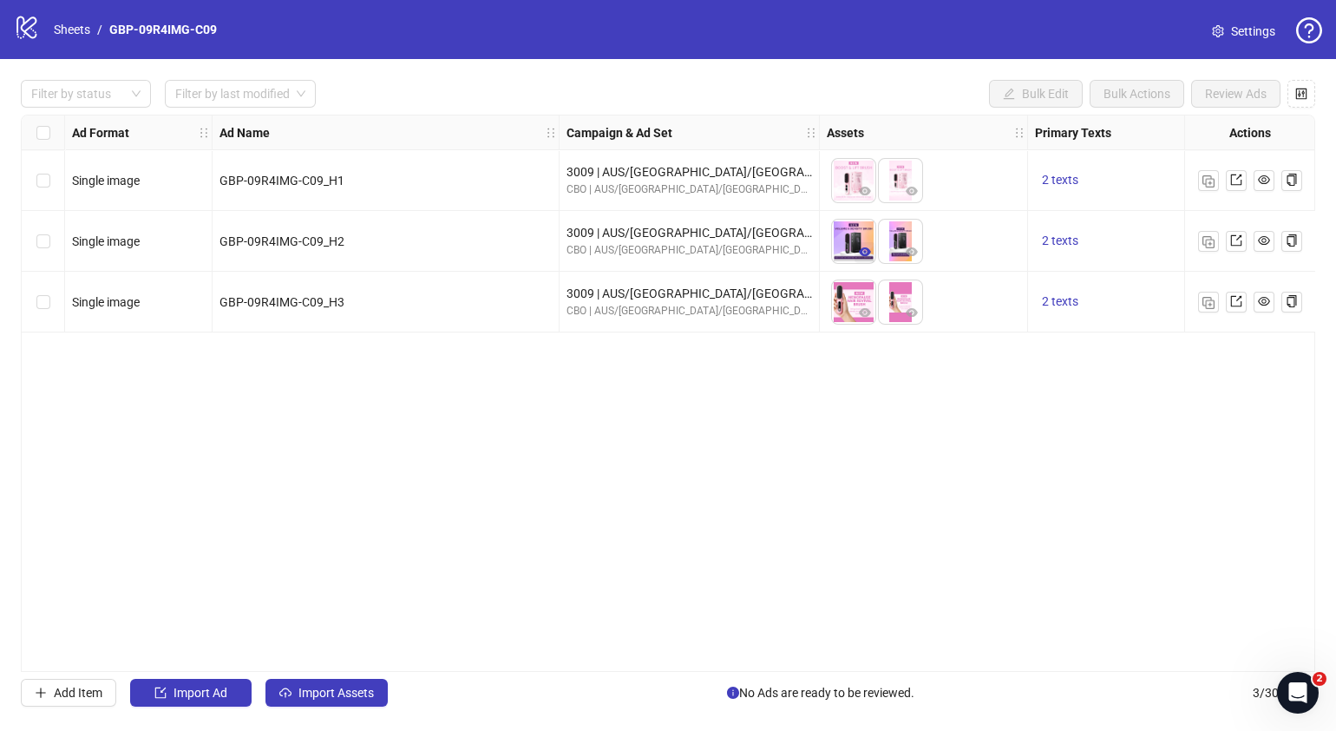
click at [868, 250] on icon "eye" at bounding box center [865, 251] width 12 height 9
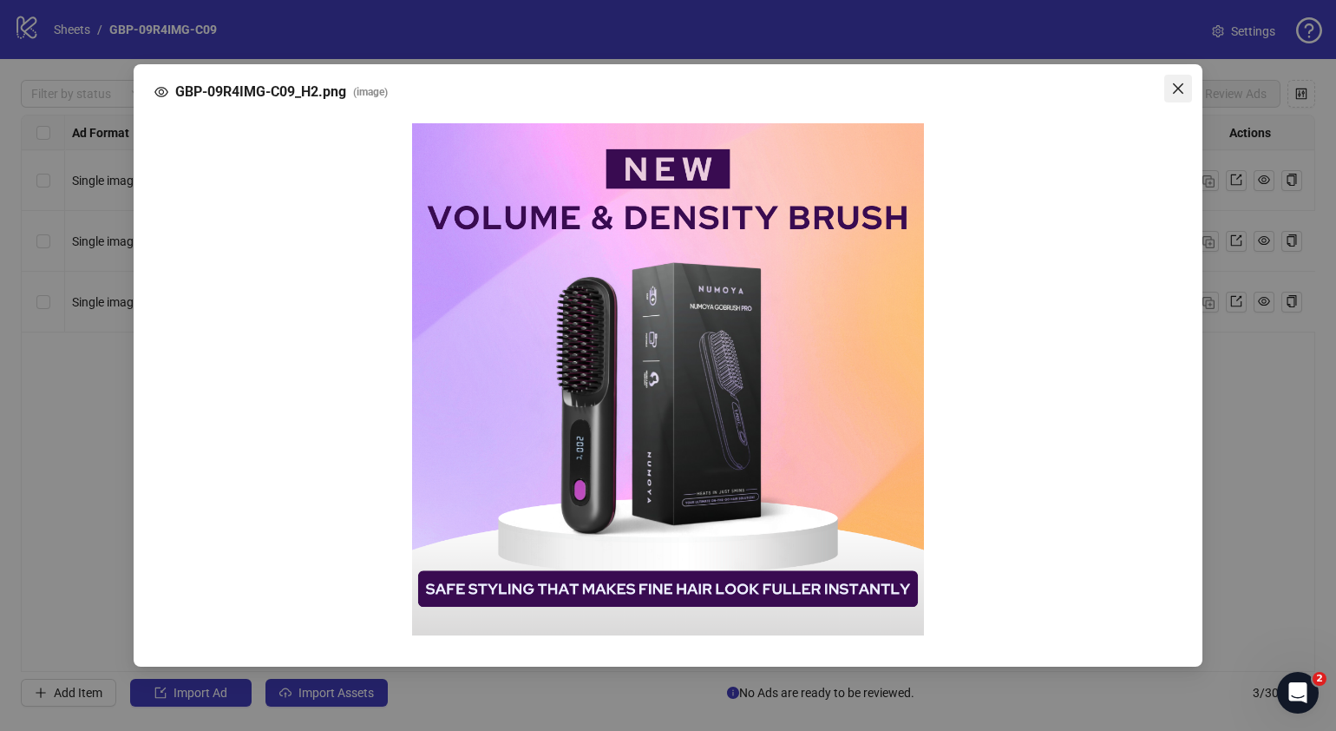
click at [1183, 87] on icon "close" at bounding box center [1178, 89] width 14 height 14
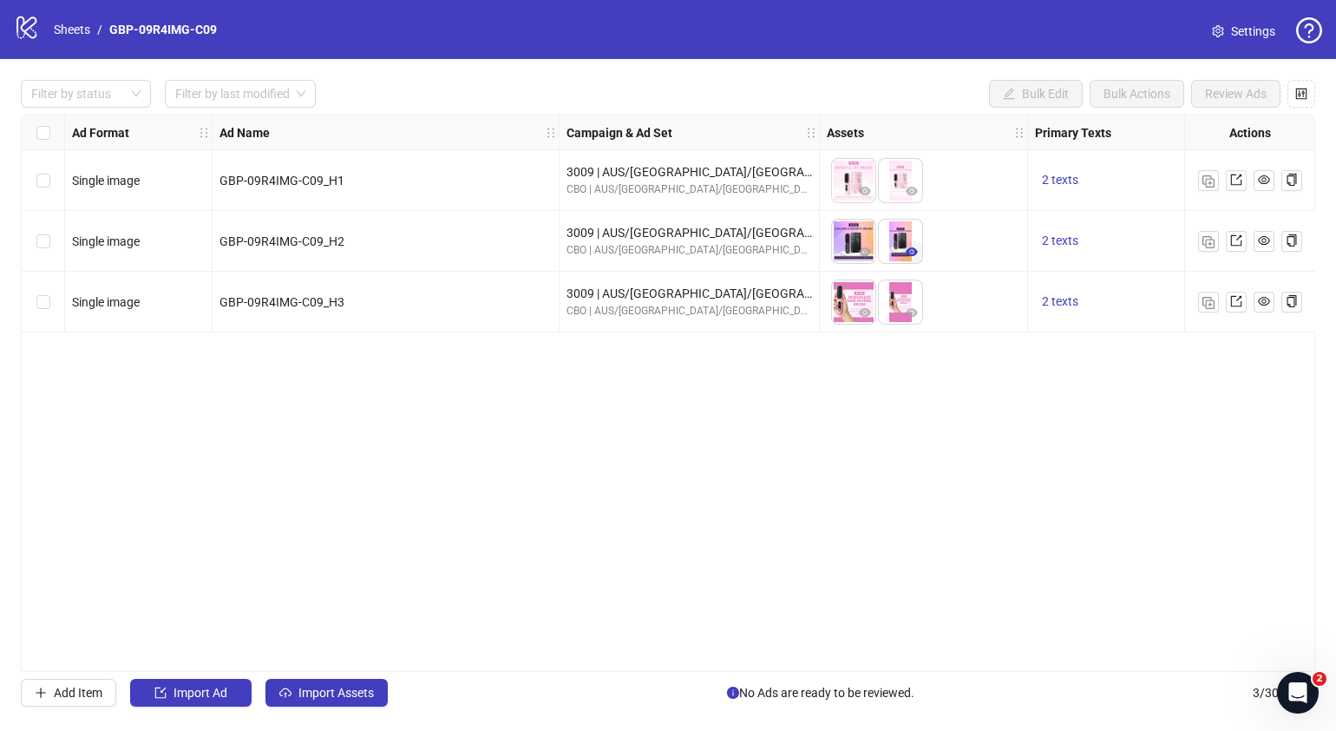
click at [911, 253] on icon "eye" at bounding box center [912, 251] width 12 height 9
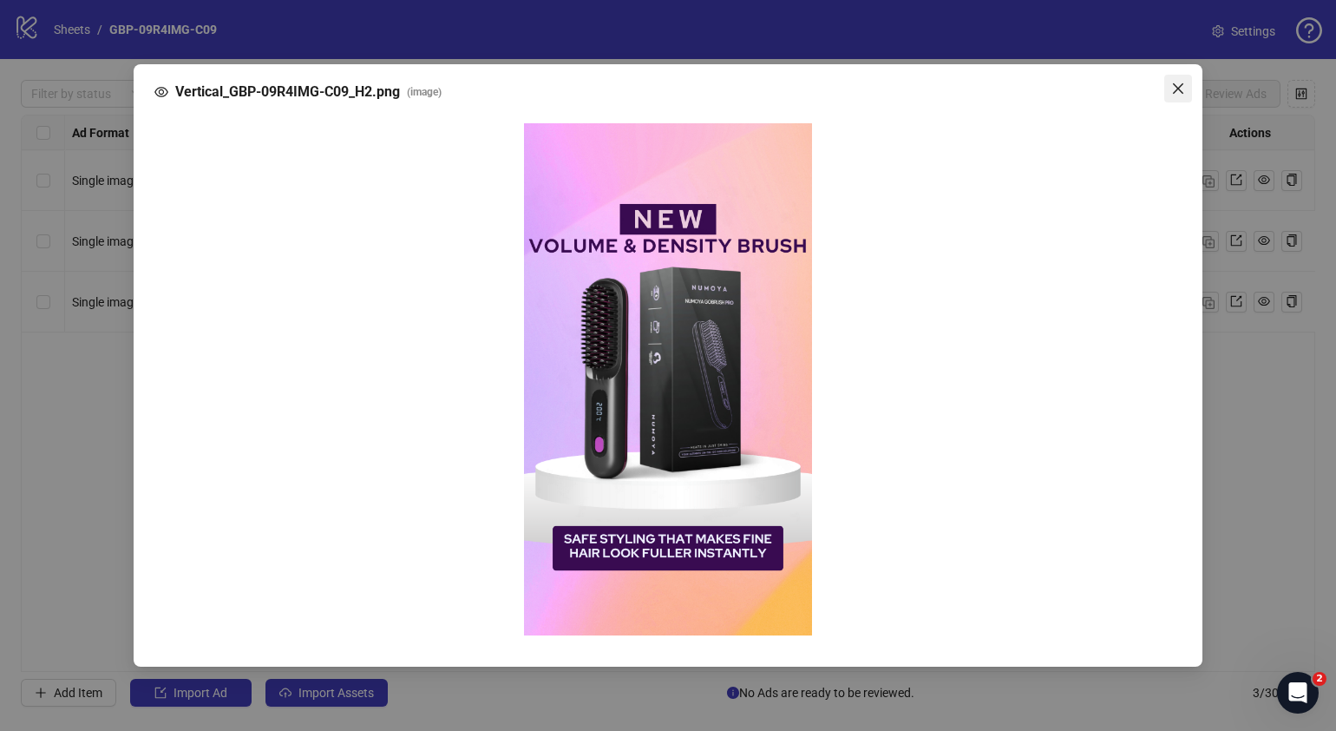
click at [1176, 87] on icon "close" at bounding box center [1178, 88] width 10 height 10
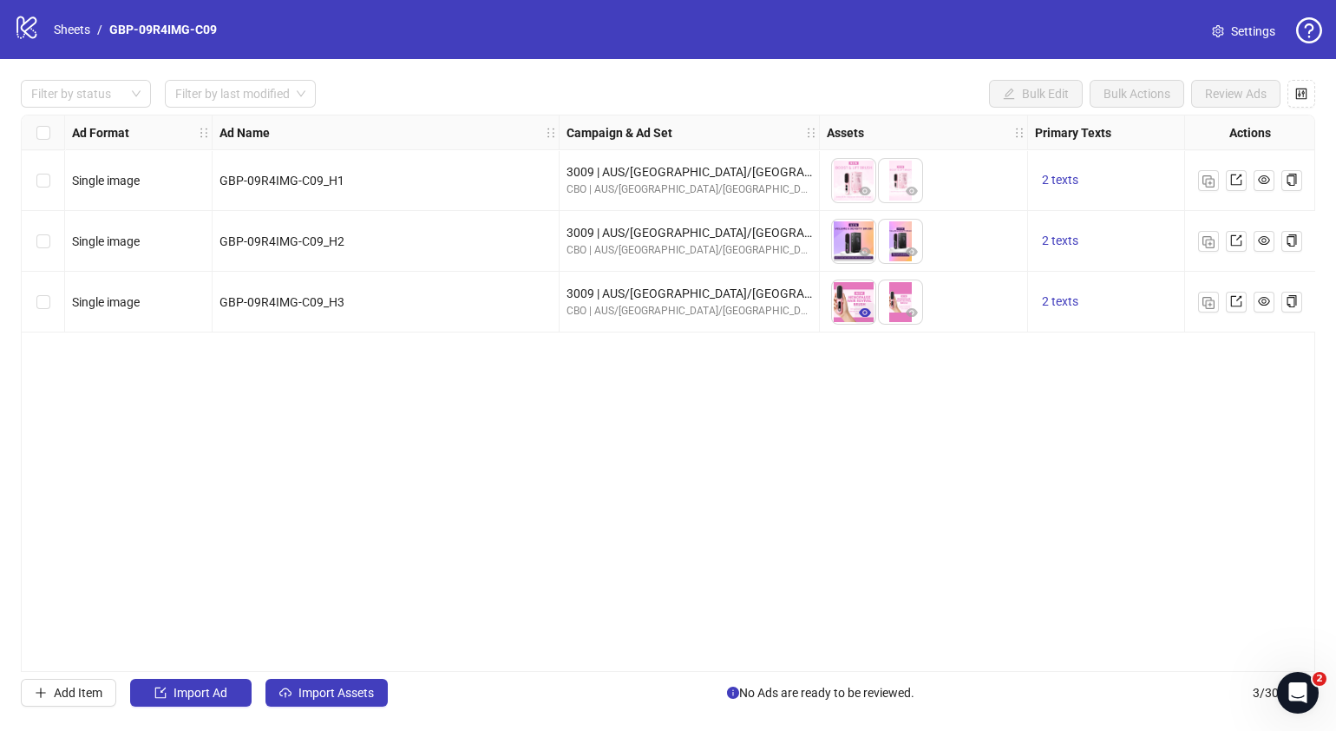
click at [867, 311] on icon "eye" at bounding box center [865, 312] width 12 height 12
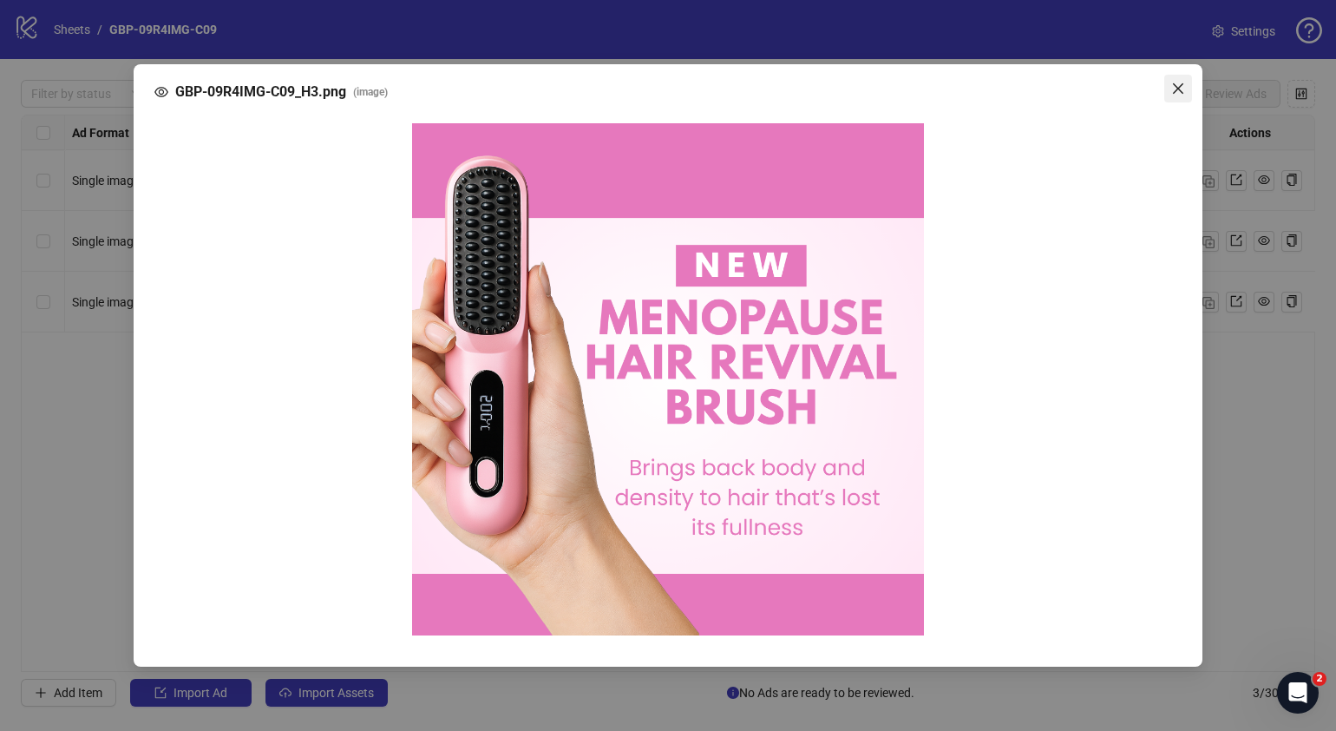
click at [1184, 91] on icon "close" at bounding box center [1178, 89] width 14 height 14
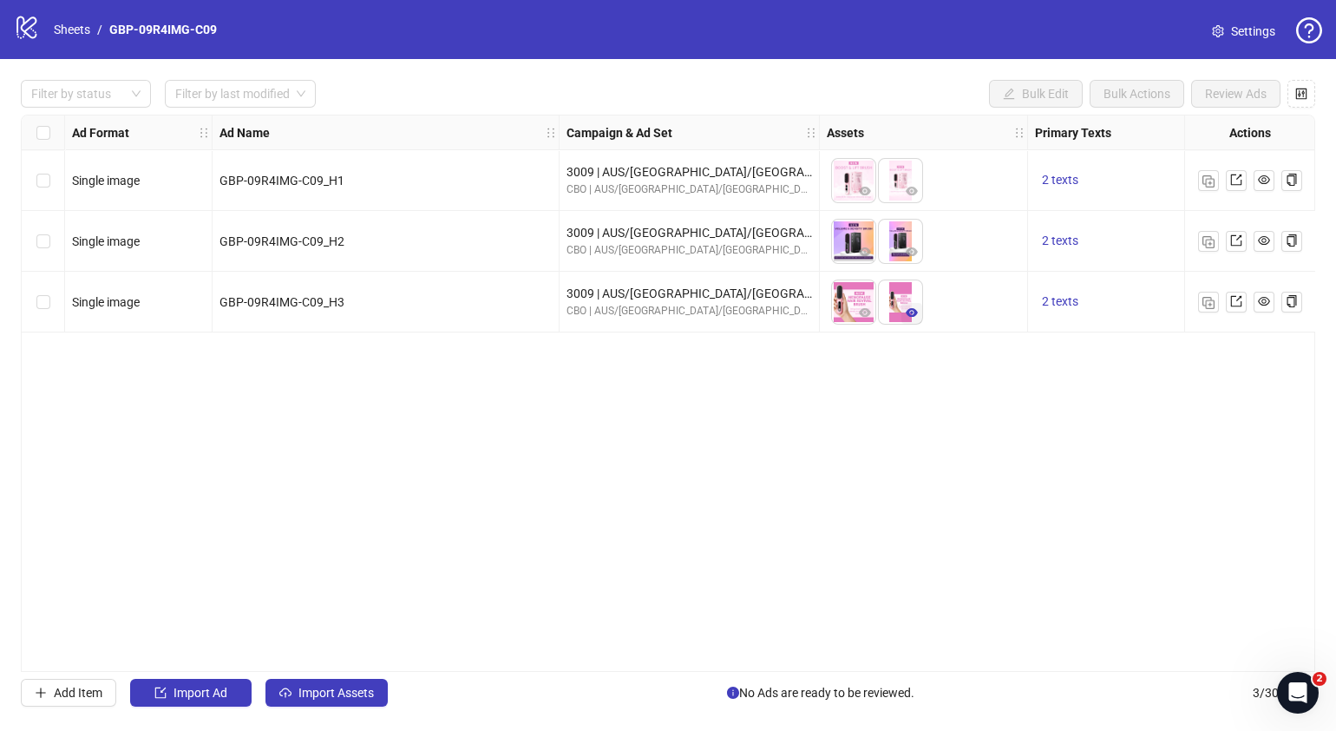
click at [915, 311] on icon "eye" at bounding box center [912, 312] width 12 height 9
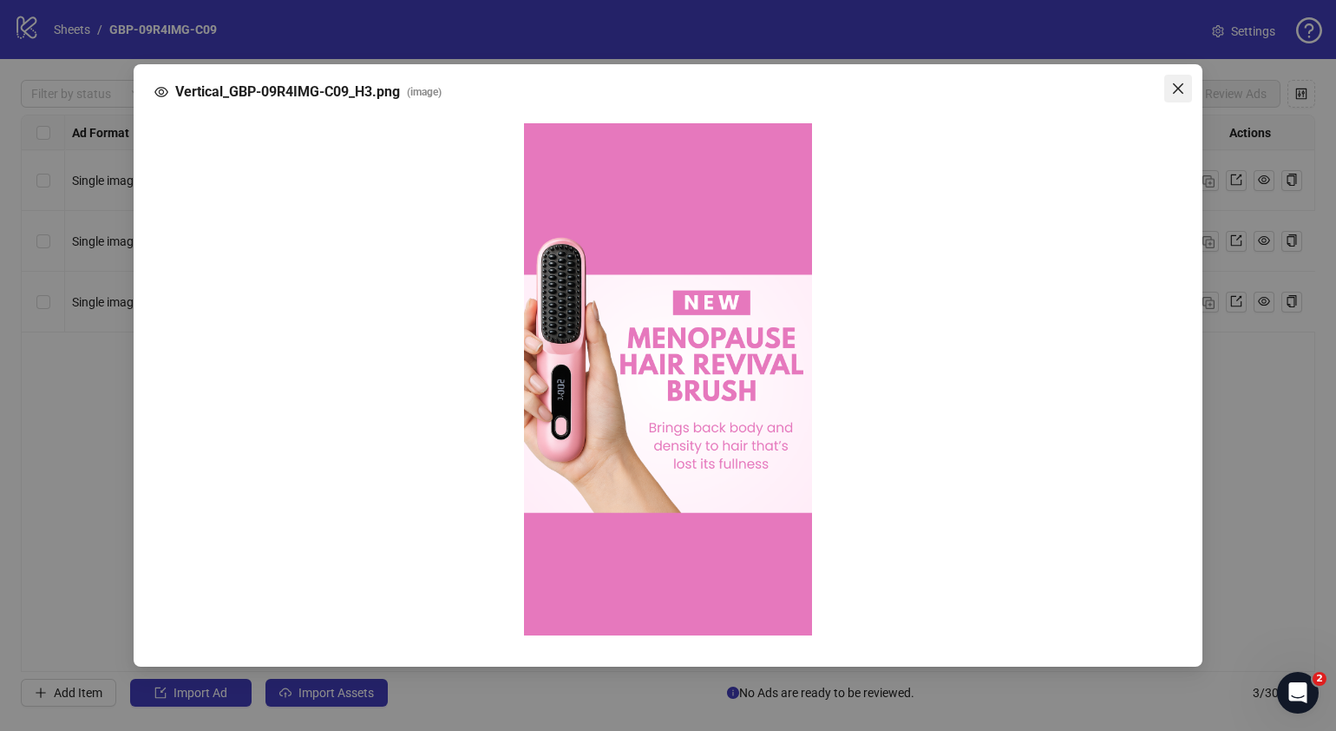
click at [1171, 91] on span "Close" at bounding box center [1179, 89] width 28 height 14
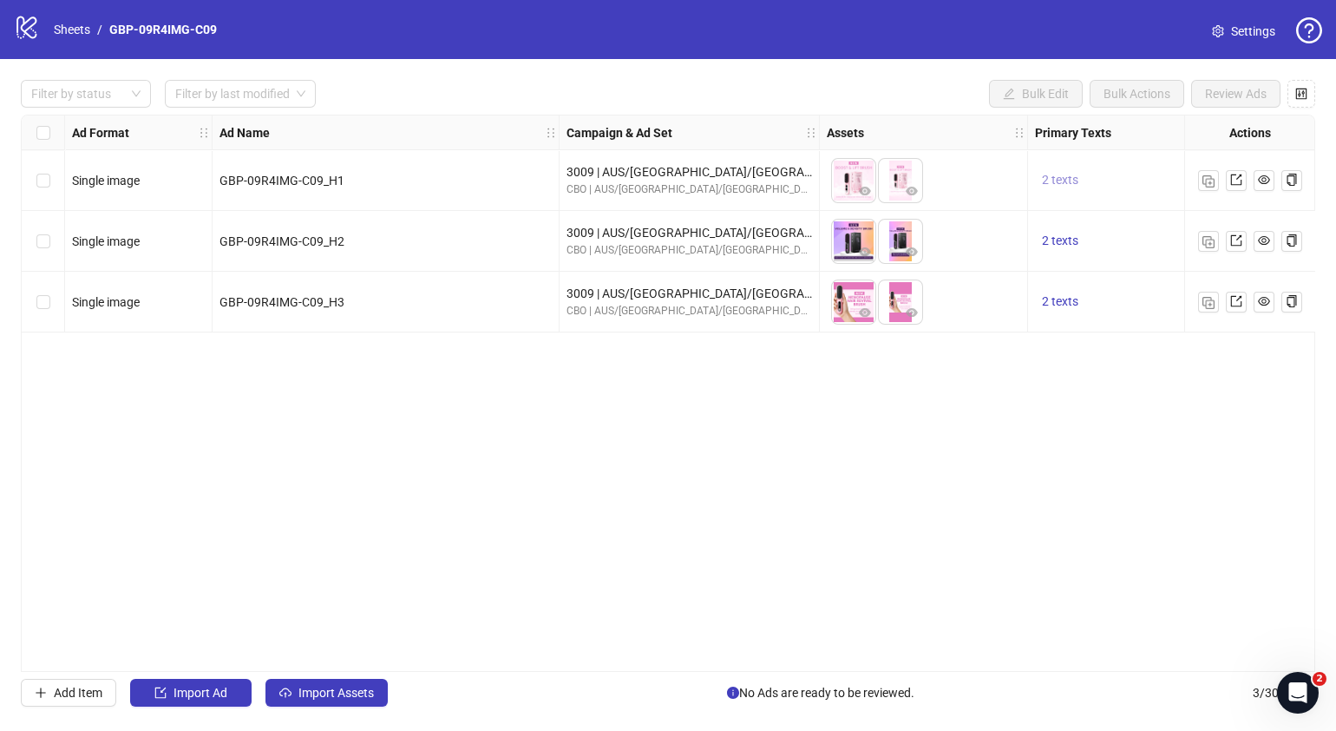
click at [1068, 180] on span "2 texts" at bounding box center [1060, 180] width 36 height 14
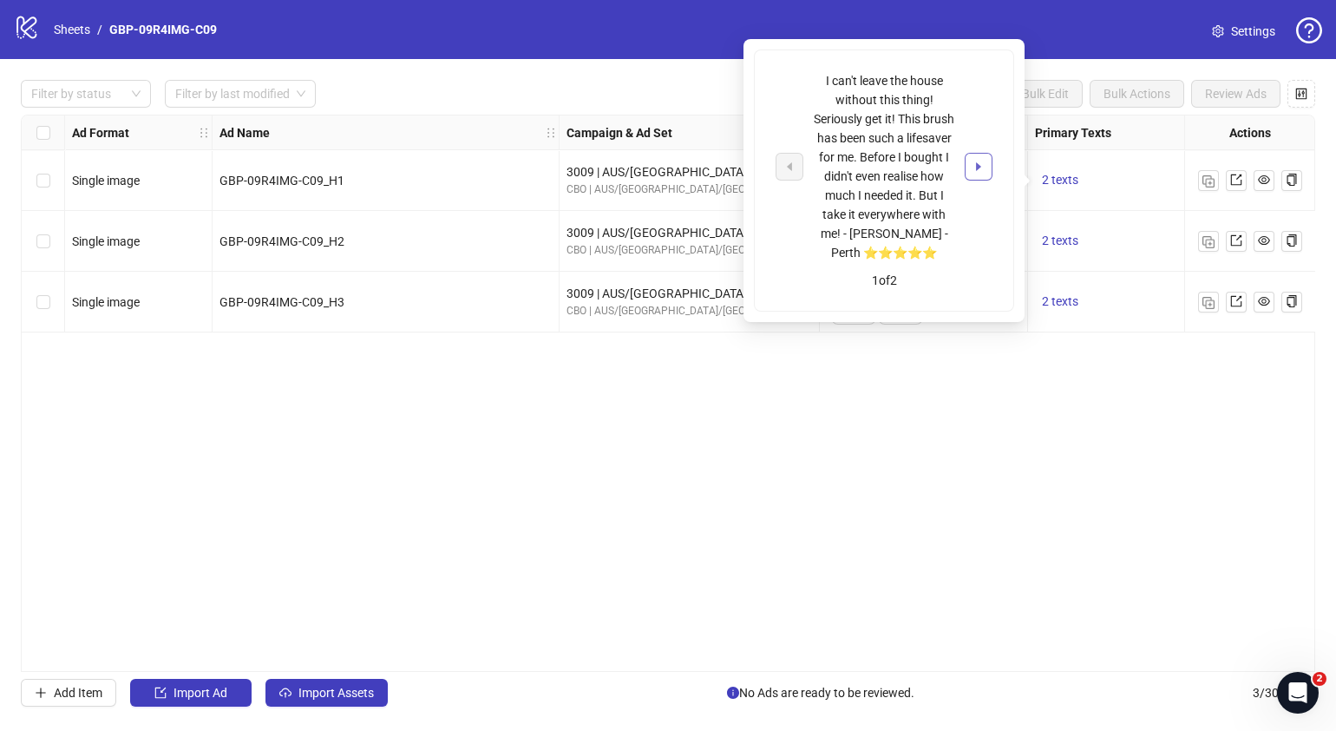
click at [981, 167] on icon "caret-right" at bounding box center [979, 167] width 12 height 12
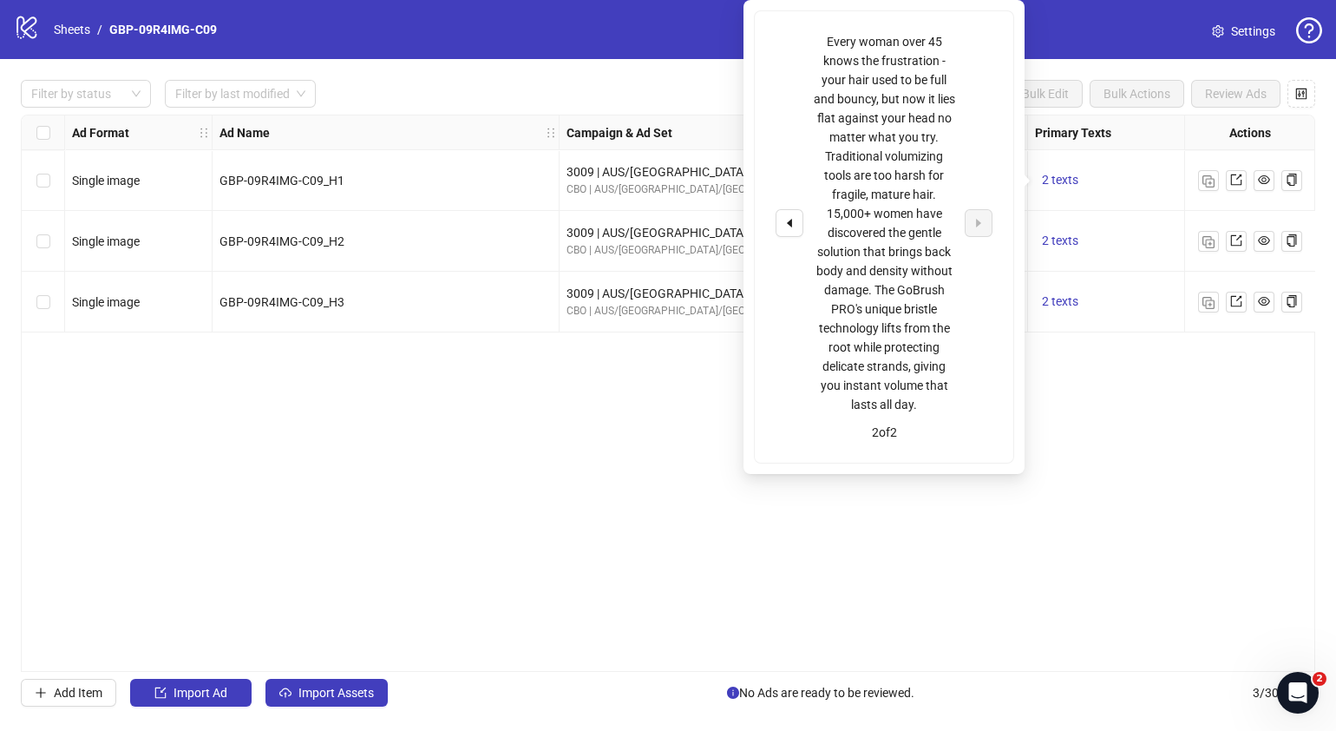
click at [1167, 511] on div "Ad Format Ad Name Campaign & Ad Set Assets Primary Texts Headlines Descriptions…" at bounding box center [668, 393] width 1295 height 557
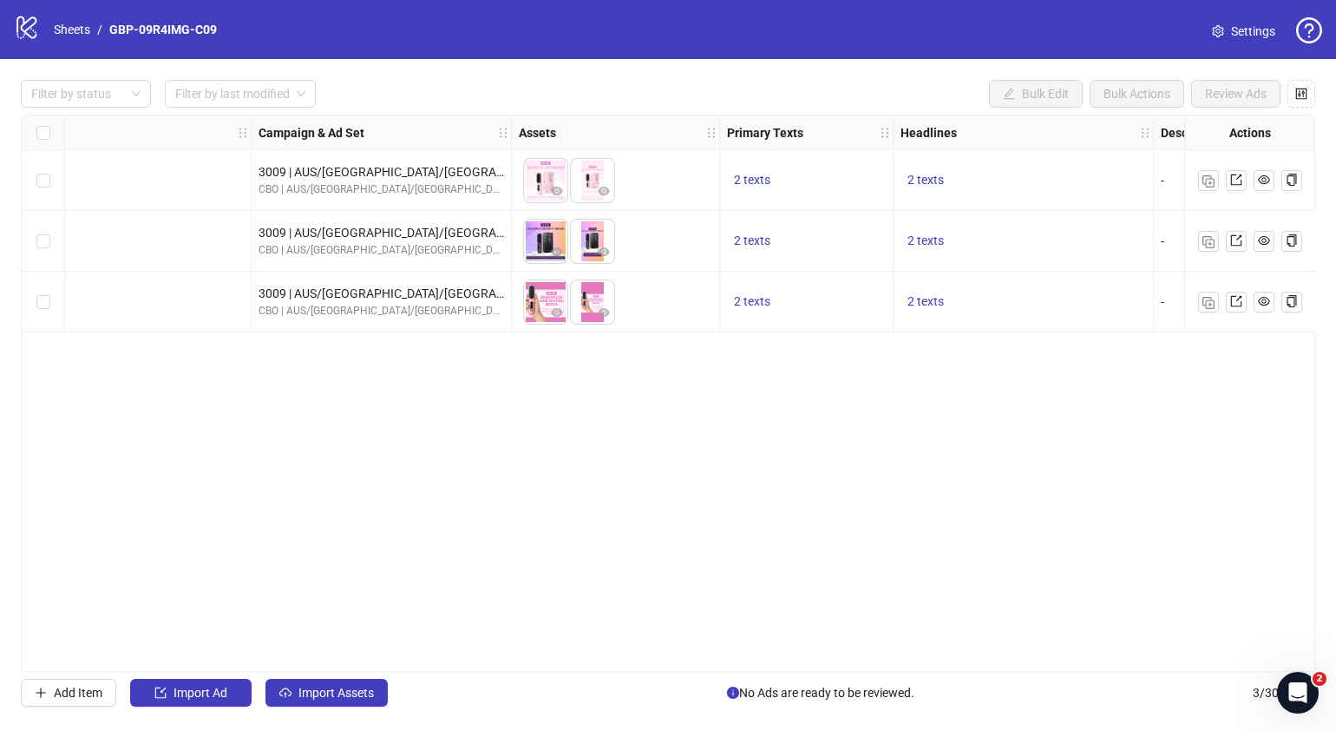
scroll to position [0, 325]
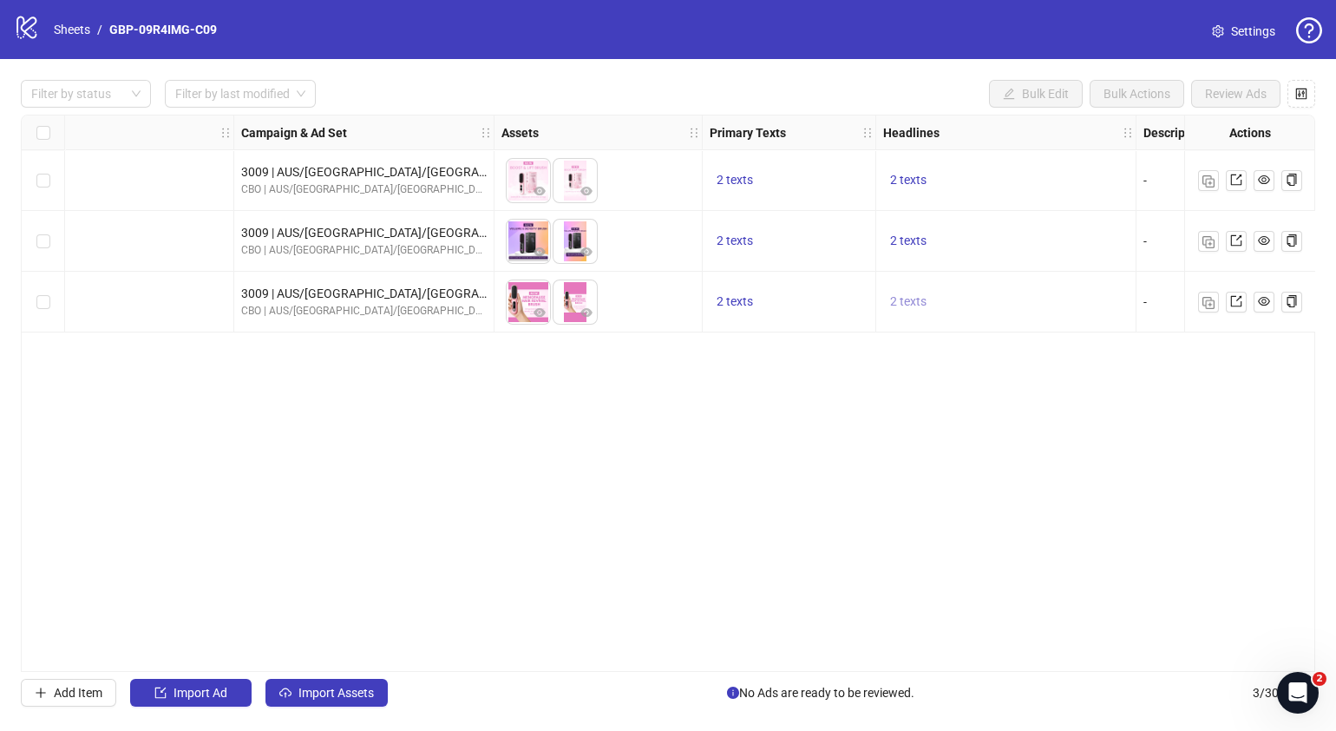
click at [913, 302] on span "2 texts" at bounding box center [908, 301] width 36 height 14
click at [1182, 288] on icon "caret-right" at bounding box center [1179, 288] width 12 height 12
drag, startPoint x: 1086, startPoint y: 479, endPoint x: 1044, endPoint y: 430, distance: 64.7
click at [1085, 477] on div "Ad Format Ad Name Campaign & Ad Set Assets Primary Texts Headlines Descriptions…" at bounding box center [668, 393] width 1295 height 557
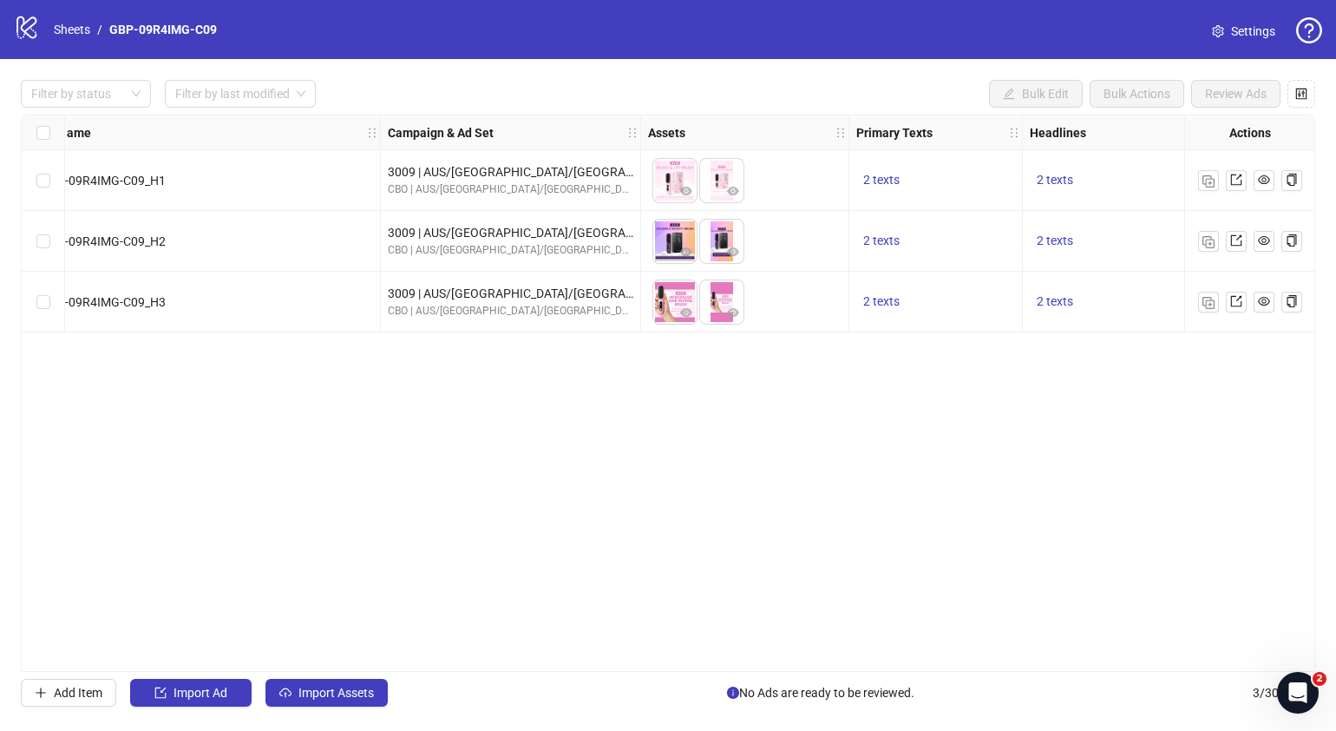
scroll to position [0, 0]
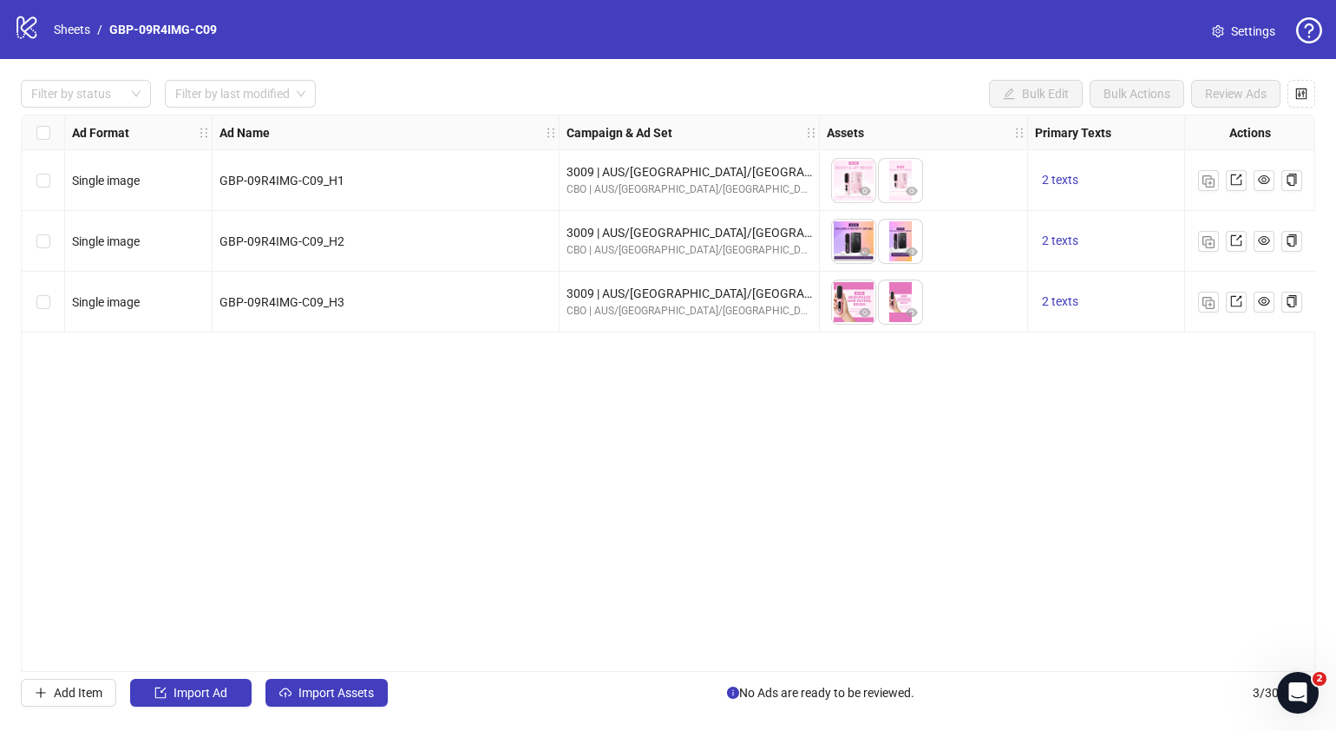
click at [56, 137] on div "Select all rows" at bounding box center [43, 132] width 43 height 35
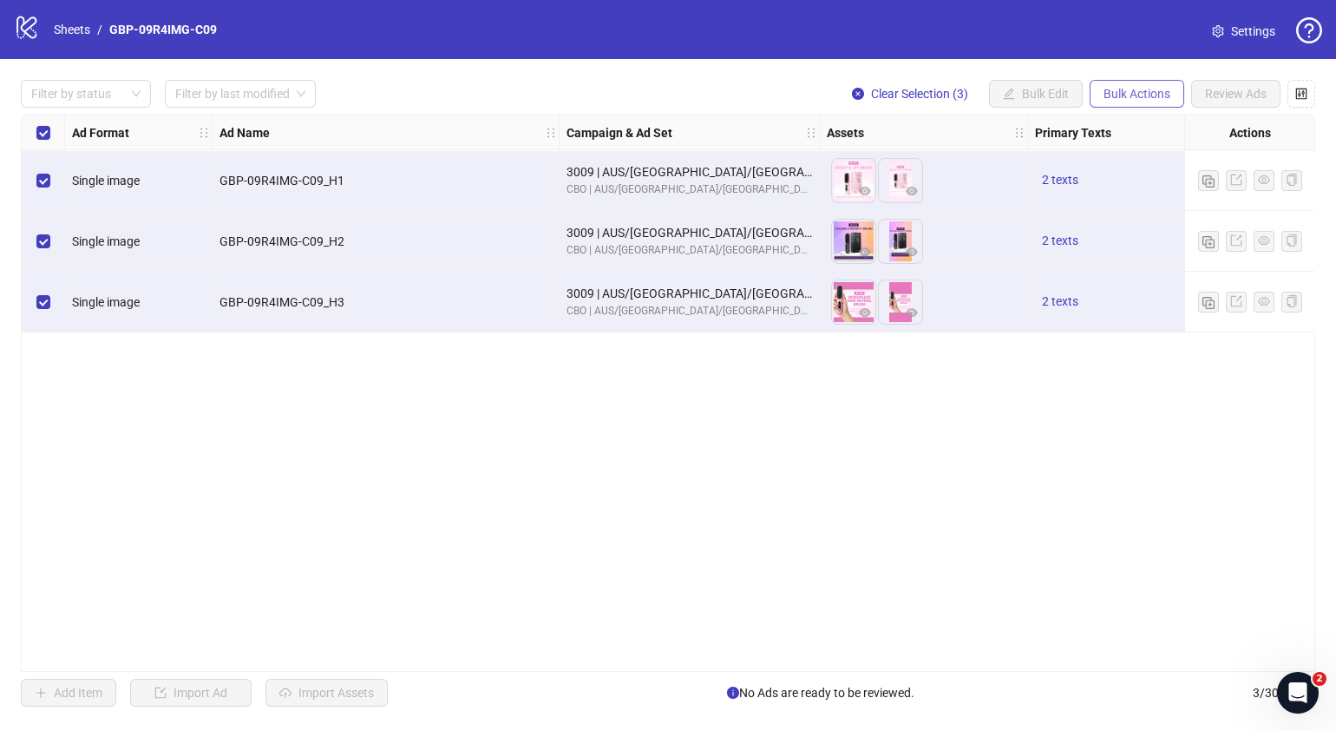
click at [1152, 95] on span "Bulk Actions" at bounding box center [1137, 94] width 67 height 14
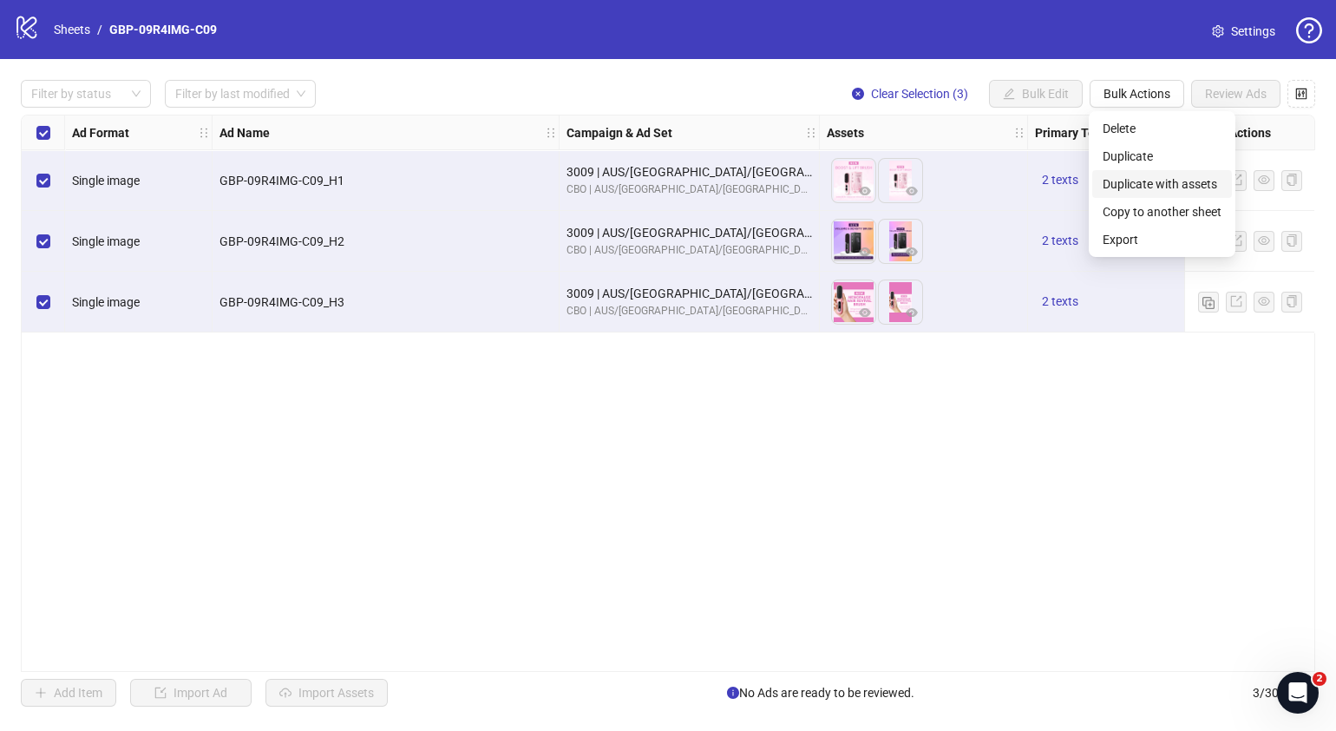
click at [1144, 181] on span "Duplicate with assets" at bounding box center [1162, 183] width 119 height 19
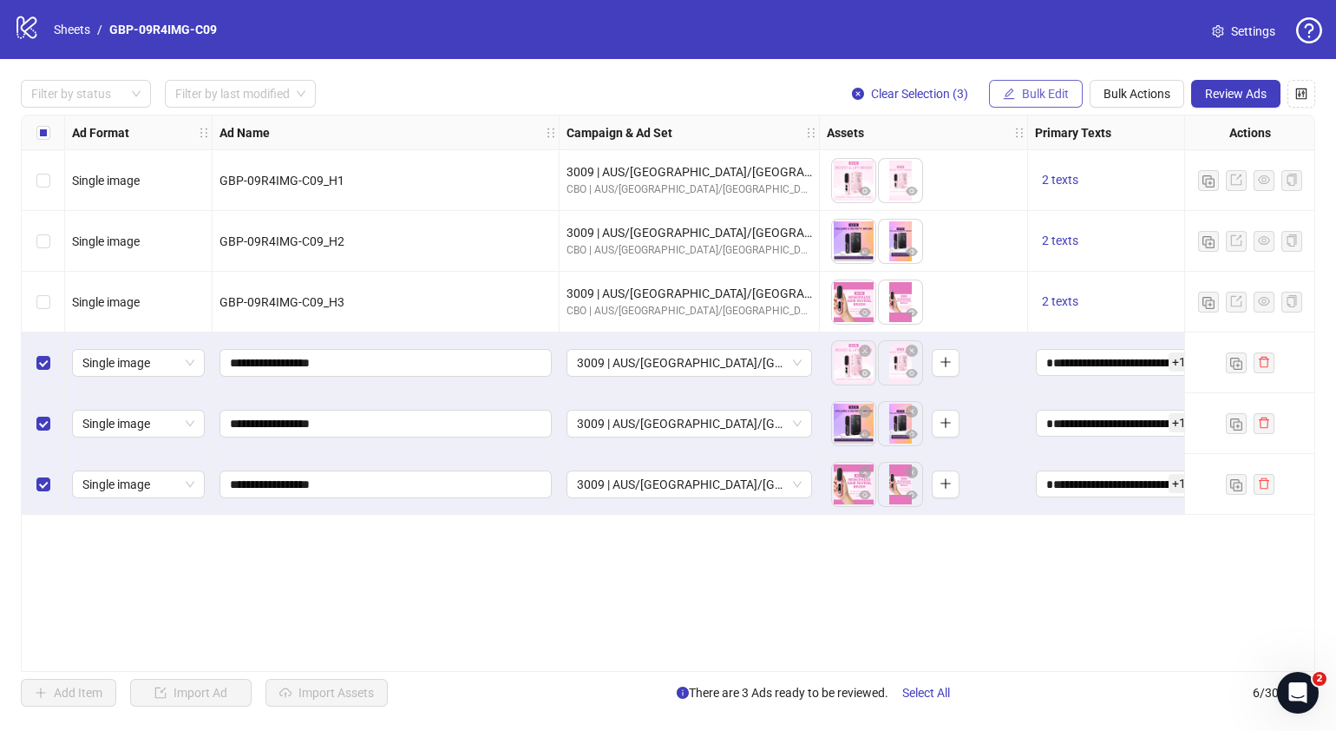
click at [1050, 90] on span "Bulk Edit" at bounding box center [1045, 94] width 47 height 14
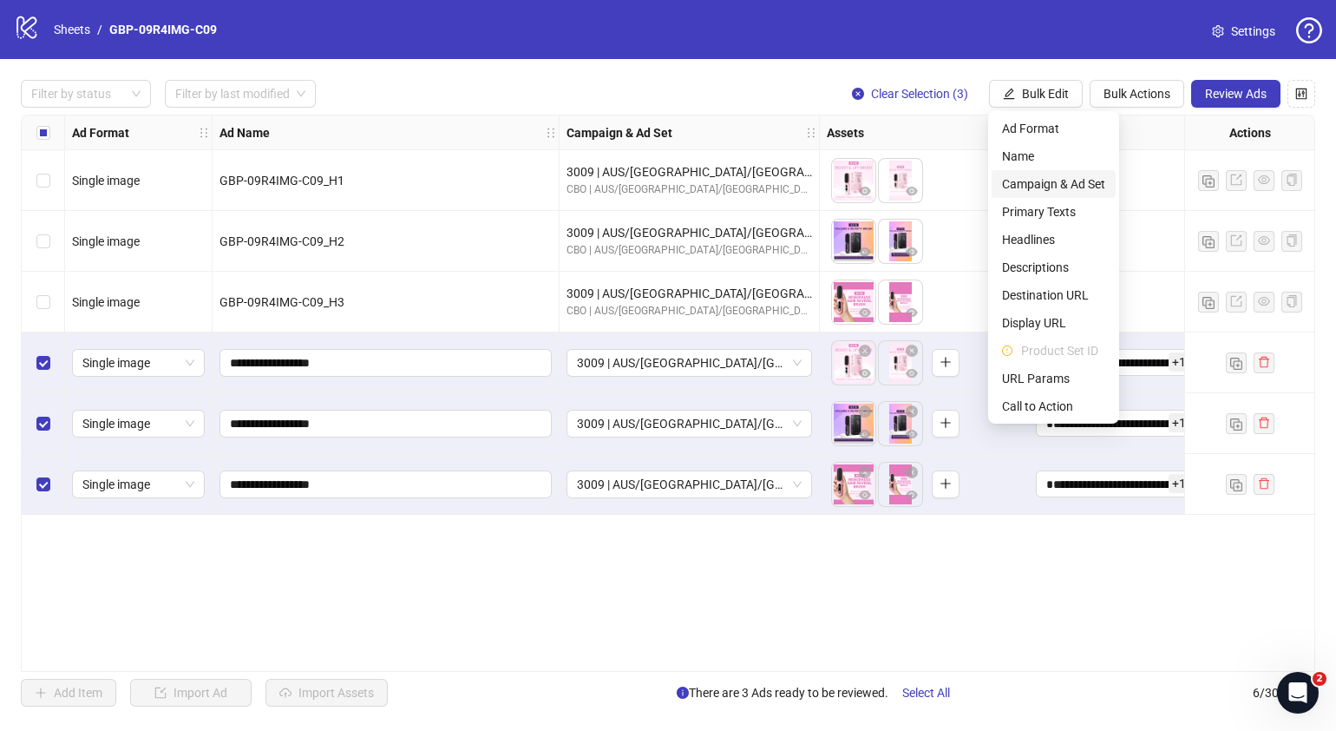
click at [1080, 179] on span "Campaign & Ad Set" at bounding box center [1053, 183] width 103 height 19
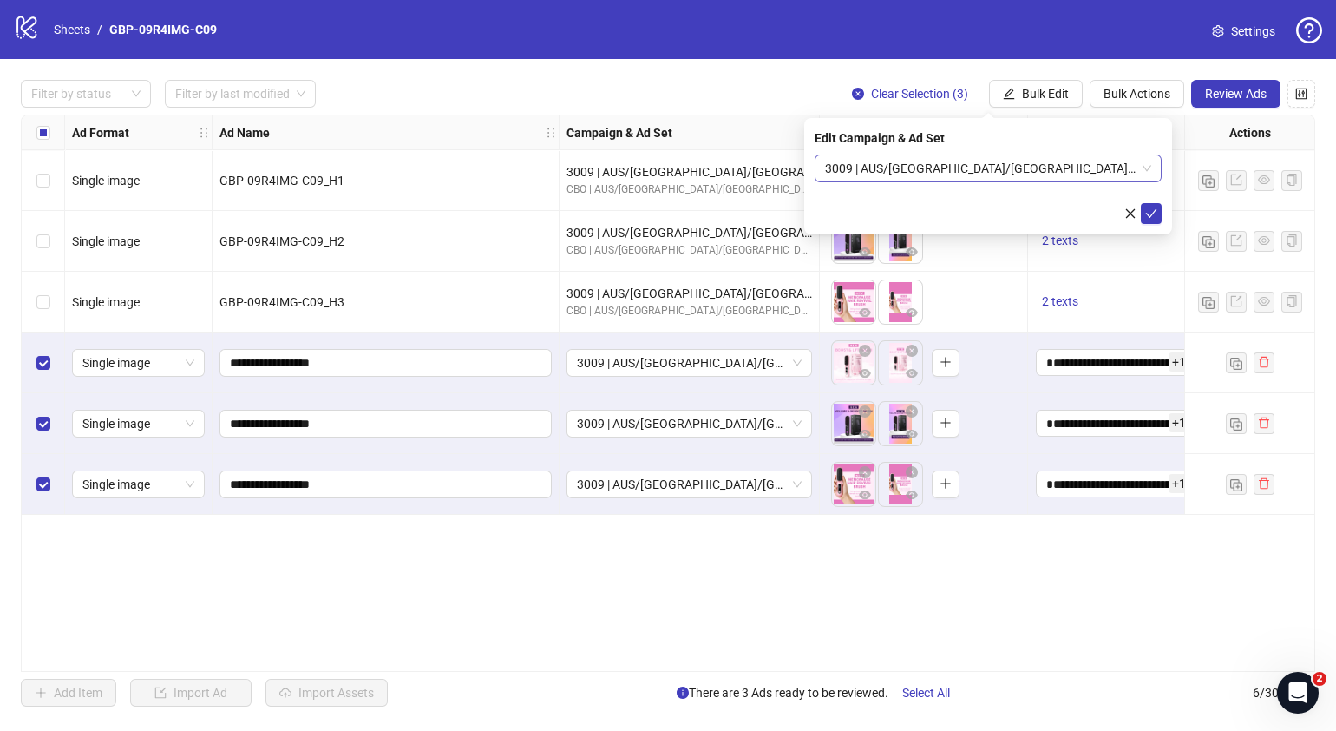
click at [1157, 161] on div "3009 | AUS/[GEOGRAPHIC_DATA]/[GEOGRAPHIC_DATA]| GBP-09R4IMG-C09" at bounding box center [988, 168] width 347 height 28
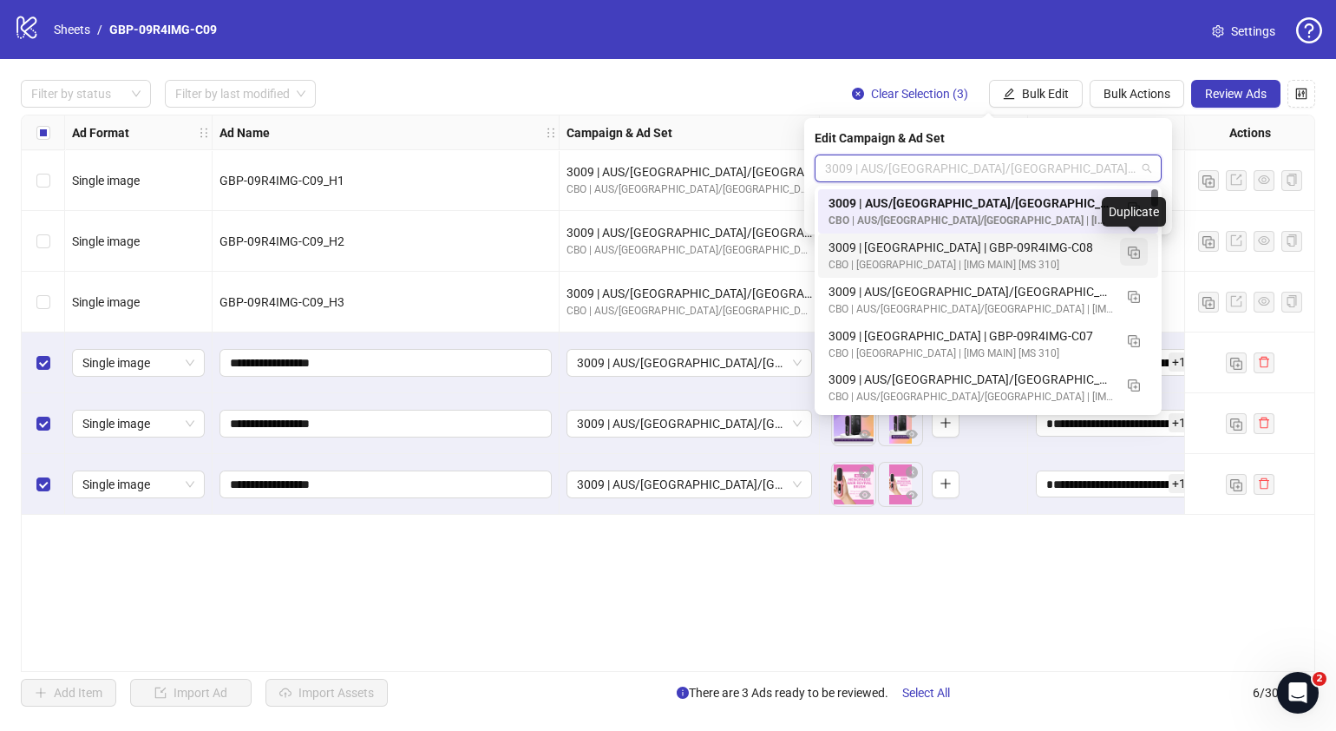
click at [1136, 251] on img "button" at bounding box center [1134, 252] width 12 height 12
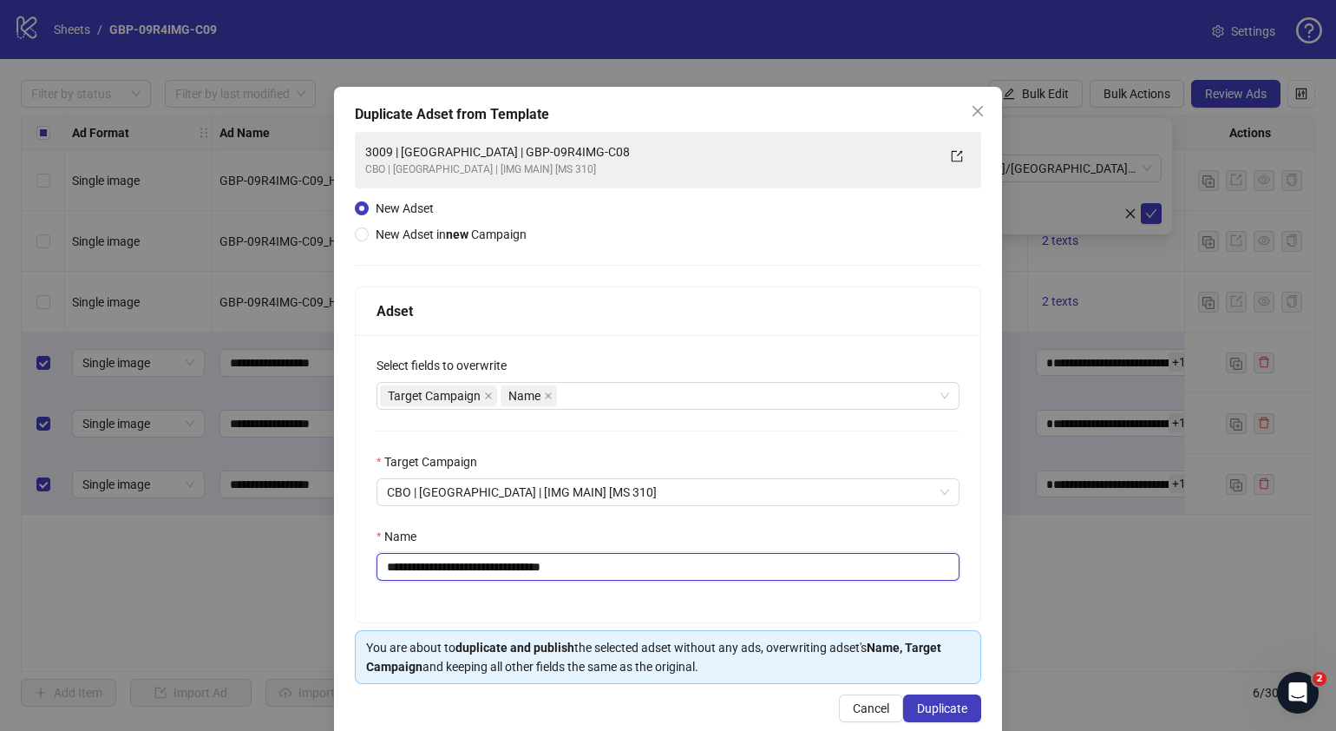
drag, startPoint x: 617, startPoint y: 568, endPoint x: 451, endPoint y: 584, distance: 166.5
click at [451, 584] on div "**********" at bounding box center [668, 478] width 625 height 287
paste input "text"
type input "**********"
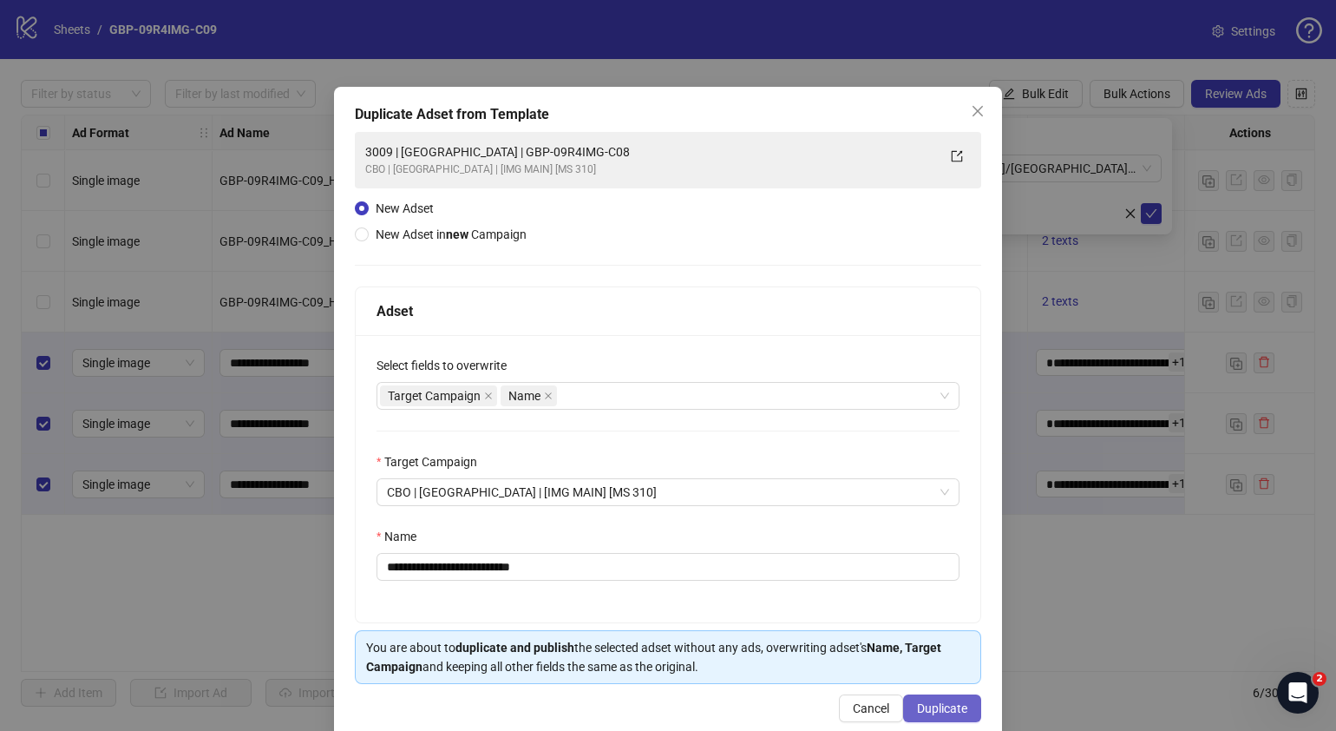
click at [917, 712] on span "Duplicate" at bounding box center [942, 708] width 50 height 14
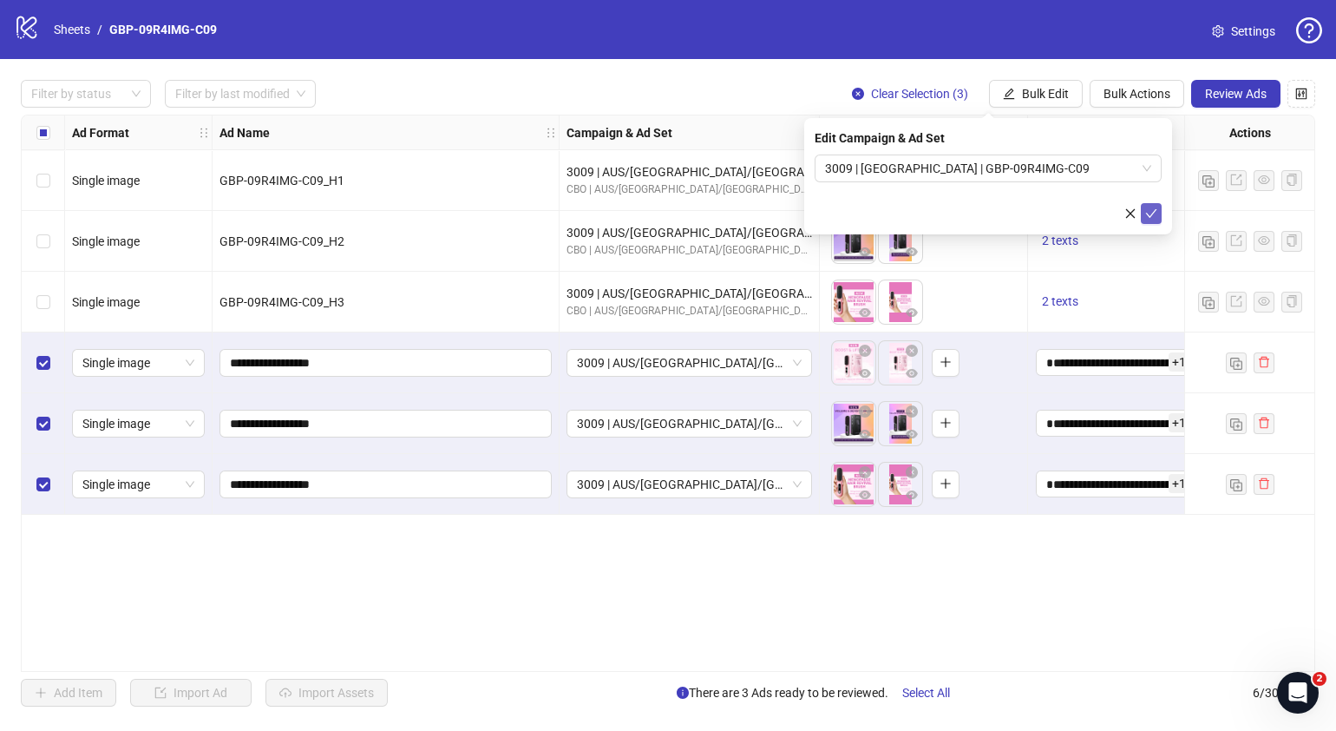
click at [1148, 213] on icon "check" at bounding box center [1151, 213] width 12 height 12
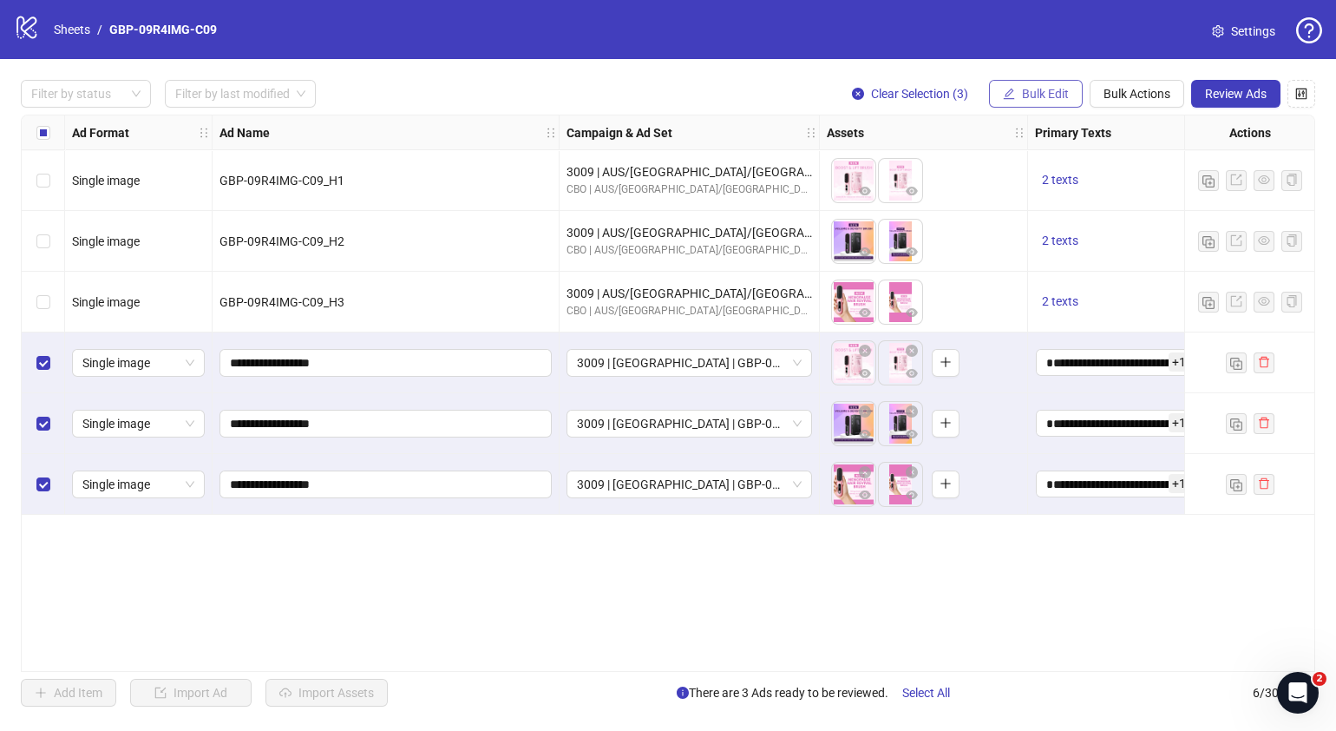
click at [1033, 95] on span "Bulk Edit" at bounding box center [1045, 94] width 47 height 14
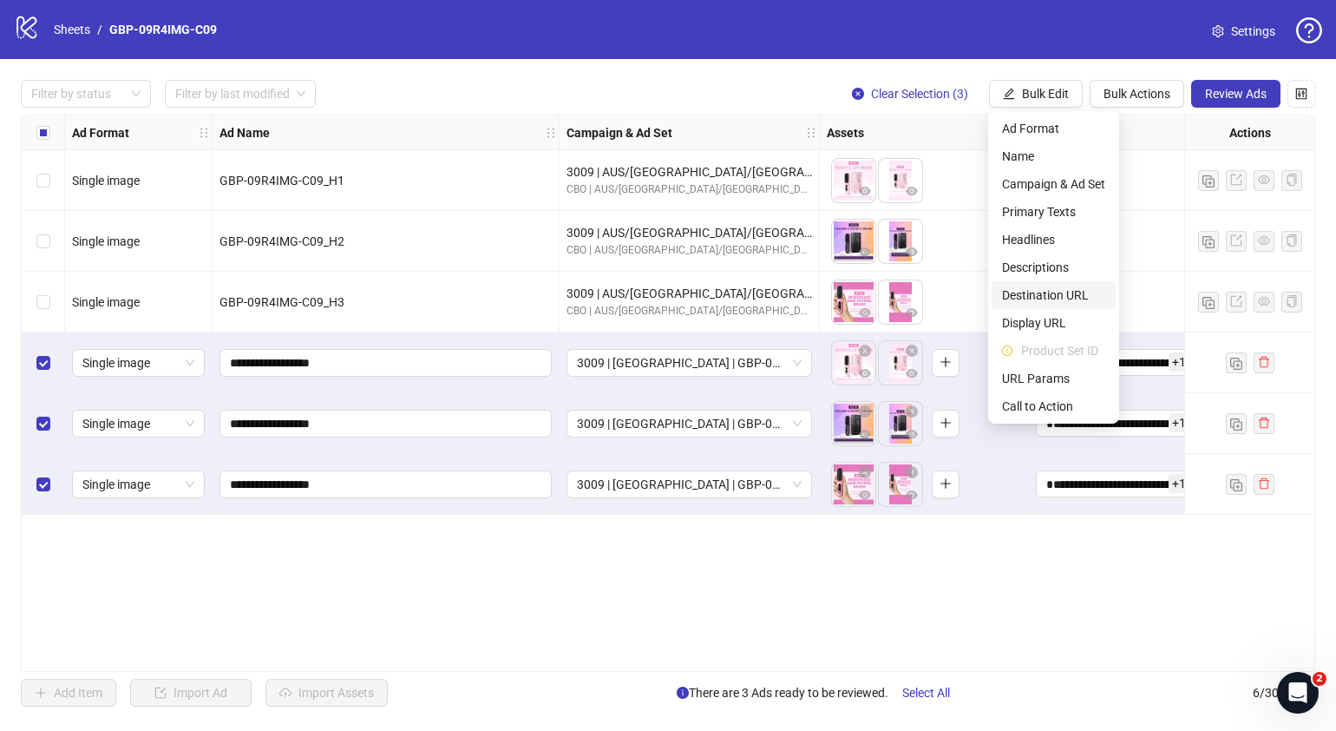
click at [1064, 291] on span "Destination URL" at bounding box center [1053, 294] width 103 height 19
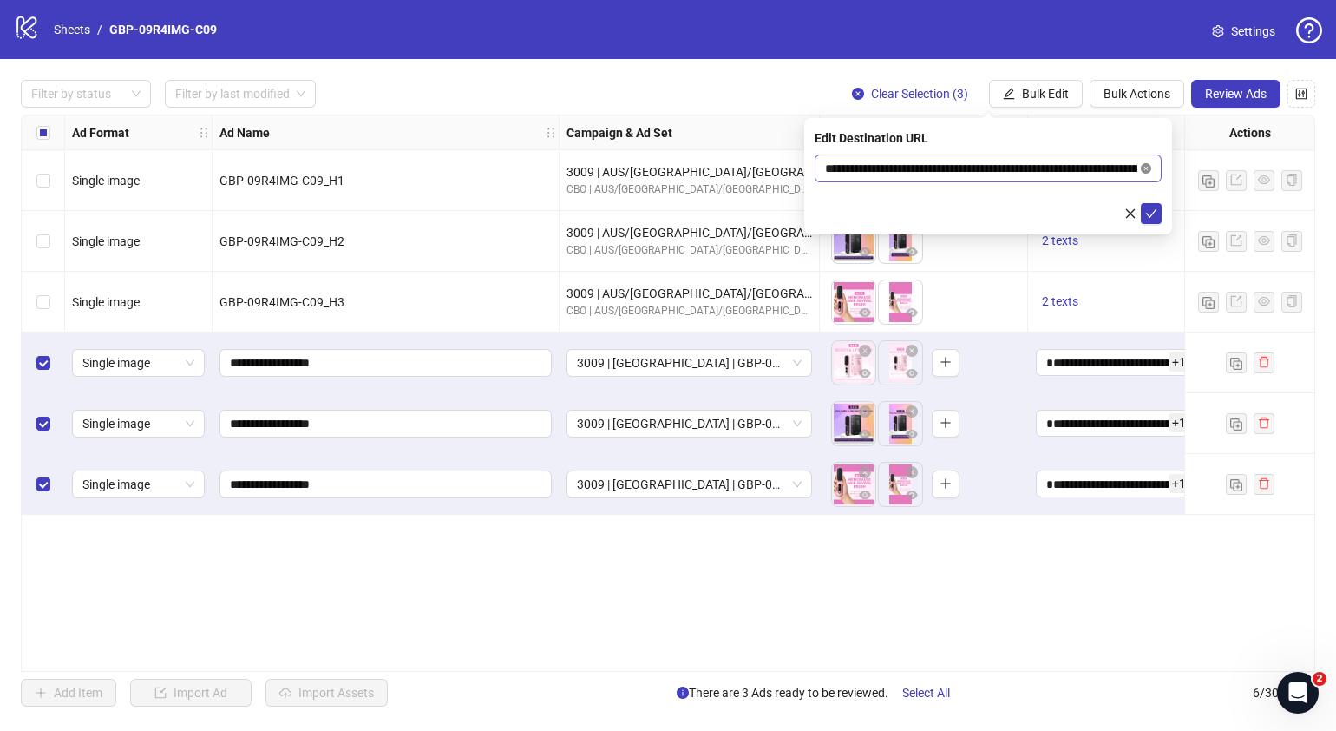
click at [1149, 168] on icon "close-circle" at bounding box center [1146, 168] width 10 height 10
paste input "**********"
type input "**********"
click at [1151, 213] on icon "check" at bounding box center [1151, 213] width 12 height 12
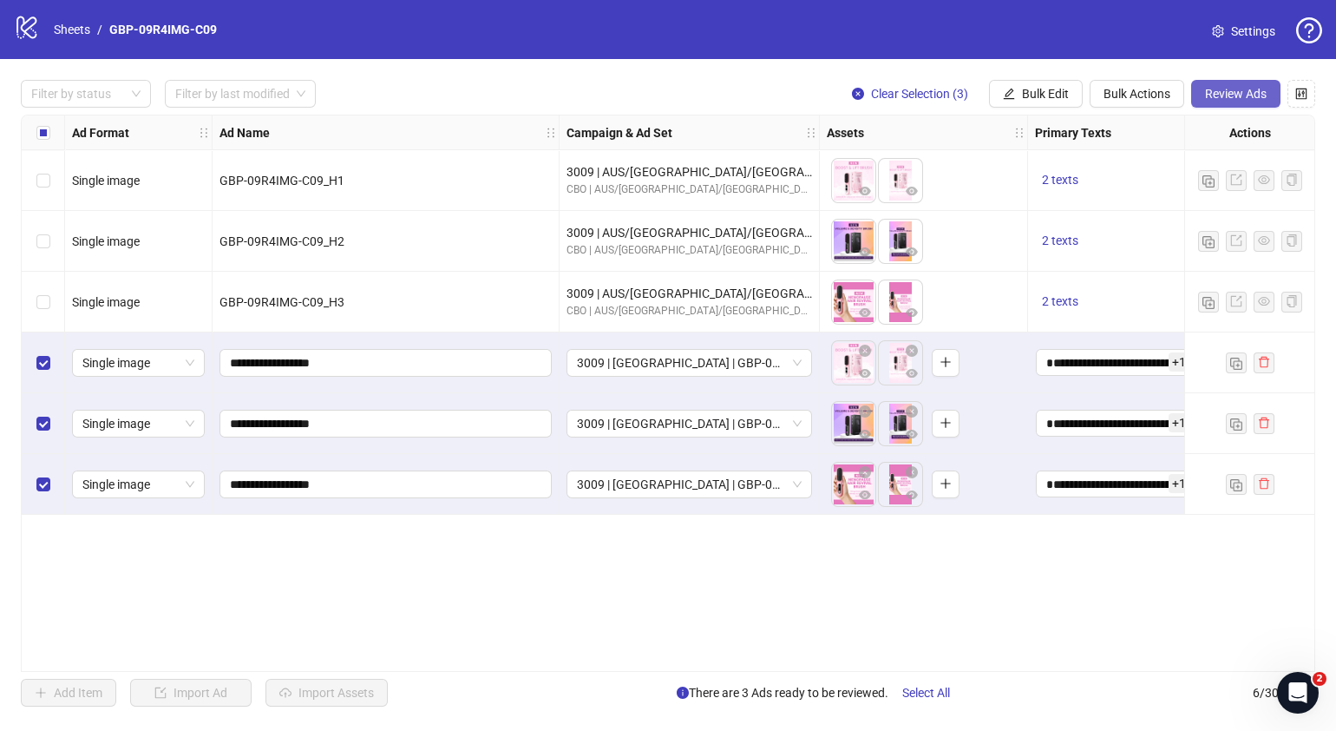
click at [1234, 91] on span "Review Ads" at bounding box center [1236, 94] width 62 height 14
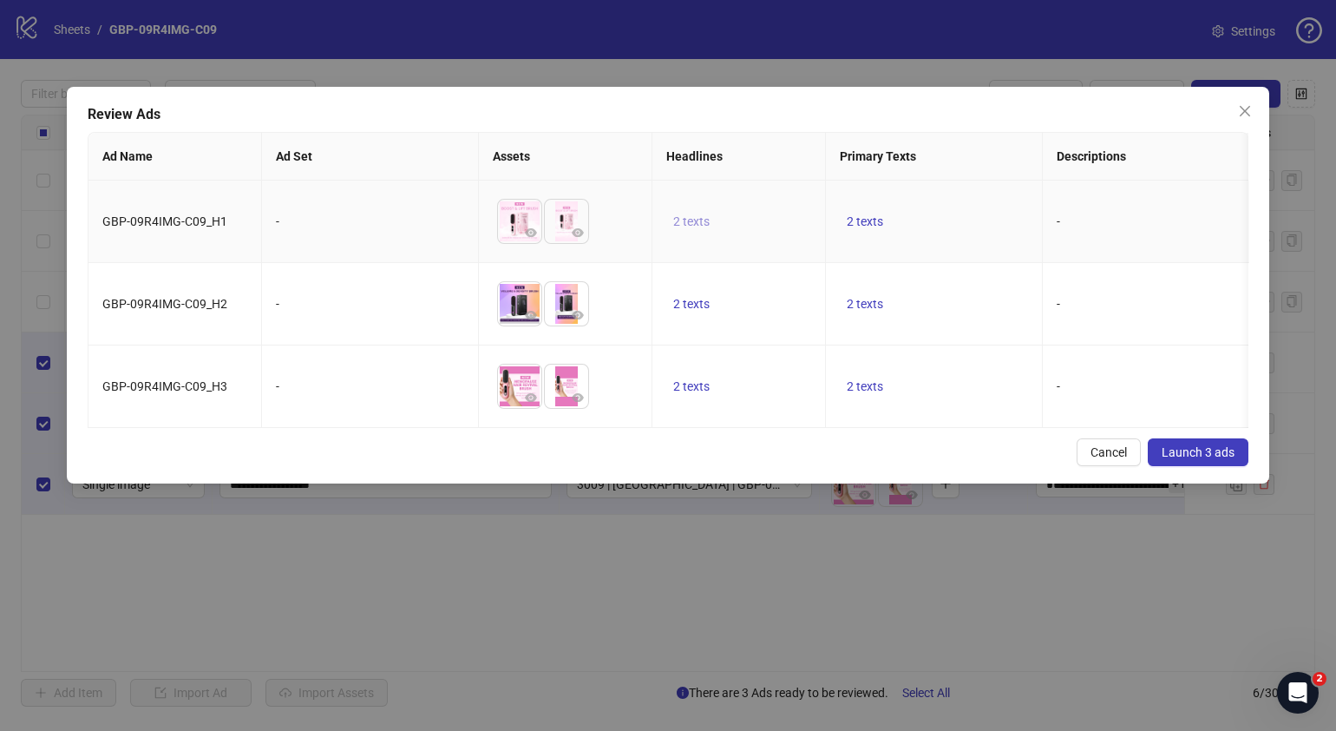
click at [694, 217] on span "2 texts" at bounding box center [691, 221] width 36 height 14
click at [952, 213] on button "button" at bounding box center [962, 208] width 28 height 28
click at [863, 390] on span "2 texts" at bounding box center [865, 386] width 36 height 14
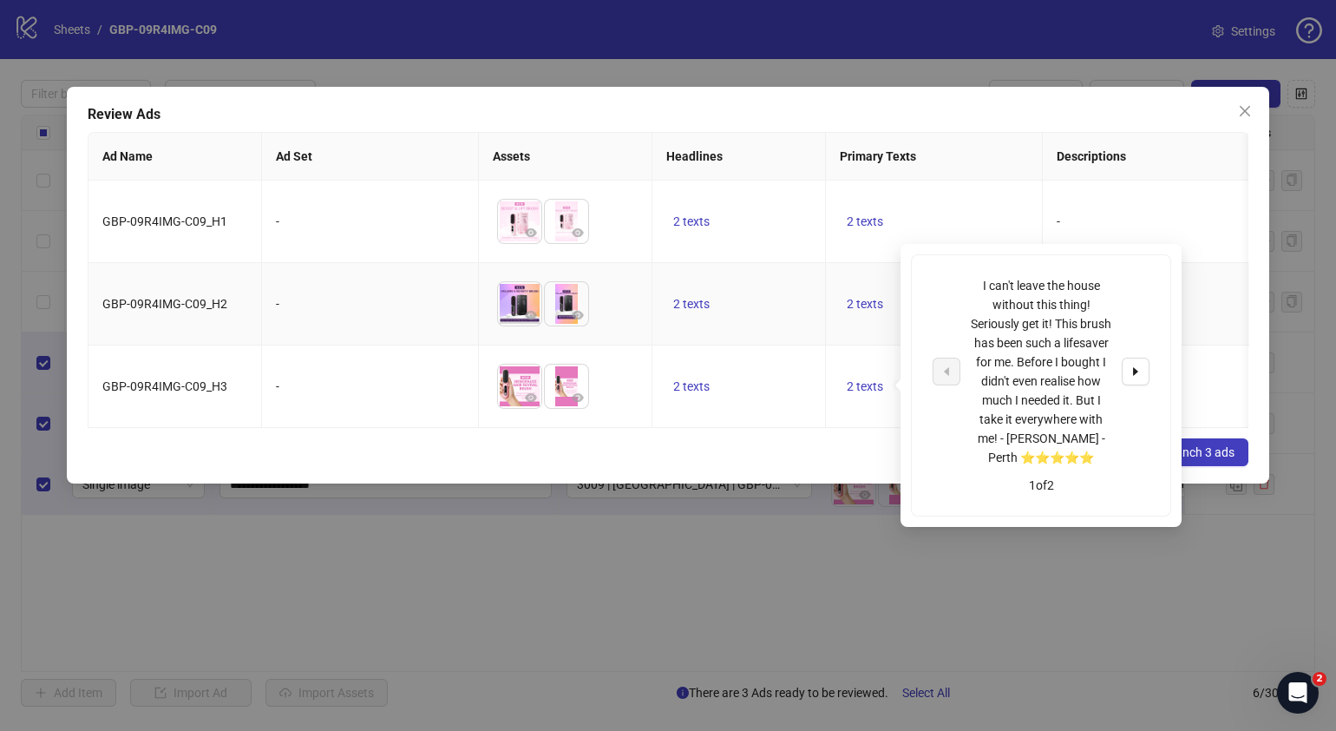
click at [860, 316] on td "2 texts" at bounding box center [934, 304] width 217 height 82
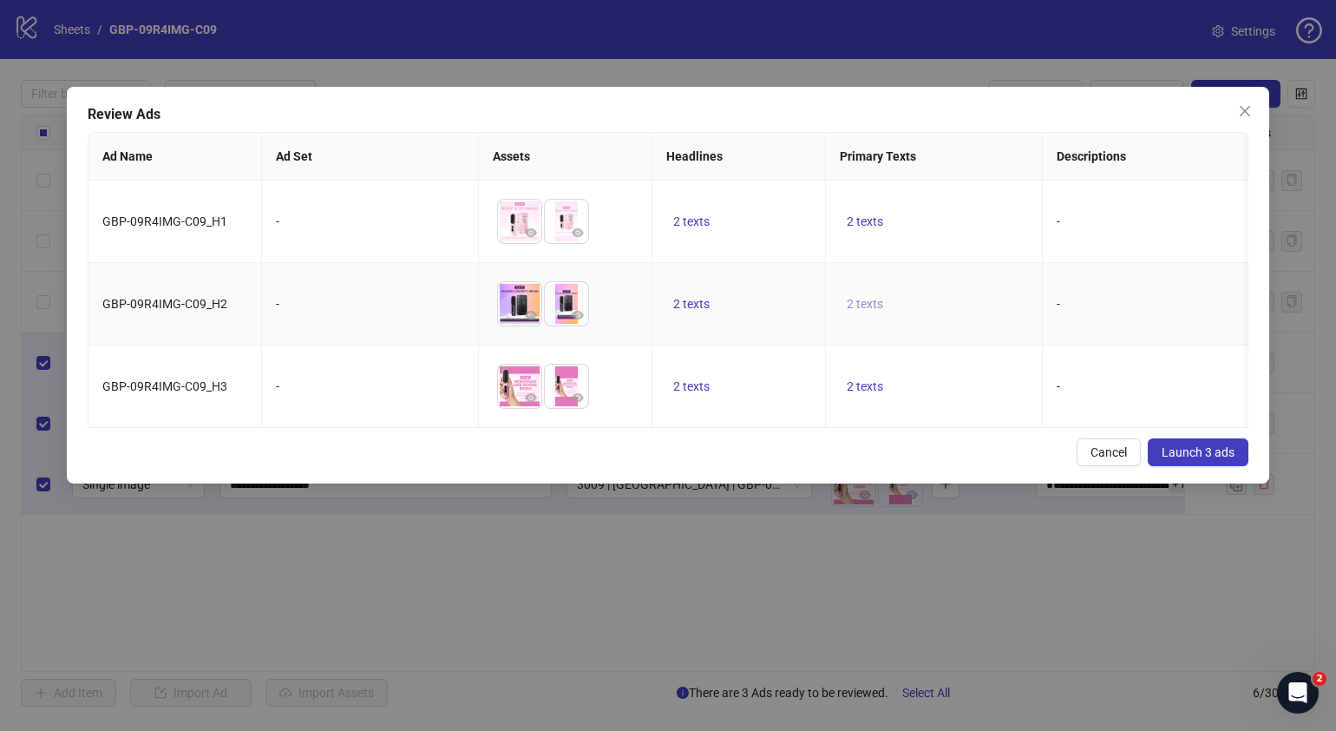
click at [860, 306] on span "2 texts" at bounding box center [865, 304] width 36 height 14
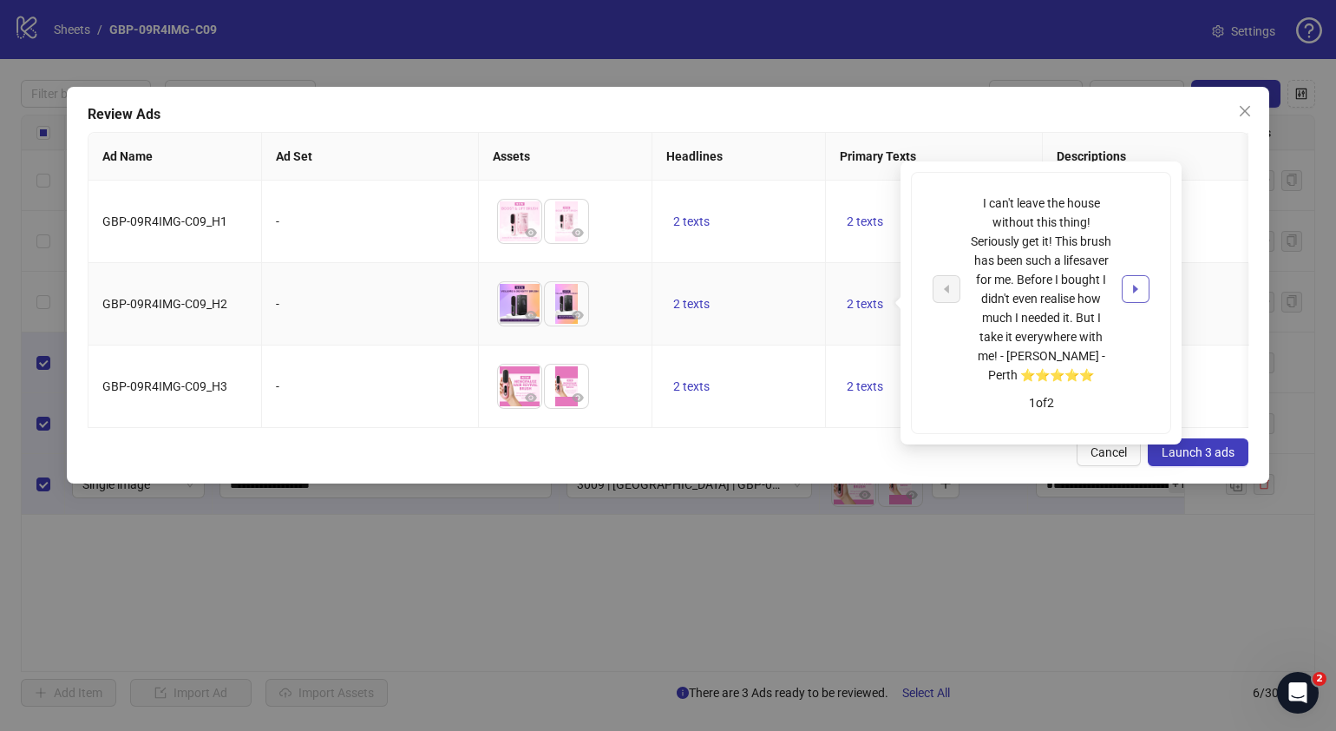
click at [1123, 293] on button "button" at bounding box center [1136, 289] width 28 height 28
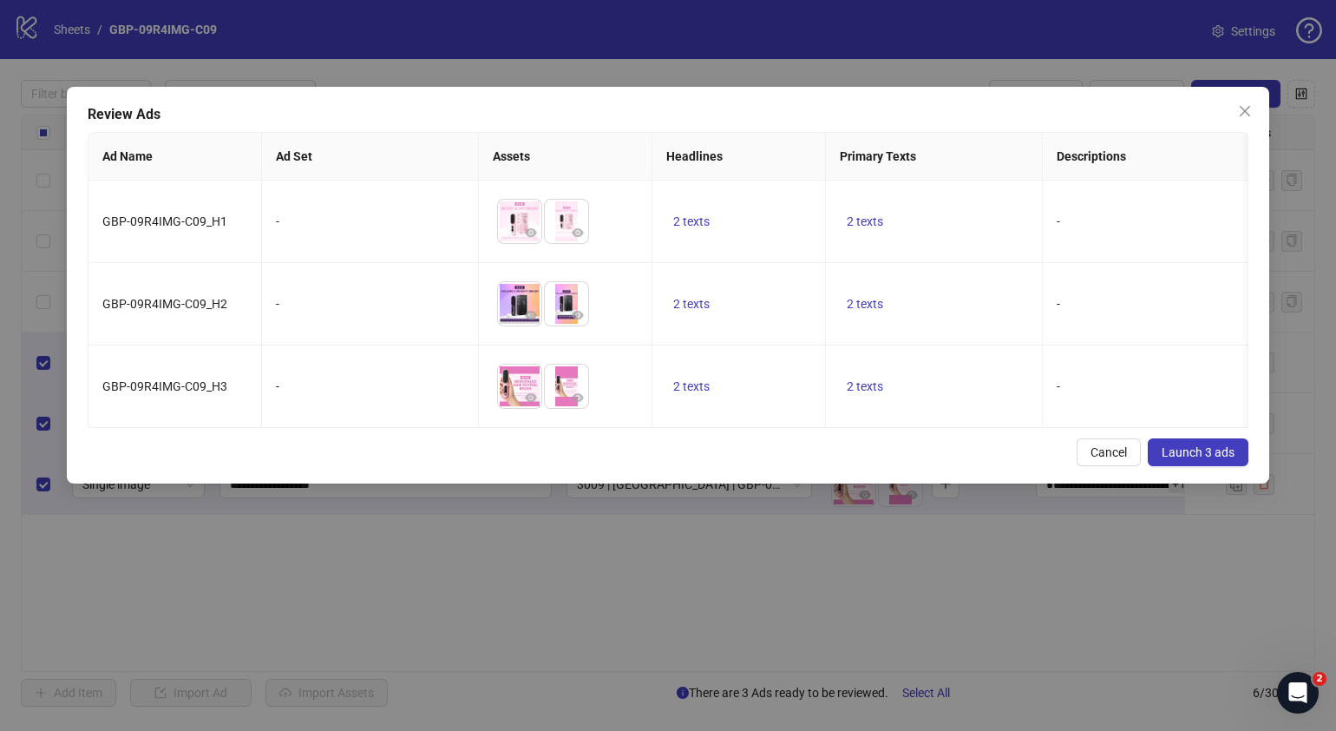
click at [758, 447] on div "Review Ads Ad Name Ad Set Assets Headlines Primary Texts Descriptions Destinati…" at bounding box center [668, 285] width 1203 height 397
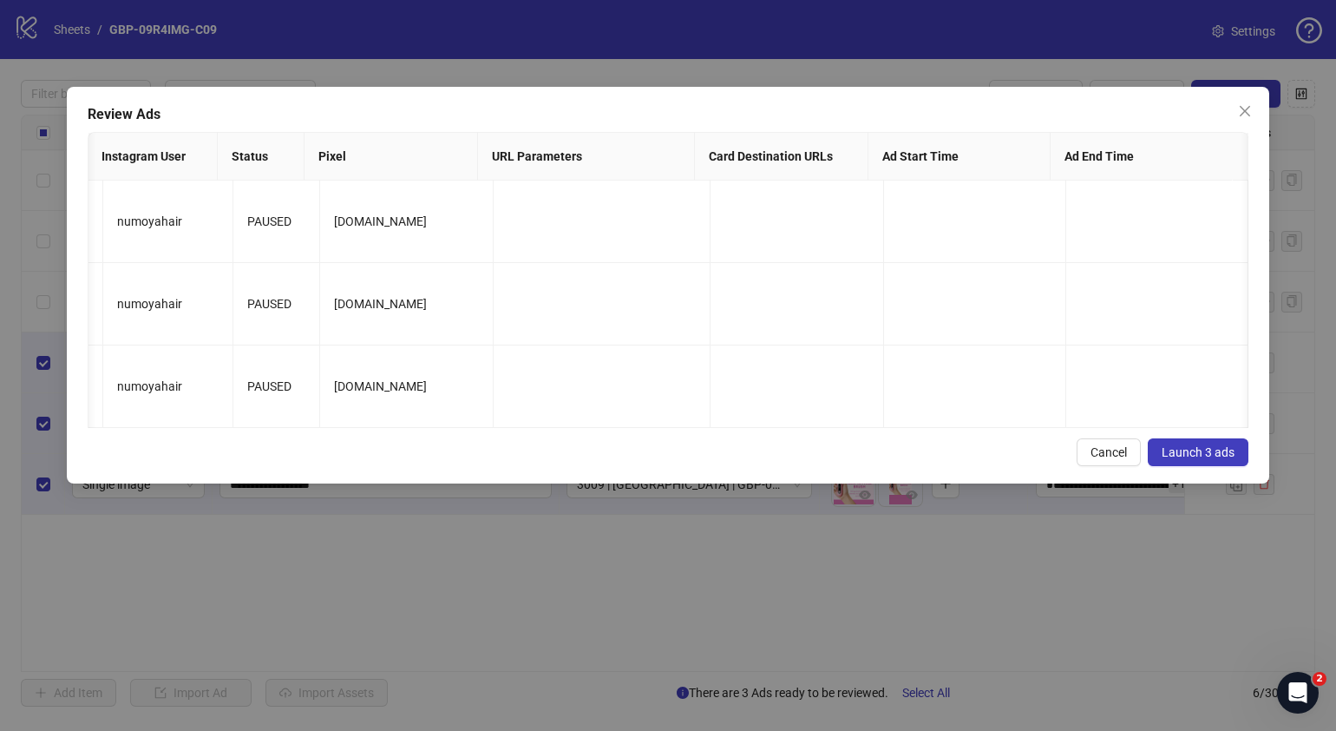
click at [1206, 459] on span "Launch 3 ads" at bounding box center [1198, 452] width 73 height 14
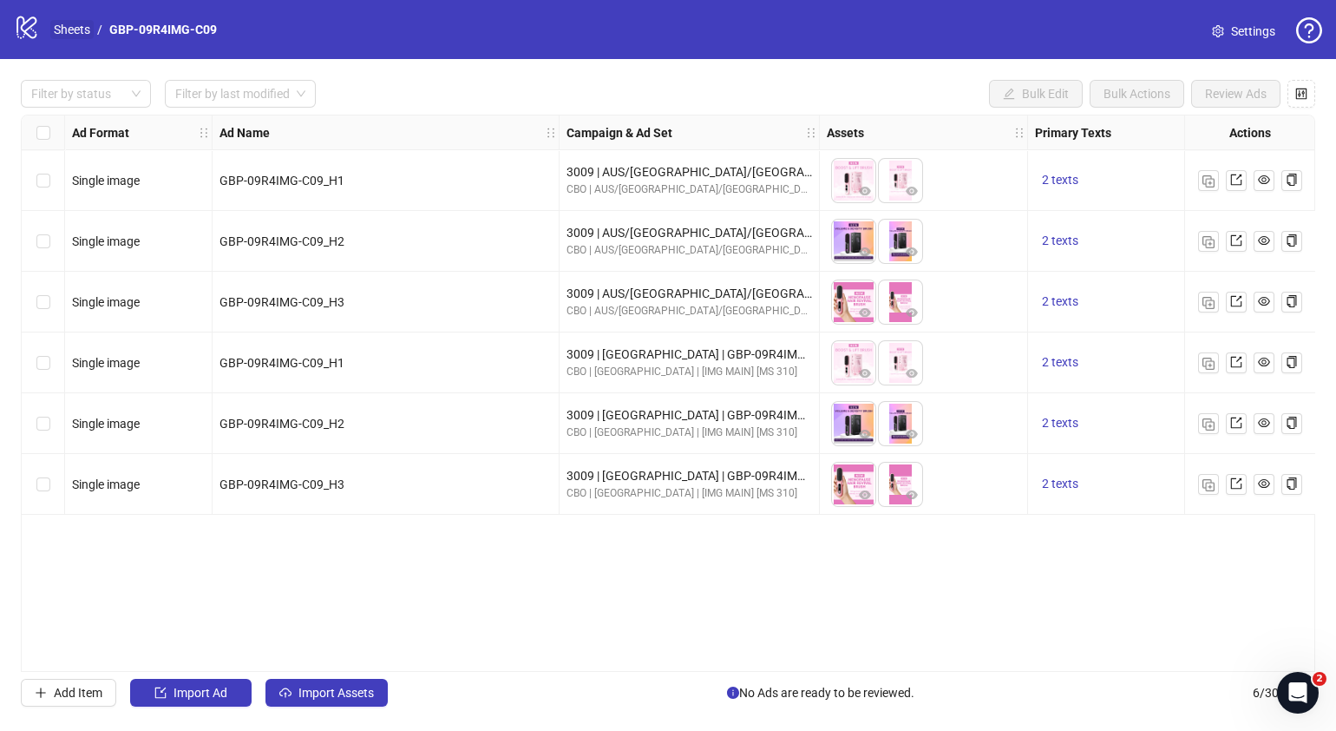
click at [78, 26] on link "Sheets" at bounding box center [71, 29] width 43 height 19
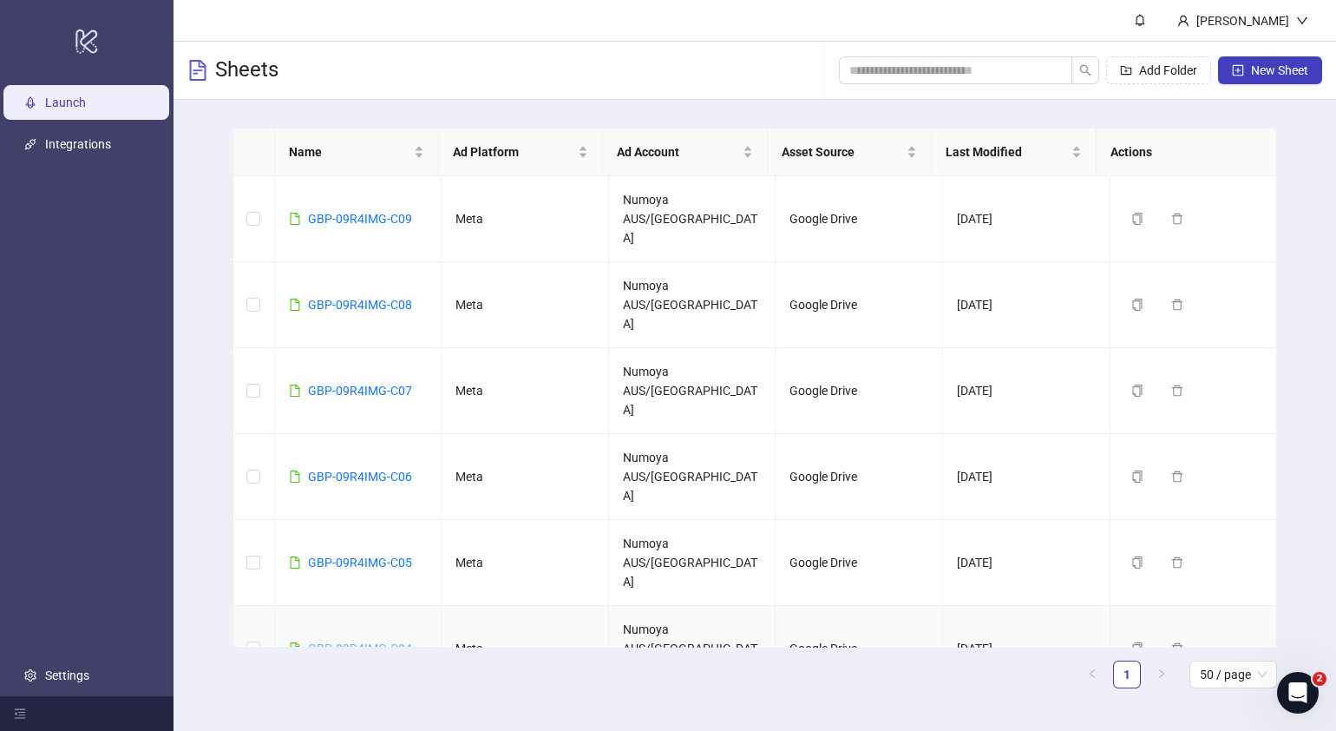
click at [383, 641] on link "GBP-09R4IMG-C04" at bounding box center [360, 648] width 104 height 14
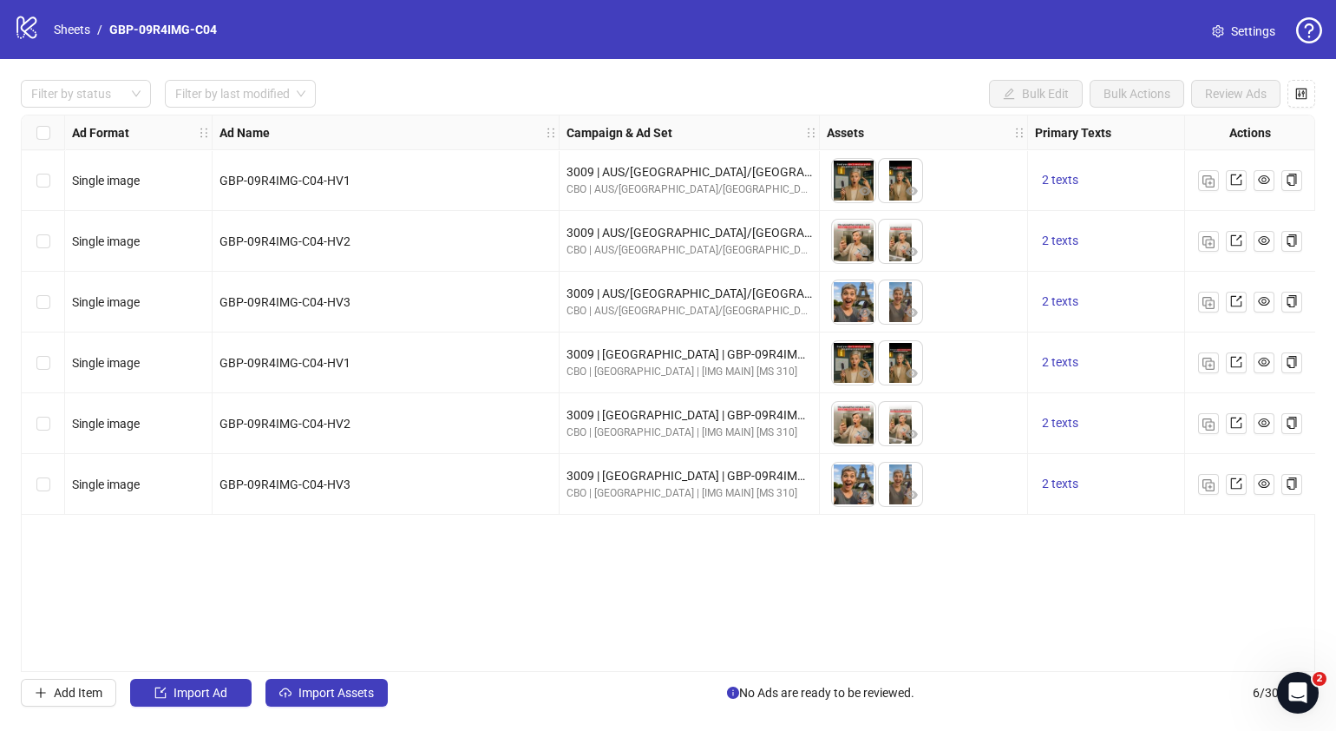
drag, startPoint x: 568, startPoint y: 663, endPoint x: 579, endPoint y: 659, distance: 11.0
click at [579, 659] on div "Ad Format Ad Name Campaign & Ad Set Assets Primary Texts Headlines Descriptions…" at bounding box center [668, 393] width 1295 height 557
click at [79, 29] on link "Sheets" at bounding box center [71, 29] width 43 height 19
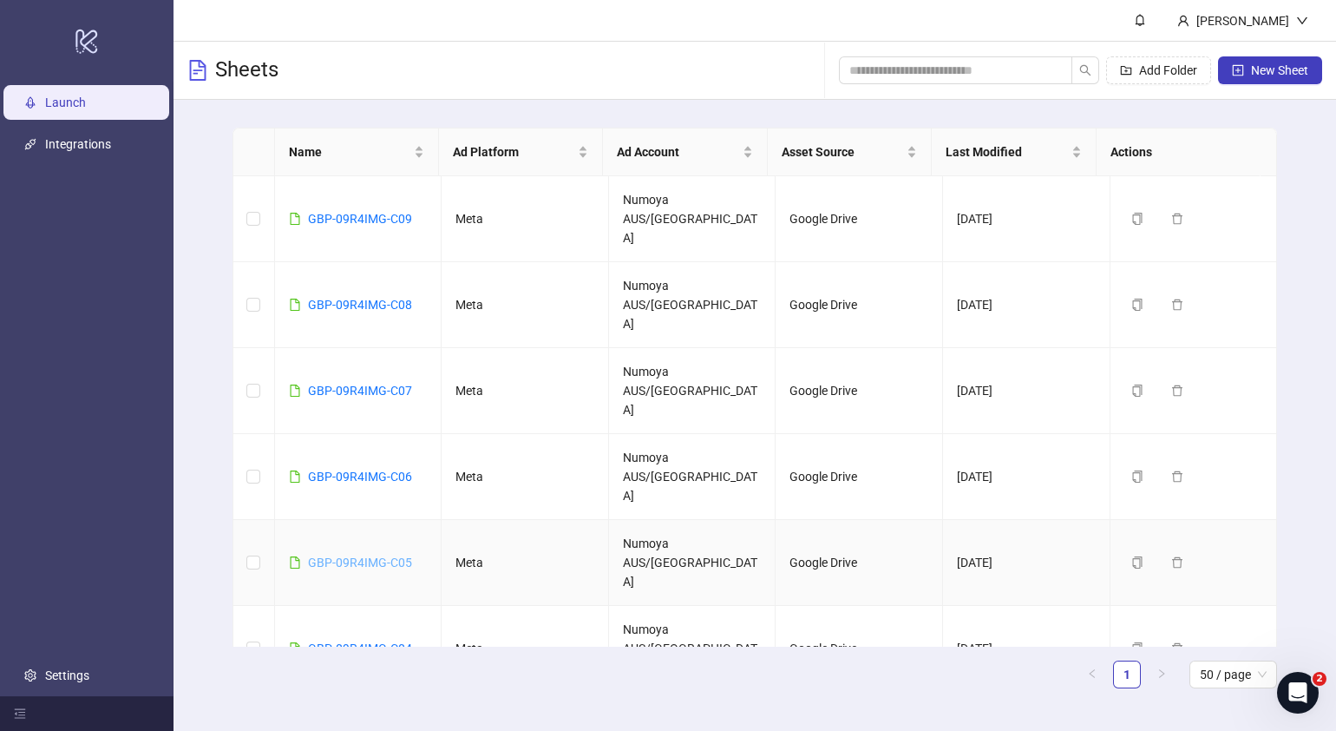
click at [382, 555] on link "GBP-09R4IMG-C05" at bounding box center [360, 562] width 104 height 14
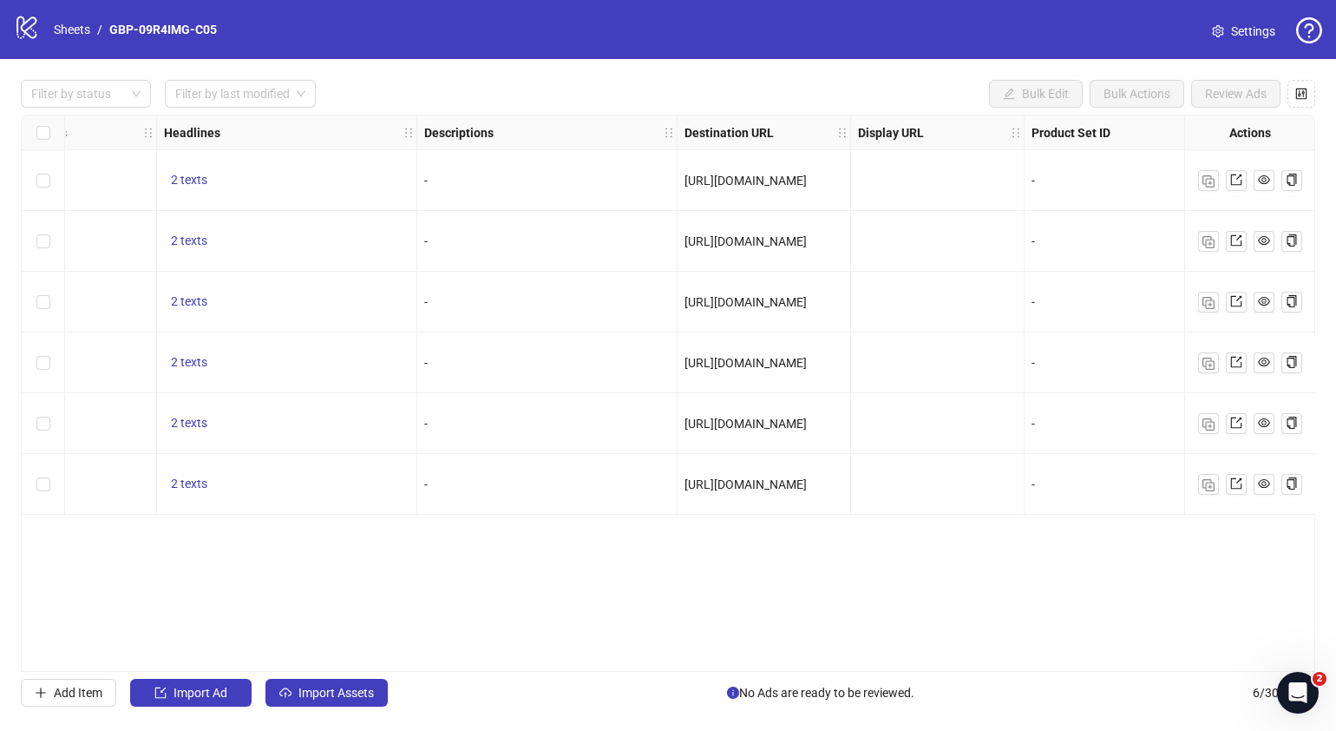
scroll to position [0, 1064]
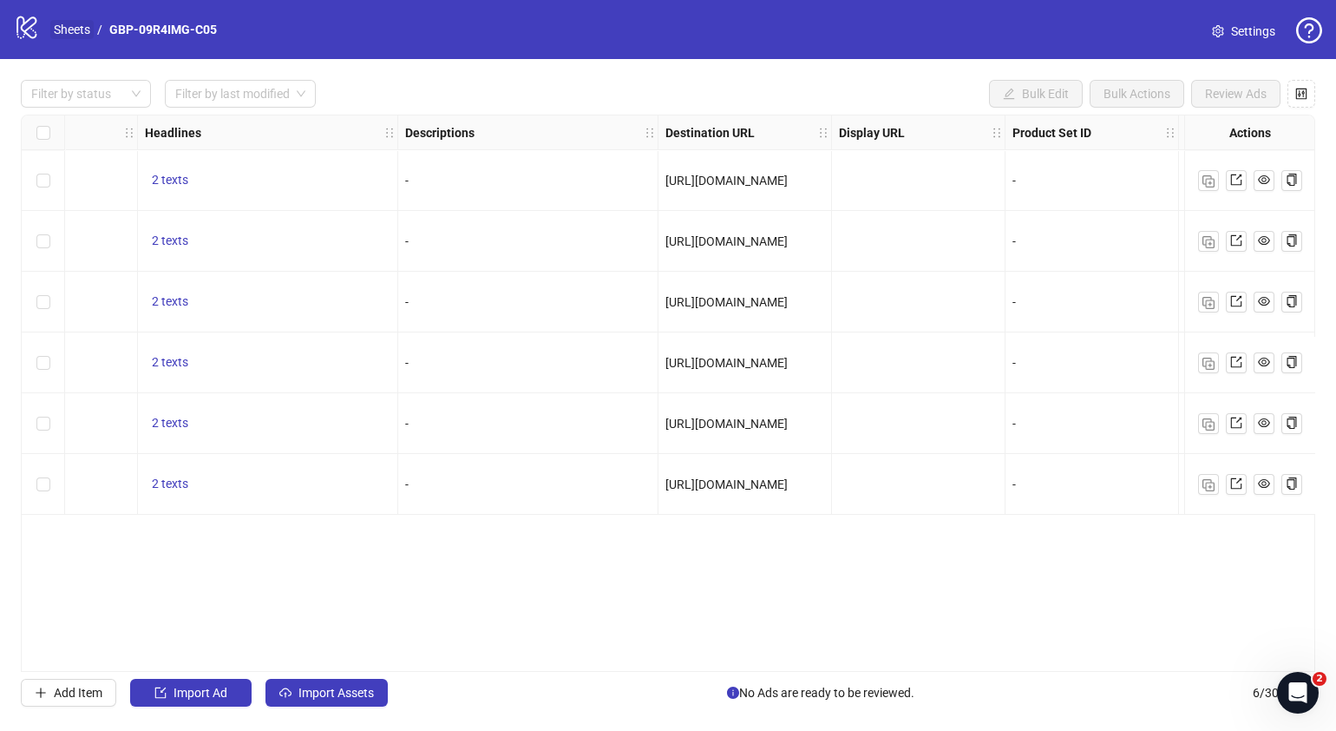
click at [69, 26] on link "Sheets" at bounding box center [71, 29] width 43 height 19
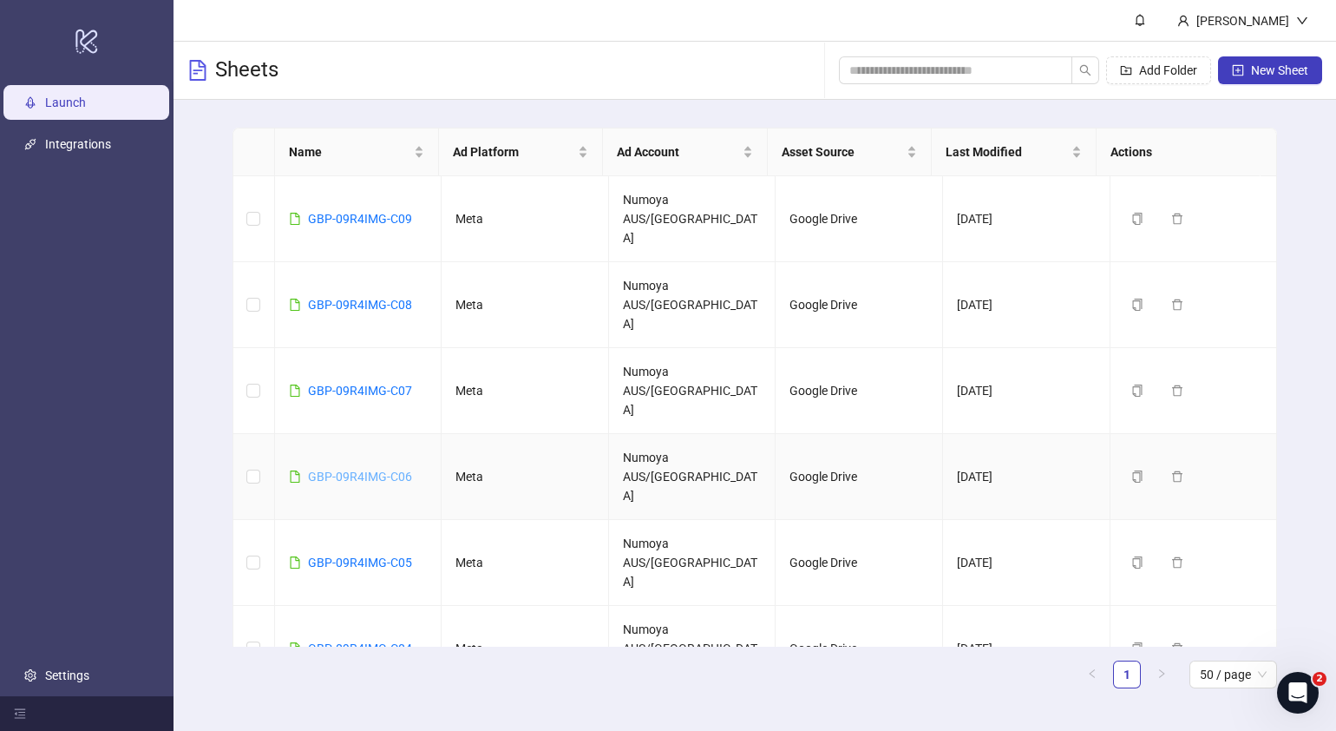
click at [398, 469] on link "GBP-09R4IMG-C06" at bounding box center [360, 476] width 104 height 14
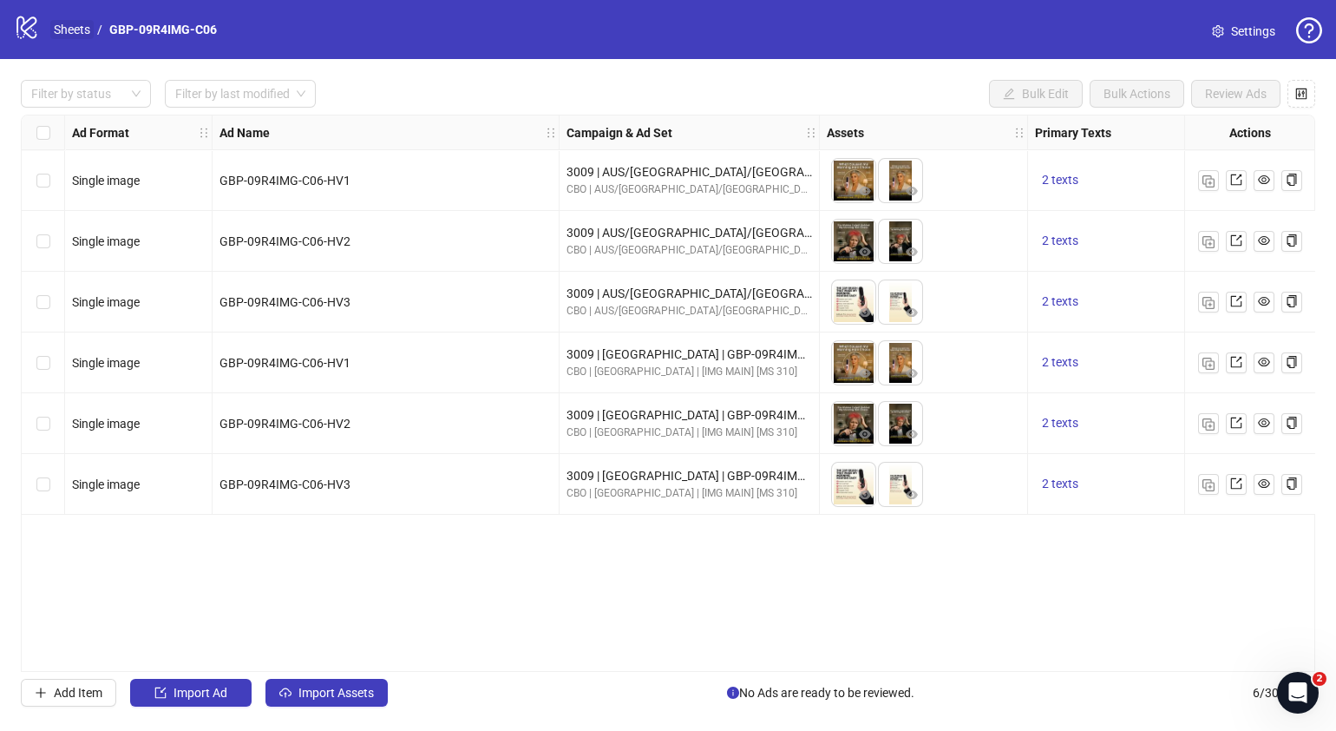
click at [61, 27] on link "Sheets" at bounding box center [71, 29] width 43 height 19
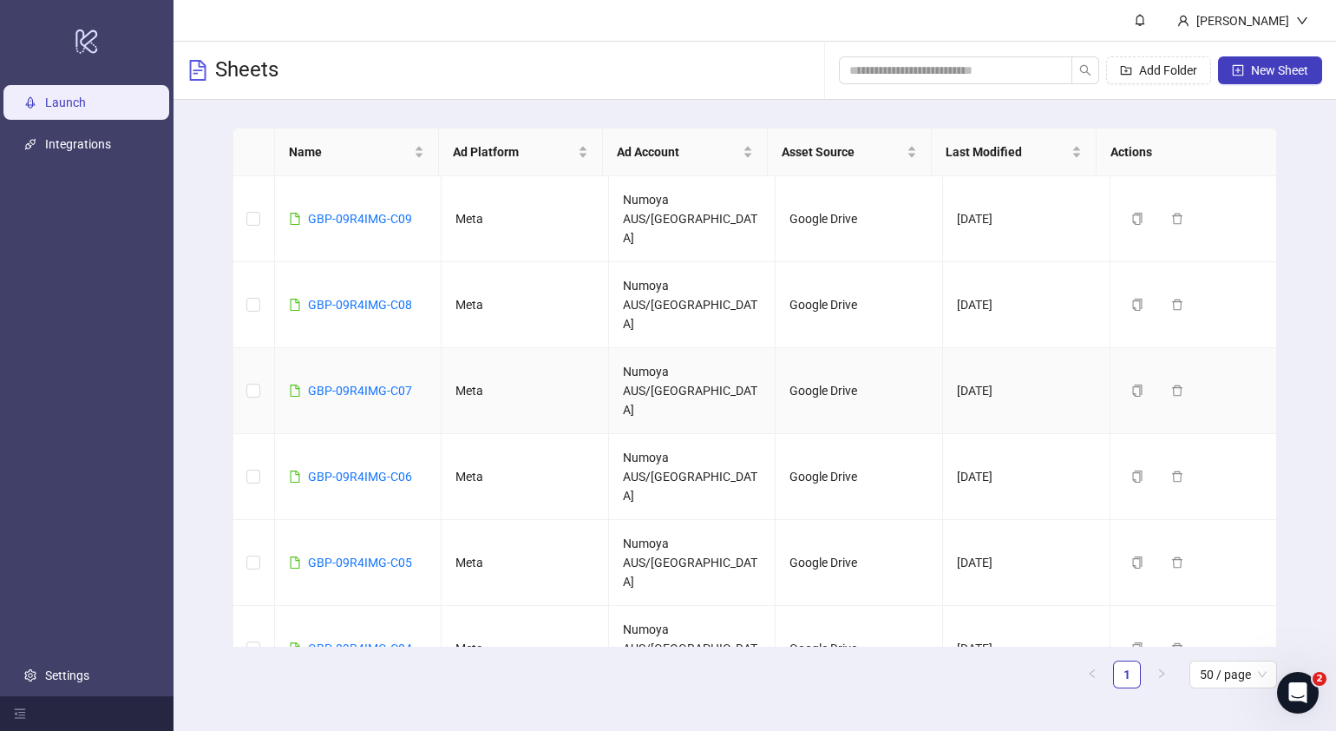
click at [377, 381] on div "GBP-09R4IMG-C07" at bounding box center [360, 390] width 104 height 19
click at [377, 384] on link "GBP-09R4IMG-C07" at bounding box center [360, 391] width 104 height 14
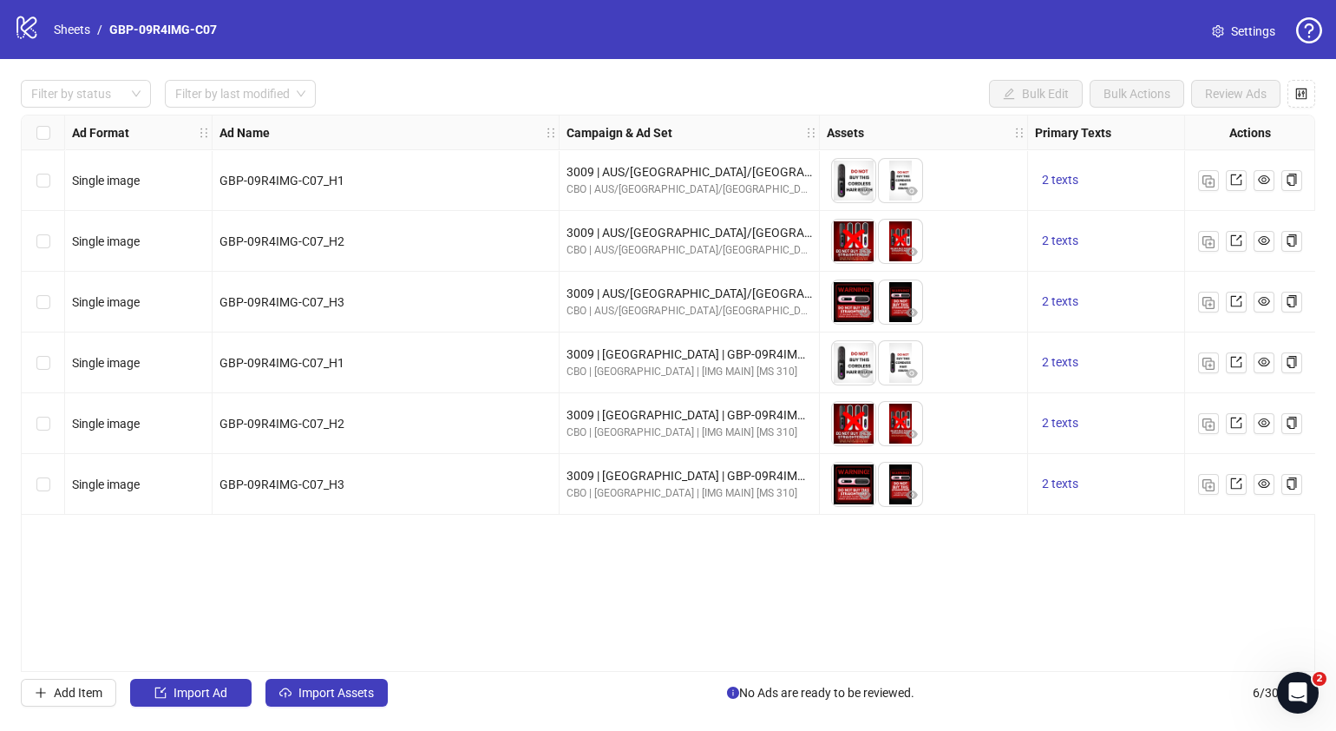
drag, startPoint x: 573, startPoint y: 662, endPoint x: 634, endPoint y: 659, distance: 61.7
click at [634, 659] on div "Ad Format Ad Name Campaign & Ad Set Assets Primary Texts Headlines Descriptions…" at bounding box center [668, 393] width 1295 height 557
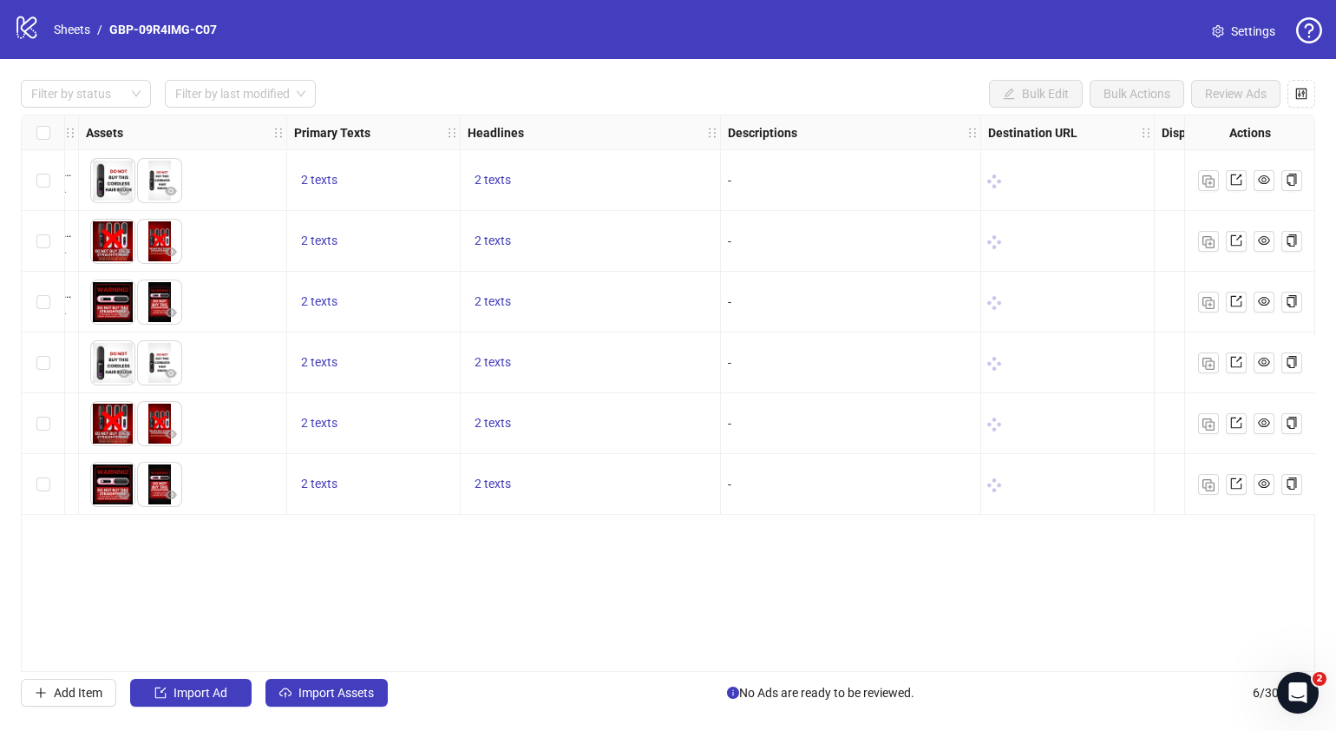
scroll to position [0, 745]
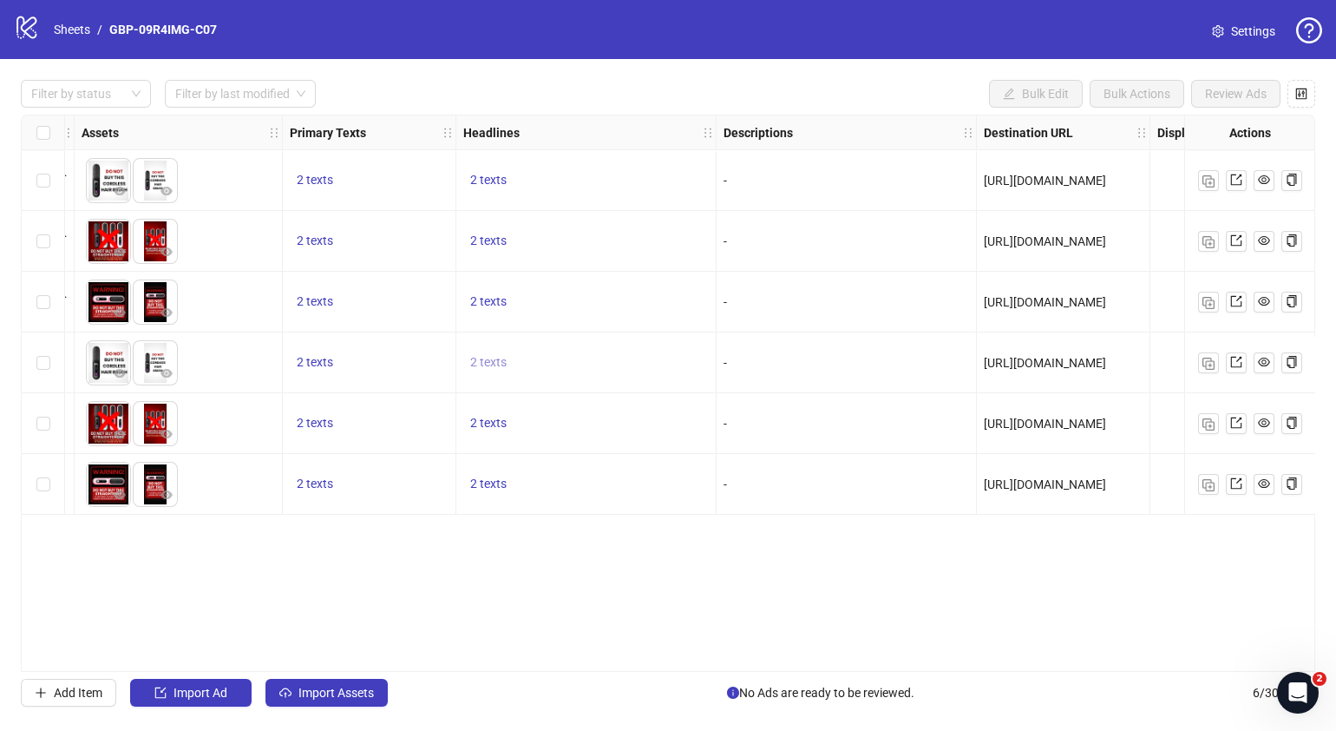
click at [486, 357] on span "2 texts" at bounding box center [488, 362] width 36 height 14
click at [761, 340] on button "button" at bounding box center [759, 349] width 28 height 28
click at [732, 574] on div "Ad Format Ad Name Campaign & Ad Set Assets Primary Texts Headlines Descriptions…" at bounding box center [668, 393] width 1295 height 557
click at [304, 289] on div "2 texts" at bounding box center [370, 302] width 174 height 61
click at [304, 301] on span "2 texts" at bounding box center [315, 301] width 36 height 14
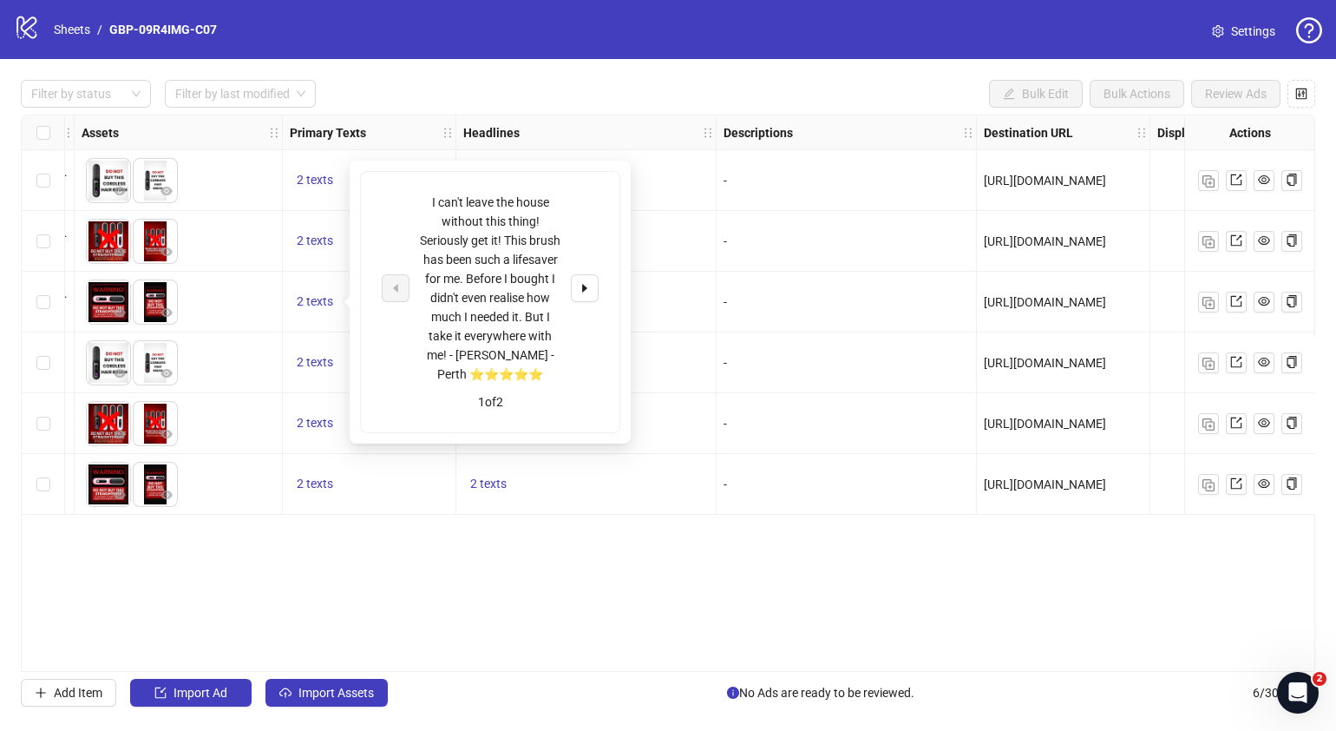
click at [594, 577] on div "Ad Format Ad Name Campaign & Ad Set Assets Primary Texts Headlines Descriptions…" at bounding box center [668, 393] width 1295 height 557
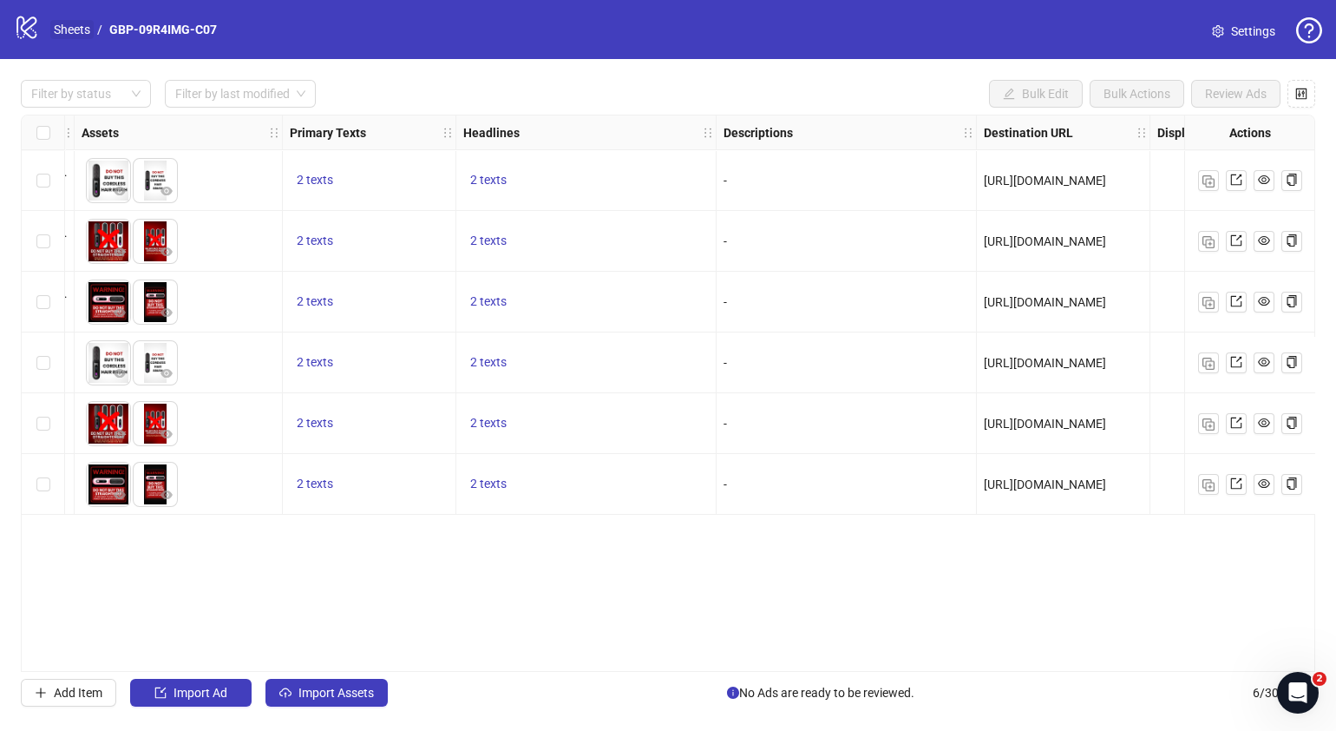
click at [67, 29] on link "Sheets" at bounding box center [71, 29] width 43 height 19
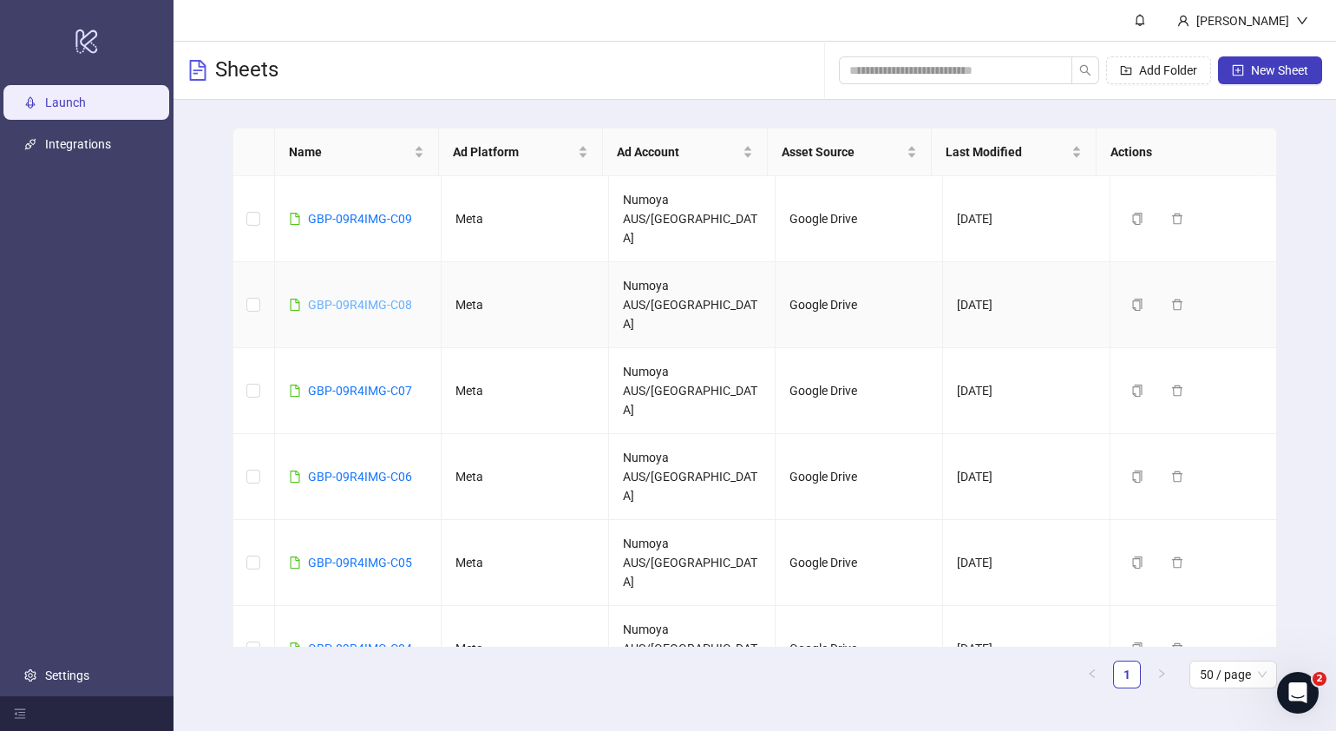
click at [343, 298] on link "GBP-09R4IMG-C08" at bounding box center [360, 305] width 104 height 14
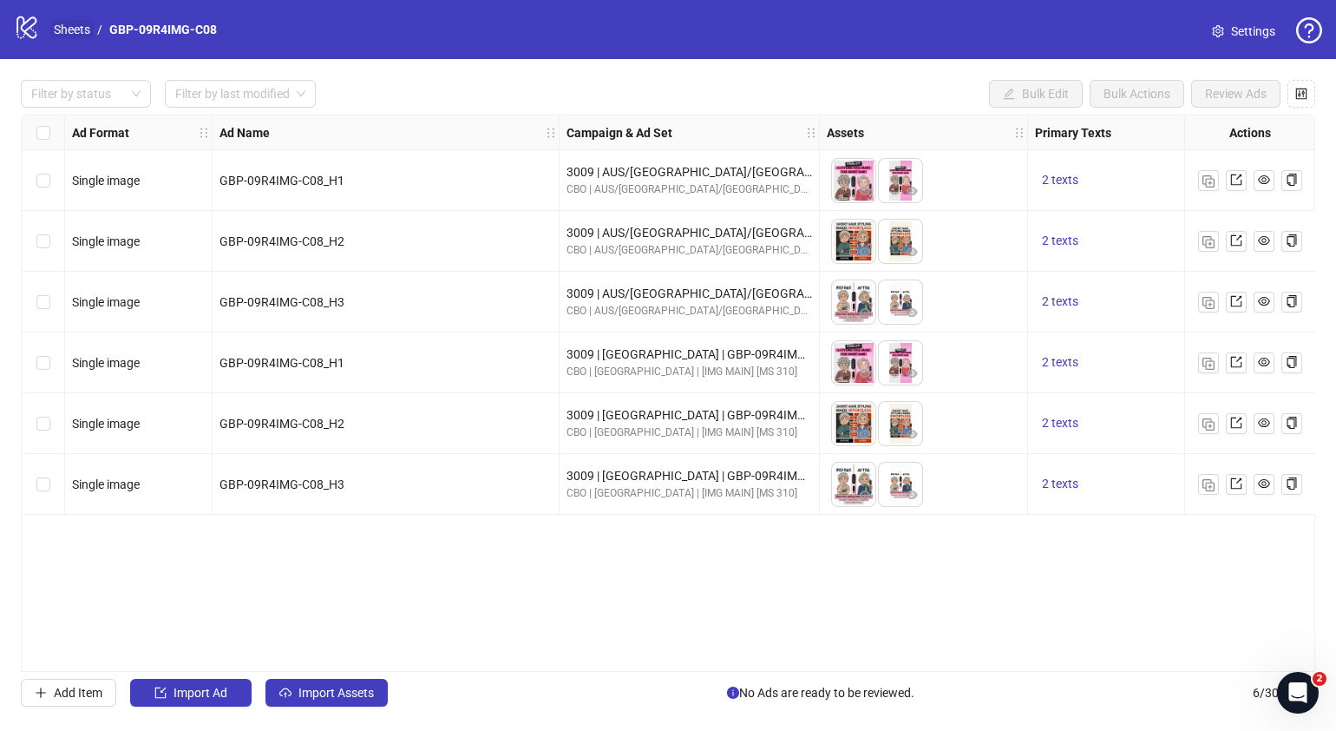
click at [81, 20] on link "Sheets" at bounding box center [71, 29] width 43 height 19
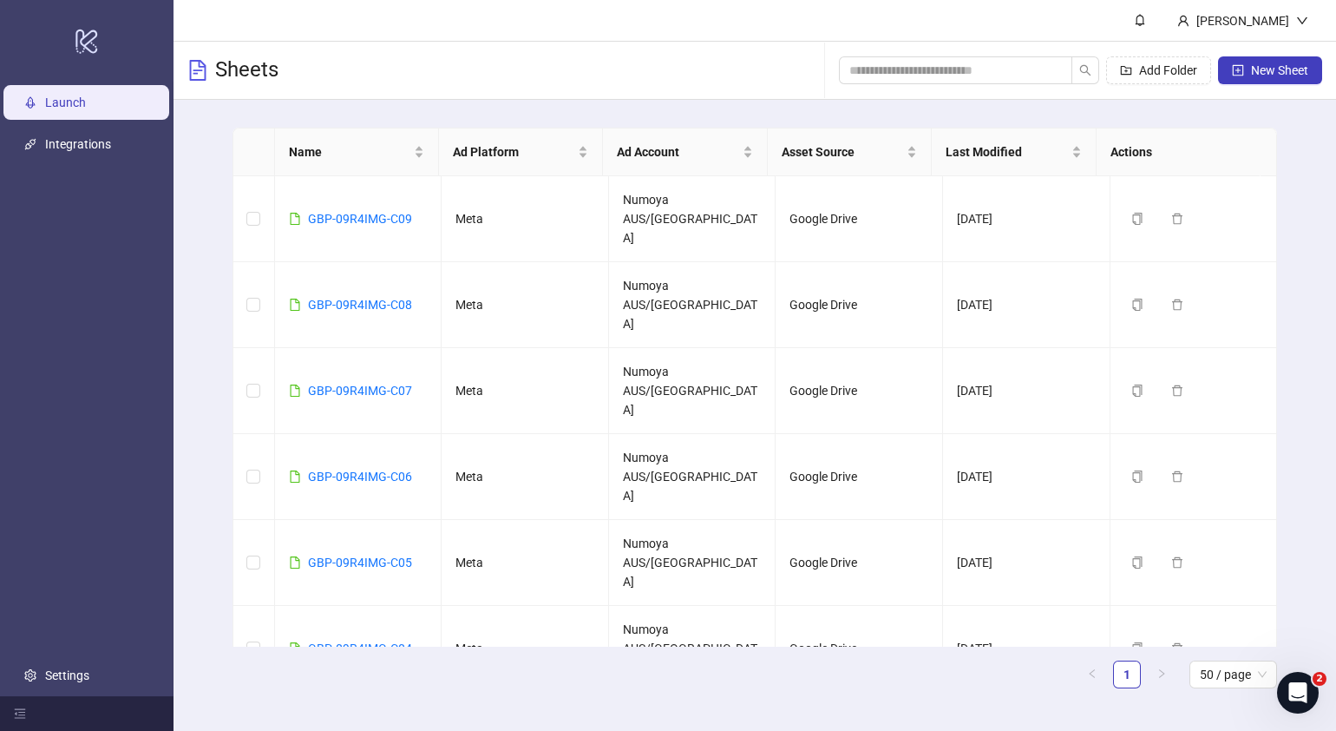
click at [1288, 49] on div "Add Folder New Sheet" at bounding box center [1080, 71] width 483 height 56
click at [1288, 73] on span "New Sheet" at bounding box center [1279, 70] width 57 height 14
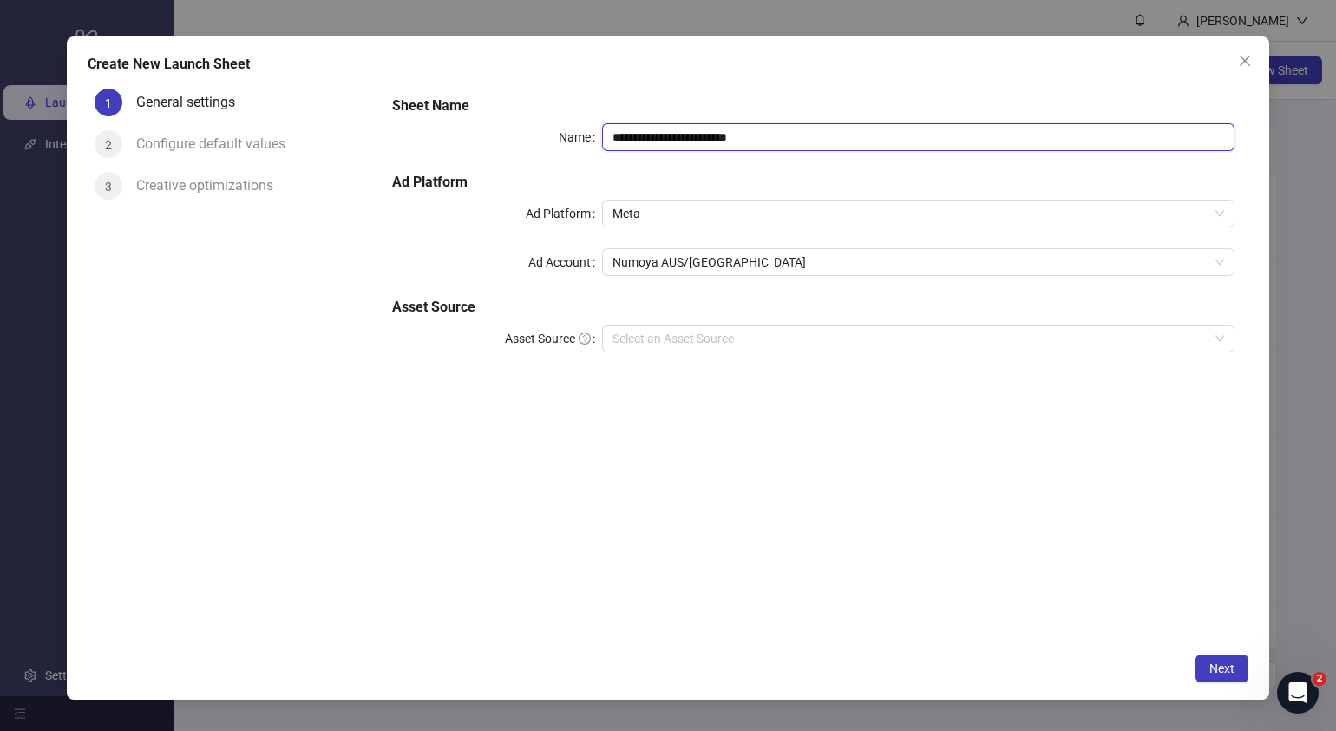
drag, startPoint x: 804, startPoint y: 140, endPoint x: 252, endPoint y: 152, distance: 552.0
click at [321, 143] on div "**********" at bounding box center [668, 363] width 1161 height 562
paste input "text"
type input "**********"
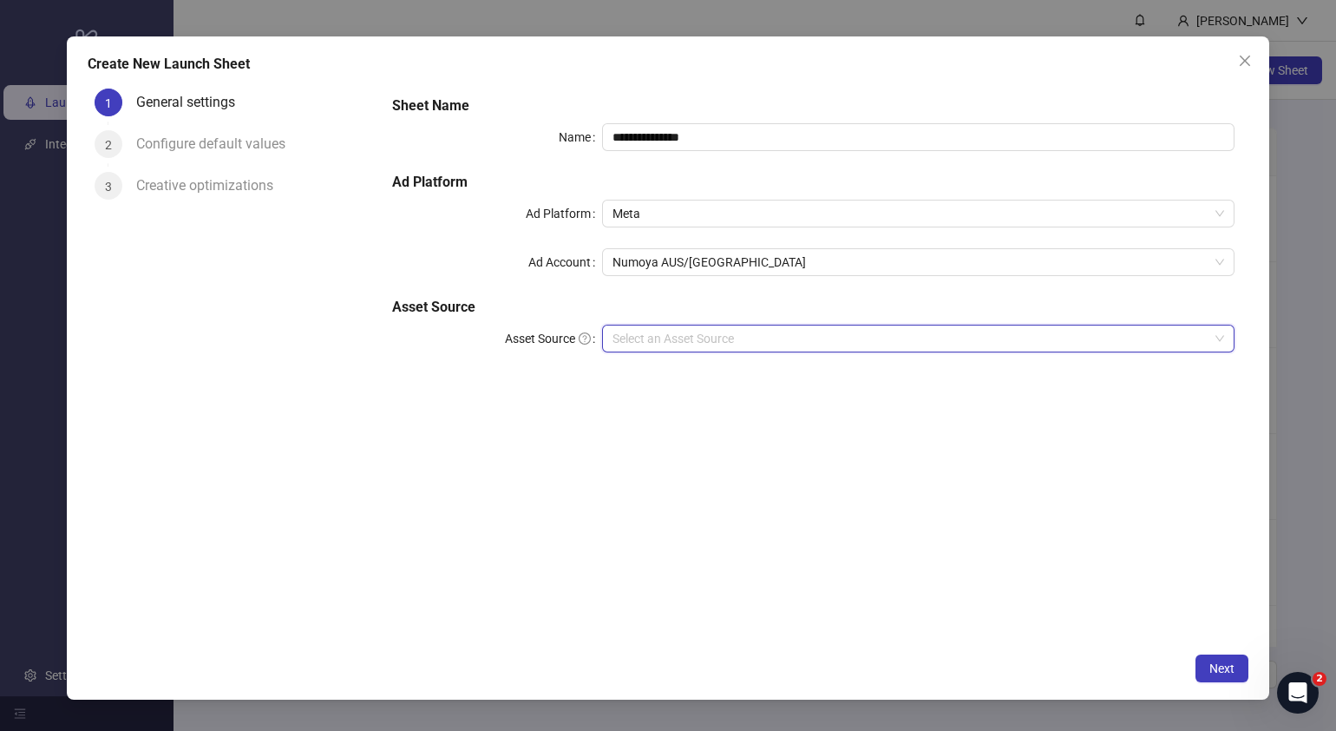
click at [729, 331] on input "Asset Source" at bounding box center [911, 338] width 596 height 26
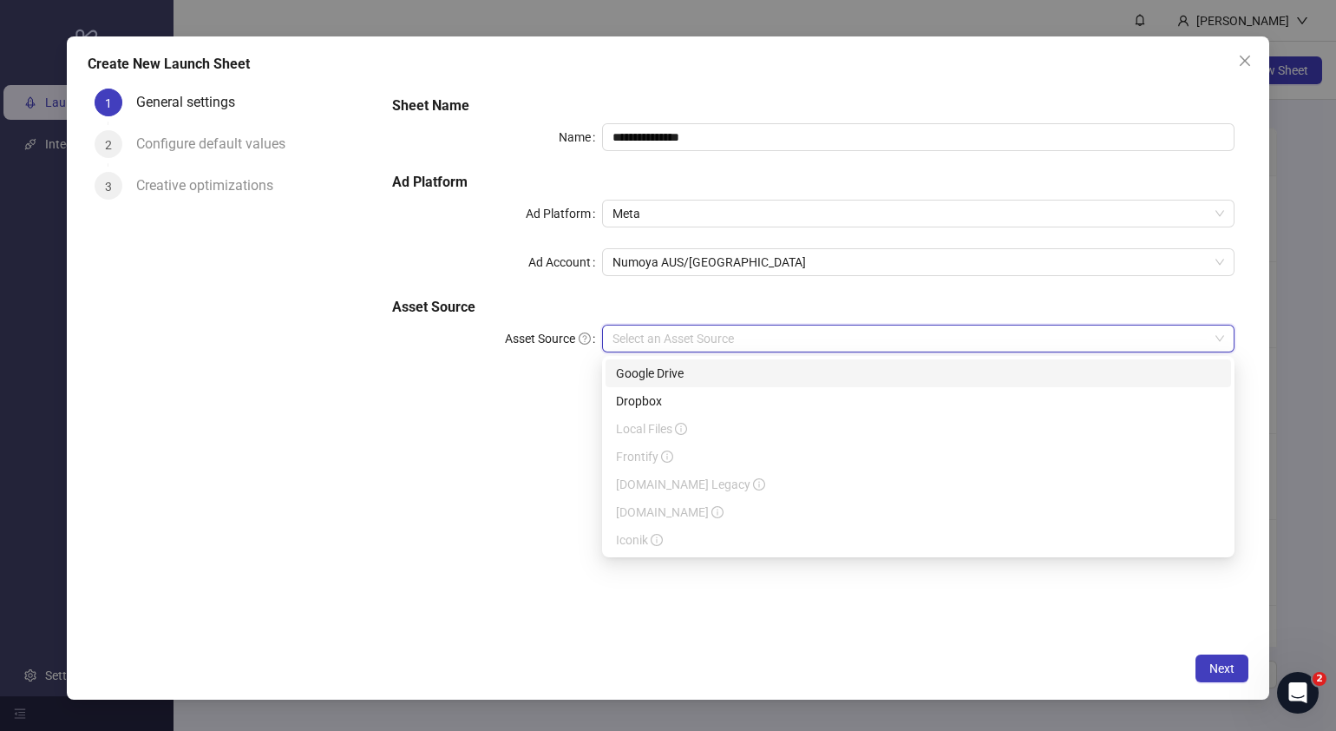
drag, startPoint x: 729, startPoint y: 390, endPoint x: 764, endPoint y: 365, distance: 42.4
click at [764, 365] on div "Google Drive Dropbox Local Files Frontify [DOMAIN_NAME] Legacy [DOMAIN_NAME] Ic…" at bounding box center [919, 456] width 626 height 194
click at [724, 372] on div "Google Drive" at bounding box center [918, 373] width 605 height 19
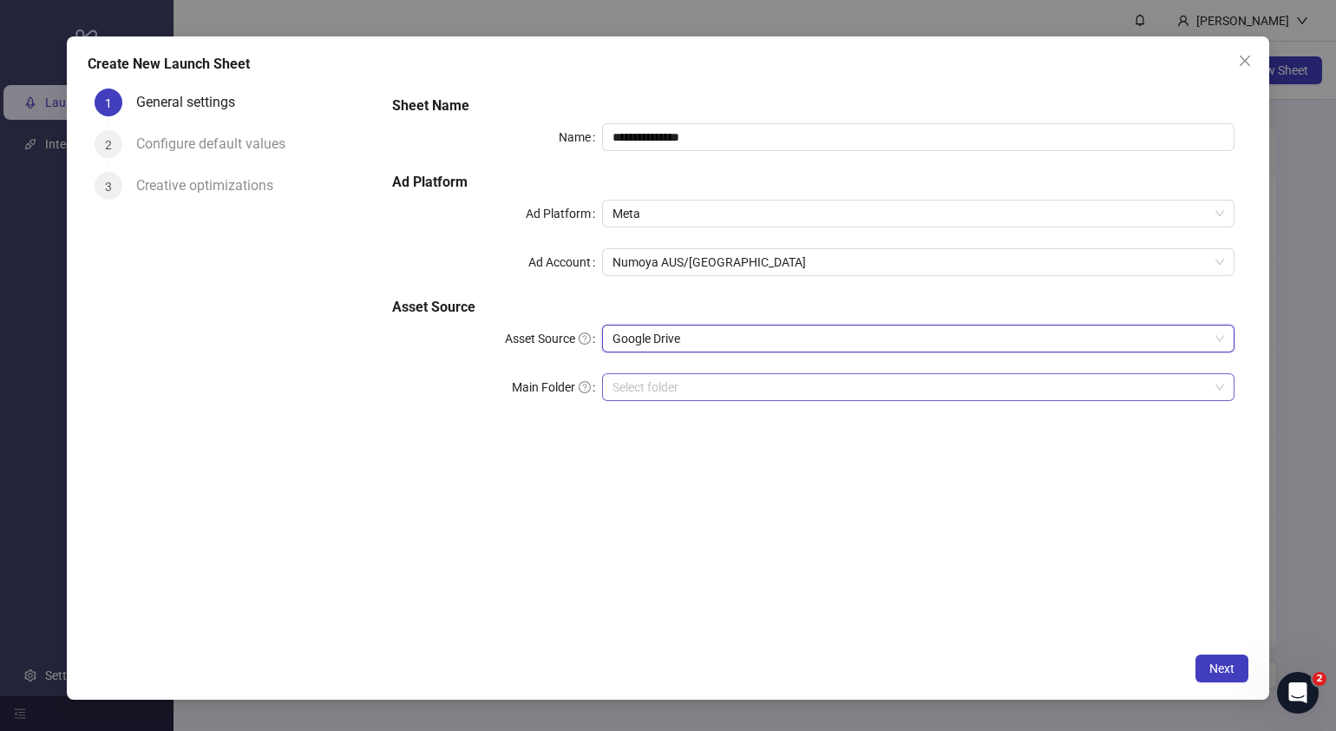
click at [684, 388] on input "Main Folder" at bounding box center [911, 387] width 596 height 26
click at [657, 385] on input "Main Folder" at bounding box center [911, 387] width 596 height 26
click at [707, 391] on input "Main Folder" at bounding box center [911, 387] width 596 height 26
click at [659, 382] on input "Main Folder" at bounding box center [911, 387] width 596 height 26
click at [665, 386] on input "Main Folder" at bounding box center [911, 387] width 596 height 26
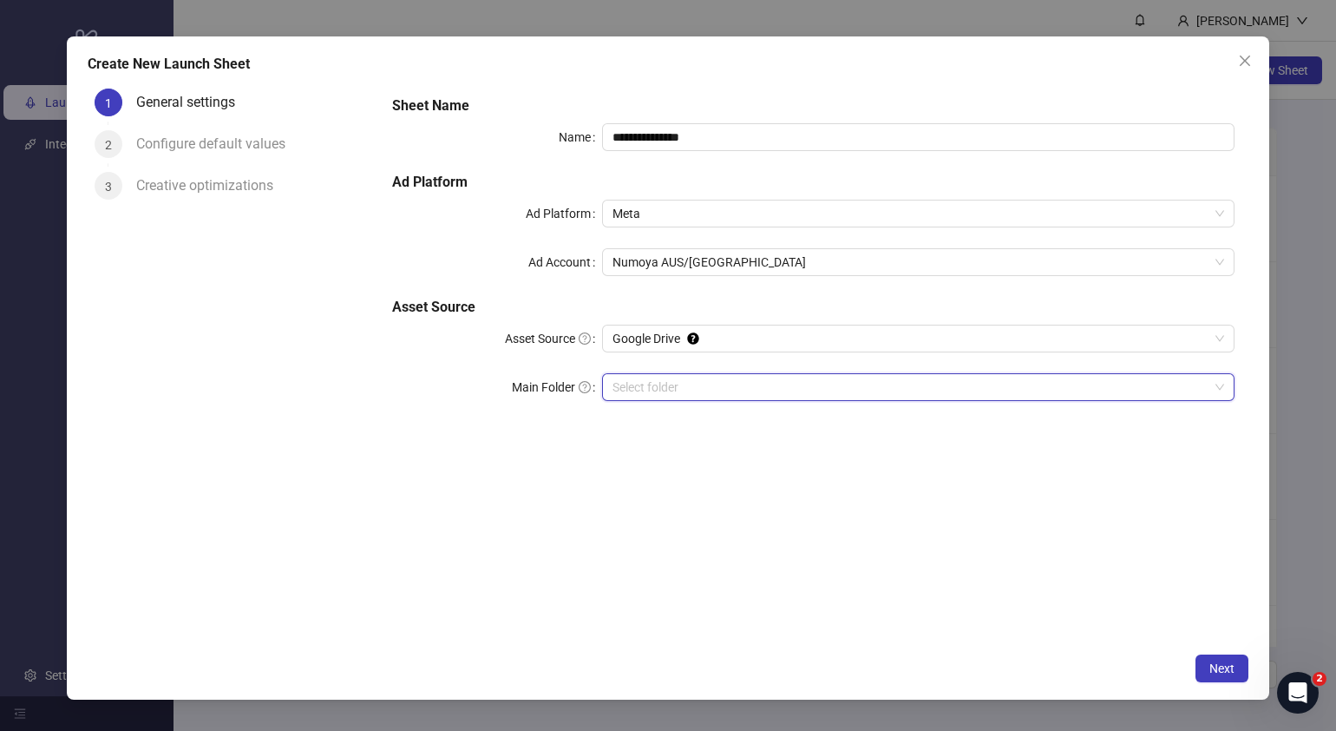
click at [745, 389] on input "Main Folder" at bounding box center [911, 387] width 596 height 26
click at [810, 392] on input "Main Folder" at bounding box center [911, 387] width 596 height 26
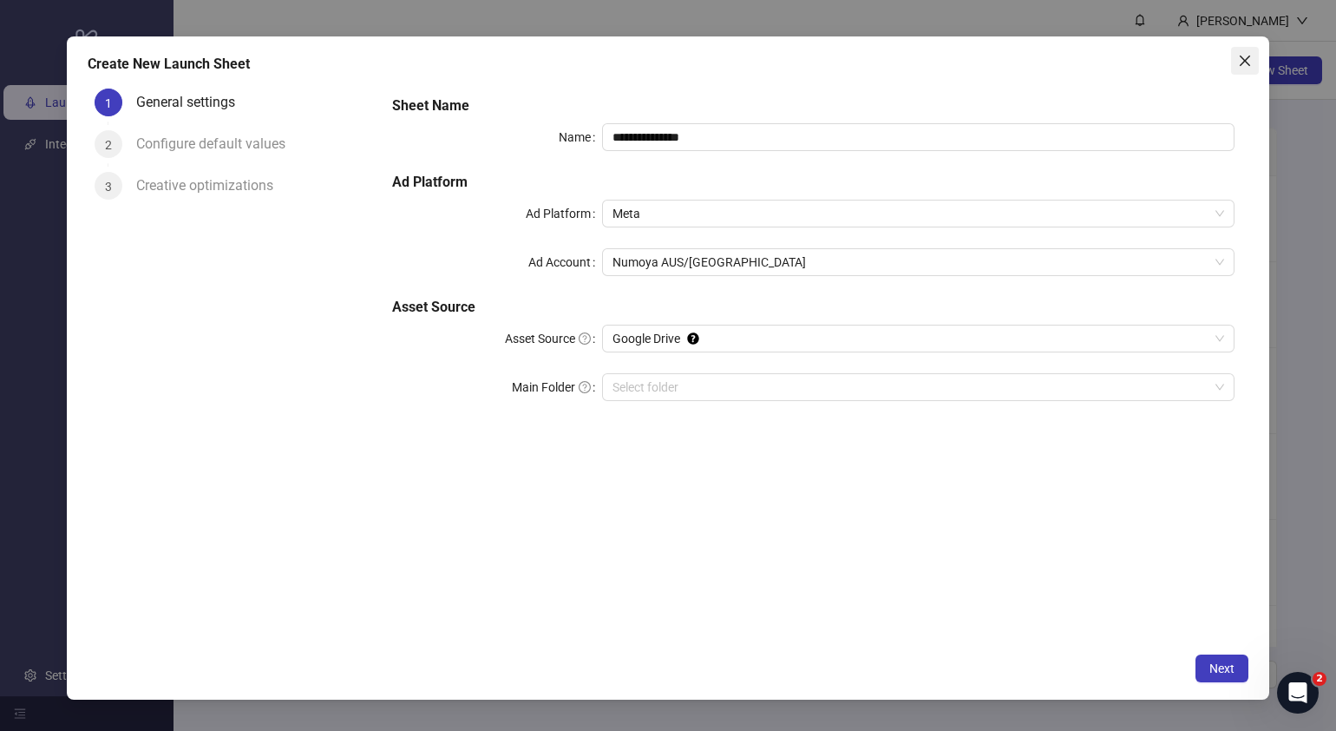
click at [1247, 57] on icon "close" at bounding box center [1245, 61] width 10 height 10
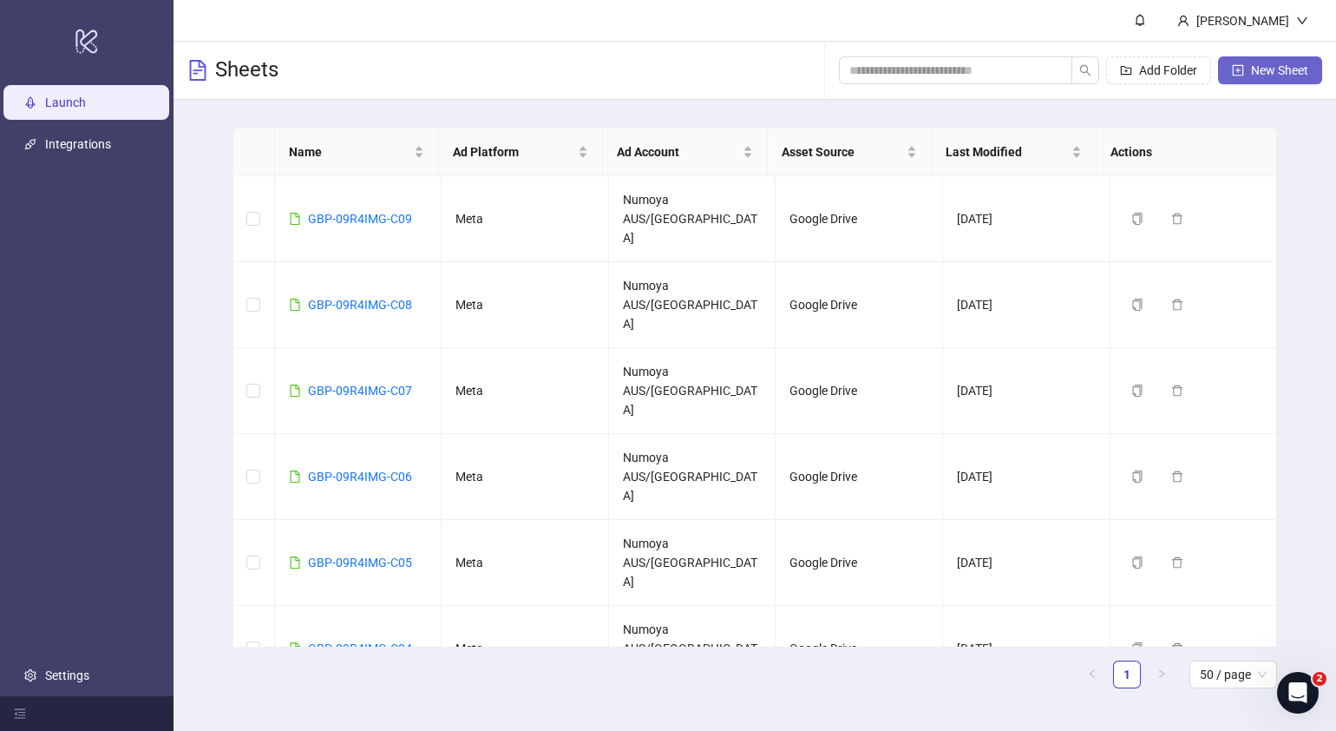
click at [1272, 57] on button "New Sheet" at bounding box center [1270, 70] width 104 height 28
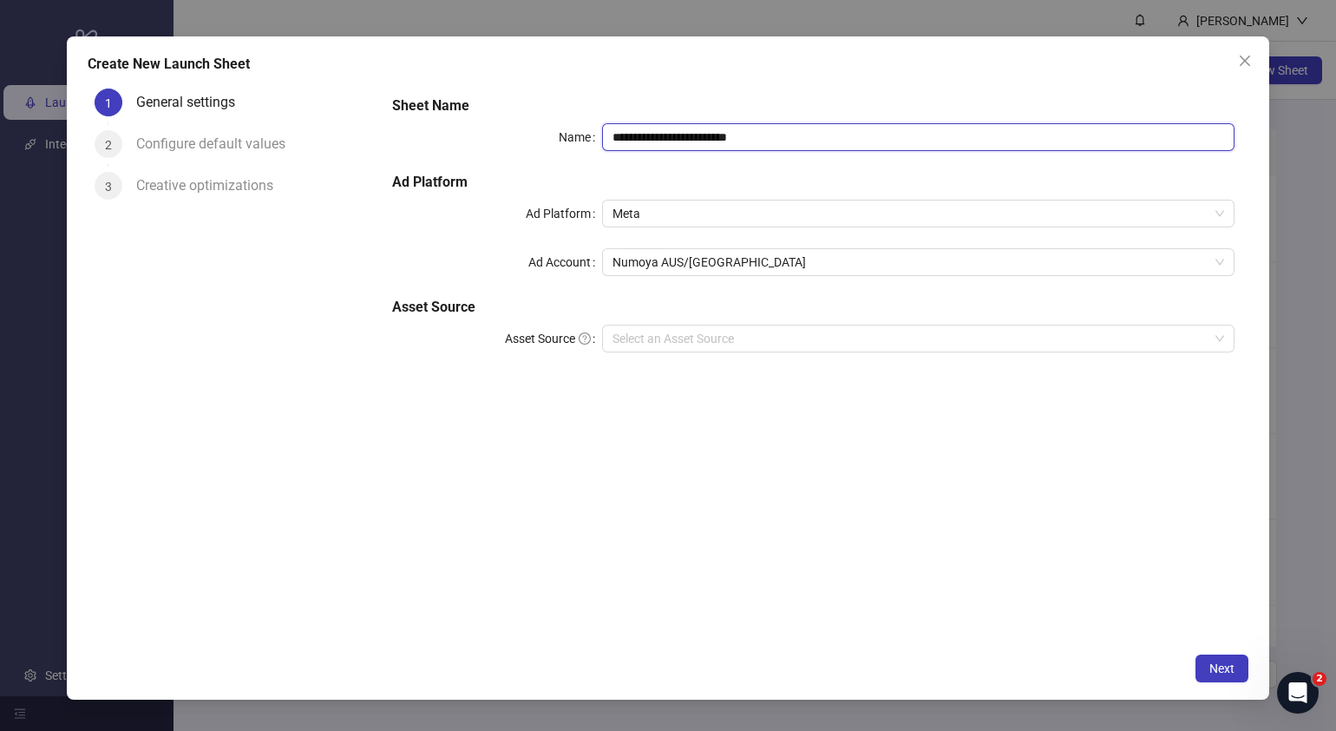
click at [804, 135] on input "**********" at bounding box center [918, 137] width 633 height 28
drag, startPoint x: 704, startPoint y: 165, endPoint x: 16, endPoint y: 226, distance: 689.9
click at [100, 228] on div "**********" at bounding box center [668, 363] width 1161 height 562
paste input "text"
type input "**********"
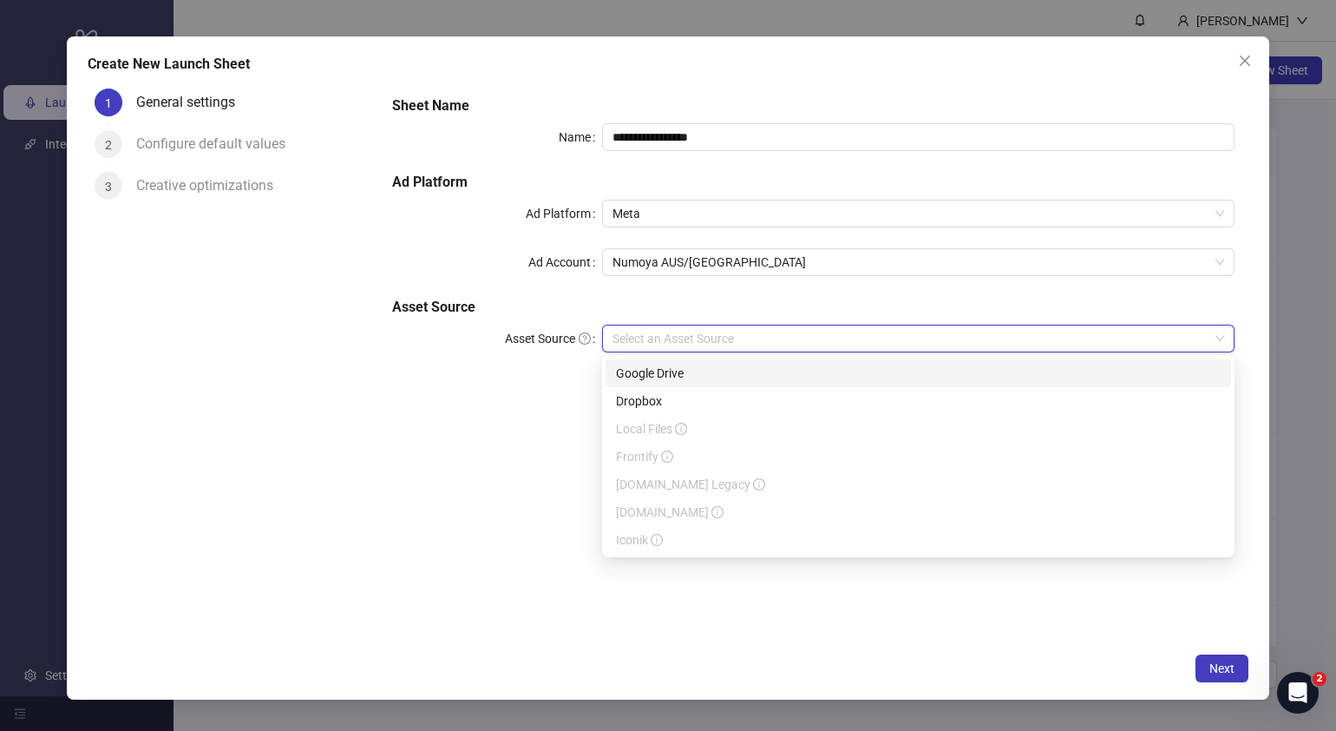
click at [766, 329] on input "Asset Source" at bounding box center [911, 338] width 596 height 26
click at [705, 373] on div "Google Drive" at bounding box center [918, 373] width 605 height 19
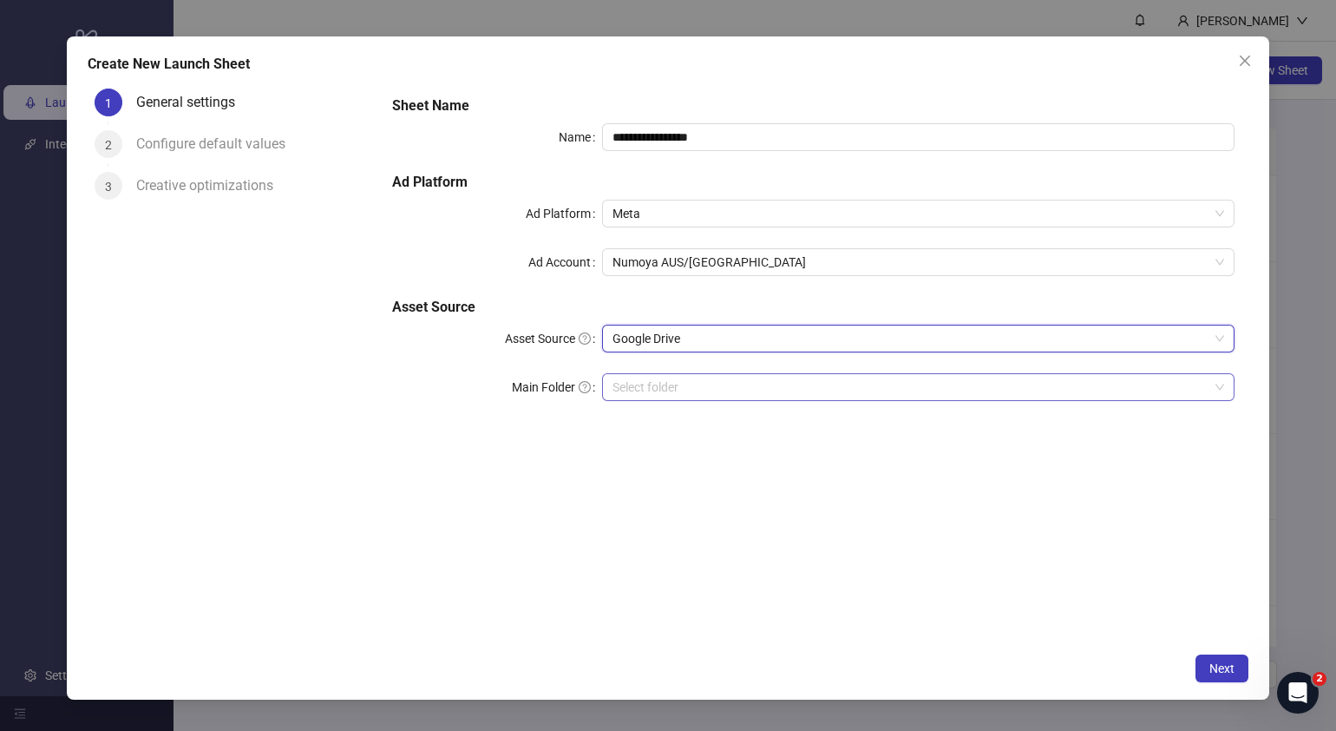
click at [692, 390] on input "Main Folder" at bounding box center [911, 387] width 596 height 26
click at [1218, 659] on button "Next" at bounding box center [1222, 668] width 53 height 28
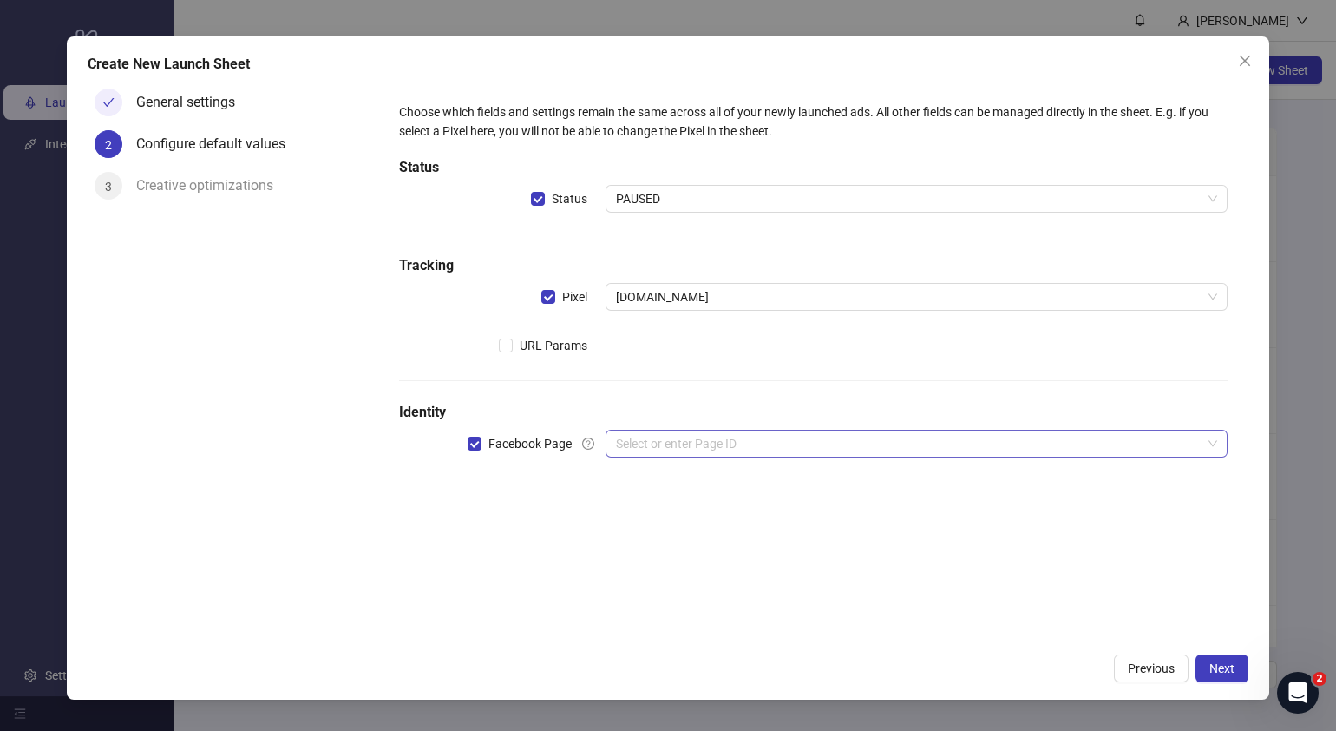
click at [653, 449] on input "search" at bounding box center [909, 443] width 586 height 26
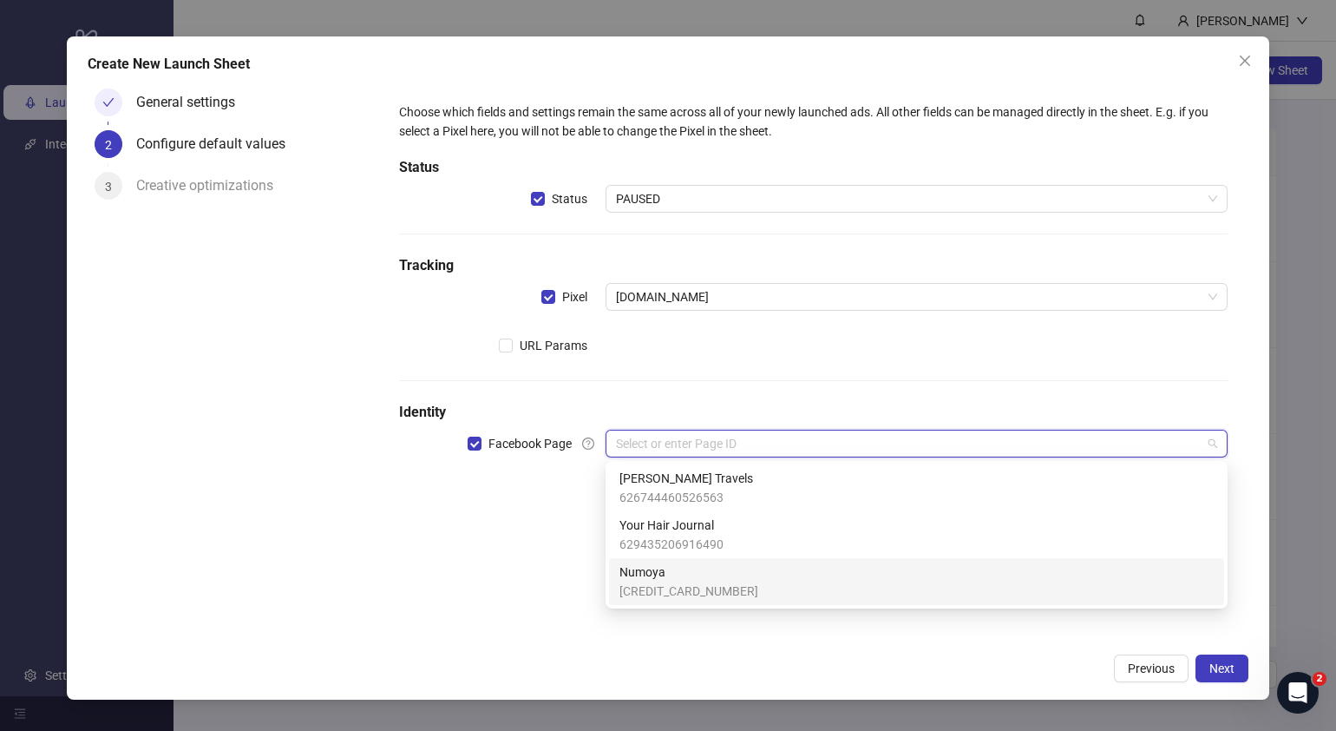
click at [686, 585] on span "364275963430762" at bounding box center [689, 590] width 139 height 19
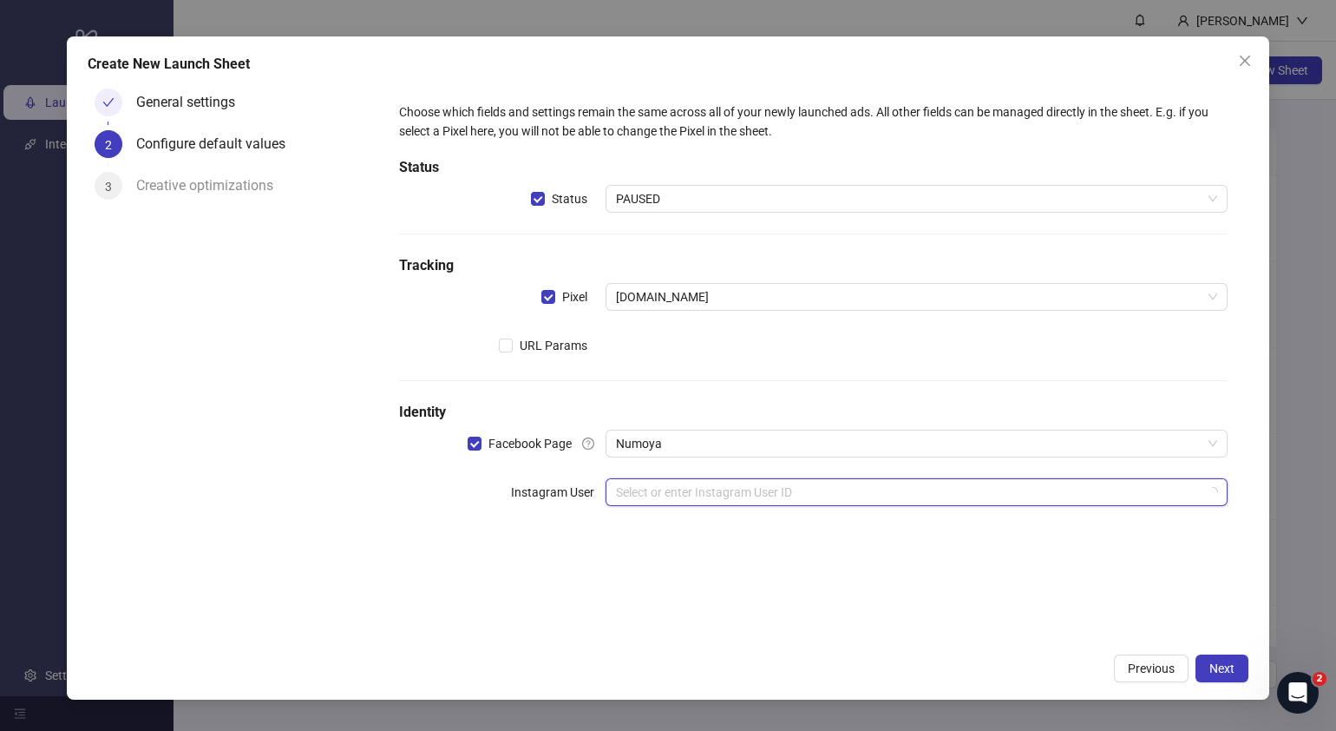
click at [728, 491] on input "search" at bounding box center [909, 492] width 586 height 26
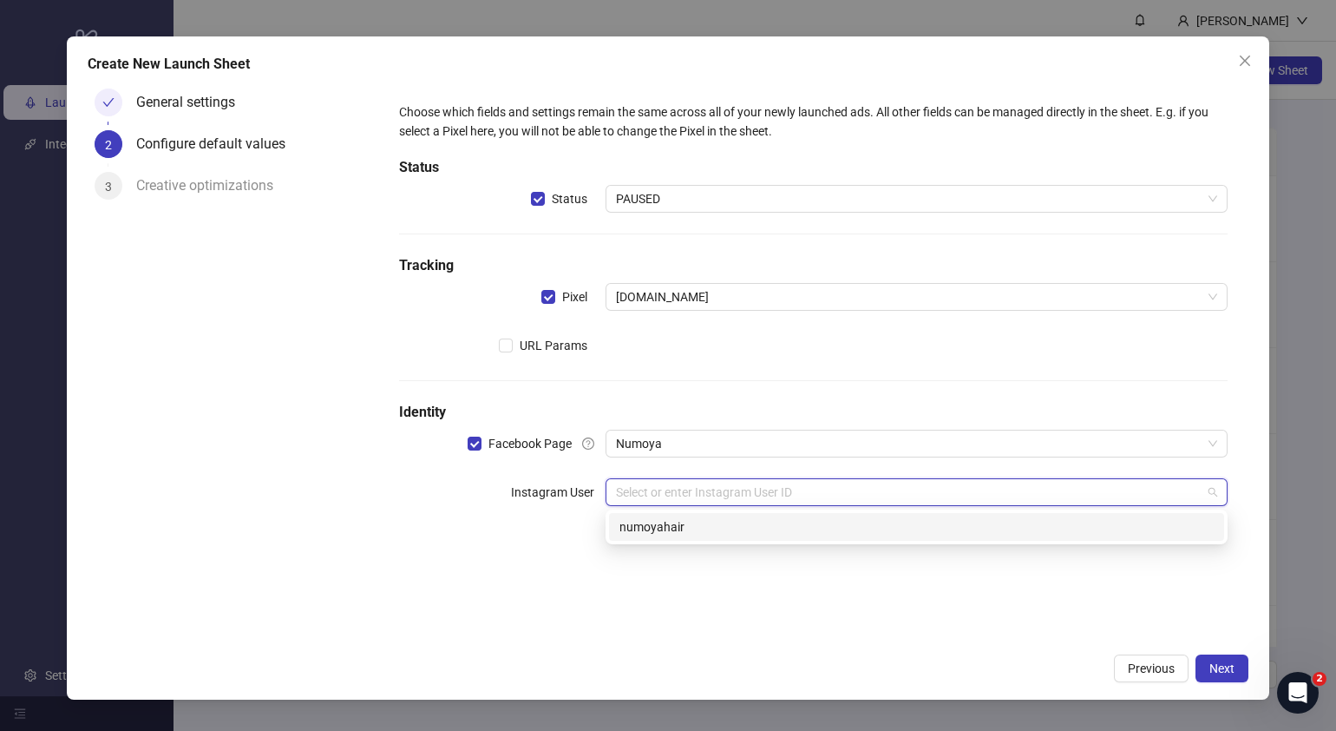
click at [735, 529] on div "numoyahair" at bounding box center [917, 526] width 594 height 19
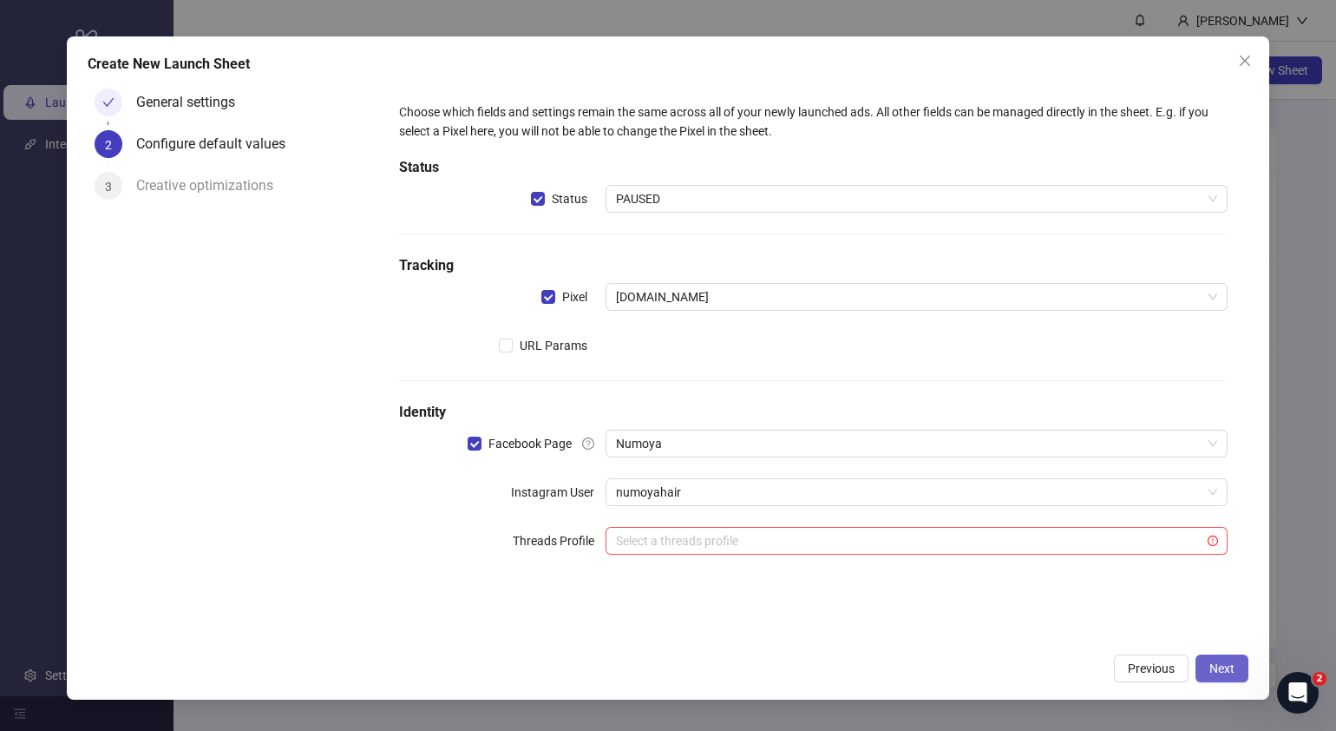
click at [1220, 668] on span "Next" at bounding box center [1222, 668] width 25 height 14
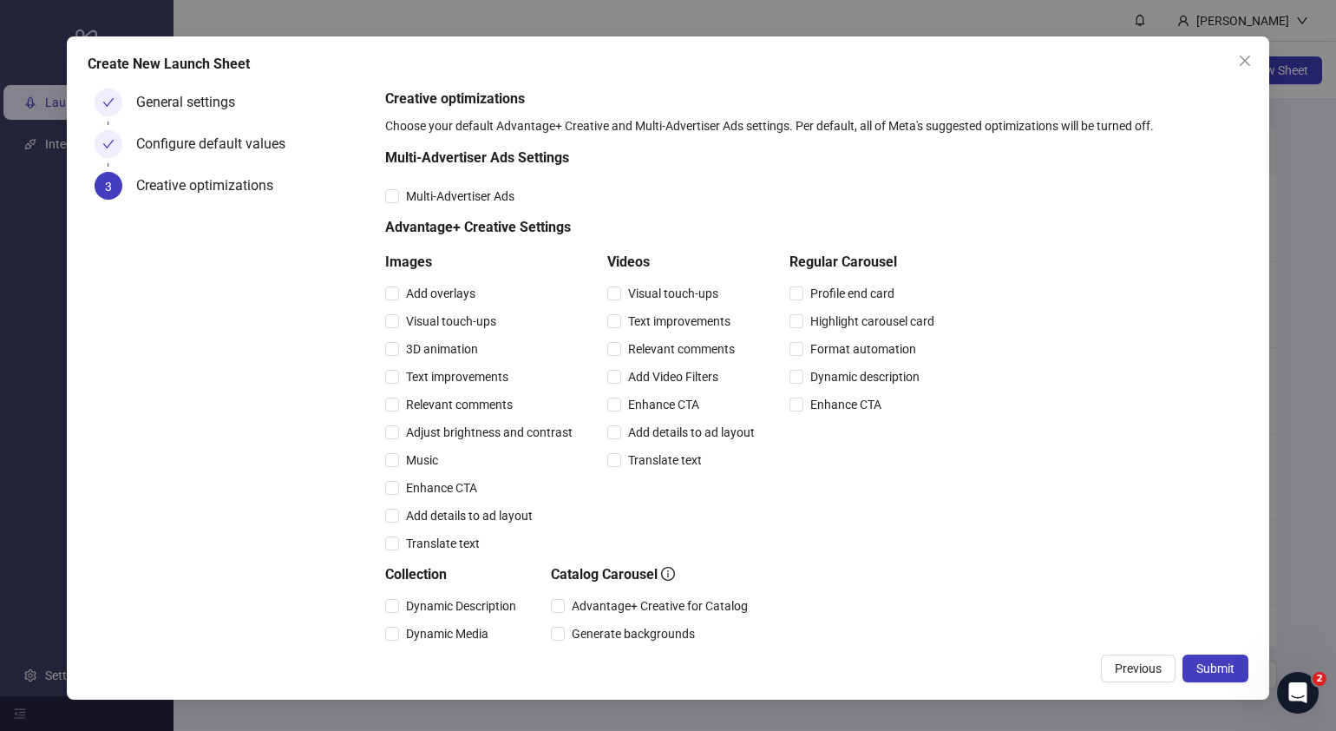
click at [1220, 668] on span "Submit" at bounding box center [1216, 668] width 38 height 14
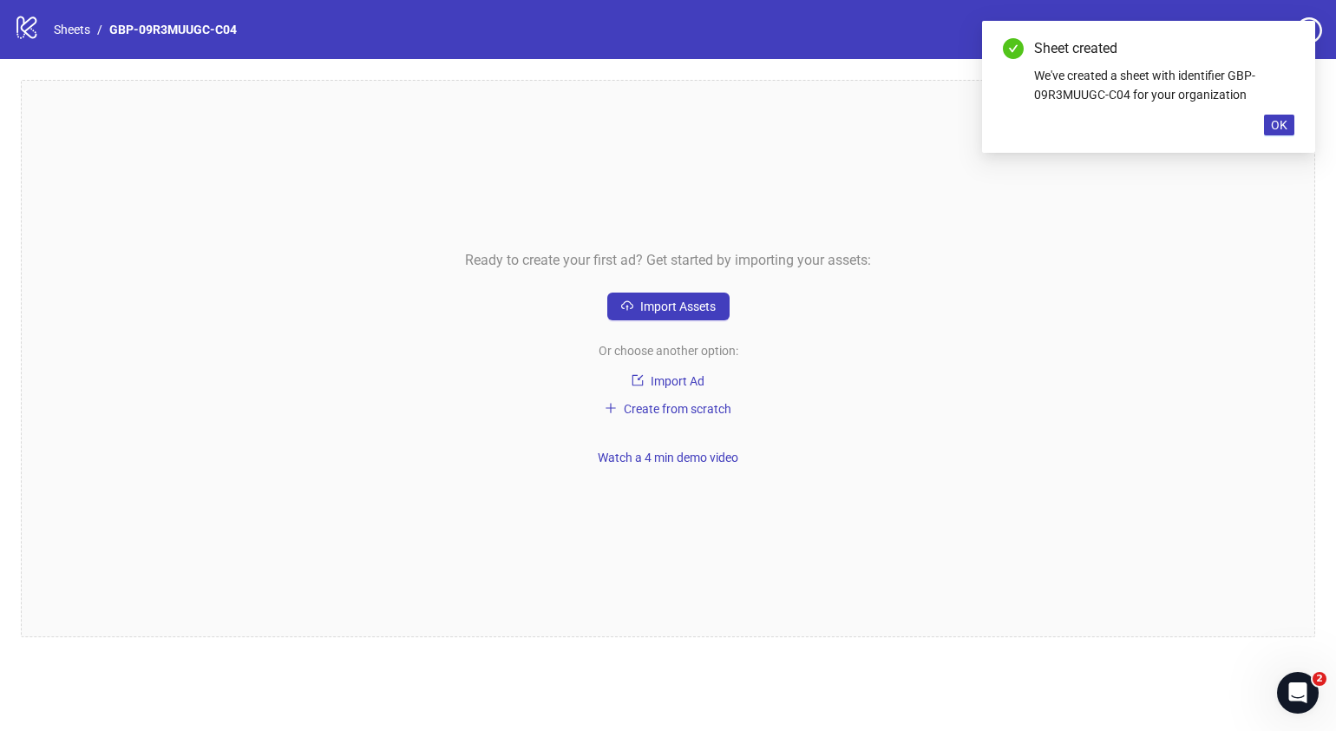
click at [690, 323] on div "Ready to create your first ad? Get started by importing your assets: Import Ass…" at bounding box center [668, 358] width 1295 height 557
click at [699, 306] on span "Import Assets" at bounding box center [677, 306] width 75 height 14
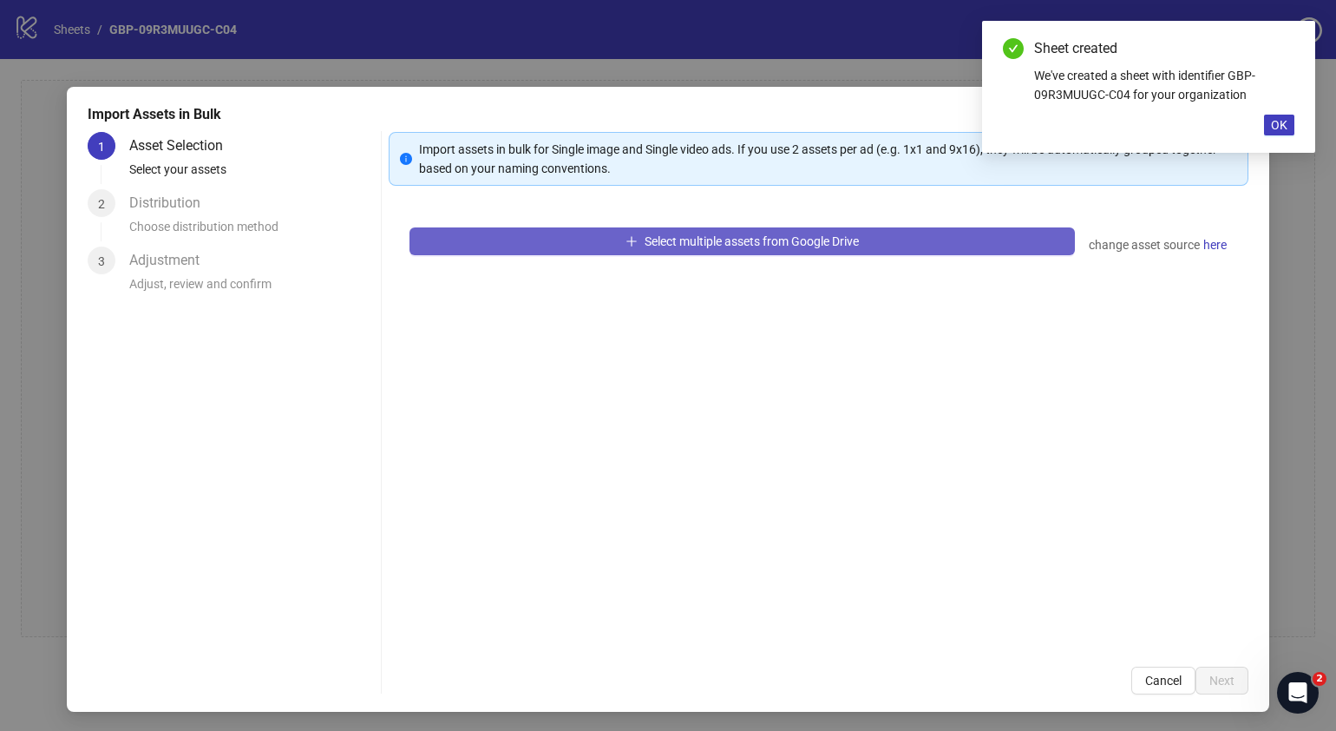
click at [811, 239] on span "Select multiple assets from Google Drive" at bounding box center [752, 241] width 214 height 14
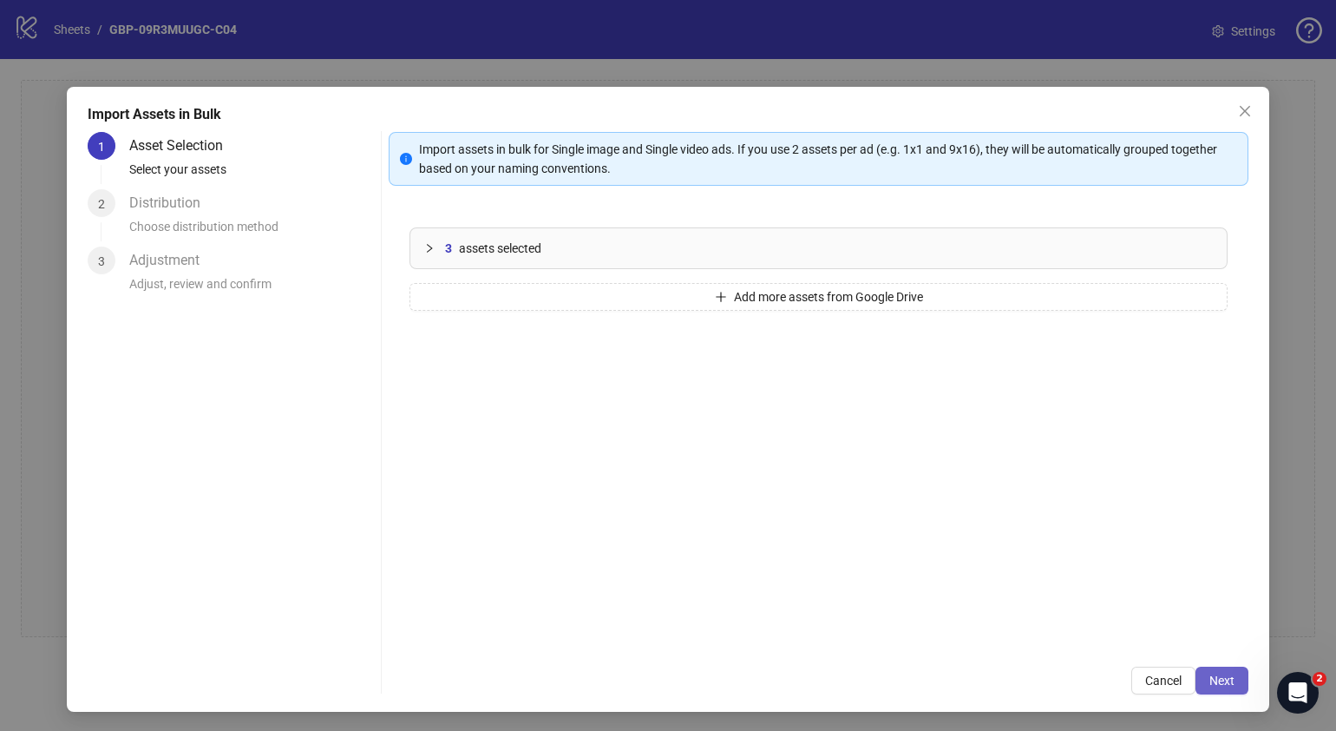
click at [1210, 687] on button "Next" at bounding box center [1222, 680] width 53 height 28
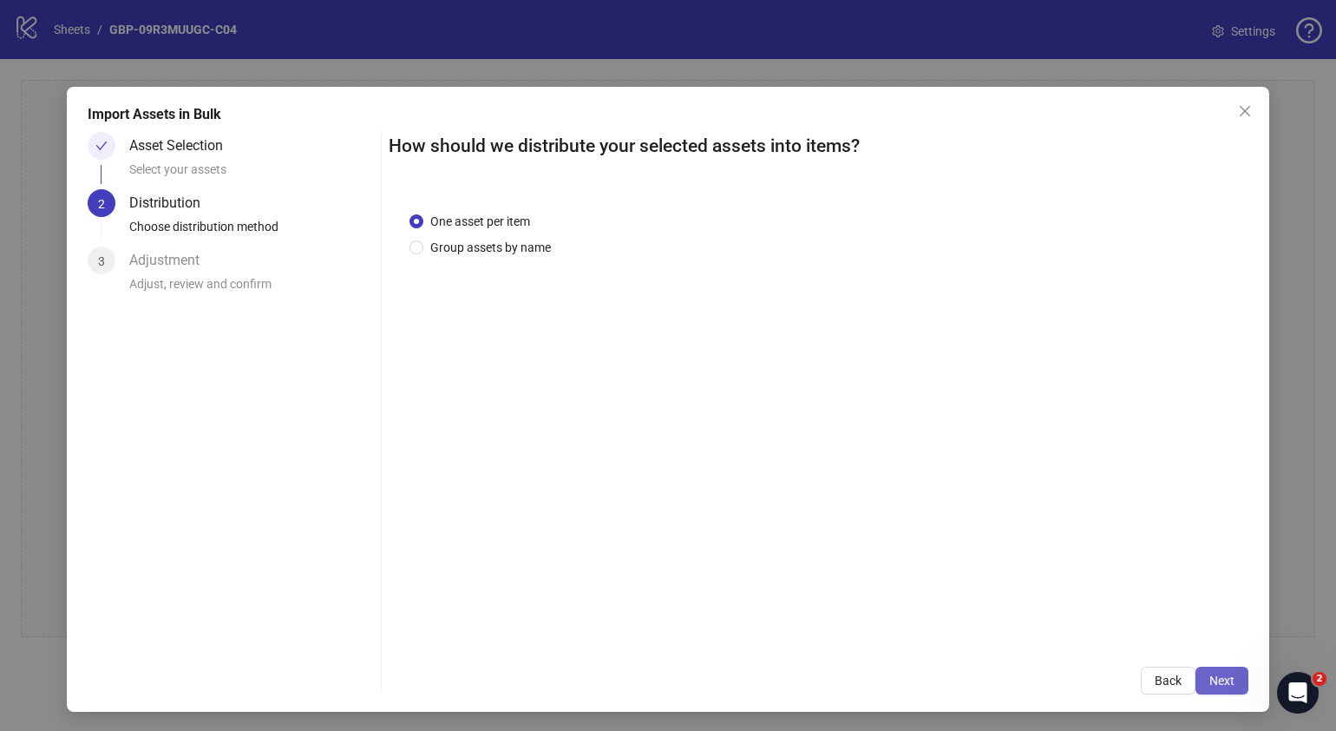
click at [1210, 686] on span "Next" at bounding box center [1222, 680] width 25 height 14
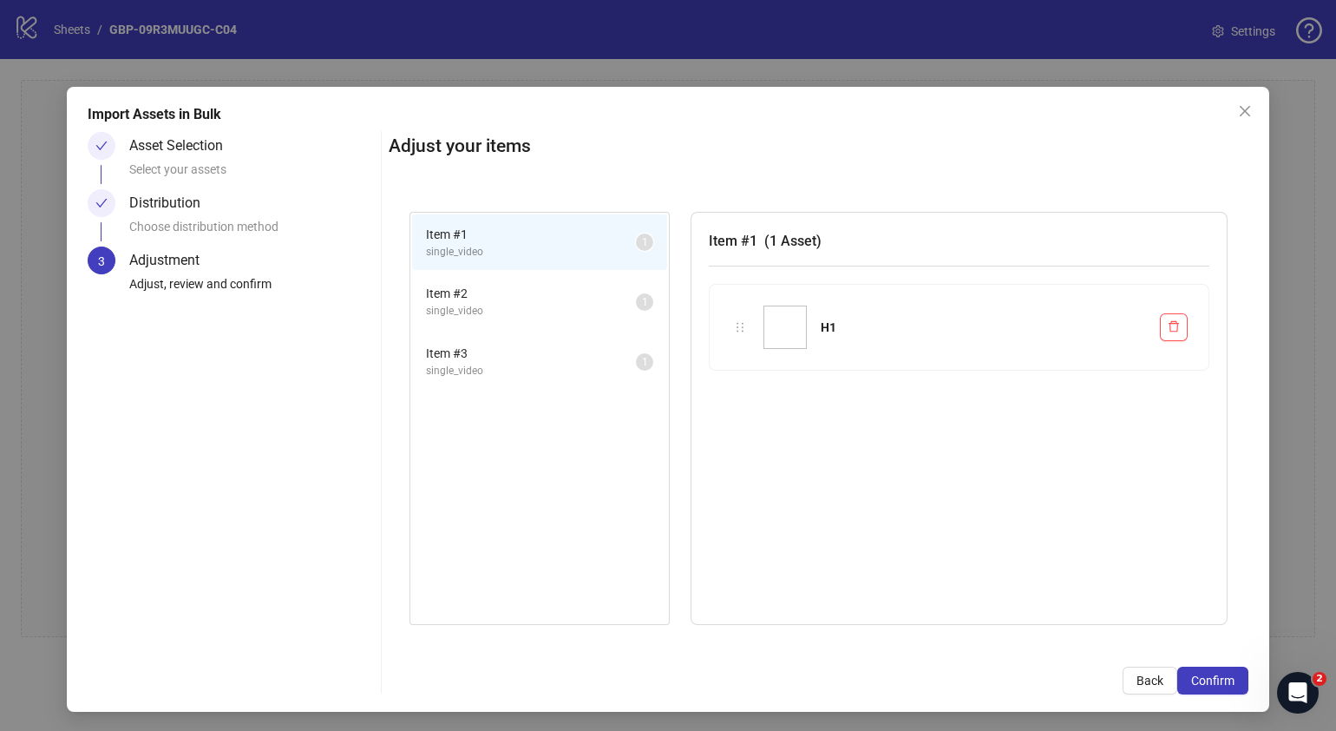
click at [1209, 686] on span "Confirm" at bounding box center [1212, 680] width 43 height 14
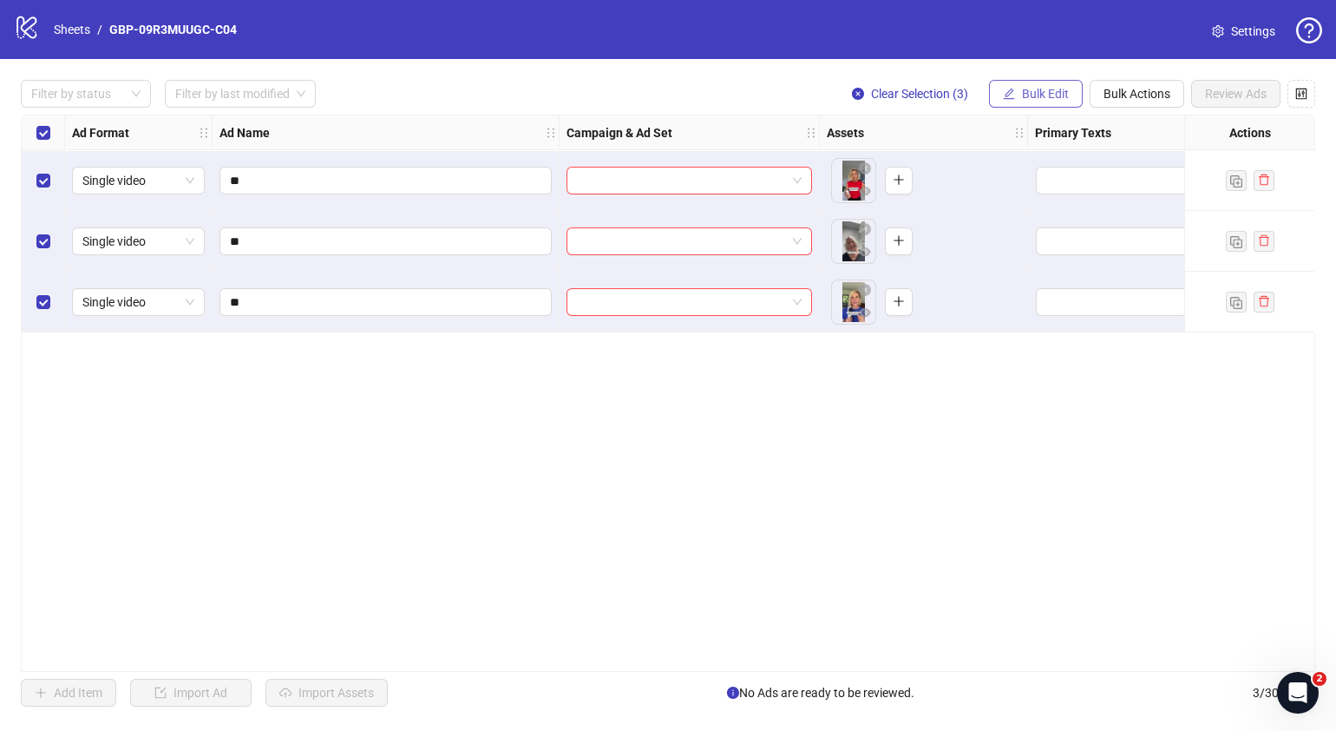
click at [1039, 94] on span "Bulk Edit" at bounding box center [1045, 94] width 47 height 14
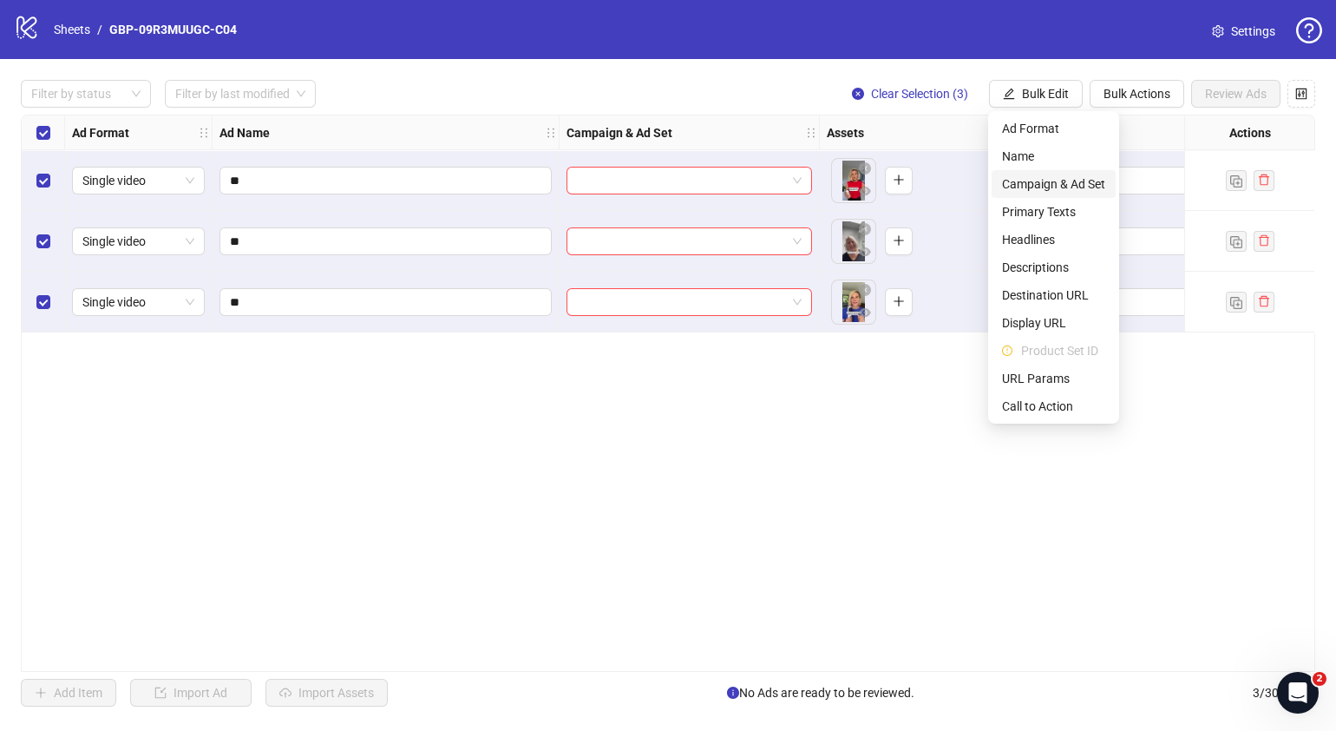
click at [1085, 187] on span "Campaign & Ad Set" at bounding box center [1053, 183] width 103 height 19
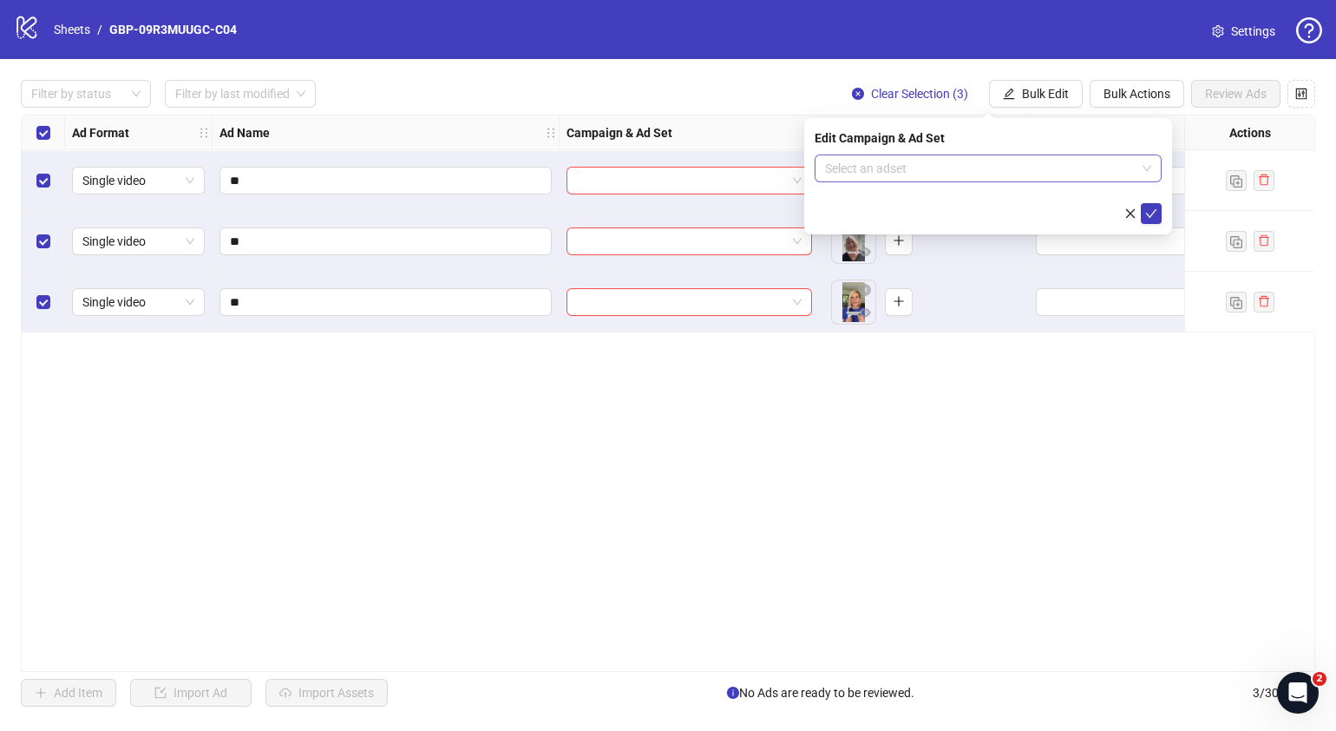
click at [1150, 169] on span at bounding box center [988, 168] width 326 height 26
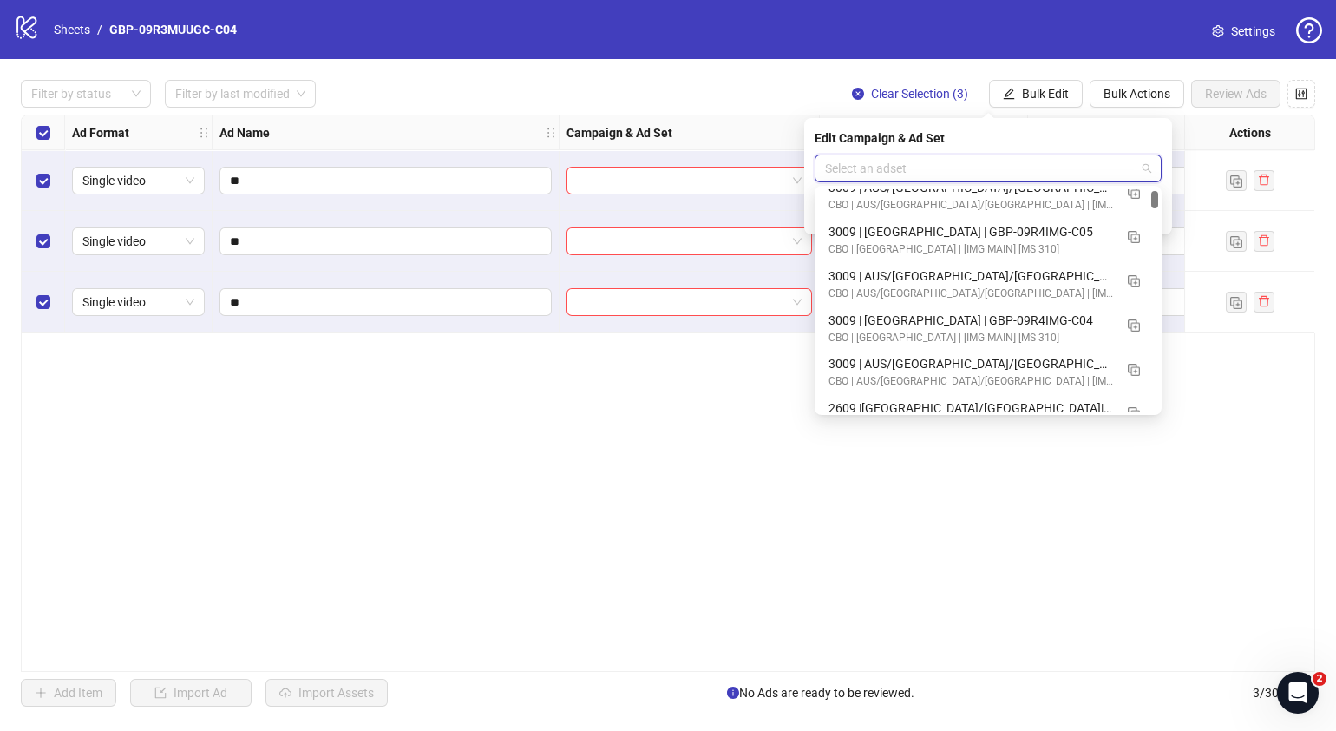
scroll to position [433, 0]
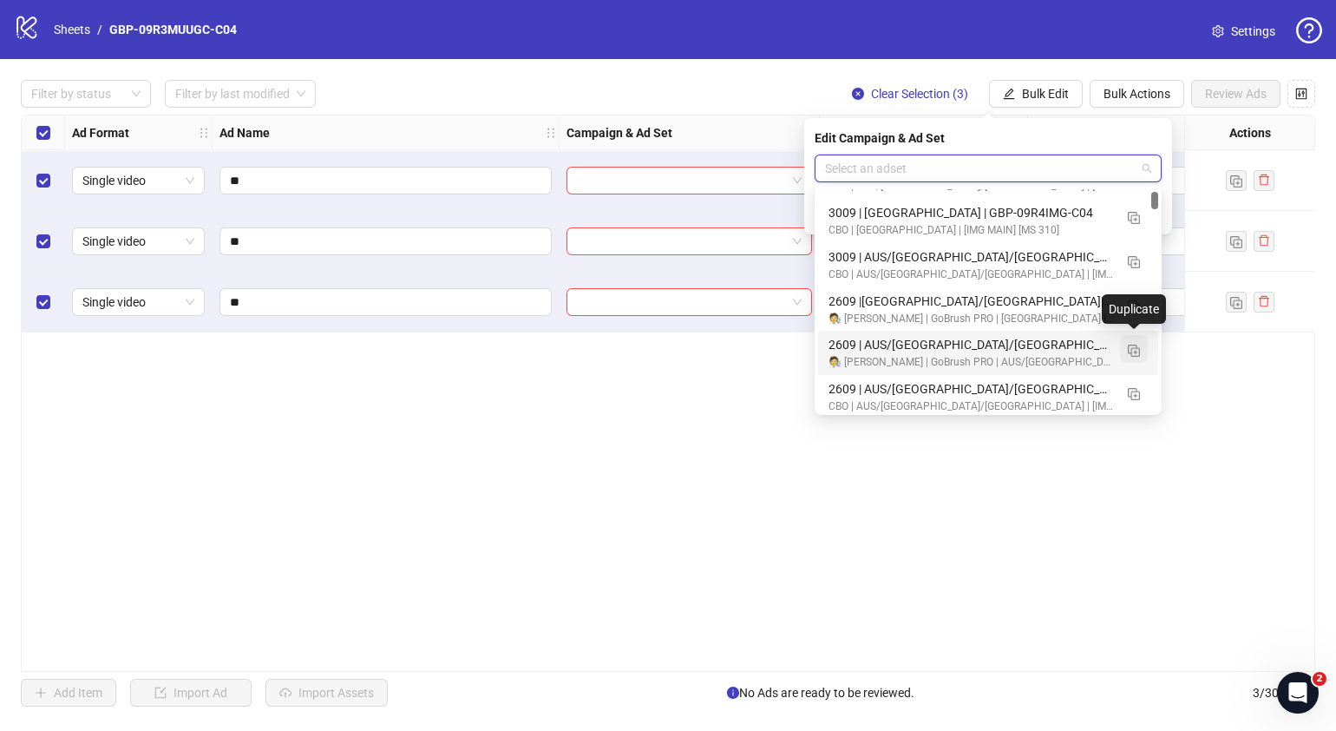
click at [1137, 348] on img "button" at bounding box center [1134, 350] width 12 height 12
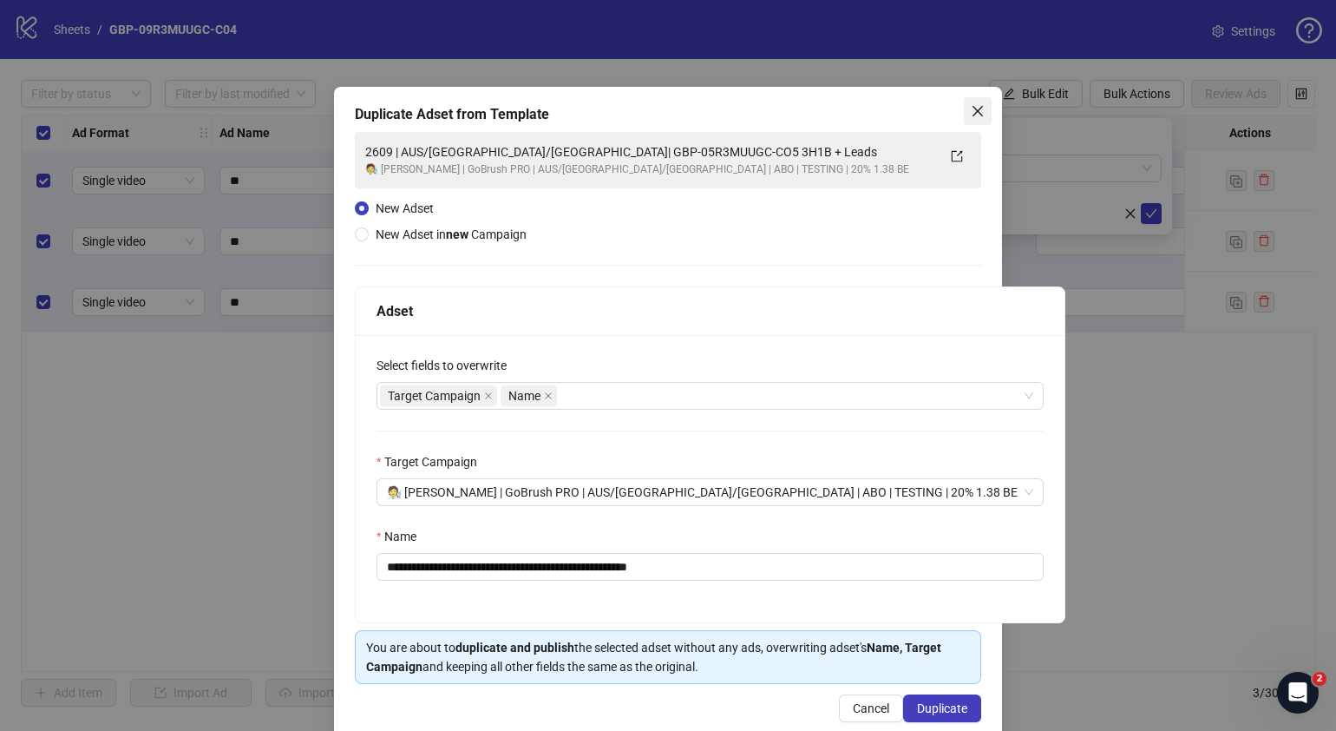
click at [971, 107] on icon "close" at bounding box center [978, 111] width 14 height 14
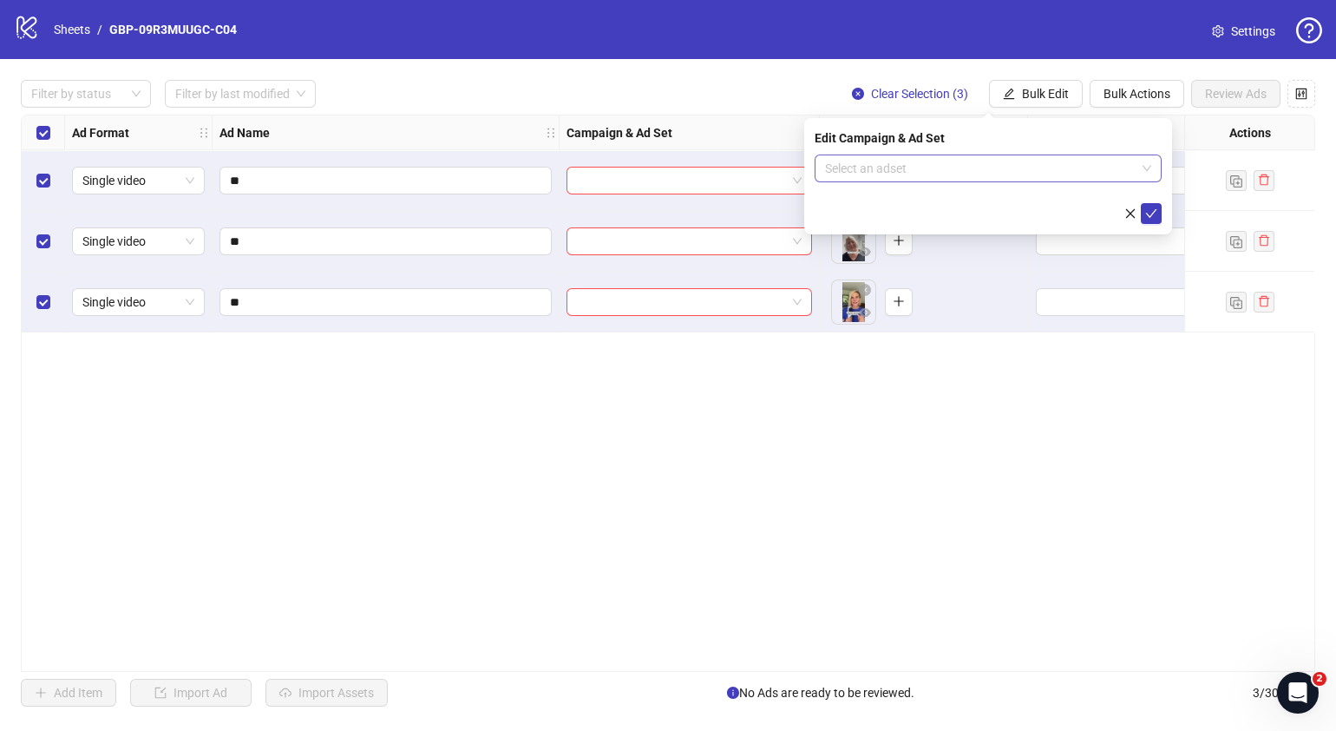
click at [1150, 174] on span at bounding box center [988, 168] width 326 height 26
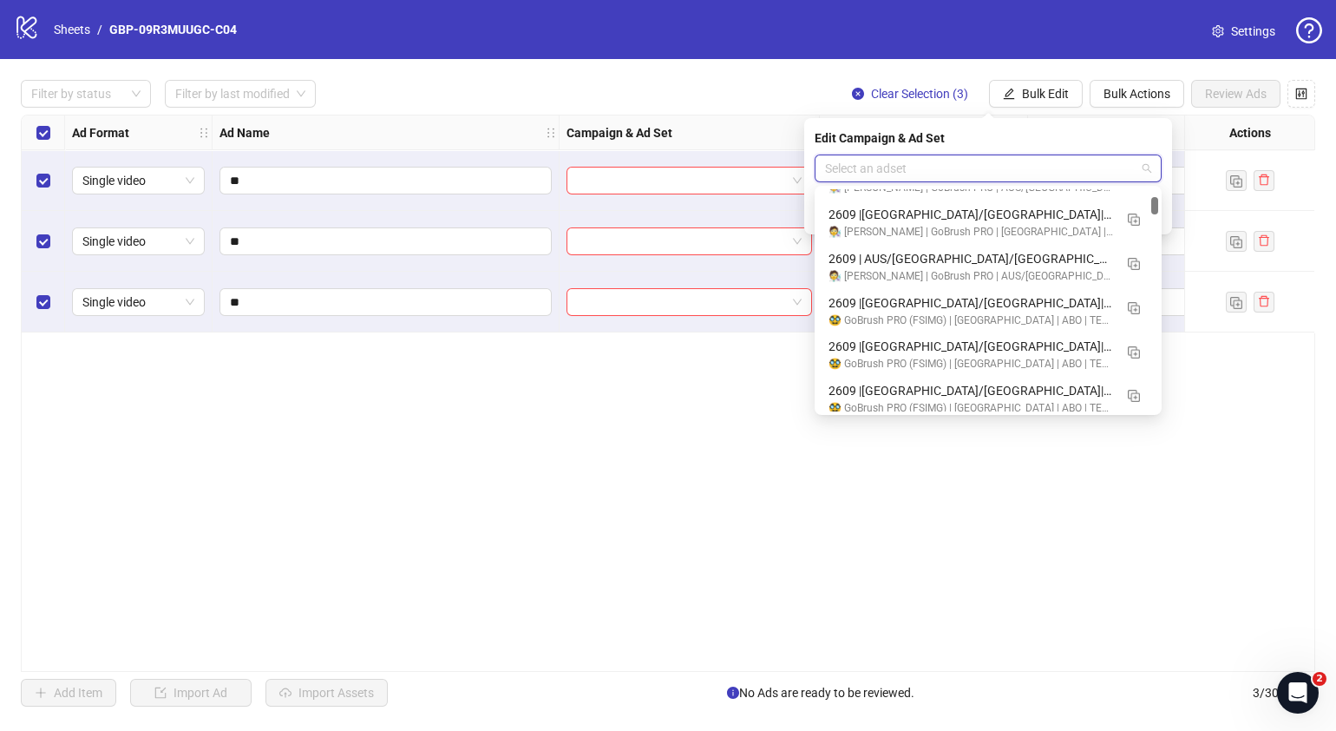
scroll to position [1089, 0]
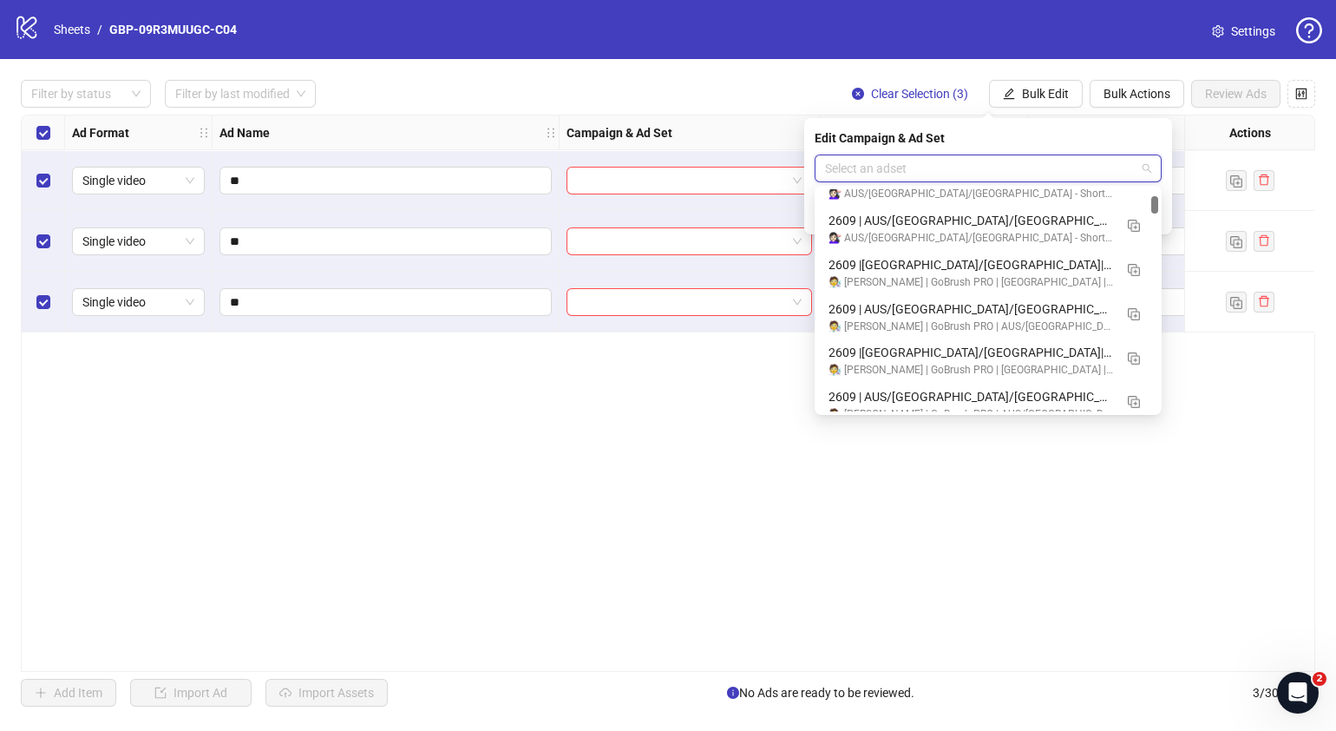
click at [1163, 203] on body "logo/logo-mobile Sheets / GBP-09R3MUUGC-C04 Settings Filter by status Filter by…" at bounding box center [668, 365] width 1336 height 731
click at [1134, 312] on img "button" at bounding box center [1134, 314] width 12 height 12
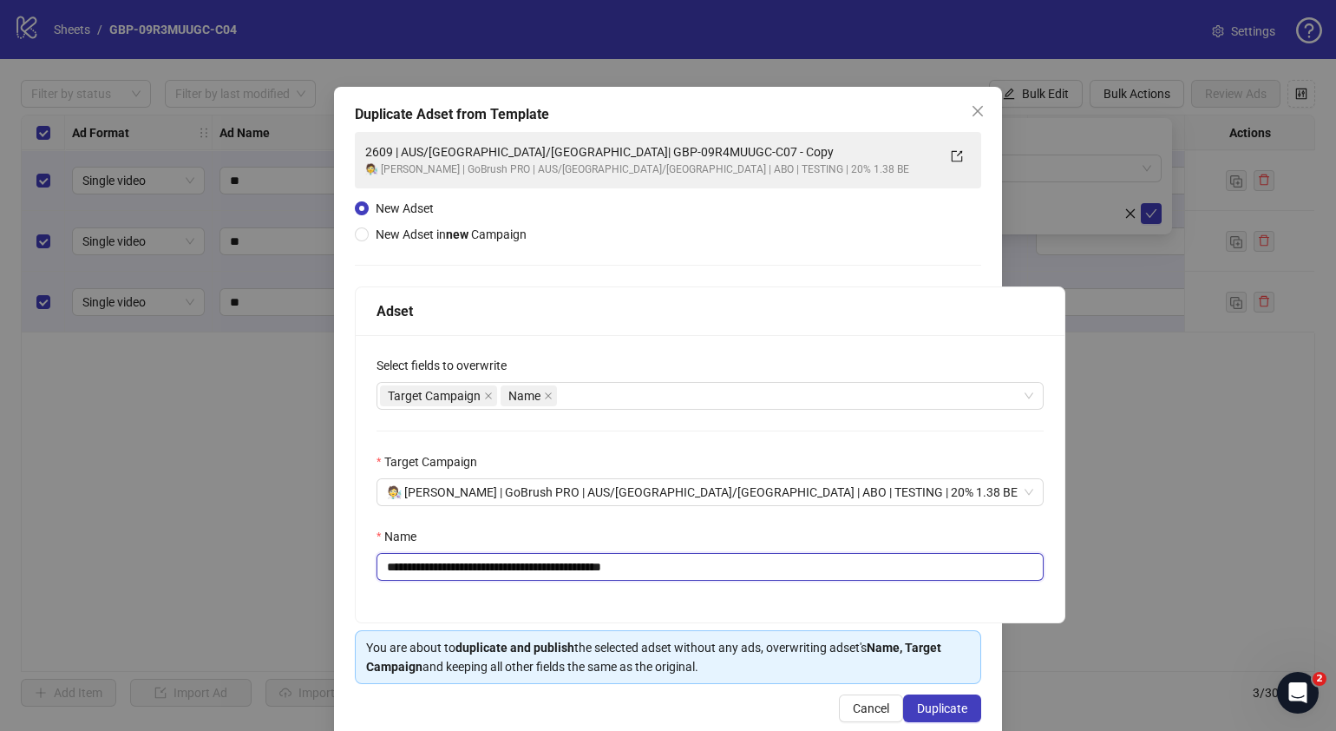
click at [397, 566] on input "**********" at bounding box center [710, 567] width 667 height 28
drag, startPoint x: 701, startPoint y: 565, endPoint x: 492, endPoint y: 572, distance: 209.2
click at [492, 573] on input "**********" at bounding box center [710, 567] width 667 height 28
paste input "text"
type input "**********"
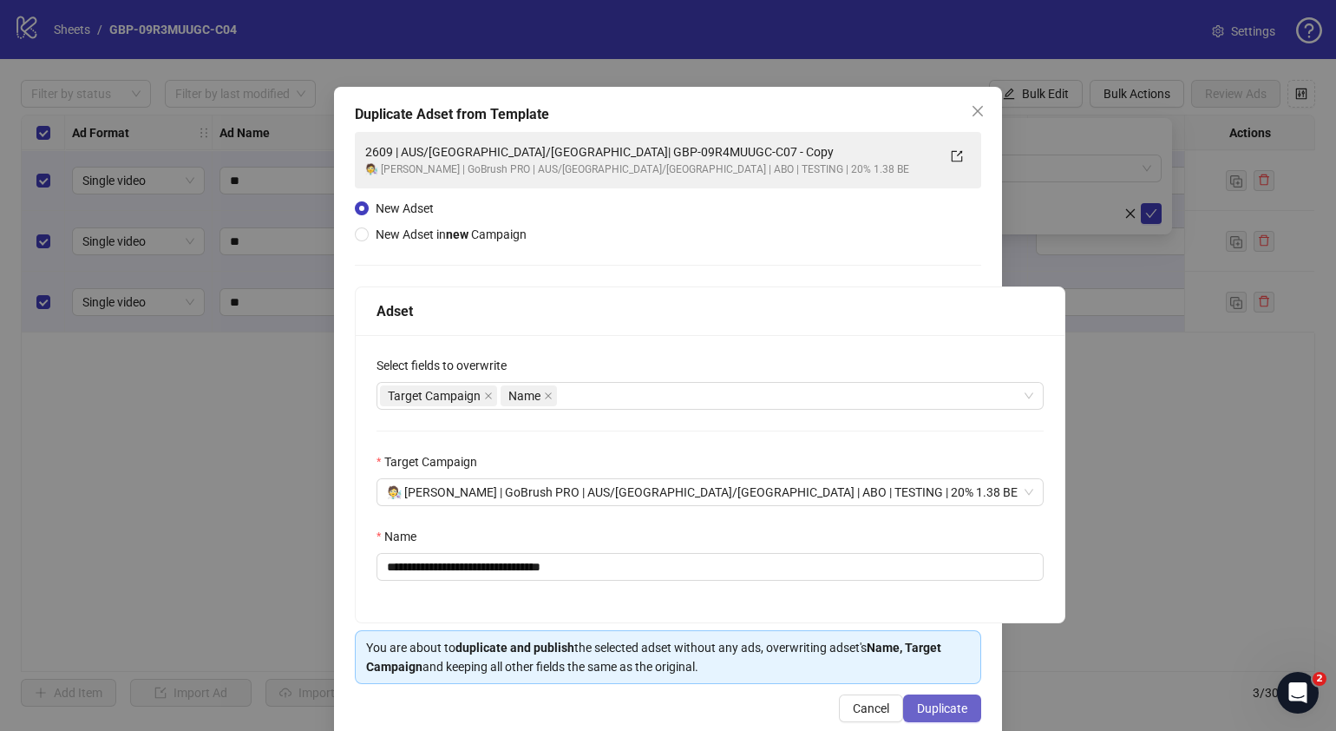
click at [928, 706] on span "Duplicate" at bounding box center [942, 708] width 50 height 14
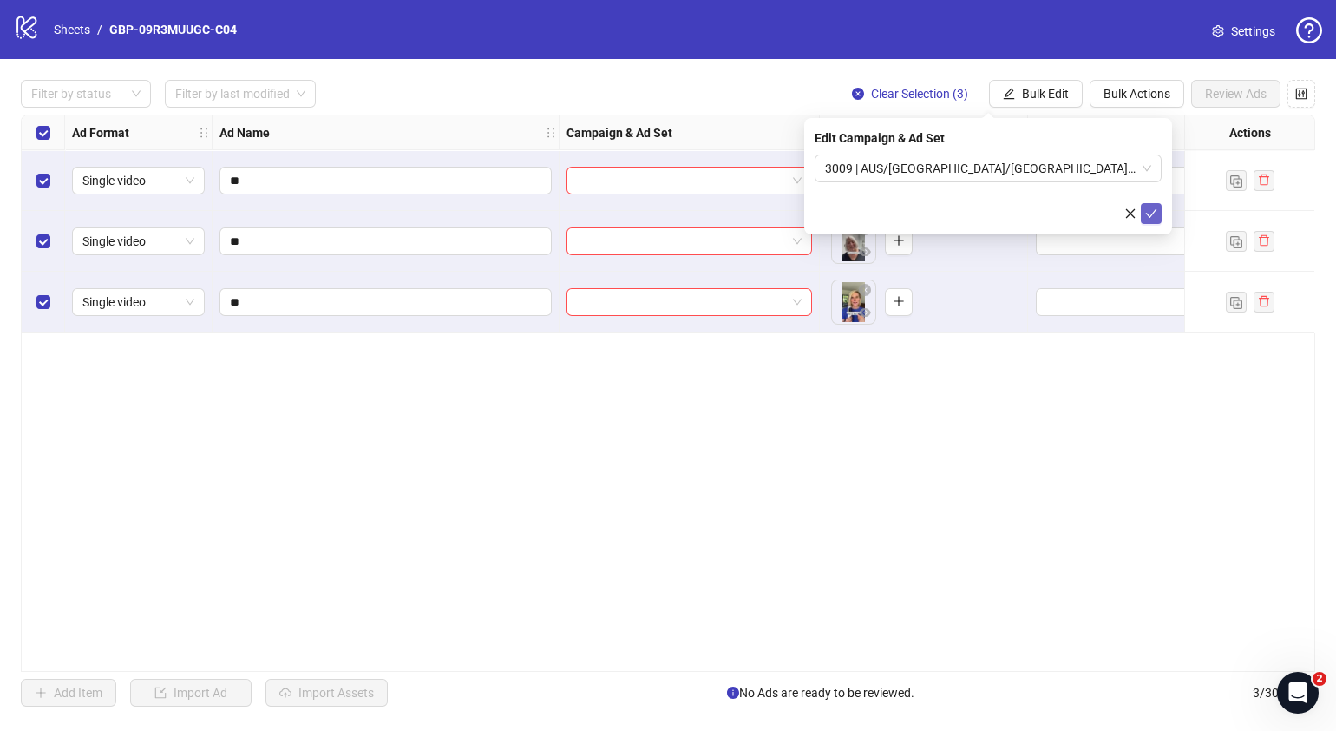
click at [1152, 208] on icon "check" at bounding box center [1151, 213] width 12 height 12
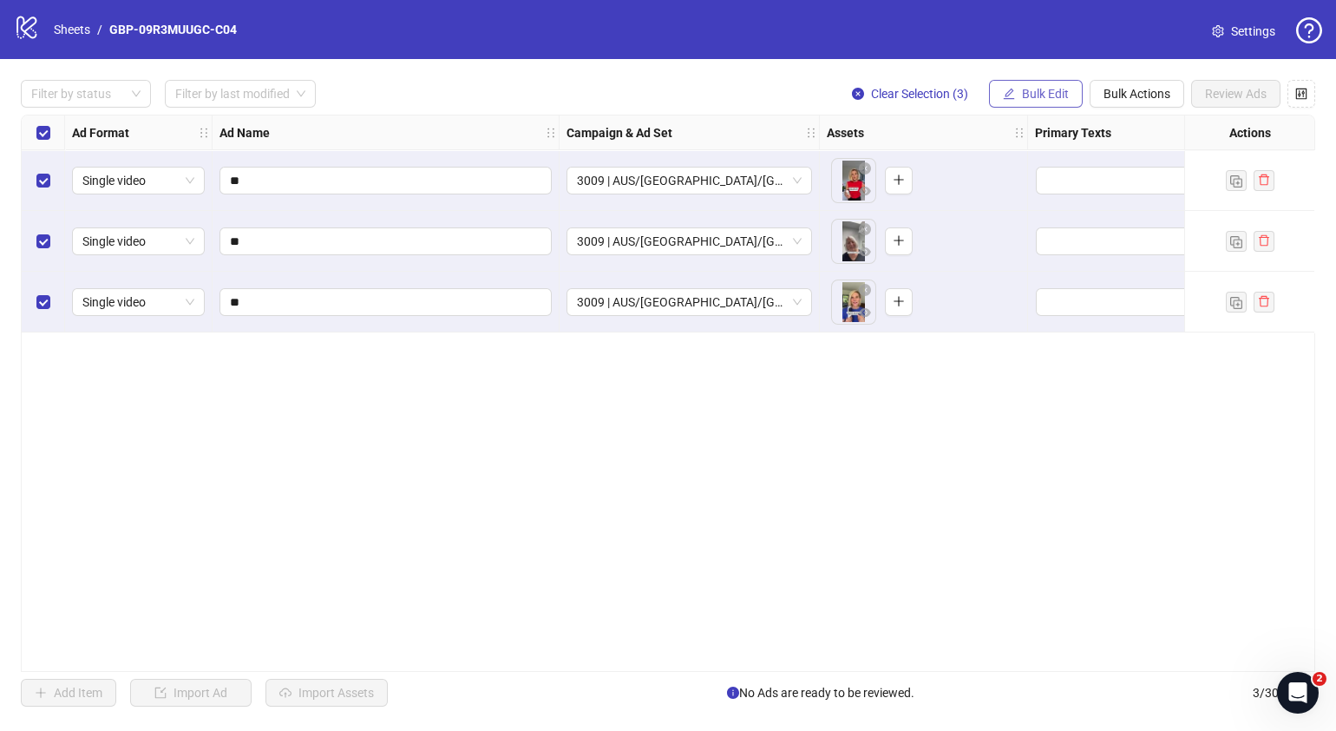
click at [1033, 98] on span "Bulk Edit" at bounding box center [1045, 94] width 47 height 14
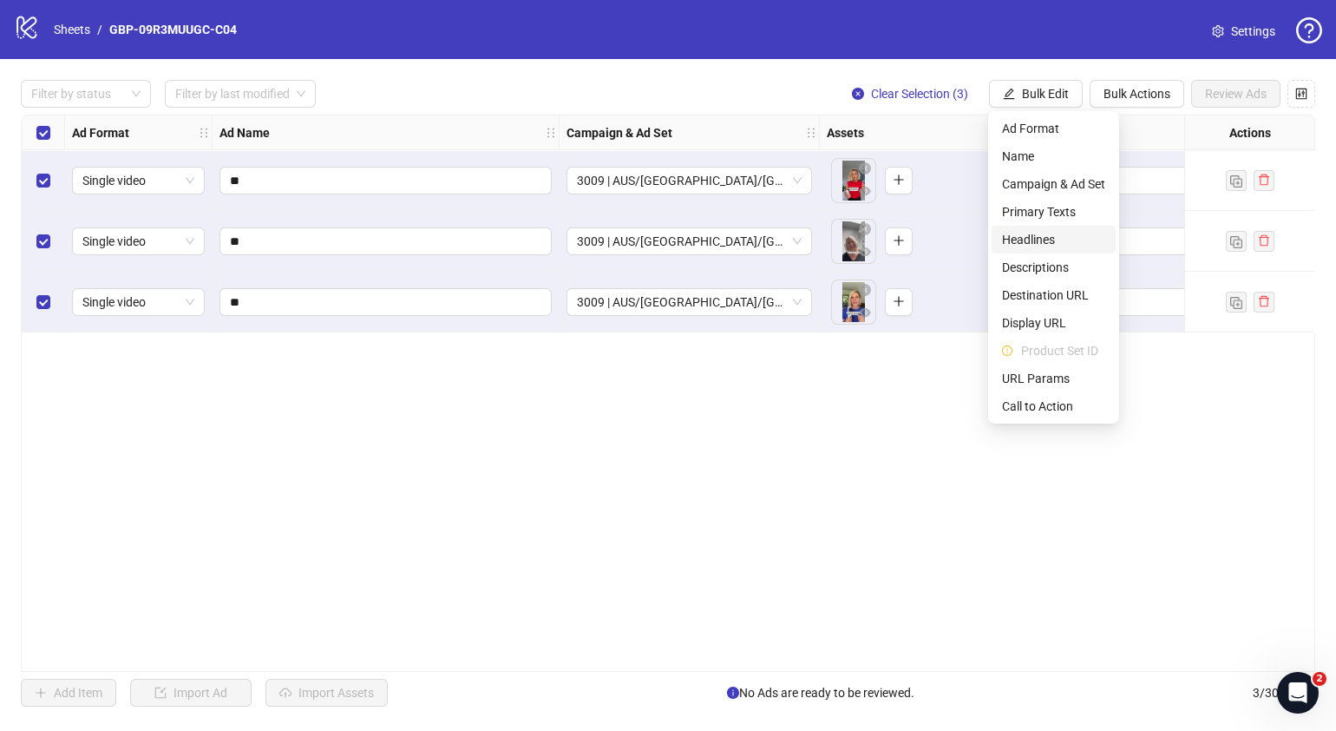
click at [1046, 234] on span "Headlines" at bounding box center [1053, 239] width 103 height 19
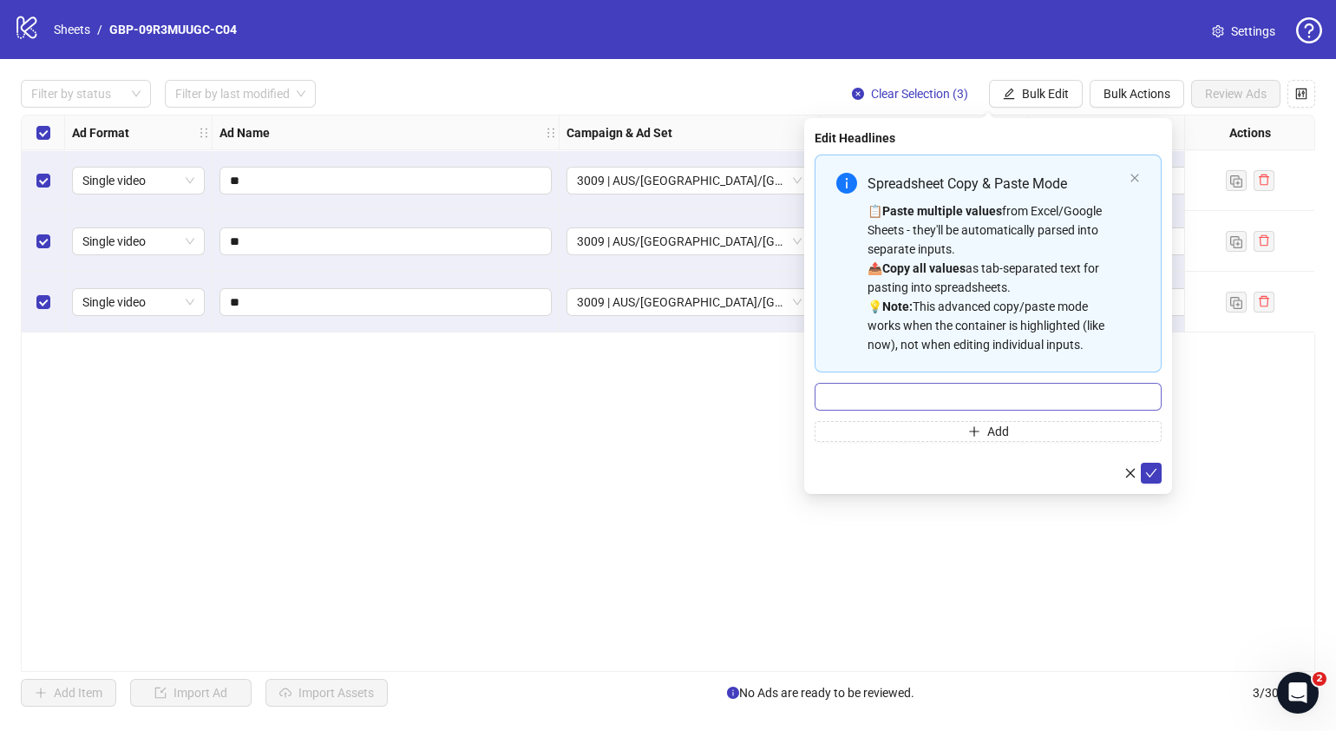
click at [965, 380] on div "Spreadsheet Copy & Paste Mode 📋 Paste multiple values from Excel/Google Sheets …" at bounding box center [988, 297] width 347 height 287
click at [968, 387] on input "Multi-input container - paste or copy values" at bounding box center [988, 397] width 347 height 28
paste input "*******"
type input "*******"
click at [946, 427] on button "Add" at bounding box center [988, 431] width 347 height 21
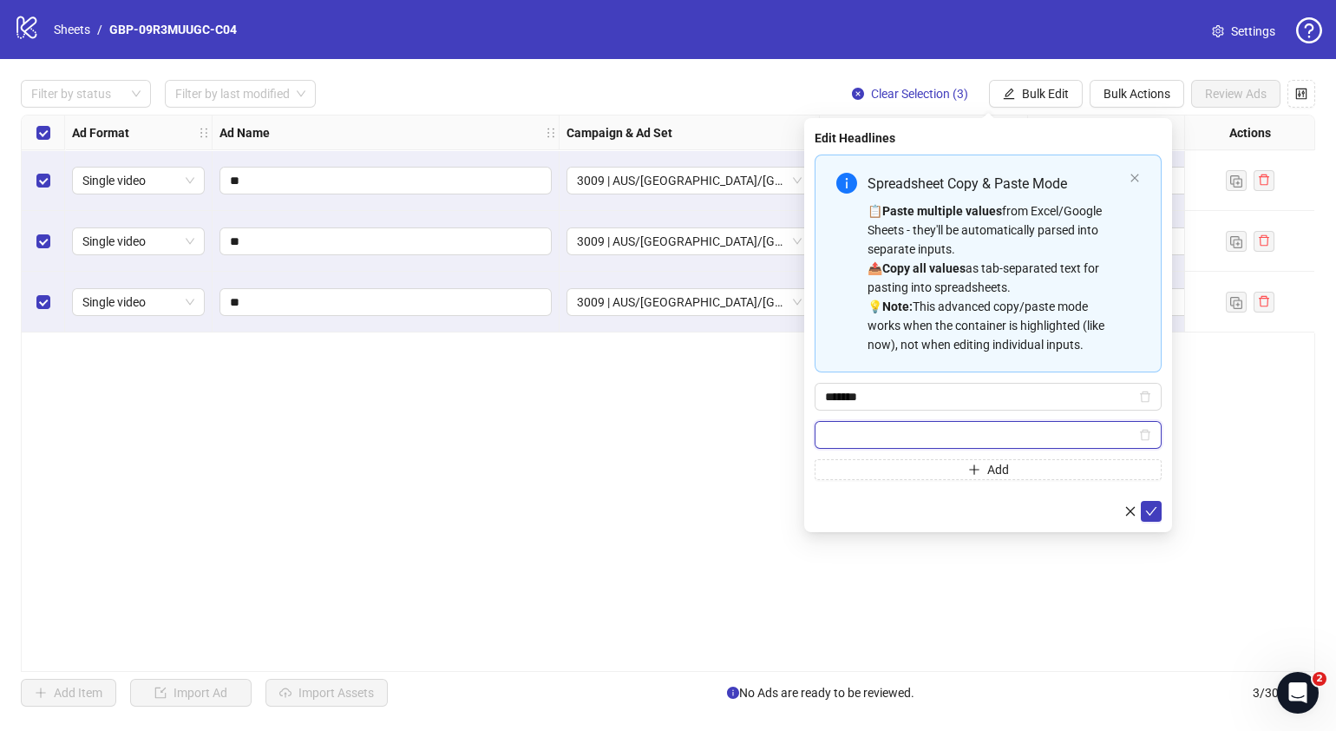
click at [994, 438] on input "Multi-input container - paste or copy values" at bounding box center [980, 434] width 311 height 19
paste input "**********"
type input "**********"
click at [1146, 507] on icon "check" at bounding box center [1151, 511] width 12 height 12
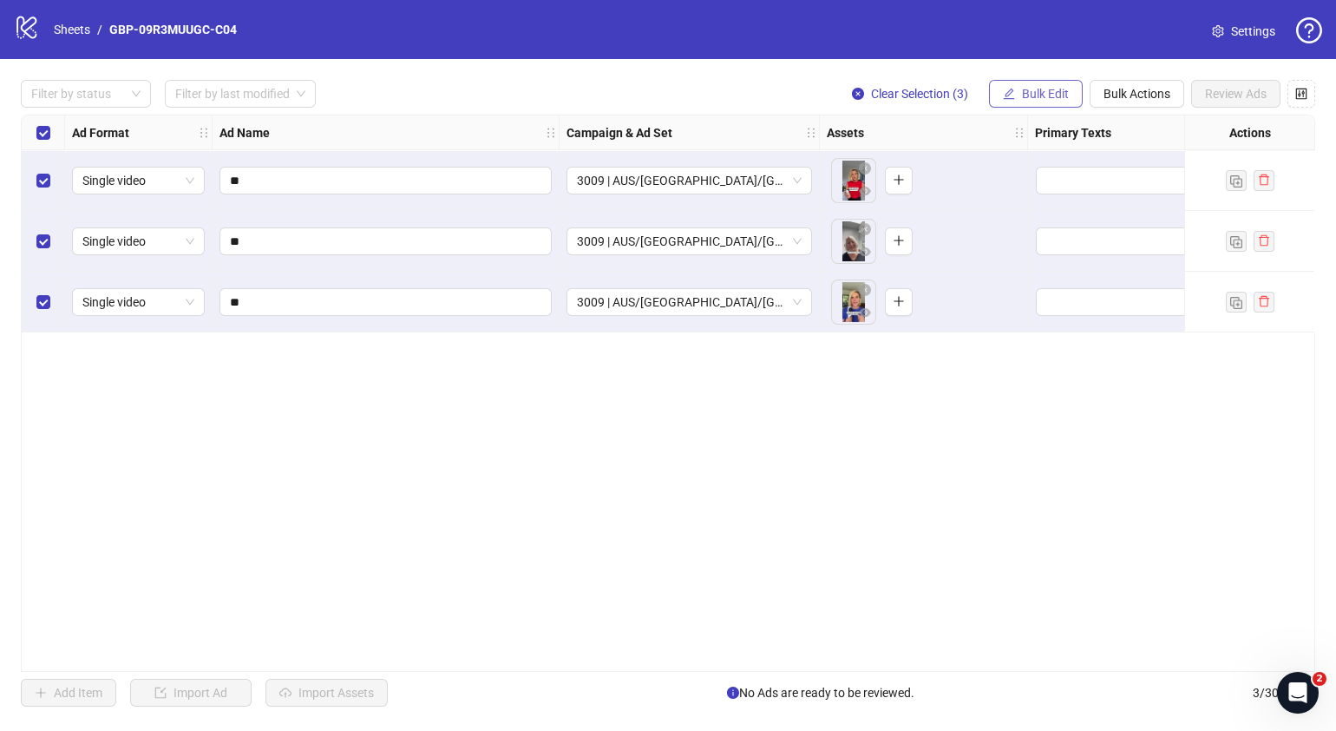
click at [1072, 89] on button "Bulk Edit" at bounding box center [1036, 94] width 94 height 28
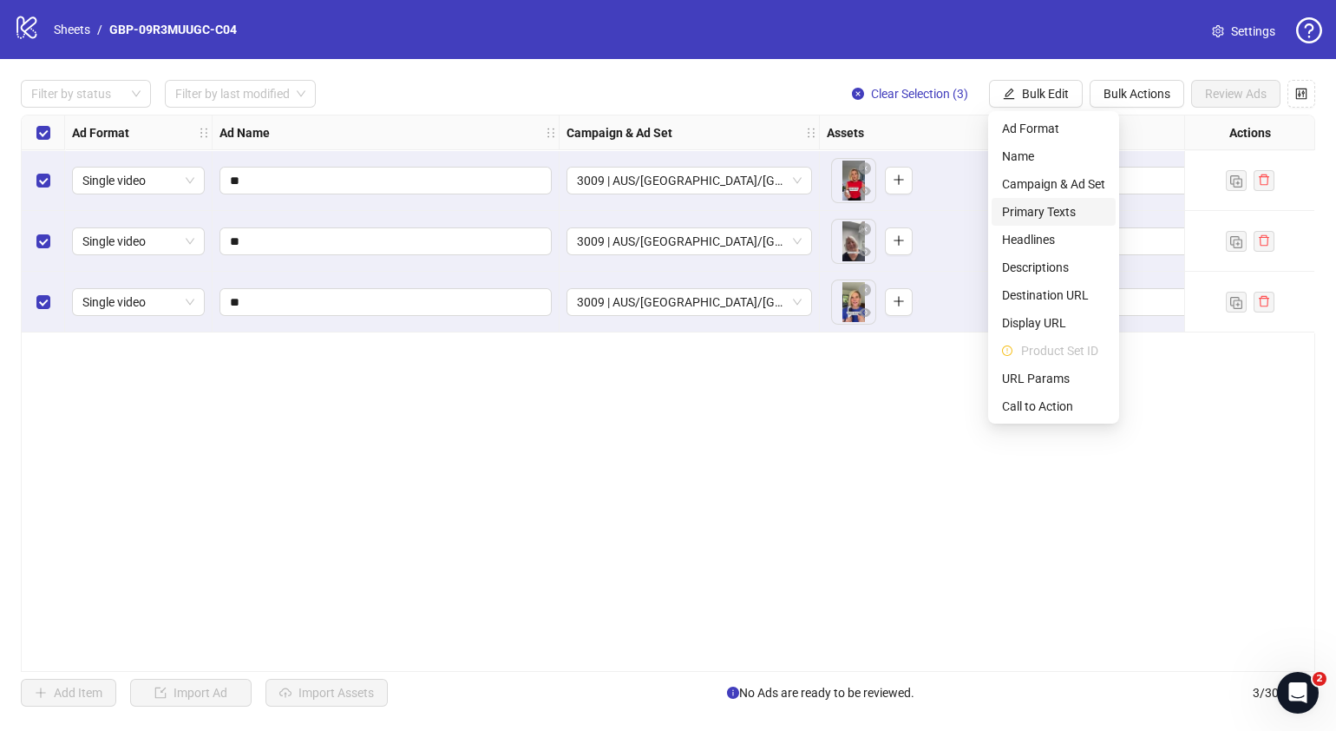
click at [1060, 213] on span "Primary Texts" at bounding box center [1053, 211] width 103 height 19
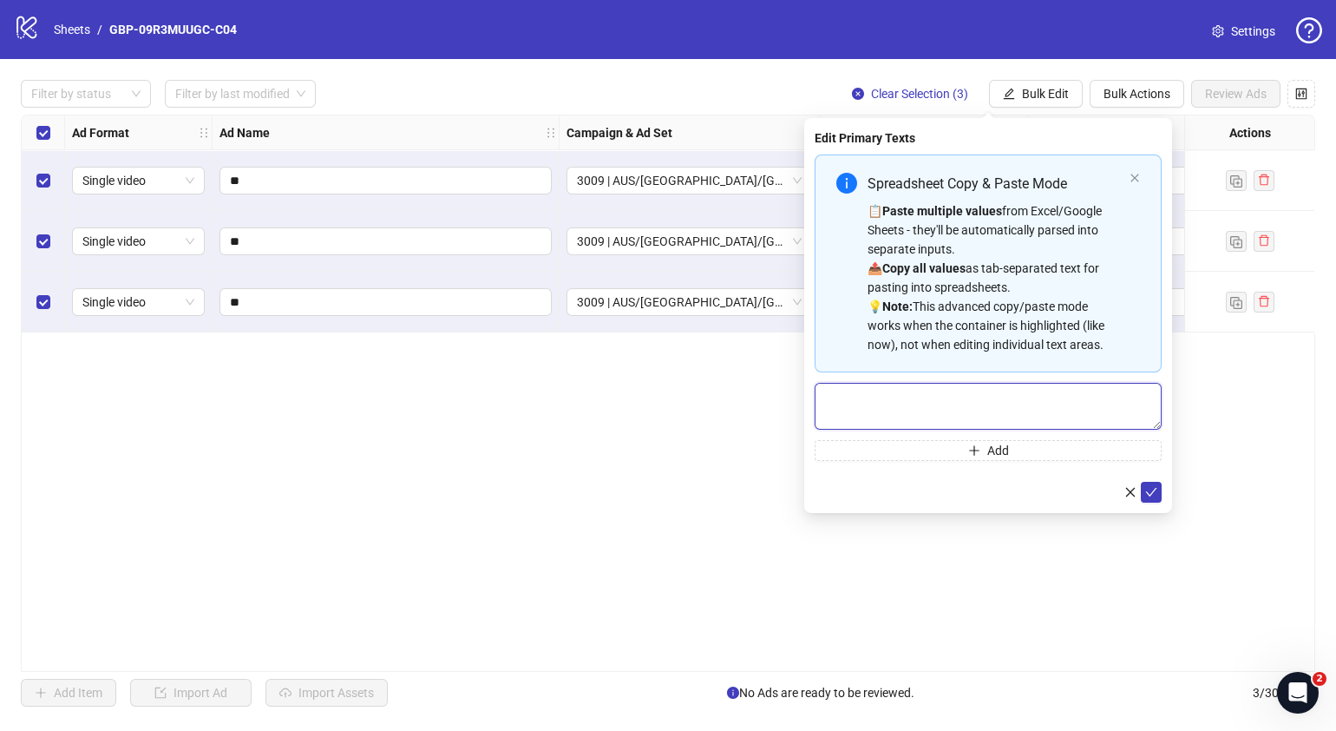
click at [982, 391] on textarea "Multi-text input container - paste or copy values" at bounding box center [988, 406] width 347 height 47
paste textarea "**********"
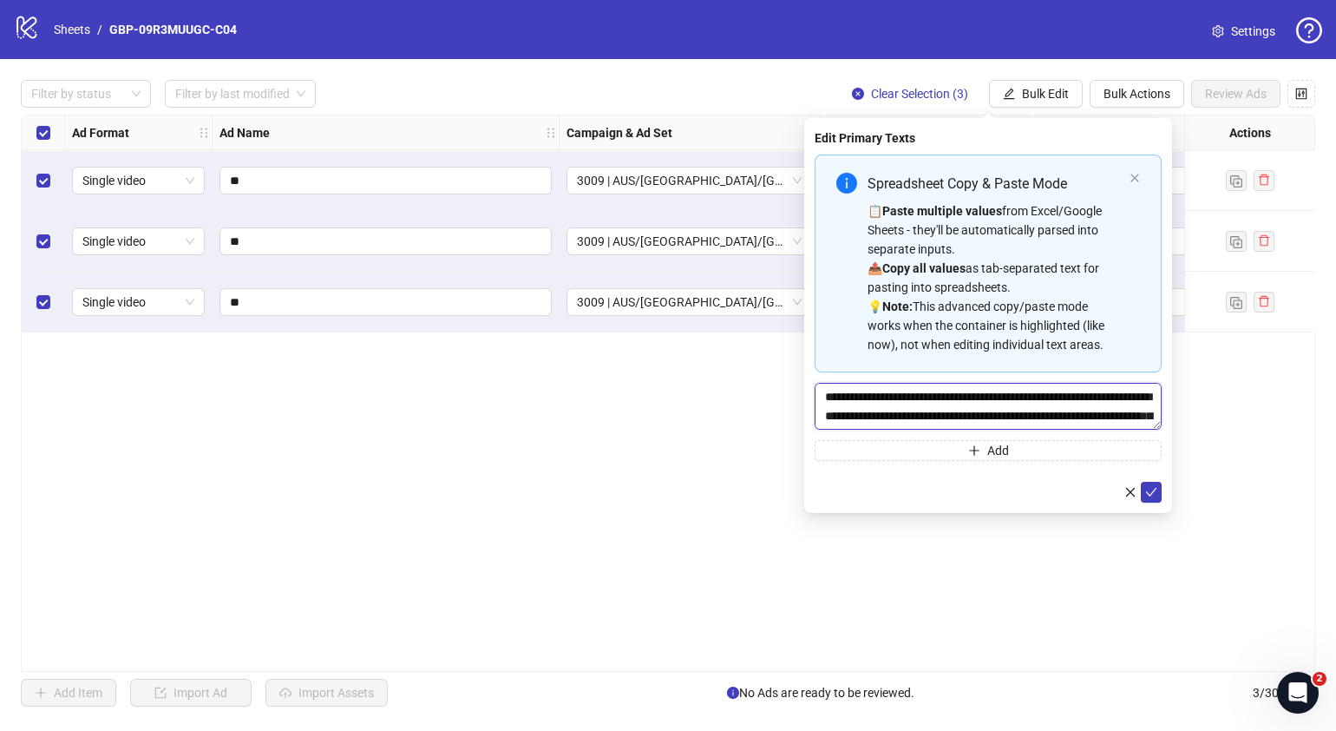
scroll to position [51, 0]
type textarea "**********"
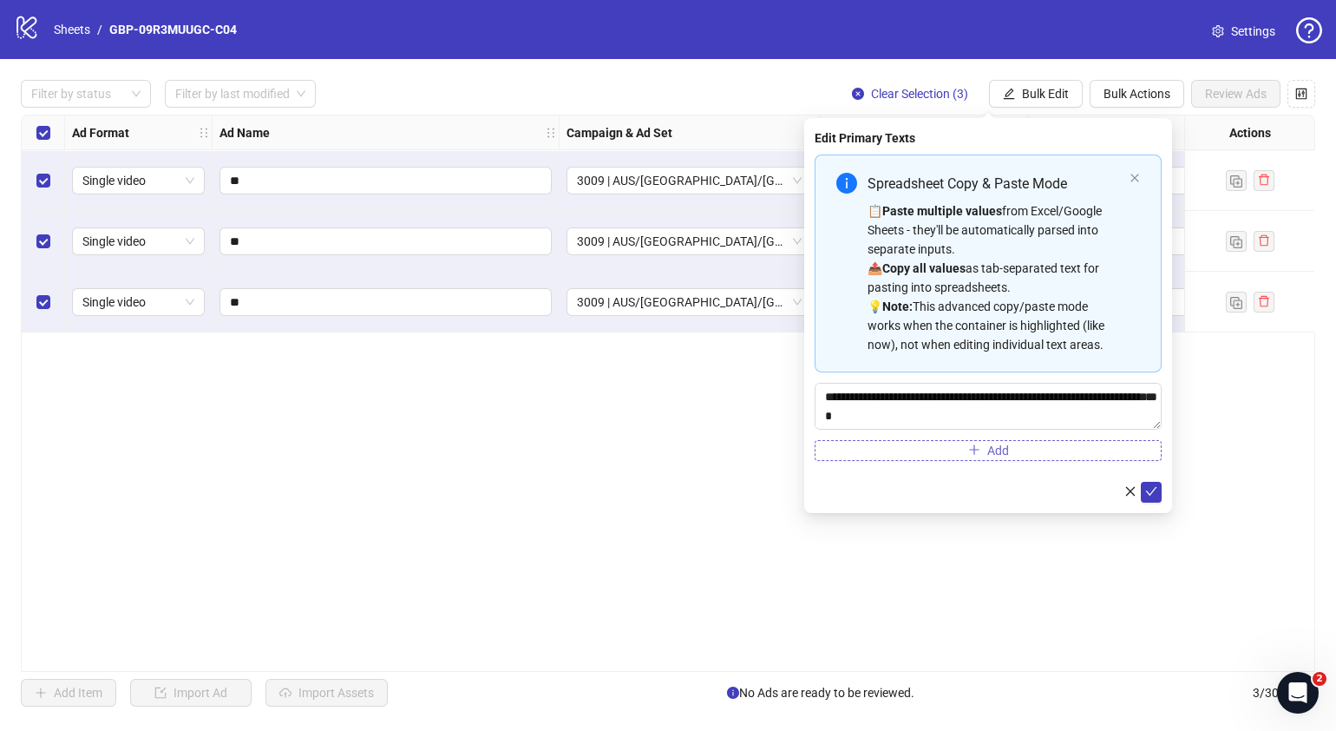
click at [984, 442] on button "Add" at bounding box center [988, 450] width 347 height 21
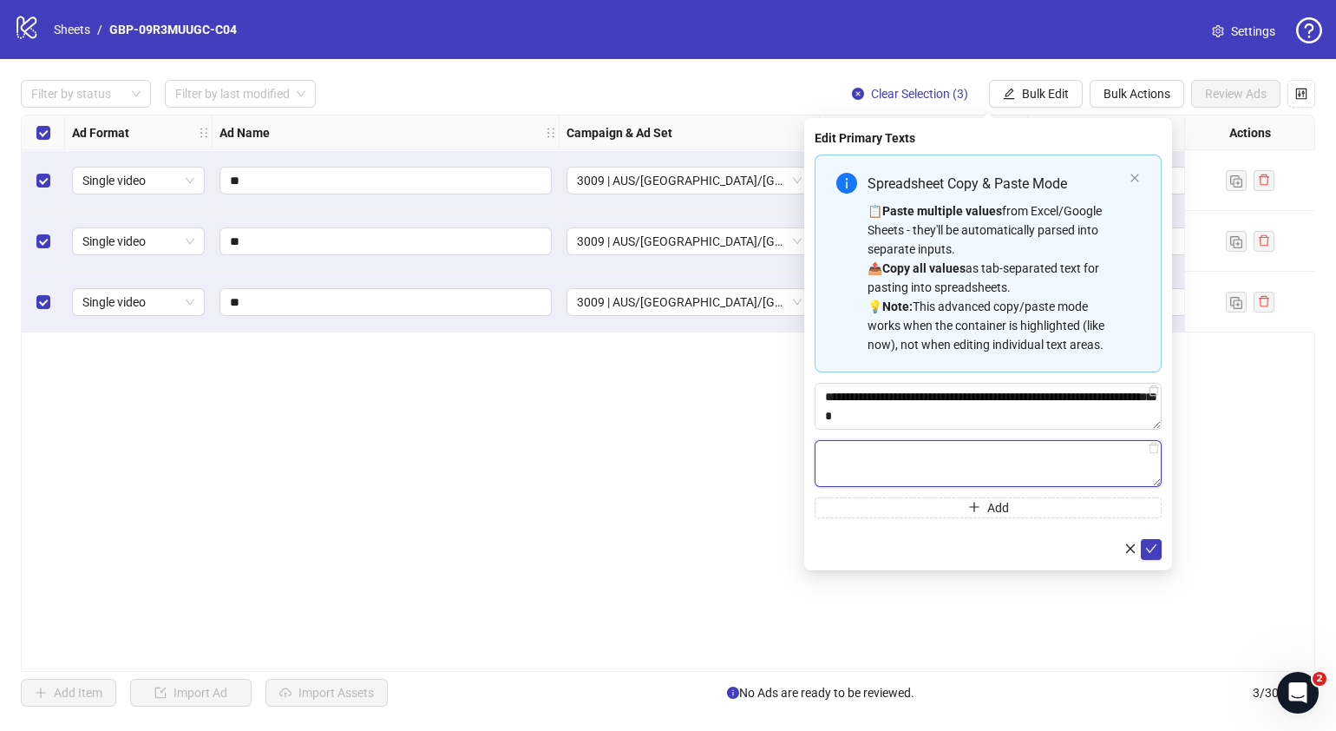
paste textarea "**********"
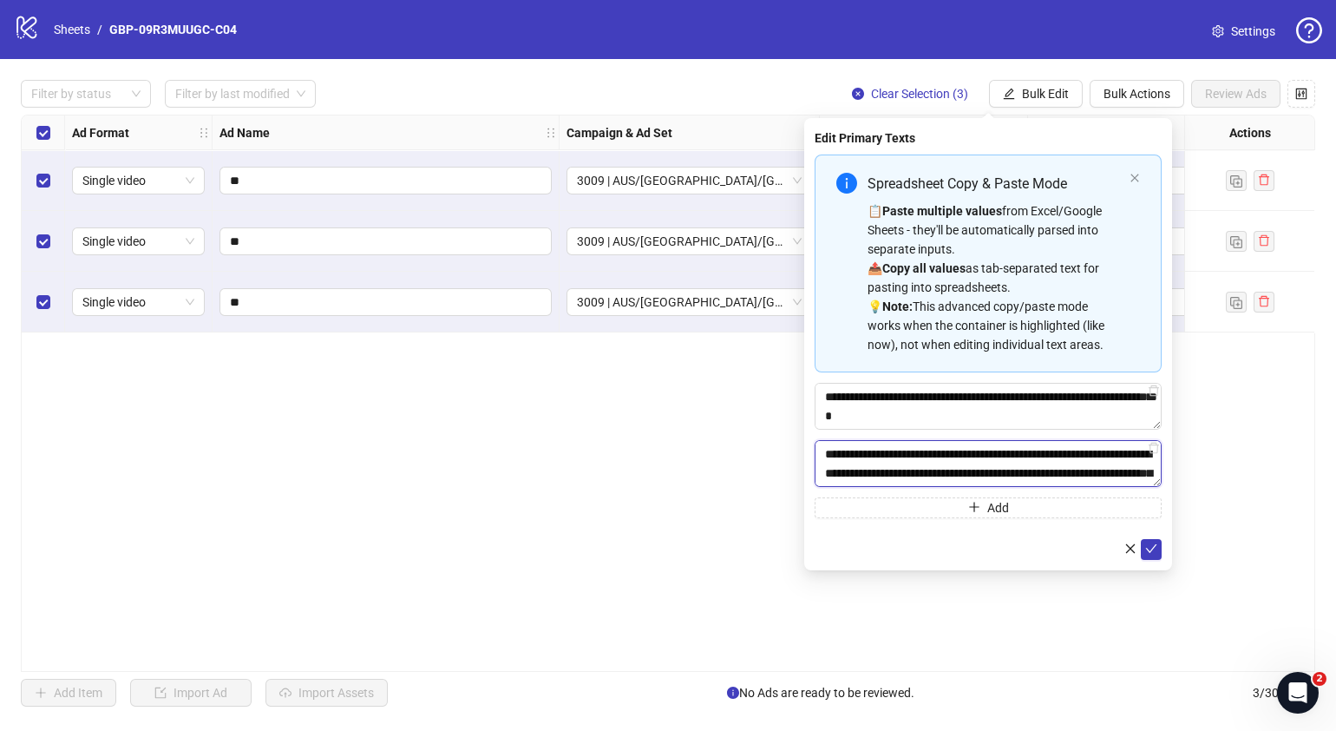
scroll to position [185, 0]
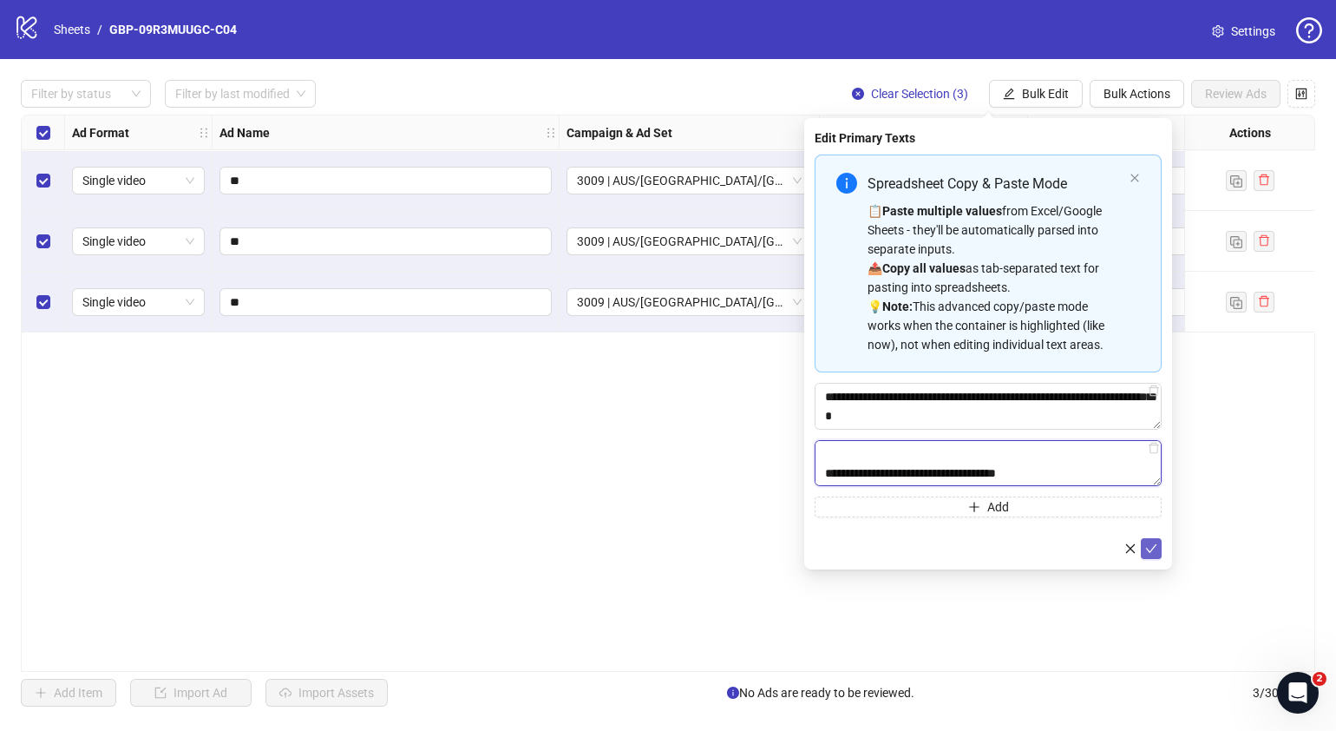
type textarea "**********"
click at [1145, 542] on button "submit" at bounding box center [1151, 548] width 21 height 21
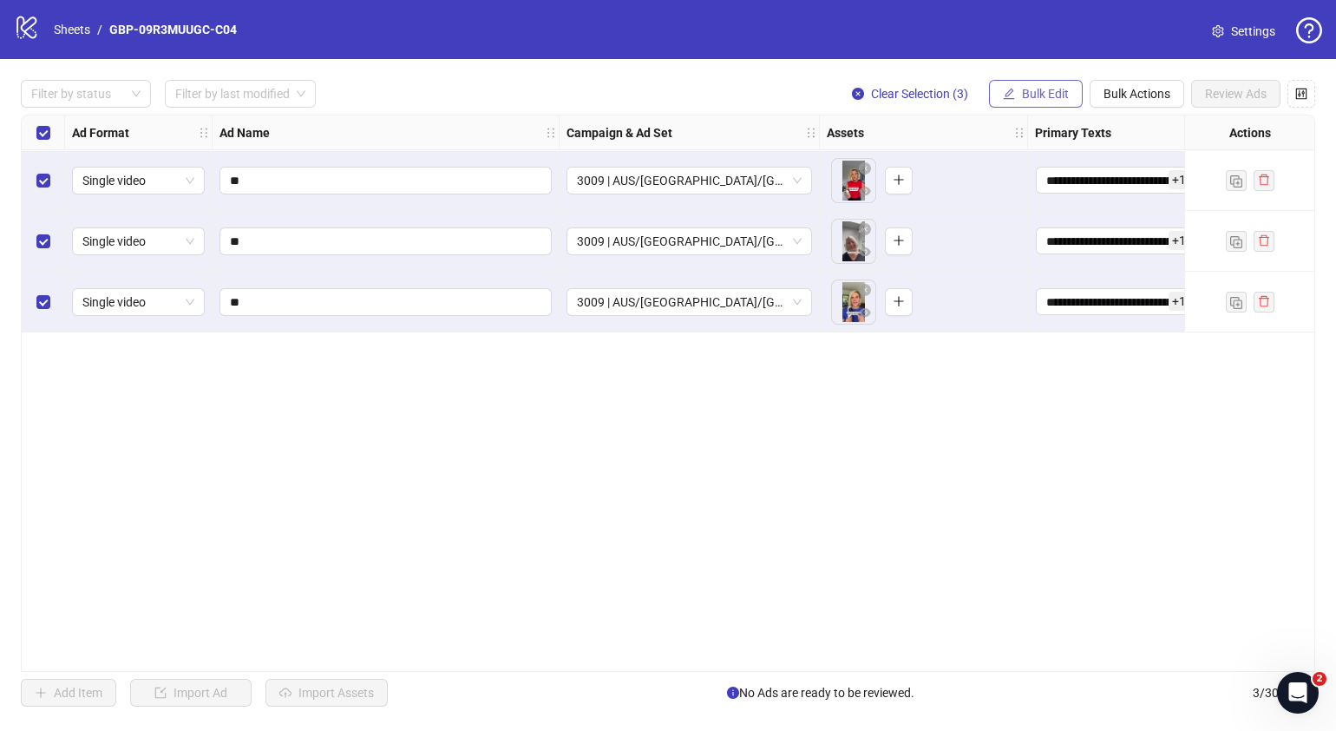
click at [1035, 89] on span "Bulk Edit" at bounding box center [1045, 94] width 47 height 14
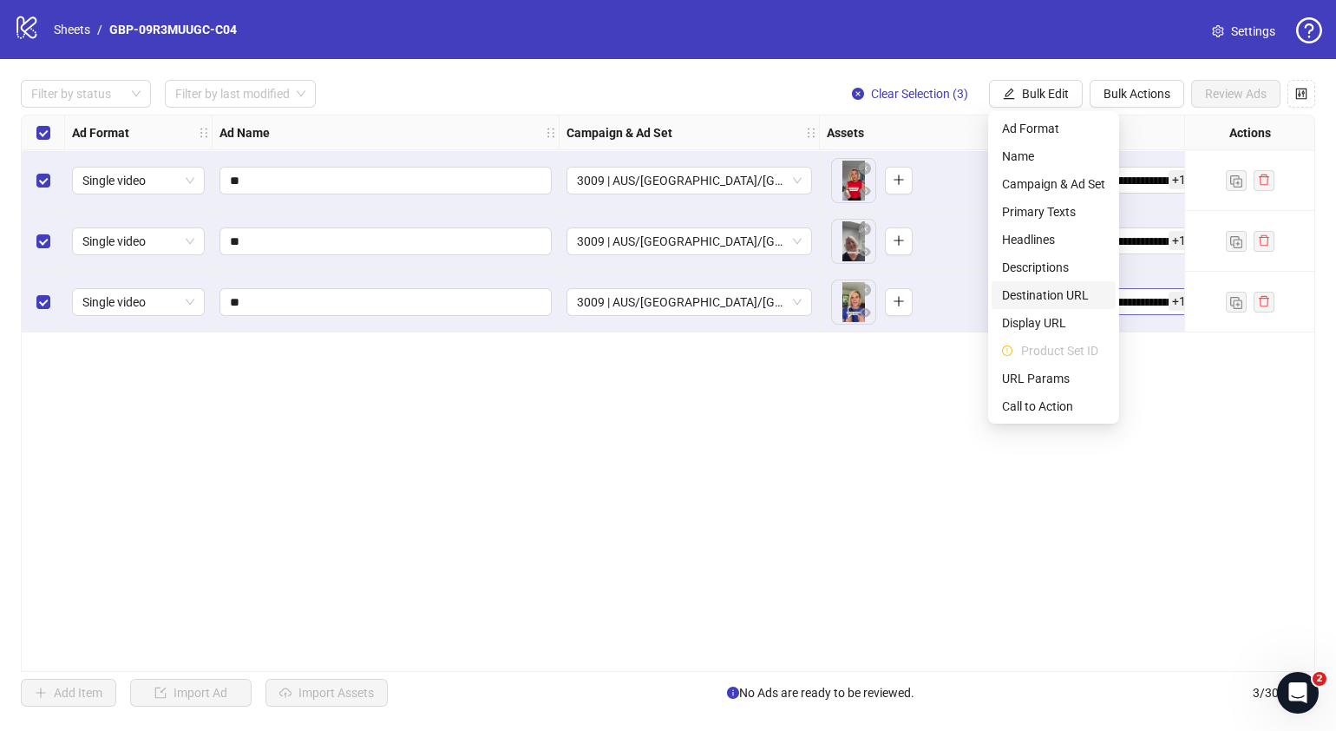
click at [1067, 295] on span "Destination URL" at bounding box center [1053, 294] width 103 height 19
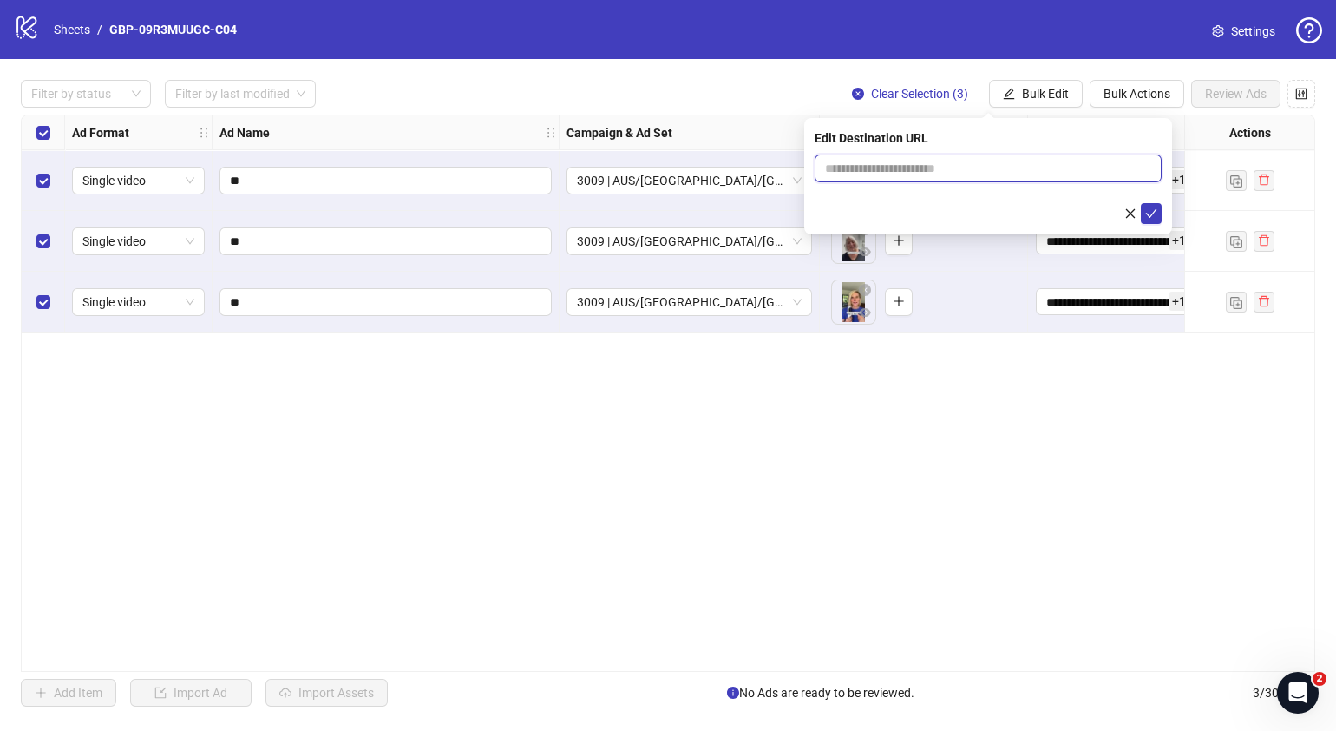
click at [1100, 172] on input "text" at bounding box center [981, 168] width 312 height 19
paste input "**********"
type input "**********"
click at [1148, 217] on icon "check" at bounding box center [1151, 213] width 12 height 12
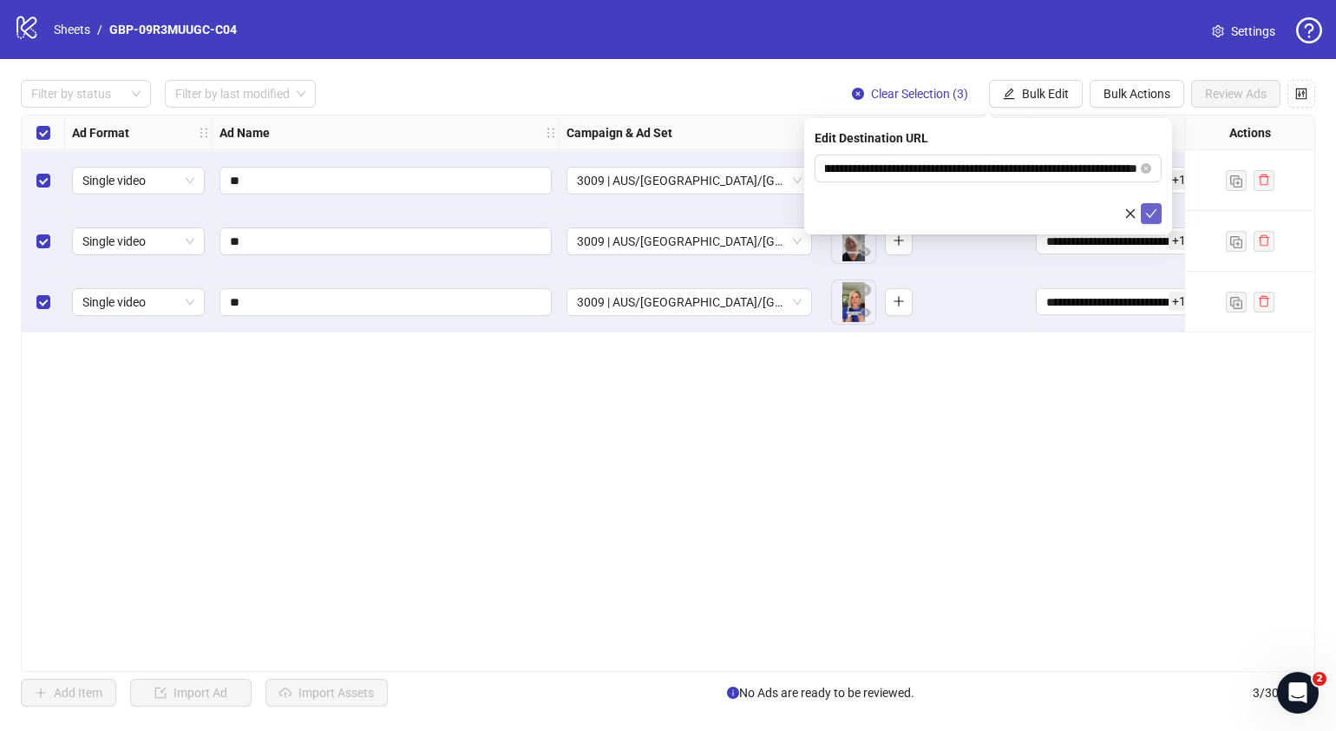
scroll to position [0, 0]
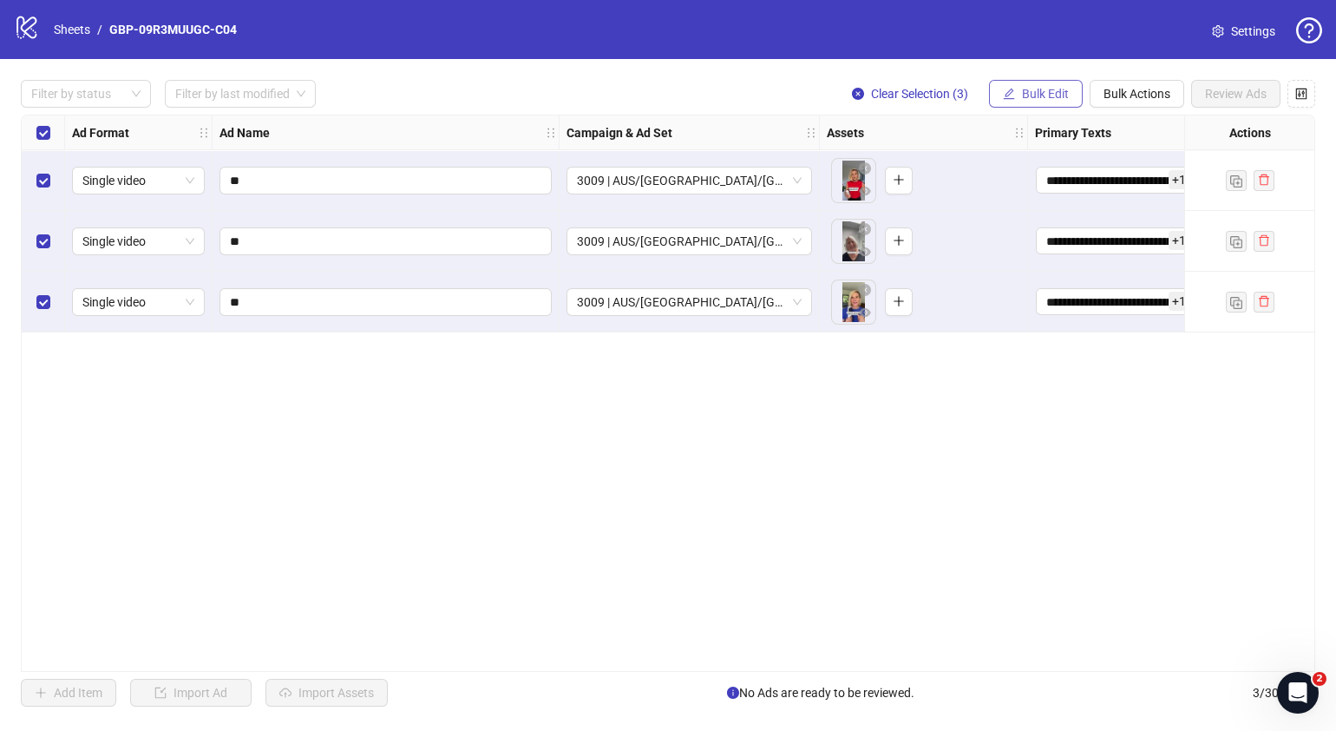
click at [1052, 100] on span "Bulk Edit" at bounding box center [1045, 94] width 47 height 14
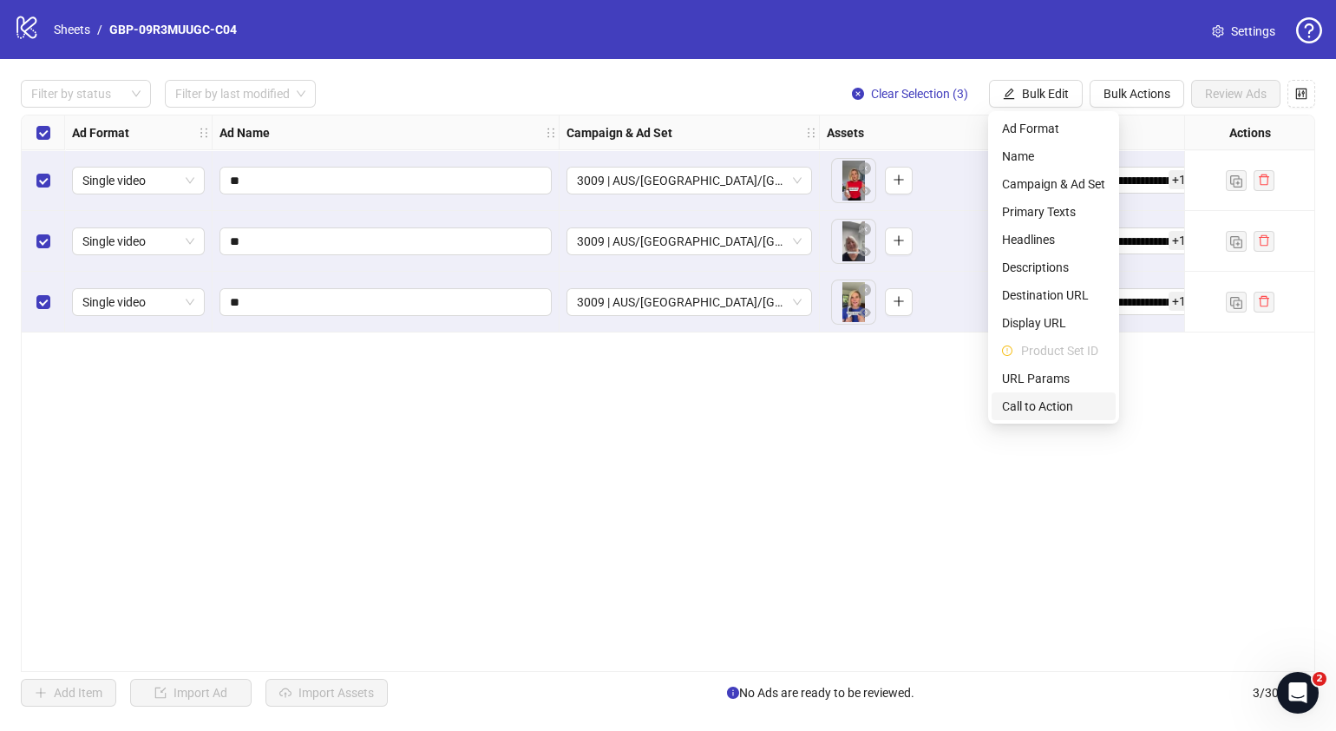
click at [1054, 405] on span "Call to Action" at bounding box center [1053, 406] width 103 height 19
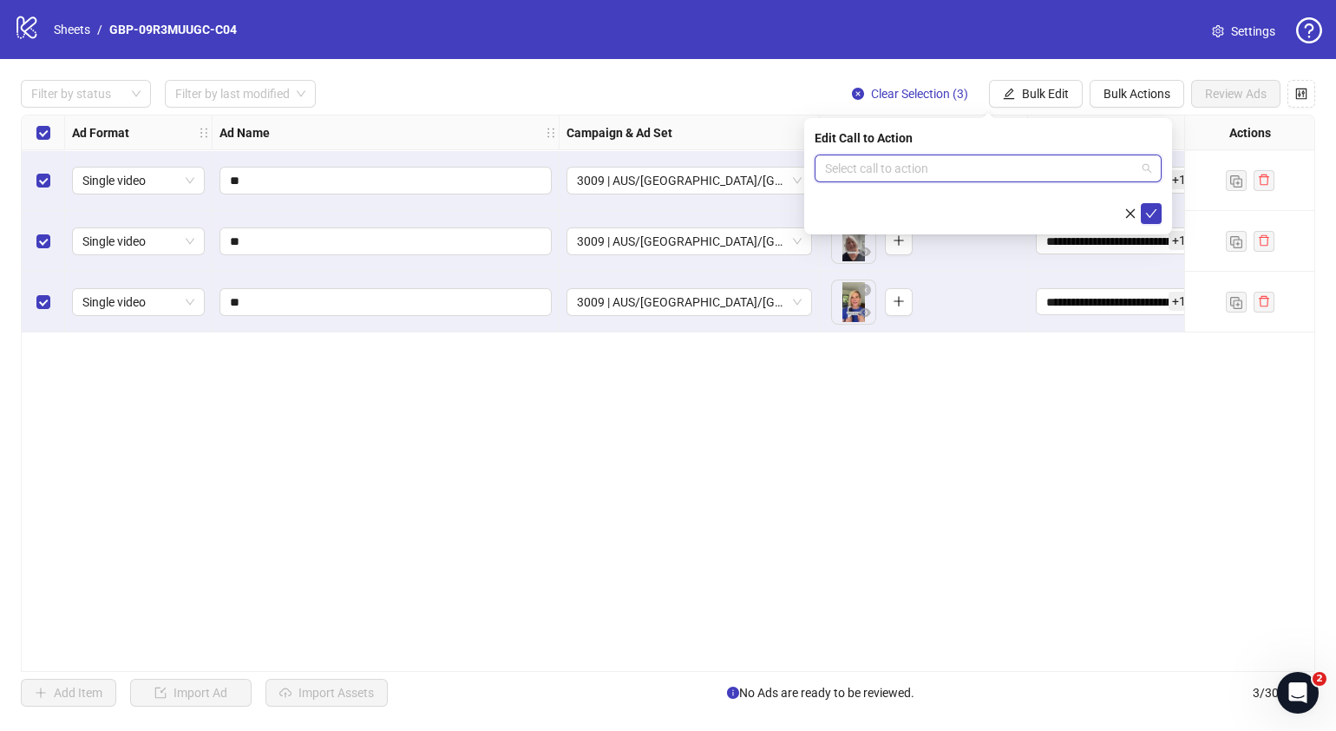
click at [968, 175] on input "search" at bounding box center [980, 168] width 311 height 26
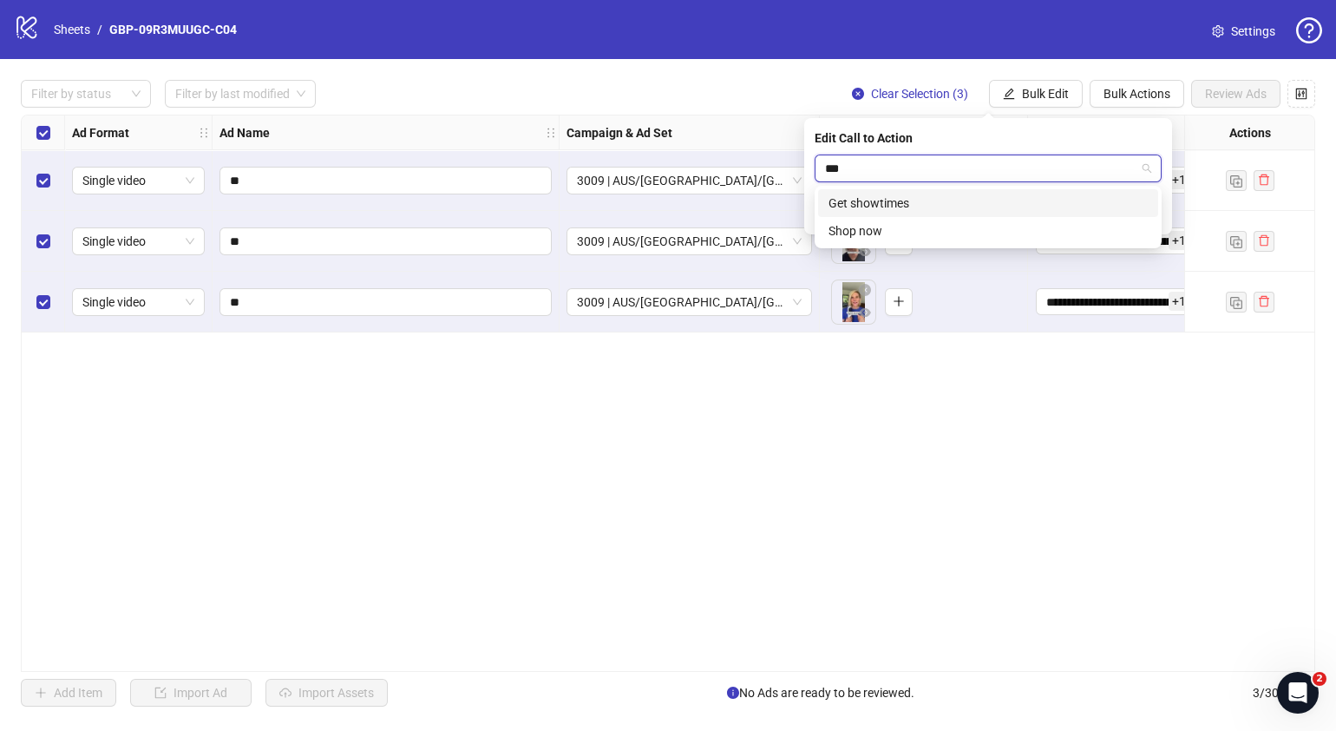
type input "****"
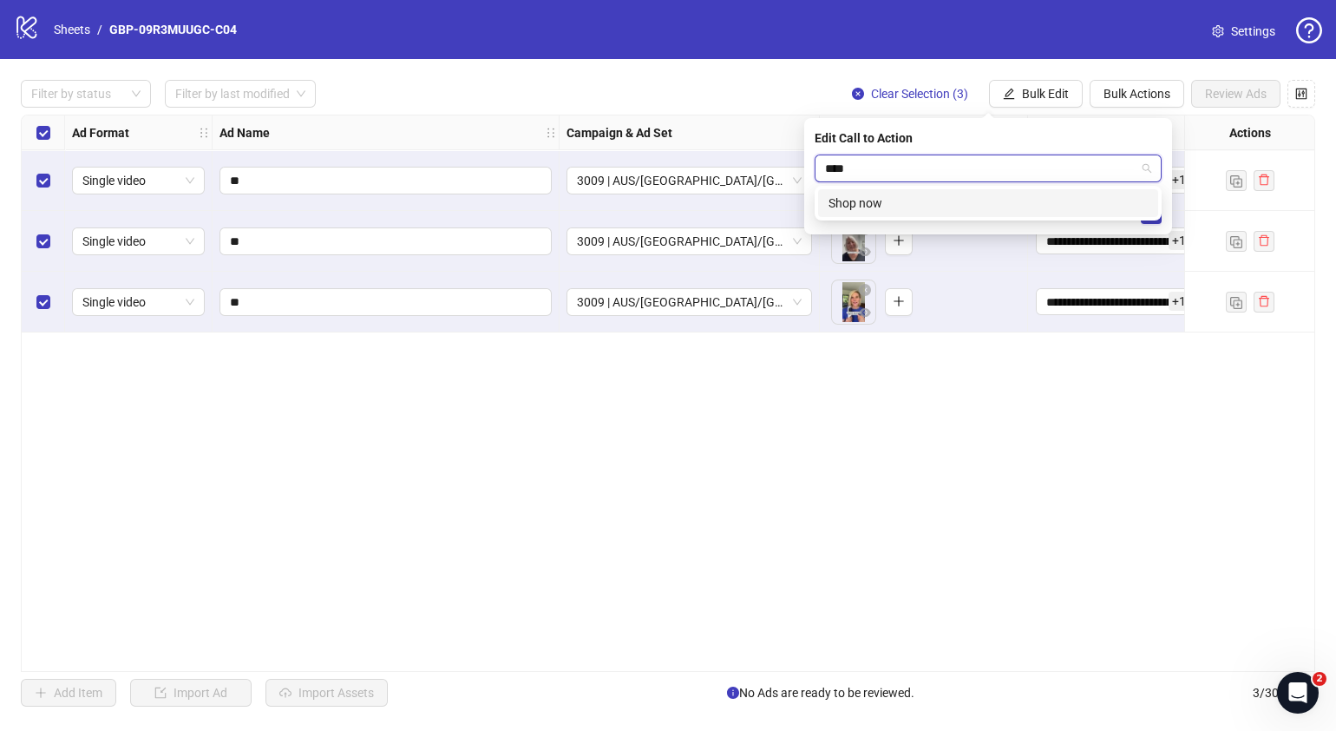
click at [968, 200] on div "Shop now" at bounding box center [988, 203] width 319 height 19
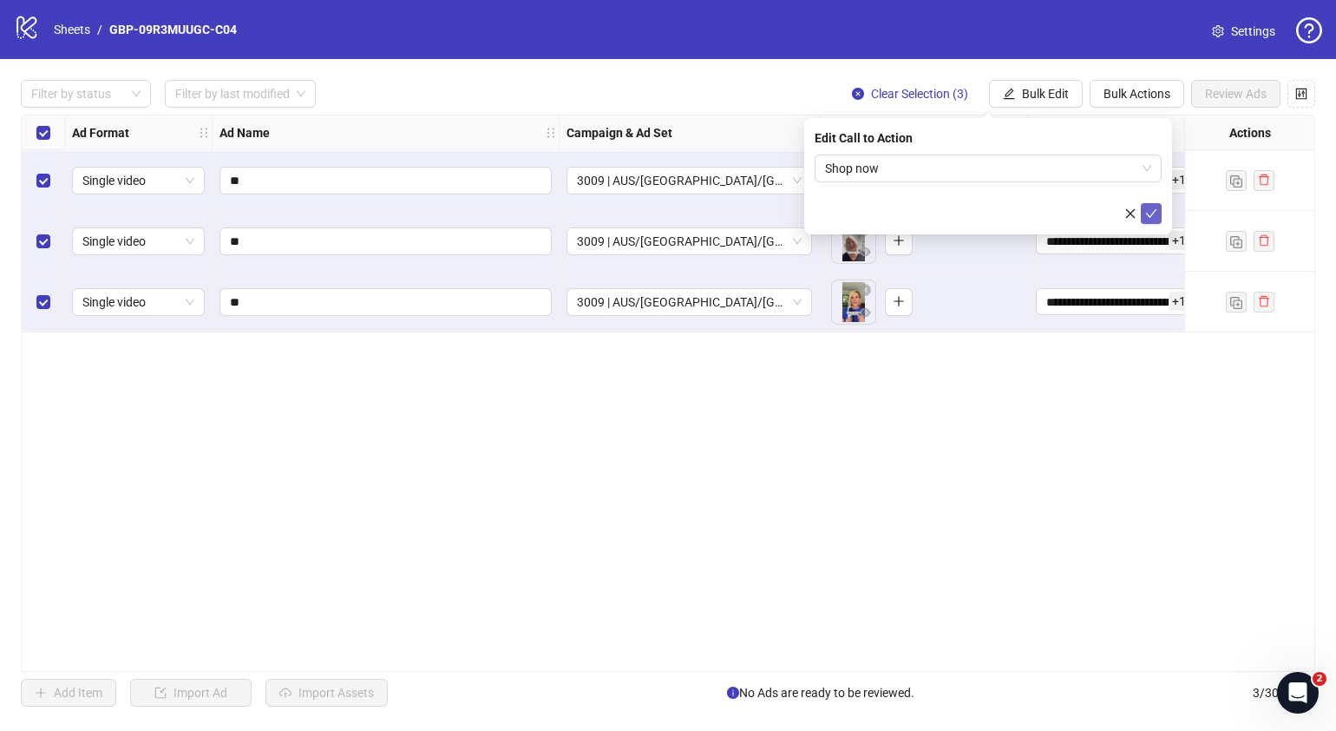
click at [1157, 215] on icon "check" at bounding box center [1151, 213] width 12 height 12
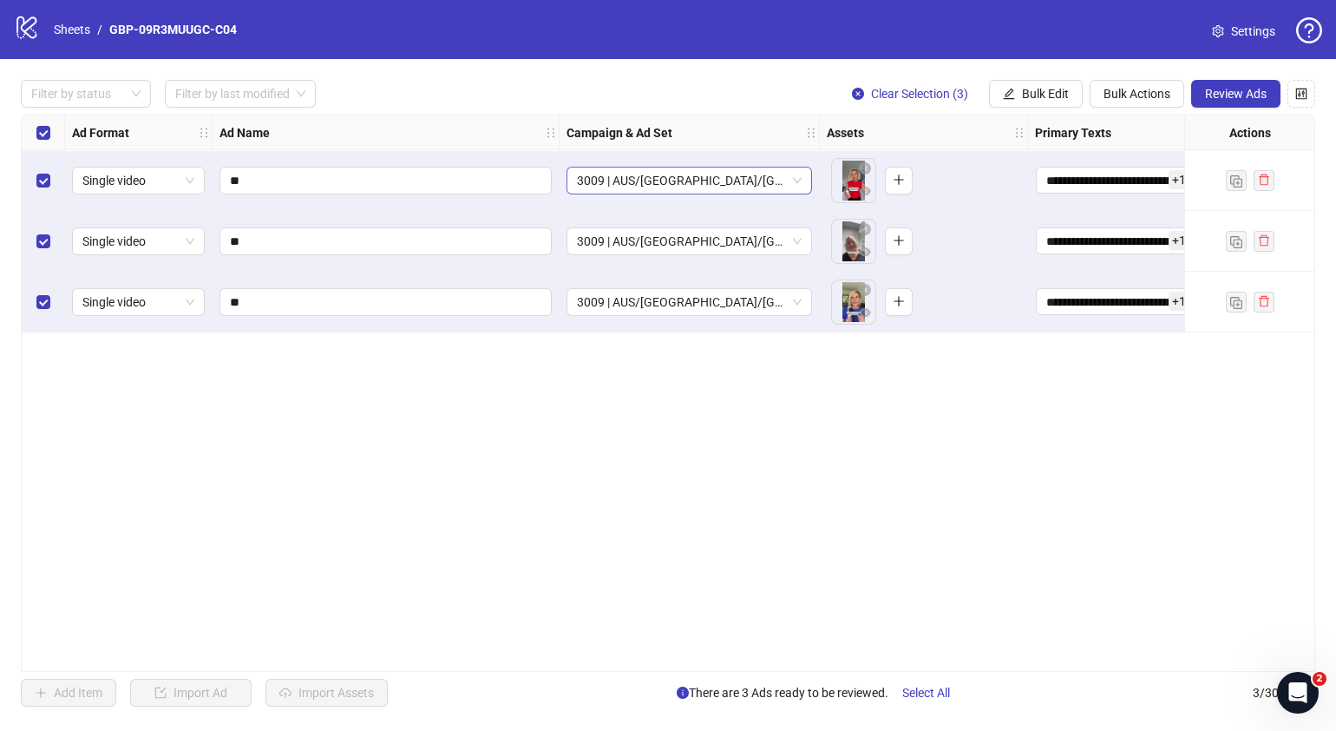
click at [797, 179] on span "3009 | AUS/[GEOGRAPHIC_DATA]/[GEOGRAPHIC_DATA]| GBP-09R3MUUGC-C04" at bounding box center [689, 180] width 225 height 26
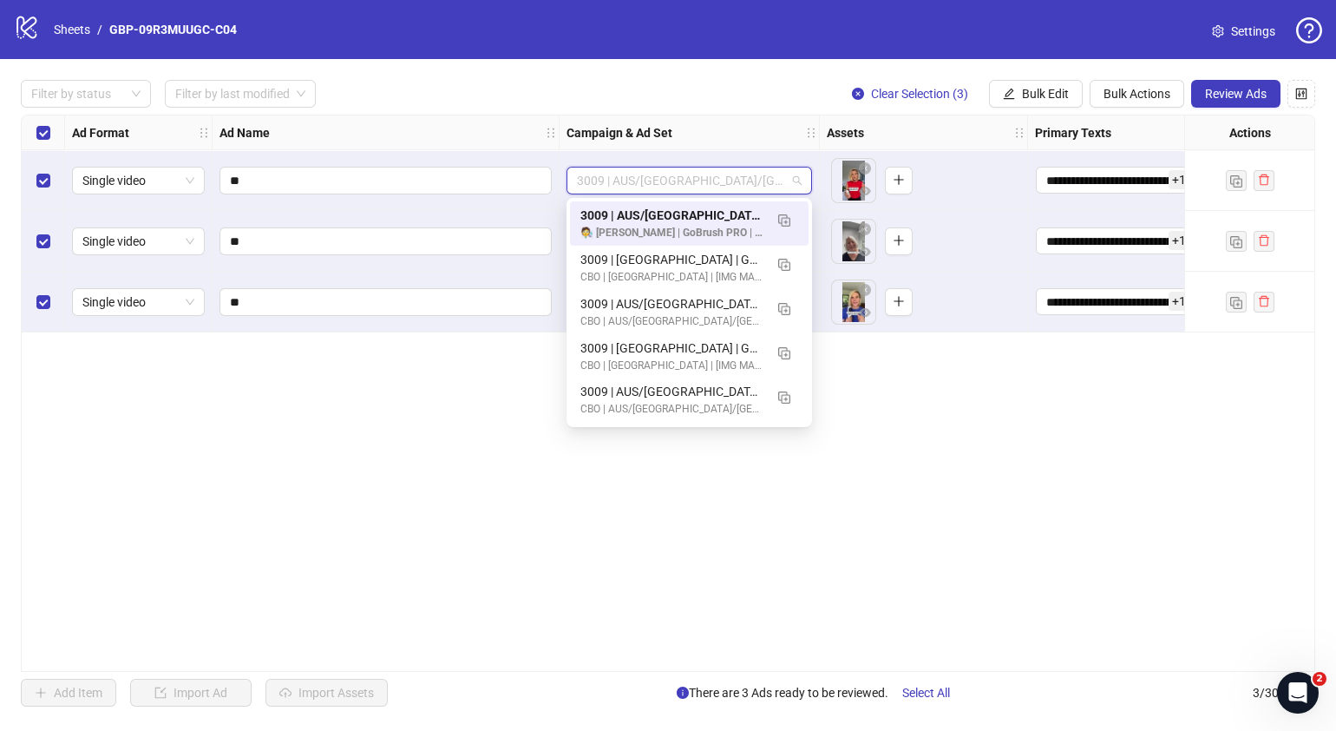
click at [1061, 439] on div "**********" at bounding box center [668, 393] width 1295 height 557
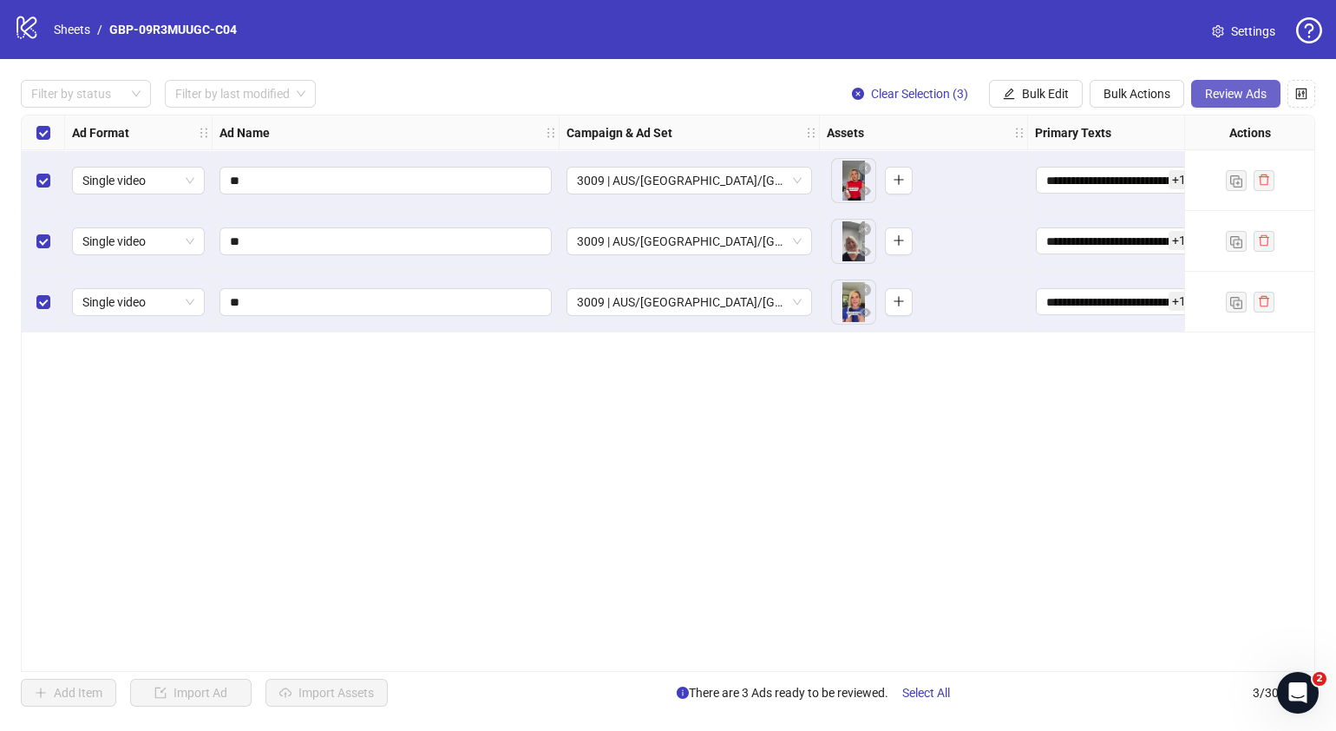
click at [1228, 82] on button "Review Ads" at bounding box center [1235, 94] width 89 height 28
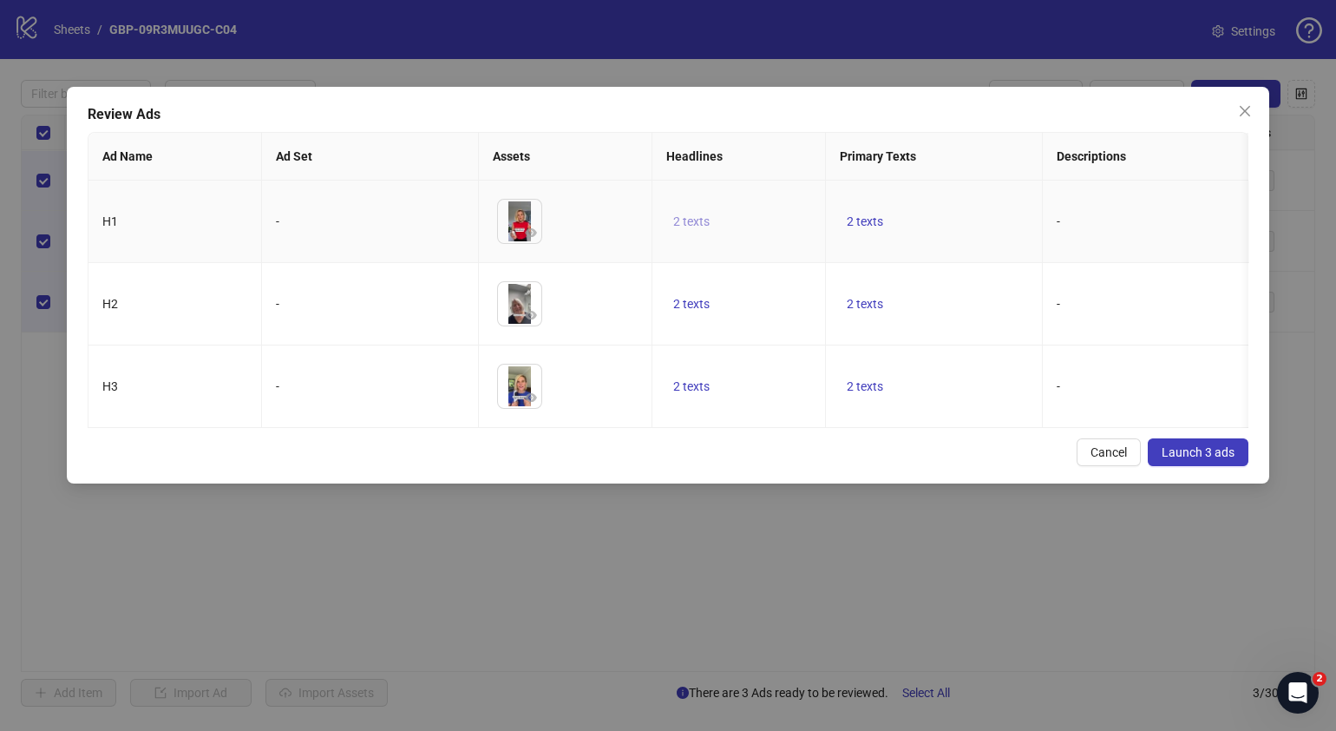
click at [695, 225] on span "2 texts" at bounding box center [691, 221] width 36 height 14
click at [961, 205] on icon "caret-right" at bounding box center [962, 209] width 5 height 9
drag, startPoint x: 959, startPoint y: 481, endPoint x: 943, endPoint y: 413, distance: 69.5
click at [958, 466] on div "Cancel Launch 3 ads" at bounding box center [668, 452] width 1161 height 28
click at [872, 304] on span "2 texts" at bounding box center [865, 304] width 36 height 14
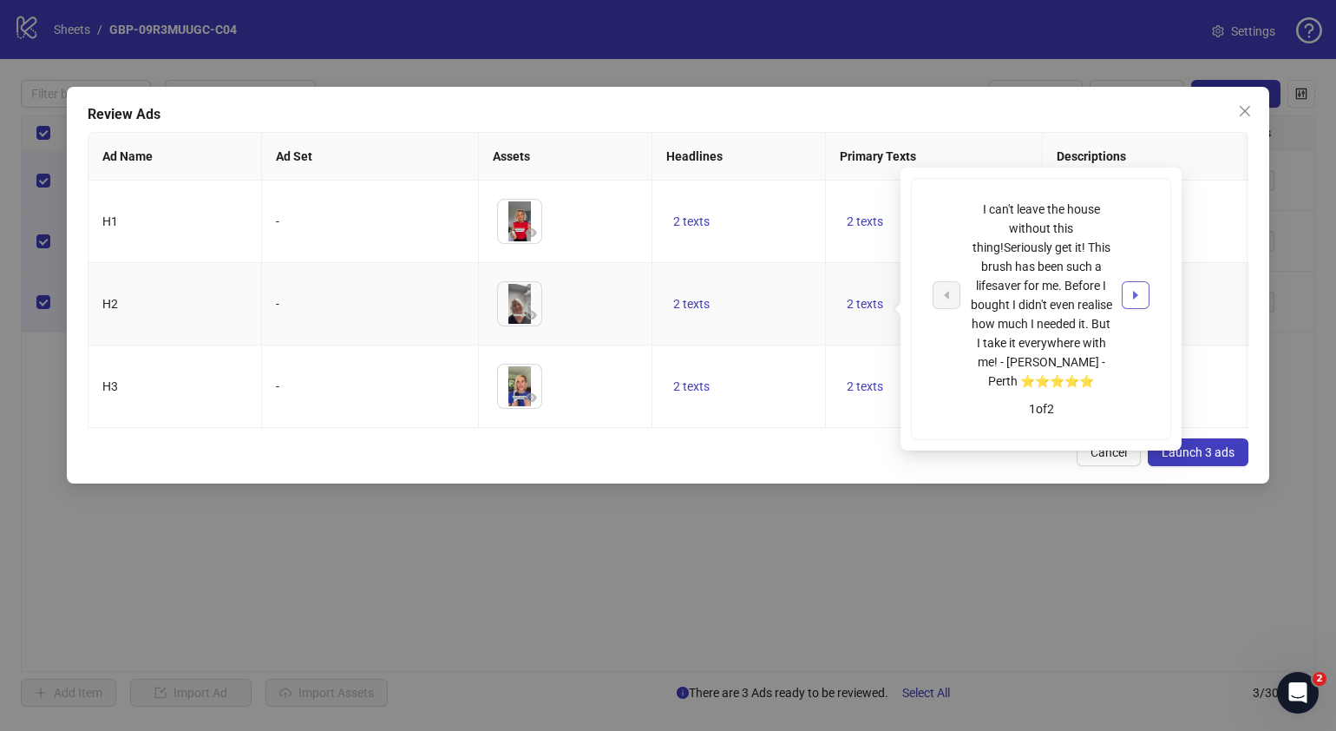
click at [1133, 291] on icon "caret-right" at bounding box center [1135, 295] width 5 height 9
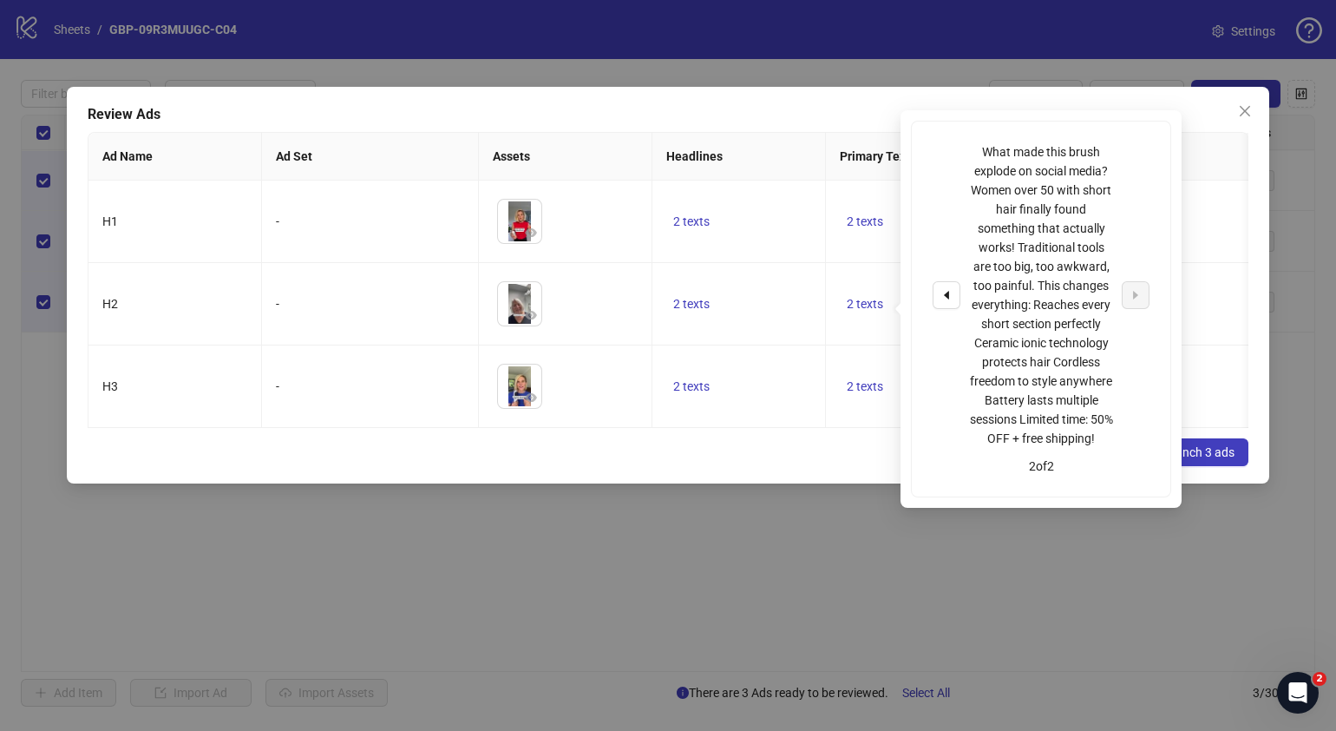
drag, startPoint x: 851, startPoint y: 483, endPoint x: 850, endPoint y: 471, distance: 12.2
click at [850, 466] on div "Cancel Launch 3 ads" at bounding box center [668, 452] width 1161 height 28
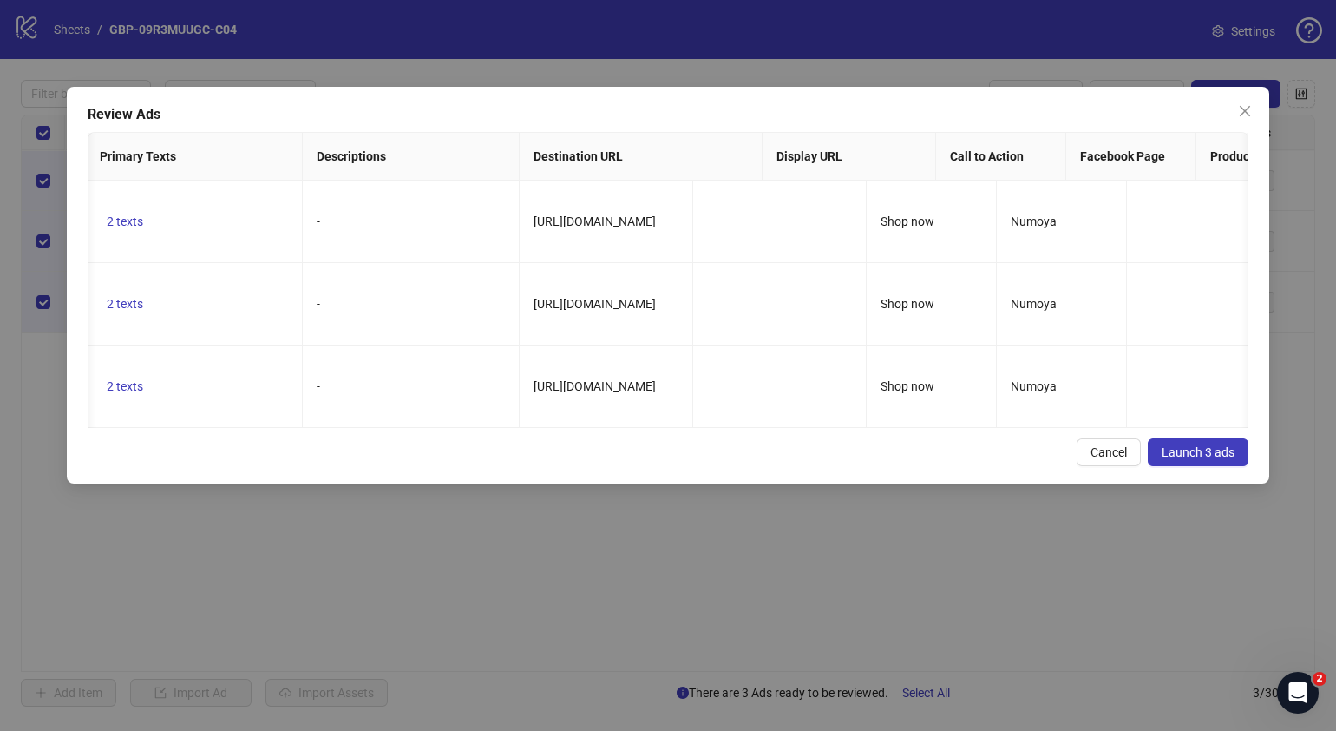
scroll to position [0, 924]
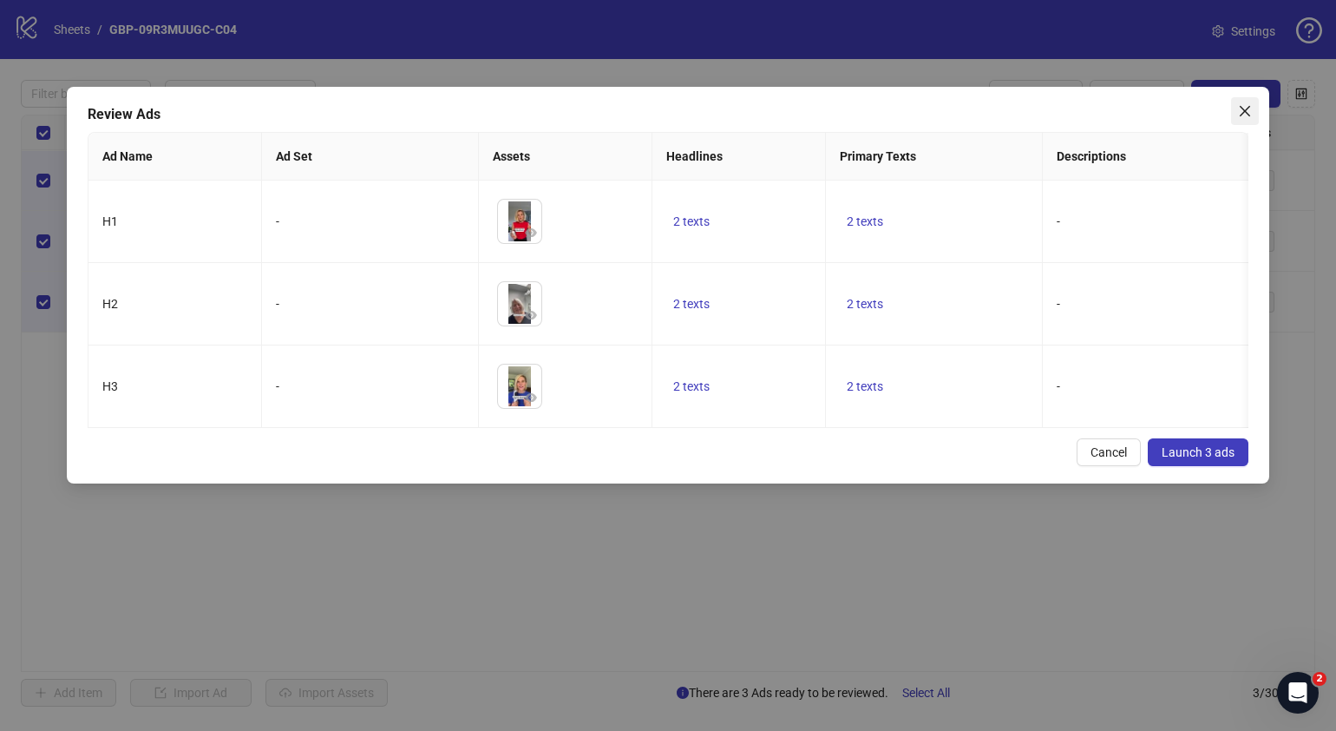
click at [1241, 106] on icon "close" at bounding box center [1245, 111] width 10 height 10
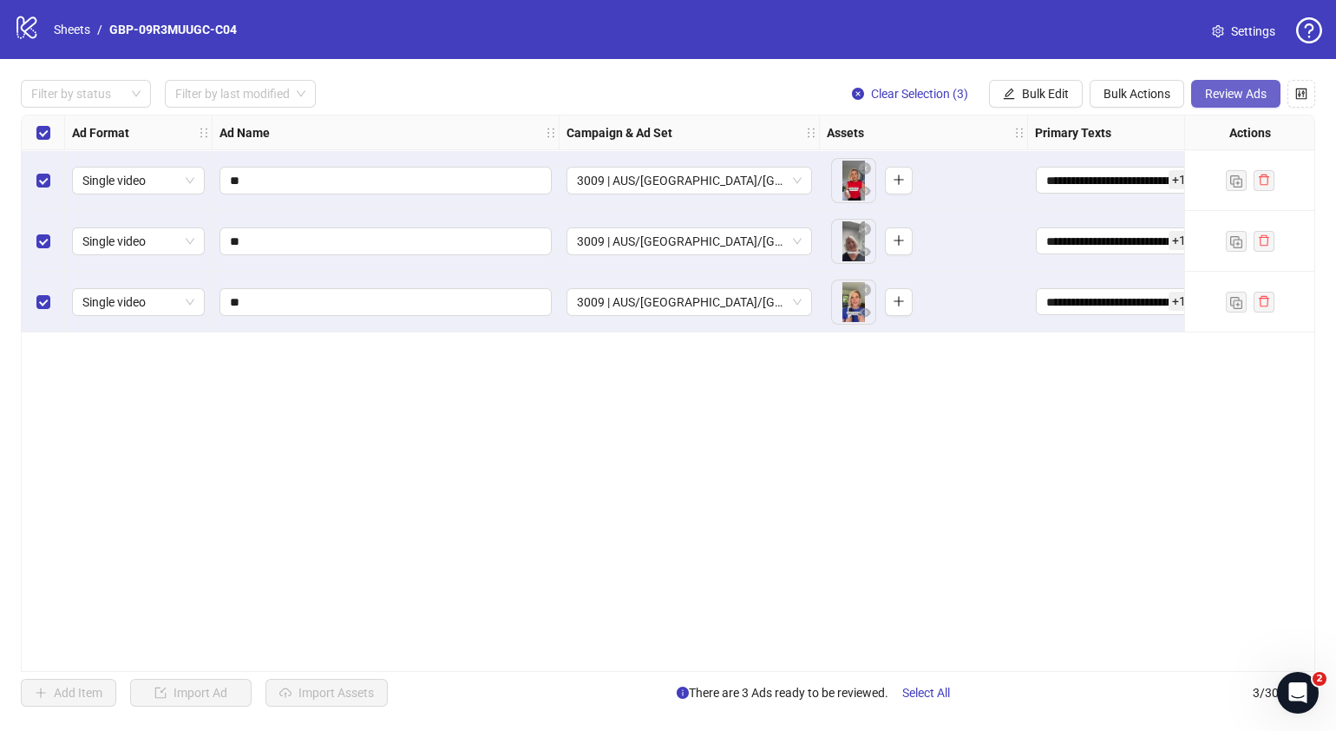
click at [1222, 95] on span "Review Ads" at bounding box center [1236, 94] width 62 height 14
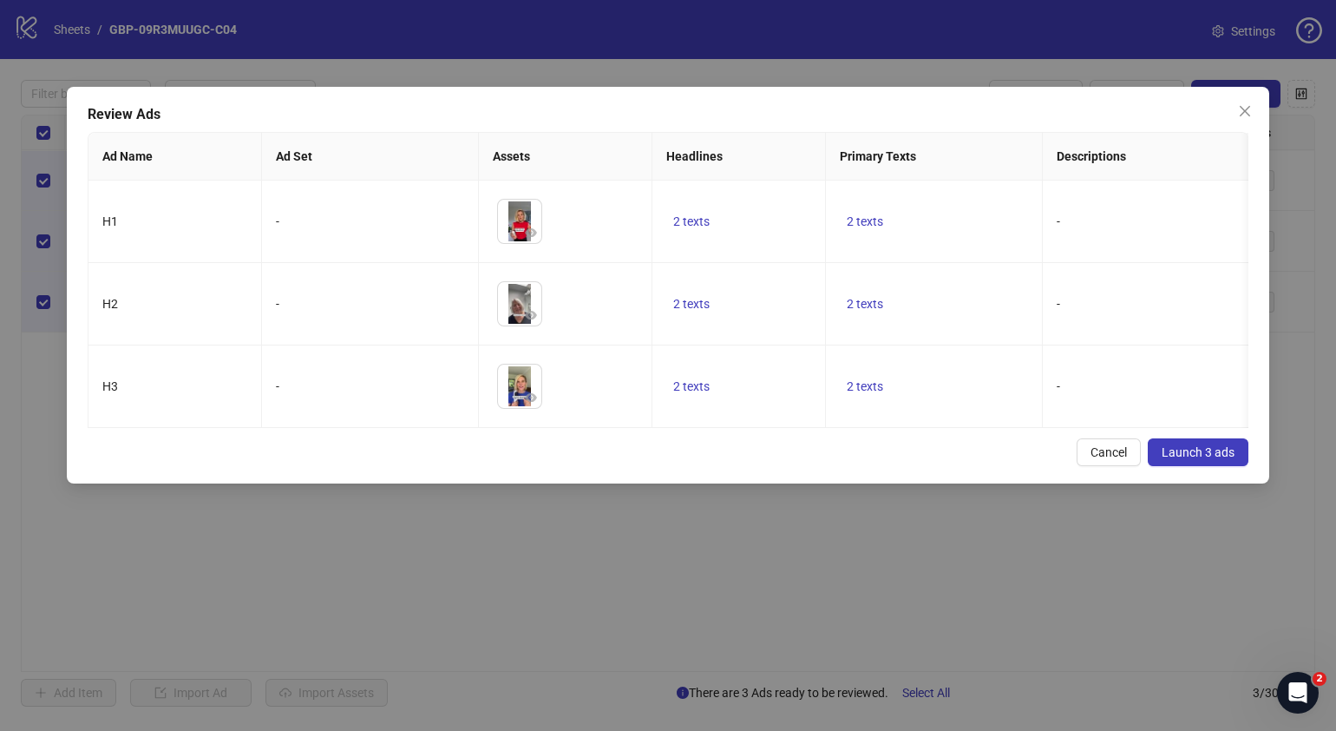
click at [1197, 459] on span "Launch 3 ads" at bounding box center [1198, 452] width 73 height 14
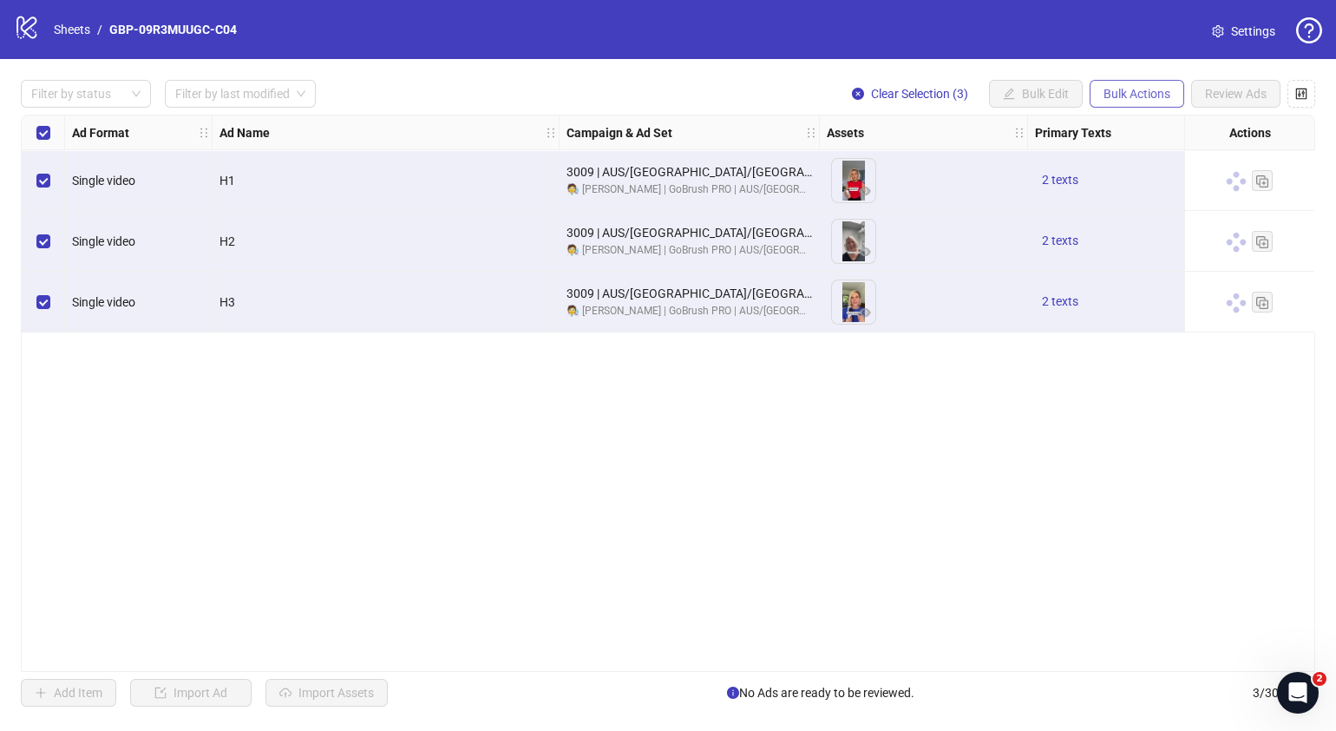
click at [1152, 95] on span "Bulk Actions" at bounding box center [1137, 94] width 67 height 14
click at [841, 564] on div "Ad Format Ad Name Campaign & Ad Set Assets Primary Texts Headlines Descriptions…" at bounding box center [668, 393] width 1295 height 557
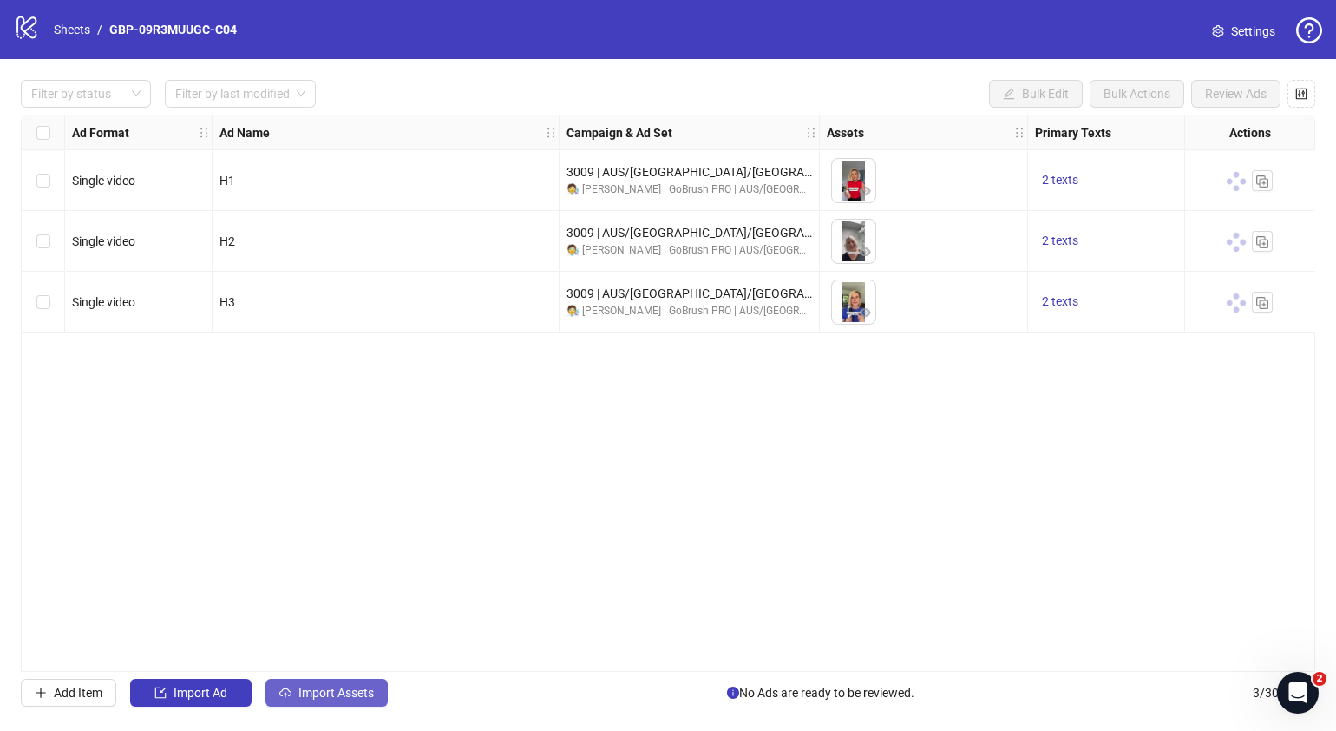
click at [343, 698] on span "Import Assets" at bounding box center [336, 693] width 75 height 14
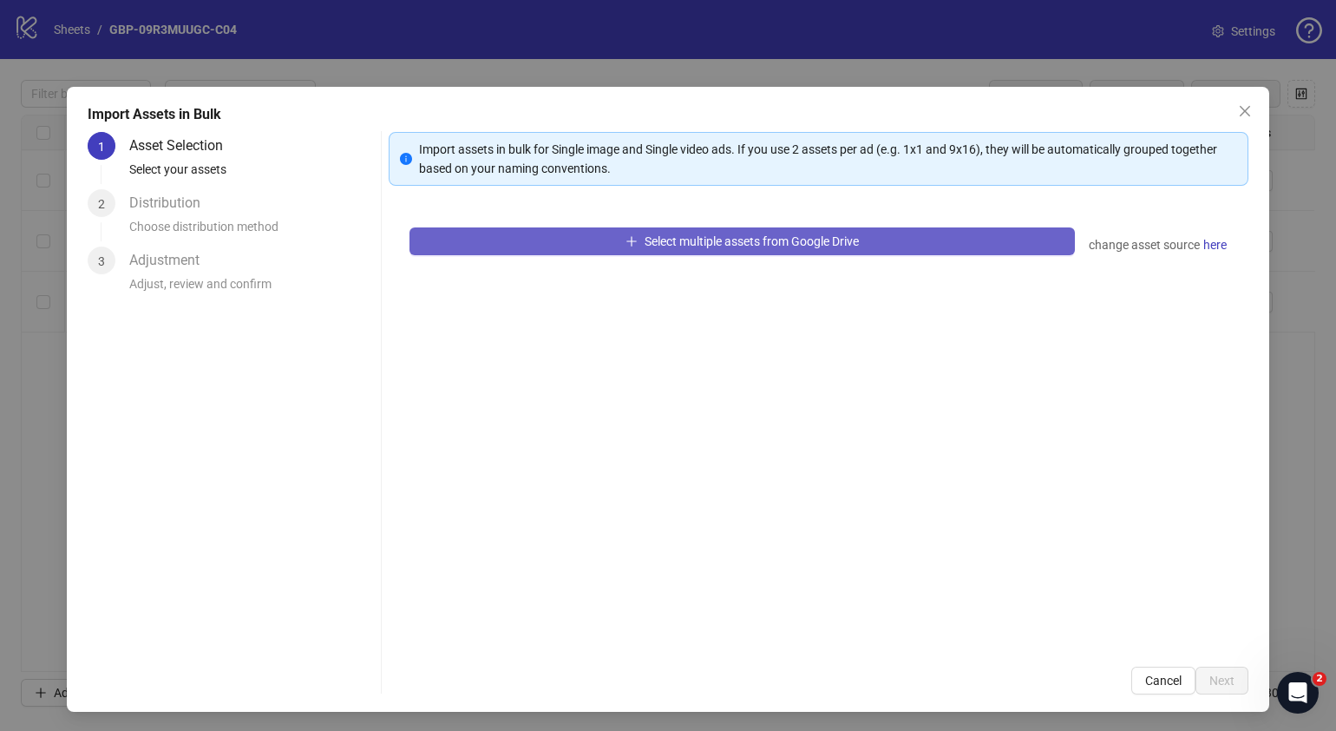
drag, startPoint x: 810, startPoint y: 239, endPoint x: 810, endPoint y: 247, distance: 8.7
click at [810, 247] on span "Select multiple assets from Google Drive" at bounding box center [752, 241] width 214 height 14
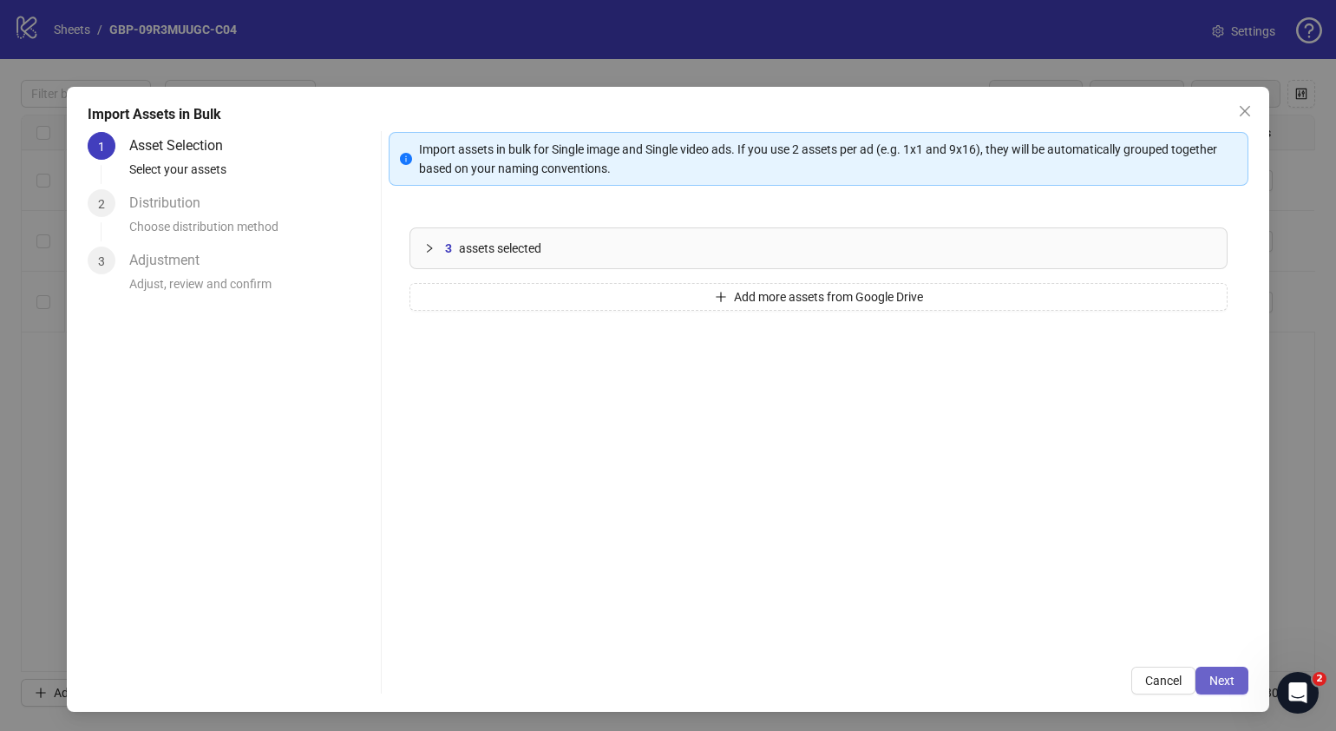
click at [1211, 671] on button "Next" at bounding box center [1222, 680] width 53 height 28
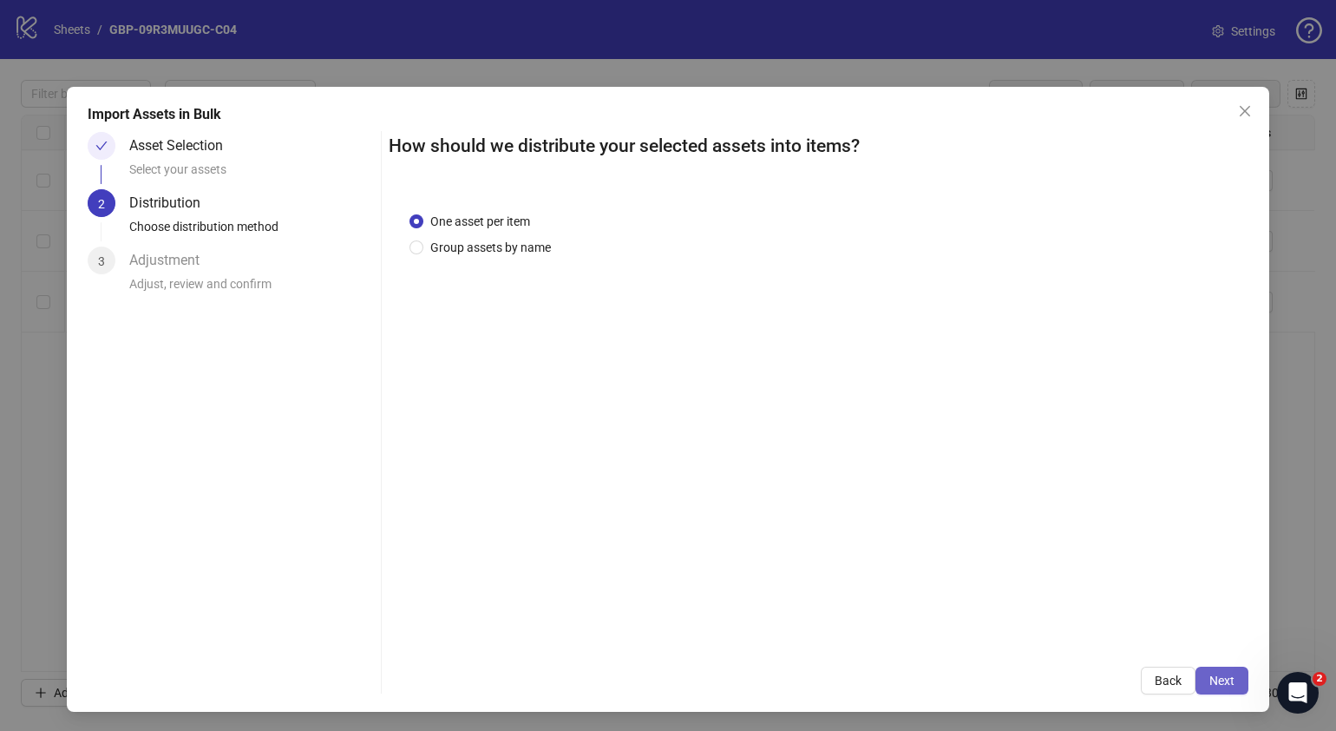
click at [1211, 688] on button "Next" at bounding box center [1222, 680] width 53 height 28
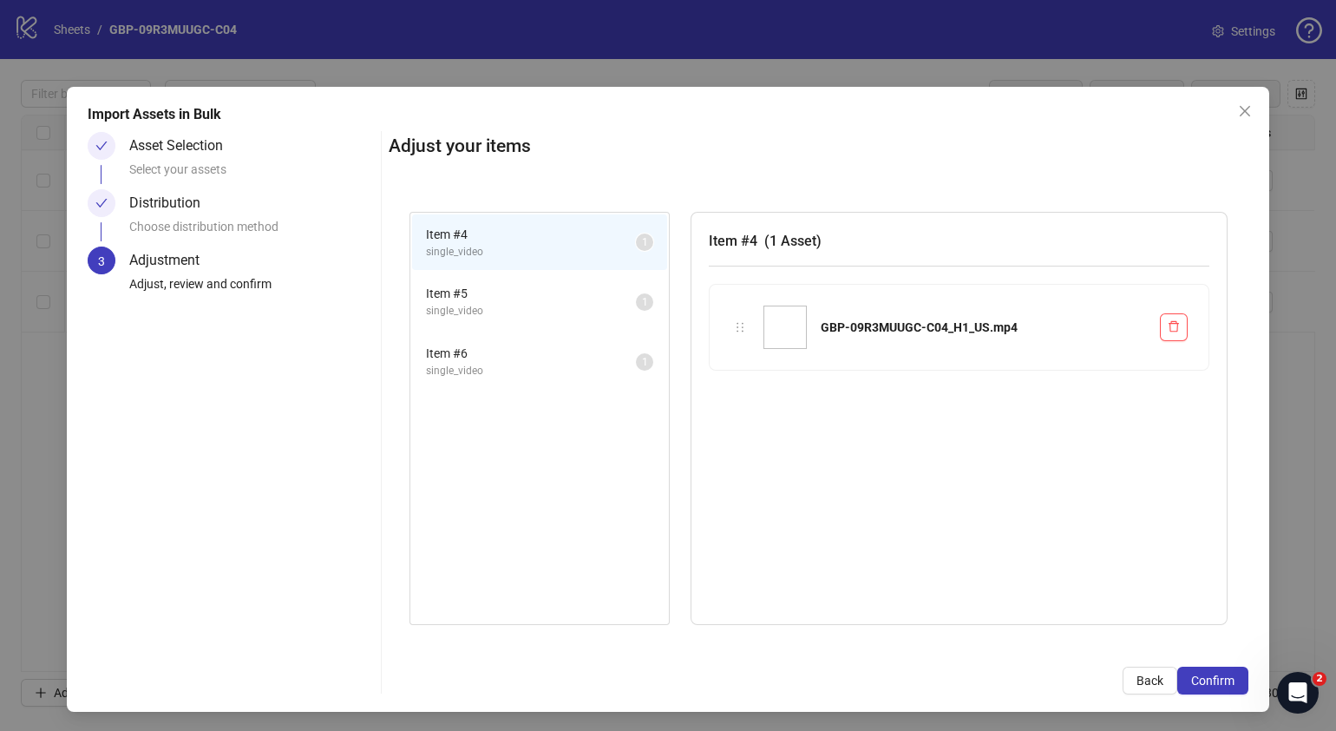
click at [1211, 688] on button "Confirm" at bounding box center [1213, 680] width 71 height 28
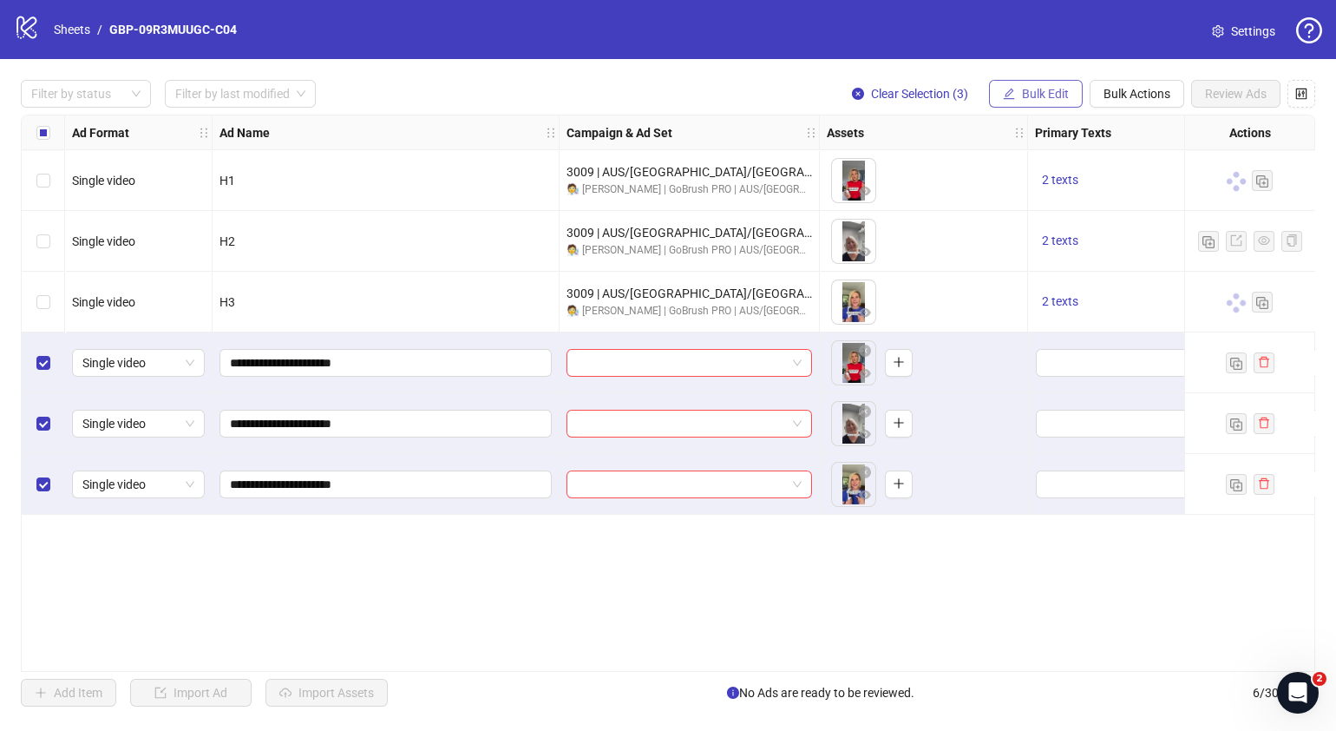
click at [1064, 94] on span "Bulk Edit" at bounding box center [1045, 94] width 47 height 14
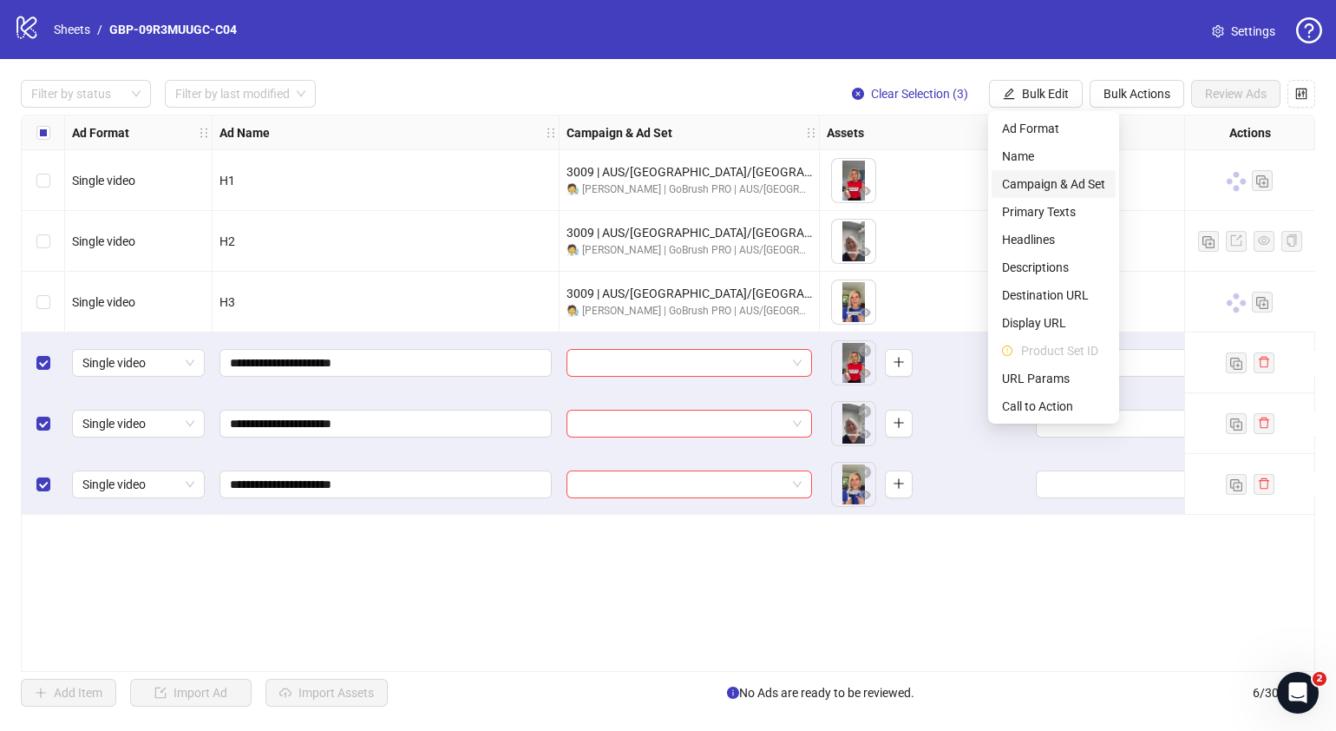
click at [1088, 176] on span "Campaign & Ad Set" at bounding box center [1053, 183] width 103 height 19
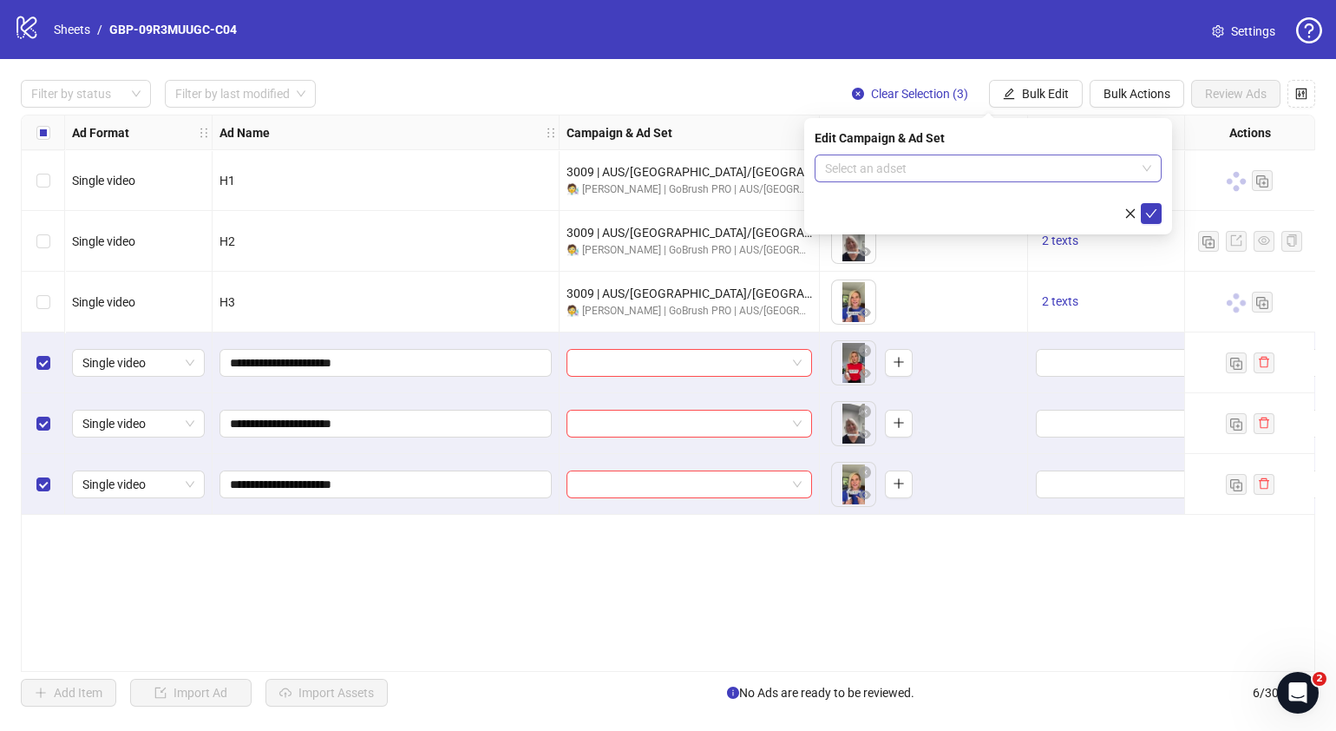
click at [1152, 171] on div "Select an adset" at bounding box center [988, 168] width 347 height 28
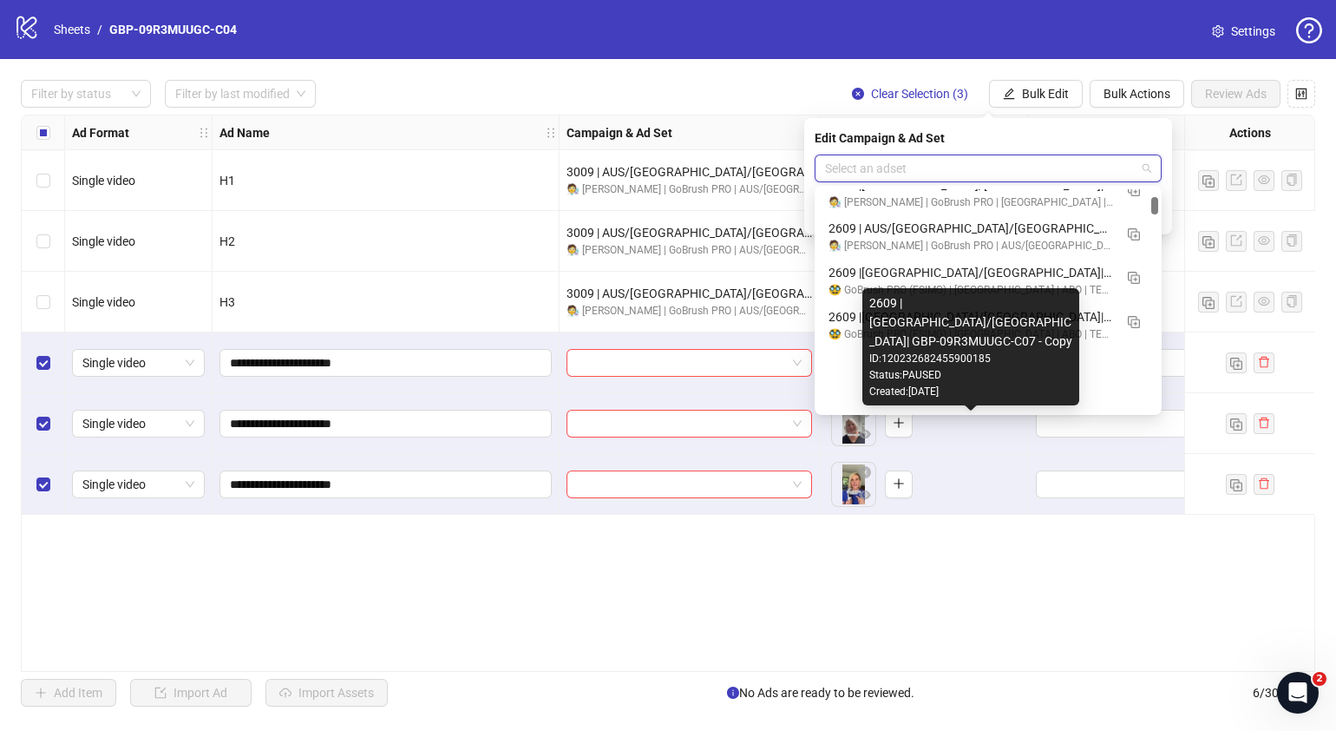
scroll to position [1193, 0]
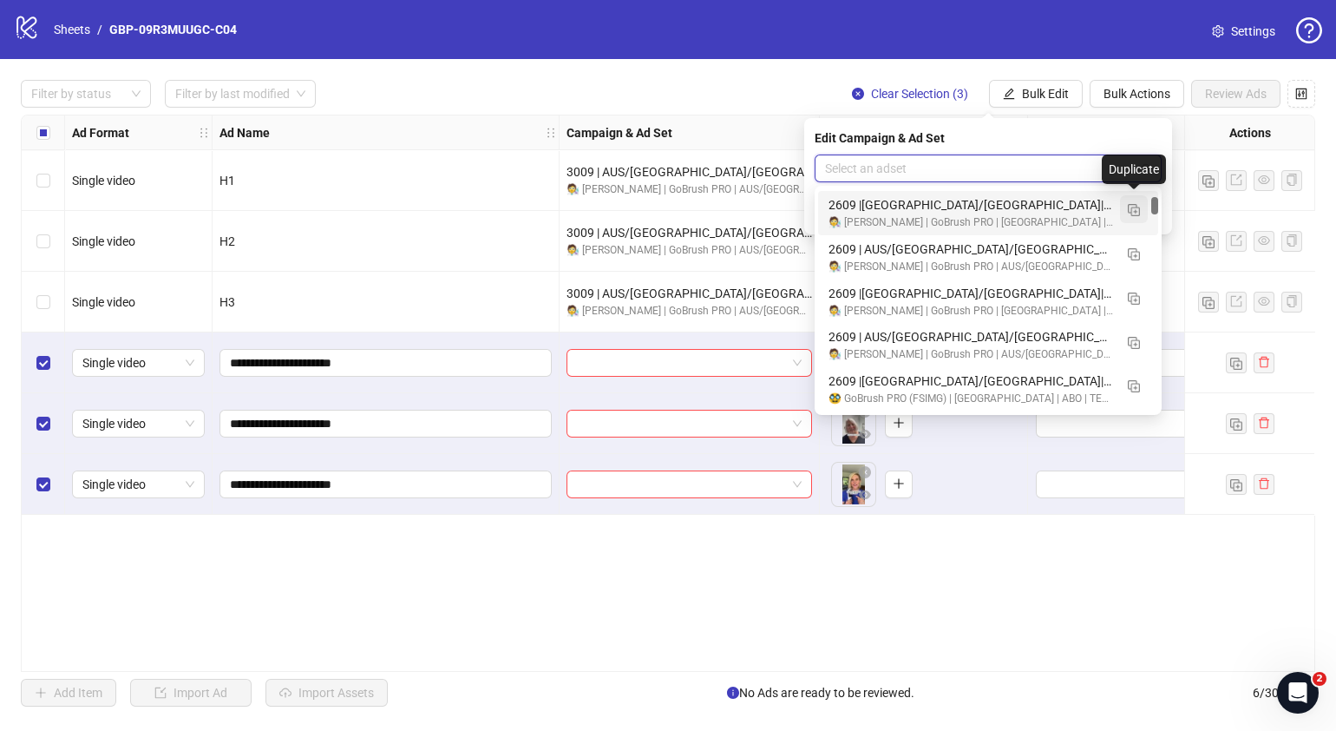
click at [1135, 209] on img "button" at bounding box center [1134, 210] width 12 height 12
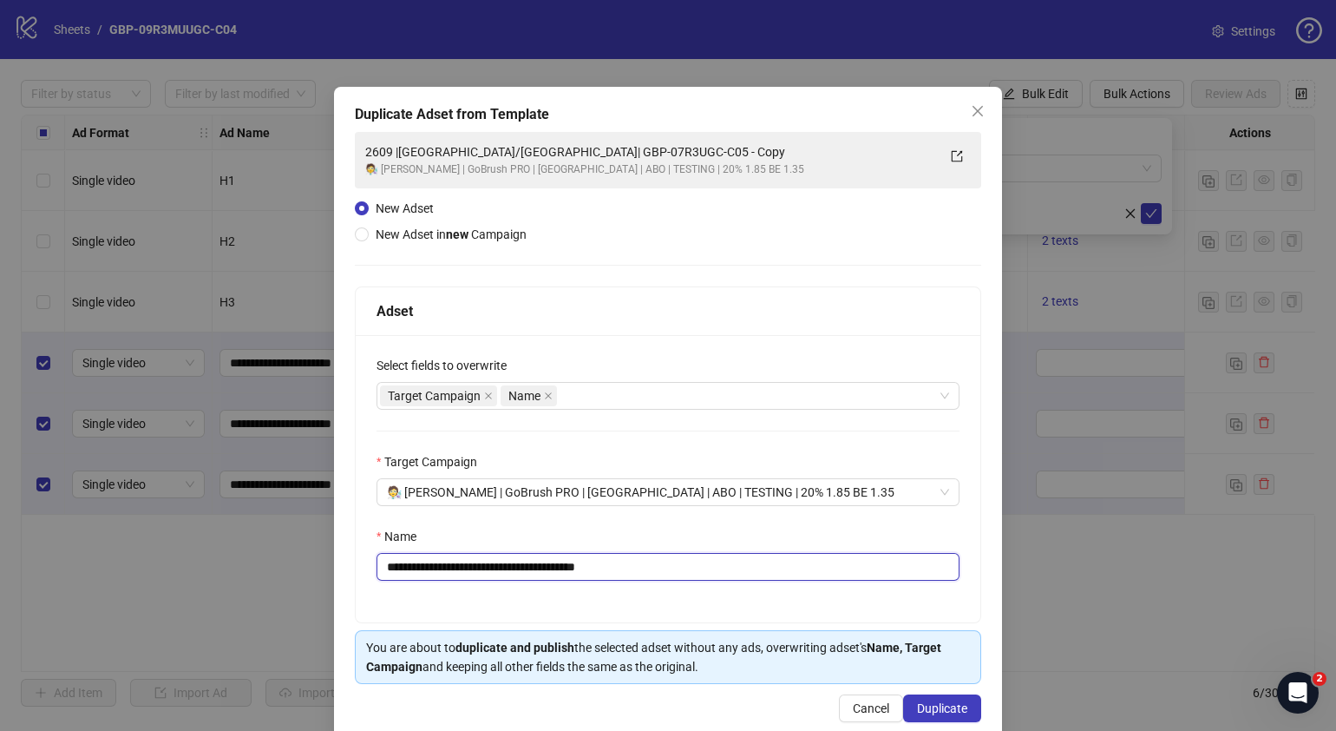
drag, startPoint x: 680, startPoint y: 560, endPoint x: 469, endPoint y: 570, distance: 212.0
click at [469, 570] on input "**********" at bounding box center [668, 567] width 583 height 28
click at [592, 561] on input "**********" at bounding box center [668, 567] width 583 height 28
paste input "**********"
click at [397, 565] on input "**********" at bounding box center [668, 567] width 583 height 28
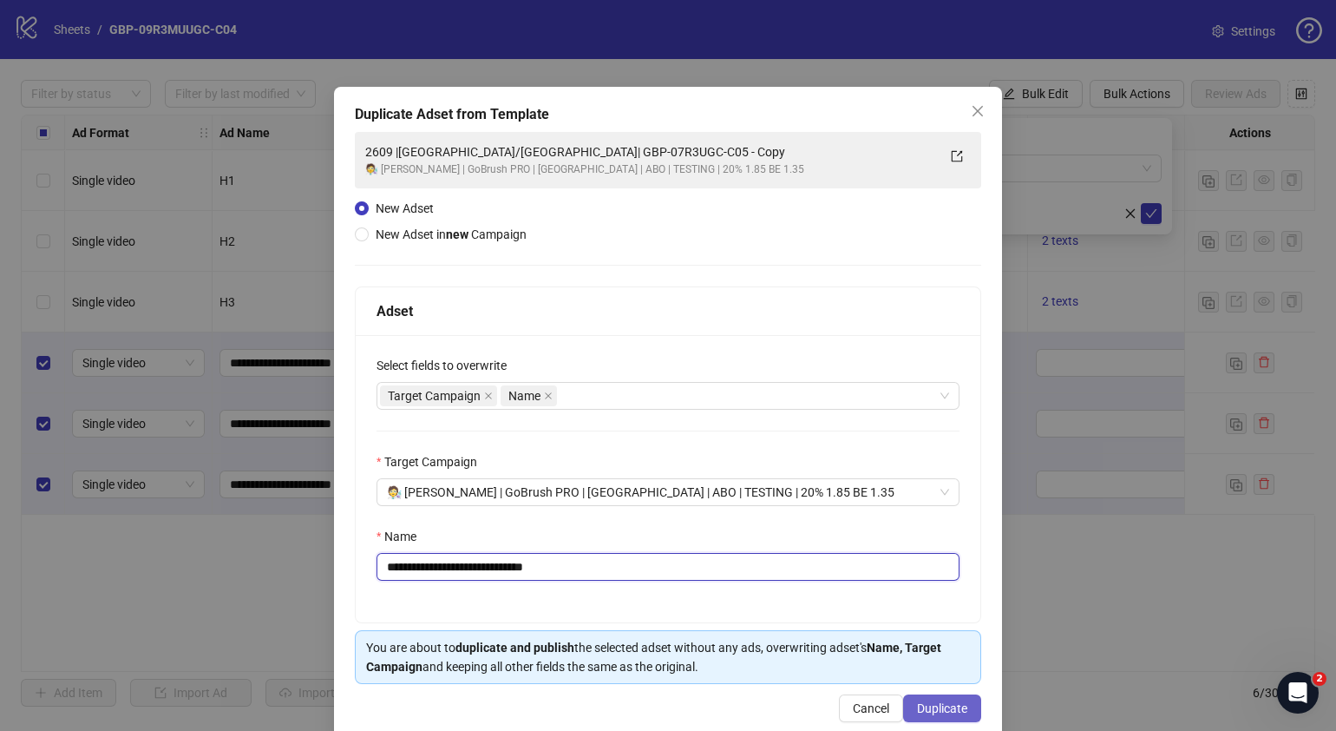
type input "**********"
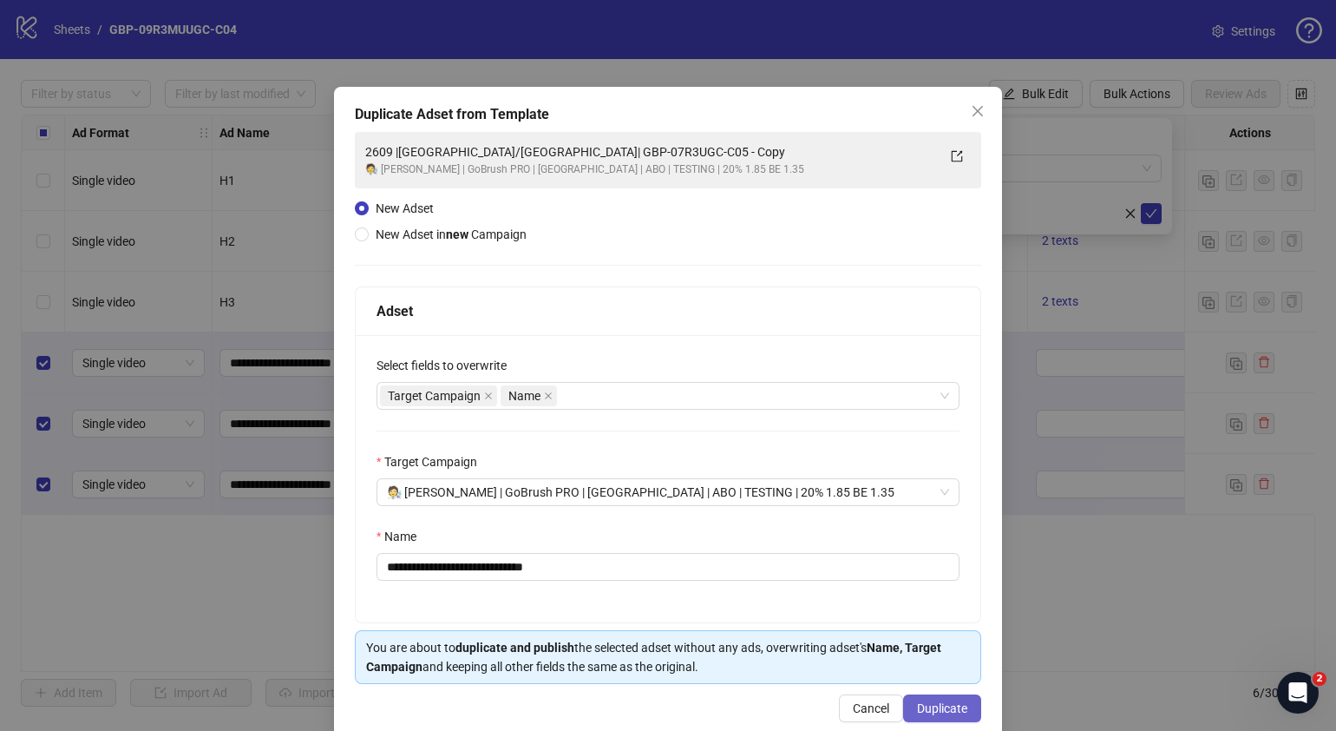
click at [927, 703] on span "Duplicate" at bounding box center [942, 708] width 50 height 14
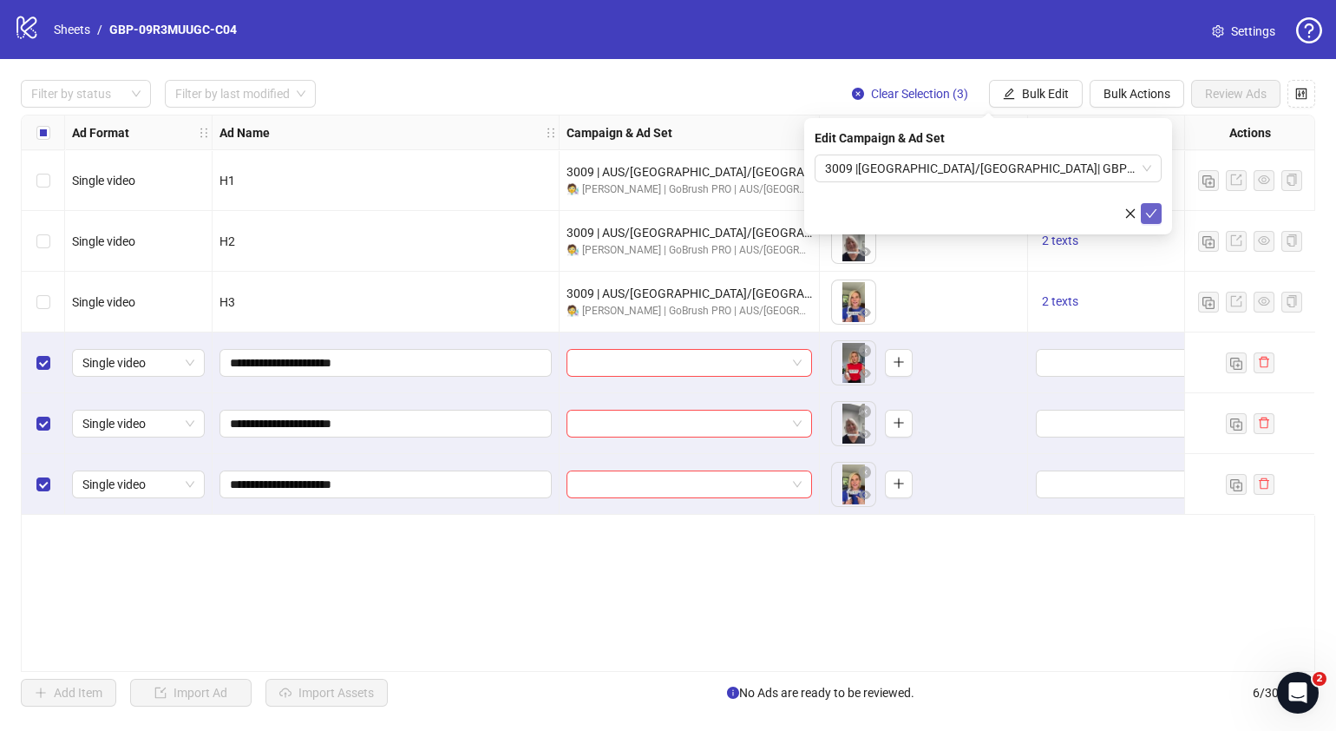
click at [1151, 212] on icon "check" at bounding box center [1151, 213] width 12 height 12
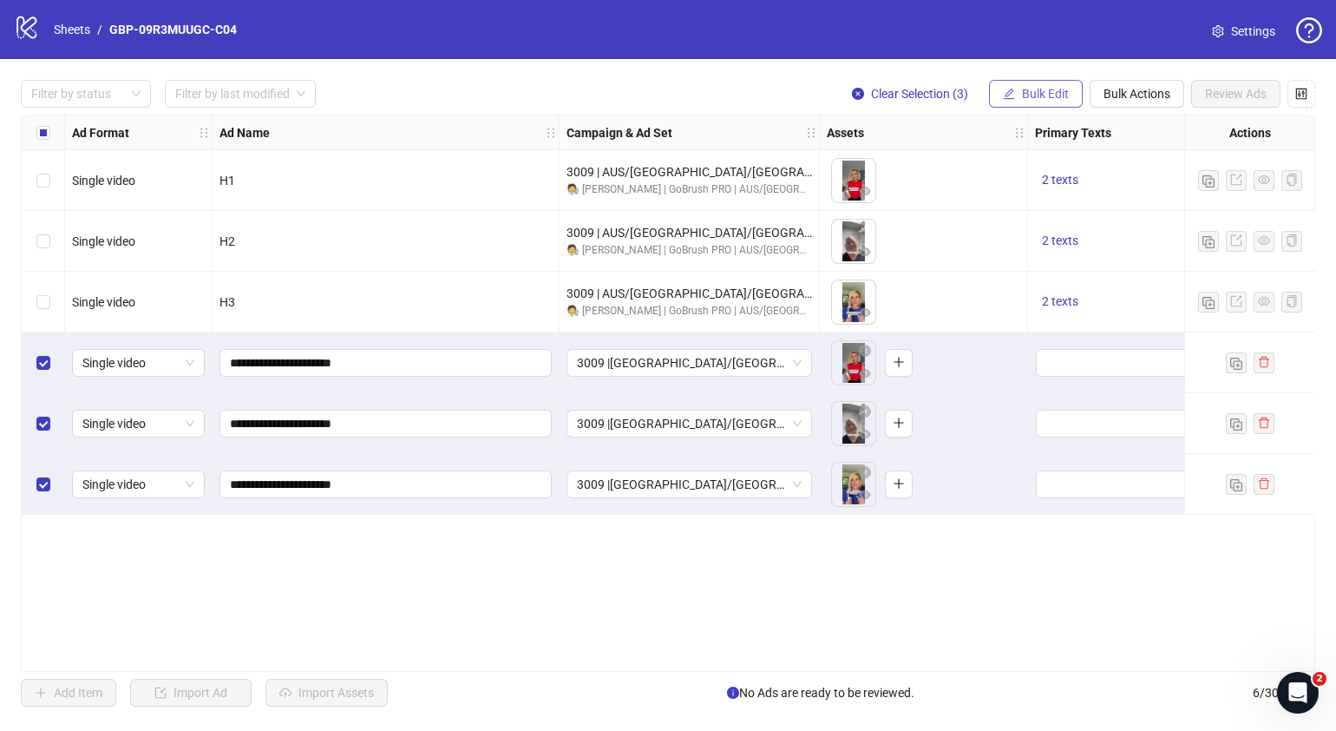
click at [1050, 89] on span "Bulk Edit" at bounding box center [1045, 94] width 47 height 14
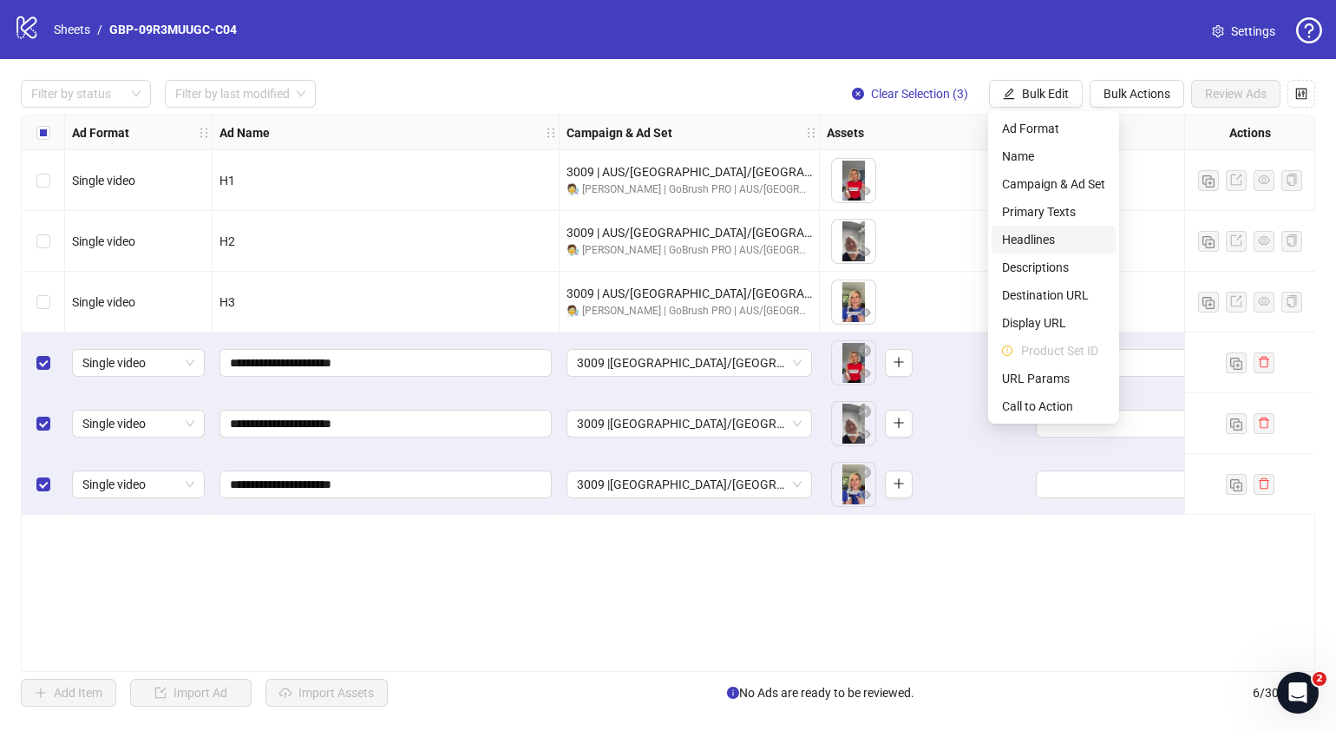
click at [1053, 239] on span "Headlines" at bounding box center [1053, 239] width 103 height 19
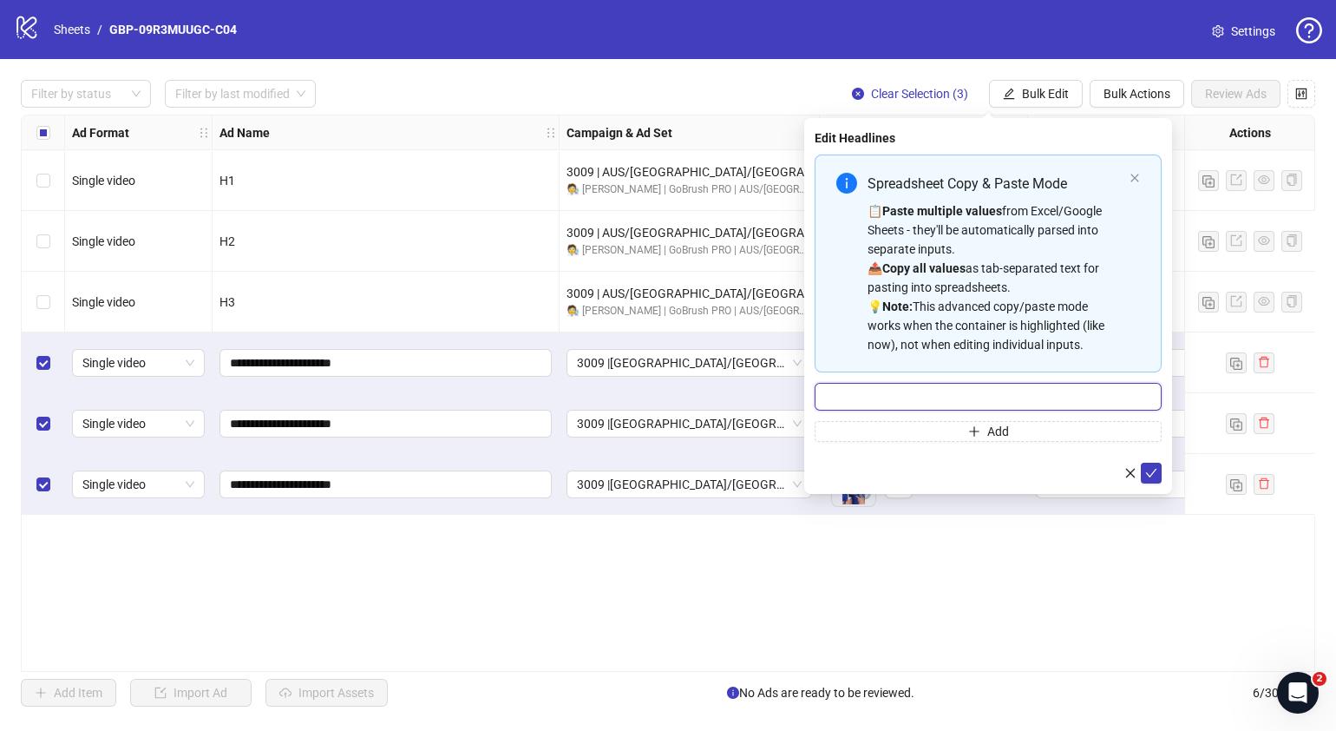
click at [1063, 400] on input "Multi-input container - paste or copy values" at bounding box center [988, 397] width 347 height 28
paste input "*******"
type input "*******"
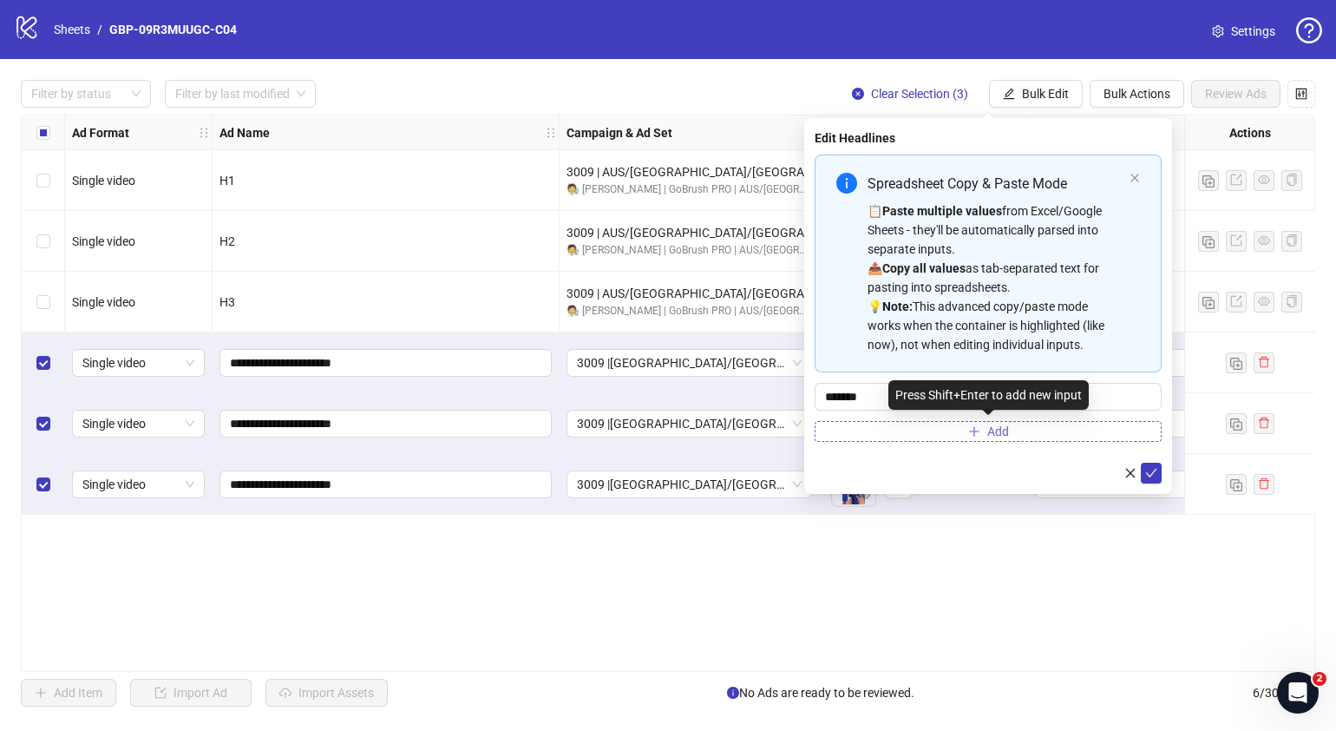
click at [973, 421] on button "Add" at bounding box center [988, 431] width 347 height 21
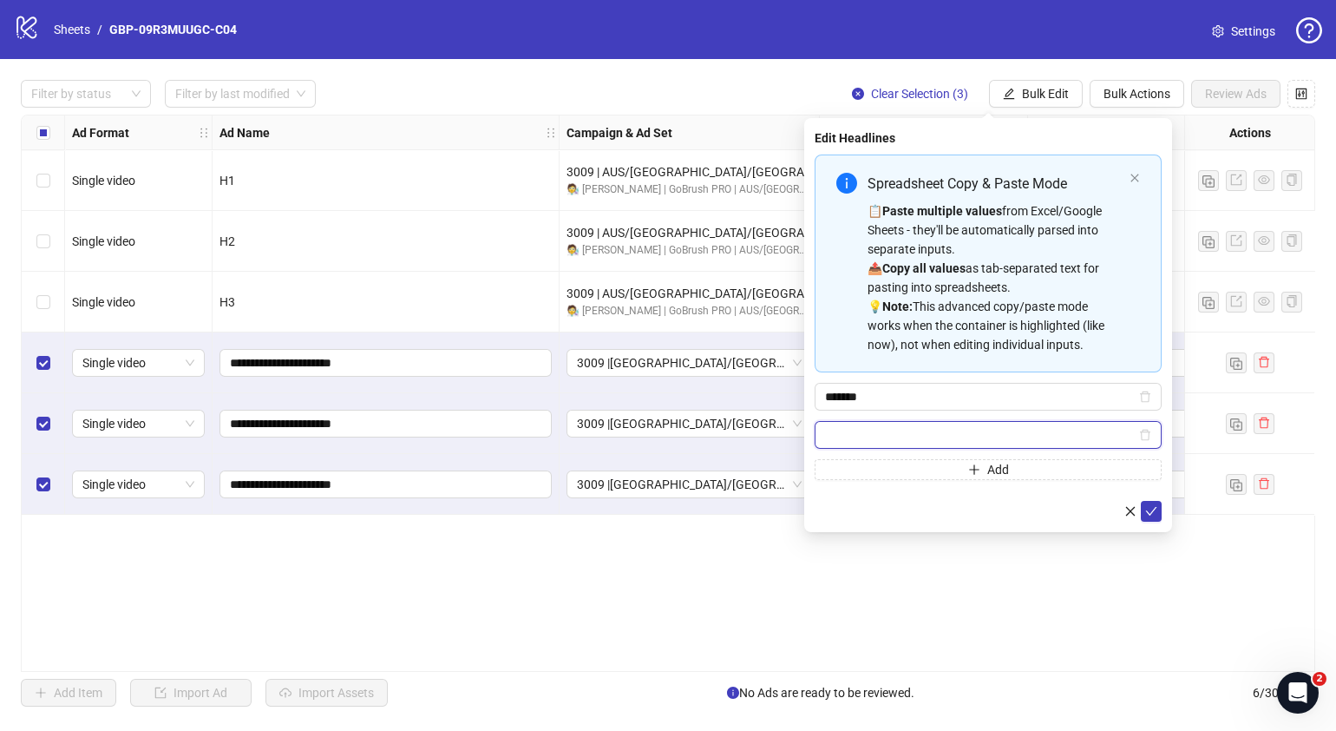
click at [910, 441] on input "Multi-input container - paste or copy values" at bounding box center [980, 434] width 311 height 19
paste input "**********"
type input "**********"
click at [1150, 512] on icon "check" at bounding box center [1151, 511] width 11 height 9
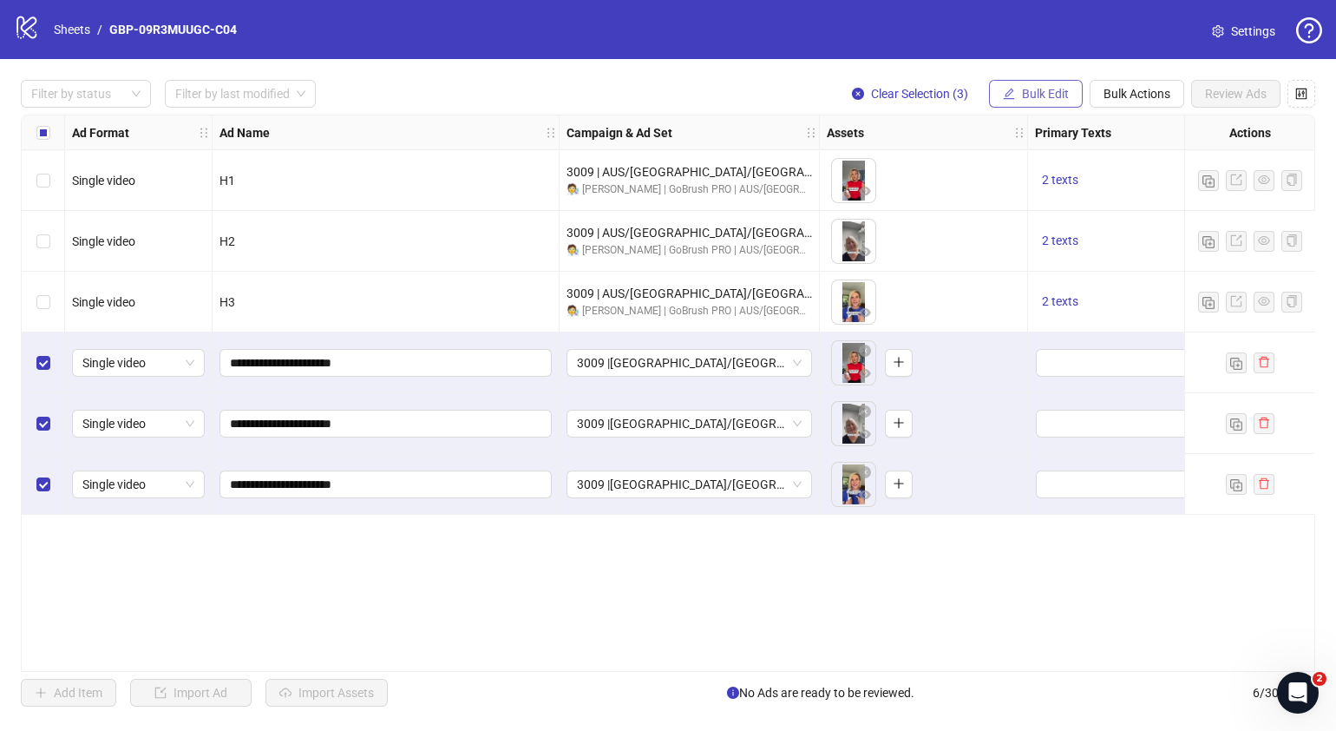
click at [1047, 91] on span "Bulk Edit" at bounding box center [1045, 94] width 47 height 14
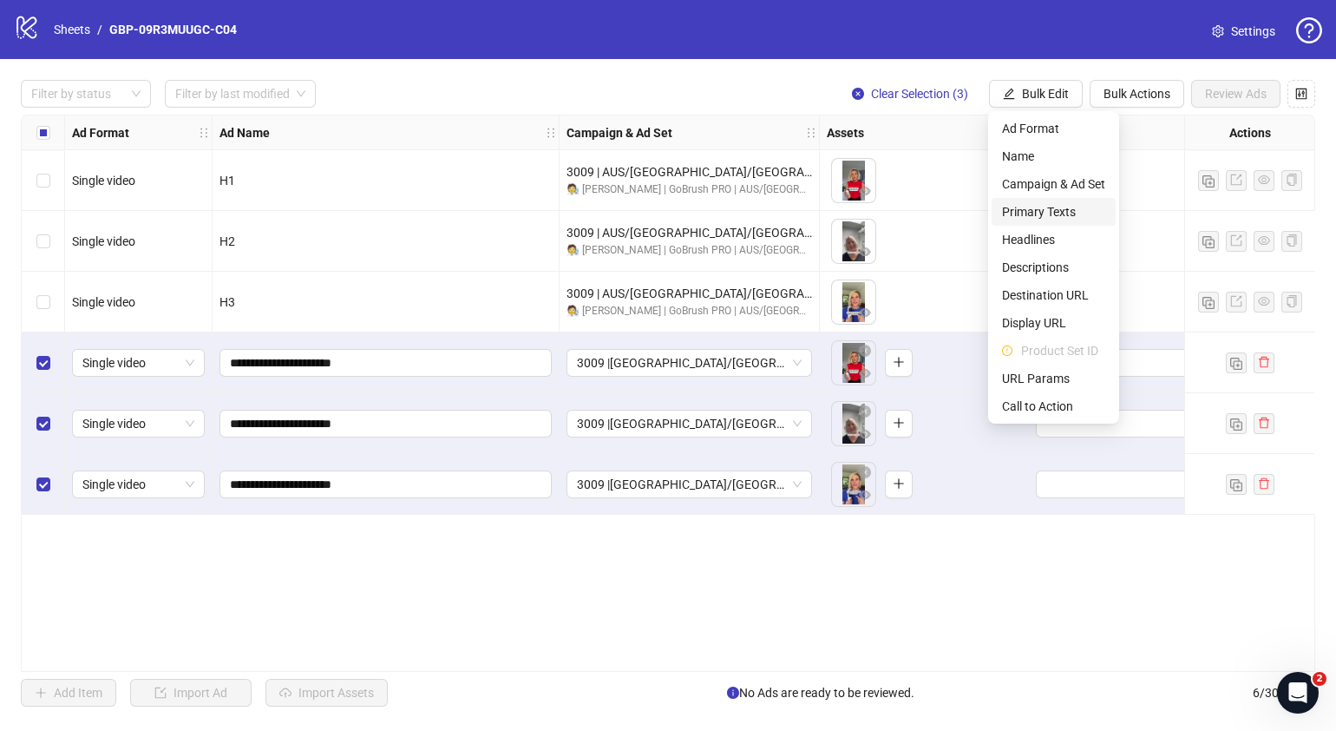
click at [1052, 208] on span "Primary Texts" at bounding box center [1053, 211] width 103 height 19
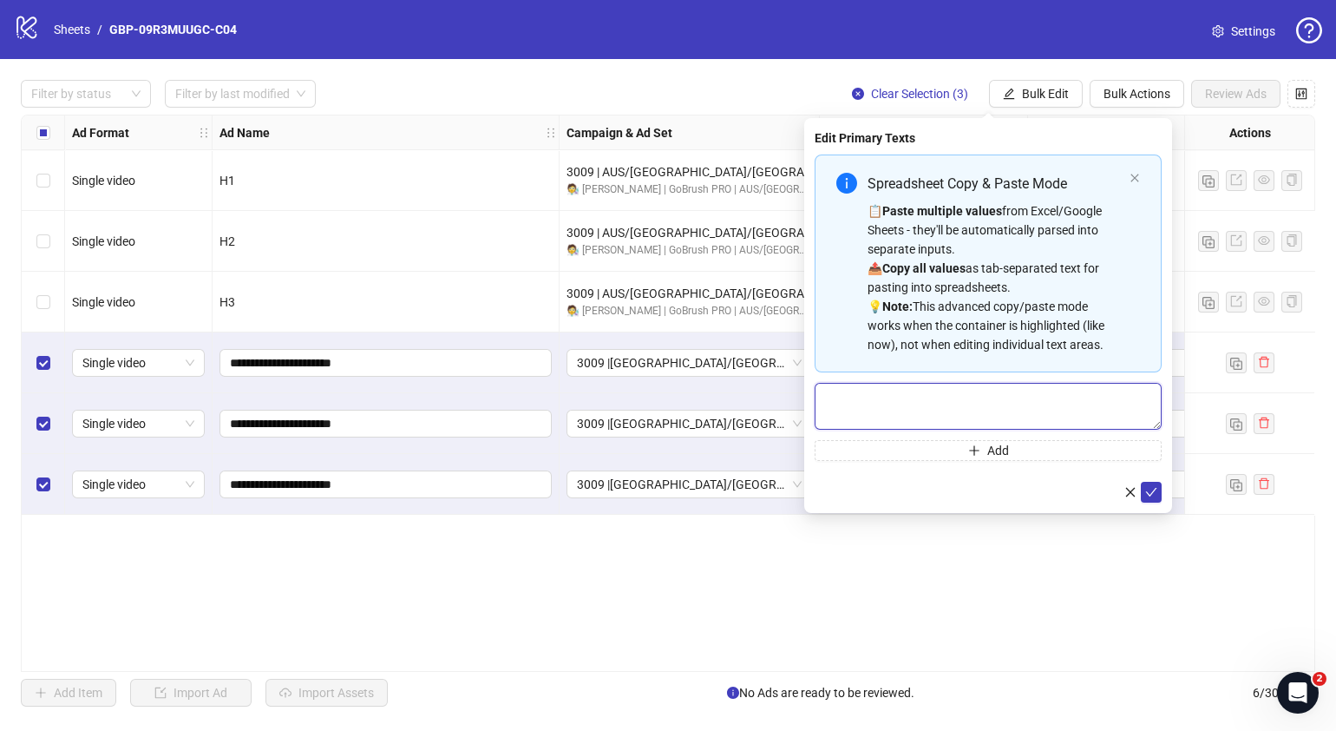
click at [947, 386] on textarea "Multi-text input container - paste or copy values" at bounding box center [988, 406] width 347 height 47
paste textarea "**********"
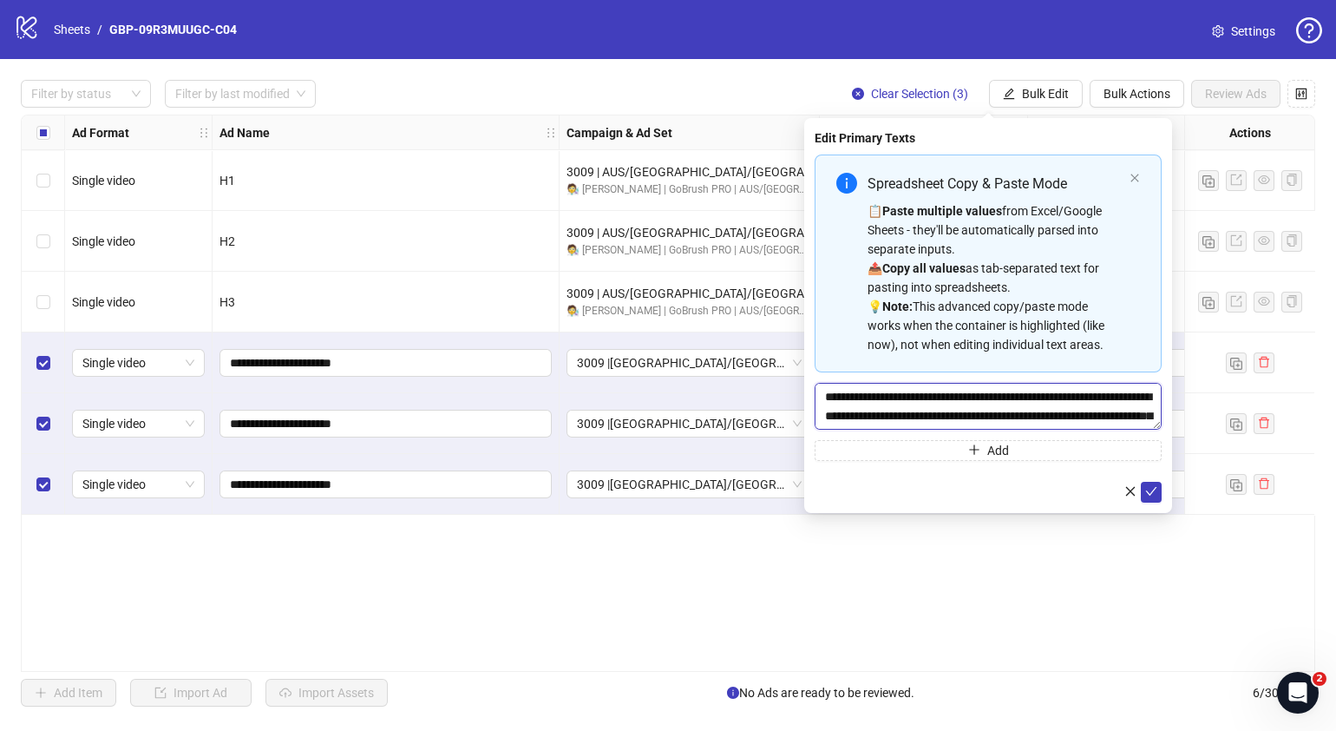
scroll to position [51, 0]
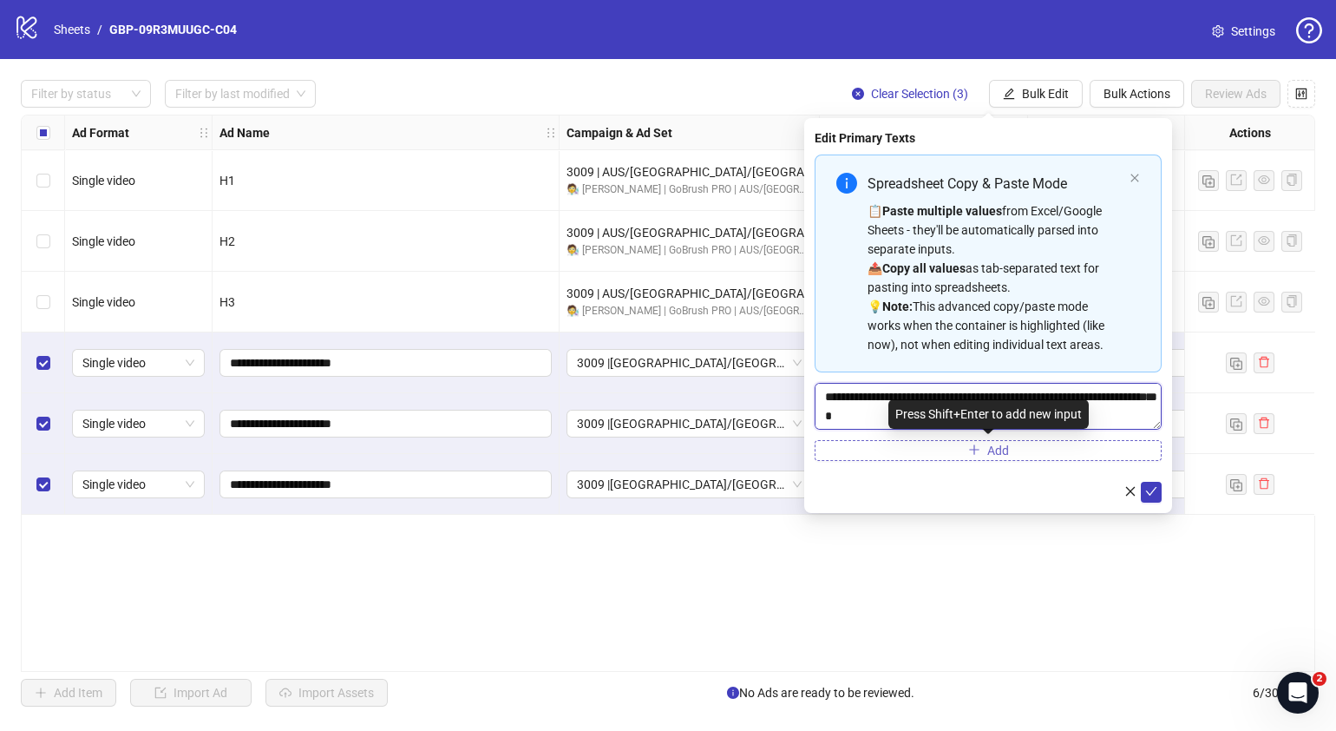
type textarea "**********"
click at [1020, 451] on button "Add" at bounding box center [988, 450] width 347 height 21
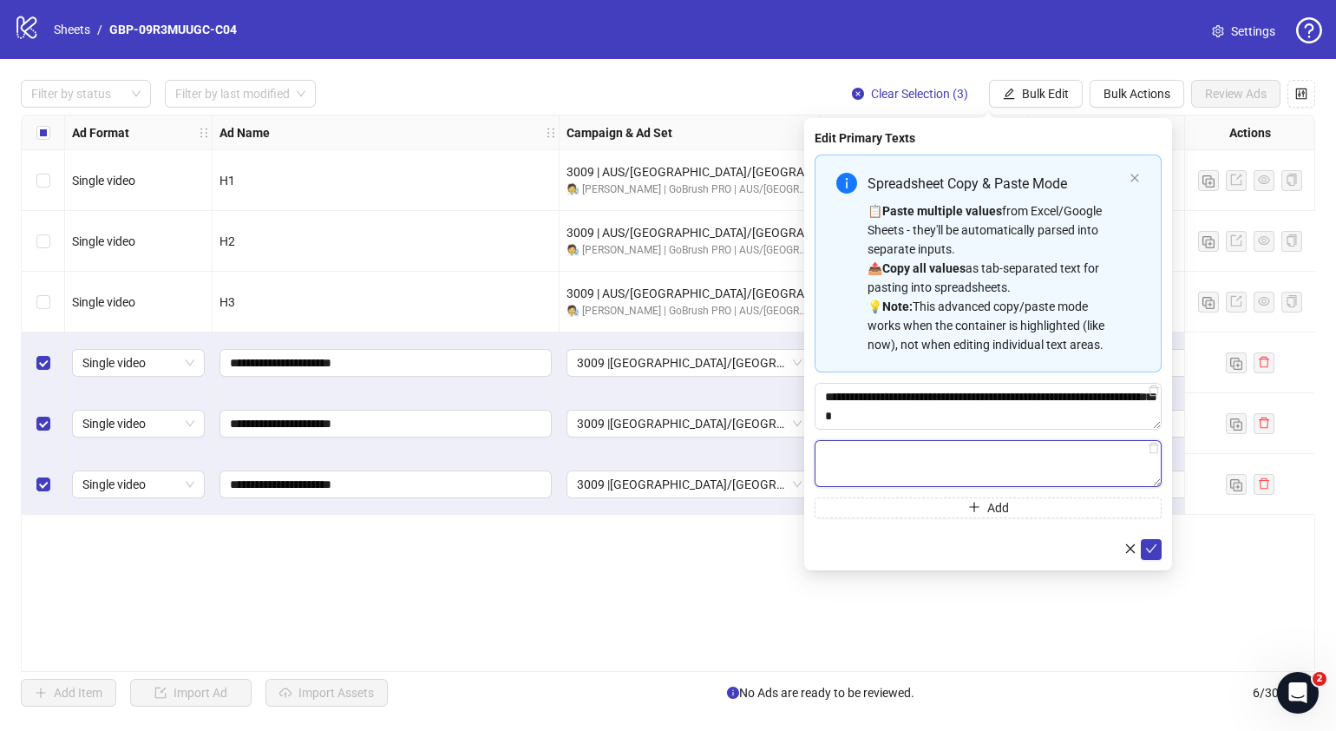
paste textarea "**********"
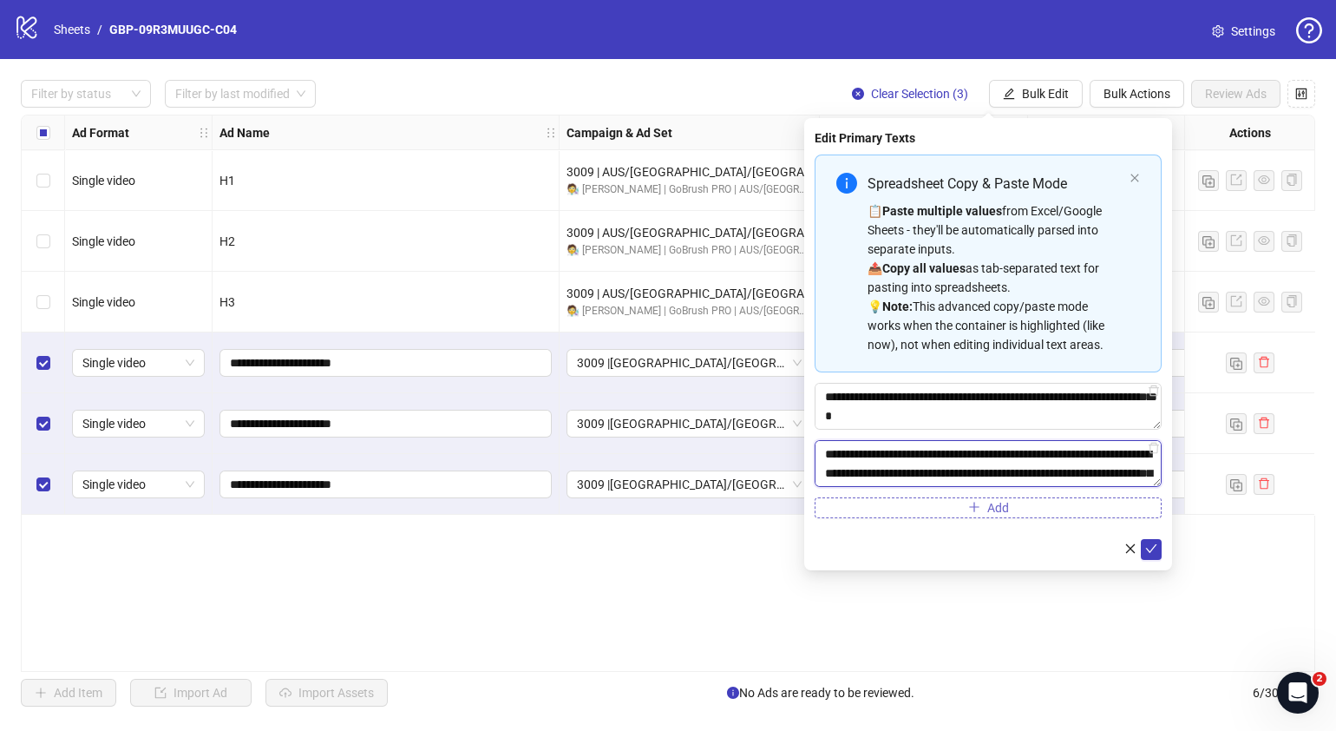
scroll to position [185, 0]
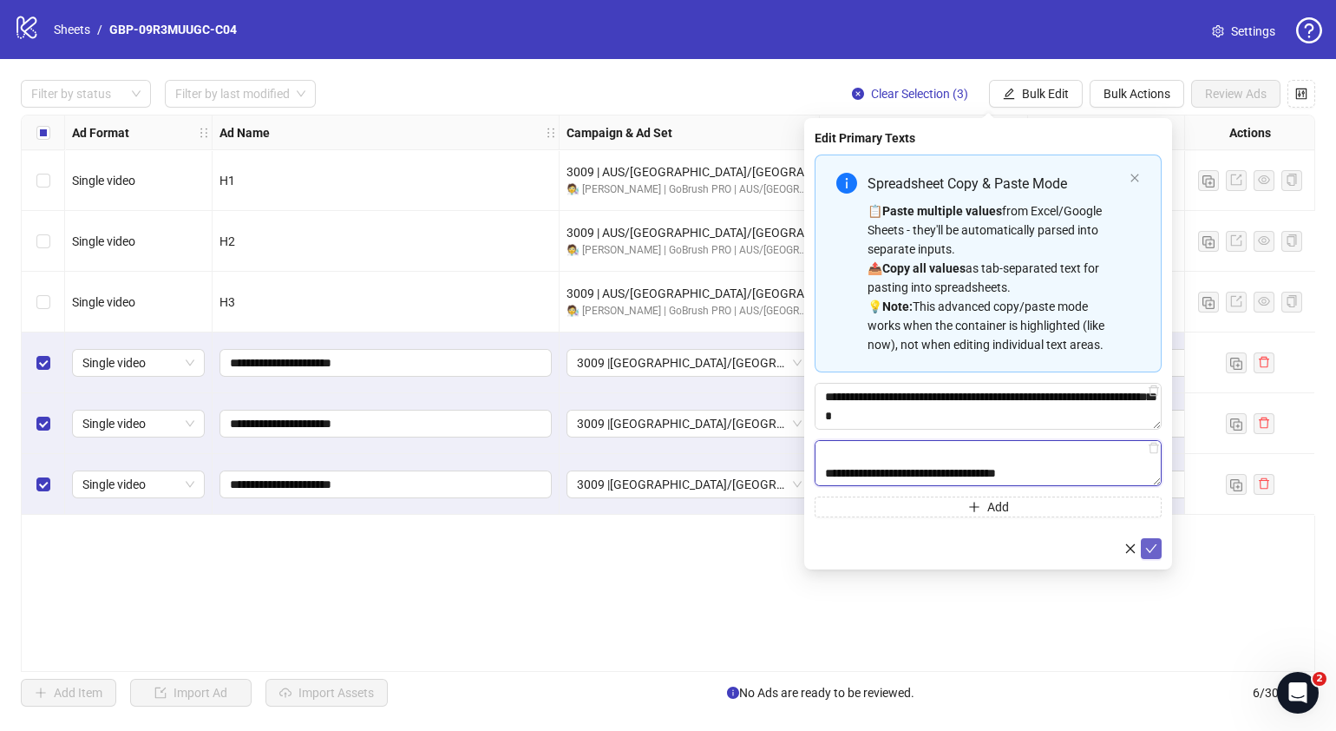
type textarea "**********"
click at [1152, 546] on icon "check" at bounding box center [1151, 548] width 12 height 12
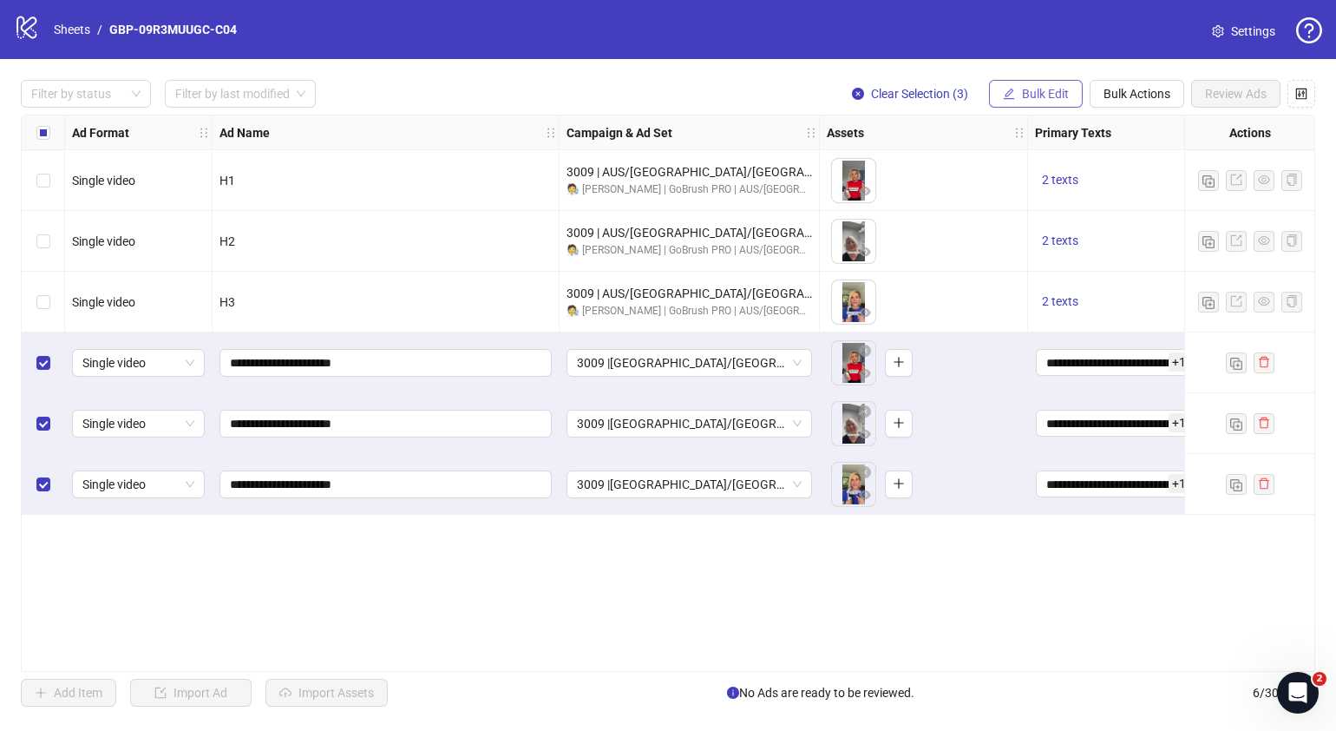
click at [1054, 87] on span "Bulk Edit" at bounding box center [1045, 94] width 47 height 14
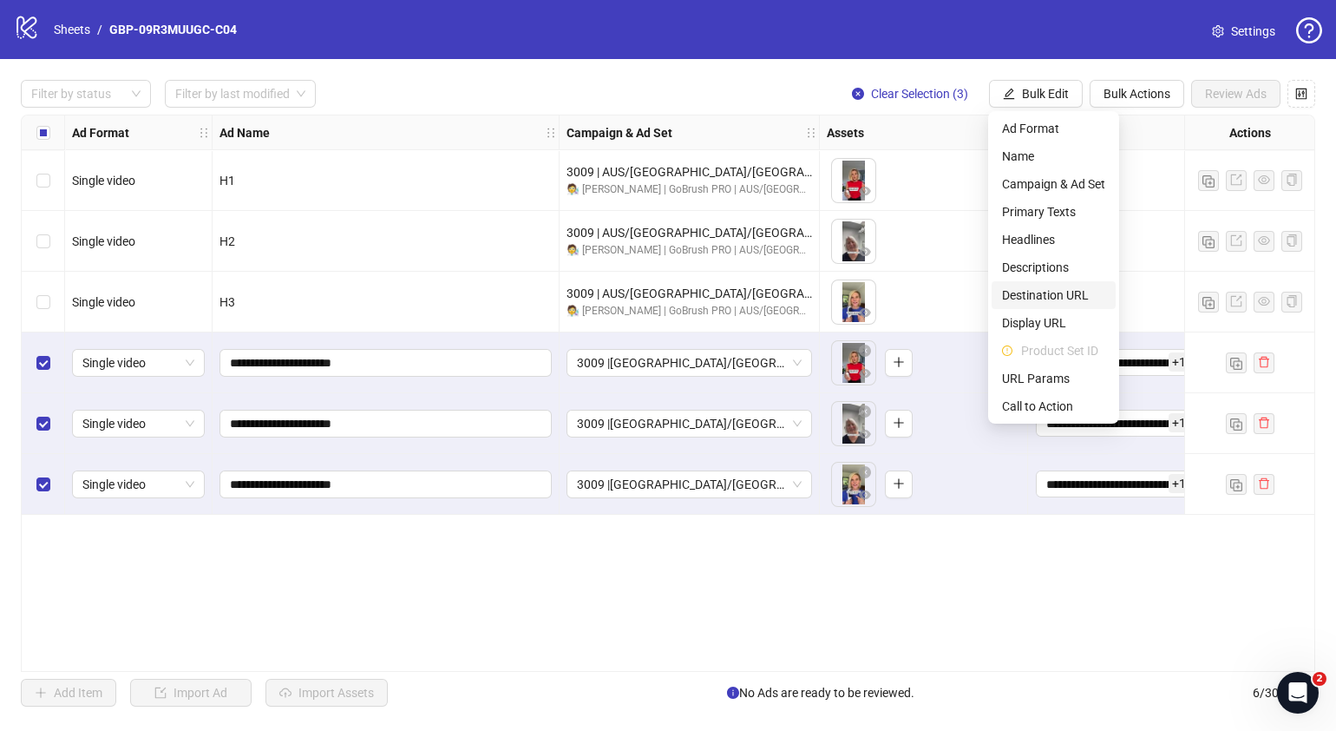
click at [1047, 290] on span "Destination URL" at bounding box center [1053, 294] width 103 height 19
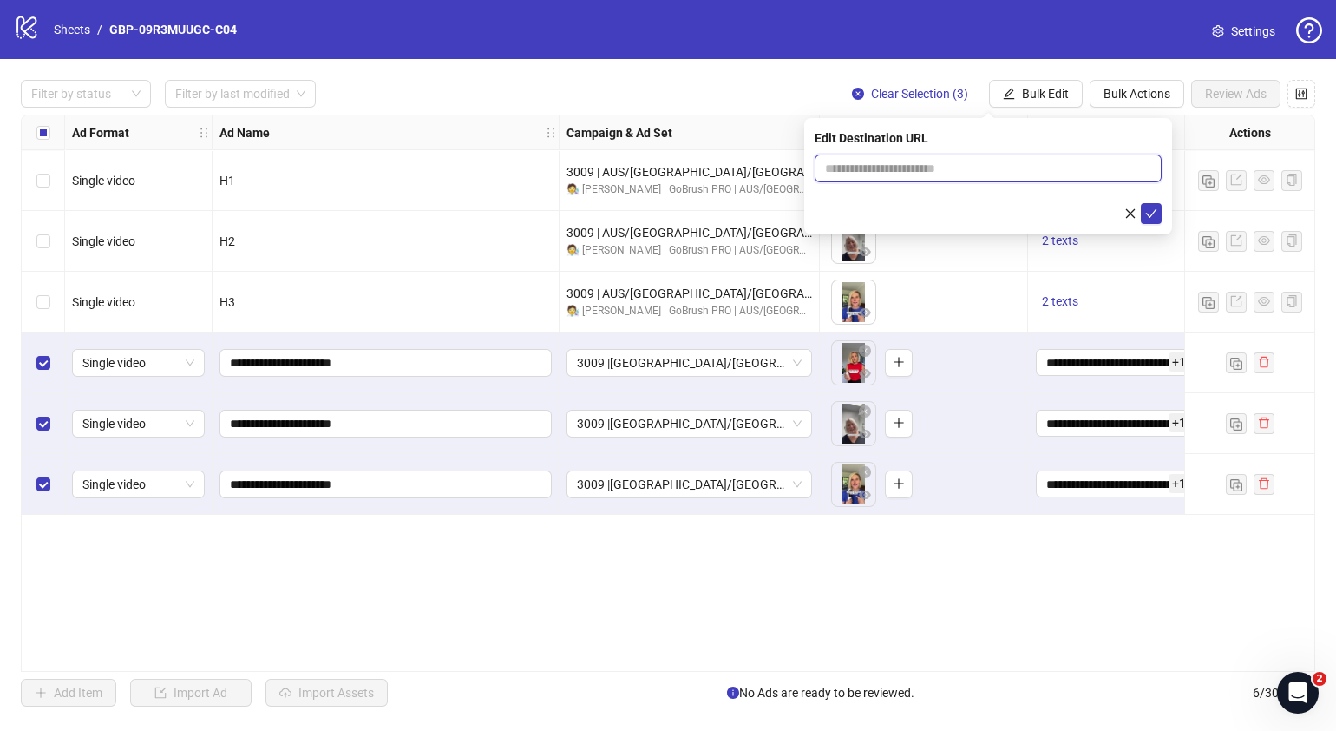
click at [1015, 170] on input "text" at bounding box center [981, 168] width 312 height 19
paste input "**********"
type input "**********"
click at [1153, 213] on icon "check" at bounding box center [1151, 213] width 12 height 12
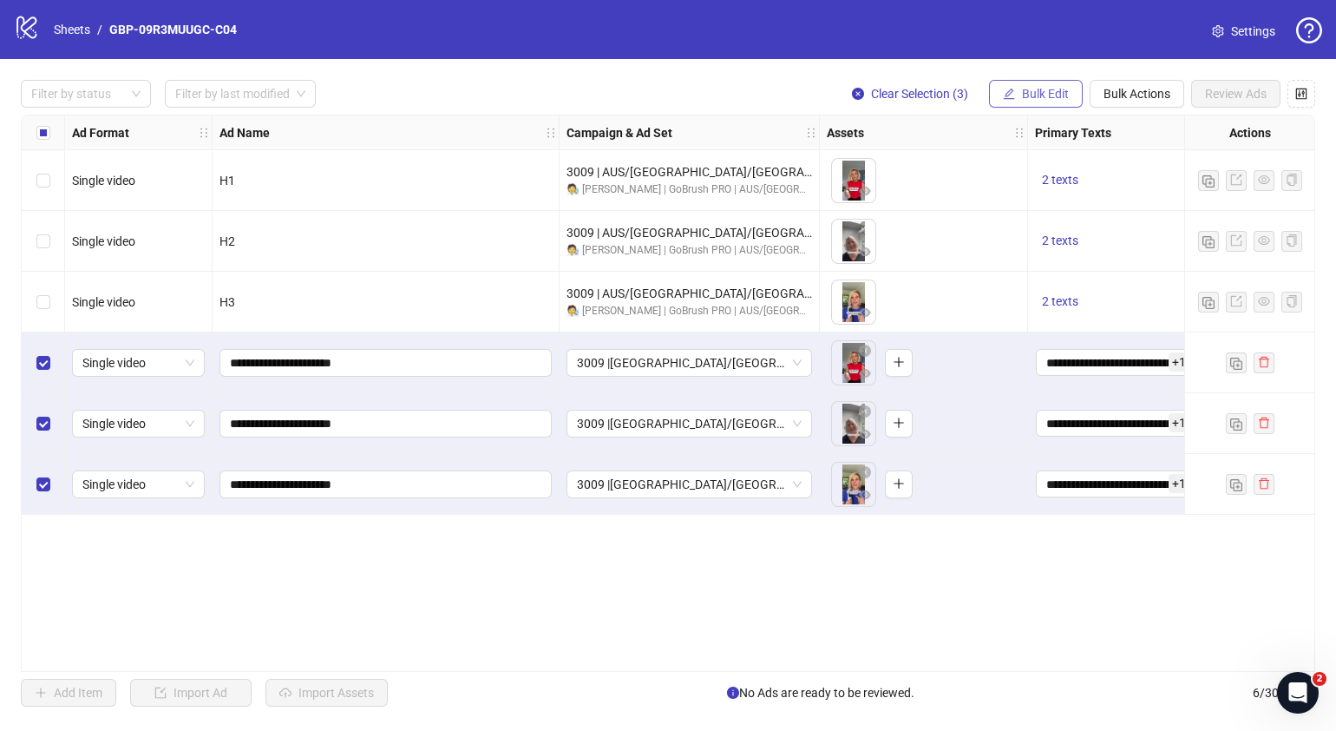
click at [1017, 87] on button "Bulk Edit" at bounding box center [1036, 94] width 94 height 28
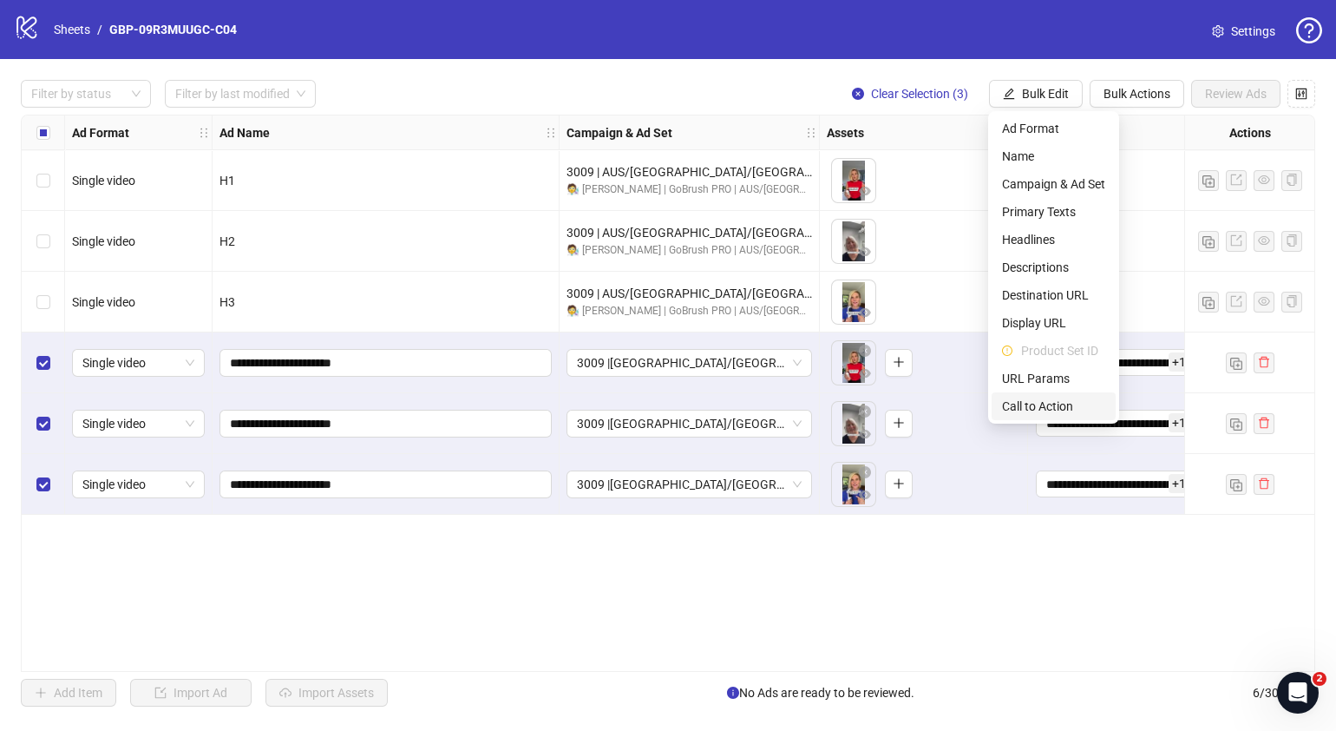
drag, startPoint x: 1027, startPoint y: 405, endPoint x: 989, endPoint y: 371, distance: 50.4
click at [1027, 405] on span "Call to Action" at bounding box center [1053, 406] width 103 height 19
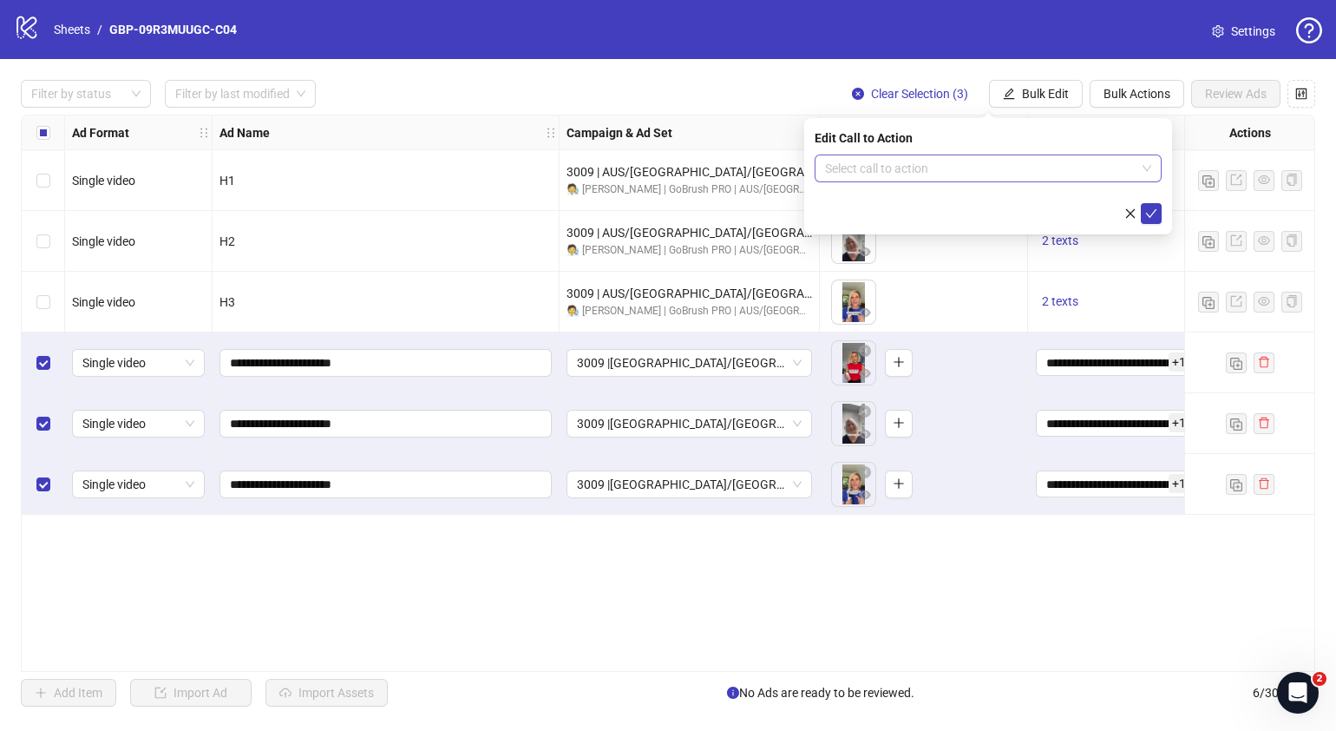
click at [970, 164] on input "search" at bounding box center [980, 168] width 311 height 26
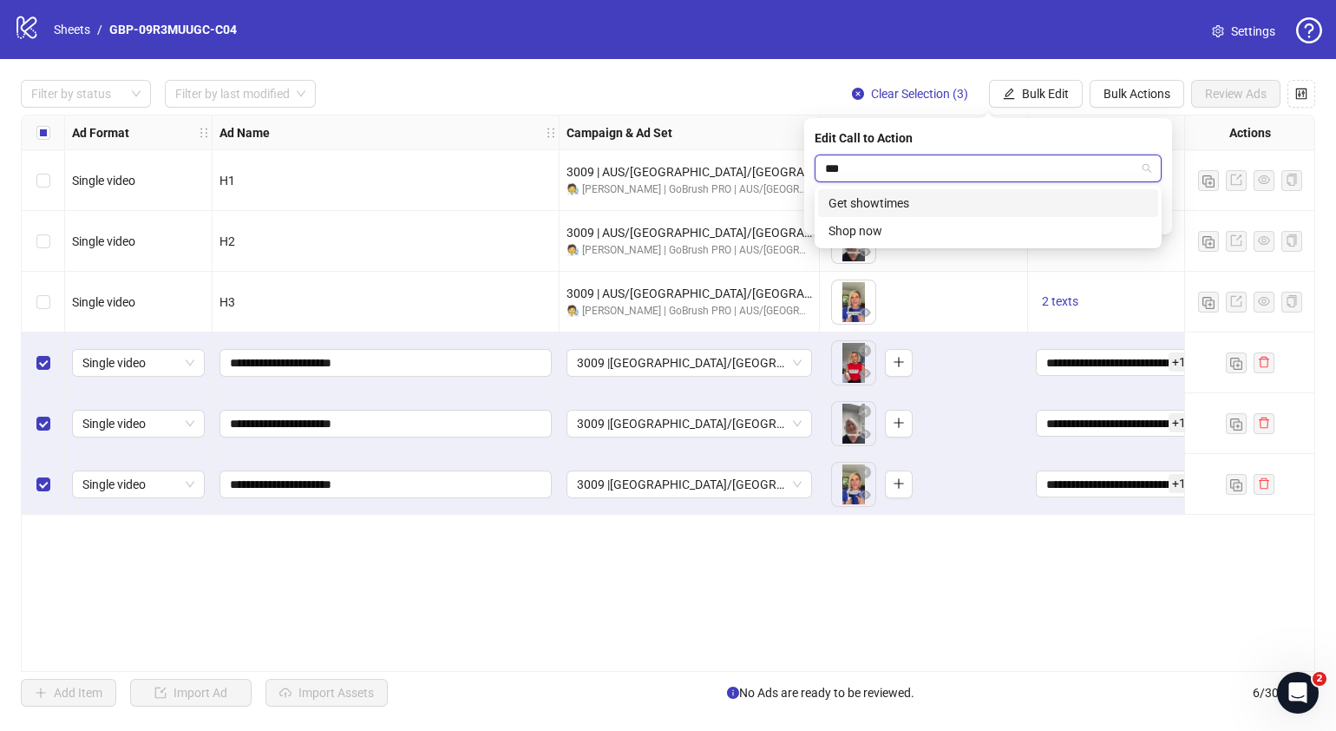
type input "****"
click at [1037, 200] on div "Shop now" at bounding box center [988, 203] width 319 height 19
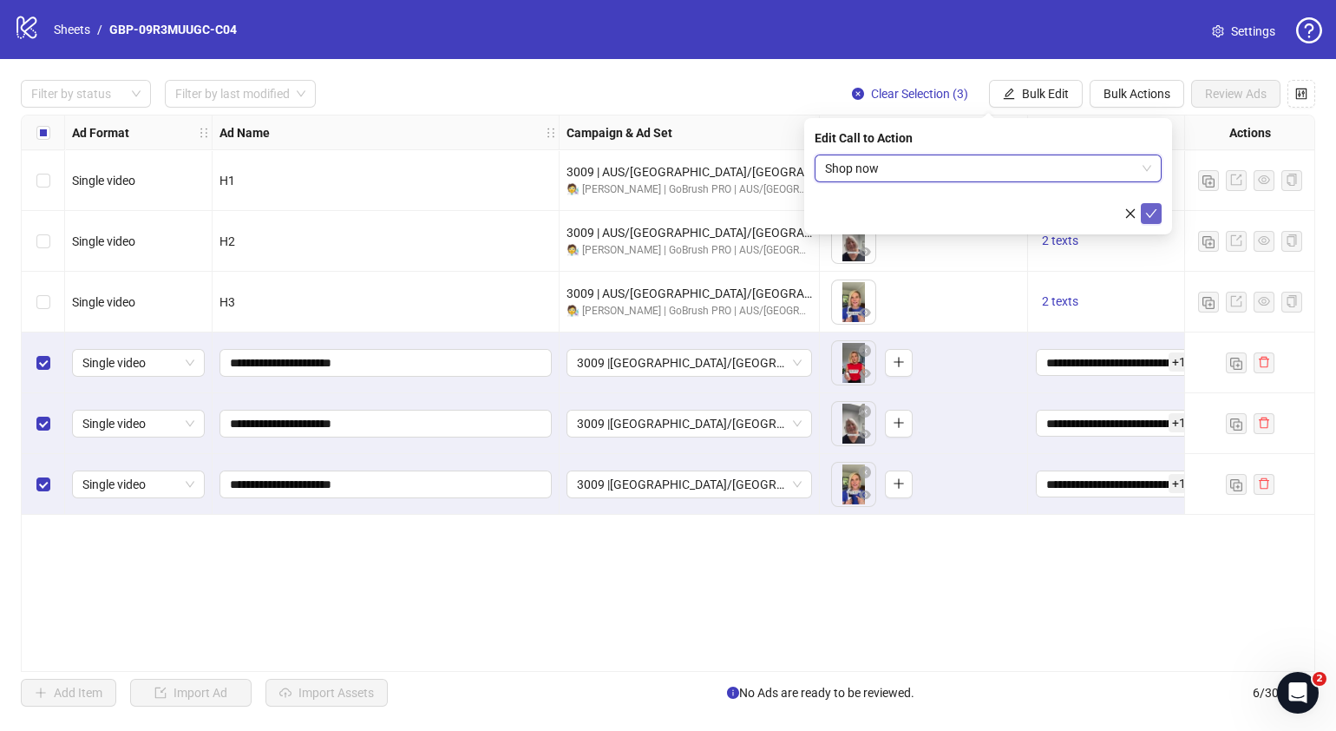
click at [1147, 213] on icon "check" at bounding box center [1151, 213] width 11 height 9
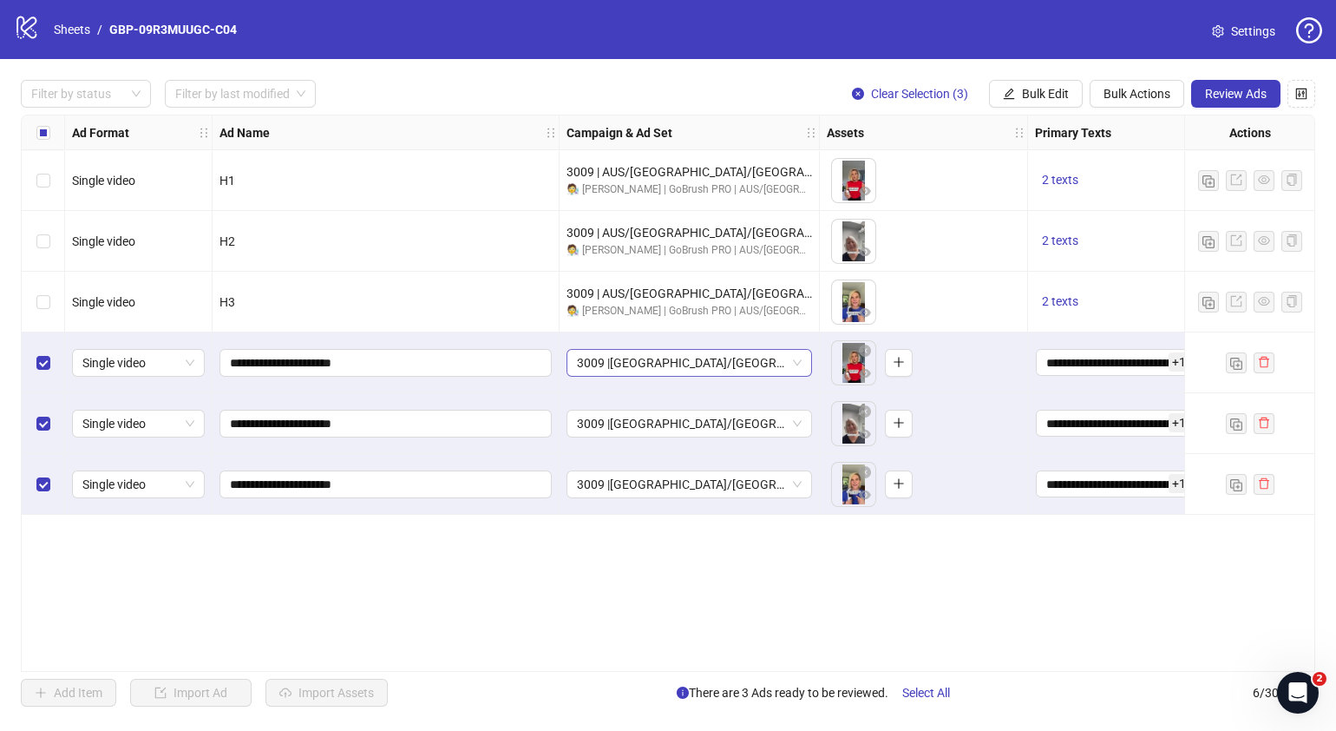
click at [802, 367] on span "3009 |[GEOGRAPHIC_DATA]/[GEOGRAPHIC_DATA]| GBP-09R3MUUGC-C04" at bounding box center [689, 363] width 225 height 26
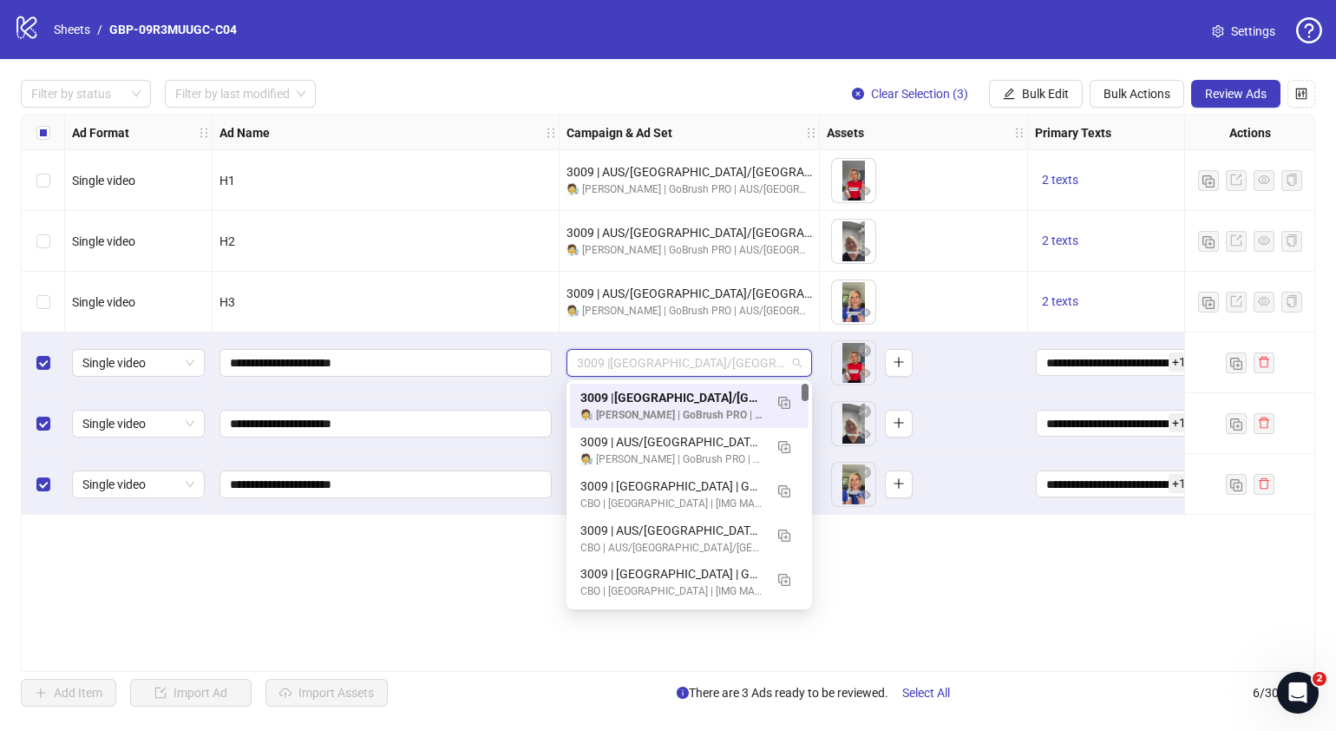
click at [969, 579] on div "Ad Format Ad Name Campaign & Ad Set Assets Primary Texts Headlines Descriptions…" at bounding box center [668, 393] width 1295 height 557
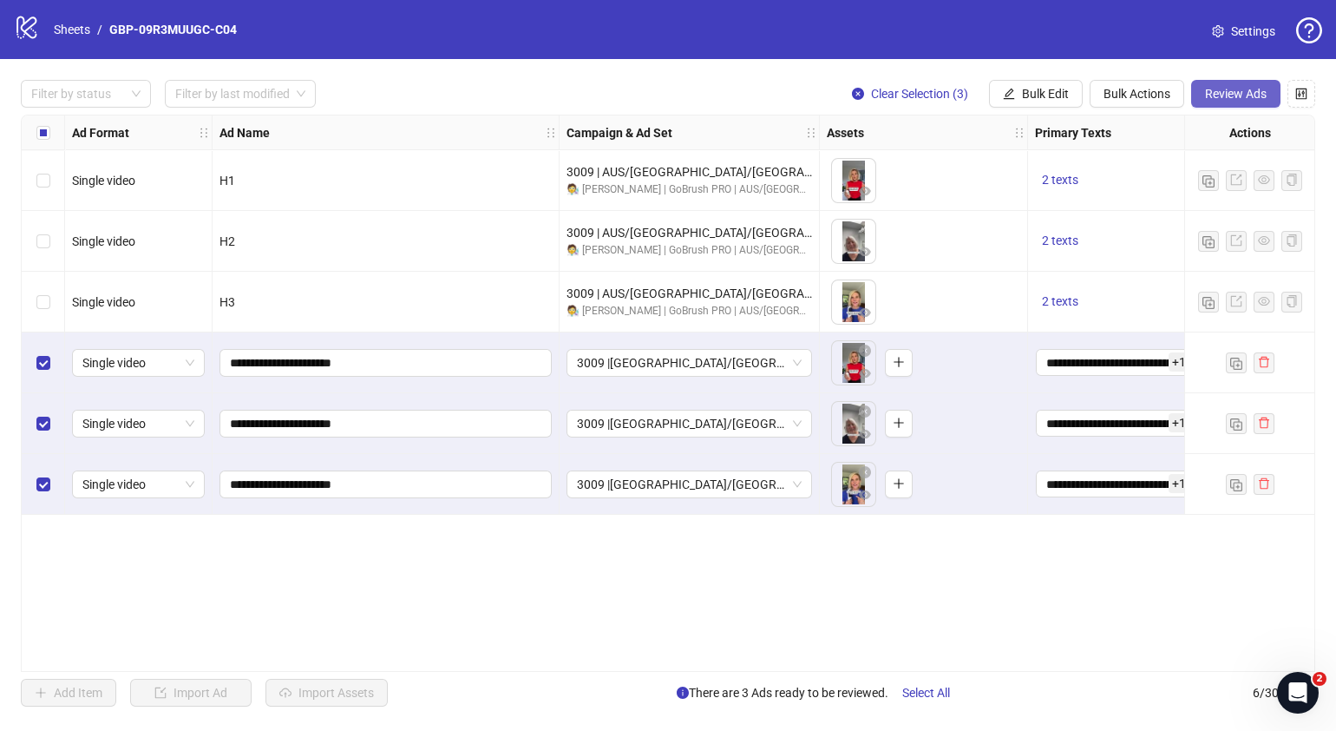
click at [1221, 87] on span "Review Ads" at bounding box center [1236, 94] width 62 height 14
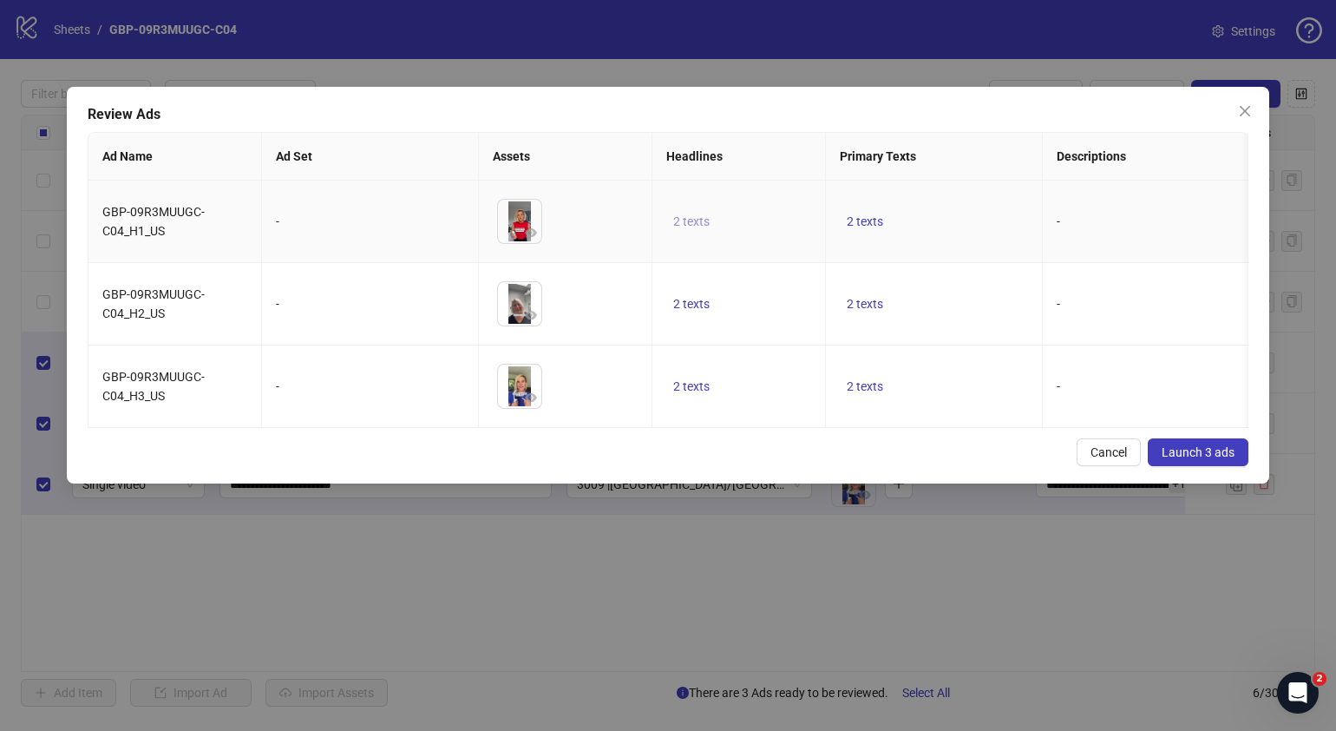
click at [704, 222] on span "2 texts" at bounding box center [691, 221] width 36 height 14
click at [957, 207] on icon "caret-right" at bounding box center [962, 207] width 12 height 12
drag, startPoint x: 914, startPoint y: 486, endPoint x: 902, endPoint y: 386, distance: 100.4
click at [913, 482] on div "Review Ads Ad Name Ad Set Assets Headlines Primary Texts Descriptions Destinati…" at bounding box center [668, 285] width 1203 height 397
click at [856, 297] on span "2 texts" at bounding box center [865, 304] width 36 height 14
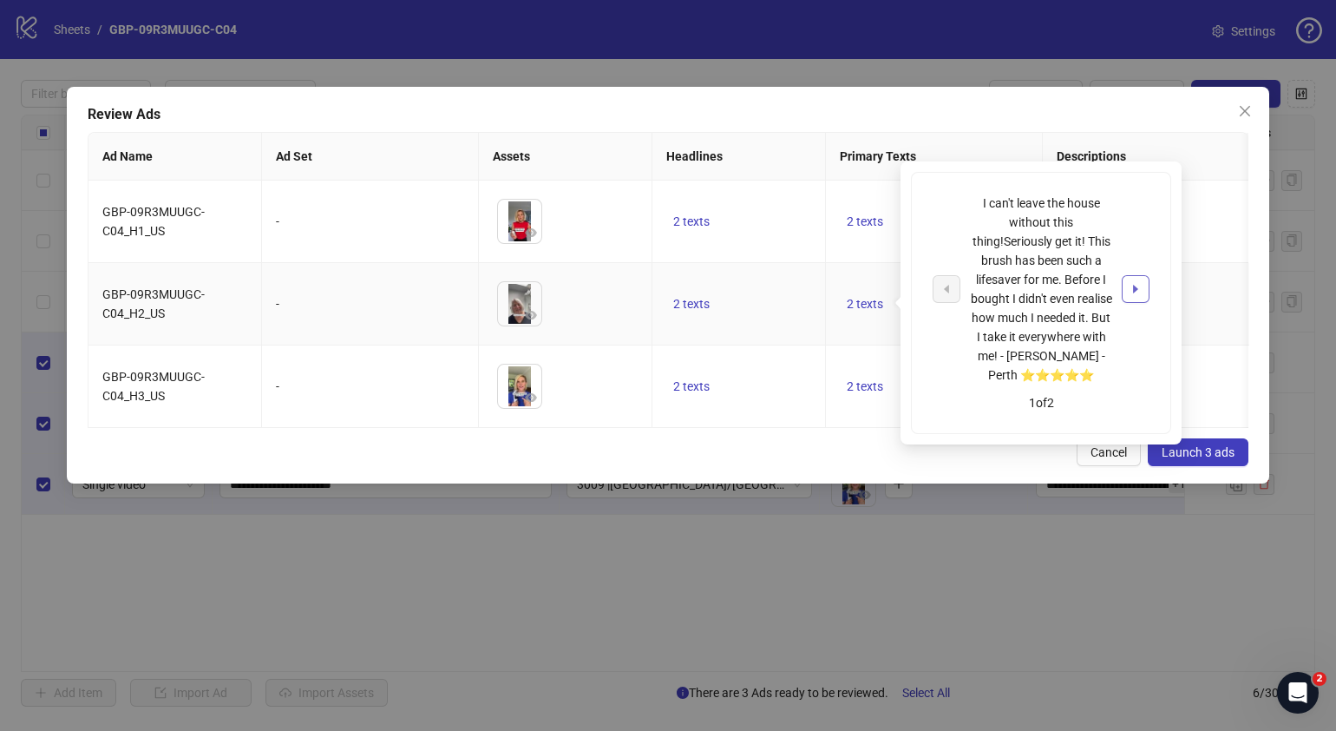
click at [1134, 283] on icon "caret-right" at bounding box center [1136, 289] width 12 height 12
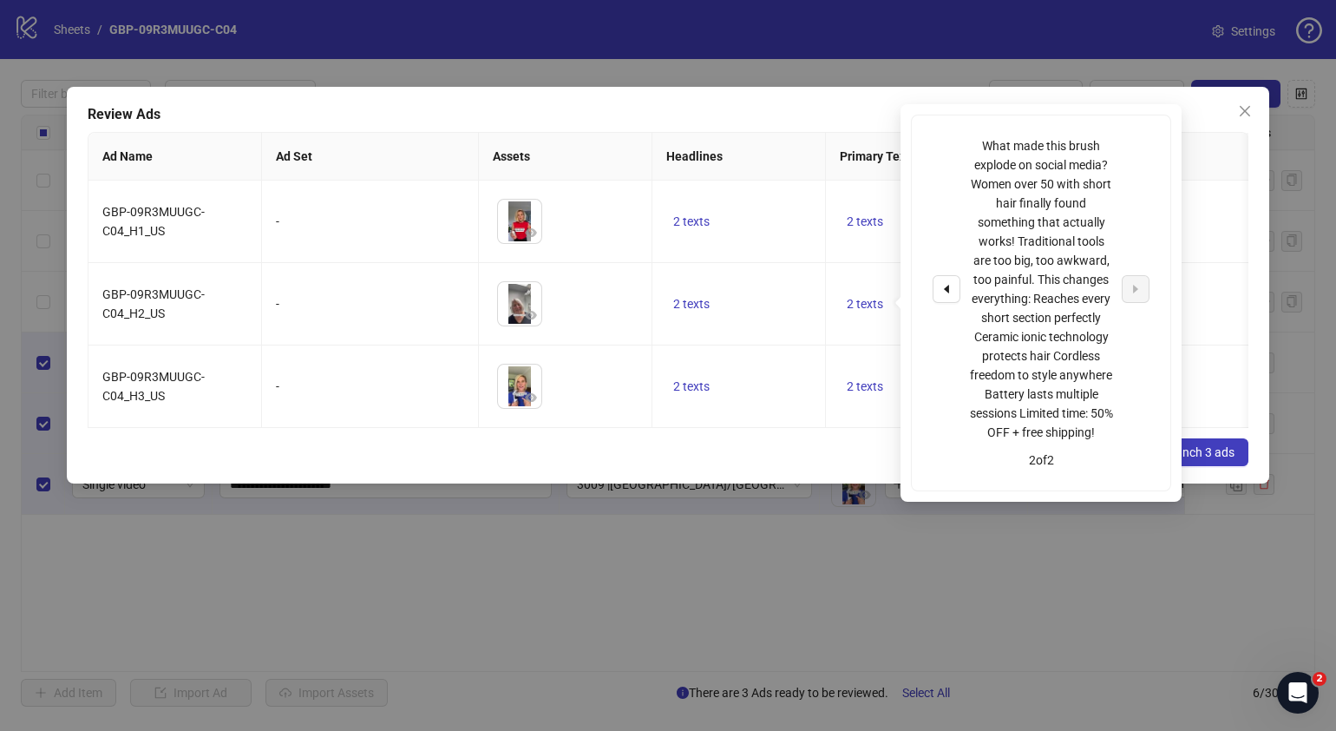
click at [808, 451] on div "Review Ads Ad Name Ad Set Assets Headlines Primary Texts Descriptions Destinati…" at bounding box center [668, 285] width 1203 height 397
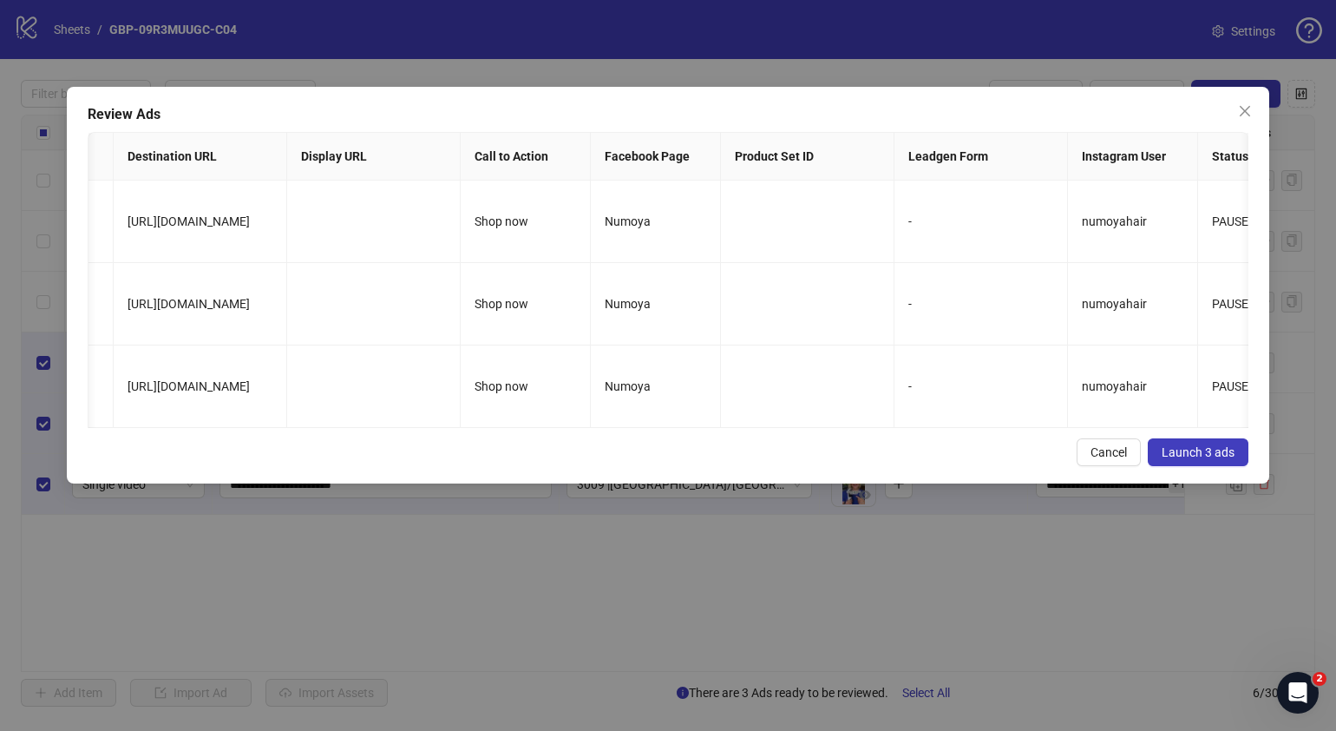
scroll to position [0, 0]
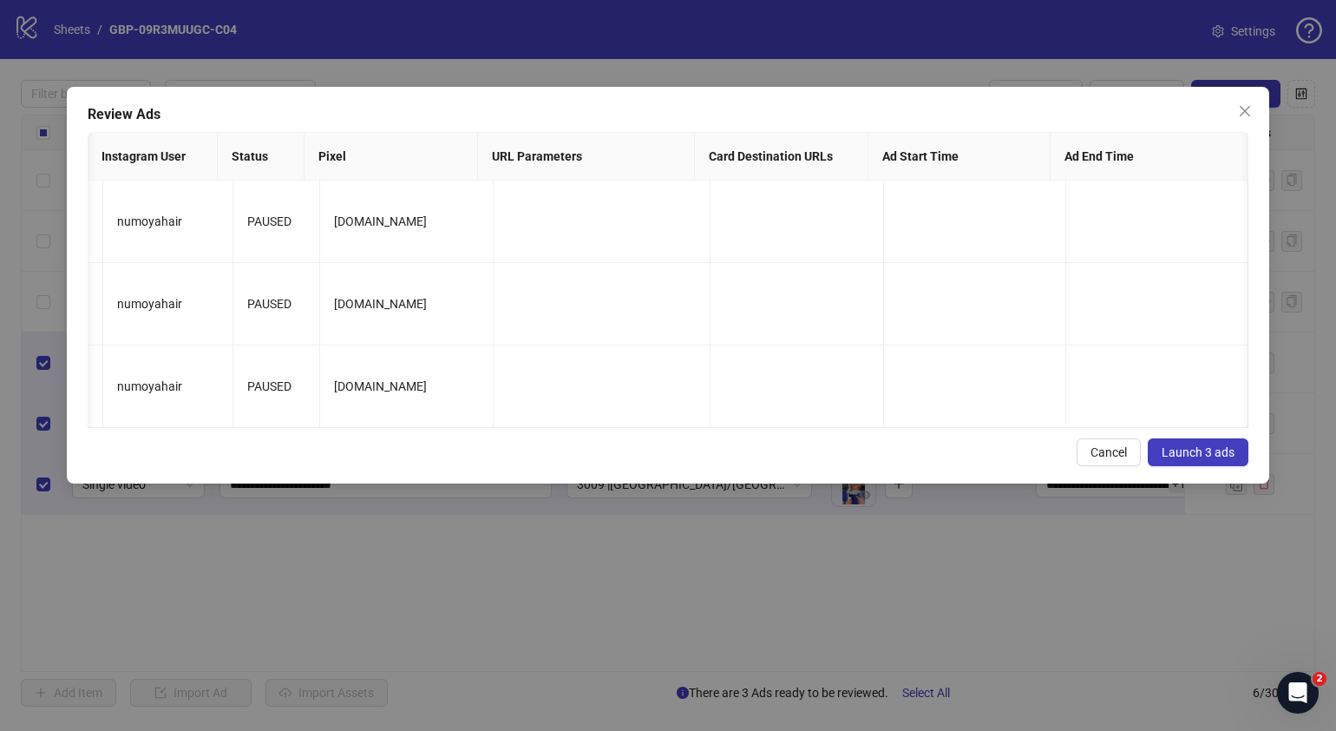
click at [1201, 459] on span "Launch 3 ads" at bounding box center [1198, 452] width 73 height 14
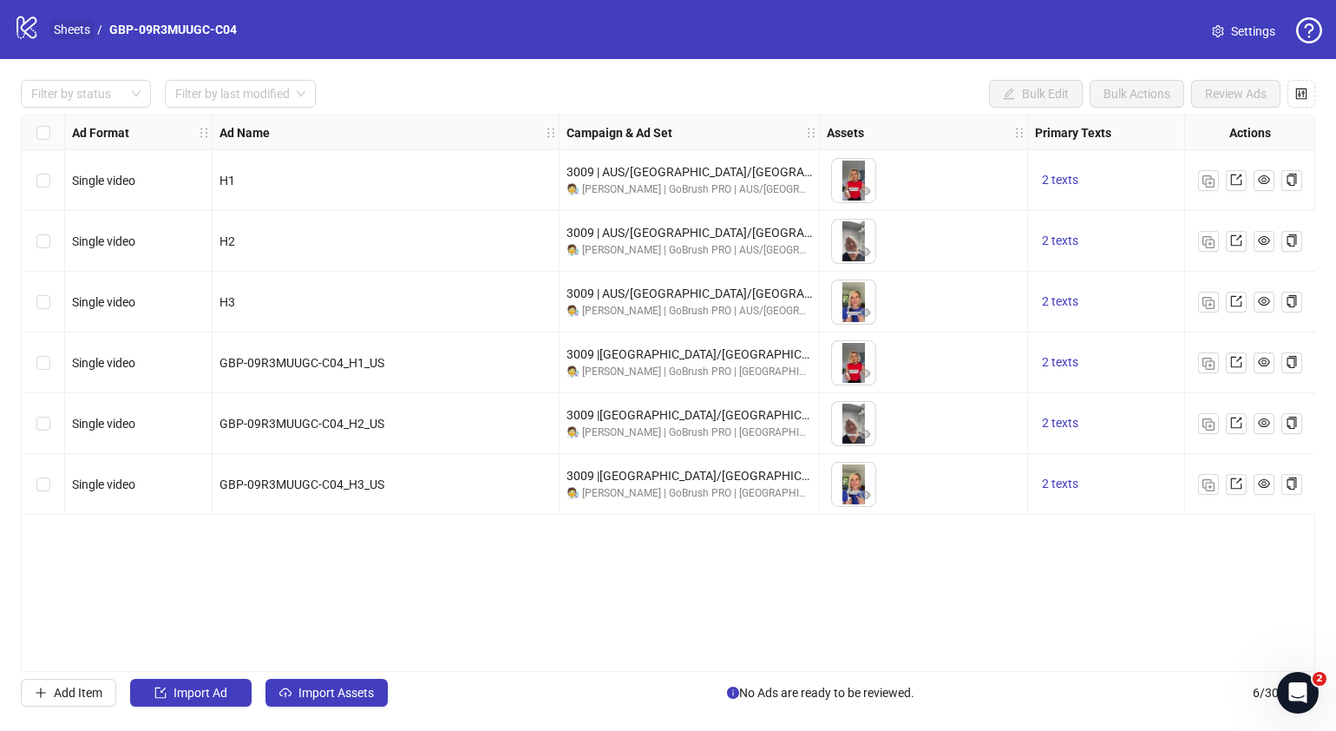
click at [72, 26] on link "Sheets" at bounding box center [71, 29] width 43 height 19
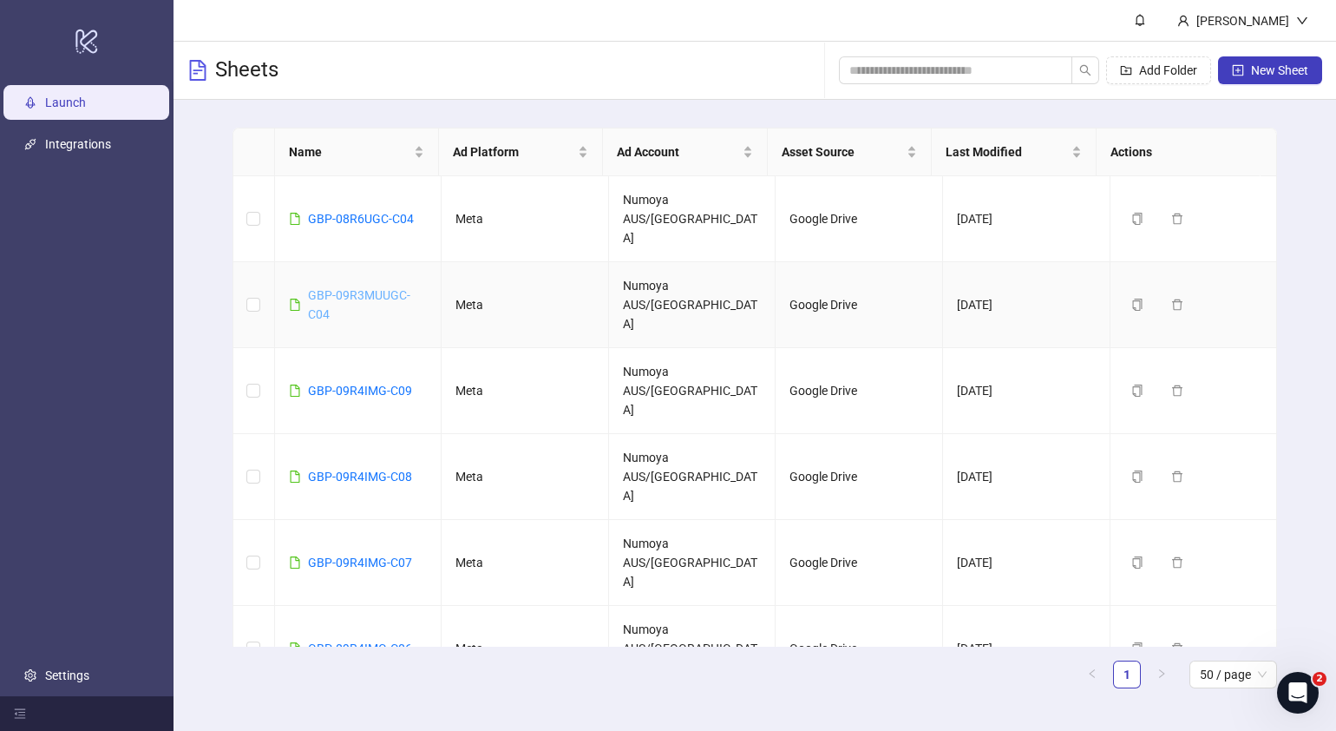
click at [378, 288] on link "GBP-09R3MUUGC-C04" at bounding box center [359, 304] width 102 height 33
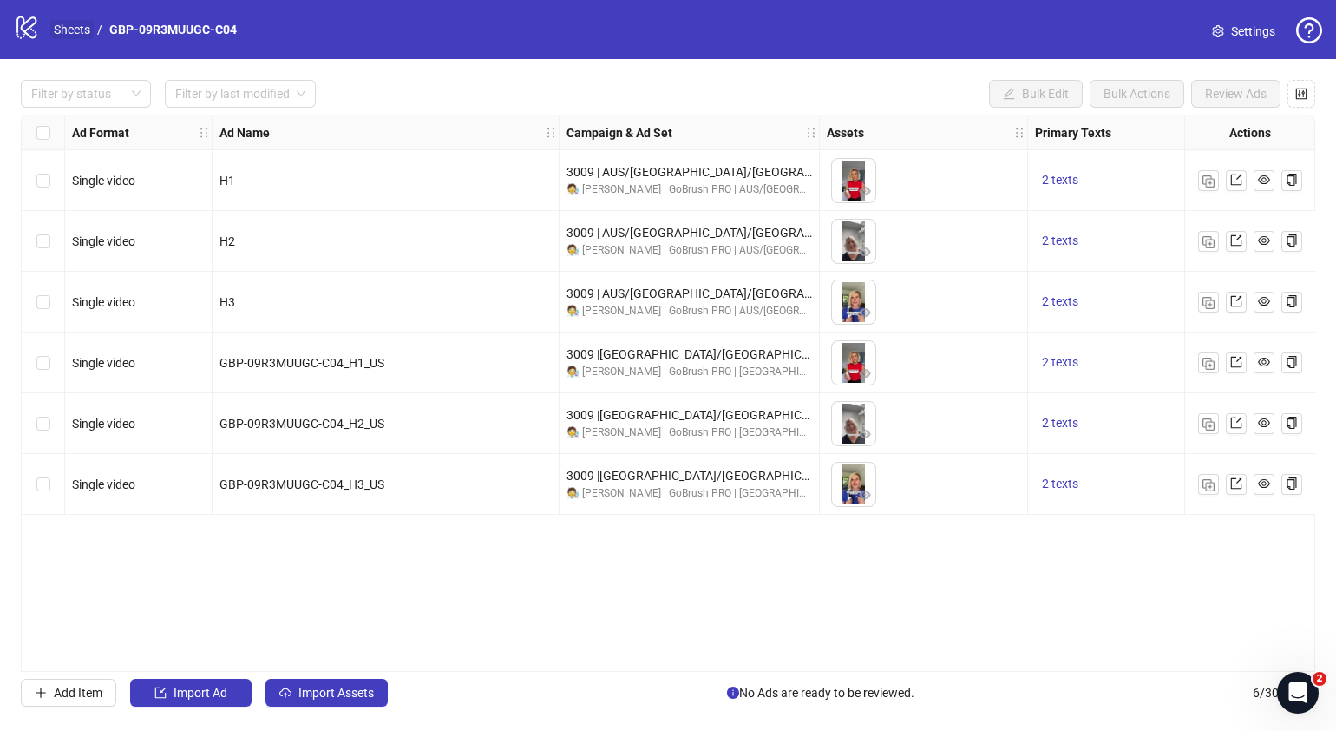
click at [77, 25] on link "Sheets" at bounding box center [71, 29] width 43 height 19
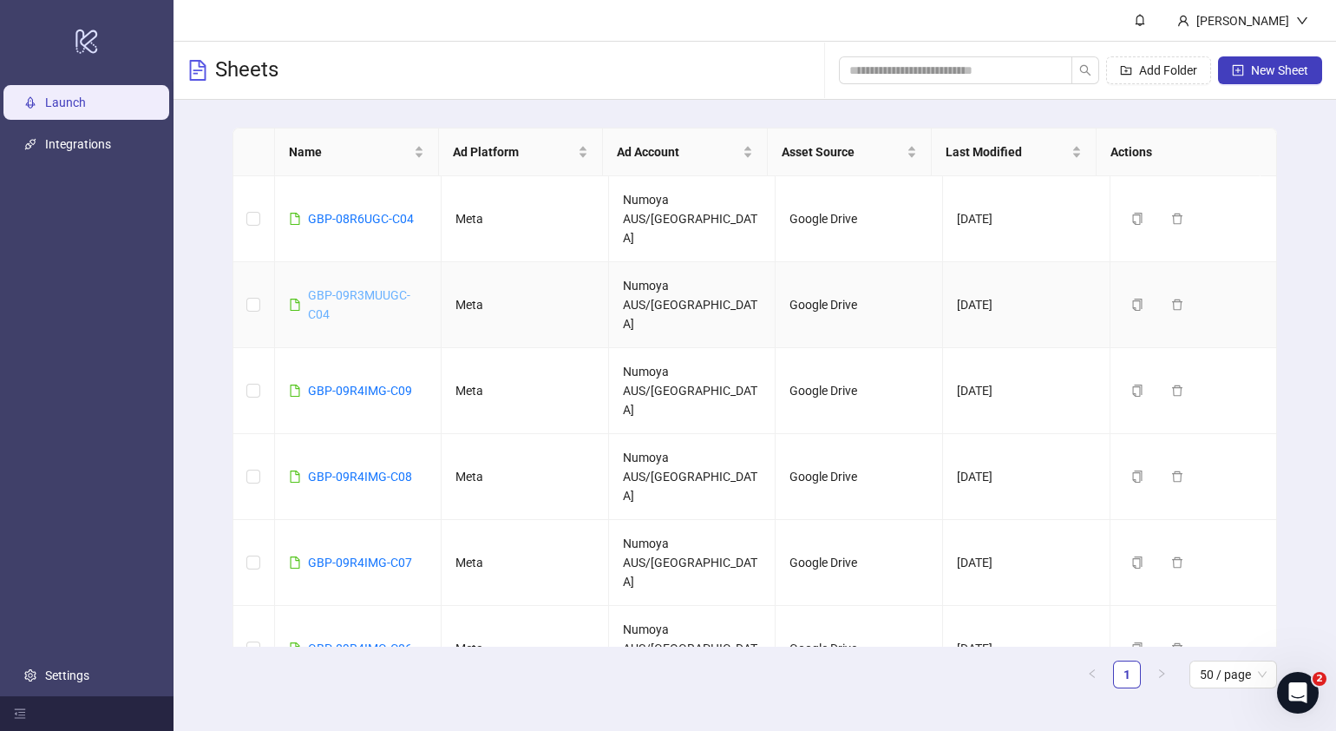
click at [368, 288] on link "GBP-09R3MUUGC-C04" at bounding box center [359, 304] width 102 height 33
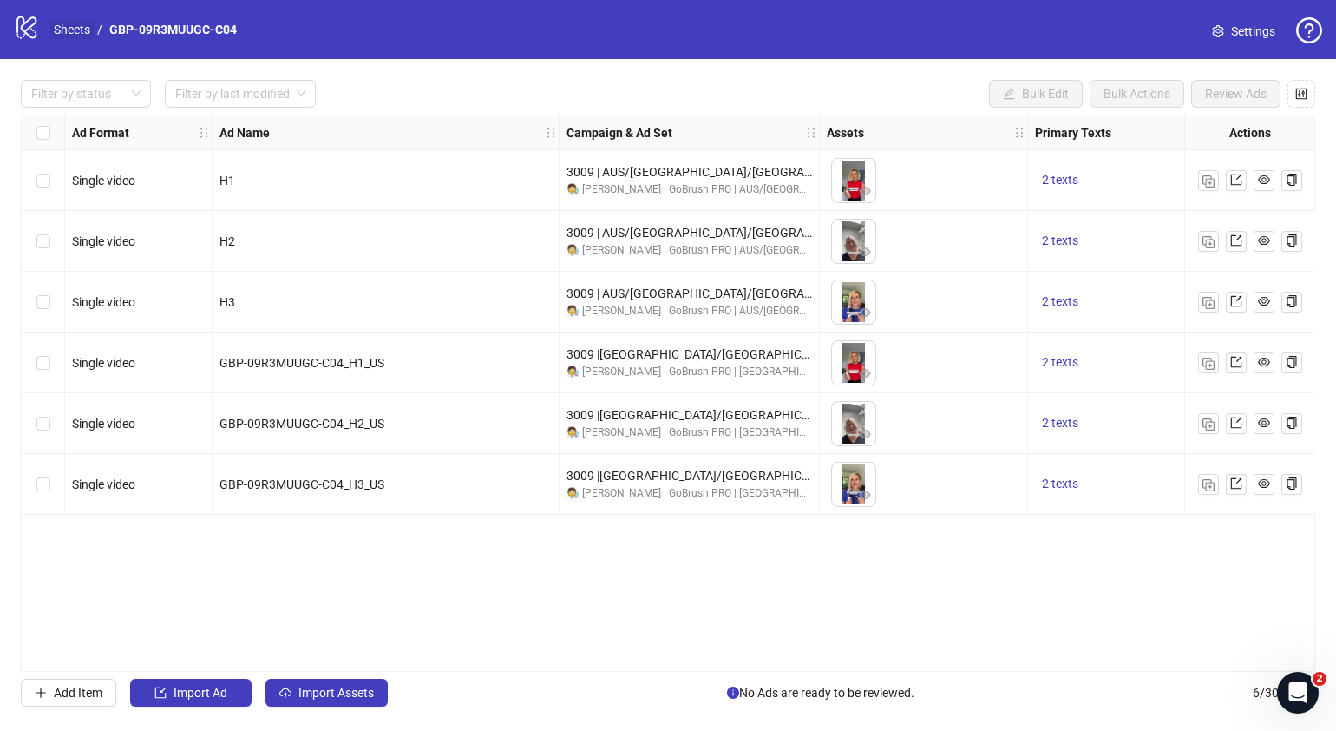
click at [65, 30] on link "Sheets" at bounding box center [71, 29] width 43 height 19
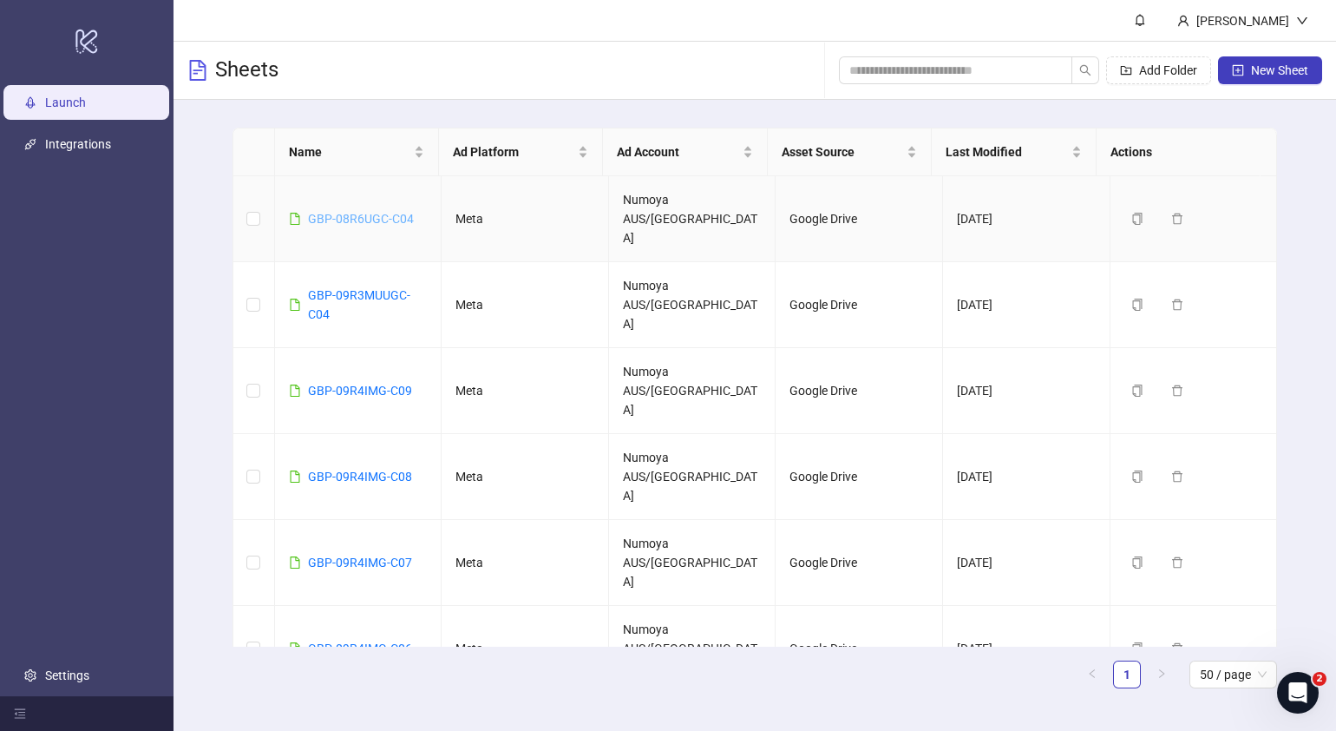
click at [393, 212] on link "GBP-08R6UGC-C04" at bounding box center [361, 219] width 106 height 14
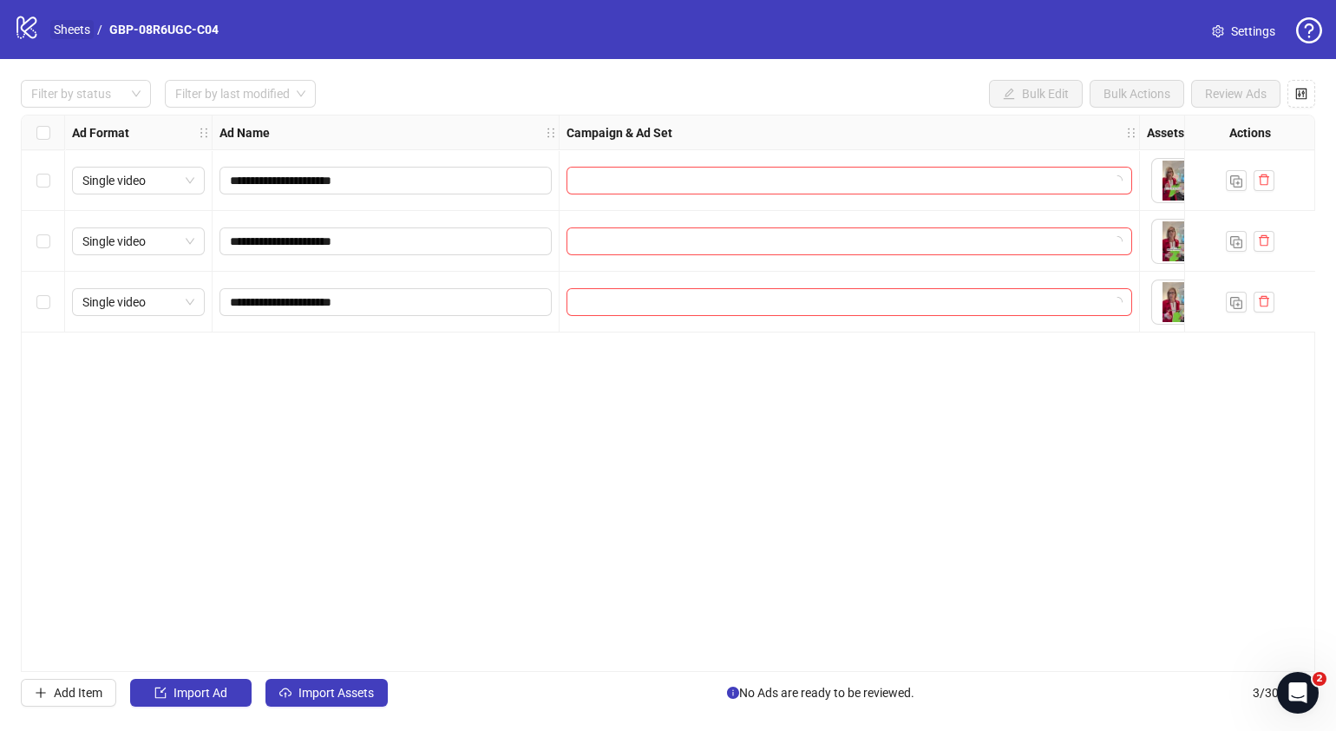
drag, startPoint x: 82, startPoint y: 17, endPoint x: 72, endPoint y: 21, distance: 11.0
click at [81, 17] on div "logo/logo-mobile Sheets / GBP-08R6UGC-C04" at bounding box center [120, 29] width 212 height 31
click at [69, 22] on link "Sheets" at bounding box center [71, 29] width 43 height 19
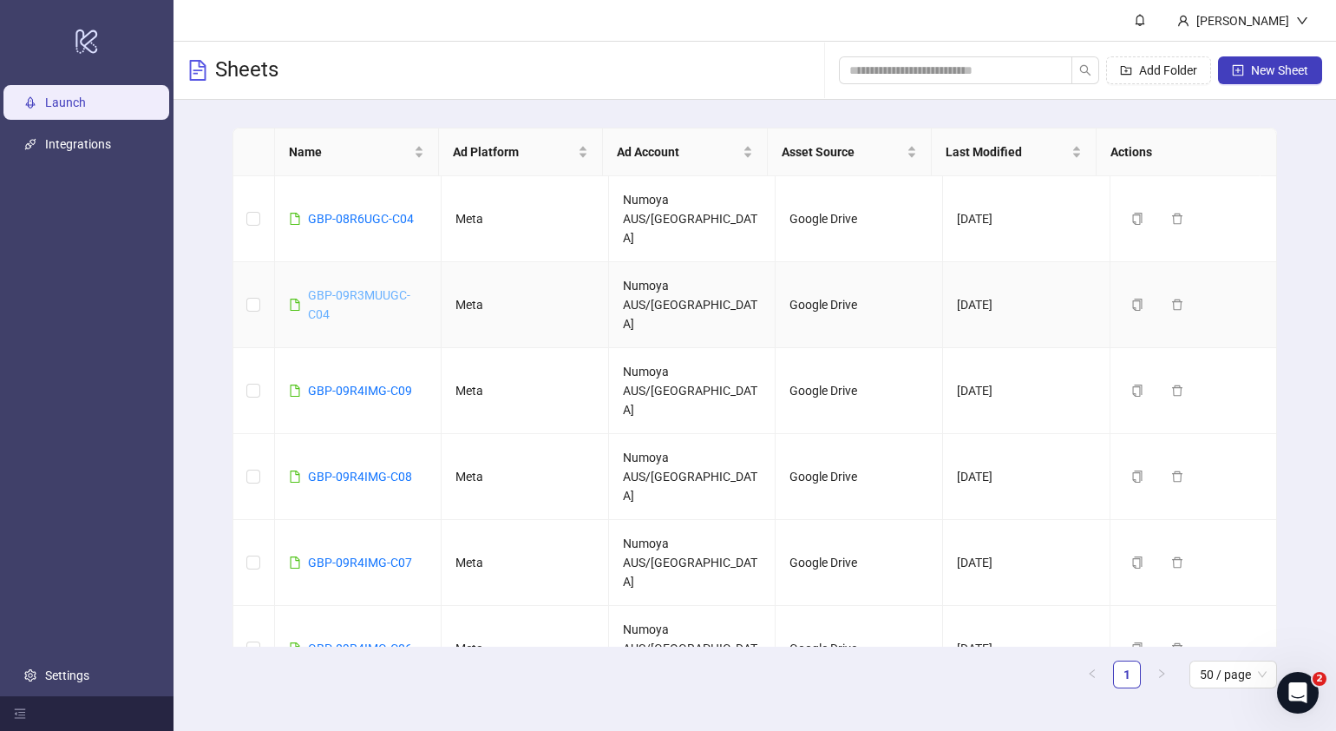
click at [387, 288] on link "GBP-09R3MUUGC-C04" at bounding box center [359, 304] width 102 height 33
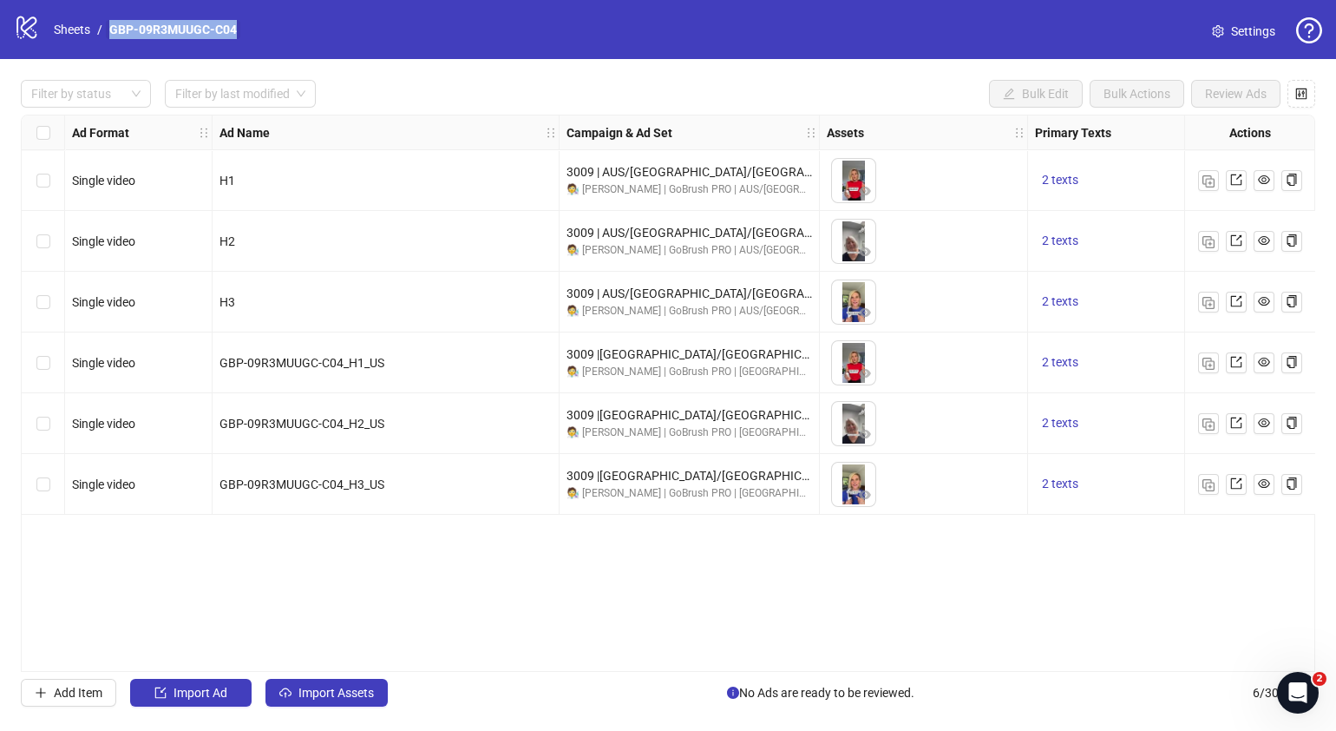
drag, startPoint x: 248, startPoint y: 26, endPoint x: 108, endPoint y: 28, distance: 139.7
click at [108, 28] on div "logo/logo-mobile Sheets / GBP-09R3MUUGC-C04 Settings" at bounding box center [668, 29] width 1309 height 31
copy link "GBP-09R3MUUGC-C04"
click at [86, 25] on link "Sheets" at bounding box center [71, 29] width 43 height 19
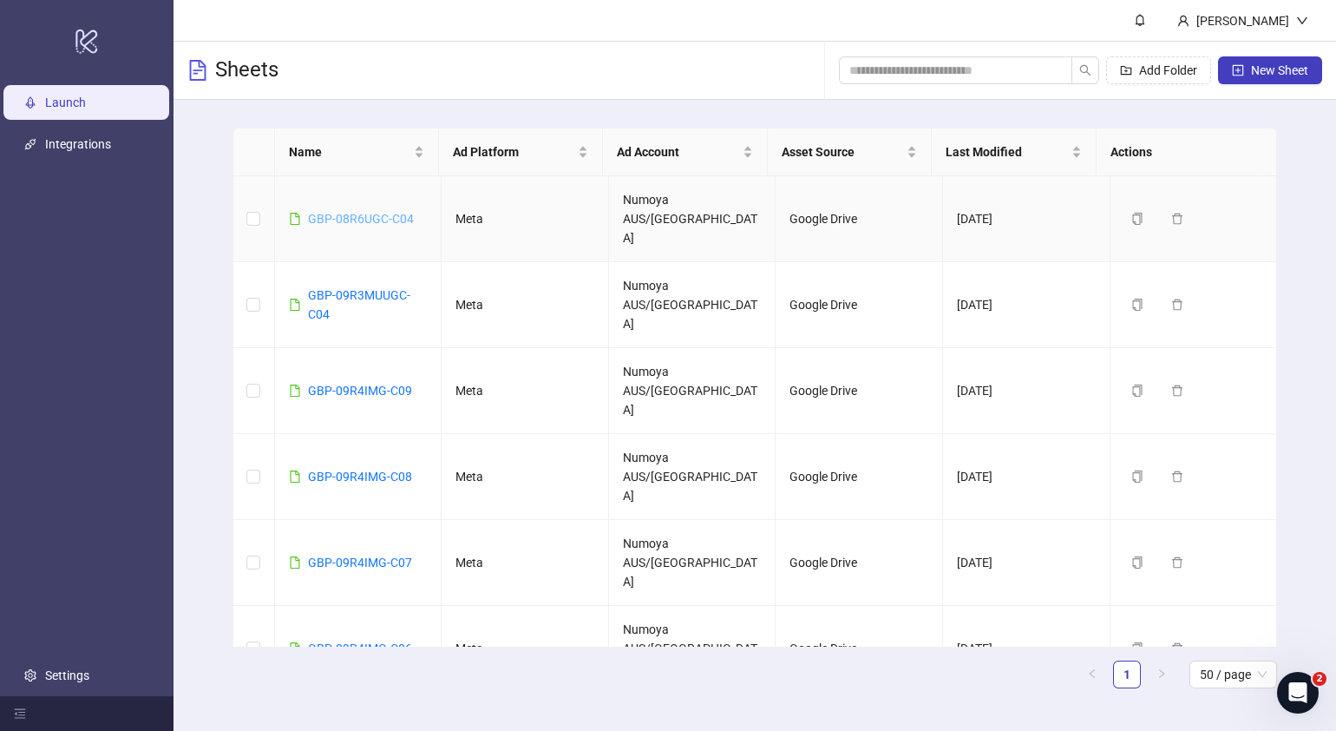
click at [390, 212] on link "GBP-08R6UGC-C04" at bounding box center [361, 219] width 106 height 14
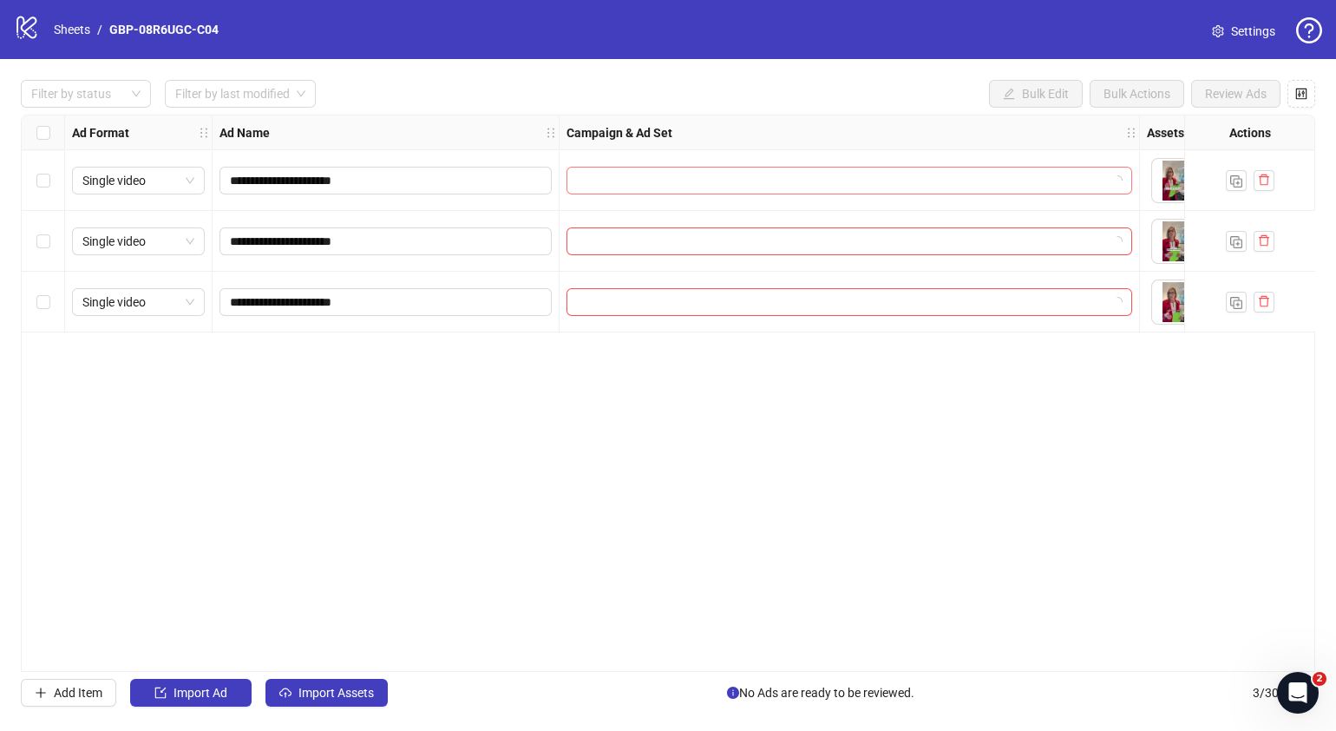
click at [868, 181] on input "search" at bounding box center [841, 180] width 529 height 26
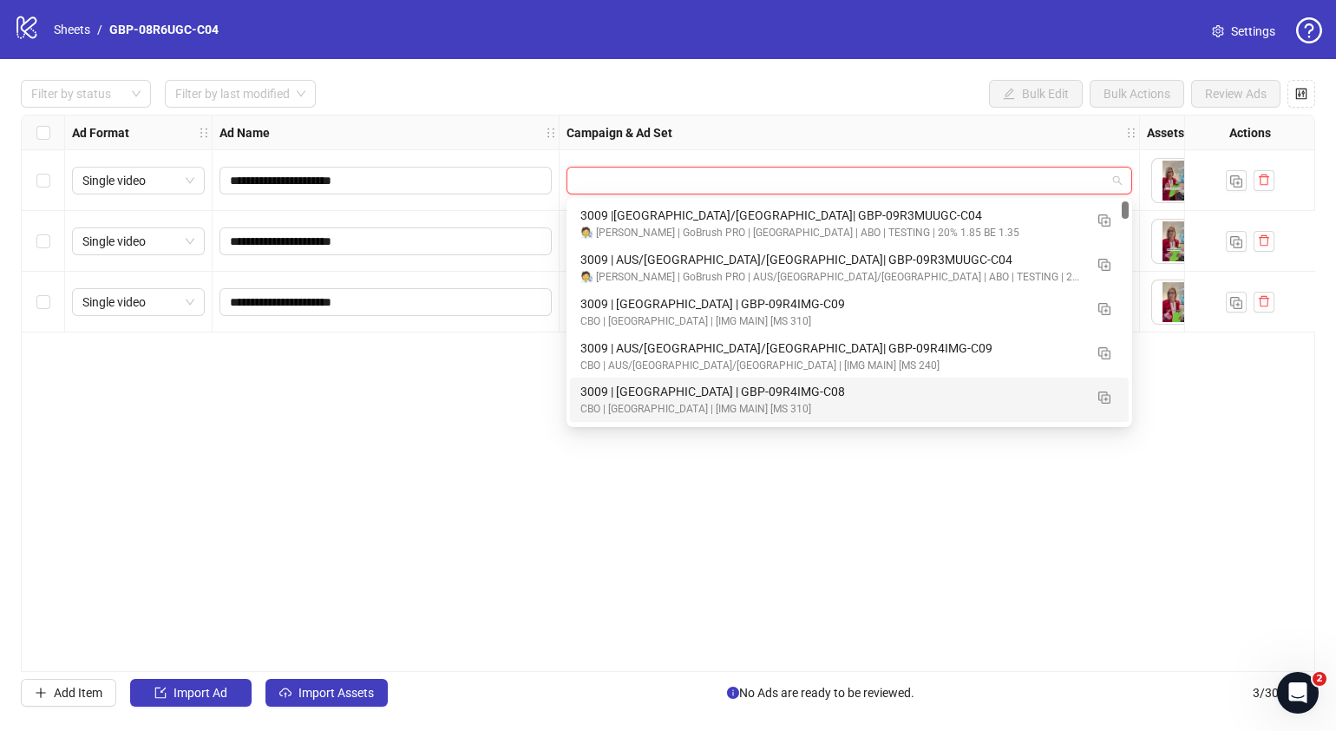
click at [647, 491] on div "**********" at bounding box center [668, 393] width 1295 height 557
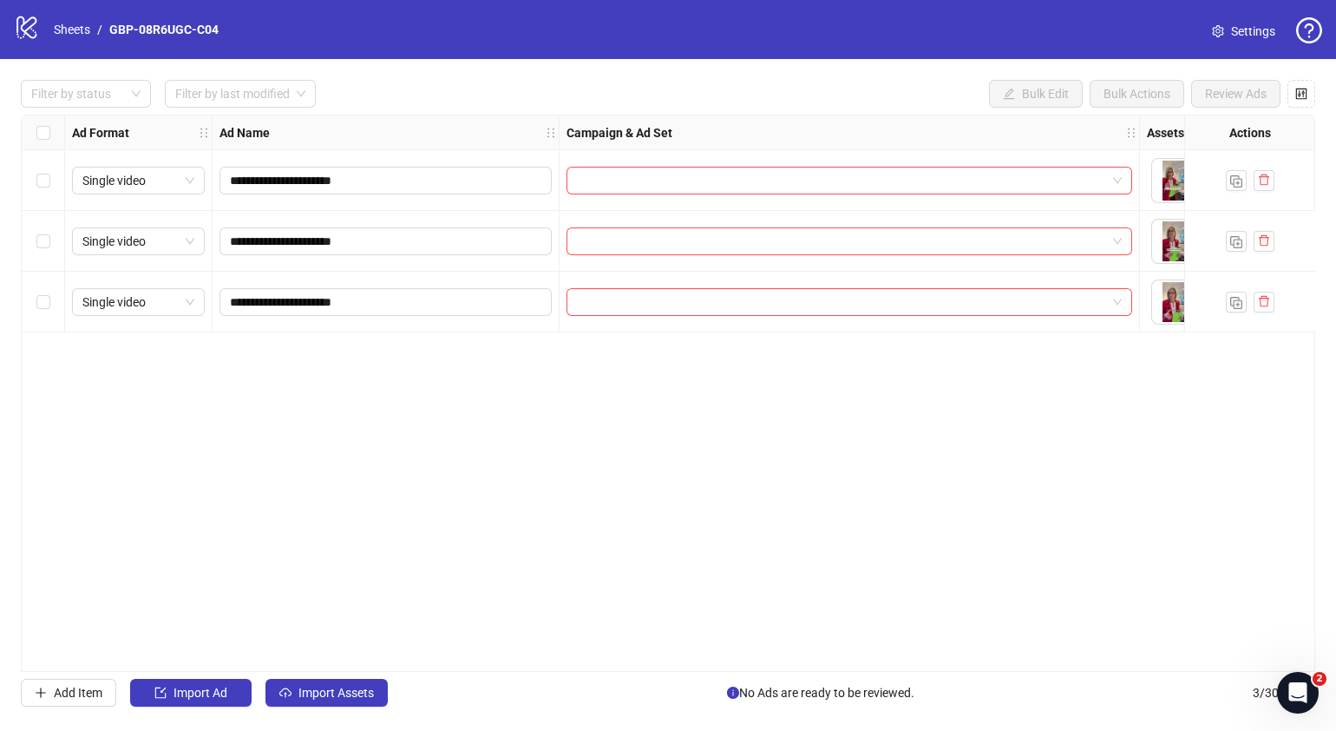
drag, startPoint x: 979, startPoint y: 482, endPoint x: 582, endPoint y: 349, distance: 418.2
click at [976, 476] on div "**********" at bounding box center [668, 393] width 1295 height 557
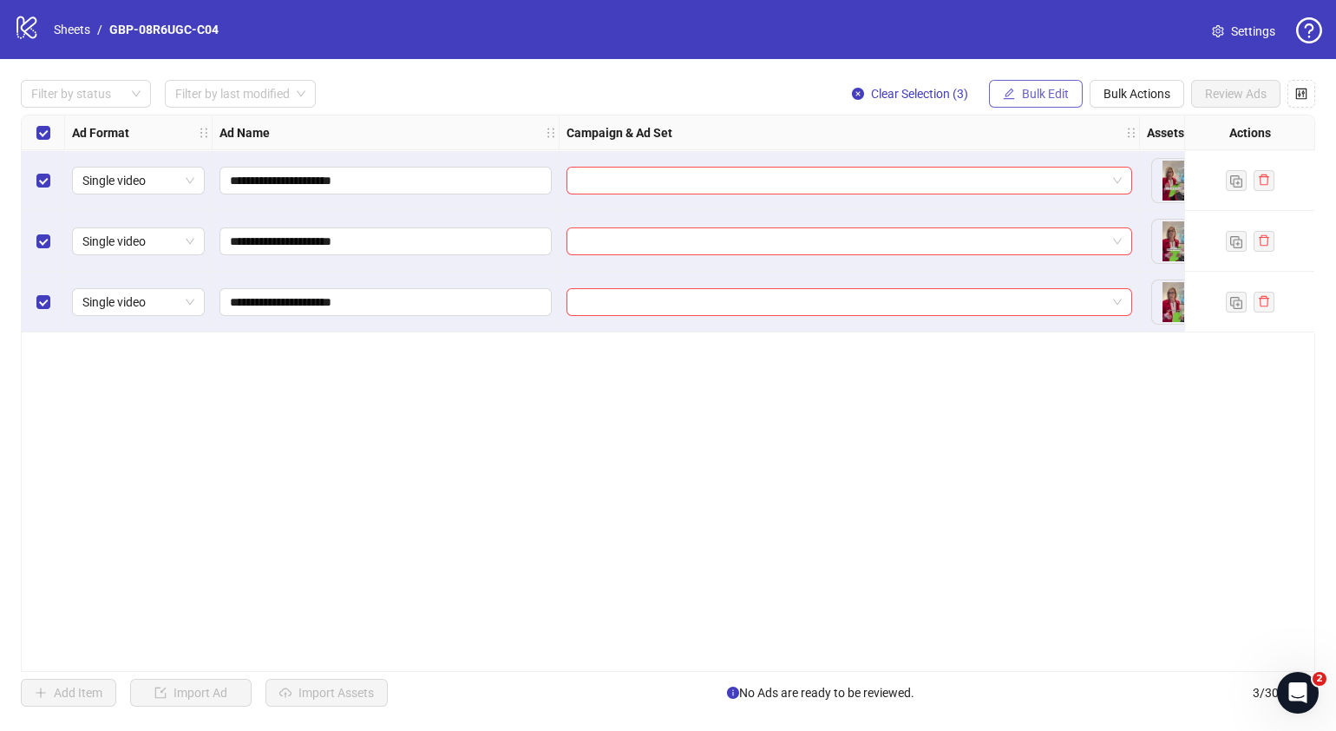
click at [1042, 97] on span "Bulk Edit" at bounding box center [1045, 94] width 47 height 14
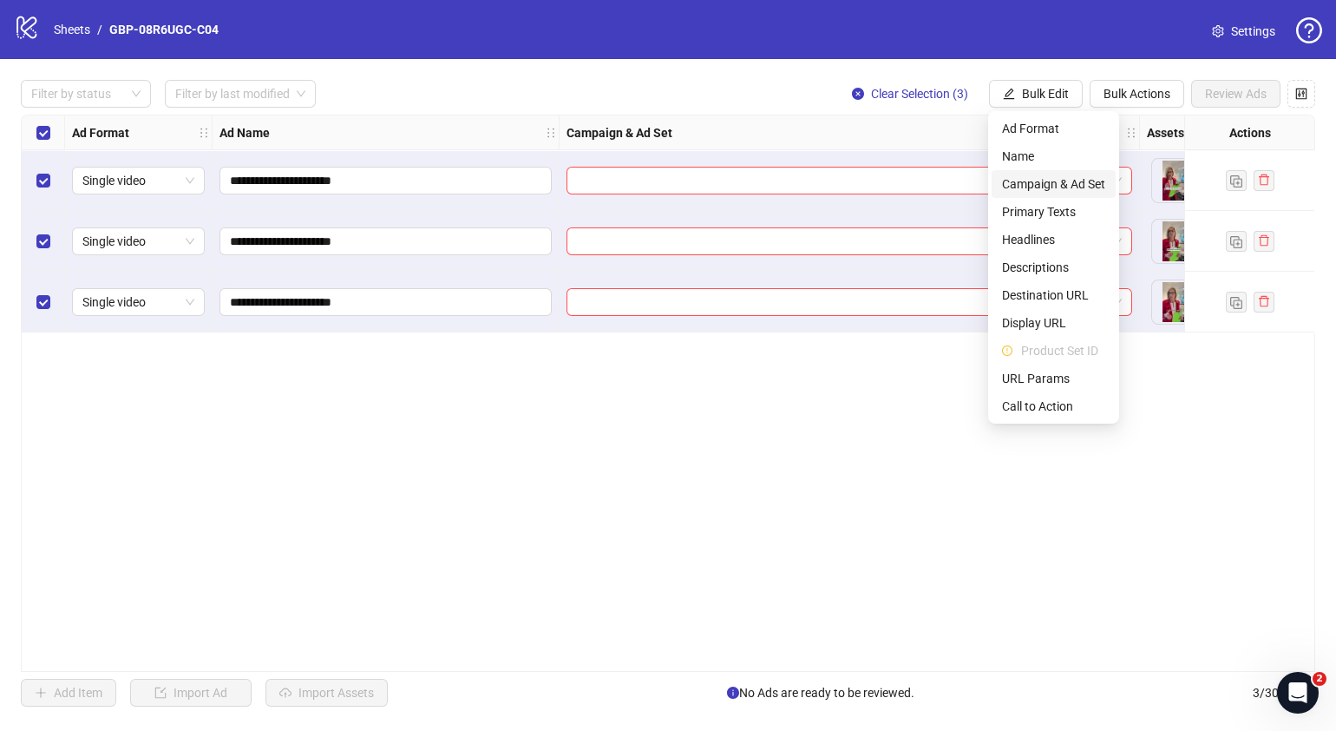
click at [1065, 182] on span "Campaign & Ad Set" at bounding box center [1053, 183] width 103 height 19
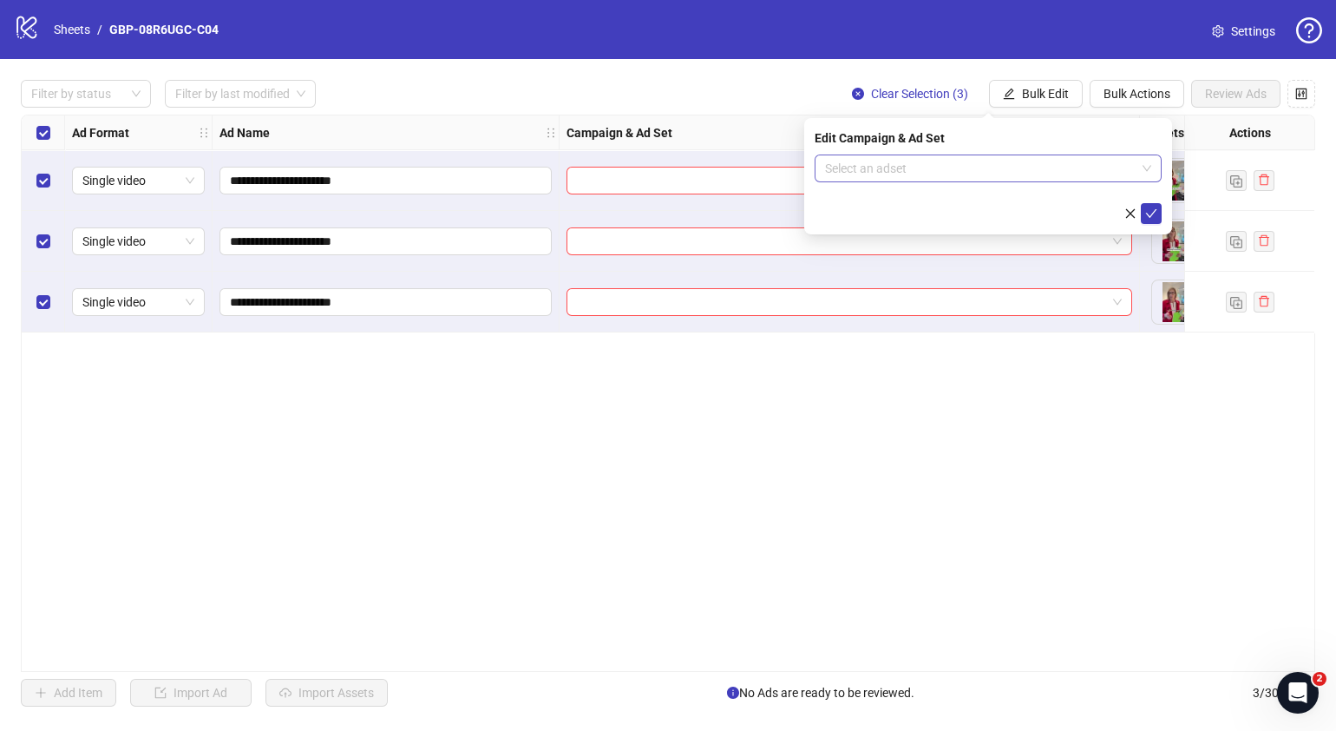
click at [1148, 168] on span at bounding box center [988, 168] width 326 height 26
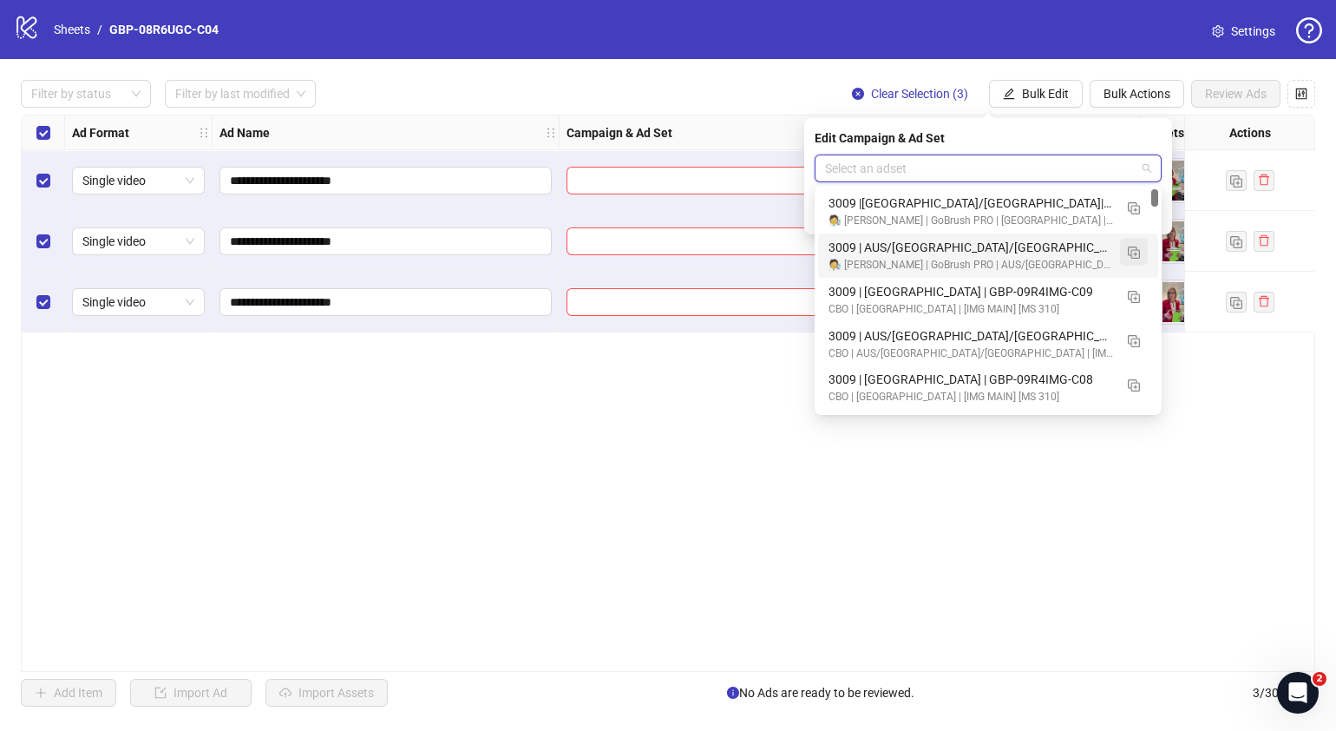
click at [1132, 253] on img "button" at bounding box center [1134, 252] width 12 height 12
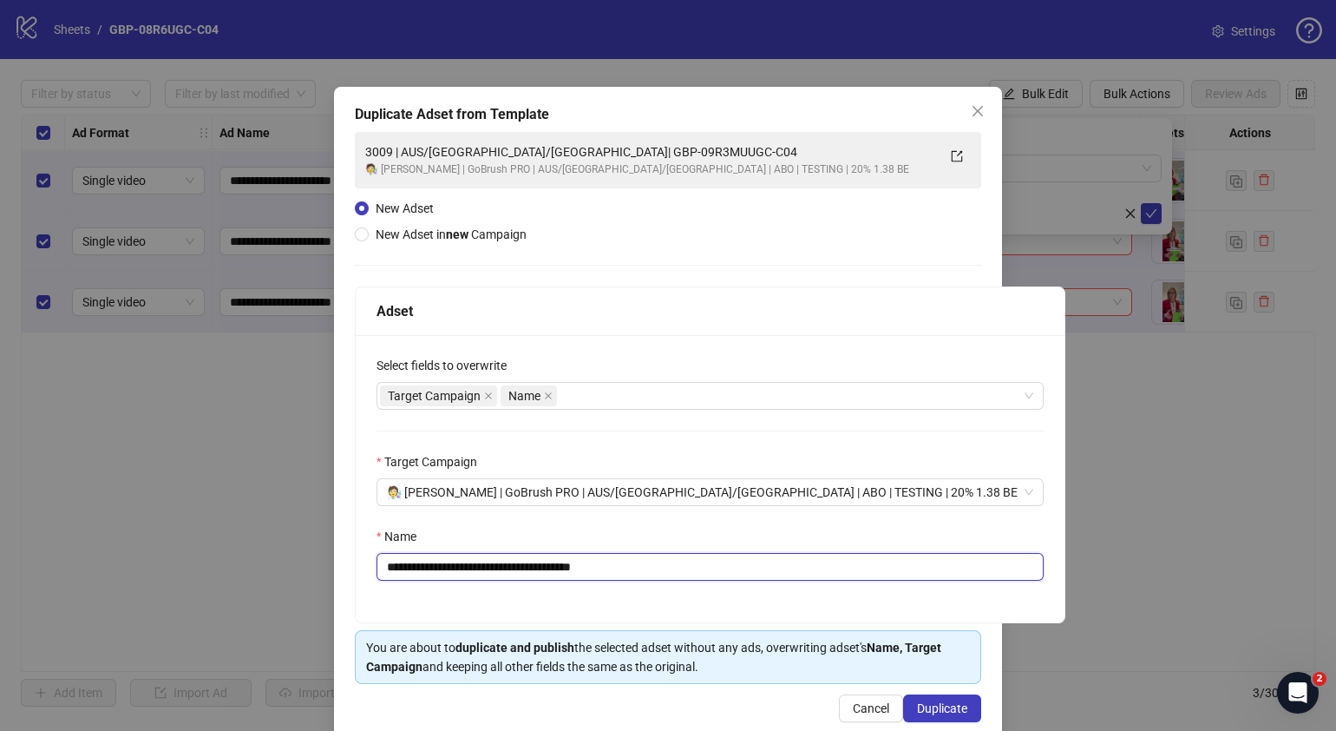
drag, startPoint x: 657, startPoint y: 564, endPoint x: 490, endPoint y: 578, distance: 167.2
click at [490, 577] on input "**********" at bounding box center [710, 567] width 667 height 28
paste input "text"
type input "**********"
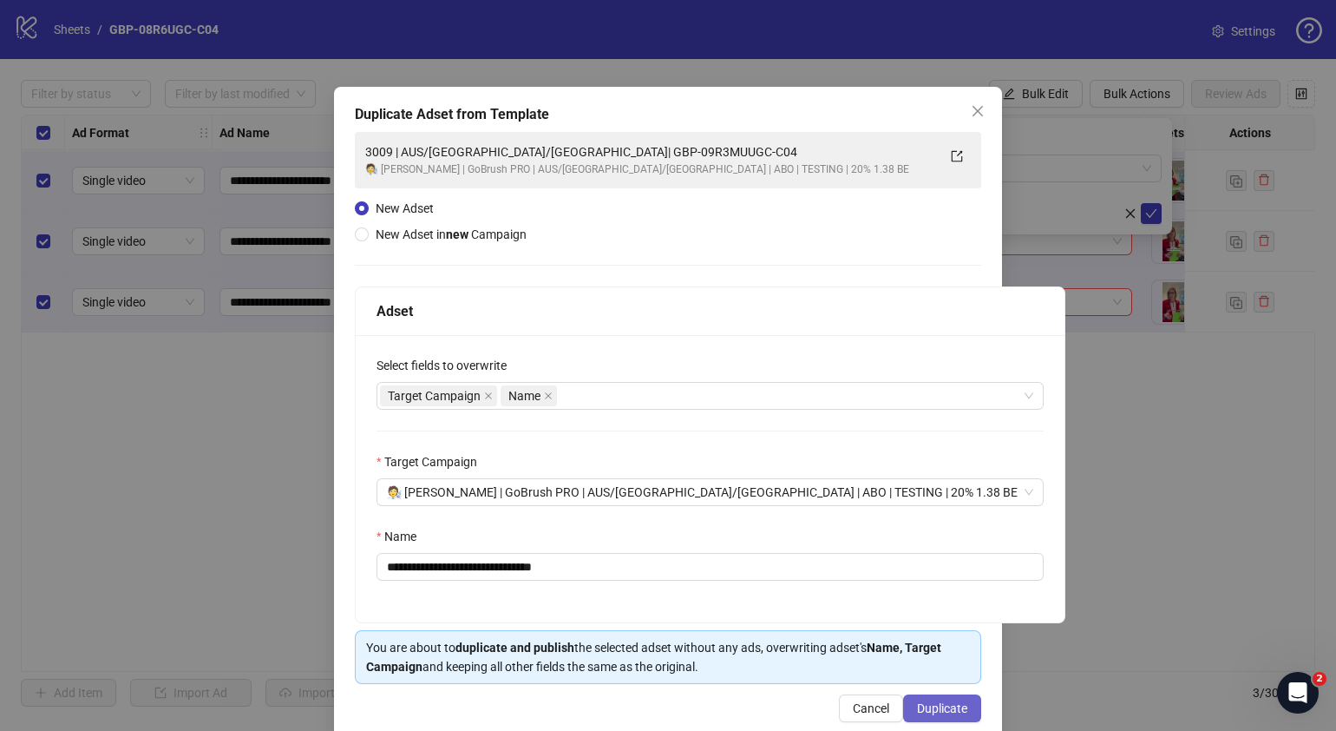
click at [926, 703] on span "Duplicate" at bounding box center [942, 708] width 50 height 14
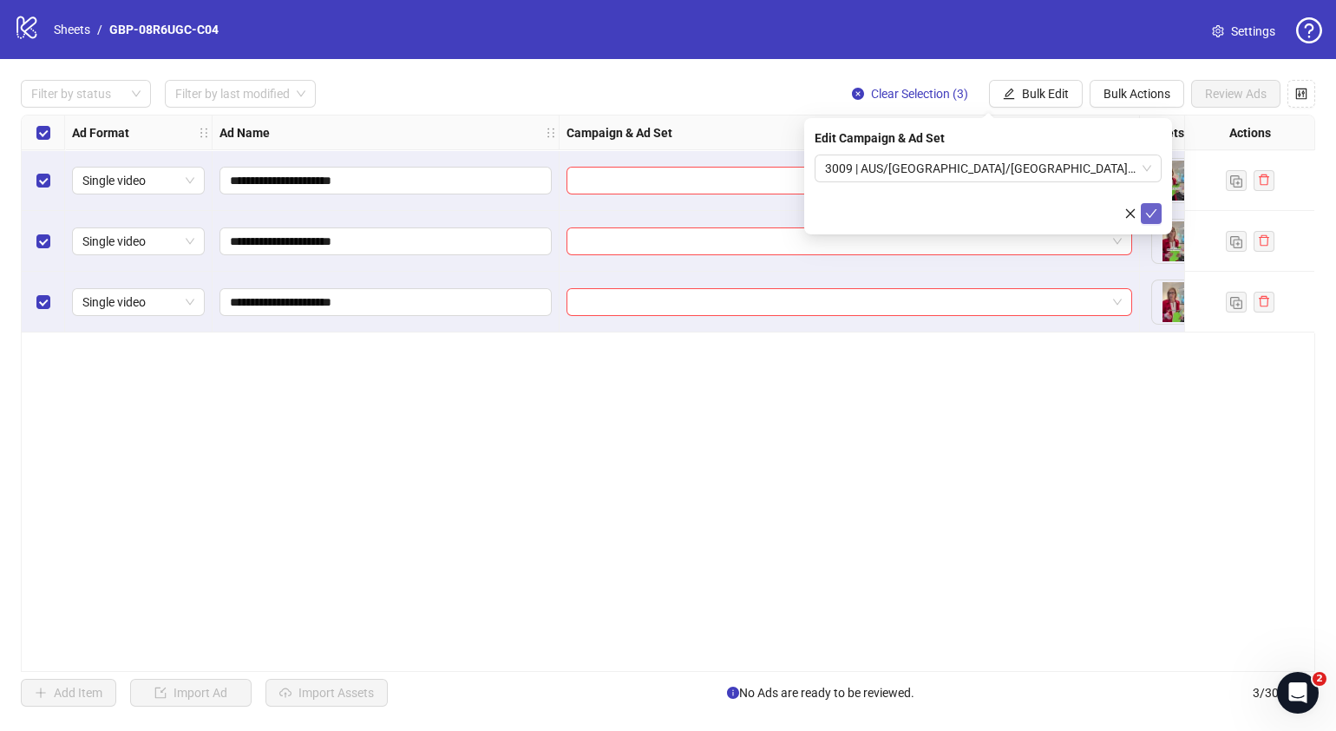
click at [1149, 208] on icon "check" at bounding box center [1151, 213] width 12 height 12
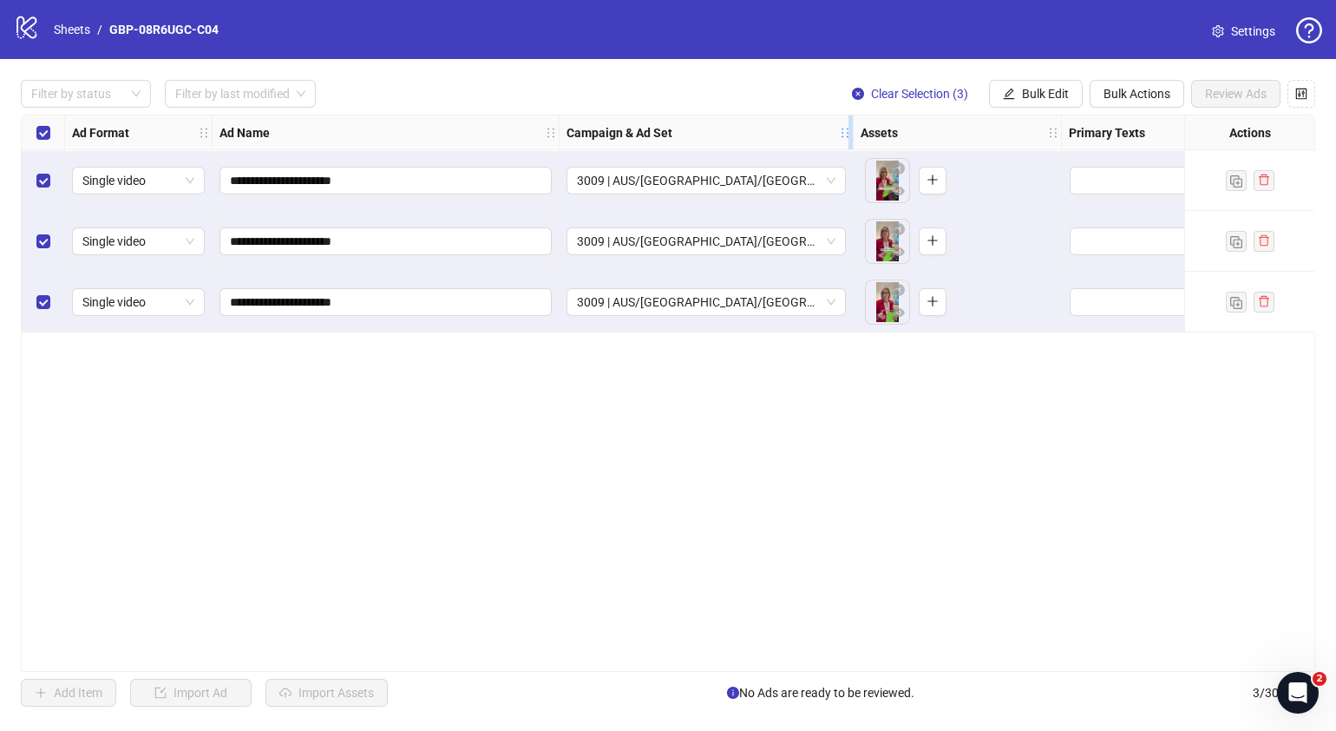
drag, startPoint x: 1130, startPoint y: 128, endPoint x: 844, endPoint y: 129, distance: 285.5
click at [844, 129] on icon "holder" at bounding box center [845, 133] width 12 height 12
click at [1046, 91] on span "Bulk Edit" at bounding box center [1045, 94] width 47 height 14
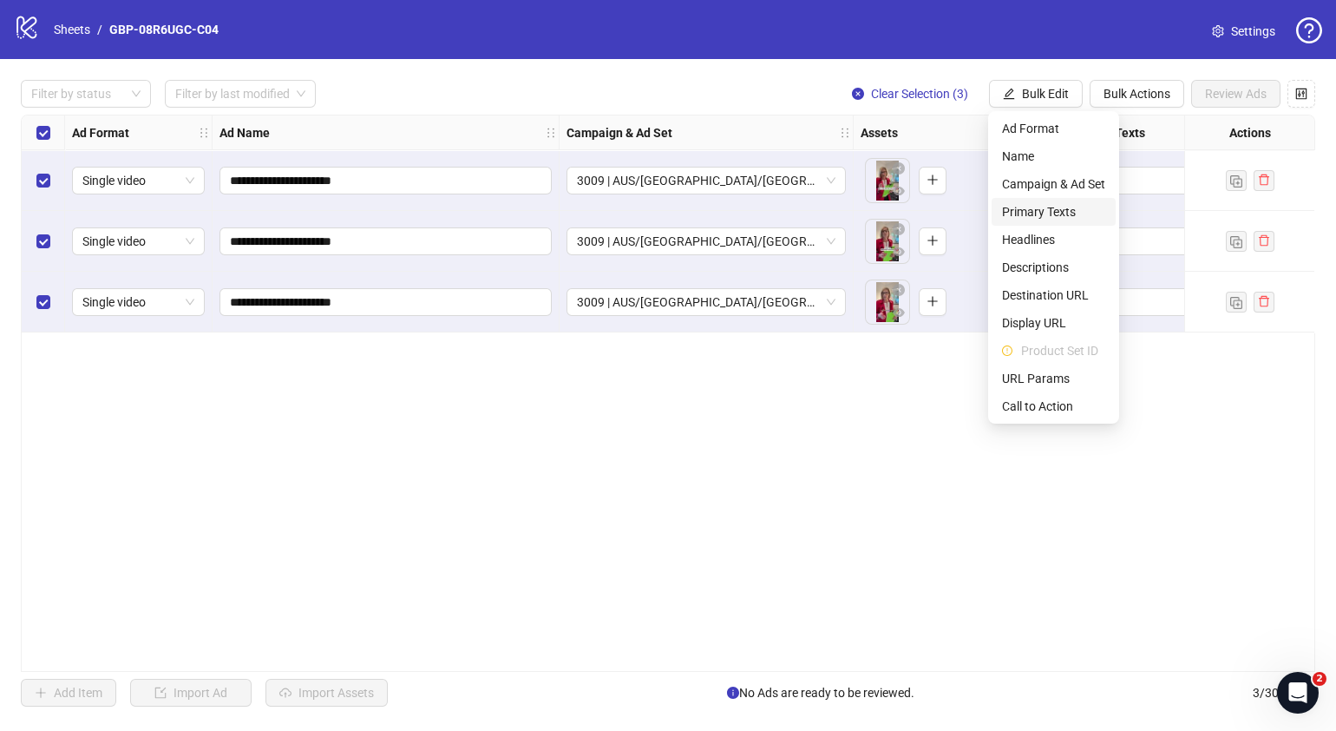
click at [1054, 211] on span "Primary Texts" at bounding box center [1053, 211] width 103 height 19
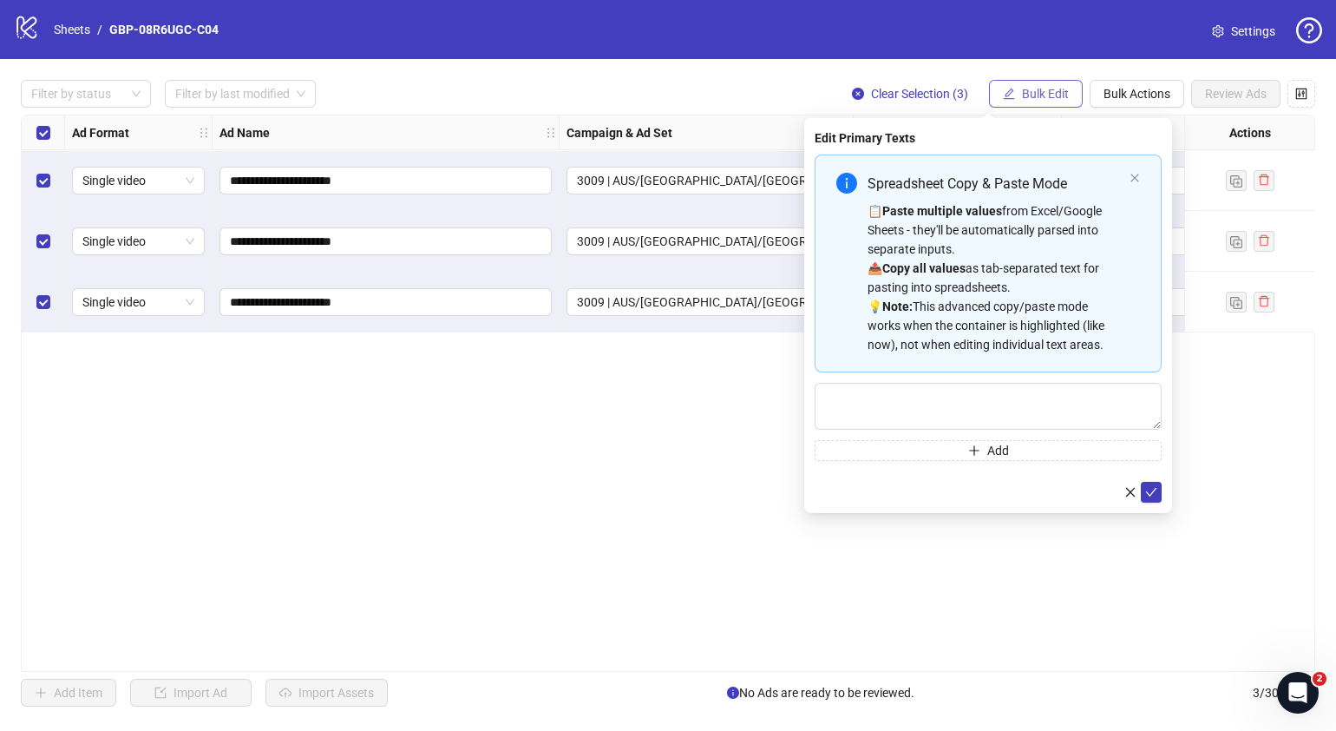
click at [1033, 98] on span "Bulk Edit" at bounding box center [1045, 94] width 47 height 14
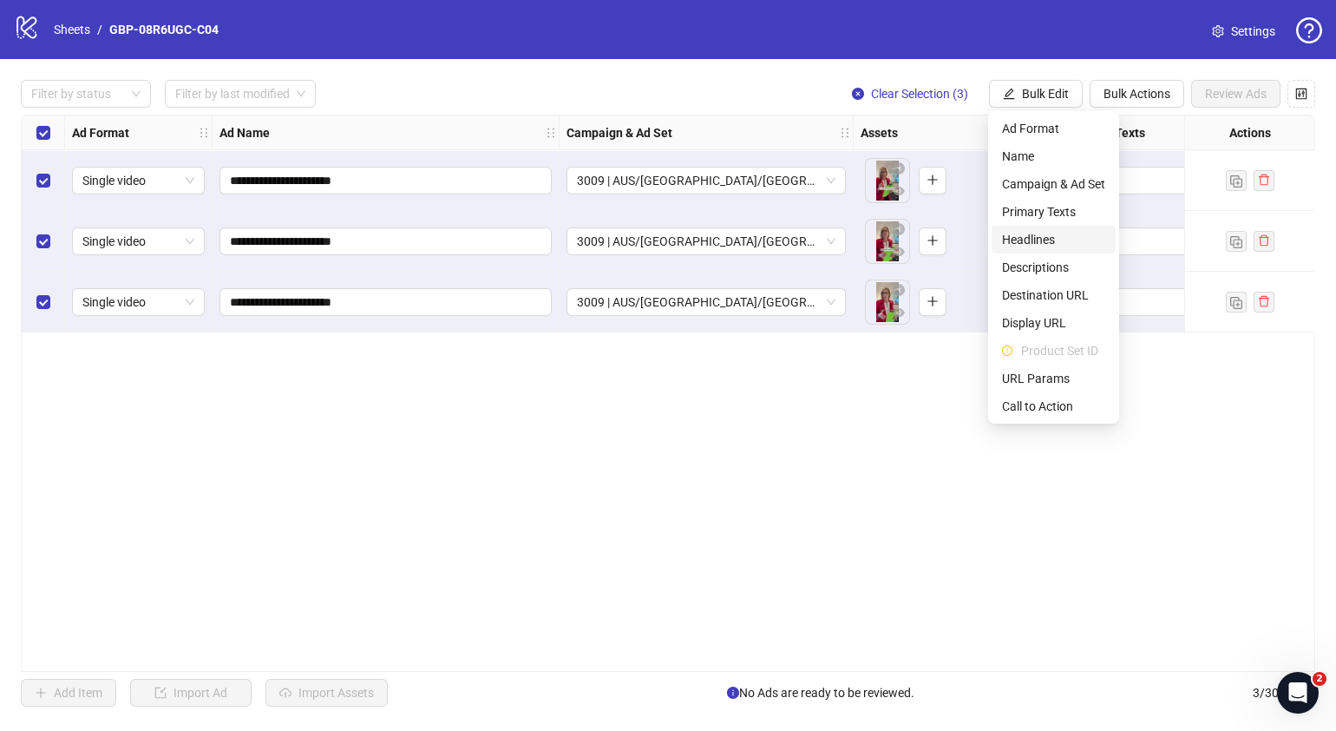
click at [1050, 243] on span "Headlines" at bounding box center [1053, 239] width 103 height 19
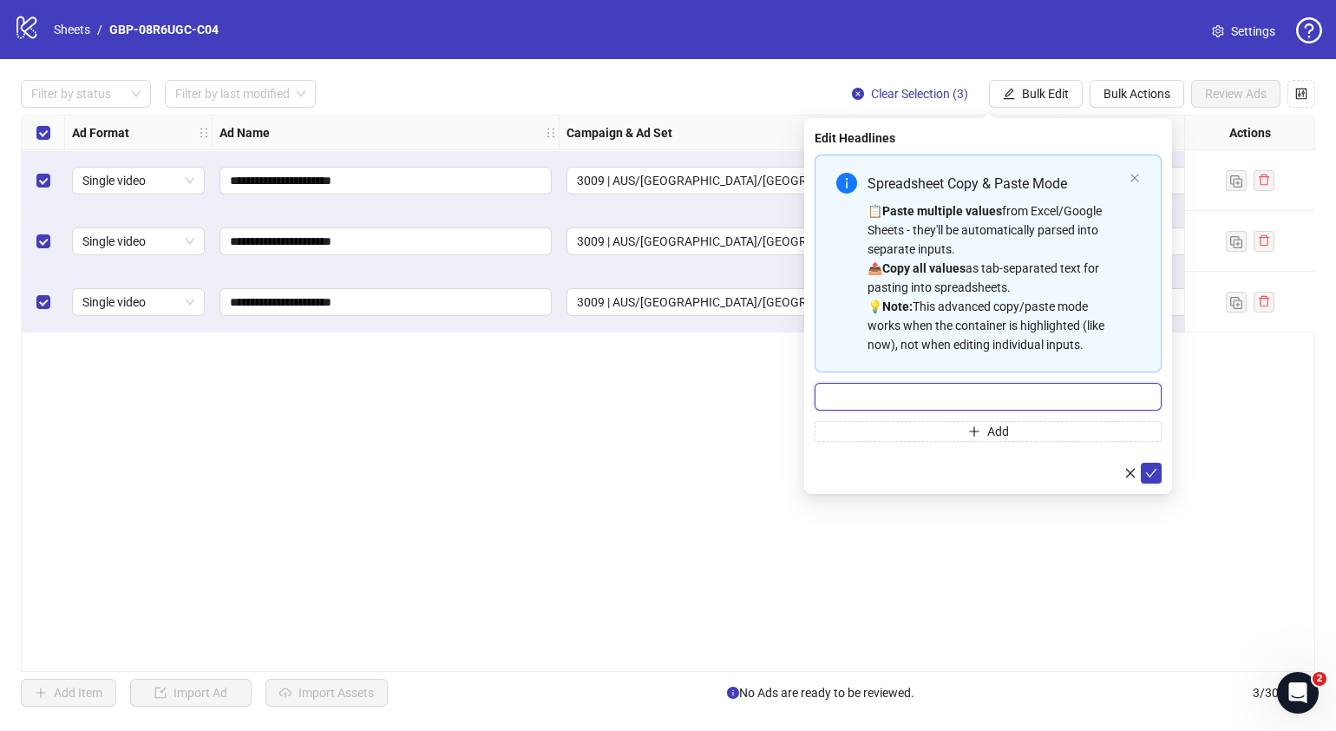
click at [963, 391] on input "Multi-input container - paste or copy values" at bounding box center [988, 397] width 347 height 28
paste input "*******"
type input "*******"
click at [950, 439] on button "Add" at bounding box center [988, 431] width 347 height 21
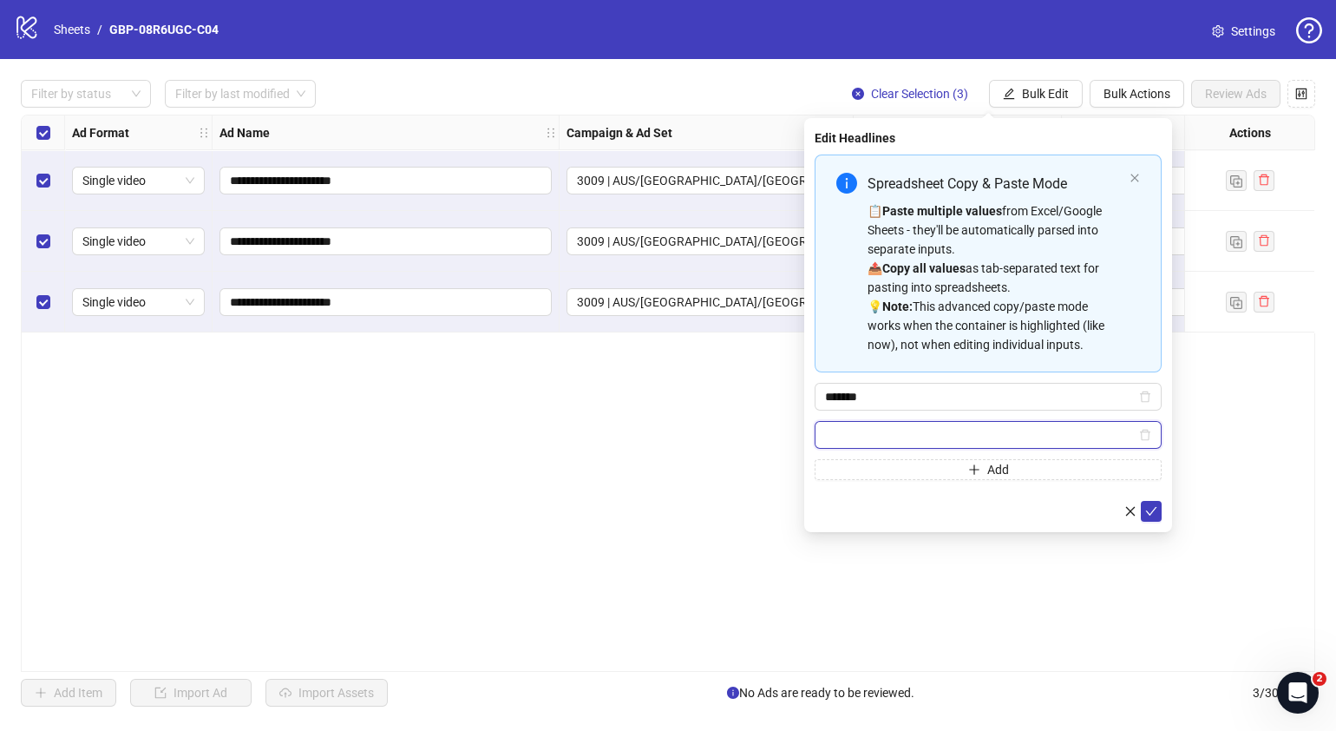
click at [902, 434] on input "Multi-input container - paste or copy values" at bounding box center [980, 434] width 311 height 19
paste input "**********"
type input "**********"
click at [1150, 506] on icon "check" at bounding box center [1151, 511] width 12 height 12
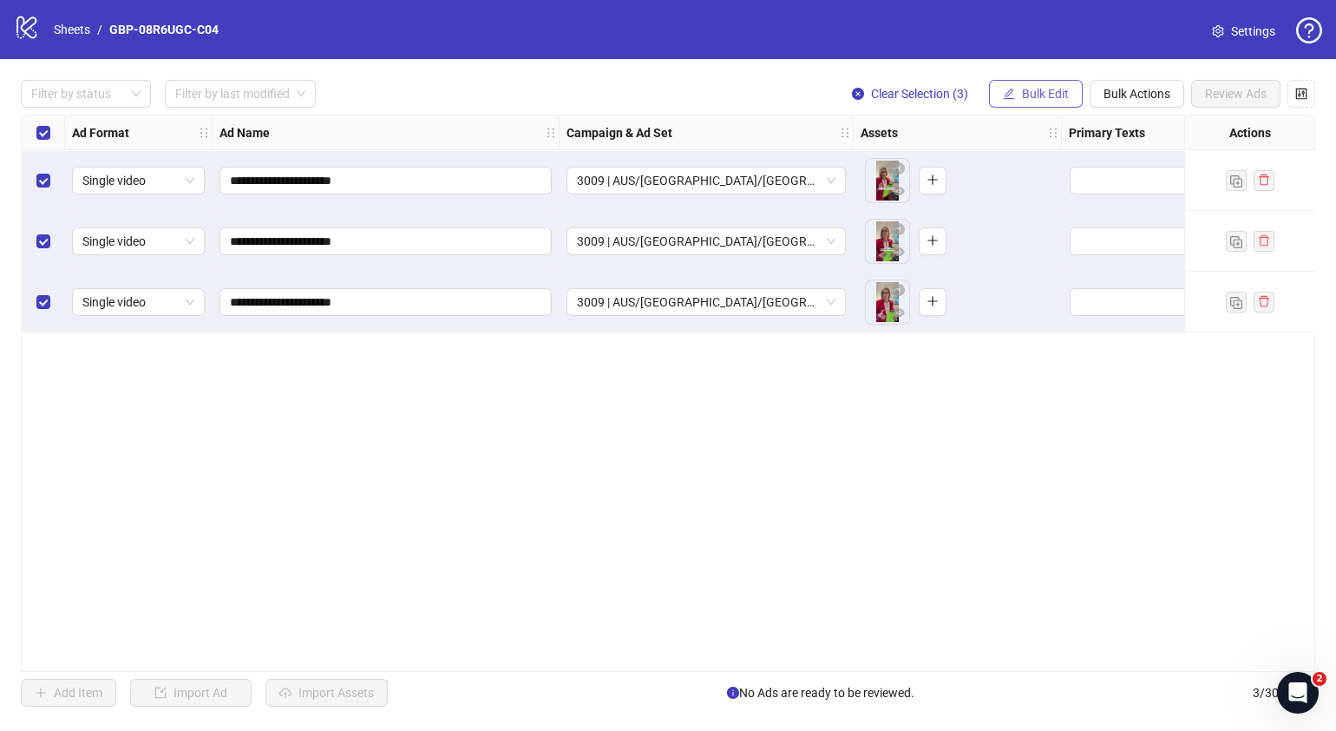
click at [1042, 95] on span "Bulk Edit" at bounding box center [1045, 94] width 47 height 14
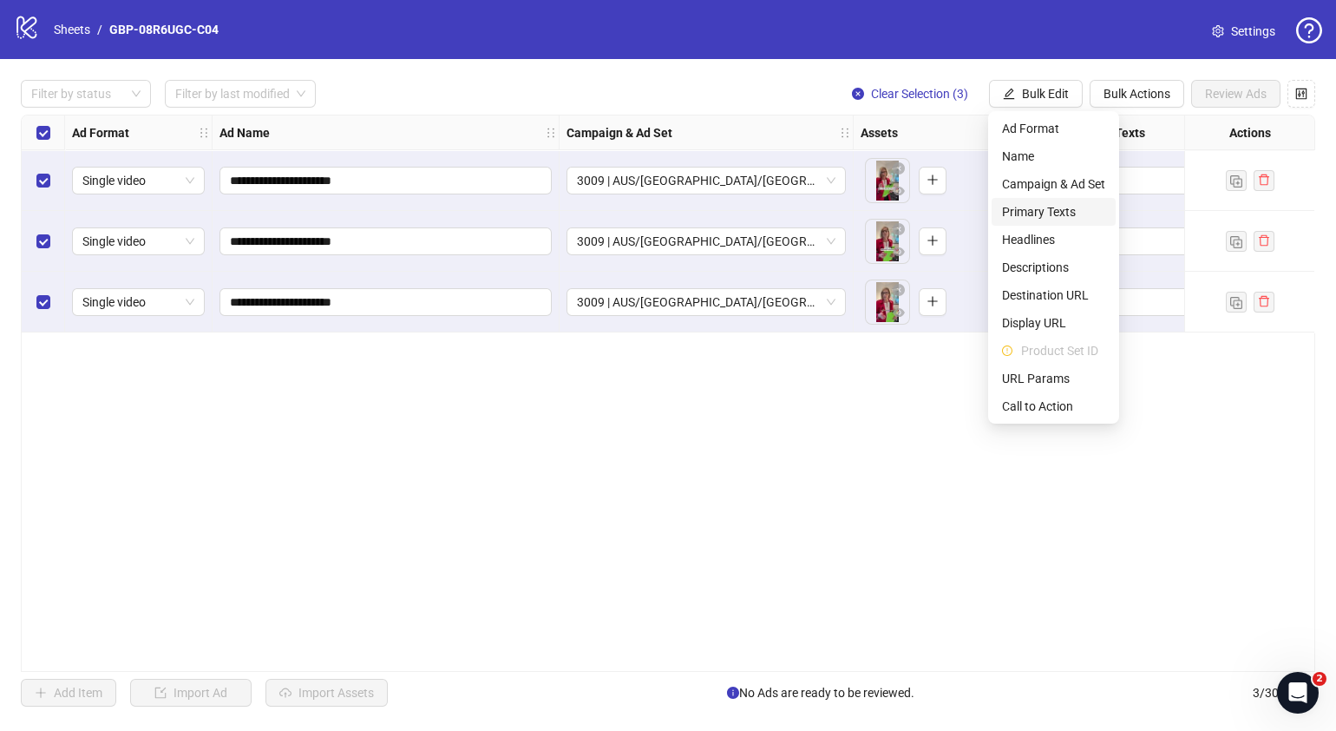
click at [1046, 213] on span "Primary Texts" at bounding box center [1053, 211] width 103 height 19
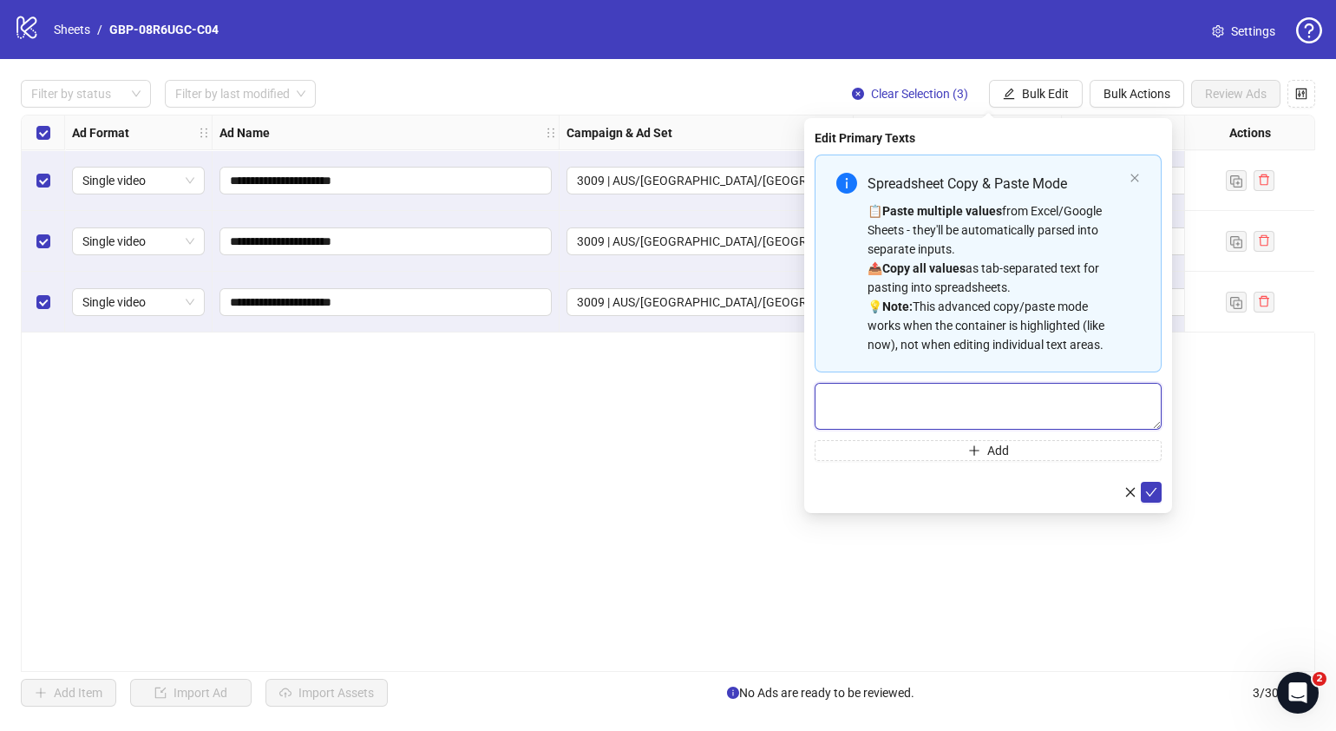
click at [932, 400] on textarea "Multi-text input container - paste or copy values" at bounding box center [988, 406] width 347 height 47
paste textarea "**********"
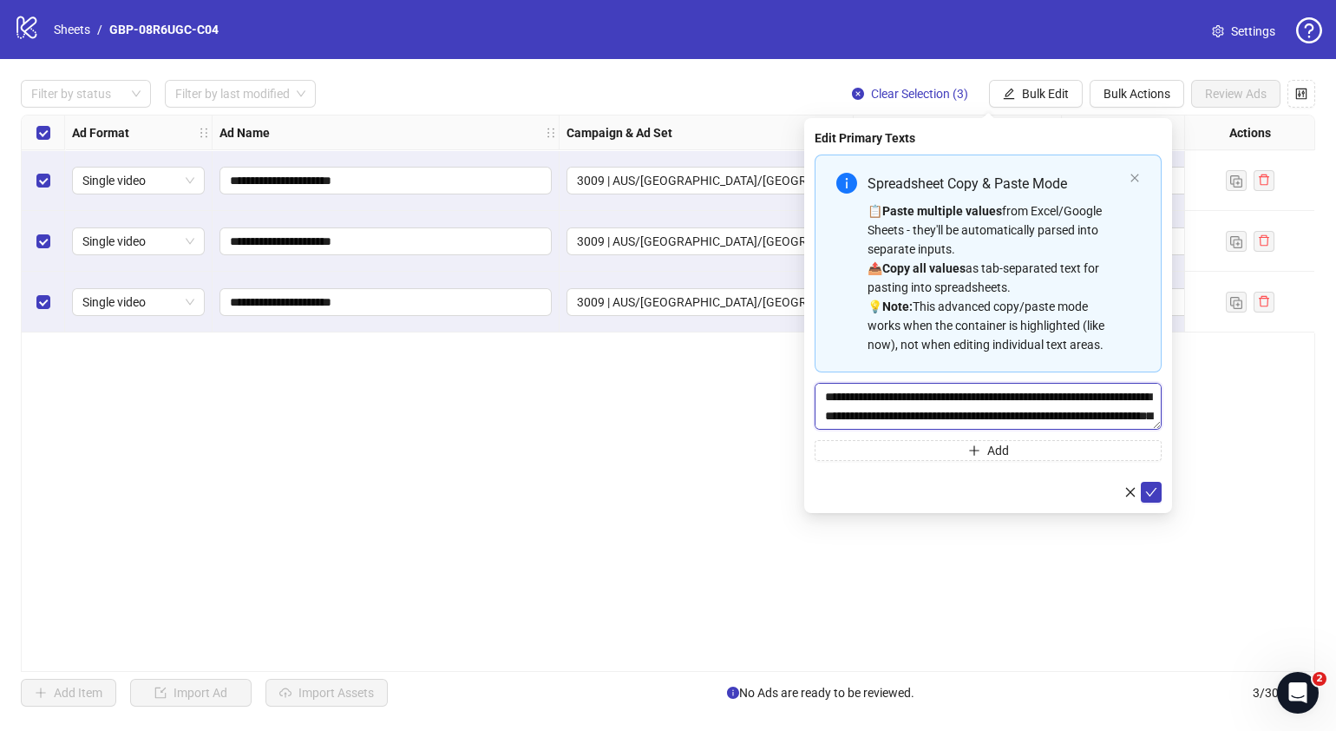
scroll to position [51, 0]
type textarea "**********"
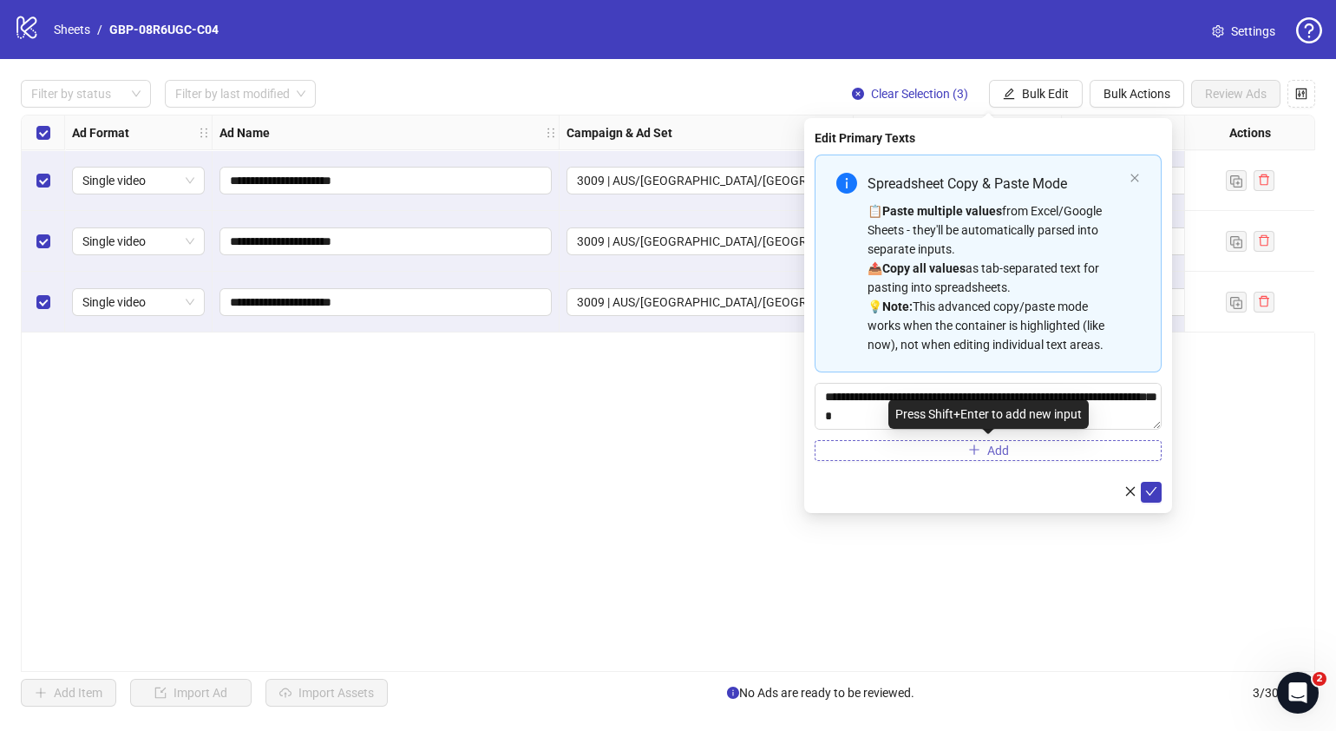
click at [955, 451] on button "Add" at bounding box center [988, 450] width 347 height 21
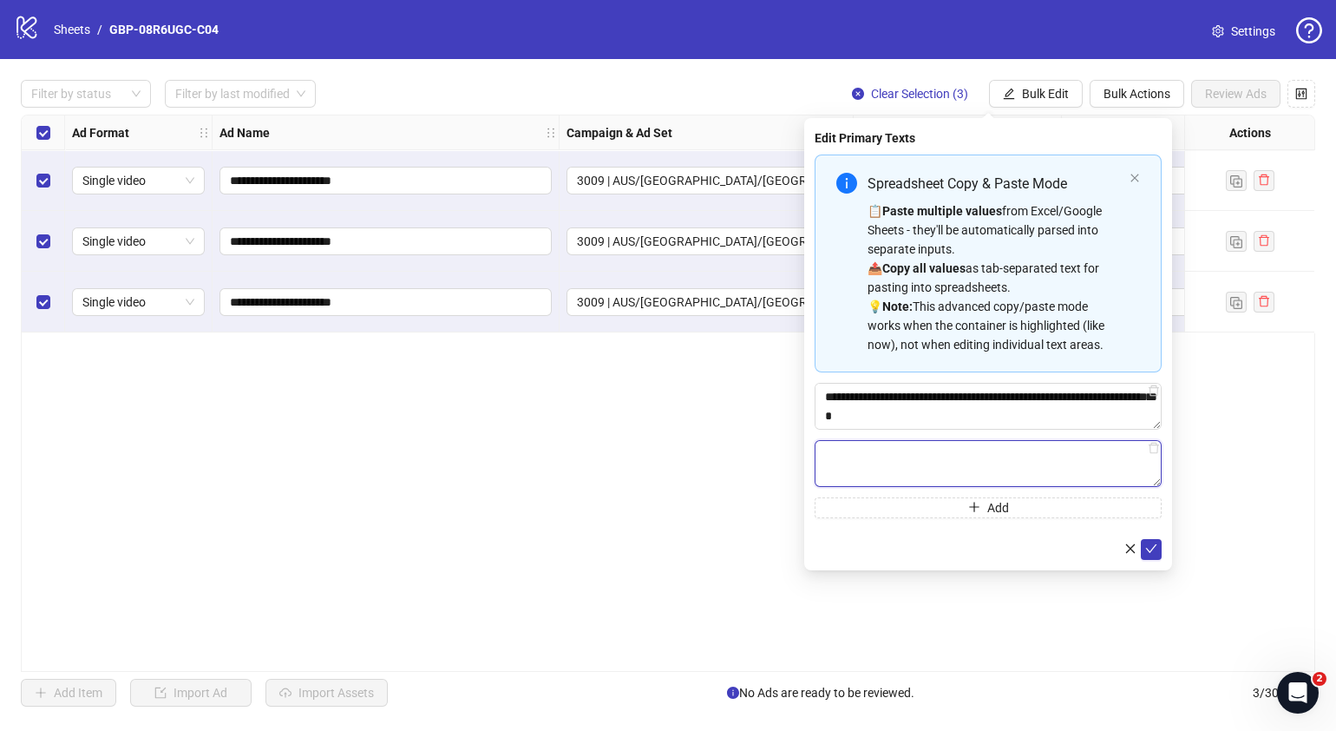
paste textarea "**********"
type textarea "**********"
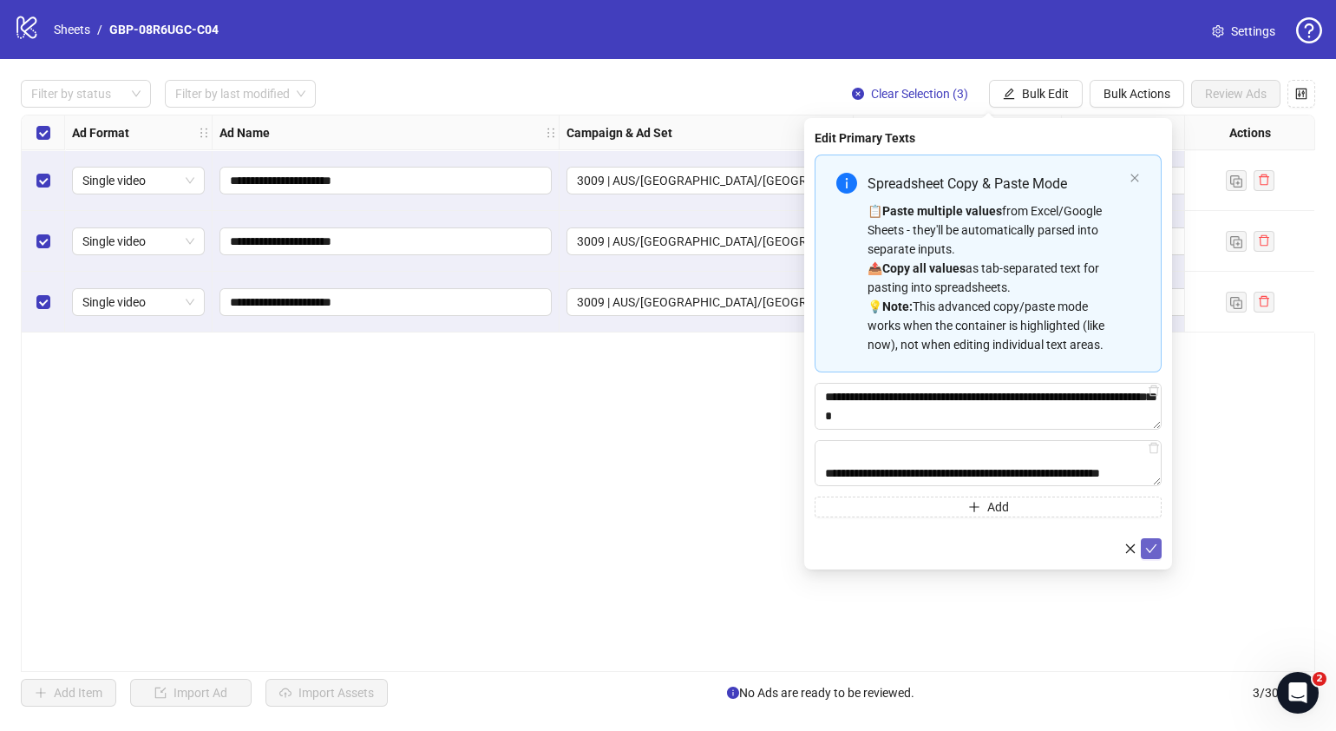
click at [1153, 547] on icon "check" at bounding box center [1151, 548] width 11 height 9
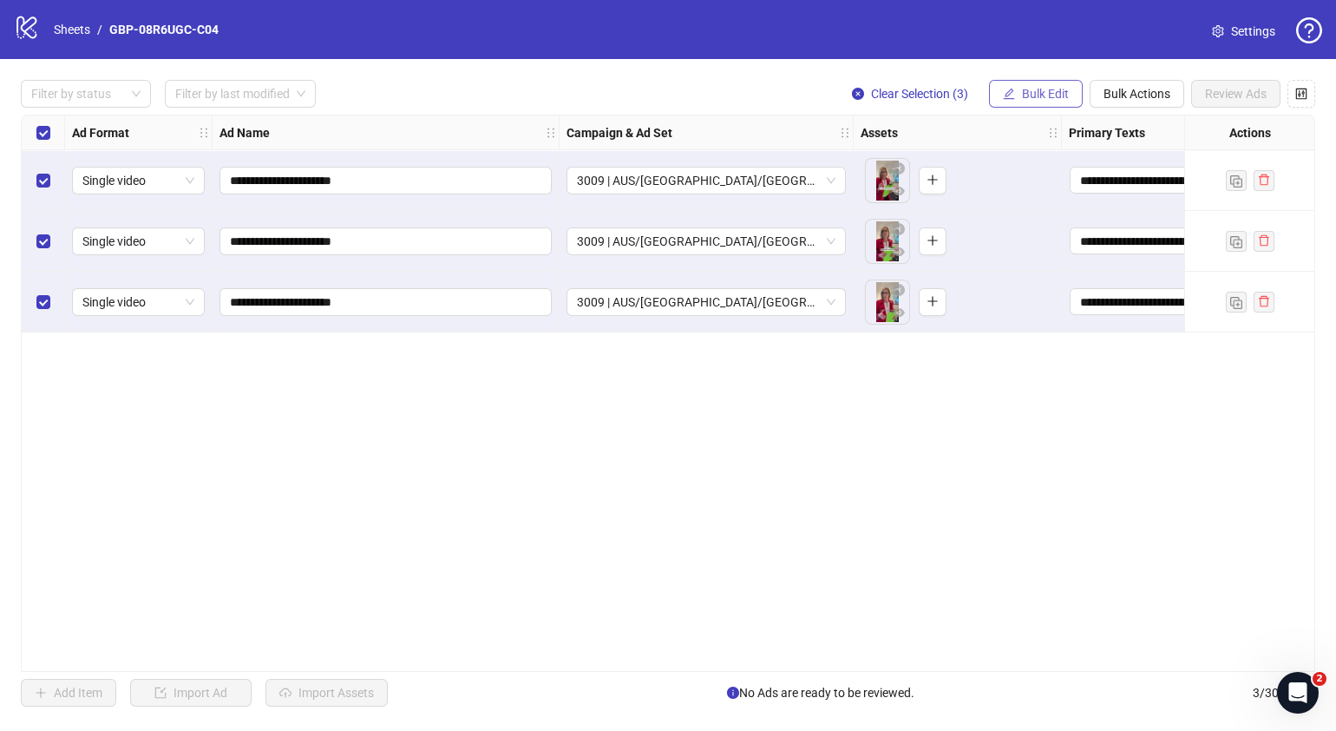
click at [1059, 102] on button "Bulk Edit" at bounding box center [1036, 94] width 94 height 28
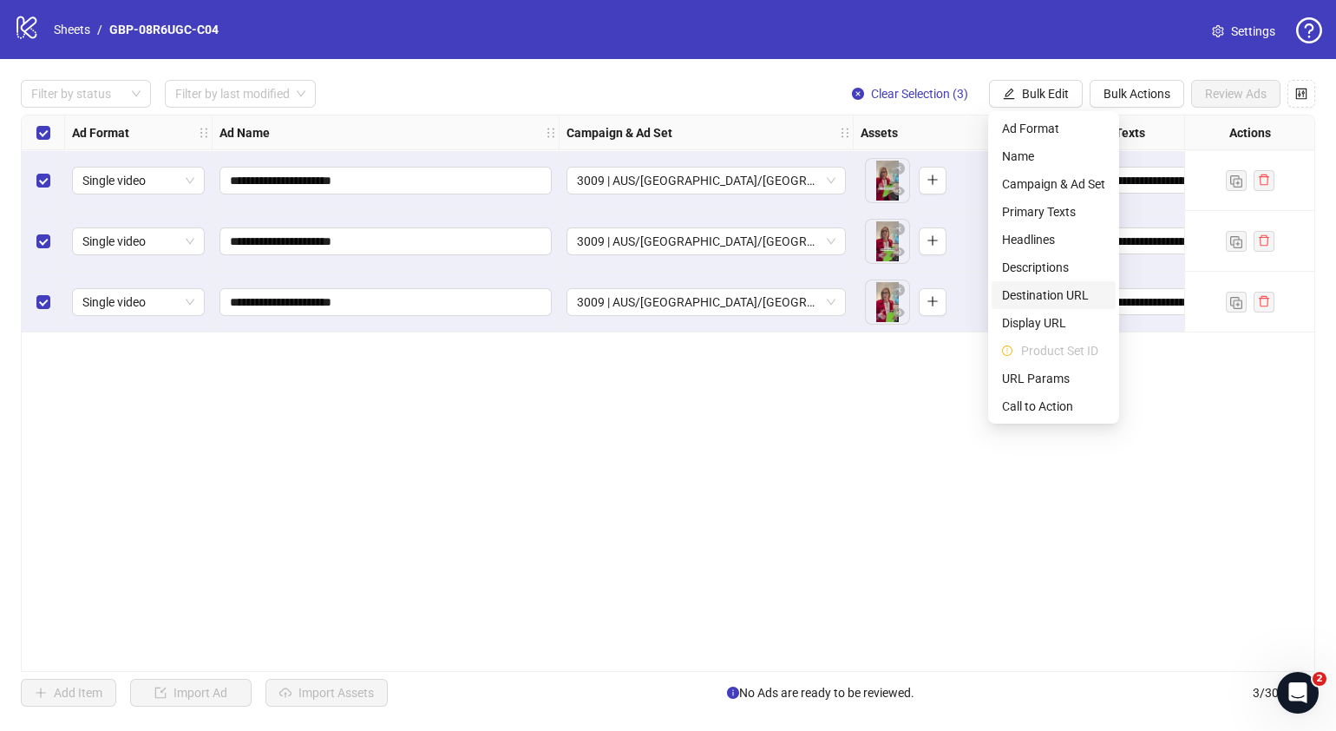
click at [1062, 295] on span "Destination URL" at bounding box center [1053, 294] width 103 height 19
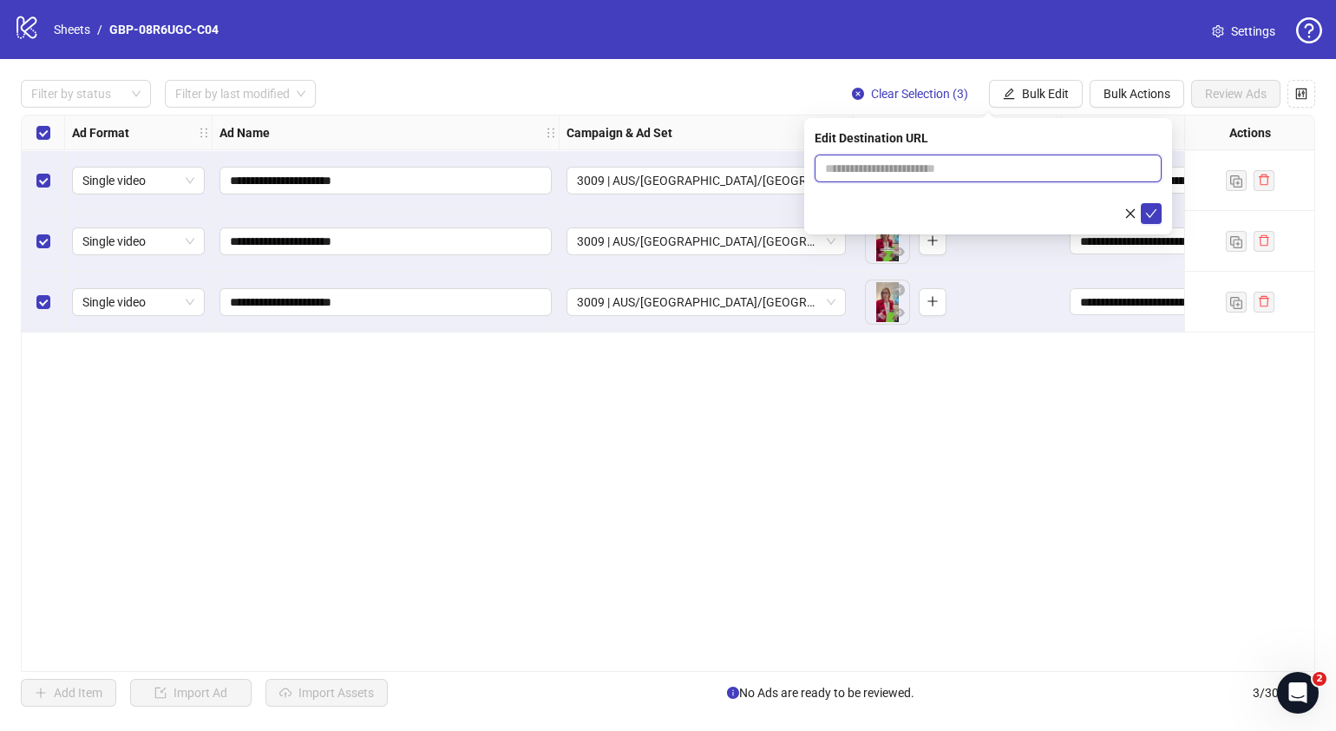
click at [1036, 168] on input "text" at bounding box center [981, 168] width 312 height 19
paste input "**********"
type input "**********"
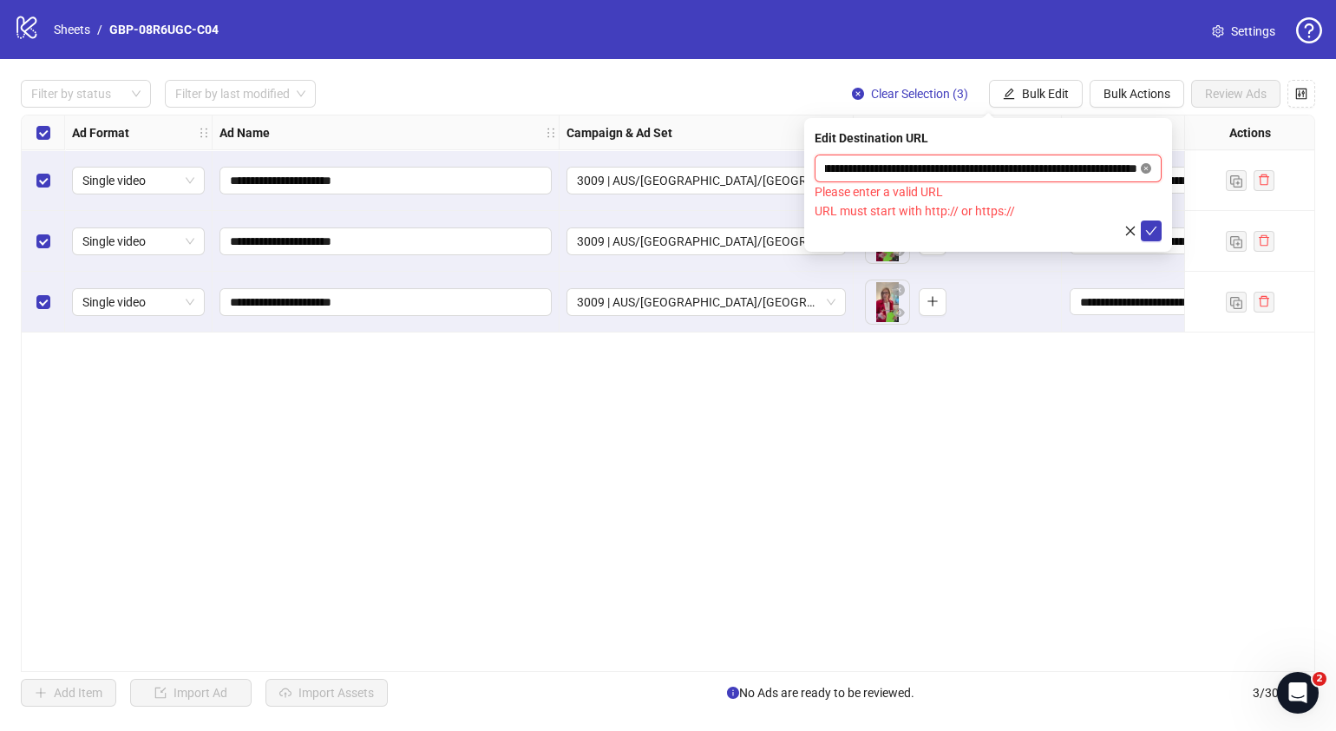
click at [1146, 169] on icon "close-circle" at bounding box center [1146, 168] width 10 height 10
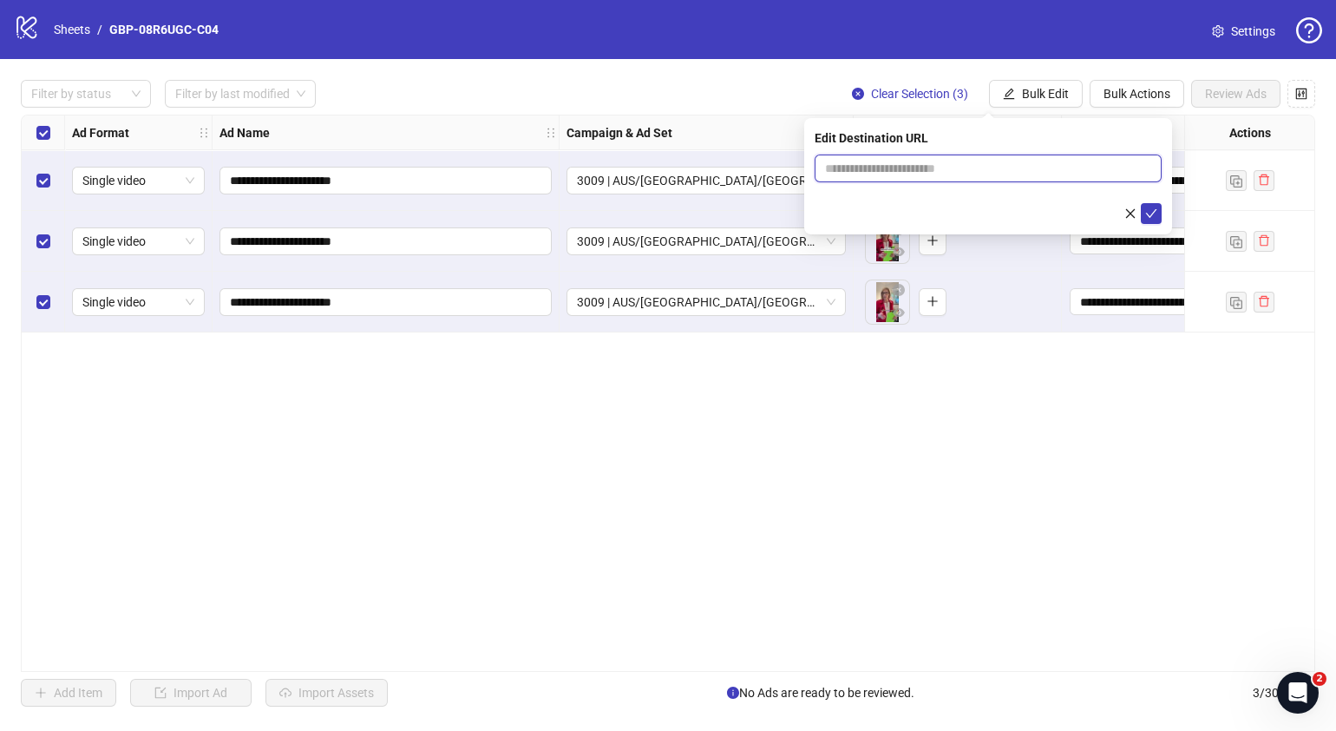
scroll to position [0, 0]
click at [1018, 165] on input "text" at bounding box center [981, 168] width 312 height 19
paste input "**********"
type input "**********"
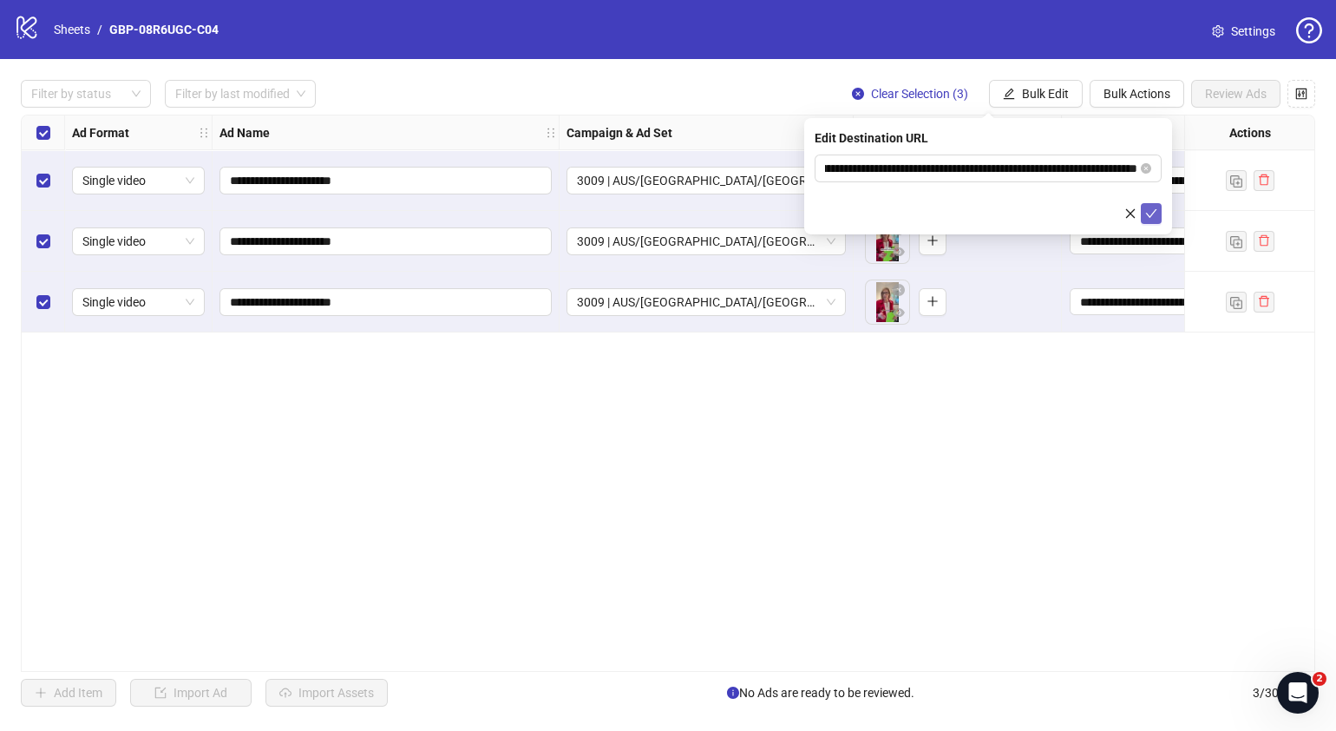
click at [1151, 213] on icon "check" at bounding box center [1151, 213] width 12 height 12
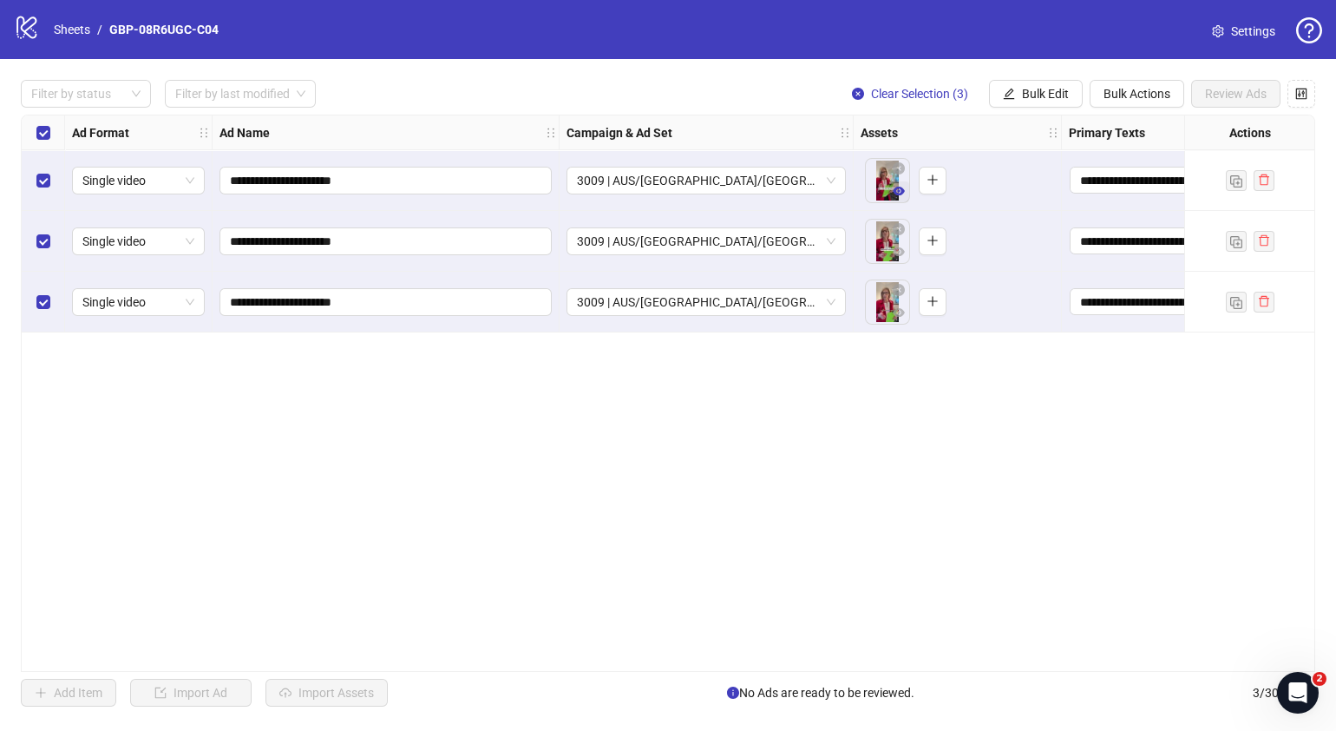
click at [896, 199] on button "button" at bounding box center [899, 191] width 21 height 21
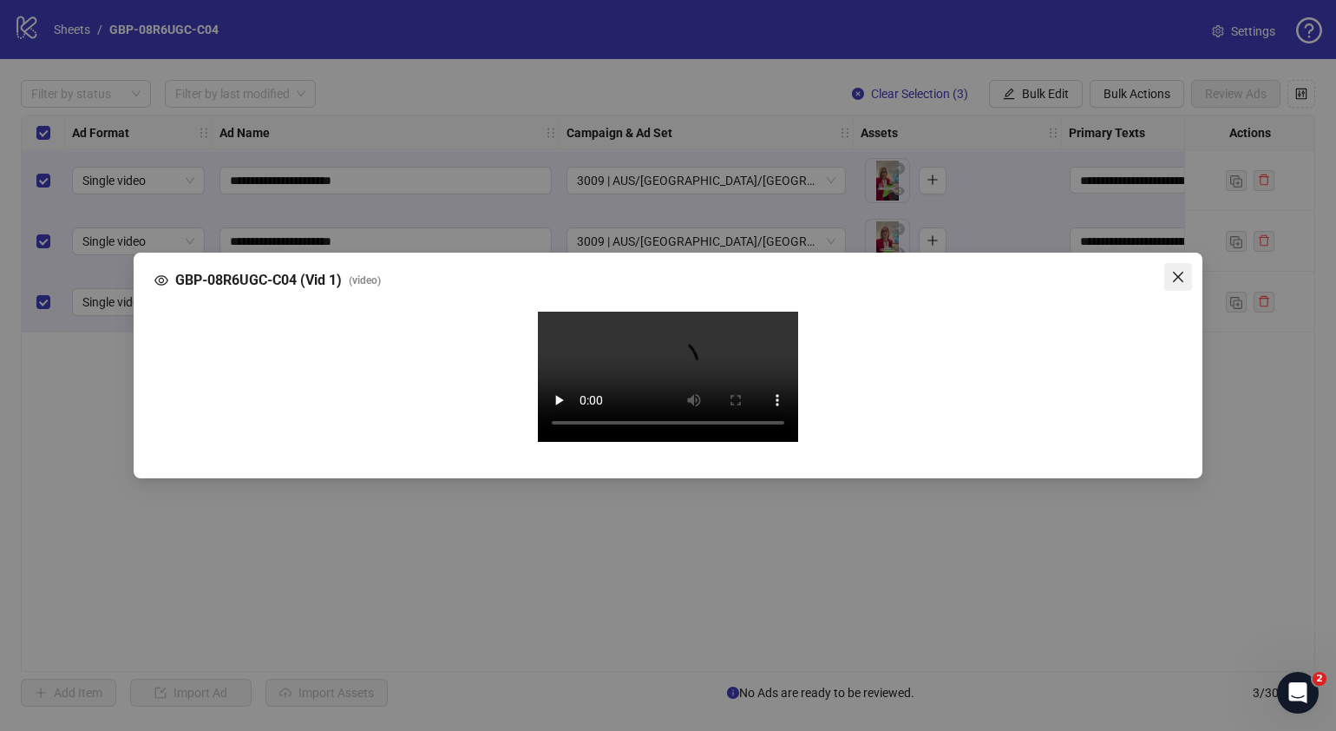
click at [1176, 270] on icon "close" at bounding box center [1178, 277] width 14 height 14
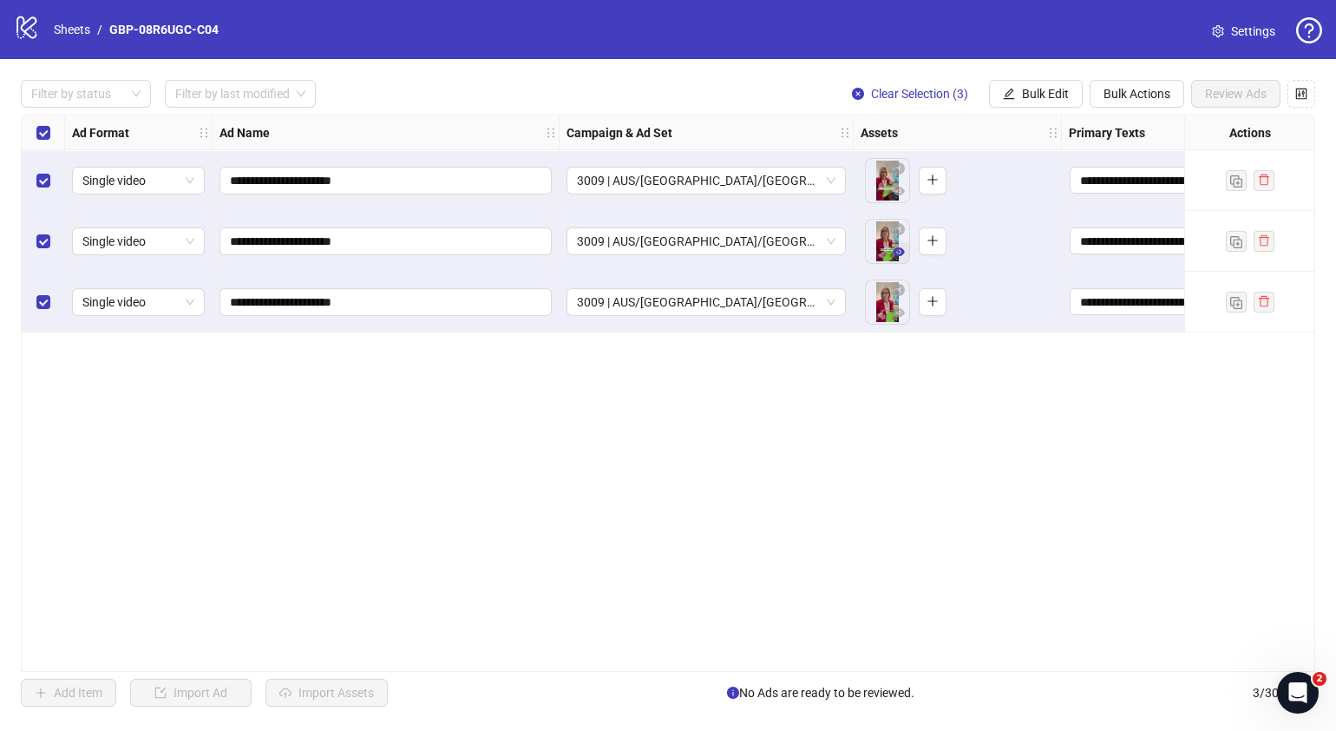
click at [898, 247] on icon "eye" at bounding box center [899, 252] width 12 height 12
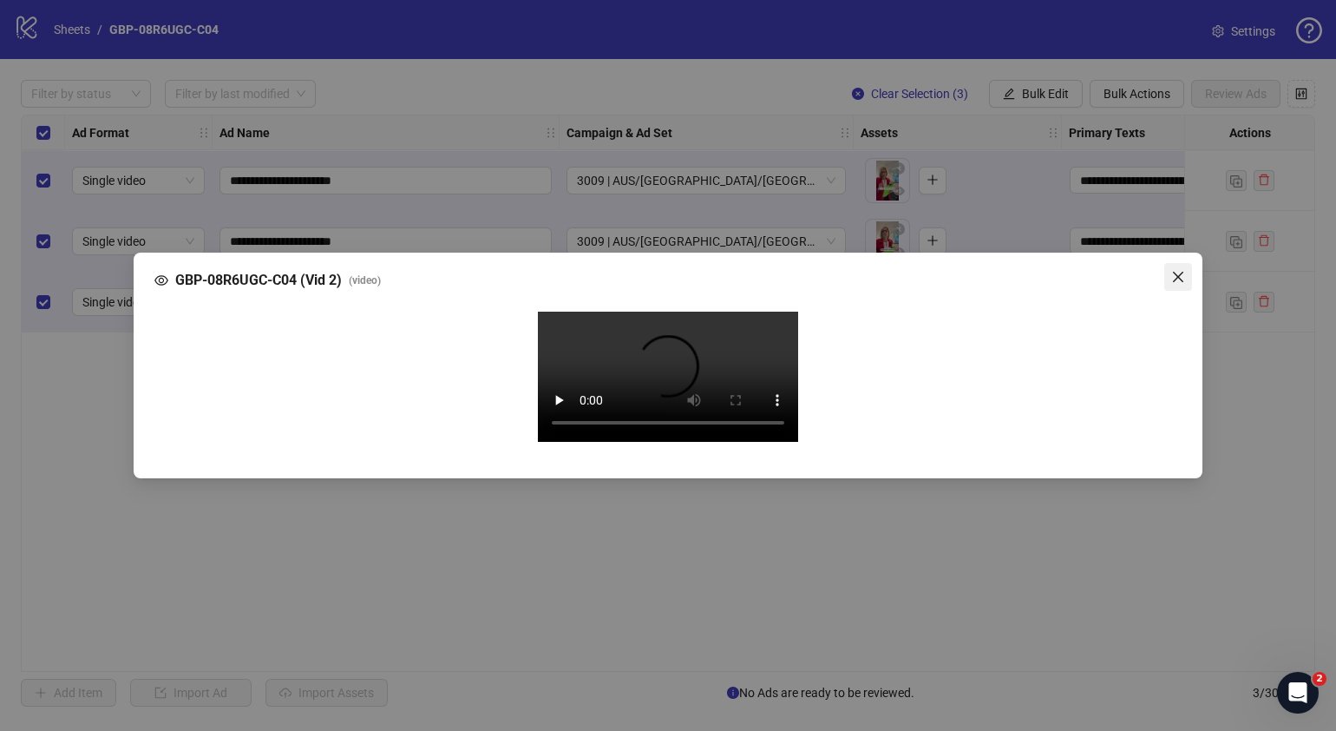
click at [1177, 272] on icon "close" at bounding box center [1178, 277] width 10 height 10
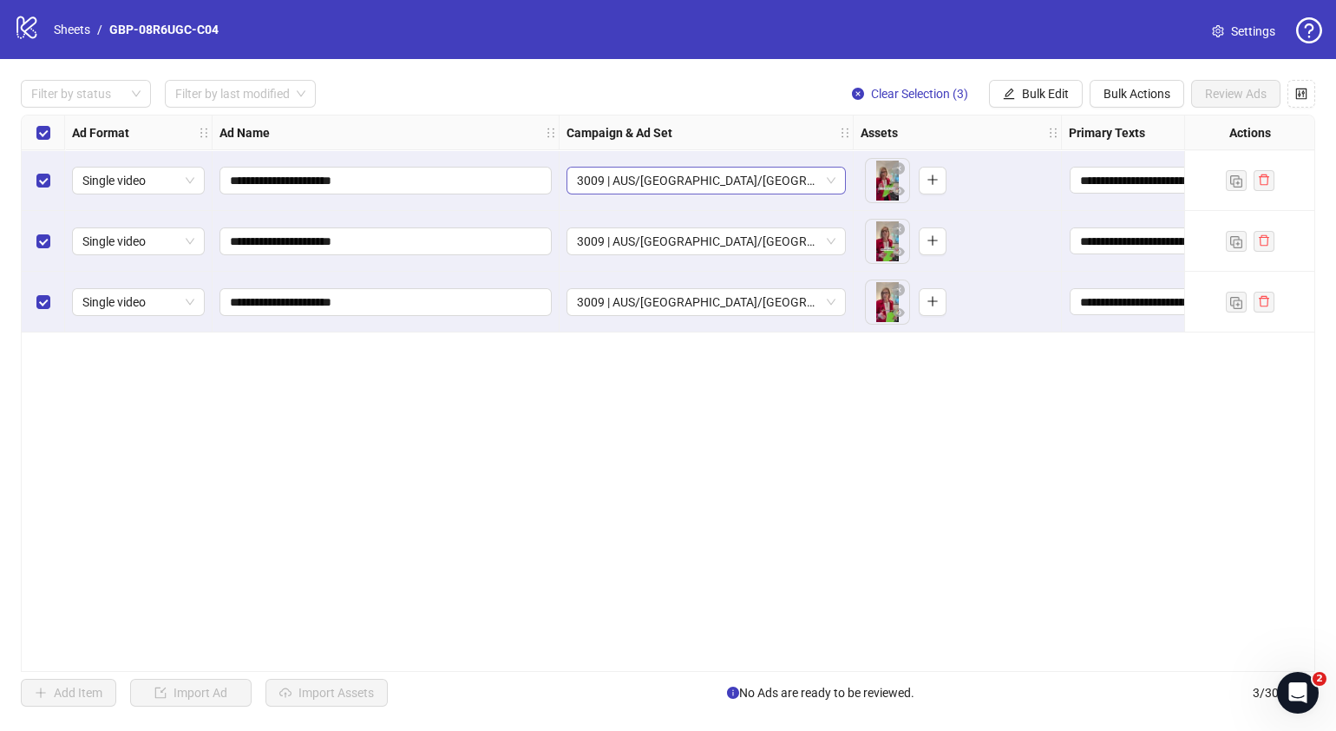
click at [829, 182] on span "3009 | AUS/NZ/UK| GBP-08R6UGC-C04" at bounding box center [706, 180] width 259 height 26
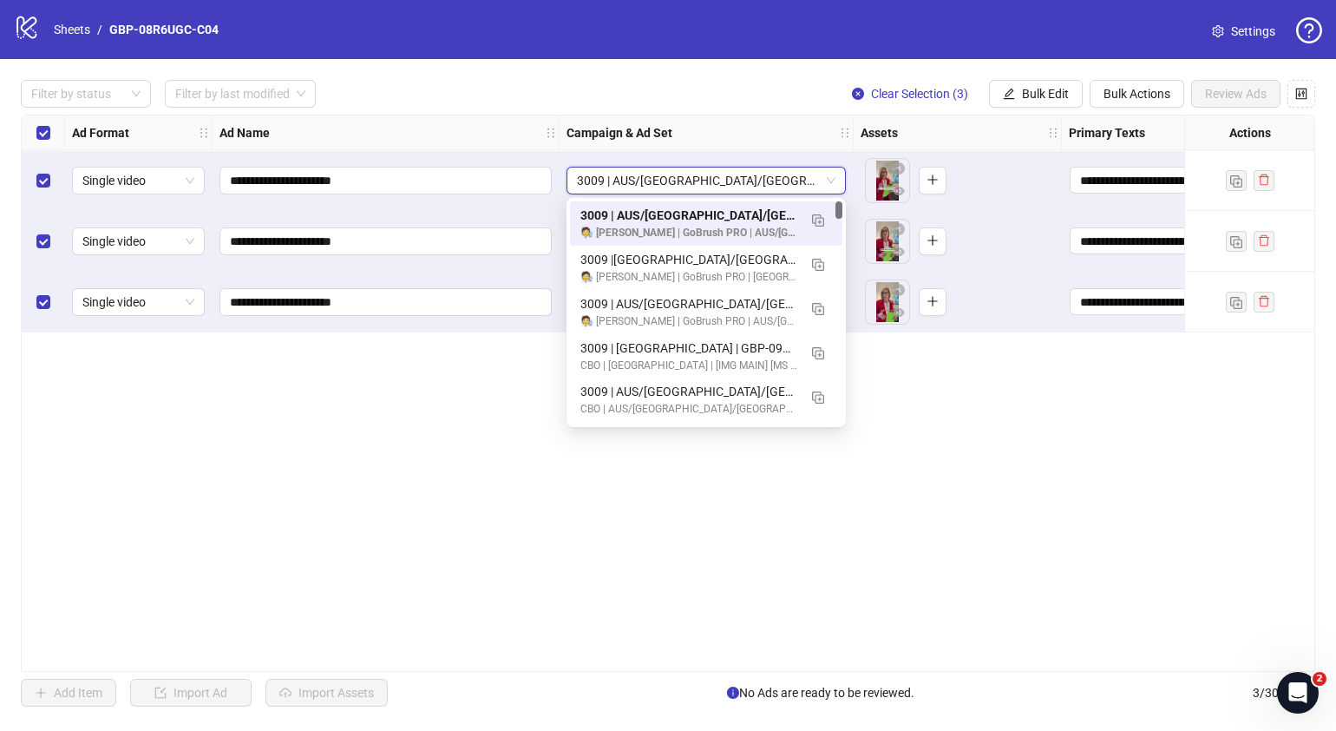
click at [1017, 400] on div "**********" at bounding box center [668, 393] width 1295 height 557
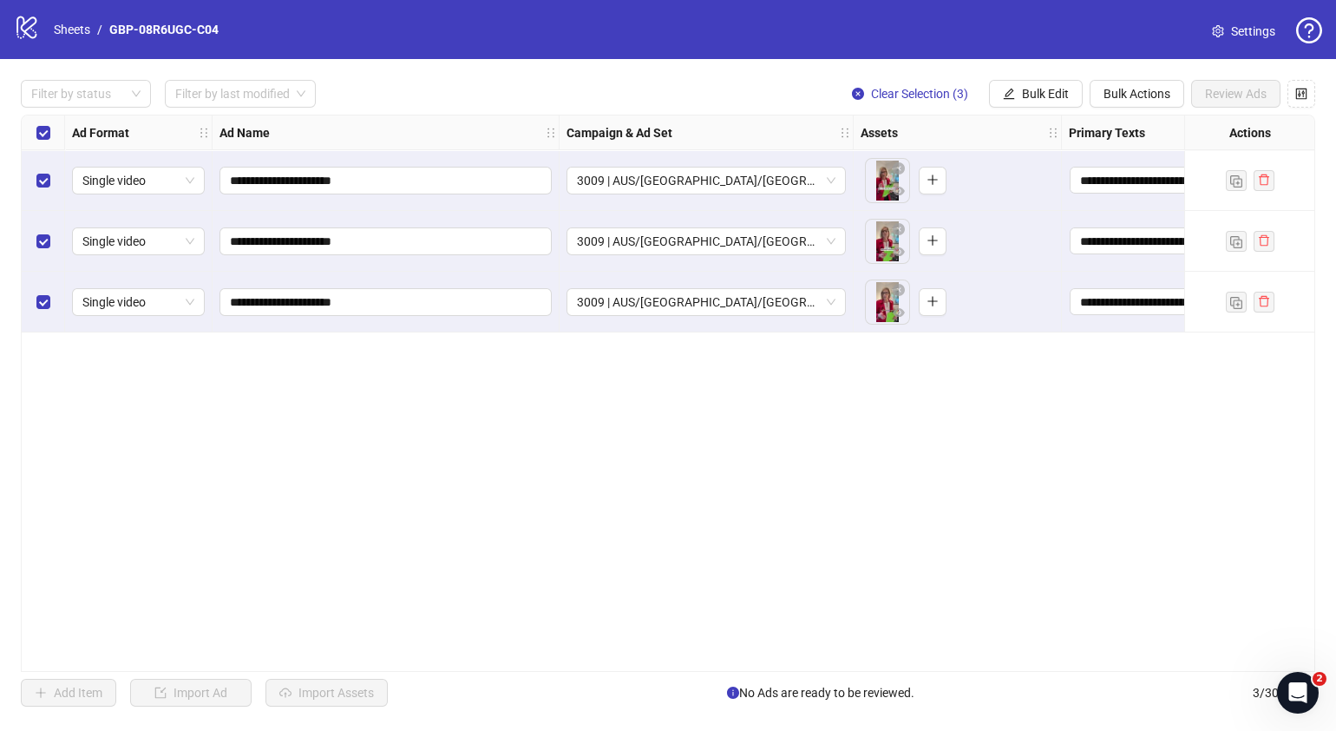
drag, startPoint x: 589, startPoint y: 659, endPoint x: 613, endPoint y: 664, distance: 23.8
click at [613, 664] on div "**********" at bounding box center [668, 393] width 1295 height 557
drag, startPoint x: 607, startPoint y: 671, endPoint x: 657, endPoint y: 668, distance: 49.5
click at [657, 668] on div "**********" at bounding box center [668, 393] width 1295 height 557
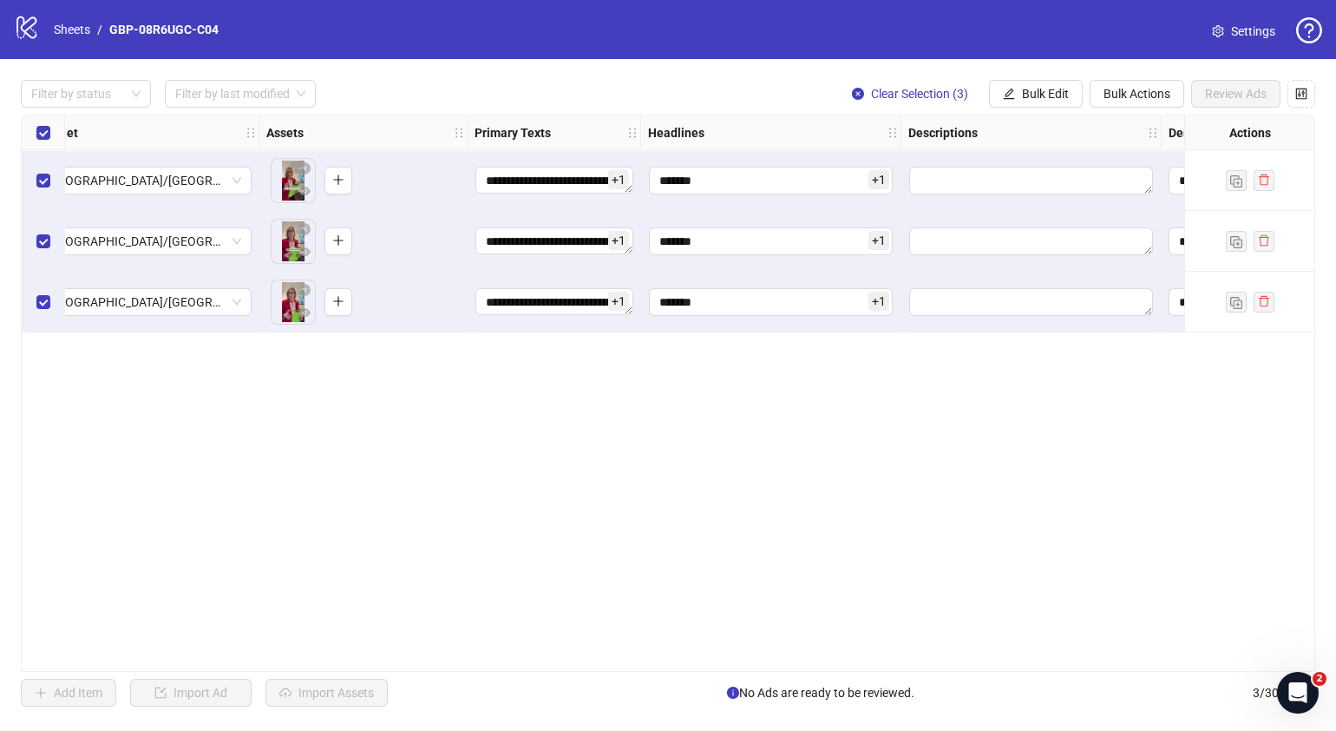
scroll to position [0, 595]
click at [937, 506] on div "**********" at bounding box center [668, 393] width 1295 height 557
click at [1048, 83] on button "Bulk Edit" at bounding box center [1036, 94] width 94 height 28
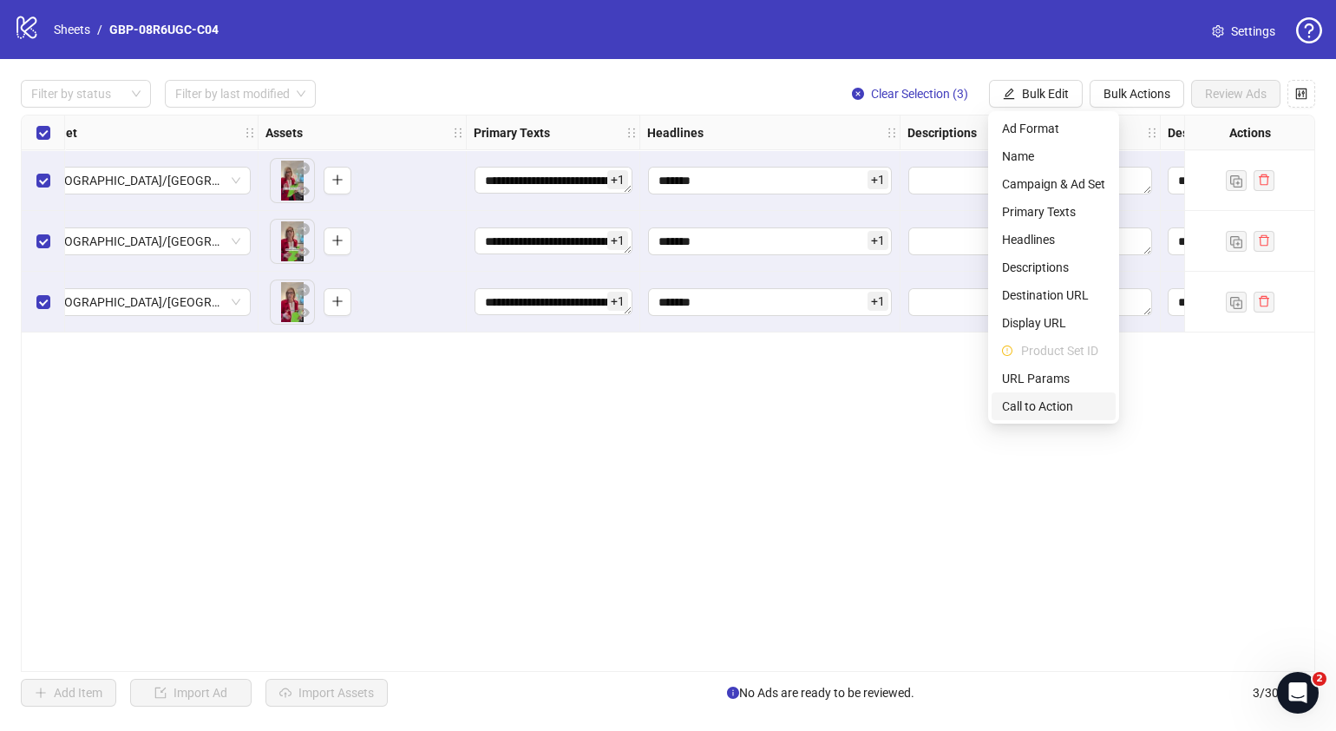
click at [1037, 404] on span "Call to Action" at bounding box center [1053, 406] width 103 height 19
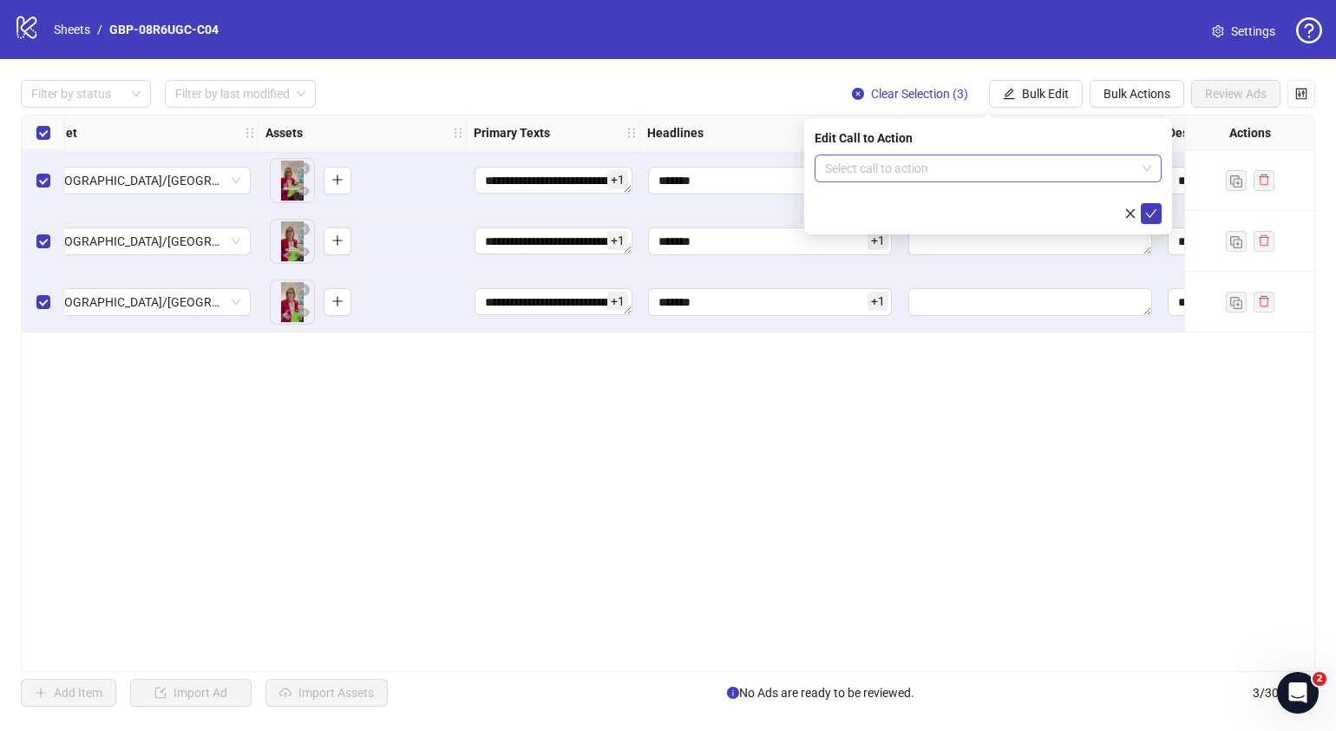
drag, startPoint x: 942, startPoint y: 182, endPoint x: 950, endPoint y: 169, distance: 15.6
click at [942, 181] on form "Select call to action" at bounding box center [988, 188] width 347 height 69
click at [950, 169] on input "search" at bounding box center [980, 168] width 311 height 26
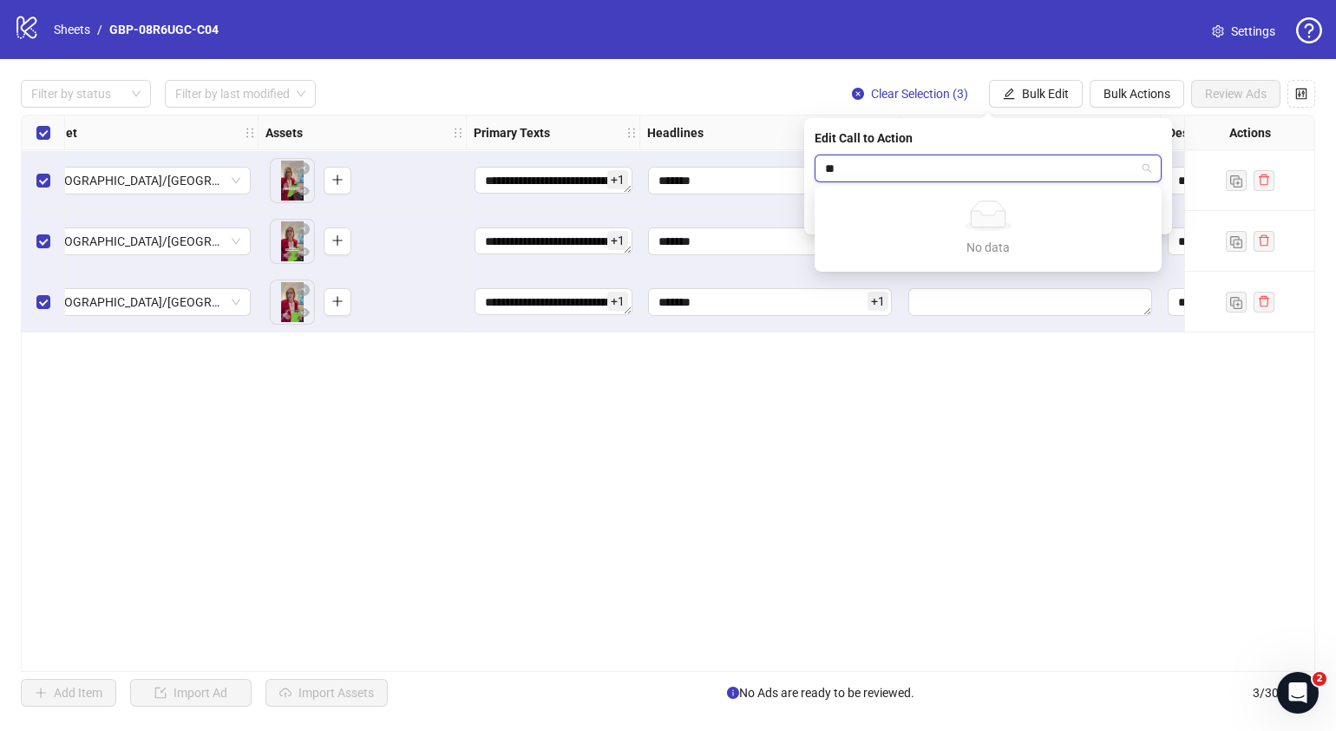
type input "*"
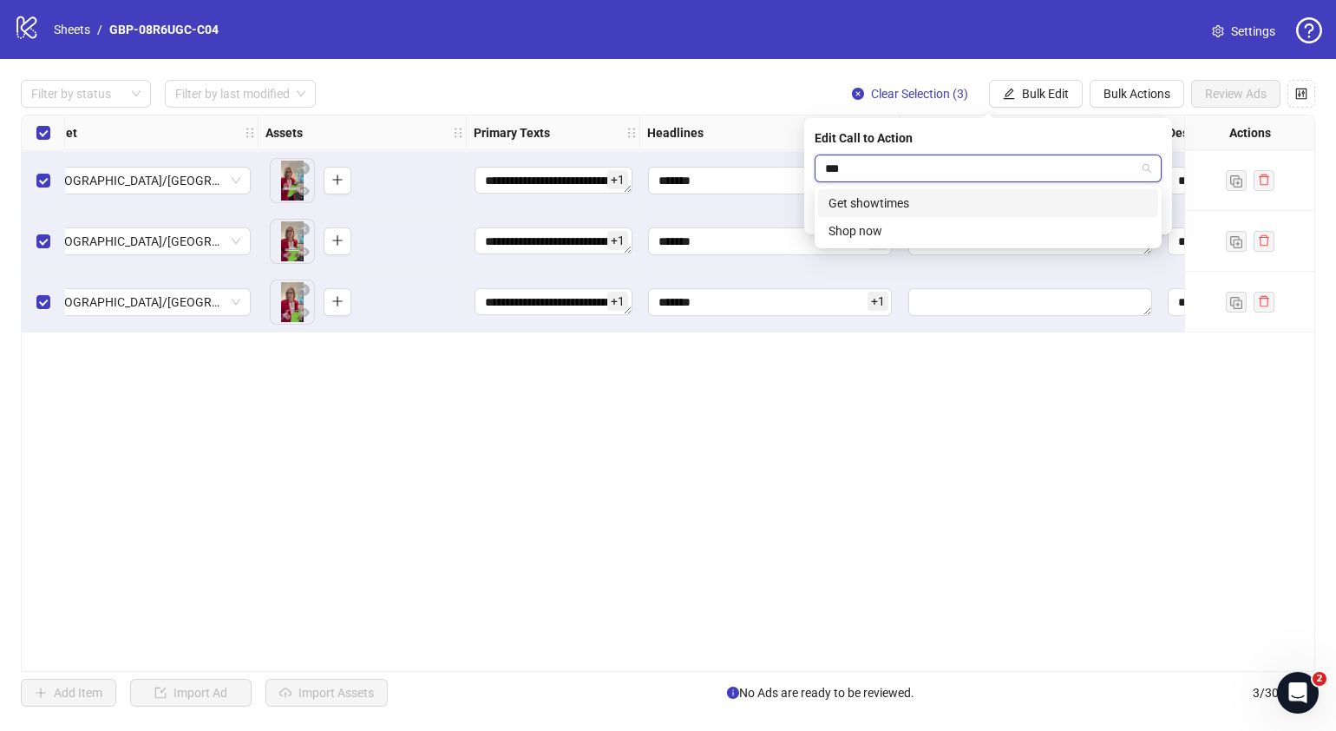
type input "****"
click at [972, 201] on div "Shop now" at bounding box center [988, 203] width 319 height 19
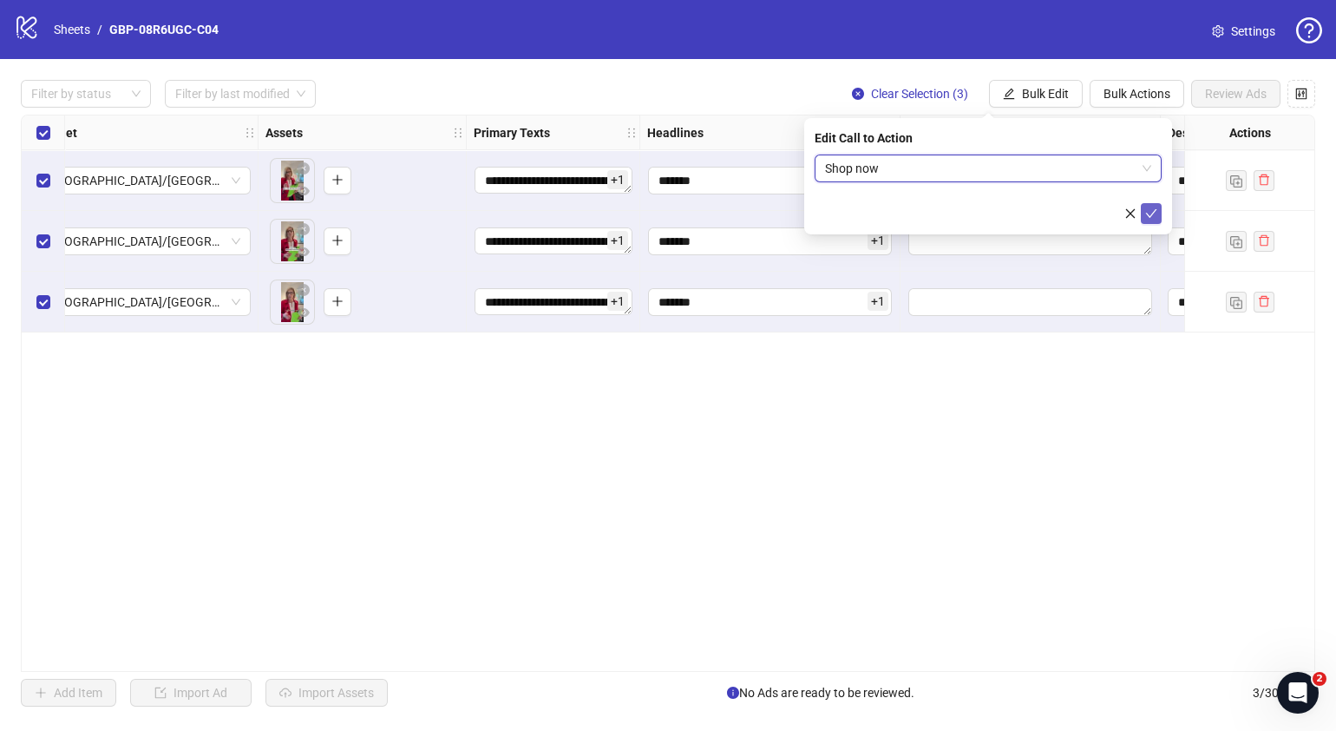
click at [1148, 211] on icon "check" at bounding box center [1151, 213] width 12 height 12
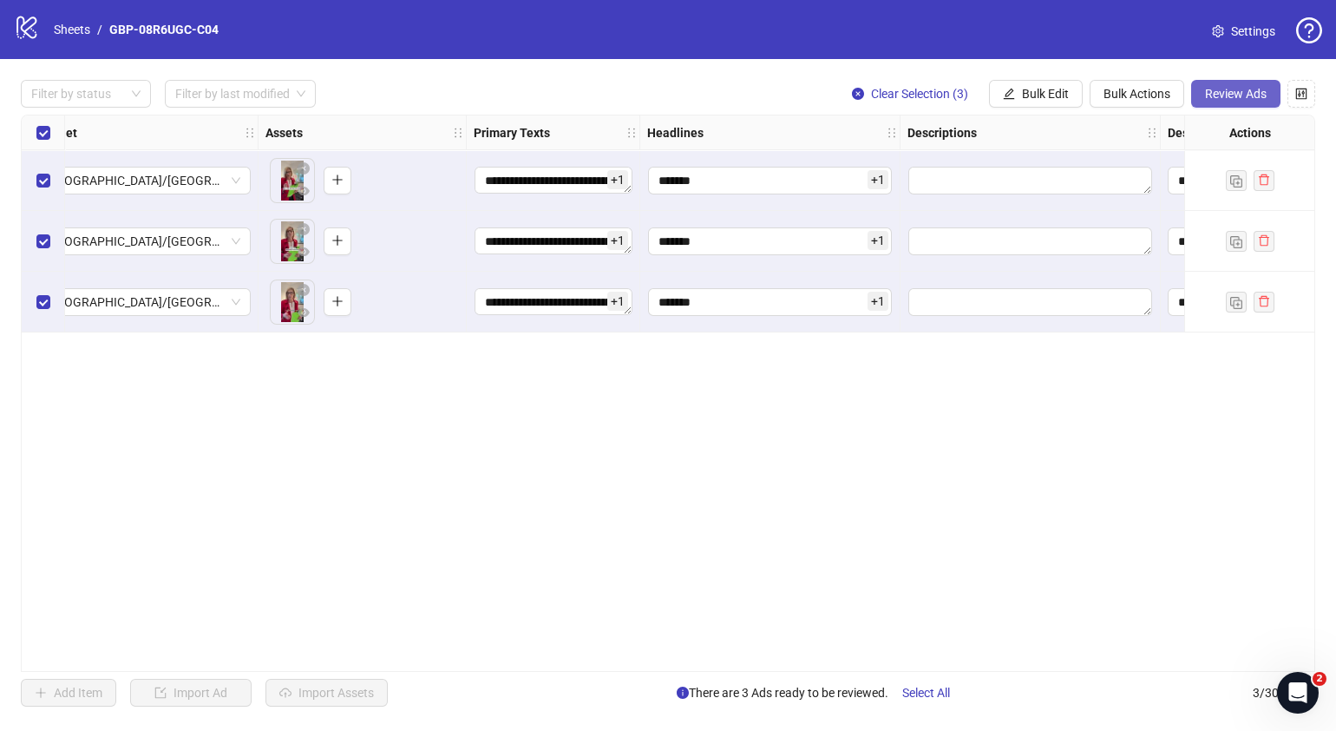
click at [1243, 98] on span "Review Ads" at bounding box center [1236, 94] width 62 height 14
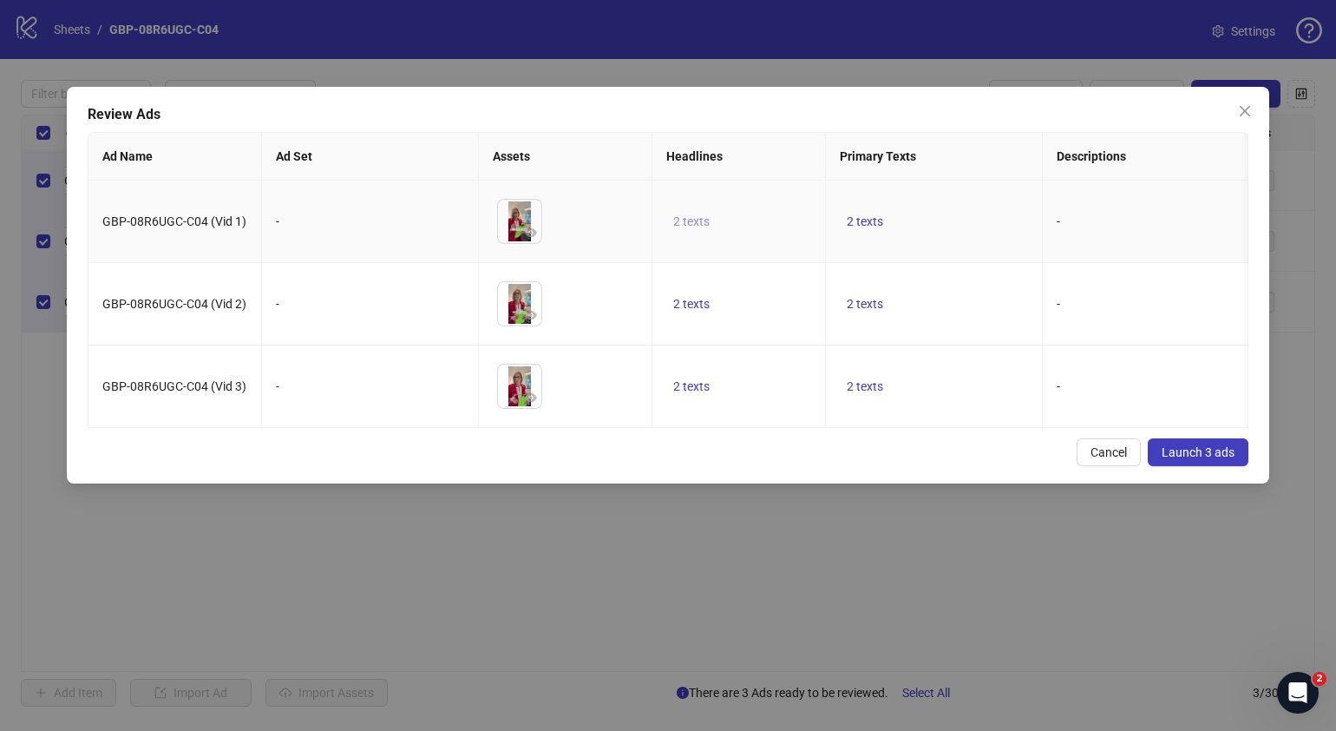
click at [682, 220] on span "2 texts" at bounding box center [691, 221] width 36 height 14
click at [959, 215] on span "button" at bounding box center [962, 209] width 12 height 14
click at [942, 466] on div "Cancel Launch 3 ads" at bounding box center [668, 452] width 1161 height 28
click at [874, 393] on span "2 texts" at bounding box center [865, 386] width 36 height 14
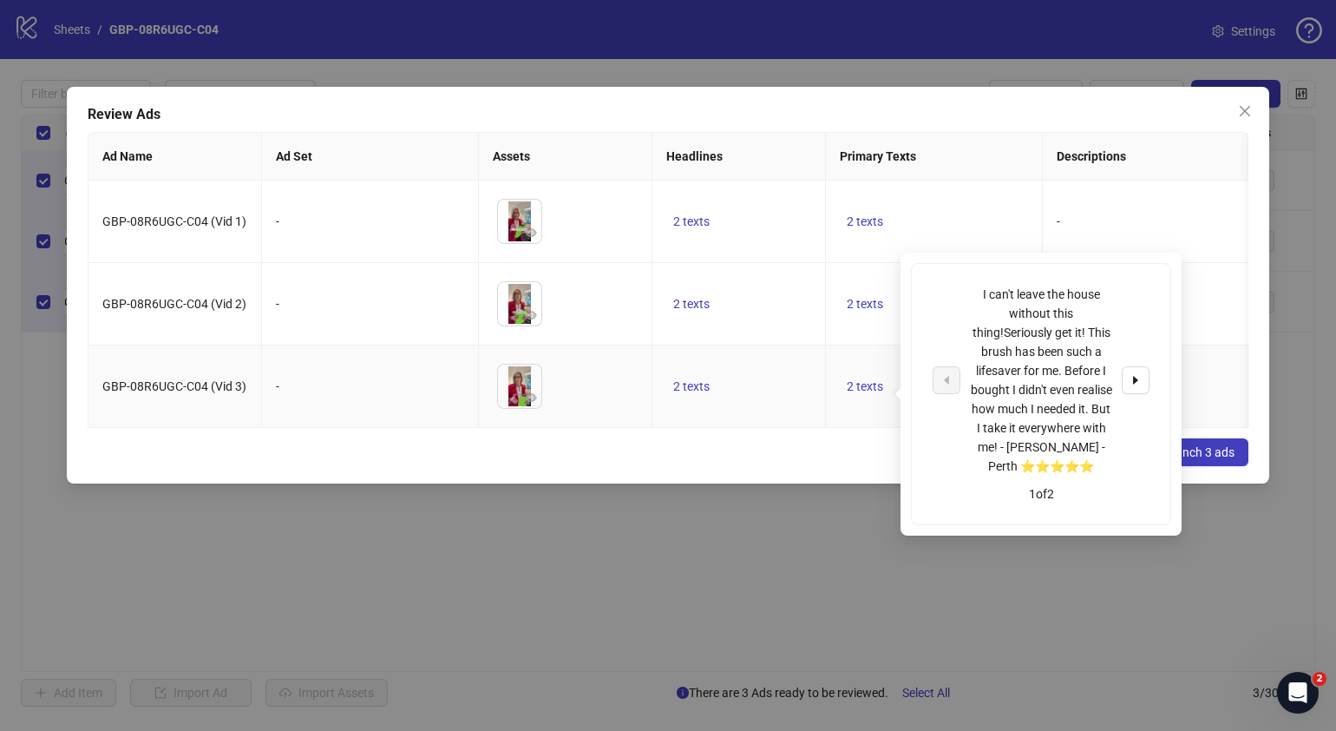
click at [1119, 377] on div "I can't leave the house without this thing!Seriously get it! This brush has bee…" at bounding box center [1041, 380] width 217 height 191
click at [1124, 377] on button "button" at bounding box center [1136, 380] width 28 height 28
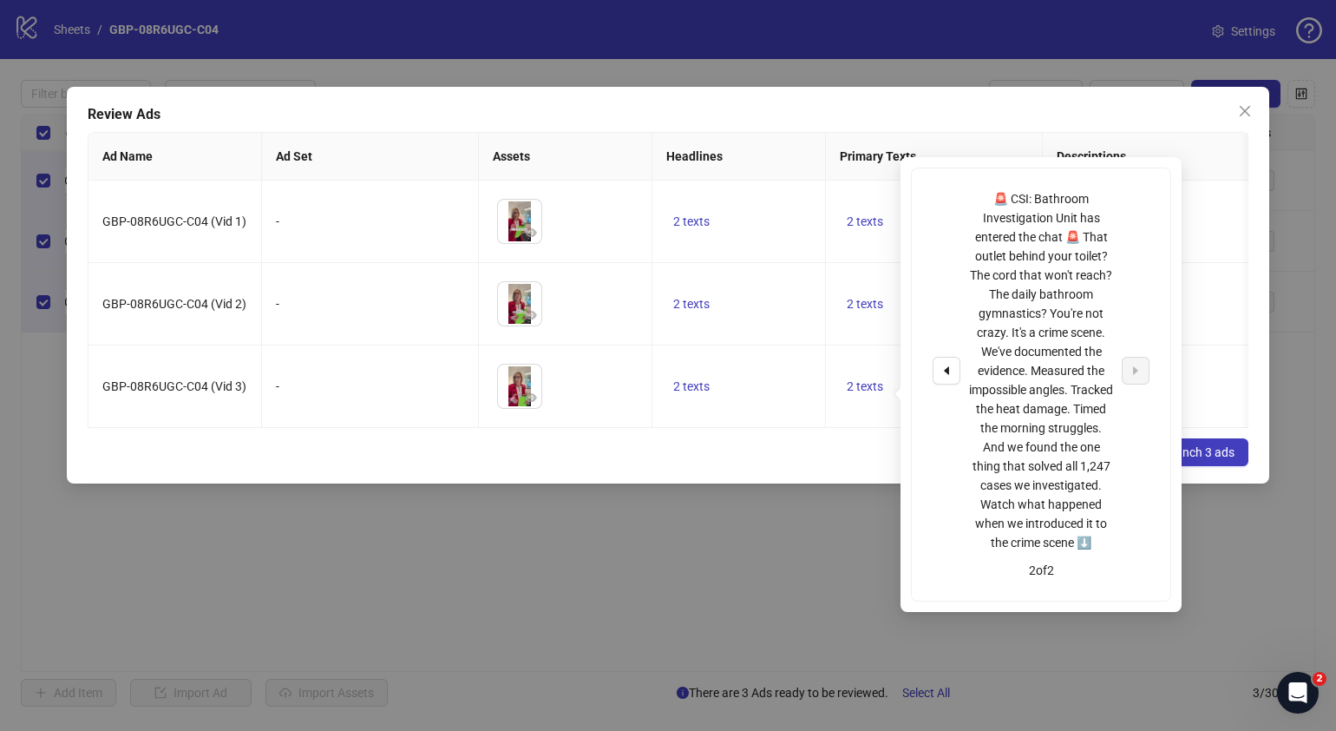
click at [747, 466] on div "Cancel Launch 3 ads" at bounding box center [668, 452] width 1161 height 28
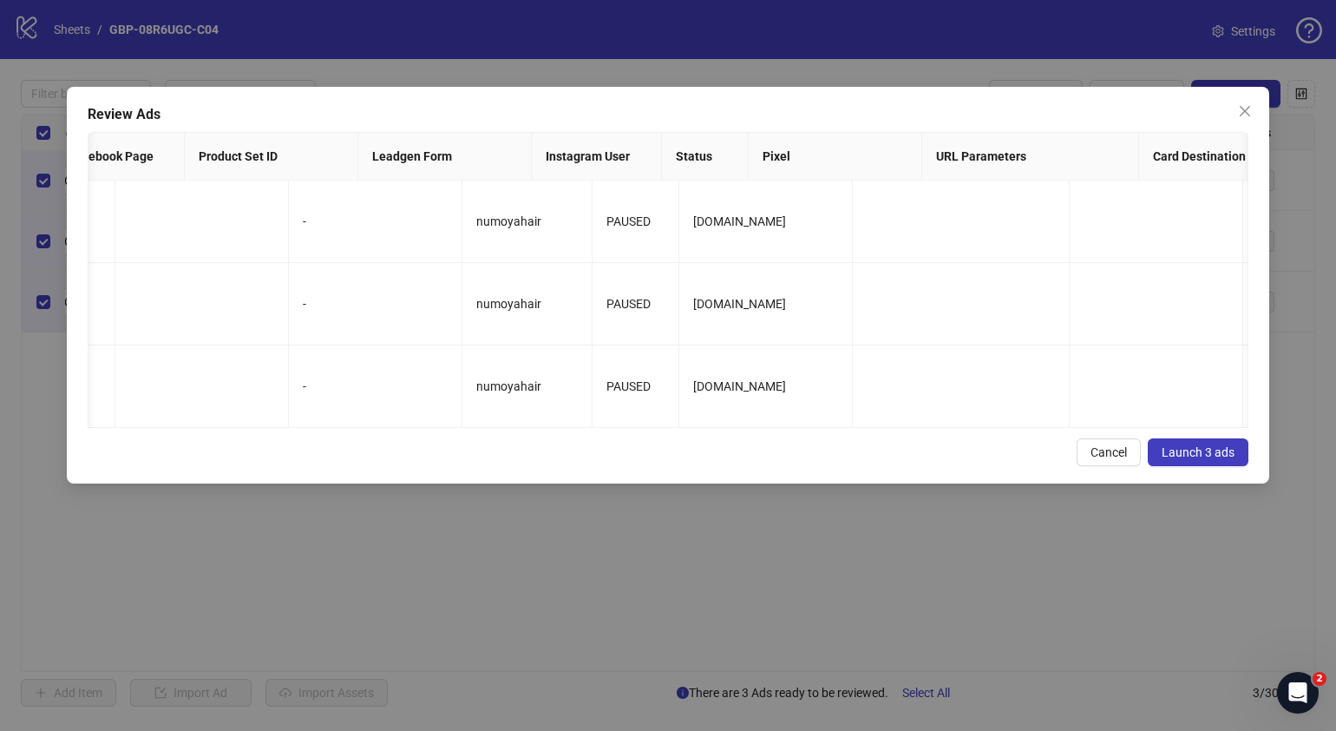
scroll to position [0, 1755]
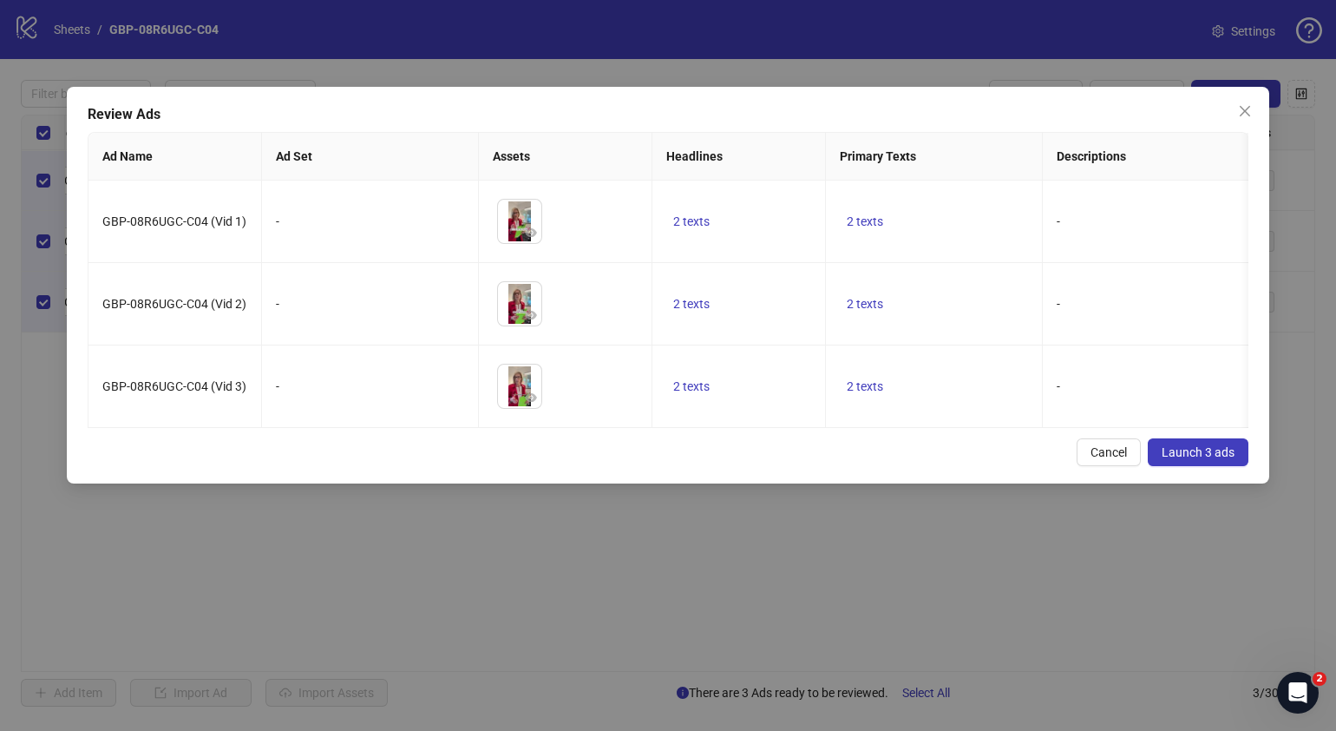
click at [1206, 459] on span "Launch 3 ads" at bounding box center [1198, 452] width 73 height 14
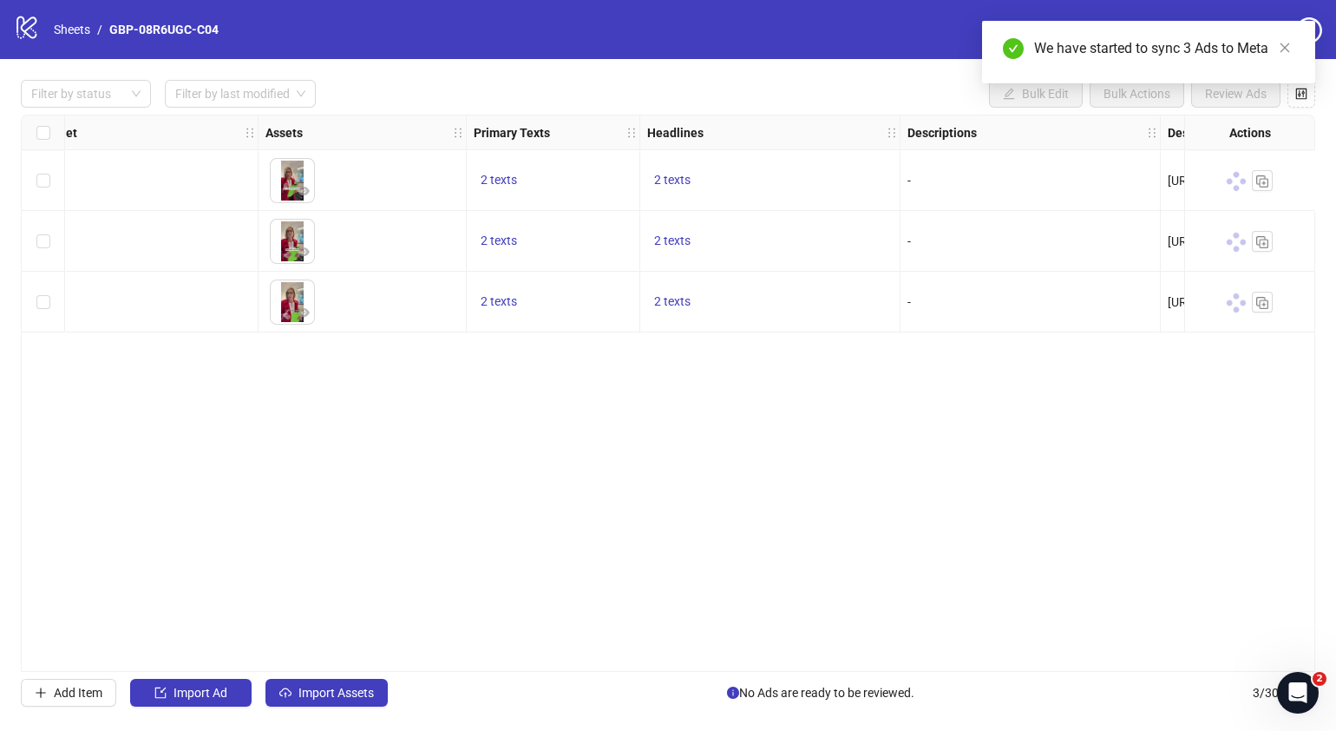
click at [648, 663] on div "Ad Format Ad Name Campaign & Ad Set Assets Primary Texts Headlines Descriptions…" at bounding box center [668, 393] width 1295 height 557
drag, startPoint x: 651, startPoint y: 670, endPoint x: 108, endPoint y: 627, distance: 544.9
click at [108, 627] on div "Ad Format Ad Name Campaign & Ad Set Assets Primary Texts Headlines Descriptions…" at bounding box center [668, 393] width 1295 height 557
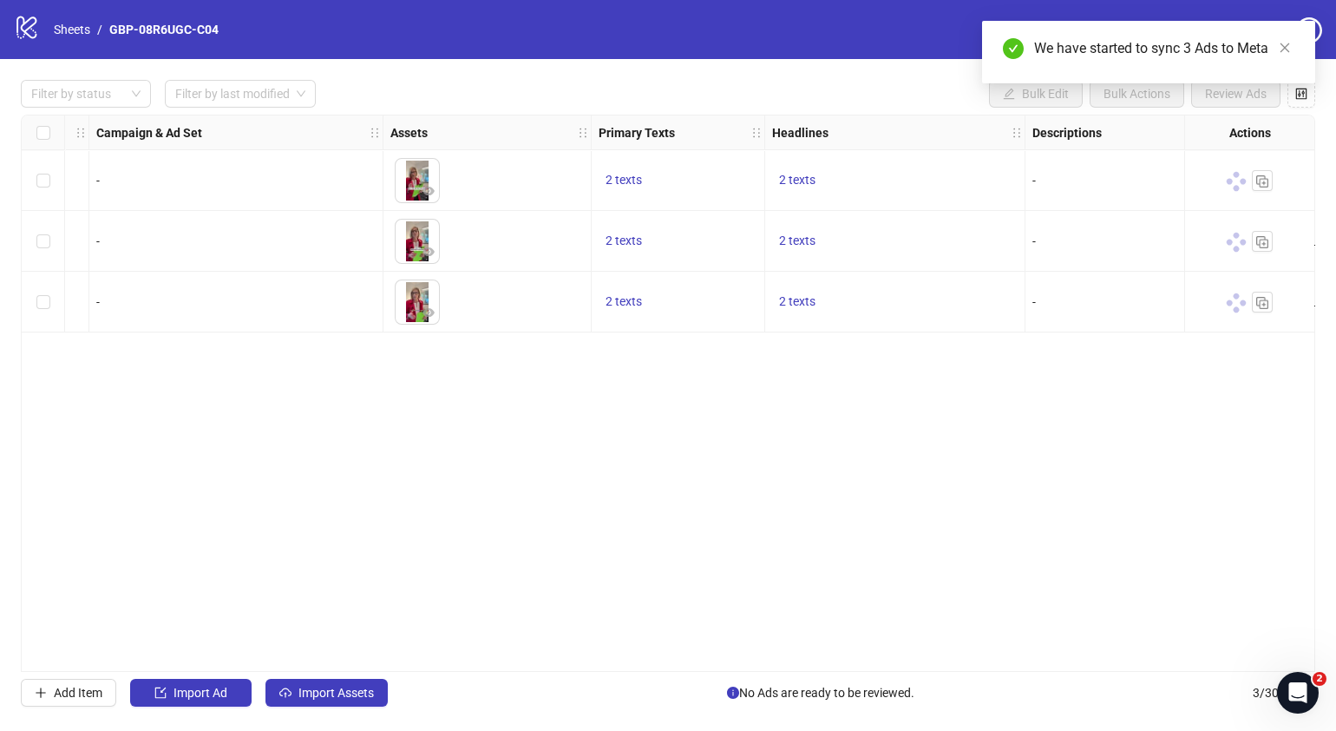
drag, startPoint x: 455, startPoint y: 662, endPoint x: 0, endPoint y: 619, distance: 456.8
click at [0, 620] on html "logo/logo-mobile Sheets / GBP-08R6UGC-C04 Settings Filter by status Filter by l…" at bounding box center [668, 365] width 1336 height 731
click at [764, 525] on div "Ad Format Ad Name Campaign & Ad Set Assets Primary Texts Headlines Descriptions…" at bounding box center [668, 393] width 1295 height 557
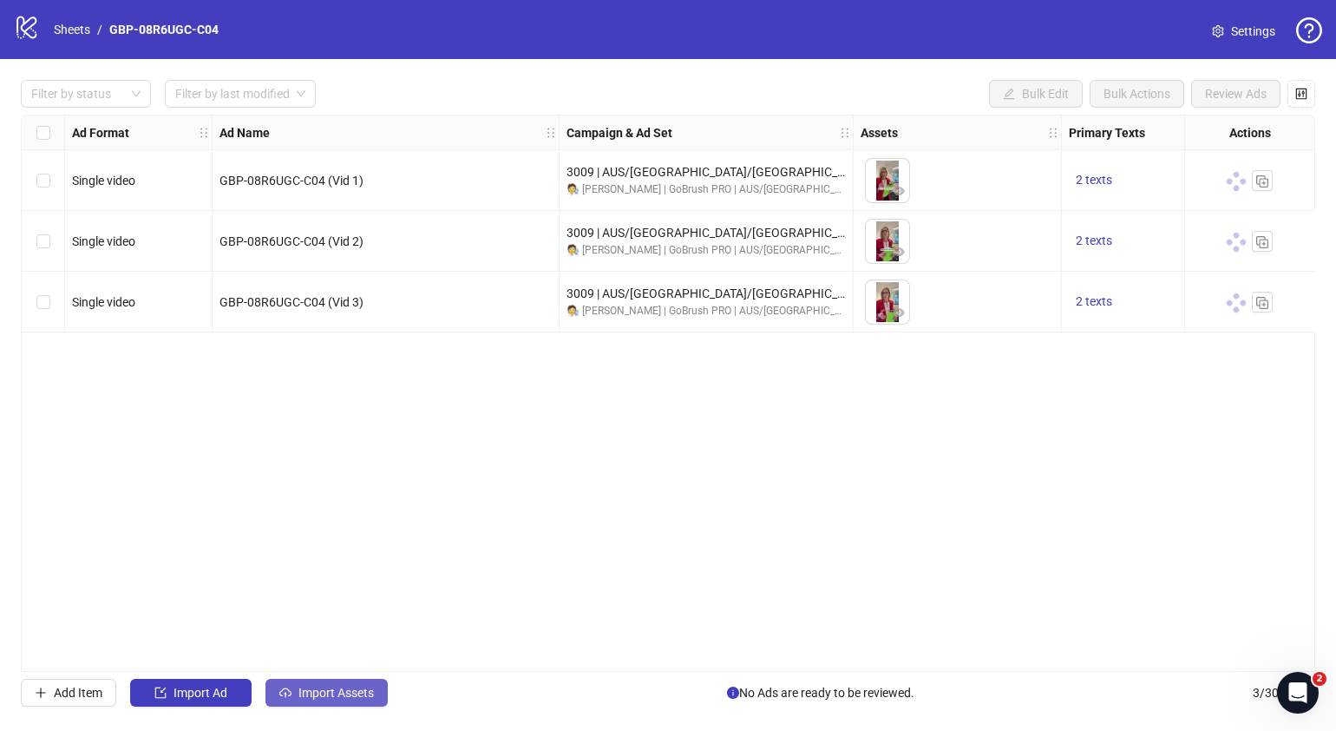
click at [356, 693] on span "Import Assets" at bounding box center [336, 693] width 75 height 14
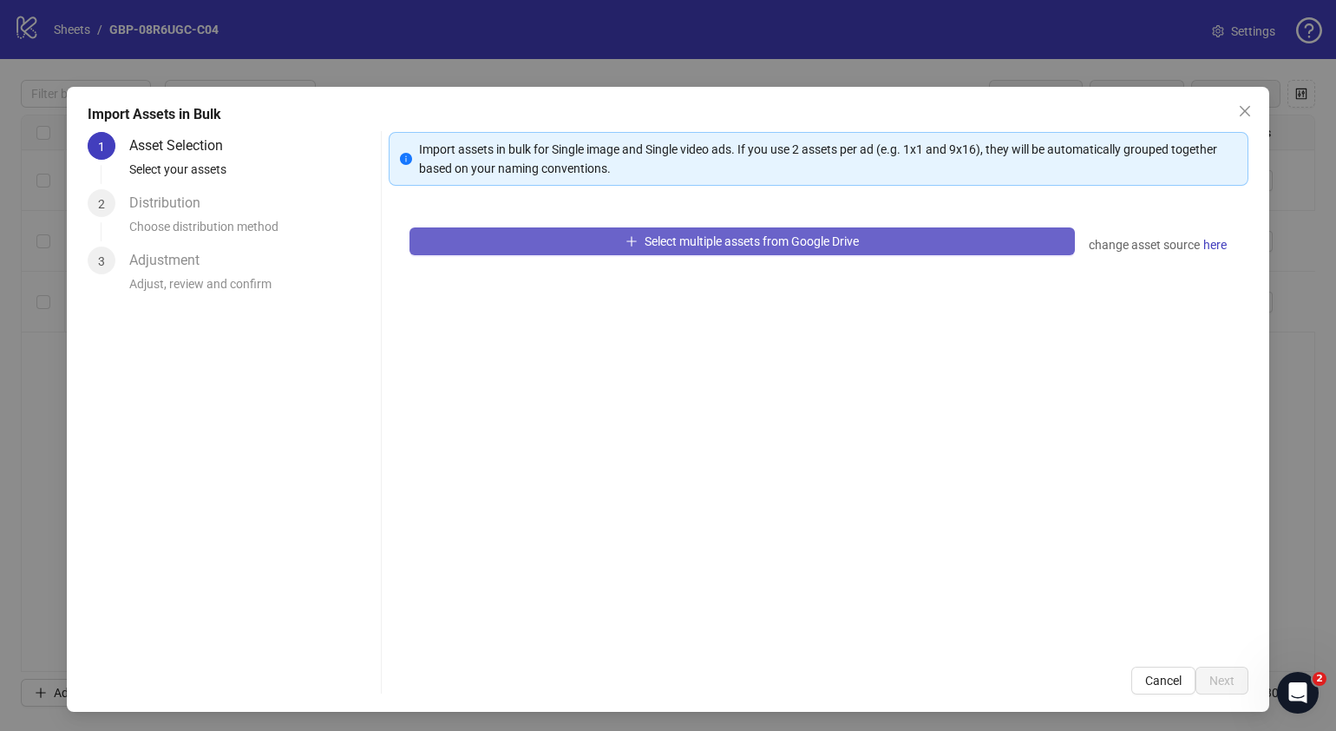
click at [632, 239] on icon "plus" at bounding box center [632, 241] width 1 height 10
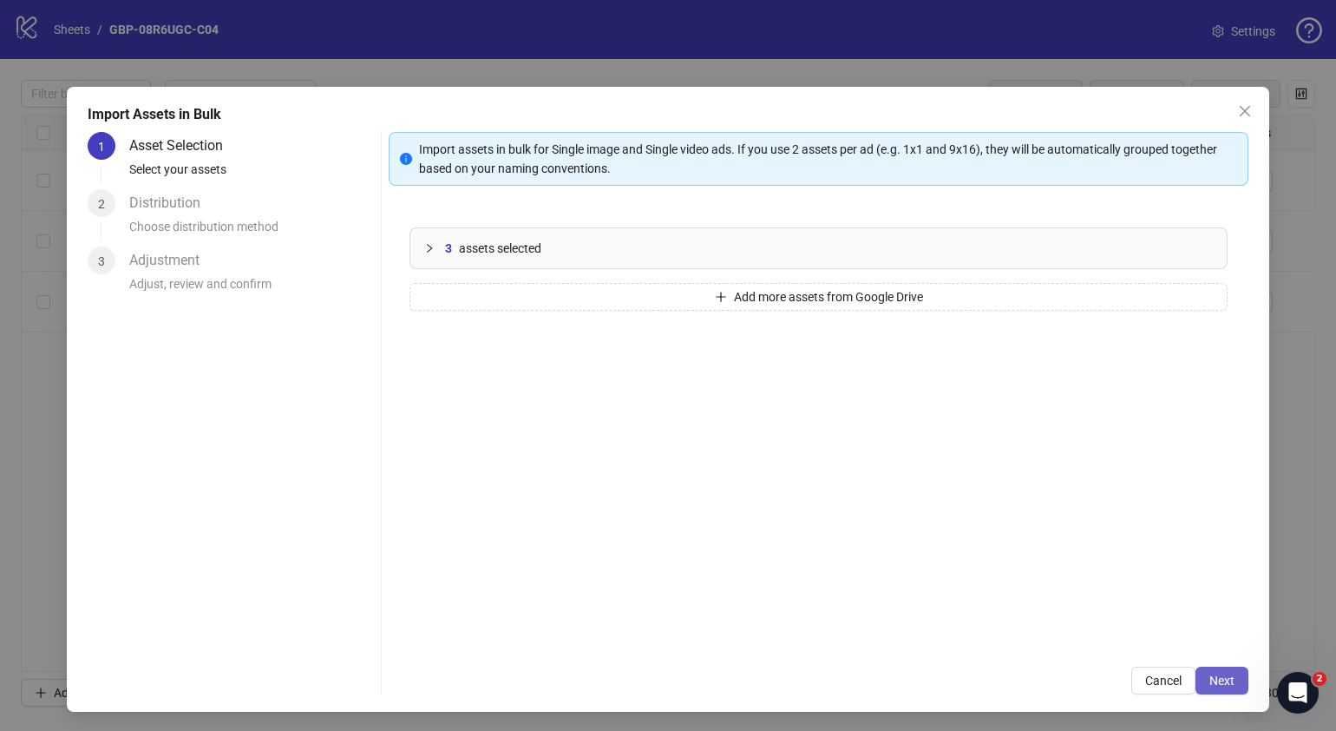
click at [1216, 669] on button "Next" at bounding box center [1222, 680] width 53 height 28
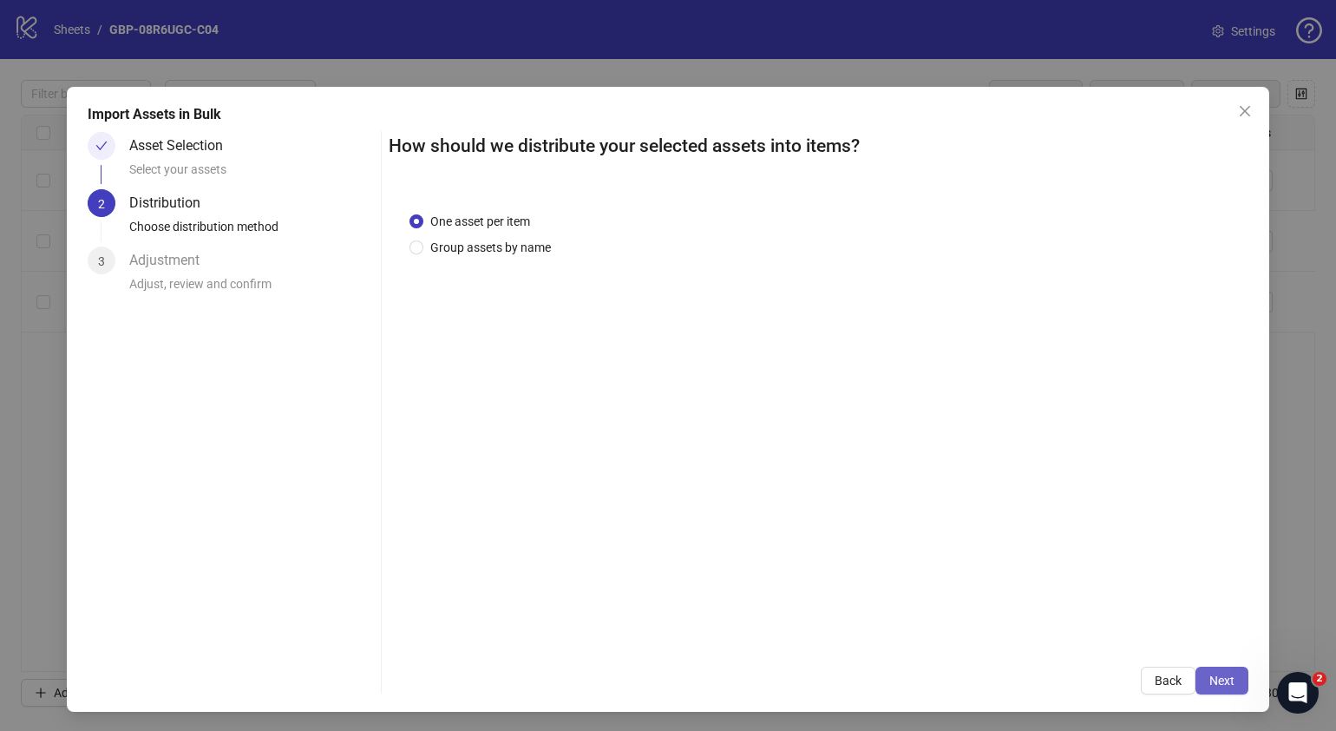
click at [1210, 677] on span "Next" at bounding box center [1222, 680] width 25 height 14
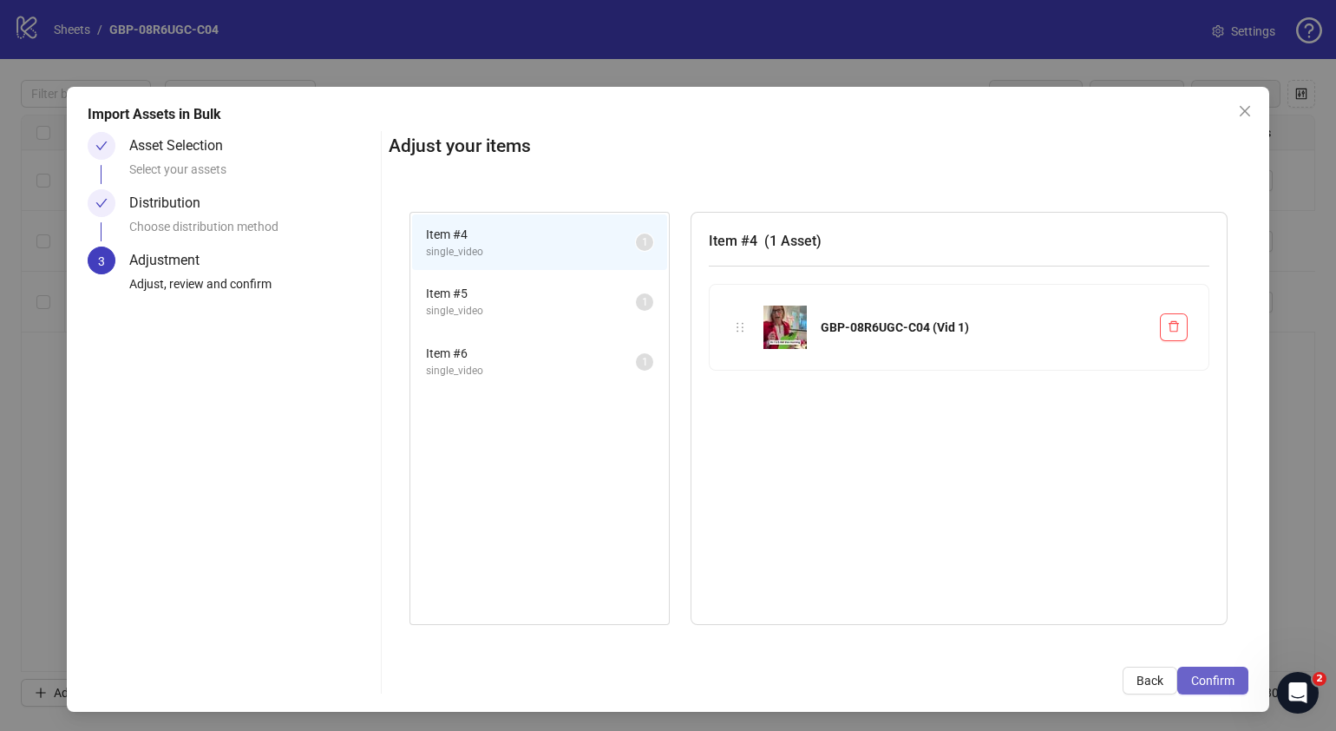
click at [1211, 676] on span "Confirm" at bounding box center [1212, 680] width 43 height 14
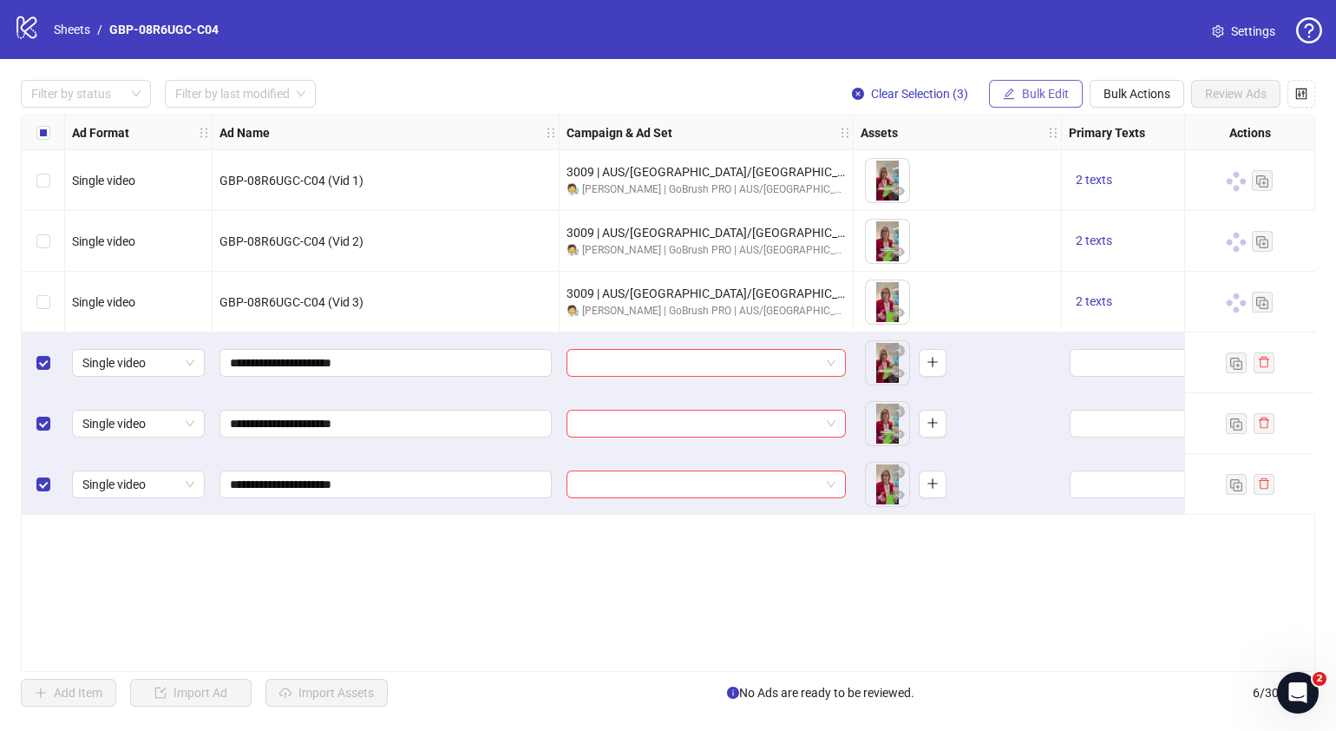
click at [1027, 97] on span "Bulk Edit" at bounding box center [1045, 94] width 47 height 14
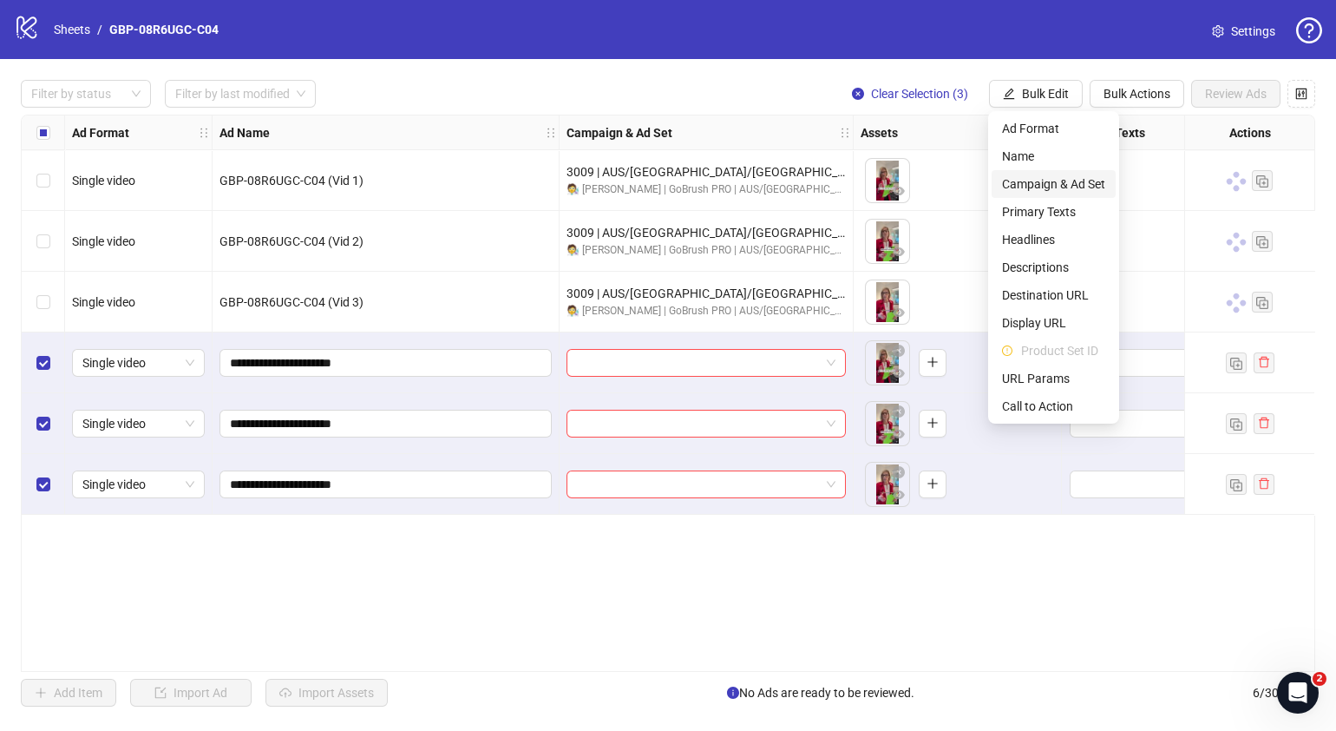
click at [1076, 180] on span "Campaign & Ad Set" at bounding box center [1053, 183] width 103 height 19
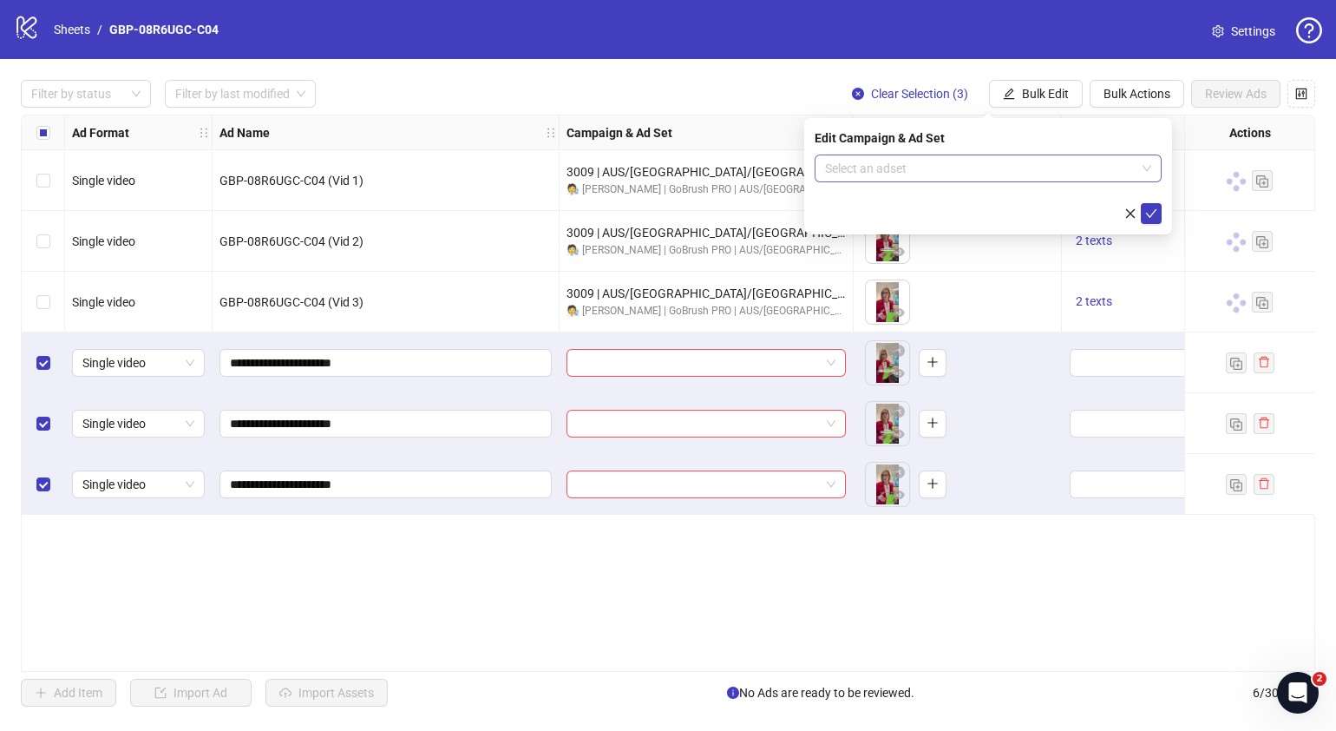
click at [1142, 165] on span at bounding box center [988, 168] width 326 height 26
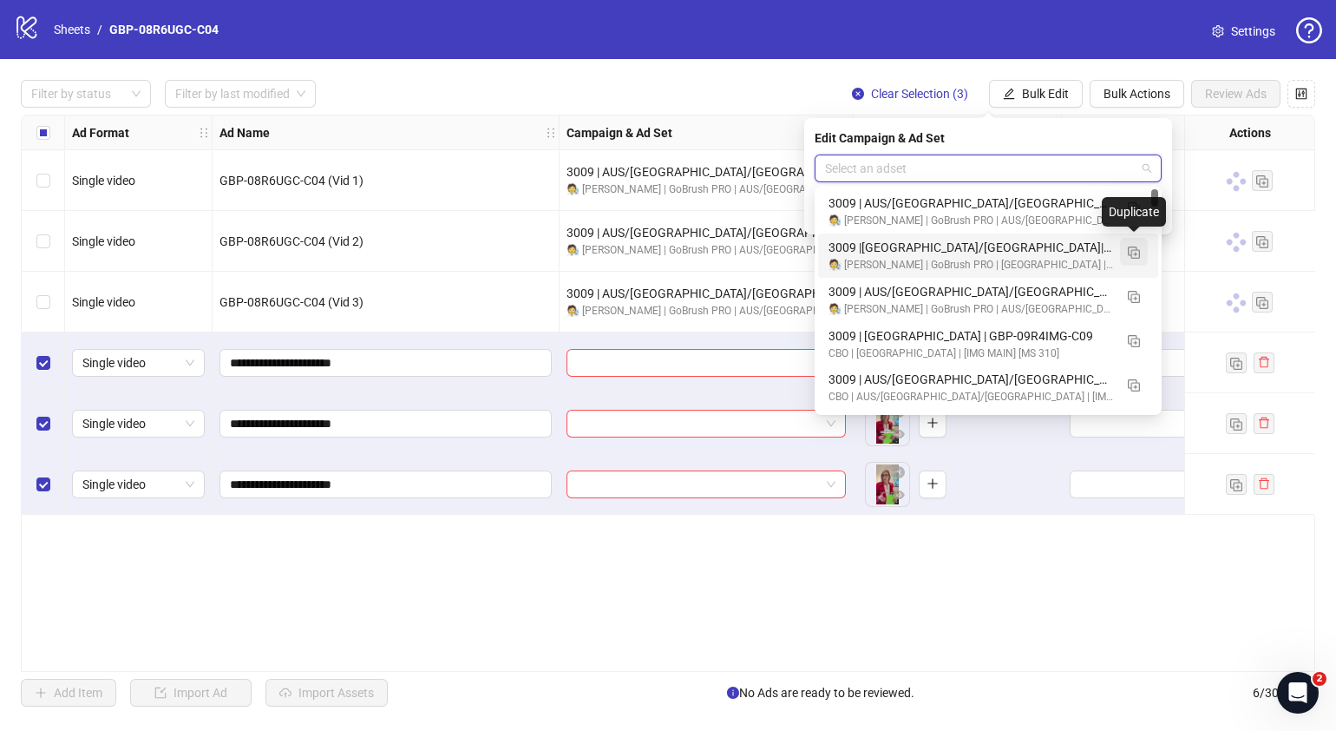
click at [1134, 254] on img "button" at bounding box center [1134, 252] width 12 height 12
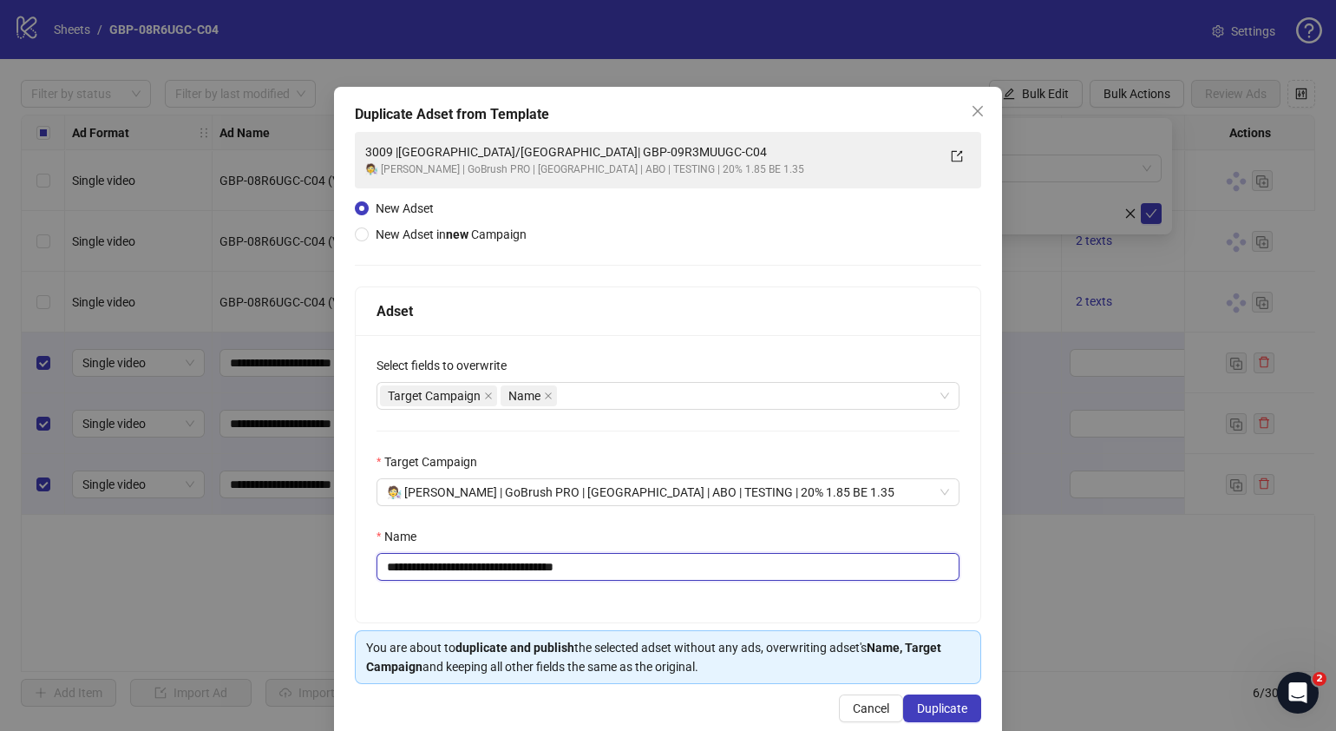
drag, startPoint x: 674, startPoint y: 569, endPoint x: 465, endPoint y: 579, distance: 209.3
click at [466, 578] on input "**********" at bounding box center [668, 567] width 583 height 28
paste input "text"
type input "**********"
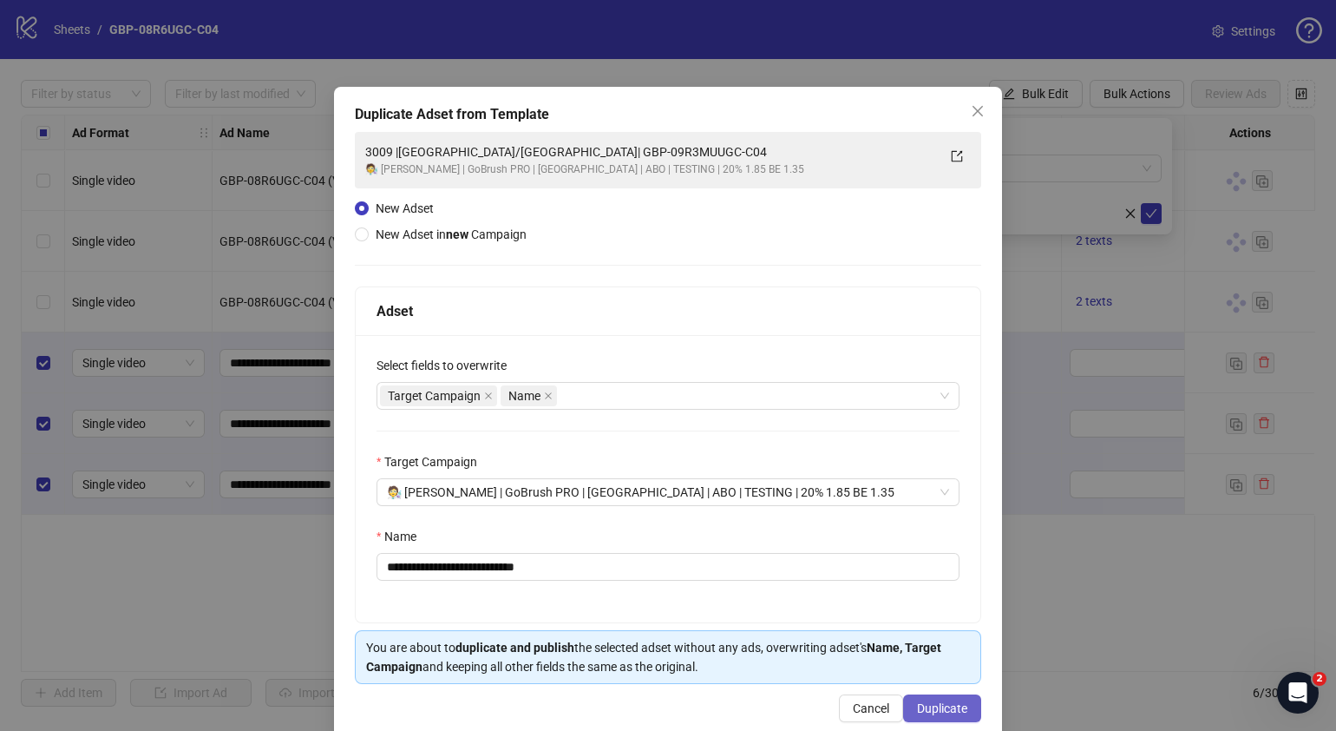
click at [950, 701] on span "Duplicate" at bounding box center [942, 708] width 50 height 14
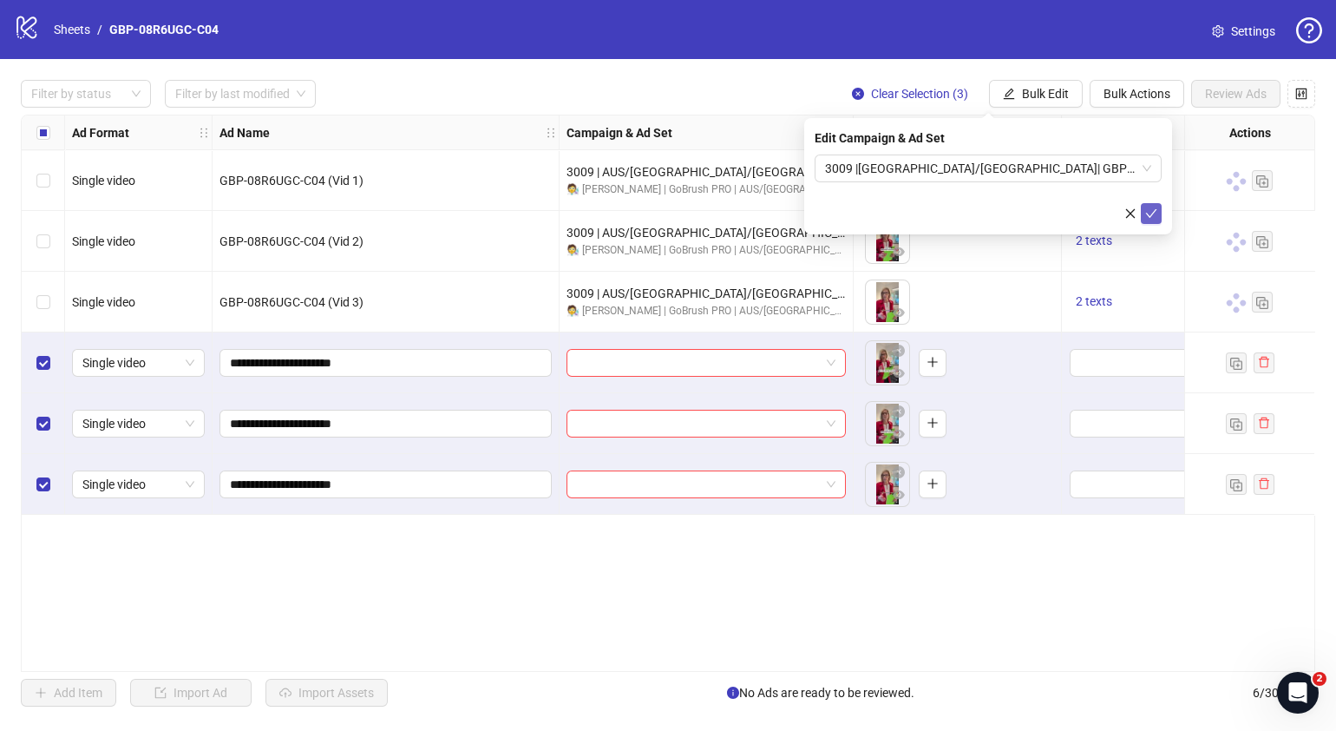
click at [1158, 213] on button "submit" at bounding box center [1151, 213] width 21 height 21
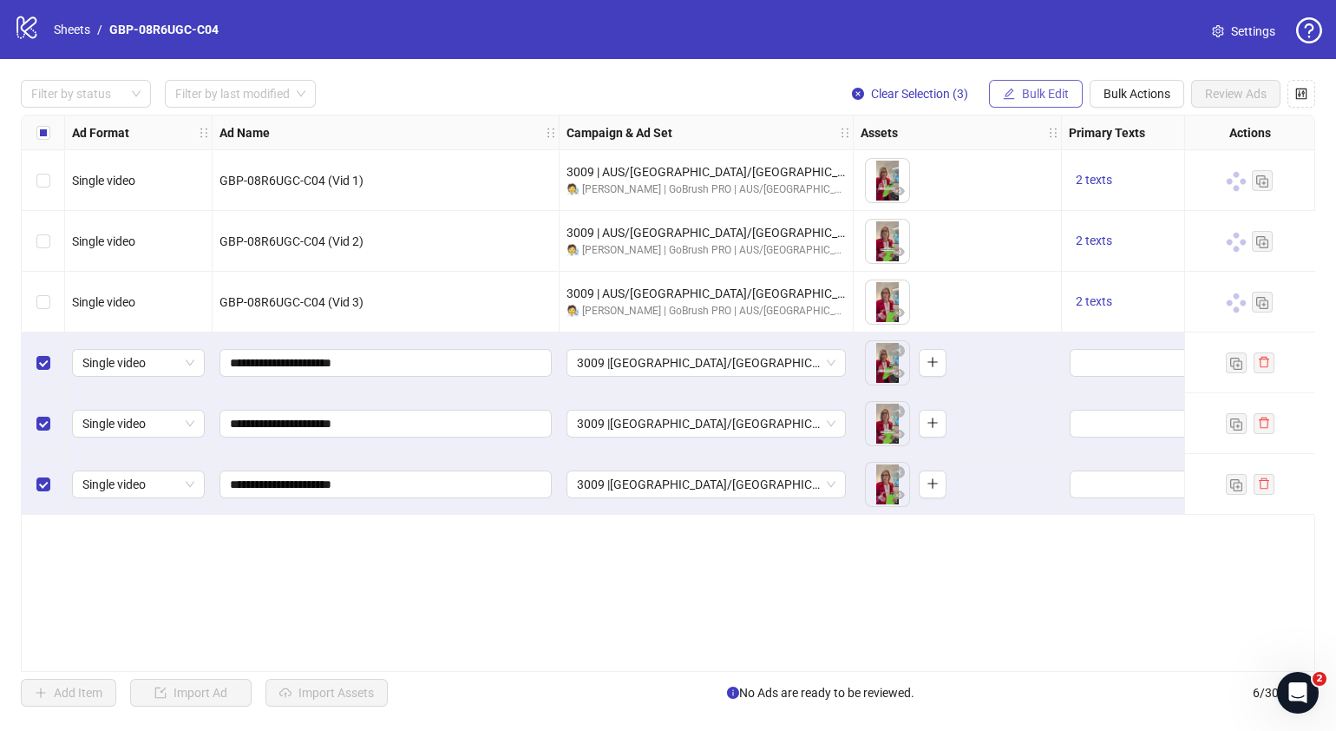
click at [1050, 94] on span "Bulk Edit" at bounding box center [1045, 94] width 47 height 14
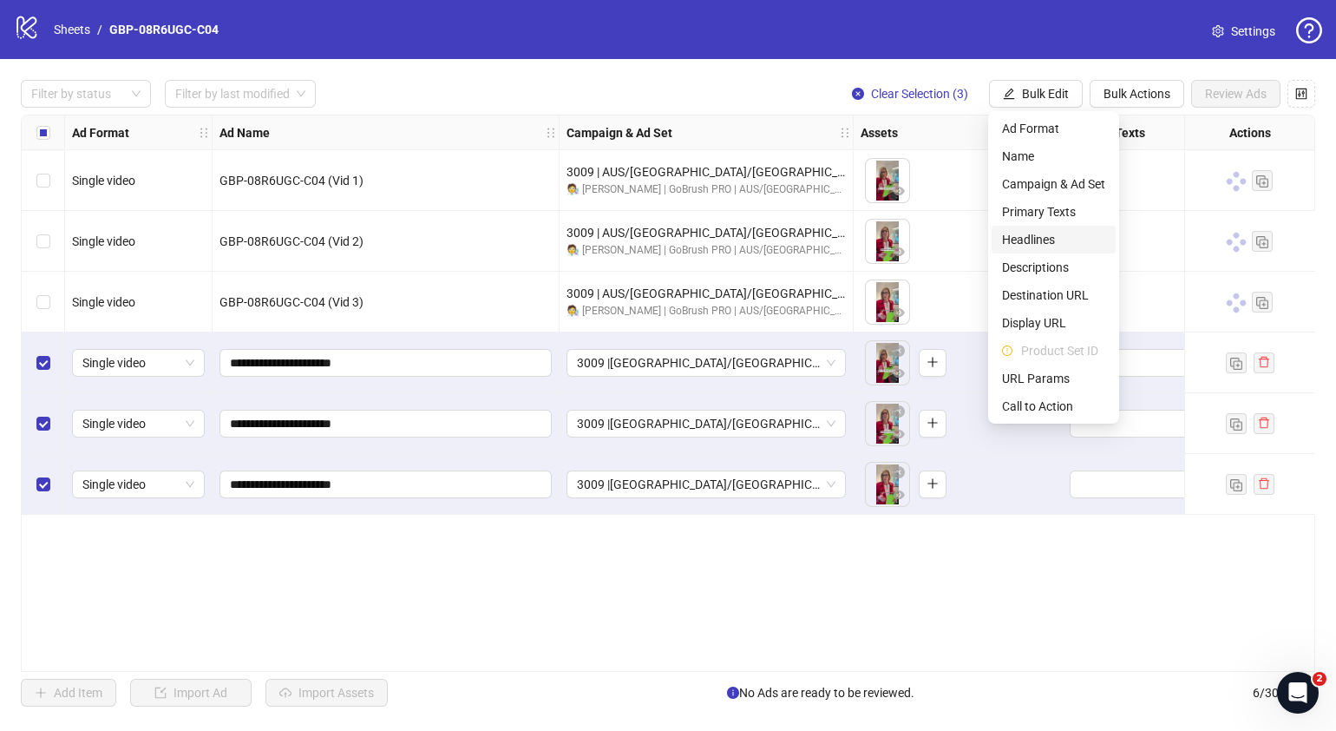
click at [1056, 234] on span "Headlines" at bounding box center [1053, 239] width 103 height 19
click at [1056, 234] on div "To pick up a draggable item, press the space bar. While dragging, use the arrow…" at bounding box center [958, 241] width 208 height 61
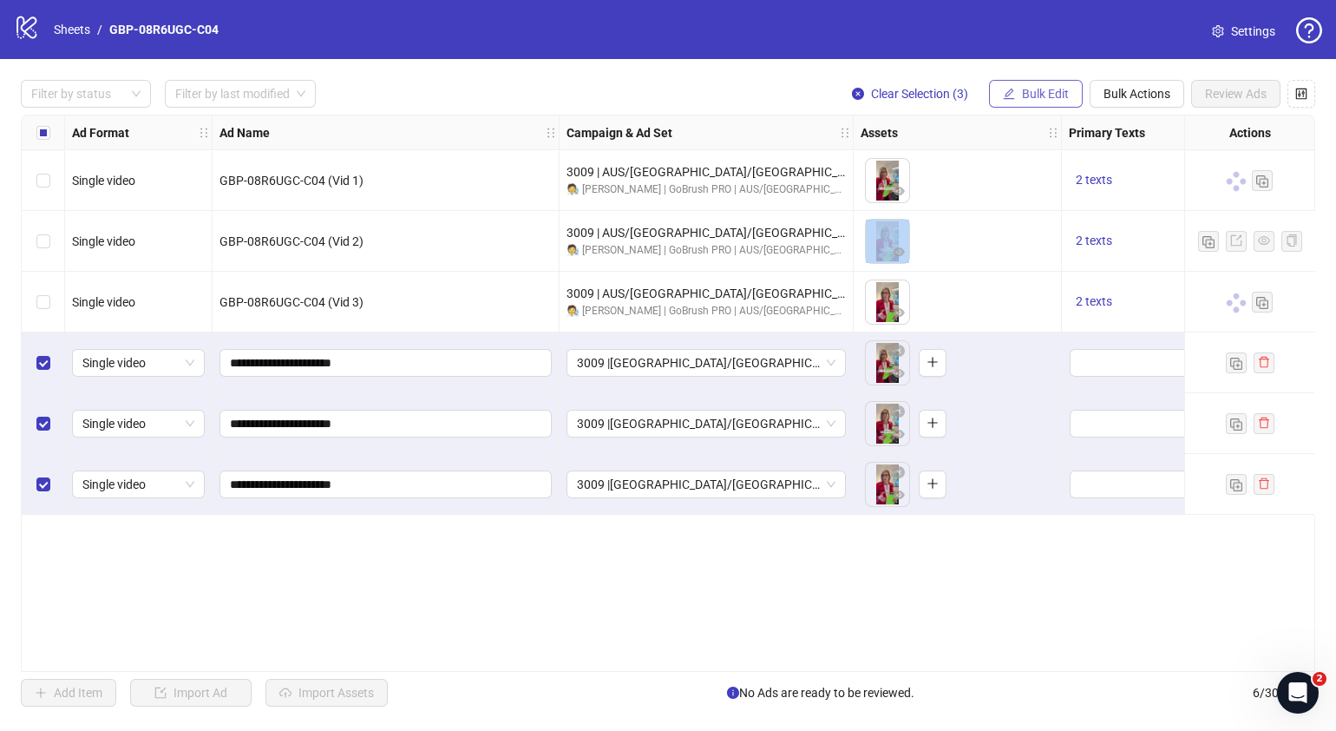
click at [1062, 95] on span "Bulk Edit" at bounding box center [1045, 94] width 47 height 14
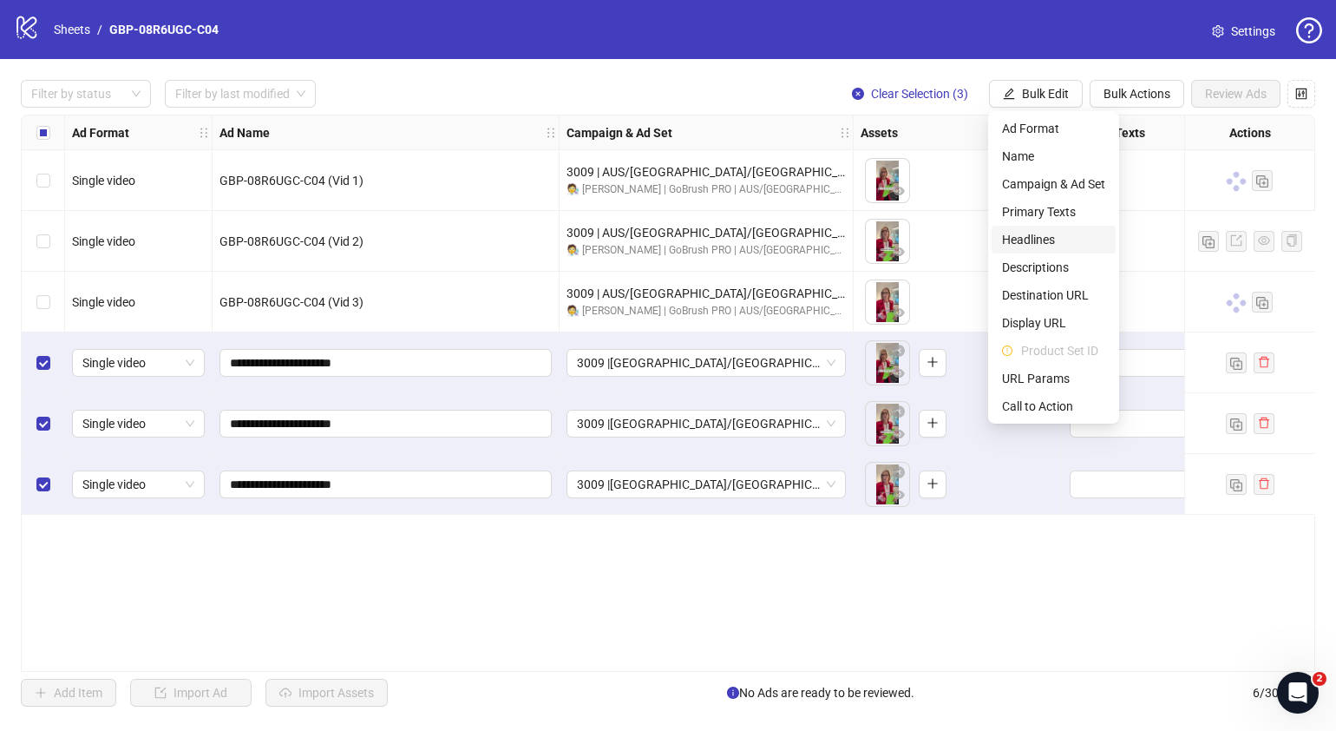
click at [1046, 239] on span "Headlines" at bounding box center [1053, 239] width 103 height 19
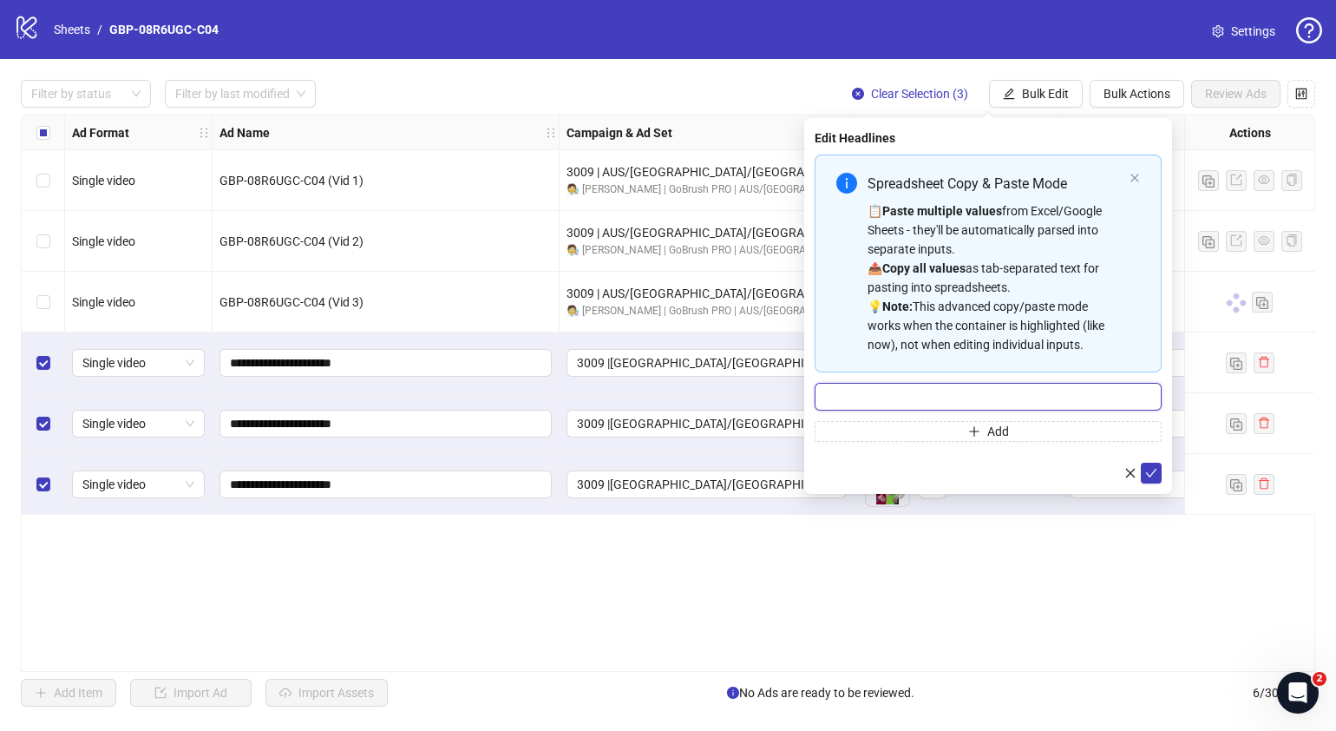
click at [925, 385] on input "Multi-input container - paste or copy values" at bounding box center [988, 397] width 347 height 28
paste input "*******"
type input "*******"
click at [920, 439] on button "Add" at bounding box center [988, 431] width 347 height 21
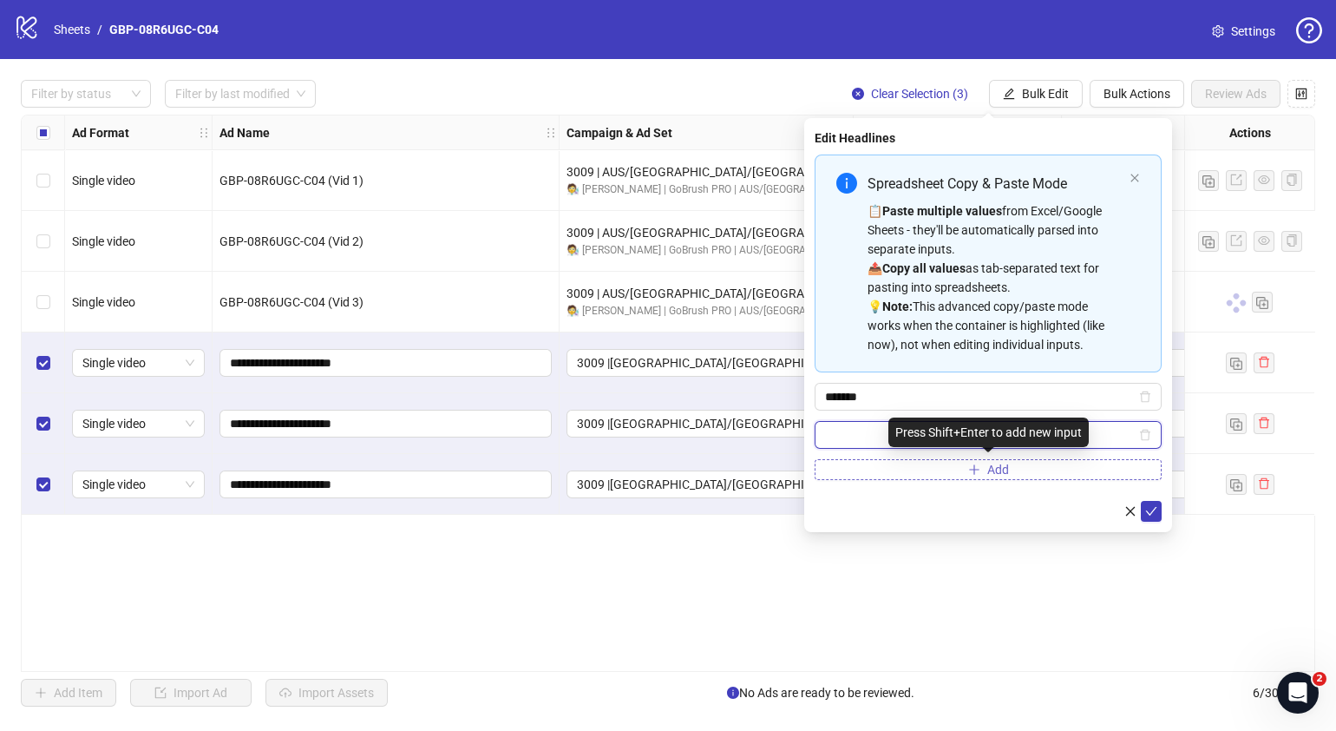
paste input "**********"
type input "**********"
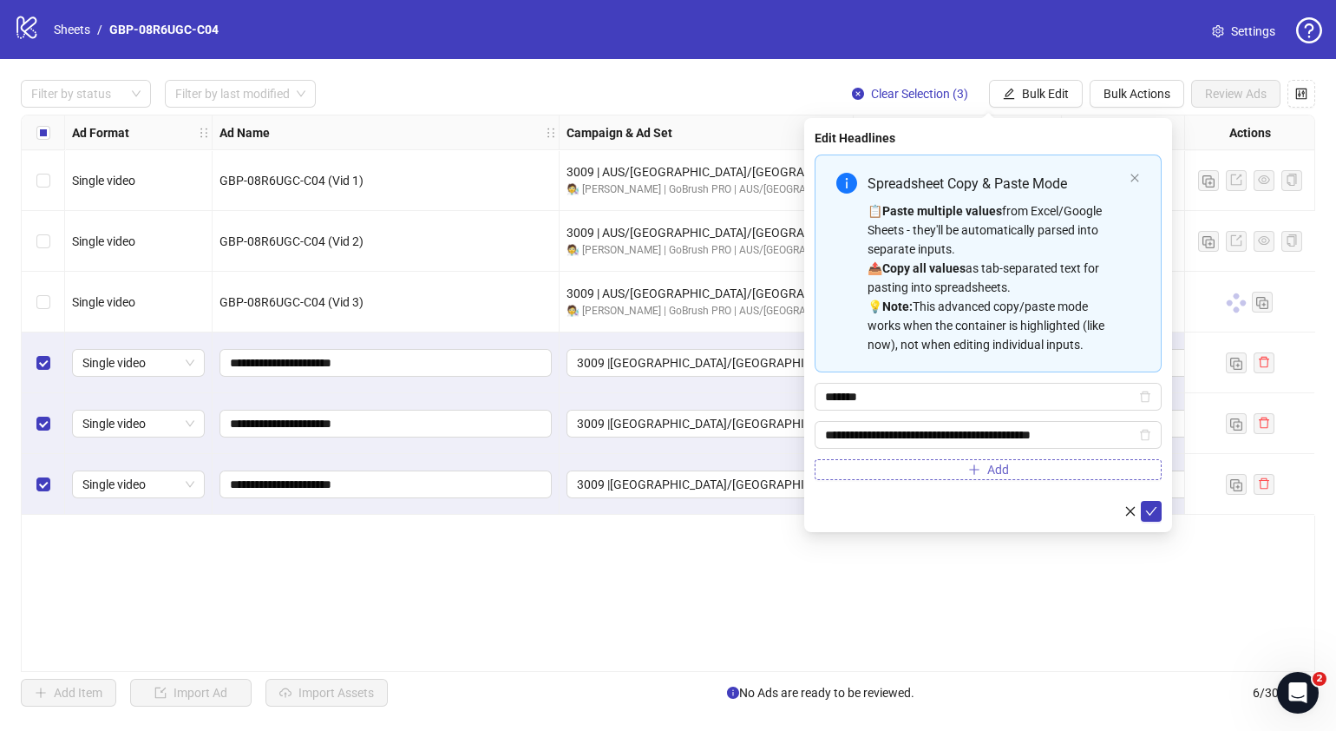
click at [1024, 469] on button "Add" at bounding box center [988, 469] width 347 height 21
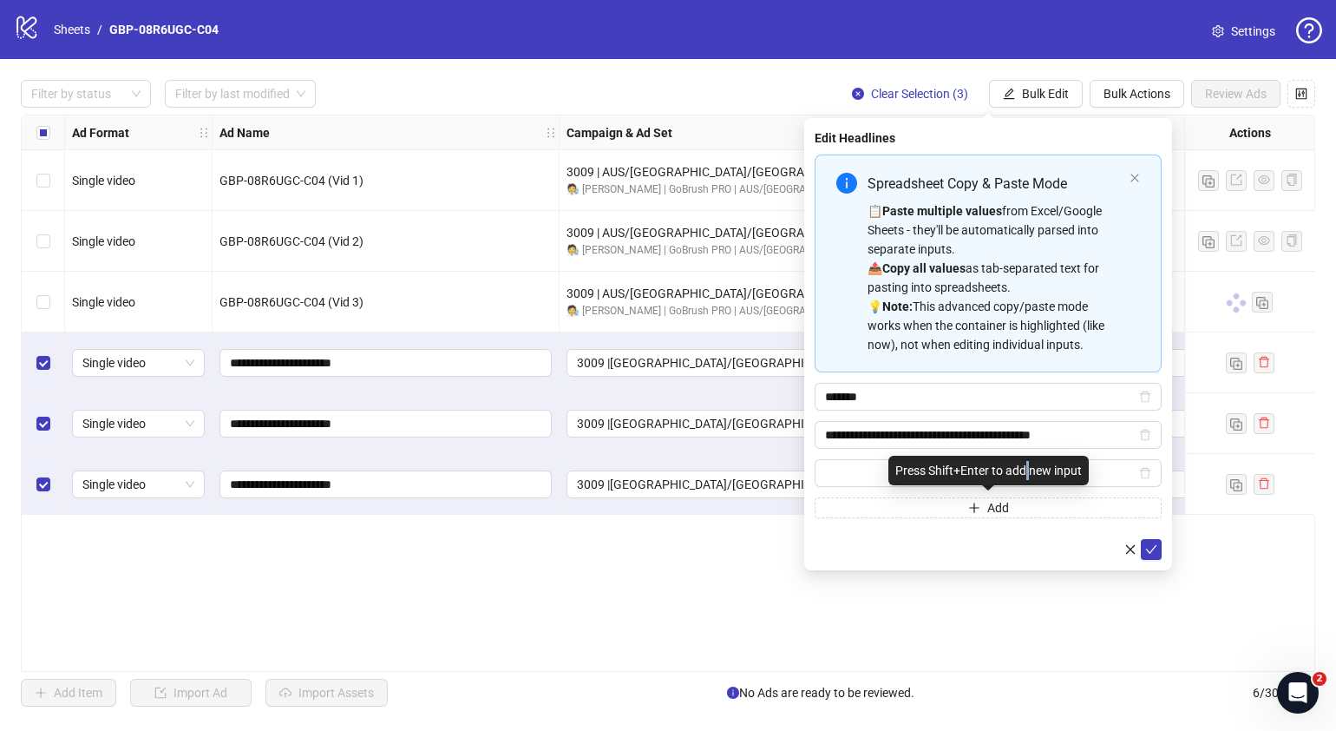
click at [1025, 469] on div "Press Shift+Enter to add new input" at bounding box center [989, 471] width 200 height 30
click at [1139, 472] on icon "delete" at bounding box center [1145, 473] width 12 height 12
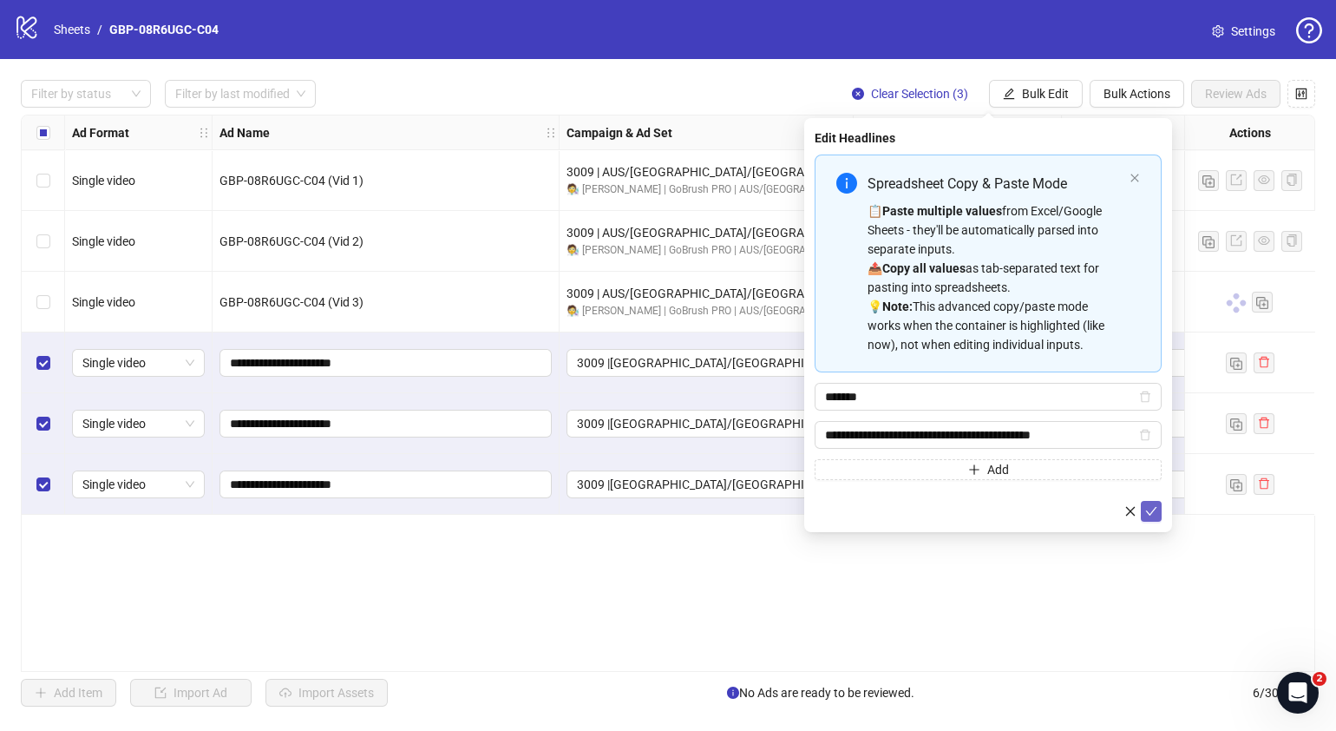
click at [1154, 502] on button "submit" at bounding box center [1151, 511] width 21 height 21
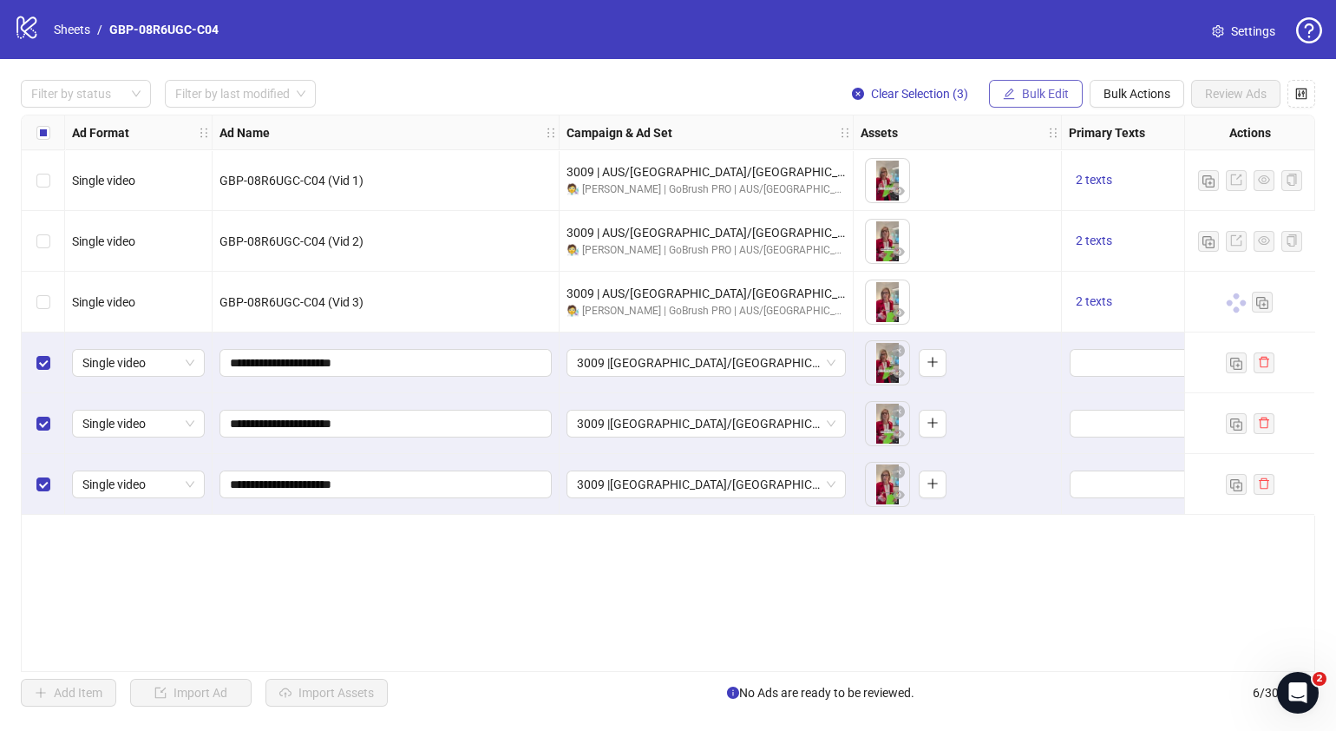
click at [1047, 100] on span "Bulk Edit" at bounding box center [1045, 94] width 47 height 14
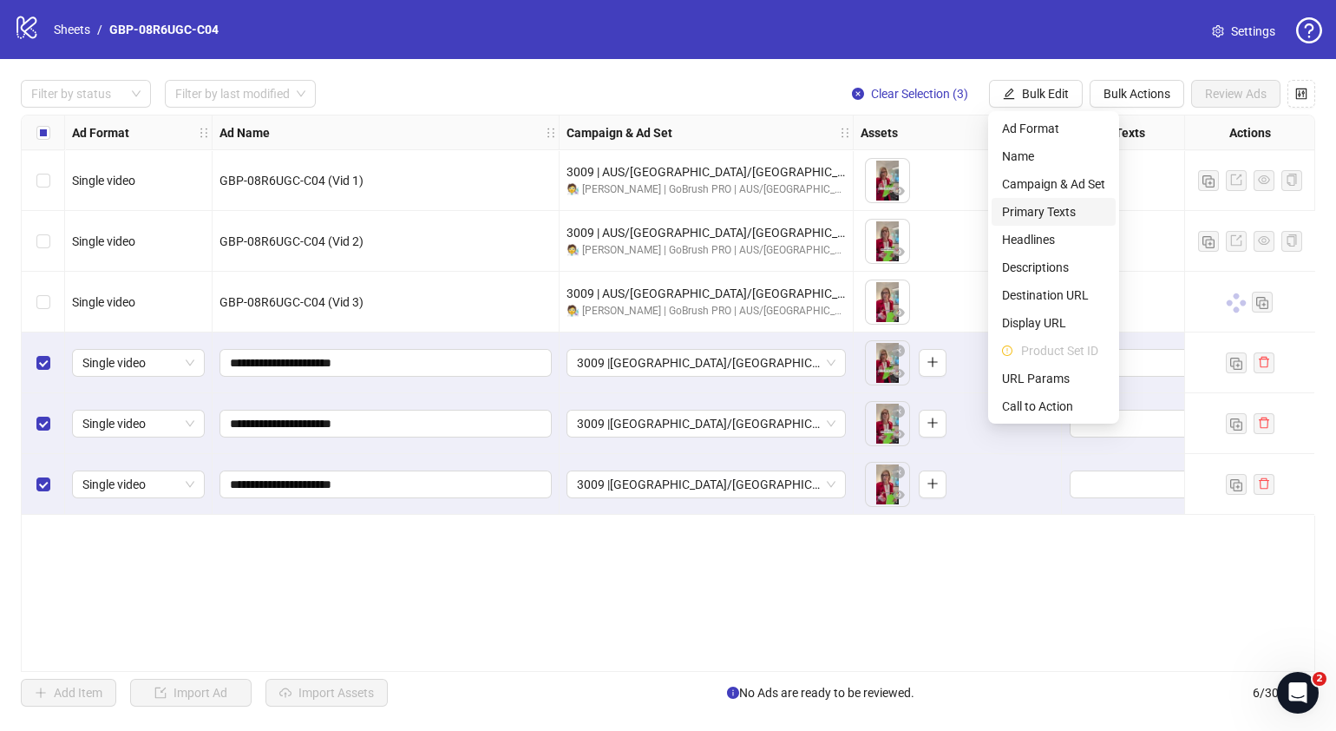
click at [1039, 210] on span "Primary Texts" at bounding box center [1053, 211] width 103 height 19
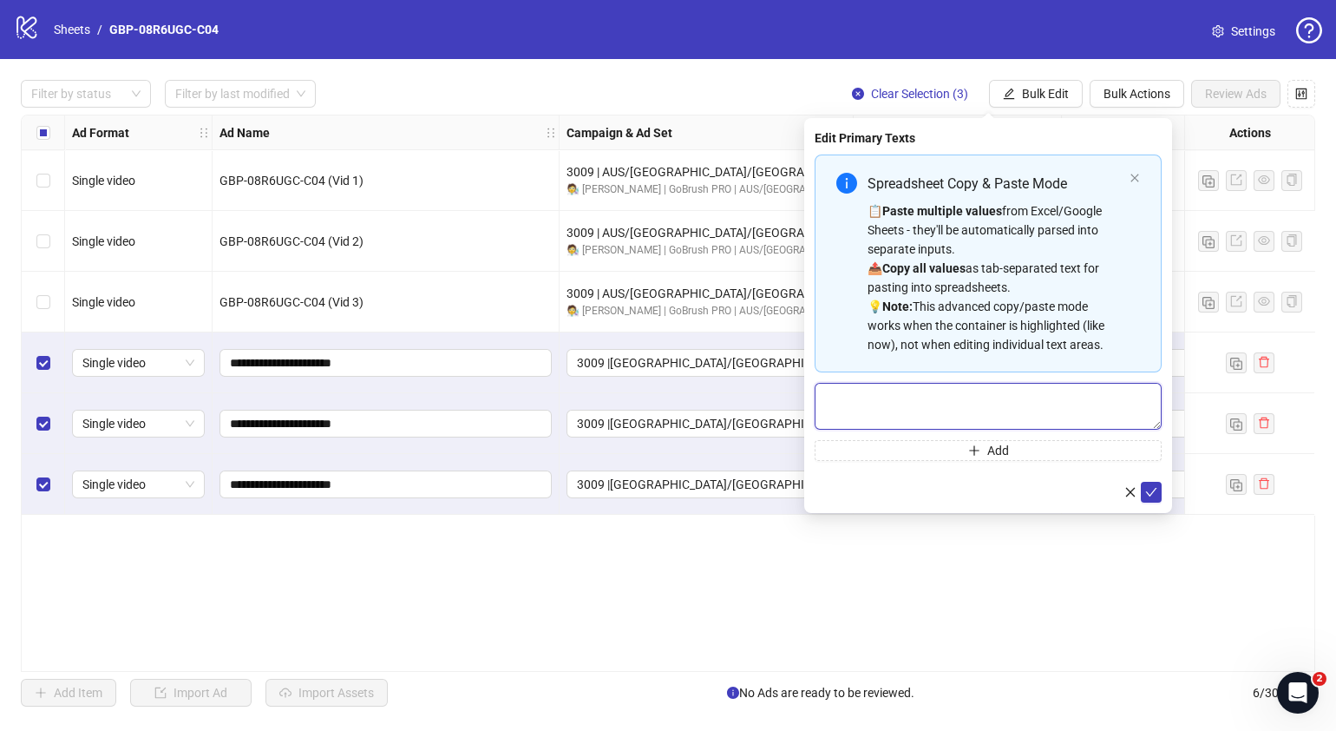
click at [931, 404] on textarea "Multi-text input container - paste or copy values" at bounding box center [988, 406] width 347 height 47
paste textarea "**********"
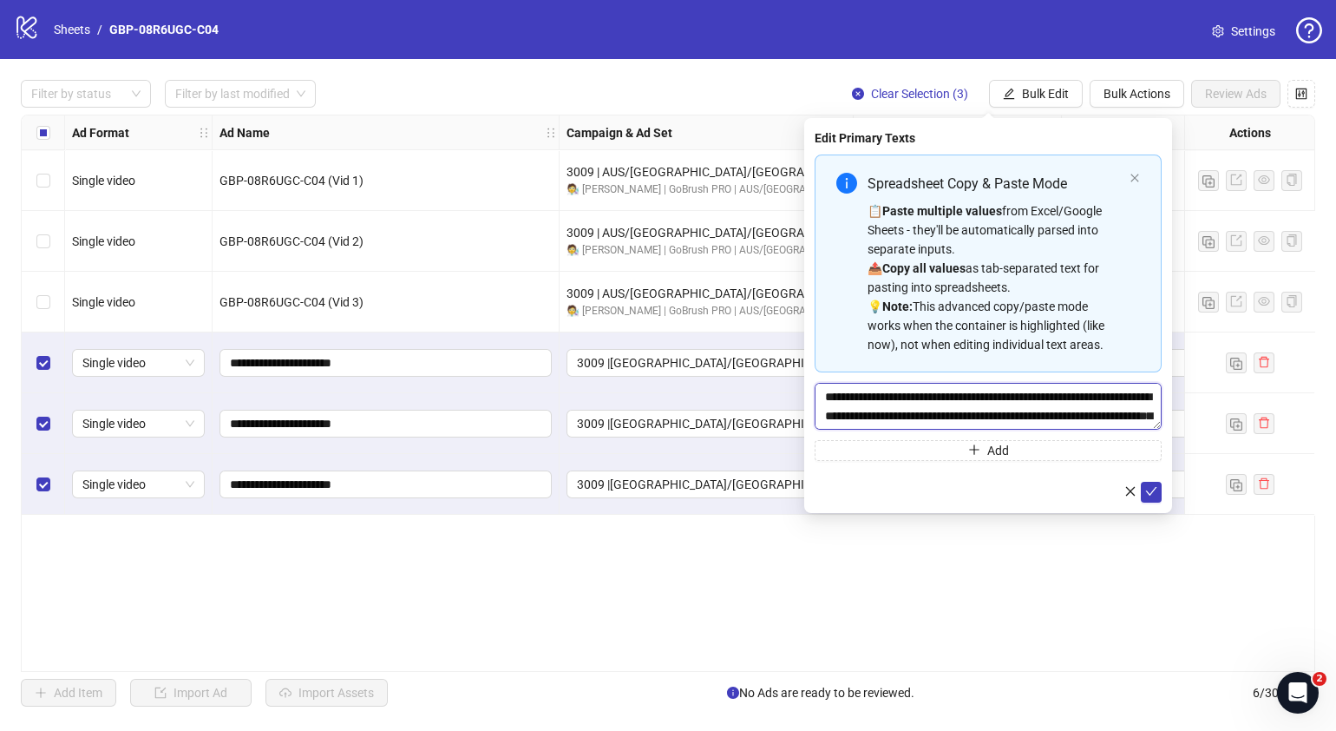
scroll to position [51, 0]
type textarea "**********"
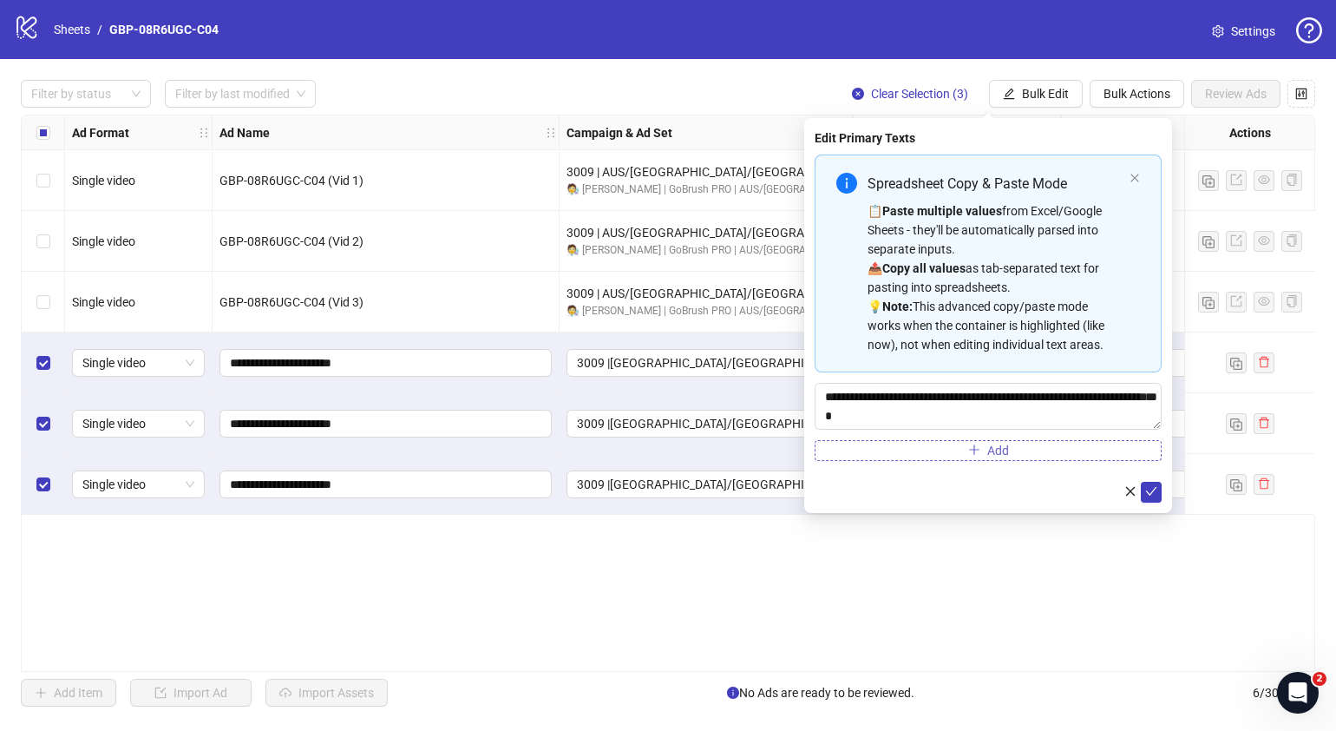
click at [956, 446] on button "Add" at bounding box center [988, 450] width 347 height 21
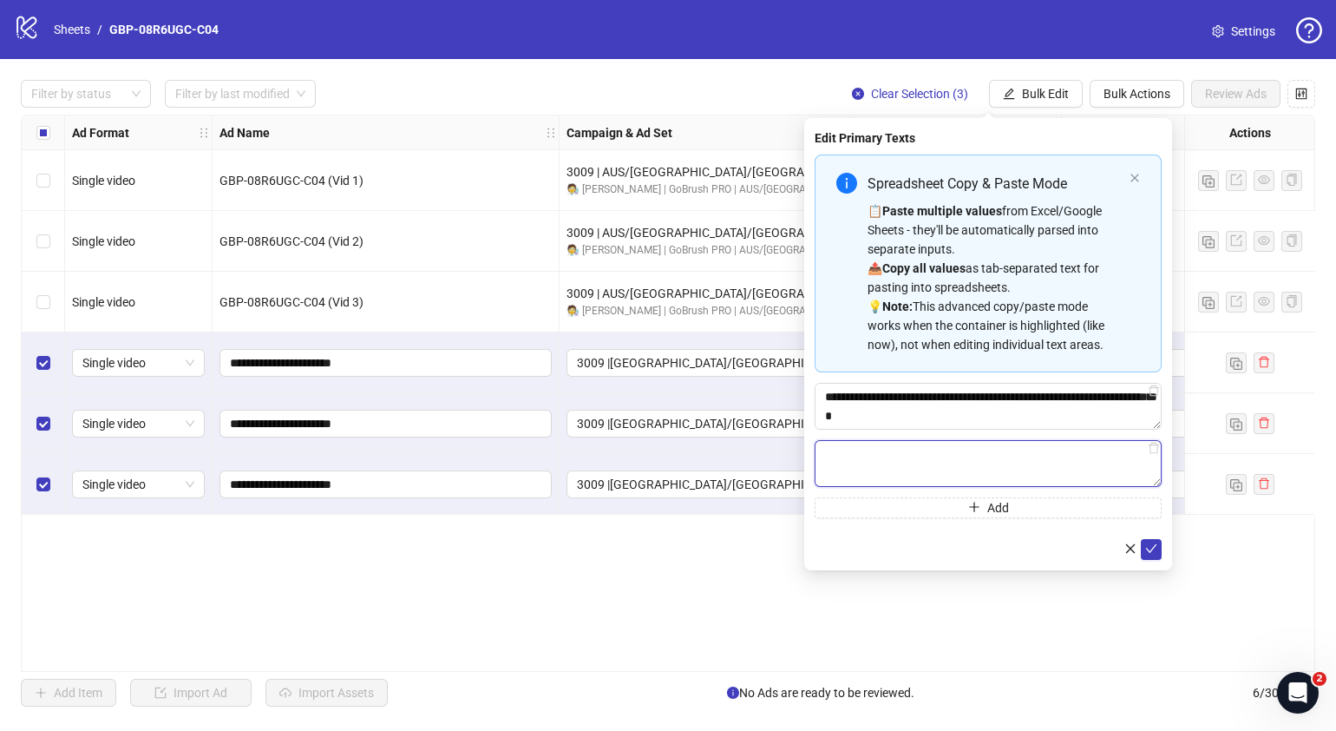
click at [1023, 456] on textarea "Multi-text input container - paste or copy values" at bounding box center [988, 463] width 347 height 47
paste textarea "**********"
type textarea "**********"
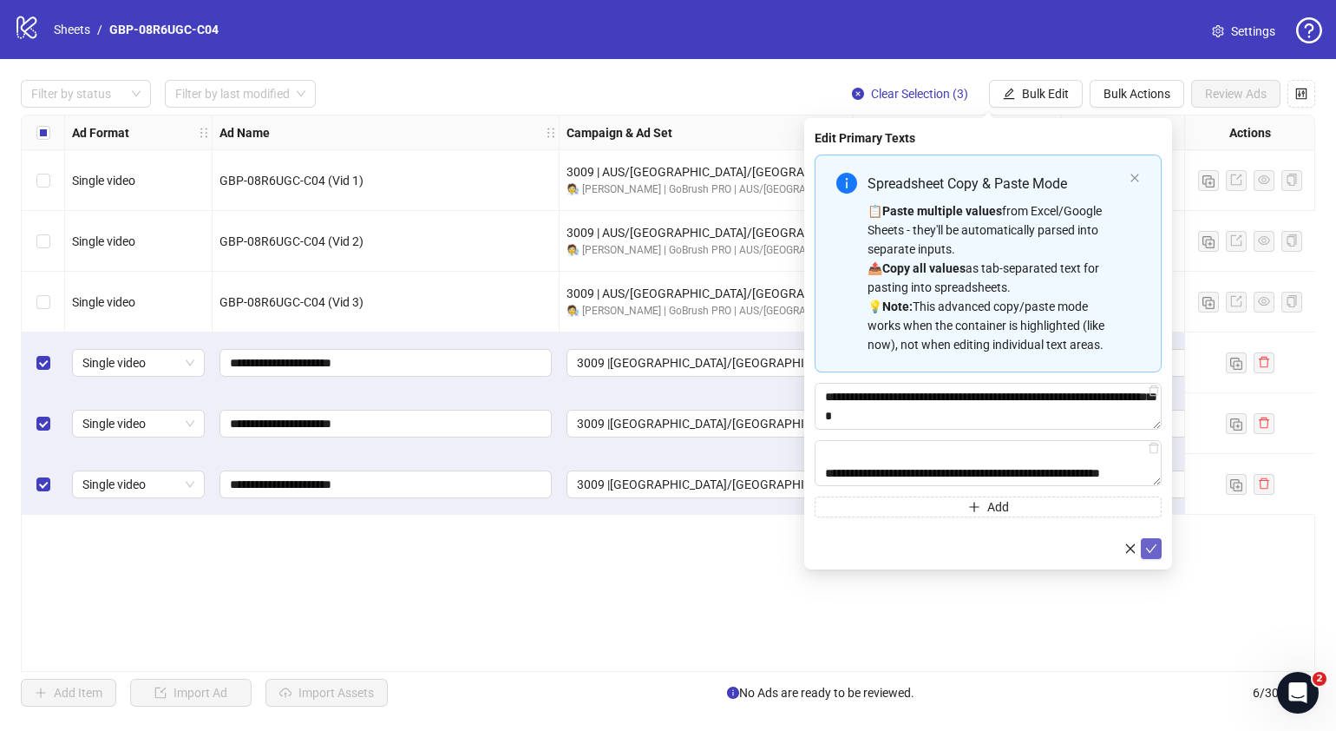
click at [1149, 542] on icon "check" at bounding box center [1151, 548] width 12 height 12
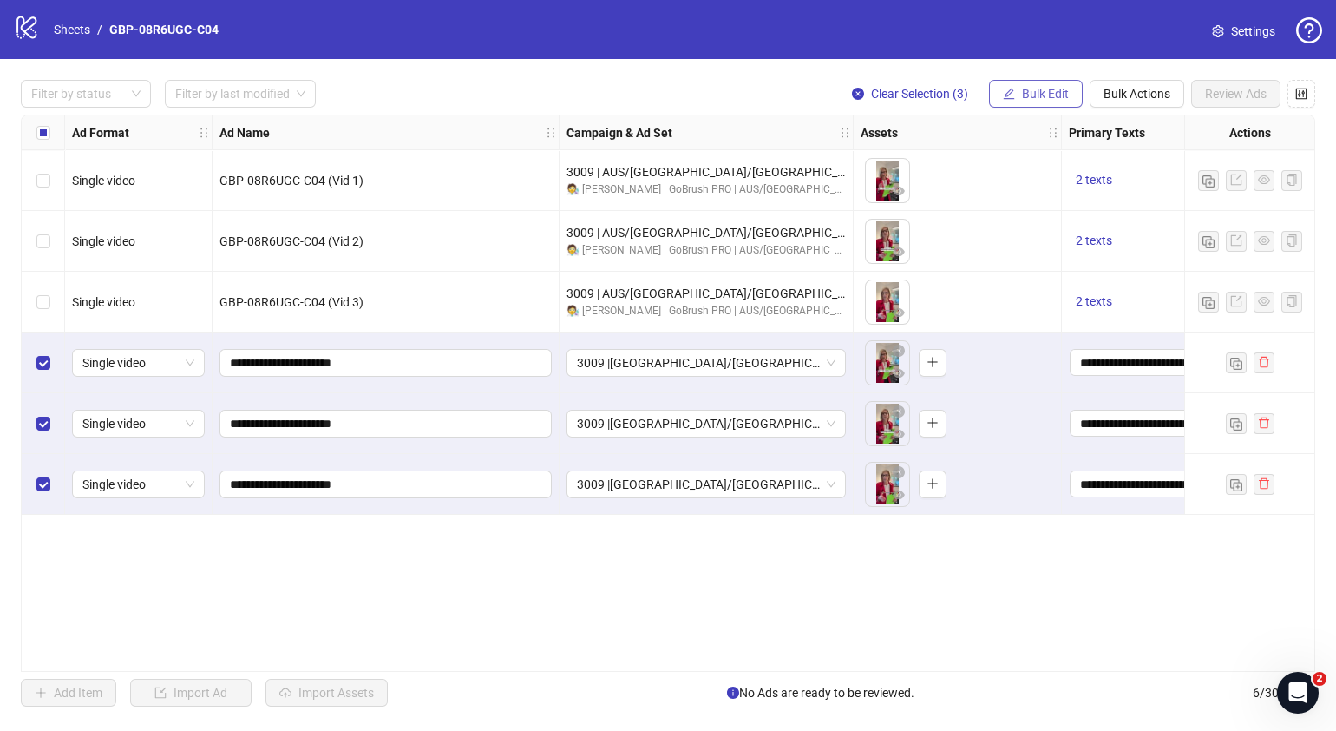
click at [1034, 91] on span "Bulk Edit" at bounding box center [1045, 94] width 47 height 14
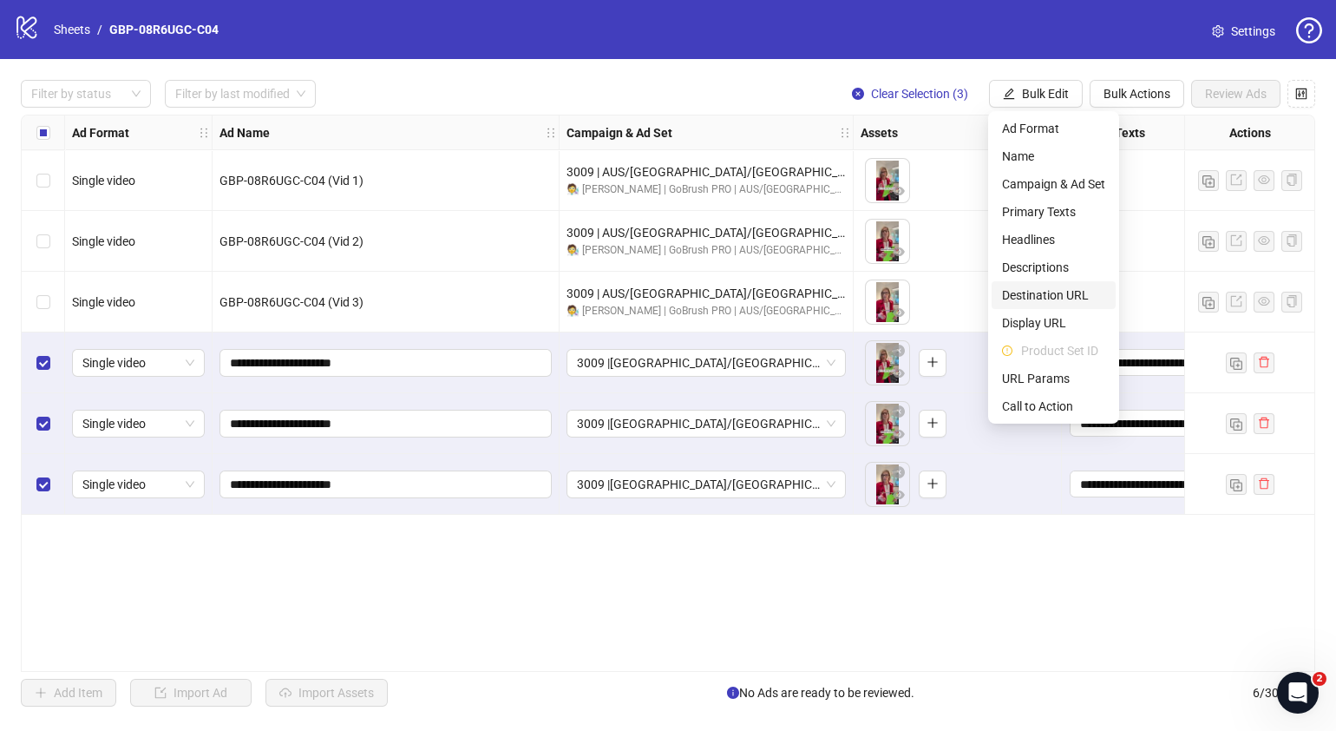
click at [1047, 294] on span "Destination URL" at bounding box center [1053, 294] width 103 height 19
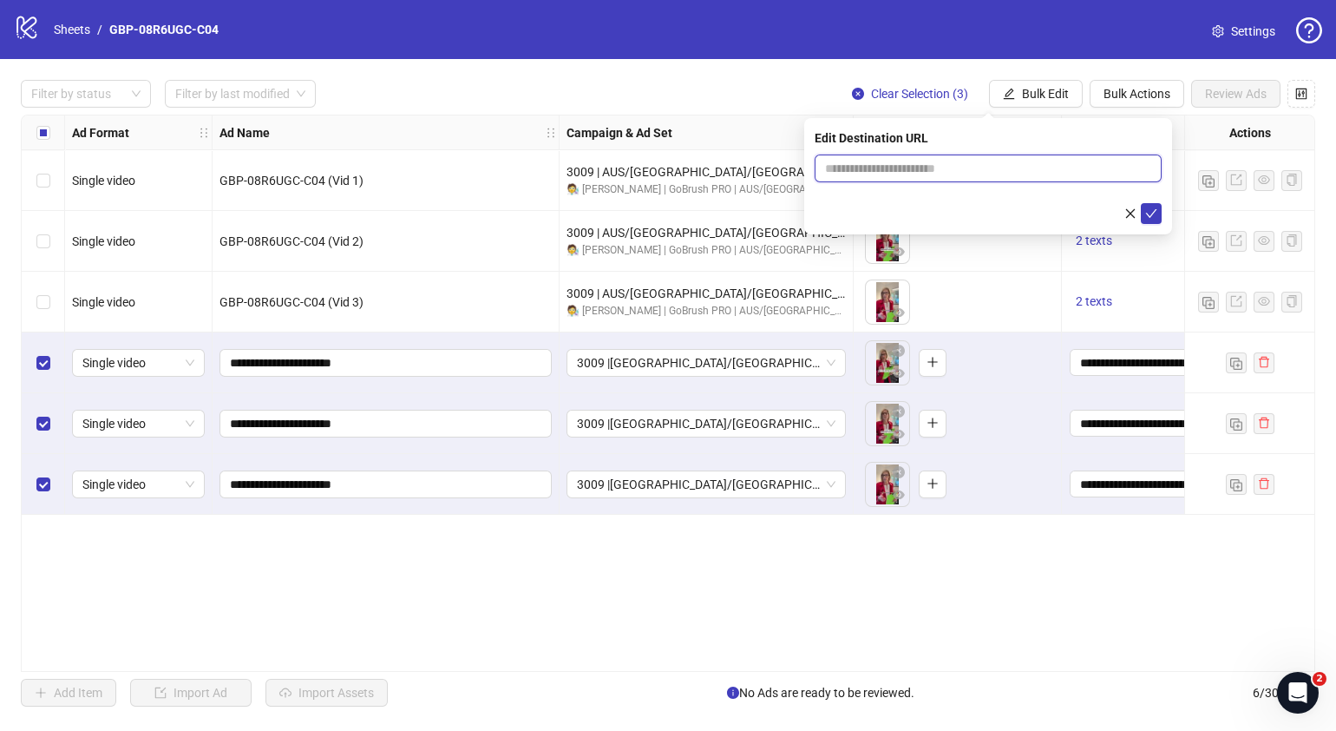
click at [1054, 169] on input "text" at bounding box center [981, 168] width 312 height 19
paste input "**********"
type input "**********"
click at [1156, 212] on icon "check" at bounding box center [1151, 213] width 12 height 12
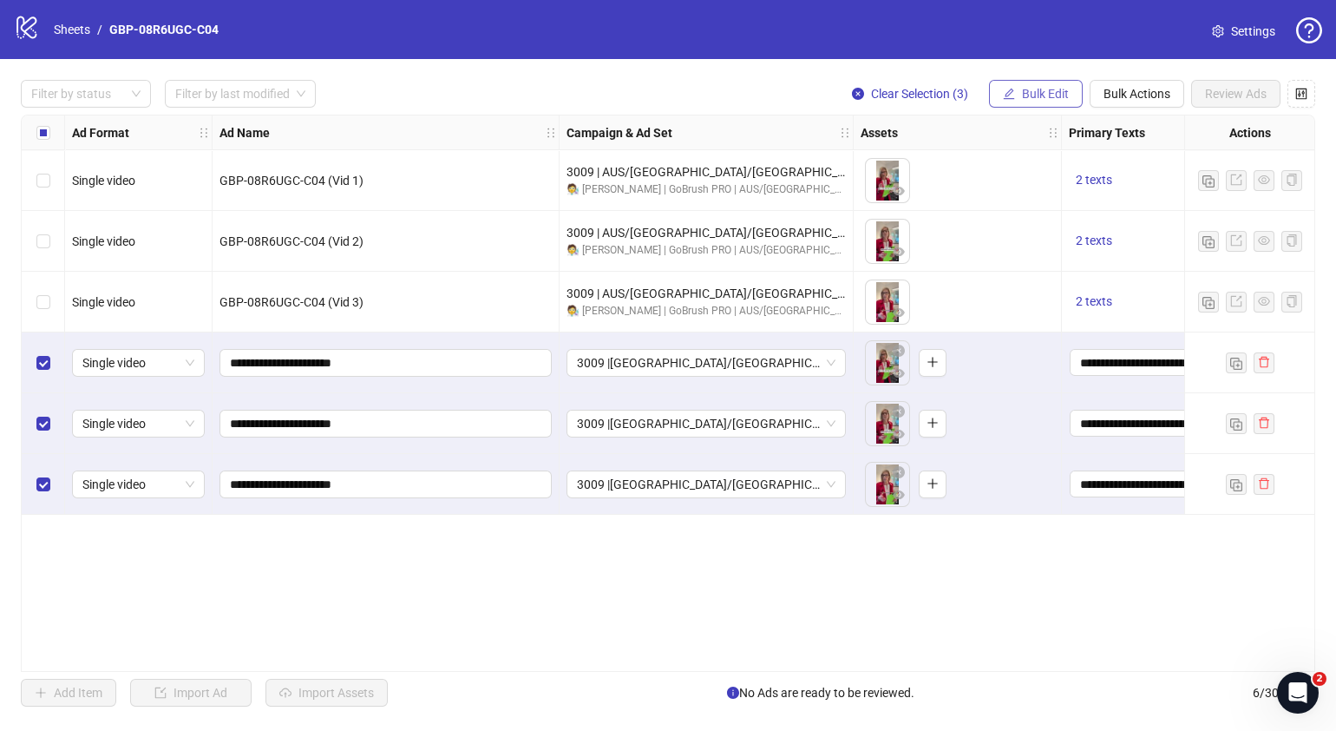
click at [1037, 95] on span "Bulk Edit" at bounding box center [1045, 94] width 47 height 14
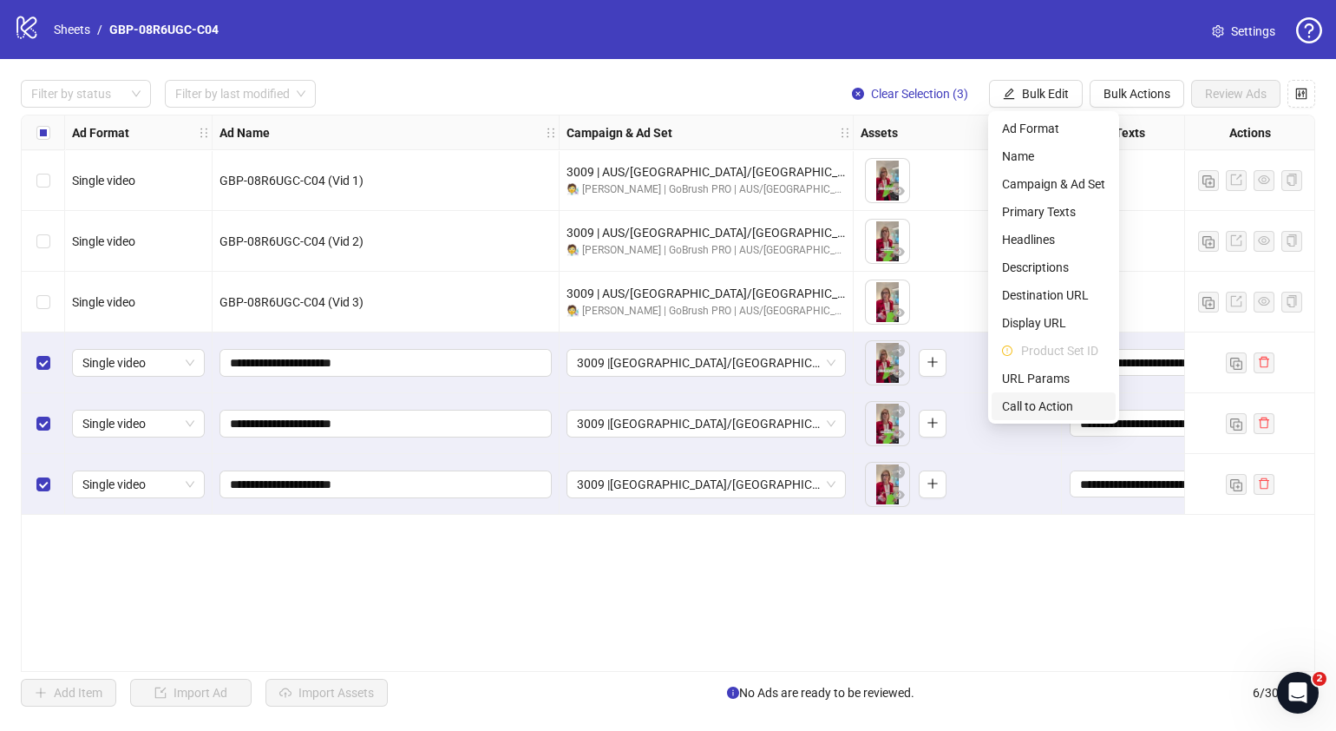
click at [1045, 401] on span "Call to Action" at bounding box center [1053, 406] width 103 height 19
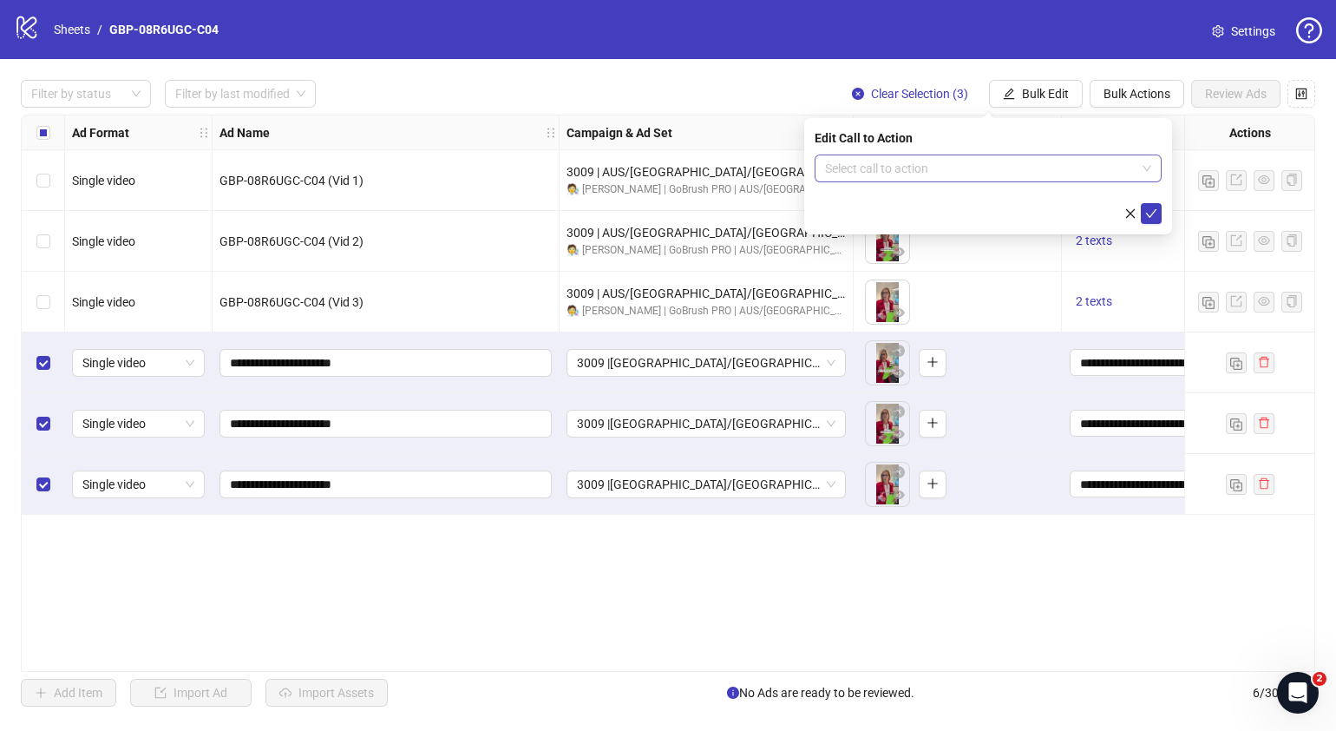
click at [1002, 161] on input "search" at bounding box center [980, 168] width 311 height 26
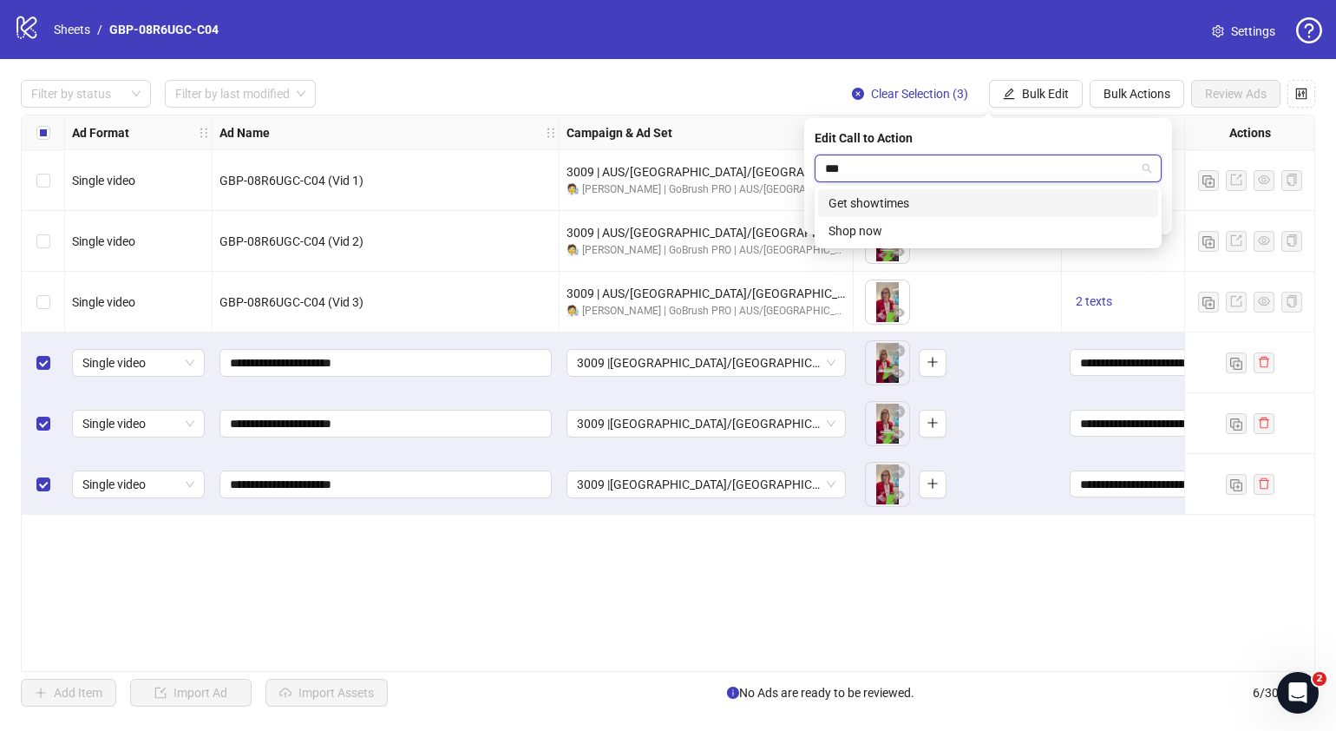
type input "****"
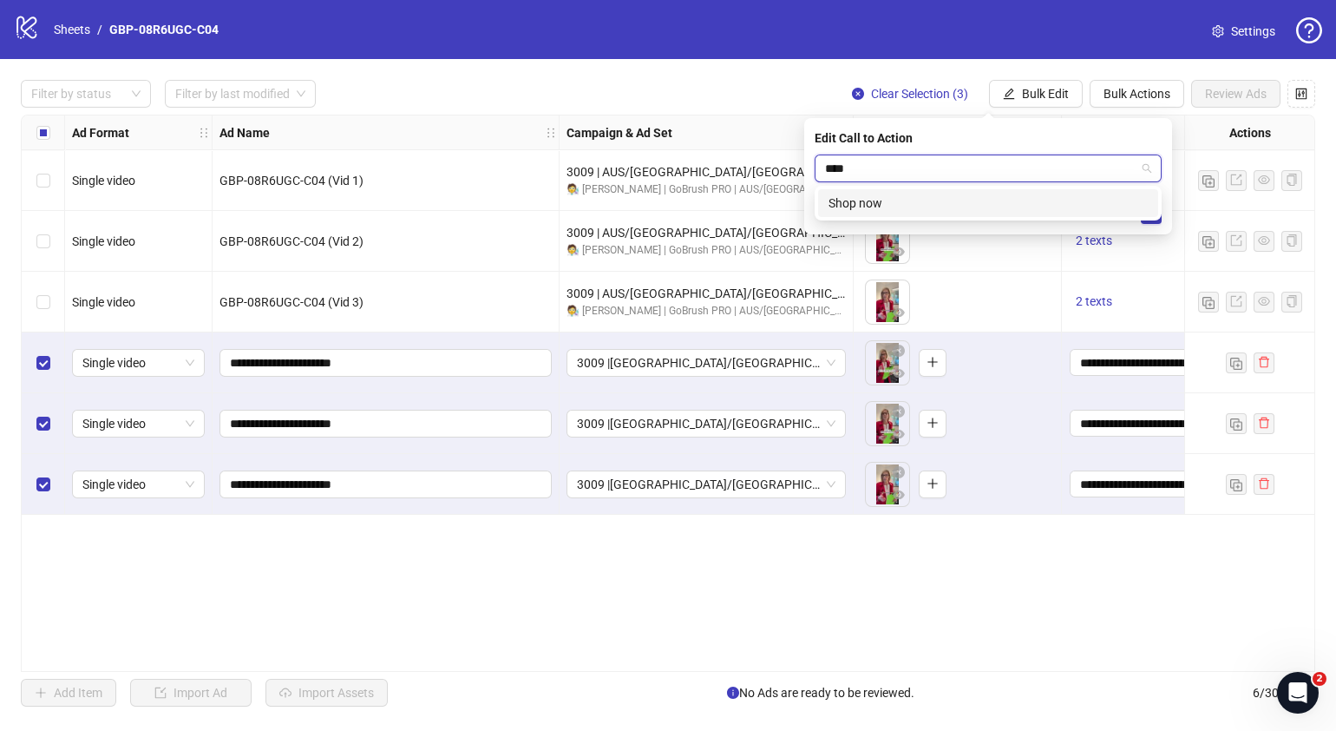
click at [1017, 204] on div "Shop now" at bounding box center [988, 203] width 319 height 19
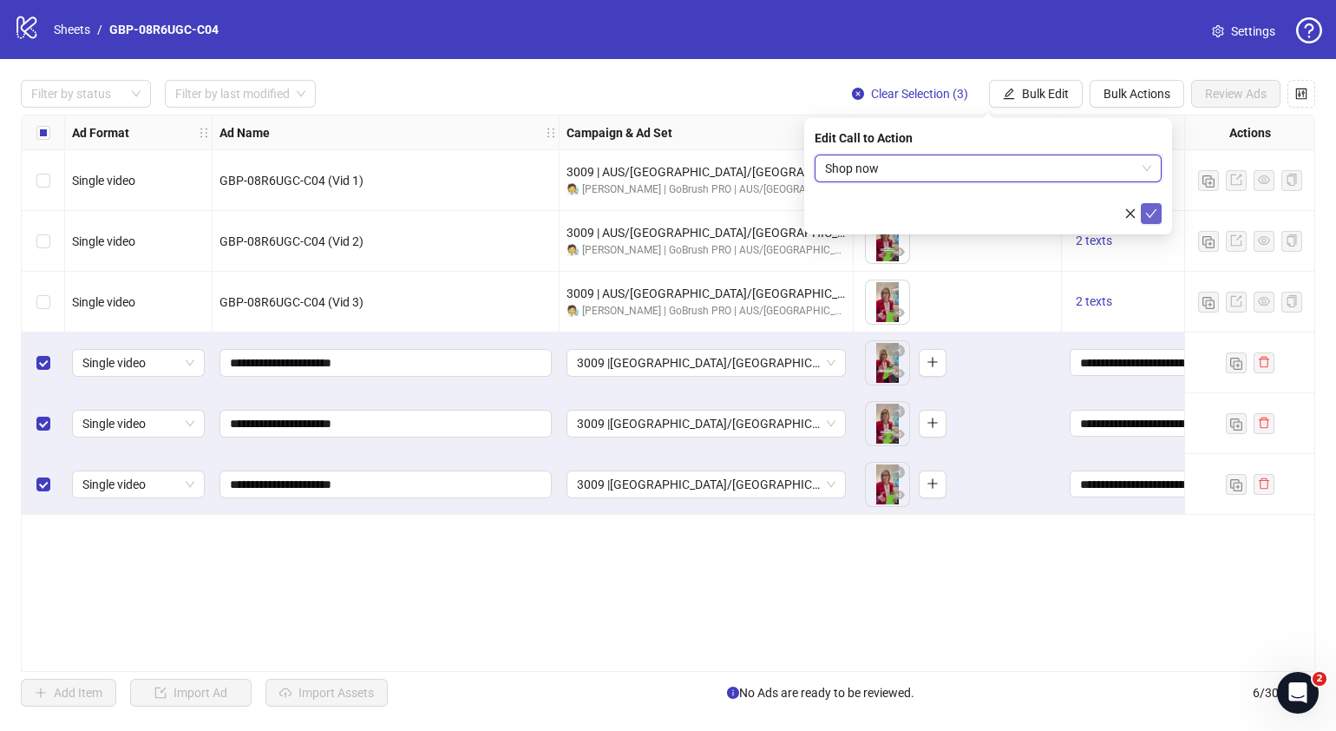
click at [1150, 207] on icon "check" at bounding box center [1151, 213] width 12 height 12
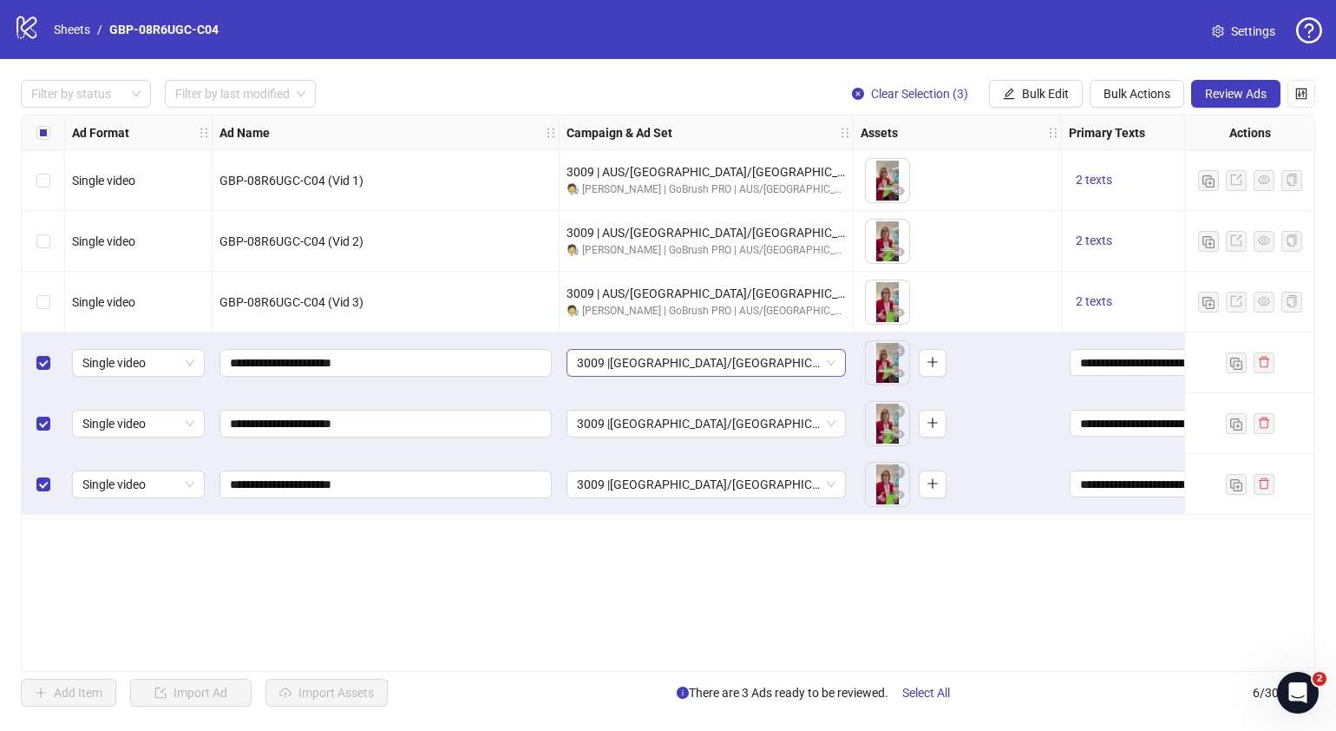
click at [833, 367] on span "3009 |USA/CA| GBP-08R6UGC-C04" at bounding box center [706, 363] width 259 height 26
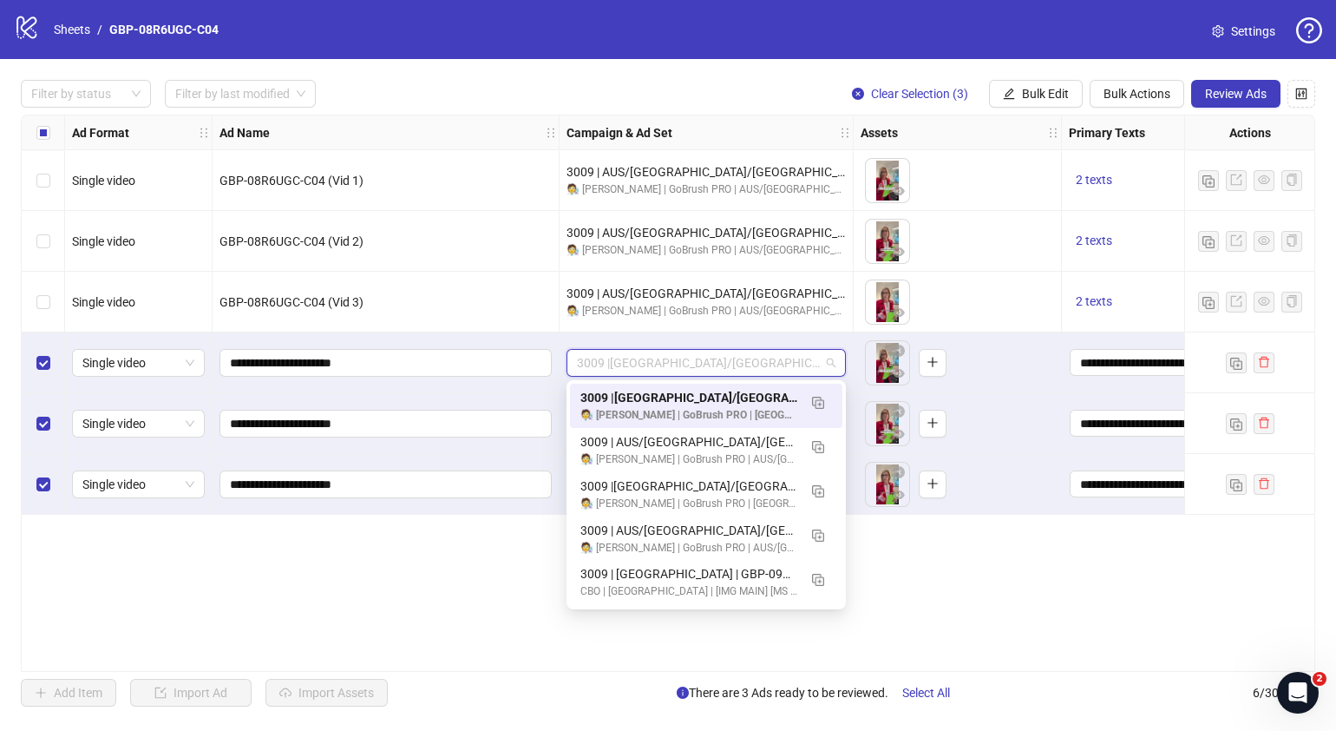
click at [1076, 567] on div "**********" at bounding box center [668, 393] width 1295 height 557
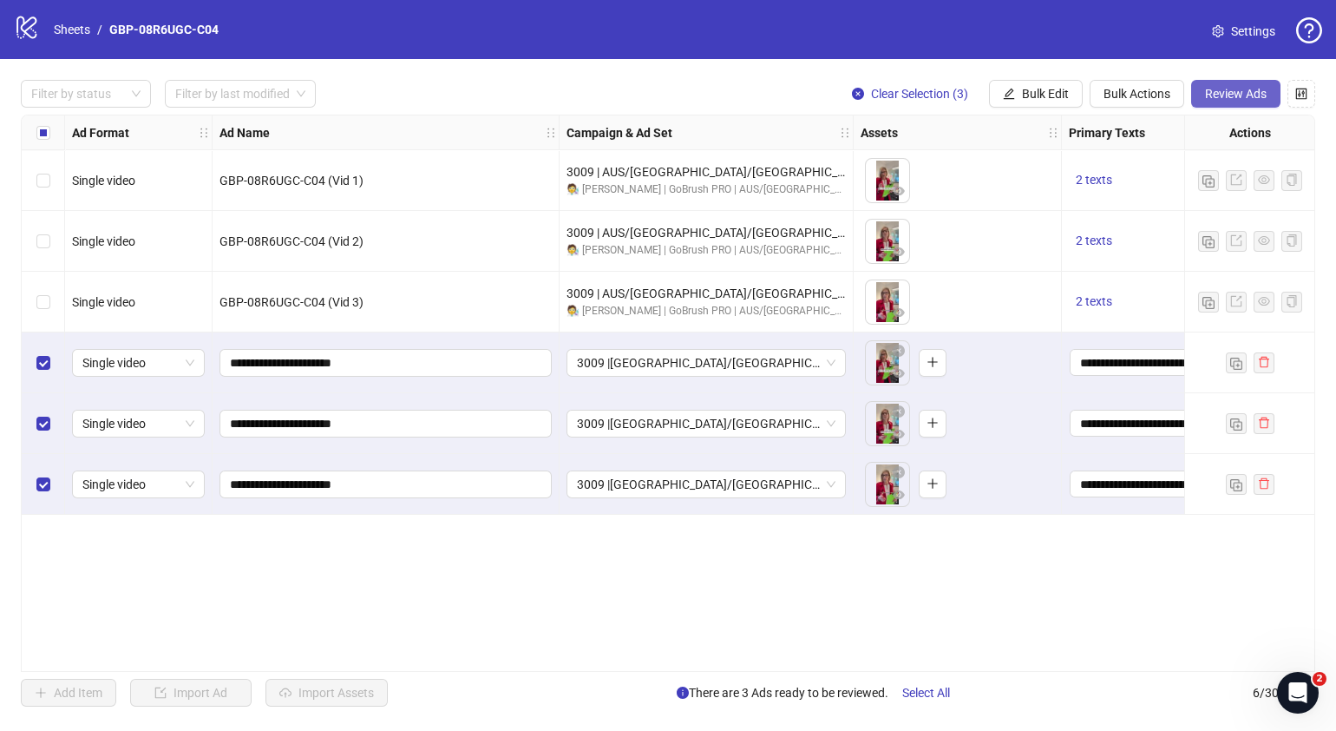
click at [1227, 94] on span "Review Ads" at bounding box center [1236, 94] width 62 height 14
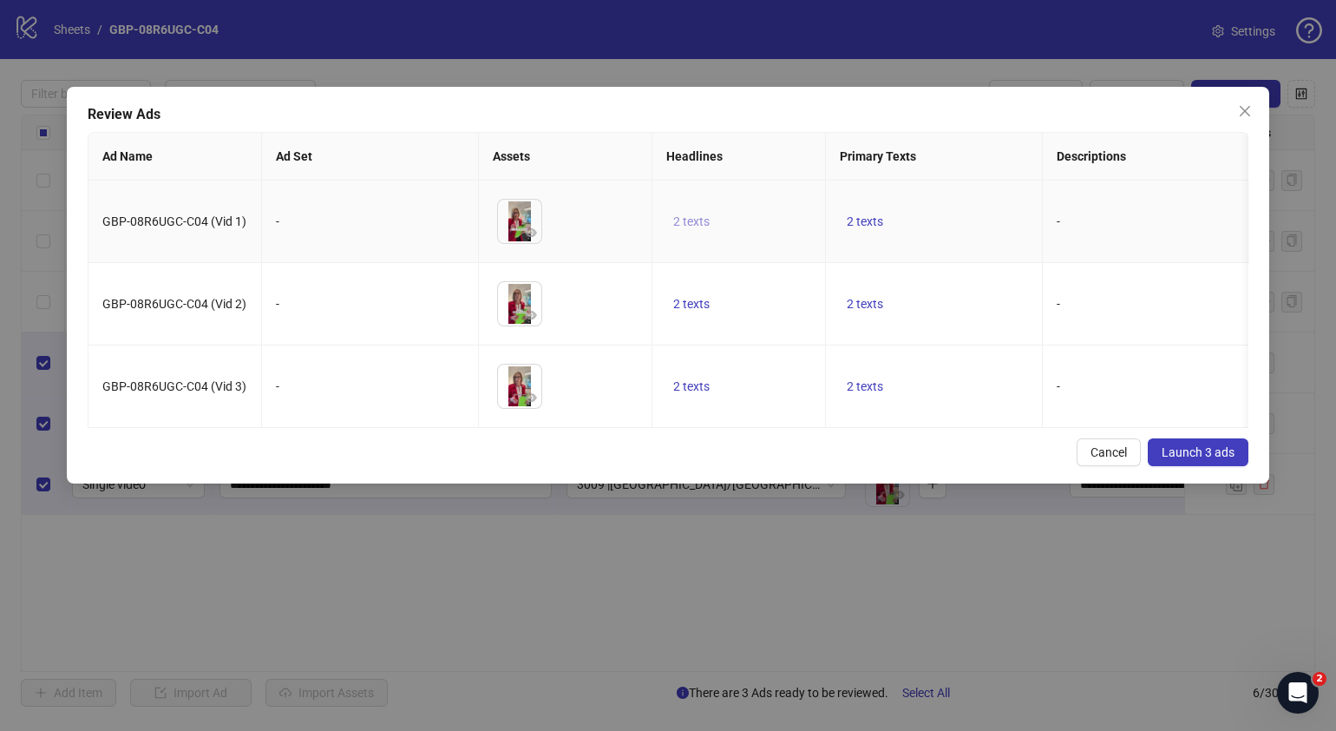
click at [699, 220] on span "2 texts" at bounding box center [691, 221] width 36 height 14
click at [979, 208] on div "50% OFF 1 of 2" at bounding box center [867, 221] width 259 height 97
click at [970, 204] on button "button" at bounding box center [962, 208] width 28 height 28
click at [885, 464] on div "Cancel Launch 3 ads" at bounding box center [668, 452] width 1161 height 28
click at [876, 304] on span "2 texts" at bounding box center [865, 304] width 36 height 14
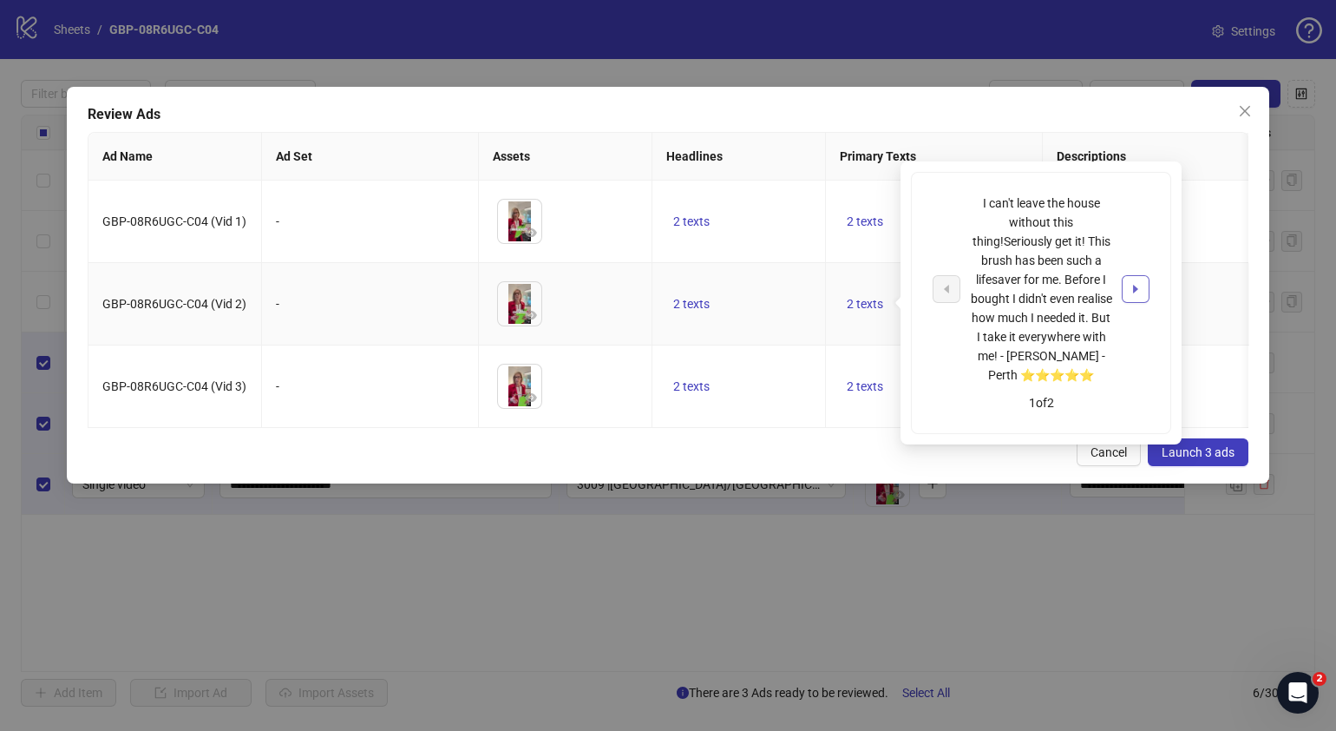
click at [1138, 291] on icon "caret-right" at bounding box center [1136, 289] width 12 height 12
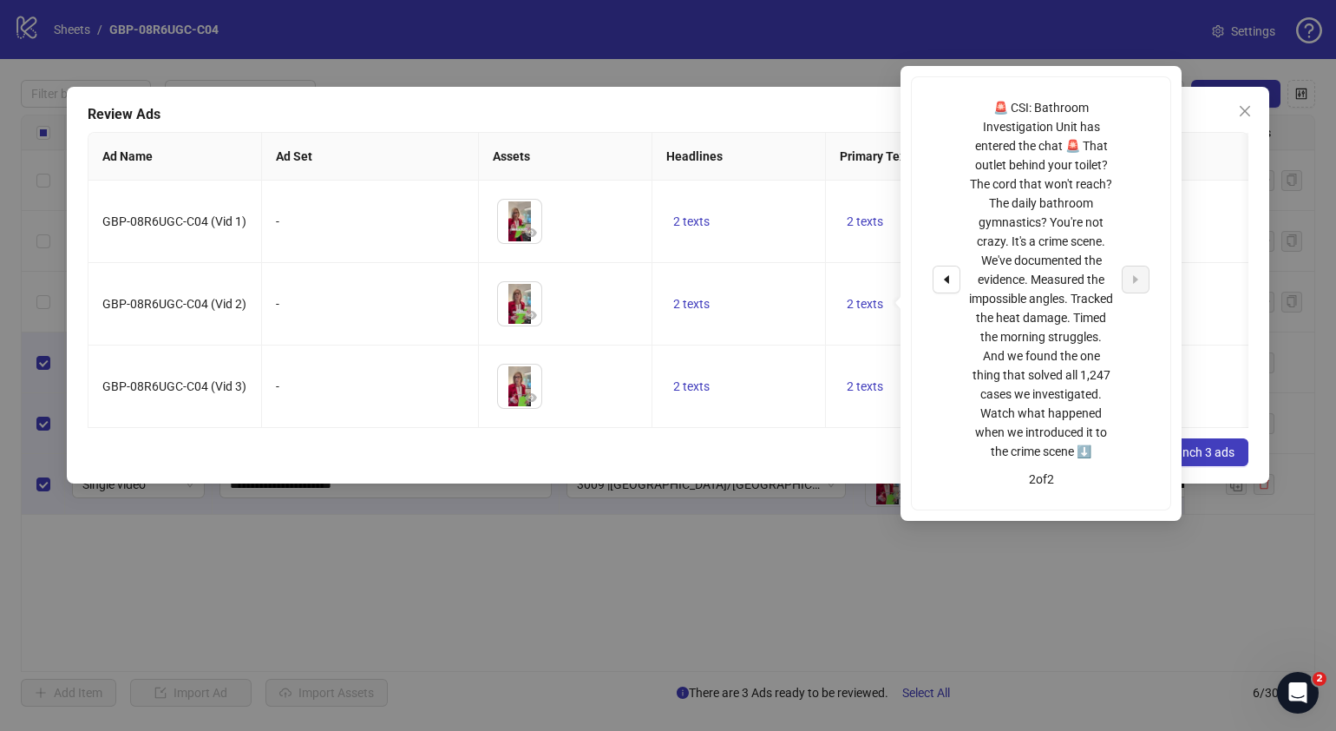
click at [821, 466] on div "Cancel Launch 3 ads" at bounding box center [668, 452] width 1161 height 28
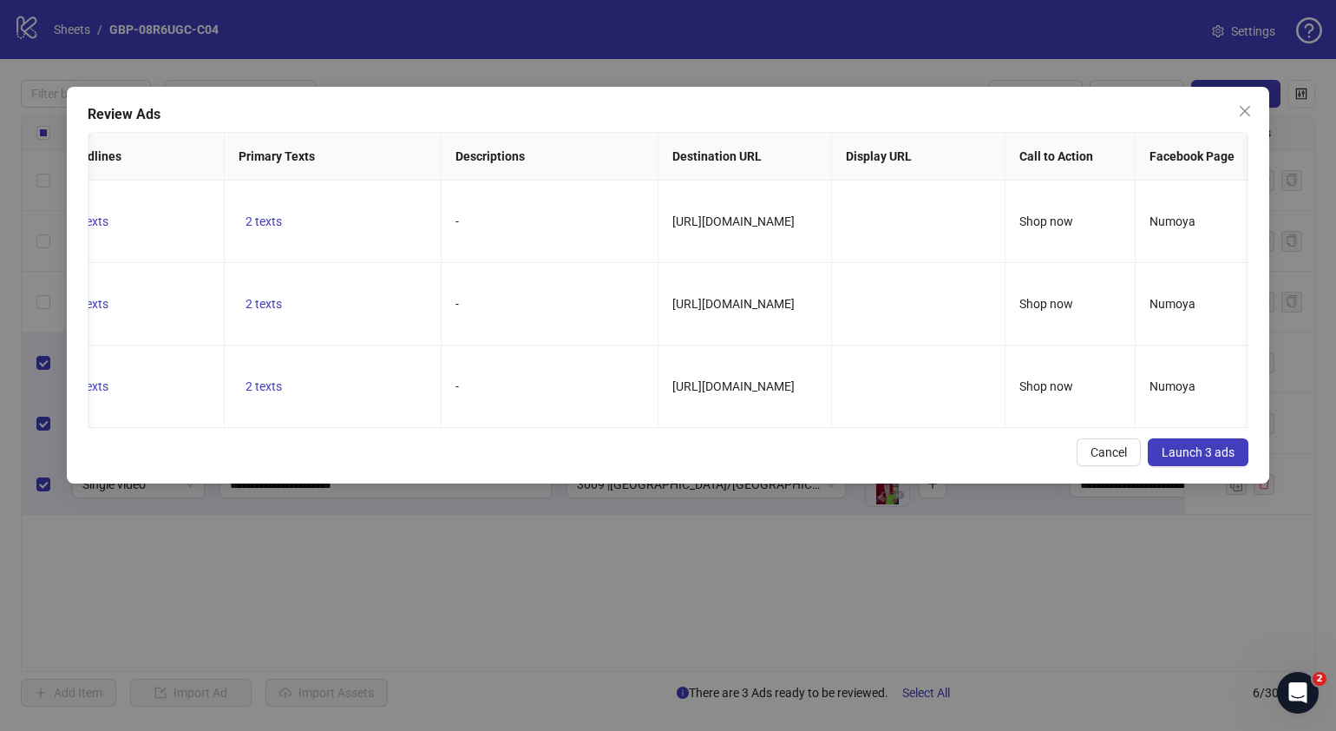
scroll to position [0, 716]
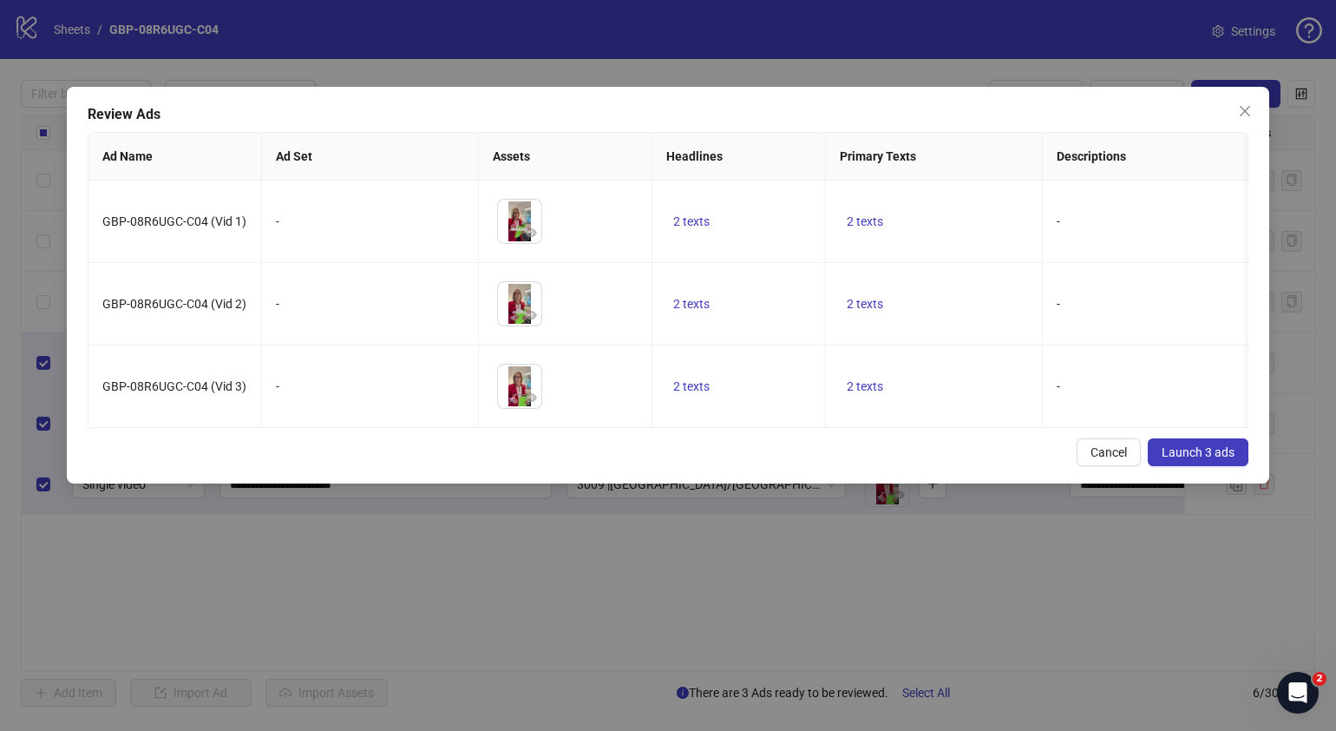
click at [1179, 459] on span "Launch 3 ads" at bounding box center [1198, 452] width 73 height 14
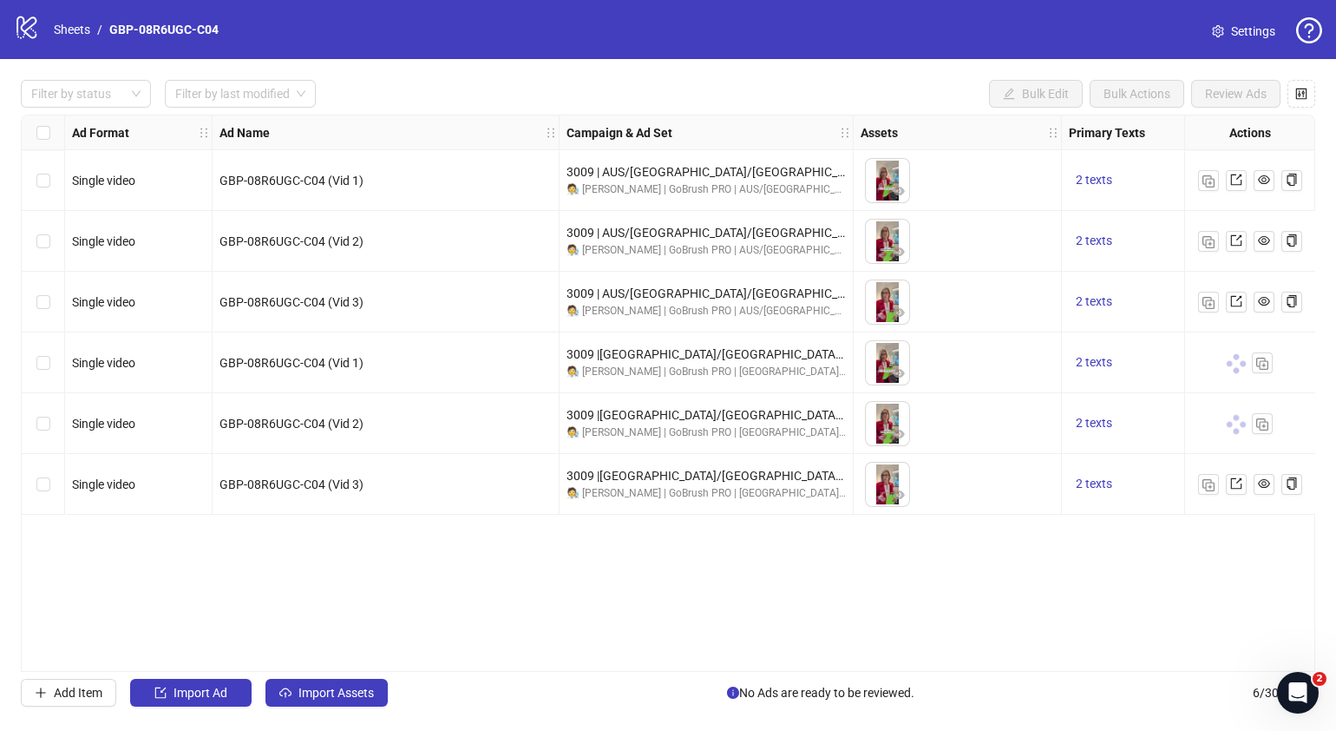
drag, startPoint x: 600, startPoint y: 672, endPoint x: 632, endPoint y: 666, distance: 31.7
click at [632, 666] on div "Ad Format Ad Name Campaign & Ad Set Assets Primary Texts Headlines Descriptions…" at bounding box center [668, 393] width 1295 height 557
click at [71, 22] on link "Sheets" at bounding box center [71, 29] width 43 height 19
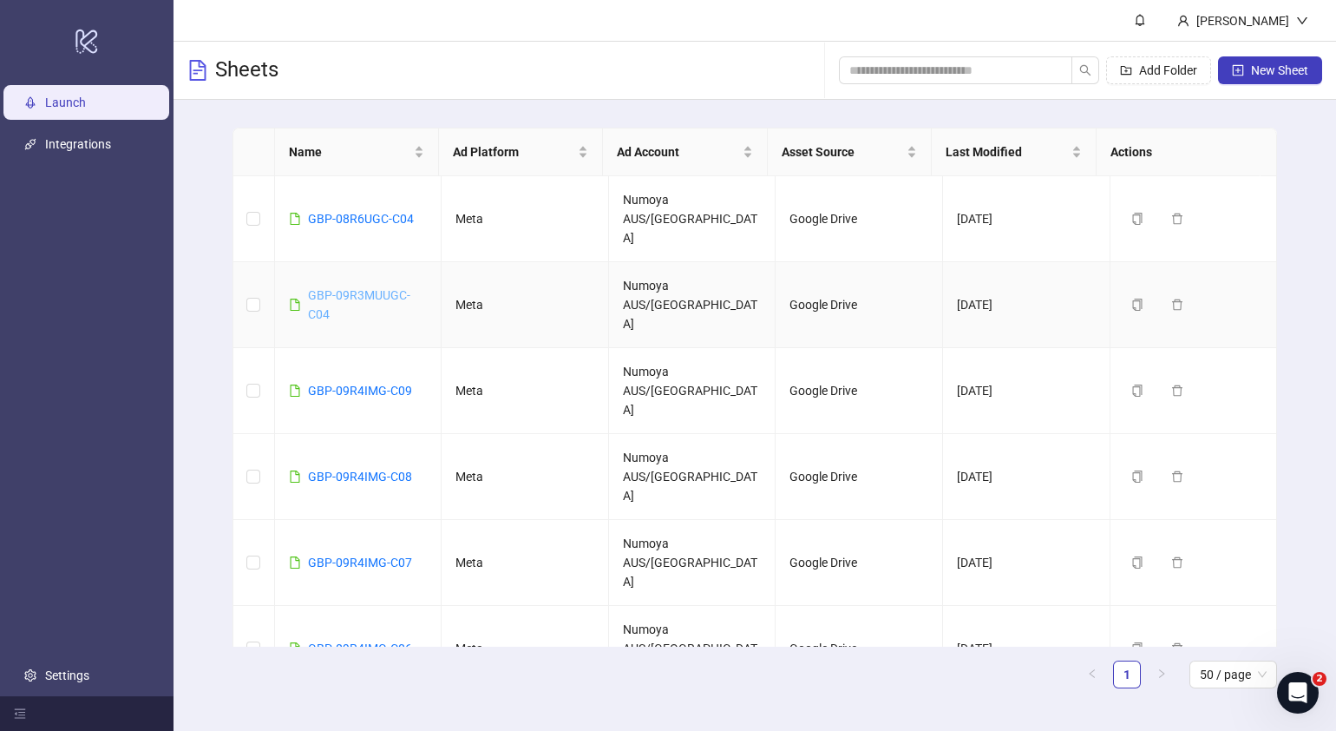
click at [390, 288] on link "GBP-09R3MUUGC-C04" at bounding box center [359, 304] width 102 height 33
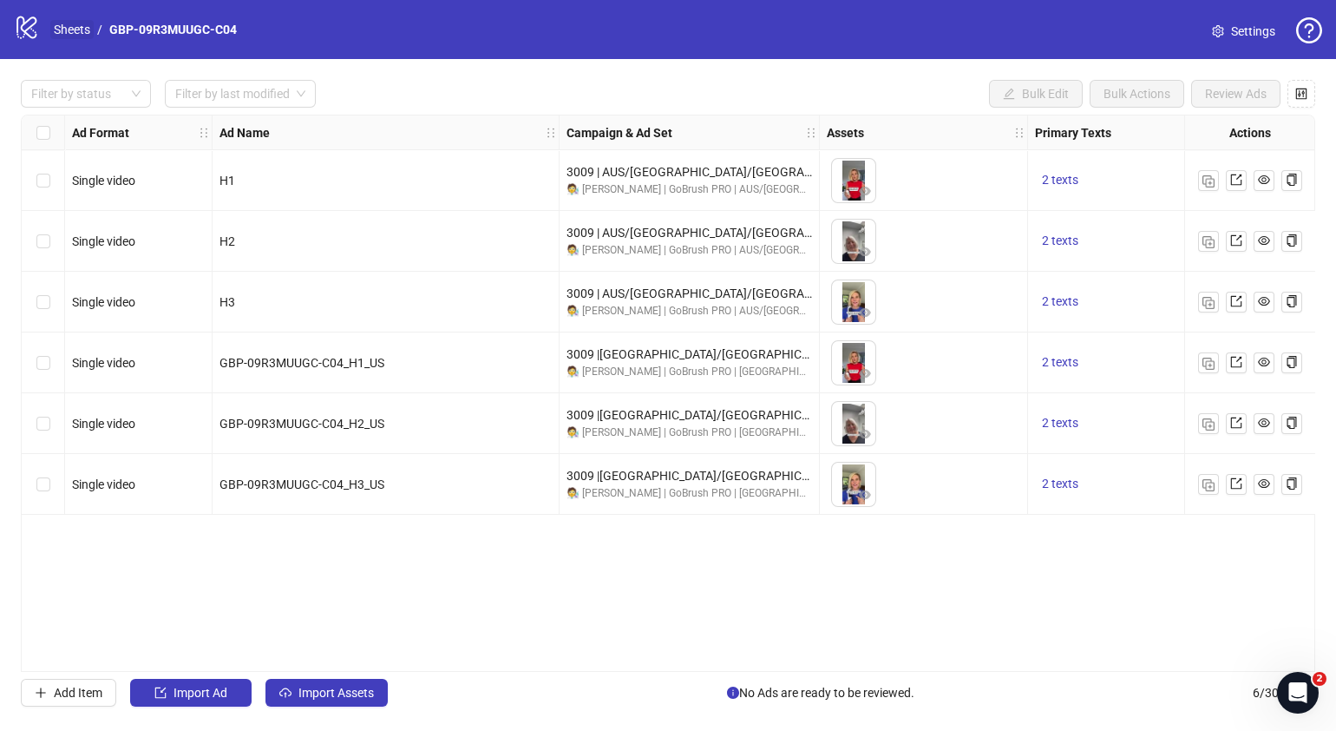
click at [70, 26] on link "Sheets" at bounding box center [71, 29] width 43 height 19
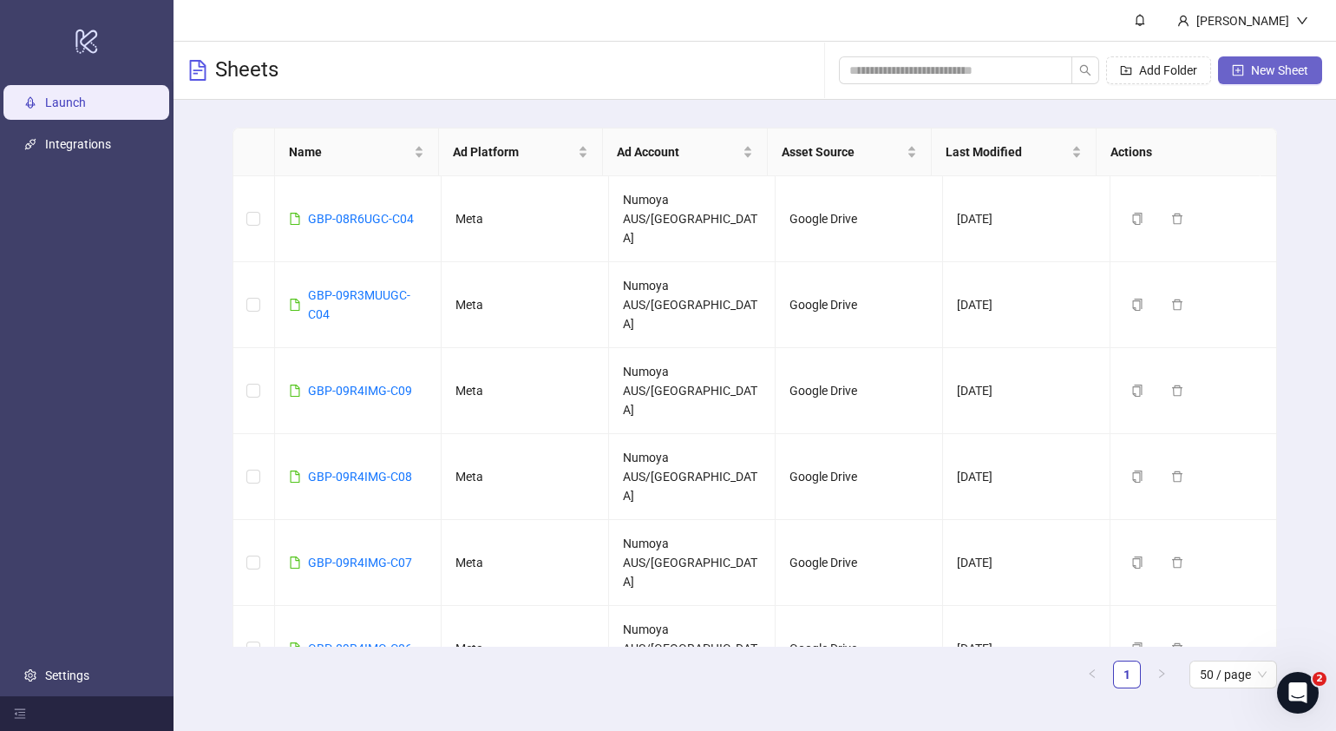
click at [1286, 66] on span "New Sheet" at bounding box center [1279, 70] width 57 height 14
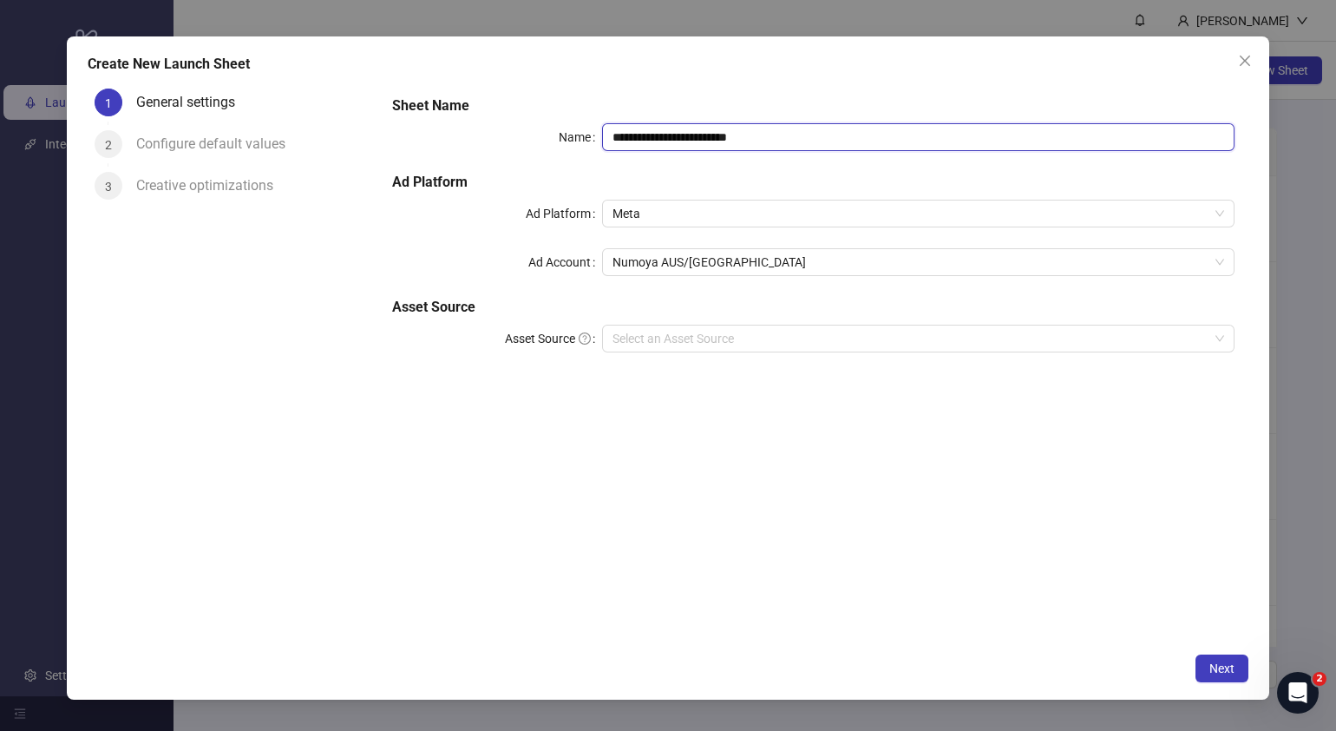
drag, startPoint x: 833, startPoint y: 134, endPoint x: 406, endPoint y: 141, distance: 427.0
click at [406, 141] on div "**********" at bounding box center [813, 137] width 843 height 28
paste input "text"
type input "**********"
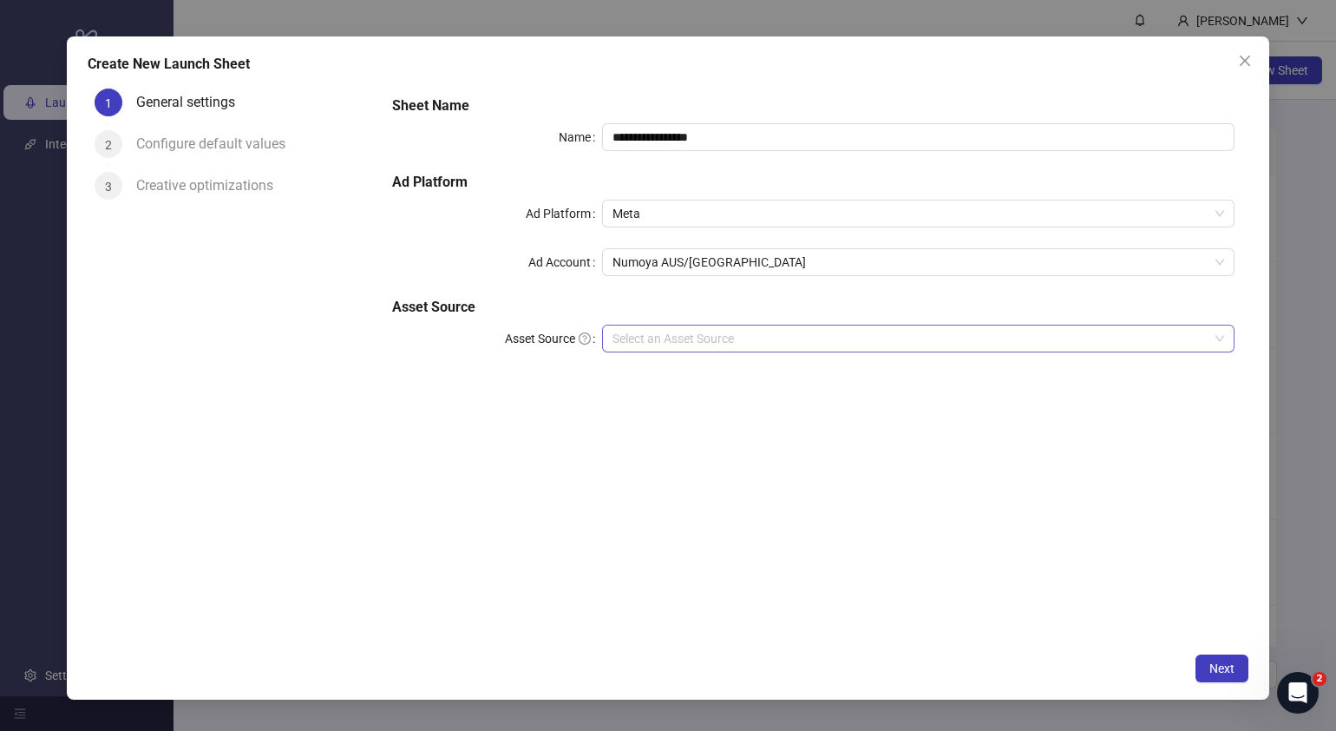
click at [733, 330] on input "Asset Source" at bounding box center [911, 338] width 596 height 26
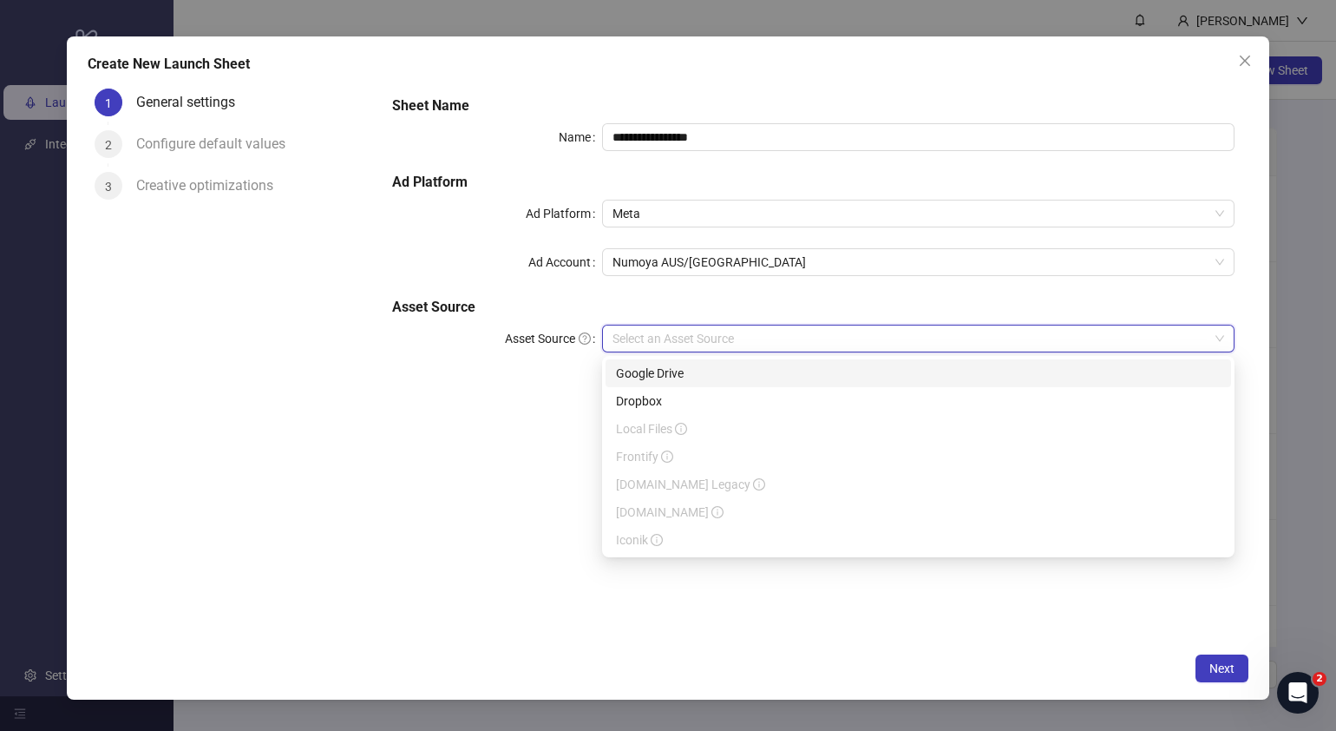
click at [660, 371] on div "Google Drive" at bounding box center [918, 373] width 605 height 19
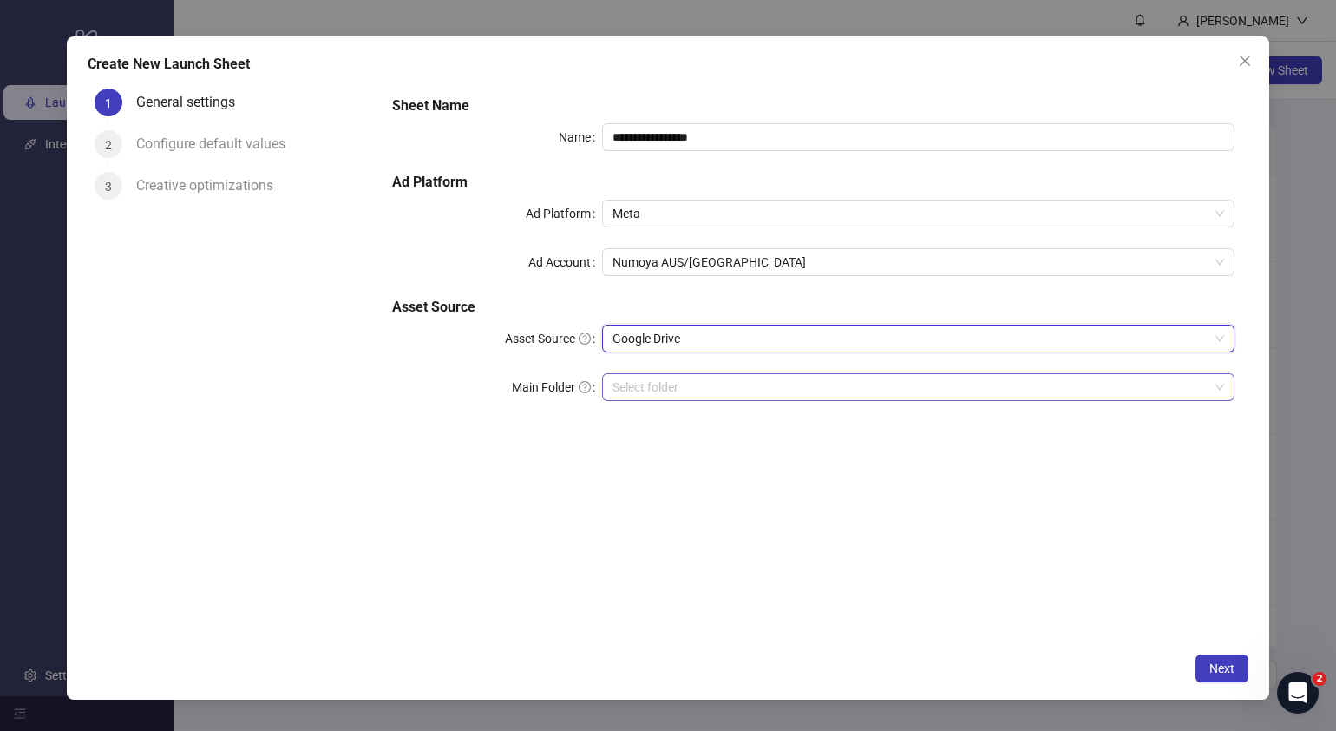
click at [748, 395] on input "Main Folder" at bounding box center [911, 387] width 596 height 26
click at [705, 398] on input "Main Folder" at bounding box center [911, 387] width 596 height 26
click at [735, 327] on span "Google Drive" at bounding box center [919, 338] width 612 height 26
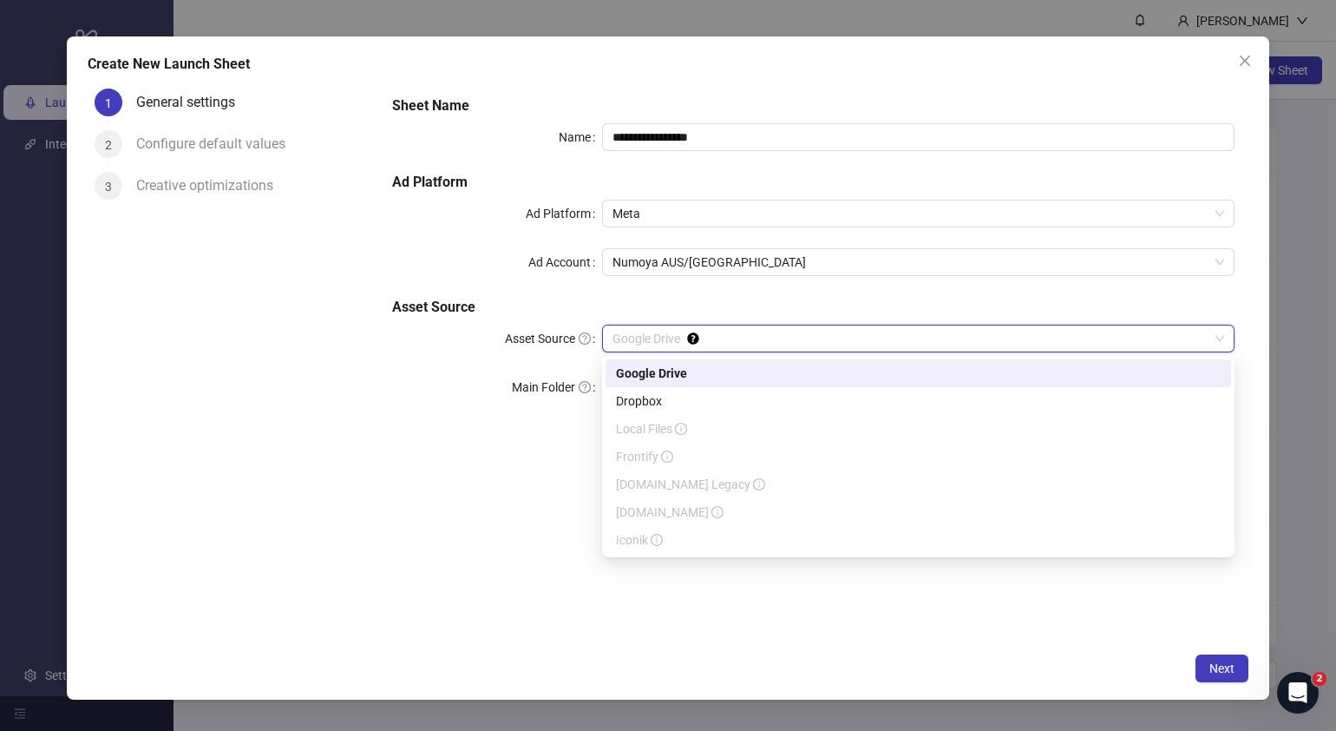
click at [673, 374] on div "Google Drive" at bounding box center [918, 373] width 605 height 19
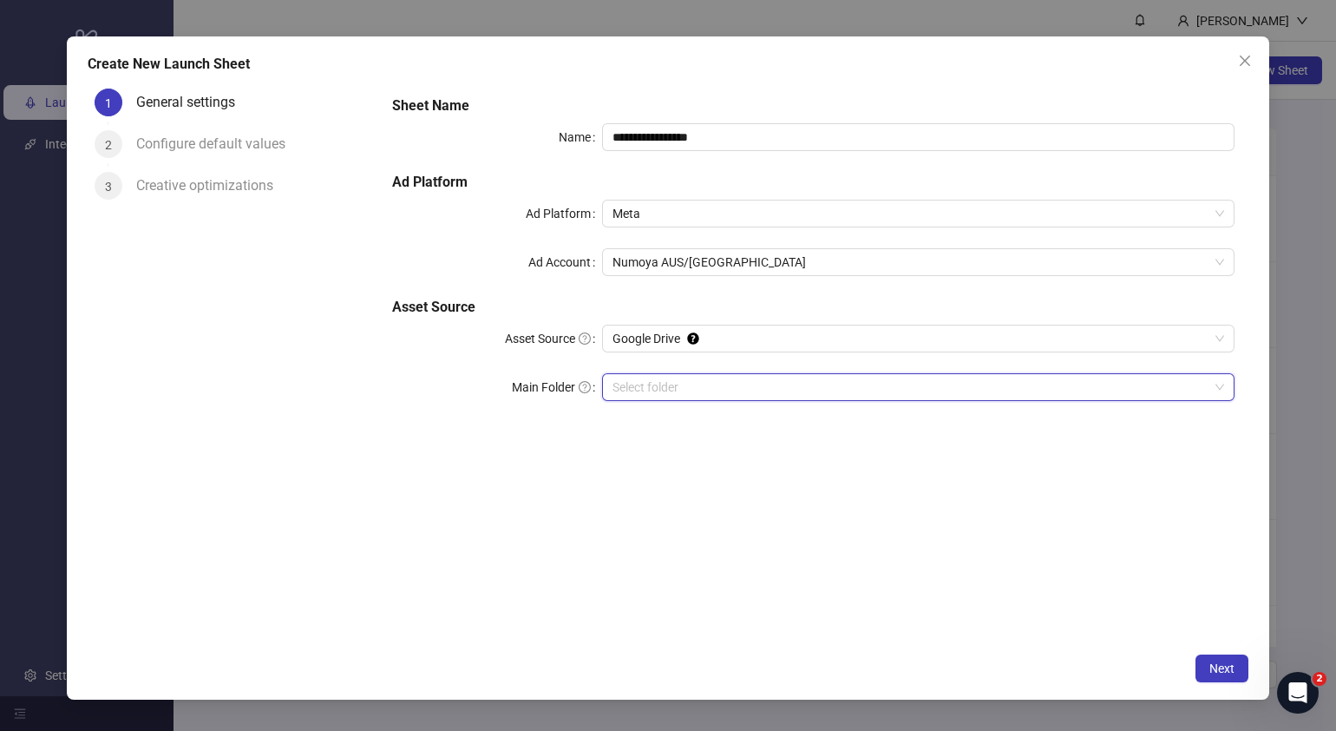
click at [739, 389] on input "Main Folder" at bounding box center [911, 387] width 596 height 26
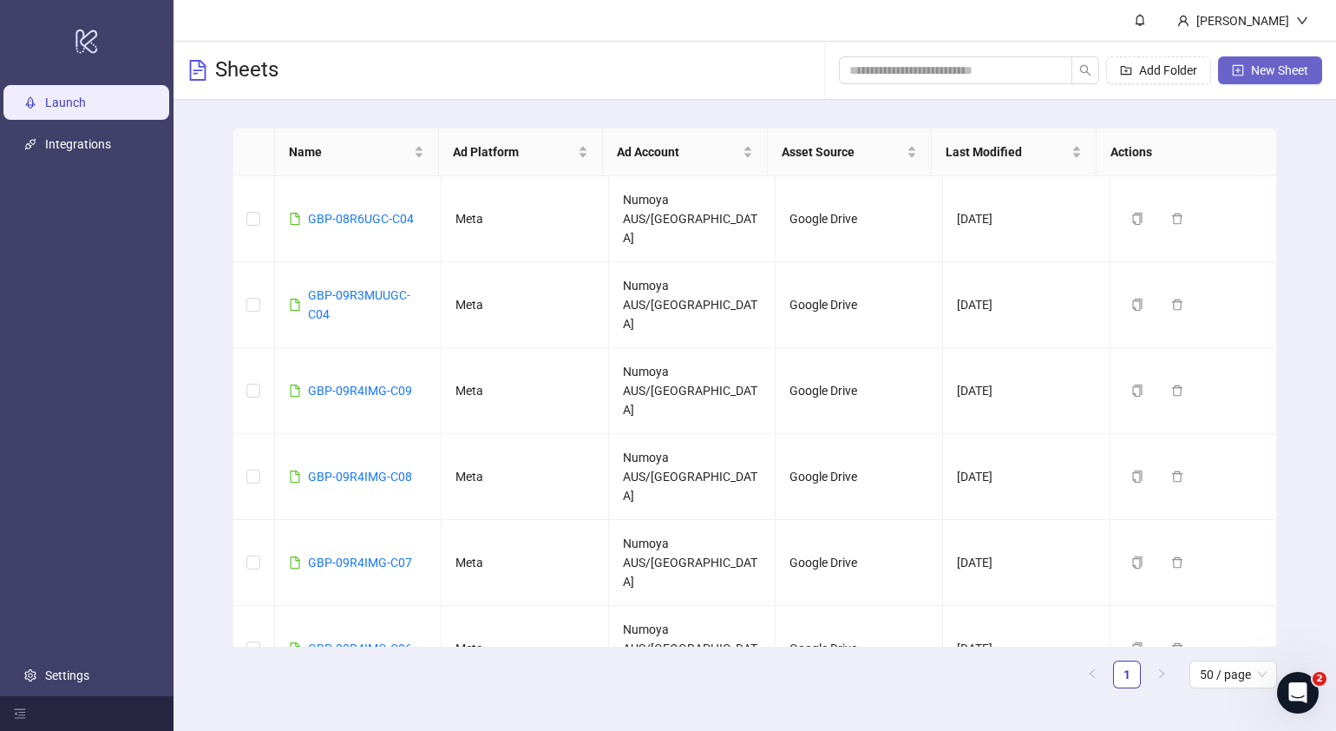
click at [1281, 69] on span "New Sheet" at bounding box center [1279, 70] width 57 height 14
type input "**********"
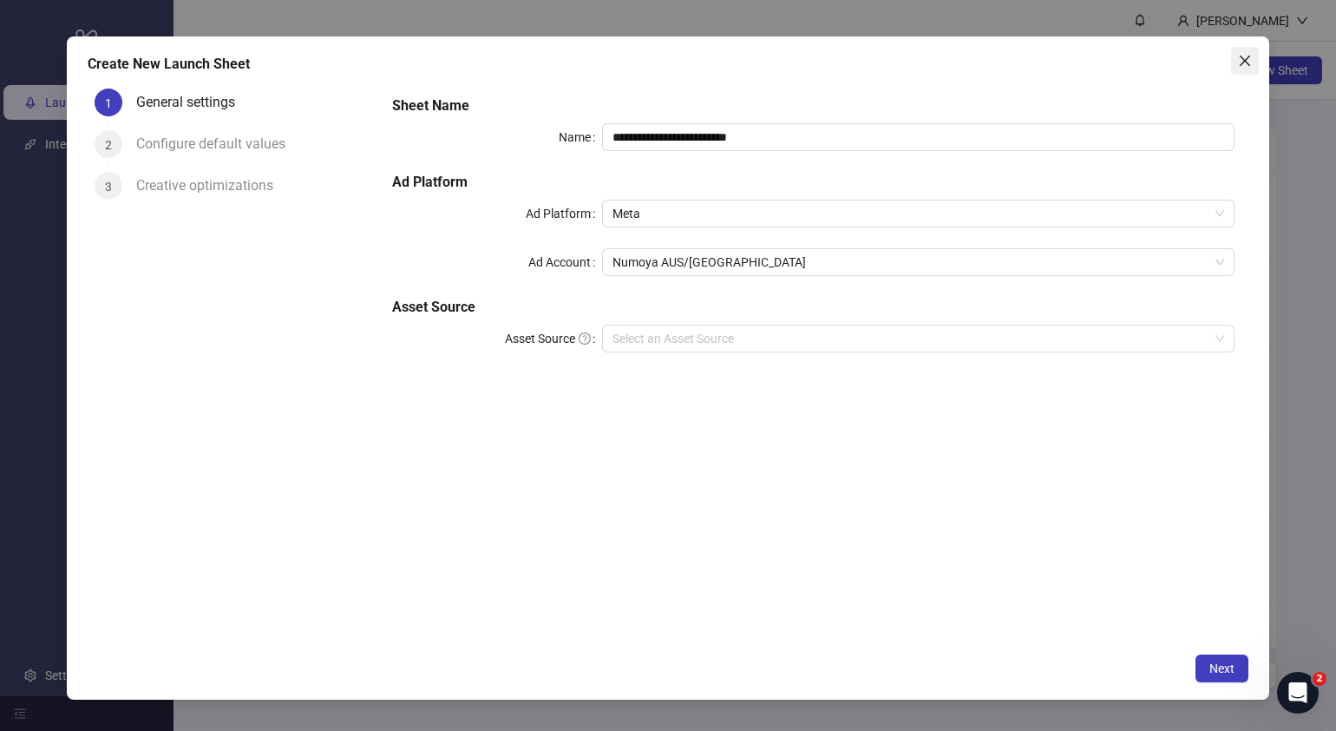
click at [1243, 65] on icon "close" at bounding box center [1245, 61] width 14 height 14
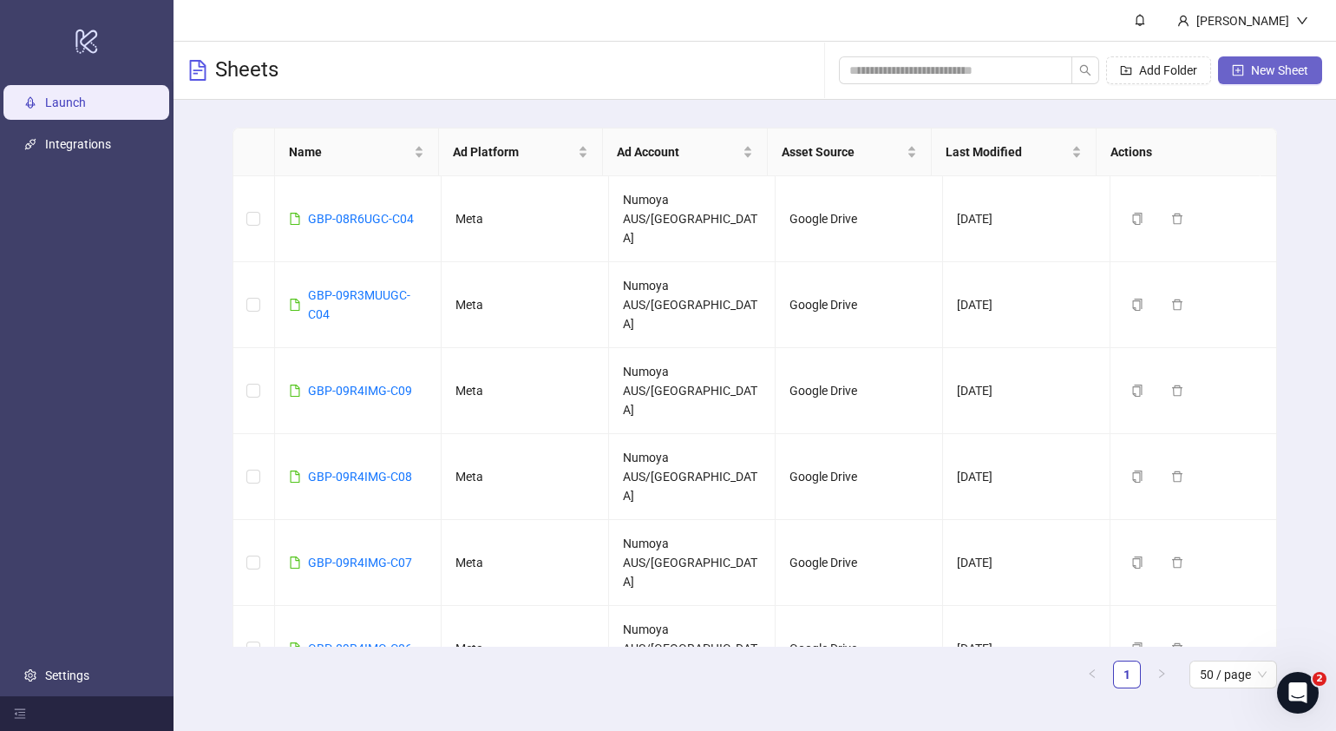
click at [1271, 68] on span "New Sheet" at bounding box center [1279, 70] width 57 height 14
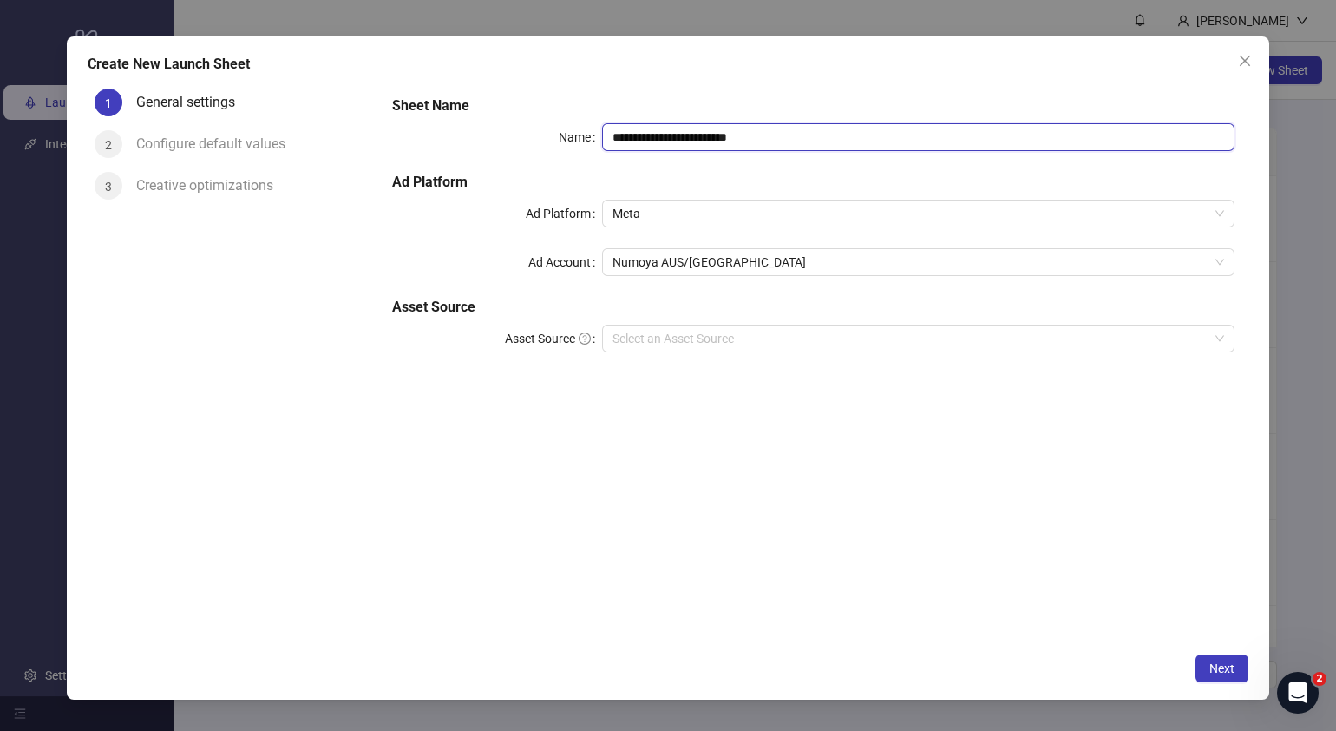
drag, startPoint x: 820, startPoint y: 123, endPoint x: 187, endPoint y: 204, distance: 638.6
click at [224, 200] on div "**********" at bounding box center [668, 363] width 1161 height 562
paste input "text"
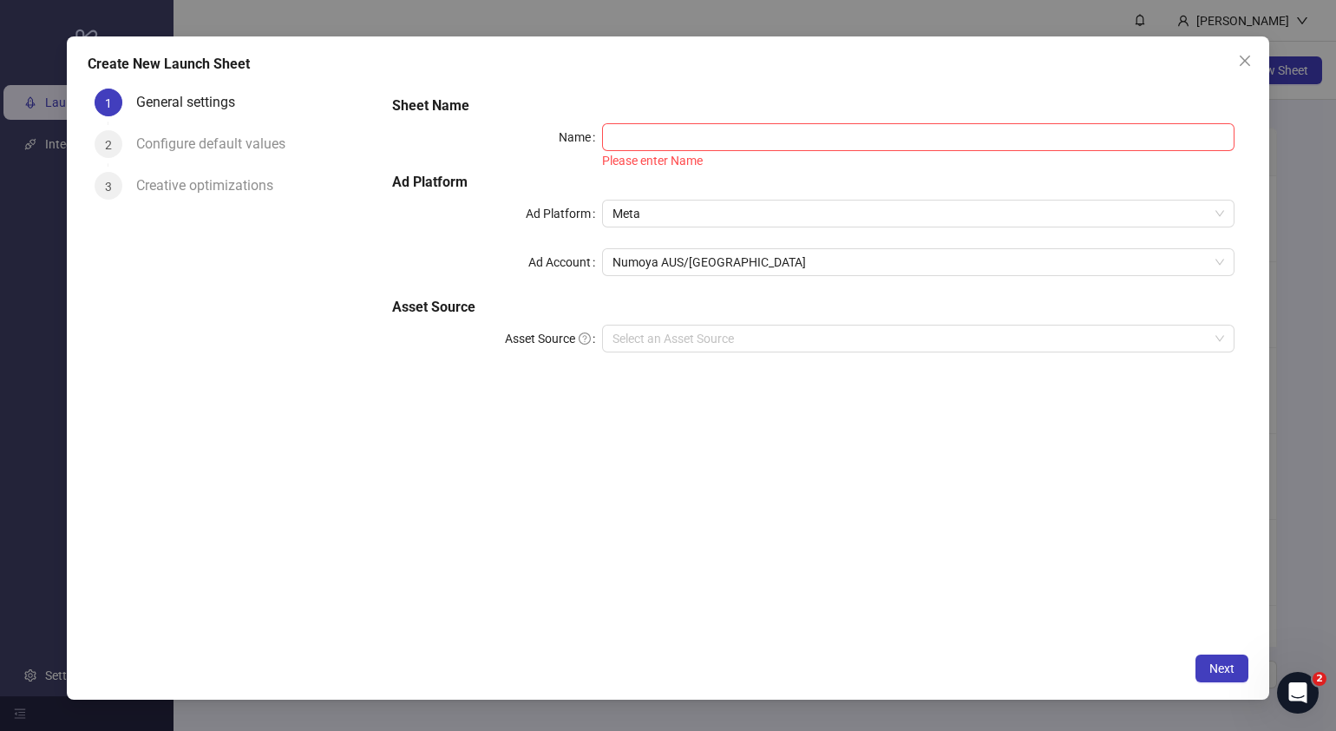
drag, startPoint x: 781, startPoint y: 463, endPoint x: 686, endPoint y: 231, distance: 251.4
click at [781, 463] on div "Sheet Name Name Please enter Name Ad Platform Ad Platform Meta Ad Account Numoy…" at bounding box center [813, 363] width 871 height 562
click at [655, 141] on input "Name" at bounding box center [918, 137] width 633 height 28
click at [664, 145] on input "Name" at bounding box center [918, 137] width 633 height 28
paste input "**********"
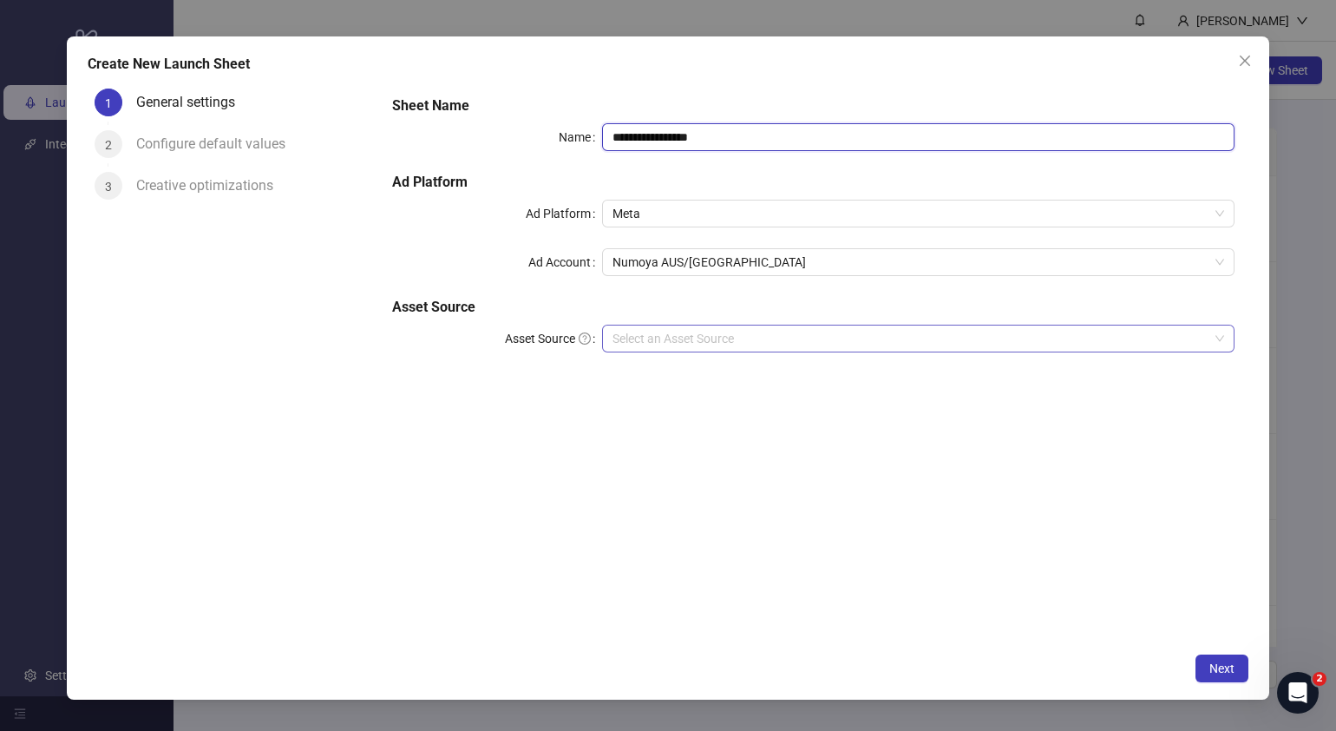
type input "**********"
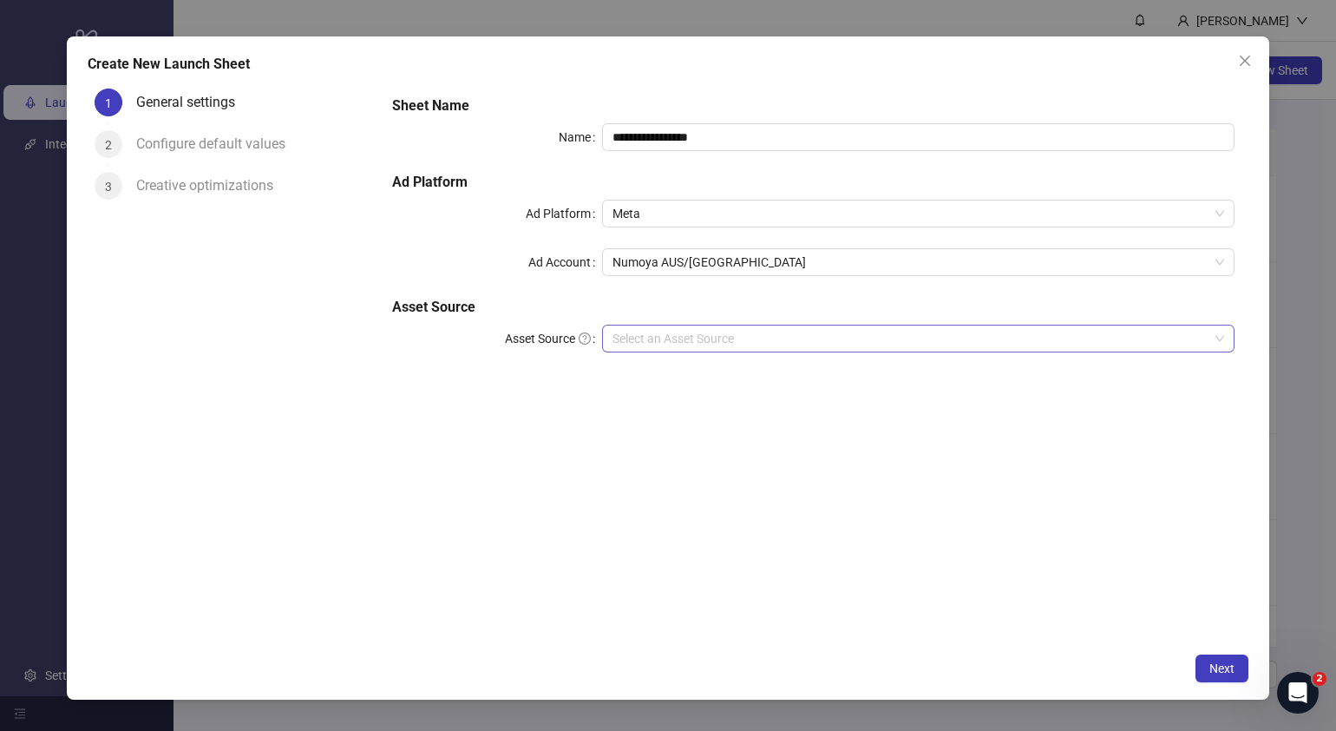
click at [733, 335] on input "Asset Source" at bounding box center [911, 338] width 596 height 26
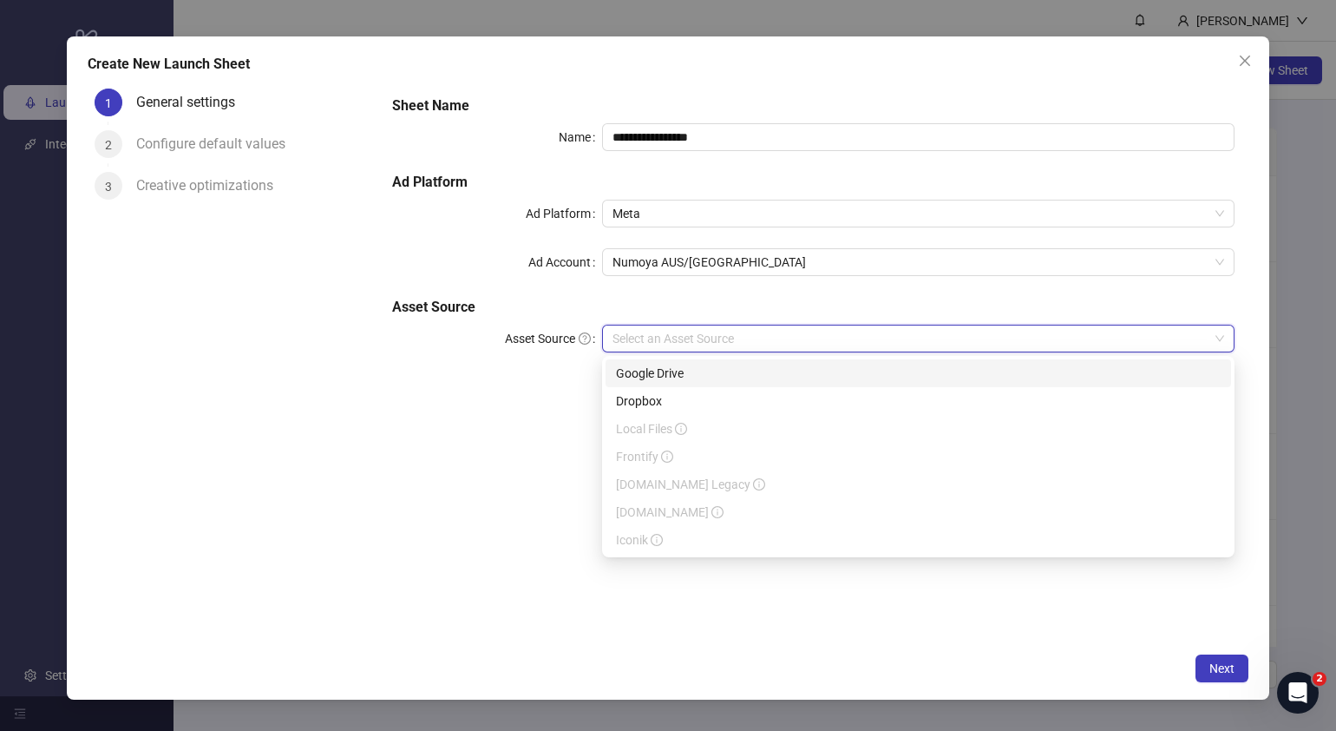
click at [664, 367] on div "Google Drive" at bounding box center [918, 373] width 605 height 19
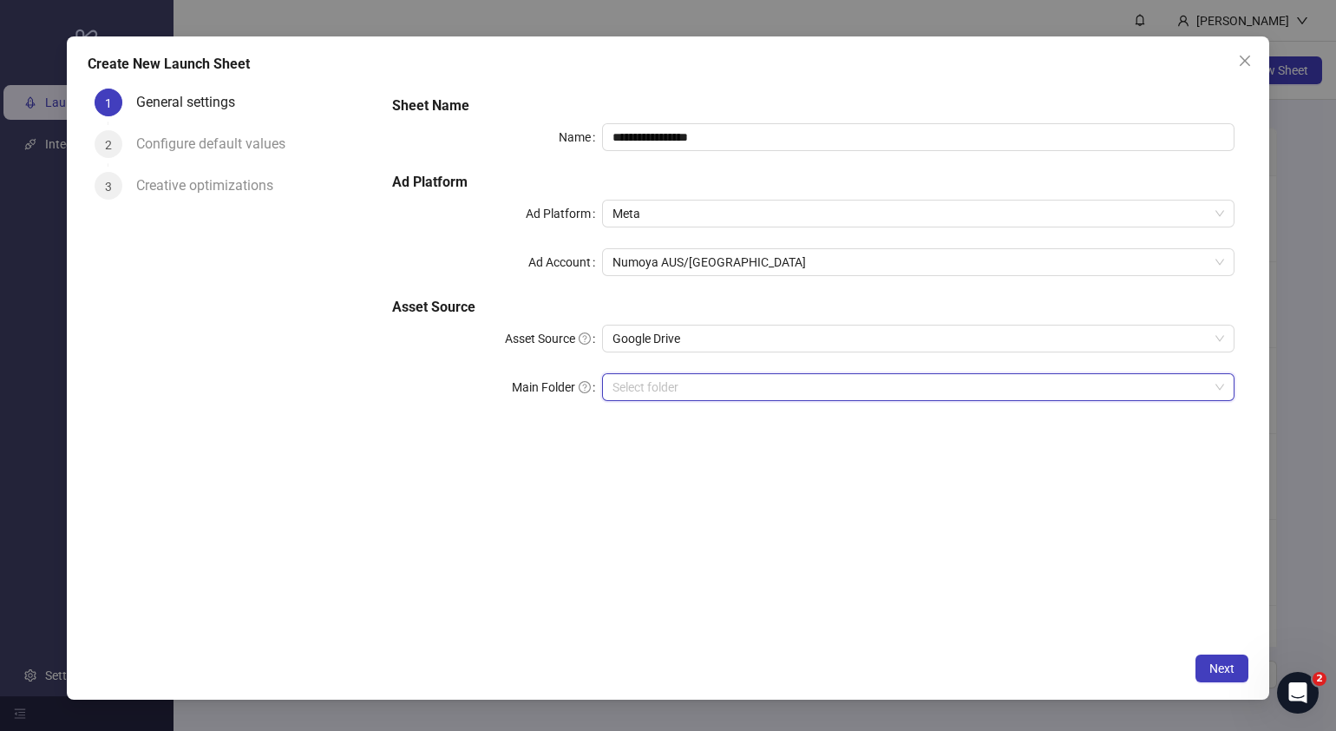
click at [628, 390] on input "Main Folder" at bounding box center [911, 387] width 596 height 26
click at [1243, 62] on icon "close" at bounding box center [1245, 61] width 10 height 10
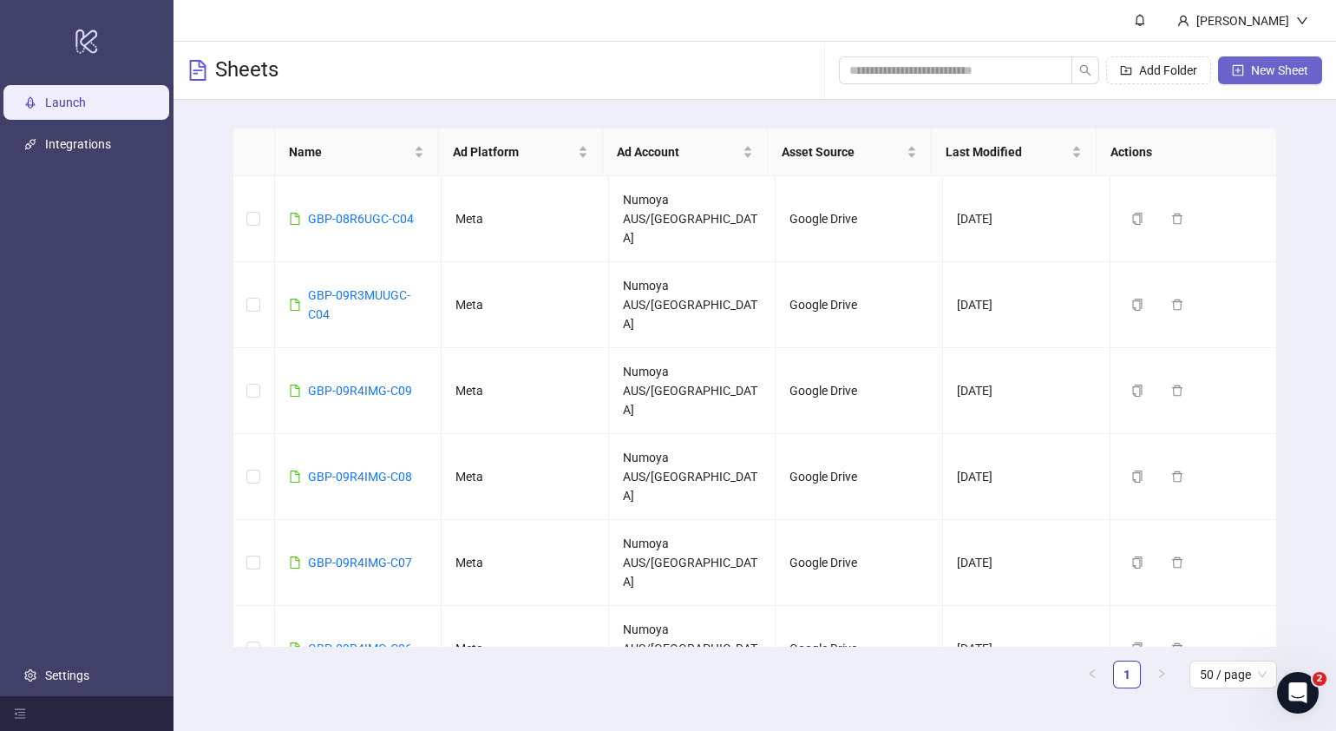
click at [1281, 71] on span "New Sheet" at bounding box center [1279, 70] width 57 height 14
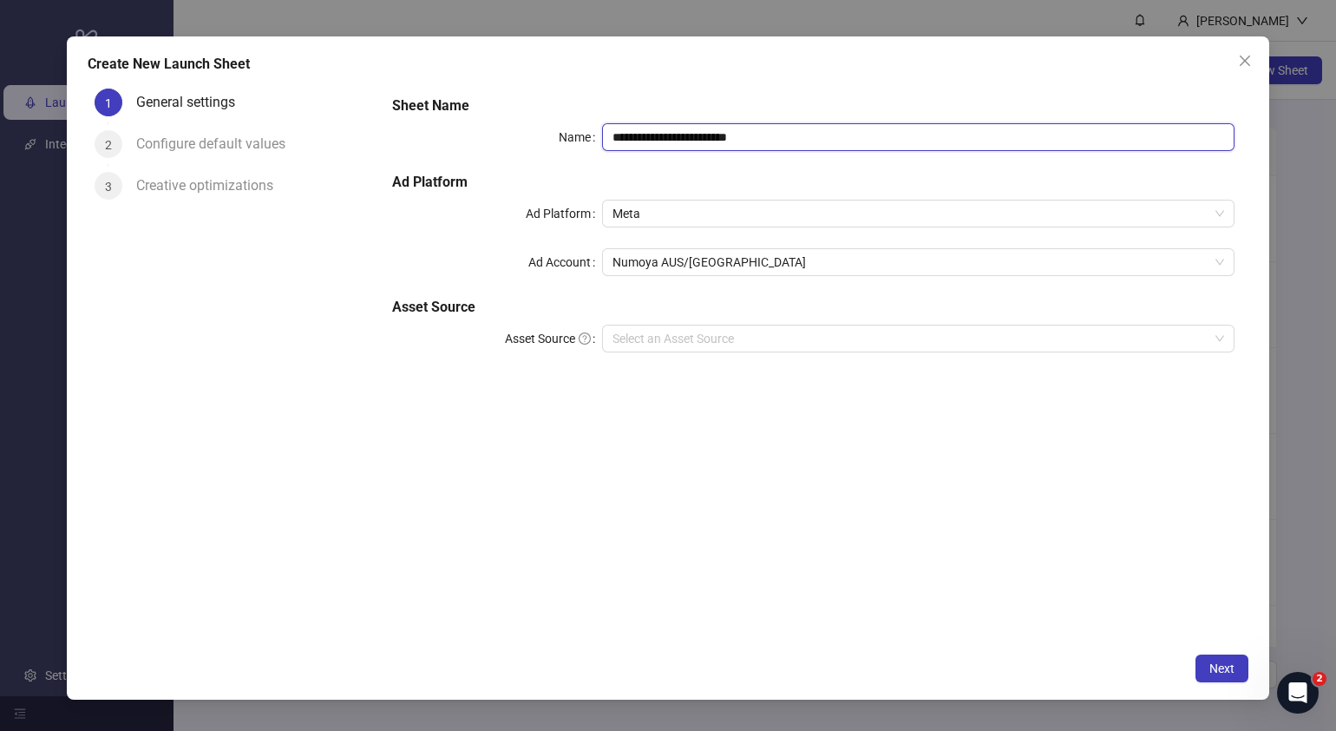
drag, startPoint x: 835, startPoint y: 132, endPoint x: 363, endPoint y: 150, distance: 472.4
click at [363, 150] on div "**********" at bounding box center [668, 363] width 1161 height 562
paste input "text"
type input "**********"
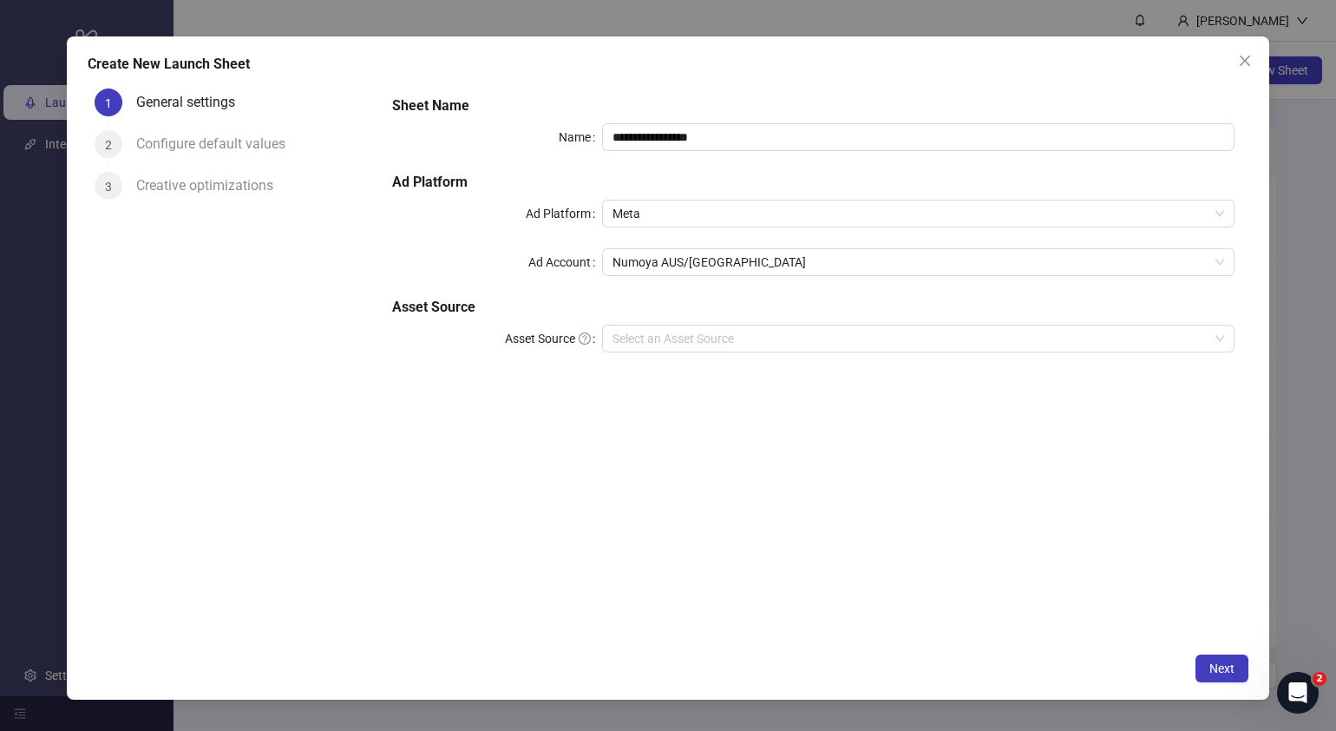
click at [758, 352] on div "**********" at bounding box center [813, 235] width 857 height 292
click at [761, 338] on input "Asset Source" at bounding box center [911, 338] width 596 height 26
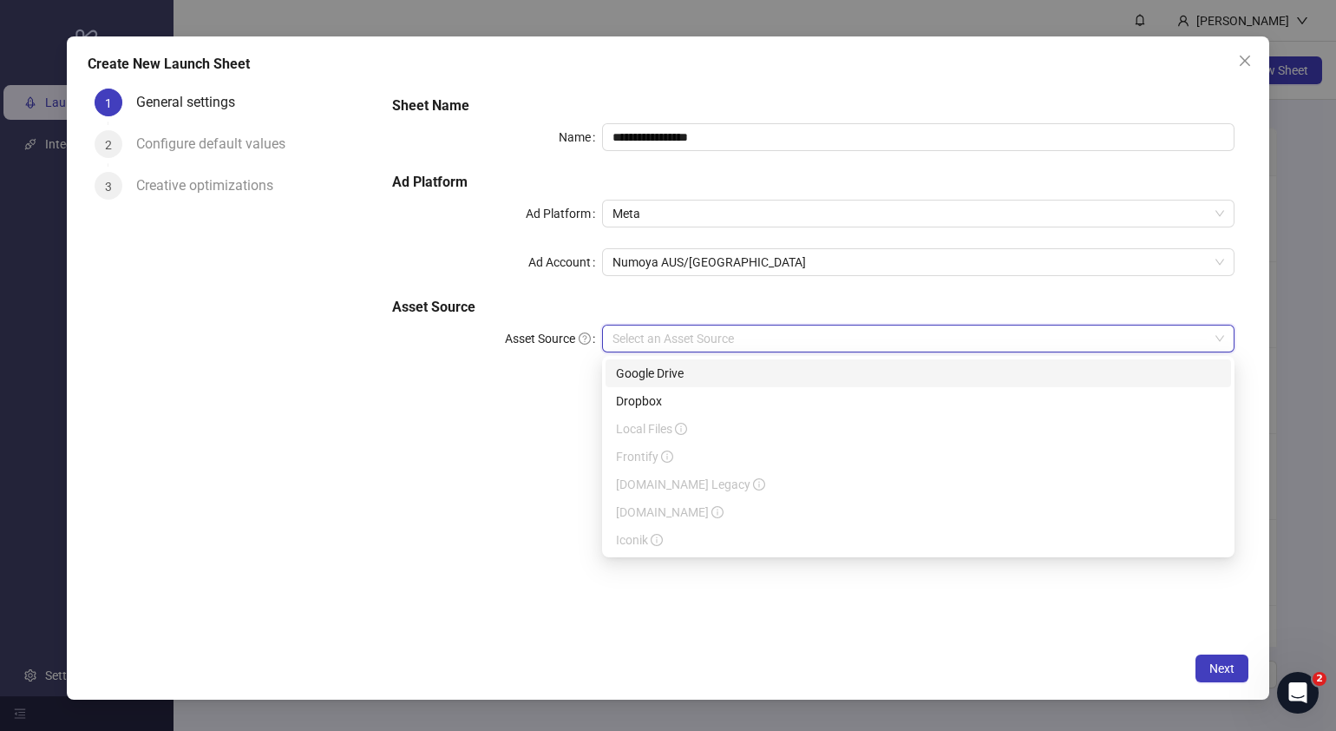
click at [679, 371] on div "Google Drive" at bounding box center [918, 373] width 605 height 19
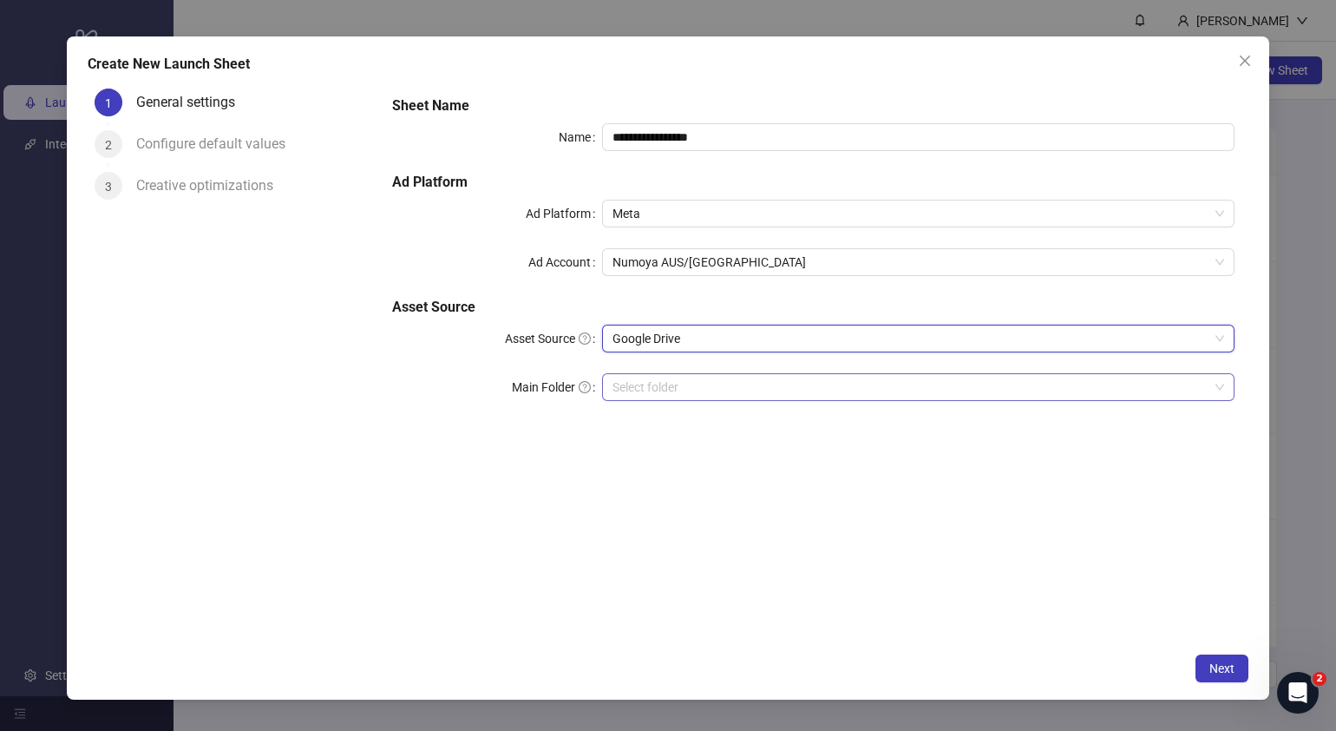
click at [679, 381] on input "Main Folder" at bounding box center [911, 387] width 596 height 26
click at [1250, 58] on icon "close" at bounding box center [1245, 61] width 14 height 14
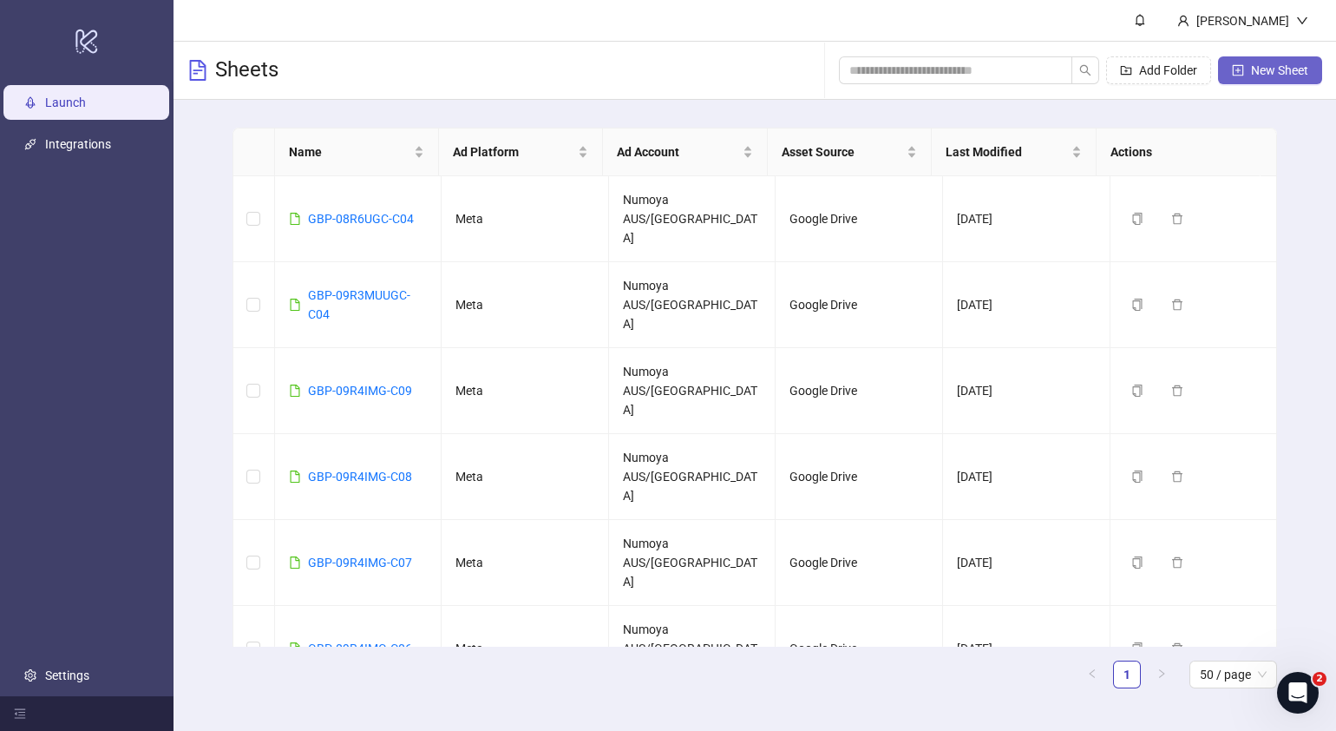
click at [1251, 70] on span "New Sheet" at bounding box center [1279, 70] width 57 height 14
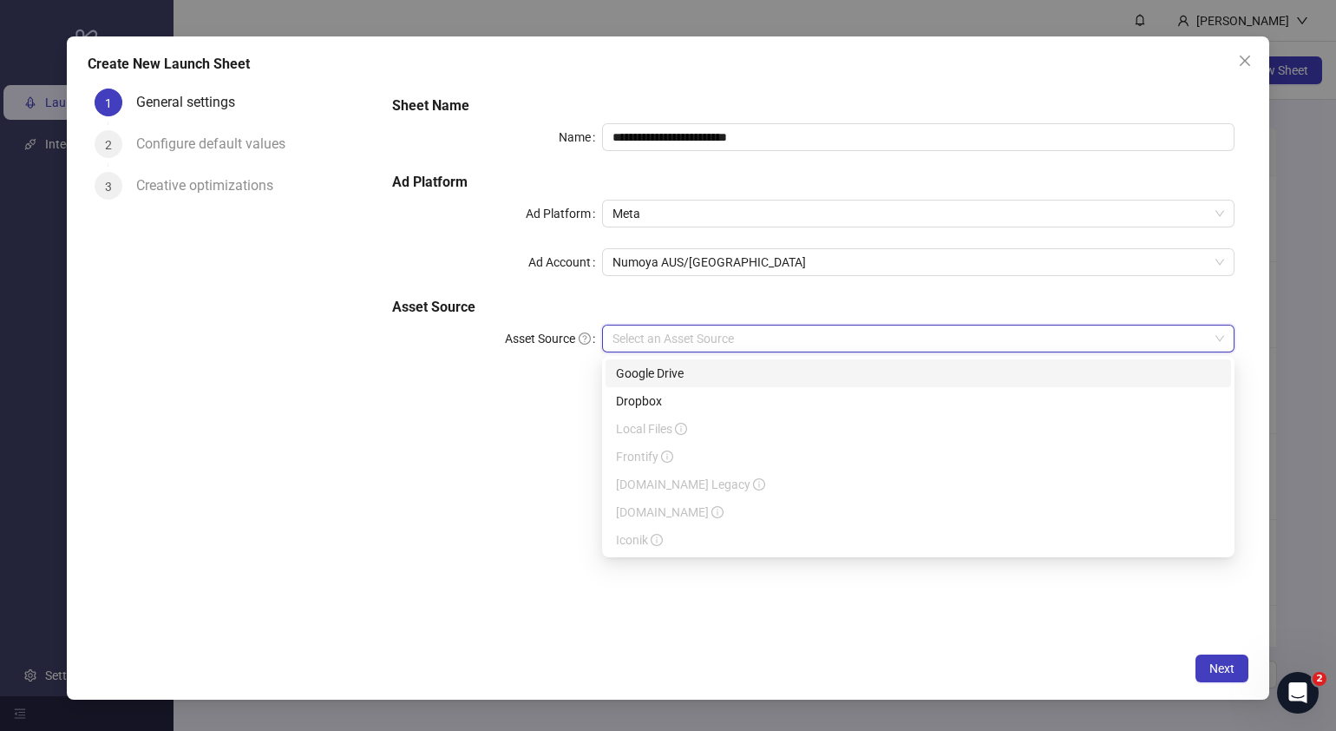
click at [750, 344] on input "Asset Source" at bounding box center [911, 338] width 596 height 26
click at [721, 378] on div "Google Drive" at bounding box center [918, 373] width 605 height 19
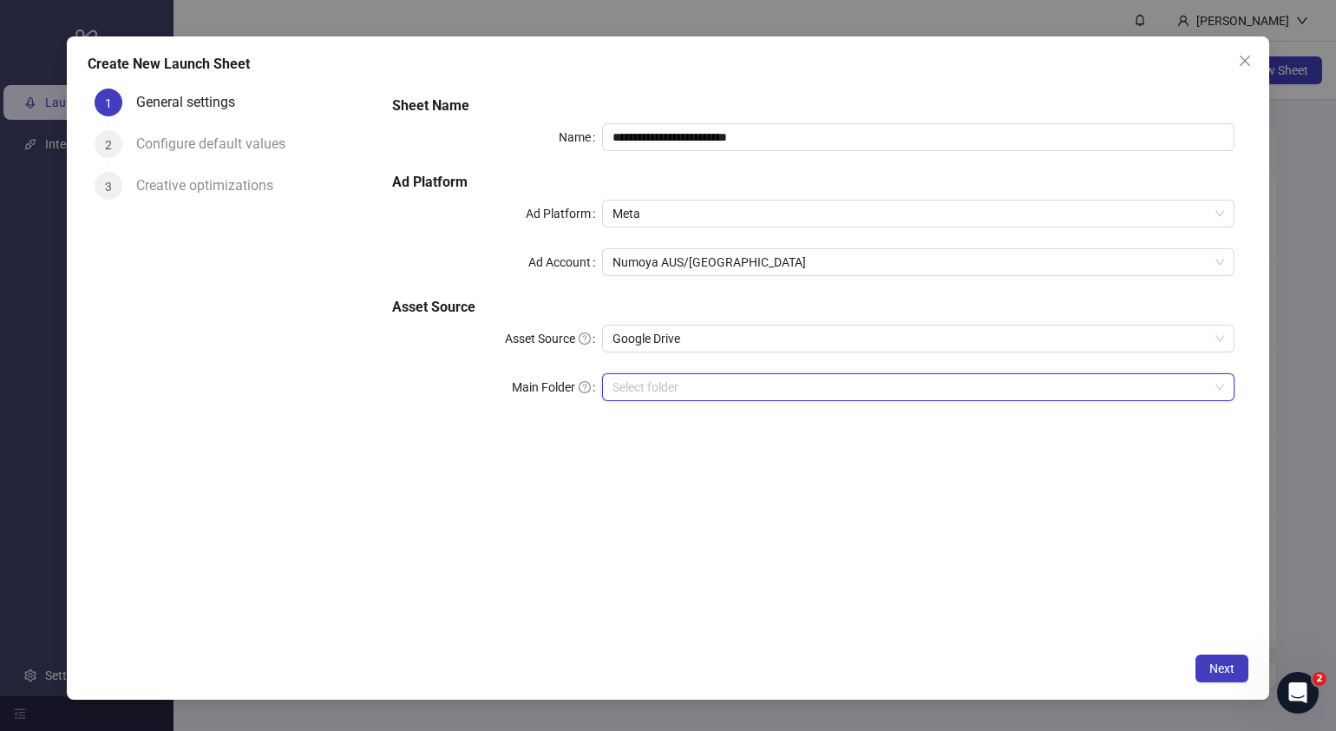
click at [720, 392] on input "Main Folder" at bounding box center [911, 387] width 596 height 26
click at [673, 385] on input "Main Folder" at bounding box center [911, 387] width 596 height 26
click at [1243, 55] on icon "close" at bounding box center [1245, 61] width 14 height 14
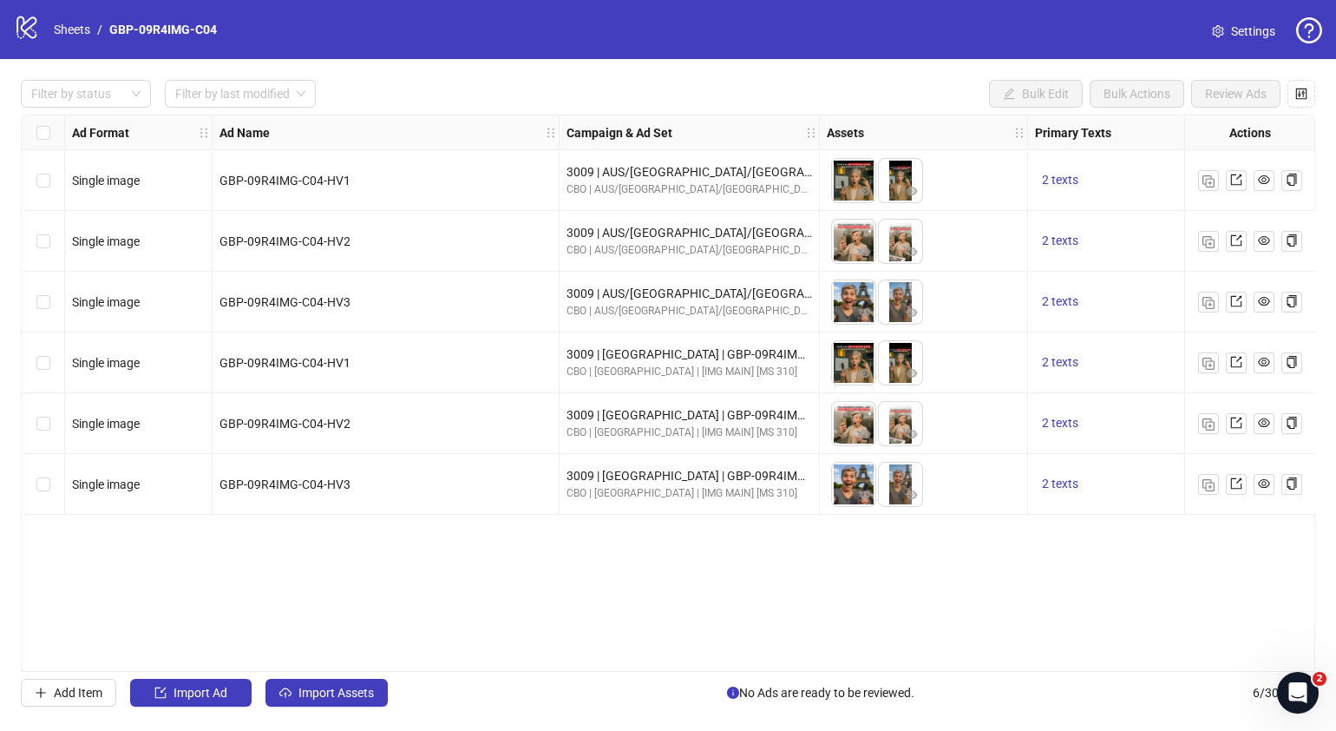
drag, startPoint x: 565, startPoint y: 660, endPoint x: 687, endPoint y: 651, distance: 122.7
click at [687, 651] on div "Ad Format Ad Name Campaign & Ad Set Assets Primary Texts Headlines Descriptions…" at bounding box center [668, 393] width 1295 height 557
drag, startPoint x: 687, startPoint y: 651, endPoint x: 485, endPoint y: 576, distance: 215.5
click at [485, 576] on div "Ad Format Ad Name Campaign & Ad Set Assets Primary Texts Headlines Descriptions…" at bounding box center [668, 393] width 1295 height 557
click at [75, 27] on link "Sheets" at bounding box center [71, 29] width 43 height 19
